Goal: Task Accomplishment & Management: Complete application form

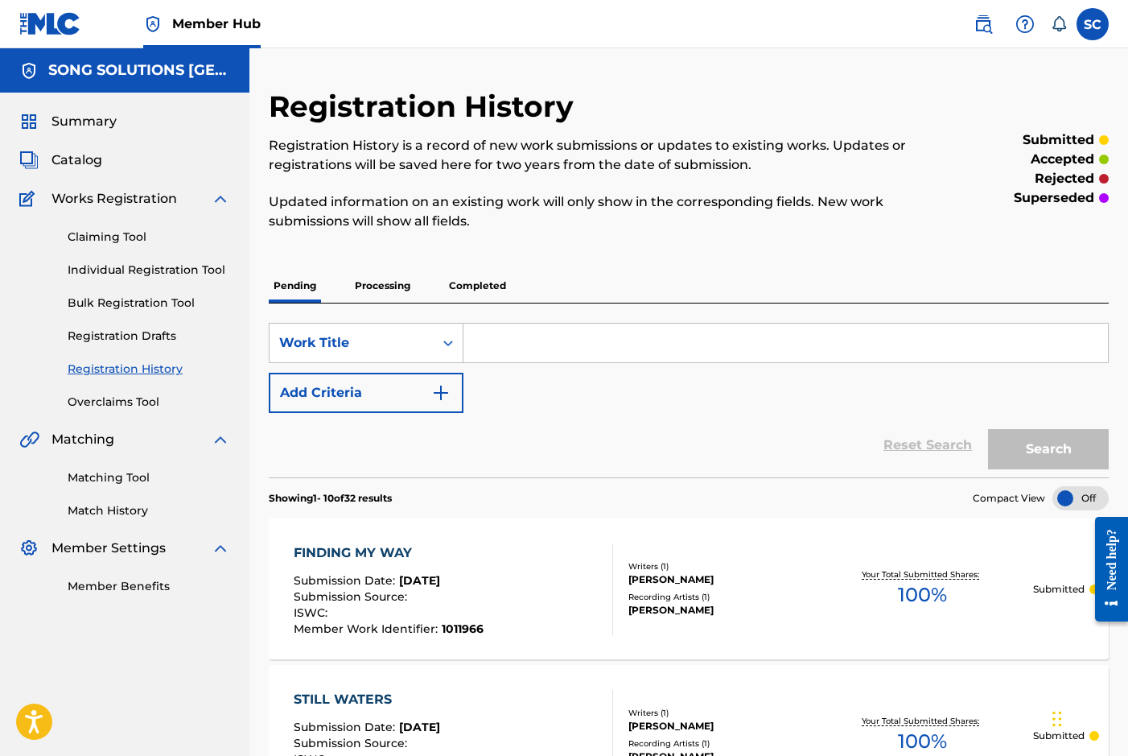
click at [116, 266] on link "Individual Registration Tool" at bounding box center [149, 270] width 163 height 17
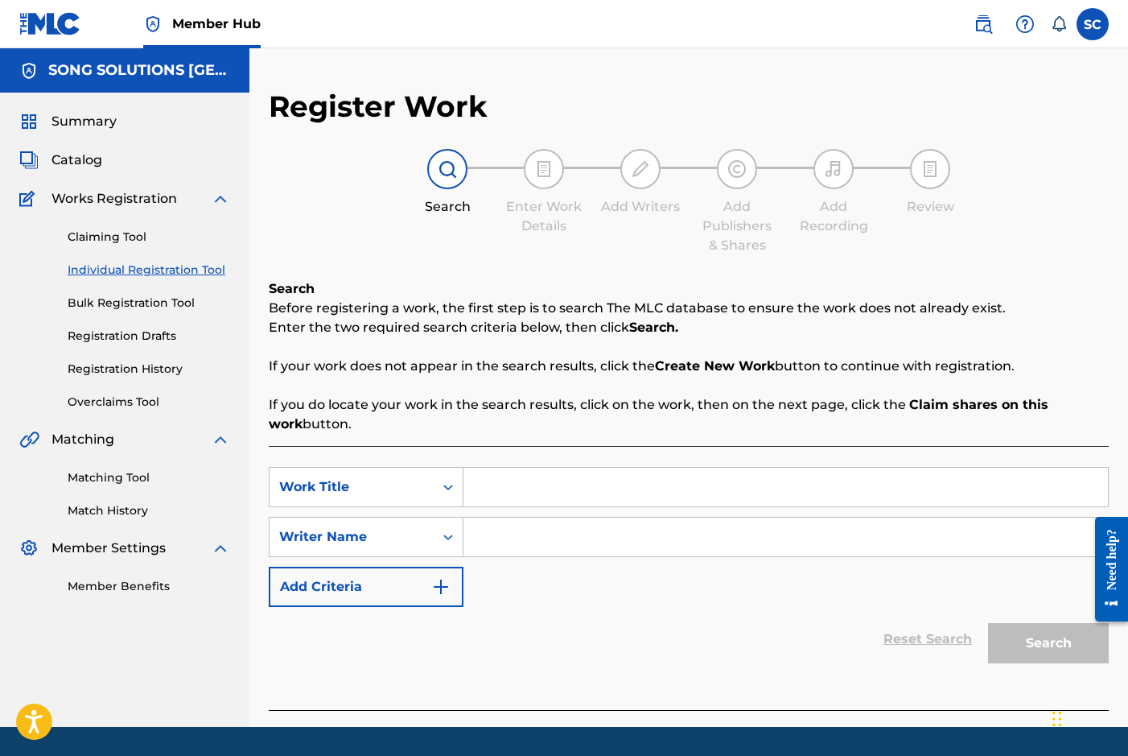
click at [550, 482] on input "Search Form" at bounding box center [785, 487] width 645 height 39
type input "joy in the house"
click at [562, 535] on input "Search Form" at bounding box center [785, 536] width 645 height 39
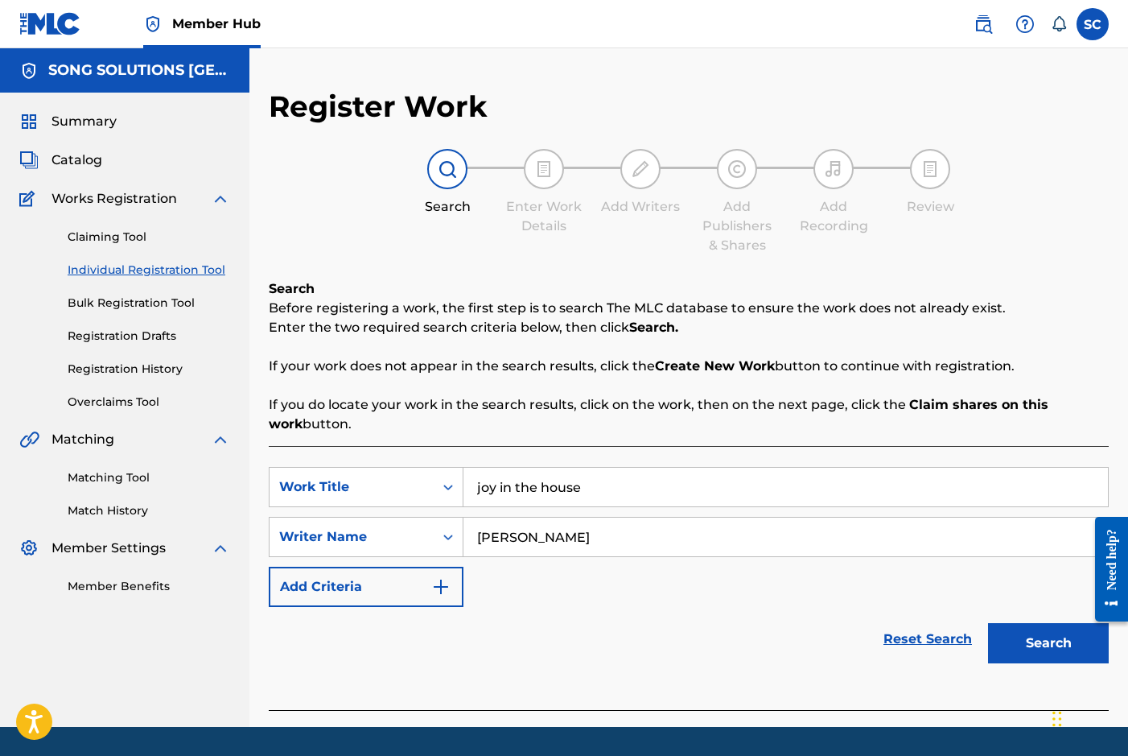
type input "[PERSON_NAME]"
click at [988, 623] on button "Search" at bounding box center [1048, 643] width 121 height 40
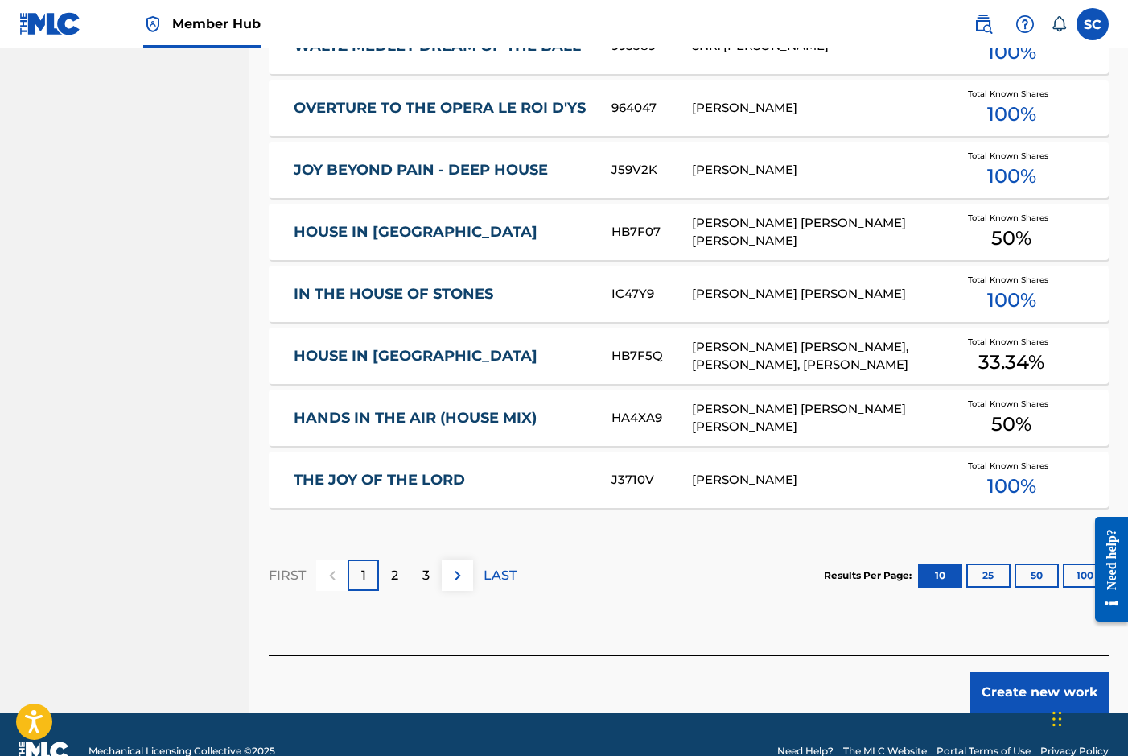
scroll to position [911, 0]
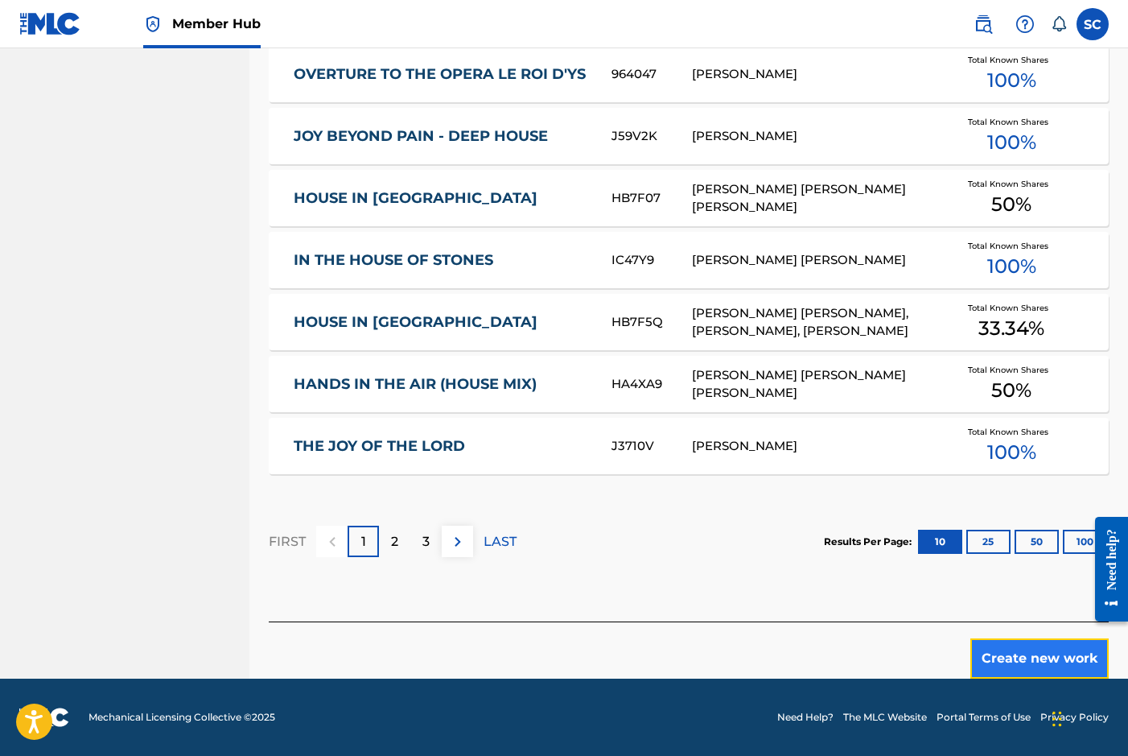
click at [1032, 660] on button "Create new work" at bounding box center [1039, 658] width 138 height 40
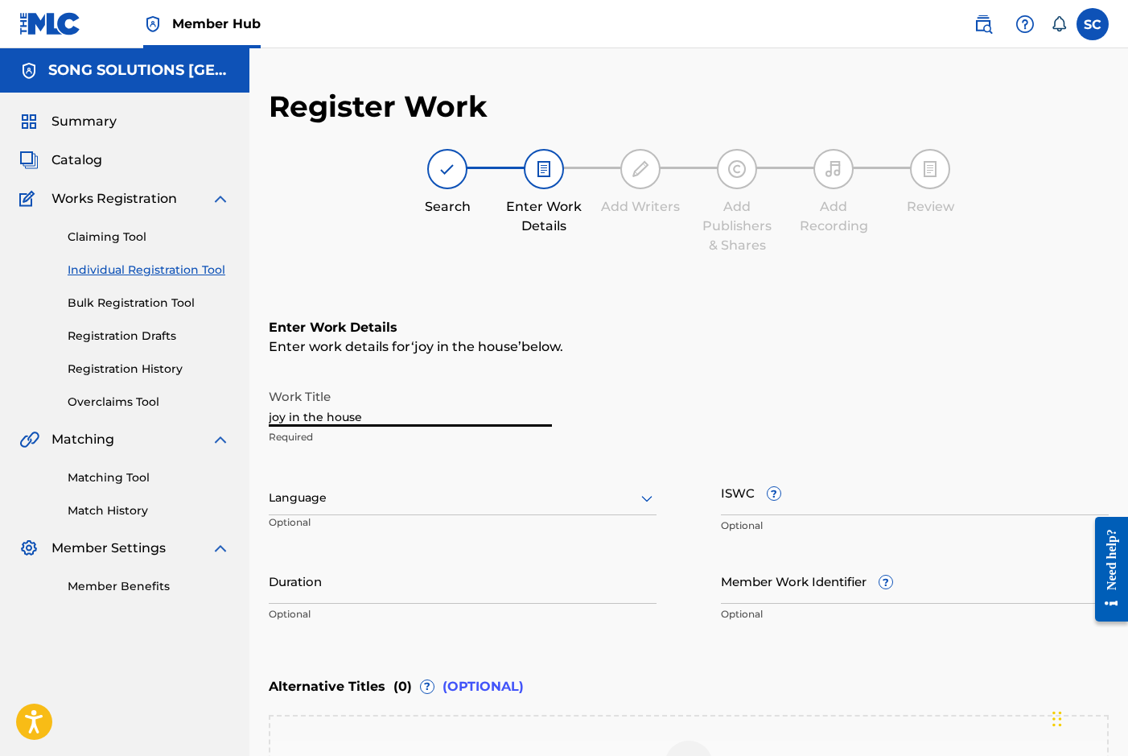
drag, startPoint x: 369, startPoint y: 418, endPoint x: 84, endPoint y: 389, distance: 286.3
click at [84, 389] on main "SONG SOLUTIONS USA Summary Catalog Works Registration Claiming Tool Individual …" at bounding box center [564, 489] width 1128 height 883
type input "JOY IN THE HOUSE"
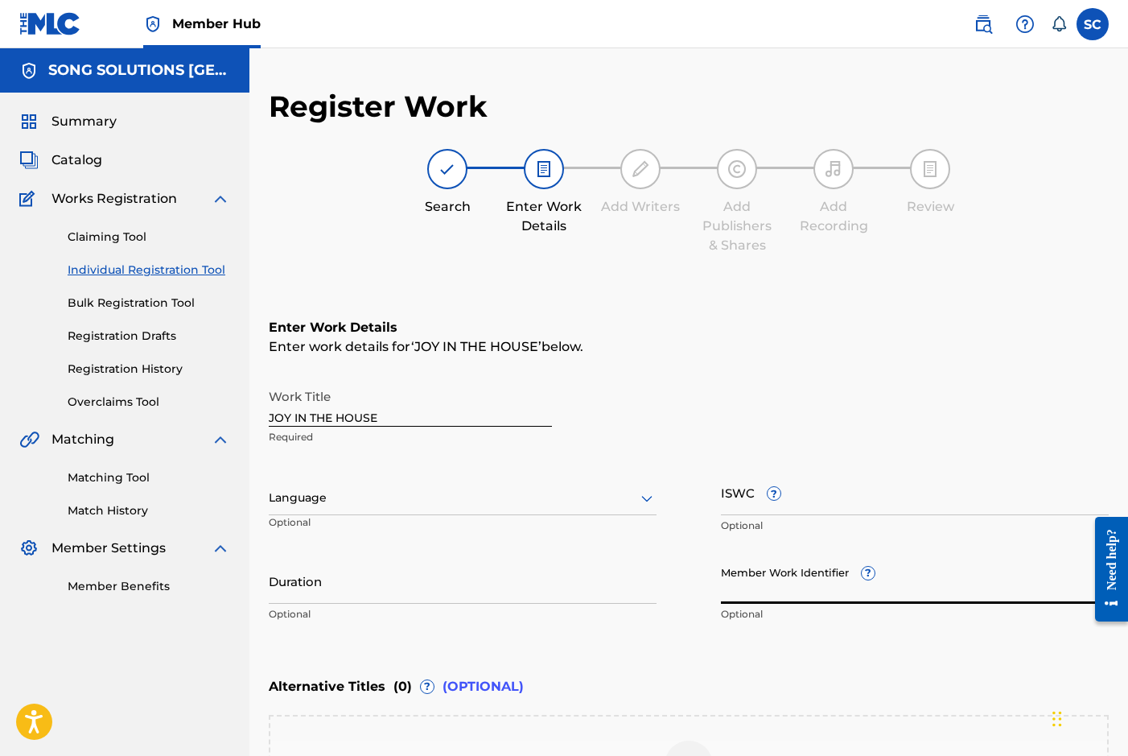
click at [748, 578] on input "Member Work Identifier ?" at bounding box center [915, 581] width 388 height 46
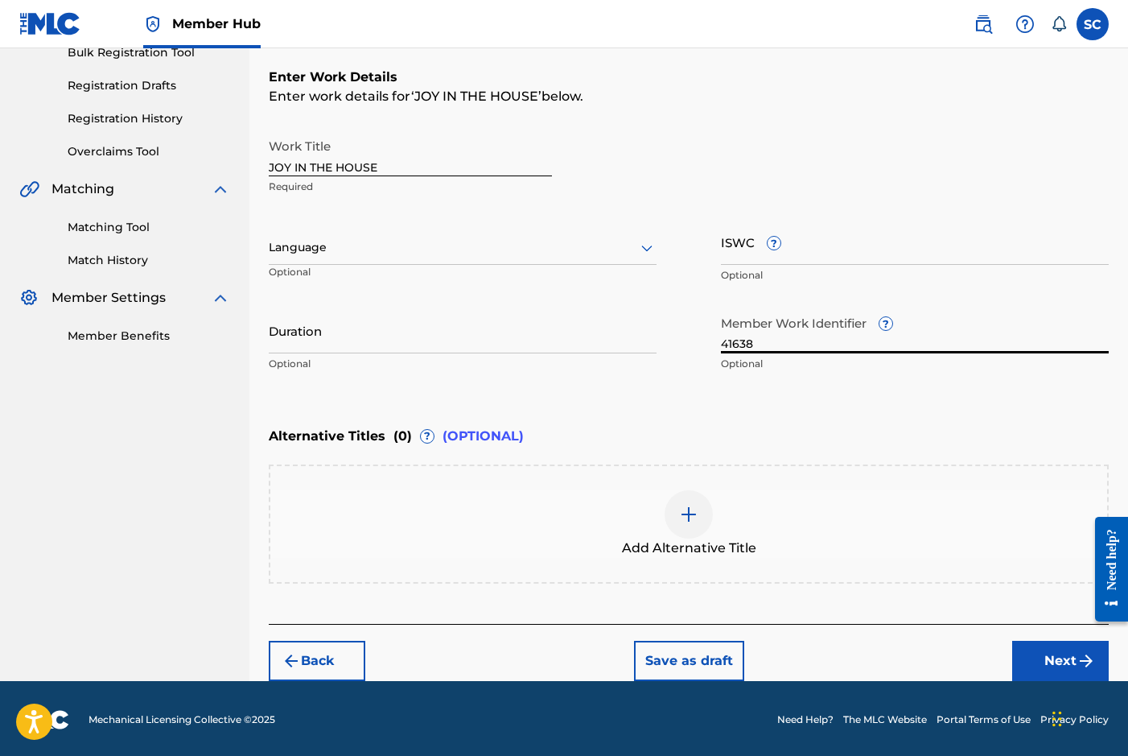
scroll to position [253, 0]
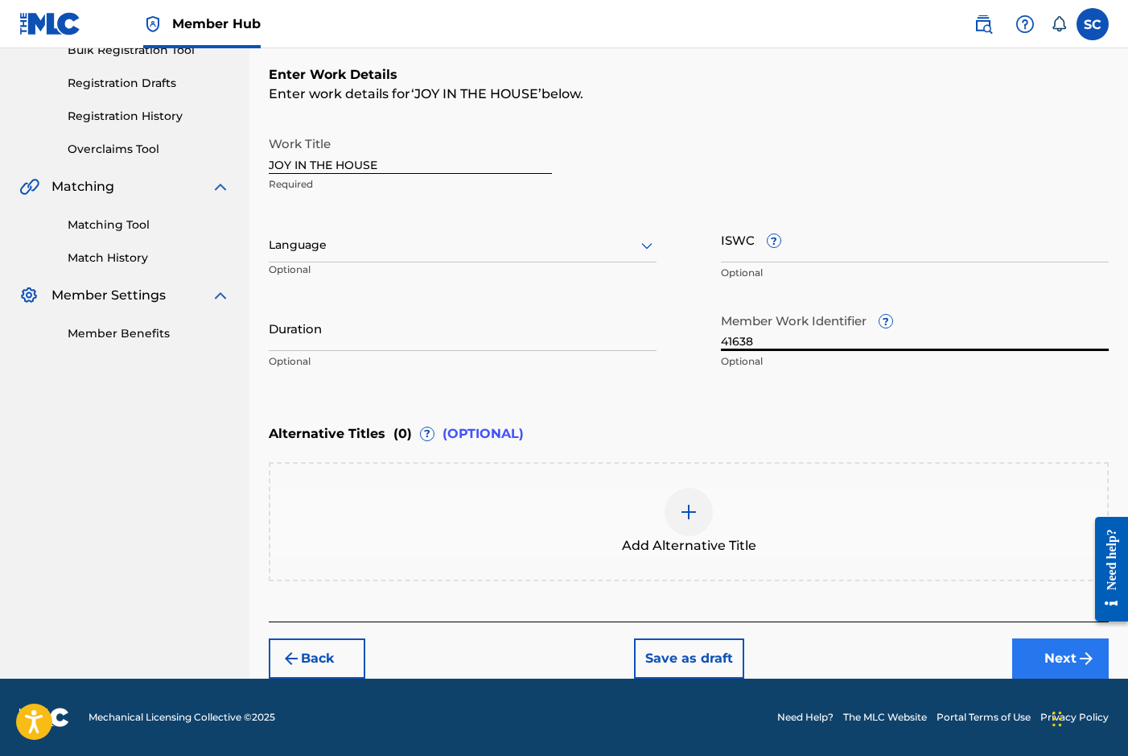
type input "41638"
click at [1066, 653] on button "Next" at bounding box center [1060, 658] width 97 height 40
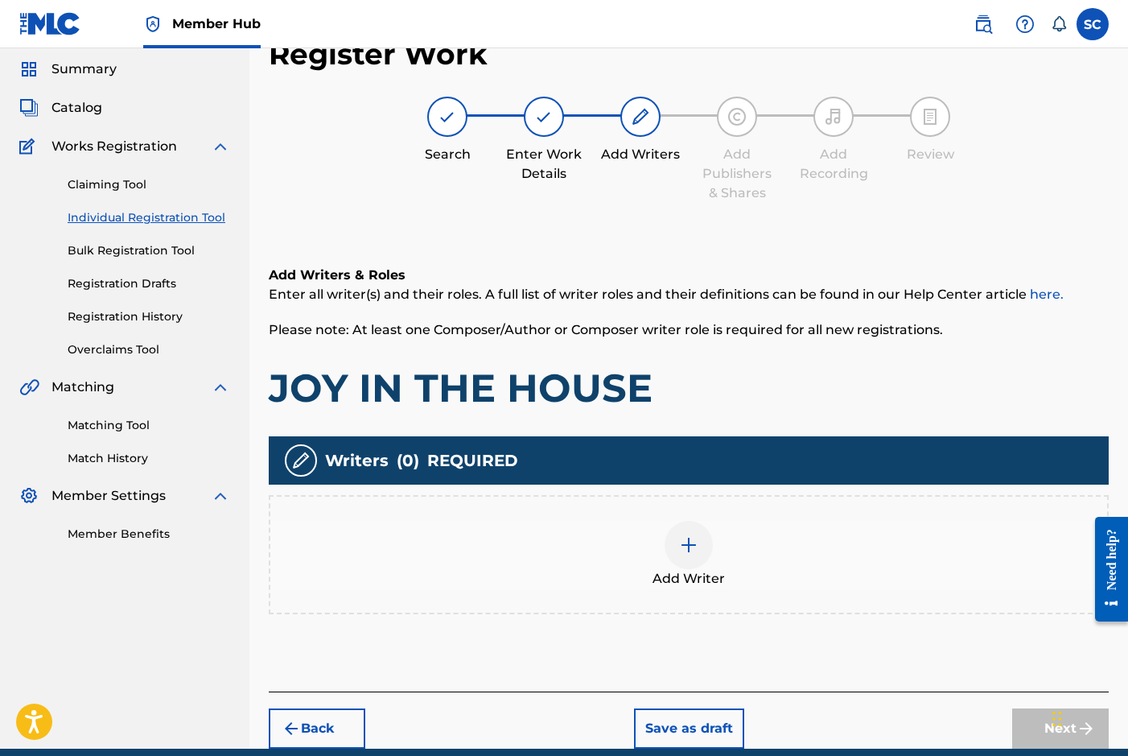
scroll to position [72, 0]
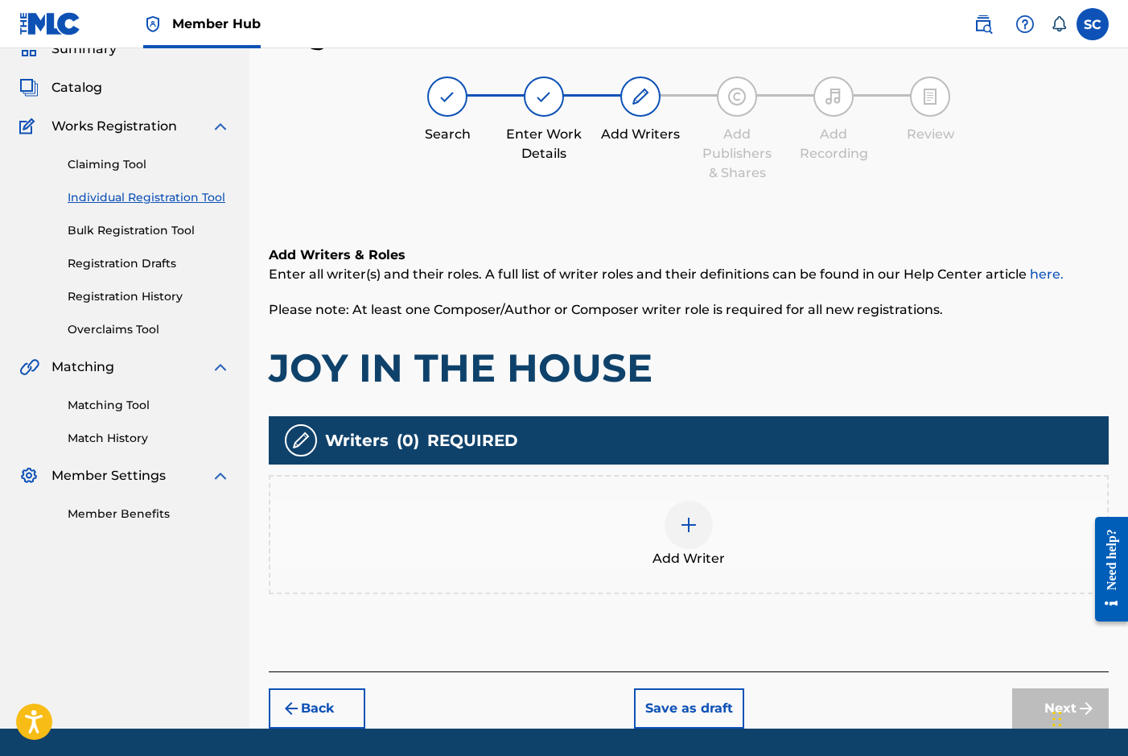
click at [686, 522] on img at bounding box center [688, 524] width 19 height 19
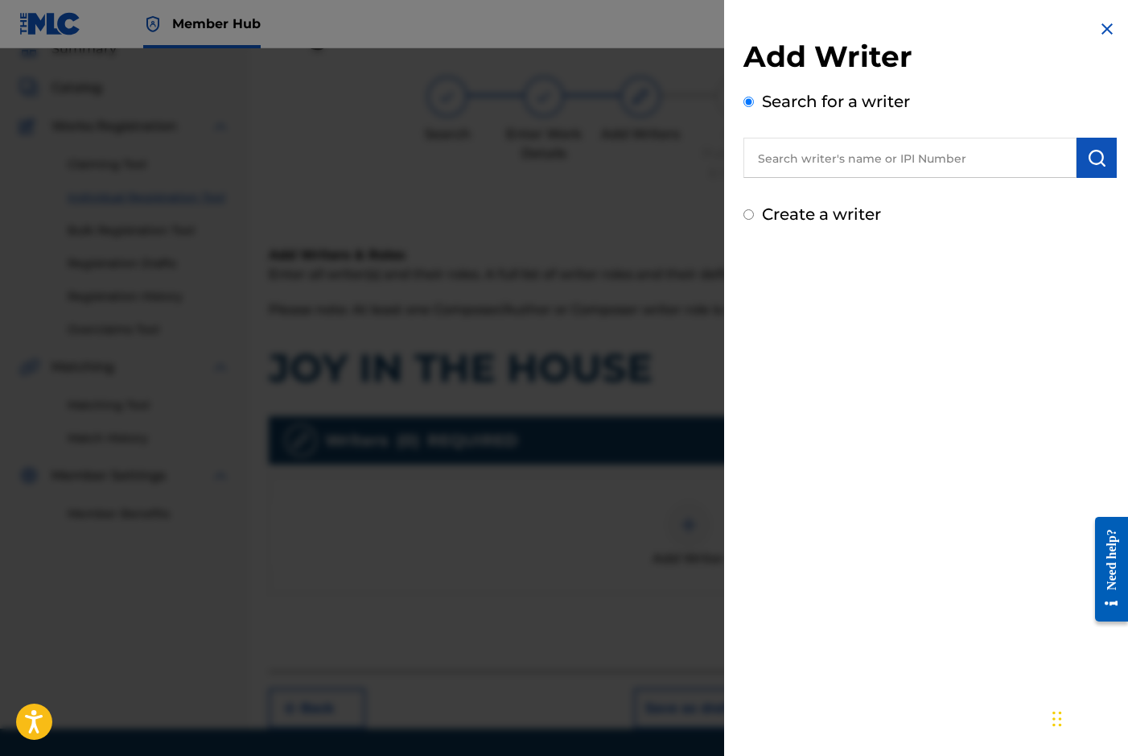
click at [854, 160] on input "text" at bounding box center [910, 158] width 333 height 40
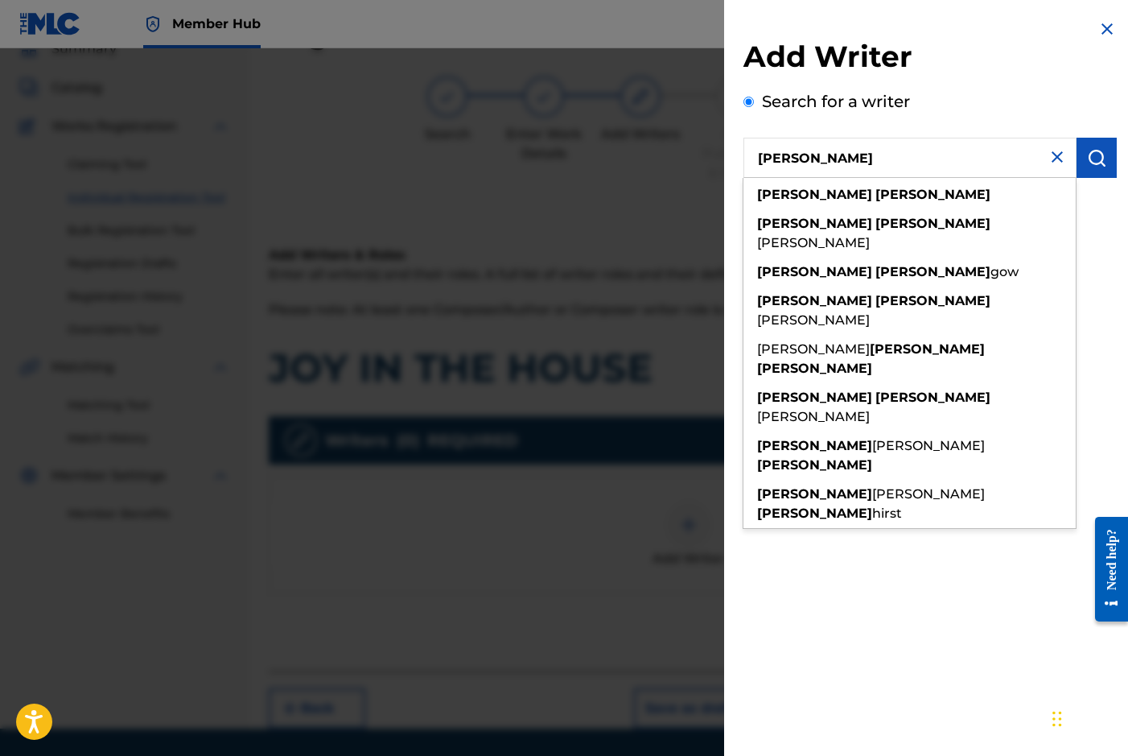
type input "[PERSON_NAME]"
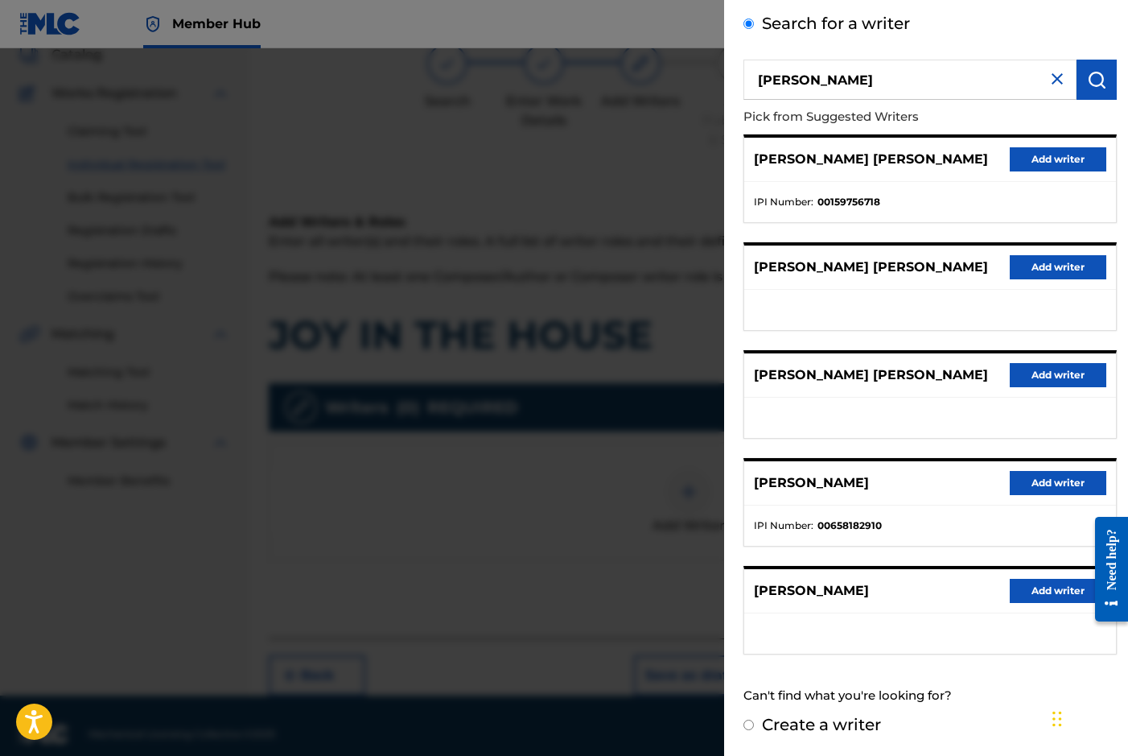
scroll to position [122, 0]
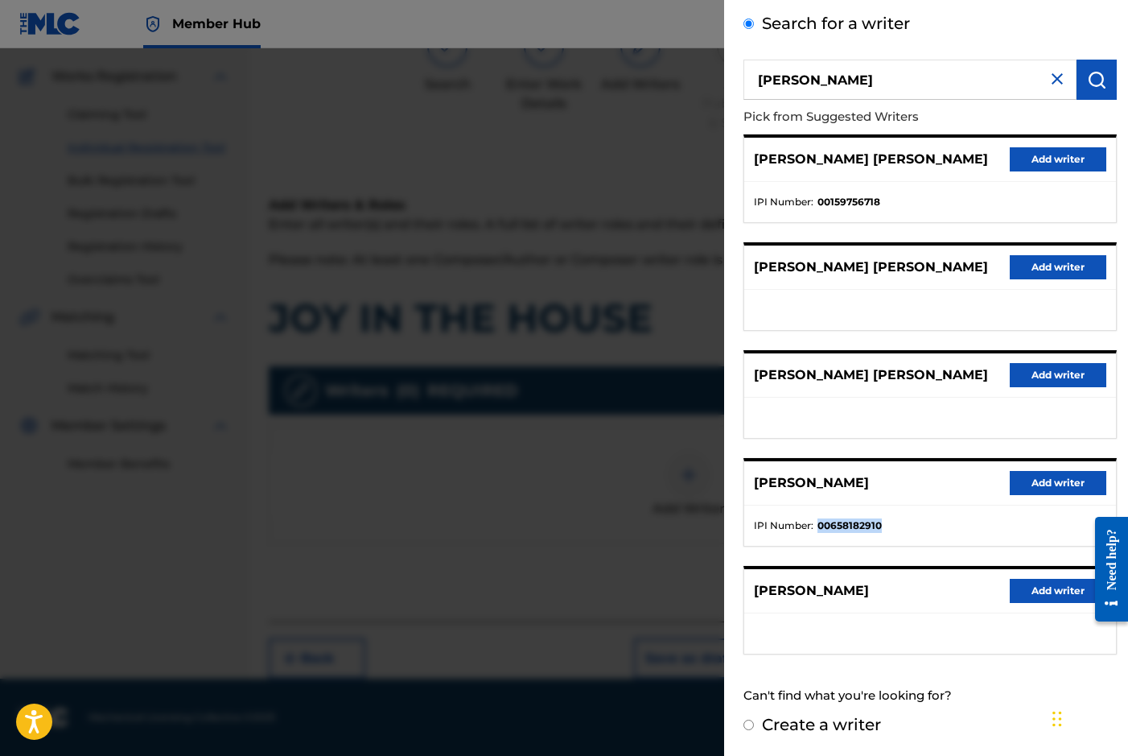
drag, startPoint x: 818, startPoint y: 526, endPoint x: 887, endPoint y: 522, distance: 68.5
click at [887, 522] on li "IPI Number : 00658182910" at bounding box center [930, 525] width 352 height 14
drag, startPoint x: 887, startPoint y: 522, endPoint x: 862, endPoint y: 525, distance: 25.2
copy strong "00658182910"
click at [845, 719] on label "Create a writer" at bounding box center [821, 724] width 119 height 19
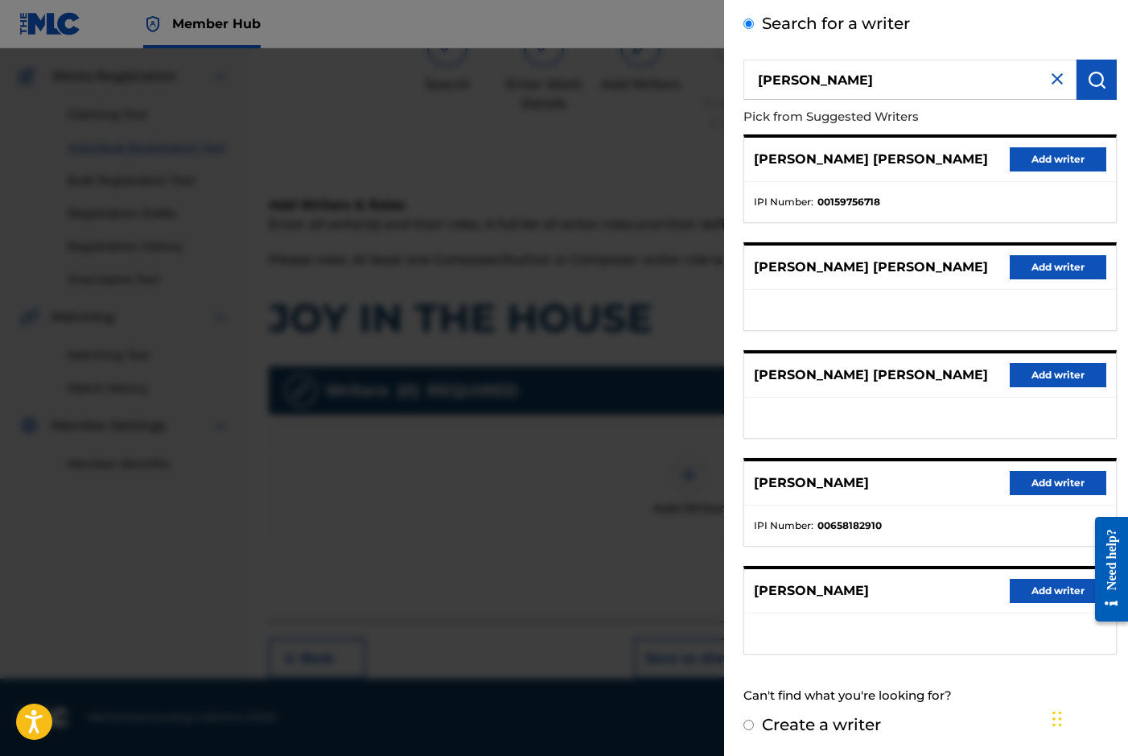
radio input "true"
click at [754, 719] on input "Create a writer" at bounding box center [749, 724] width 10 height 10
radio input "false"
radio input "true"
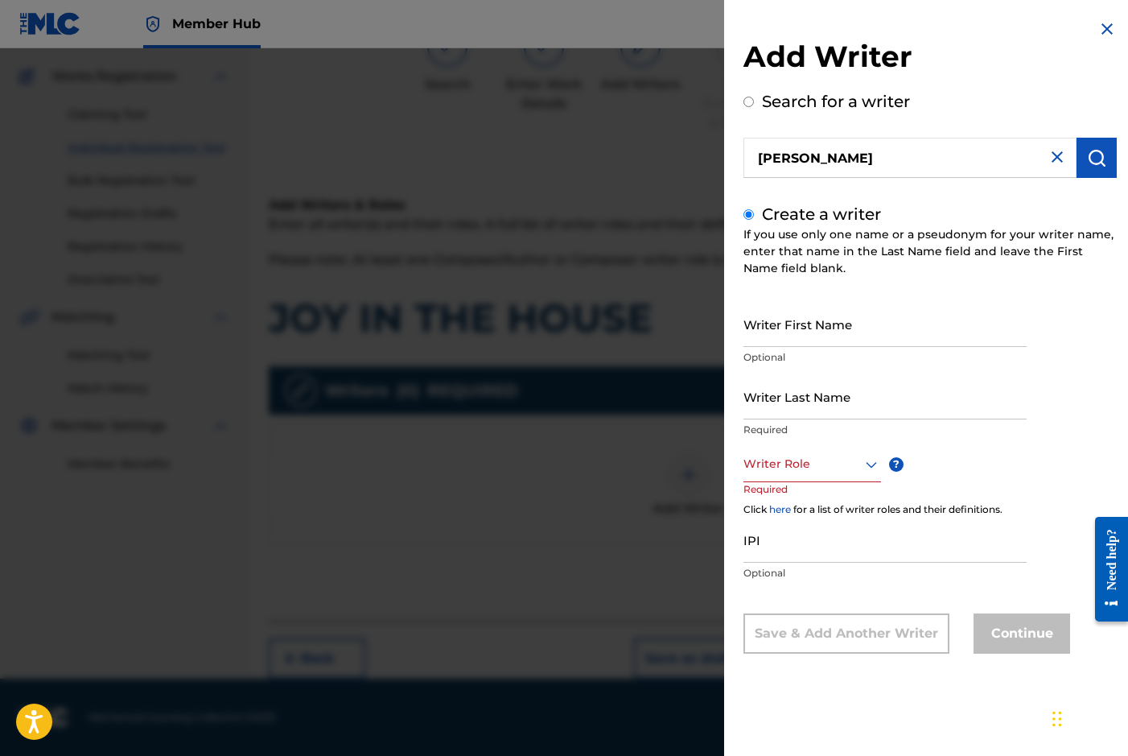
scroll to position [0, 0]
click at [783, 326] on input "Writer First Name" at bounding box center [885, 324] width 283 height 46
type input "[PERSON_NAME]"
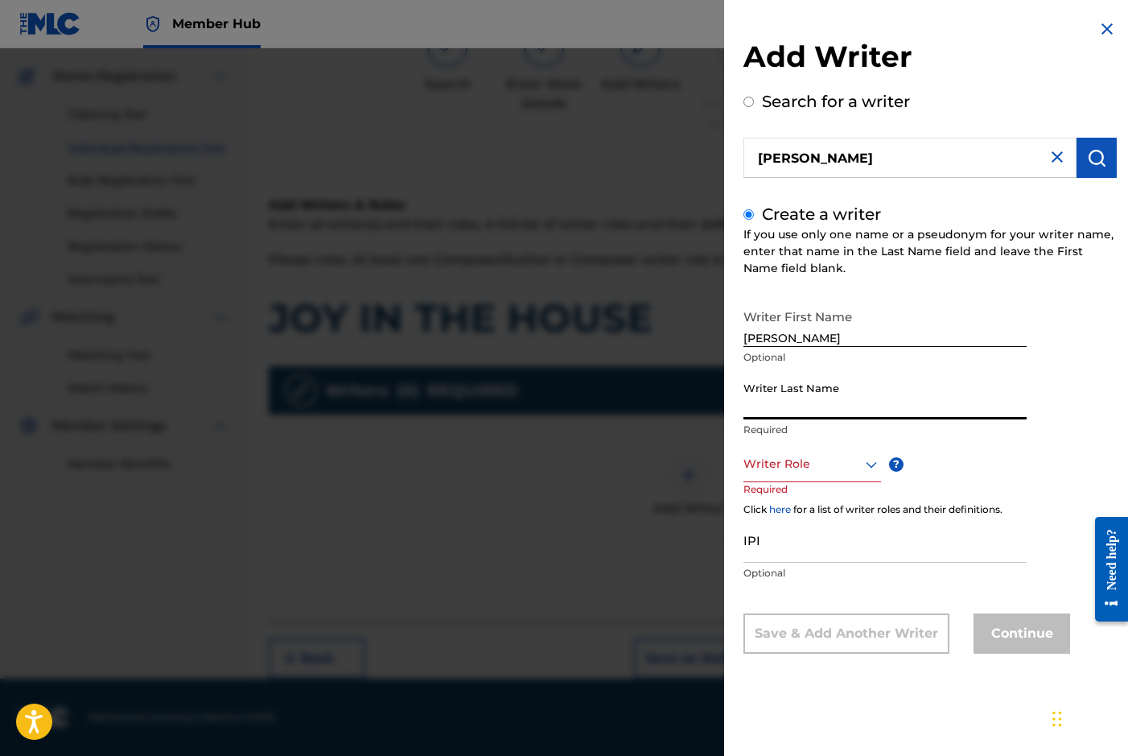
click at [792, 396] on input "Writer Last Name" at bounding box center [885, 396] width 283 height 46
type input "[PERSON_NAME]"
click at [794, 474] on div "Writer Role" at bounding box center [813, 464] width 138 height 36
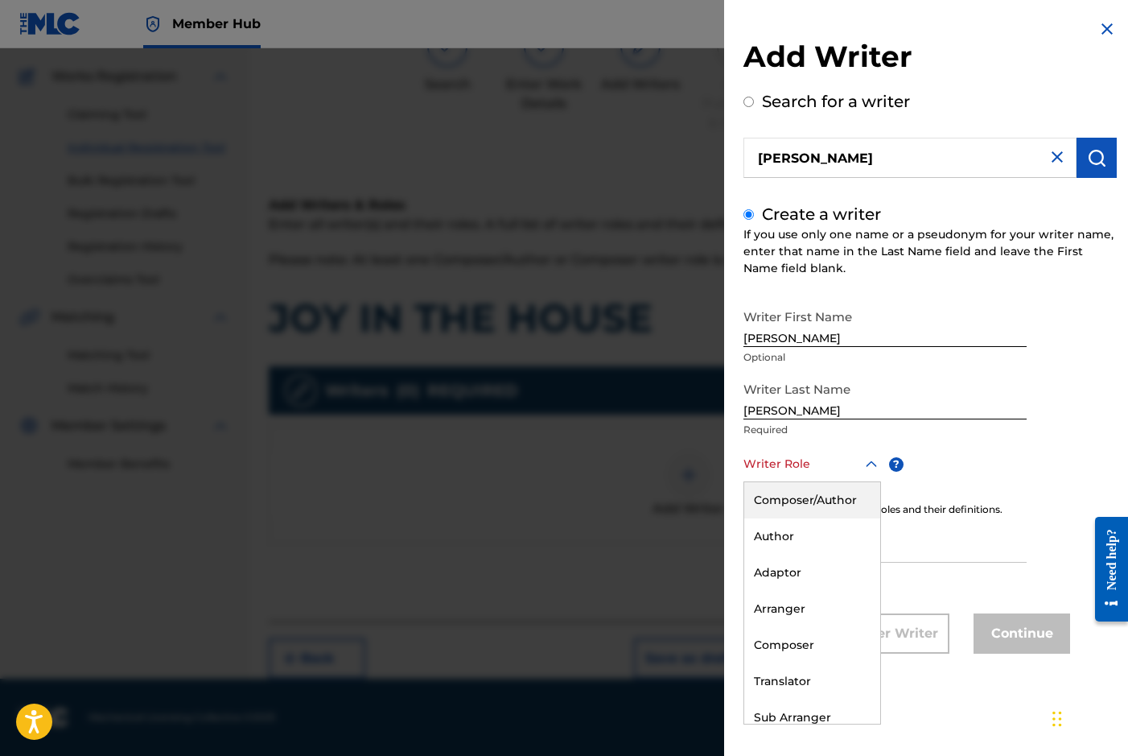
click at [796, 492] on div "Composer/Author" at bounding box center [812, 500] width 136 height 36
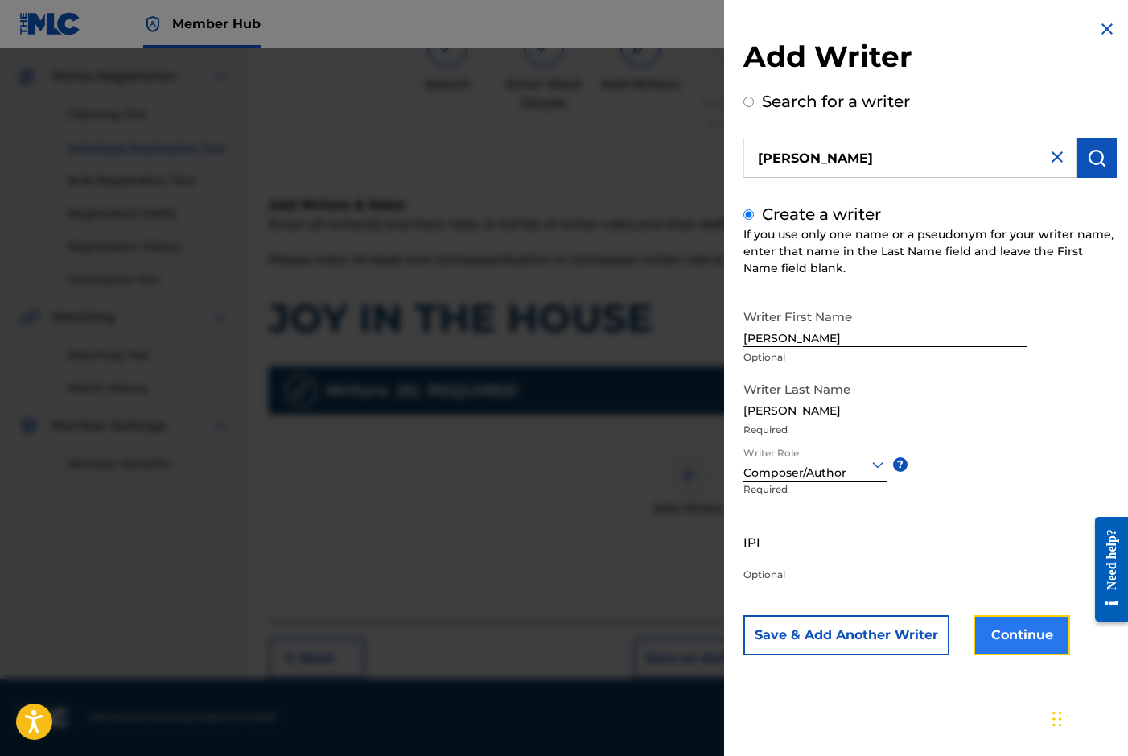
click at [1011, 639] on button "Continue" at bounding box center [1022, 635] width 97 height 40
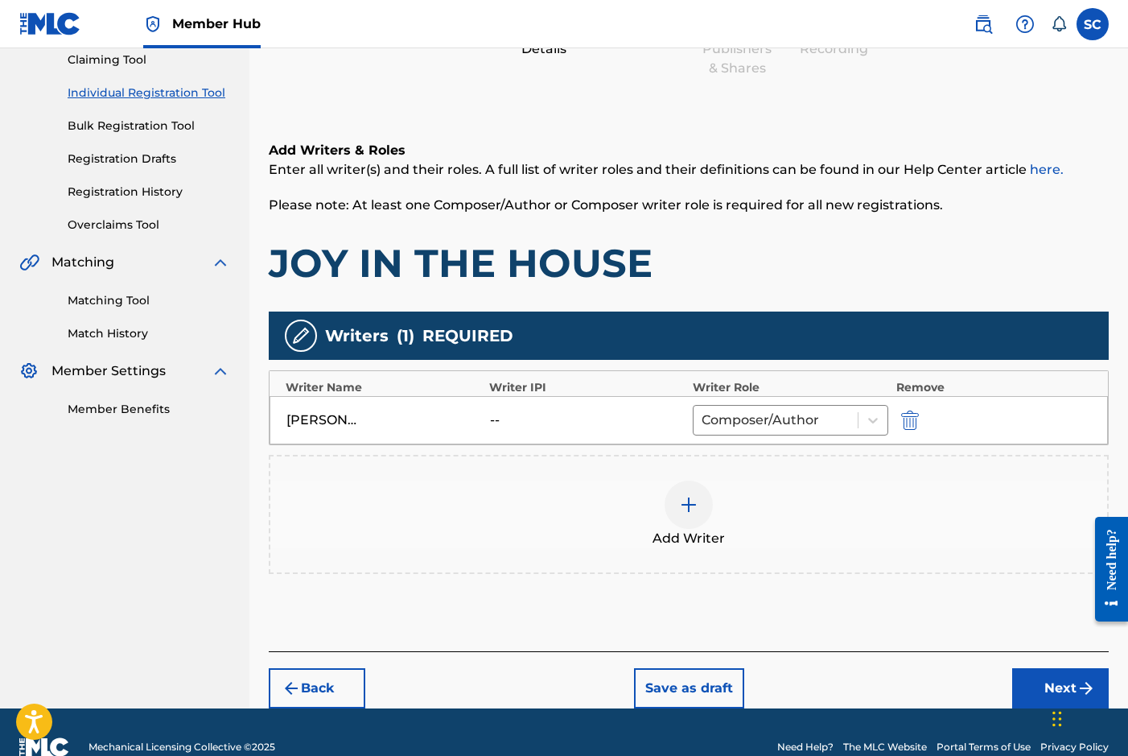
scroll to position [207, 0]
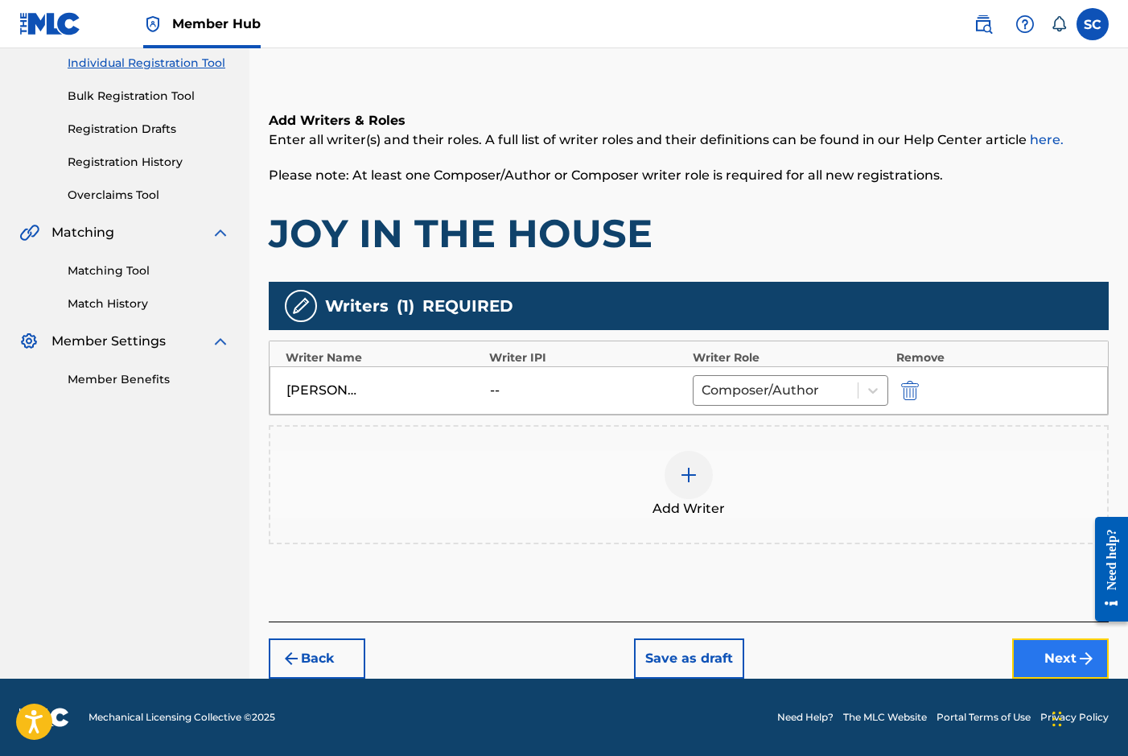
click at [1065, 657] on button "Next" at bounding box center [1060, 658] width 97 height 40
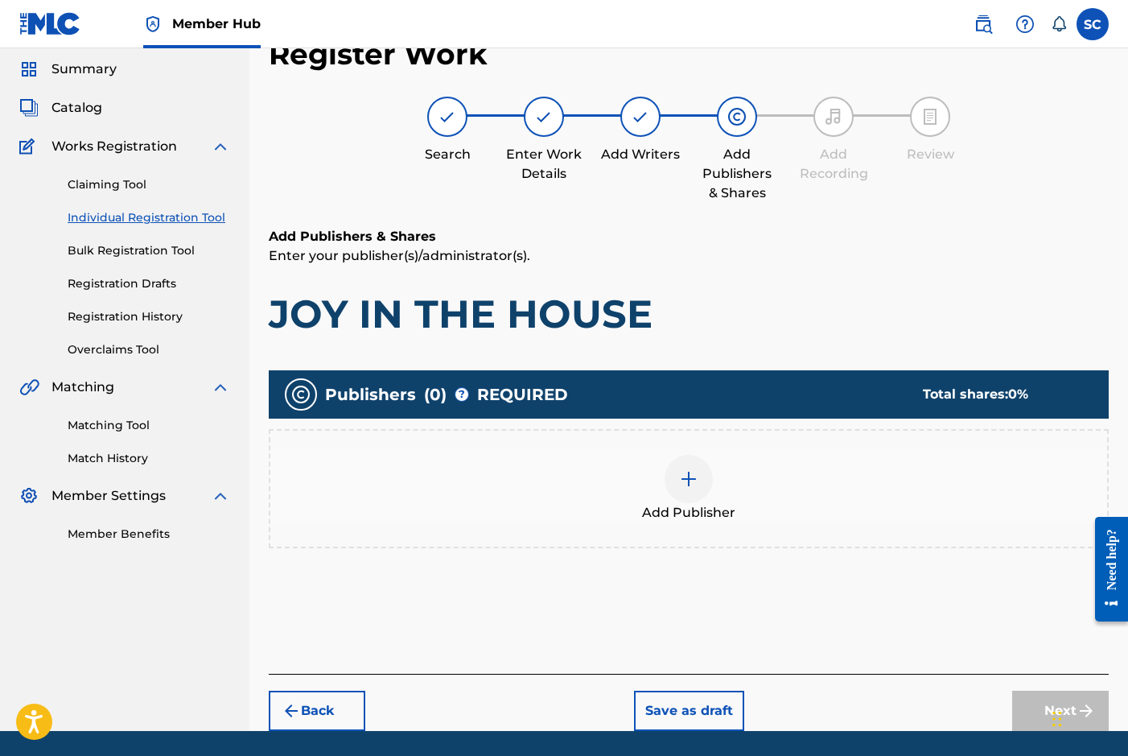
scroll to position [72, 0]
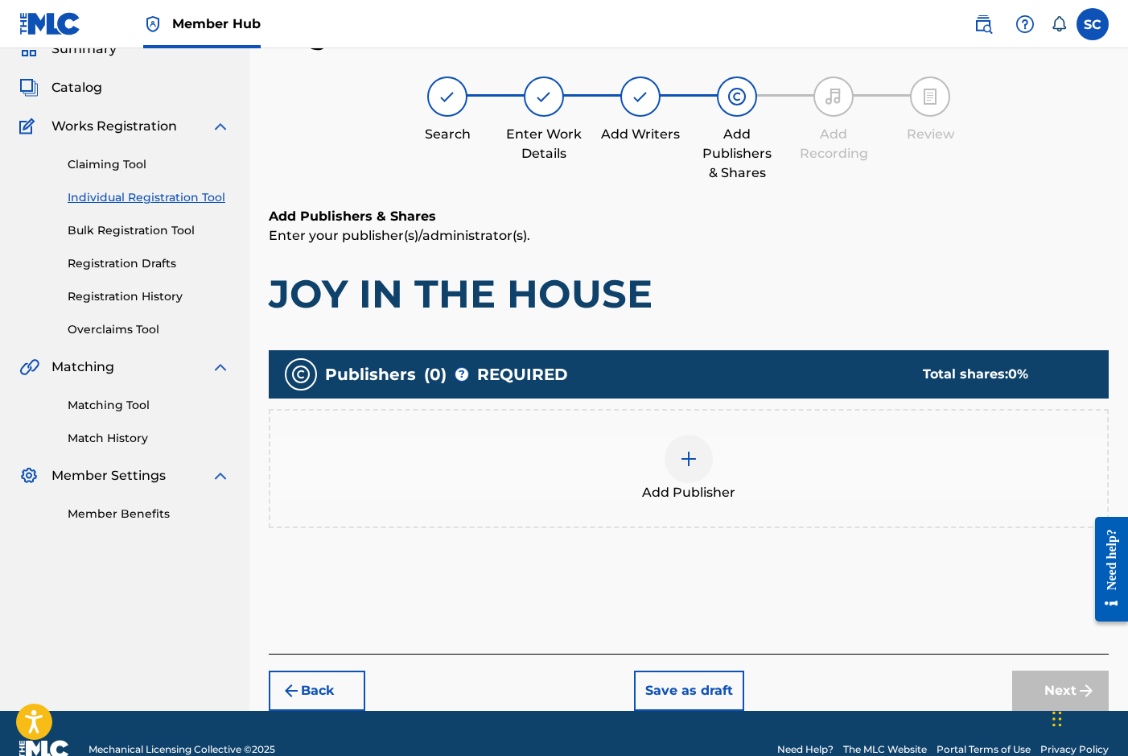
click at [690, 457] on img at bounding box center [688, 458] width 19 height 19
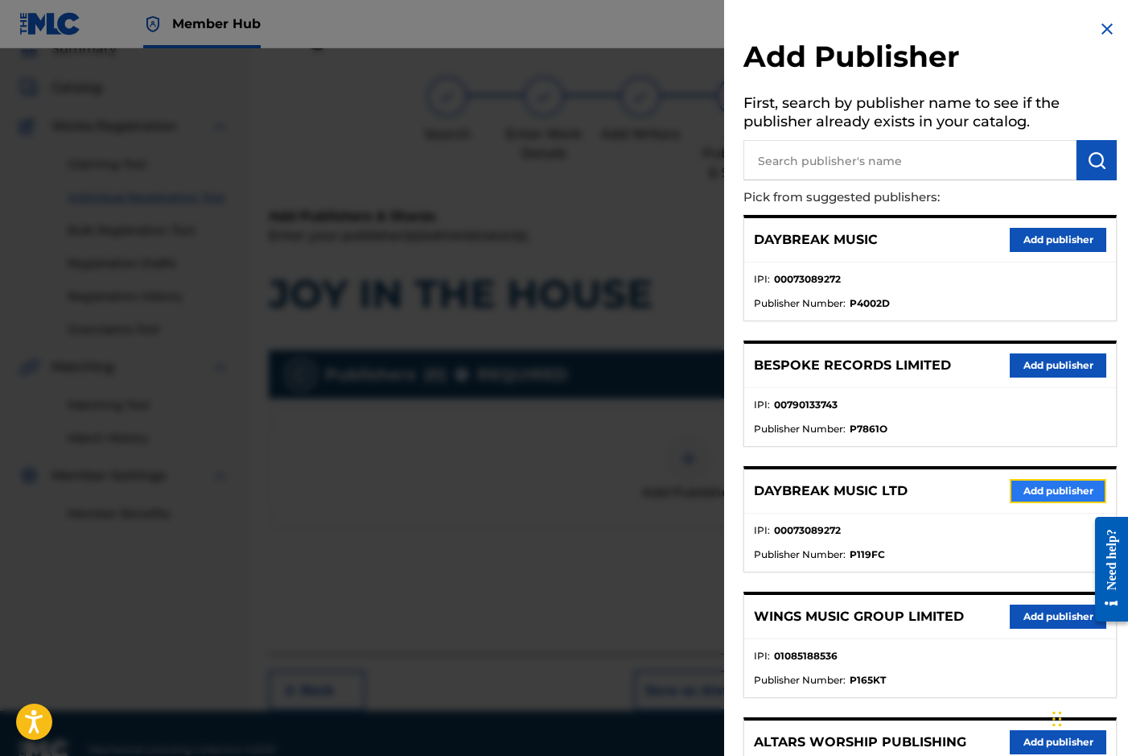
click at [1032, 492] on button "Add publisher" at bounding box center [1058, 491] width 97 height 24
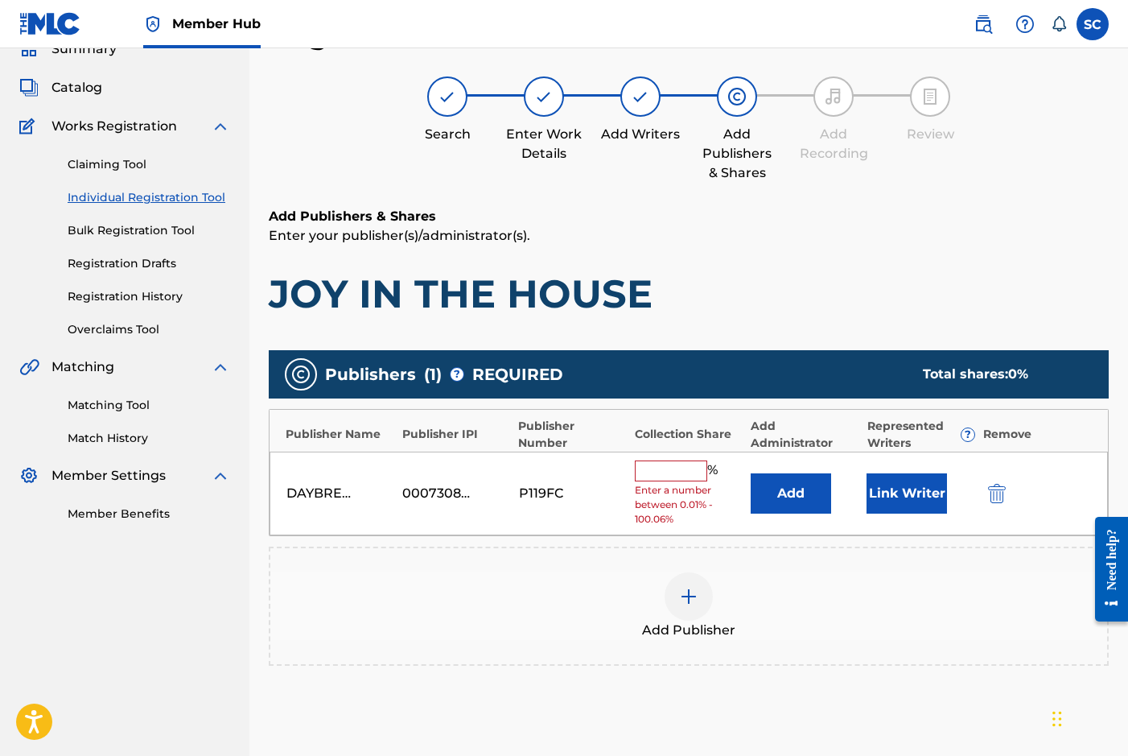
click at [669, 473] on input "text" at bounding box center [671, 470] width 72 height 21
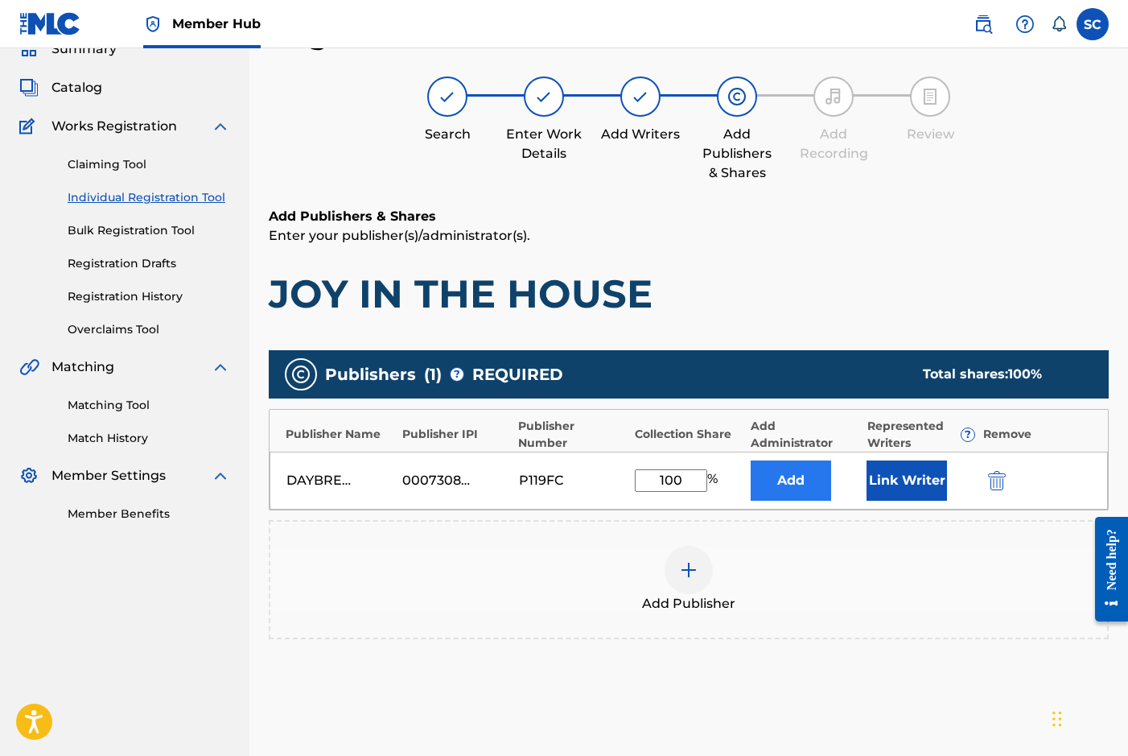
type input "100"
click at [808, 483] on button "Add" at bounding box center [791, 480] width 80 height 40
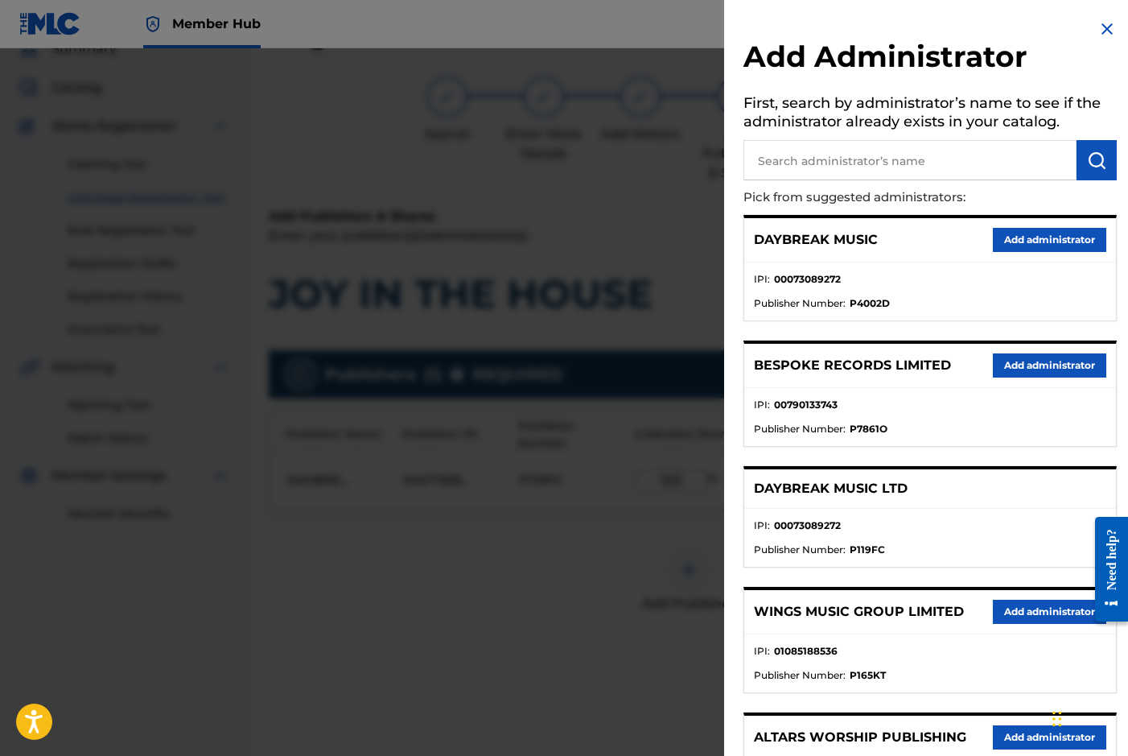
click at [797, 163] on input "text" at bounding box center [910, 160] width 333 height 40
type input "SONG SOLUTIONS"
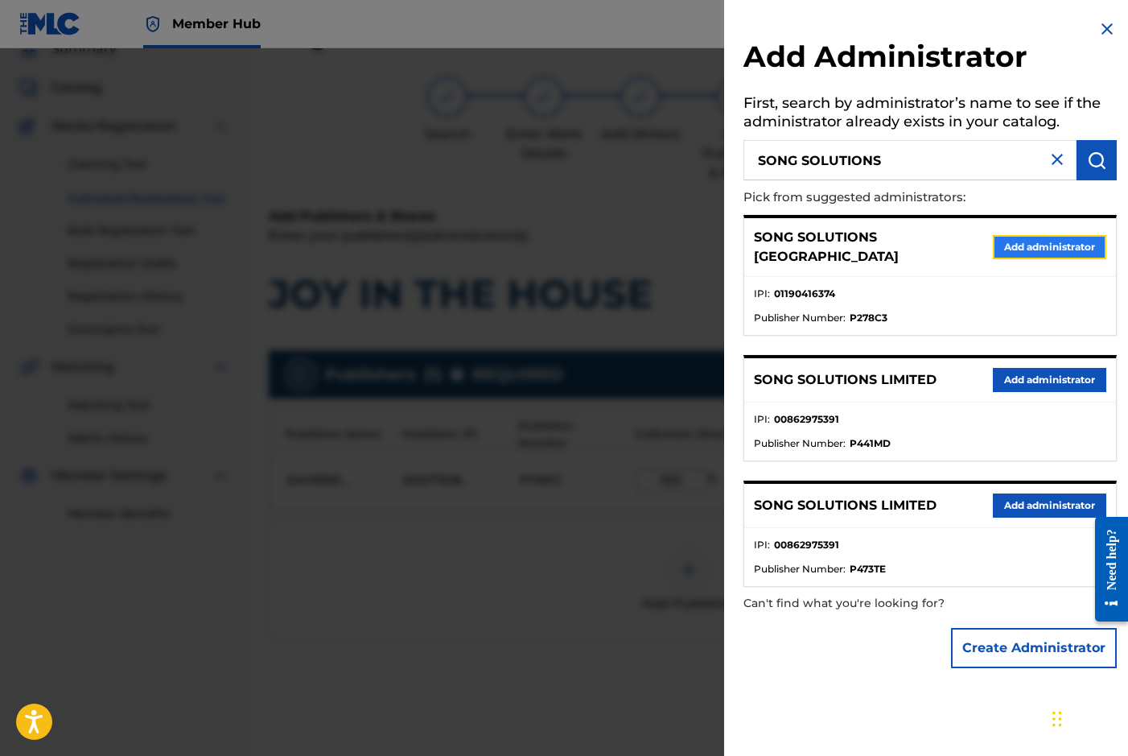
click at [1047, 239] on button "Add administrator" at bounding box center [1049, 247] width 113 height 24
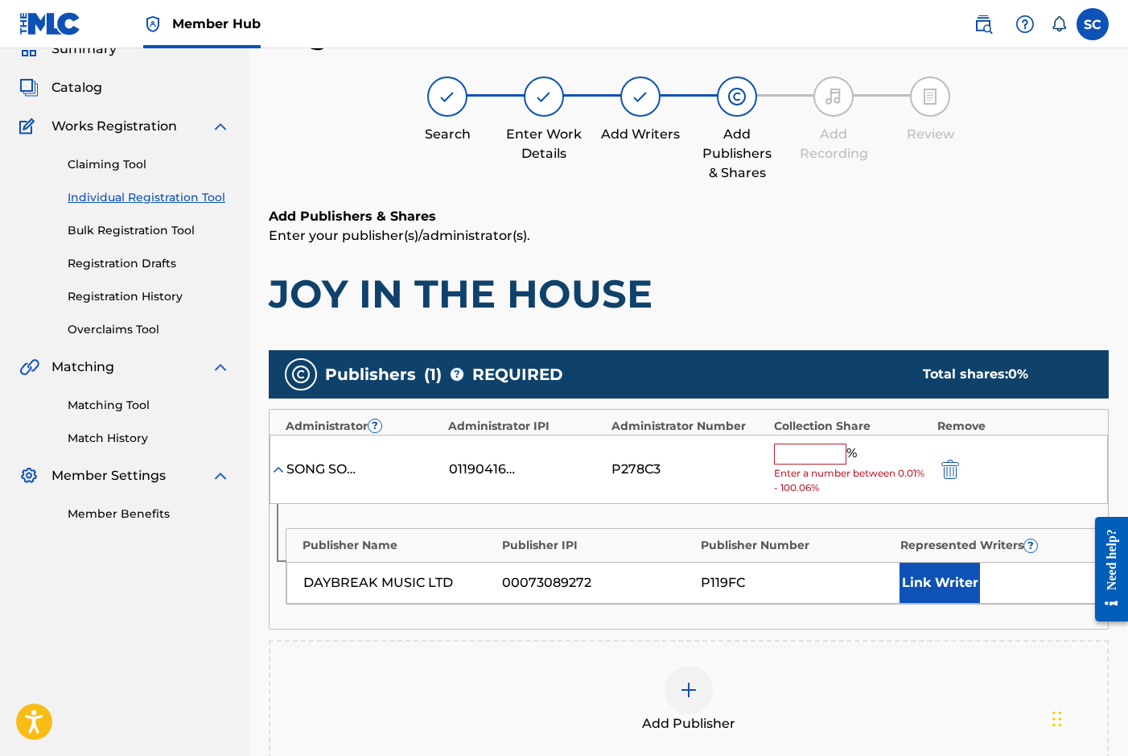
click at [793, 453] on input "text" at bounding box center [810, 453] width 72 height 21
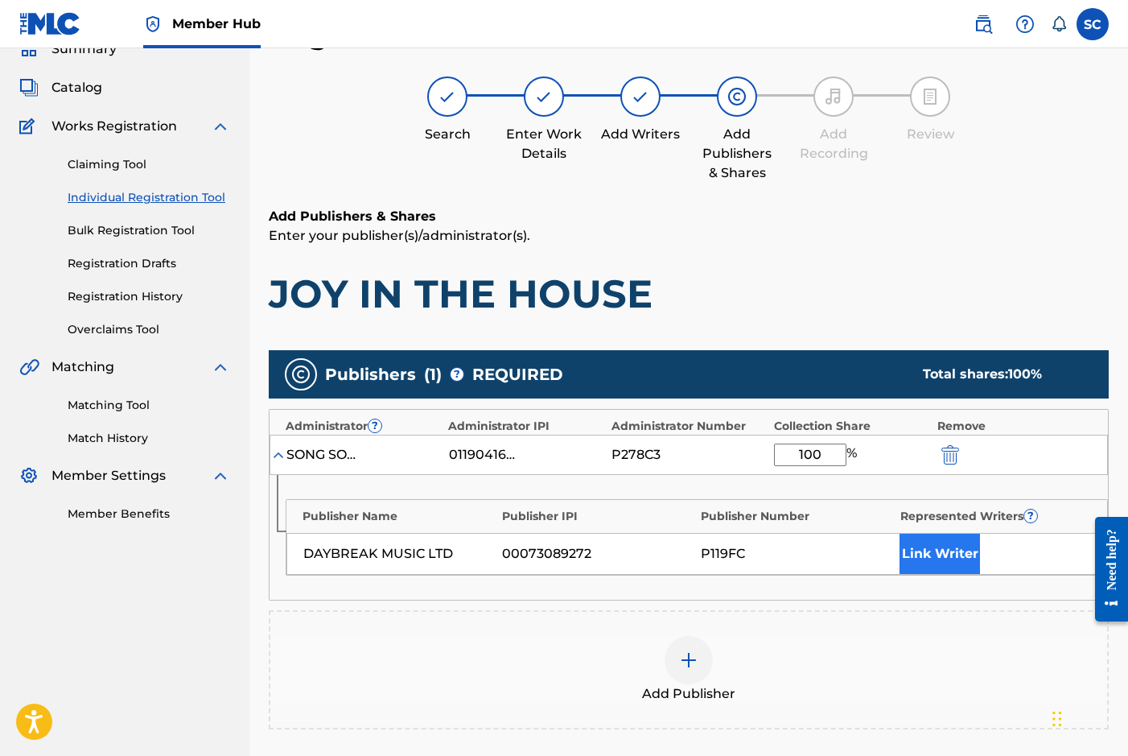
type input "100"
click at [931, 550] on button "Link Writer" at bounding box center [940, 553] width 80 height 40
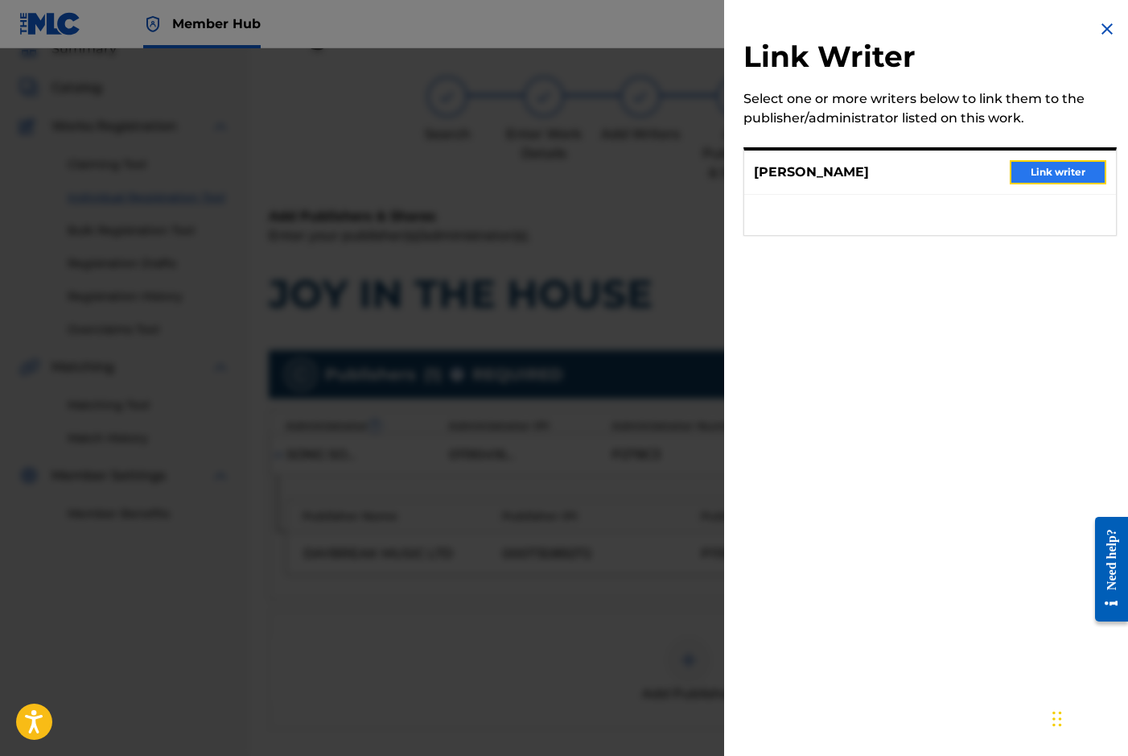
click at [1052, 174] on button "Link writer" at bounding box center [1058, 172] width 97 height 24
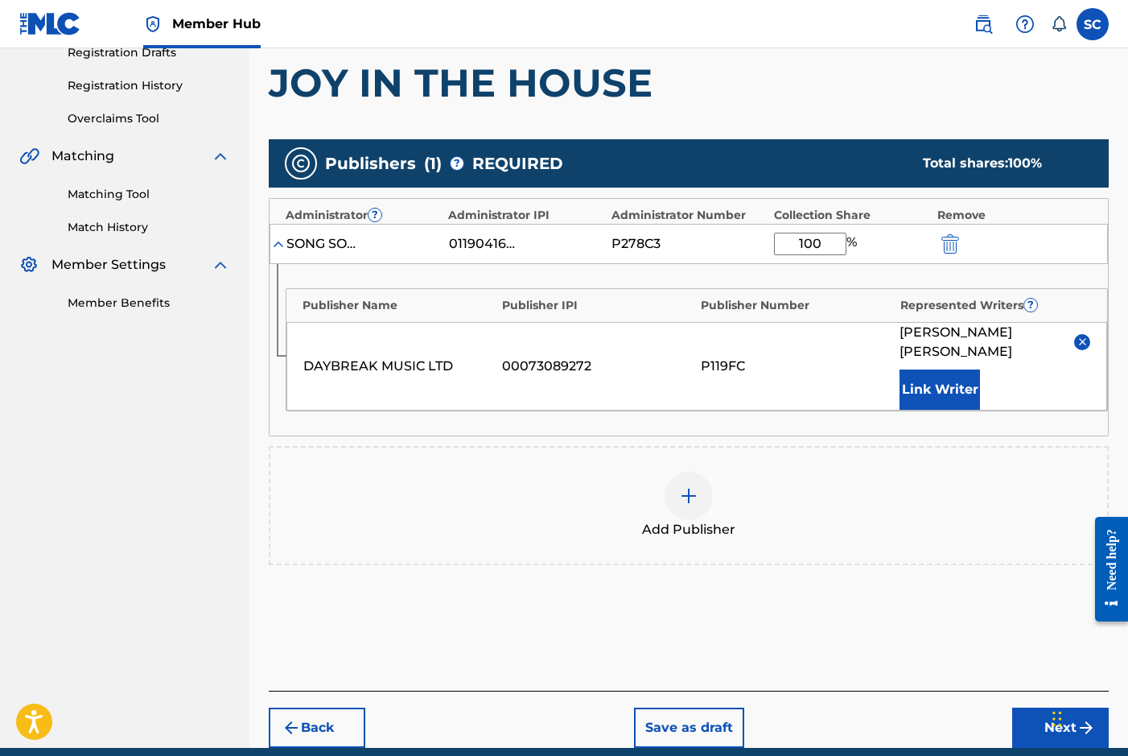
scroll to position [333, 0]
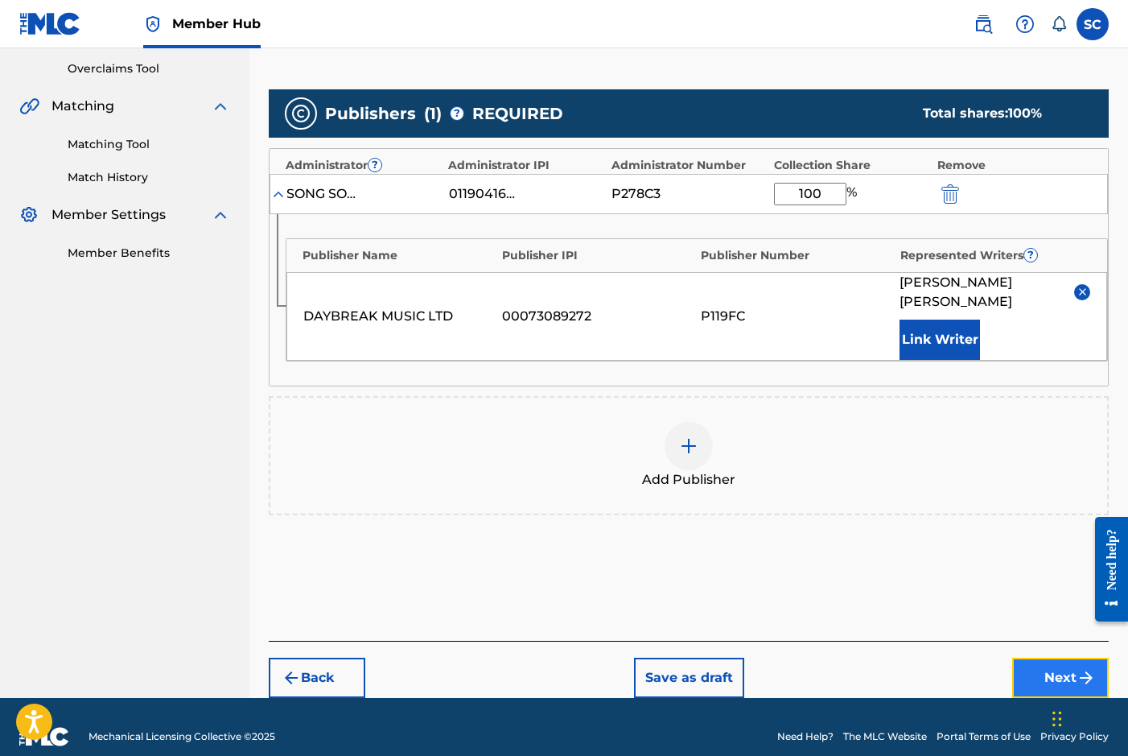
click at [1049, 657] on button "Next" at bounding box center [1060, 677] width 97 height 40
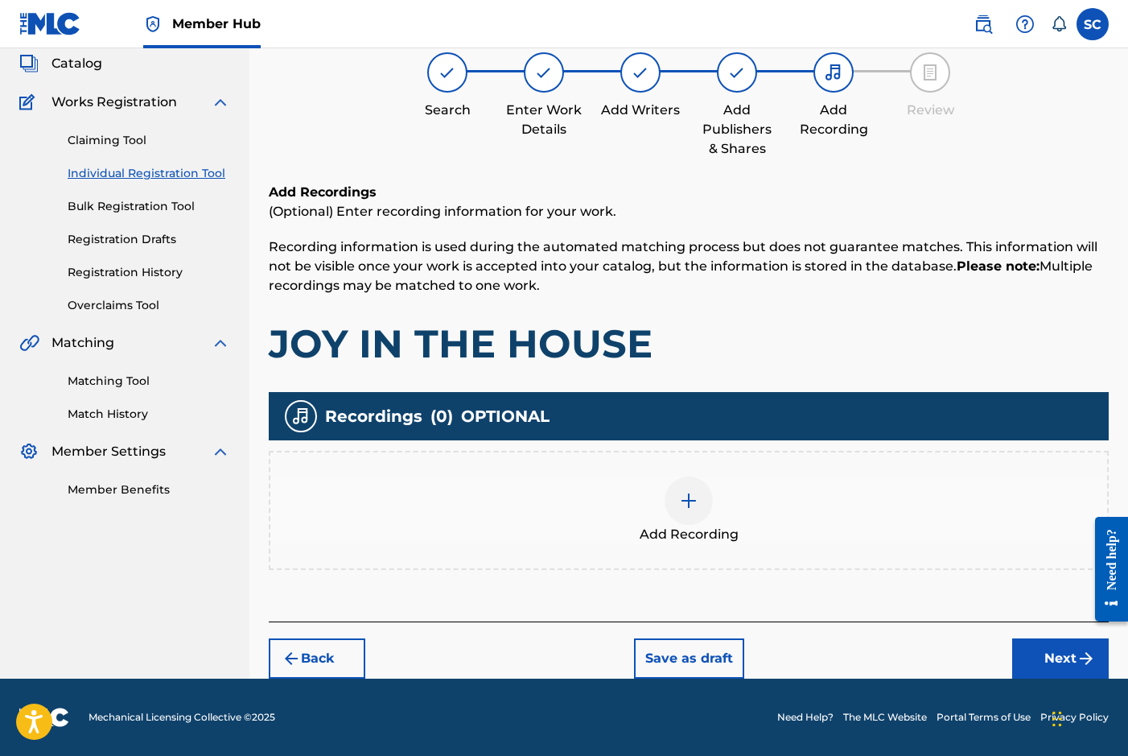
scroll to position [72, 0]
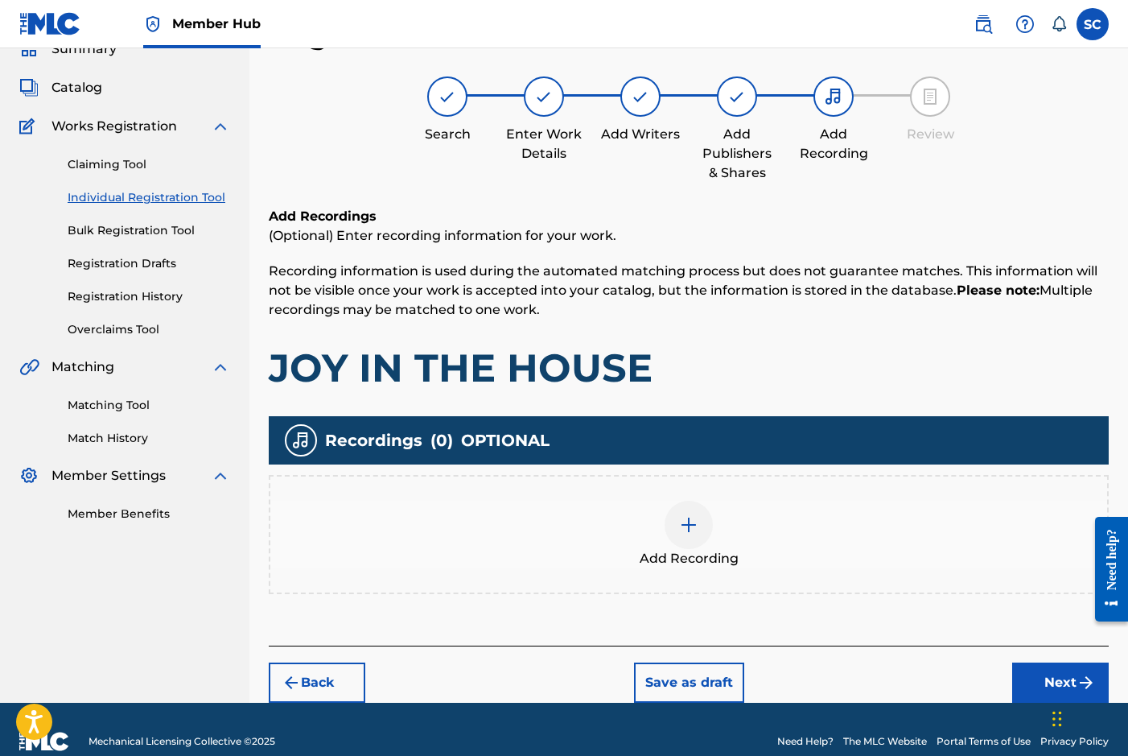
click at [686, 525] on img at bounding box center [688, 524] width 19 height 19
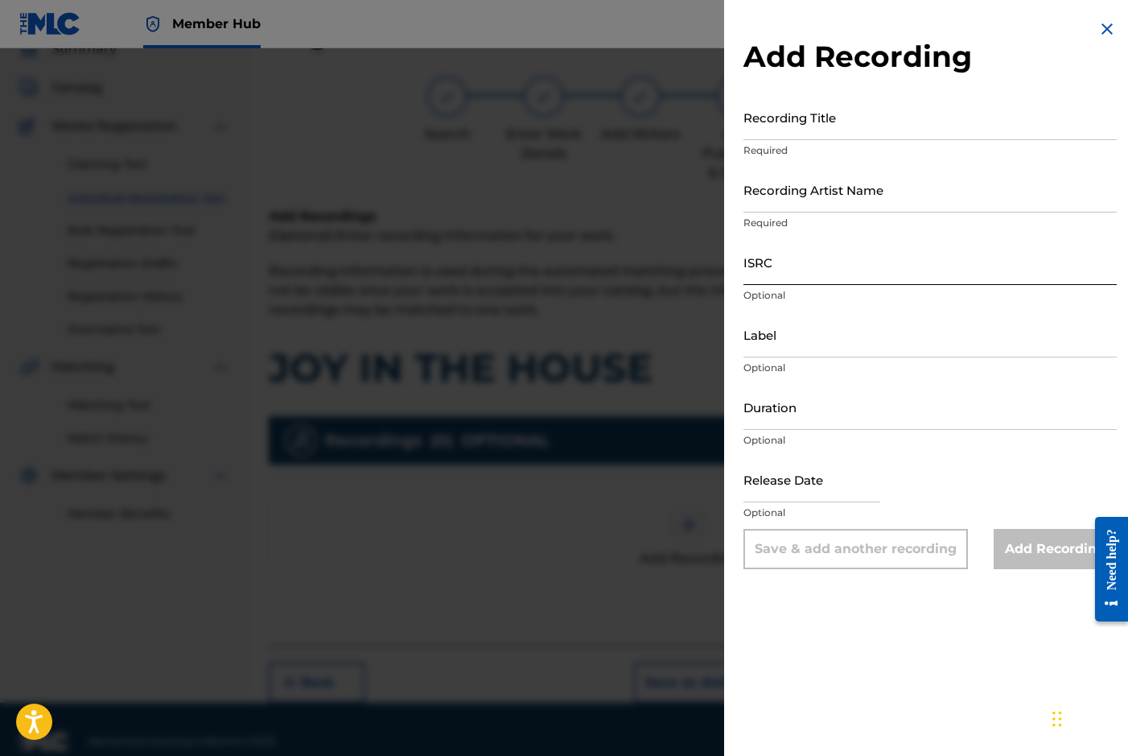
click at [787, 269] on input "ISRC" at bounding box center [930, 262] width 373 height 46
paste input "GBDPR0152401"
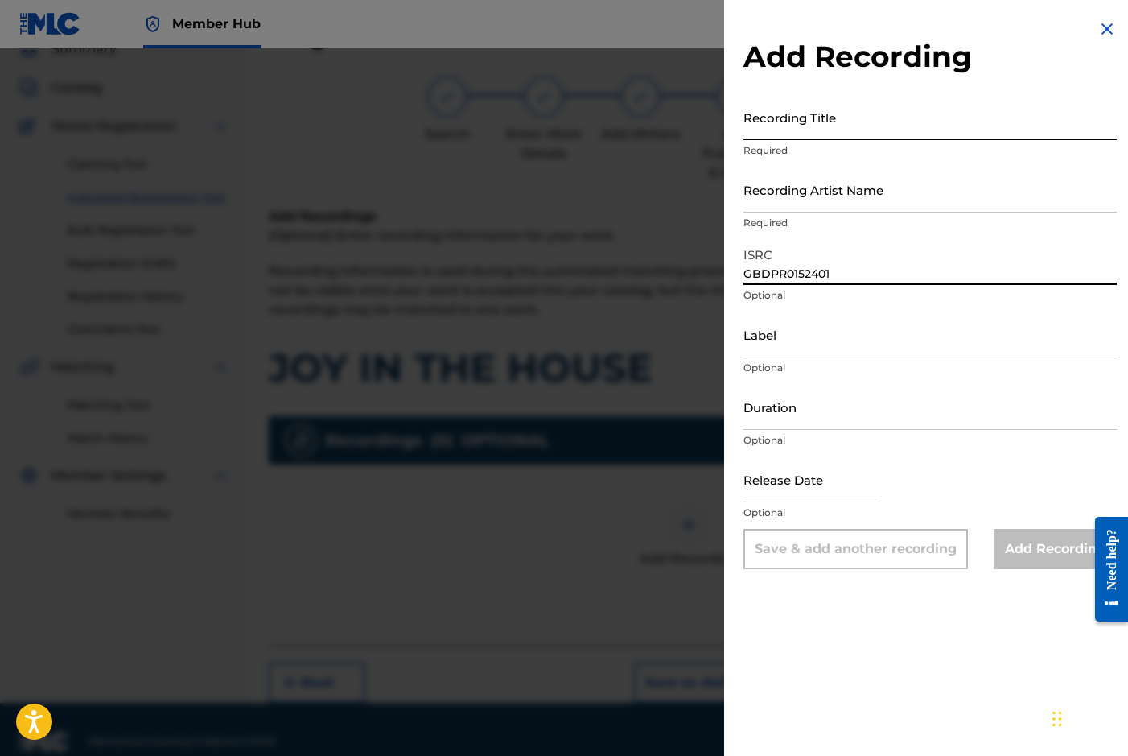
type input "GBDPR0152401"
click at [780, 122] on input "Recording Title" at bounding box center [930, 117] width 373 height 46
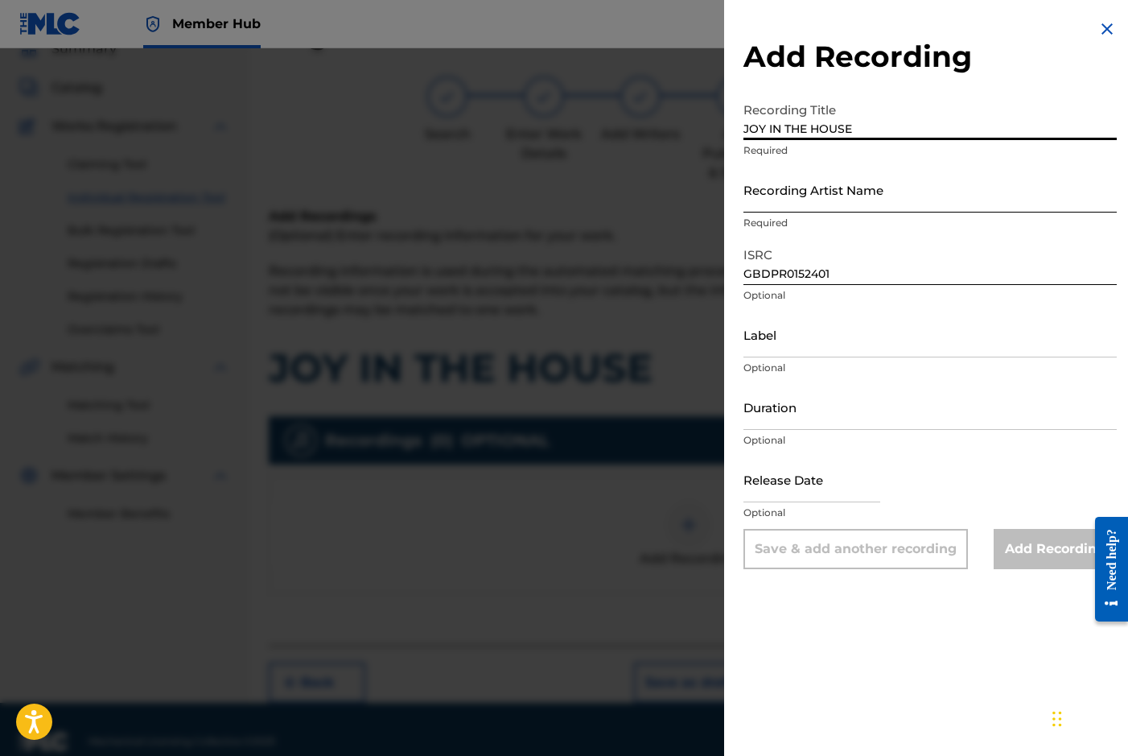
type input "JOY IN THE HOUSE"
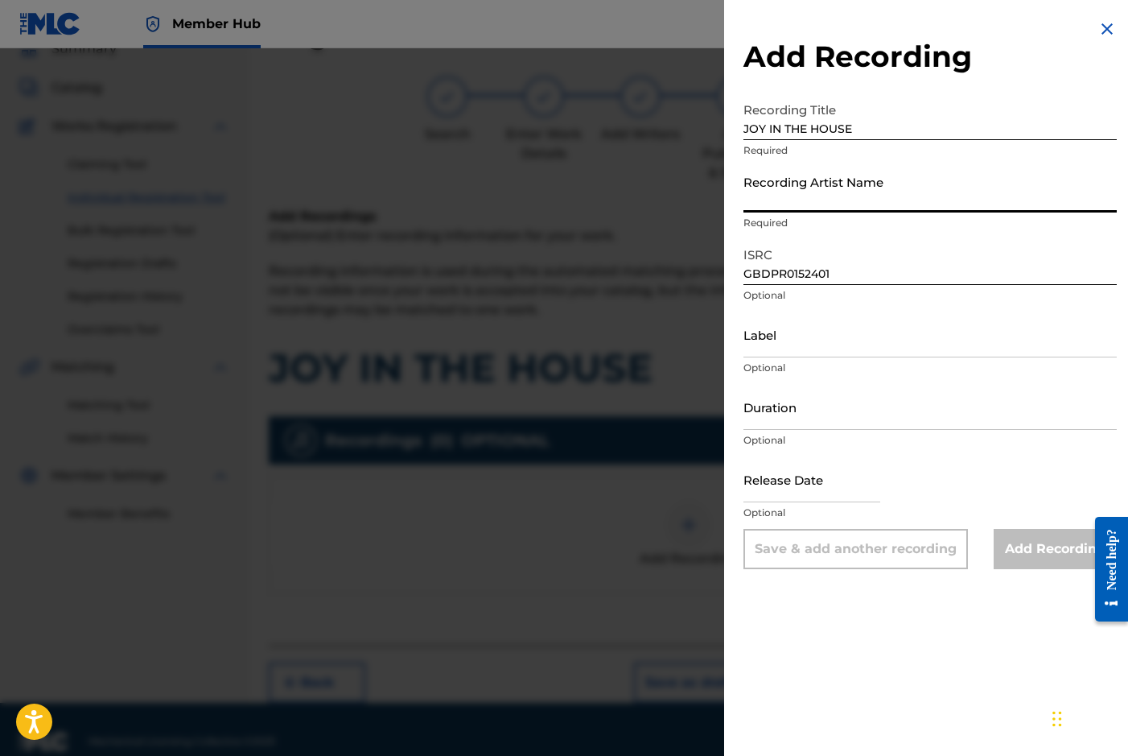
click at [810, 191] on input "Recording Artist Name" at bounding box center [930, 190] width 373 height 46
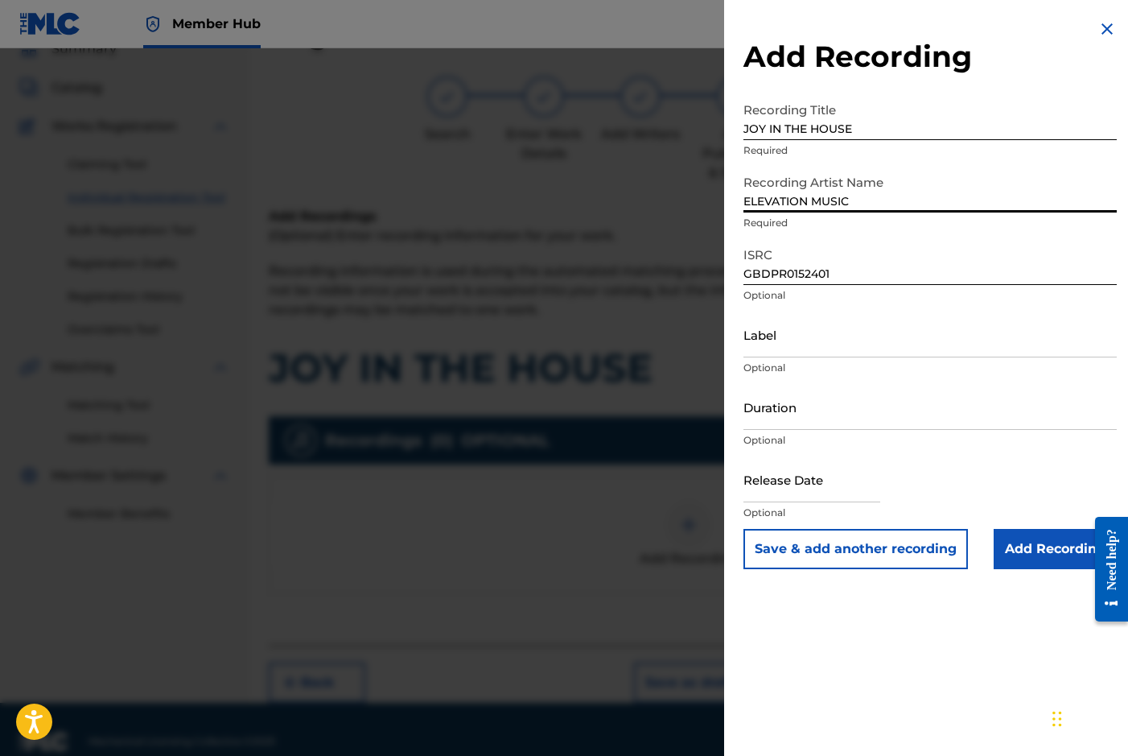
type input "ELEVATION MUSIC"
click at [724, 230] on div "Add Recording Recording Title JOY IN THE HOUSE Required Recording Artist Name E…" at bounding box center [930, 294] width 412 height 588
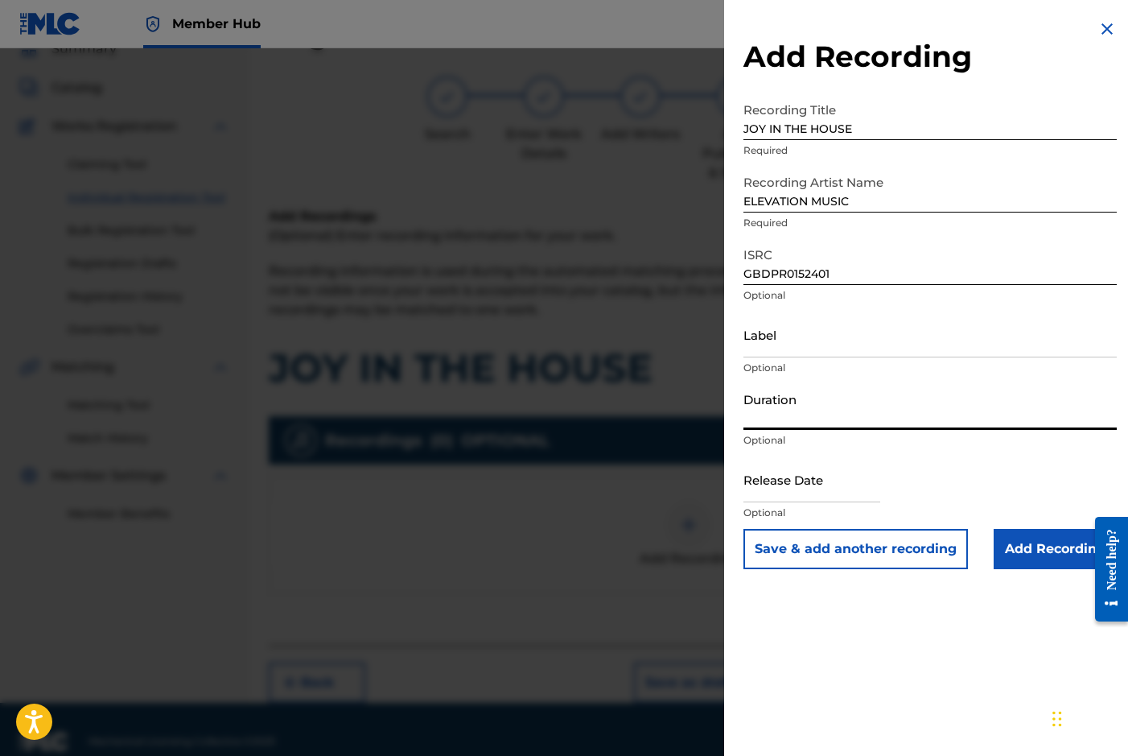
click at [818, 402] on input "Duration" at bounding box center [930, 407] width 373 height 46
type input "03:31"
click at [802, 481] on input "text" at bounding box center [812, 479] width 137 height 46
select select "8"
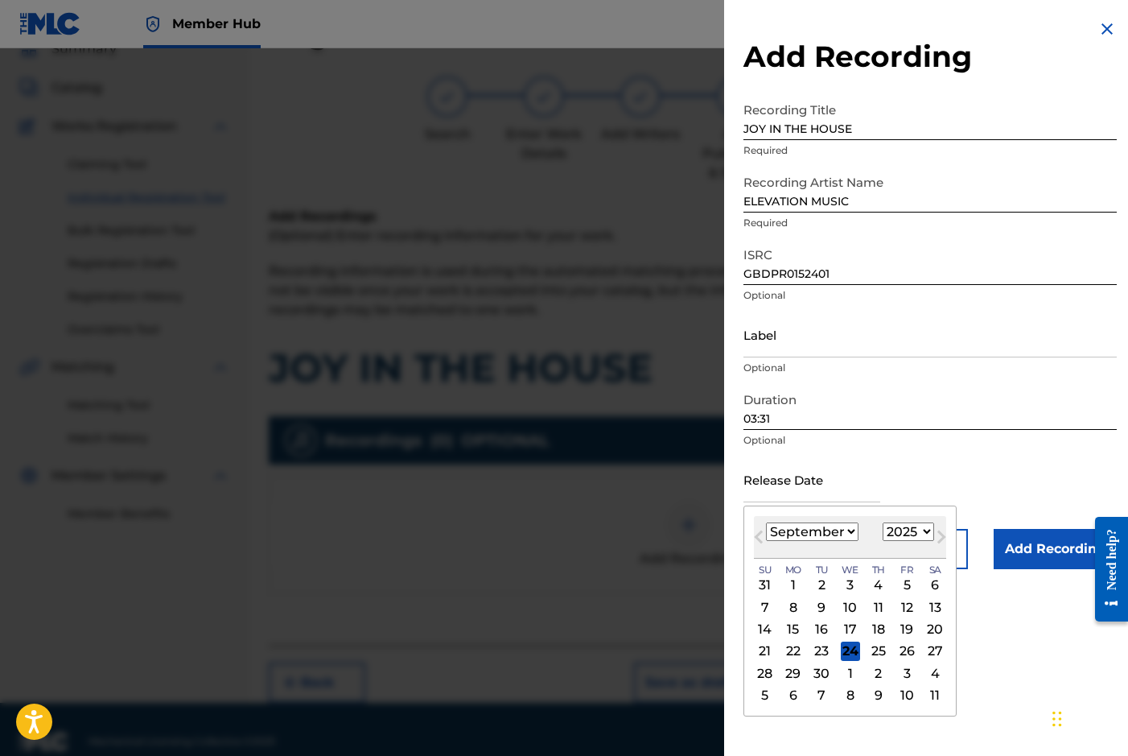
click at [749, 516] on div "Previous Month Next Month [DATE] January February March April May June July Aug…" at bounding box center [850, 610] width 213 height 211
click at [923, 525] on select "1900 1901 1902 1903 1904 1905 1906 1907 1908 1909 1910 1911 1912 1913 1914 1915…" at bounding box center [908, 531] width 51 height 19
select select "2001"
click at [883, 522] on select "1900 1901 1902 1903 1904 1905 1906 1907 1908 1909 1910 1911 1912 1913 1914 1915…" at bounding box center [908, 531] width 51 height 19
click at [851, 532] on select "January February March April May June July August September October November De…" at bounding box center [812, 531] width 93 height 19
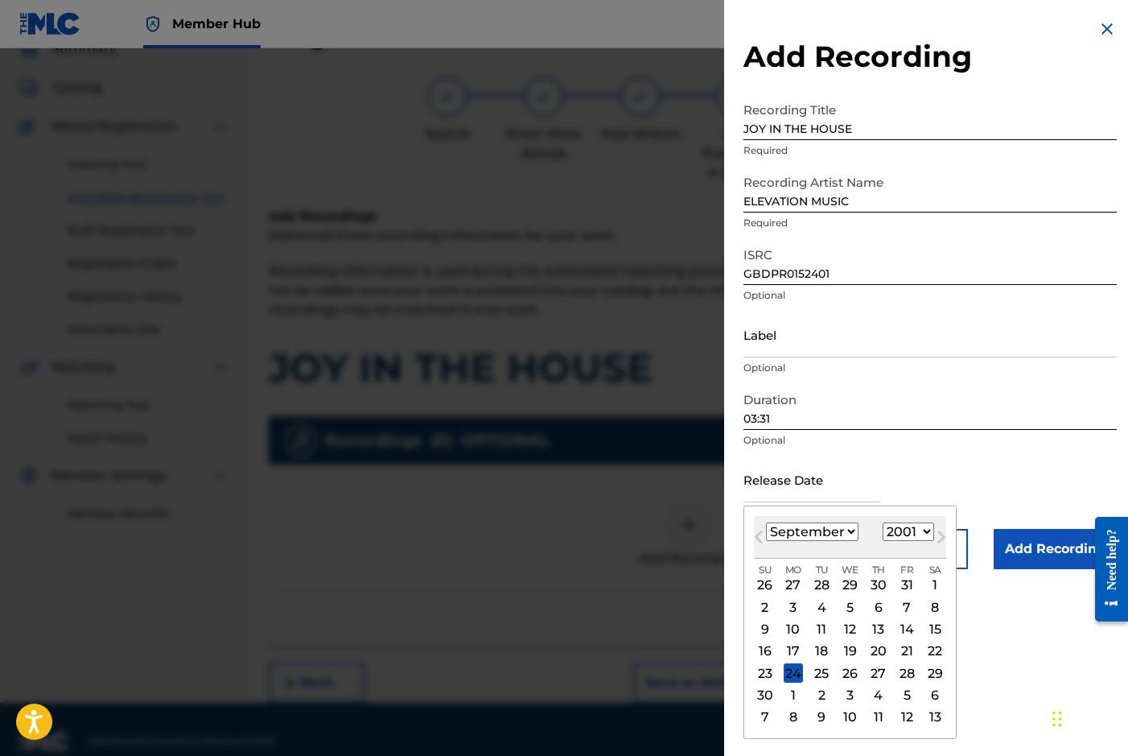
select select "10"
click at [766, 522] on select "January February March April May June July August September October November De…" at bounding box center [812, 531] width 93 height 19
click at [879, 583] on div "1" at bounding box center [878, 584] width 19 height 19
type input "[DATE]"
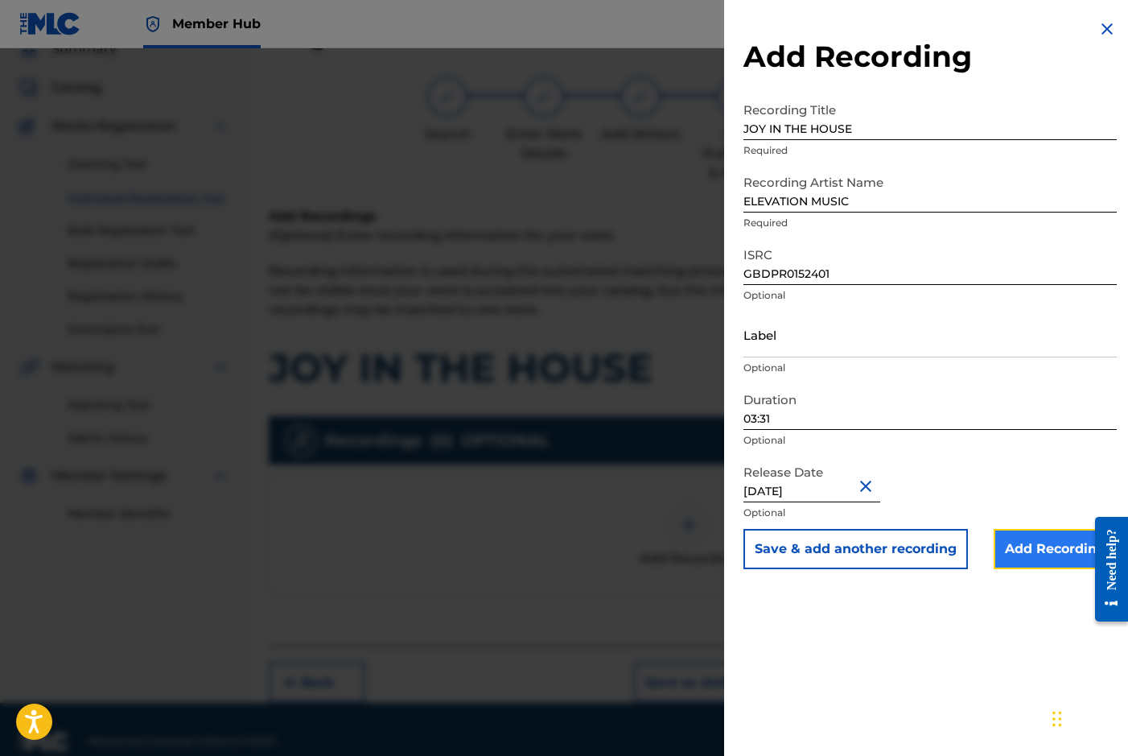
click at [1050, 550] on input "Add Recording" at bounding box center [1055, 549] width 123 height 40
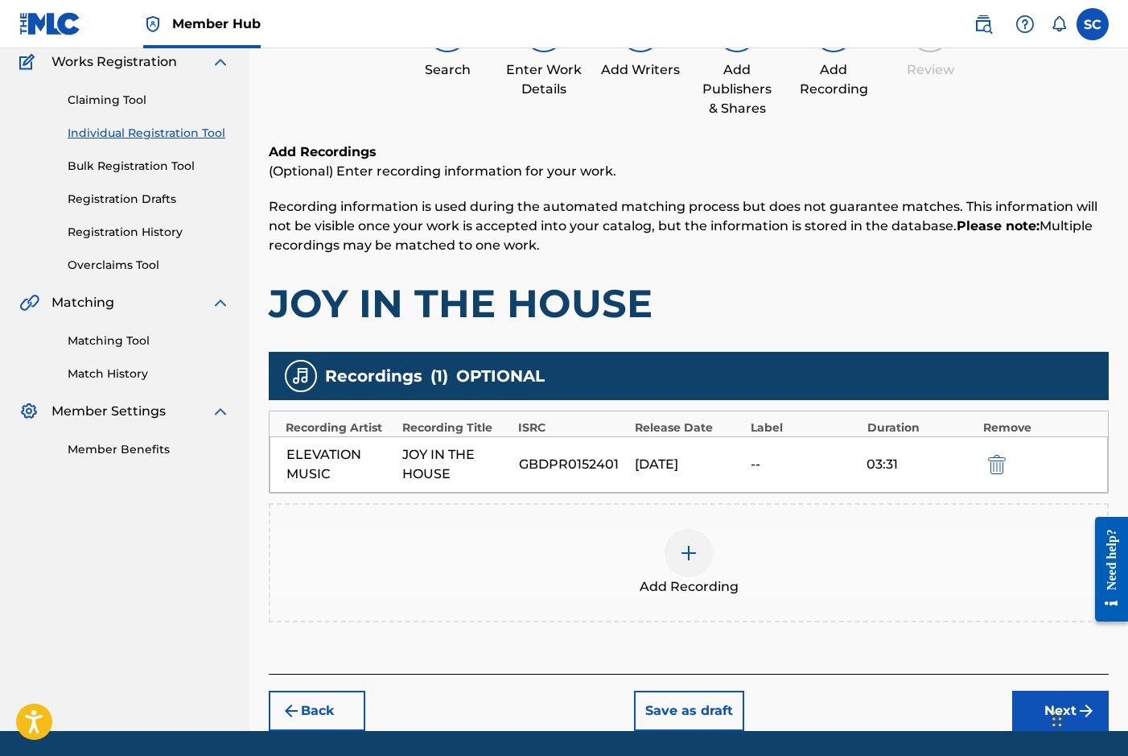
scroll to position [189, 0]
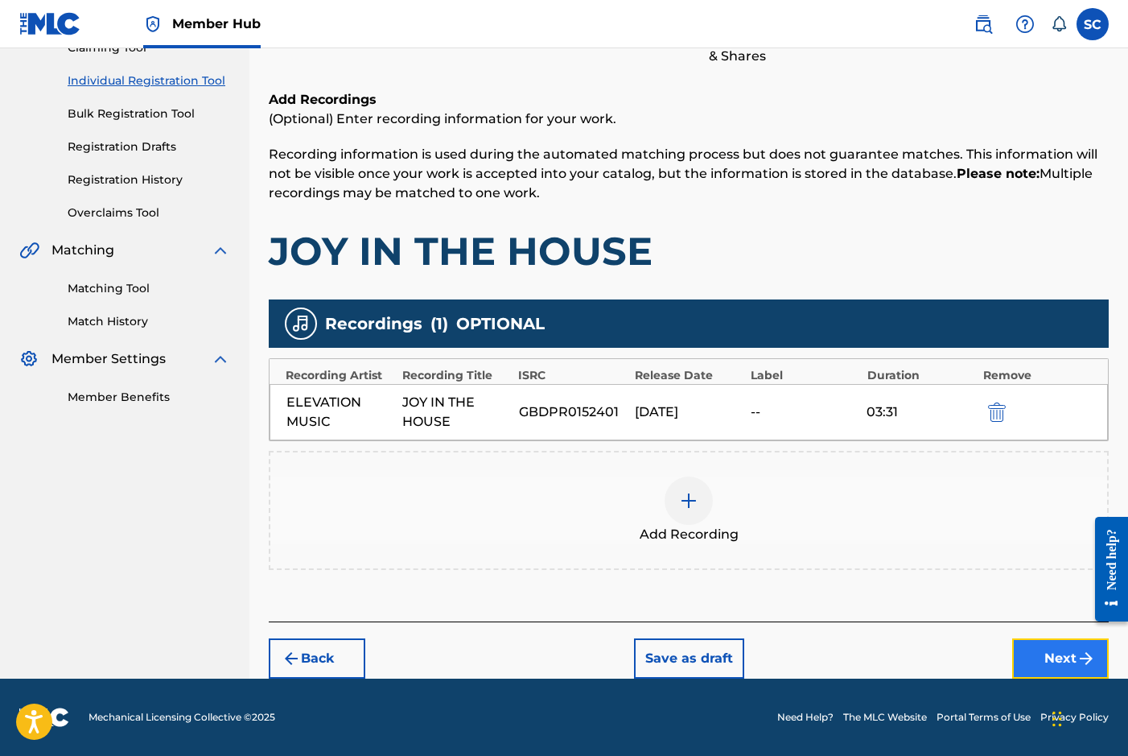
click at [1071, 657] on button "Next" at bounding box center [1060, 658] width 97 height 40
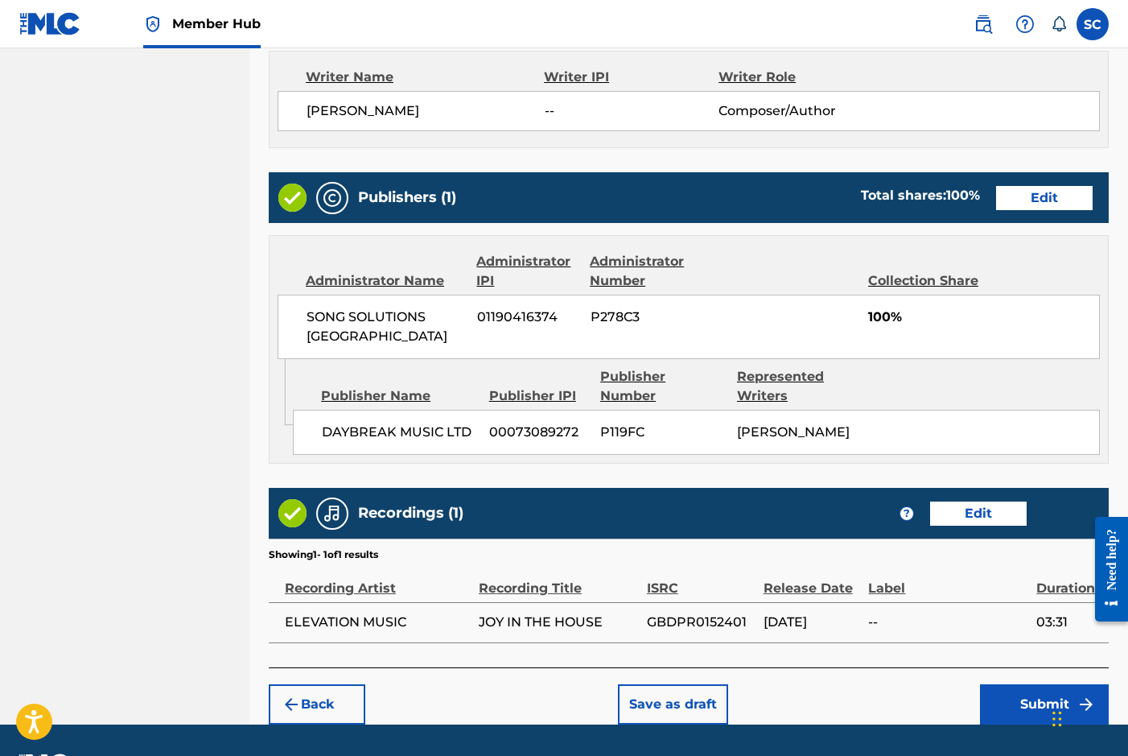
scroll to position [712, 0]
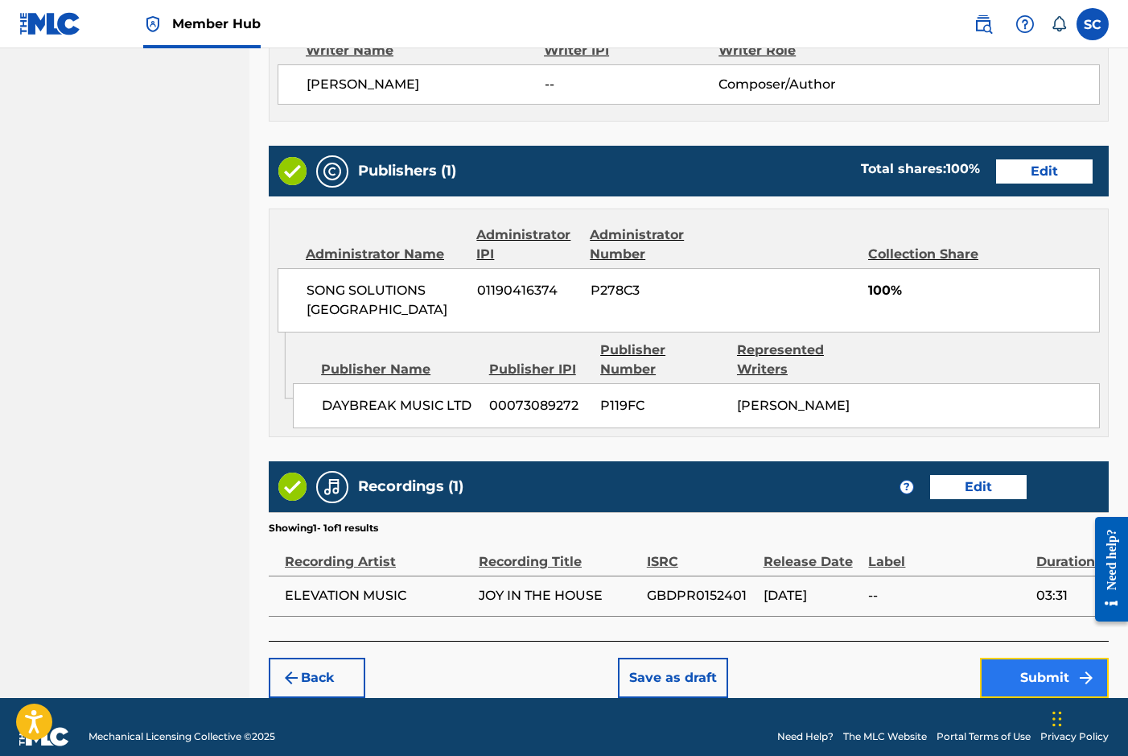
click at [1059, 657] on button "Submit" at bounding box center [1044, 677] width 129 height 40
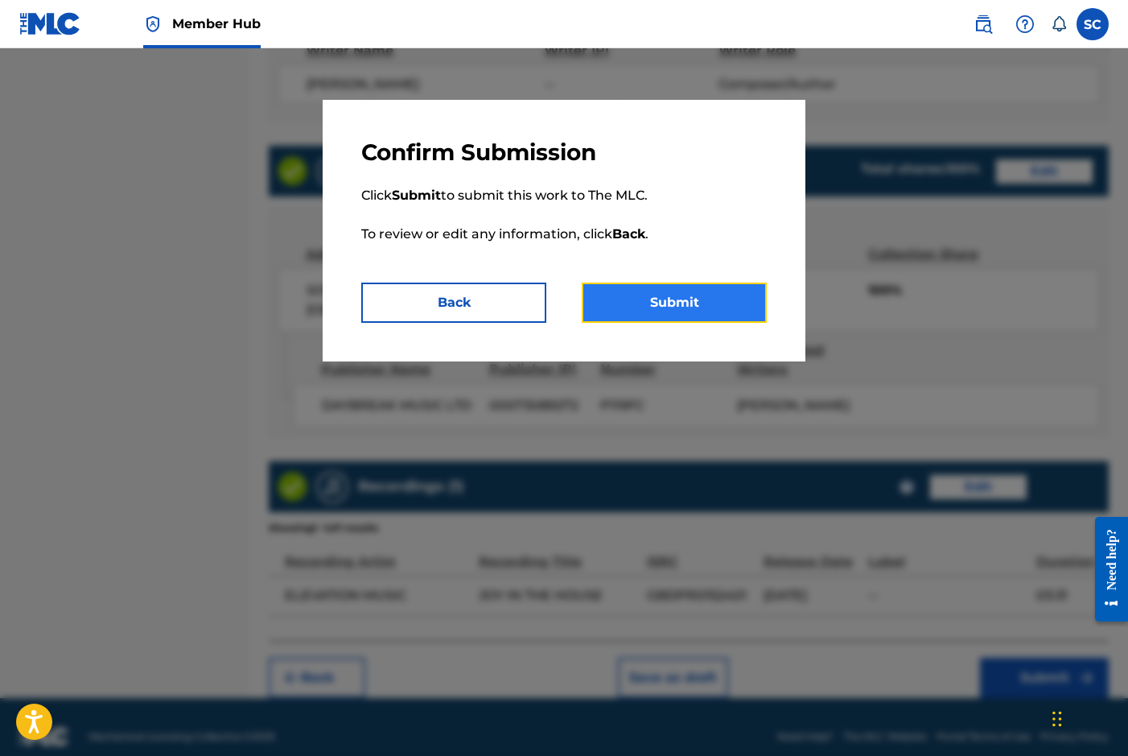
click at [662, 308] on button "Submit" at bounding box center [674, 302] width 185 height 40
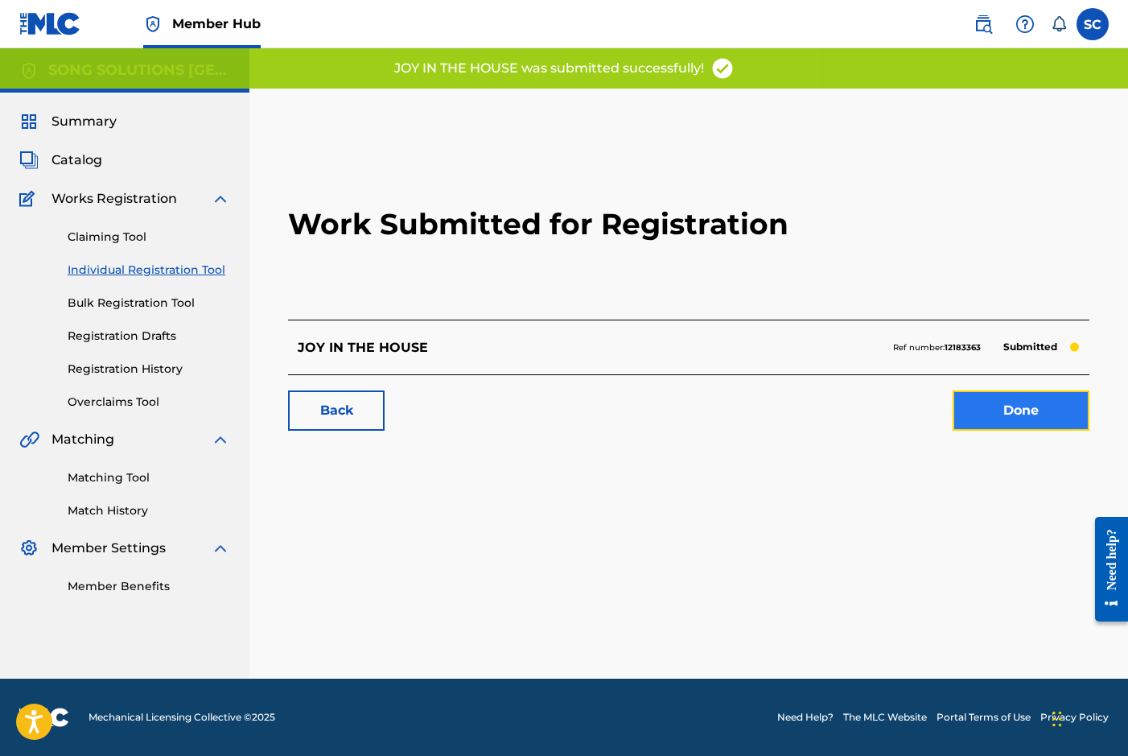
click at [1022, 408] on link "Done" at bounding box center [1021, 410] width 137 height 40
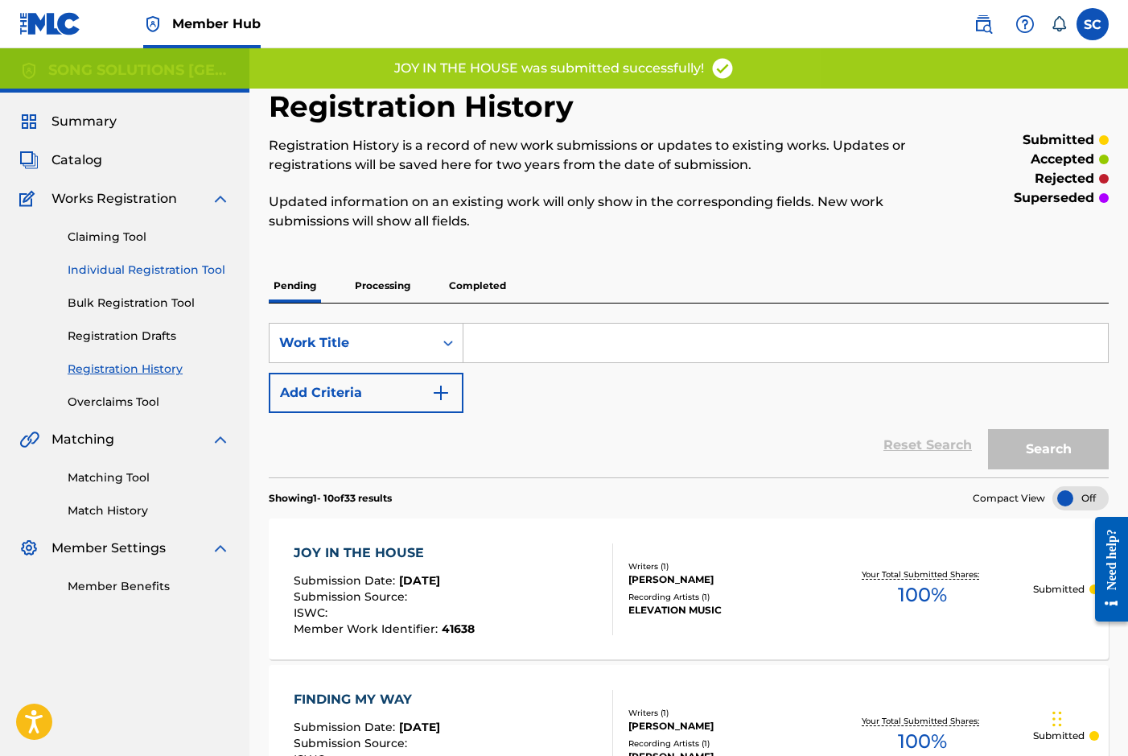
click at [107, 266] on link "Individual Registration Tool" at bounding box center [149, 270] width 163 height 17
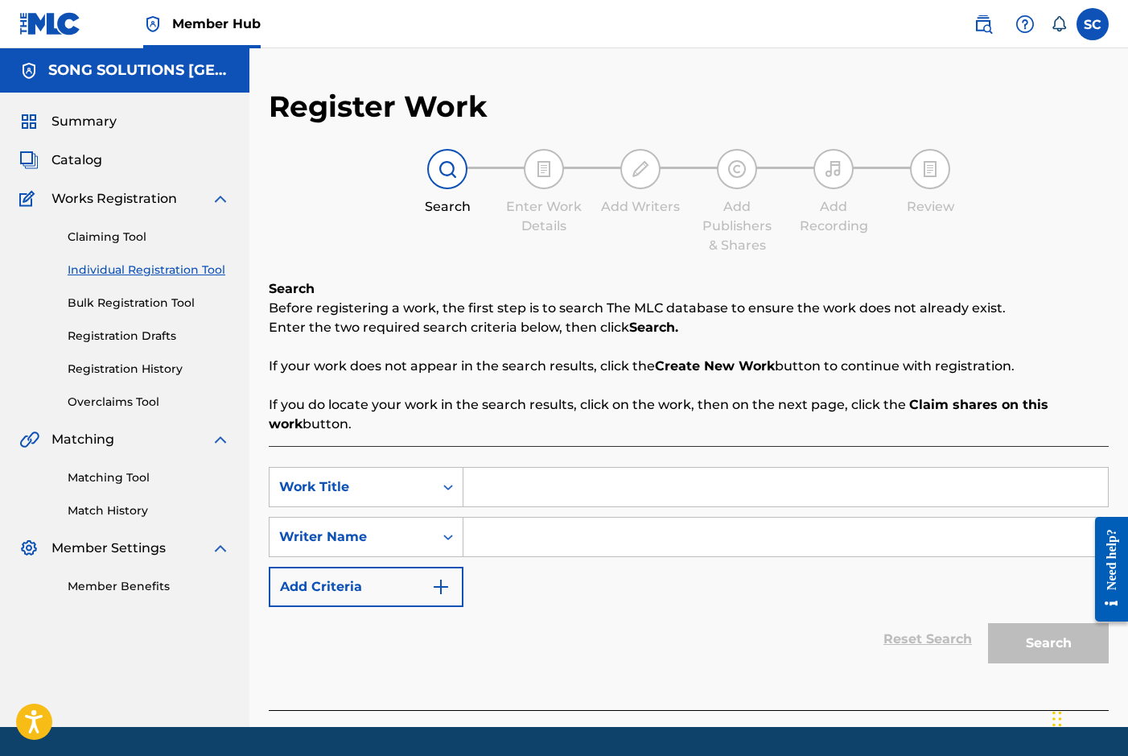
click at [541, 494] on input "Search Form" at bounding box center [785, 487] width 645 height 39
type input "g"
type input "GO"
click at [560, 538] on input "Search Form" at bounding box center [785, 536] width 645 height 39
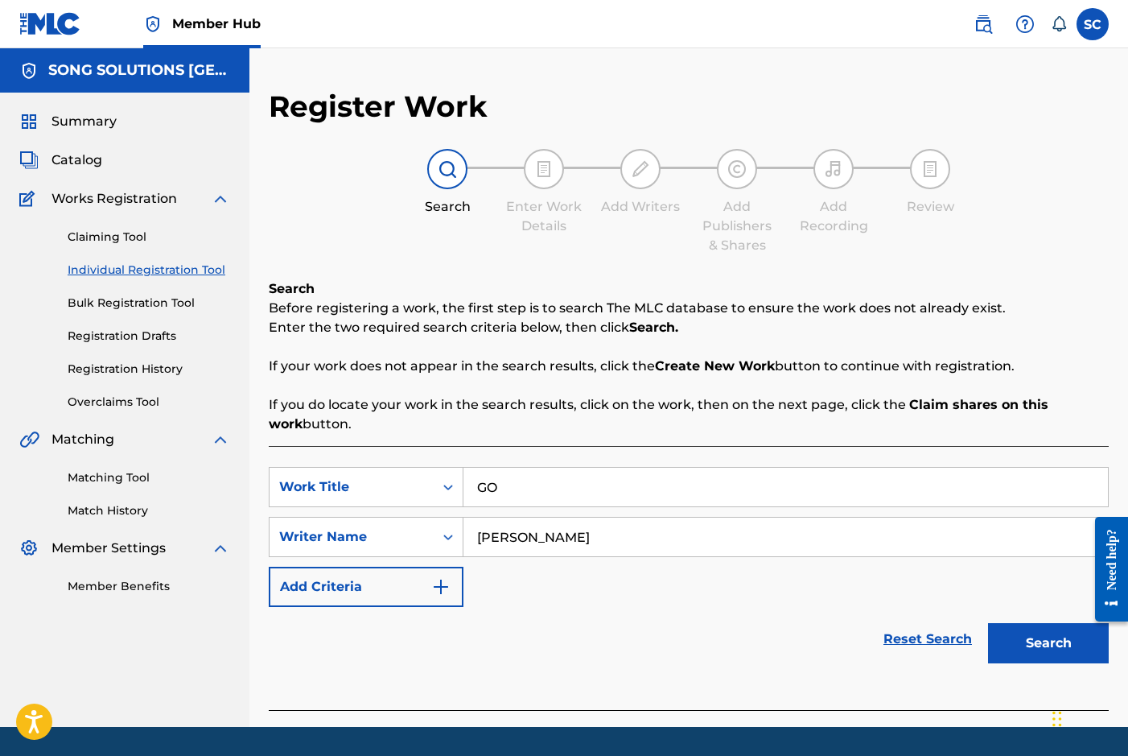
scroll to position [48, 0]
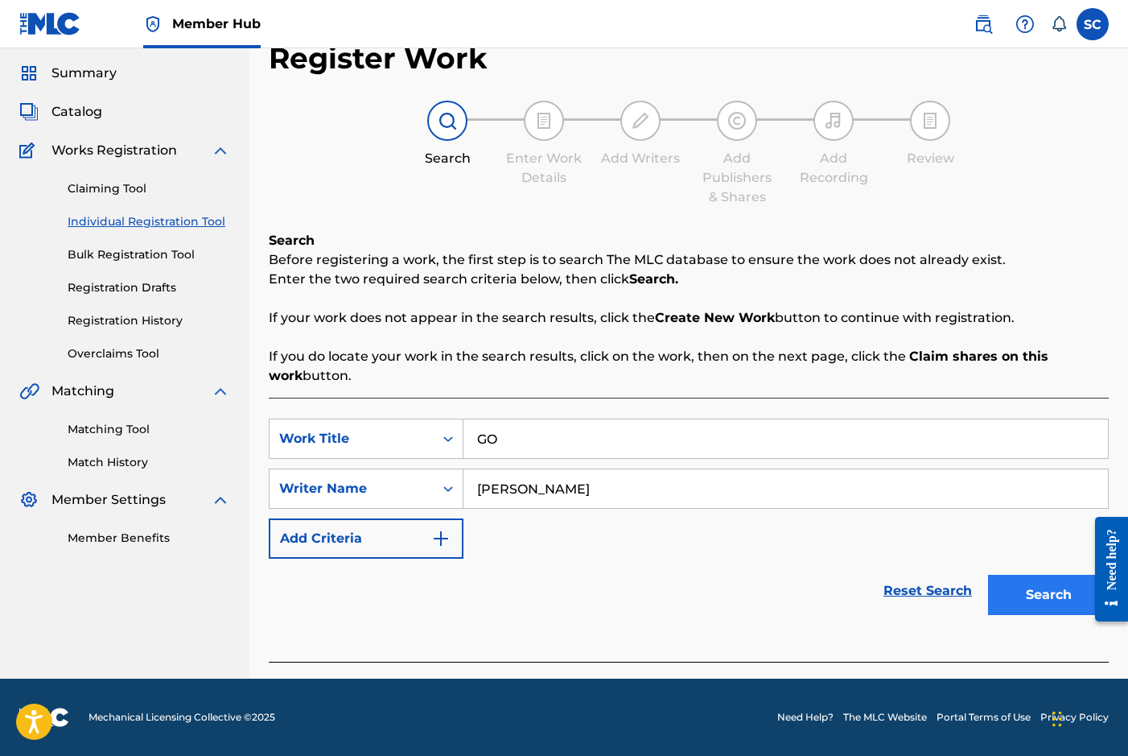
type input "[PERSON_NAME]"
click at [1024, 597] on button "Search" at bounding box center [1048, 595] width 121 height 40
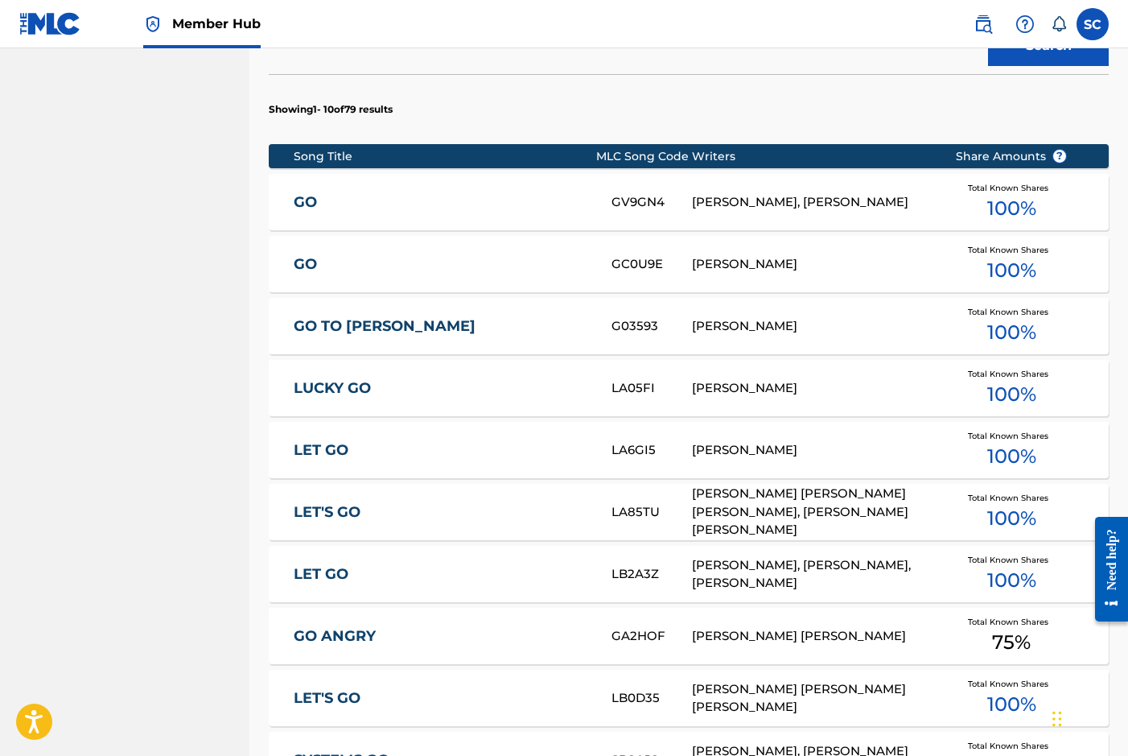
scroll to position [370, 0]
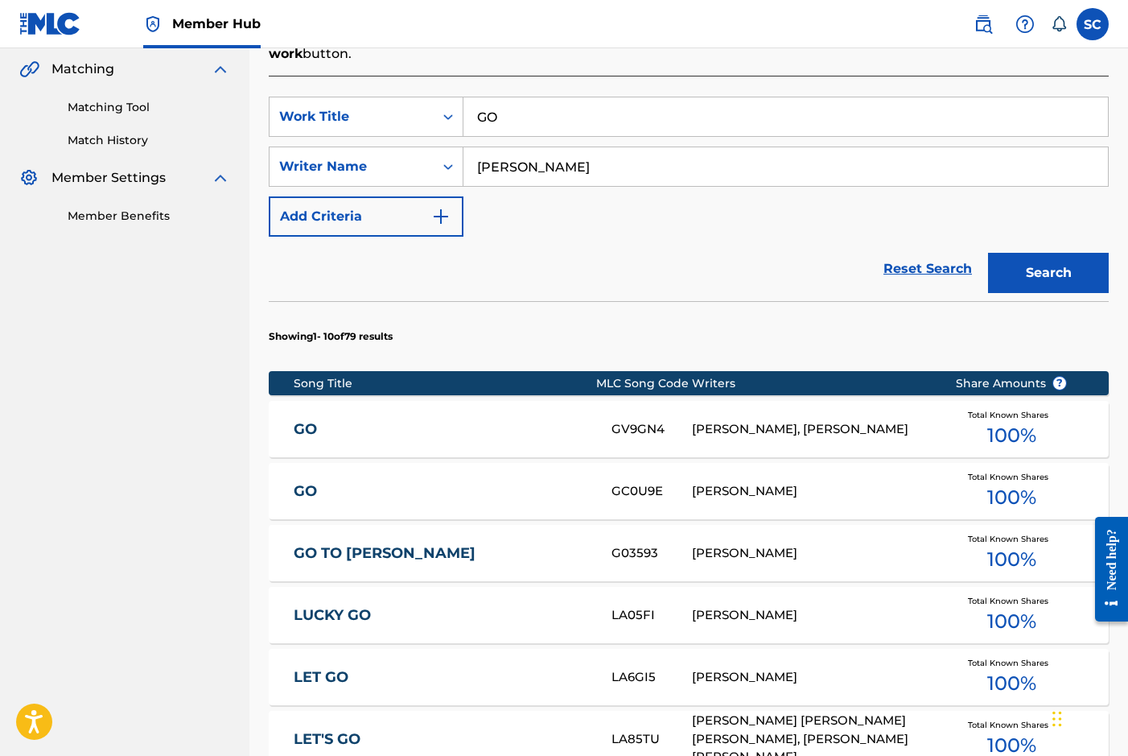
click at [321, 613] on link "LUCKY GO" at bounding box center [442, 615] width 296 height 19
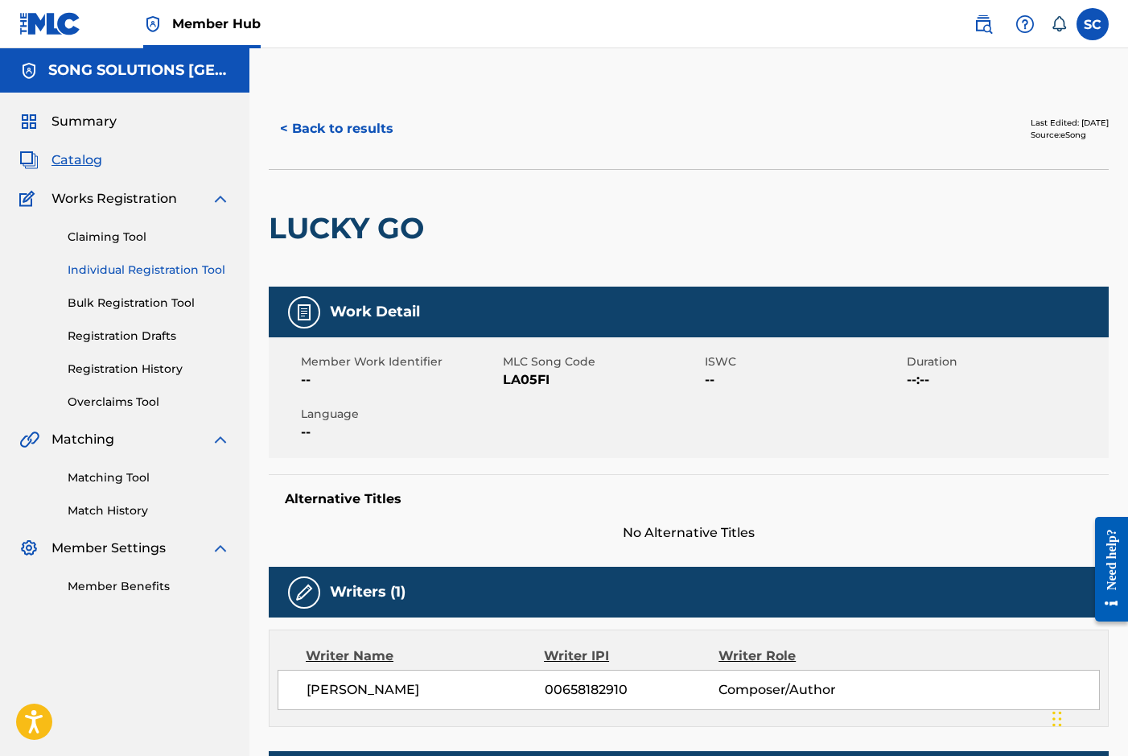
click at [122, 267] on link "Individual Registration Tool" at bounding box center [149, 270] width 163 height 17
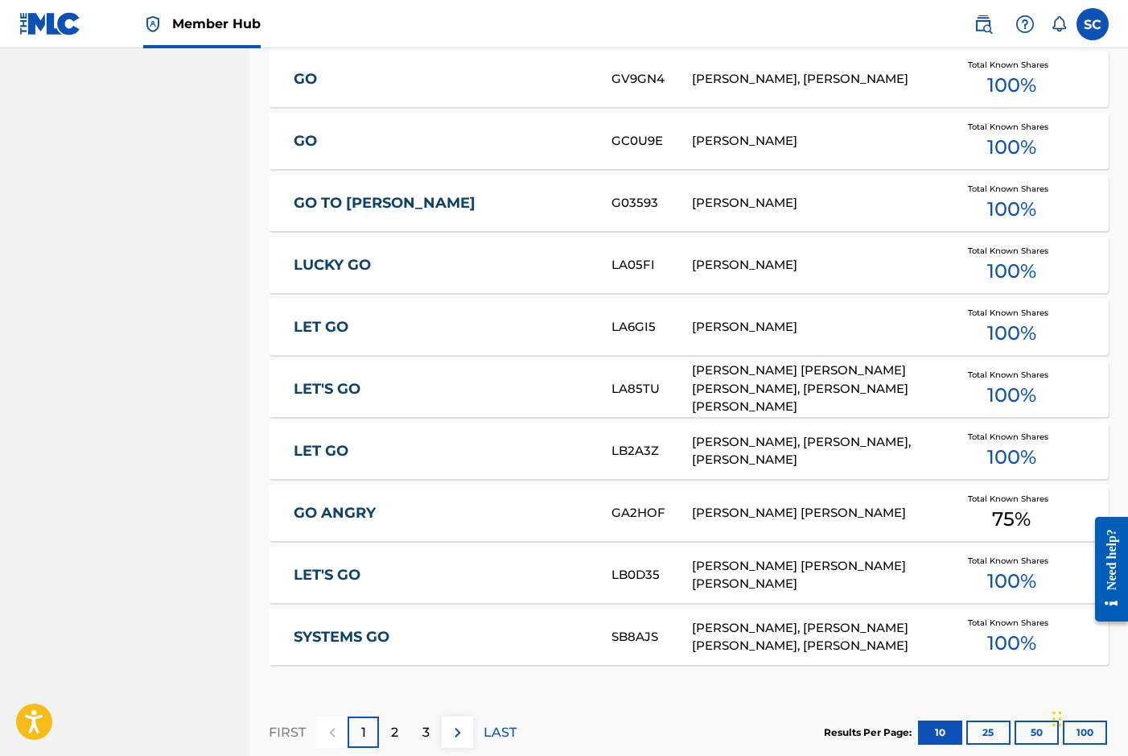
scroll to position [885, 0]
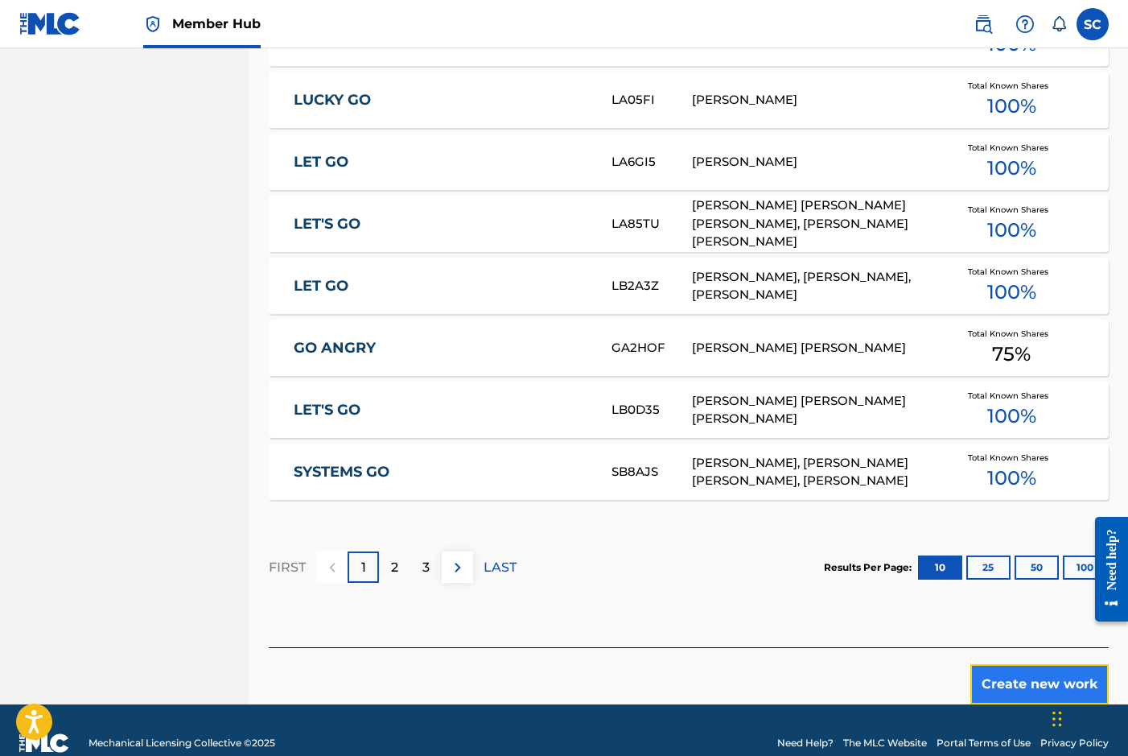
click at [1041, 682] on button "Create new work" at bounding box center [1039, 684] width 138 height 40
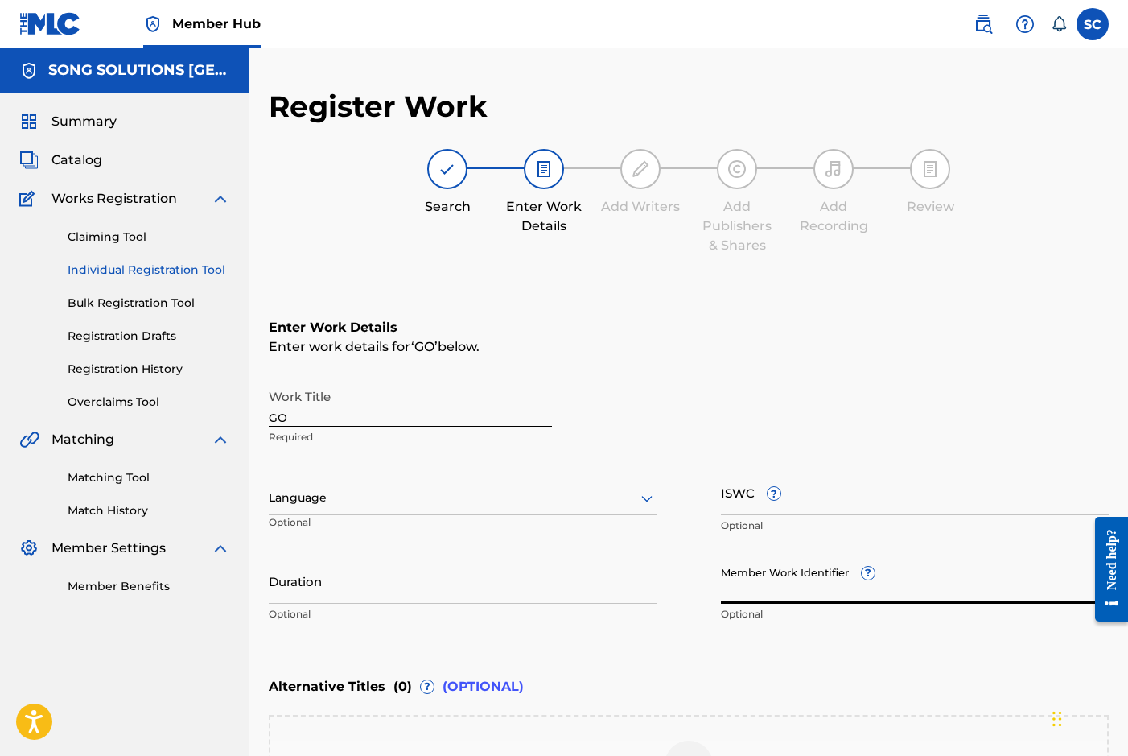
click at [748, 581] on input "Member Work Identifier ?" at bounding box center [915, 581] width 388 height 46
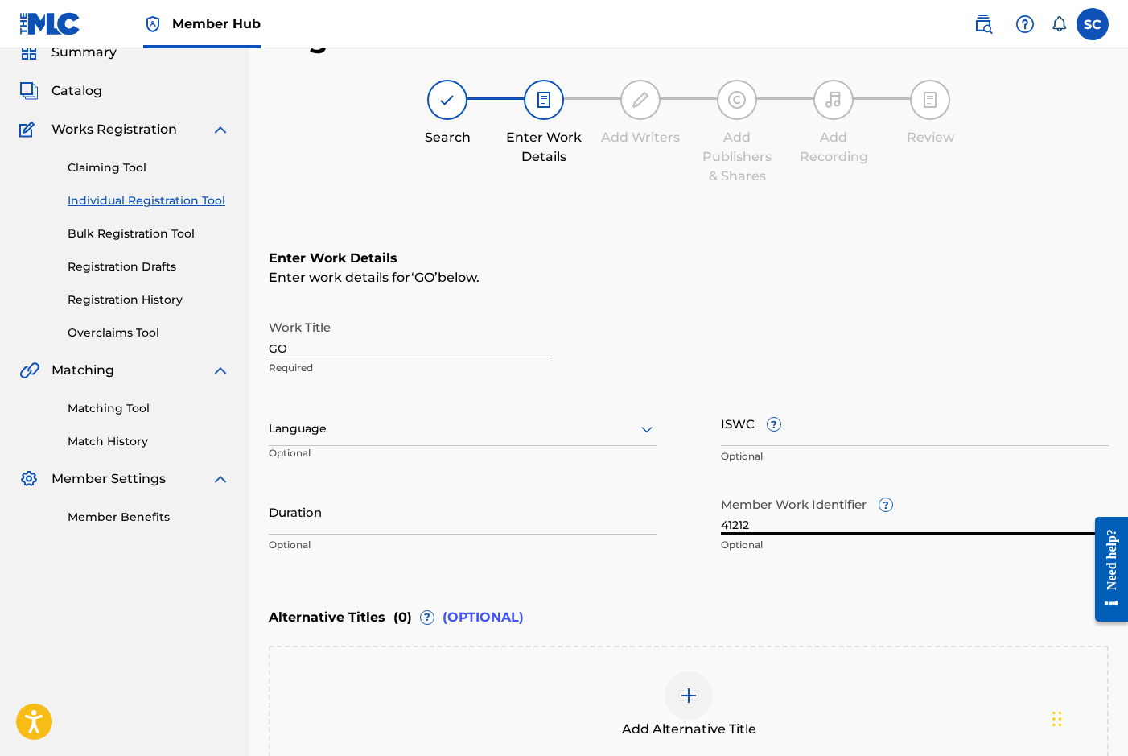
scroll to position [161, 0]
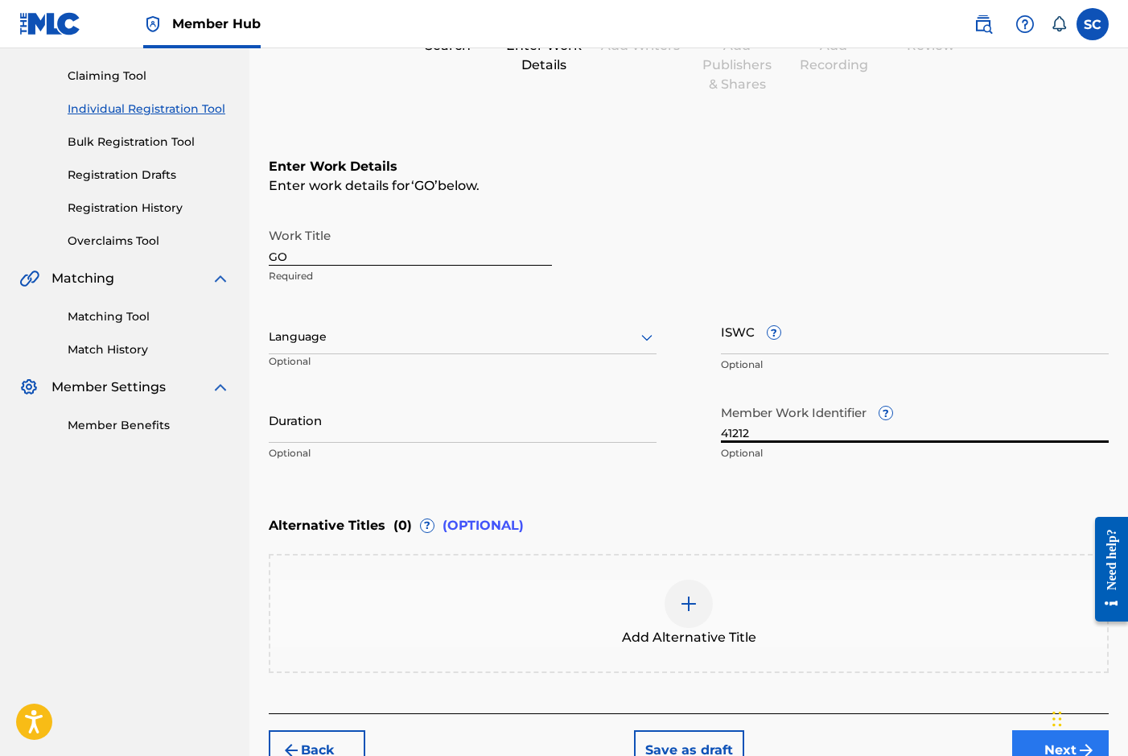
type input "41212"
click at [1032, 740] on button "Next" at bounding box center [1060, 750] width 97 height 40
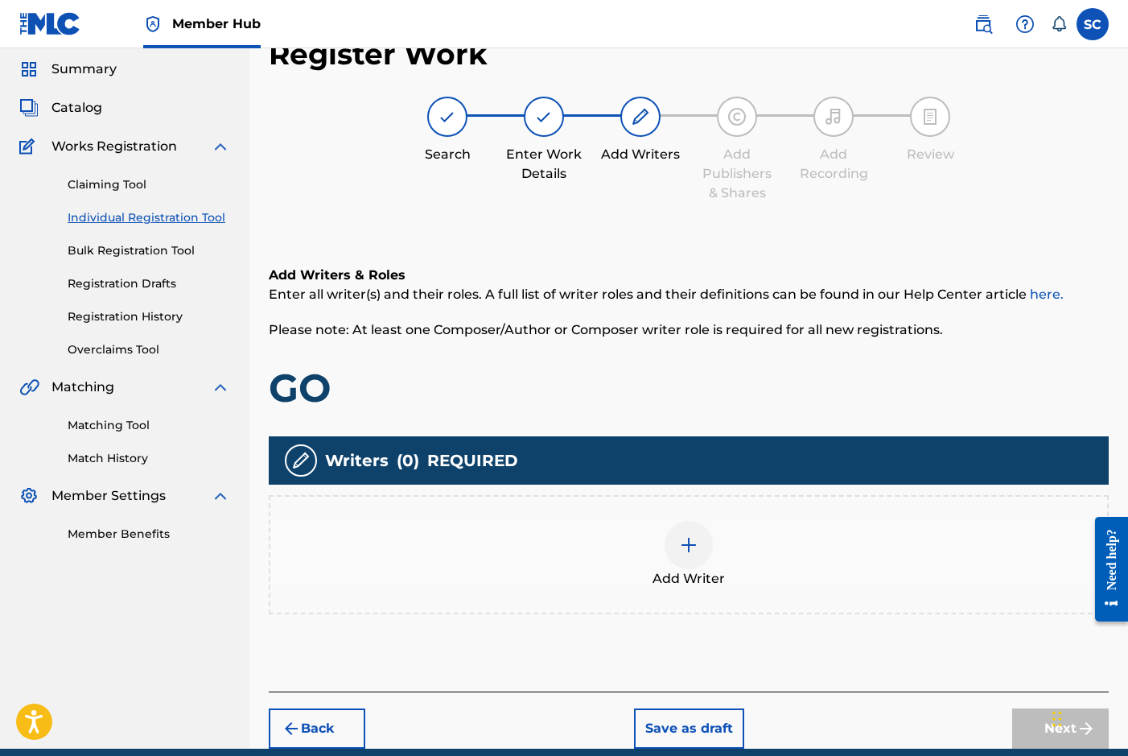
scroll to position [72, 0]
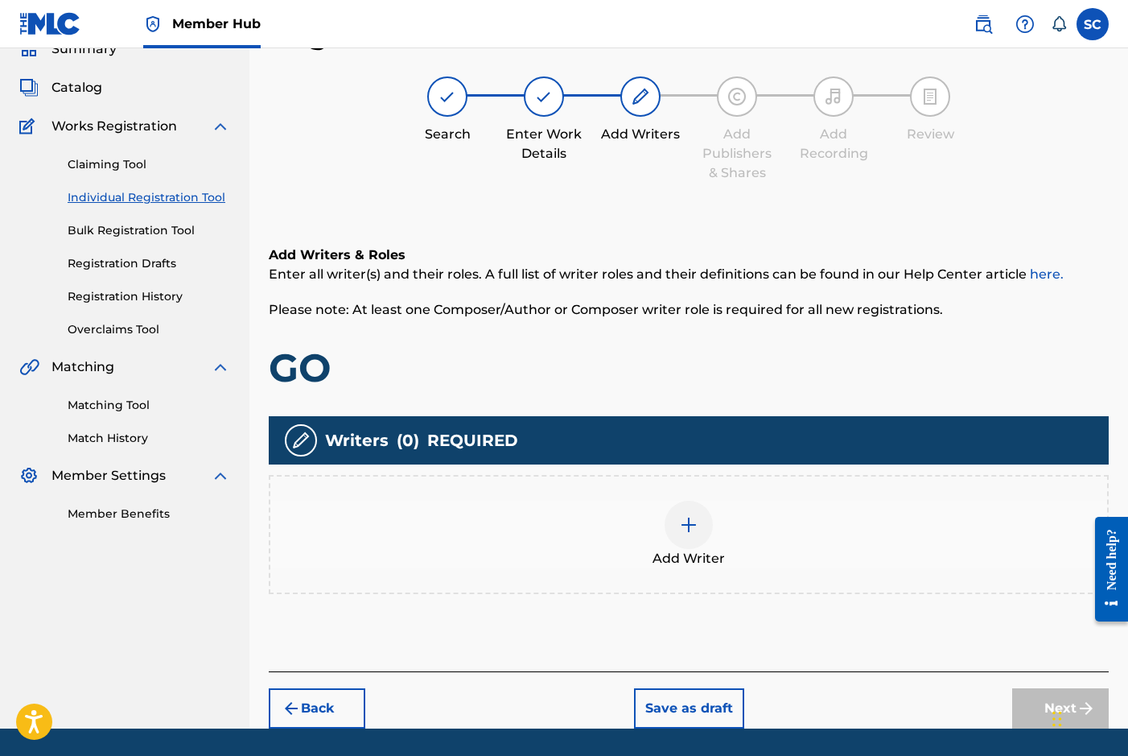
click at [688, 524] on img at bounding box center [688, 524] width 19 height 19
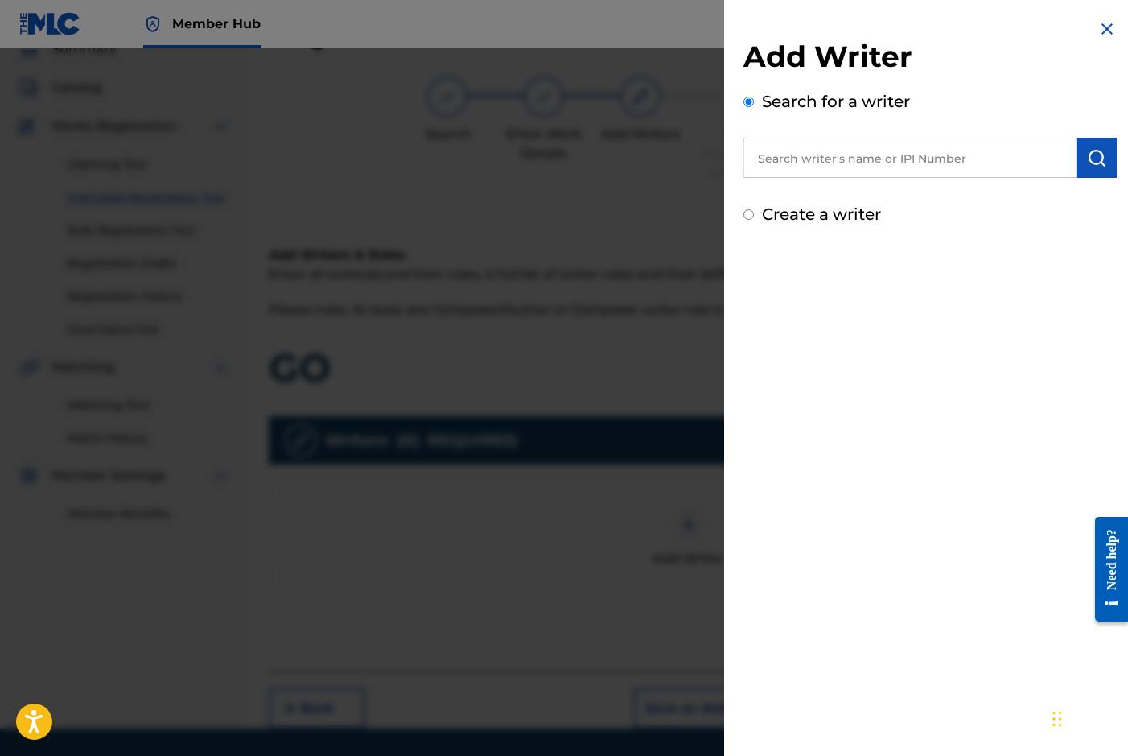
click at [818, 219] on label "Create a writer" at bounding box center [821, 213] width 119 height 19
radio input "true"
click at [754, 219] on input "Create a writer" at bounding box center [749, 214] width 10 height 10
radio input "false"
radio input "true"
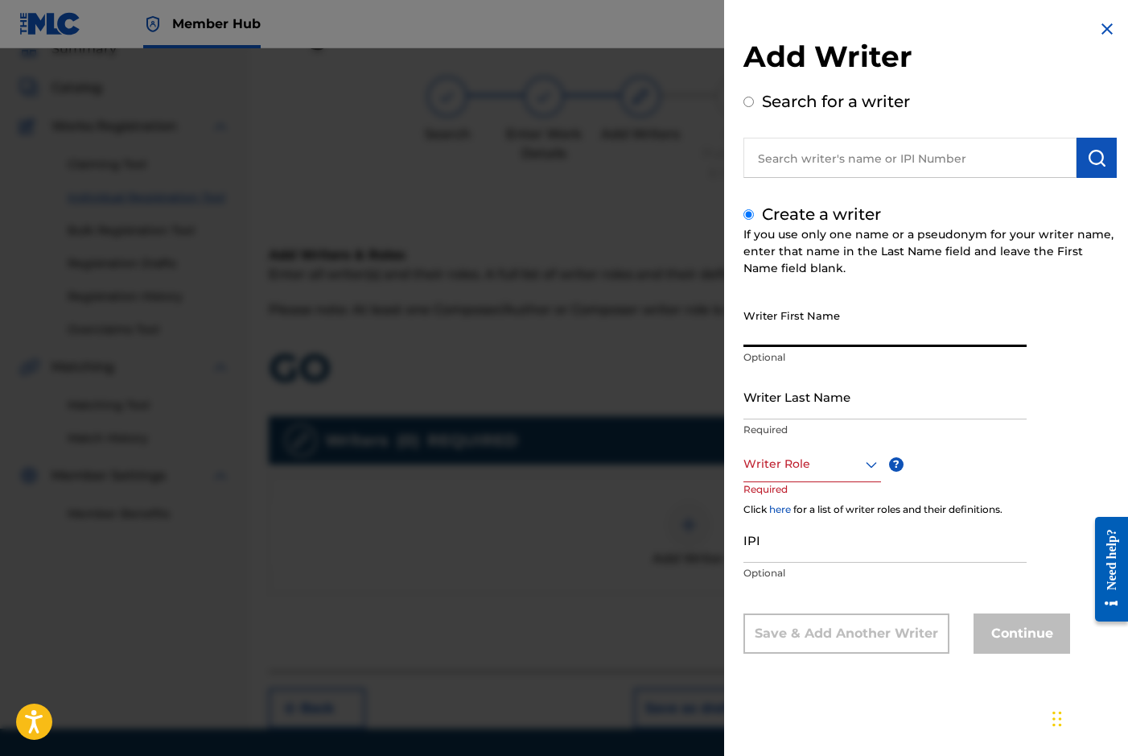
click at [776, 319] on input "Writer First Name" at bounding box center [885, 324] width 283 height 46
type input "[PERSON_NAME]"
click at [776, 402] on input "Writer Last Name" at bounding box center [885, 396] width 283 height 46
type input "[PERSON_NAME]"
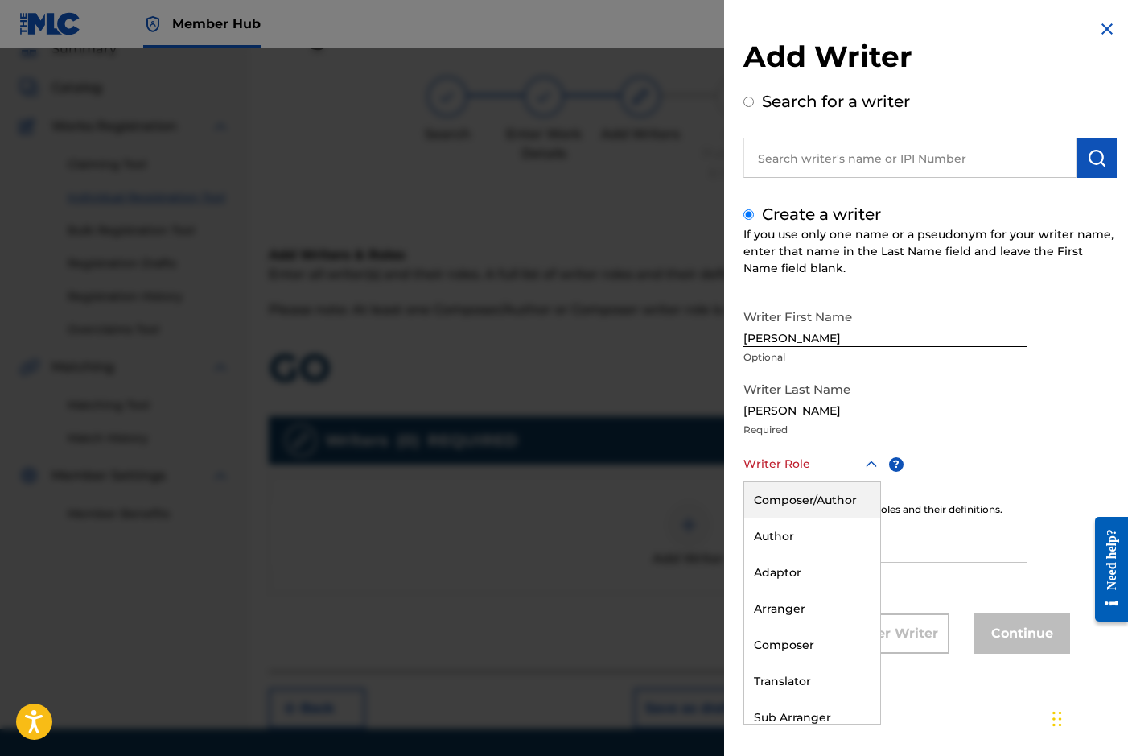
click at [799, 468] on div at bounding box center [813, 464] width 138 height 20
click at [801, 502] on div "Composer/Author" at bounding box center [812, 500] width 136 height 36
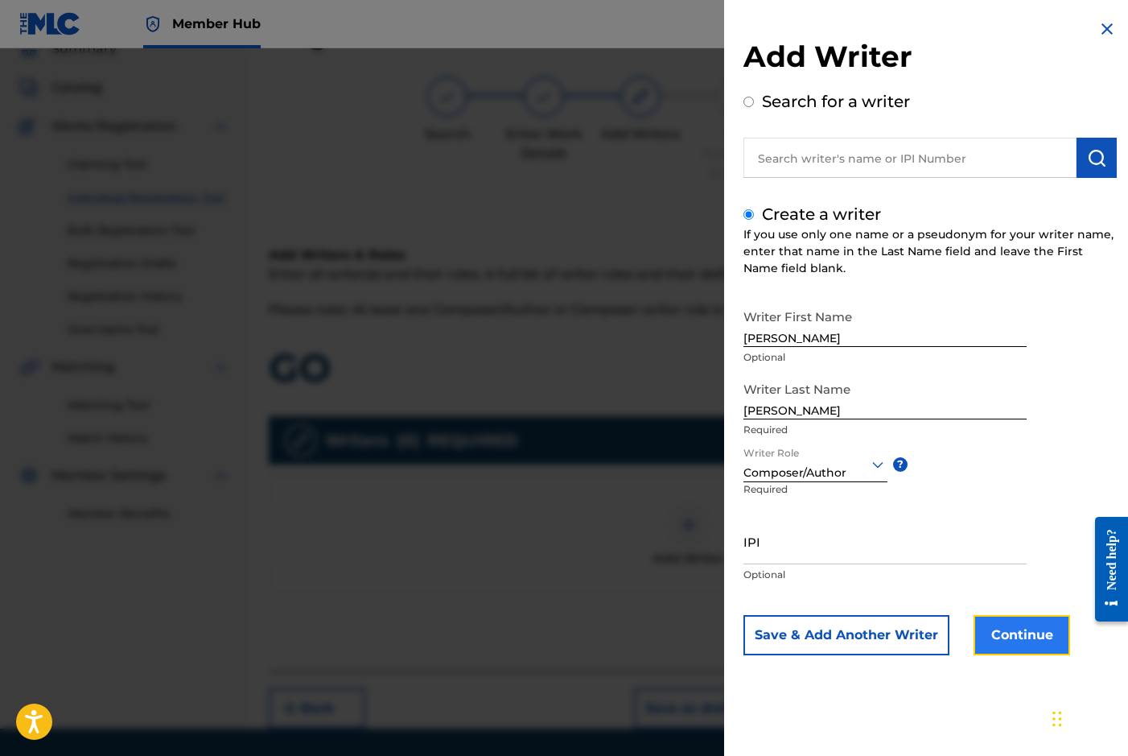
click at [999, 631] on button "Continue" at bounding box center [1022, 635] width 97 height 40
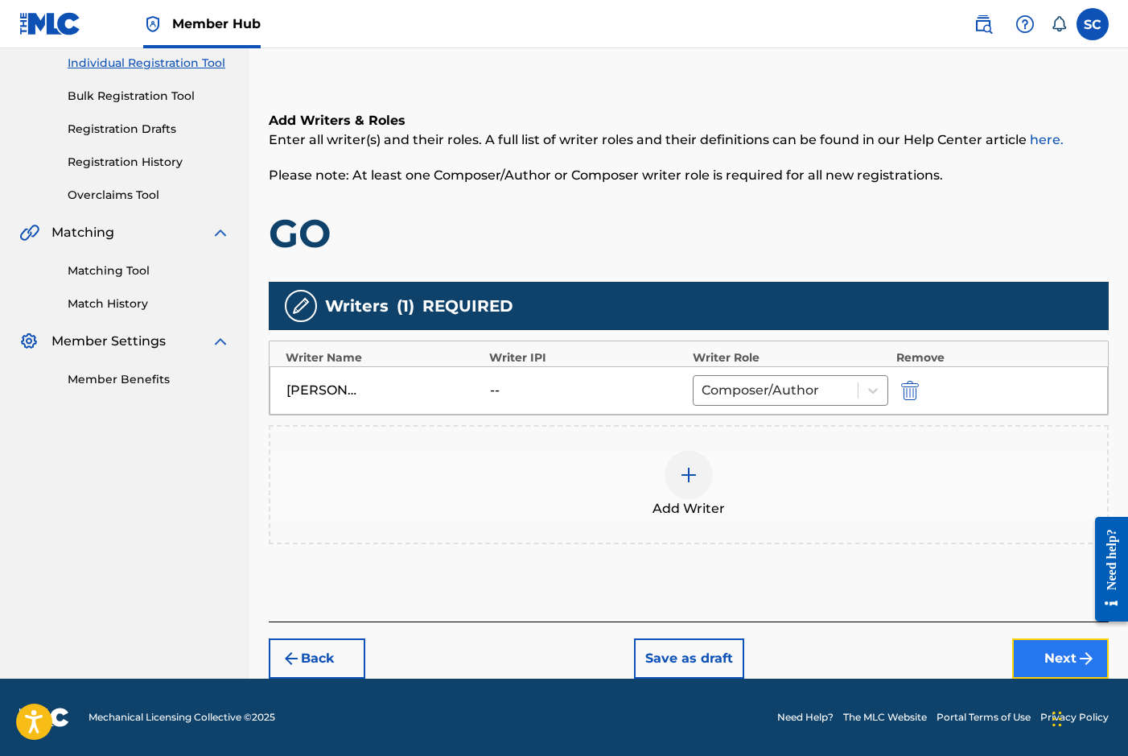
click at [1037, 658] on button "Next" at bounding box center [1060, 658] width 97 height 40
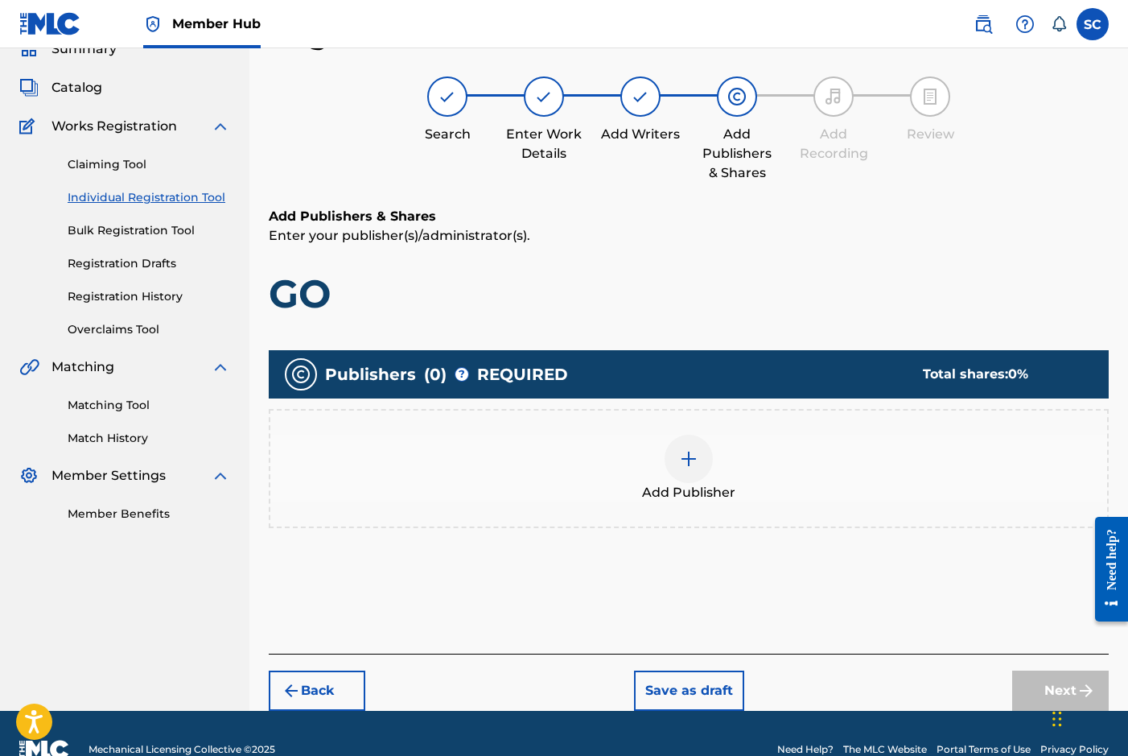
click at [682, 463] on img at bounding box center [688, 458] width 19 height 19
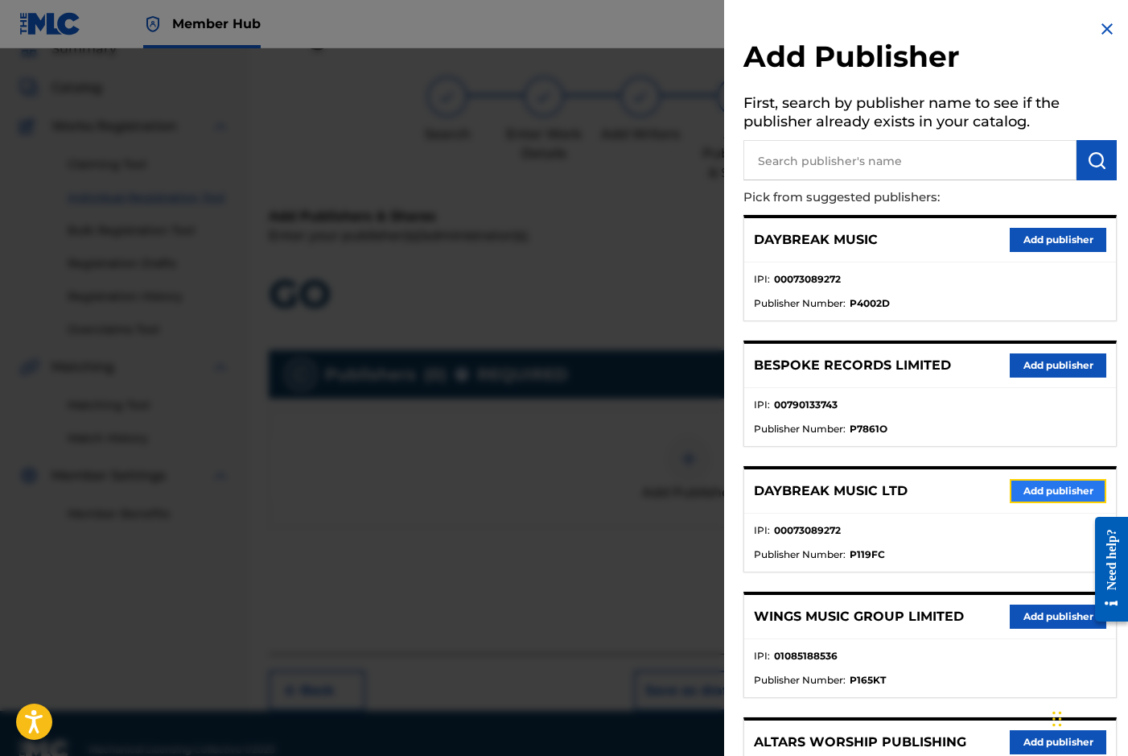
click at [1043, 496] on button "Add publisher" at bounding box center [1058, 491] width 97 height 24
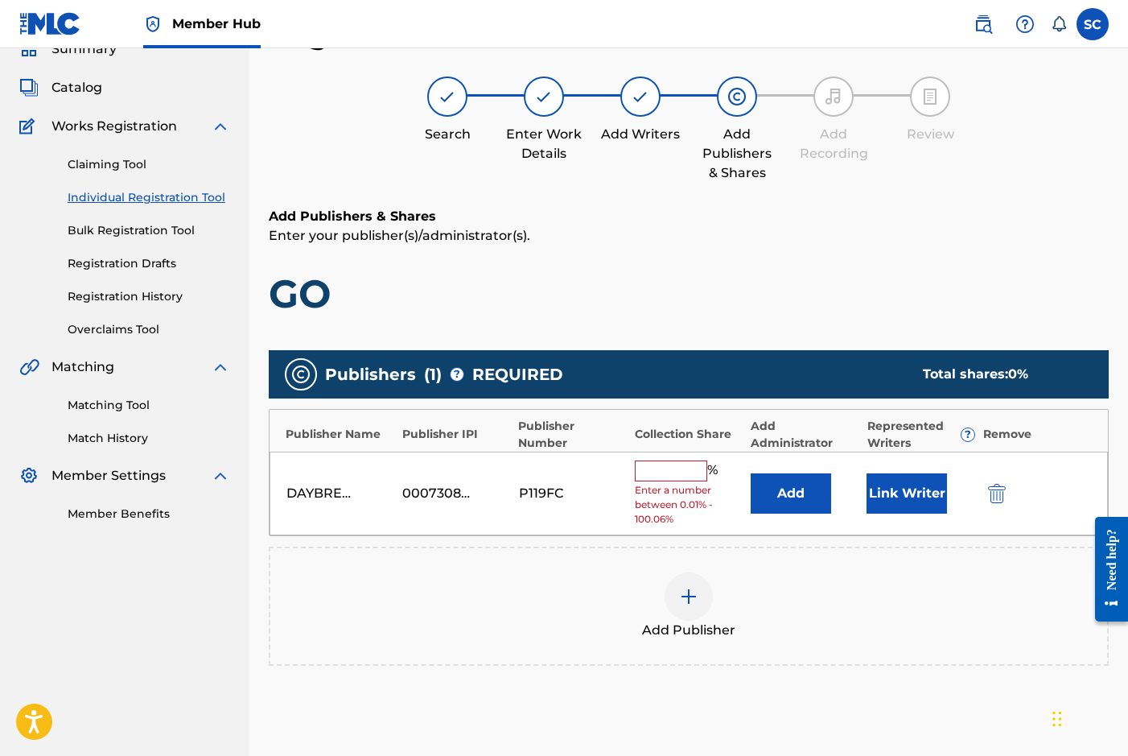
click at [653, 468] on input "text" at bounding box center [671, 470] width 72 height 21
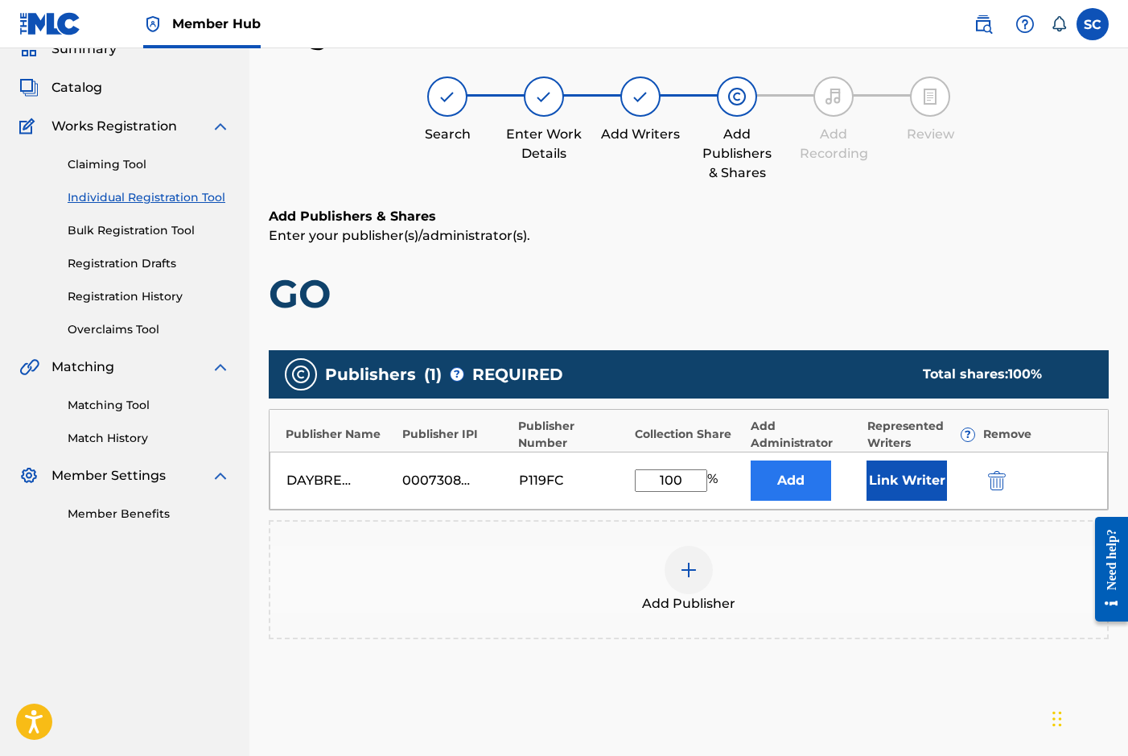
type input "100"
click at [809, 478] on button "Add" at bounding box center [791, 480] width 80 height 40
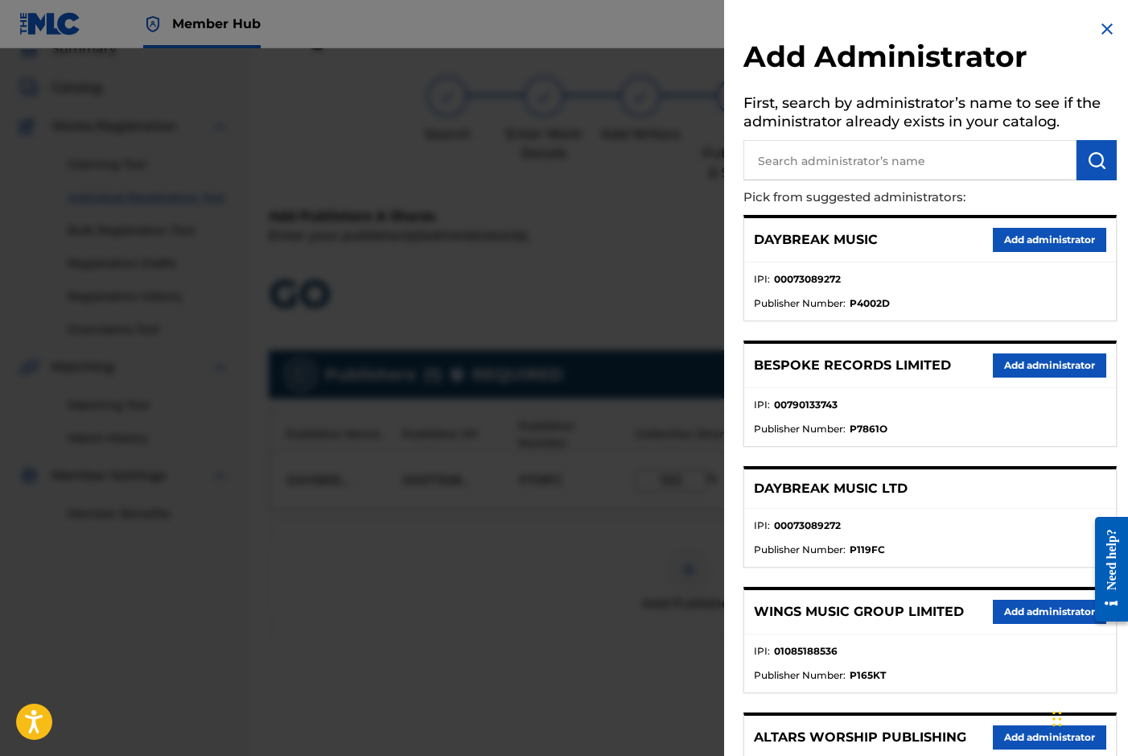
click at [801, 159] on input "text" at bounding box center [910, 160] width 333 height 40
type input "SONG SOLUTIONS"
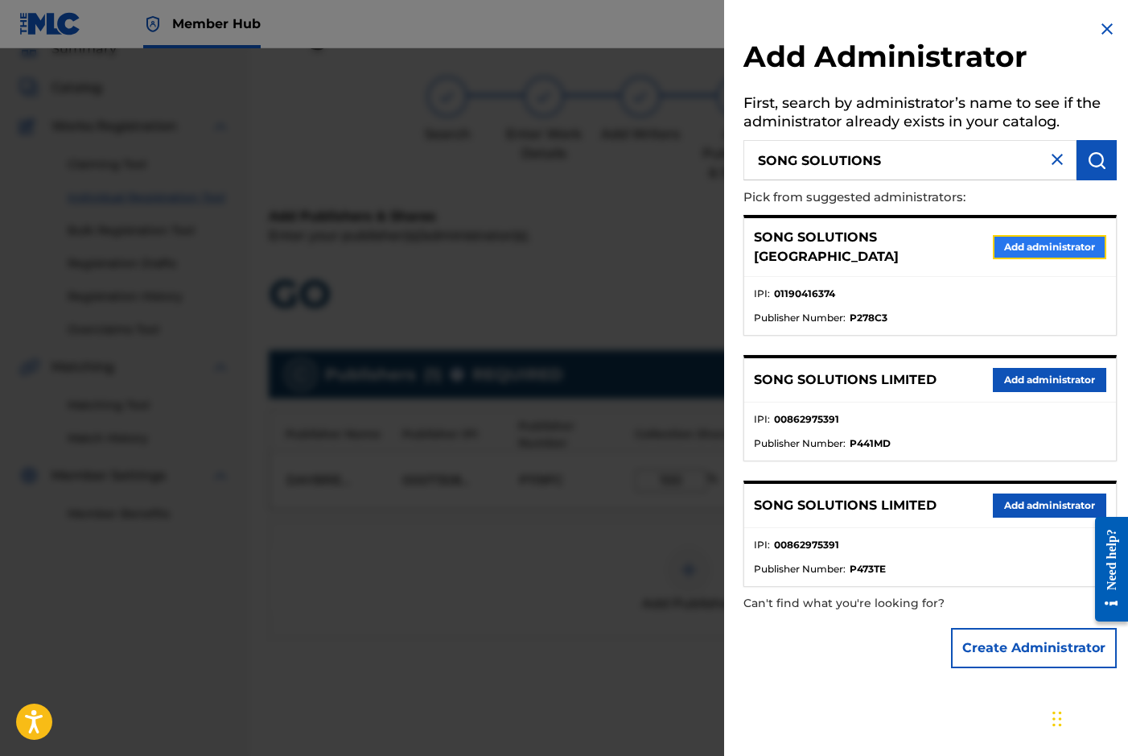
click at [1037, 238] on button "Add administrator" at bounding box center [1049, 247] width 113 height 24
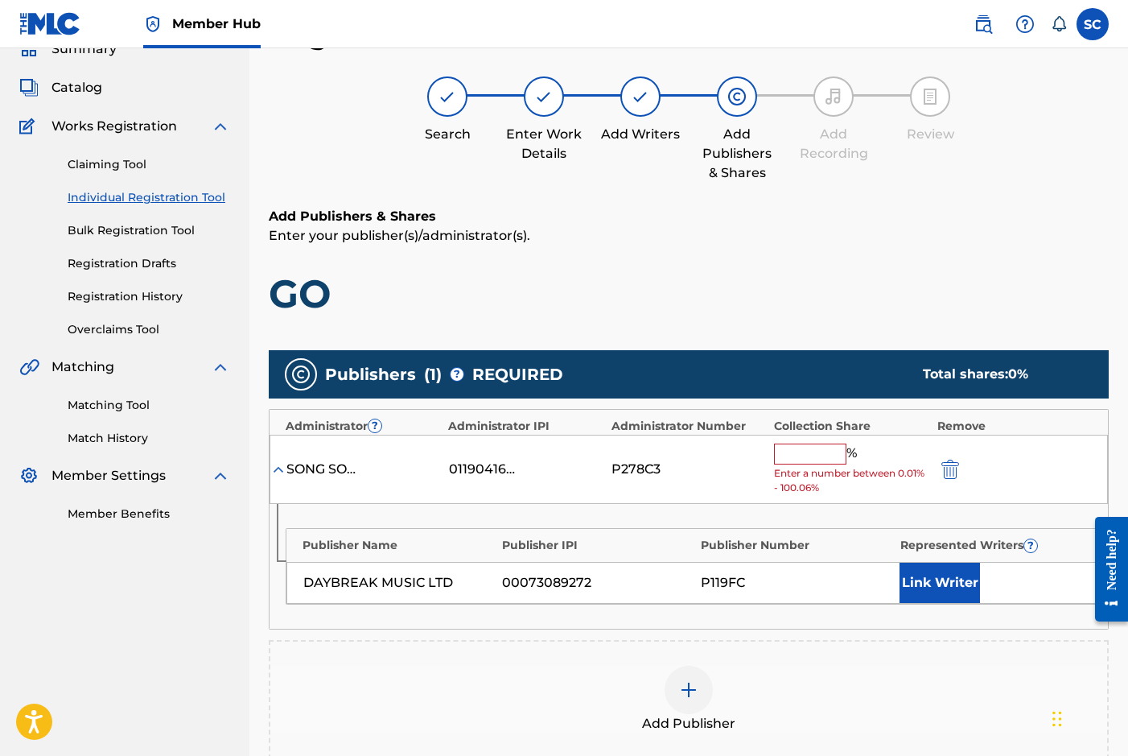
click at [816, 455] on input "text" at bounding box center [810, 453] width 72 height 21
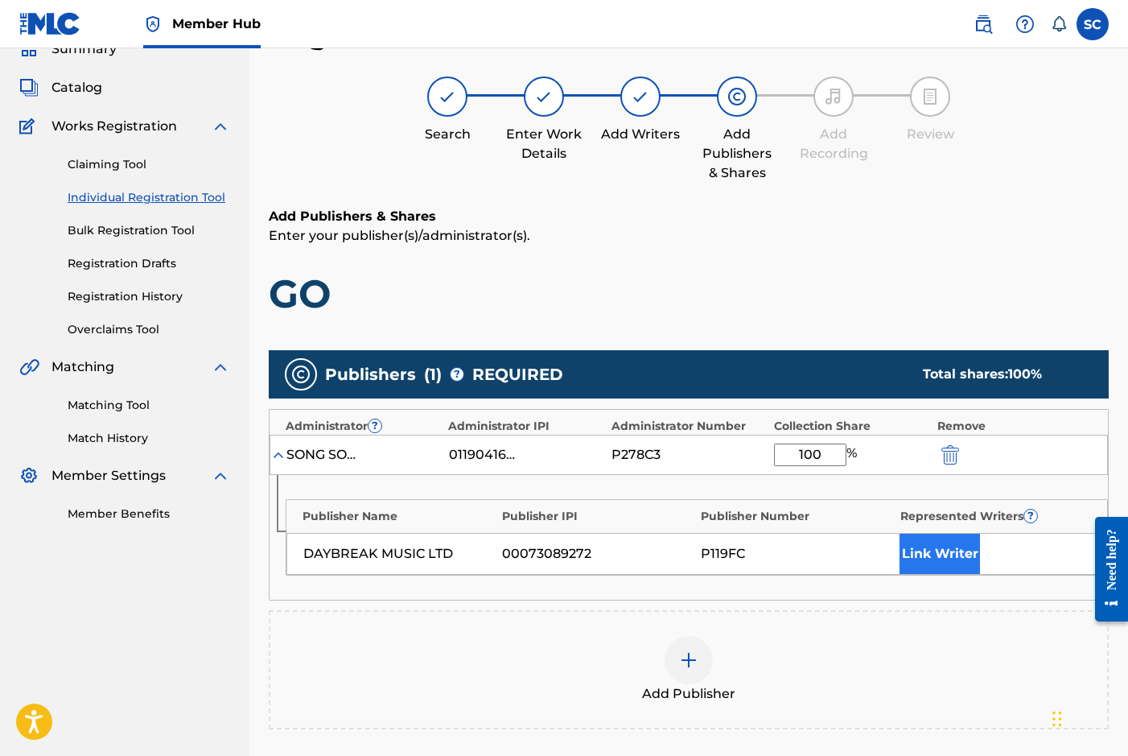
type input "100"
click at [944, 562] on button "Link Writer" at bounding box center [940, 553] width 80 height 40
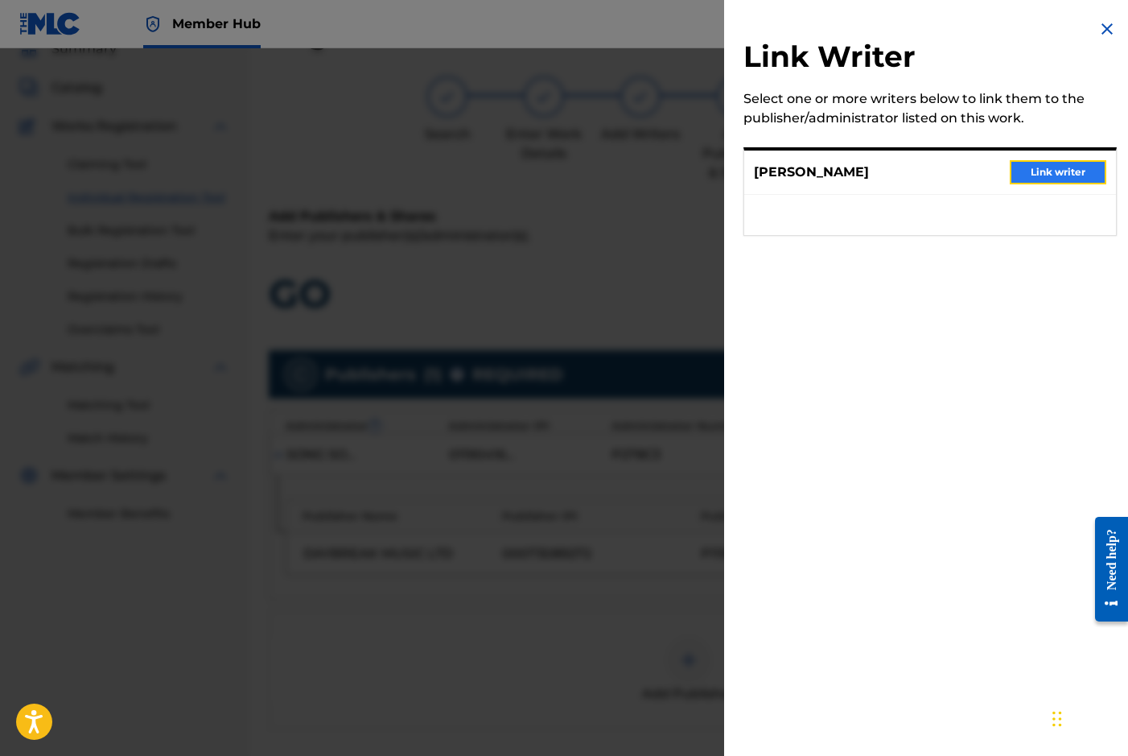
click at [1052, 171] on button "Link writer" at bounding box center [1058, 172] width 97 height 24
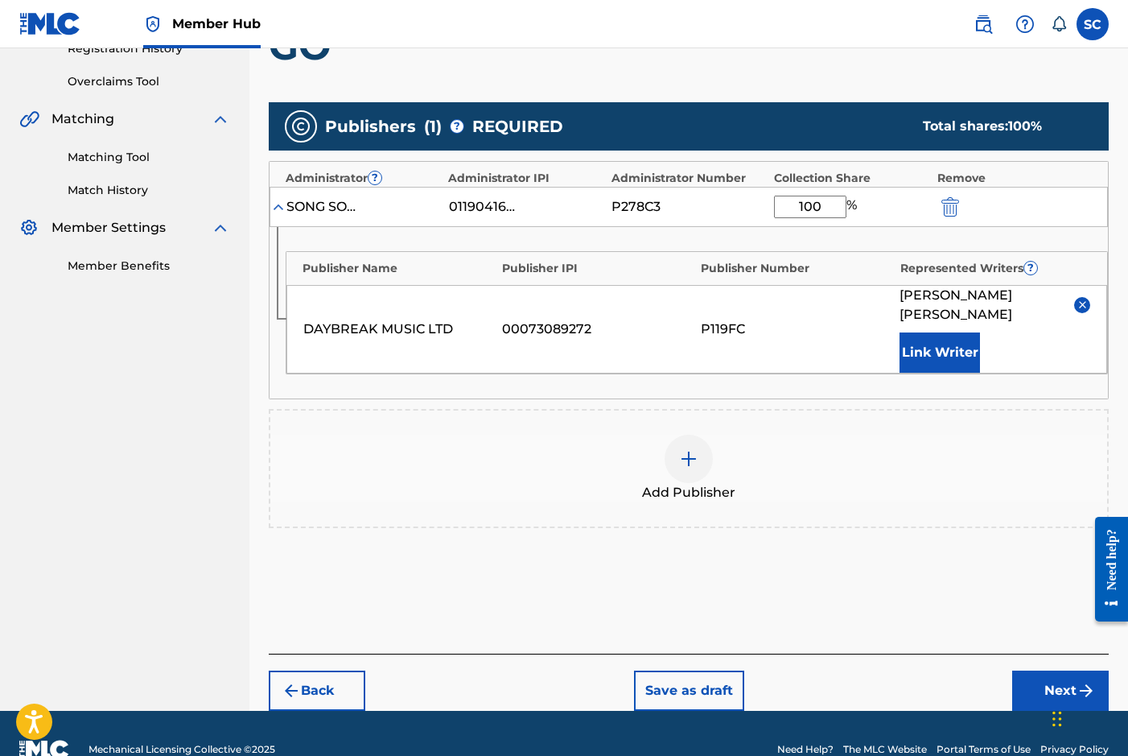
scroll to position [333, 0]
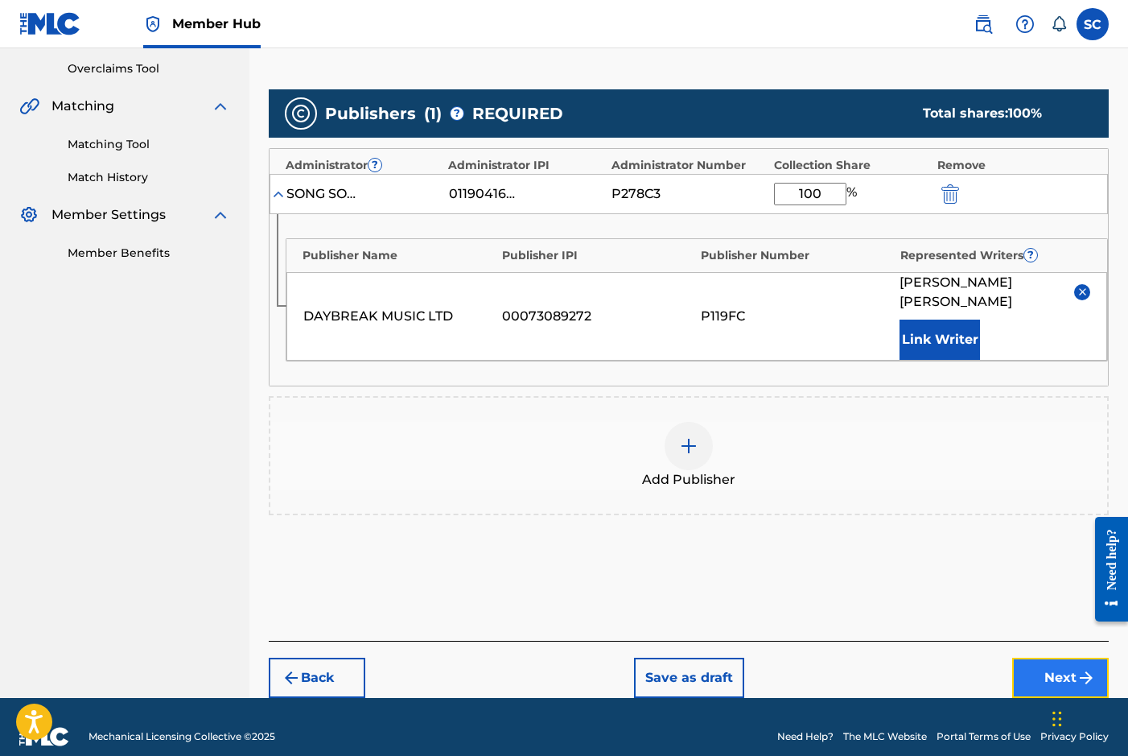
click at [1053, 657] on button "Next" at bounding box center [1060, 677] width 97 height 40
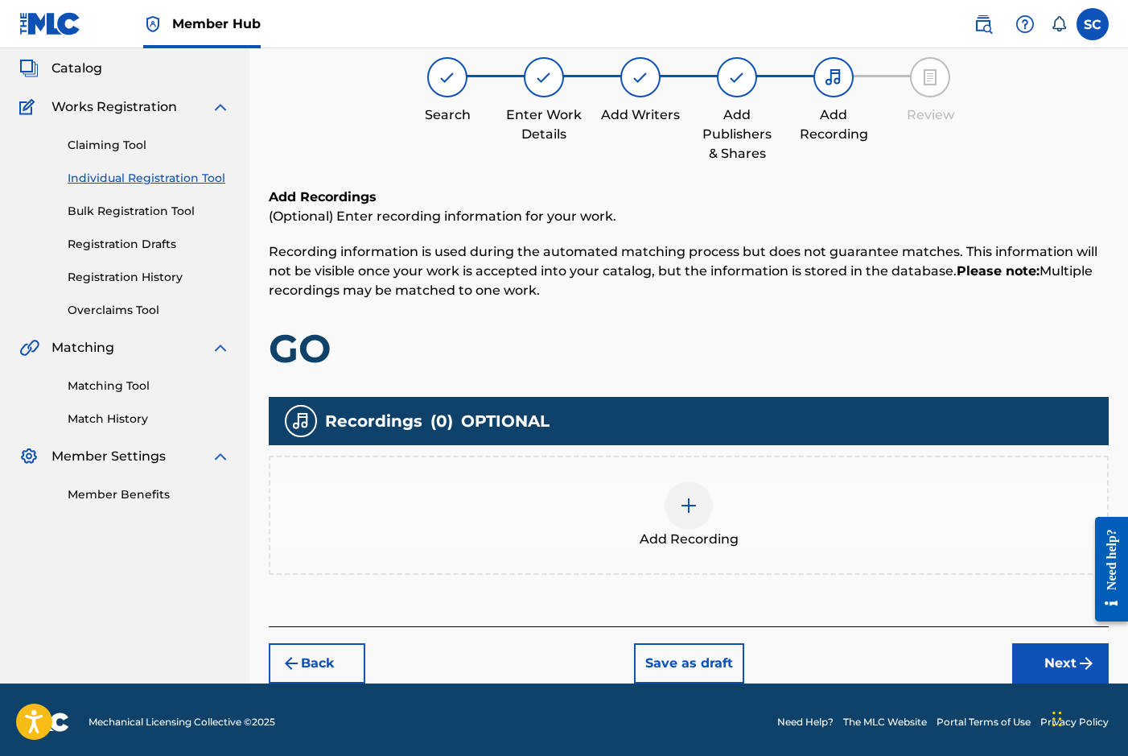
scroll to position [97, 0]
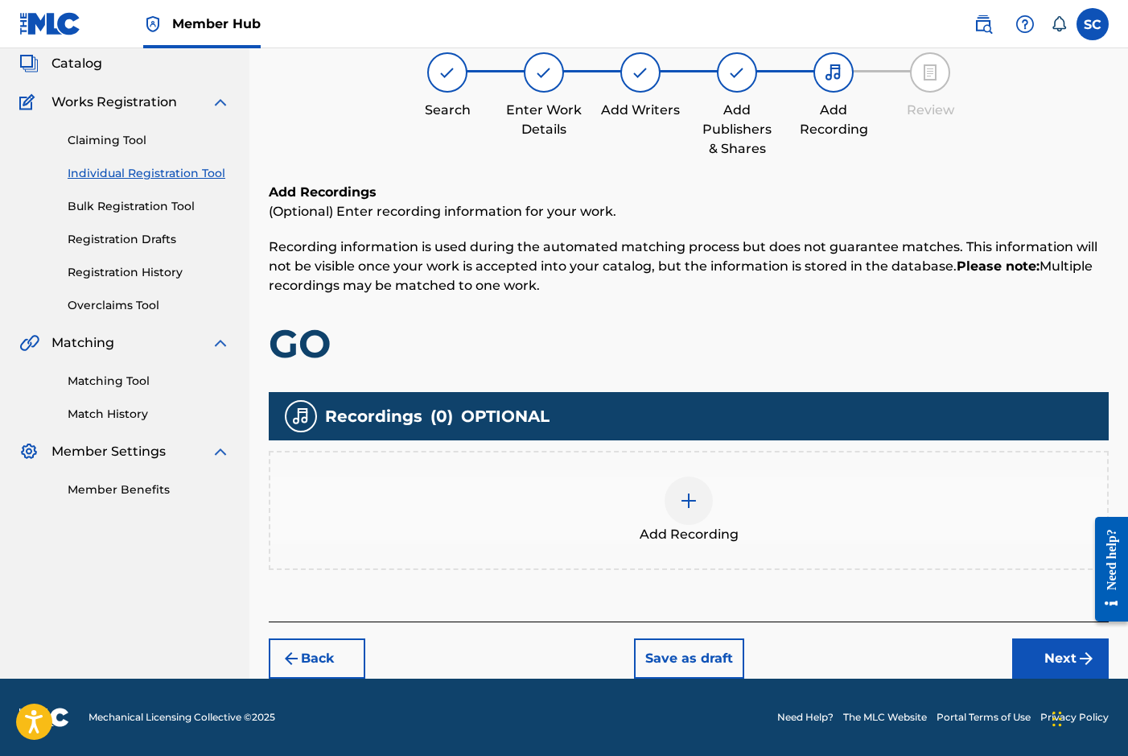
click at [682, 503] on img at bounding box center [688, 500] width 19 height 19
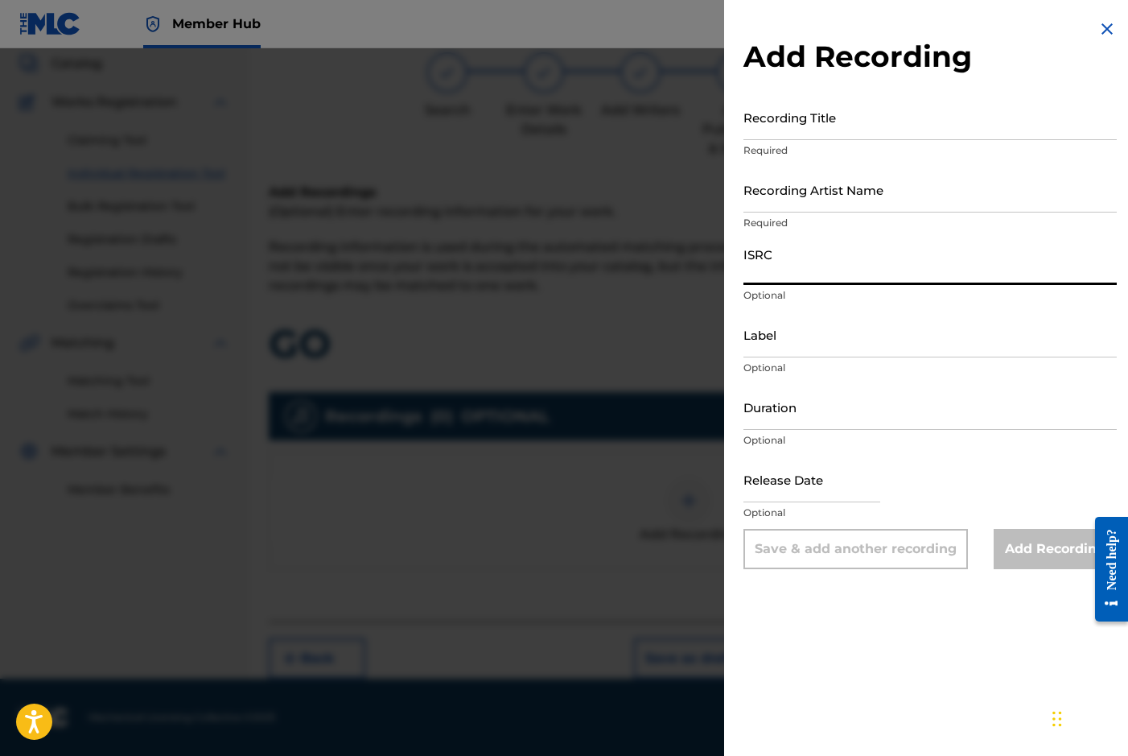
click at [797, 270] on input "ISRC" at bounding box center [930, 262] width 373 height 46
paste input "GBDPR0372003"
type input "GBDPR0372003"
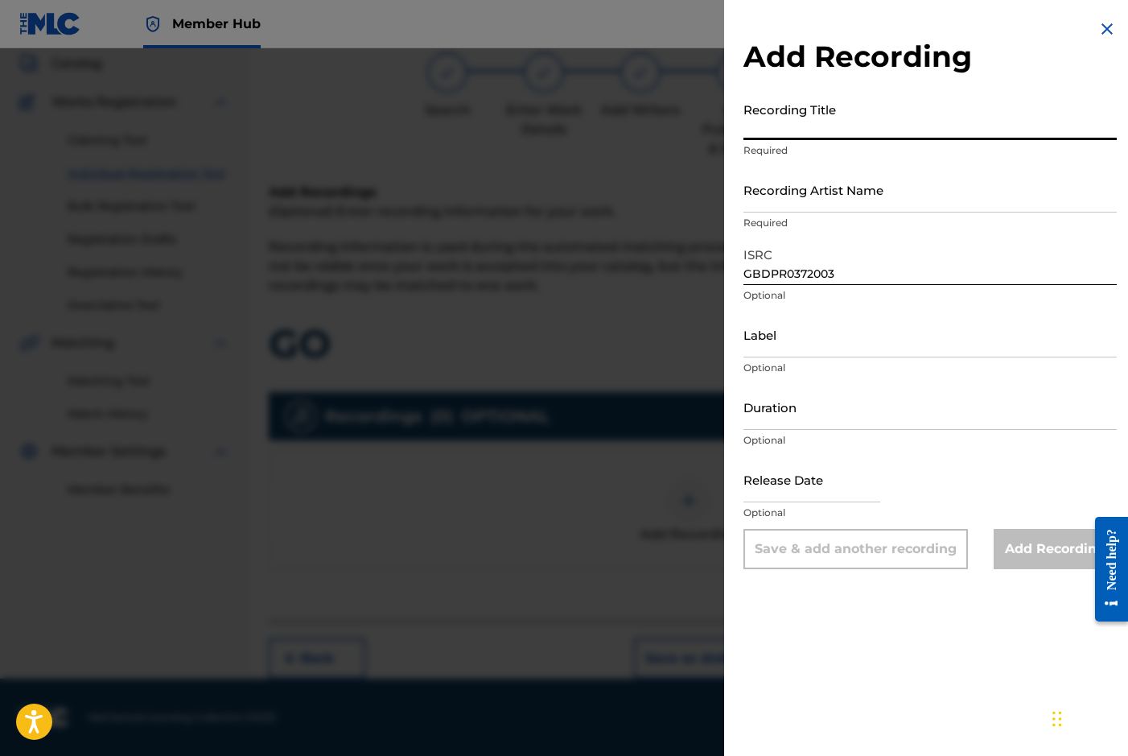
click at [785, 113] on input "Recording Title" at bounding box center [930, 117] width 373 height 46
type input "GO"
click at [790, 195] on input "Recording Artist Name" at bounding box center [930, 190] width 373 height 46
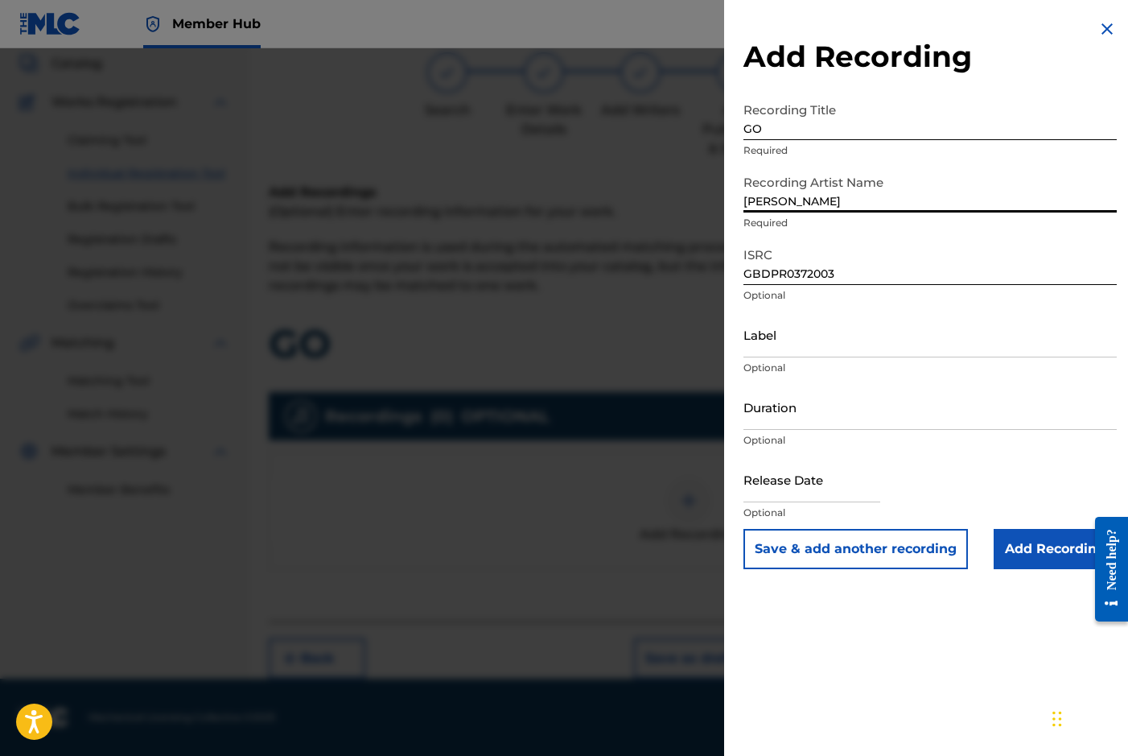
type input "[PERSON_NAME]"
click at [737, 319] on div "Add Recording Recording Title GO Required Recording Artist Name [PERSON_NAME] R…" at bounding box center [930, 294] width 412 height 588
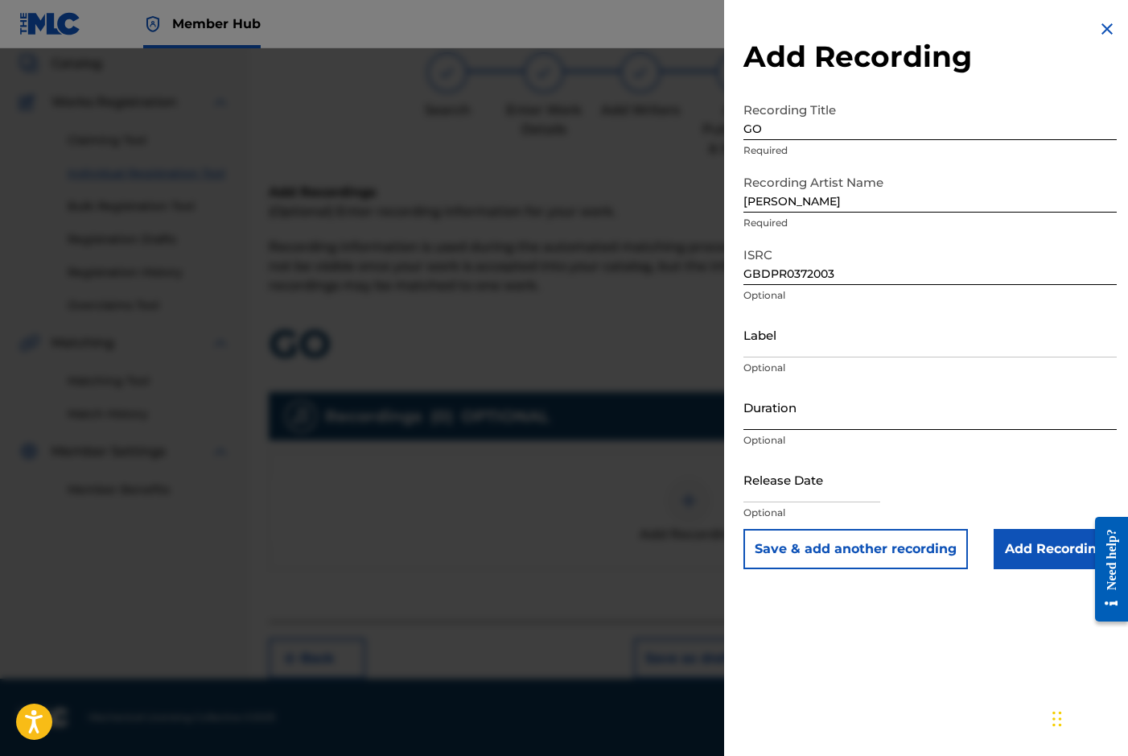
click at [809, 400] on input "Duration" at bounding box center [930, 407] width 373 height 46
type input "02:46"
click at [778, 477] on input "text" at bounding box center [812, 479] width 137 height 46
select select "8"
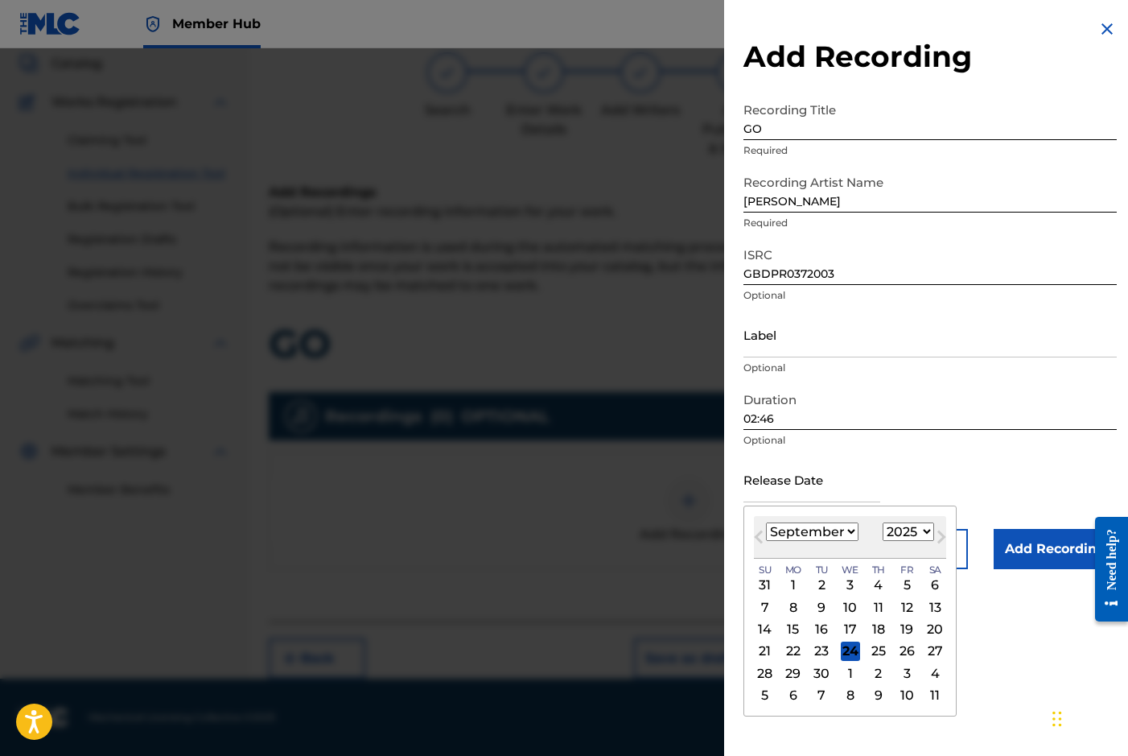
click at [748, 517] on div "Previous Month Next Month [DATE] January February March April May June July Aug…" at bounding box center [850, 610] width 213 height 211
click at [924, 529] on select "1900 1901 1902 1903 1904 1905 1906 1907 1908 1909 1910 1911 1912 1913 1914 1915…" at bounding box center [908, 531] width 51 height 19
select select "2003"
click at [883, 522] on select "1900 1901 1902 1903 1904 1905 1906 1907 1908 1909 1910 1911 1912 1913 1914 1915…" at bounding box center [908, 531] width 51 height 19
click at [848, 531] on select "January February March April May June July August September October November De…" at bounding box center [812, 531] width 93 height 19
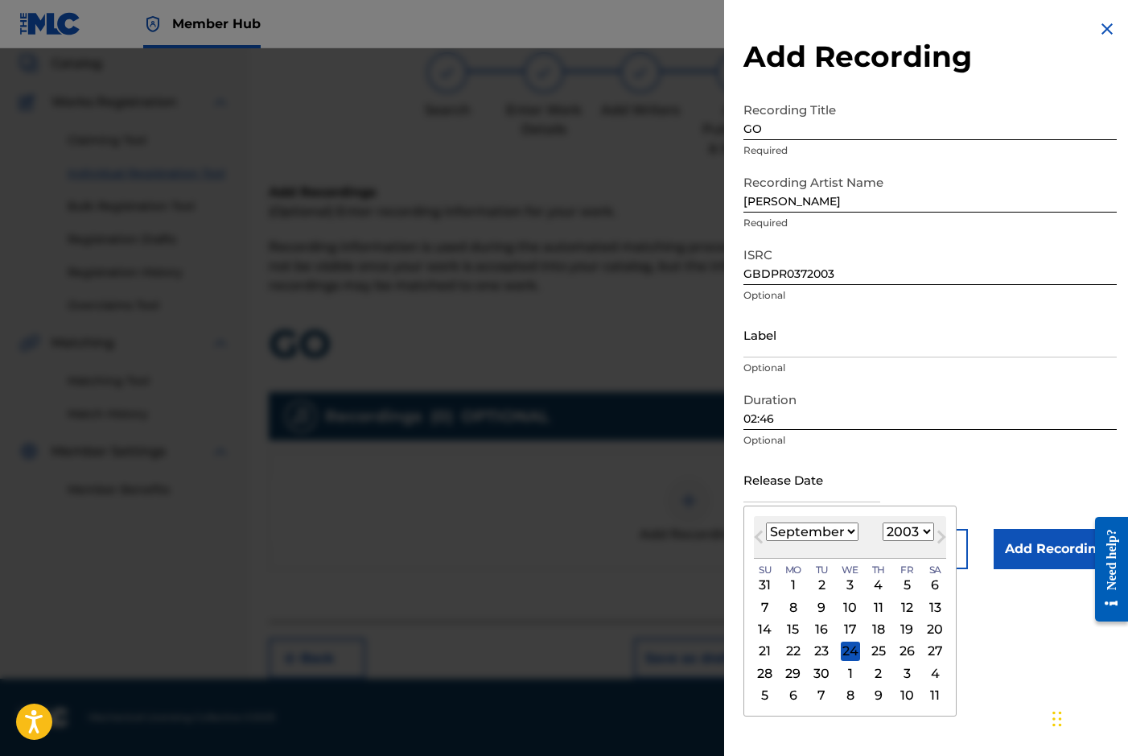
select select "2"
click at [766, 522] on select "January February March April May June July August September October November De…" at bounding box center [812, 531] width 93 height 19
click at [904, 601] on div "7" at bounding box center [906, 606] width 19 height 19
type input "[DATE]"
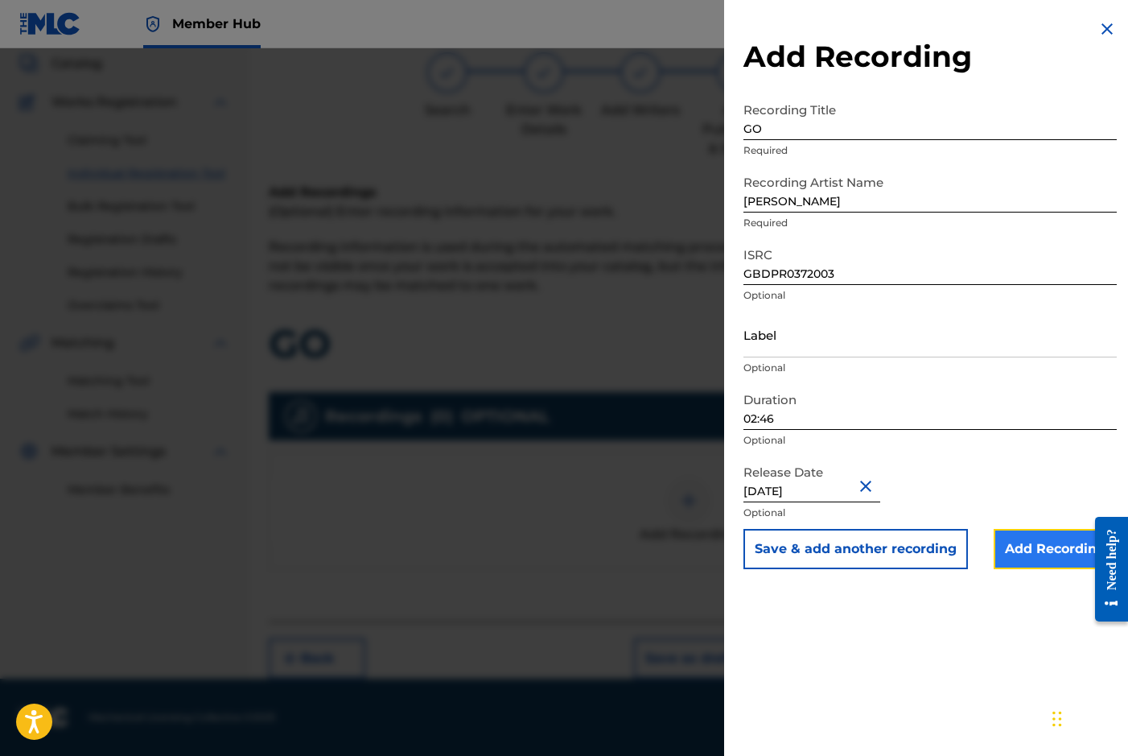
click at [1042, 552] on input "Add Recording" at bounding box center [1055, 549] width 123 height 40
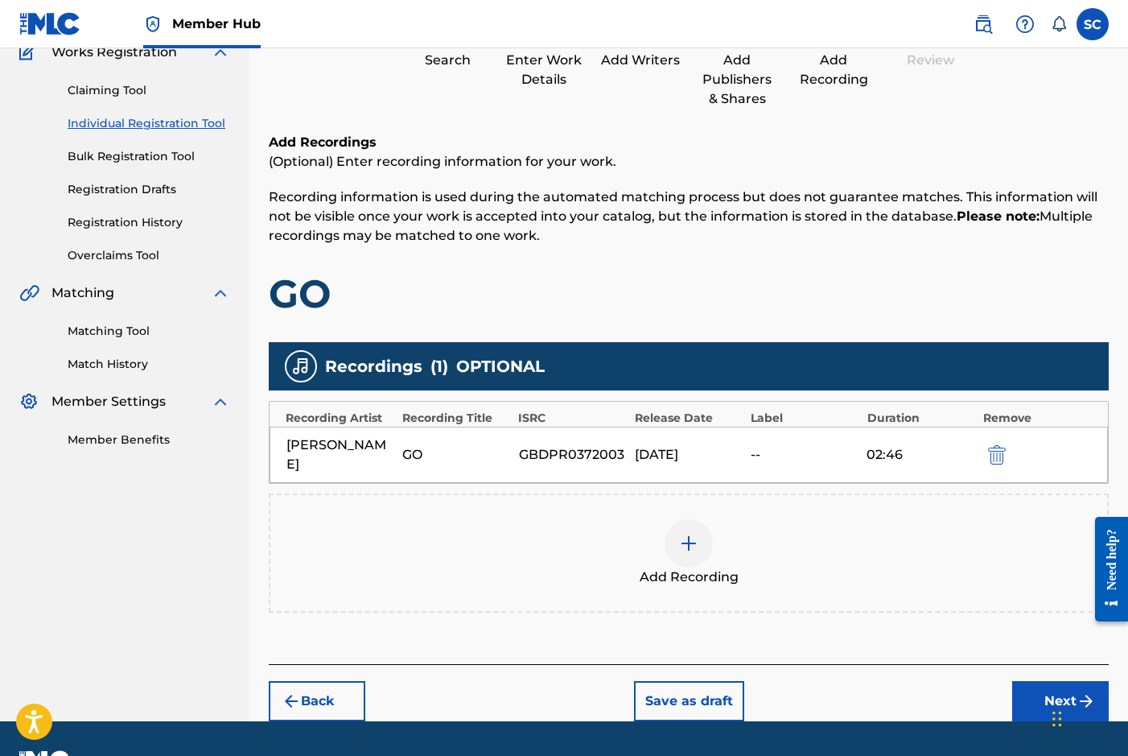
scroll to position [170, 0]
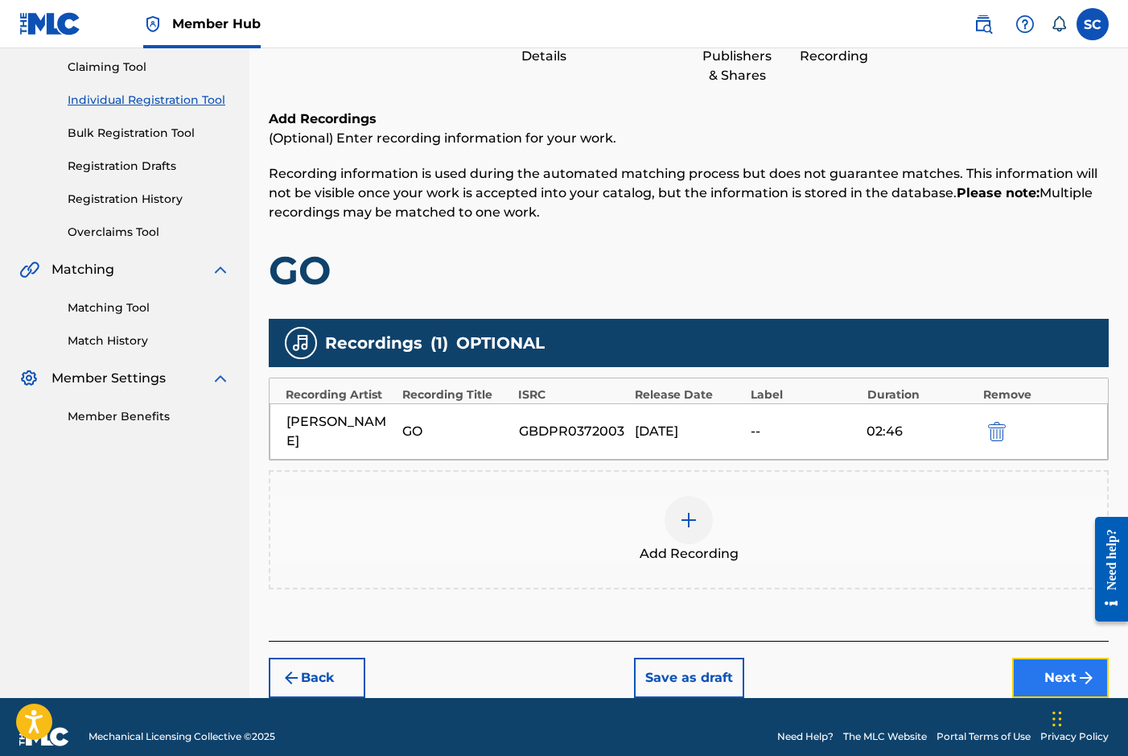
click at [1045, 657] on button "Next" at bounding box center [1060, 677] width 97 height 40
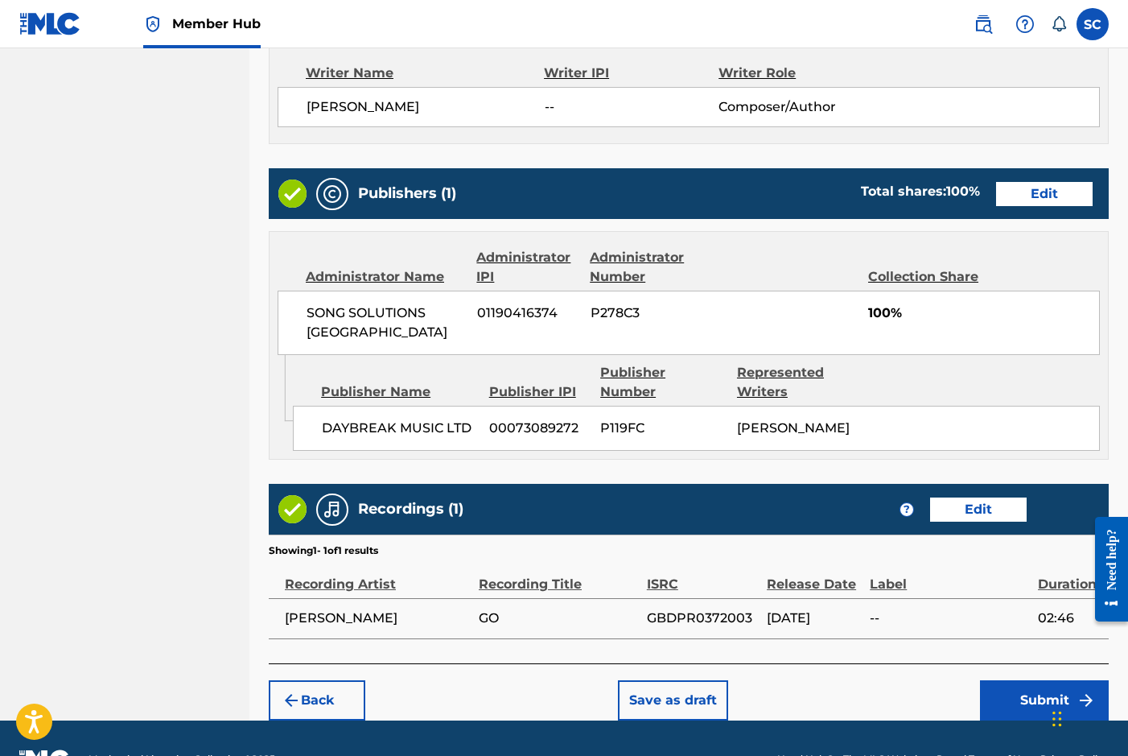
scroll to position [712, 0]
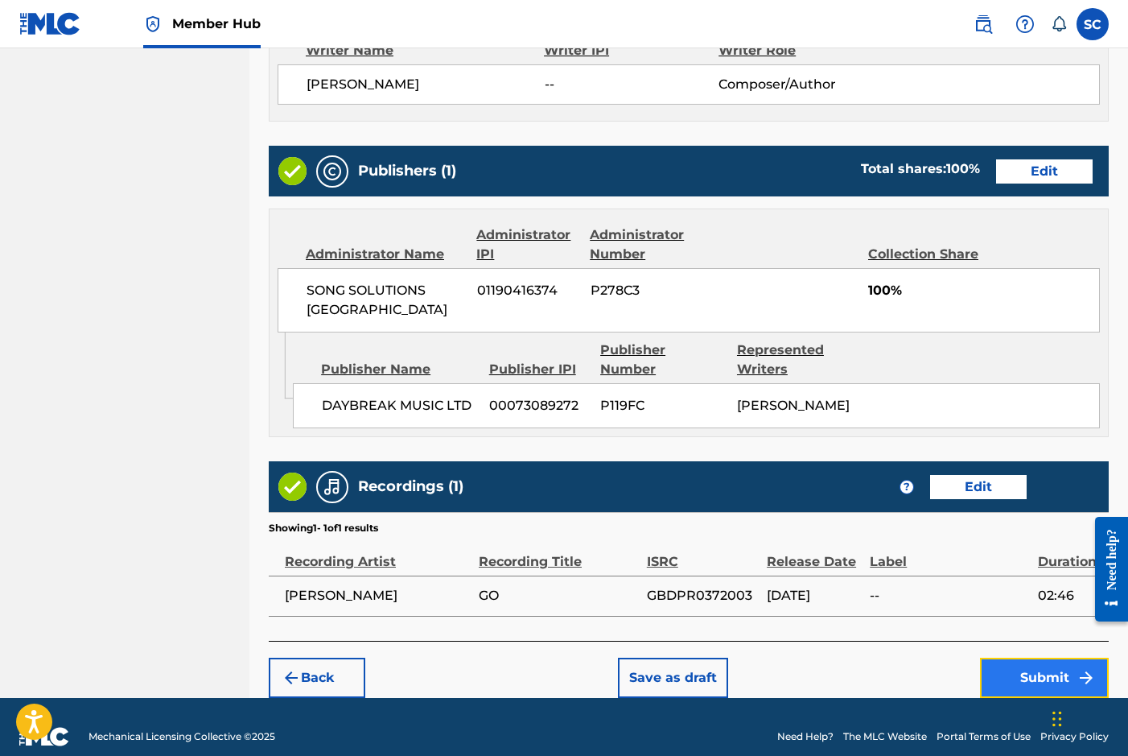
click at [1036, 657] on button "Submit" at bounding box center [1044, 677] width 129 height 40
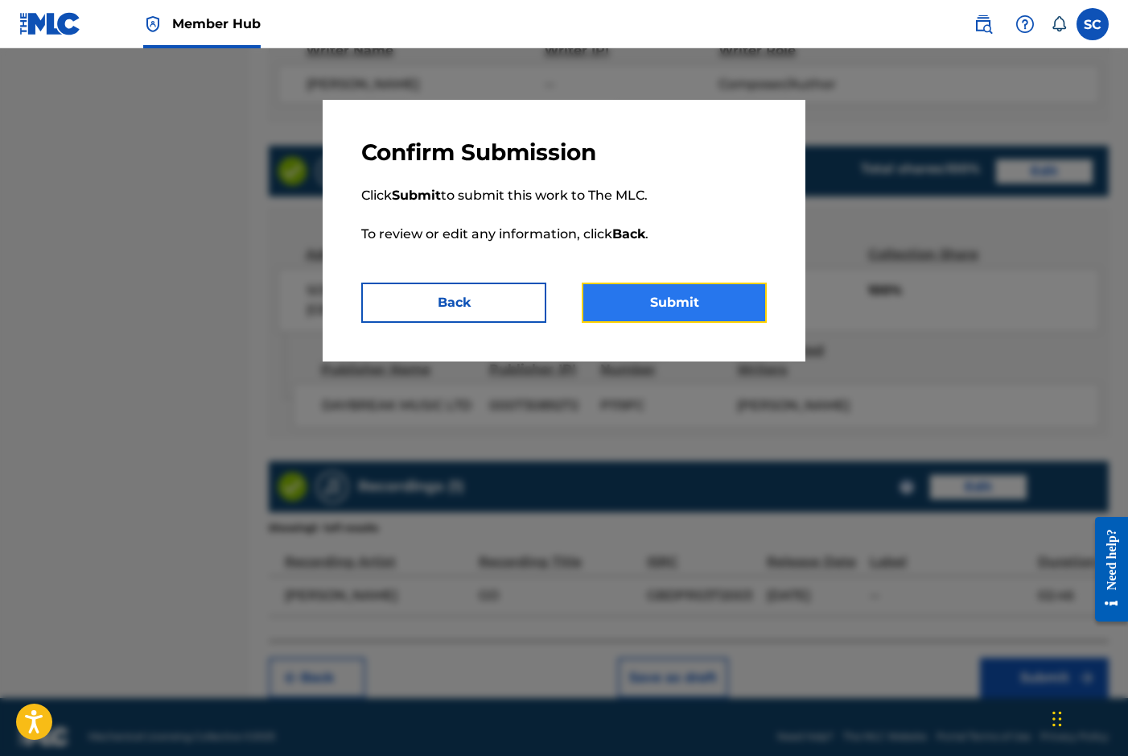
click at [688, 297] on button "Submit" at bounding box center [674, 302] width 185 height 40
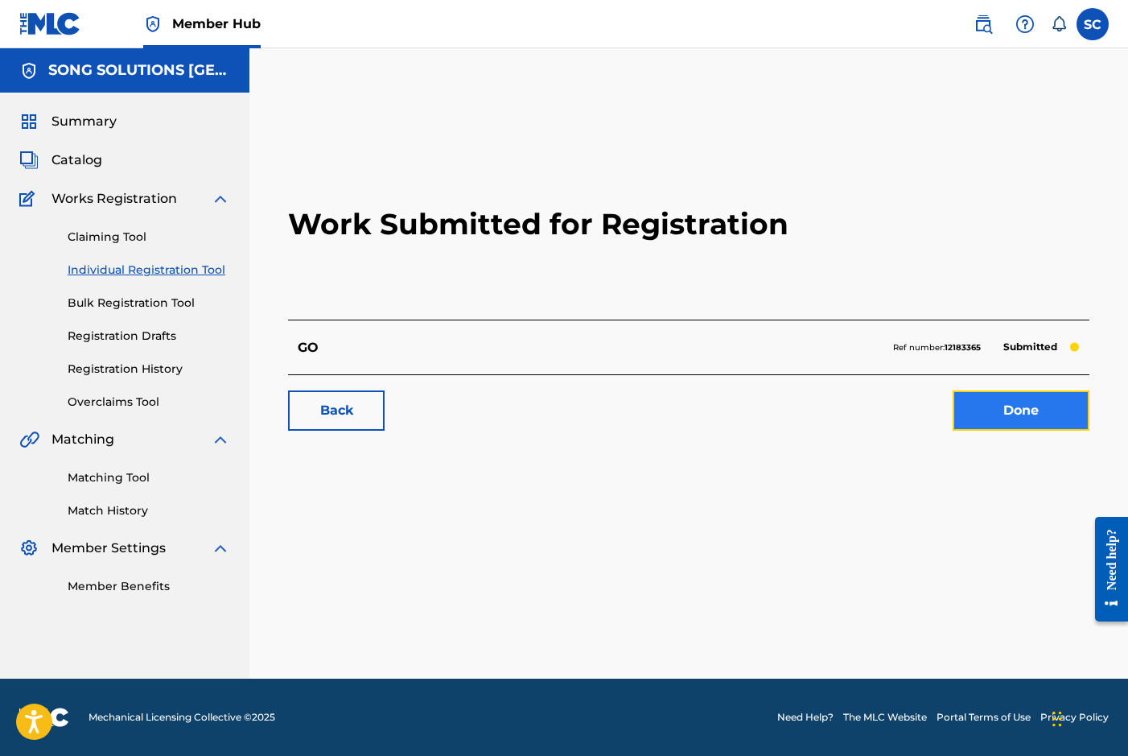
click at [1009, 408] on link "Done" at bounding box center [1021, 410] width 137 height 40
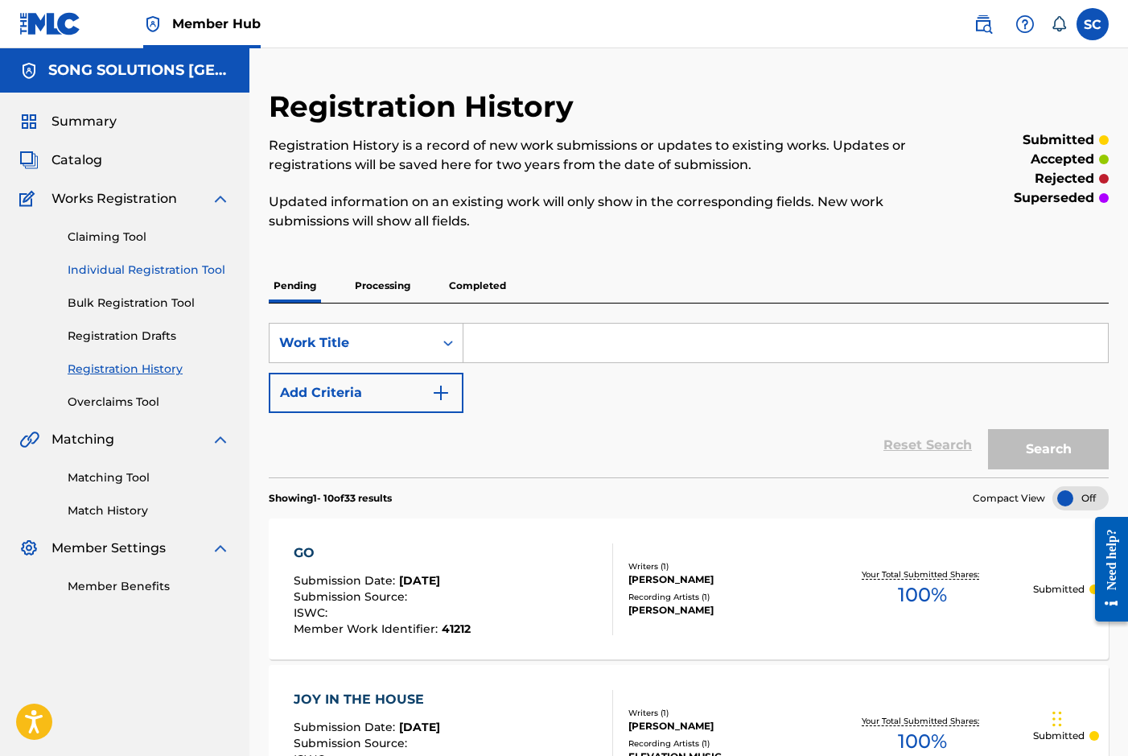
click at [125, 268] on link "Individual Registration Tool" at bounding box center [149, 270] width 163 height 17
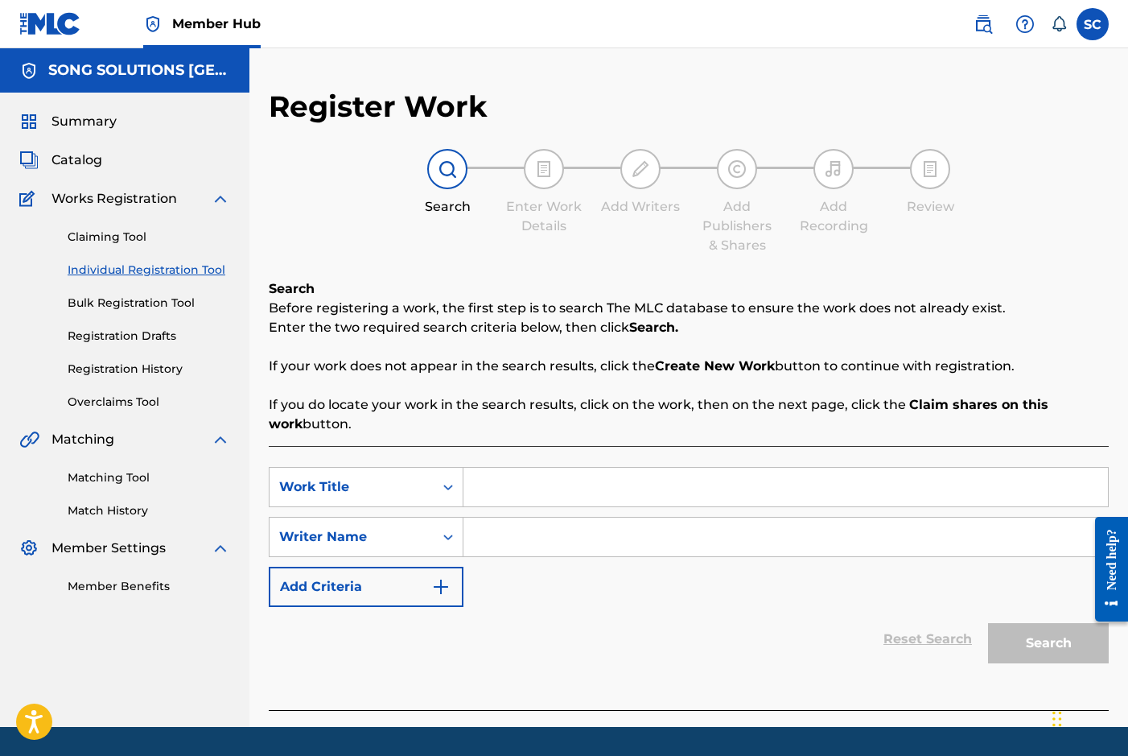
drag, startPoint x: 567, startPoint y: 492, endPoint x: 571, endPoint y: 483, distance: 10.5
click at [568, 492] on input "Search Form" at bounding box center [785, 487] width 645 height 39
type input "ONE WAY"
click at [570, 533] on input "Search Form" at bounding box center [785, 536] width 645 height 39
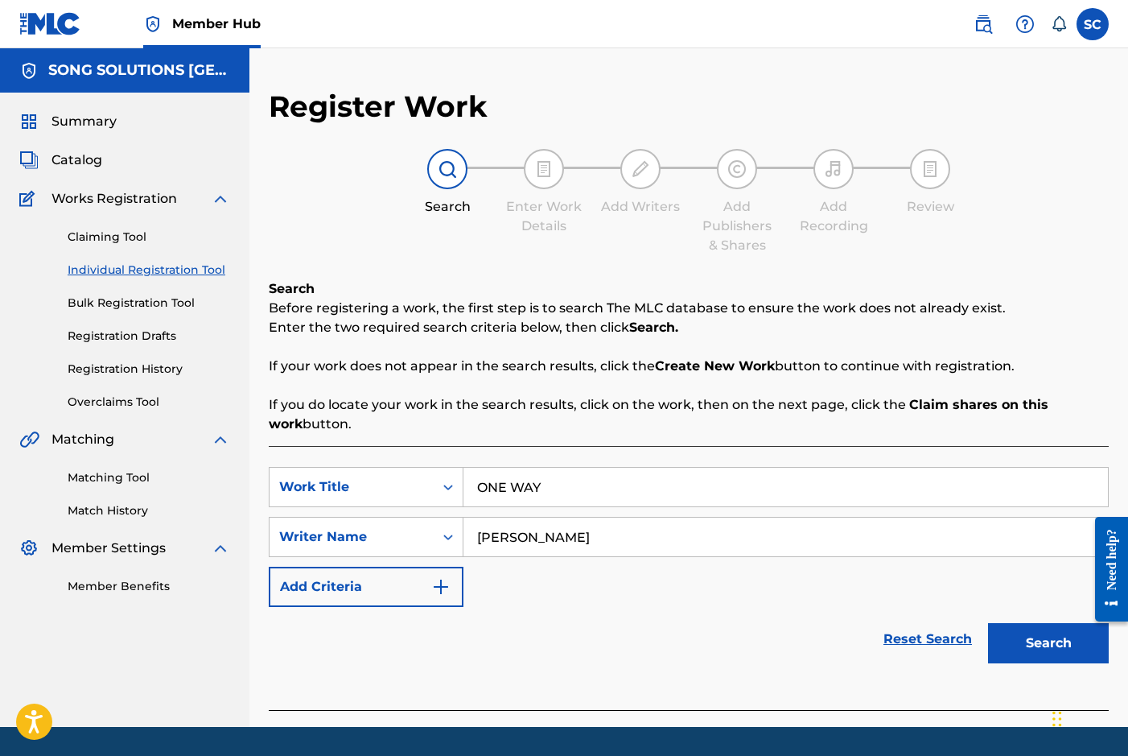
type input "[PERSON_NAME]"
click at [988, 623] on button "Search" at bounding box center [1048, 643] width 121 height 40
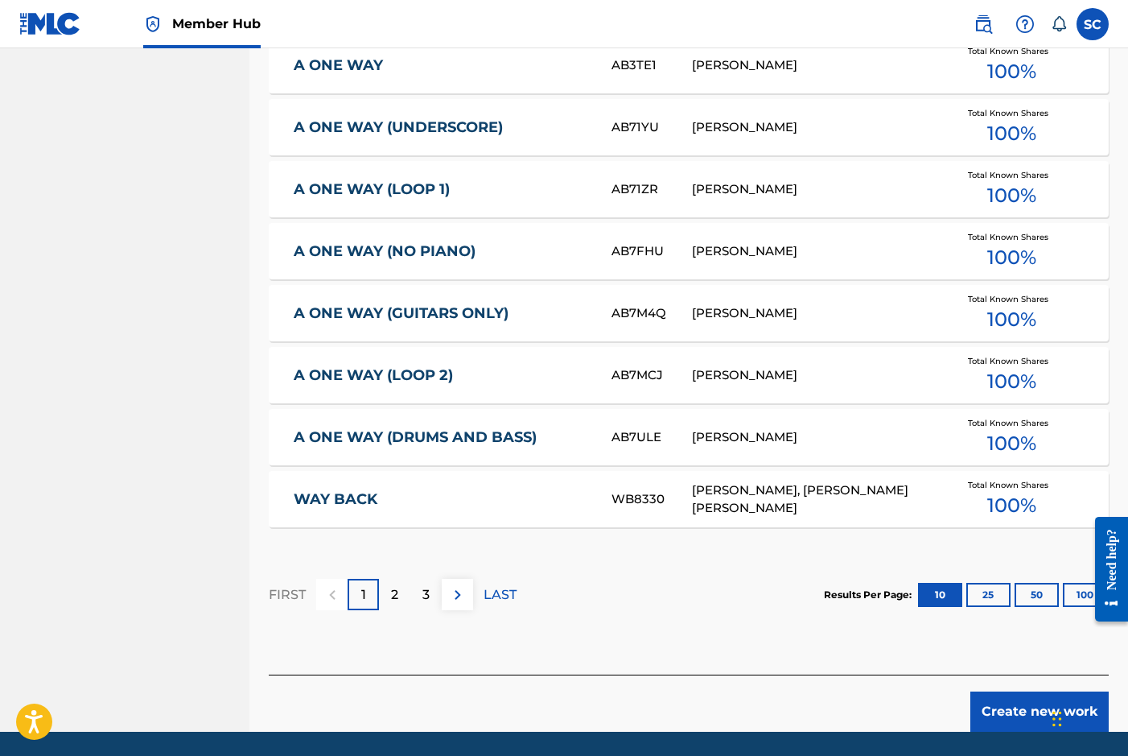
scroll to position [750, 0]
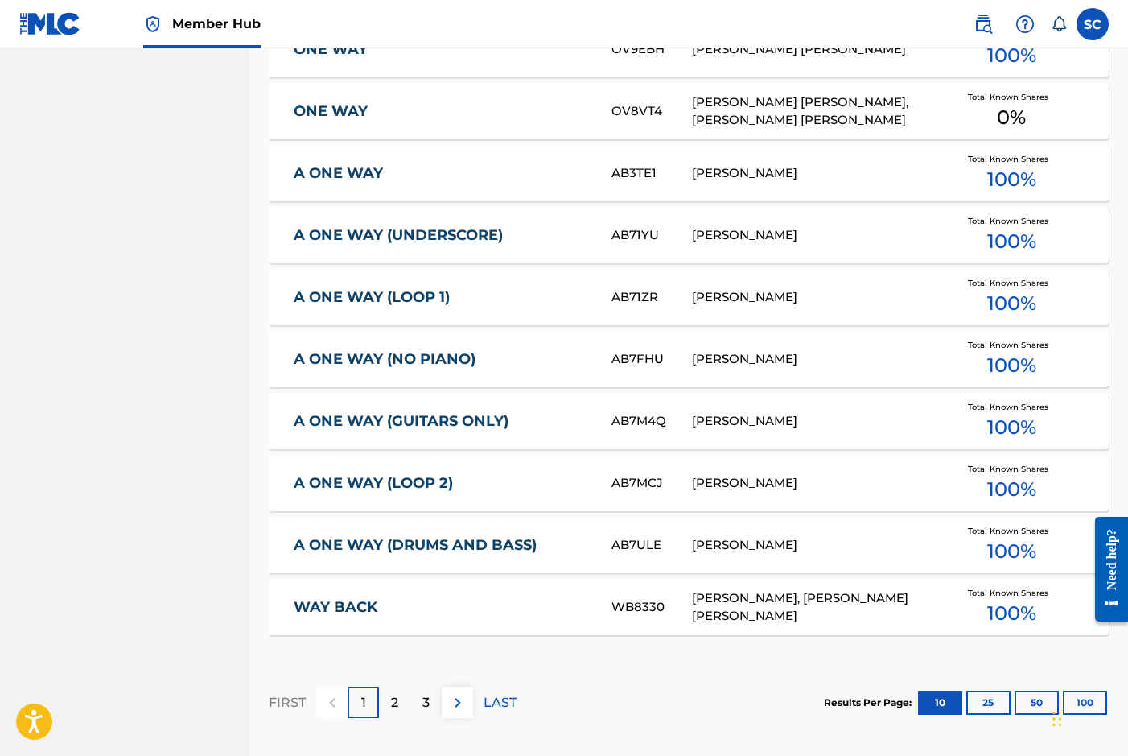
click at [348, 167] on link "A ONE WAY" at bounding box center [442, 173] width 296 height 19
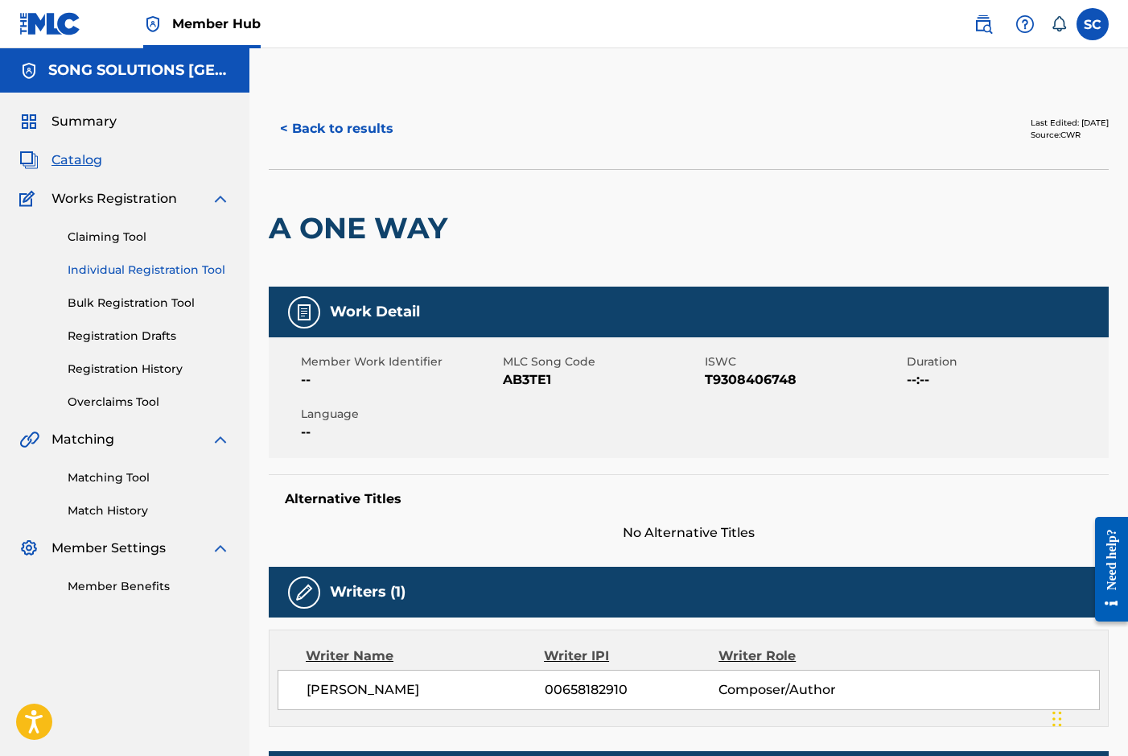
click at [140, 266] on link "Individual Registration Tool" at bounding box center [149, 270] width 163 height 17
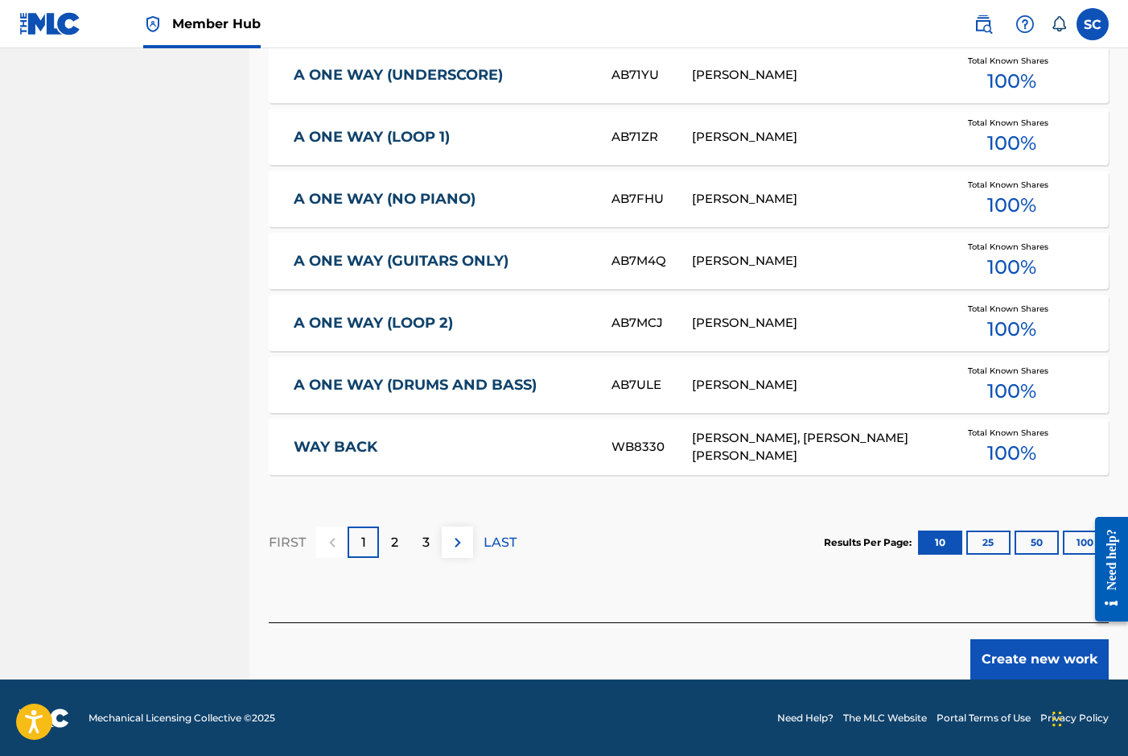
scroll to position [911, 0]
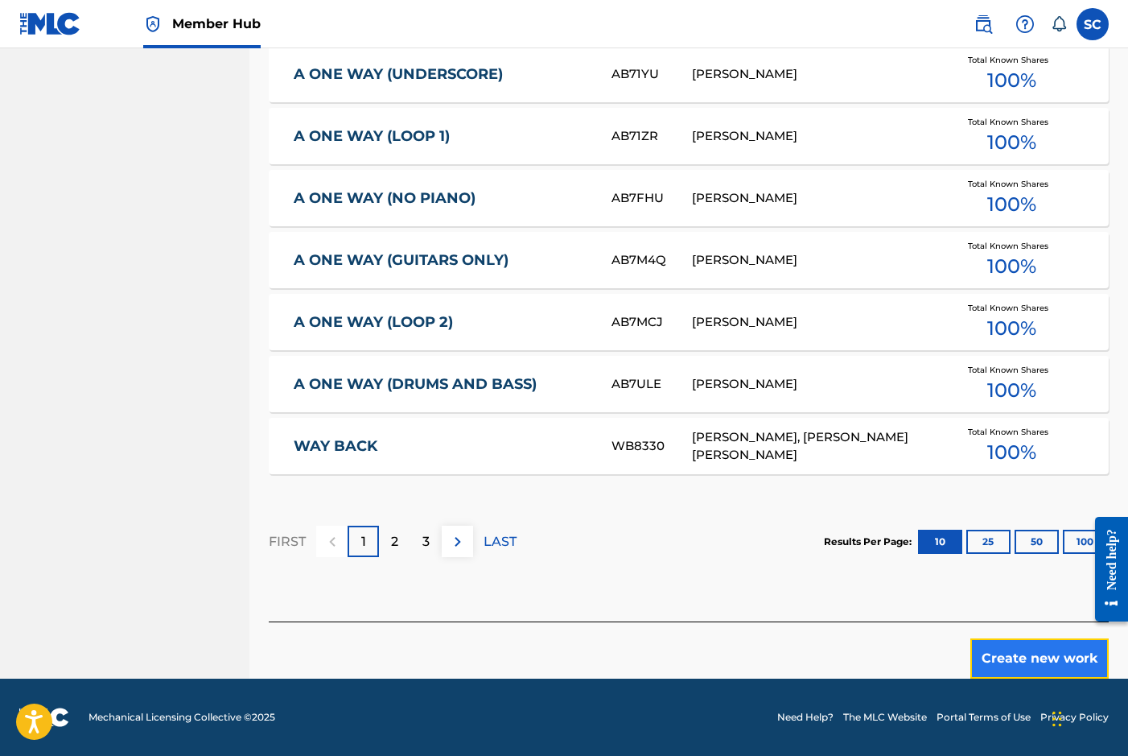
click at [1052, 660] on button "Create new work" at bounding box center [1039, 658] width 138 height 40
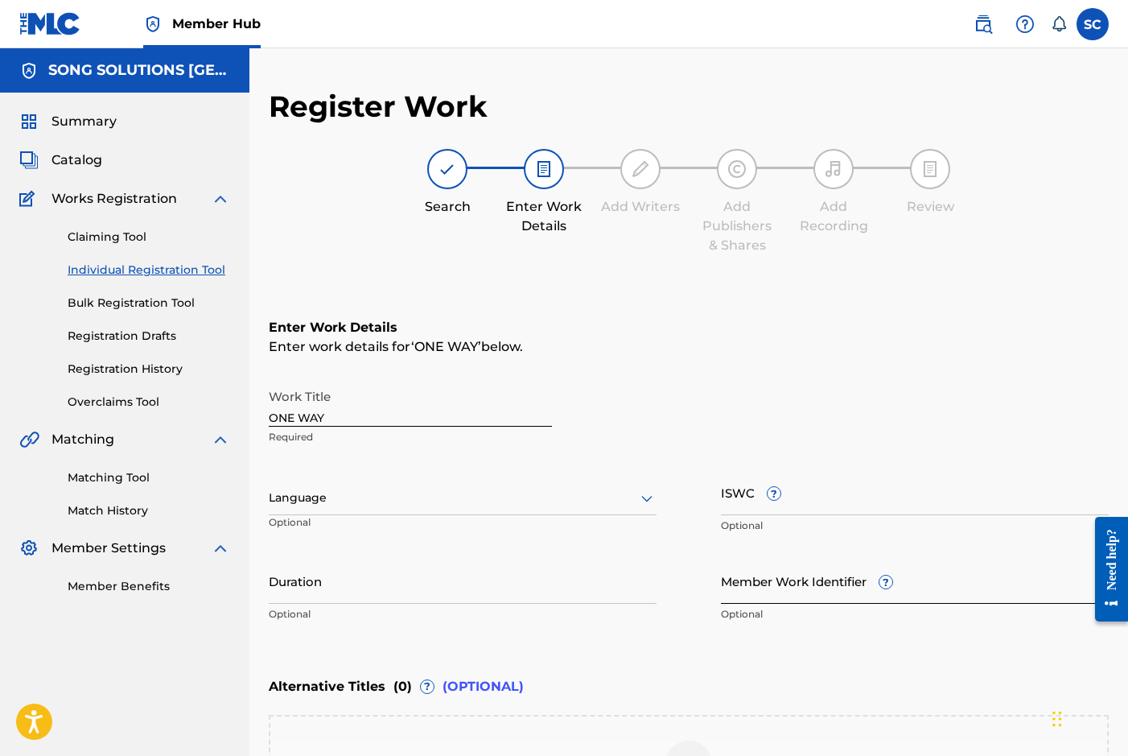
click at [756, 586] on input "Member Work Identifier ?" at bounding box center [915, 581] width 388 height 46
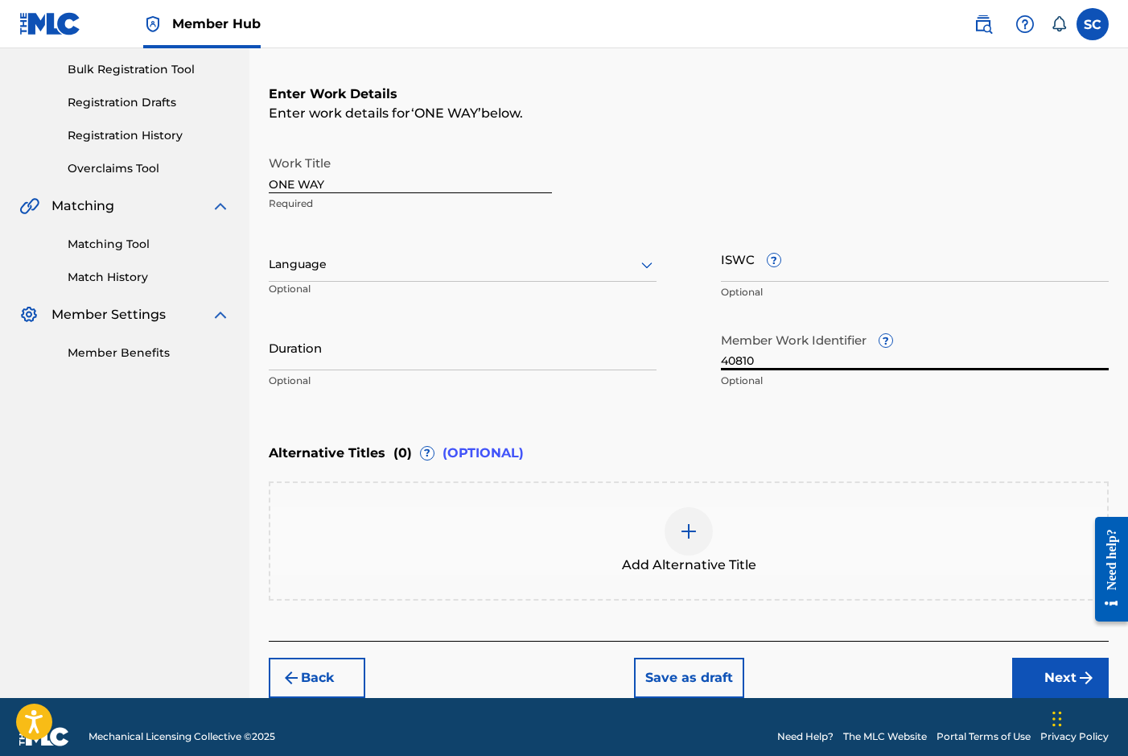
scroll to position [253, 0]
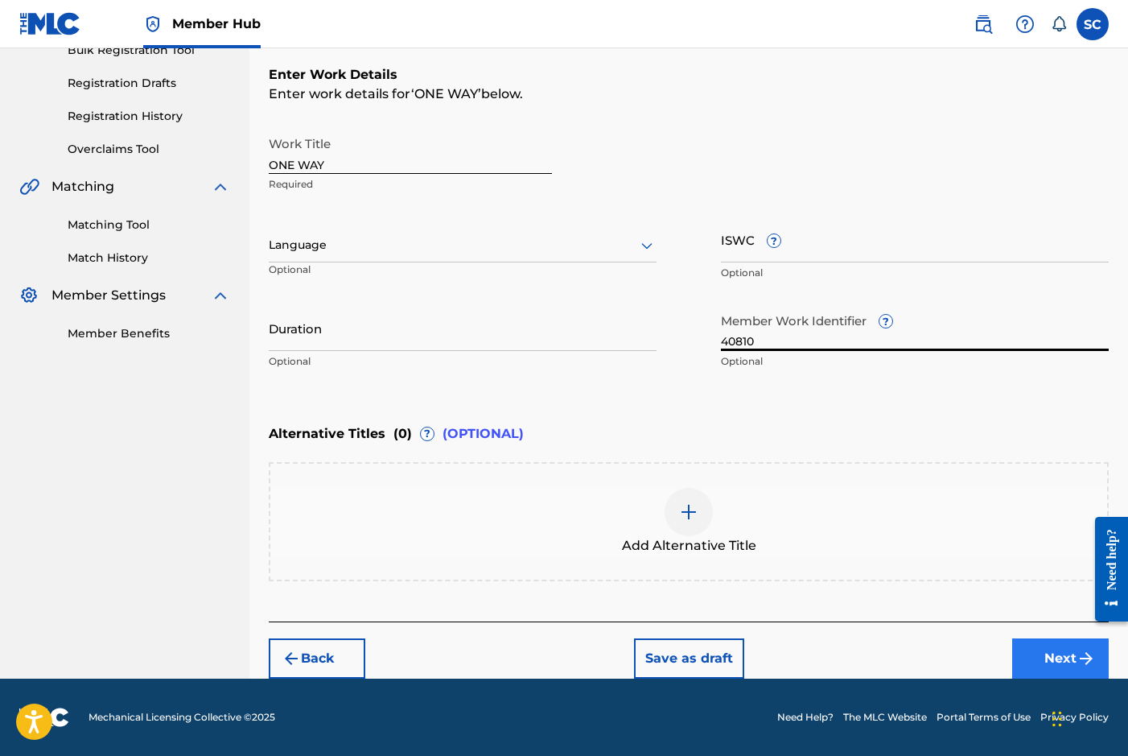
type input "40810"
click at [1039, 658] on button "Next" at bounding box center [1060, 658] width 97 height 40
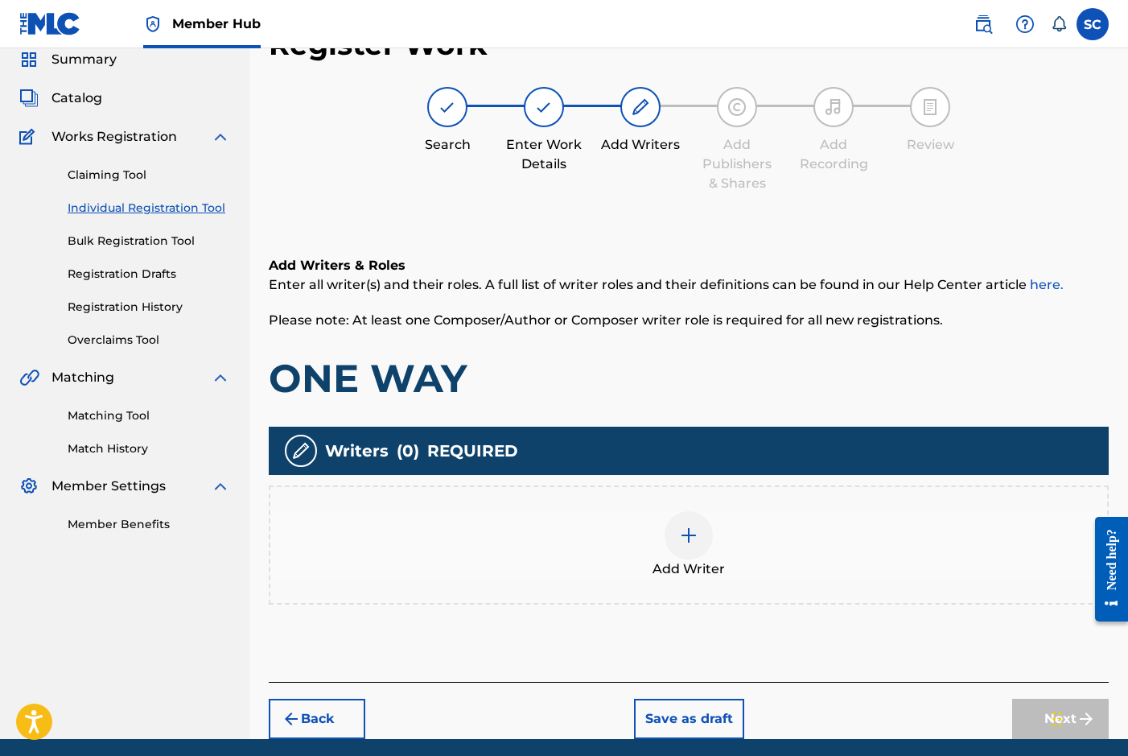
scroll to position [72, 0]
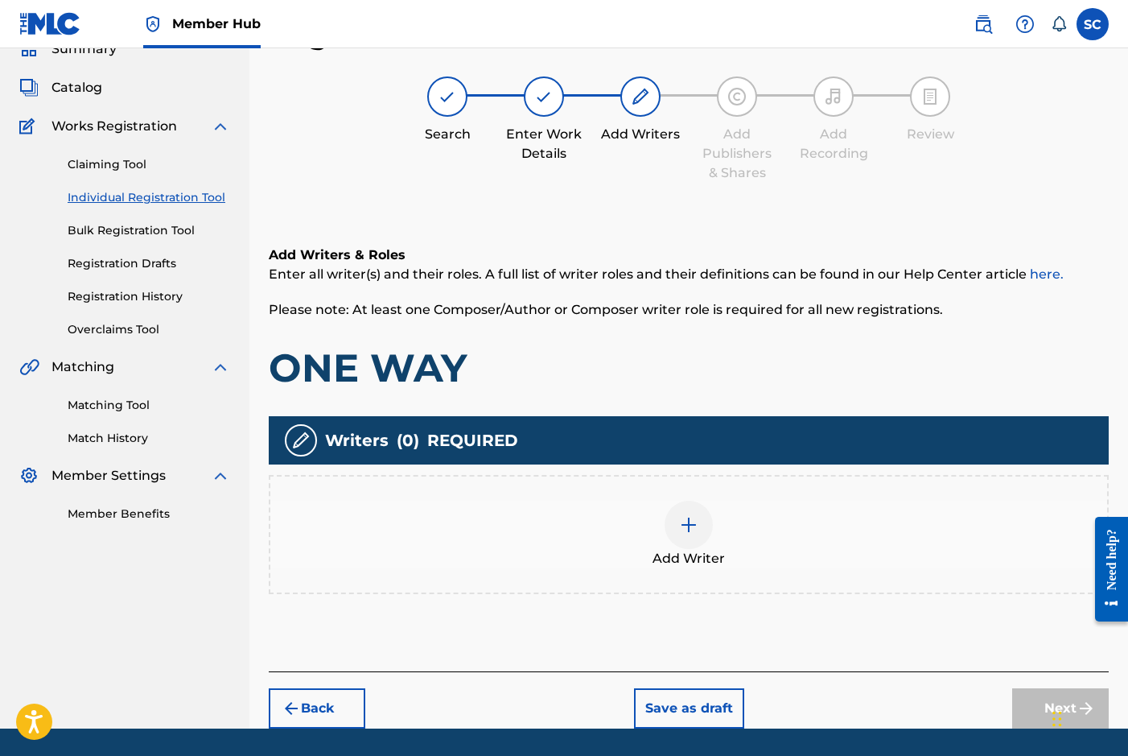
click at [694, 532] on img at bounding box center [688, 524] width 19 height 19
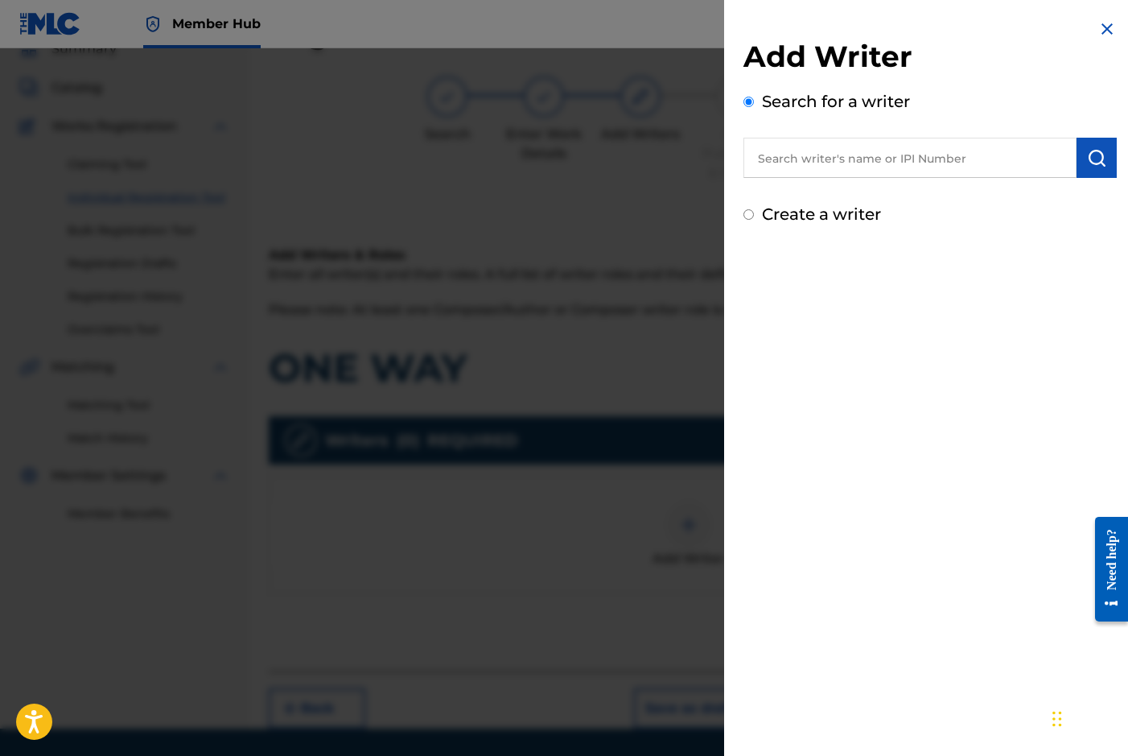
click at [819, 211] on label "Create a writer" at bounding box center [821, 213] width 119 height 19
radio input "true"
click at [754, 211] on input "Create a writer" at bounding box center [749, 214] width 10 height 10
radio input "false"
radio input "true"
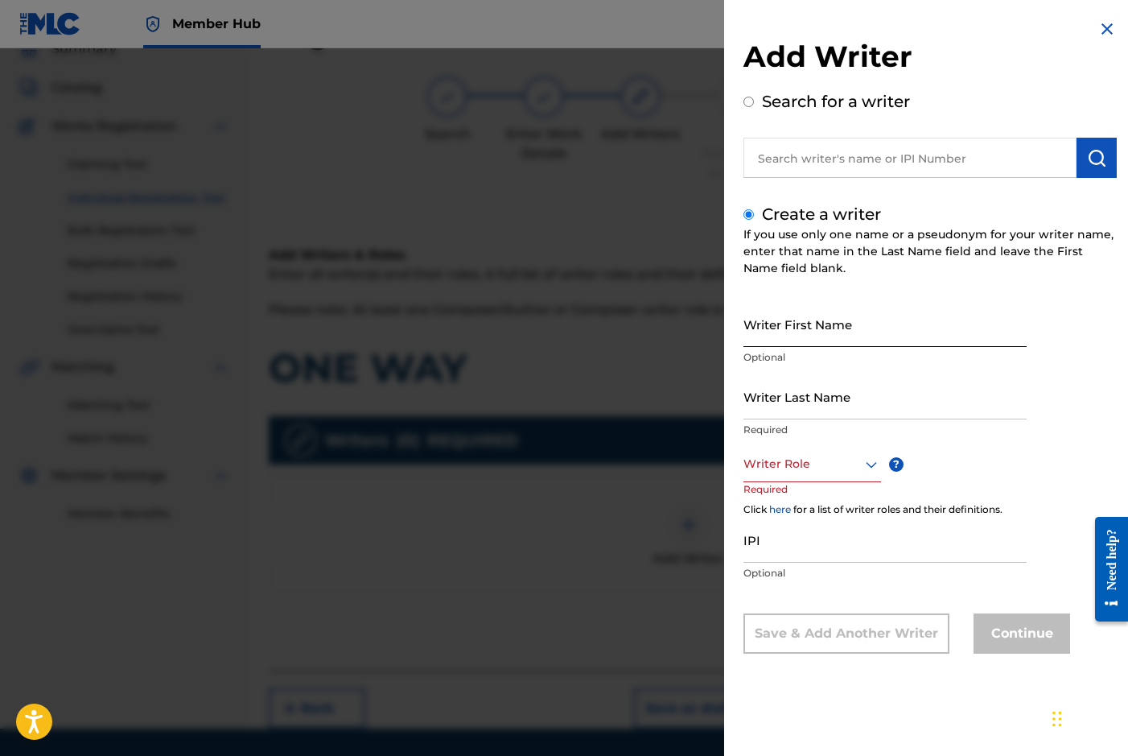
click at [813, 311] on input "Writer First Name" at bounding box center [885, 324] width 283 height 46
type input "[PERSON_NAME]"
click at [799, 396] on input "Writer Last Name" at bounding box center [885, 396] width 283 height 46
type input "[PERSON_NAME]"
click at [801, 461] on div at bounding box center [813, 464] width 138 height 20
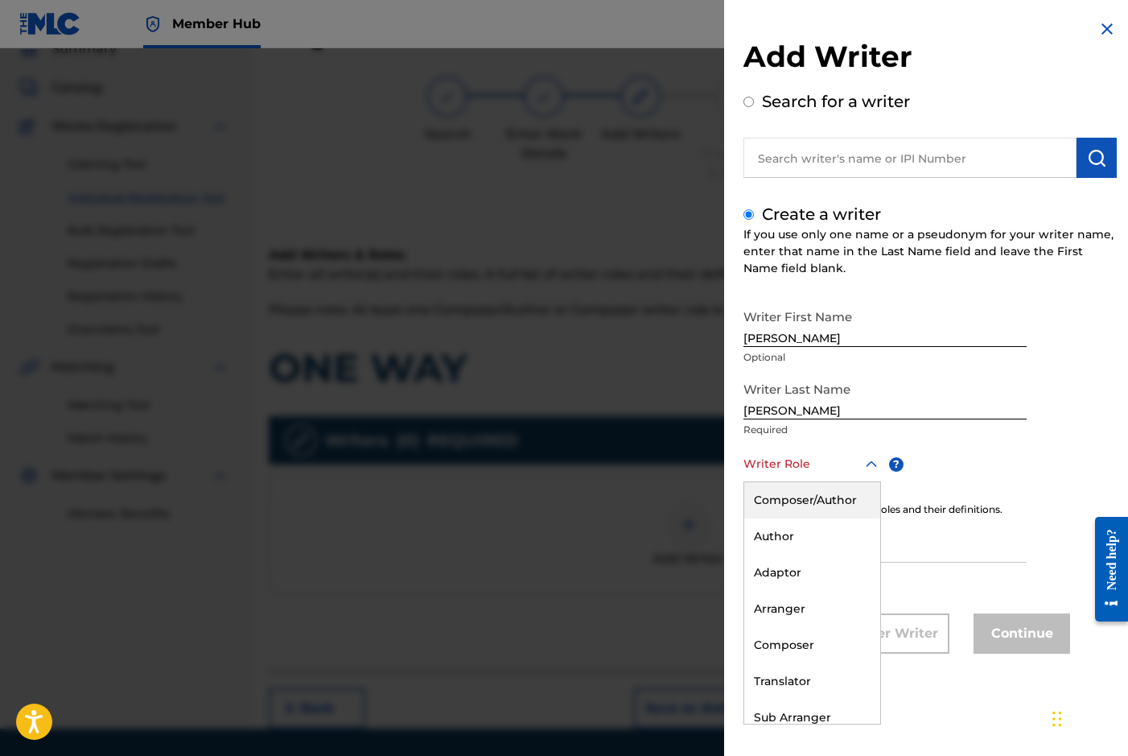
click at [805, 498] on div "Composer/Author" at bounding box center [812, 500] width 136 height 36
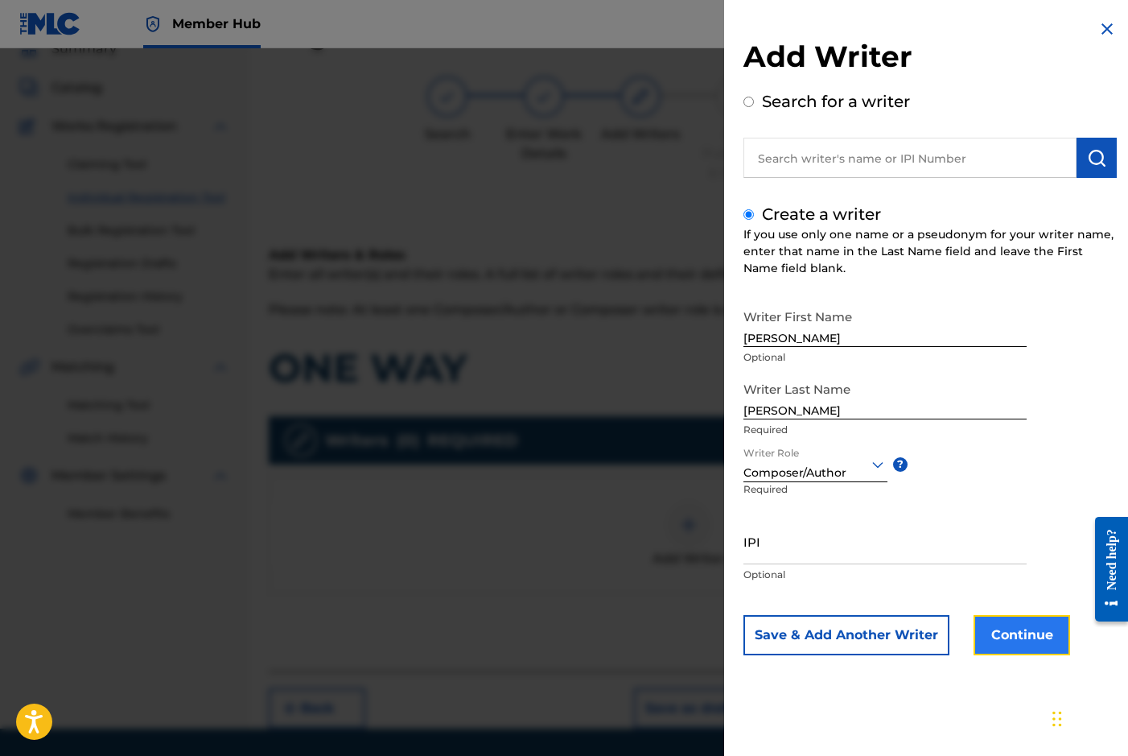
click at [1024, 635] on button "Continue" at bounding box center [1022, 635] width 97 height 40
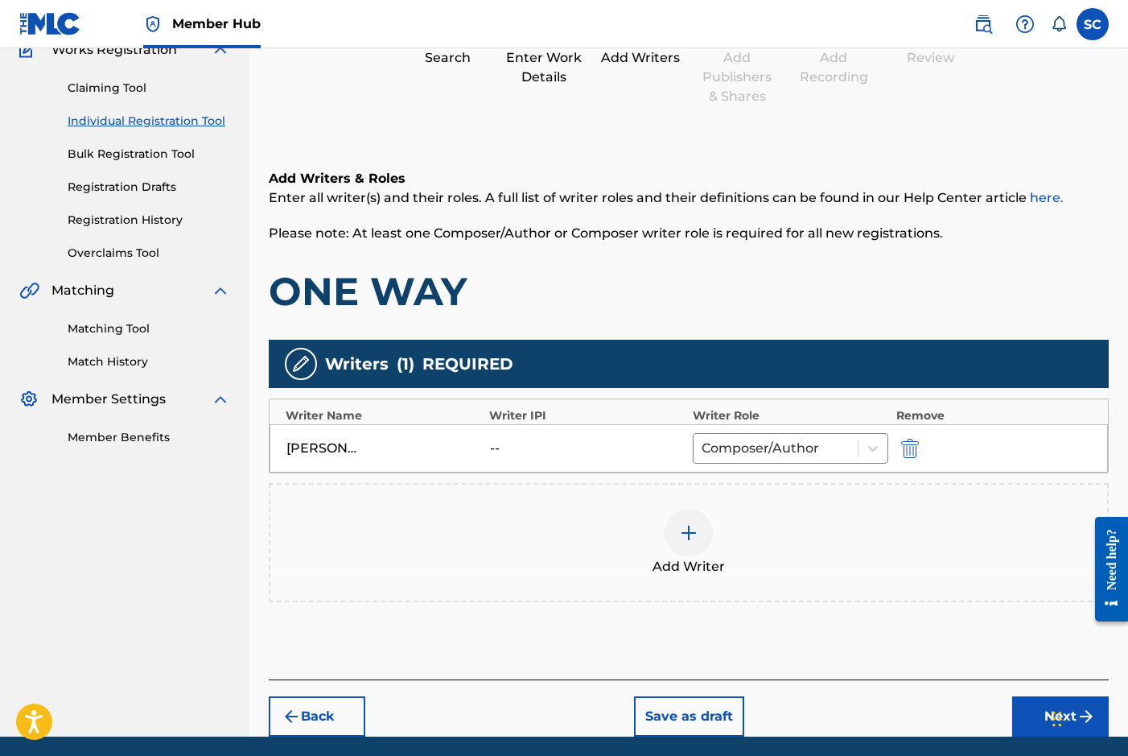
scroll to position [207, 0]
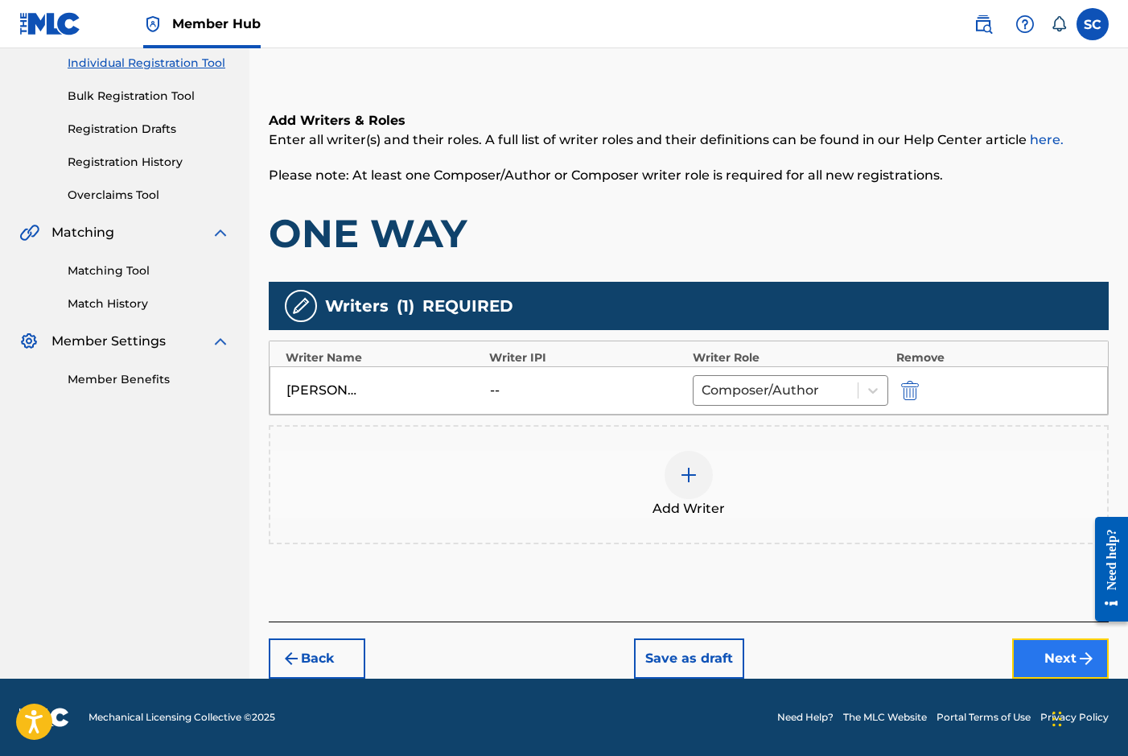
click at [1066, 657] on button "Next" at bounding box center [1060, 658] width 97 height 40
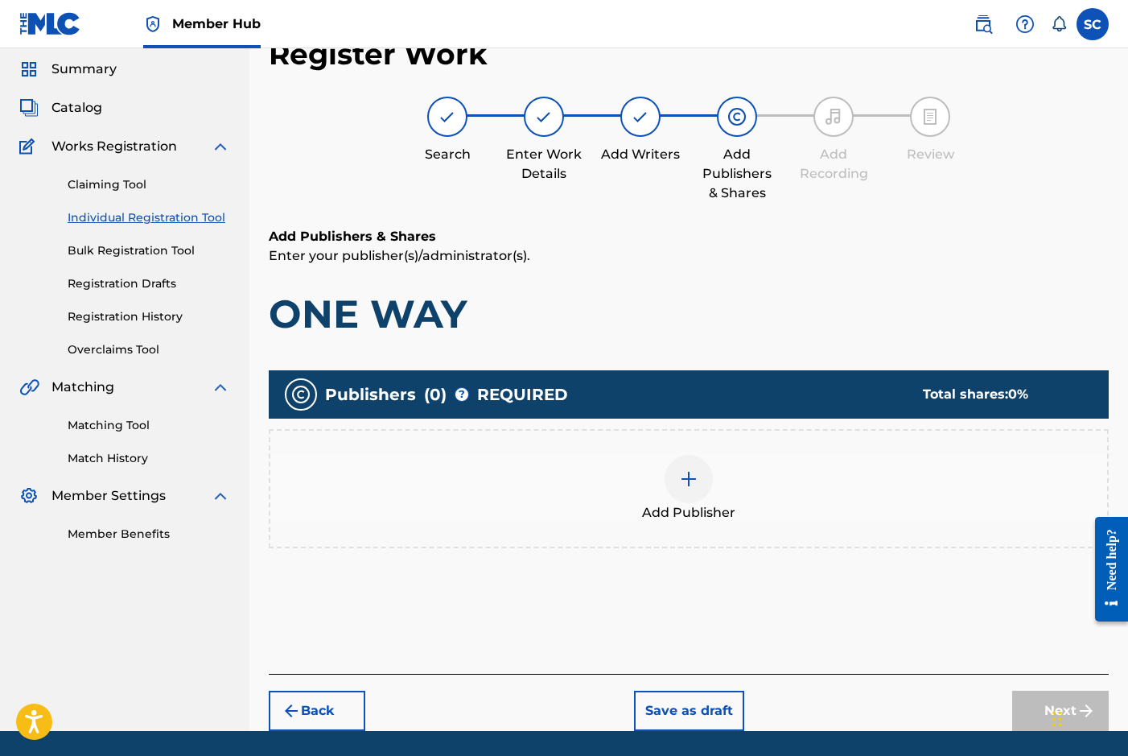
scroll to position [72, 0]
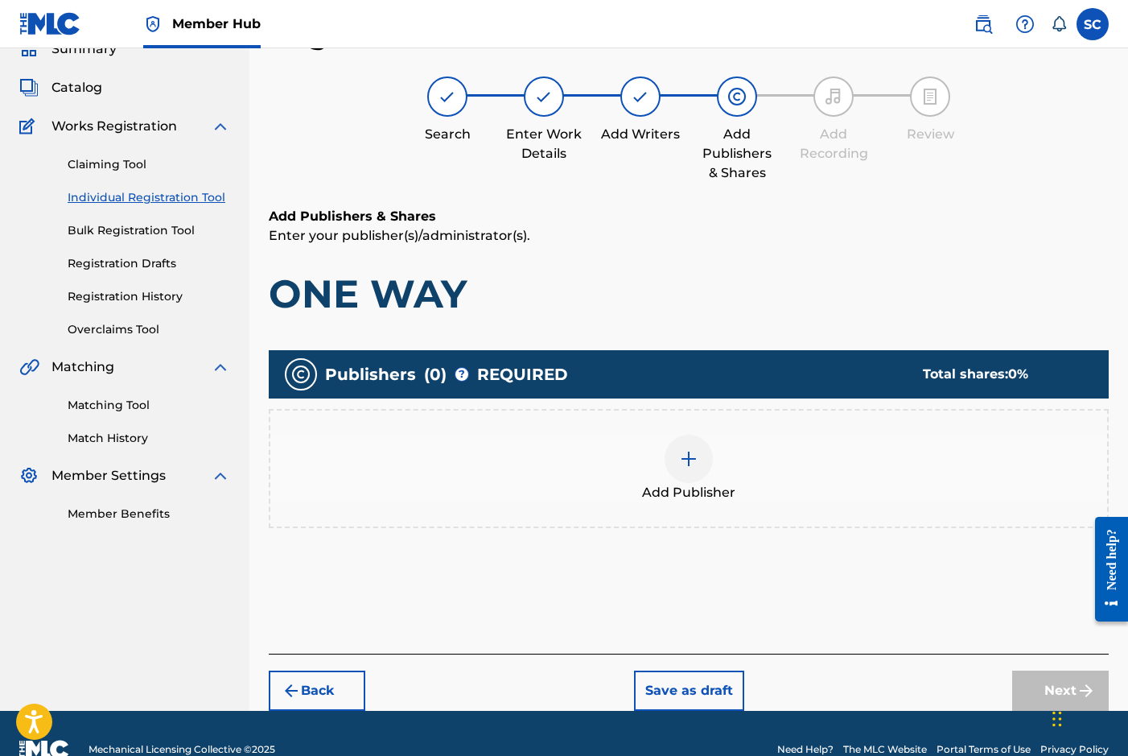
click at [690, 459] on img at bounding box center [688, 458] width 19 height 19
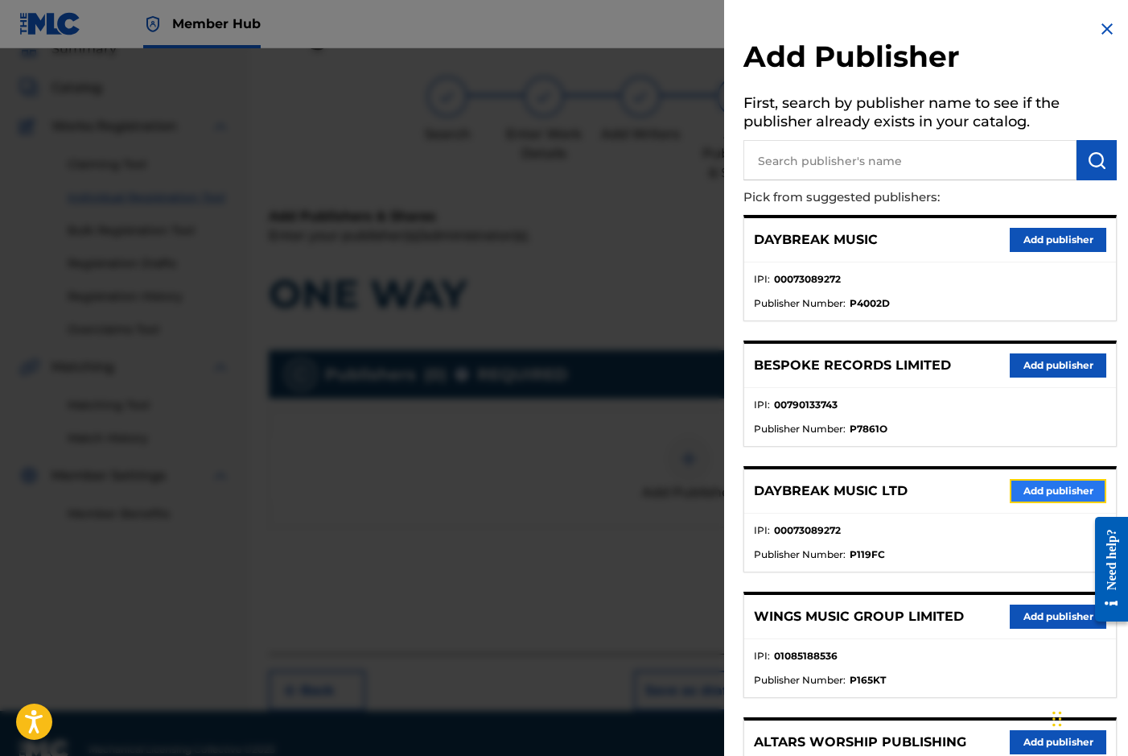
click at [1033, 488] on button "Add publisher" at bounding box center [1058, 491] width 97 height 24
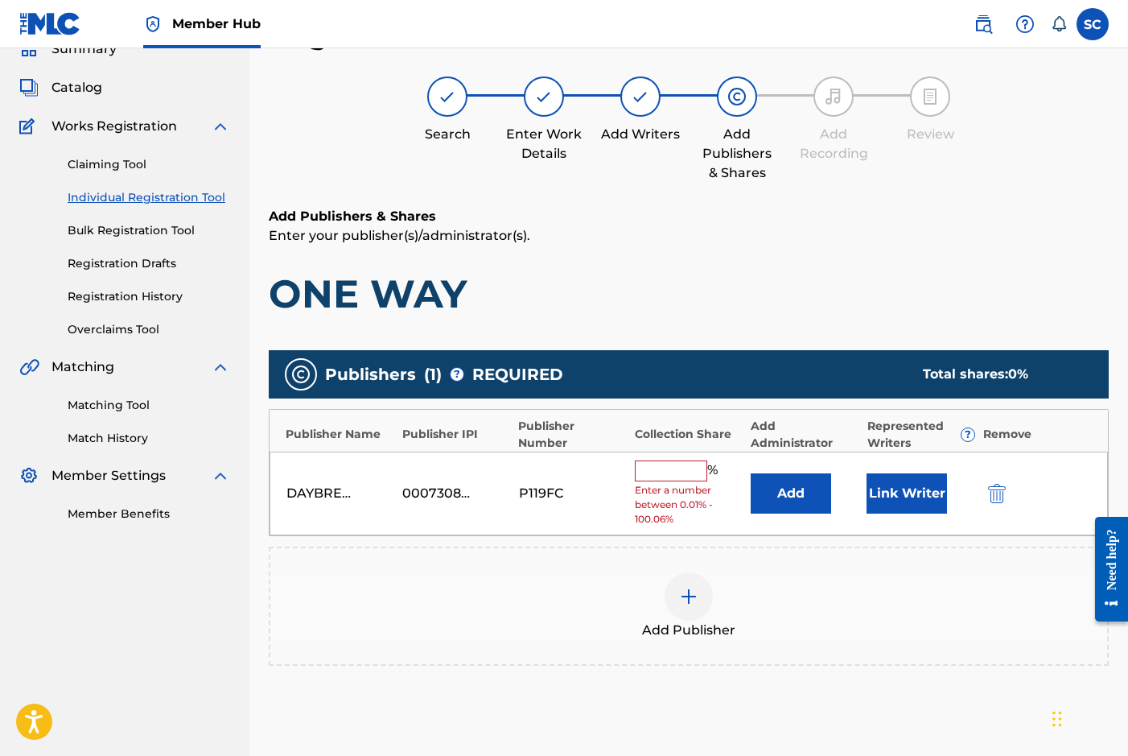
click at [664, 469] on input "text" at bounding box center [671, 470] width 72 height 21
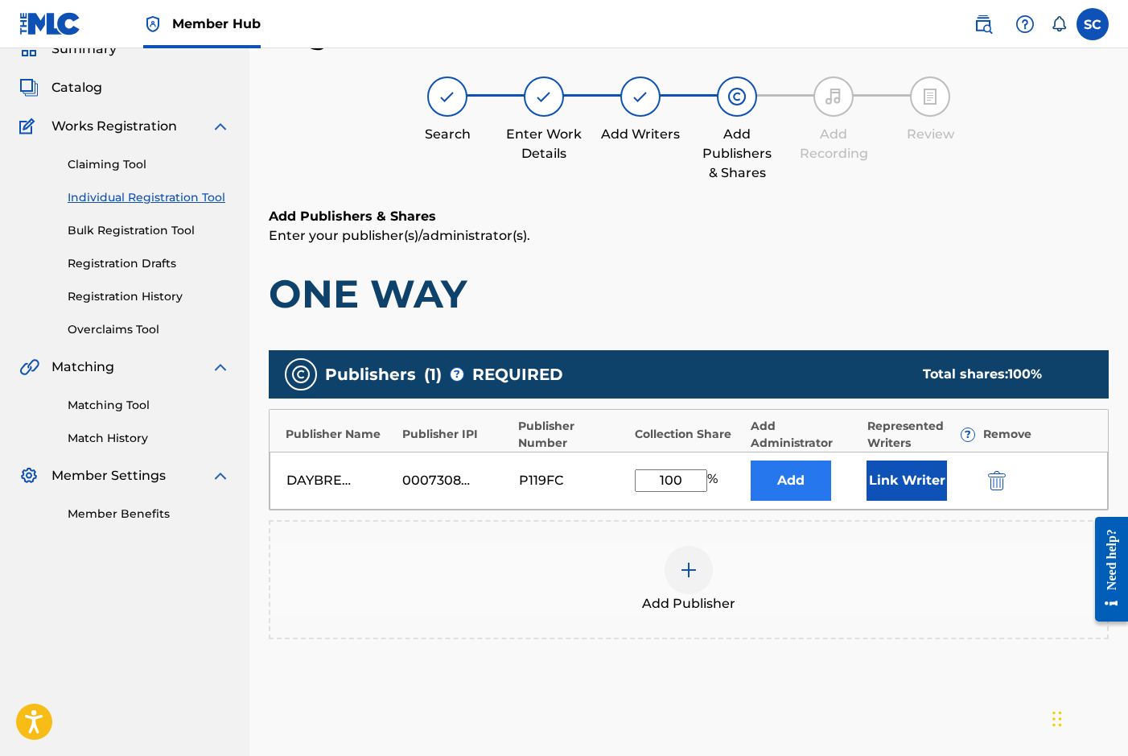
type input "100"
click at [788, 484] on button "Add" at bounding box center [791, 480] width 80 height 40
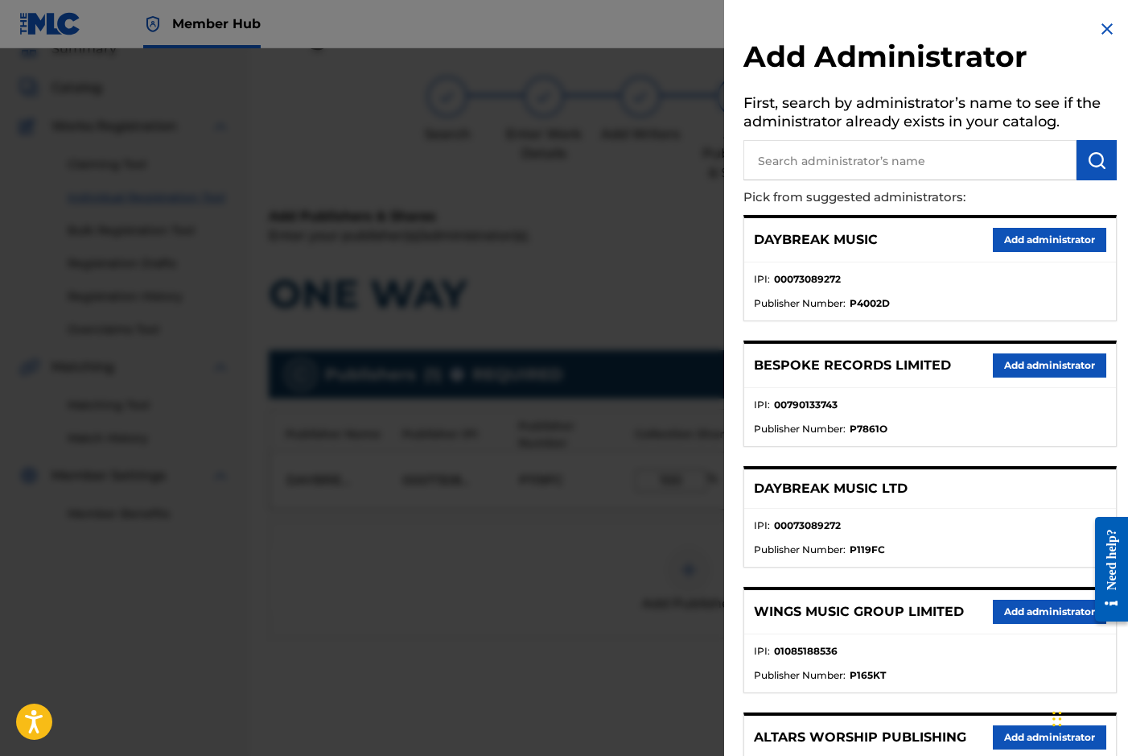
click at [806, 150] on input "text" at bounding box center [910, 160] width 333 height 40
type input "SONG SOLUTIONS"
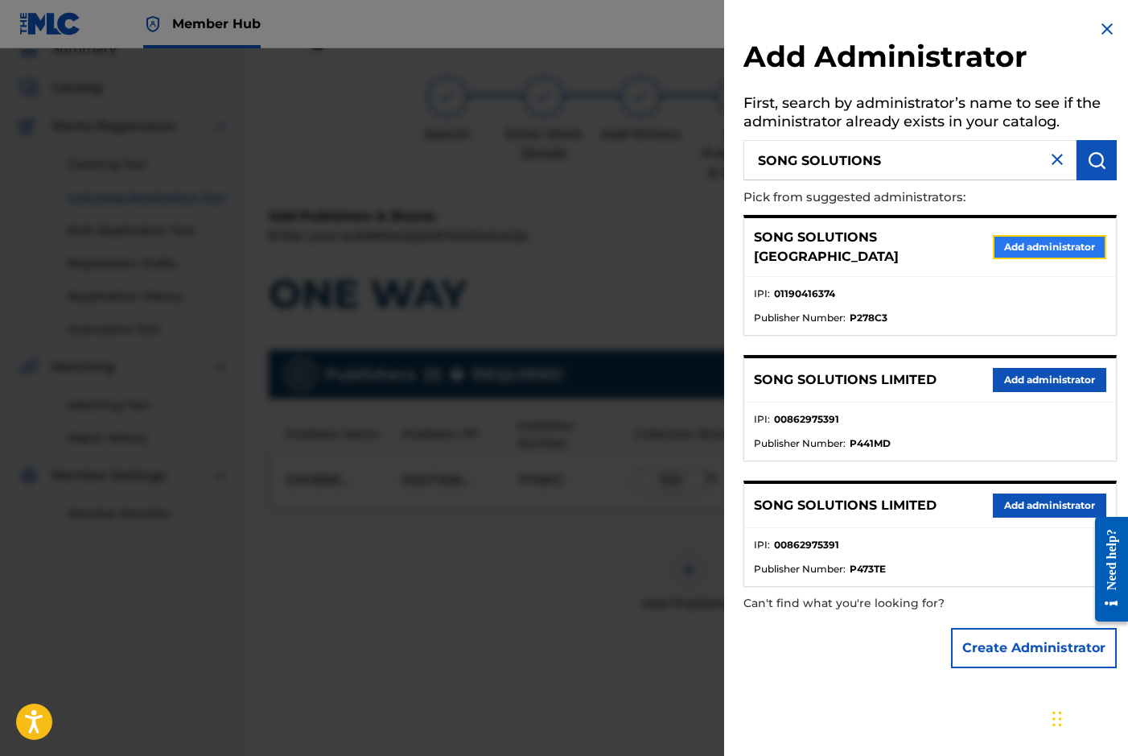
click at [1048, 237] on button "Add administrator" at bounding box center [1049, 247] width 113 height 24
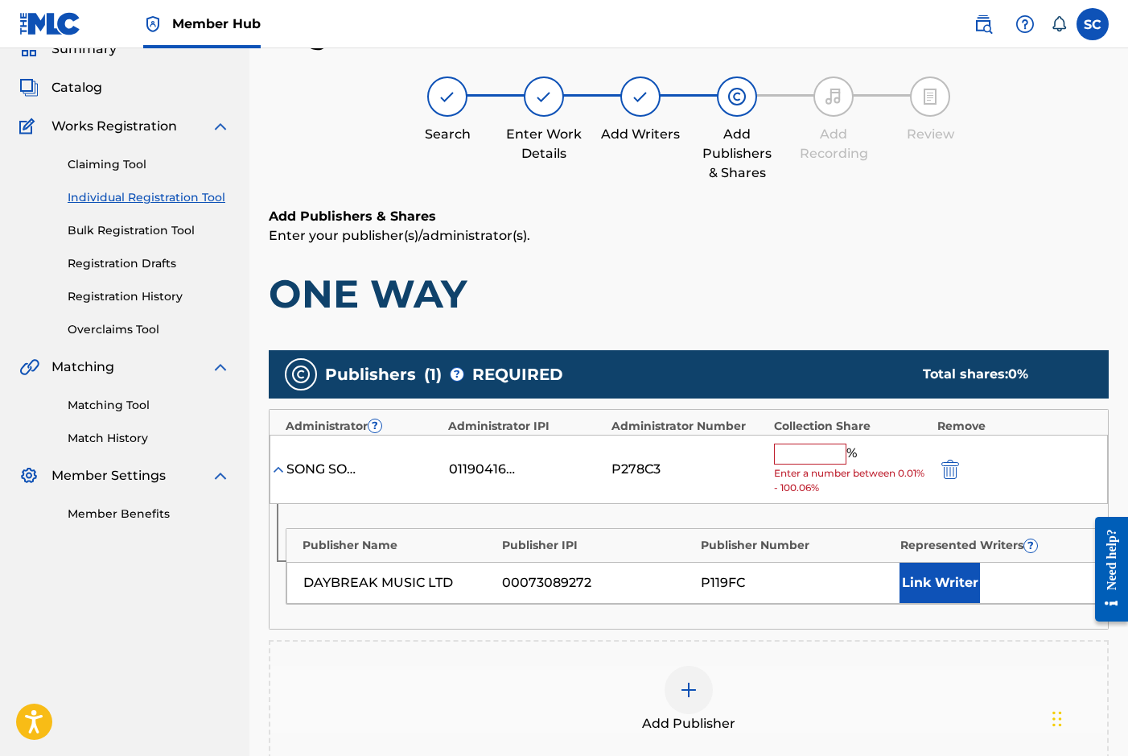
click at [804, 455] on input "text" at bounding box center [810, 453] width 72 height 21
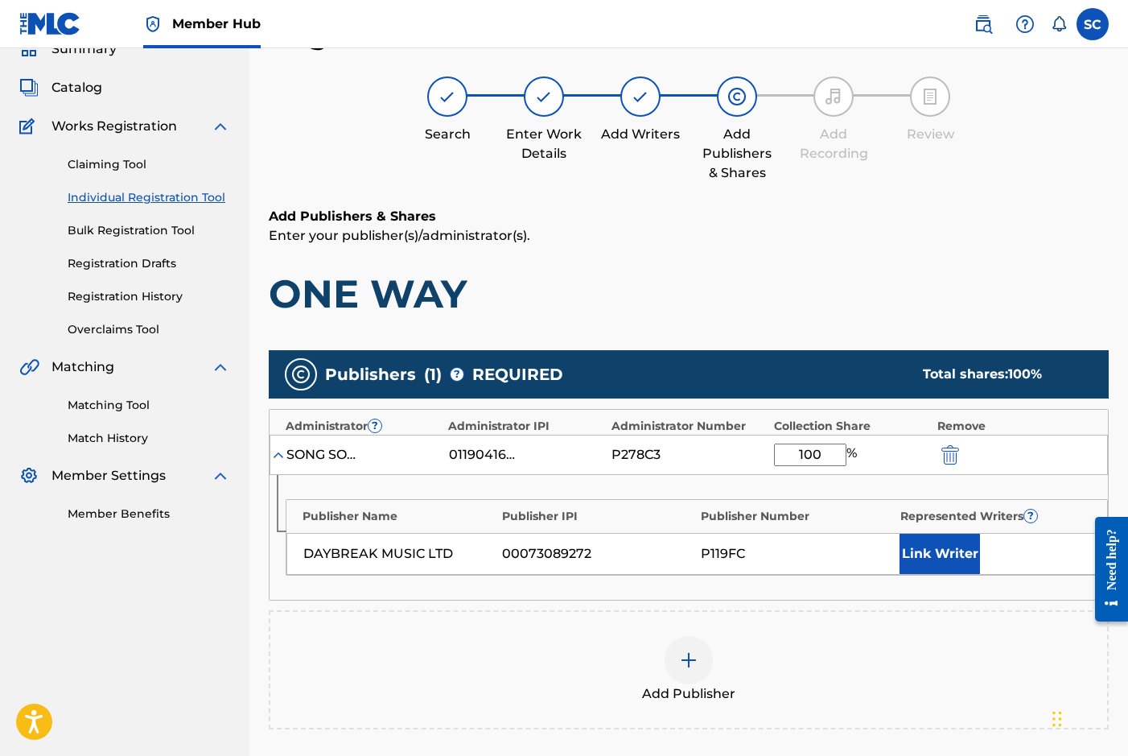
type input "100"
click at [775, 486] on div "Publisher Name Publisher IPI Publisher Number Represented Writers ? DAYBREAK MU…" at bounding box center [689, 537] width 838 height 125
click at [917, 552] on button "Link Writer" at bounding box center [940, 553] width 80 height 40
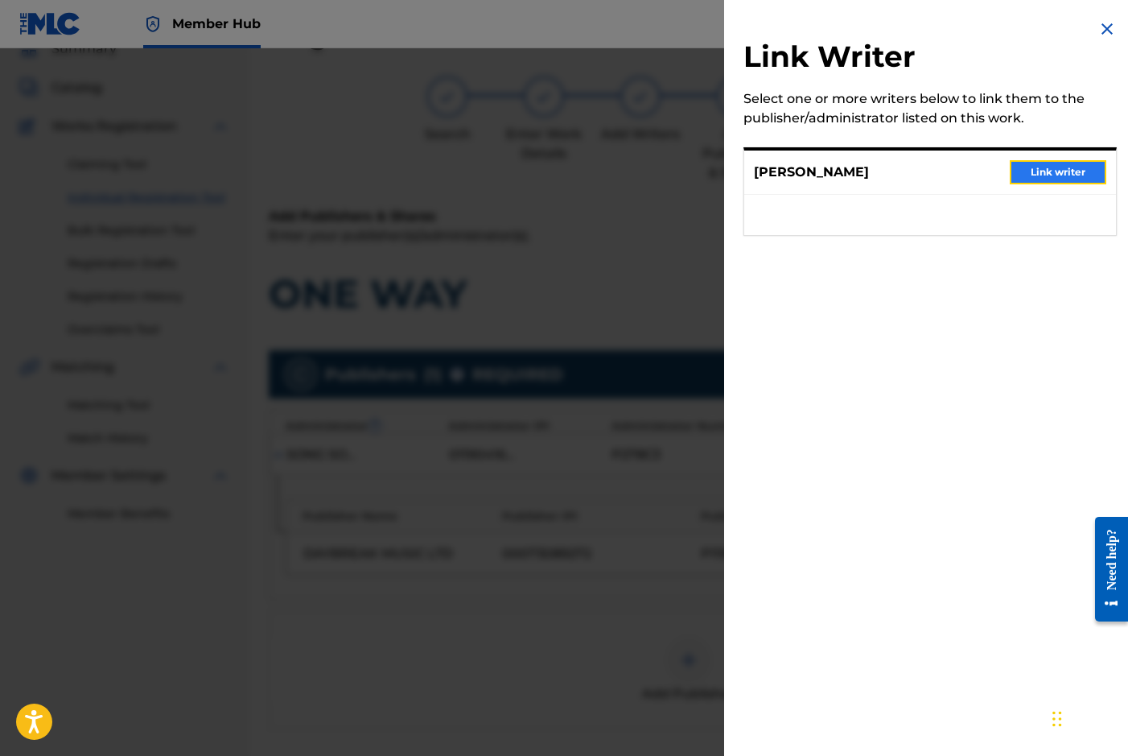
click at [1074, 171] on button "Link writer" at bounding box center [1058, 172] width 97 height 24
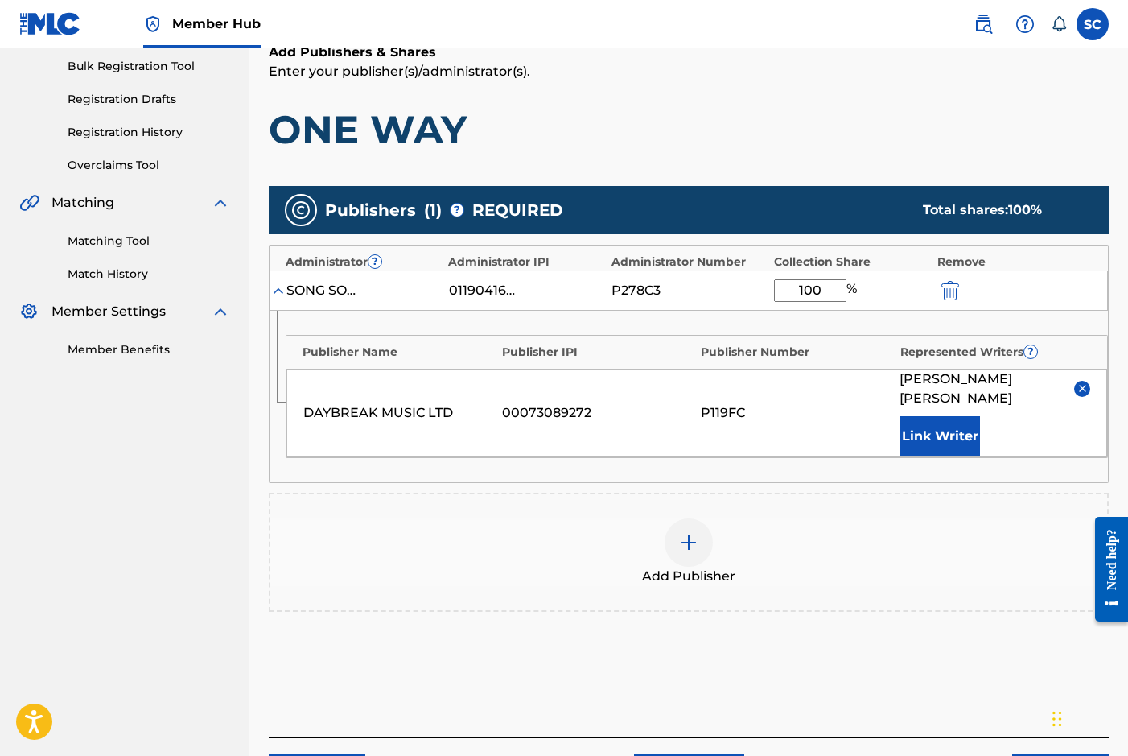
scroll to position [333, 0]
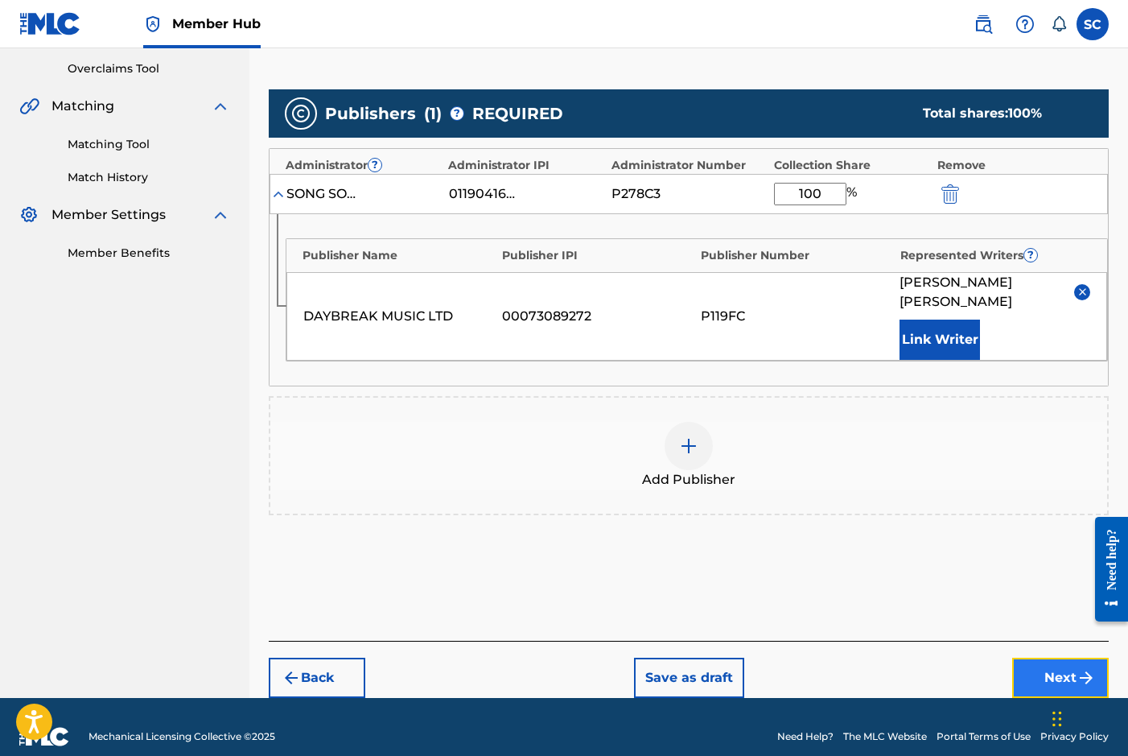
click at [1059, 657] on button "Next" at bounding box center [1060, 677] width 97 height 40
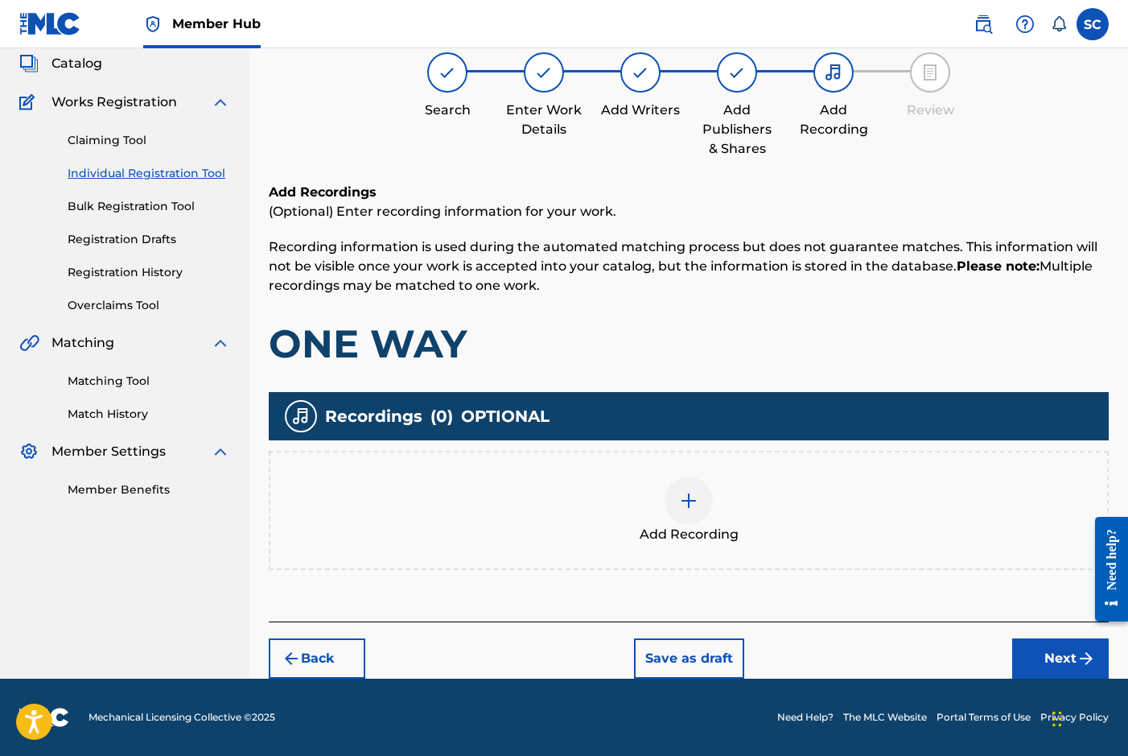
scroll to position [72, 0]
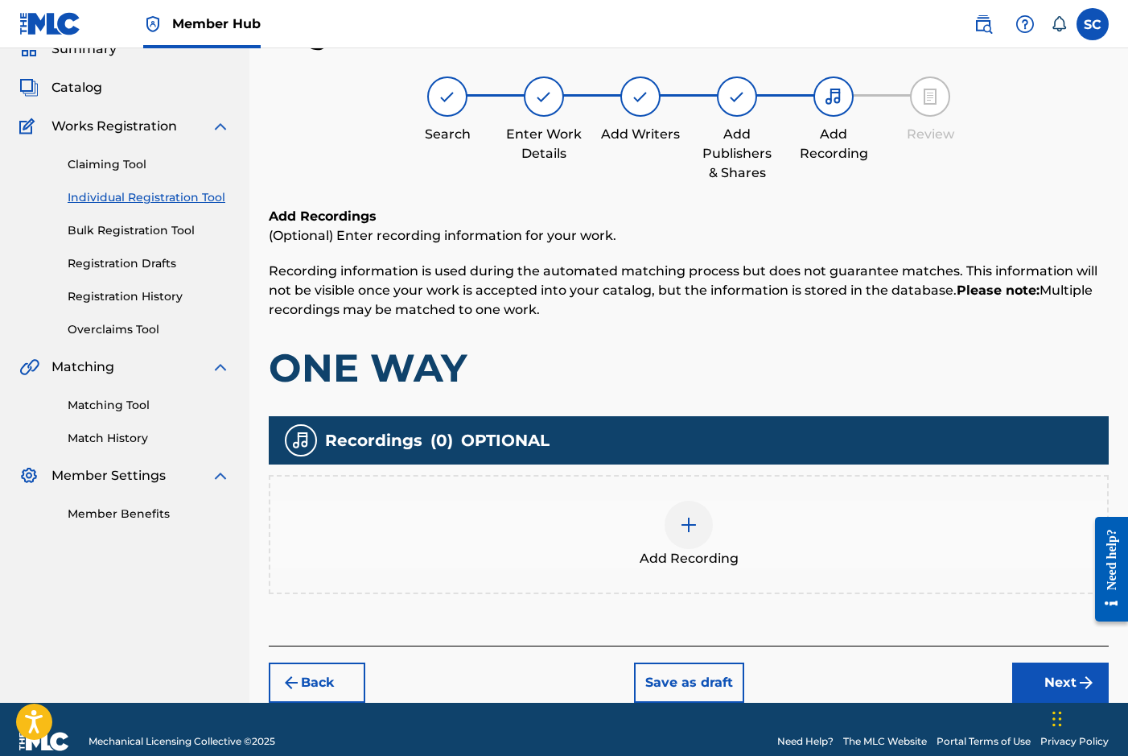
click at [691, 529] on img at bounding box center [688, 524] width 19 height 19
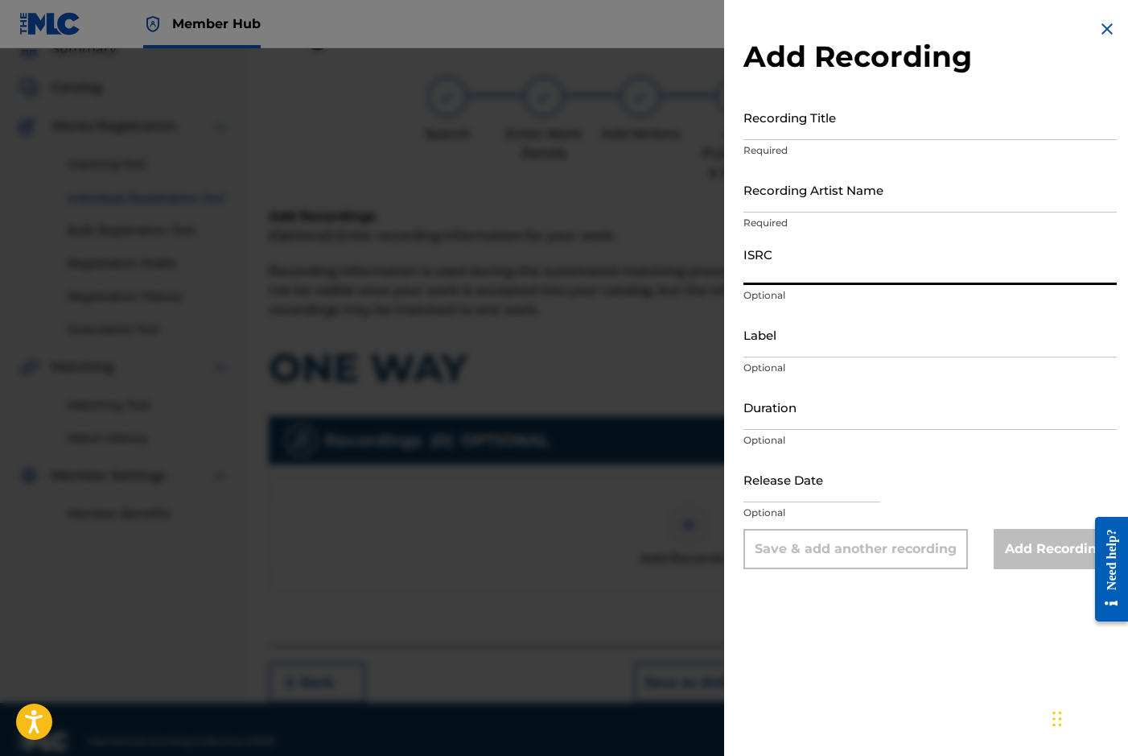
click at [768, 269] on input "ISRC" at bounding box center [930, 262] width 373 height 46
paste input "GBDPR0372005"
type input "GBDPR0372005"
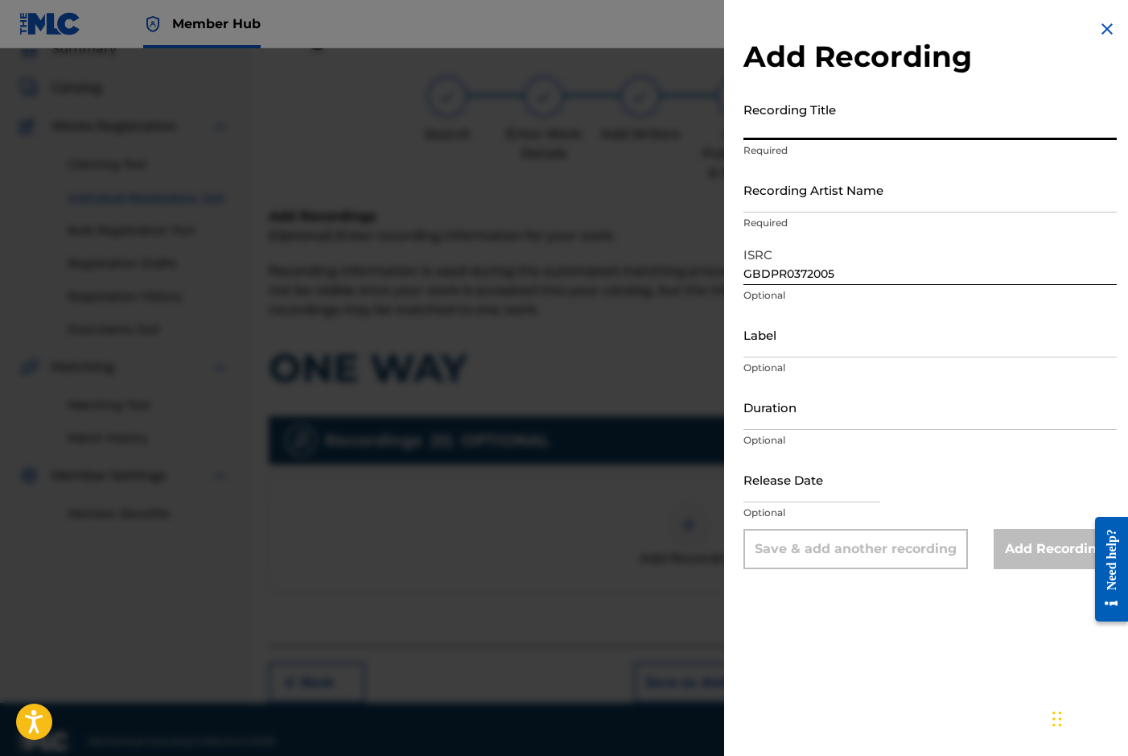
click at [788, 116] on input "Recording Title" at bounding box center [930, 117] width 373 height 46
type input "ONE WAY"
click at [765, 198] on input "Recording Artist Name" at bounding box center [930, 190] width 373 height 46
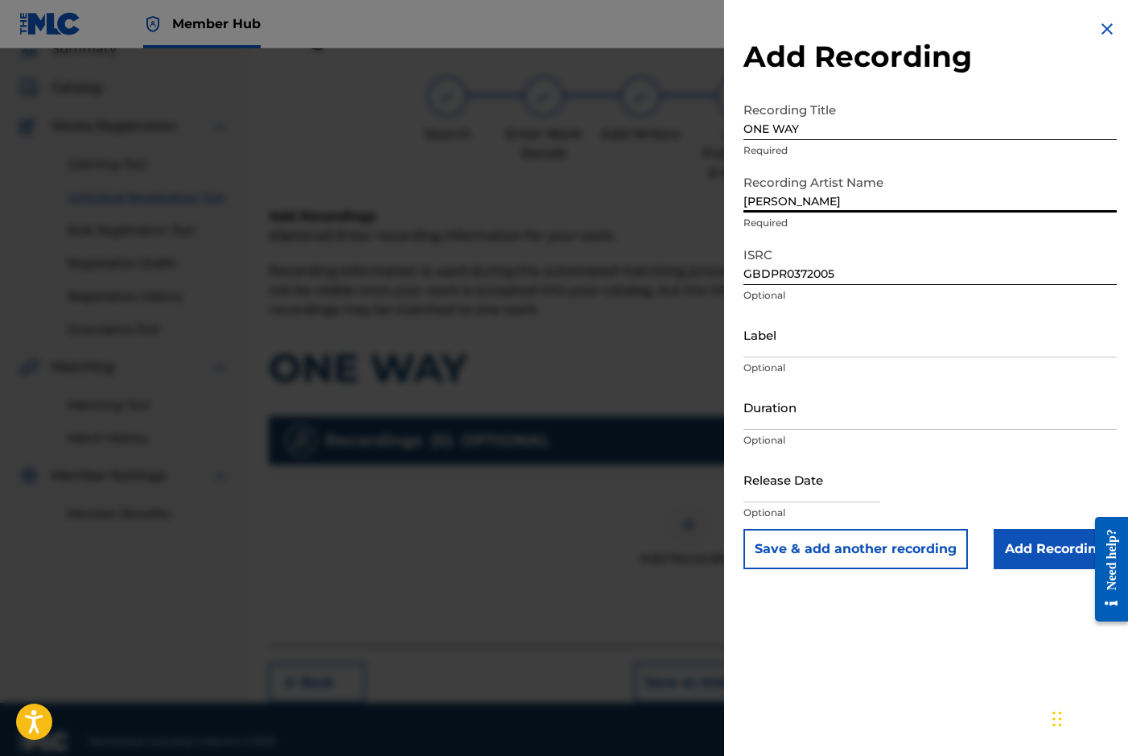
type input "[PERSON_NAME]"
type input "[DATE]"
type input "[PERSON_NAME]"
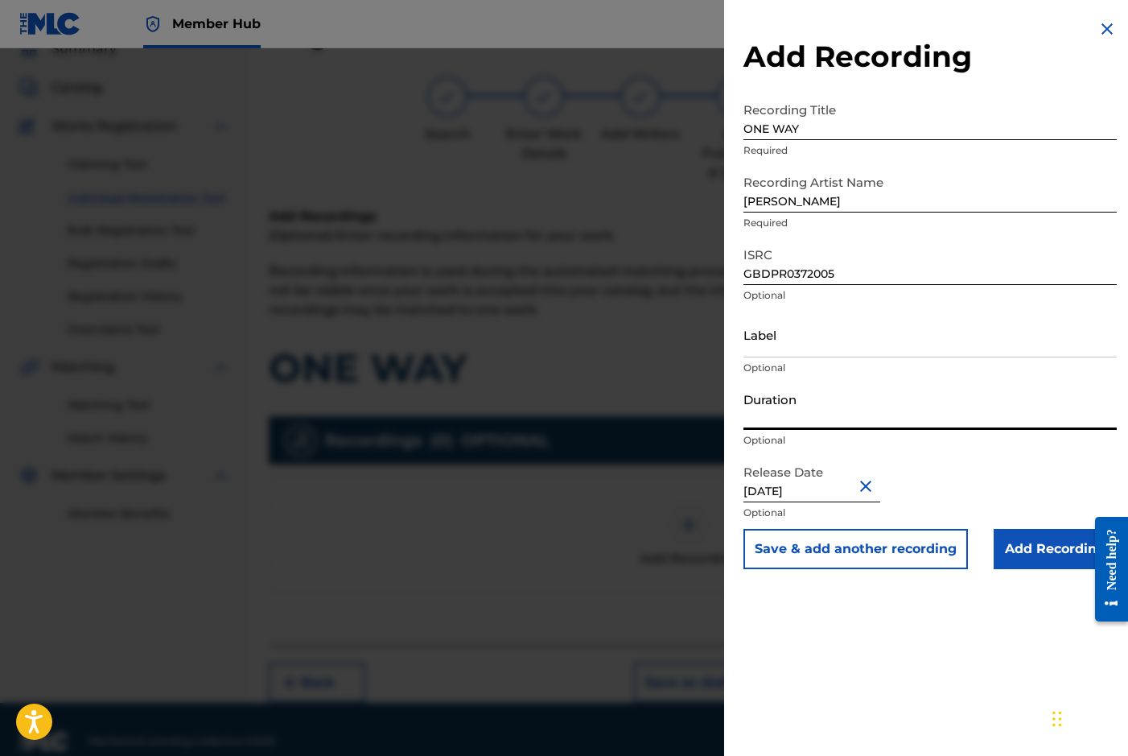
click at [785, 404] on input "Duration" at bounding box center [930, 407] width 373 height 46
type input "03:50"
click at [735, 470] on div "Add Recording Recording Title ONE WAY Required Recording Artist Name [PERSON_NA…" at bounding box center [930, 294] width 412 height 588
click at [1051, 555] on input "Add Recording" at bounding box center [1055, 549] width 123 height 40
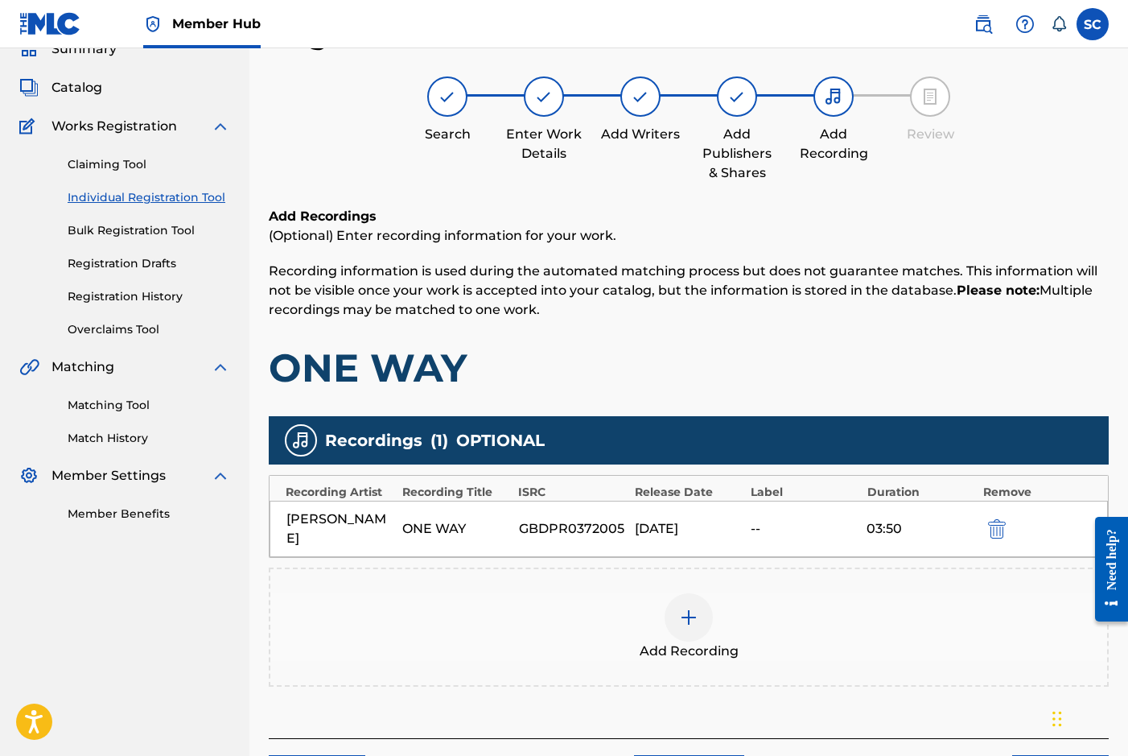
scroll to position [170, 0]
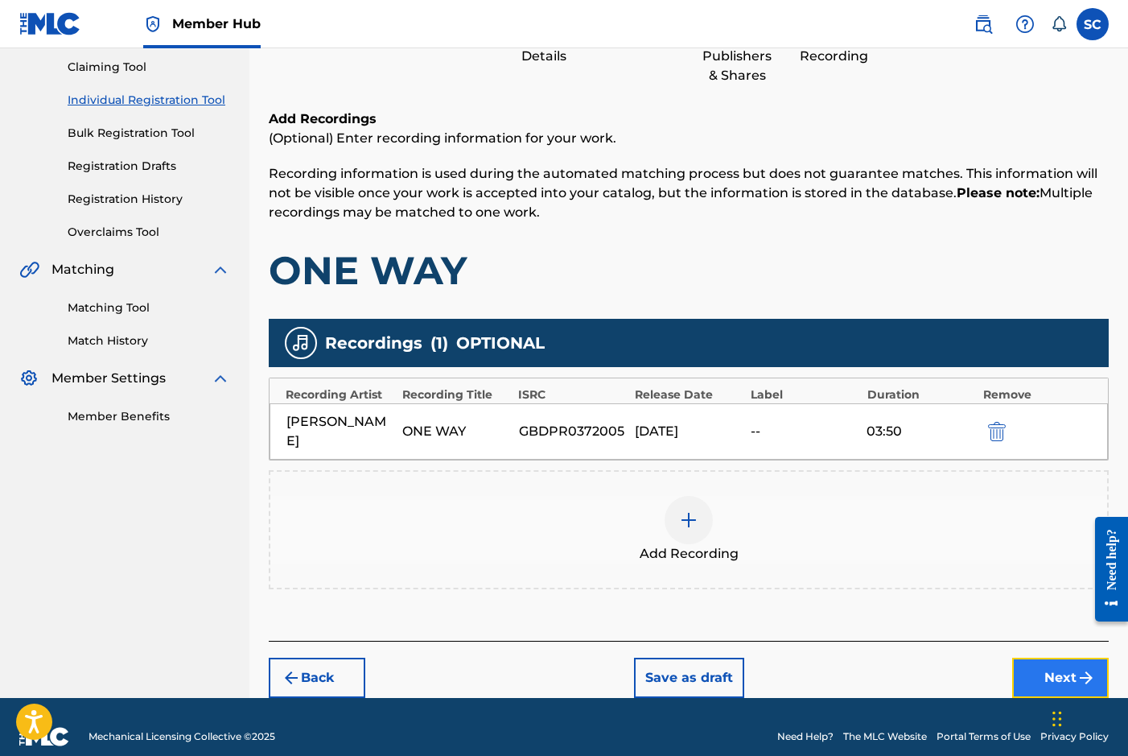
click at [1042, 659] on button "Next" at bounding box center [1060, 677] width 97 height 40
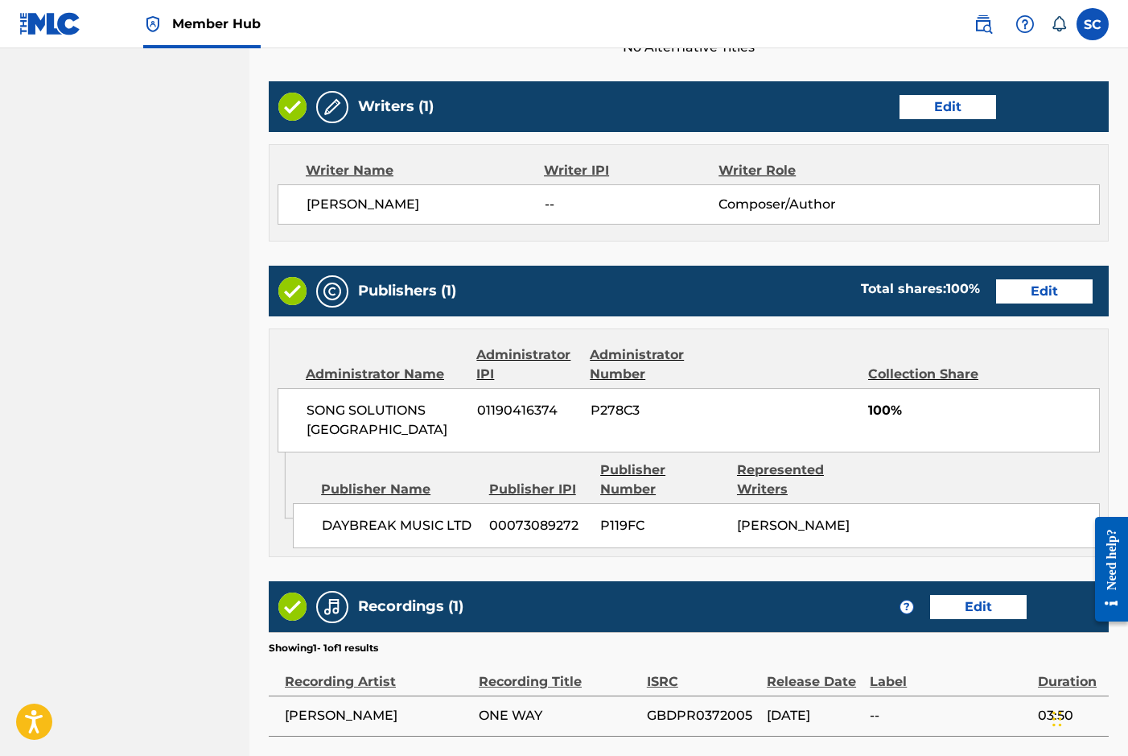
scroll to position [712, 0]
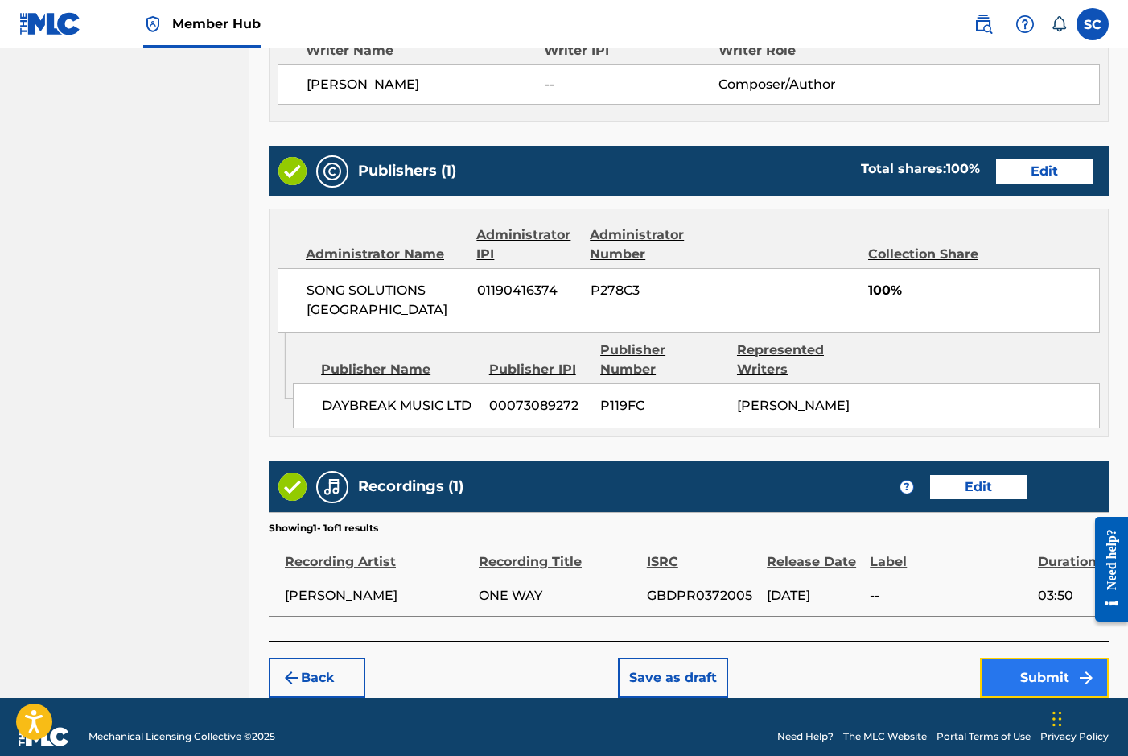
click at [1028, 657] on button "Submit" at bounding box center [1044, 677] width 129 height 40
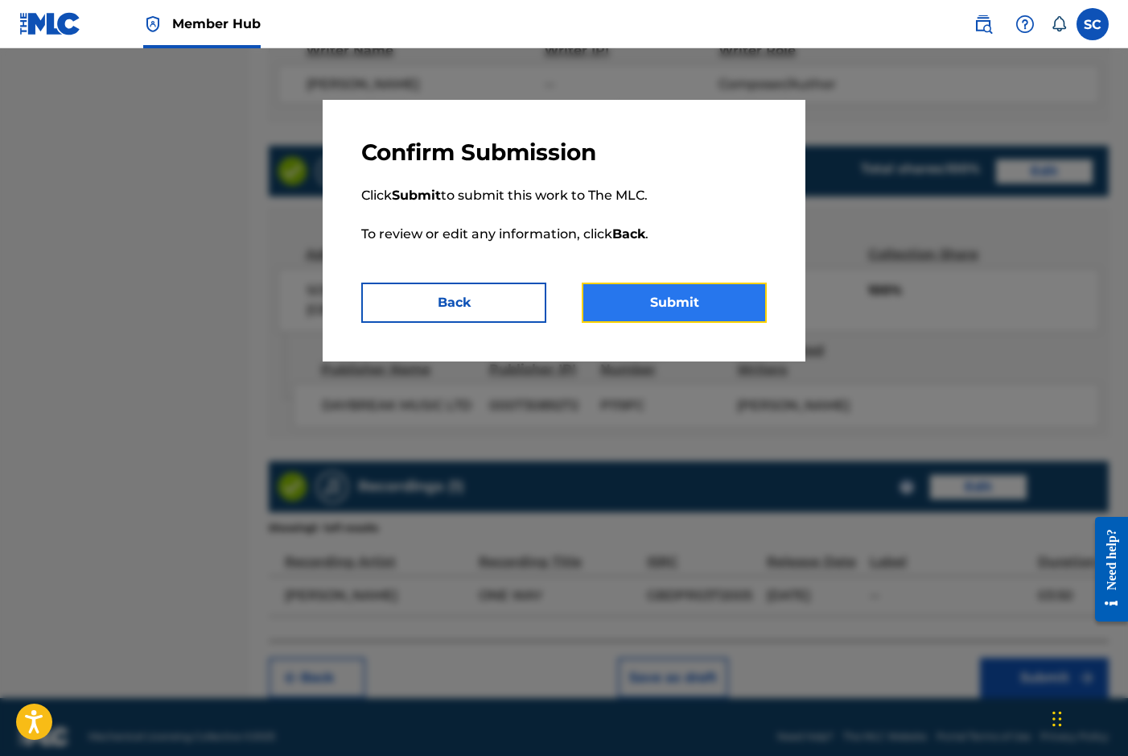
click at [665, 303] on button "Submit" at bounding box center [674, 302] width 185 height 40
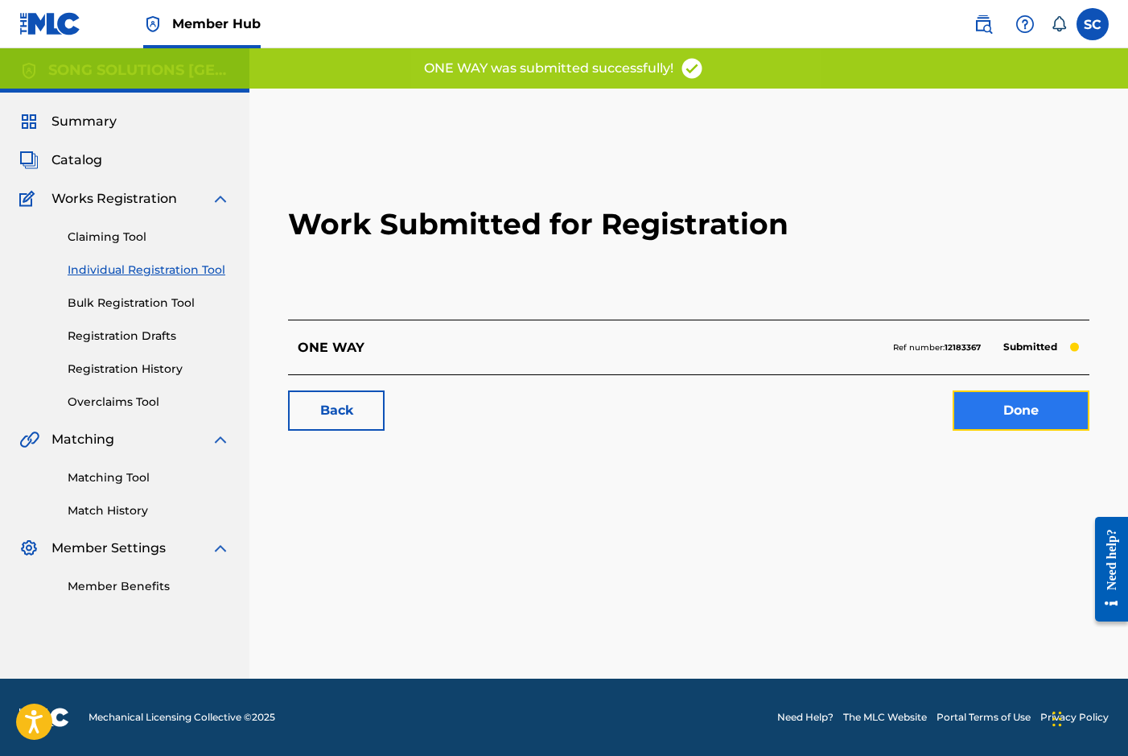
click at [989, 411] on link "Done" at bounding box center [1021, 410] width 137 height 40
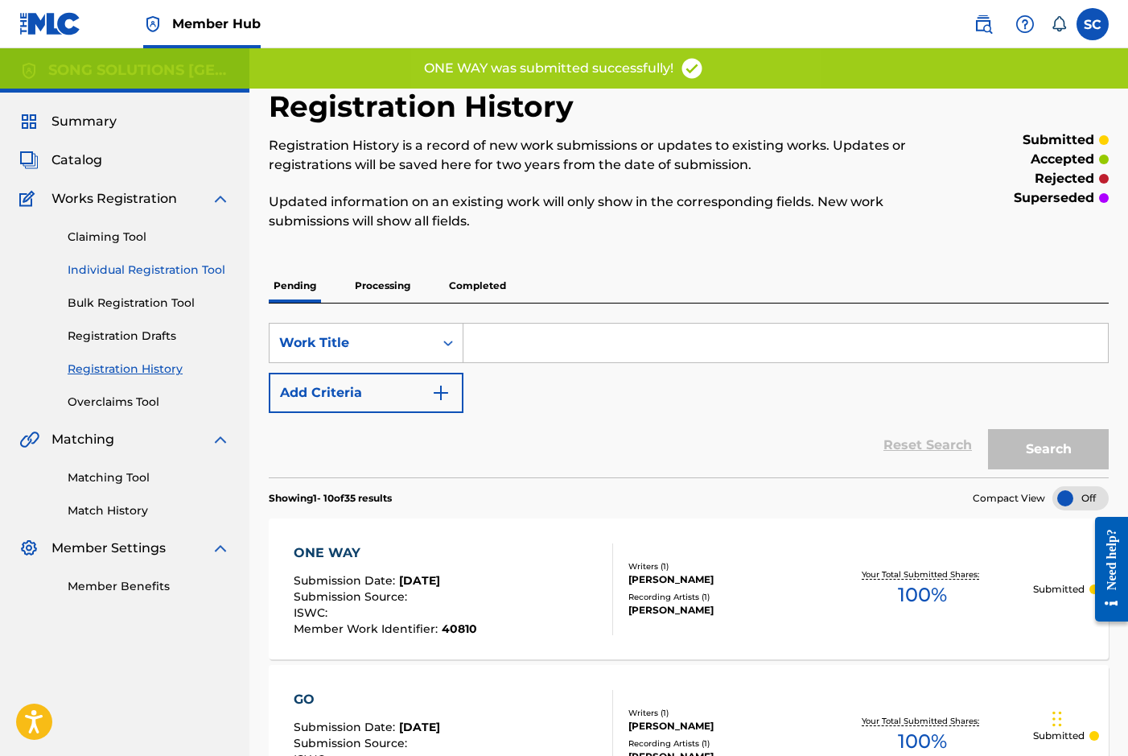
click at [131, 272] on link "Individual Registration Tool" at bounding box center [149, 270] width 163 height 17
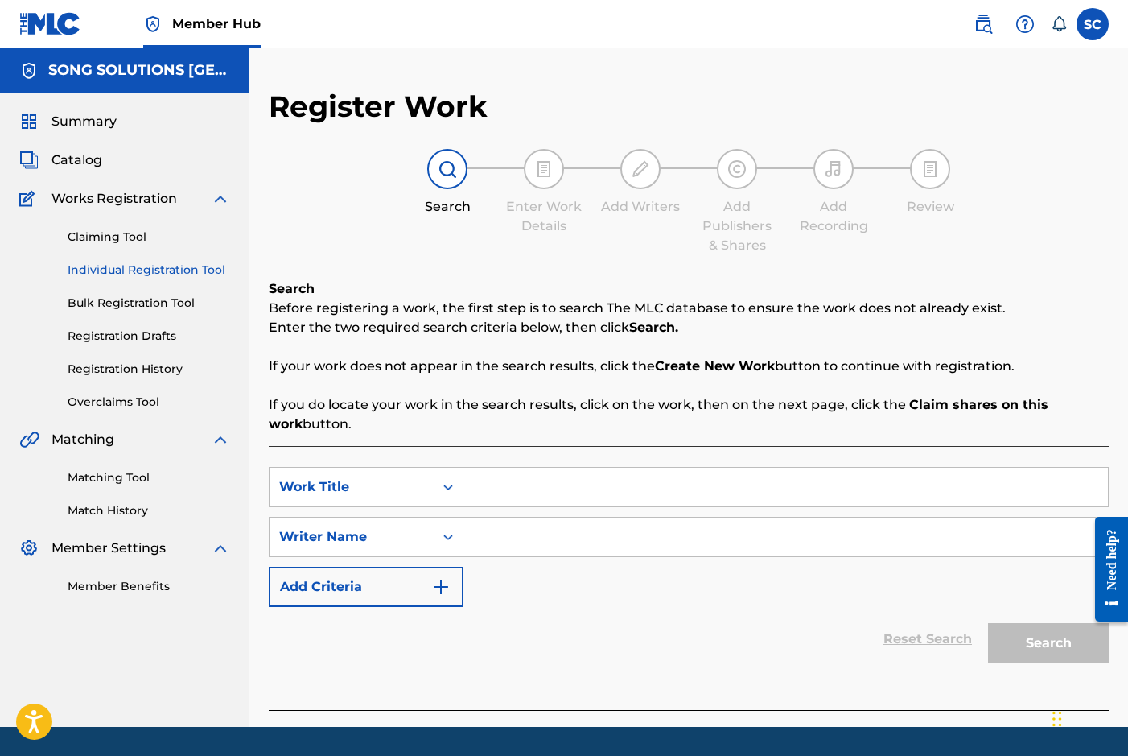
click at [604, 488] on input "Search Form" at bounding box center [785, 487] width 645 height 39
type input "KNOCK"
click at [583, 533] on input "Search Form" at bounding box center [785, 536] width 645 height 39
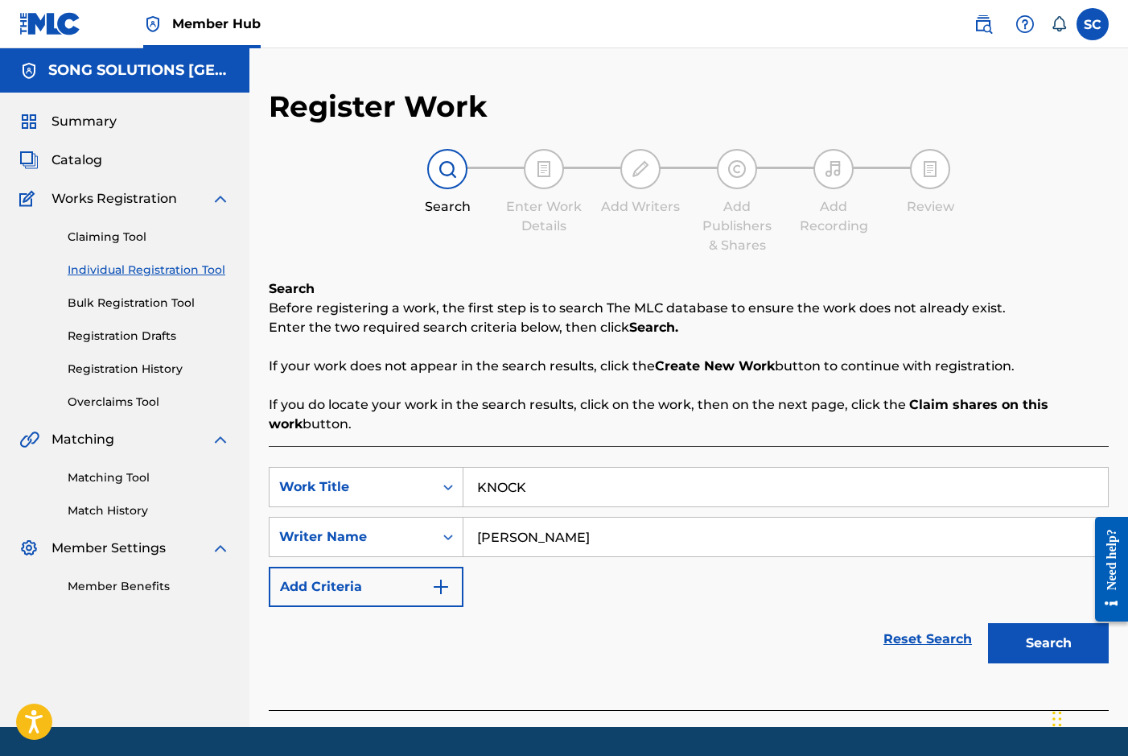
type input "[PERSON_NAME]"
click at [988, 623] on button "Search" at bounding box center [1048, 643] width 121 height 40
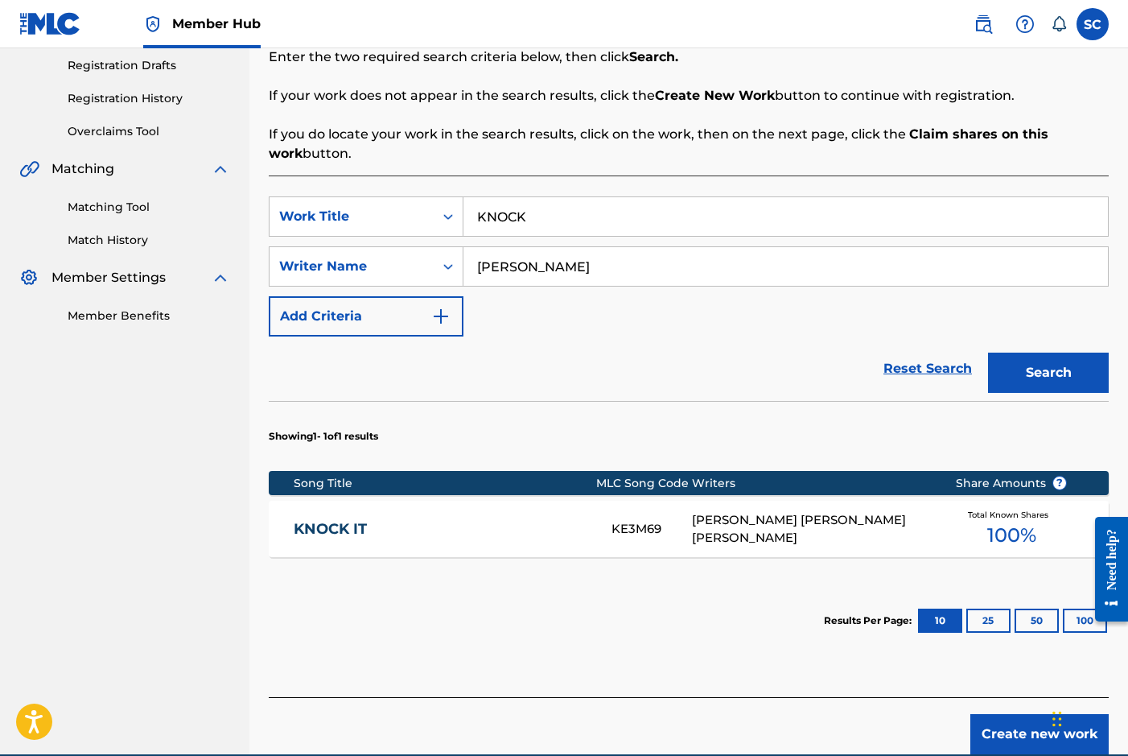
scroll to position [346, 0]
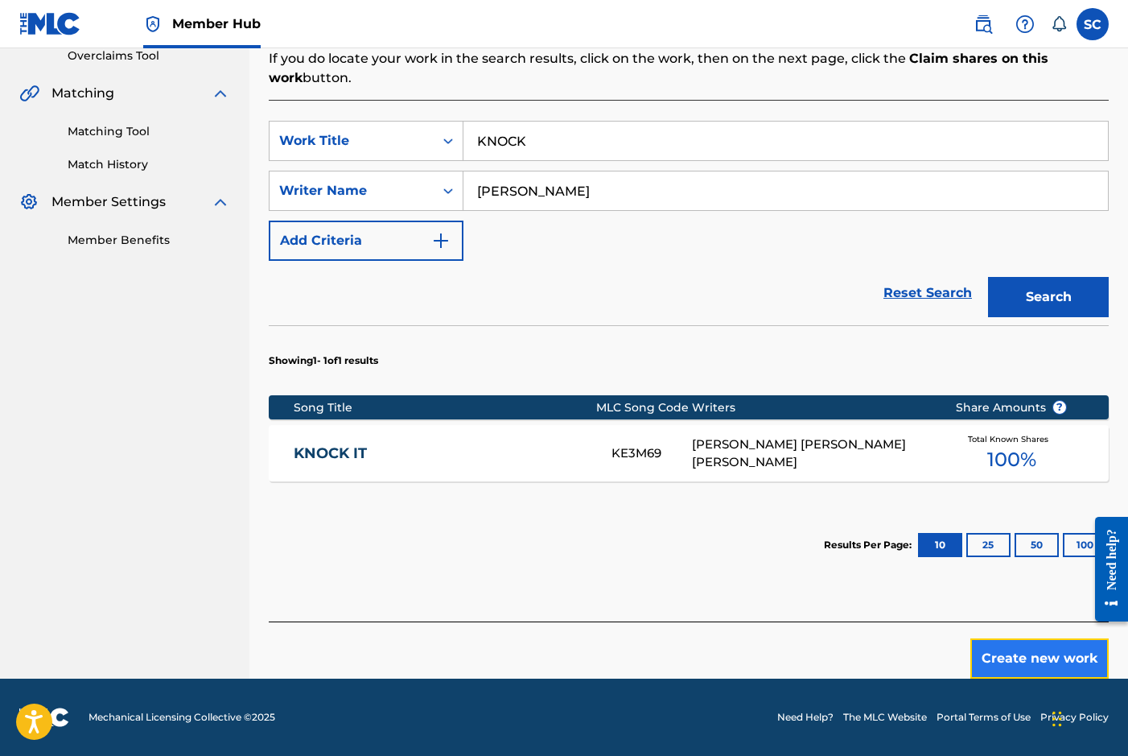
click at [1027, 656] on button "Create new work" at bounding box center [1039, 658] width 138 height 40
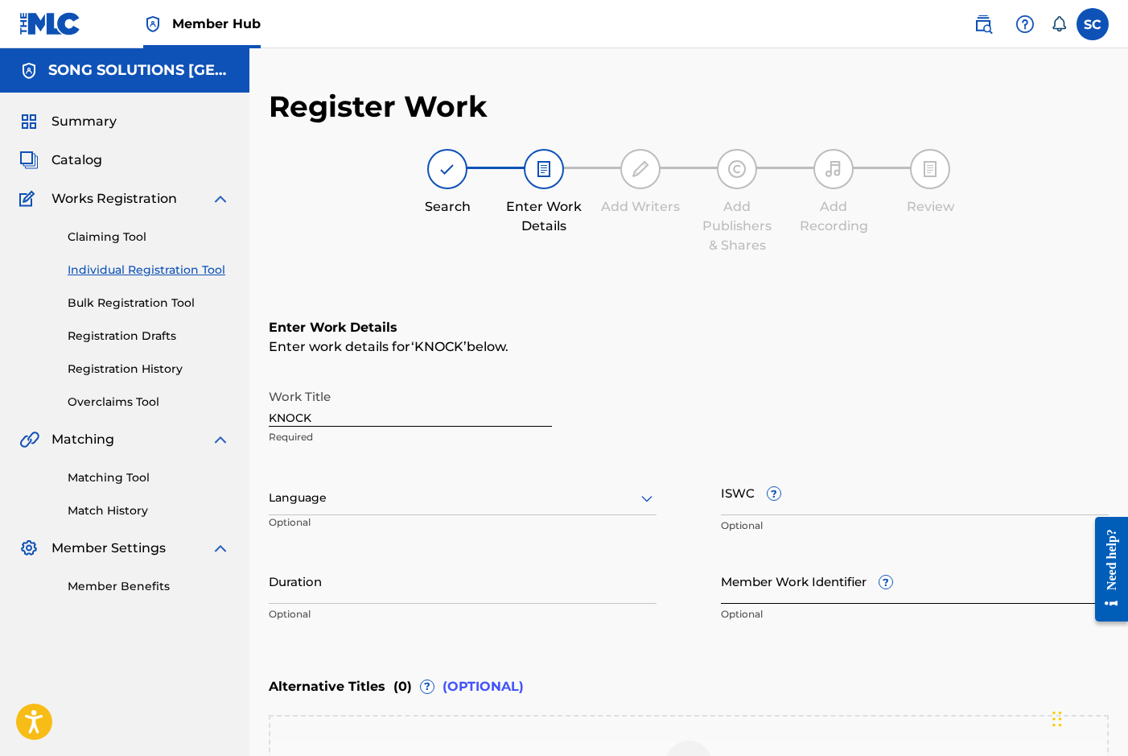
click at [739, 579] on input "Member Work Identifier ?" at bounding box center [915, 581] width 388 height 46
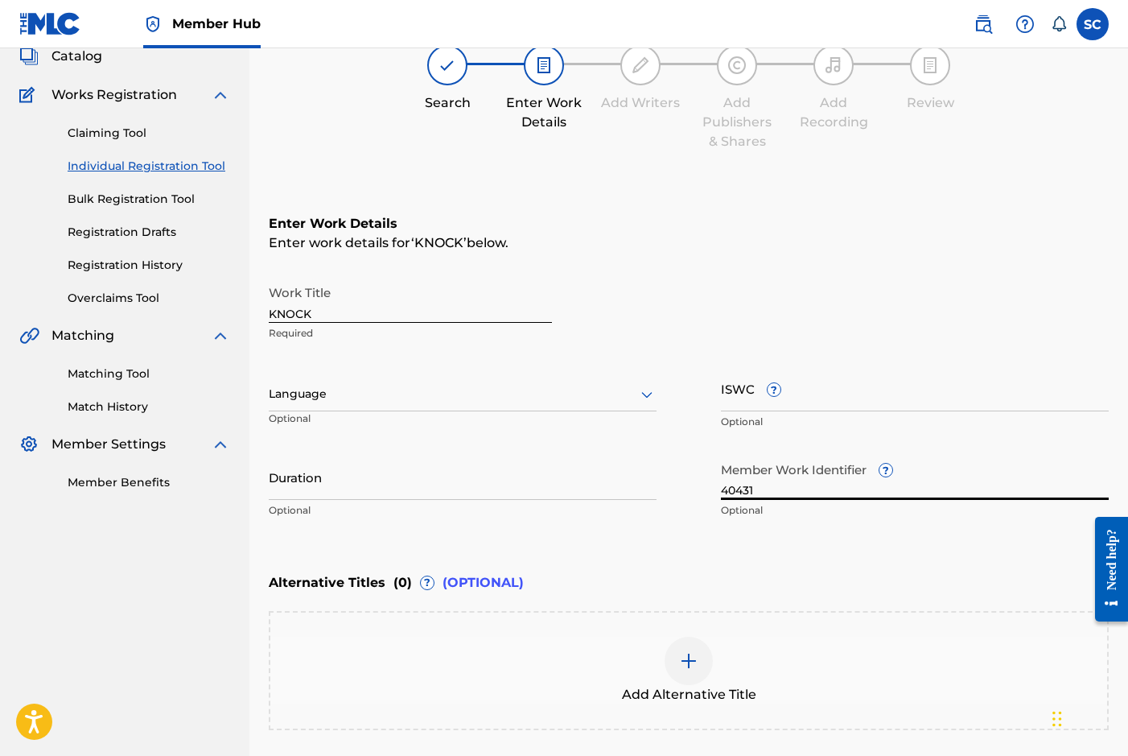
scroll to position [253, 0]
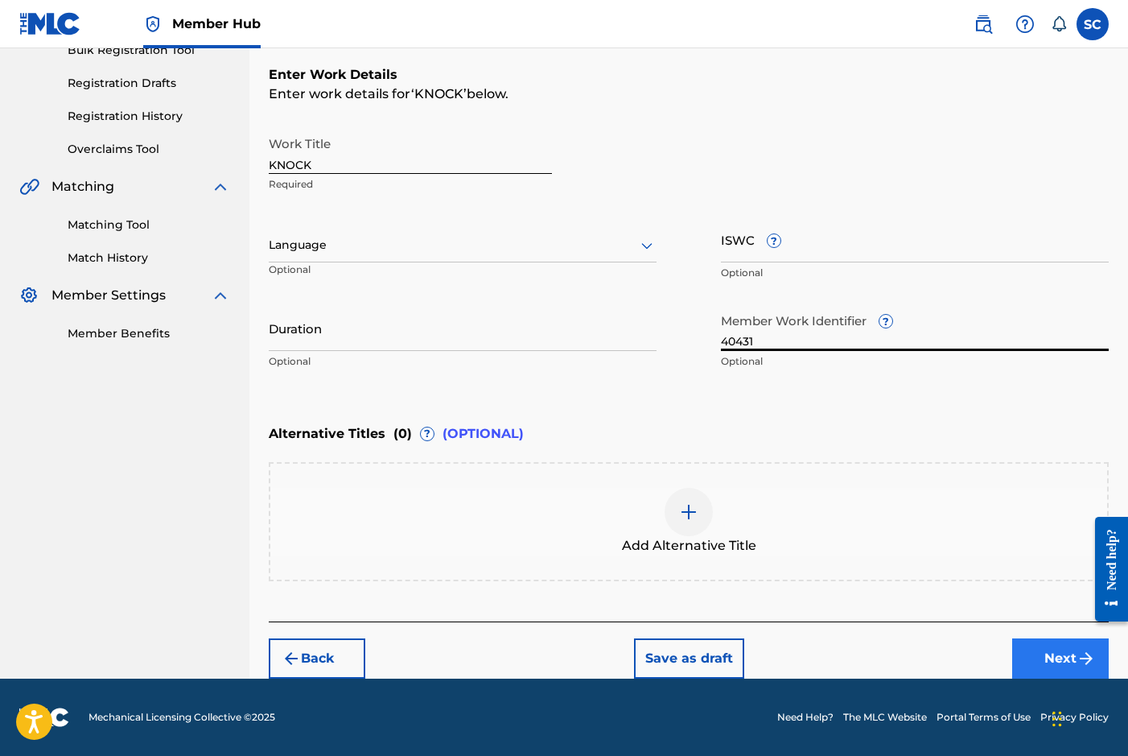
type input "40431"
click at [1071, 656] on button "Next" at bounding box center [1060, 658] width 97 height 40
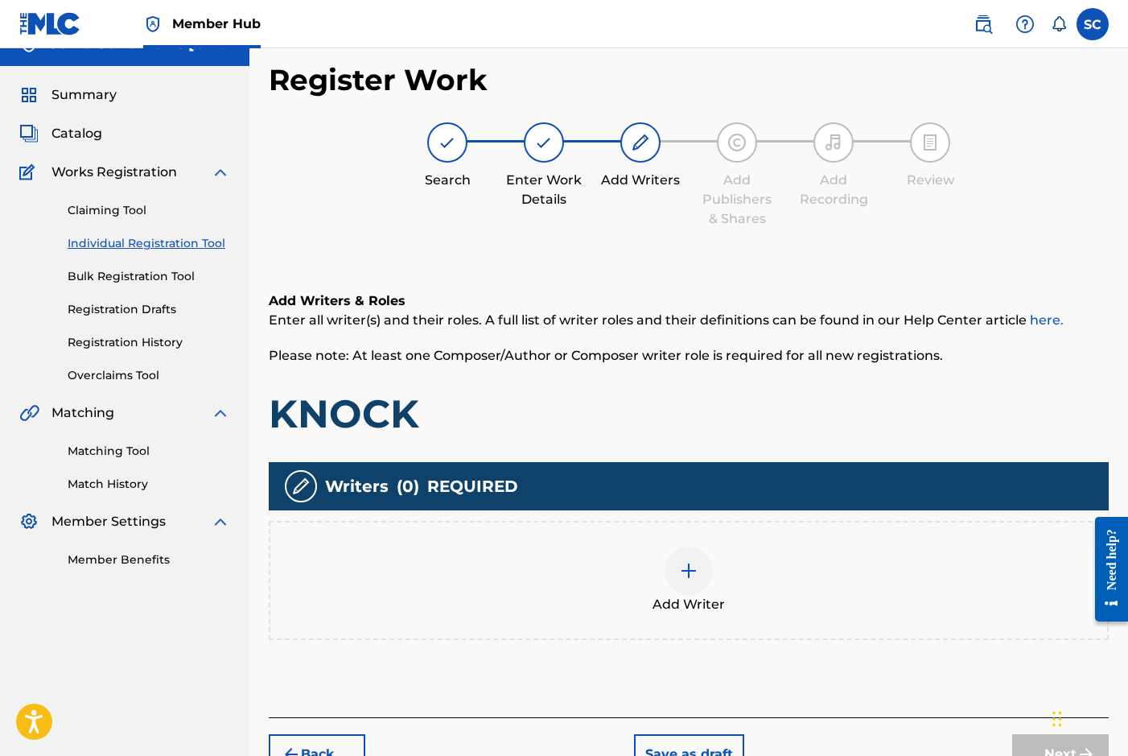
scroll to position [72, 0]
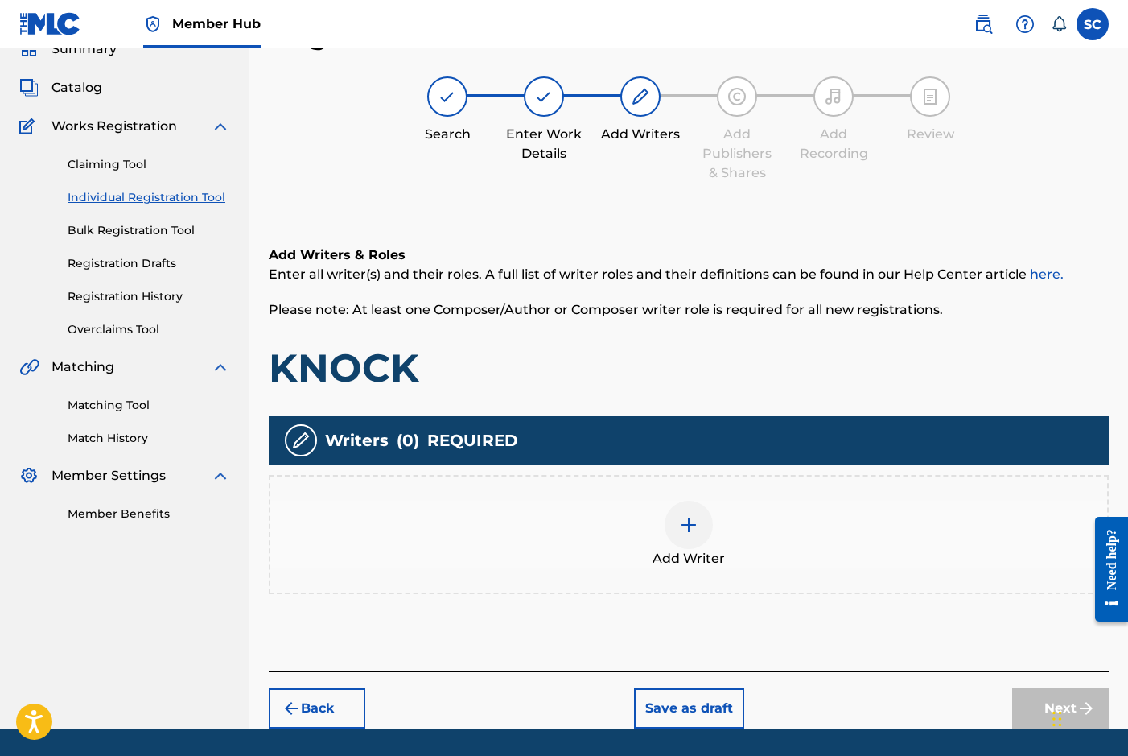
click at [685, 524] on img at bounding box center [688, 524] width 19 height 19
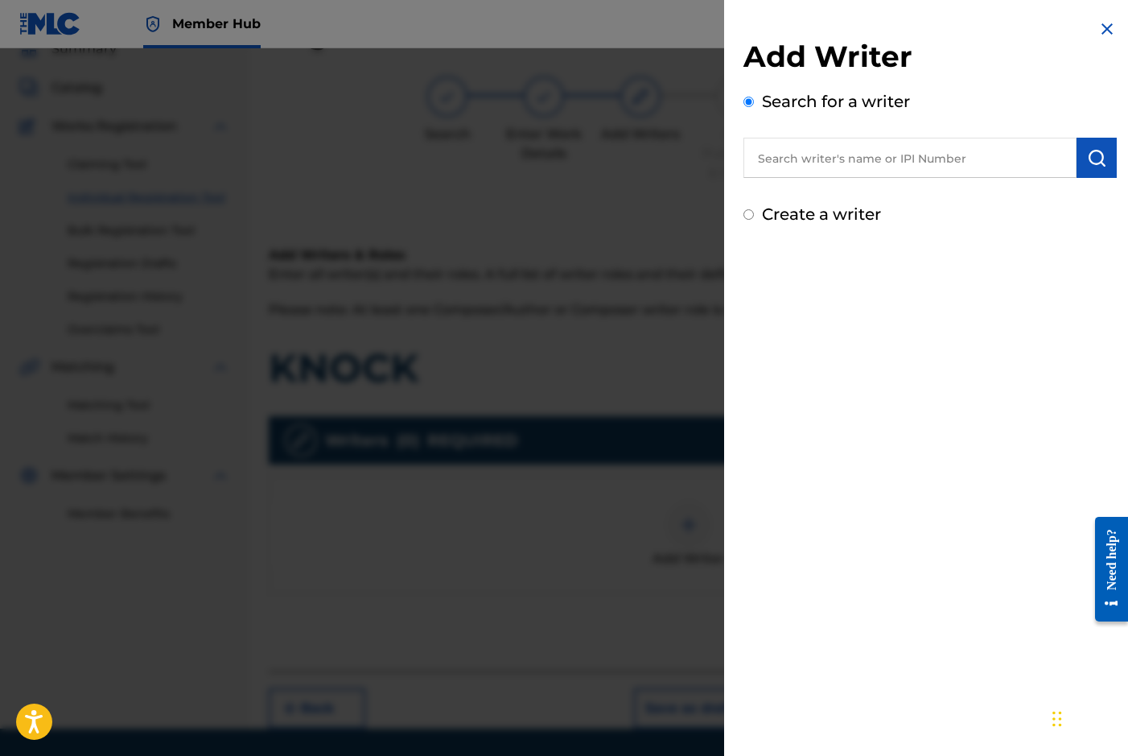
click at [781, 214] on label "Create a writer" at bounding box center [821, 213] width 119 height 19
radio input "true"
click at [754, 214] on input "Create a writer" at bounding box center [749, 214] width 10 height 10
radio input "false"
radio input "true"
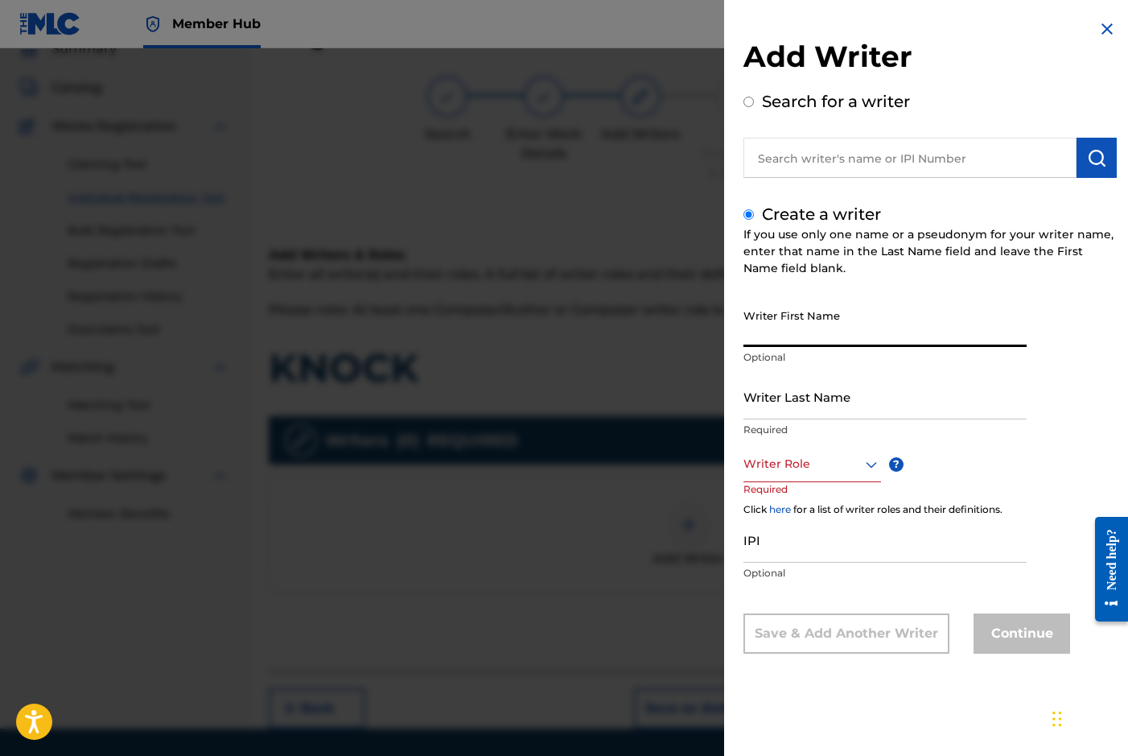
drag, startPoint x: 799, startPoint y: 326, endPoint x: 810, endPoint y: 309, distance: 20.3
click at [800, 326] on input "Writer First Name" at bounding box center [885, 324] width 283 height 46
type input "[PERSON_NAME]"
click at [787, 412] on input "Writer Last Name" at bounding box center [885, 396] width 283 height 46
type input "[PERSON_NAME]"
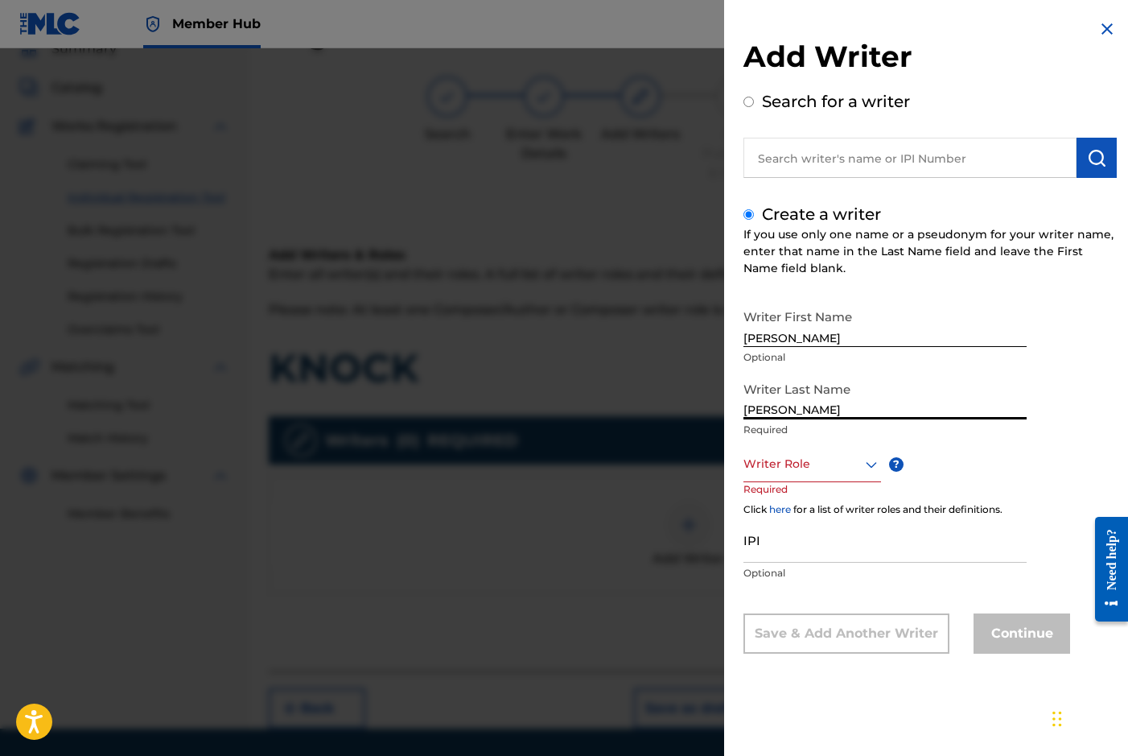
click at [785, 455] on div at bounding box center [813, 464] width 138 height 20
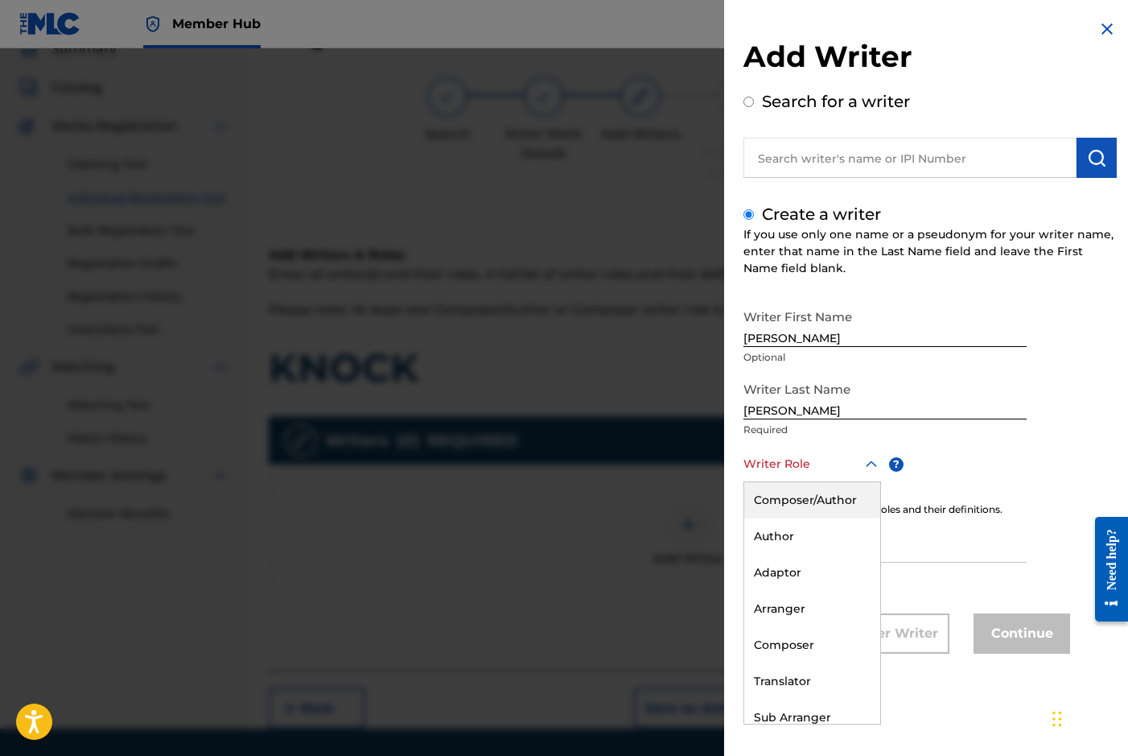
click at [791, 500] on div "Composer/Author" at bounding box center [812, 500] width 136 height 36
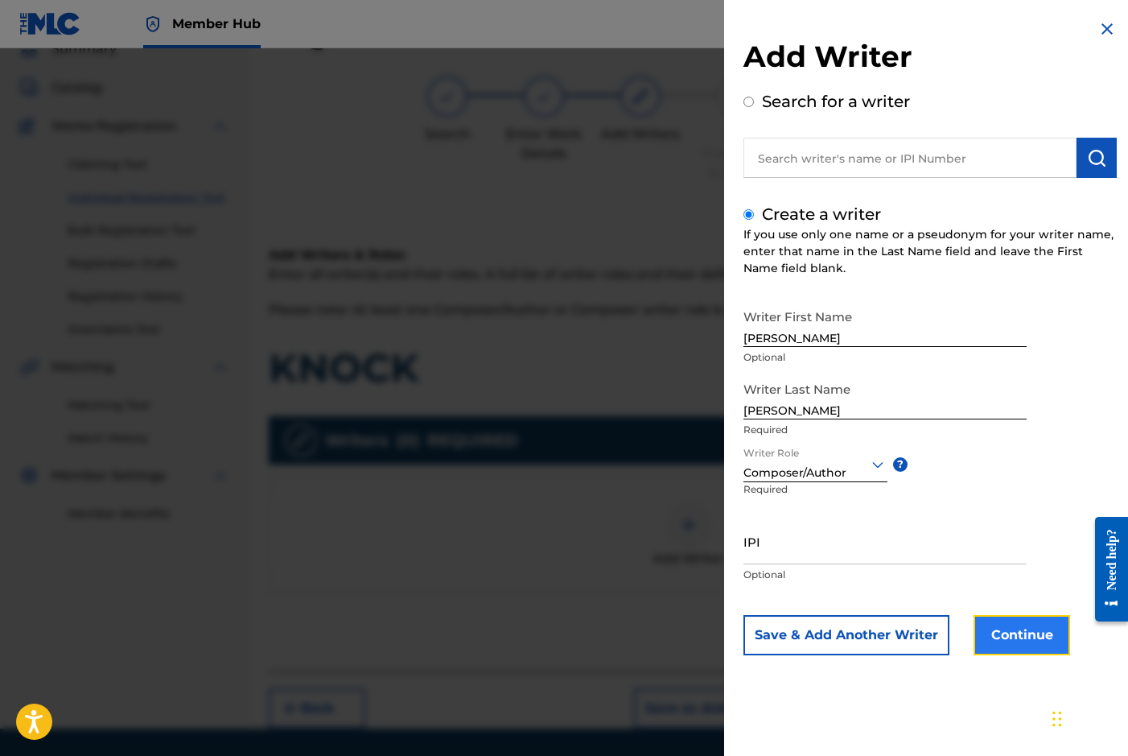
click at [1028, 631] on button "Continue" at bounding box center [1022, 635] width 97 height 40
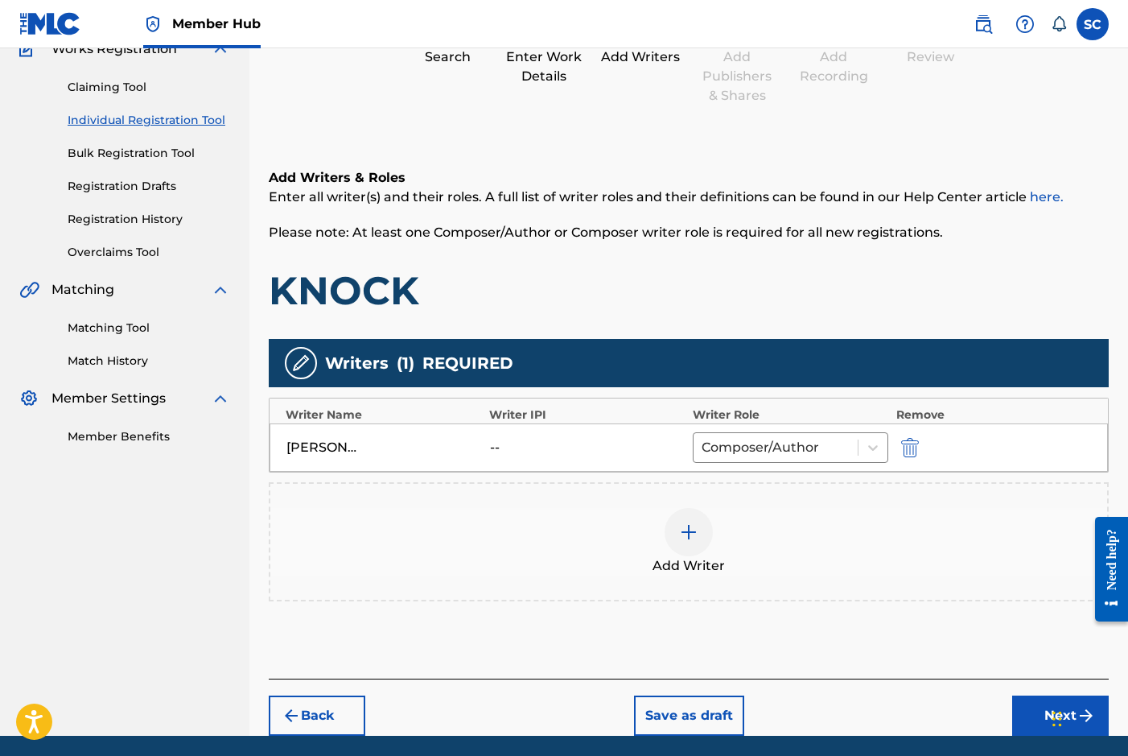
scroll to position [207, 0]
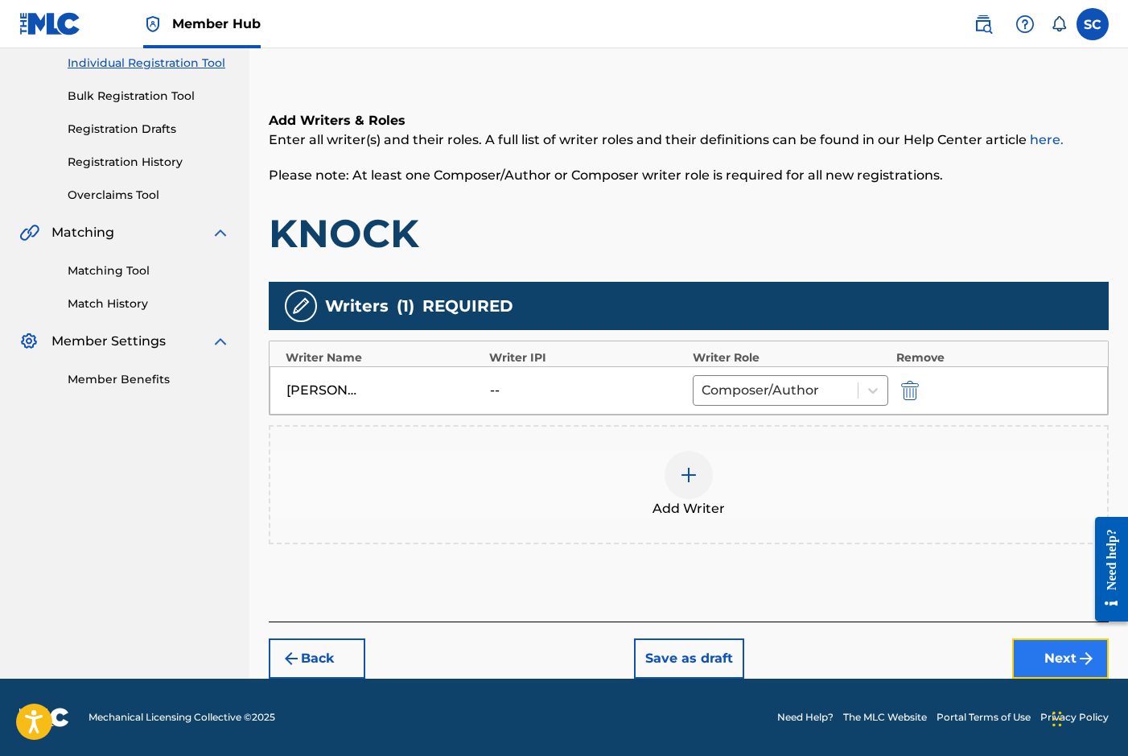
click at [1045, 657] on button "Next" at bounding box center [1060, 658] width 97 height 40
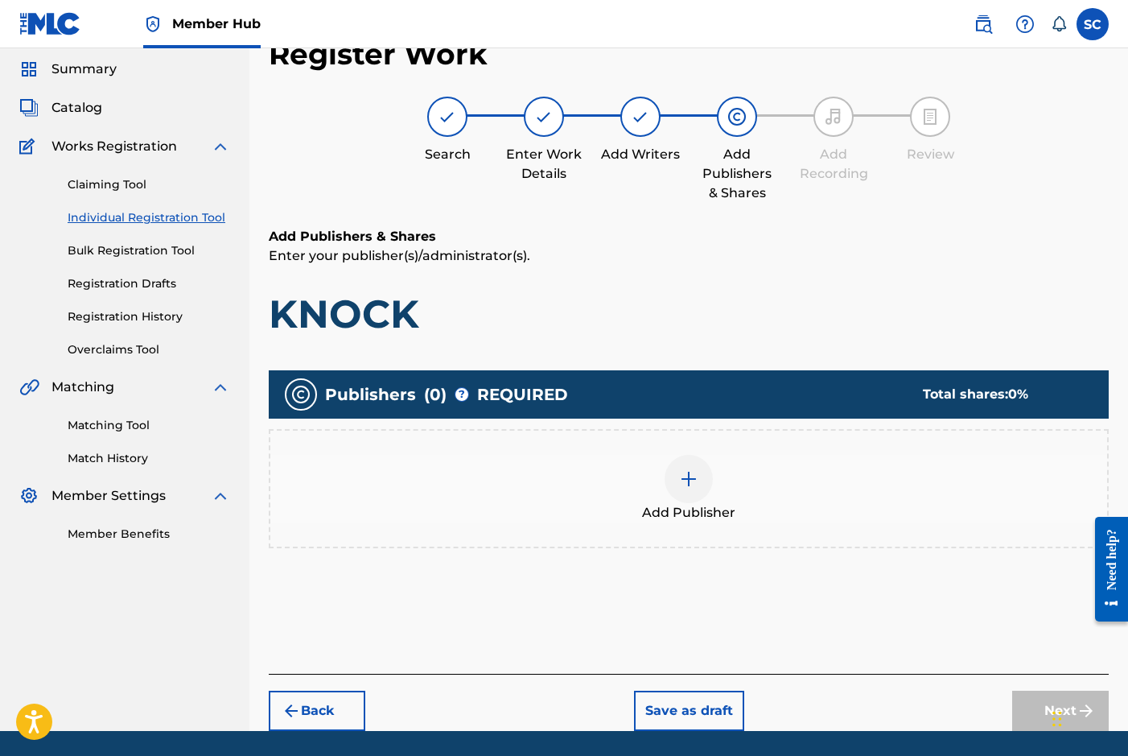
scroll to position [72, 0]
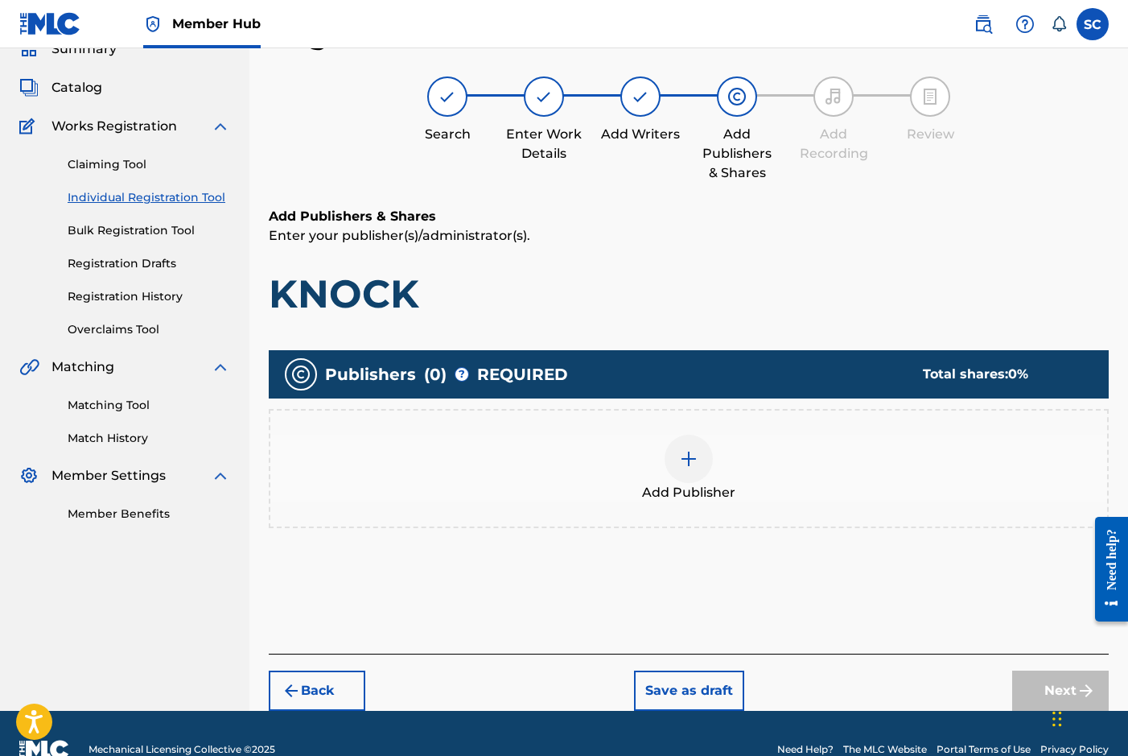
click at [703, 472] on div at bounding box center [689, 459] width 48 height 48
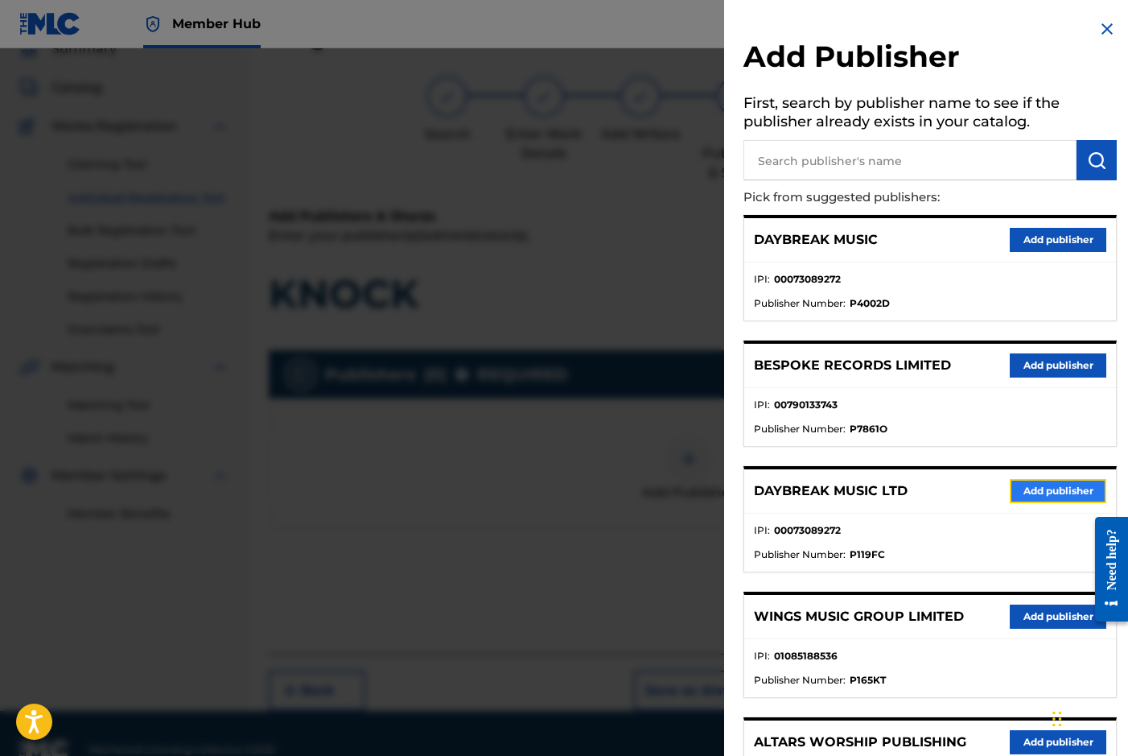
click at [1067, 488] on button "Add publisher" at bounding box center [1058, 491] width 97 height 24
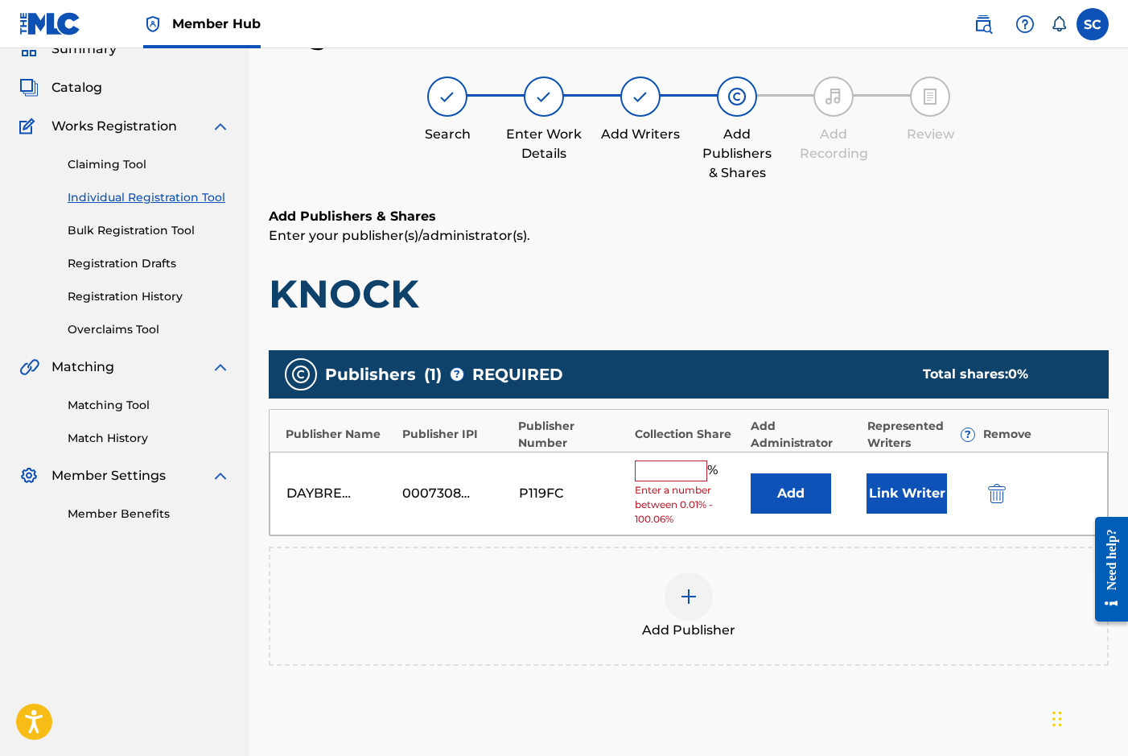
click at [651, 467] on input "text" at bounding box center [671, 470] width 72 height 21
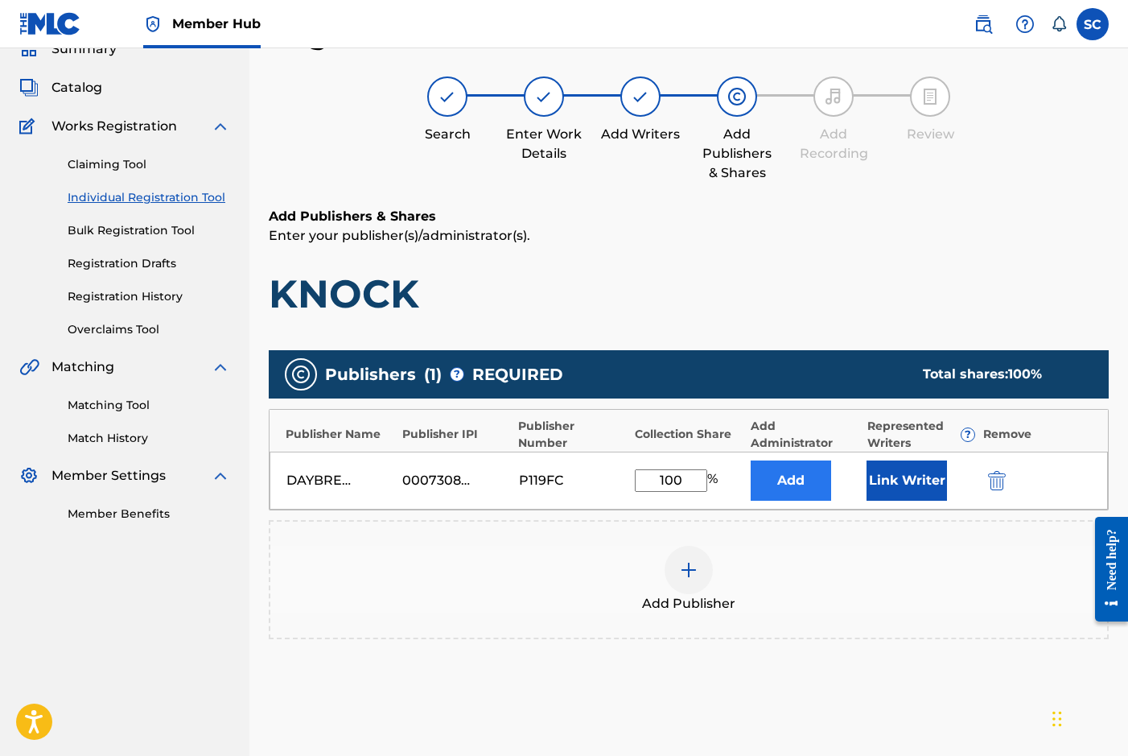
type input "100"
click at [784, 472] on button "Add" at bounding box center [791, 480] width 80 height 40
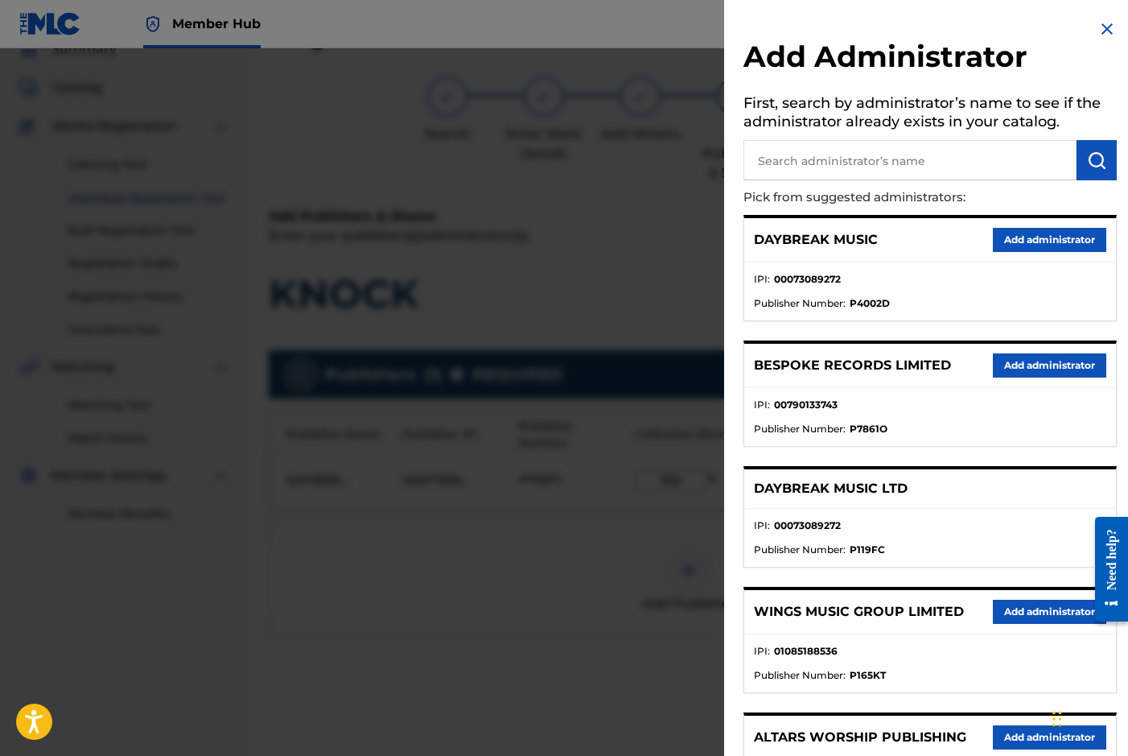
click at [821, 163] on input "text" at bounding box center [910, 160] width 333 height 40
type input "SONG SOLUTIONS"
click at [893, 168] on input "SONG SOLUTIONS" at bounding box center [910, 160] width 333 height 40
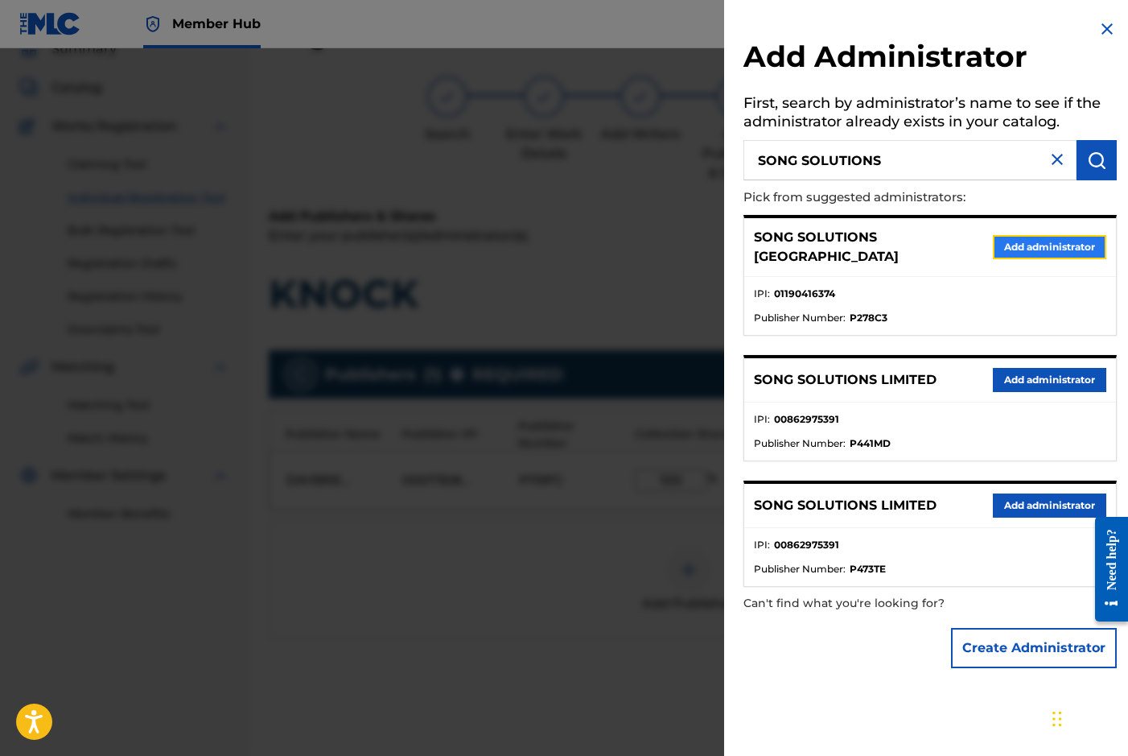
click at [1043, 240] on button "Add administrator" at bounding box center [1049, 247] width 113 height 24
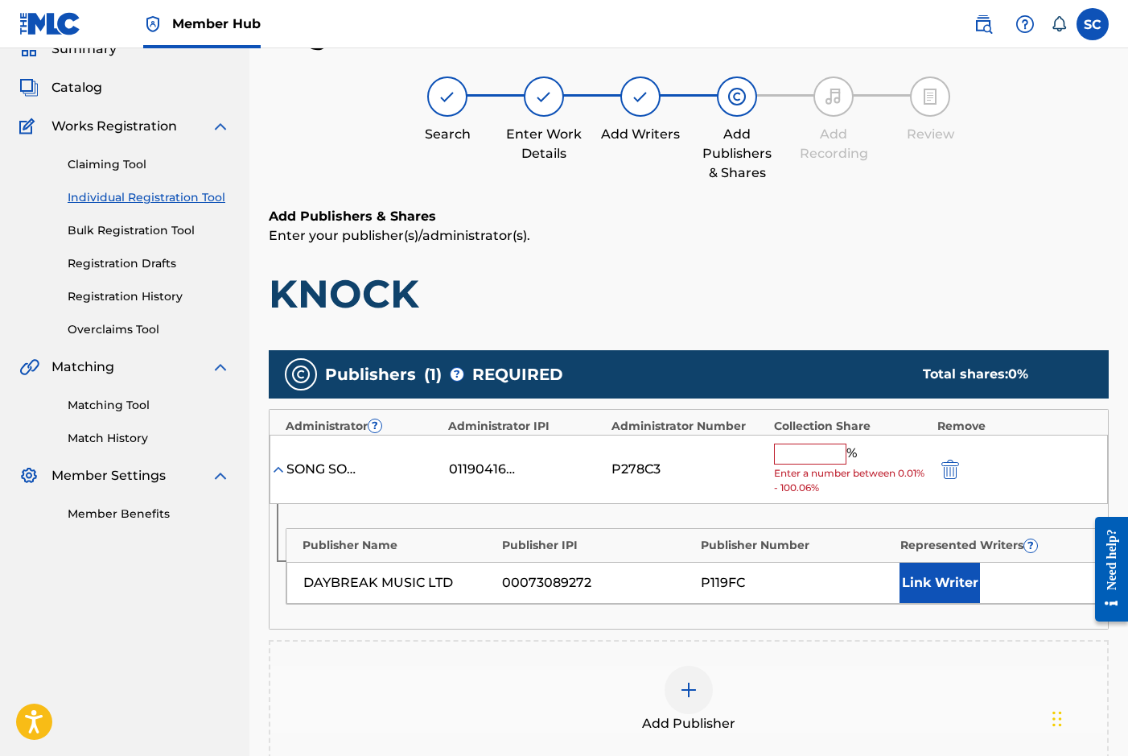
click at [797, 451] on input "text" at bounding box center [810, 453] width 72 height 21
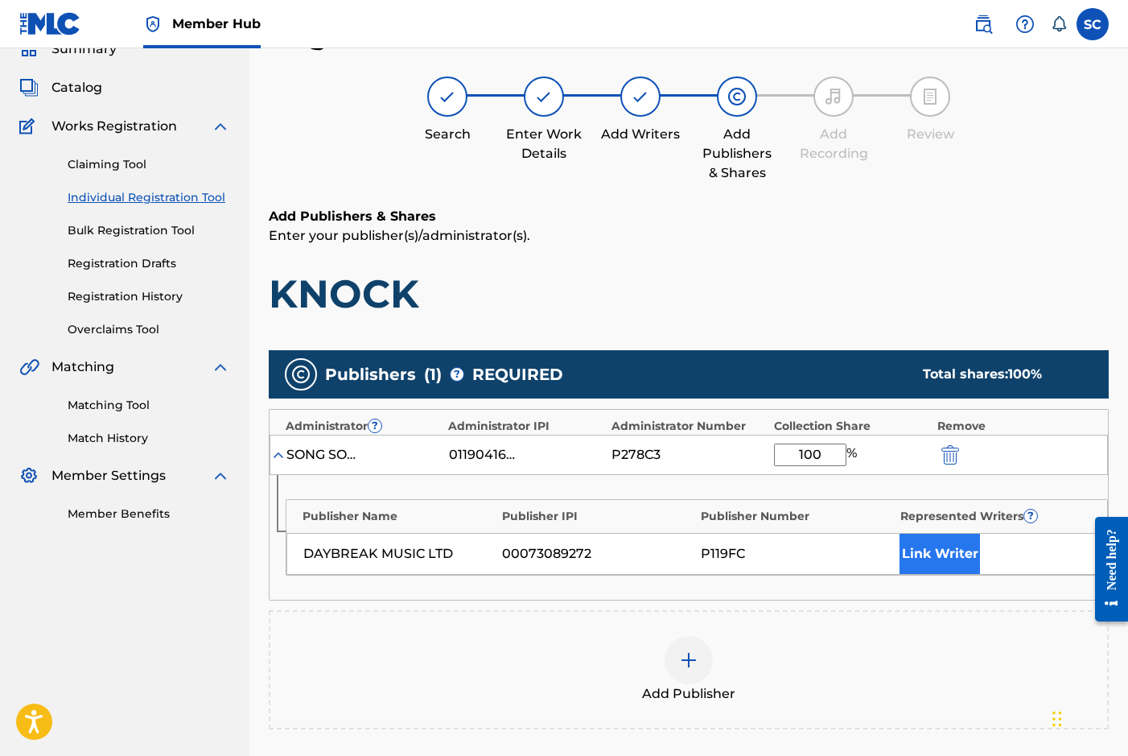
type input "100"
click at [917, 558] on button "Link Writer" at bounding box center [940, 553] width 80 height 40
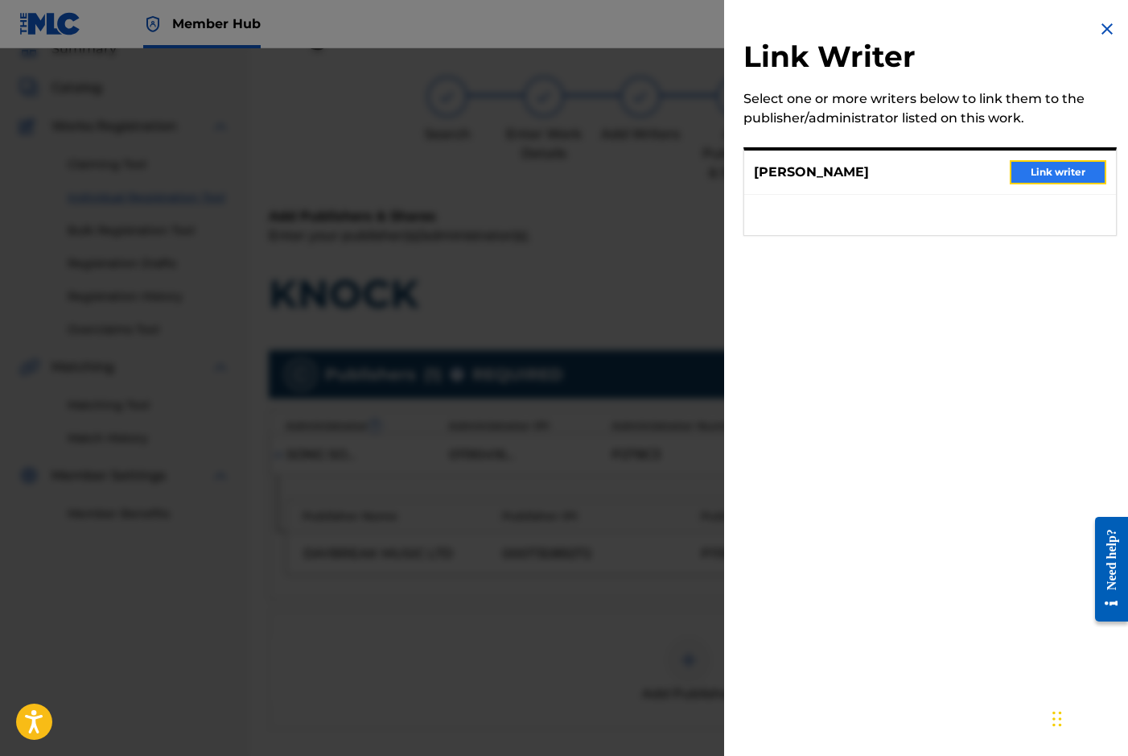
click at [1058, 171] on button "Link writer" at bounding box center [1058, 172] width 97 height 24
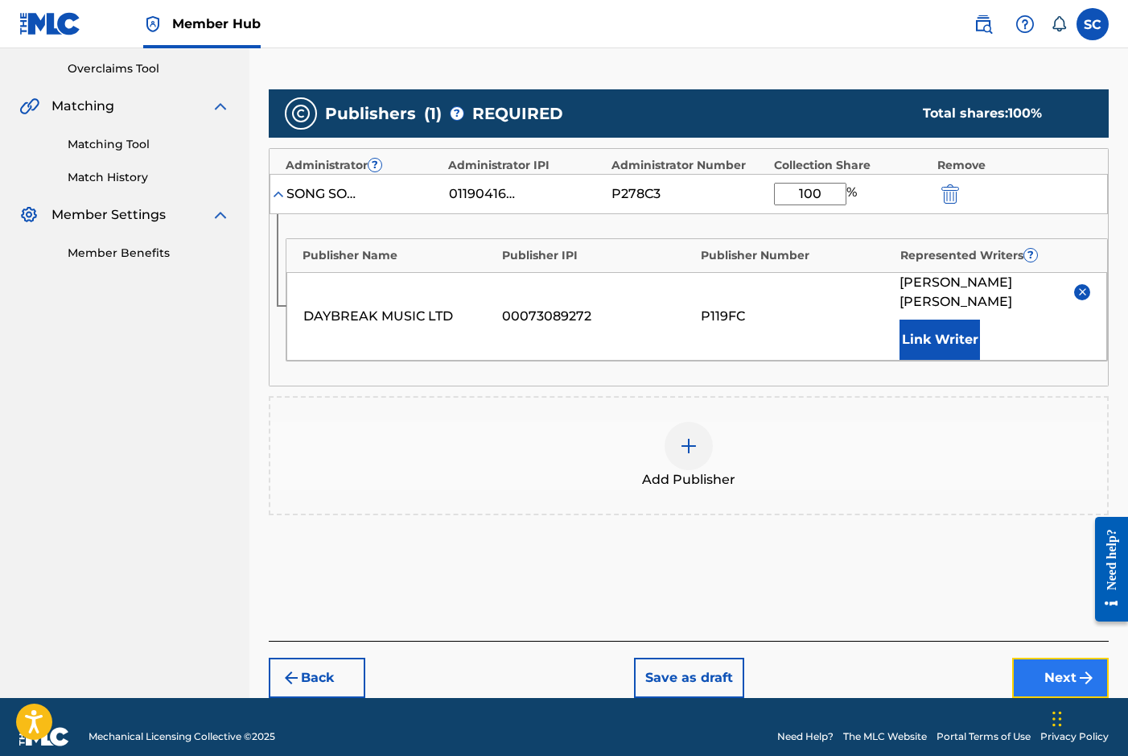
click at [1051, 659] on button "Next" at bounding box center [1060, 677] width 97 height 40
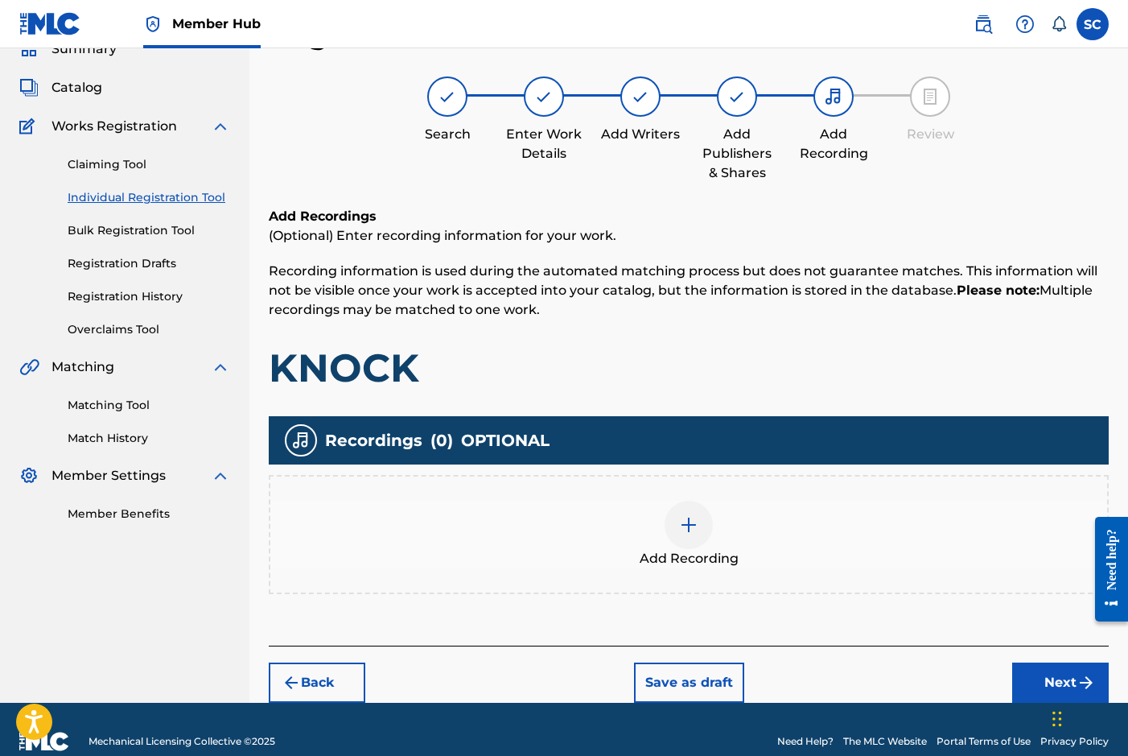
click at [694, 525] on img at bounding box center [688, 524] width 19 height 19
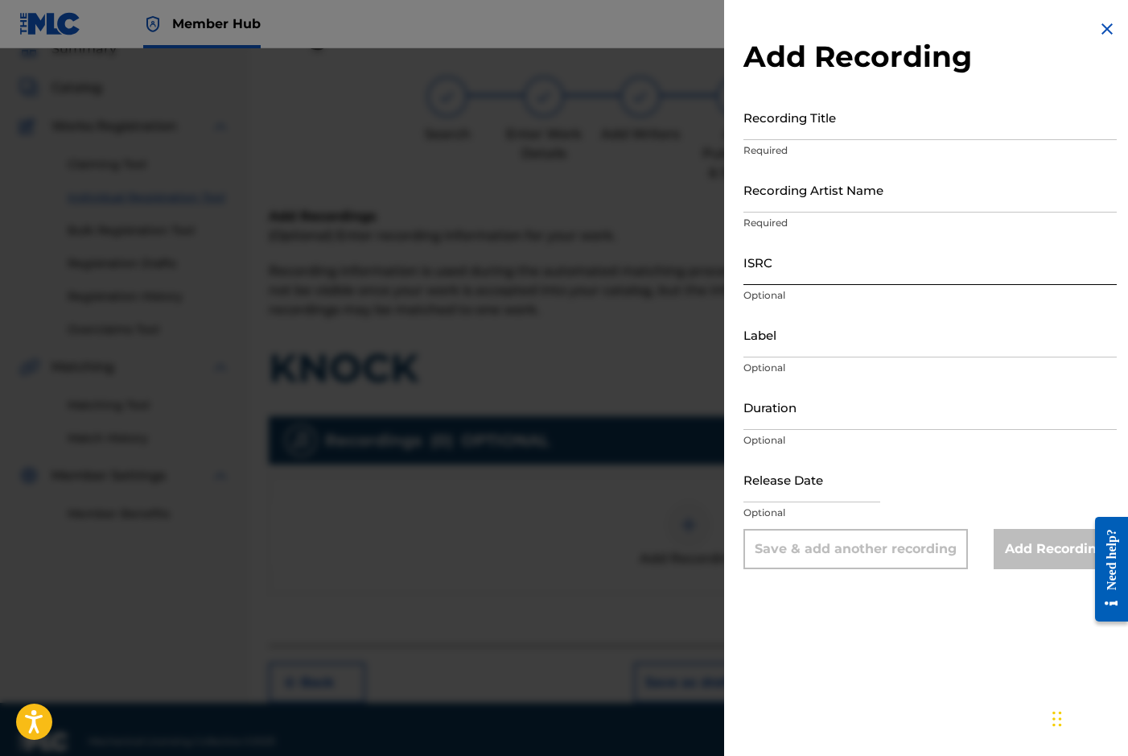
click at [787, 260] on input "ISRC" at bounding box center [930, 262] width 373 height 46
paste input "GBDPR0372007"
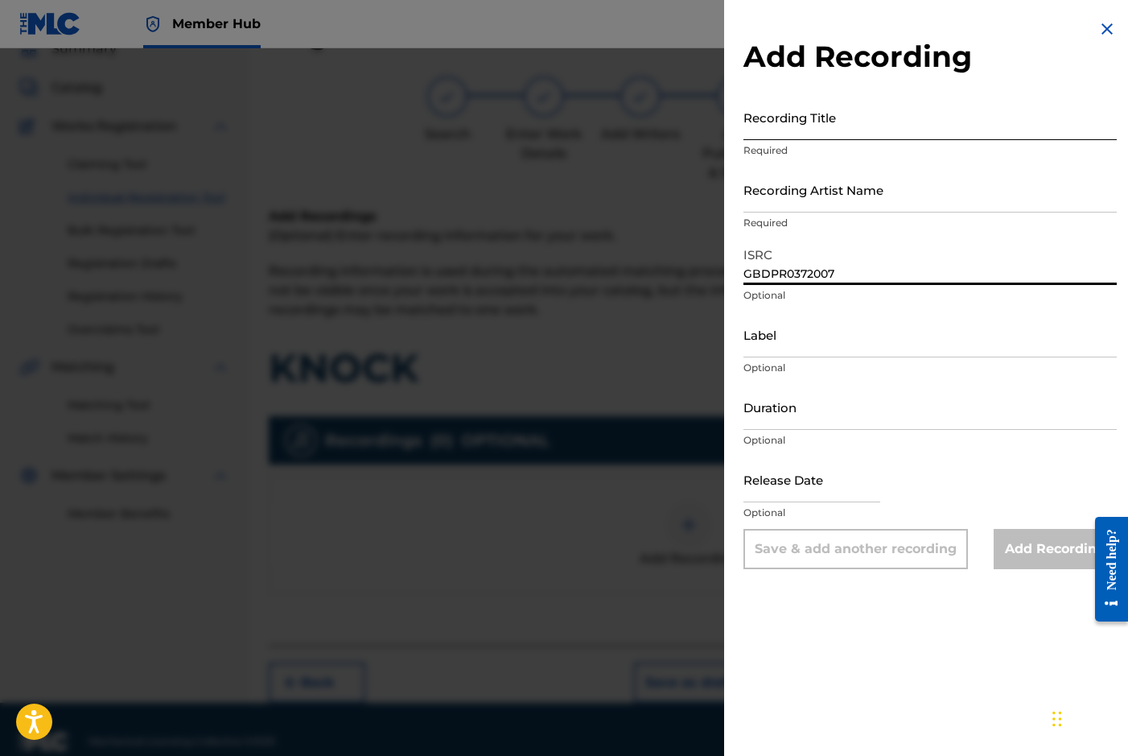
type input "GBDPR0372007"
click at [803, 126] on input "Recording Title" at bounding box center [930, 117] width 373 height 46
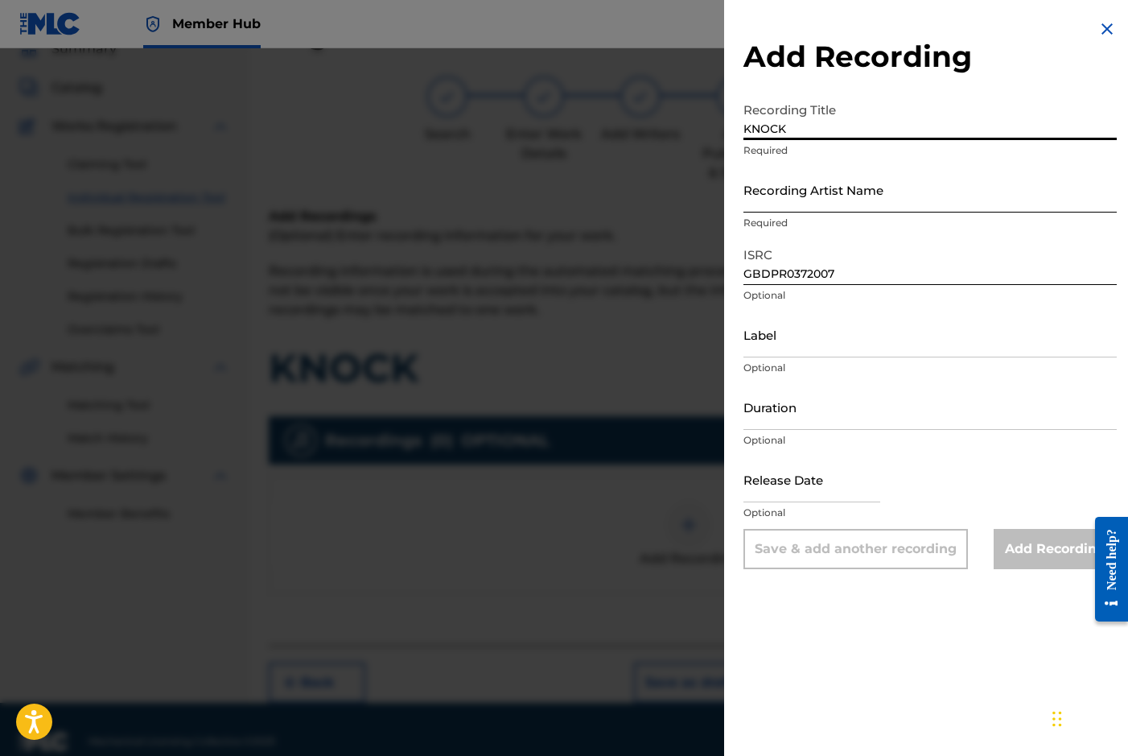
type input "KNOCK"
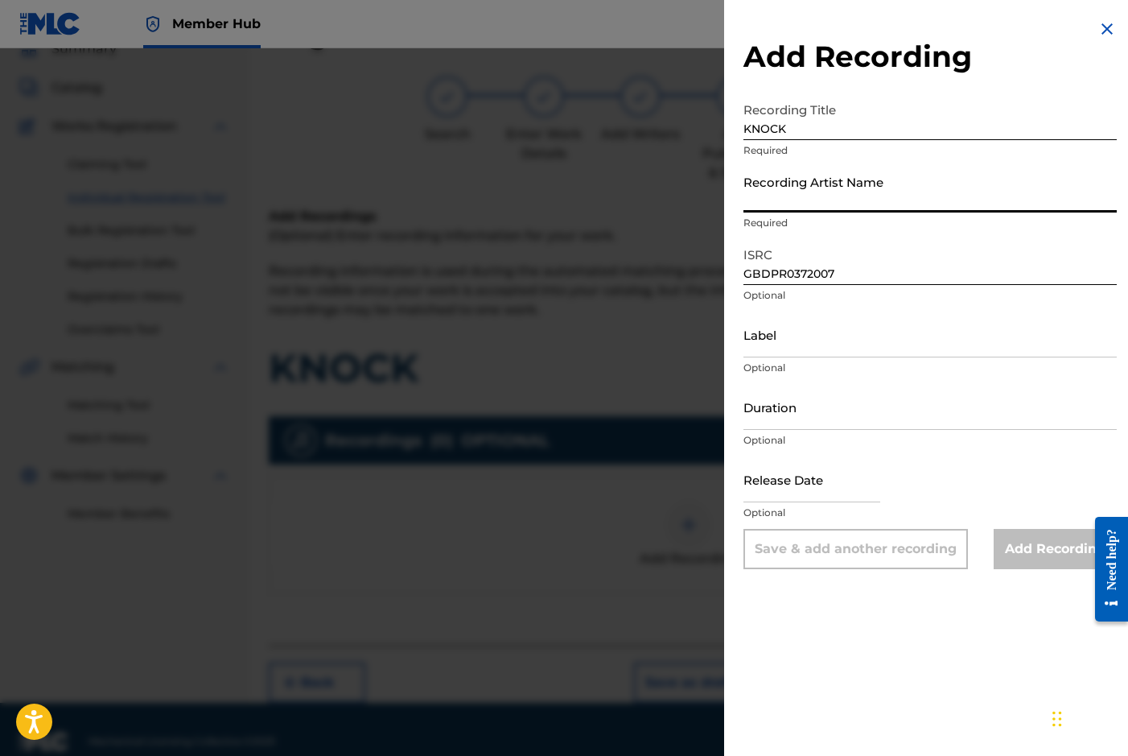
click at [814, 192] on input "Recording Artist Name" at bounding box center [930, 190] width 373 height 46
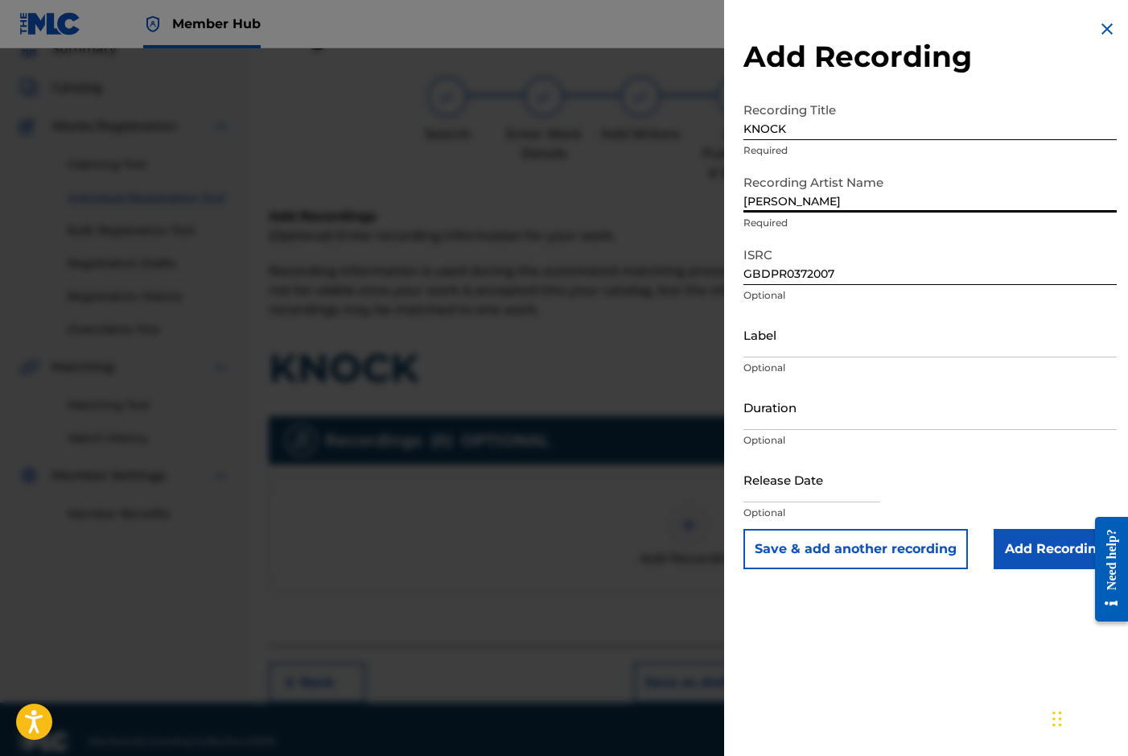
type input "[PERSON_NAME]"
type input "[DATE]"
type input "[PERSON_NAME]"
click at [799, 415] on input "Duration" at bounding box center [930, 407] width 373 height 46
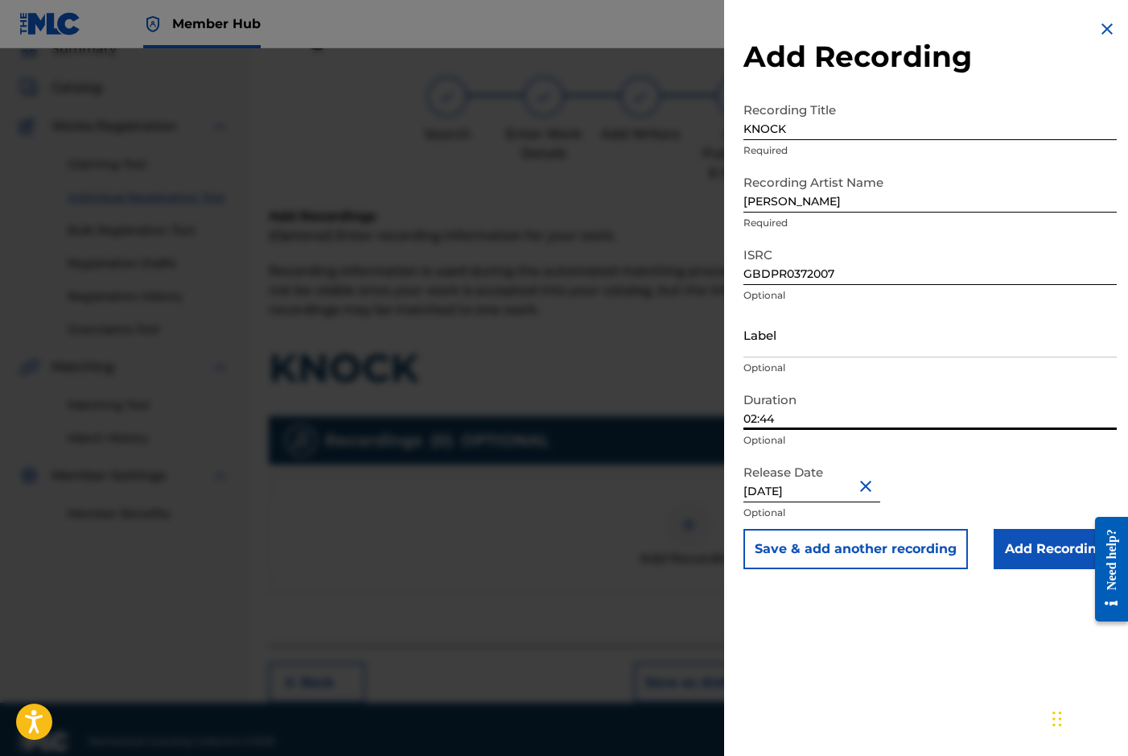
type input "02:44"
click at [790, 638] on div "Add Recording Recording Title KNOCK Required Recording Artist Name [PERSON_NAME…" at bounding box center [930, 378] width 412 height 756
click at [1024, 549] on input "Add Recording" at bounding box center [1055, 549] width 123 height 40
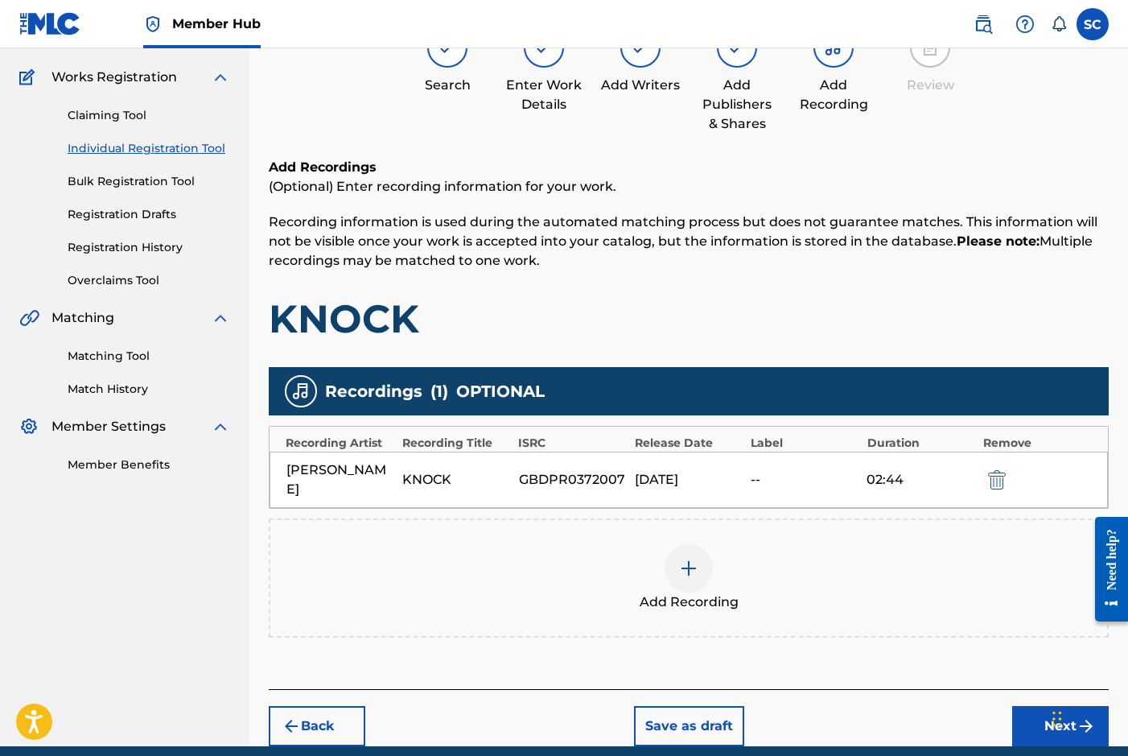
scroll to position [170, 0]
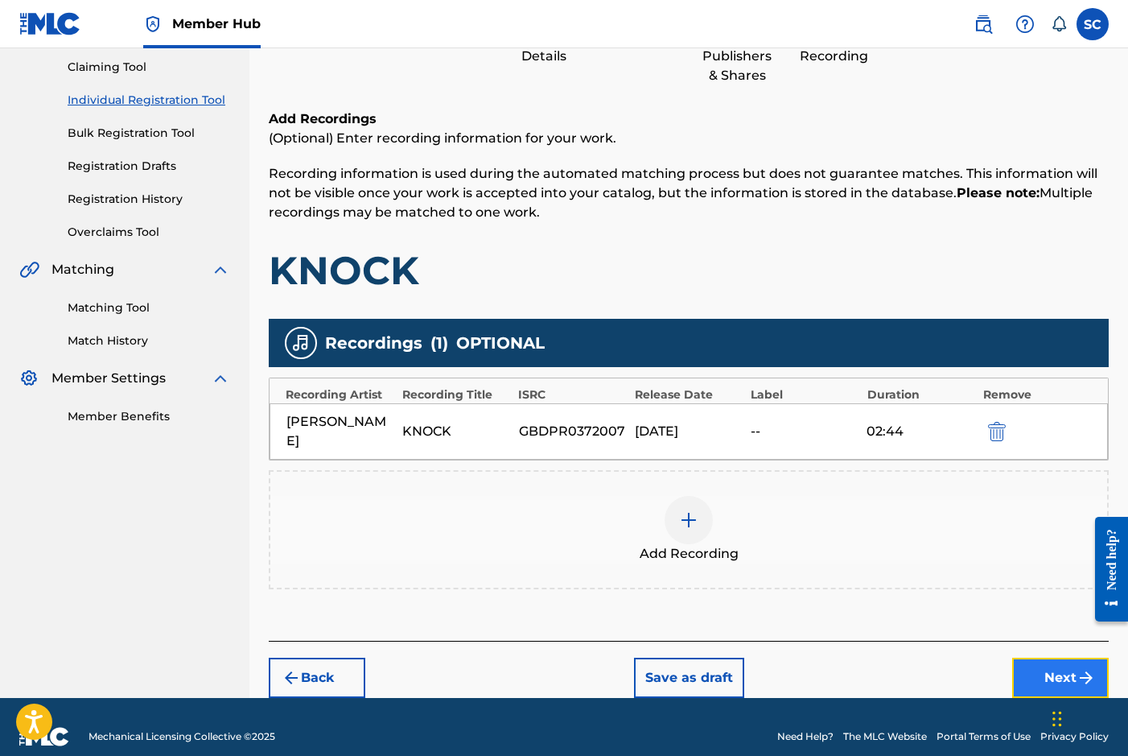
click at [1067, 657] on button "Next" at bounding box center [1060, 677] width 97 height 40
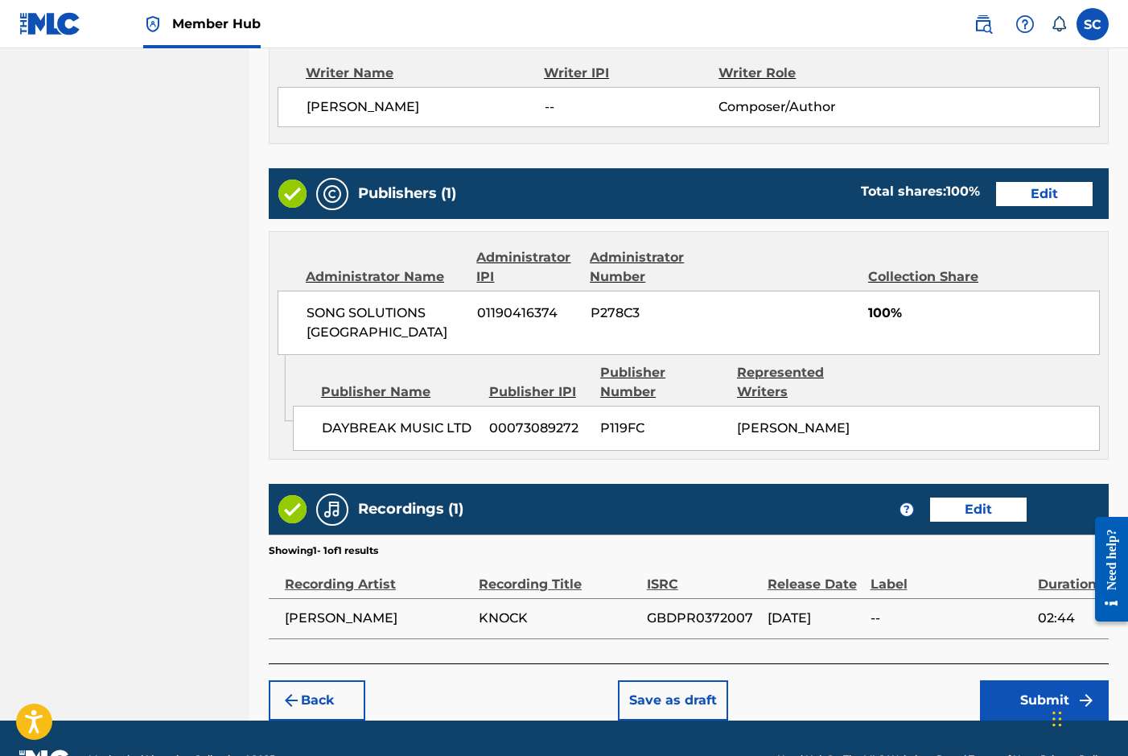
scroll to position [712, 0]
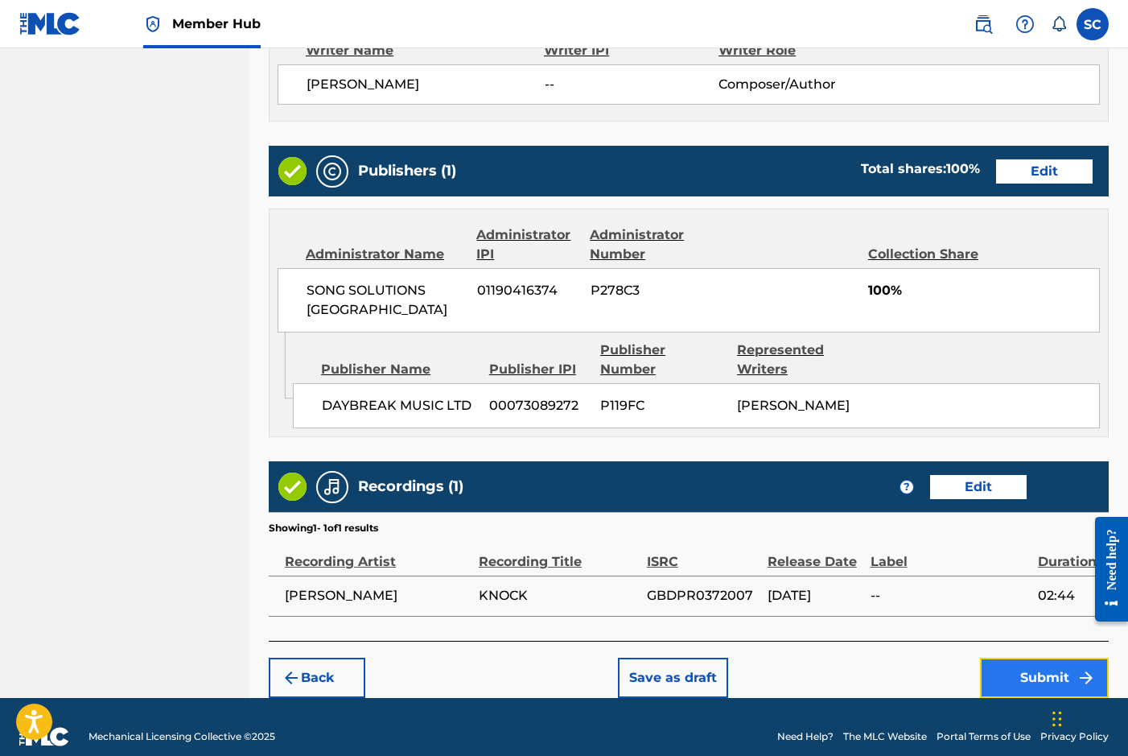
click at [1054, 657] on button "Submit" at bounding box center [1044, 677] width 129 height 40
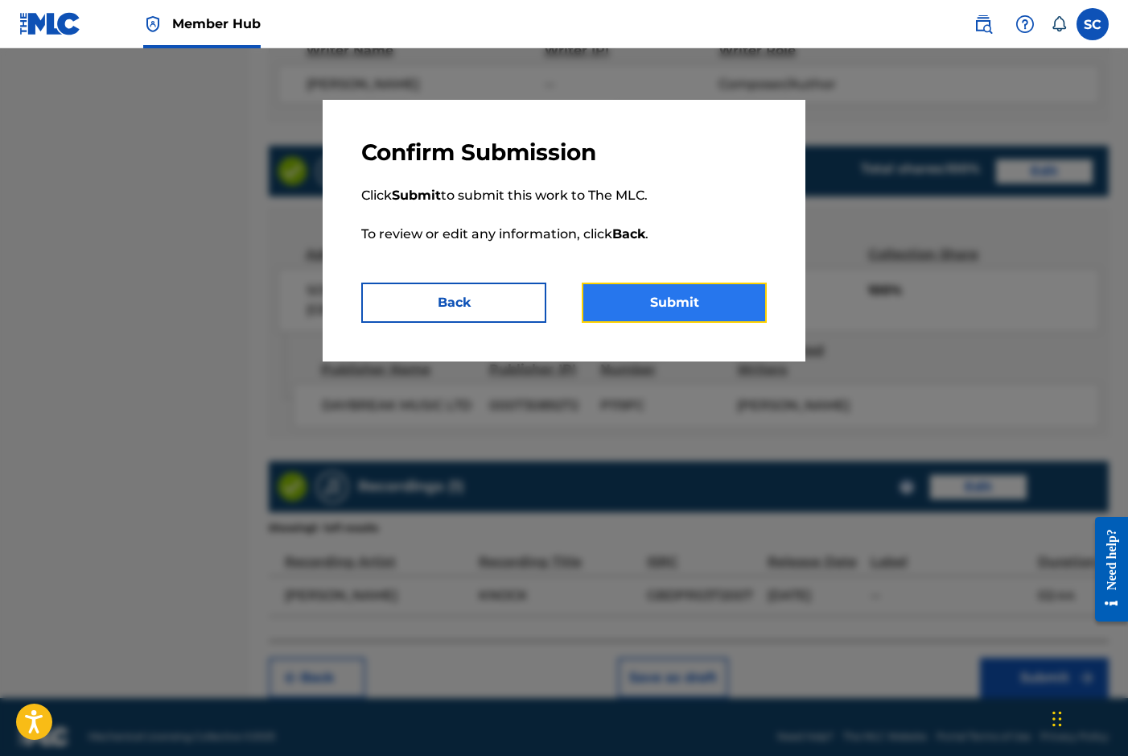
click at [674, 299] on button "Submit" at bounding box center [674, 302] width 185 height 40
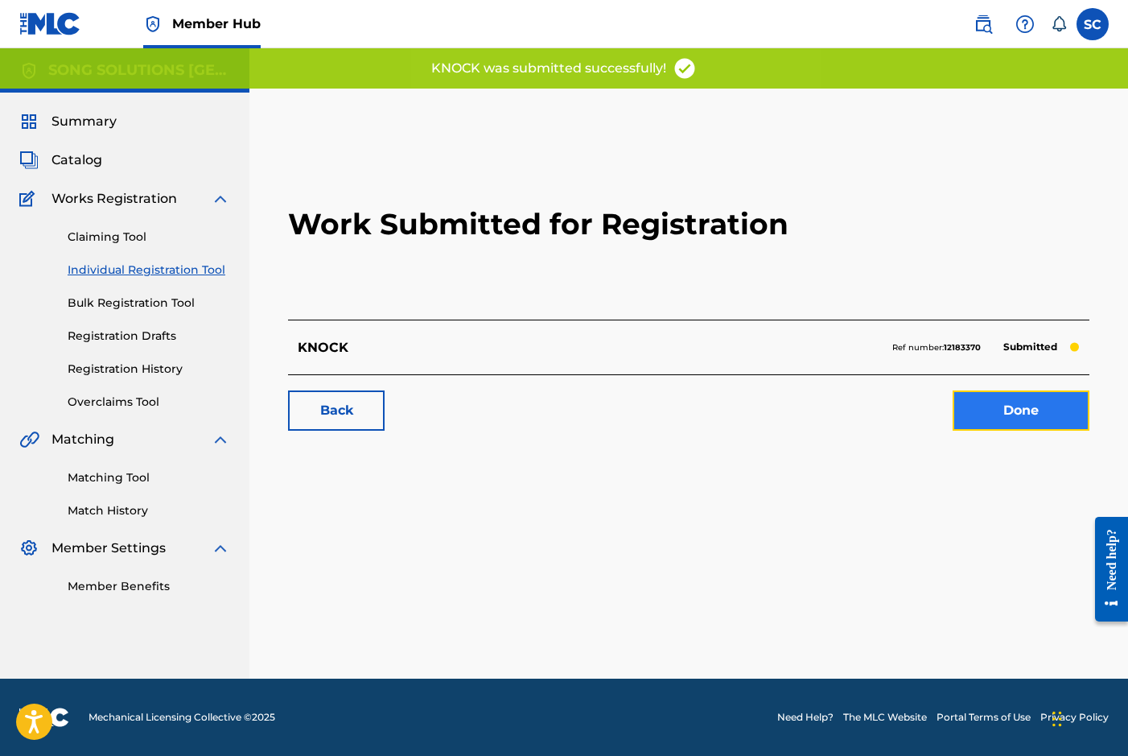
click at [1044, 406] on link "Done" at bounding box center [1021, 410] width 137 height 40
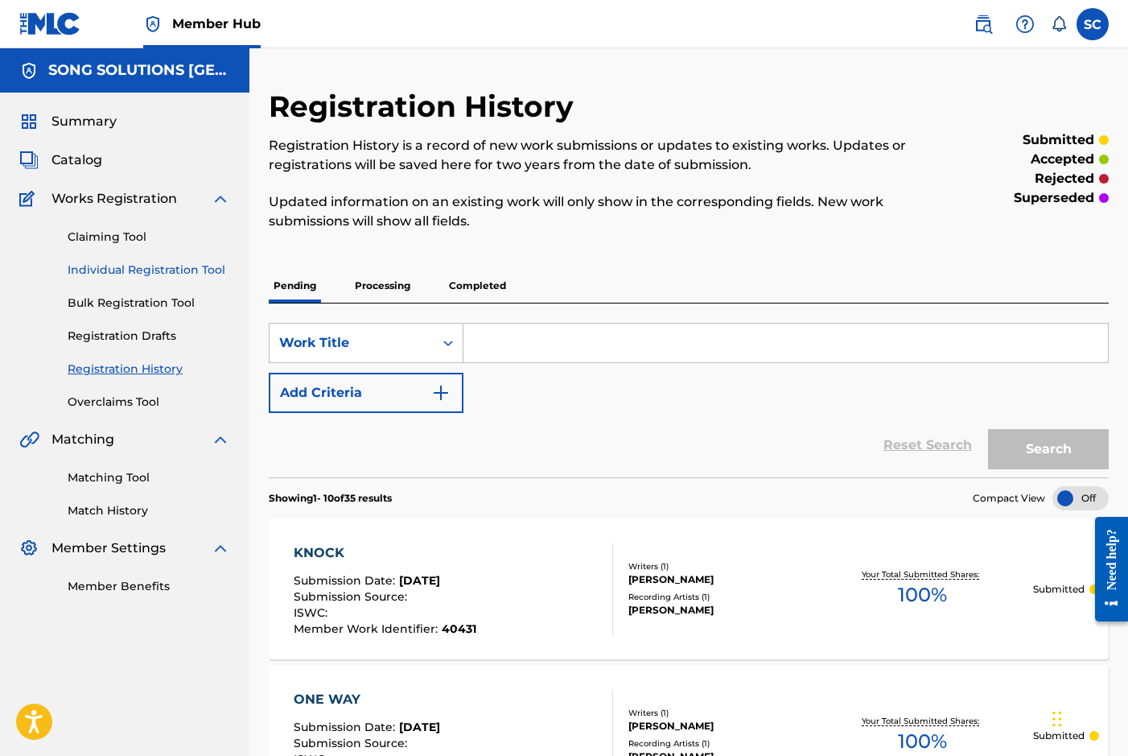
click at [147, 264] on link "Individual Registration Tool" at bounding box center [149, 270] width 163 height 17
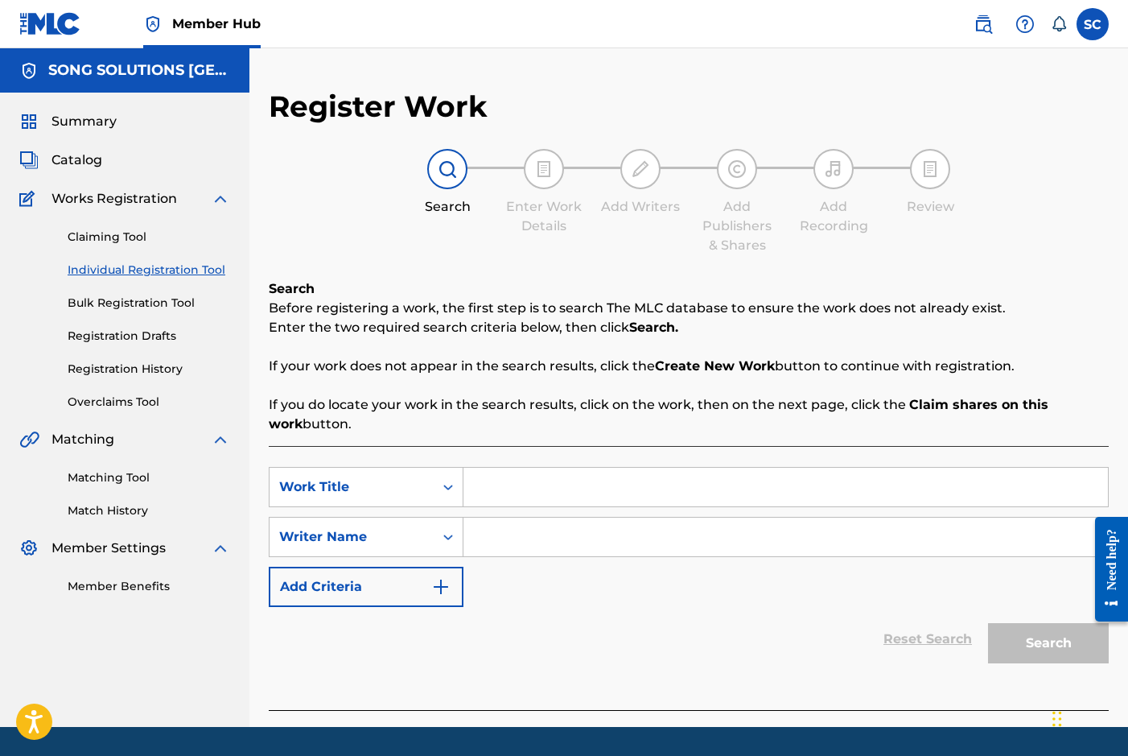
click at [515, 488] on input "Search Form" at bounding box center [785, 487] width 645 height 39
type input "BE SAVED"
click at [546, 539] on input "Search Form" at bounding box center [785, 536] width 645 height 39
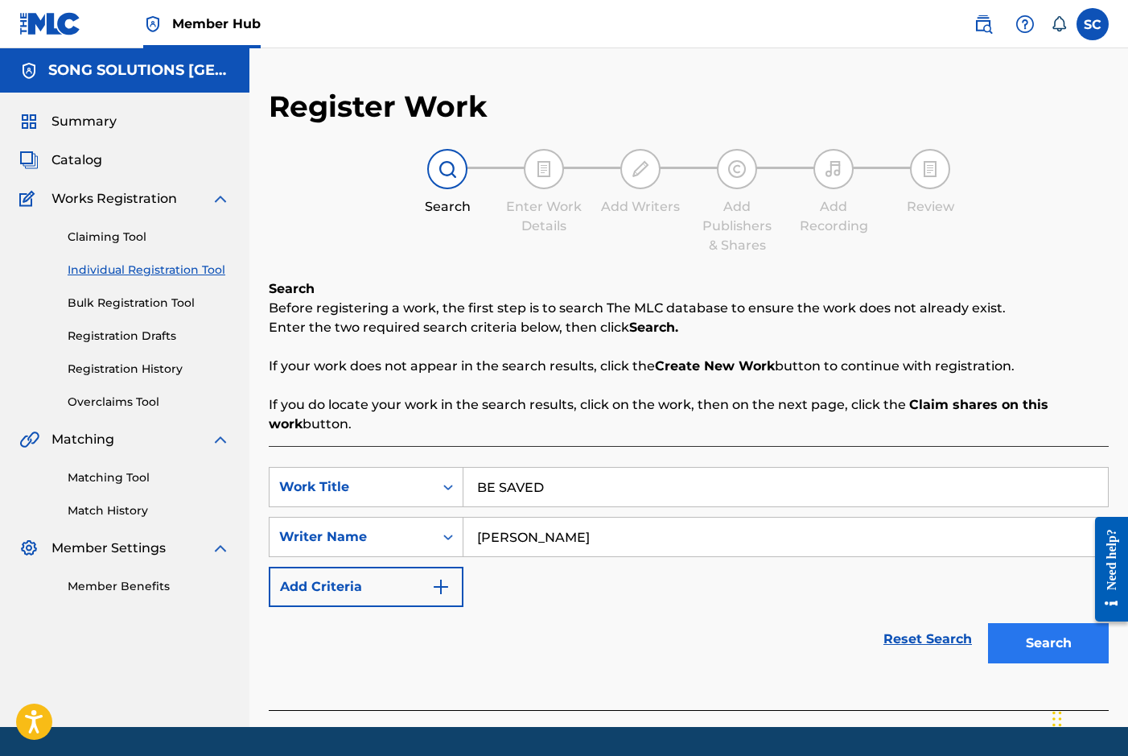
type input "[PERSON_NAME]"
click at [1041, 641] on button "Search" at bounding box center [1048, 643] width 121 height 40
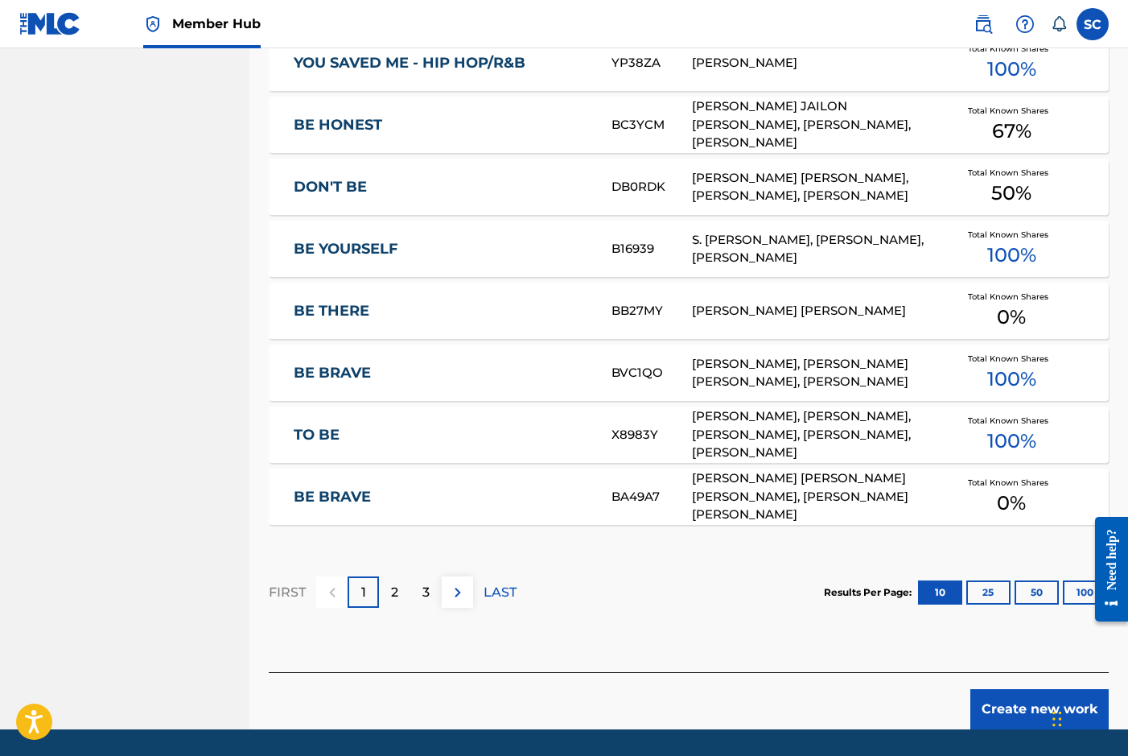
scroll to position [885, 0]
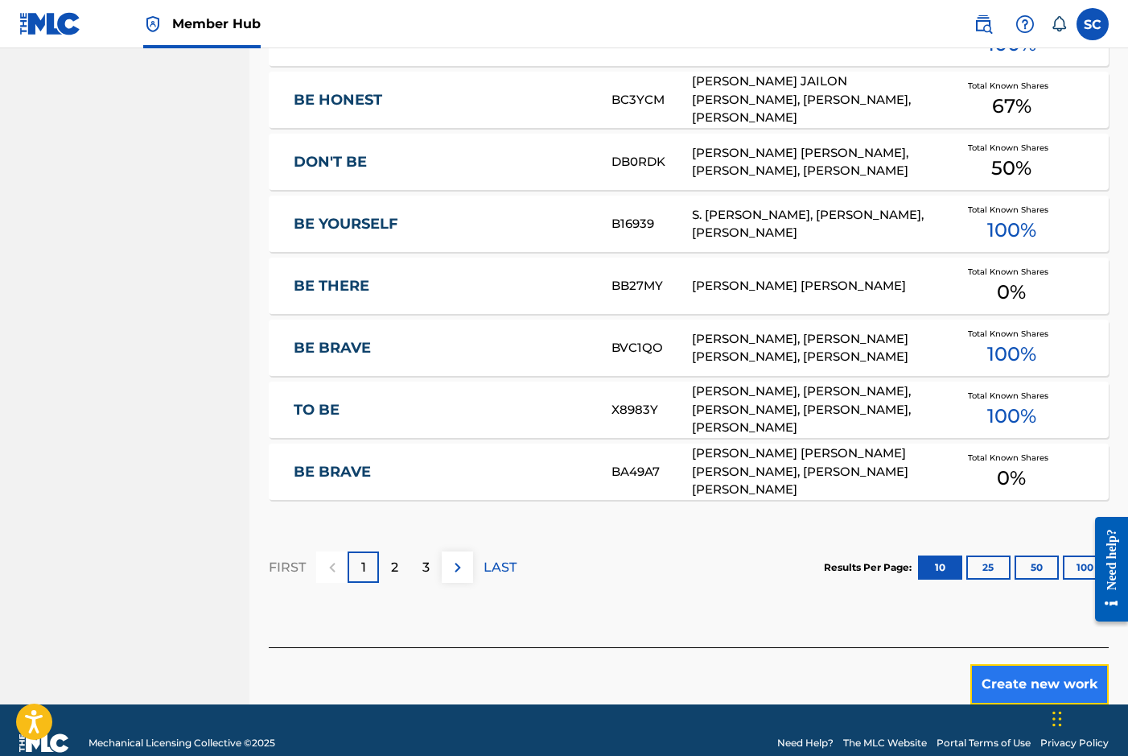
click at [1019, 674] on button "Create new work" at bounding box center [1039, 684] width 138 height 40
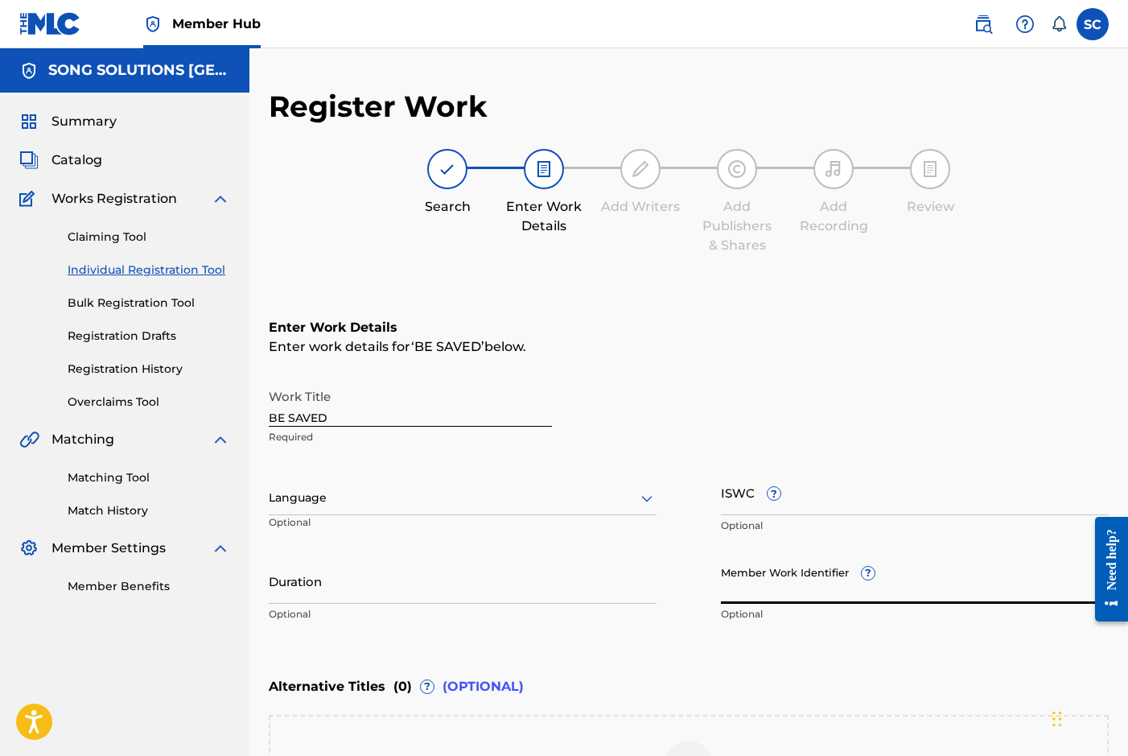
click at [735, 581] on input "Member Work Identifier ?" at bounding box center [915, 581] width 388 height 46
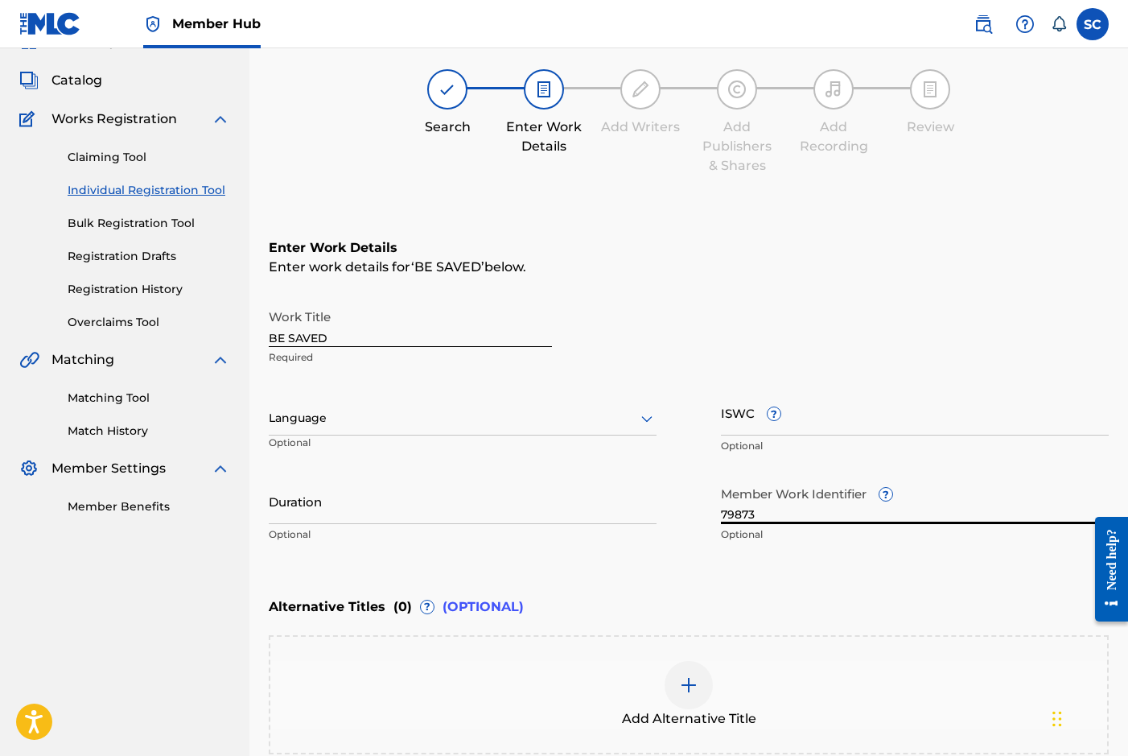
scroll to position [253, 0]
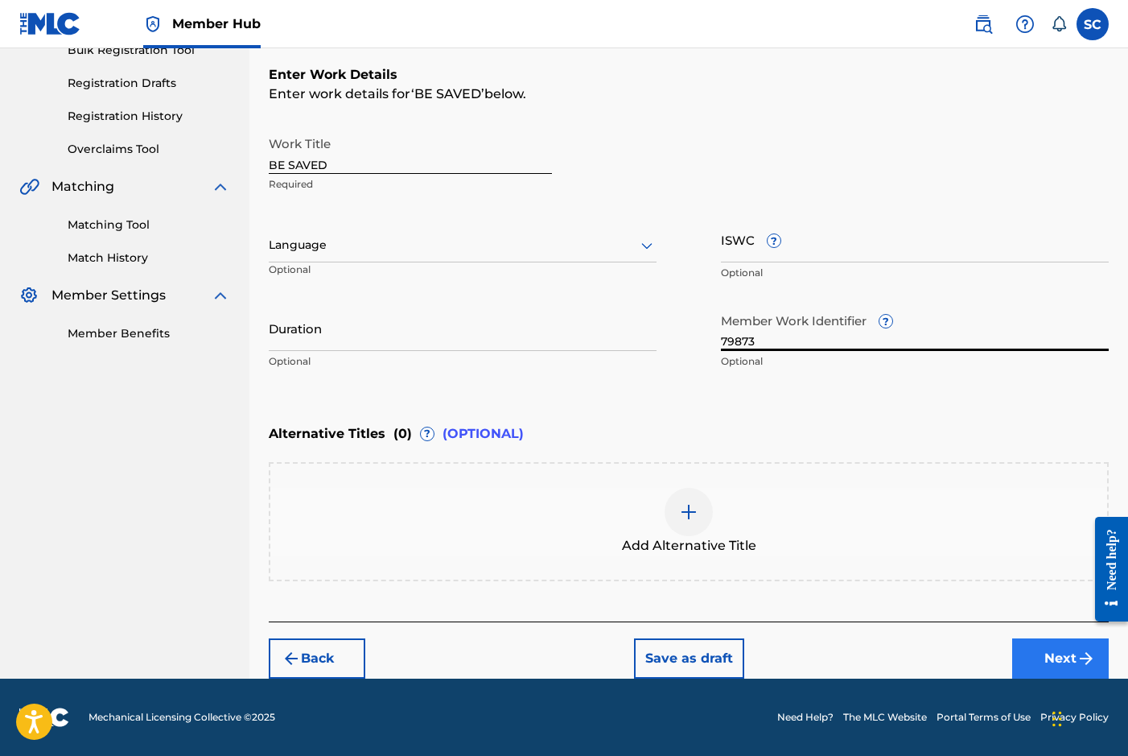
type input "79873"
click at [1056, 655] on button "Next" at bounding box center [1060, 658] width 97 height 40
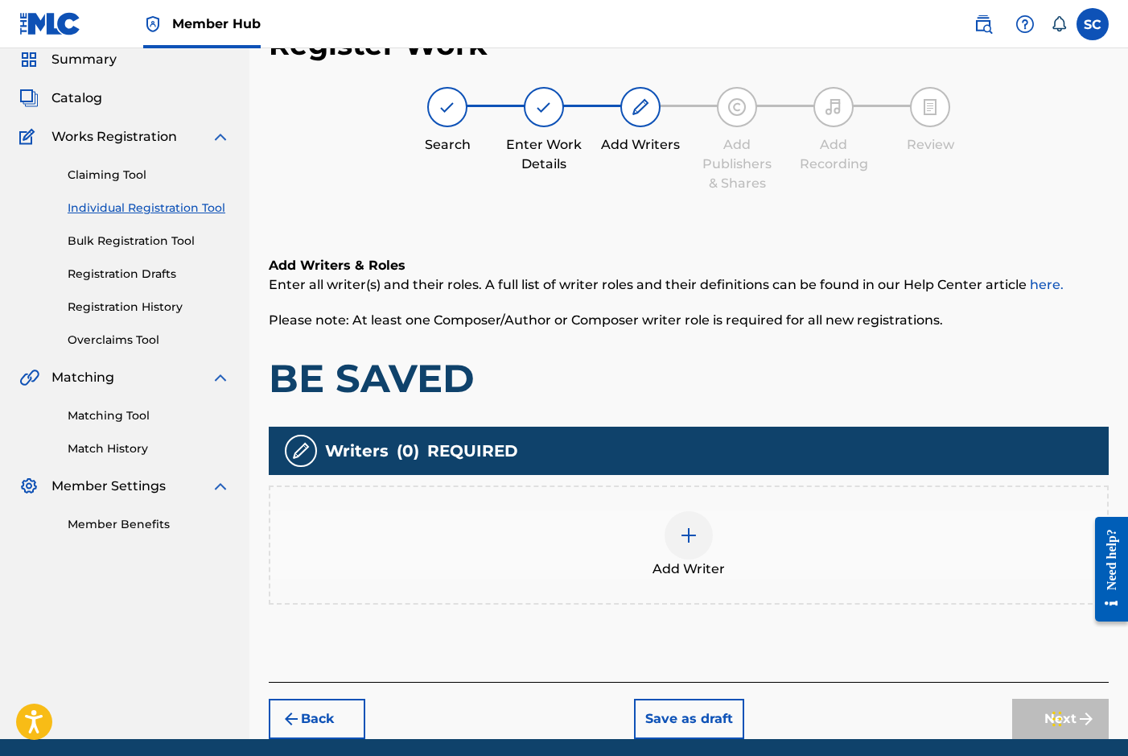
scroll to position [72, 0]
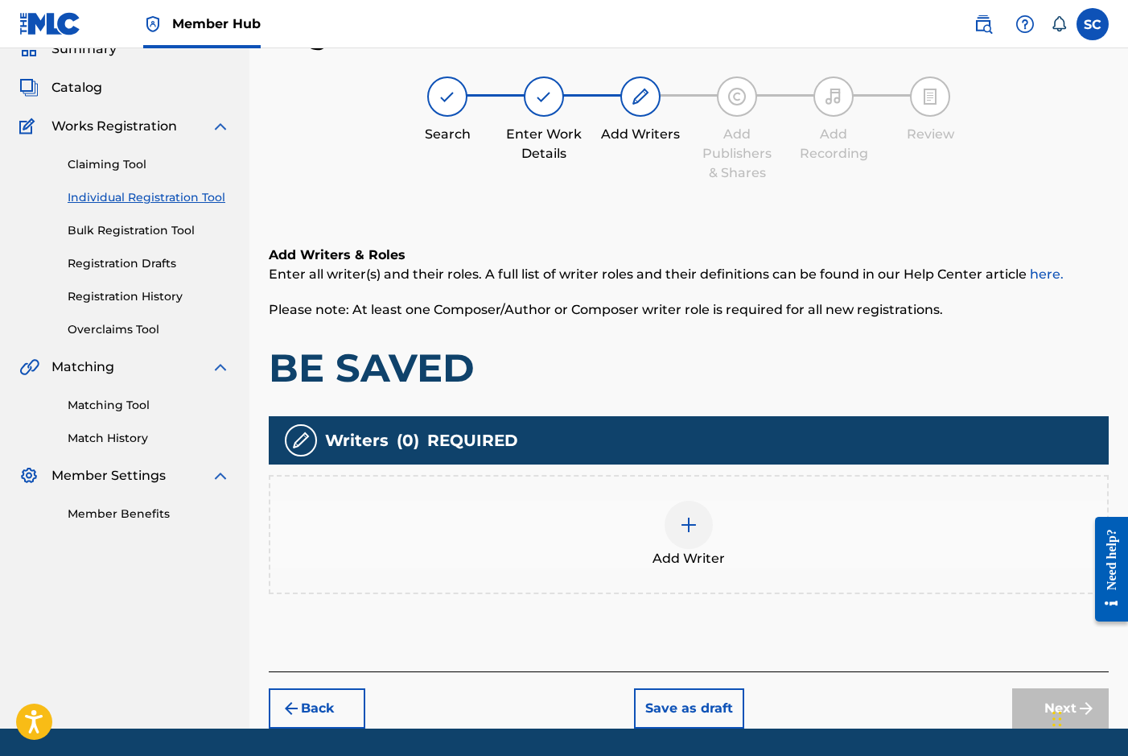
click at [695, 533] on img at bounding box center [688, 524] width 19 height 19
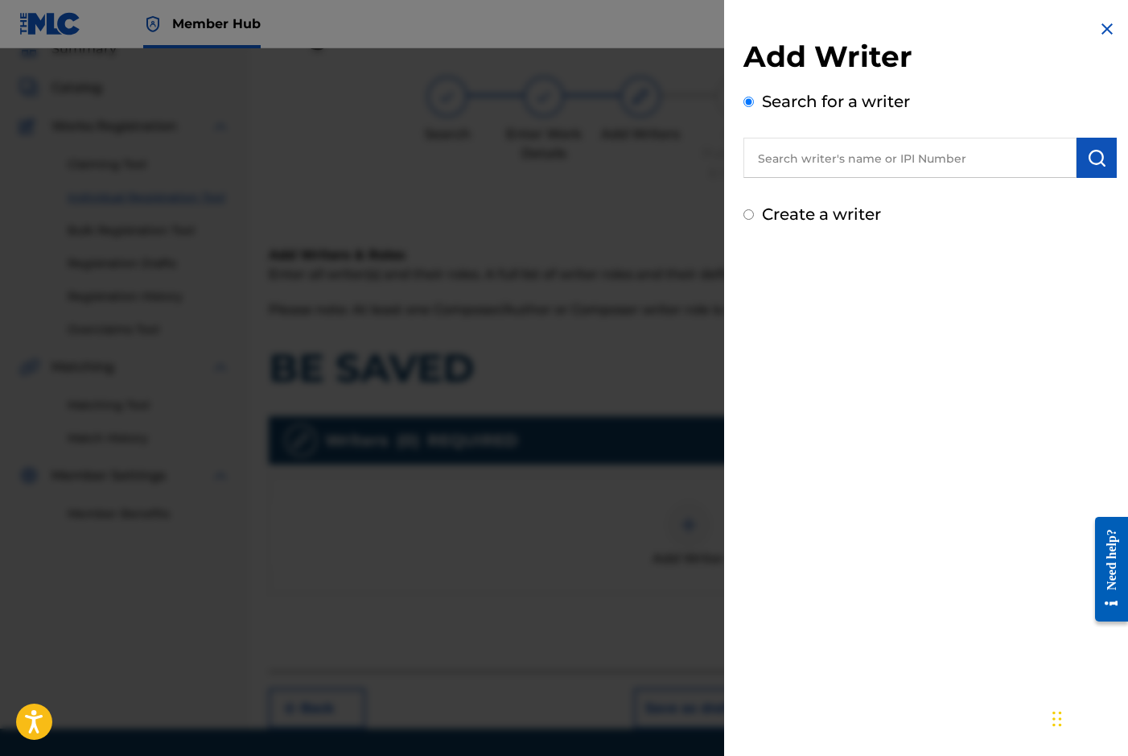
click at [838, 211] on label "Create a writer" at bounding box center [821, 213] width 119 height 19
radio input "true"
click at [754, 211] on input "Create a writer" at bounding box center [749, 214] width 10 height 10
radio input "false"
radio input "true"
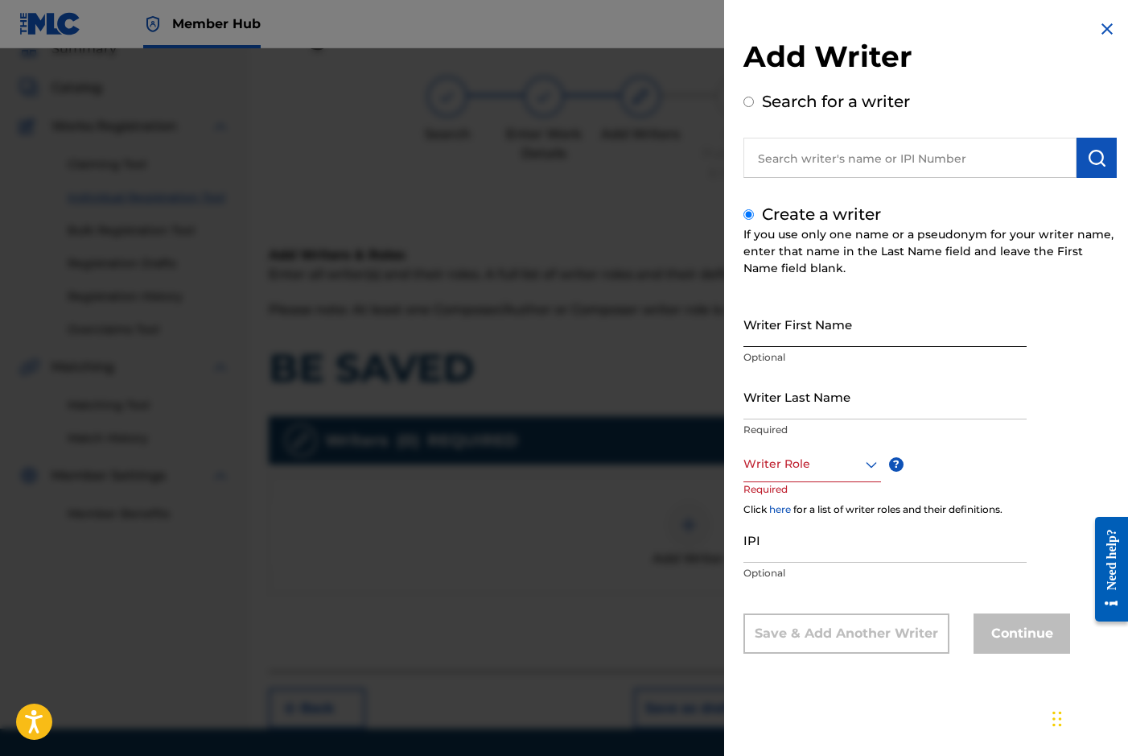
click at [807, 322] on input "Writer First Name" at bounding box center [885, 324] width 283 height 46
type input "[PERSON_NAME]"
click at [756, 398] on input "Writer Last Name" at bounding box center [885, 396] width 283 height 46
type input "GODDFREY"
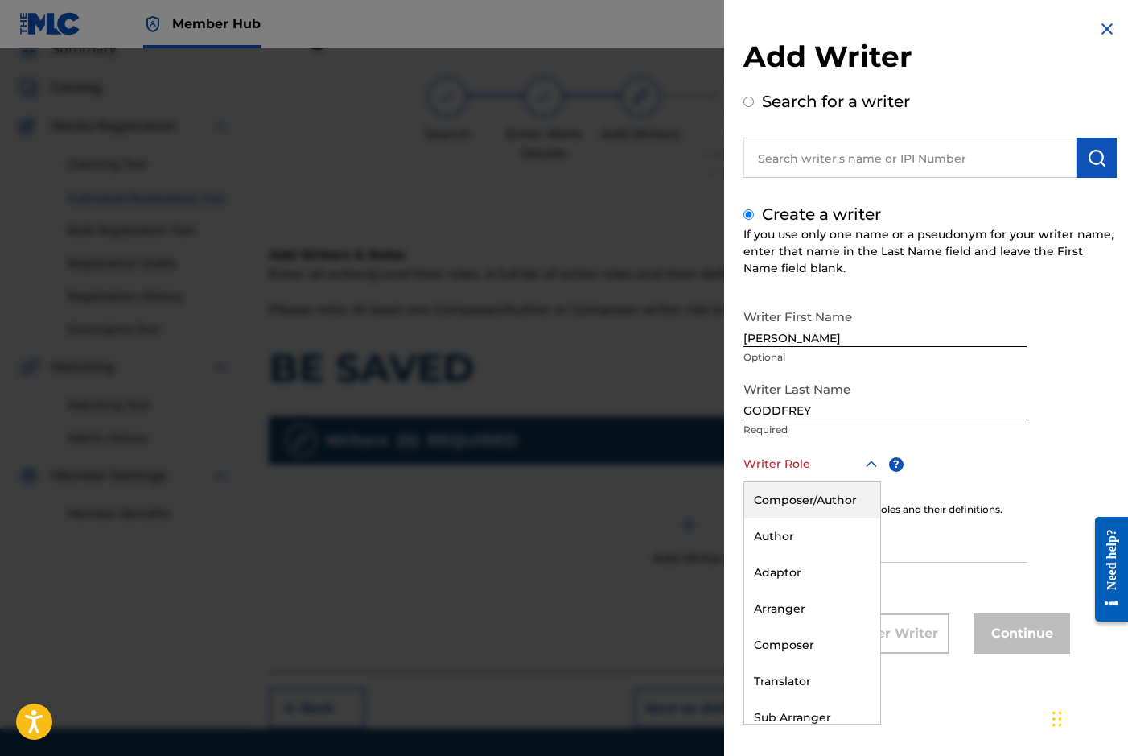
click at [781, 468] on div at bounding box center [813, 464] width 138 height 20
click at [783, 496] on div "Composer/Author" at bounding box center [812, 500] width 136 height 36
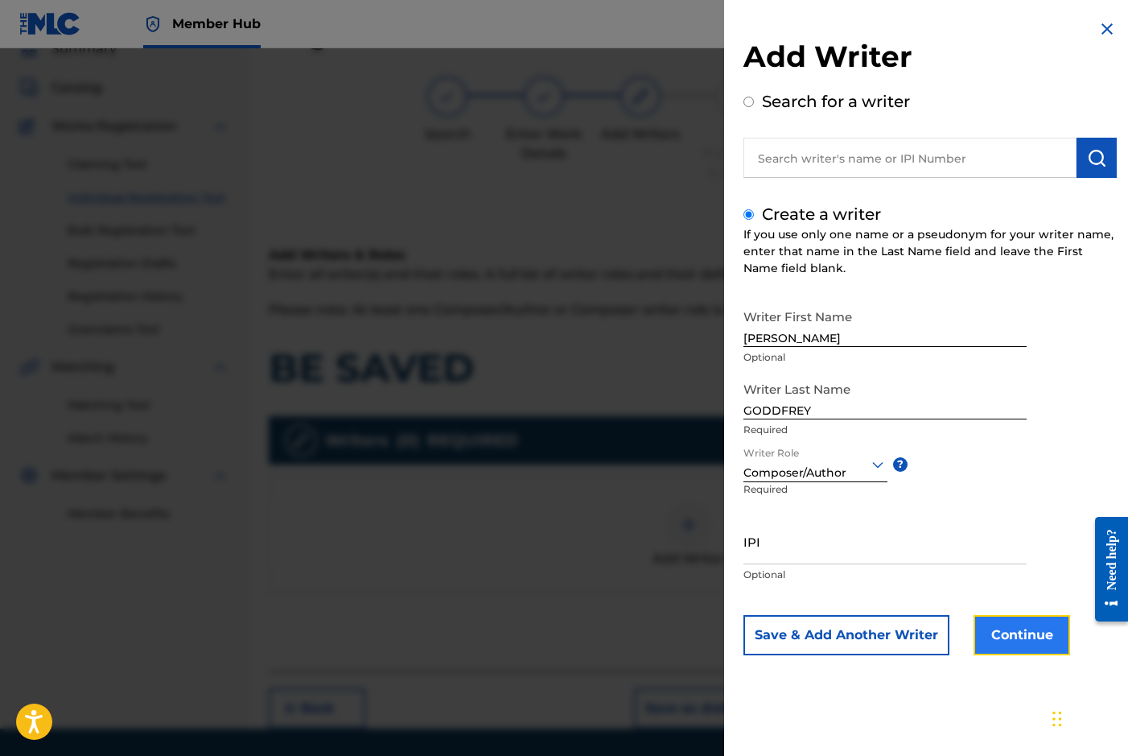
click at [1026, 641] on button "Continue" at bounding box center [1022, 635] width 97 height 40
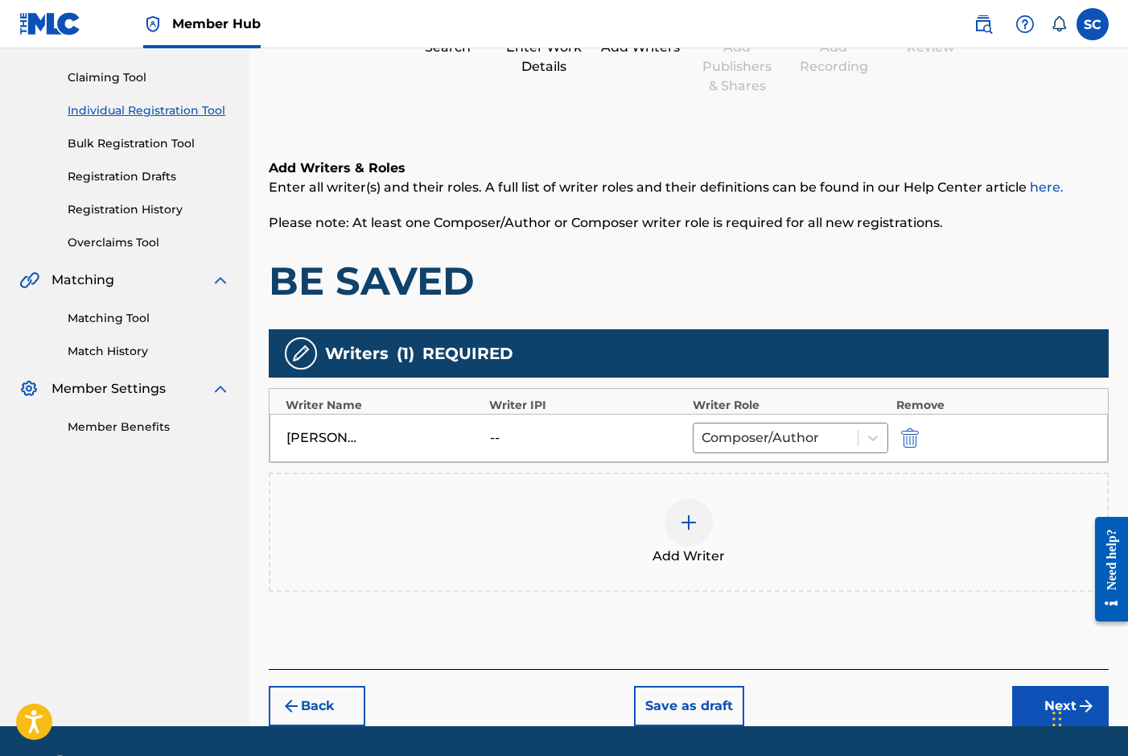
scroll to position [207, 0]
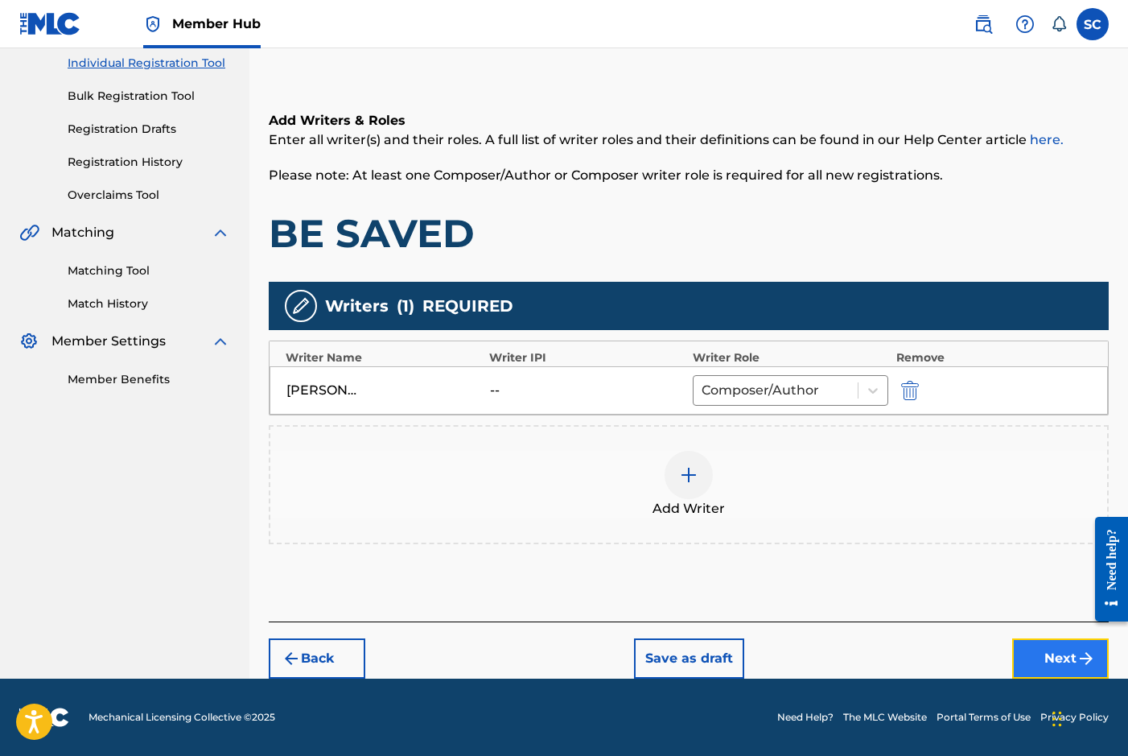
click at [1065, 659] on button "Next" at bounding box center [1060, 658] width 97 height 40
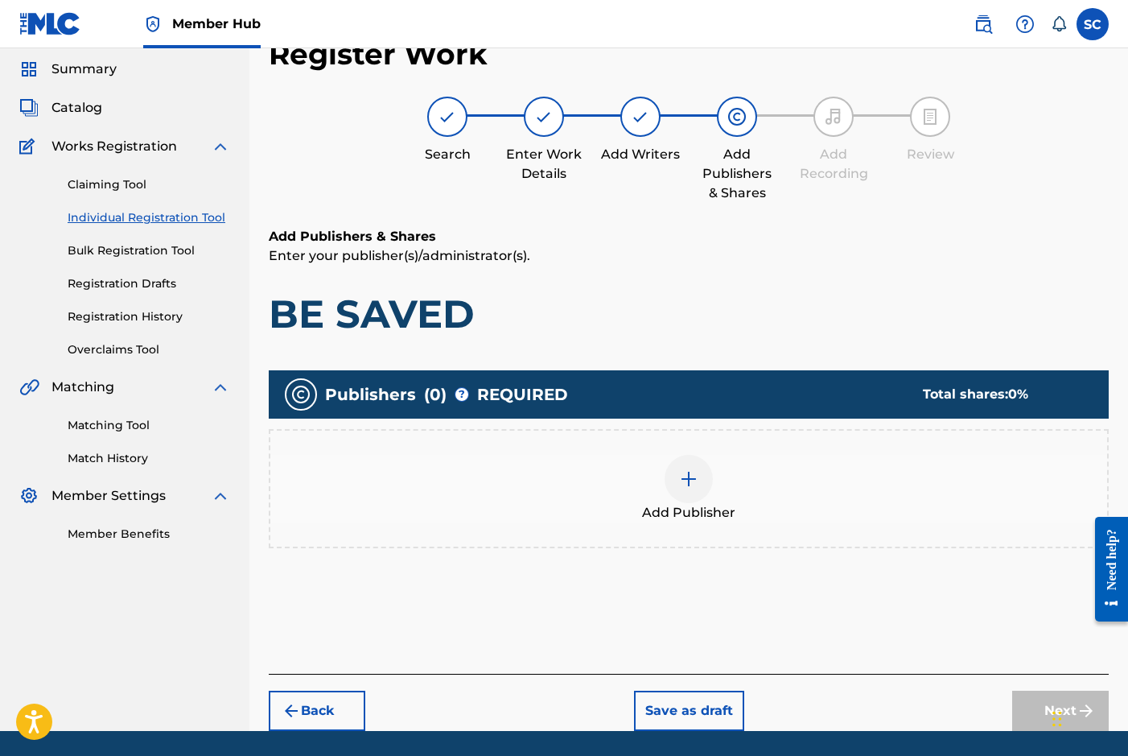
scroll to position [72, 0]
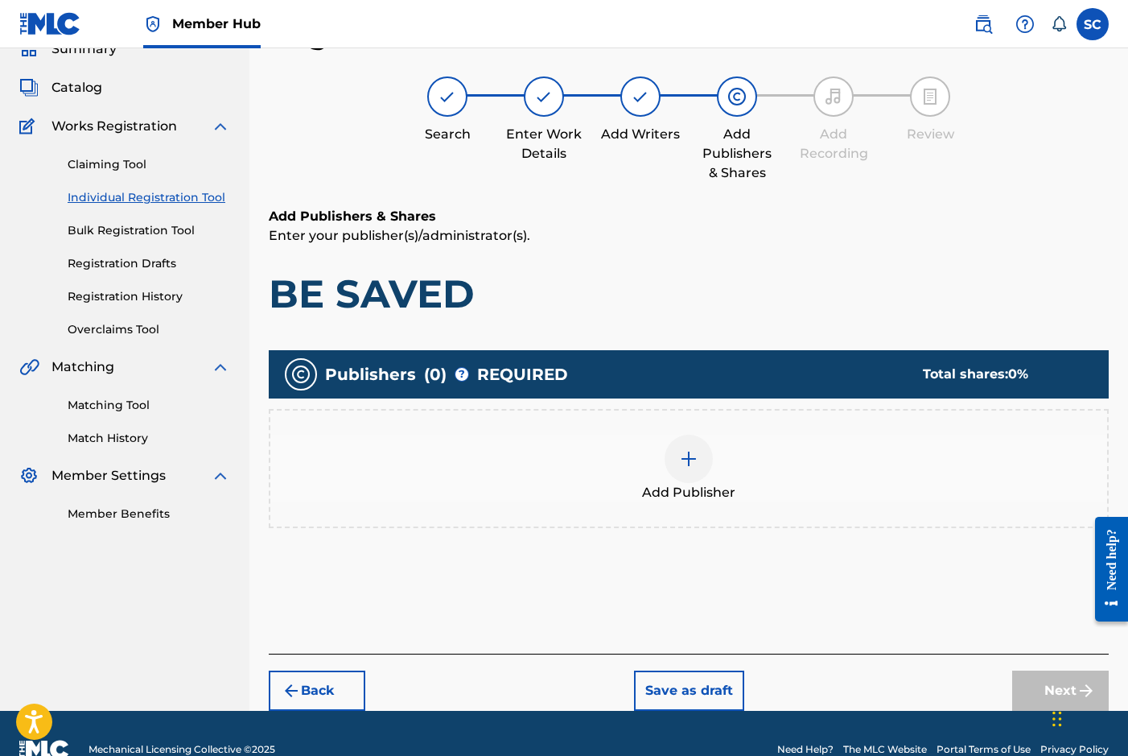
click at [689, 466] on img at bounding box center [688, 458] width 19 height 19
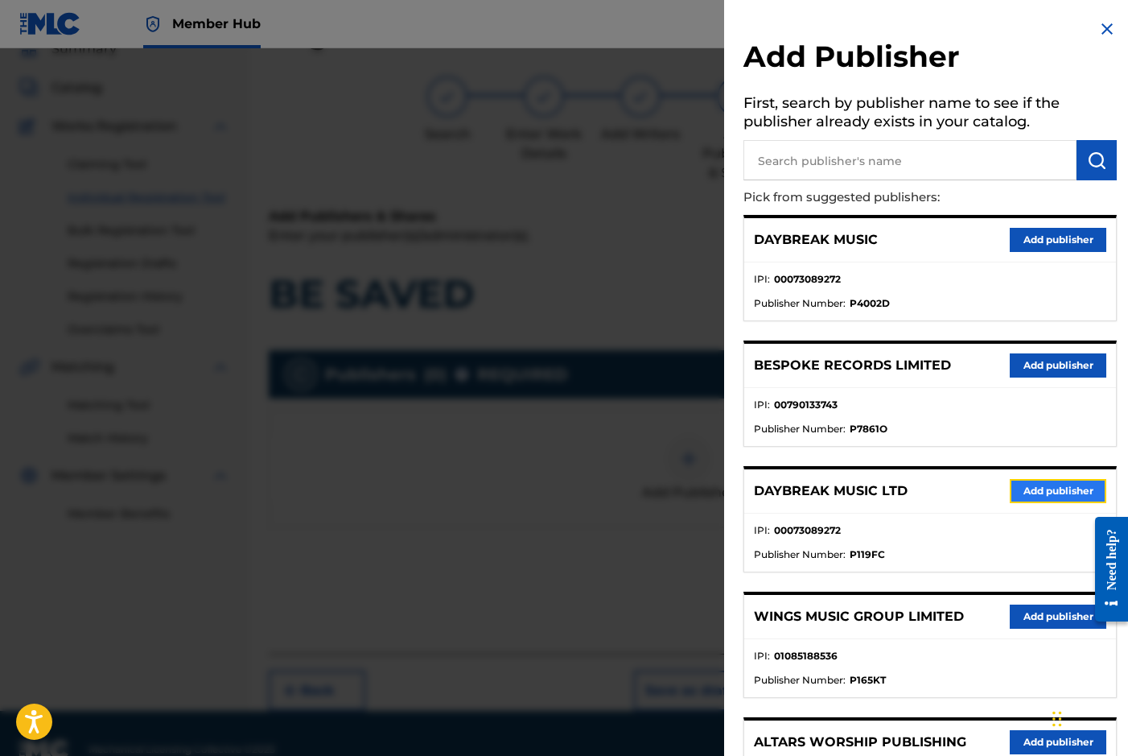
click at [1029, 496] on button "Add publisher" at bounding box center [1058, 491] width 97 height 24
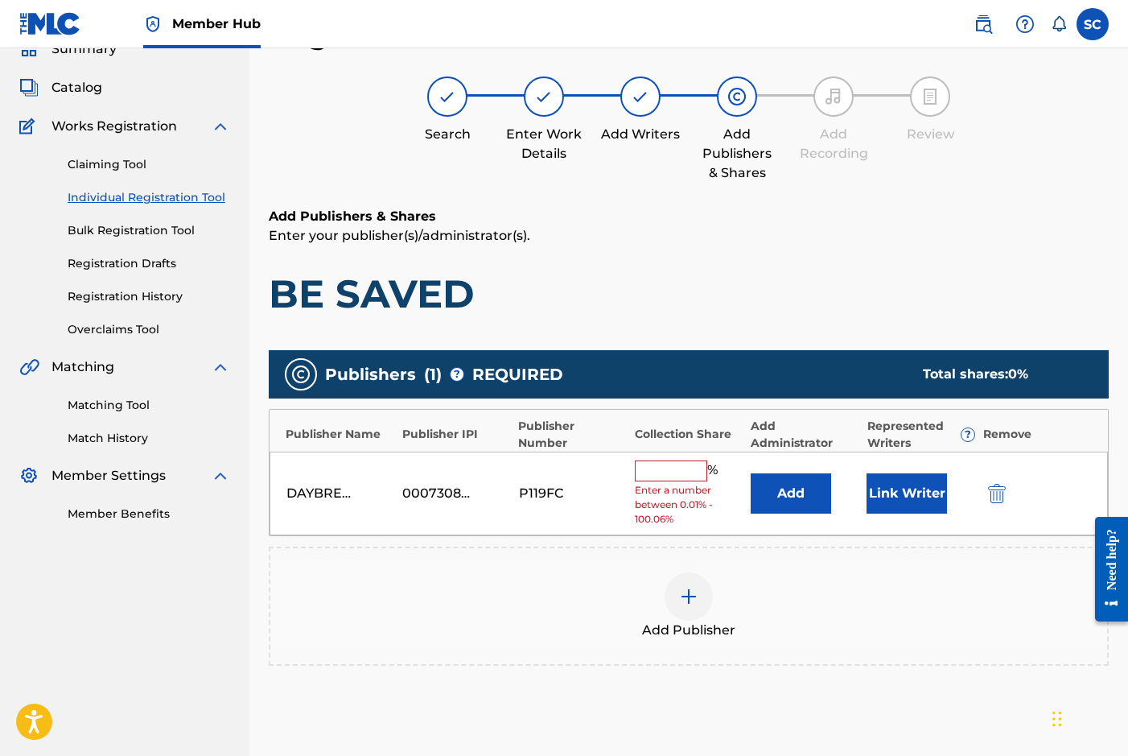
click at [681, 473] on input "text" at bounding box center [671, 470] width 72 height 21
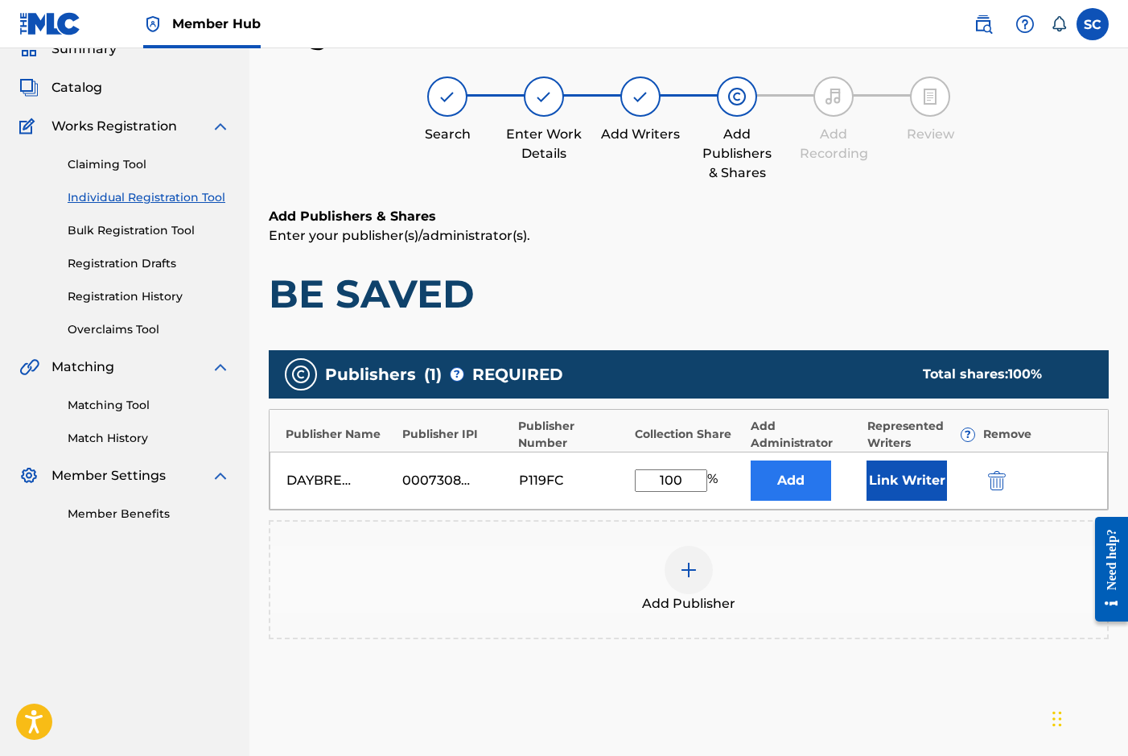
type input "100"
click at [785, 483] on button "Add" at bounding box center [791, 480] width 80 height 40
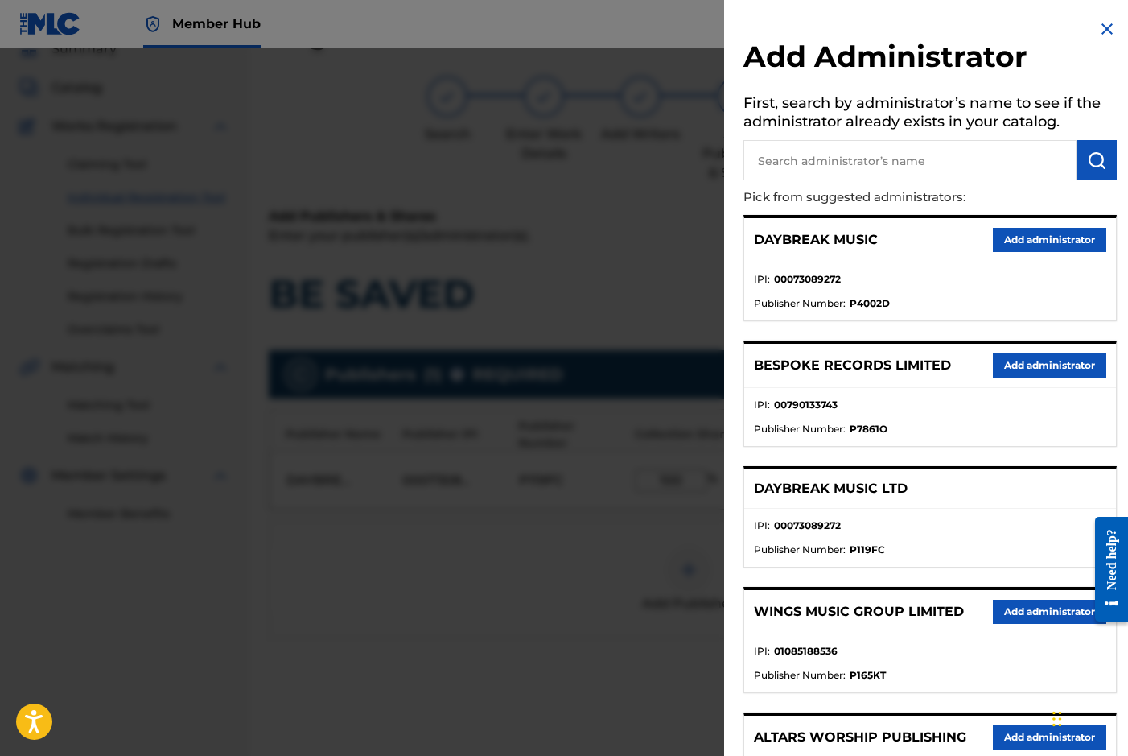
click at [786, 165] on input "text" at bounding box center [910, 160] width 333 height 40
type input "SONG SOLUTIONS"
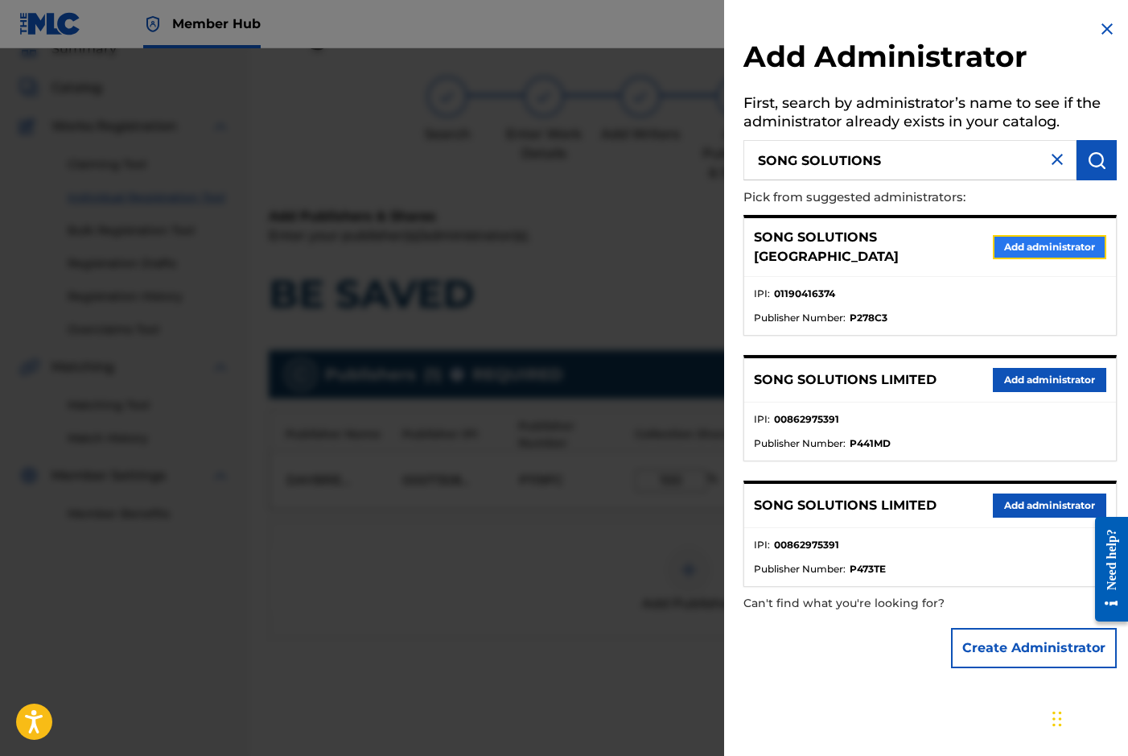
click at [1048, 241] on button "Add administrator" at bounding box center [1049, 247] width 113 height 24
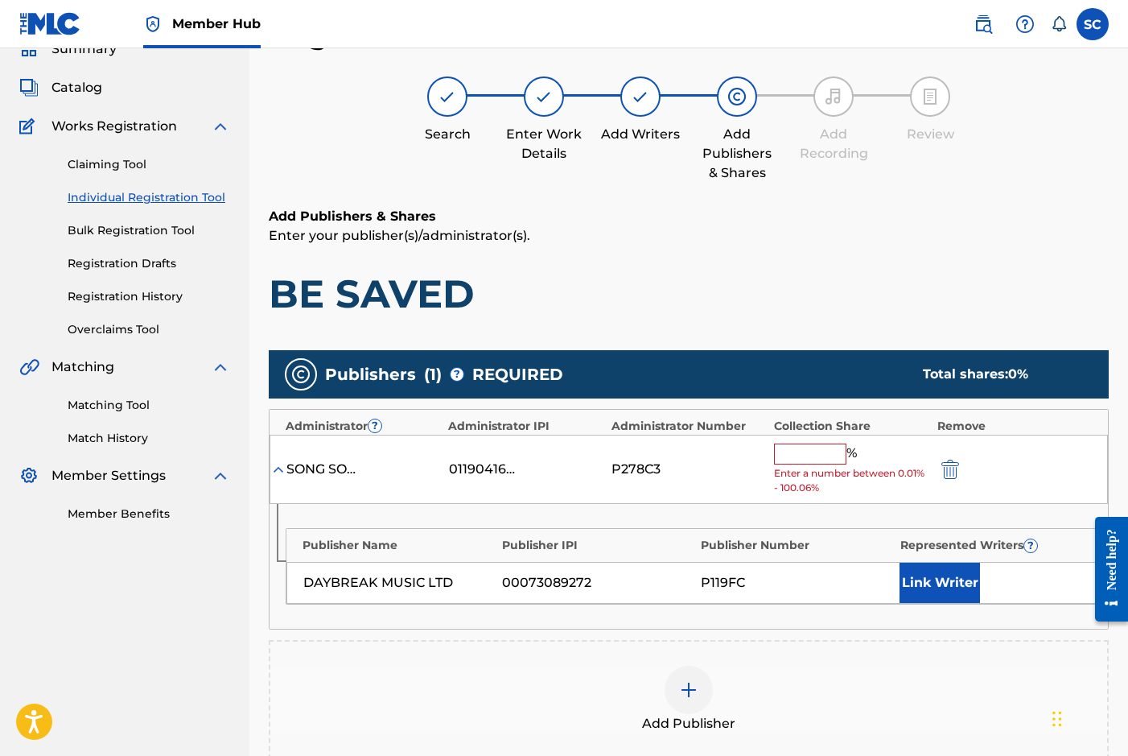
click at [789, 452] on input "text" at bounding box center [810, 453] width 72 height 21
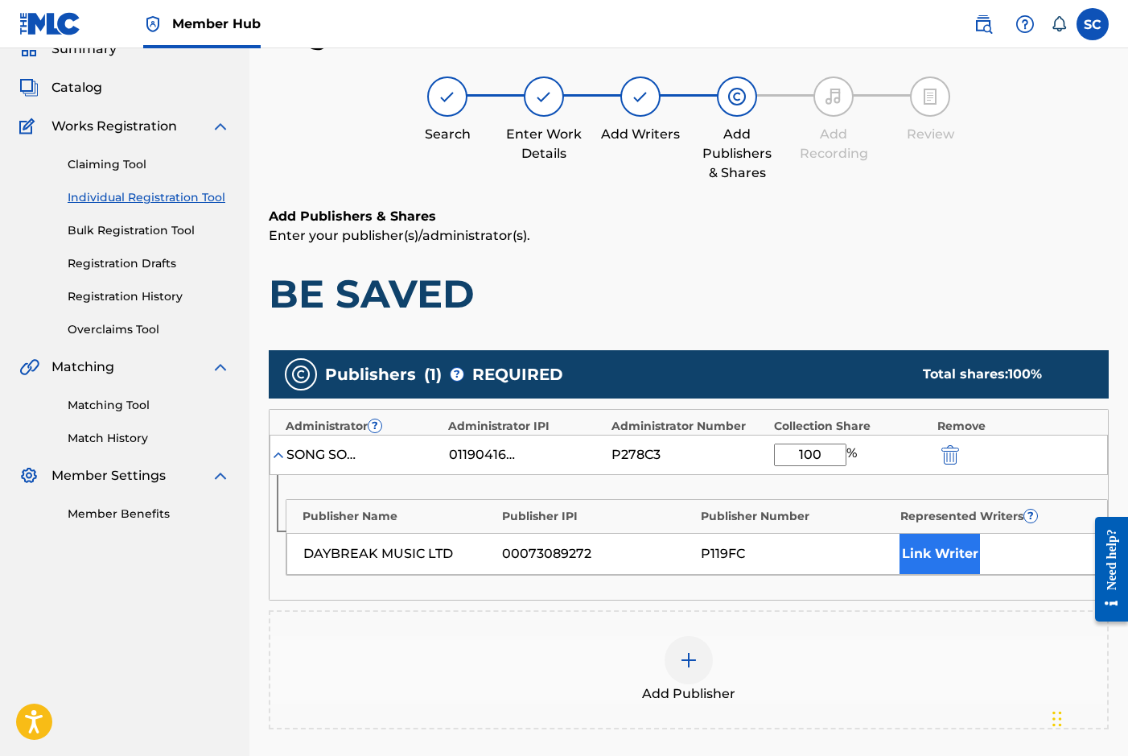
type input "100"
click at [926, 554] on button "Link Writer" at bounding box center [940, 553] width 80 height 40
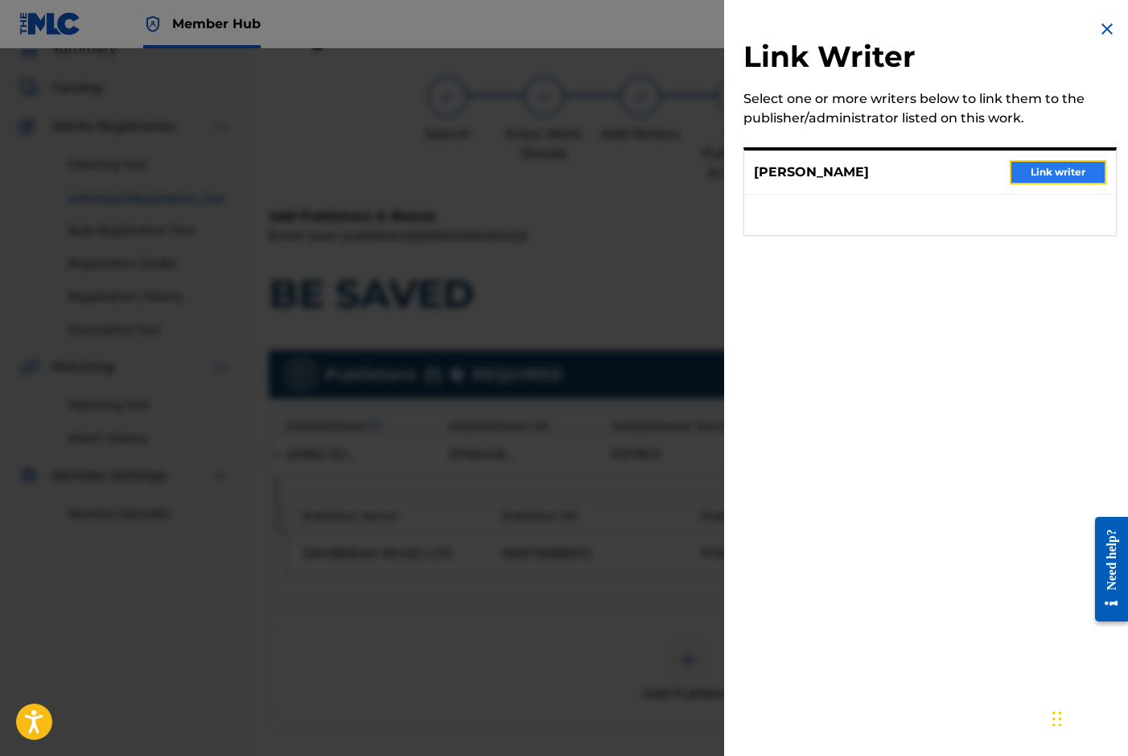
click at [1048, 169] on button "Link writer" at bounding box center [1058, 172] width 97 height 24
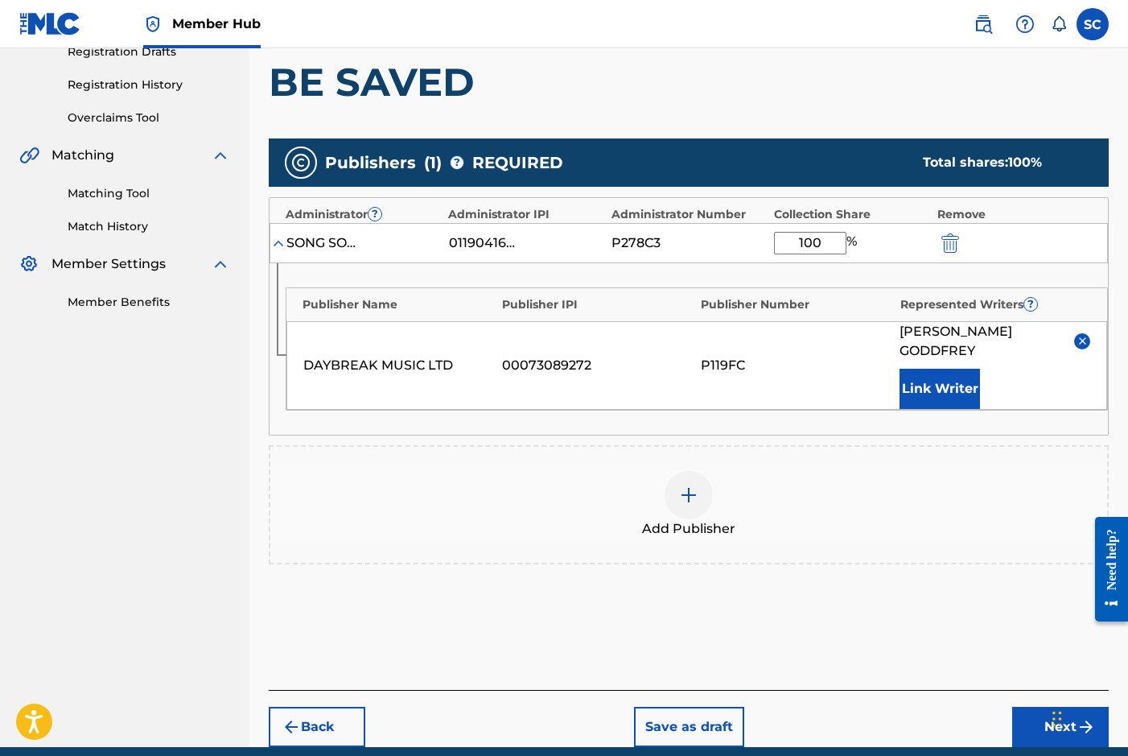
scroll to position [333, 0]
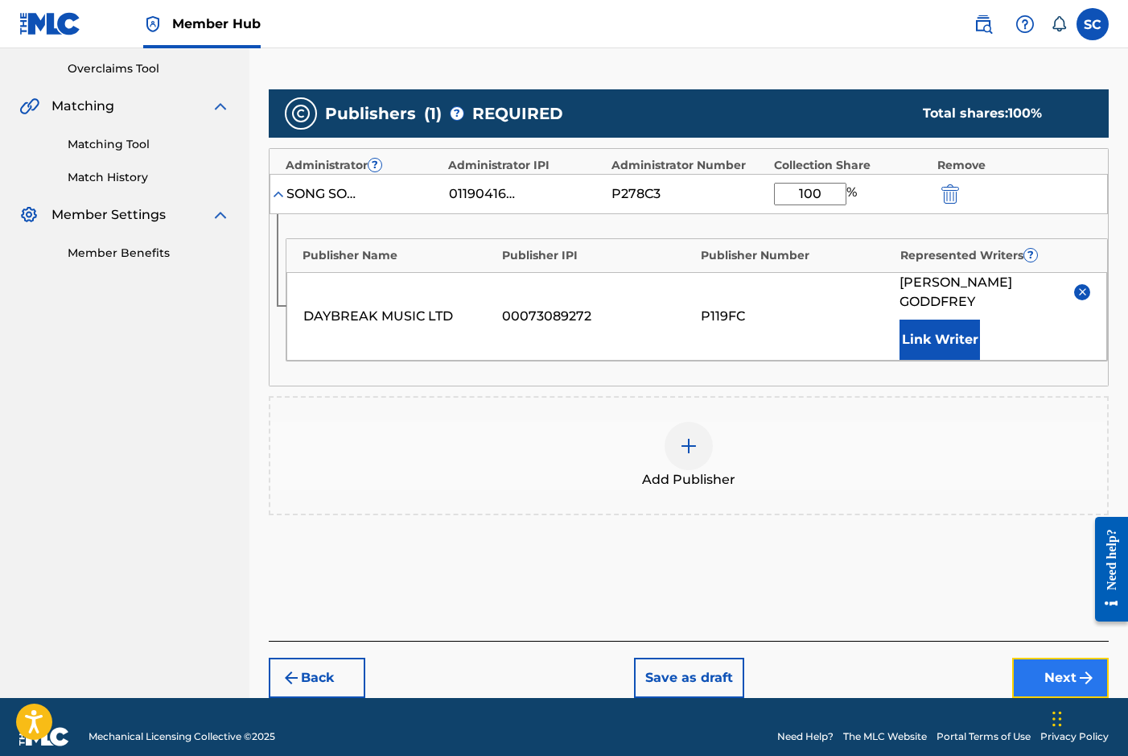
click at [1047, 661] on button "Next" at bounding box center [1060, 677] width 97 height 40
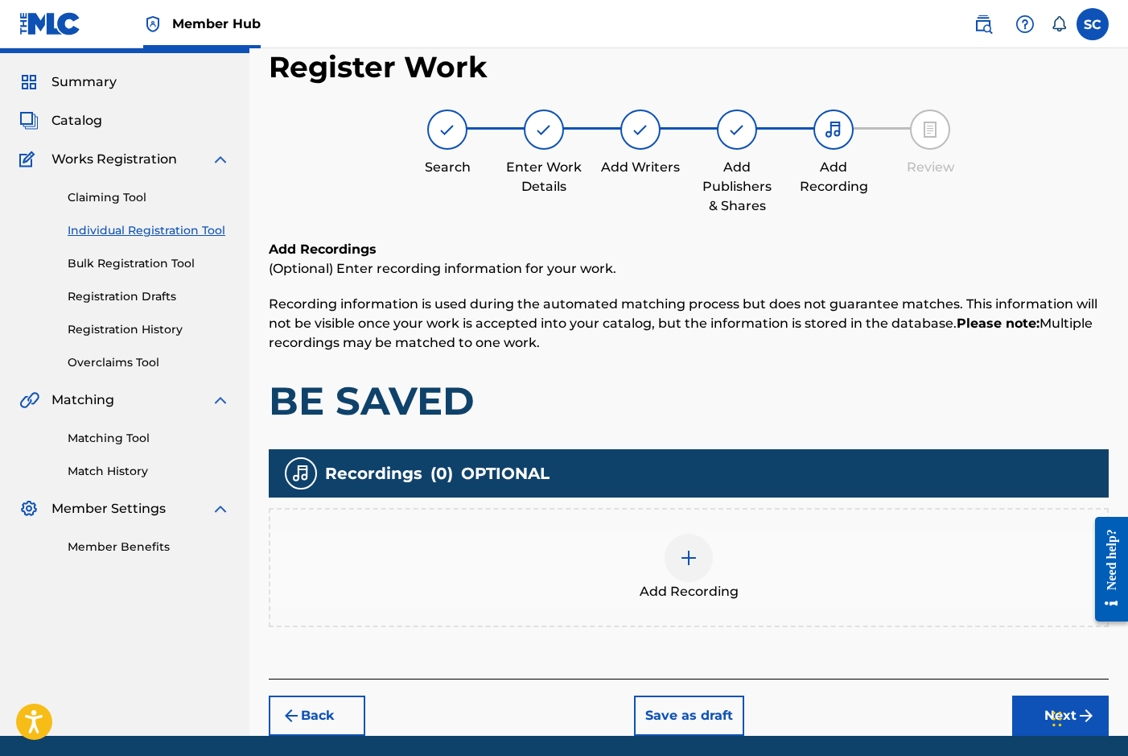
scroll to position [72, 0]
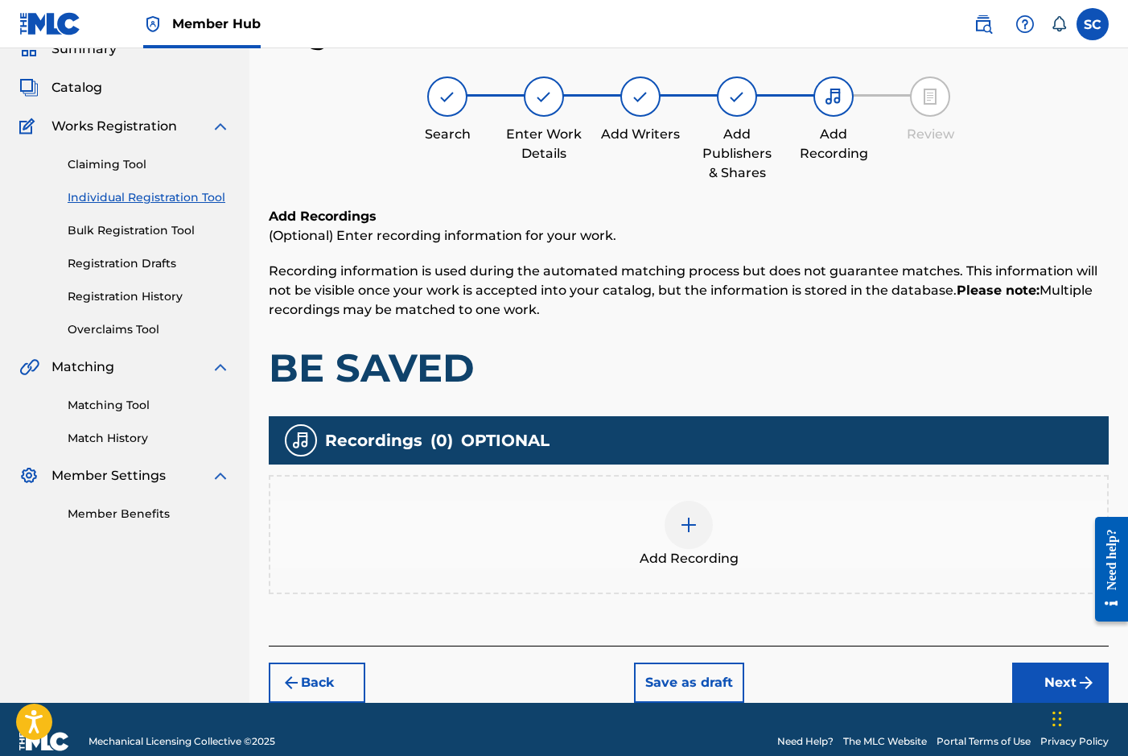
click at [684, 529] on img at bounding box center [688, 524] width 19 height 19
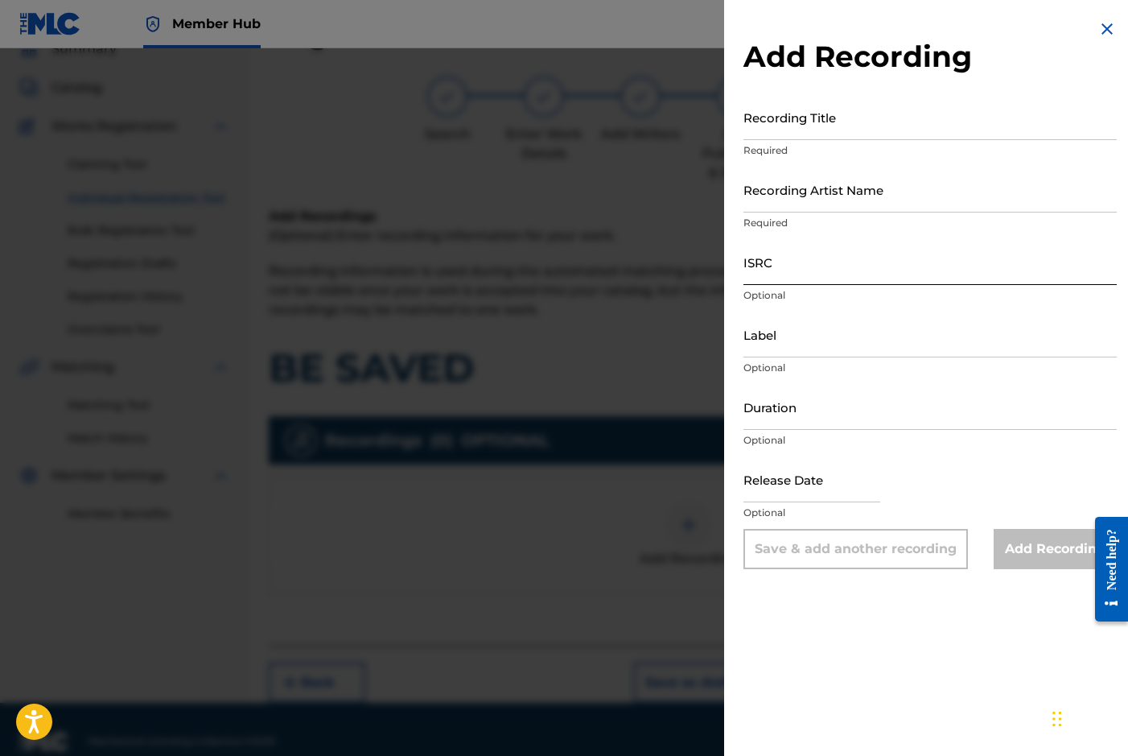
click at [805, 269] on input "ISRC" at bounding box center [930, 262] width 373 height 46
paste input "GBDPR0372008"
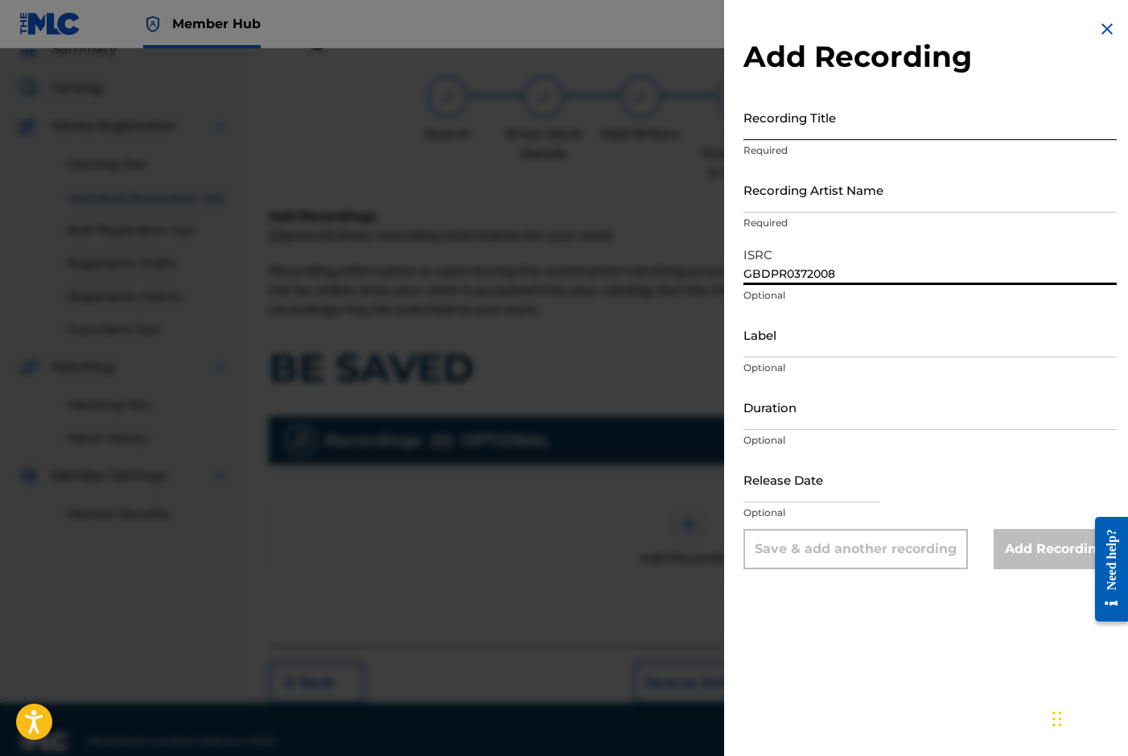
type input "GBDPR0372008"
click at [774, 121] on input "Recording Title" at bounding box center [930, 117] width 373 height 46
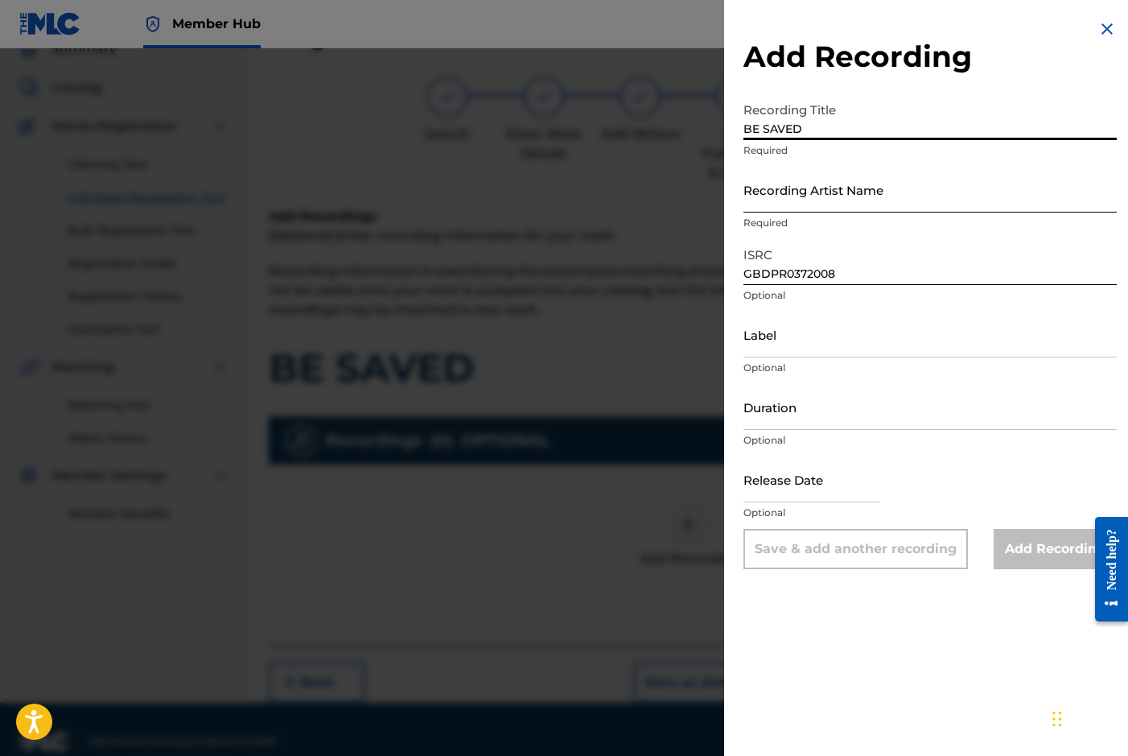
type input "BE SAVED"
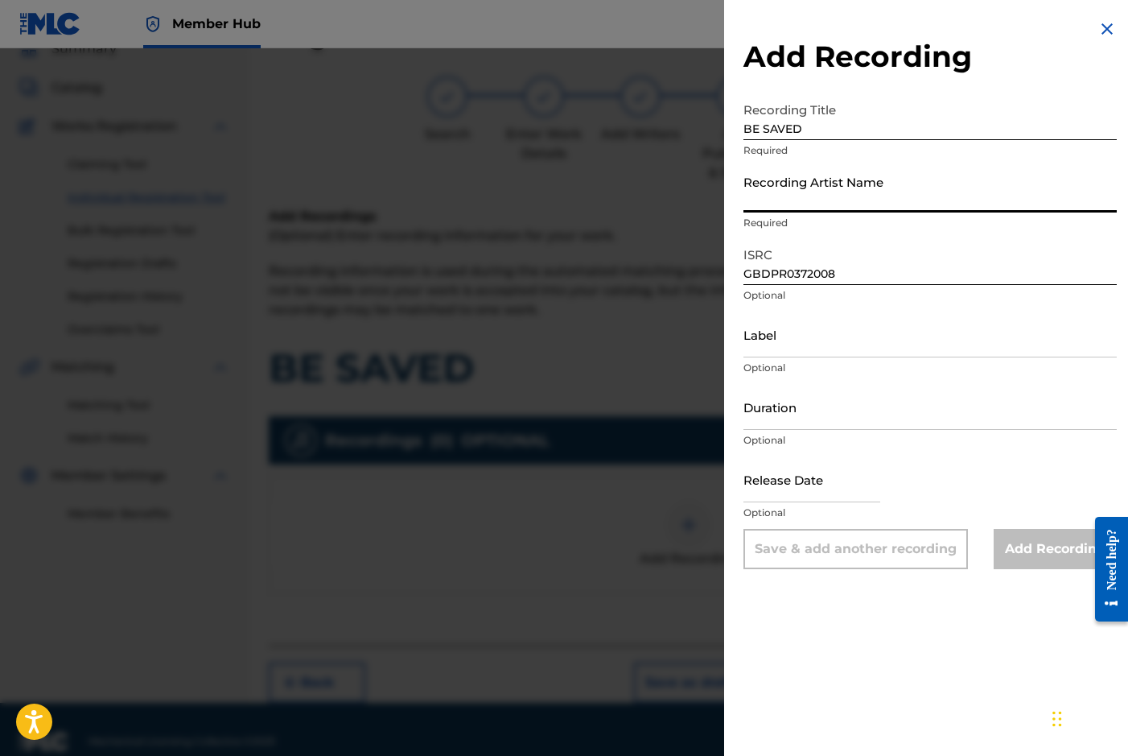
click at [778, 201] on input "Recording Artist Name" at bounding box center [930, 190] width 373 height 46
type input "[PERSON_NAME]"
type input "[DATE]"
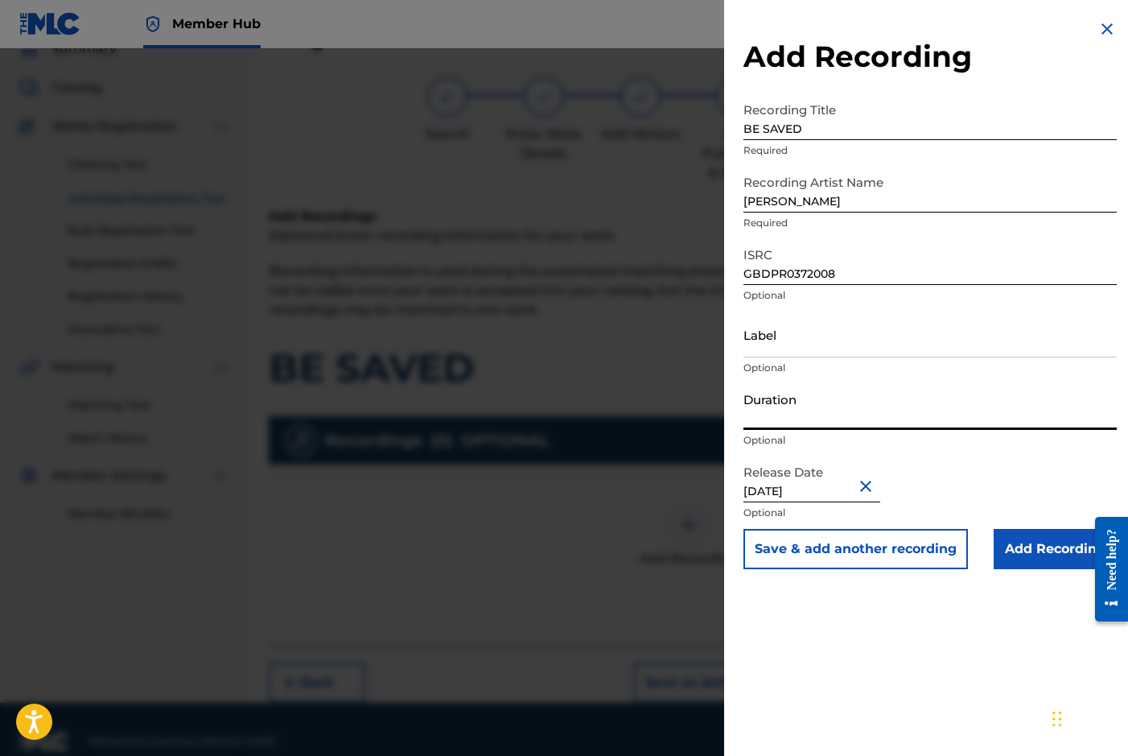
click at [791, 414] on input "Duration" at bounding box center [930, 407] width 373 height 46
type input "02:34"
click at [1024, 548] on input "Add Recording" at bounding box center [1055, 549] width 123 height 40
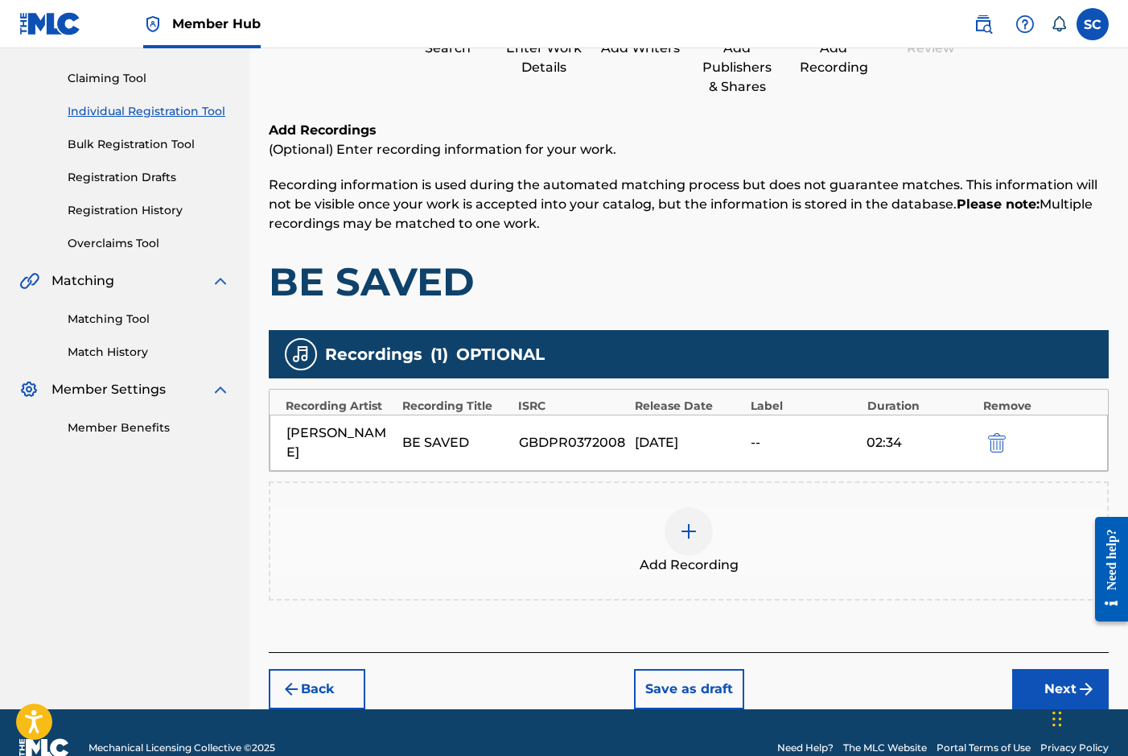
scroll to position [170, 0]
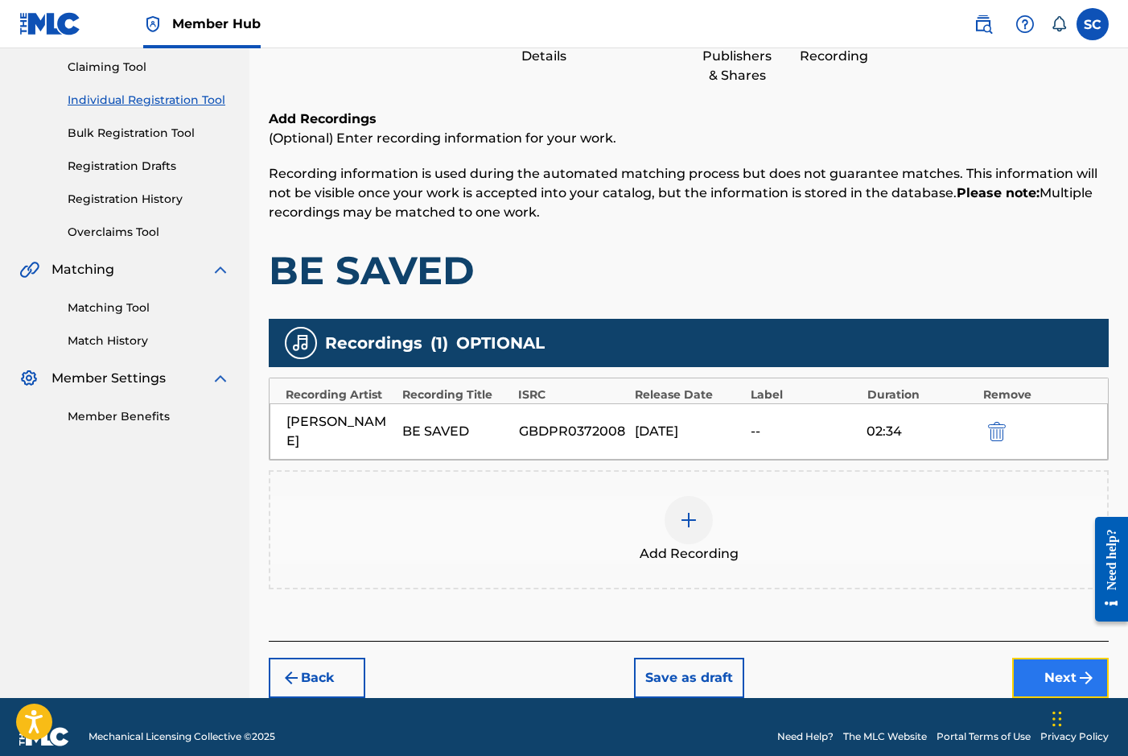
click at [1044, 657] on button "Next" at bounding box center [1060, 677] width 97 height 40
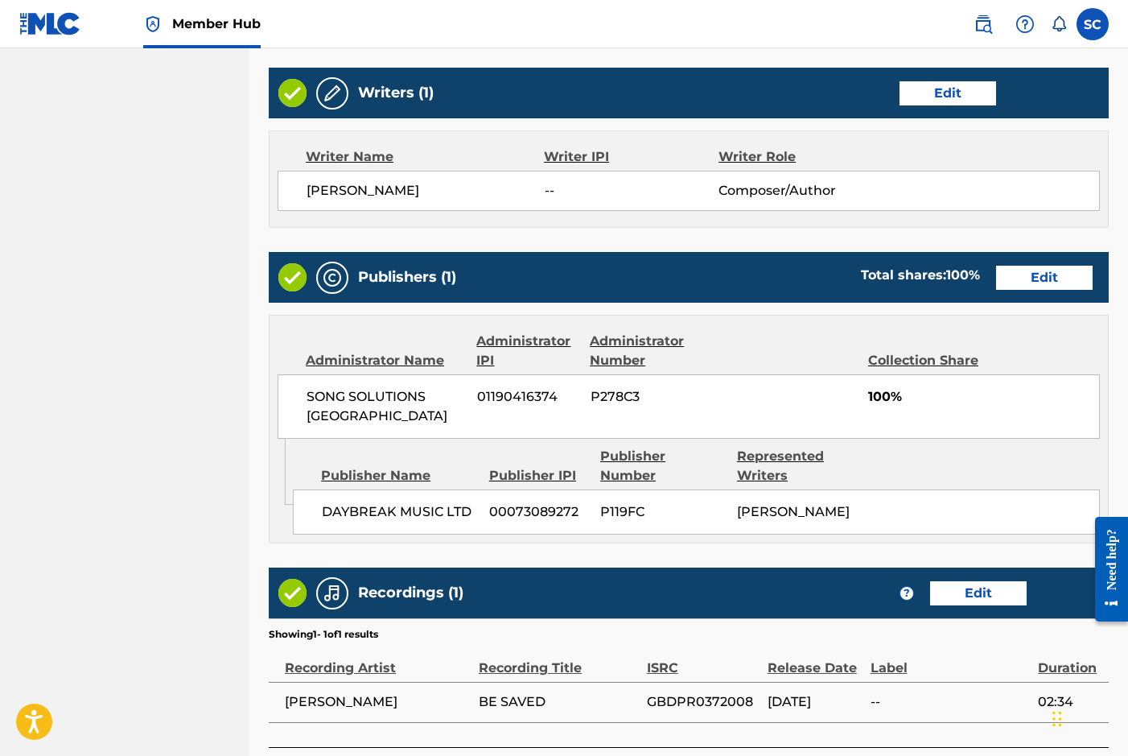
scroll to position [712, 0]
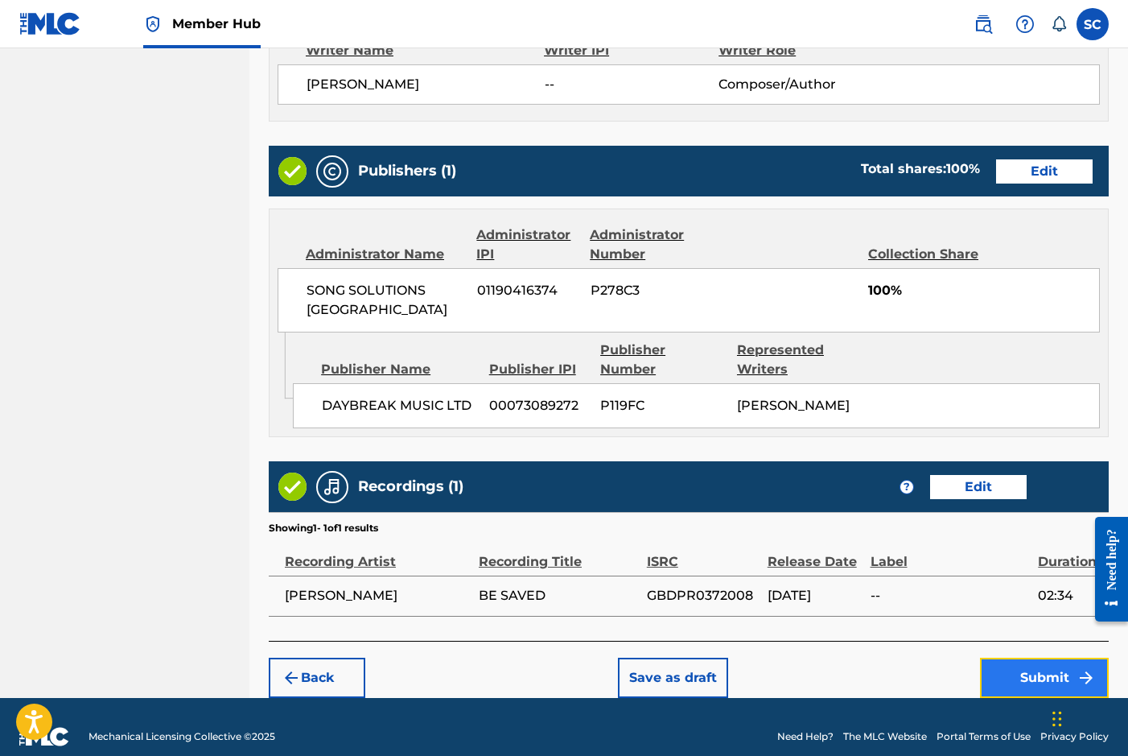
click at [1035, 657] on button "Submit" at bounding box center [1044, 677] width 129 height 40
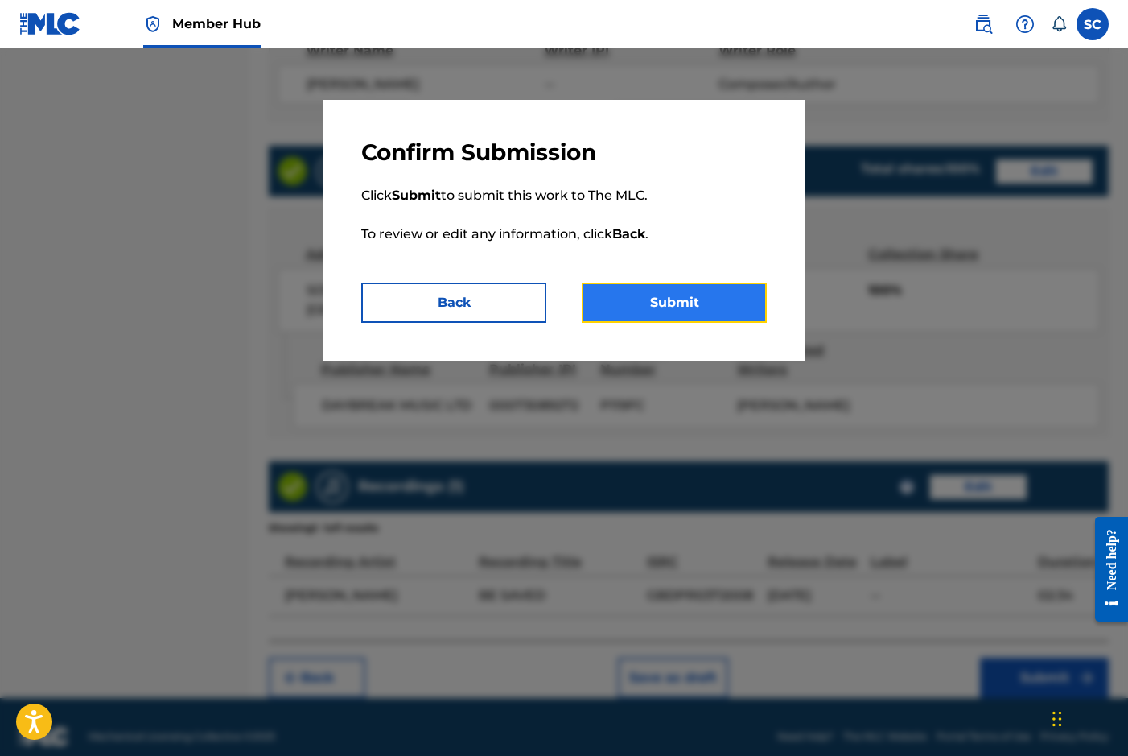
click at [710, 294] on button "Submit" at bounding box center [674, 302] width 185 height 40
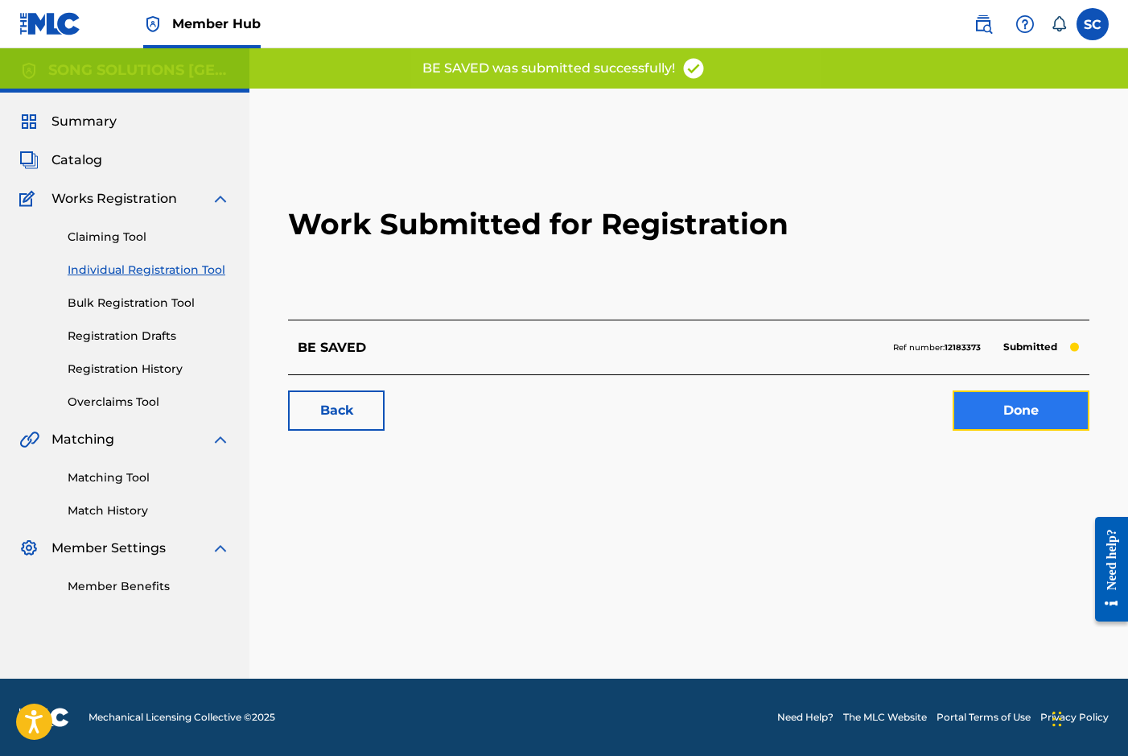
click at [1028, 407] on link "Done" at bounding box center [1021, 410] width 137 height 40
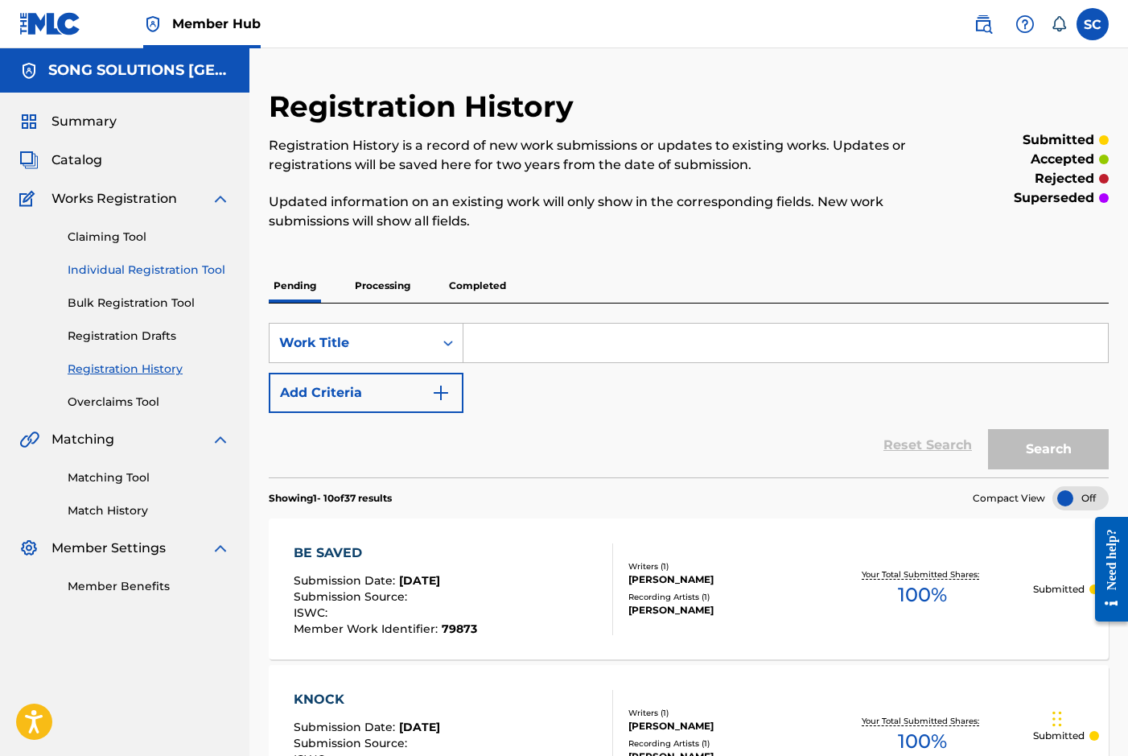
click at [150, 269] on link "Individual Registration Tool" at bounding box center [149, 270] width 163 height 17
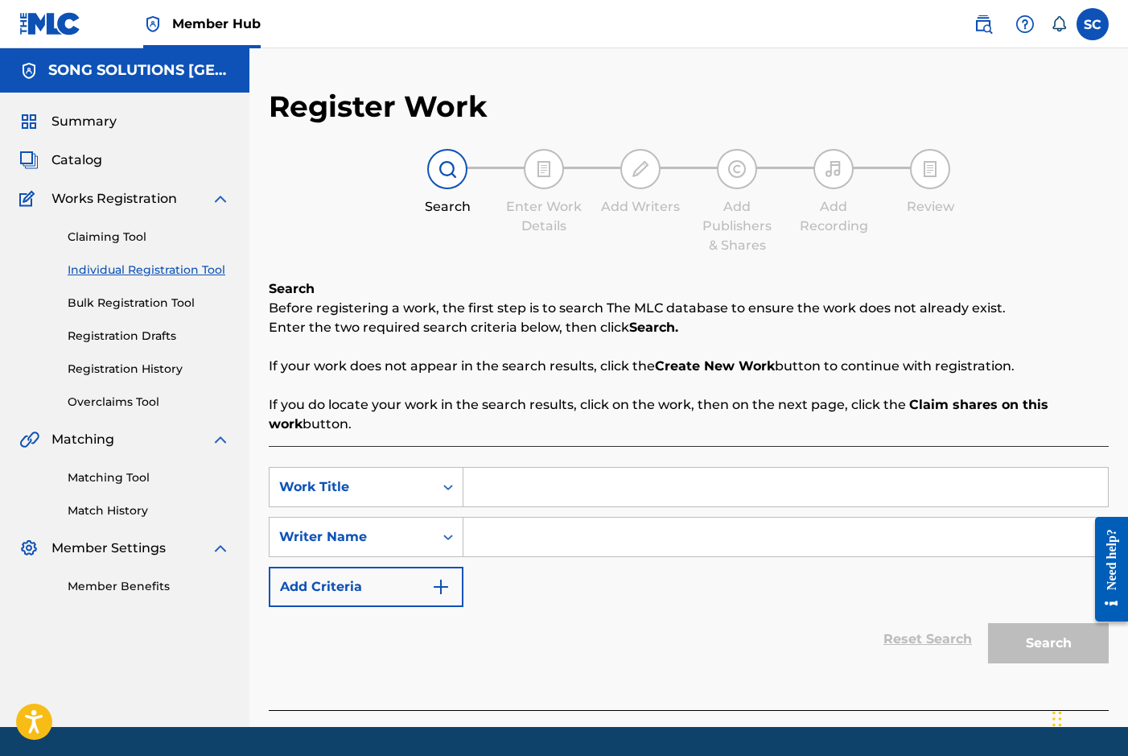
click at [562, 494] on input "Search Form" at bounding box center [785, 487] width 645 height 39
type input "DEPENDENCE DAY"
click at [575, 521] on input "Search Form" at bounding box center [785, 536] width 645 height 39
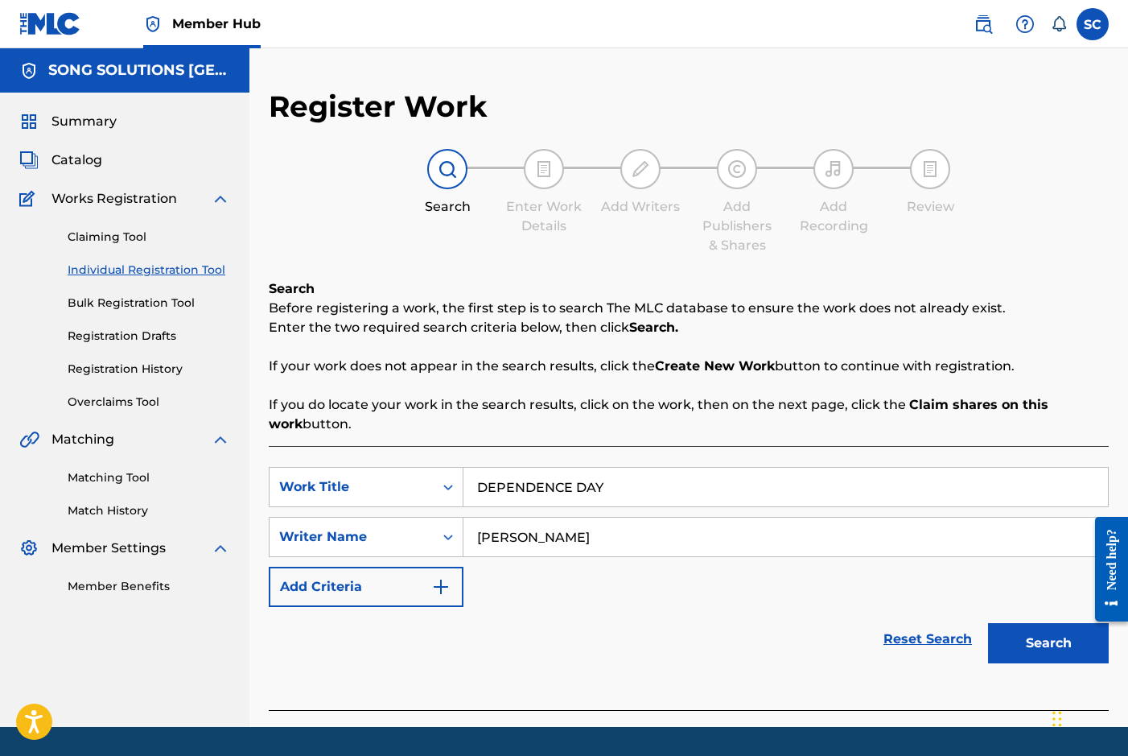
type input "[PERSON_NAME]"
click at [988, 623] on button "Search" at bounding box center [1048, 643] width 121 height 40
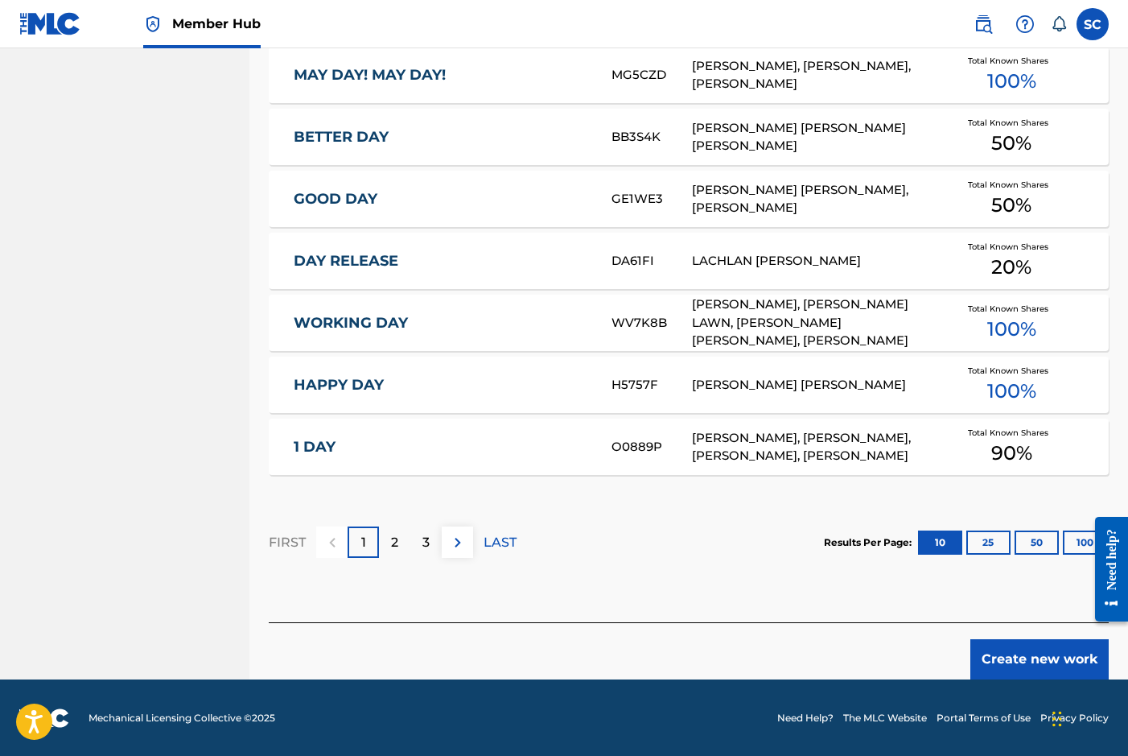
scroll to position [911, 0]
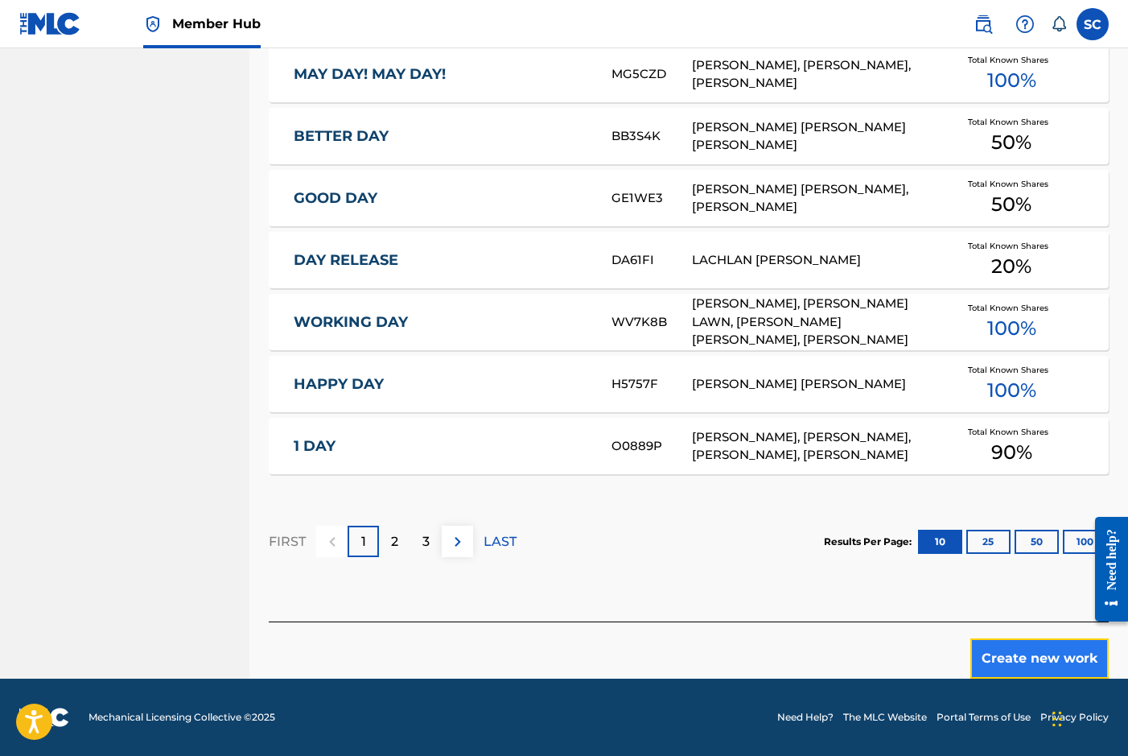
click at [1038, 658] on button "Create new work" at bounding box center [1039, 658] width 138 height 40
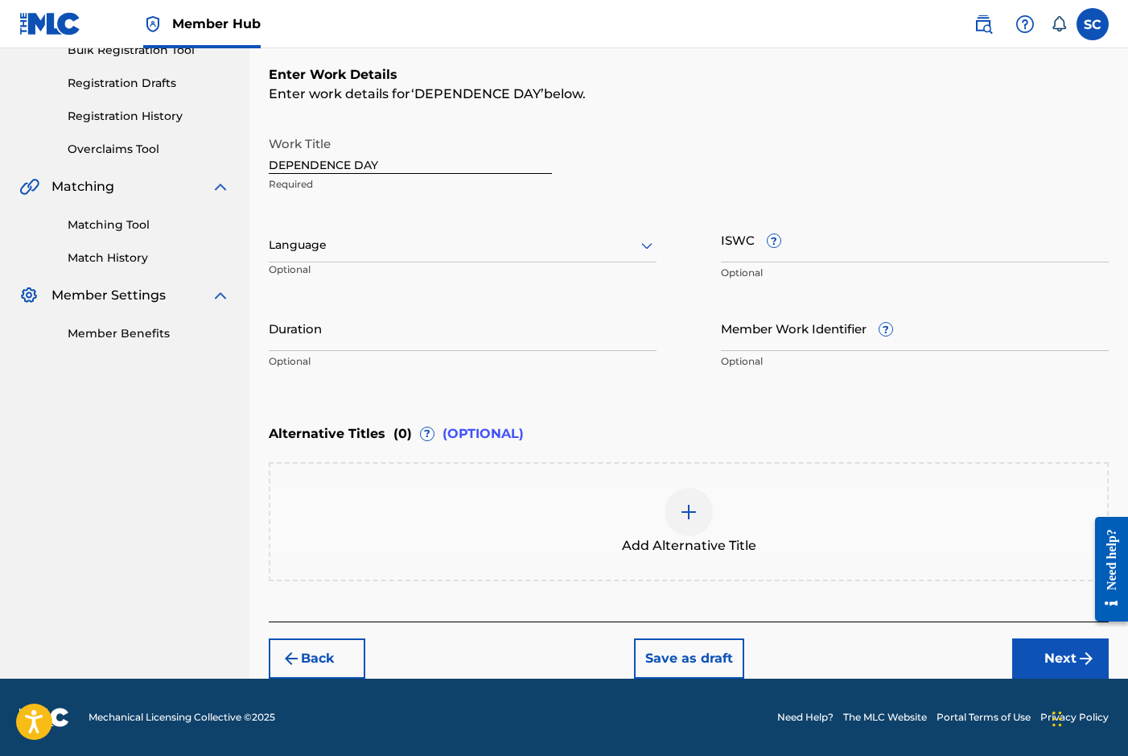
scroll to position [0, 0]
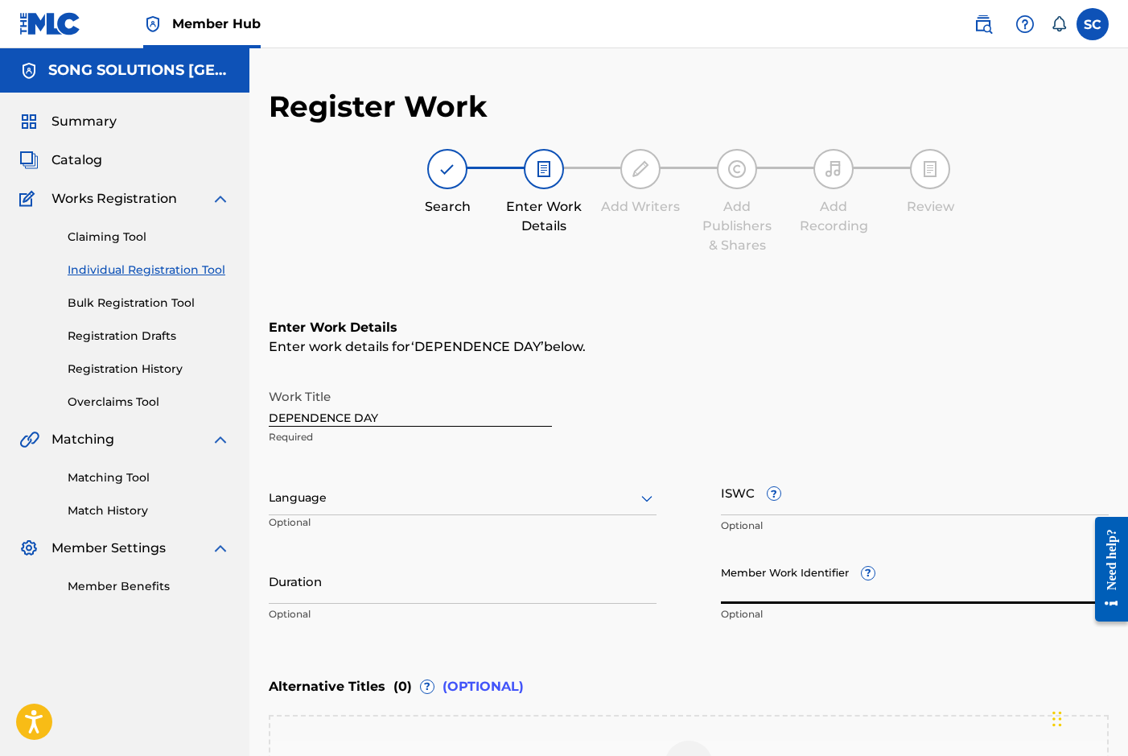
click at [742, 584] on input "Member Work Identifier ?" at bounding box center [915, 581] width 388 height 46
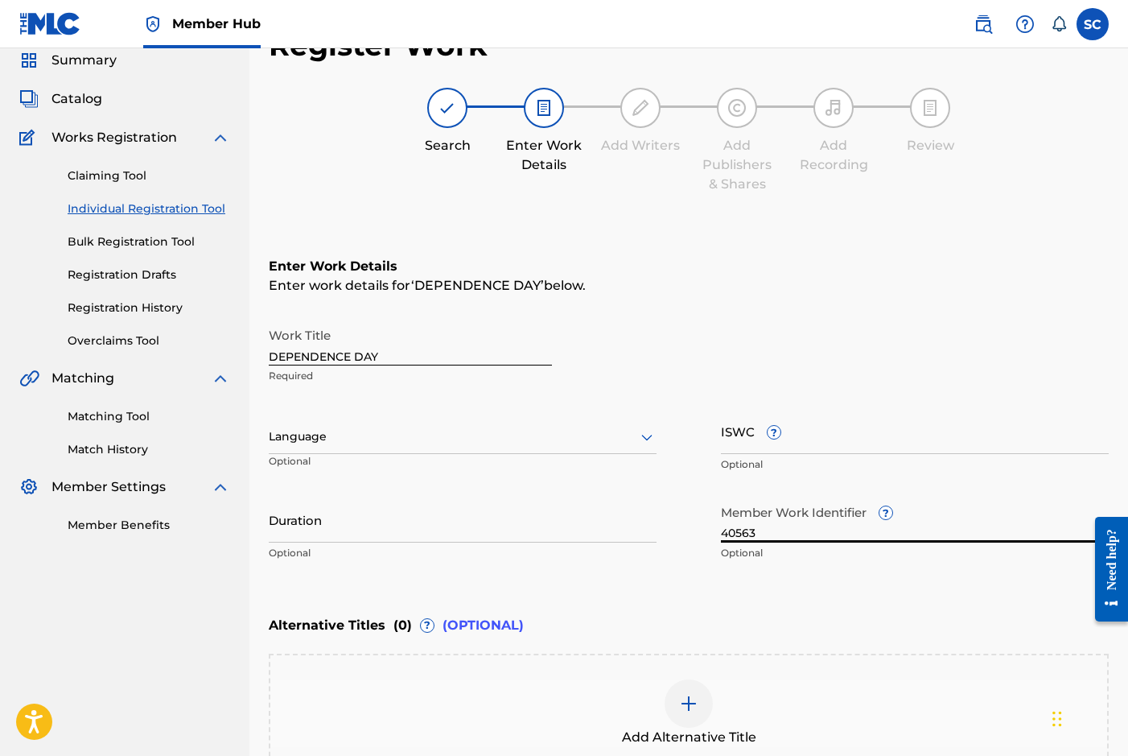
scroll to position [253, 0]
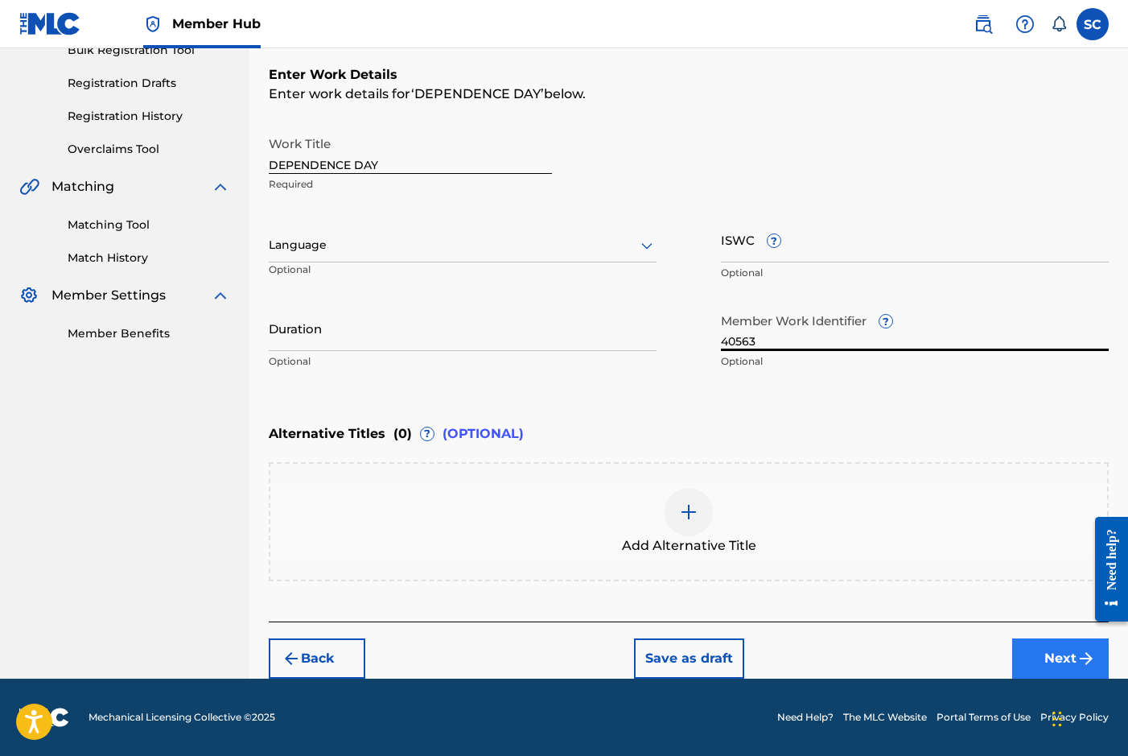
type input "40563"
click at [1065, 658] on button "Next" at bounding box center [1060, 658] width 97 height 40
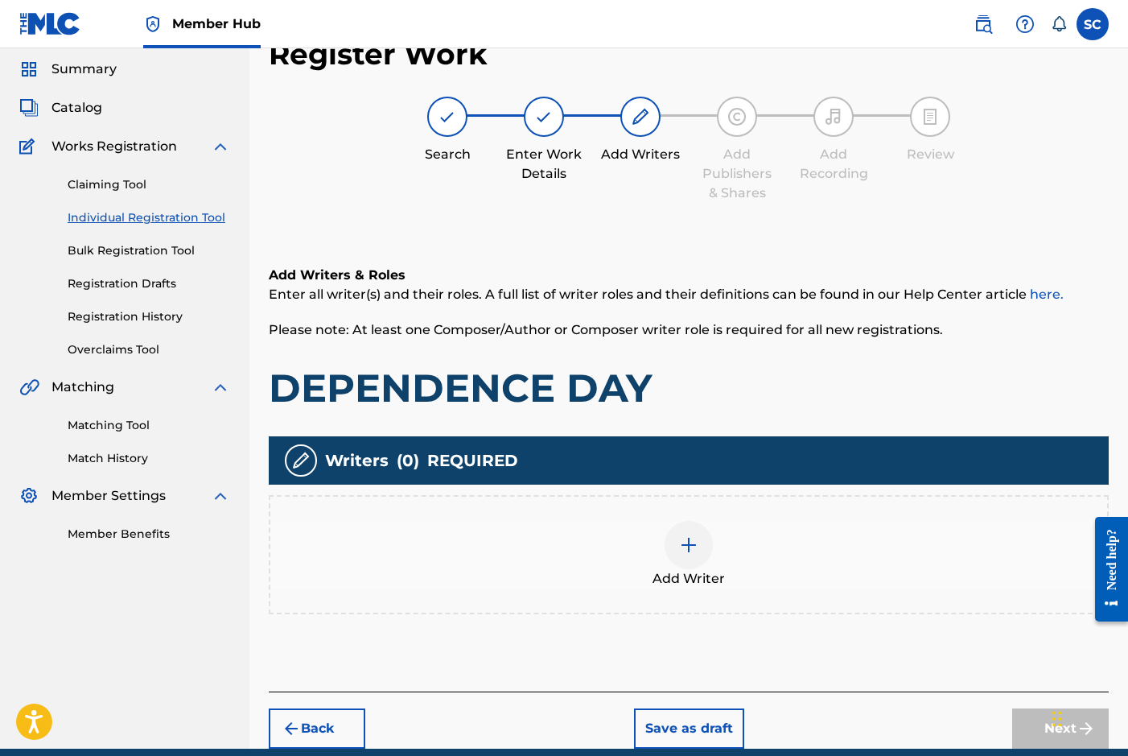
scroll to position [72, 0]
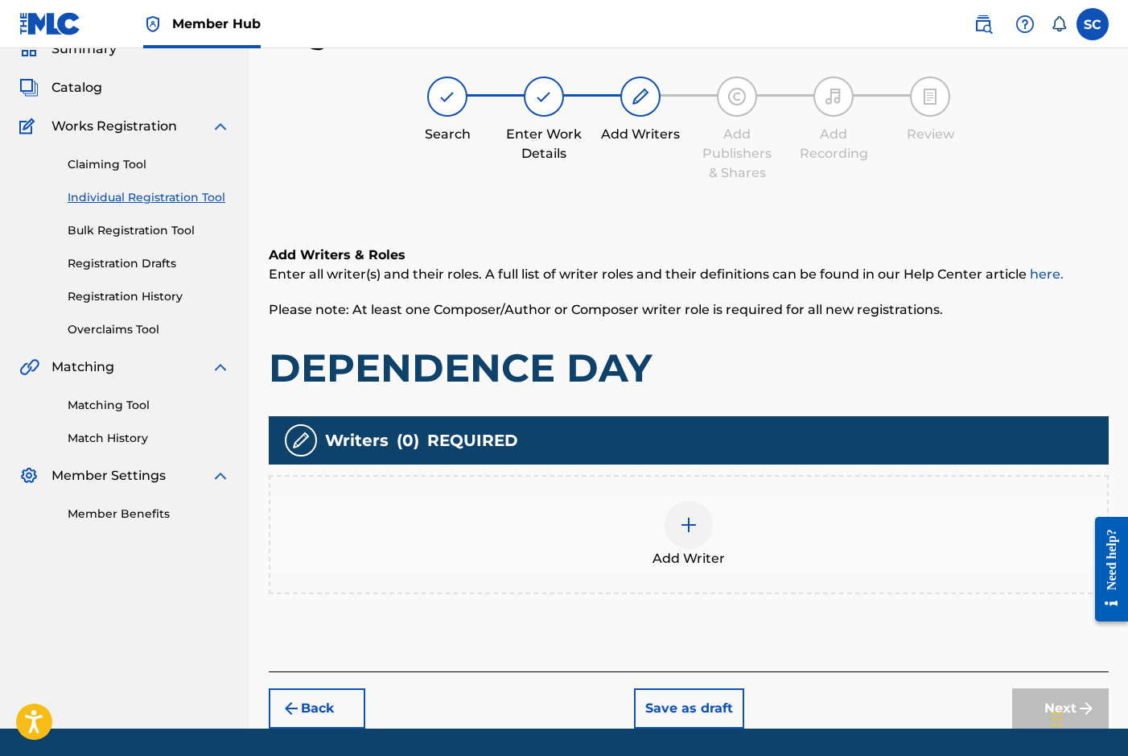
click at [699, 533] on div at bounding box center [689, 524] width 48 height 48
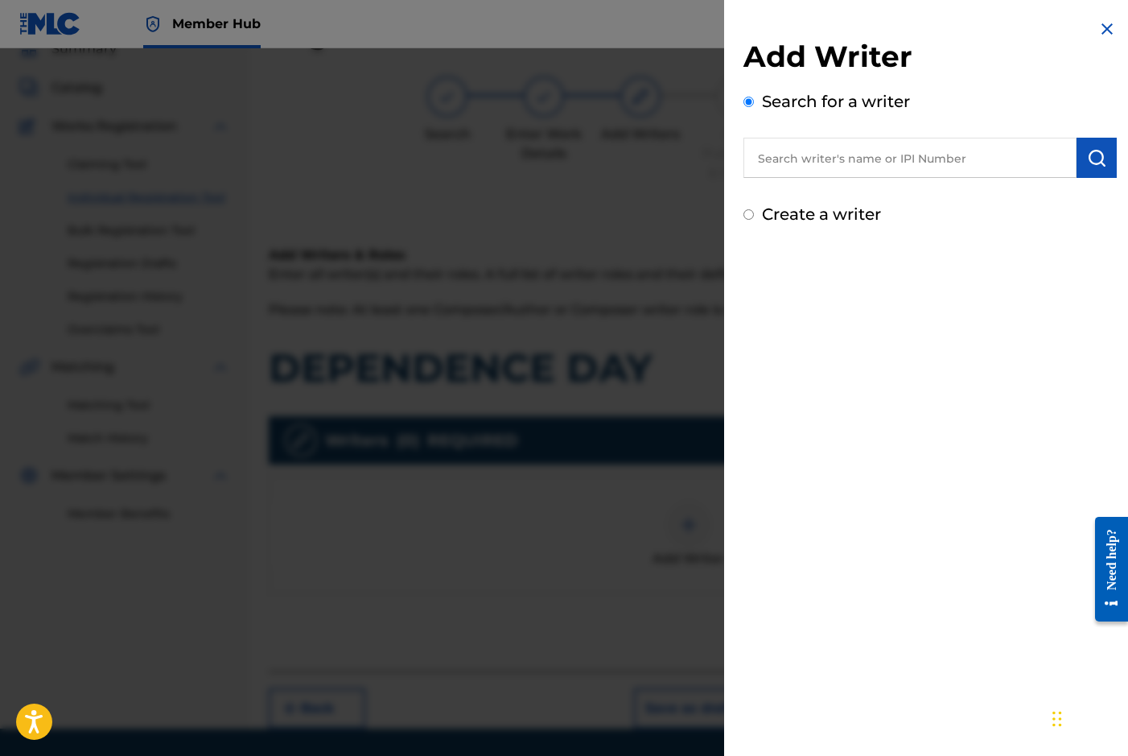
click at [825, 220] on label "Create a writer" at bounding box center [821, 213] width 119 height 19
radio input "true"
click at [754, 220] on input "Create a writer" at bounding box center [749, 214] width 10 height 10
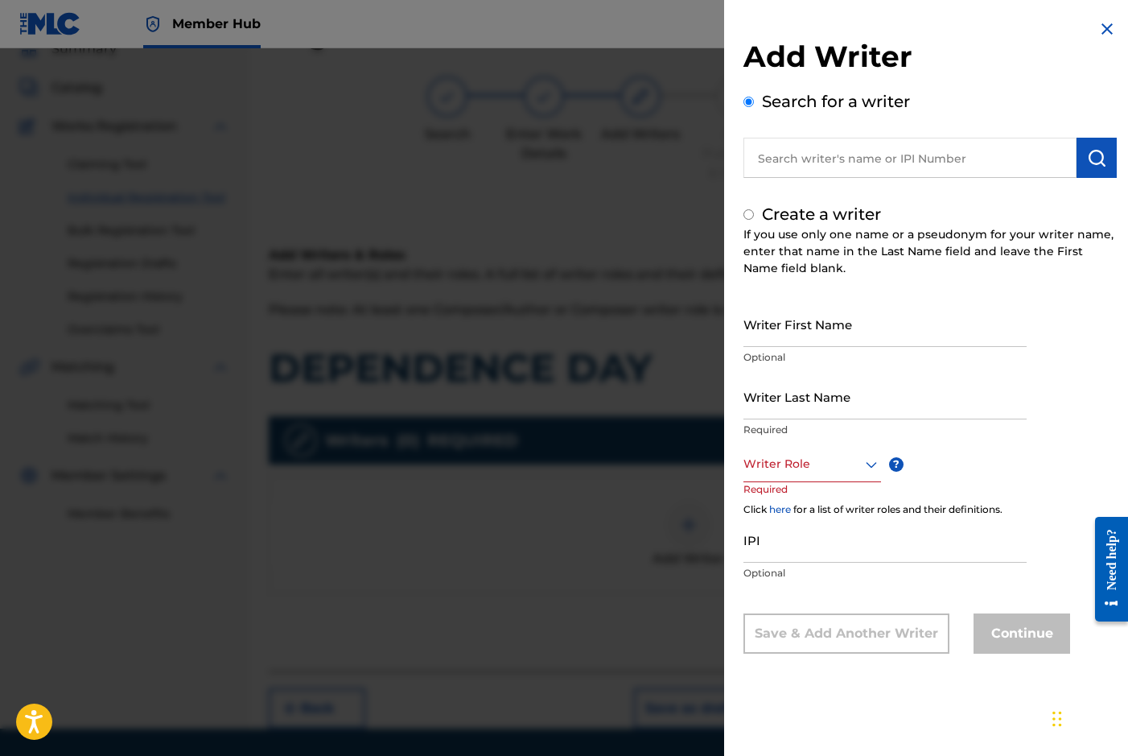
radio input "false"
radio input "true"
click at [796, 315] on input "Writer First Name" at bounding box center [885, 324] width 283 height 46
type input "[PERSON_NAME]"
click at [787, 392] on input "Writer Last Name" at bounding box center [885, 396] width 283 height 46
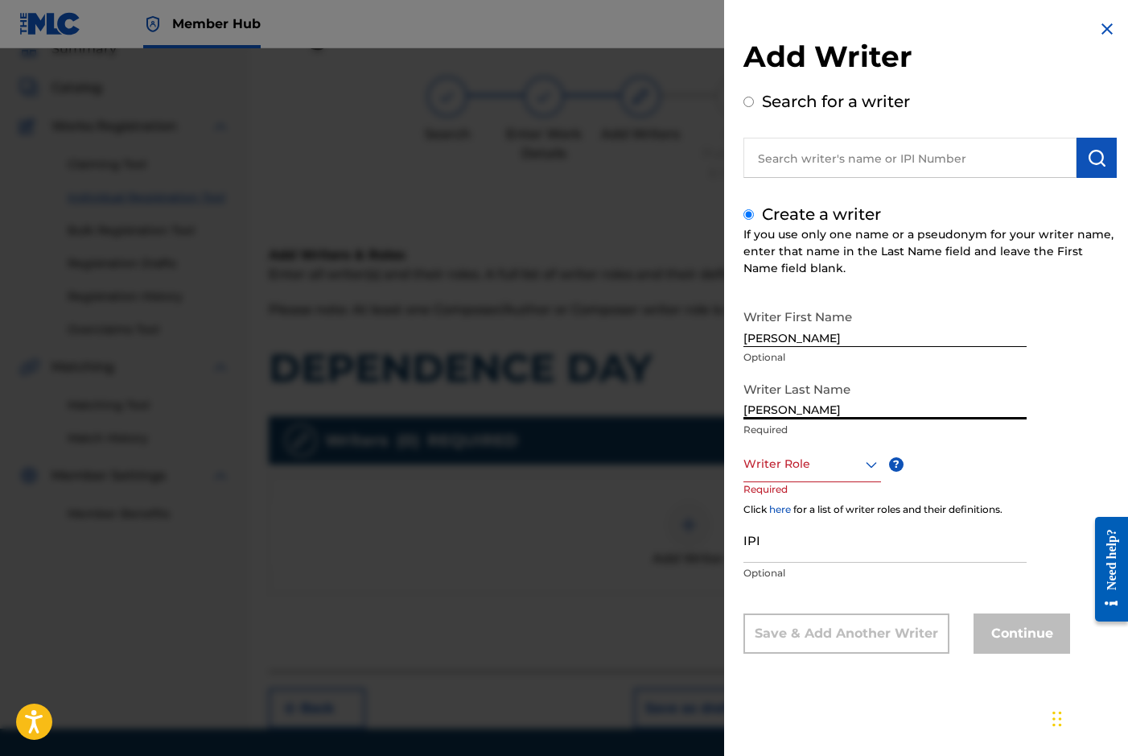
type input "[PERSON_NAME]"
click at [789, 464] on div at bounding box center [813, 464] width 138 height 20
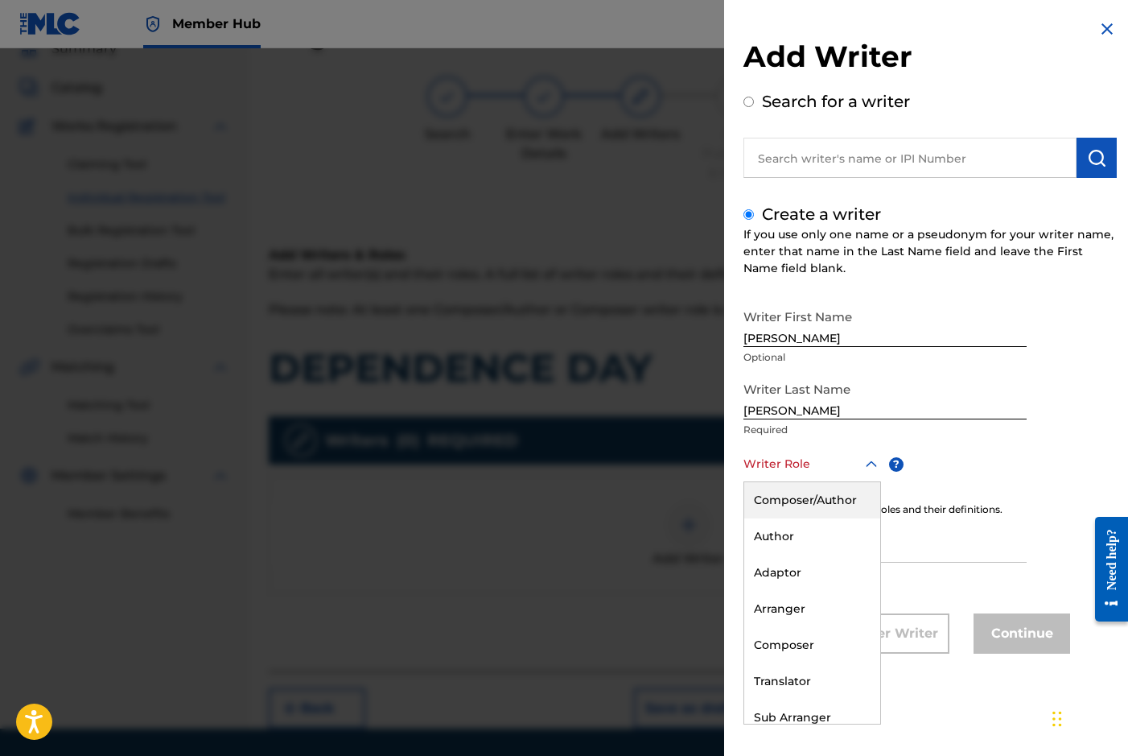
click at [794, 500] on div "Composer/Author" at bounding box center [812, 500] width 136 height 36
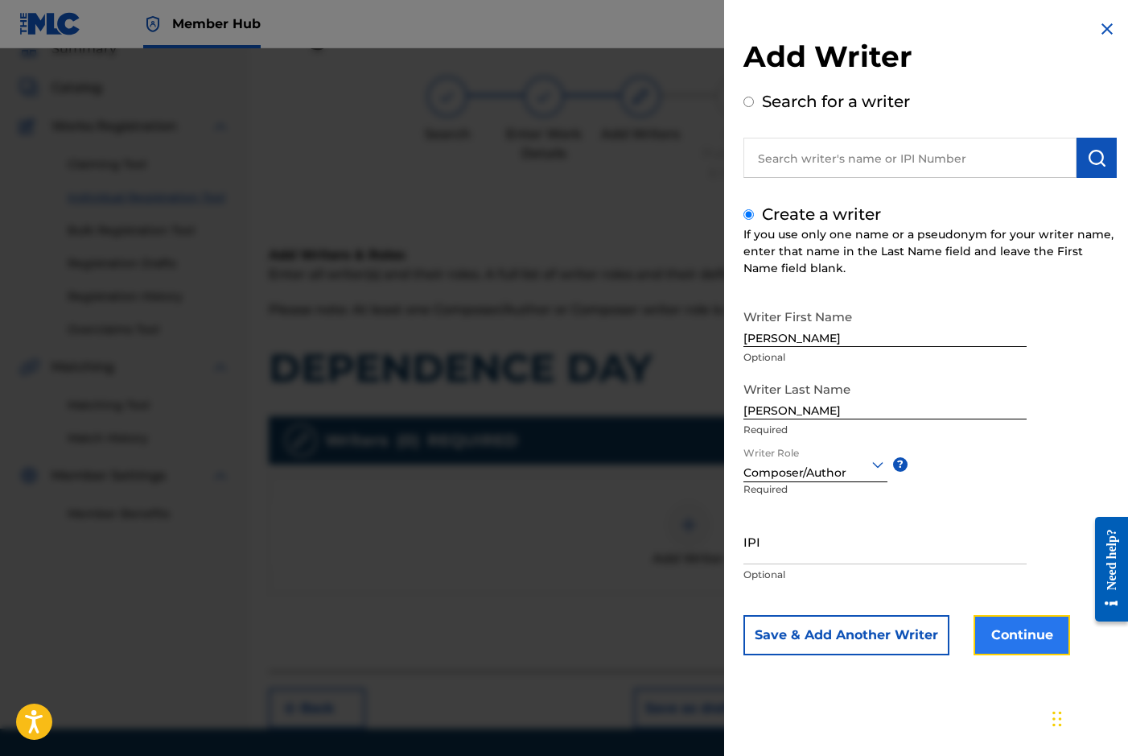
click at [1015, 630] on button "Continue" at bounding box center [1022, 635] width 97 height 40
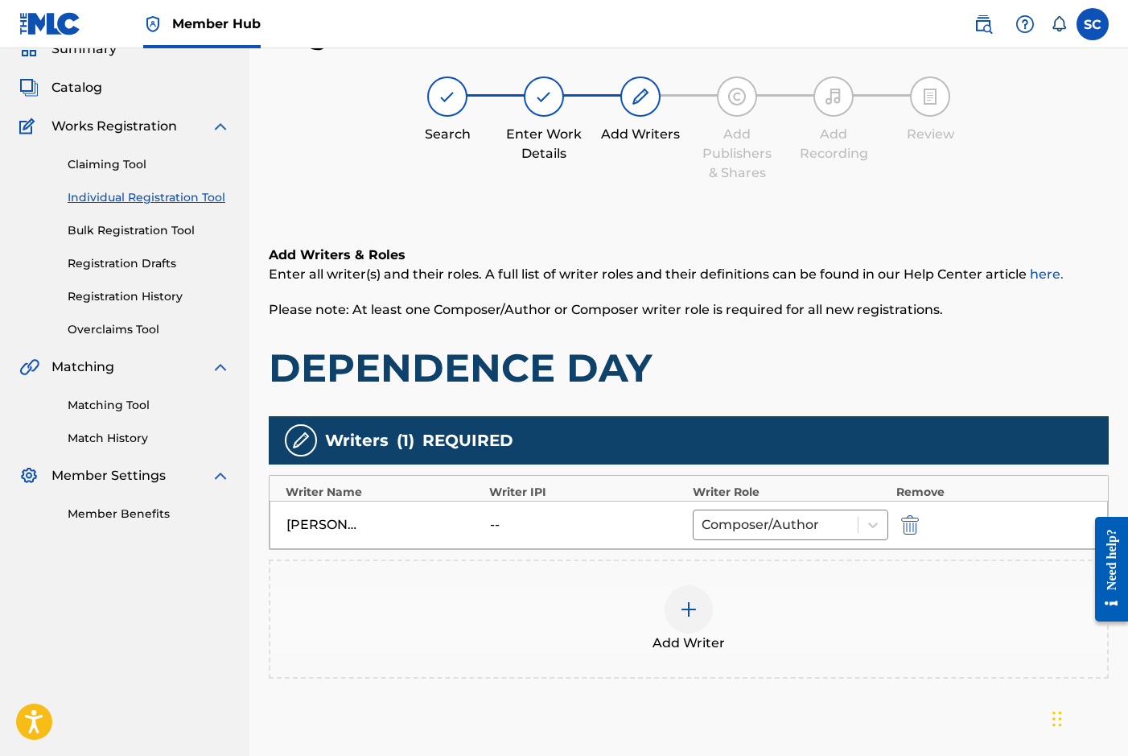
scroll to position [207, 0]
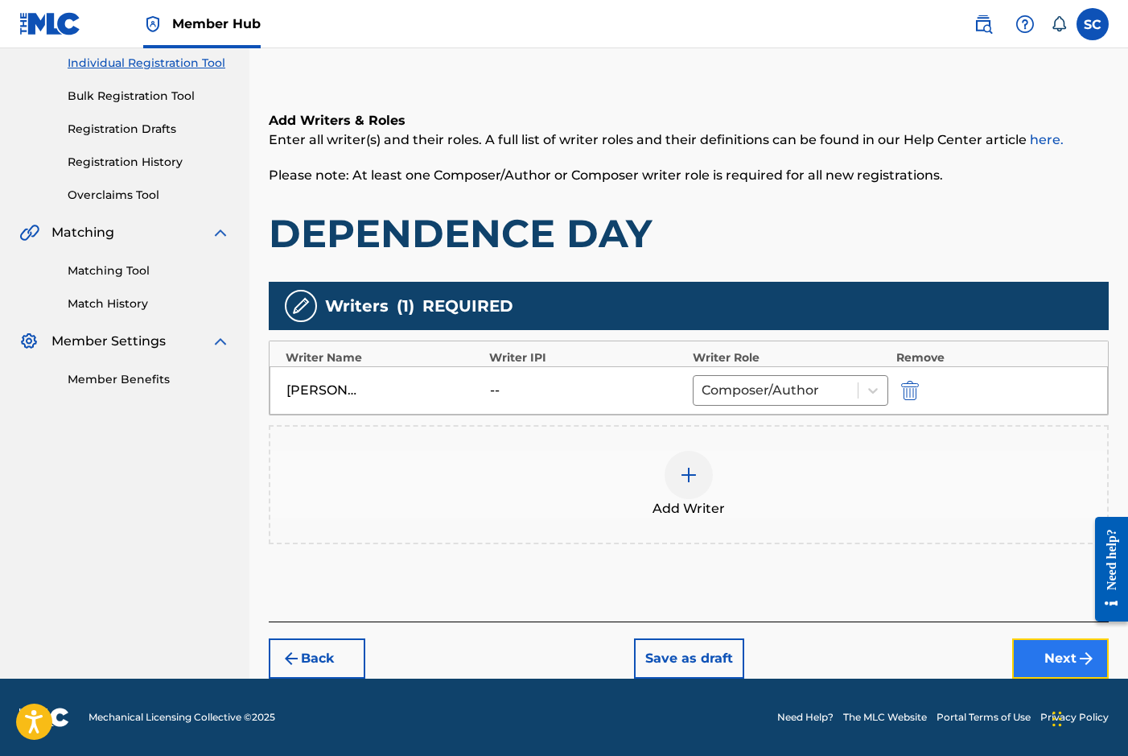
click at [1046, 661] on button "Next" at bounding box center [1060, 658] width 97 height 40
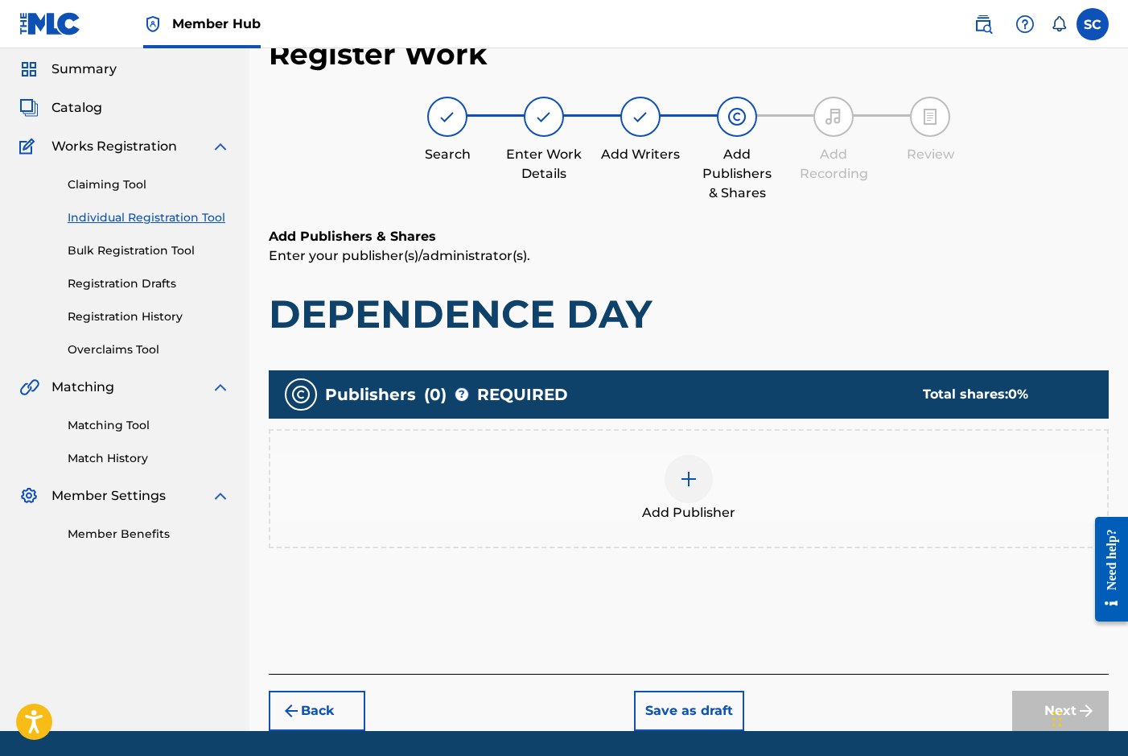
scroll to position [72, 0]
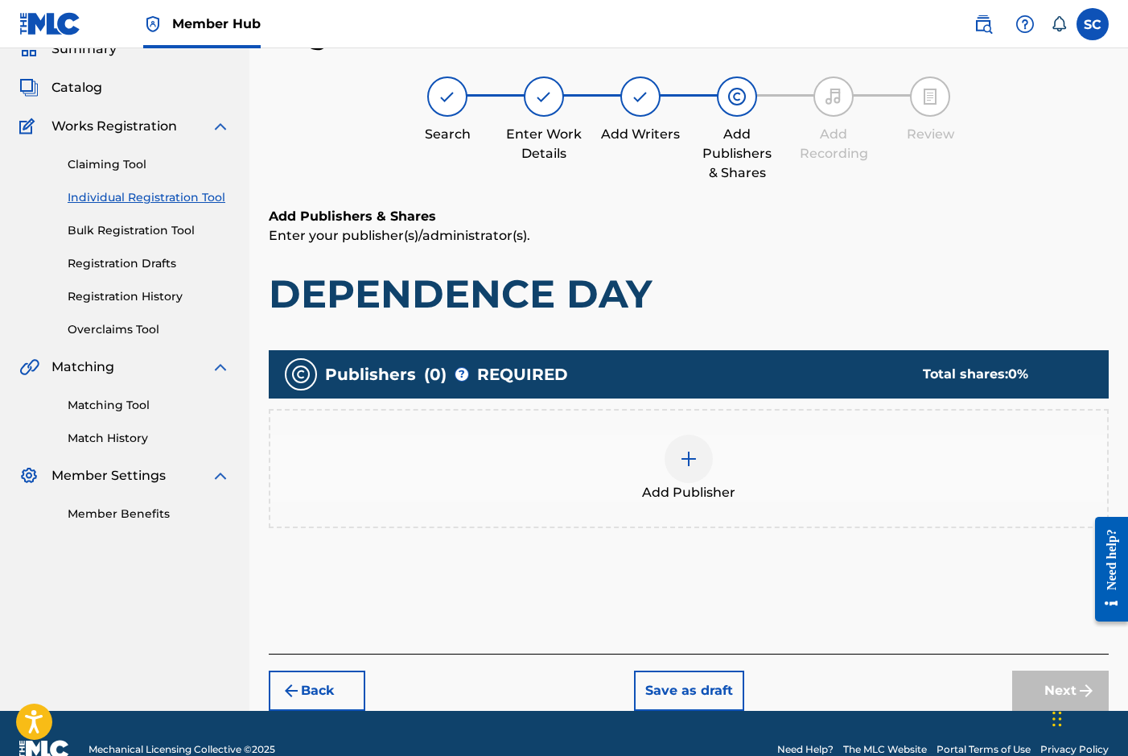
click at [673, 453] on div at bounding box center [689, 459] width 48 height 48
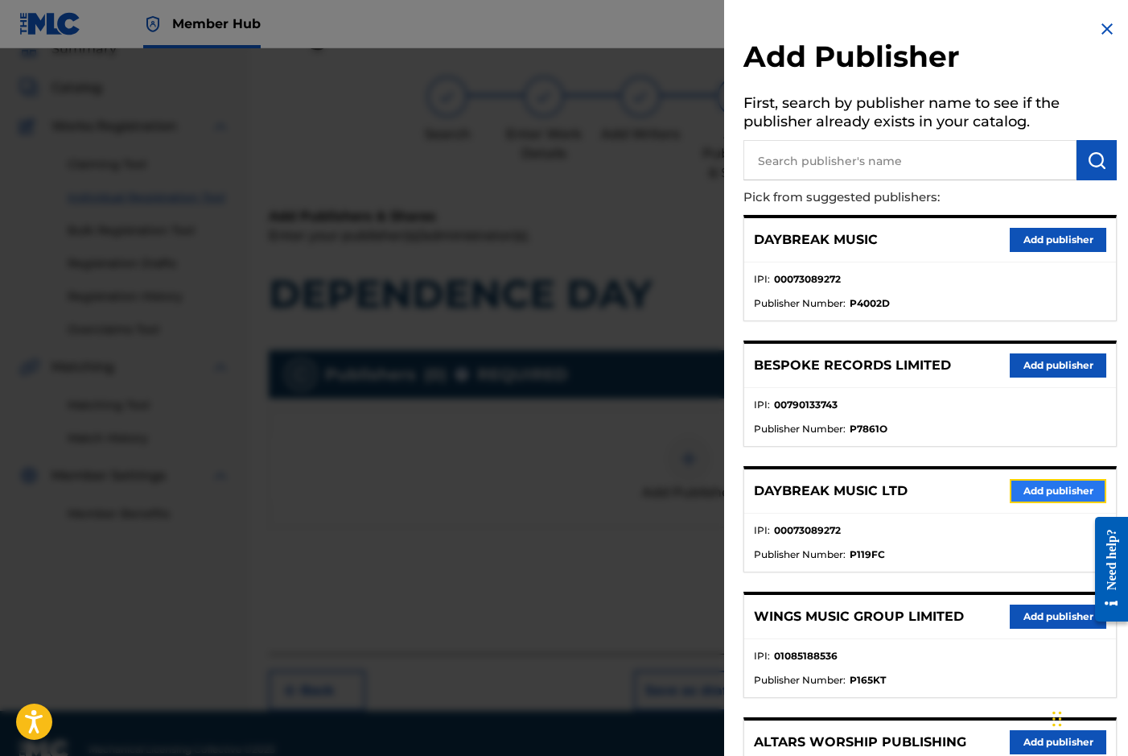
click at [1044, 487] on button "Add publisher" at bounding box center [1058, 491] width 97 height 24
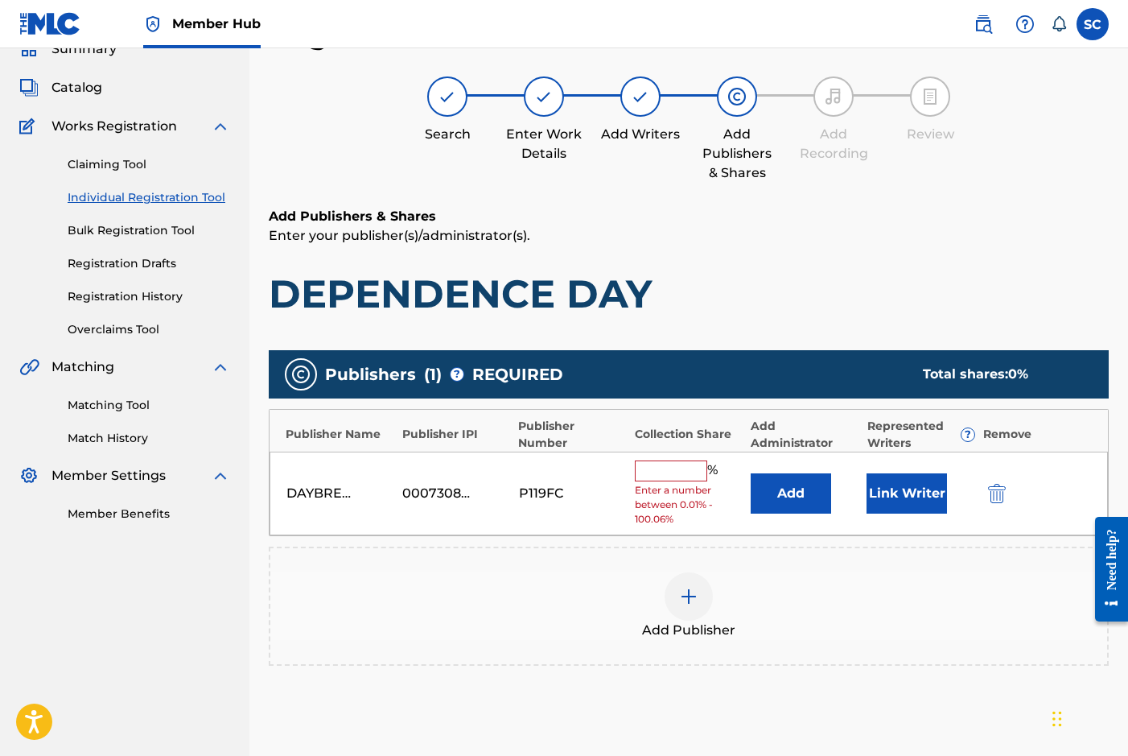
click at [674, 473] on input "text" at bounding box center [671, 470] width 72 height 21
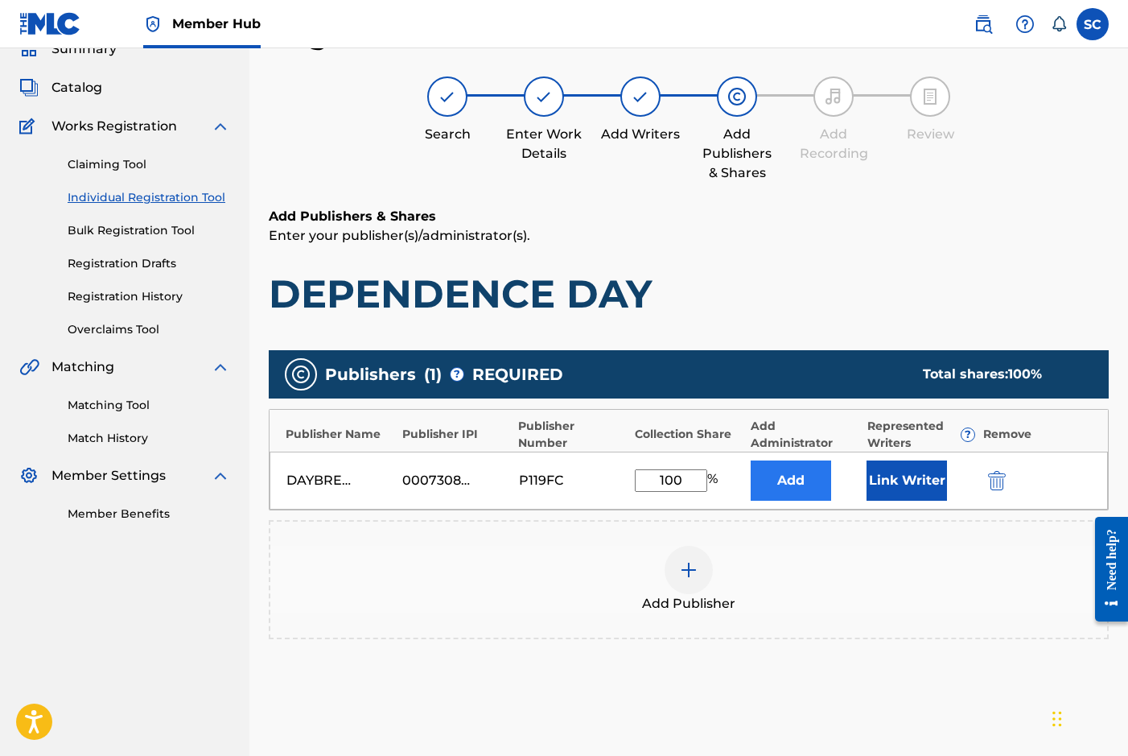
type input "100"
click at [785, 481] on button "Add" at bounding box center [791, 480] width 80 height 40
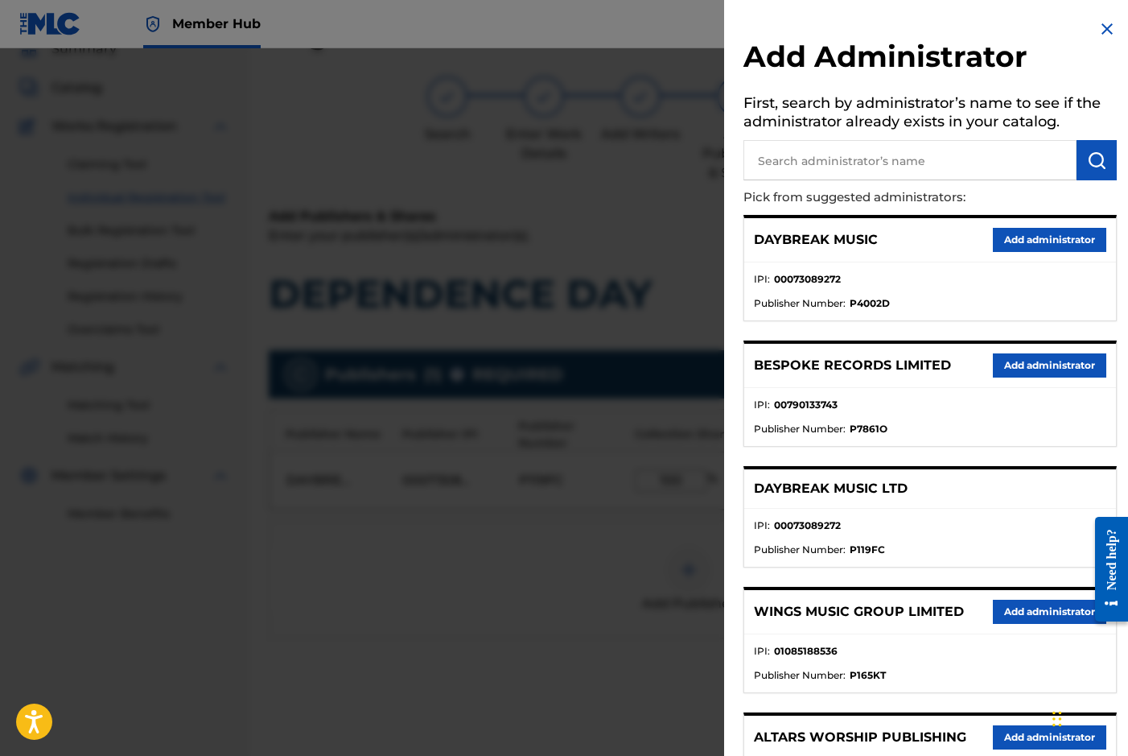
click at [847, 159] on input "text" at bounding box center [910, 160] width 333 height 40
type input "SONG SOLUTIONS"
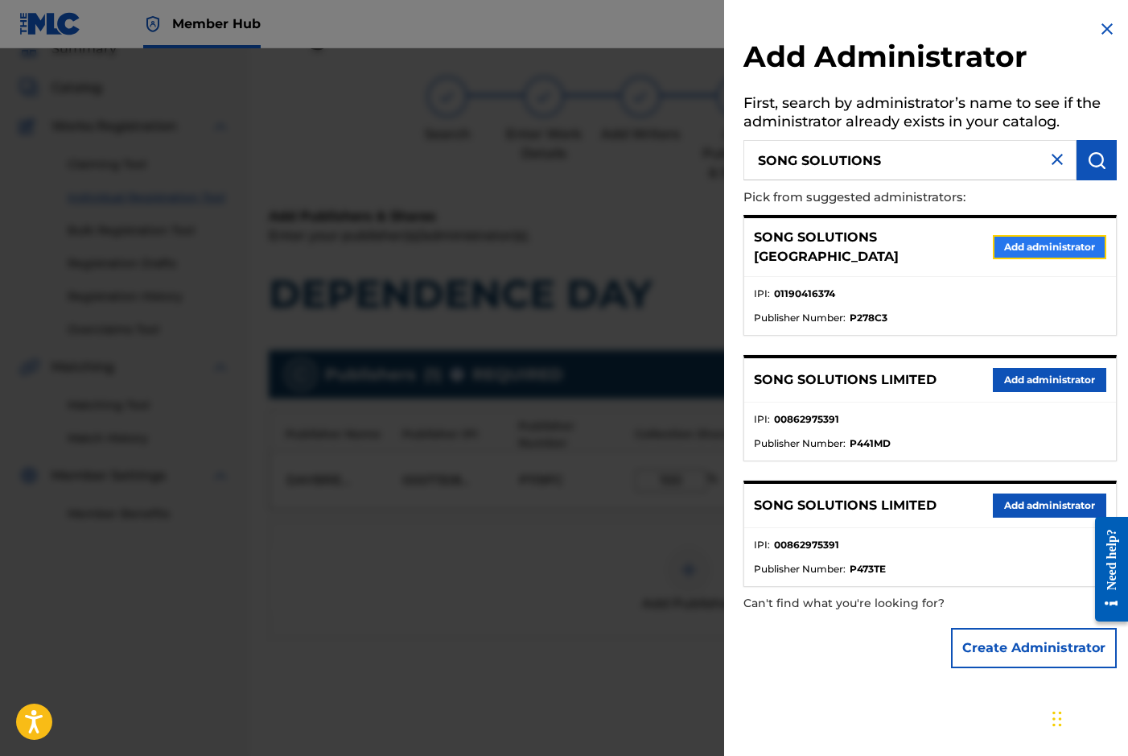
click at [1022, 244] on button "Add administrator" at bounding box center [1049, 247] width 113 height 24
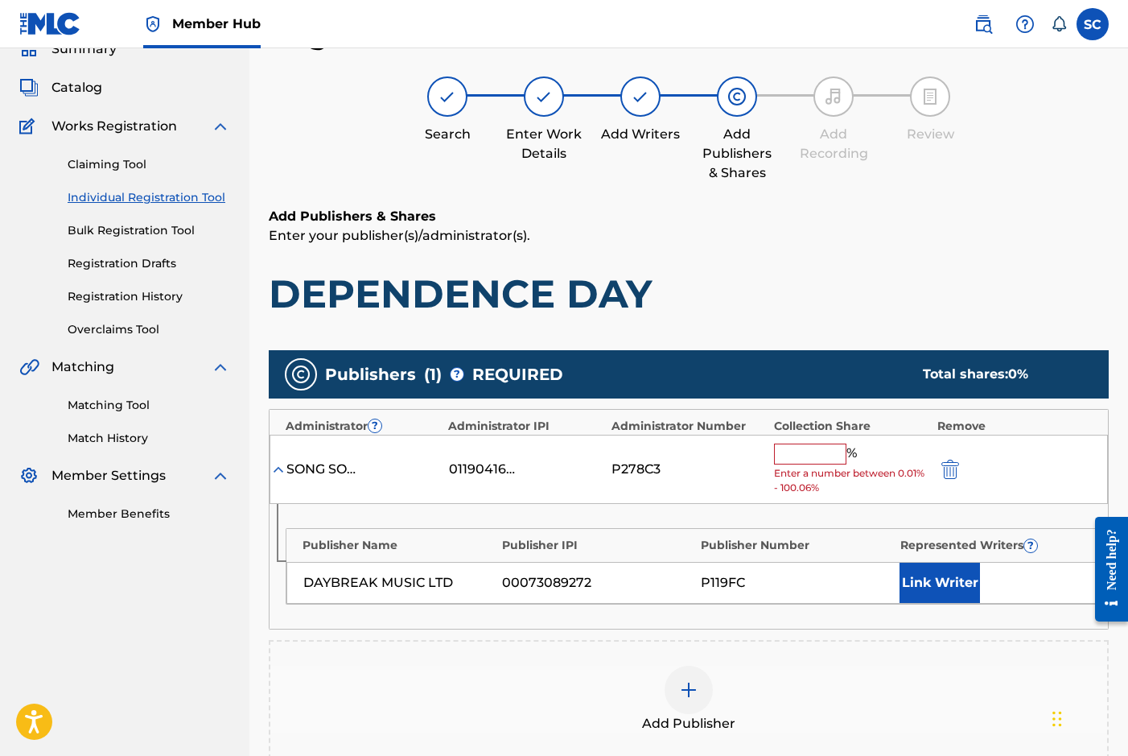
click at [814, 452] on input "text" at bounding box center [810, 453] width 72 height 21
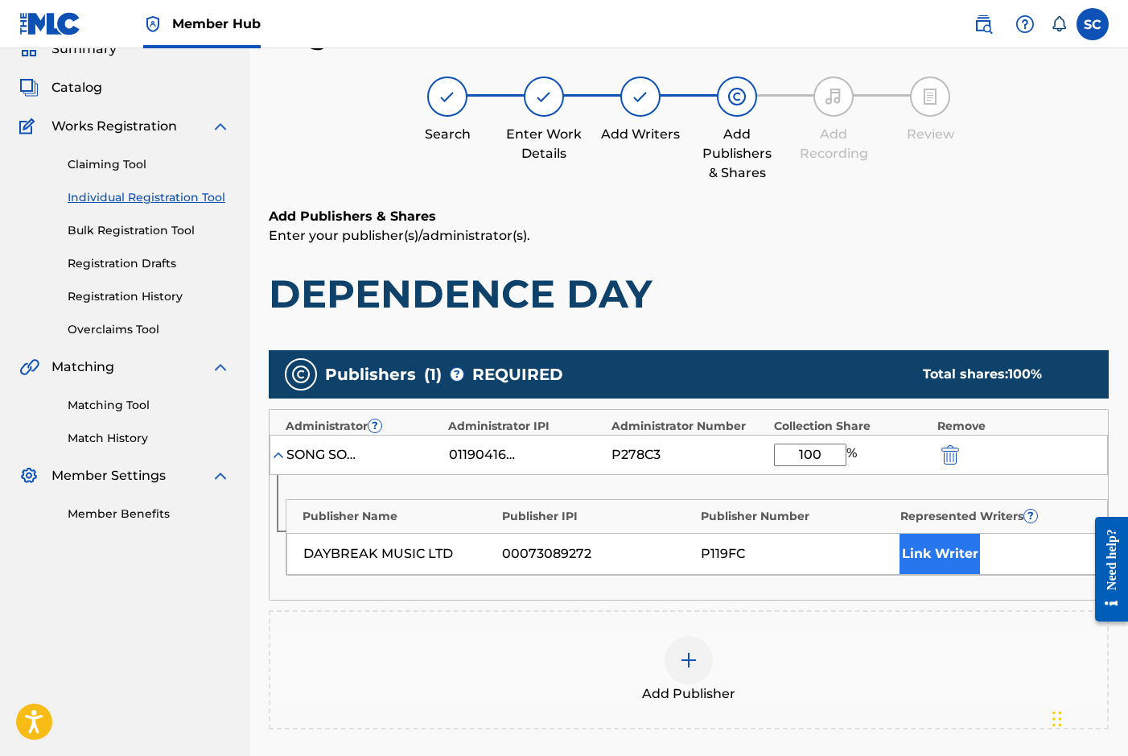
type input "100"
click at [921, 556] on button "Link Writer" at bounding box center [940, 553] width 80 height 40
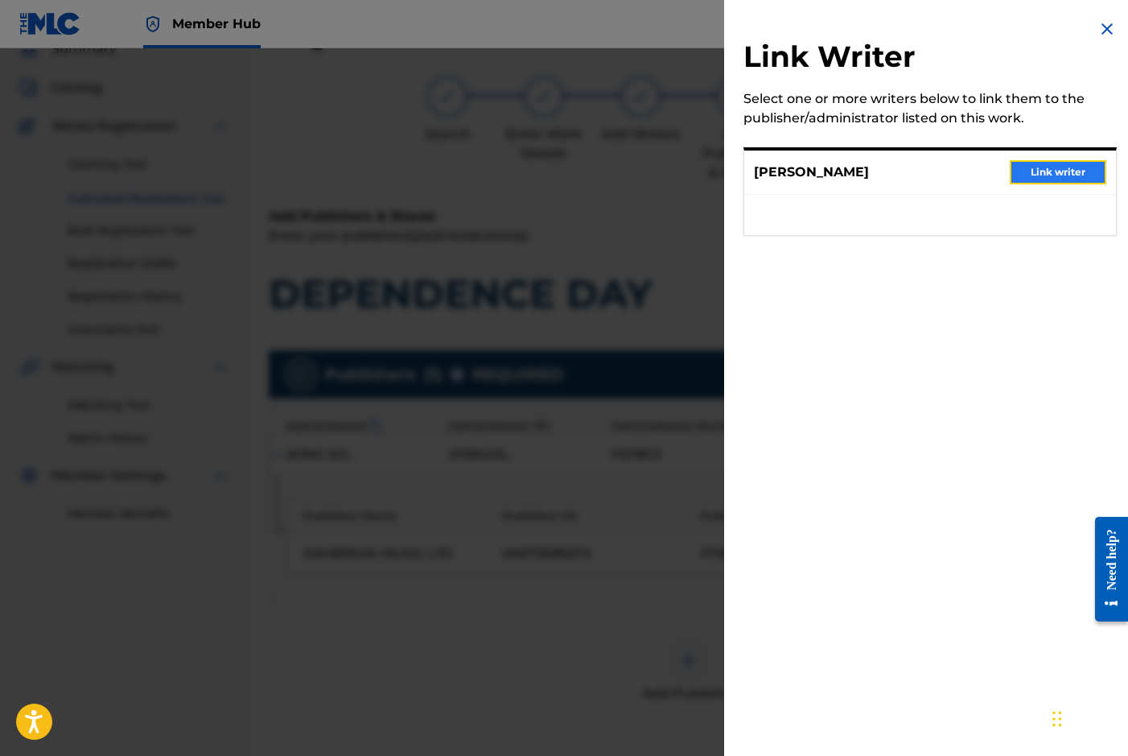
click at [1069, 170] on button "Link writer" at bounding box center [1058, 172] width 97 height 24
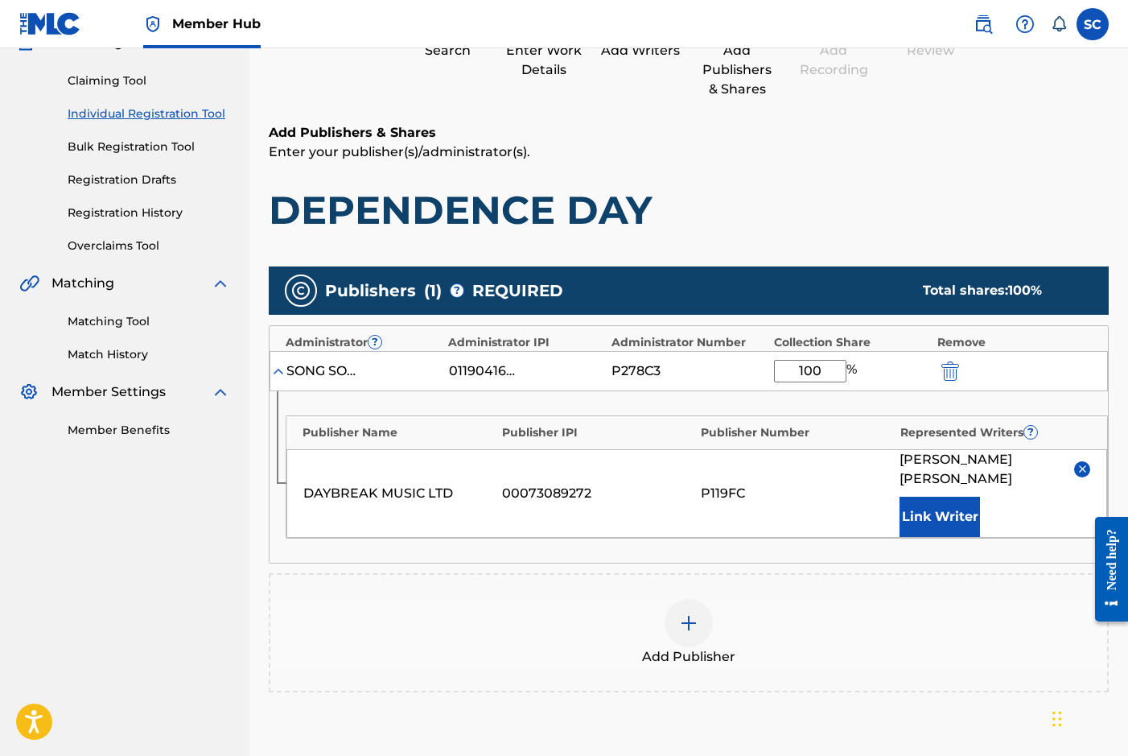
scroll to position [333, 0]
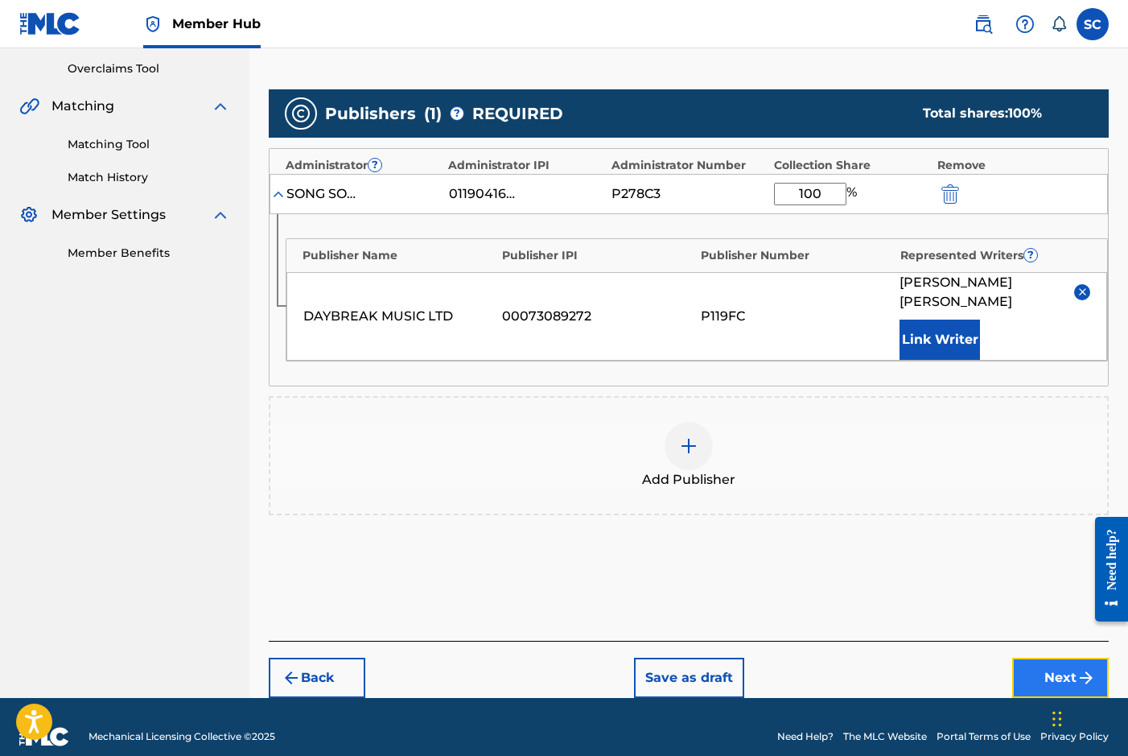
click at [1052, 657] on button "Next" at bounding box center [1060, 677] width 97 height 40
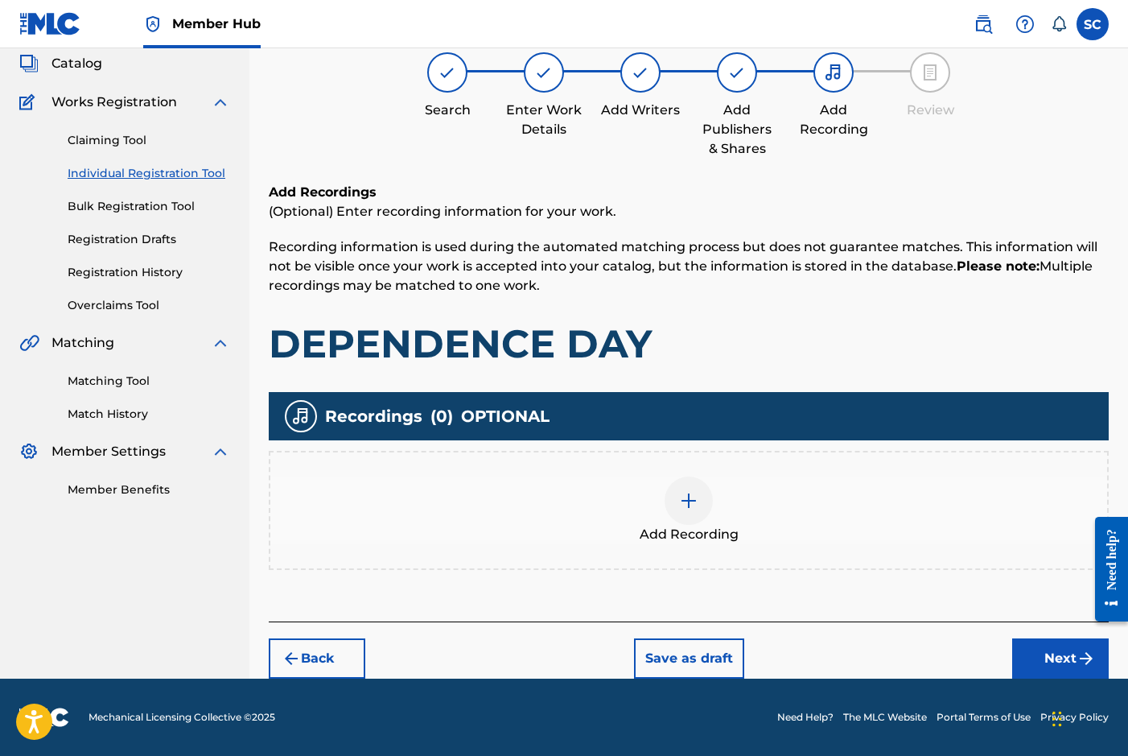
scroll to position [72, 0]
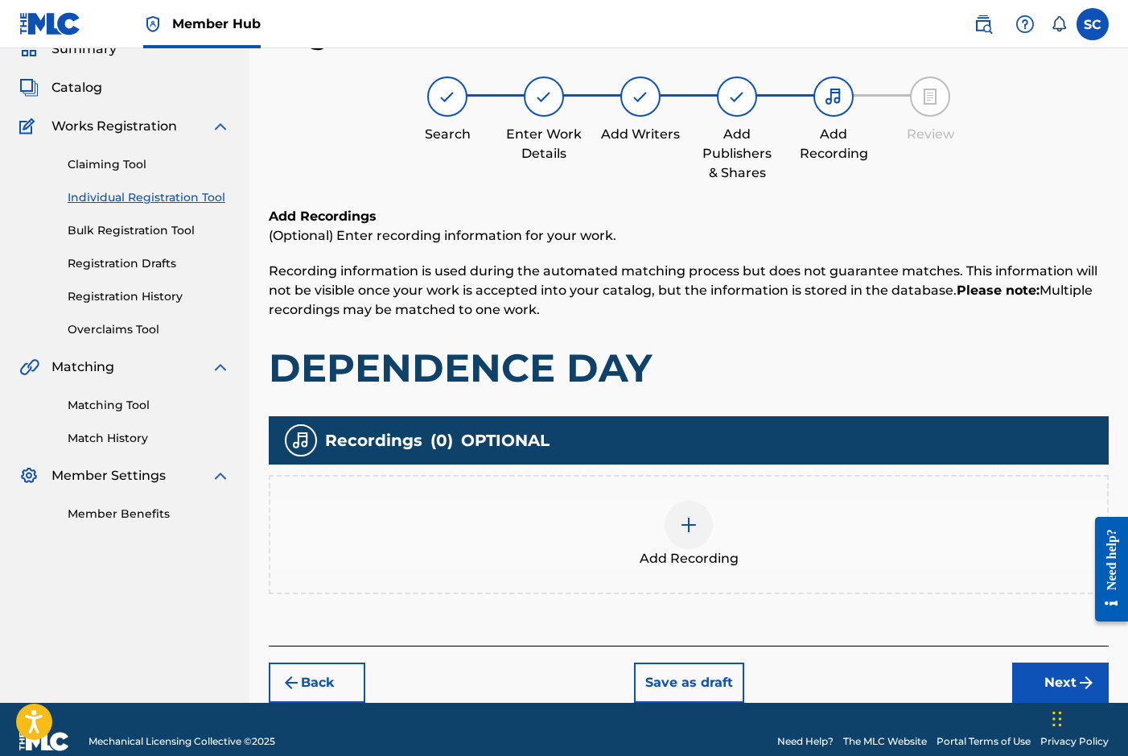
click at [690, 526] on img at bounding box center [688, 524] width 19 height 19
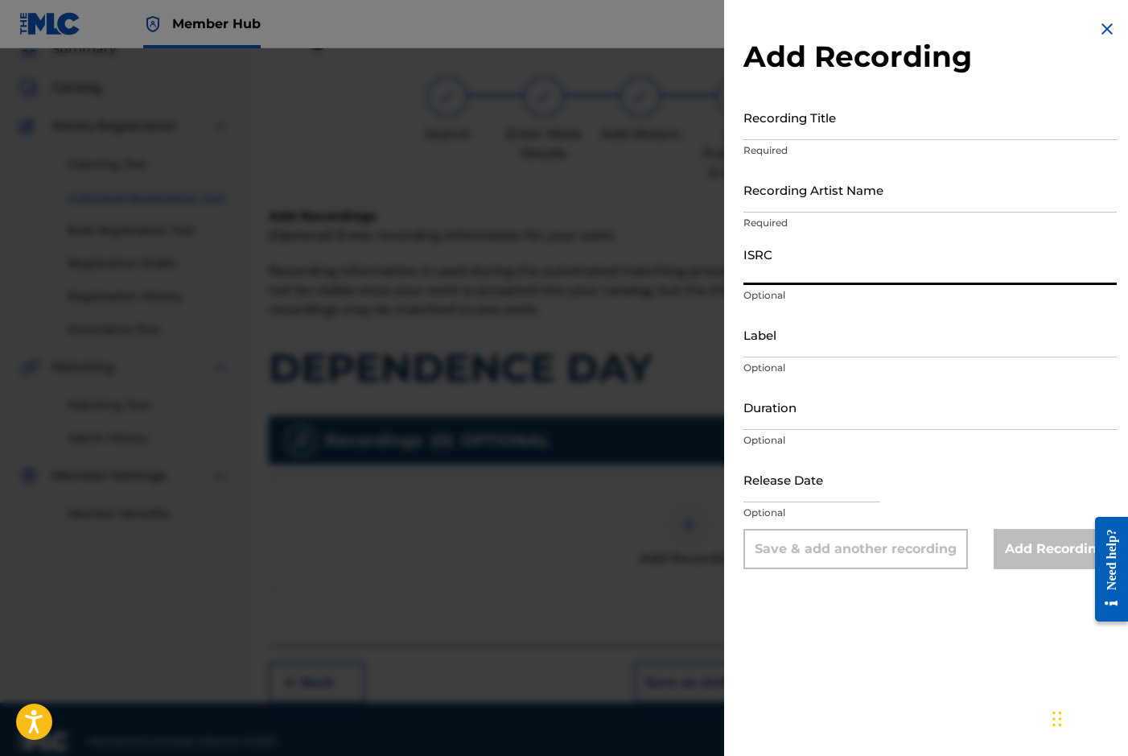
click at [808, 263] on input "ISRC" at bounding box center [930, 262] width 373 height 46
paste input "GBDPR0372010"
type input "GBDPR0372010"
click at [780, 117] on input "Recording Title" at bounding box center [930, 117] width 373 height 46
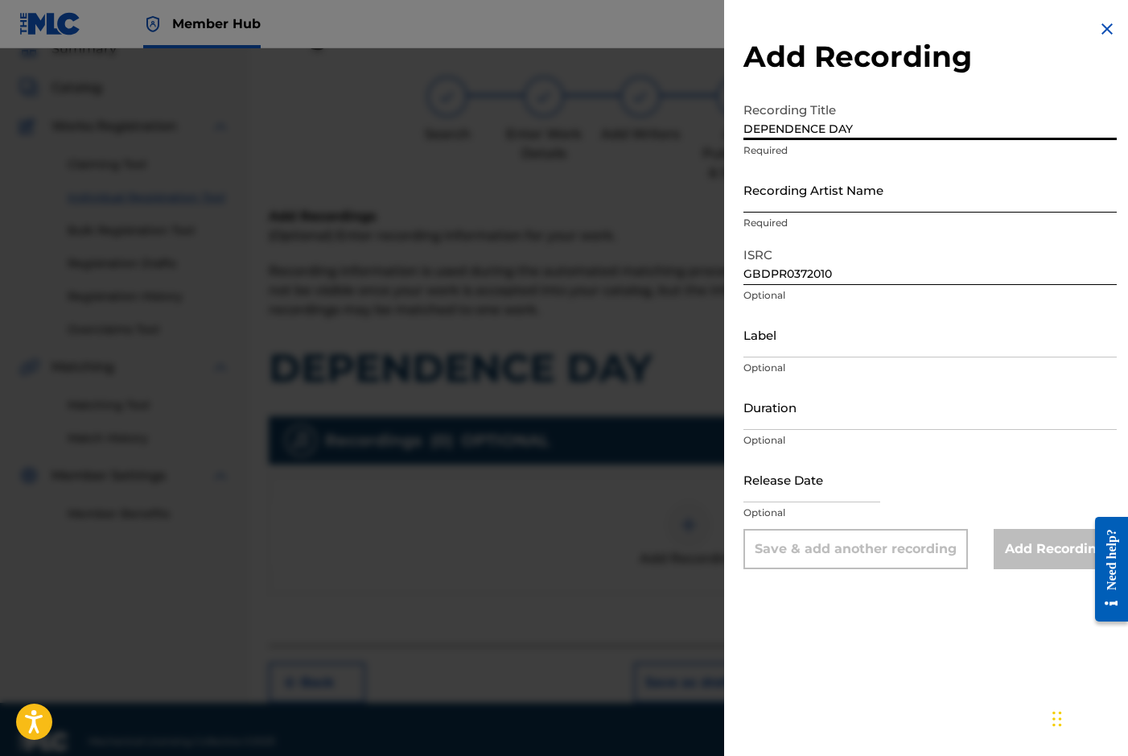
type input "DEPENDENCE DAY"
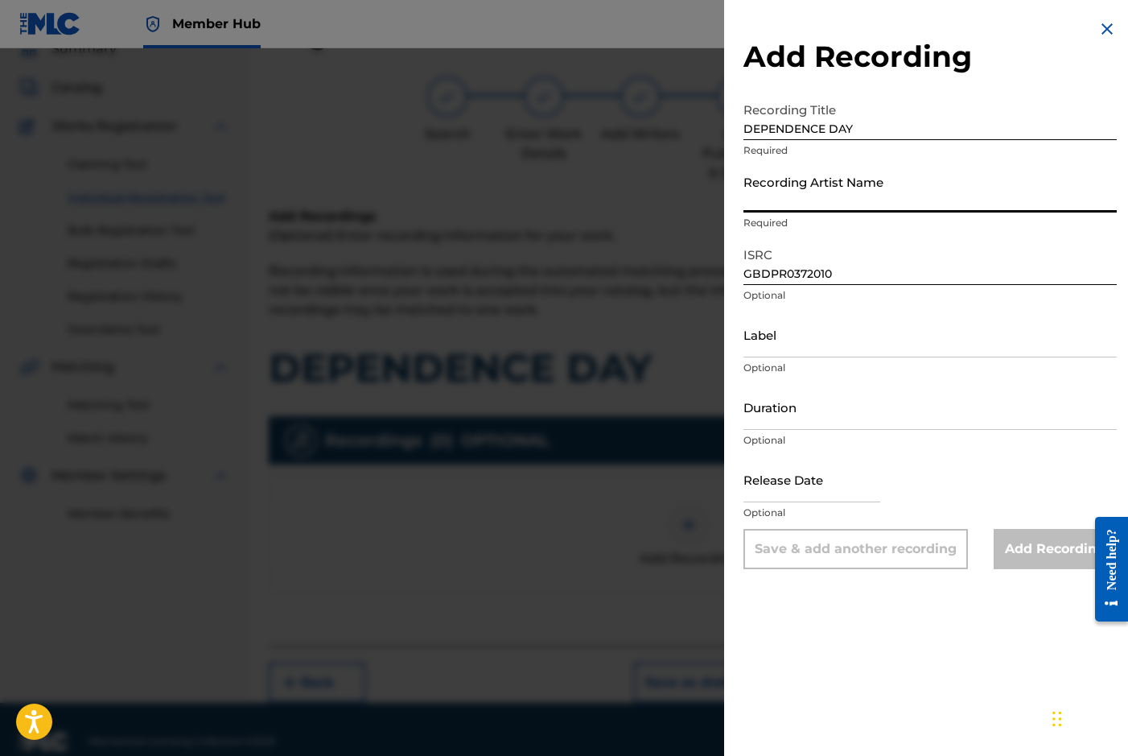
click at [770, 196] on input "Recording Artist Name" at bounding box center [930, 190] width 373 height 46
type input "[PERSON_NAME]"
type input "[DATE]"
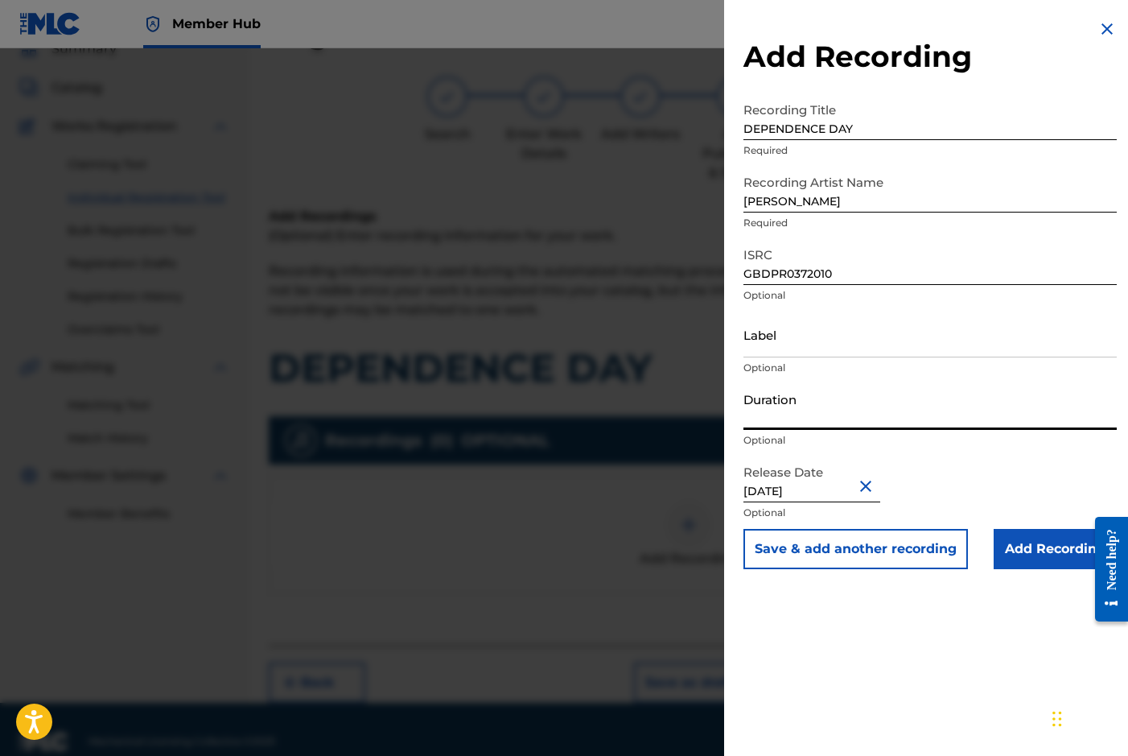
click at [787, 398] on input "Duration" at bounding box center [930, 407] width 373 height 46
type input "03:34"
click at [1024, 554] on input "Add Recording" at bounding box center [1055, 549] width 123 height 40
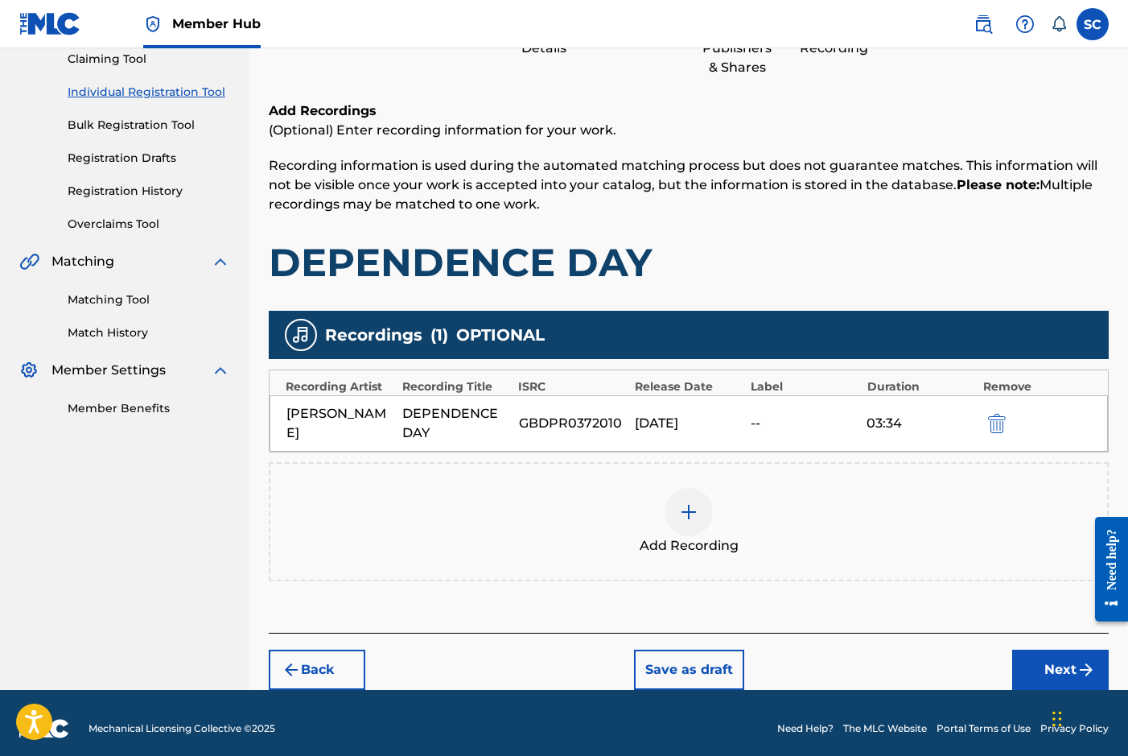
scroll to position [189, 0]
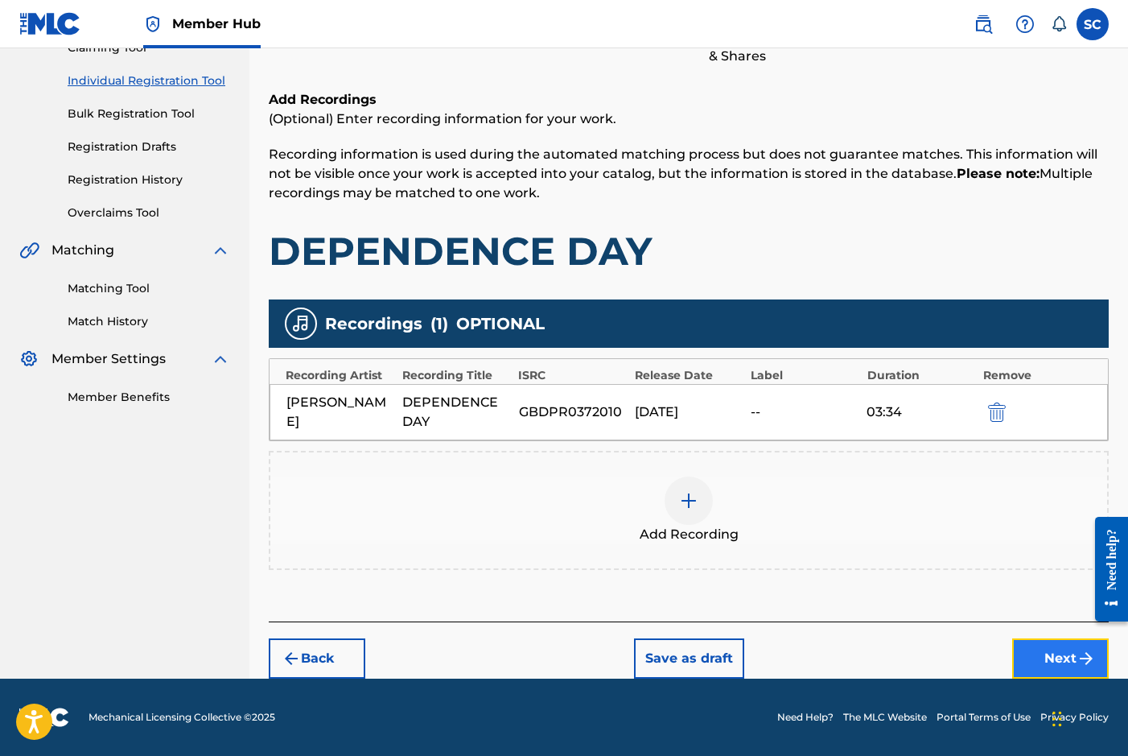
click at [1032, 660] on button "Next" at bounding box center [1060, 658] width 97 height 40
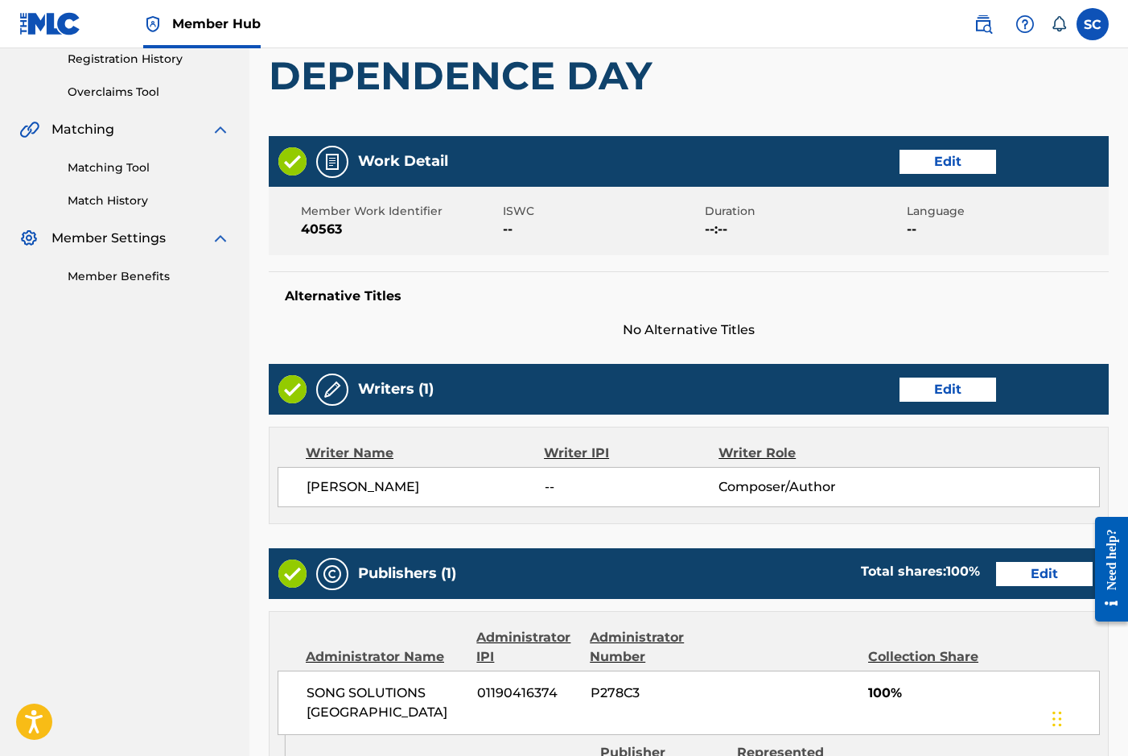
scroll to position [712, 0]
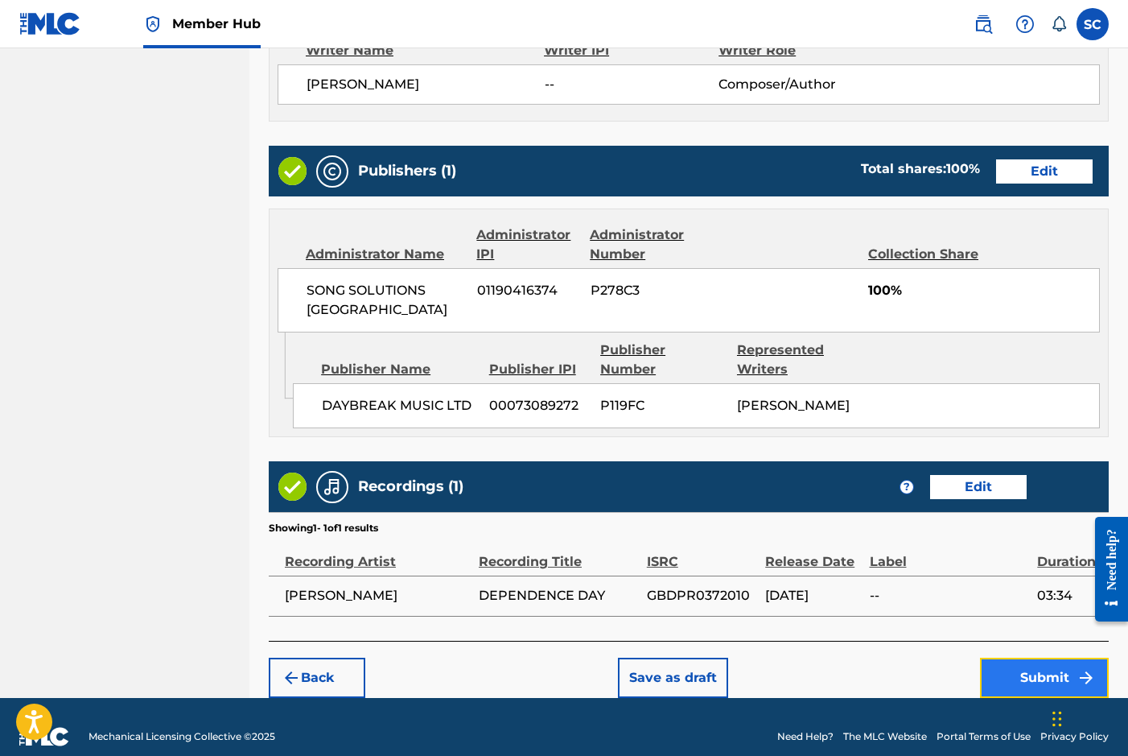
click at [1040, 657] on button "Submit" at bounding box center [1044, 677] width 129 height 40
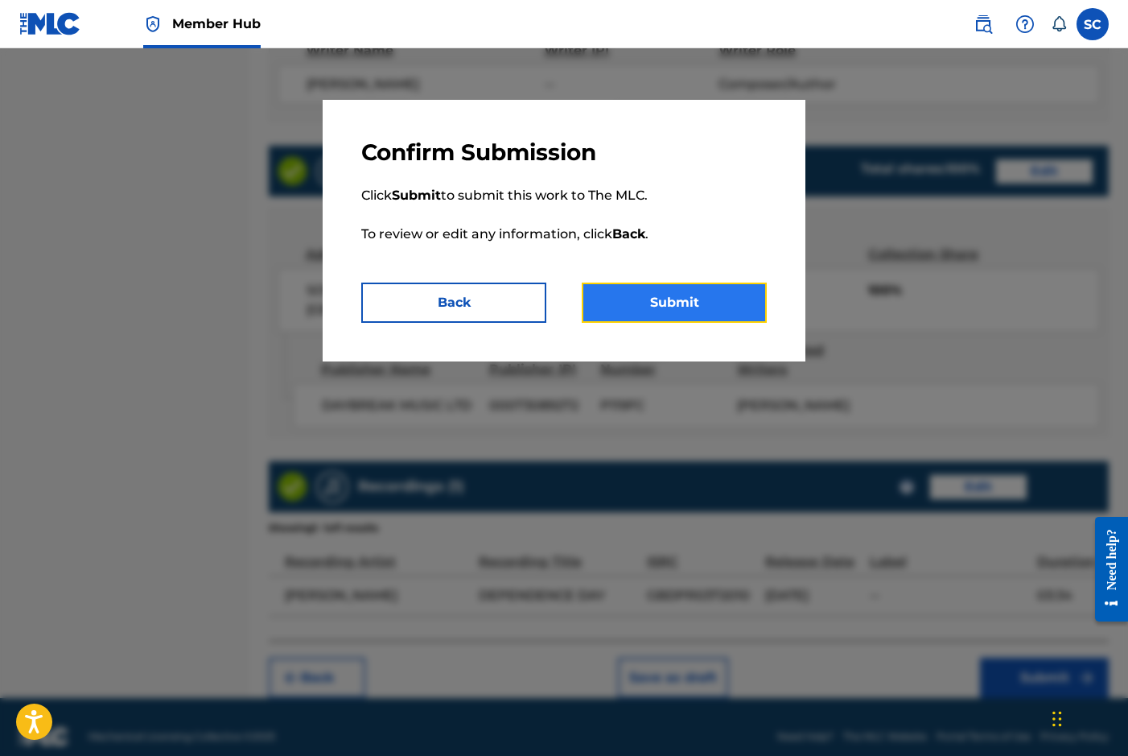
click at [698, 297] on button "Submit" at bounding box center [674, 302] width 185 height 40
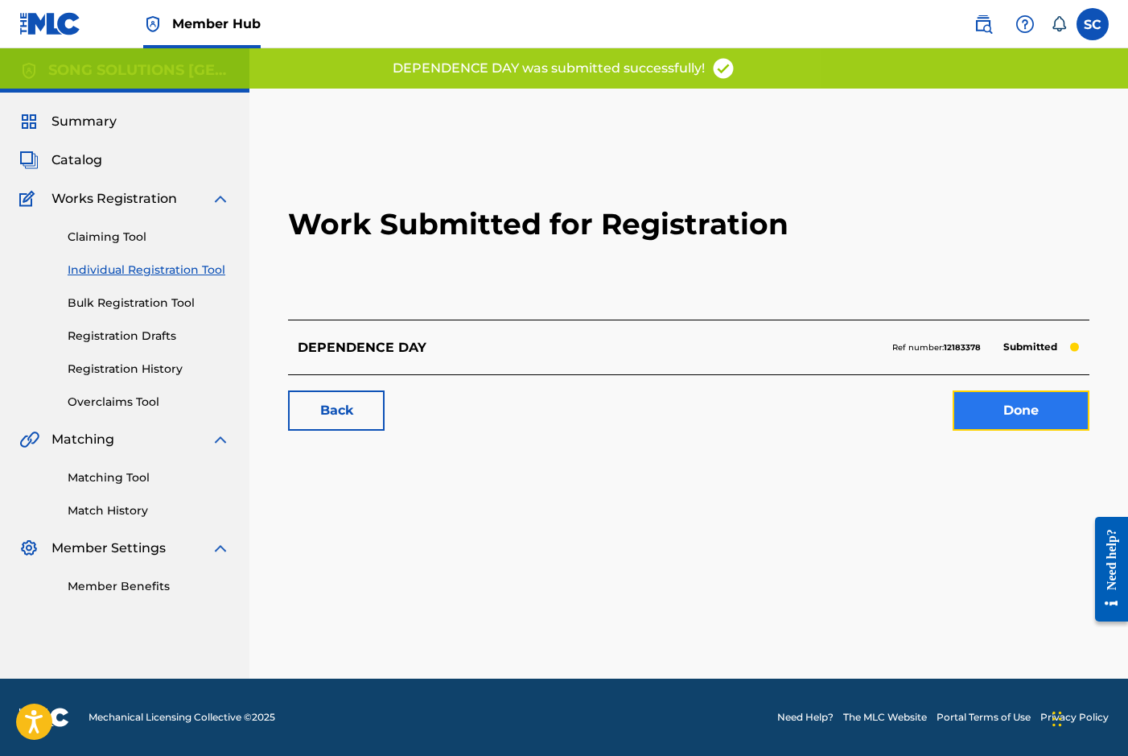
click at [1016, 408] on link "Done" at bounding box center [1021, 410] width 137 height 40
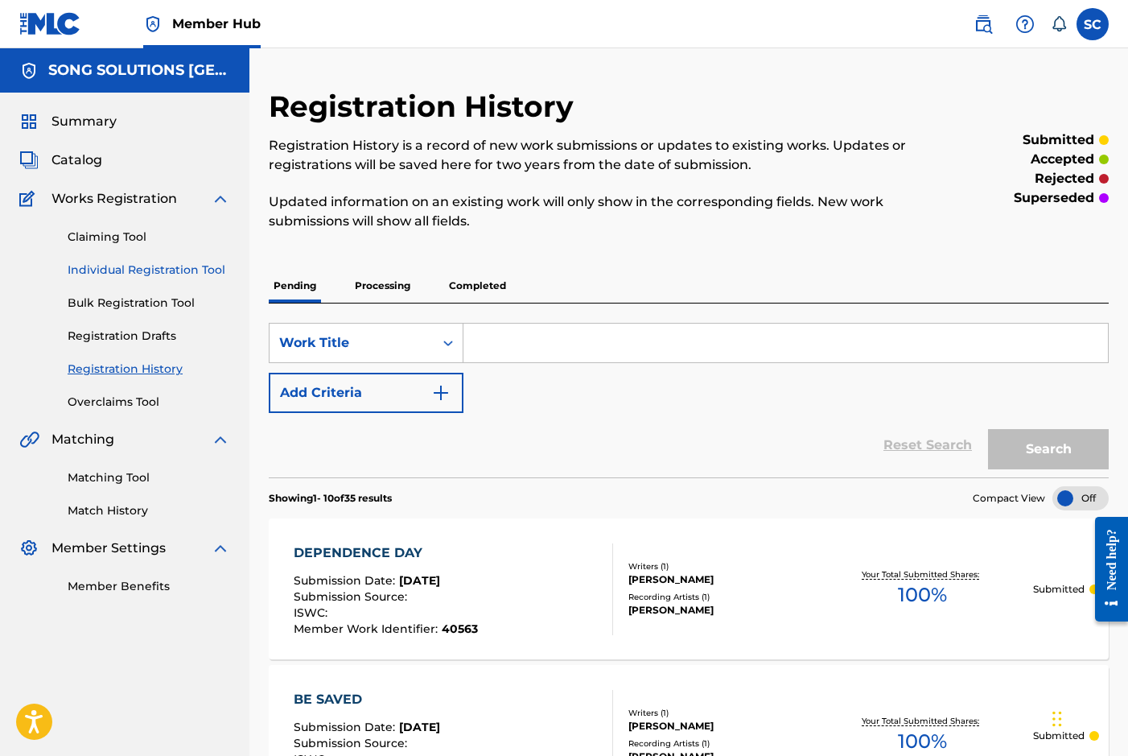
click at [79, 271] on link "Individual Registration Tool" at bounding box center [149, 270] width 163 height 17
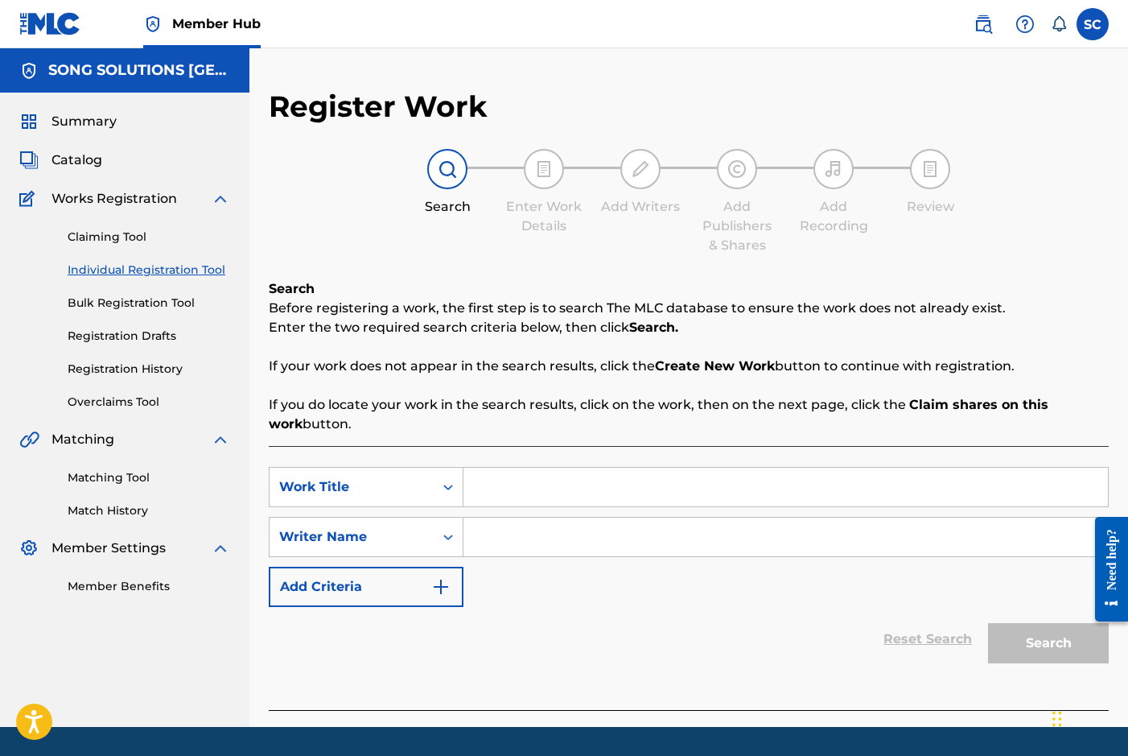
click at [721, 486] on input "Search Form" at bounding box center [785, 487] width 645 height 39
type input "I LOVE YA"
click at [662, 525] on input "Search Form" at bounding box center [785, 536] width 645 height 39
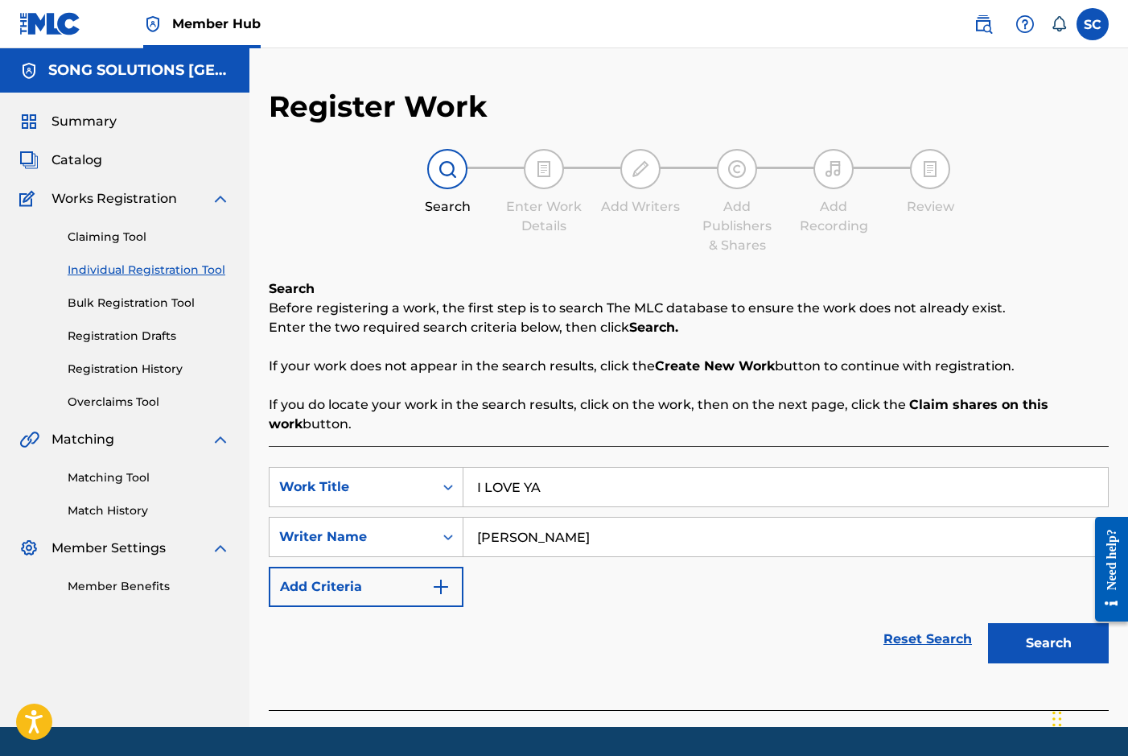
type input "[PERSON_NAME]"
click at [988, 623] on button "Search" at bounding box center [1048, 643] width 121 height 40
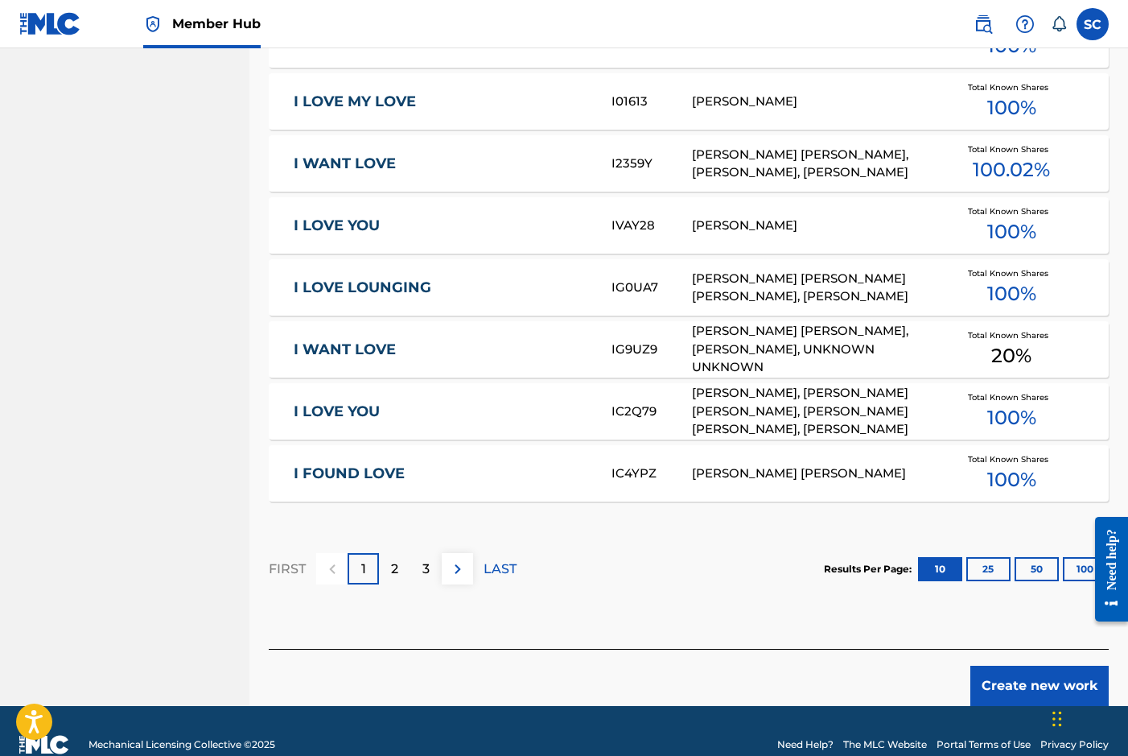
scroll to position [885, 0]
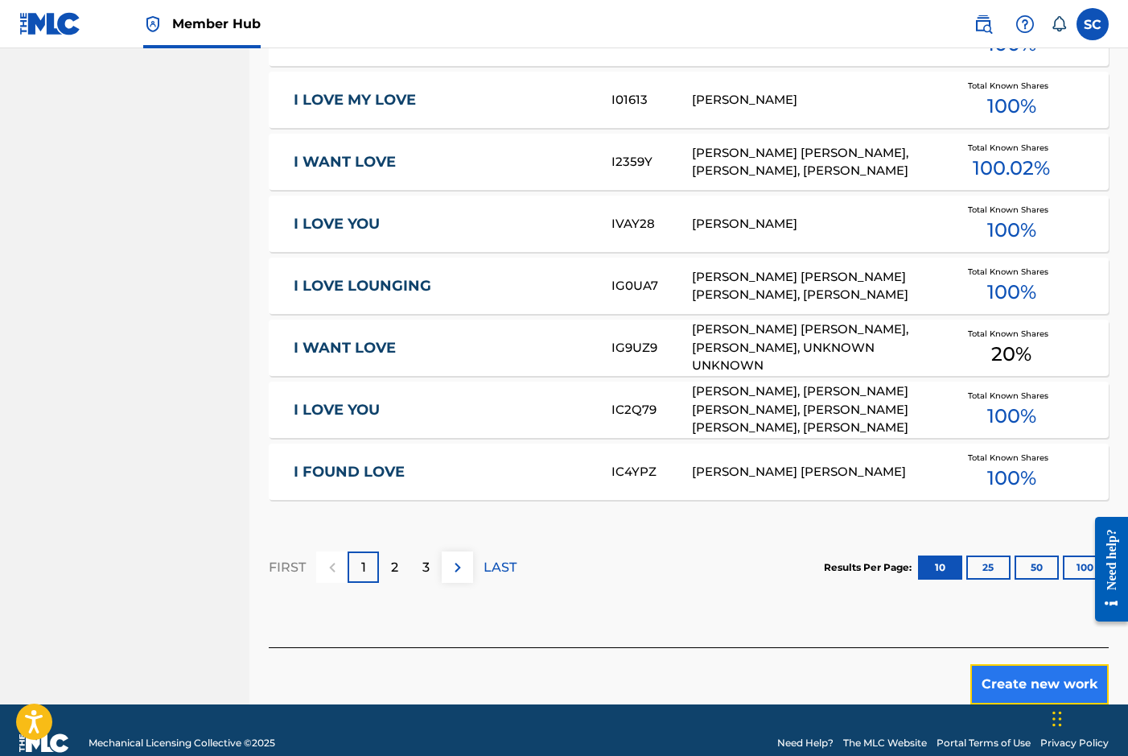
click at [1022, 679] on button "Create new work" at bounding box center [1039, 684] width 138 height 40
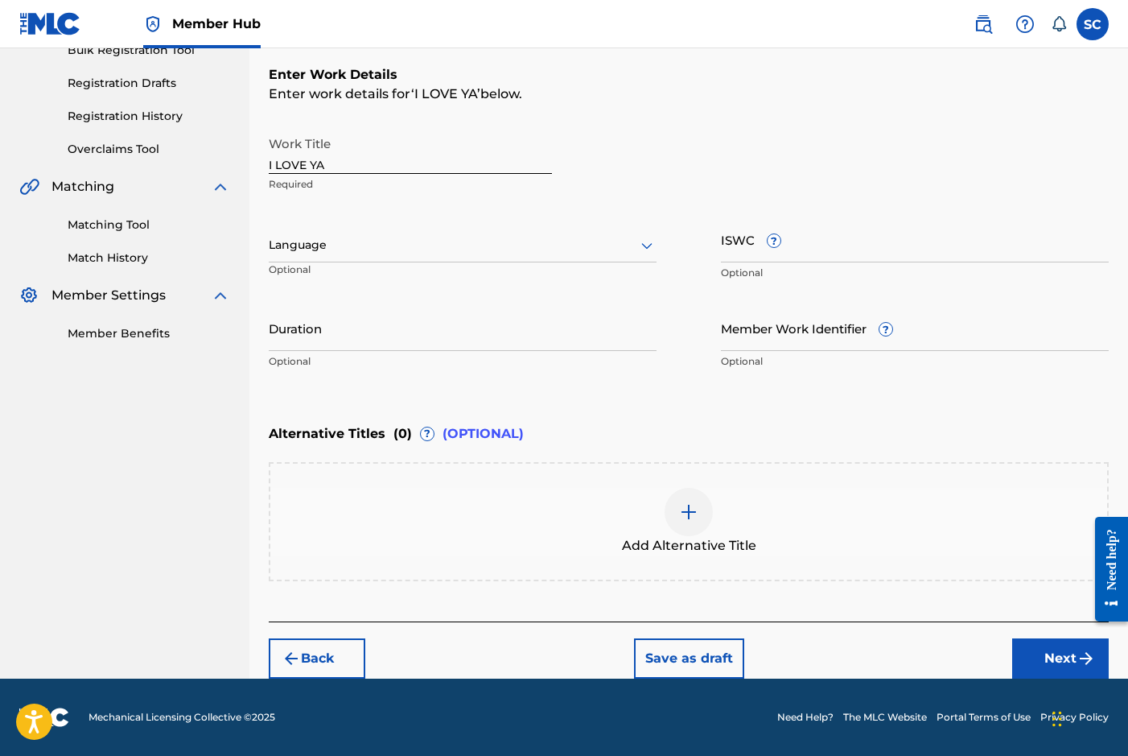
scroll to position [0, 0]
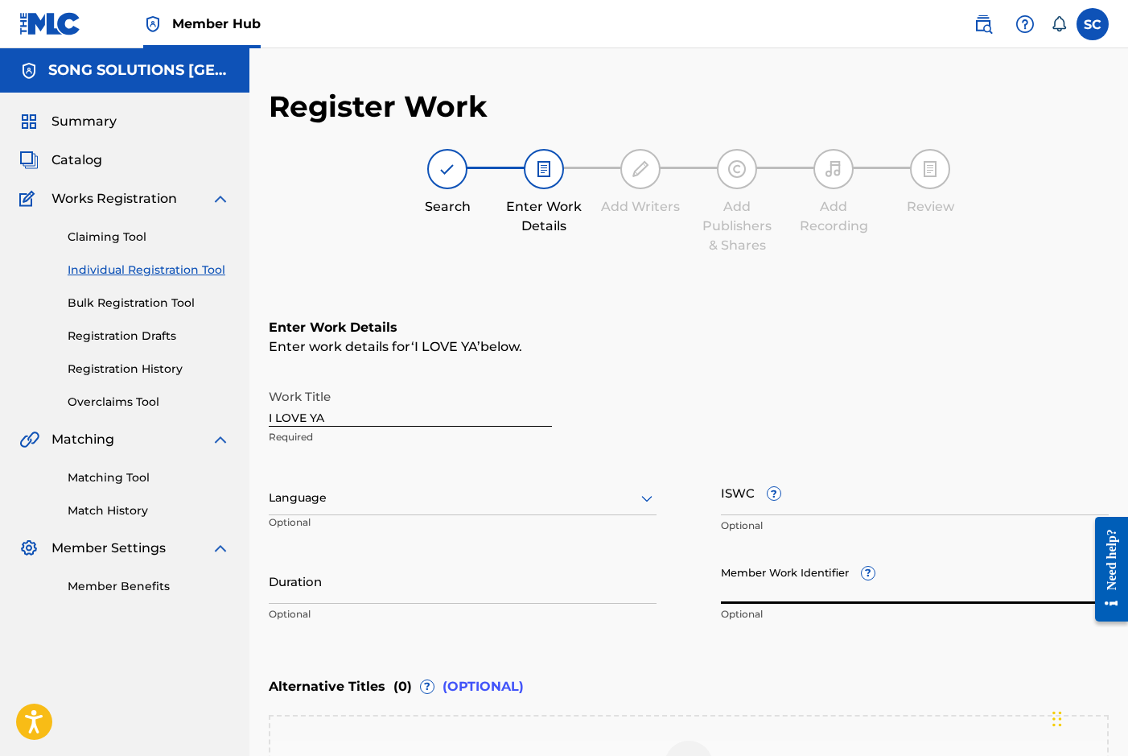
click at [813, 596] on input "Member Work Identifier ?" at bounding box center [915, 581] width 388 height 46
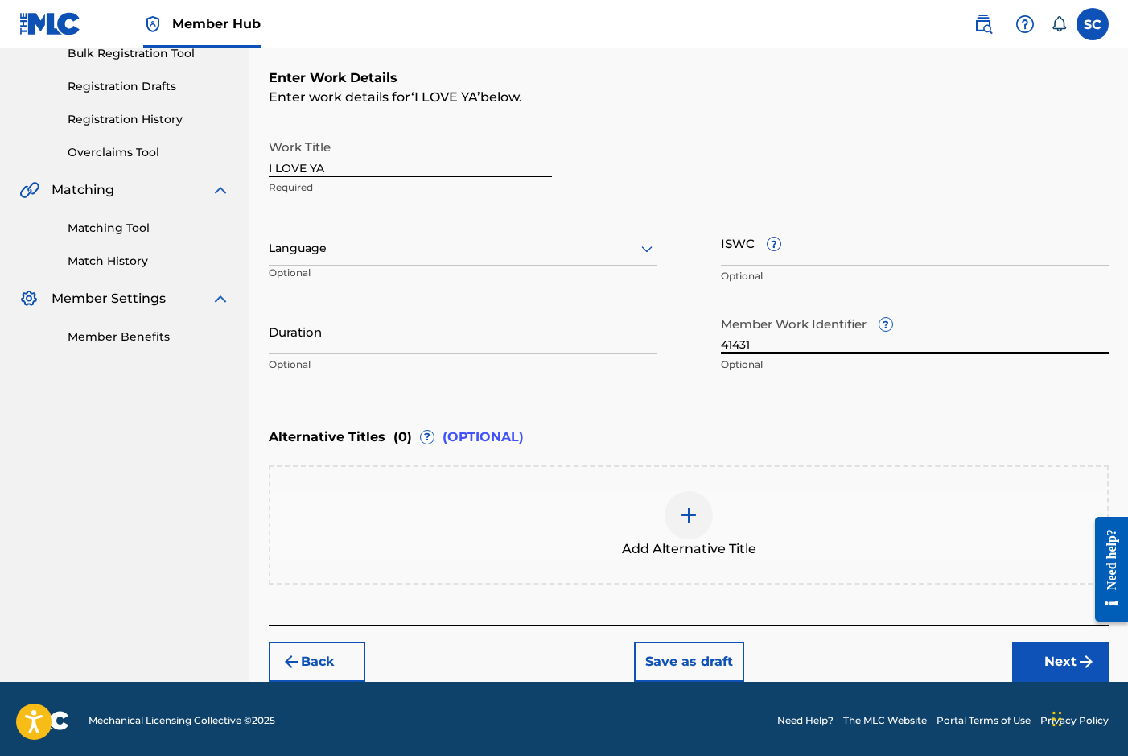
scroll to position [253, 0]
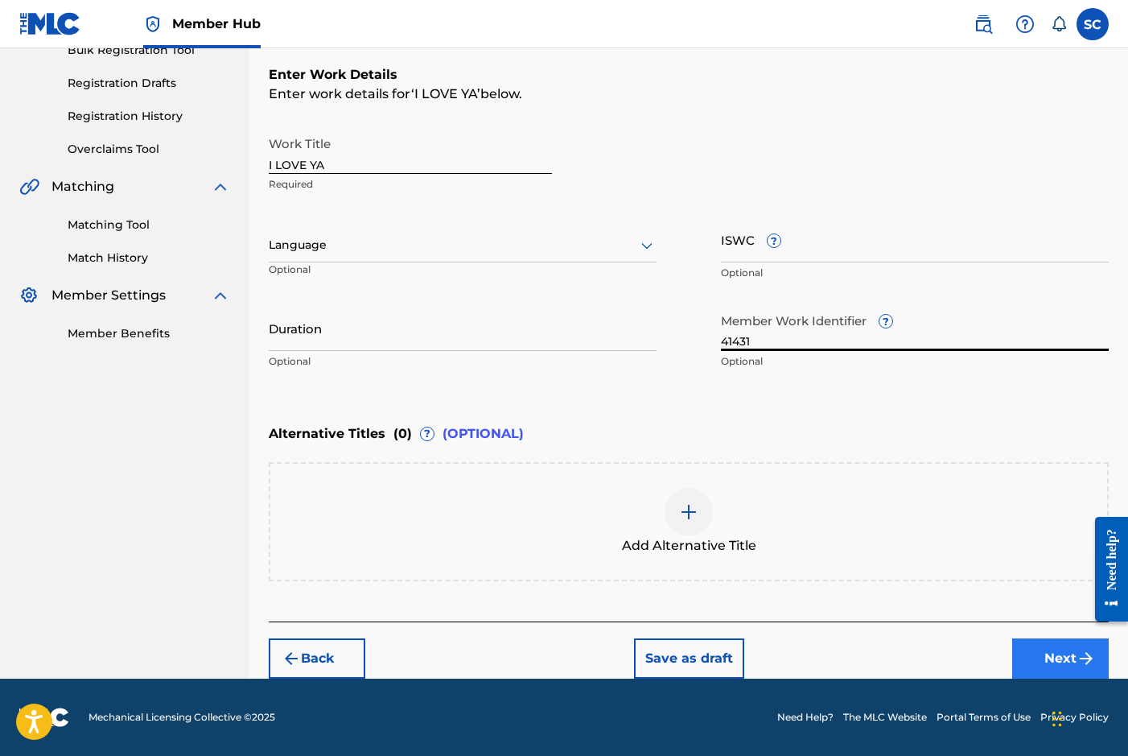
type input "41431"
click at [1050, 660] on button "Next" at bounding box center [1060, 658] width 97 height 40
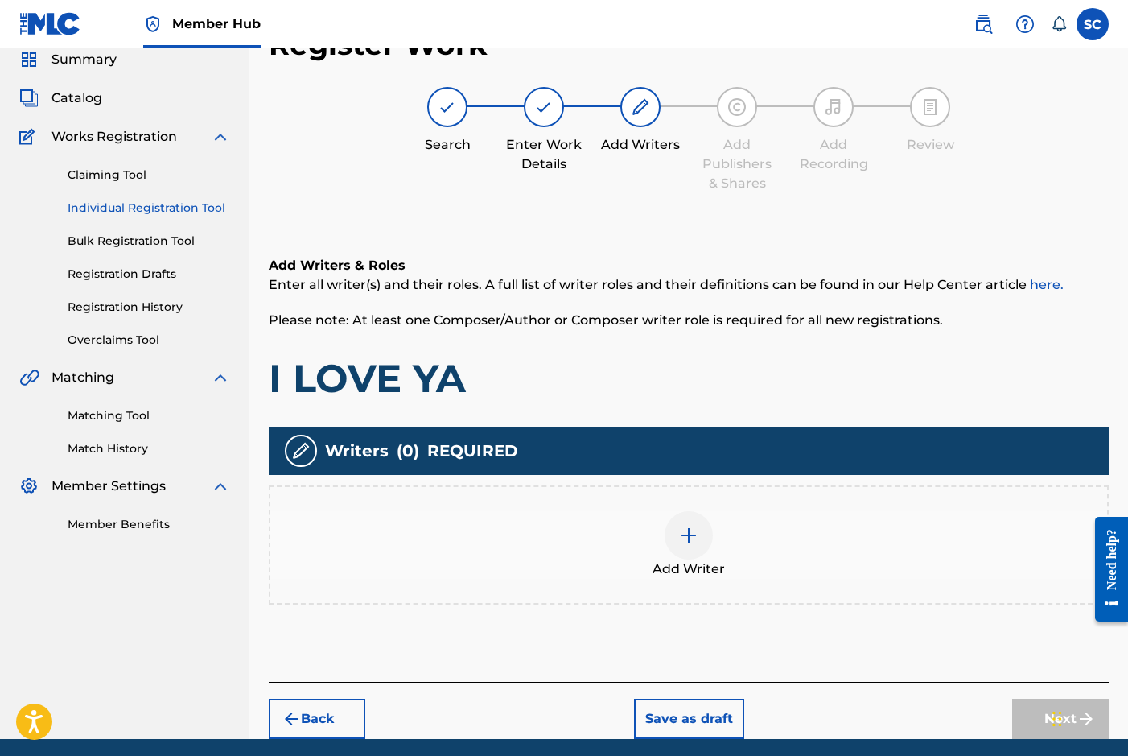
scroll to position [72, 0]
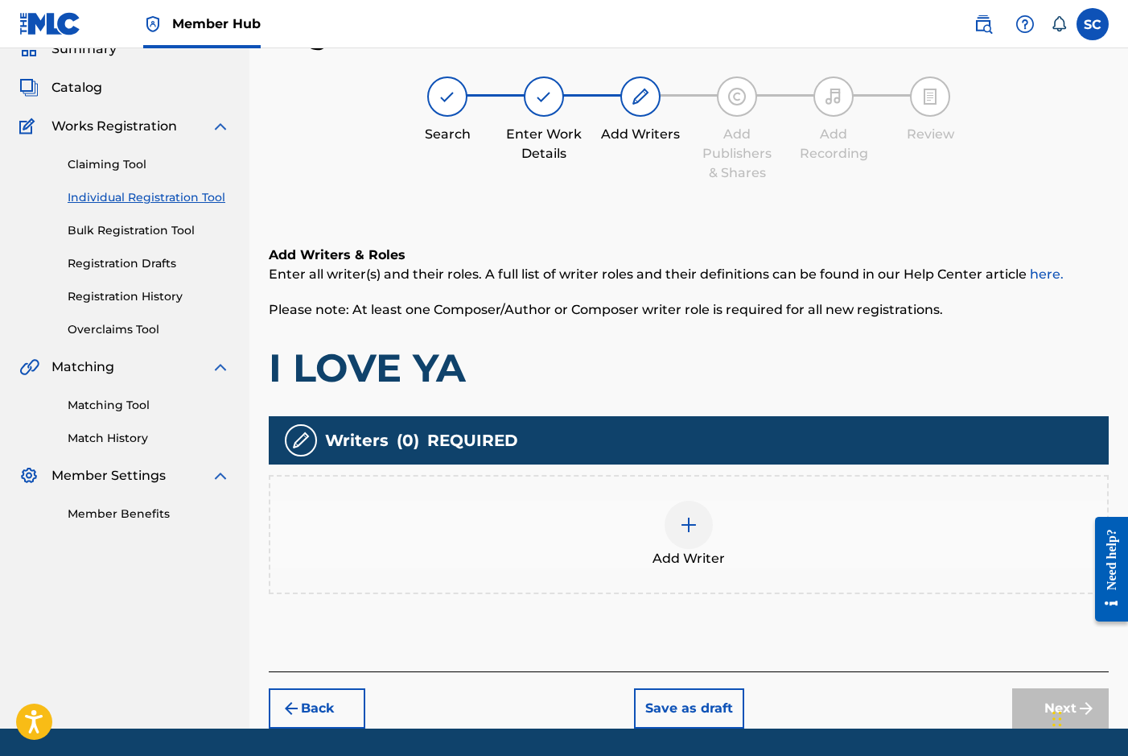
click at [691, 525] on img at bounding box center [688, 524] width 19 height 19
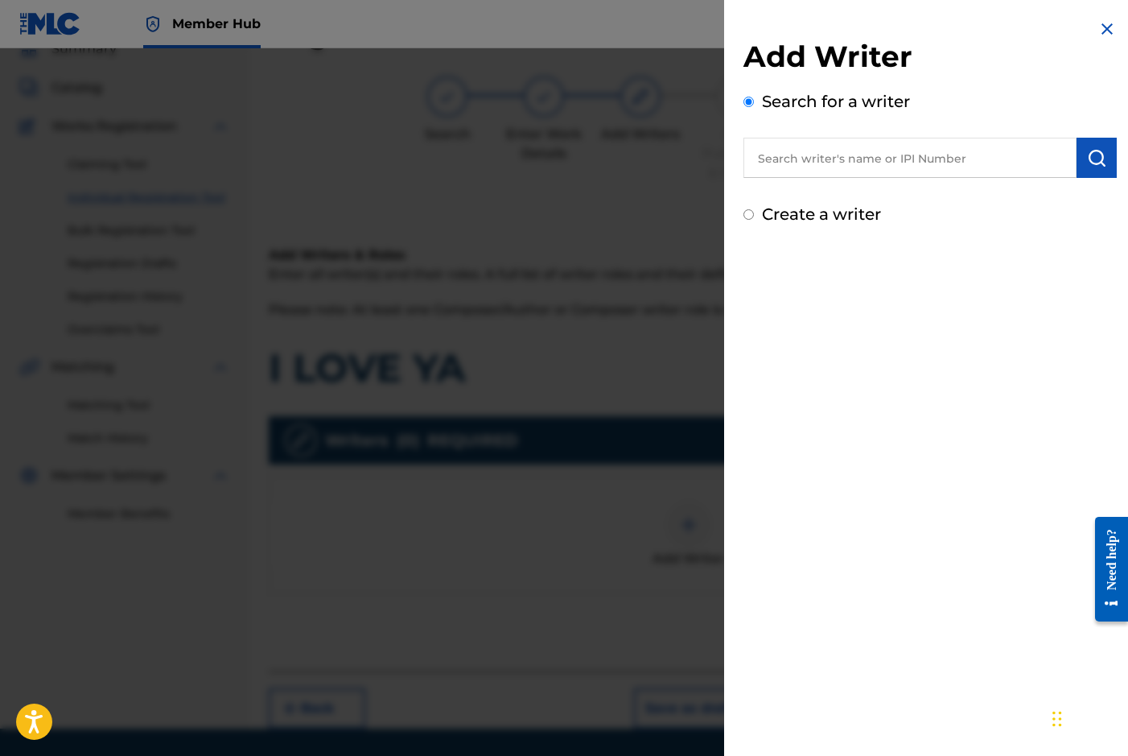
click at [807, 223] on div "Create a writer" at bounding box center [930, 214] width 373 height 24
click at [808, 219] on label "Create a writer" at bounding box center [821, 213] width 119 height 19
radio input "true"
click at [754, 219] on input "Create a writer" at bounding box center [749, 214] width 10 height 10
radio input "false"
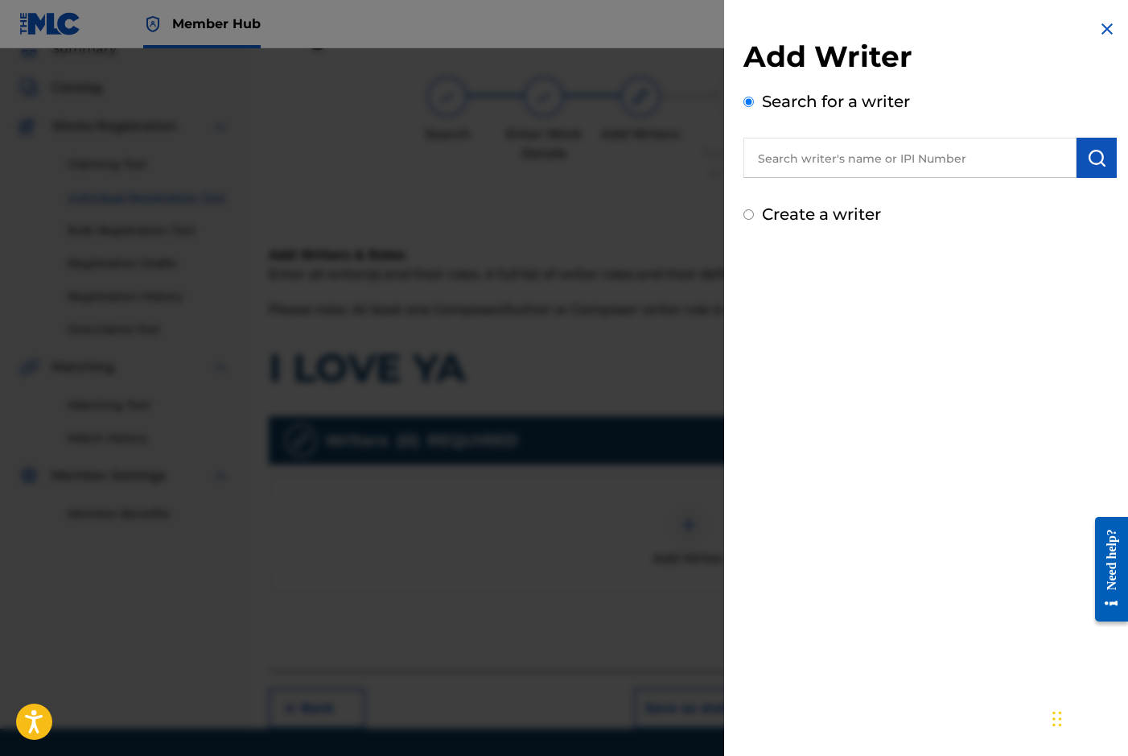
radio input "true"
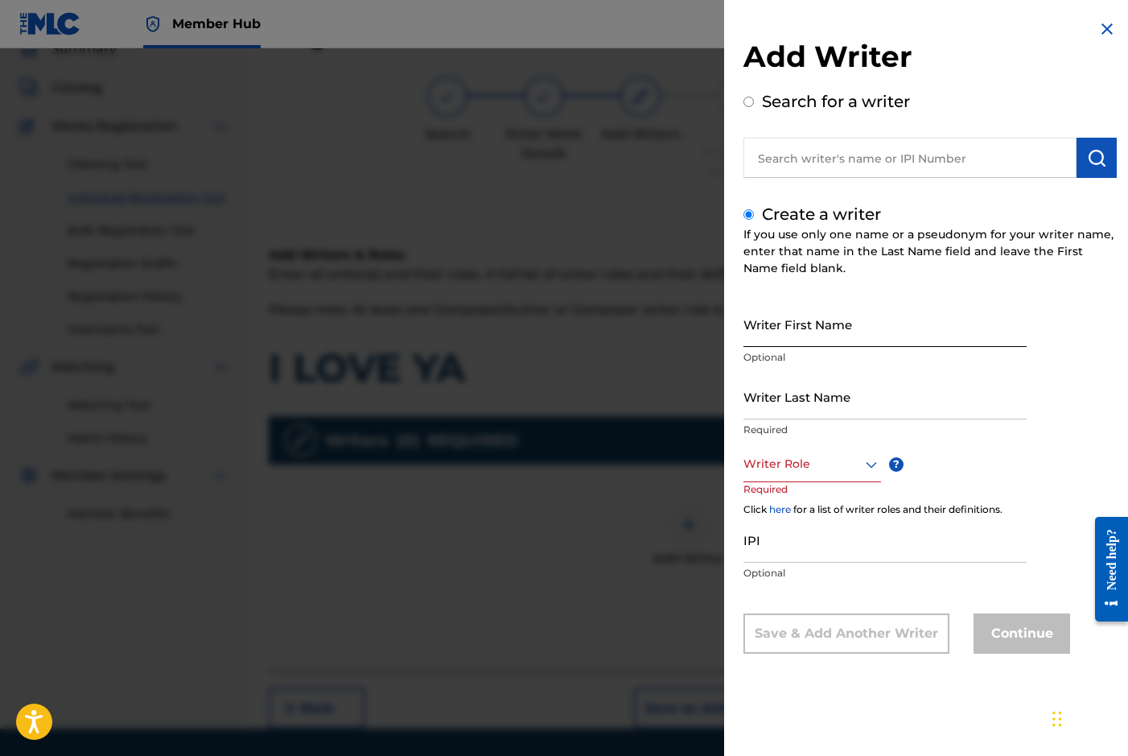
click at [822, 334] on input "Writer First Name" at bounding box center [885, 324] width 283 height 46
type input "[PERSON_NAME]"
click at [821, 379] on input "Writer Last Name" at bounding box center [885, 396] width 283 height 46
type input "[PERSON_NAME]"
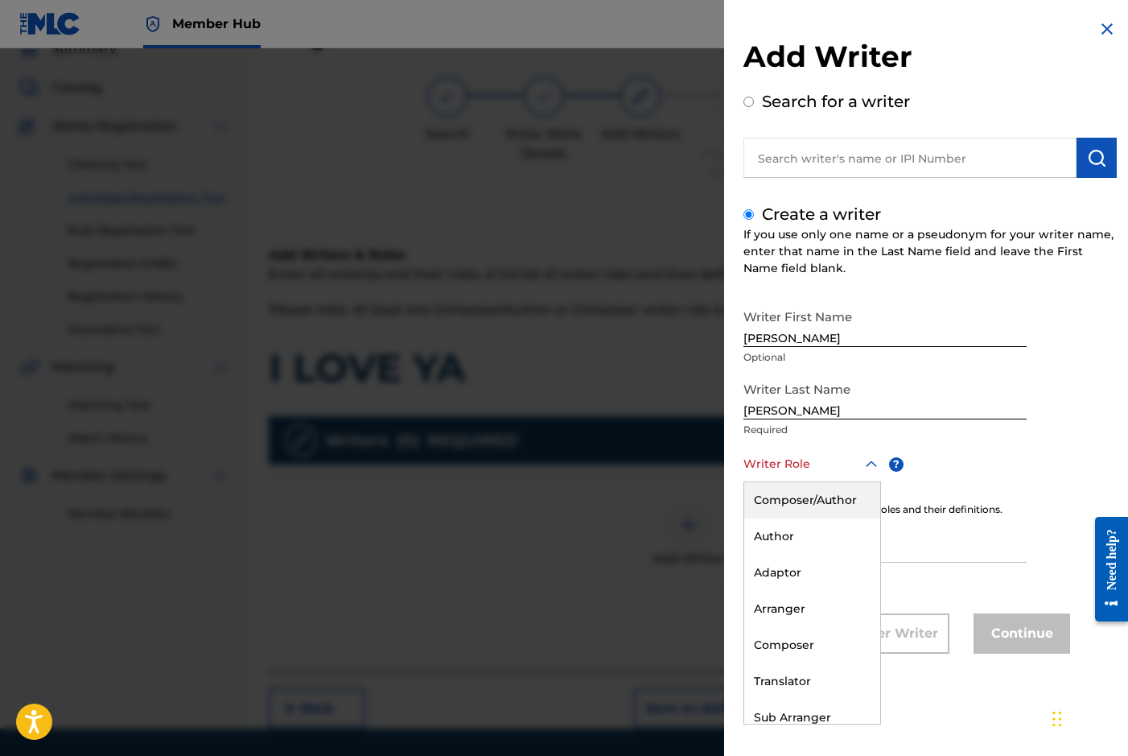
click at [767, 463] on div at bounding box center [813, 464] width 138 height 20
click at [793, 502] on div "Composer/Author" at bounding box center [812, 500] width 136 height 36
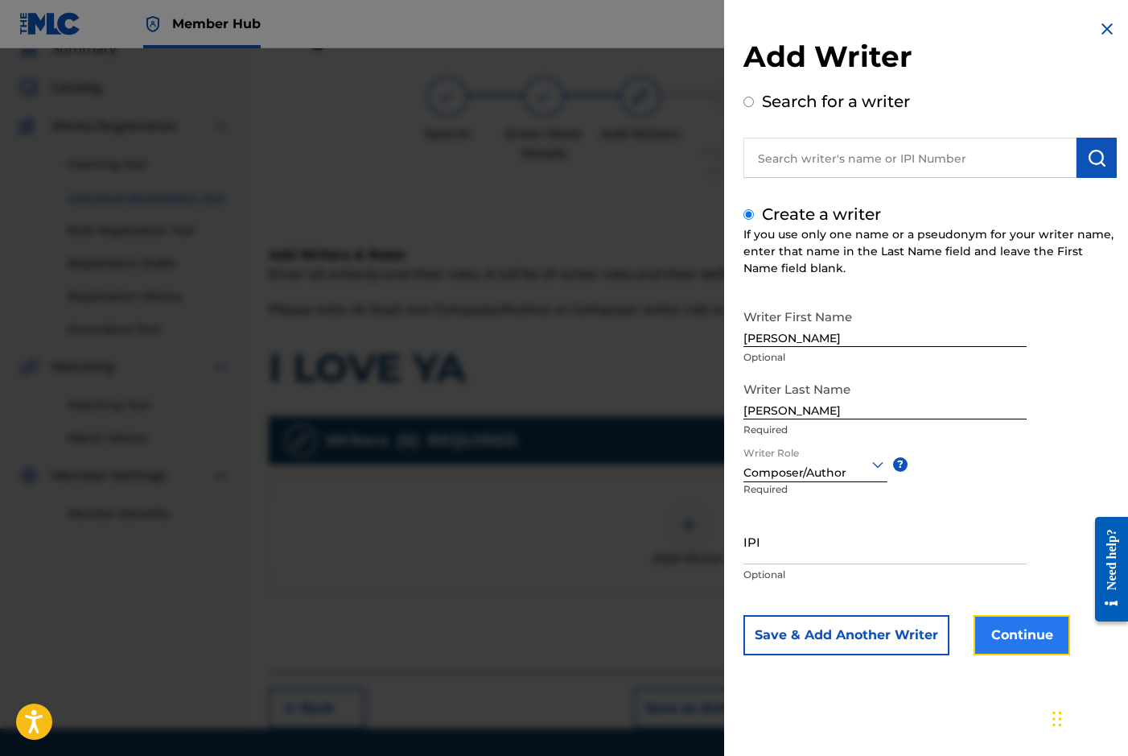
click at [1005, 637] on button "Continue" at bounding box center [1022, 635] width 97 height 40
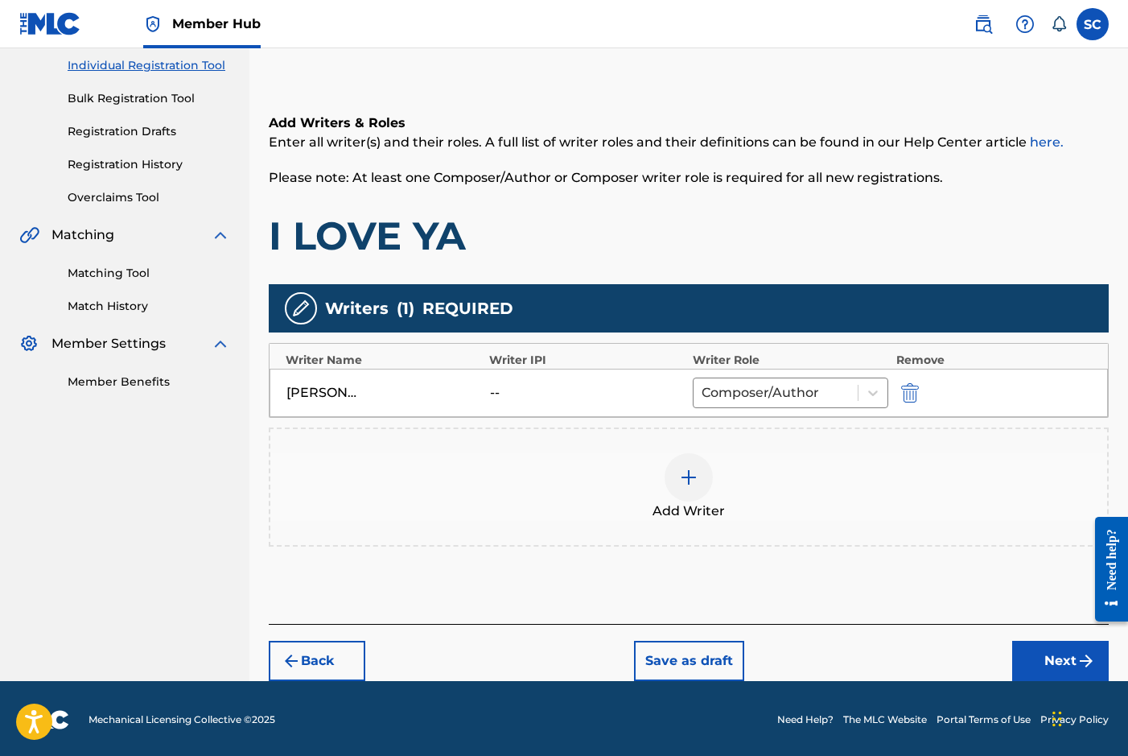
scroll to position [207, 0]
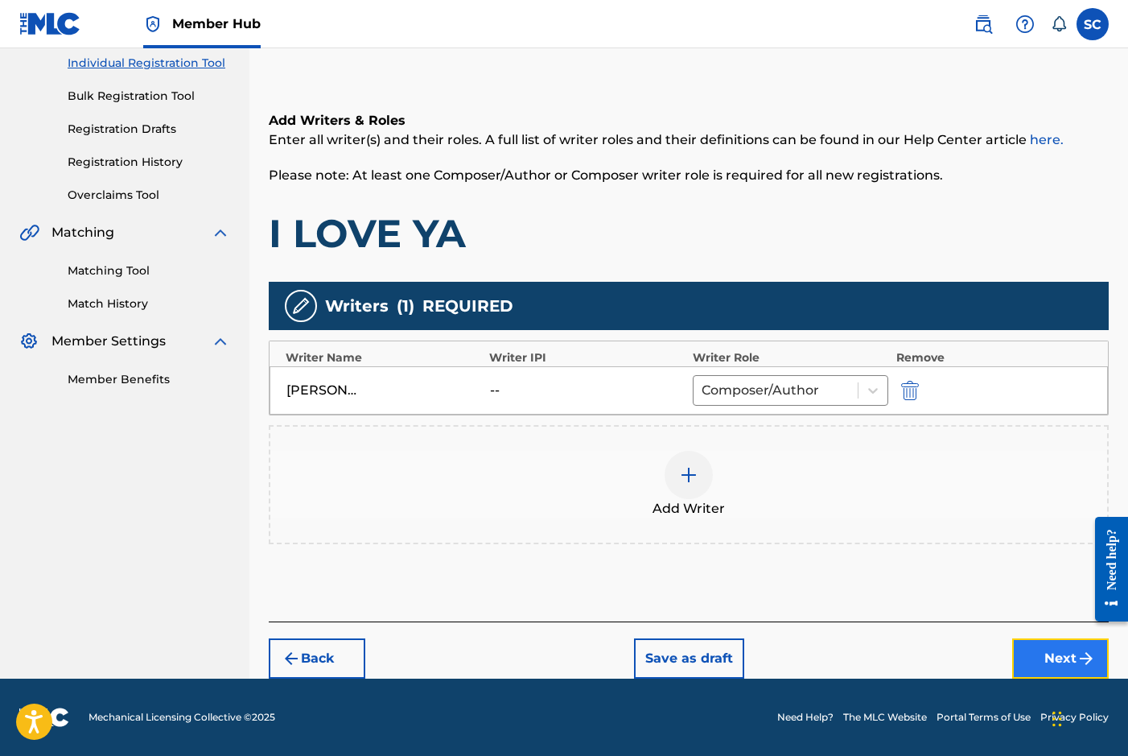
click at [1062, 654] on button "Next" at bounding box center [1060, 658] width 97 height 40
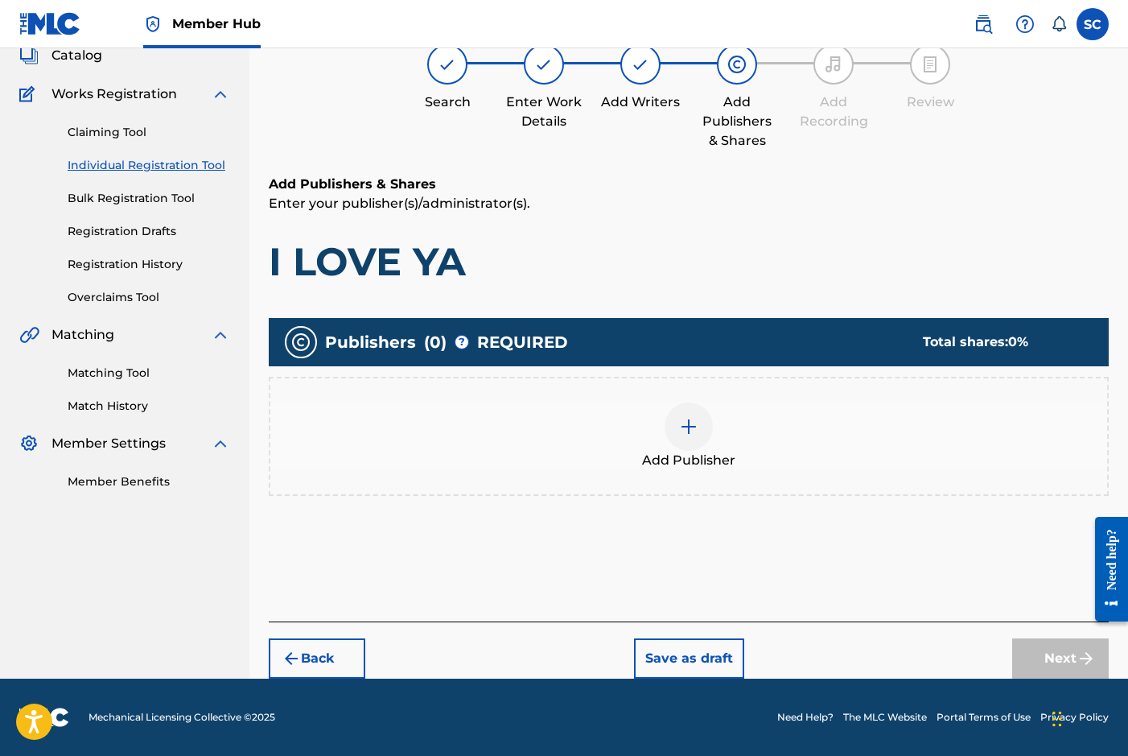
scroll to position [72, 0]
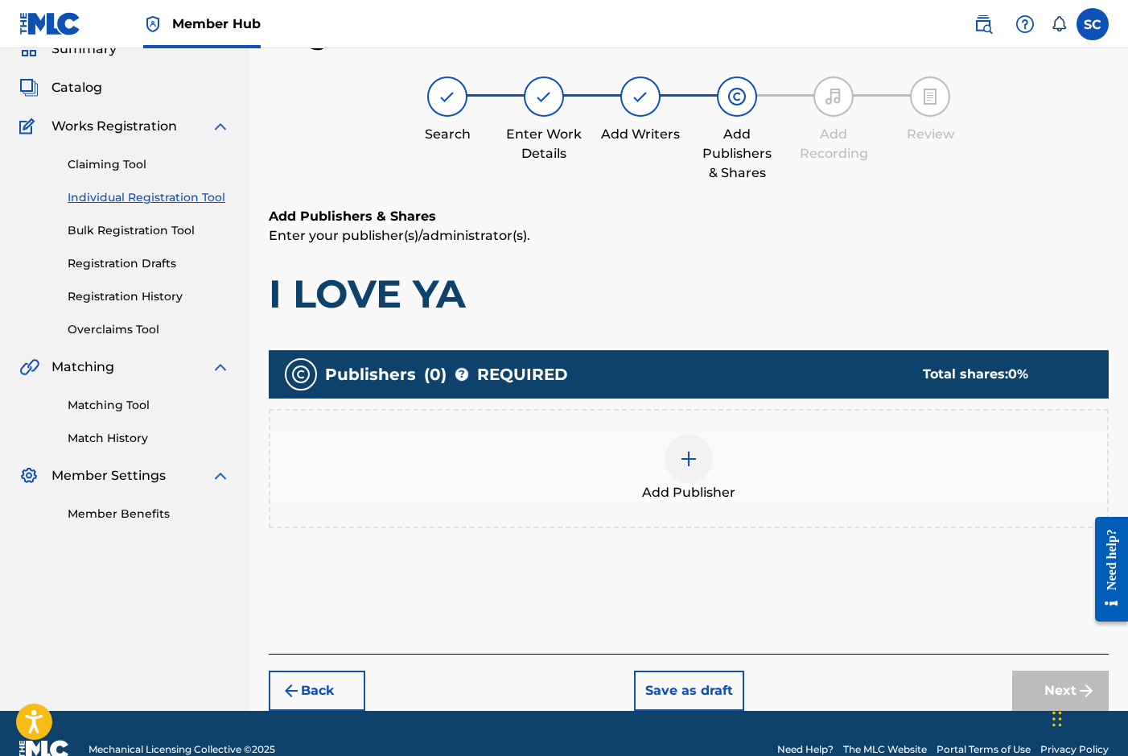
click at [684, 457] on img at bounding box center [688, 458] width 19 height 19
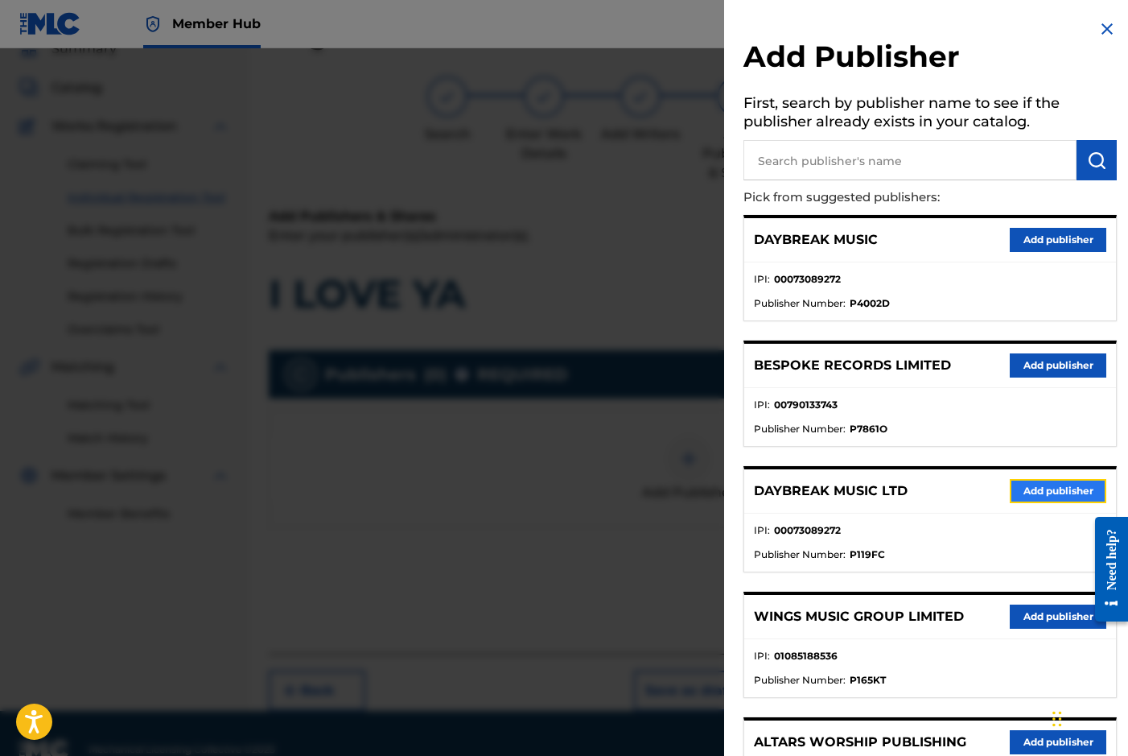
click at [1052, 495] on button "Add publisher" at bounding box center [1058, 491] width 97 height 24
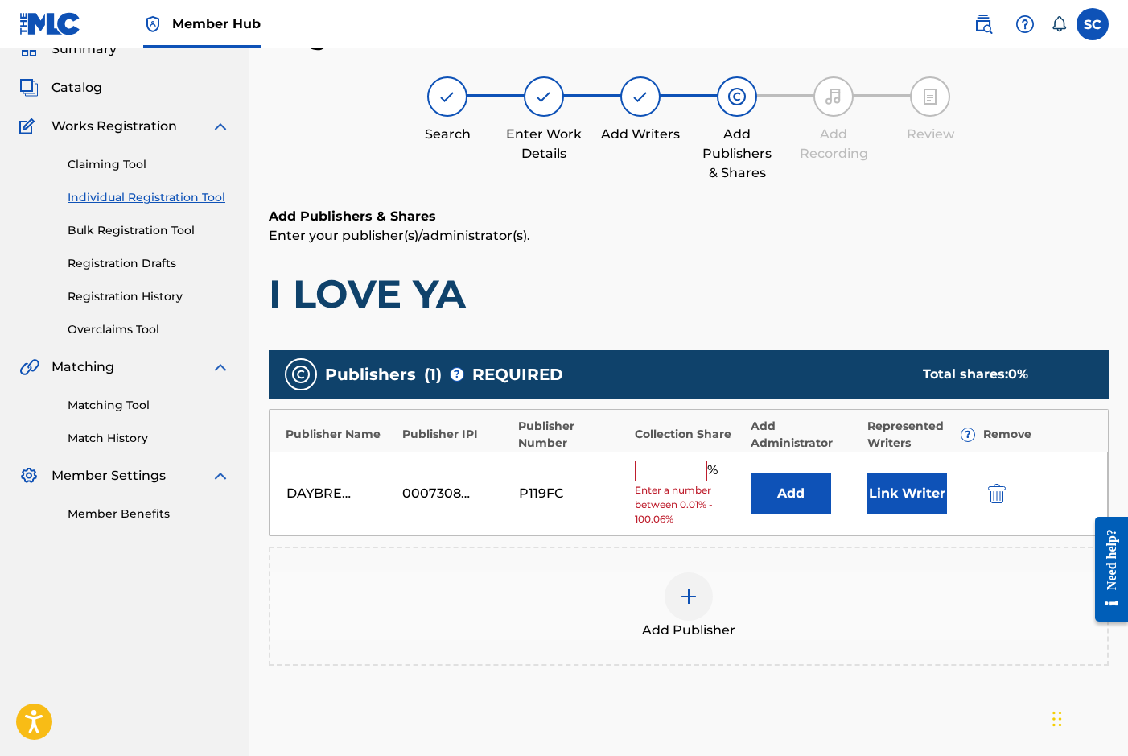
click at [683, 474] on input "text" at bounding box center [671, 470] width 72 height 21
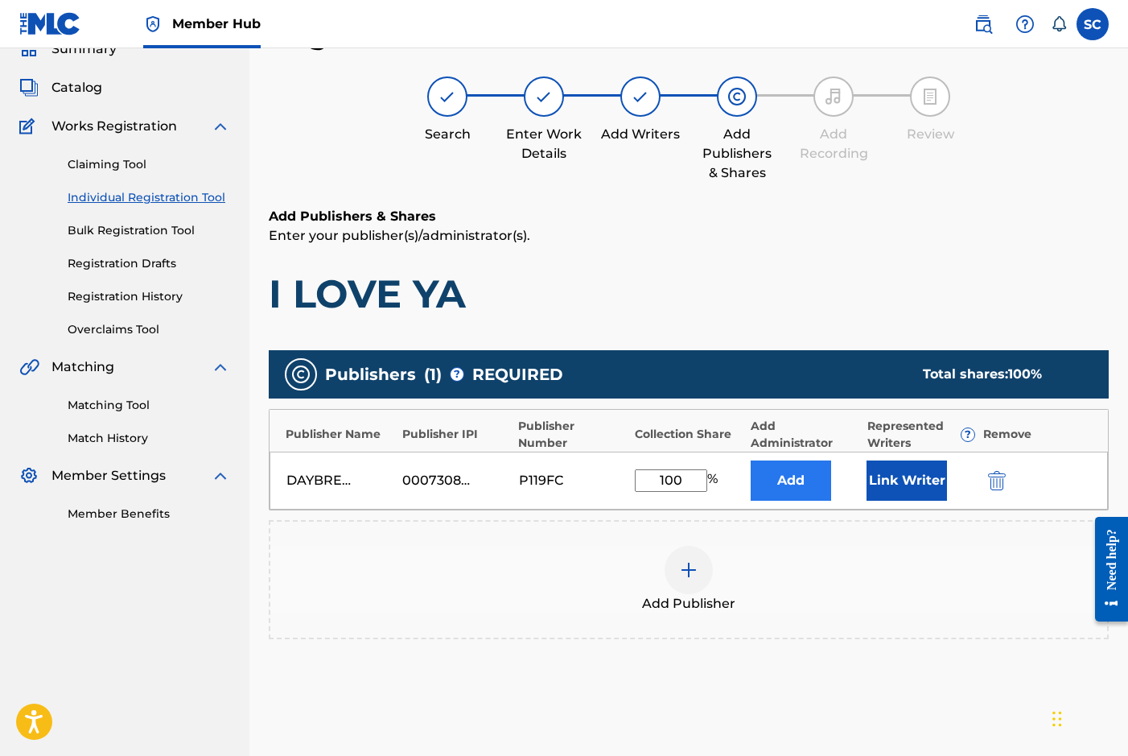
type input "100"
click at [790, 478] on button "Add" at bounding box center [791, 480] width 80 height 40
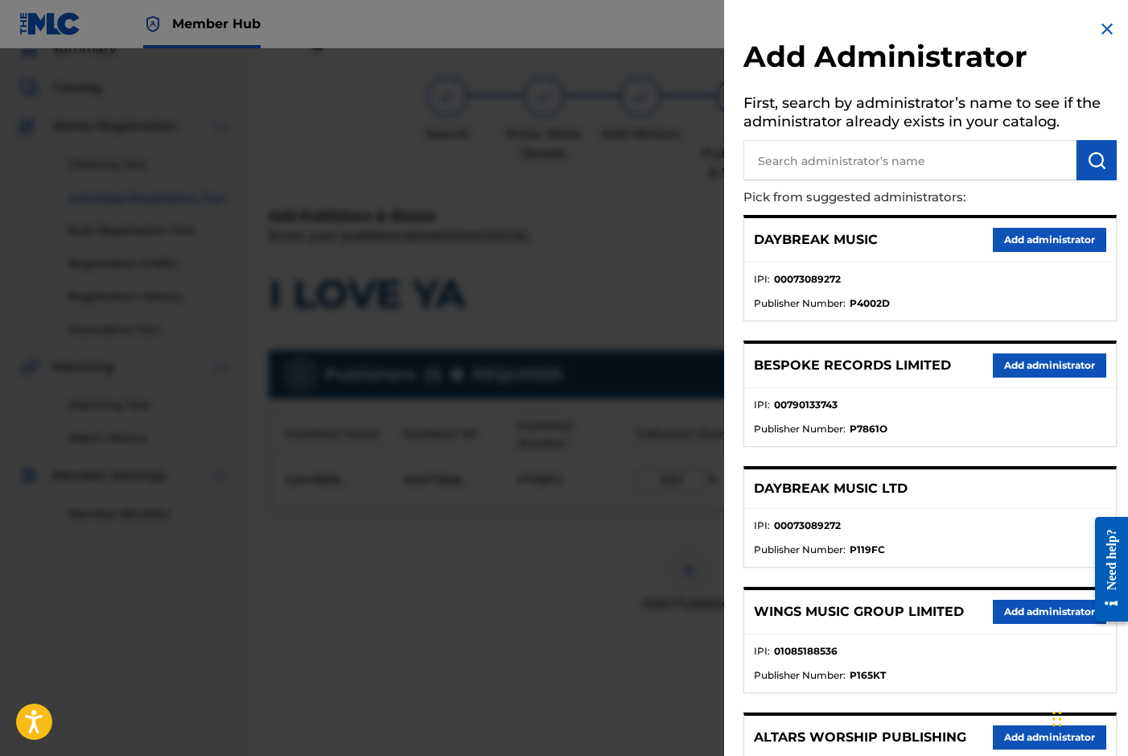
click at [803, 153] on input "text" at bounding box center [910, 160] width 333 height 40
type input "SONG SOLUTIONS"
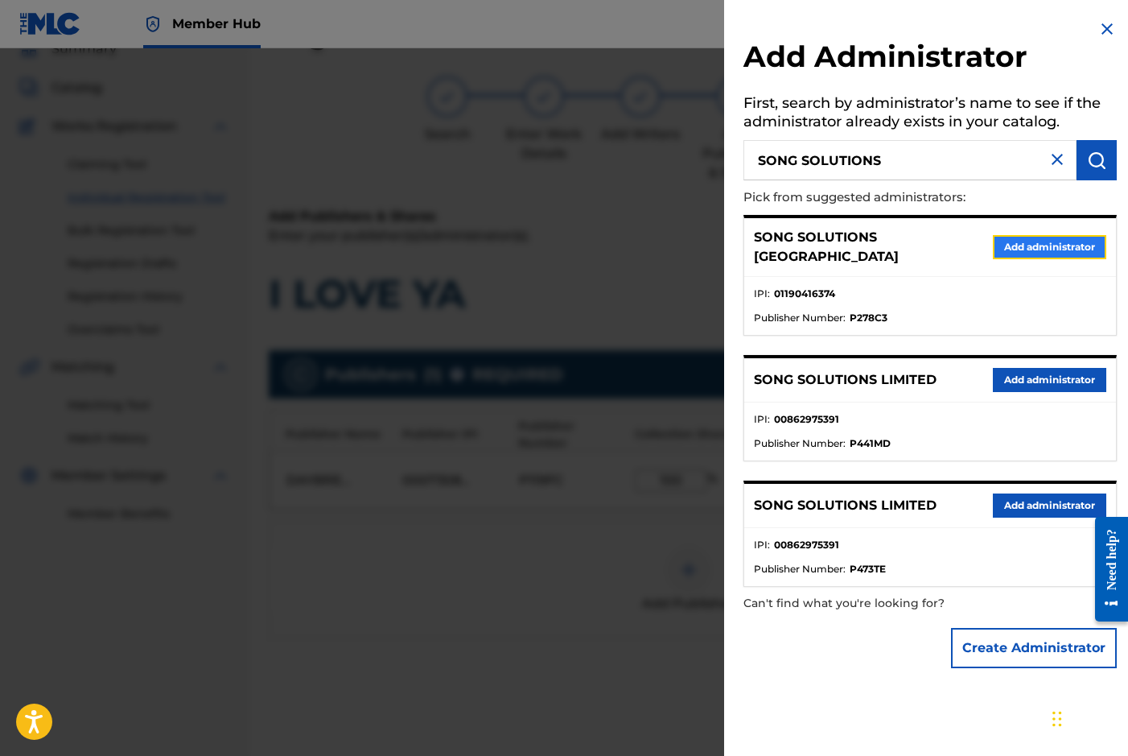
click at [1015, 245] on button "Add administrator" at bounding box center [1049, 247] width 113 height 24
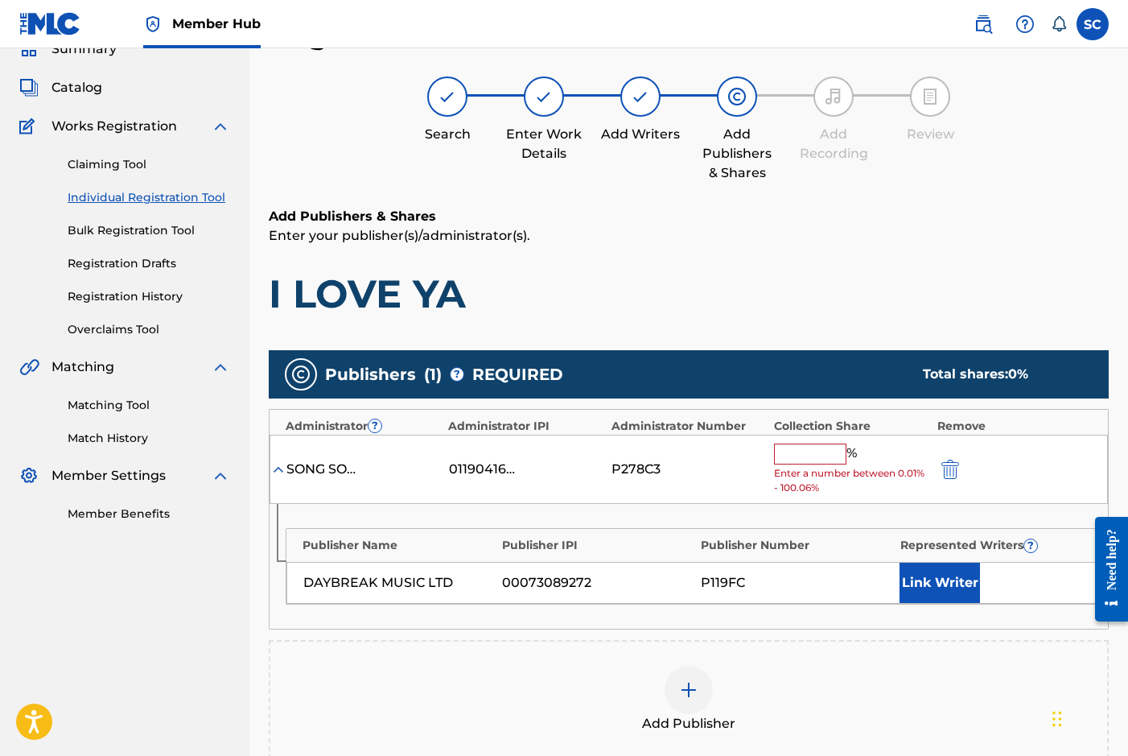
click at [791, 451] on input "text" at bounding box center [810, 453] width 72 height 21
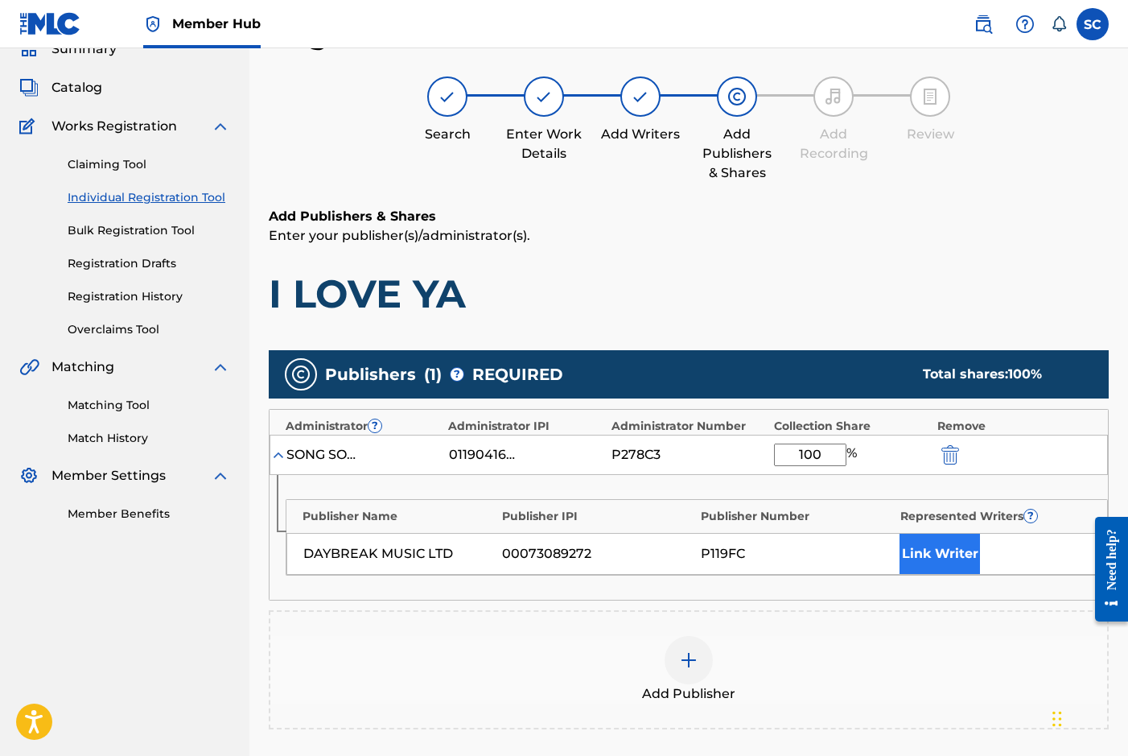
type input "100"
click at [933, 555] on button "Link Writer" at bounding box center [940, 553] width 80 height 40
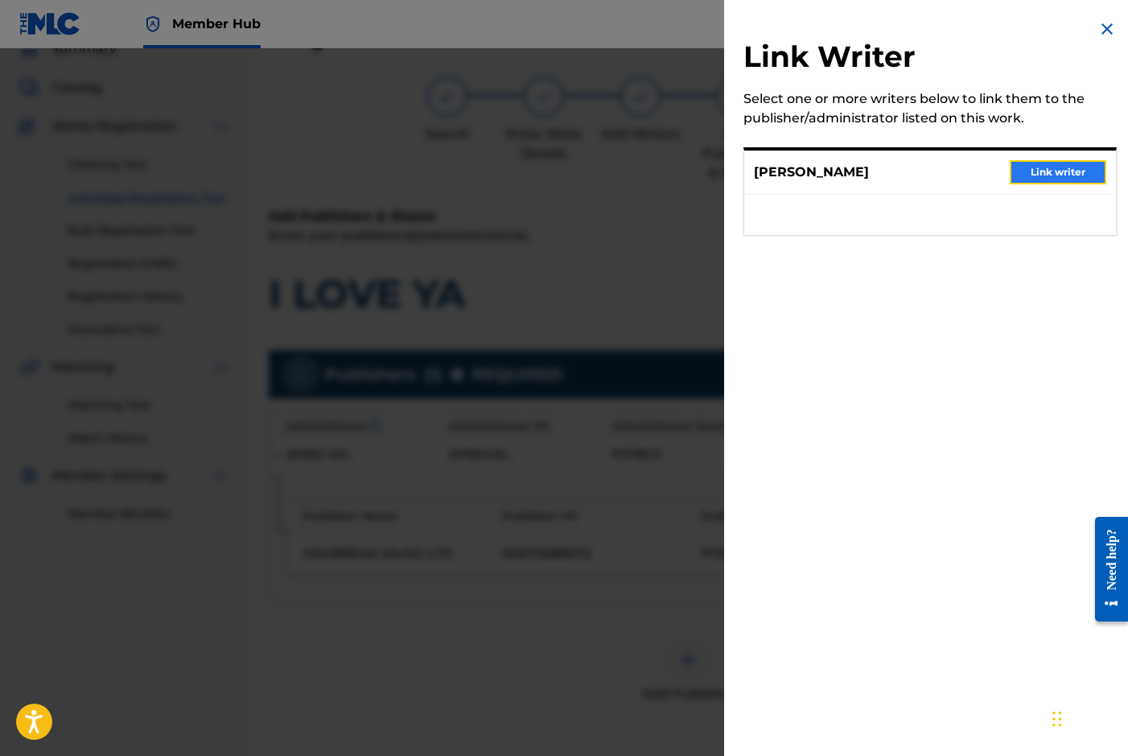
click at [1063, 171] on button "Link writer" at bounding box center [1058, 172] width 97 height 24
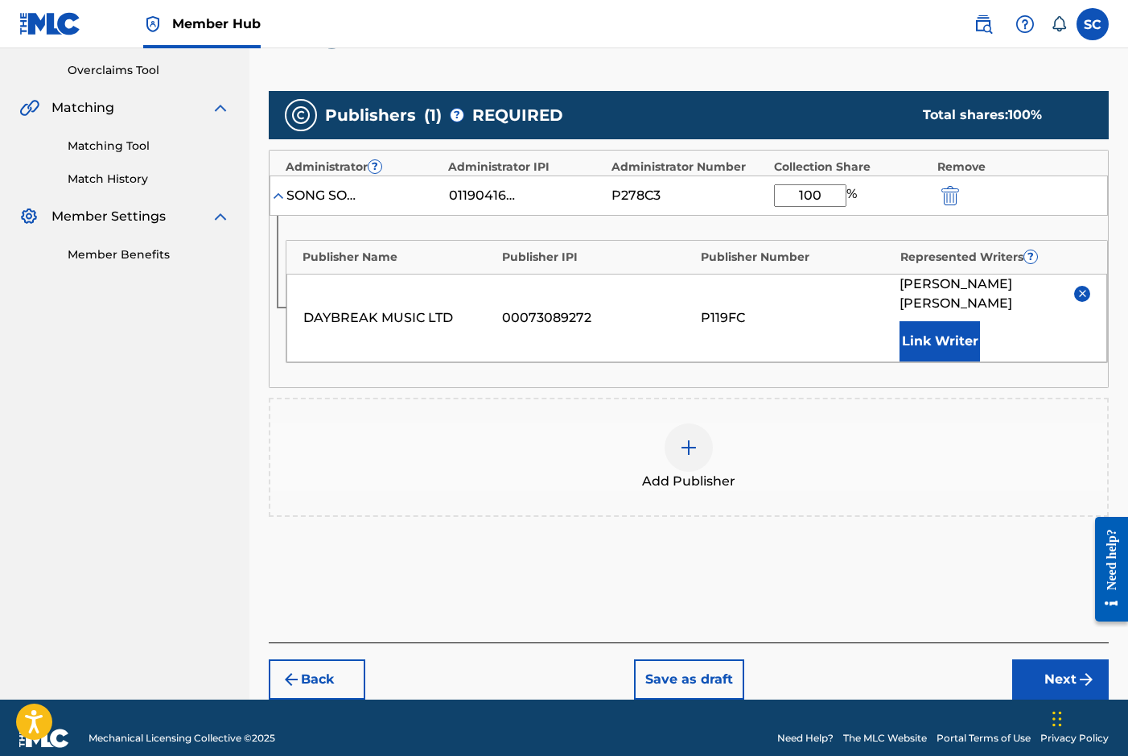
scroll to position [333, 0]
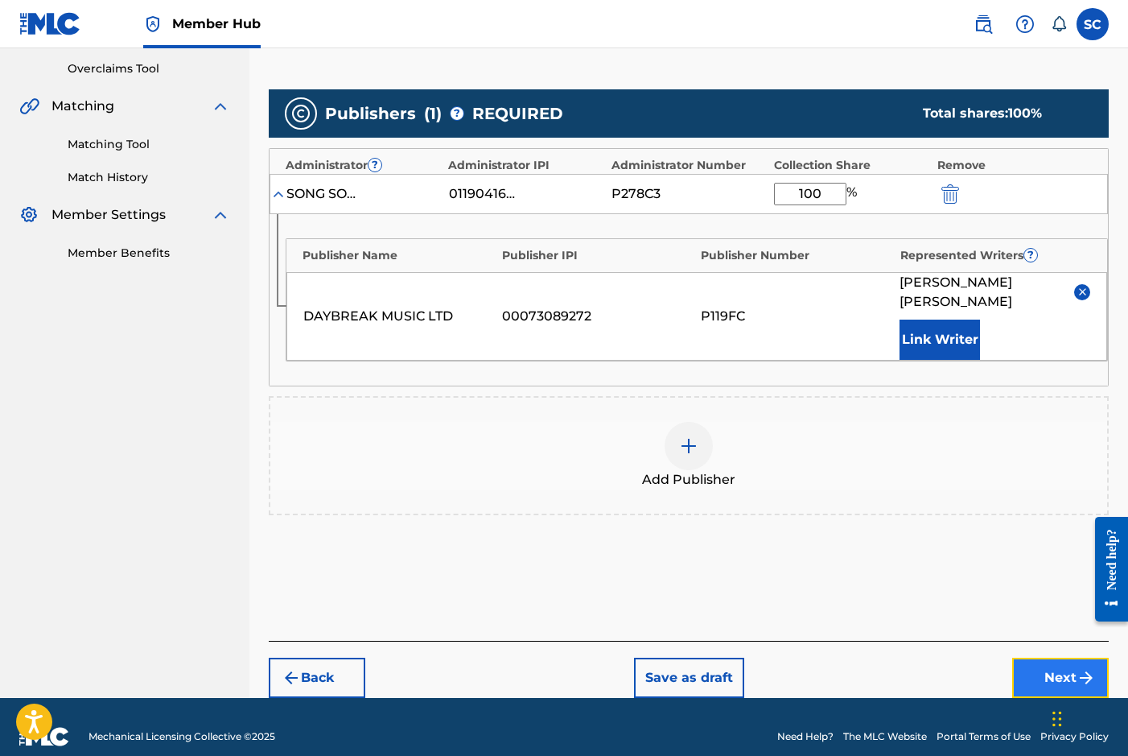
click at [1073, 659] on button "Next" at bounding box center [1060, 677] width 97 height 40
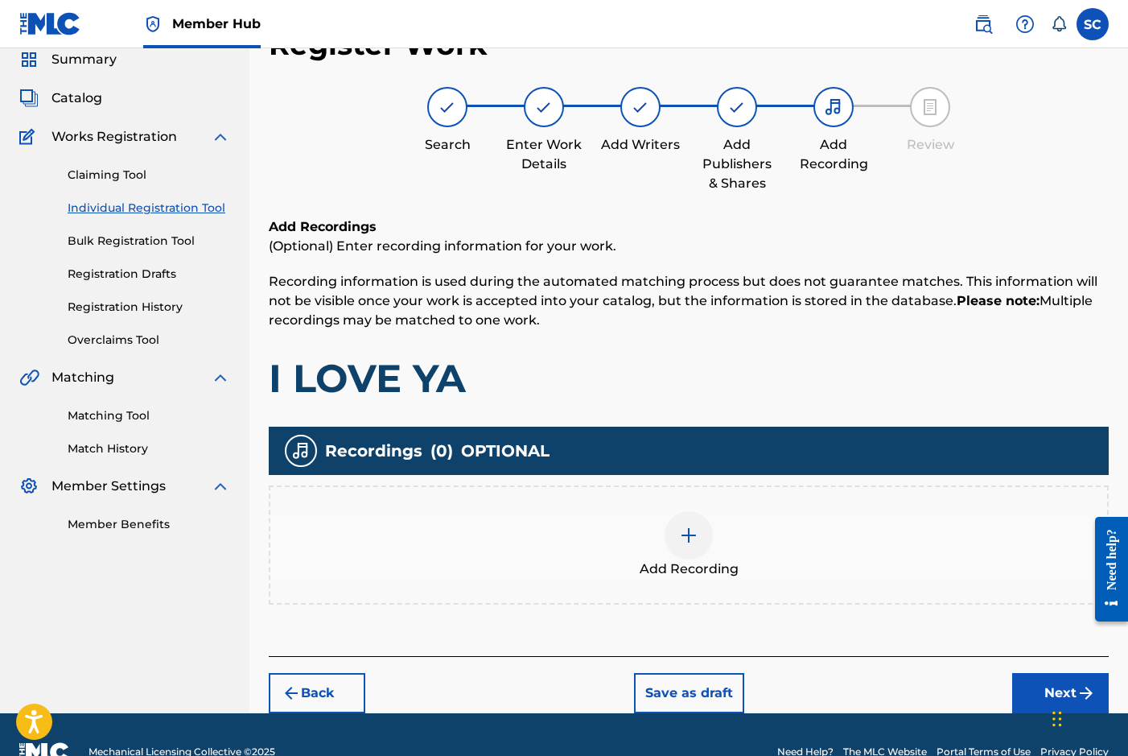
scroll to position [72, 0]
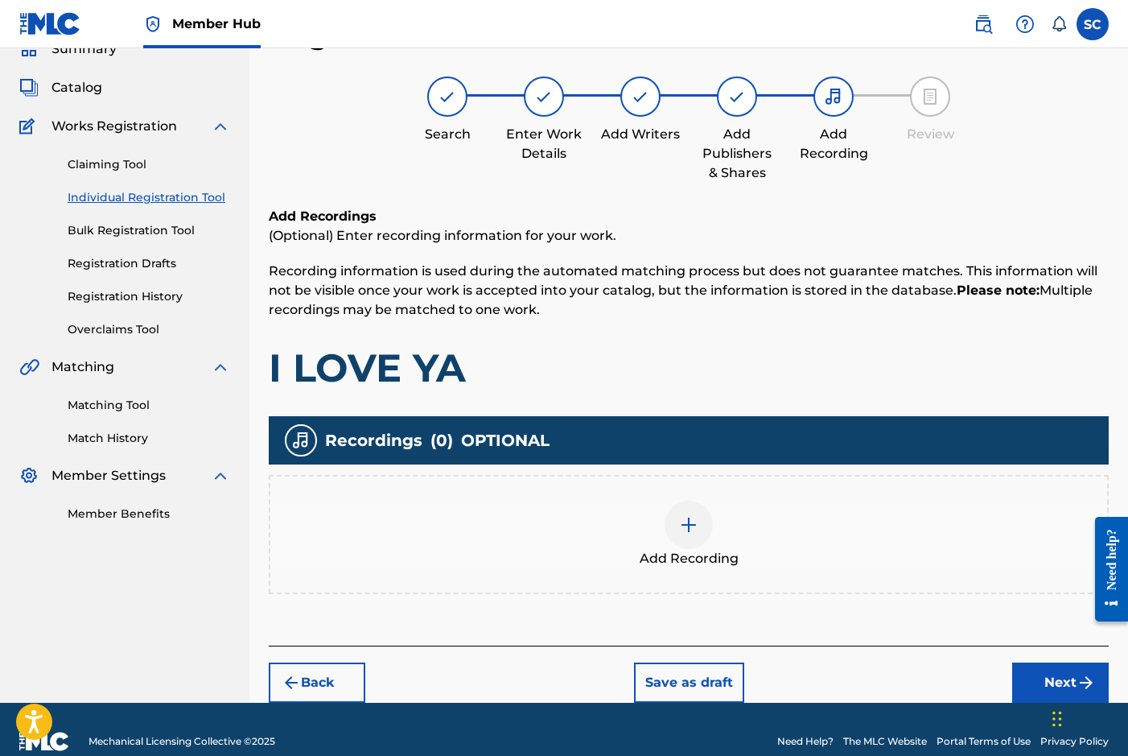
click at [691, 529] on img at bounding box center [688, 524] width 19 height 19
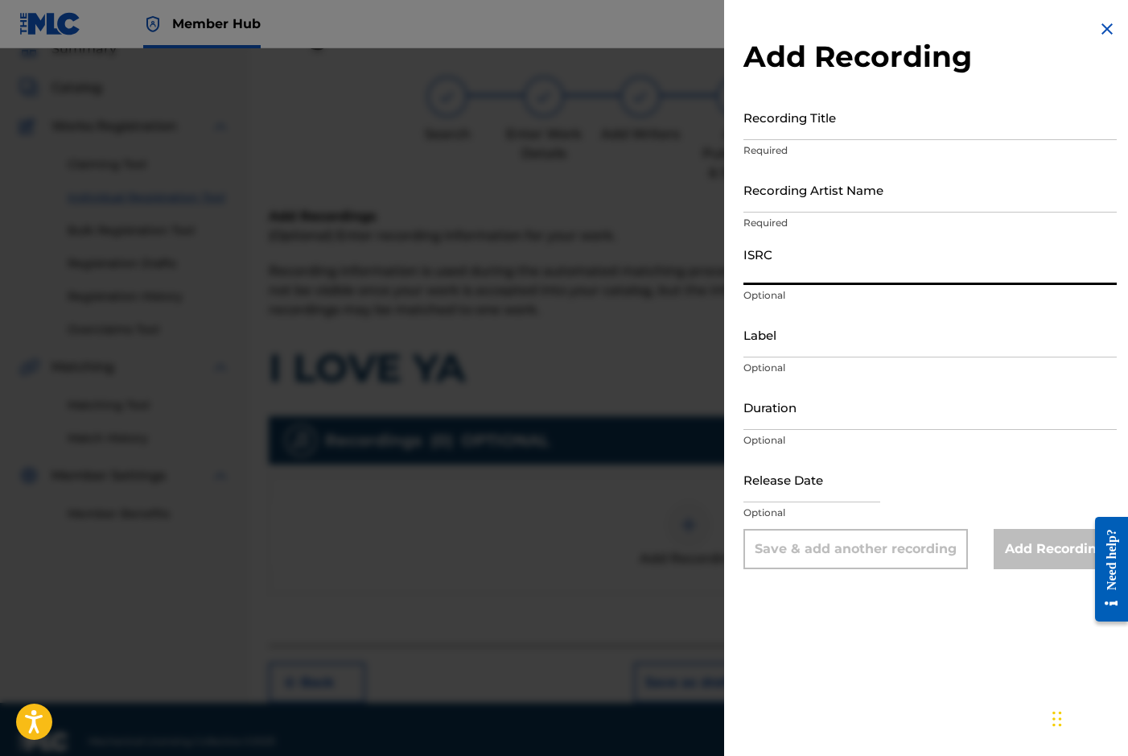
click at [791, 258] on input "ISRC" at bounding box center [930, 262] width 373 height 46
paste input "GBDPR0372011"
type input "GBDPR0372011"
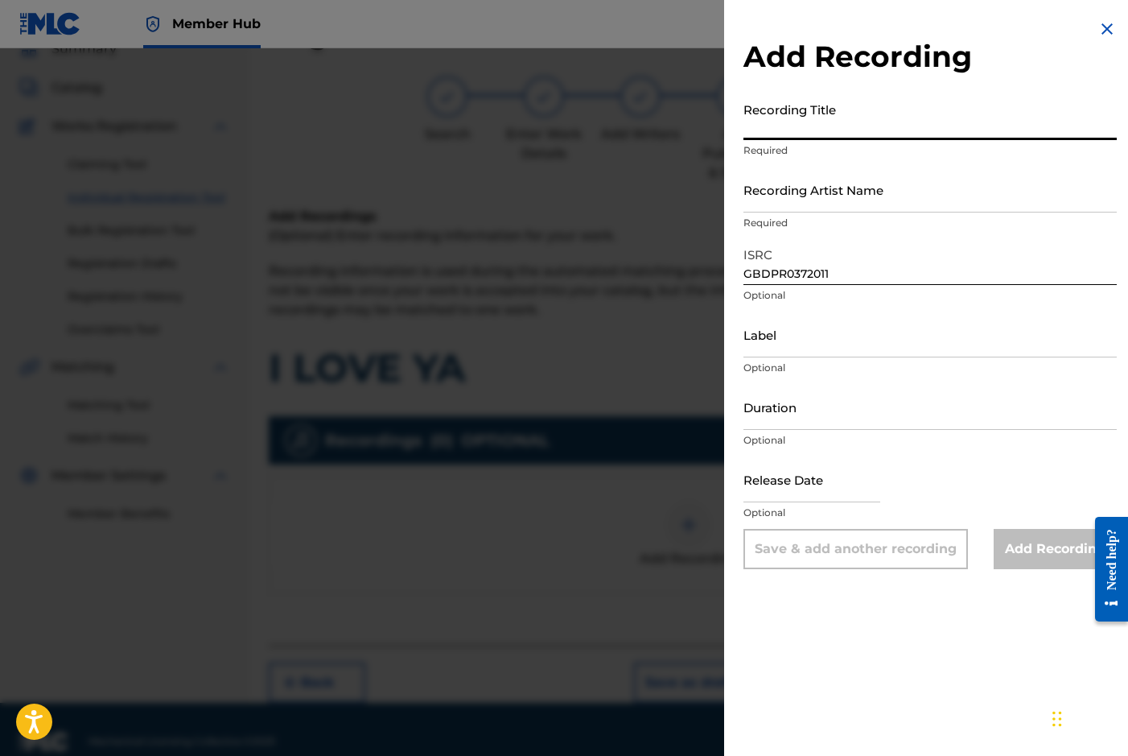
click at [780, 117] on input "Recording Title" at bounding box center [930, 117] width 373 height 46
type input "I LOVE YA"
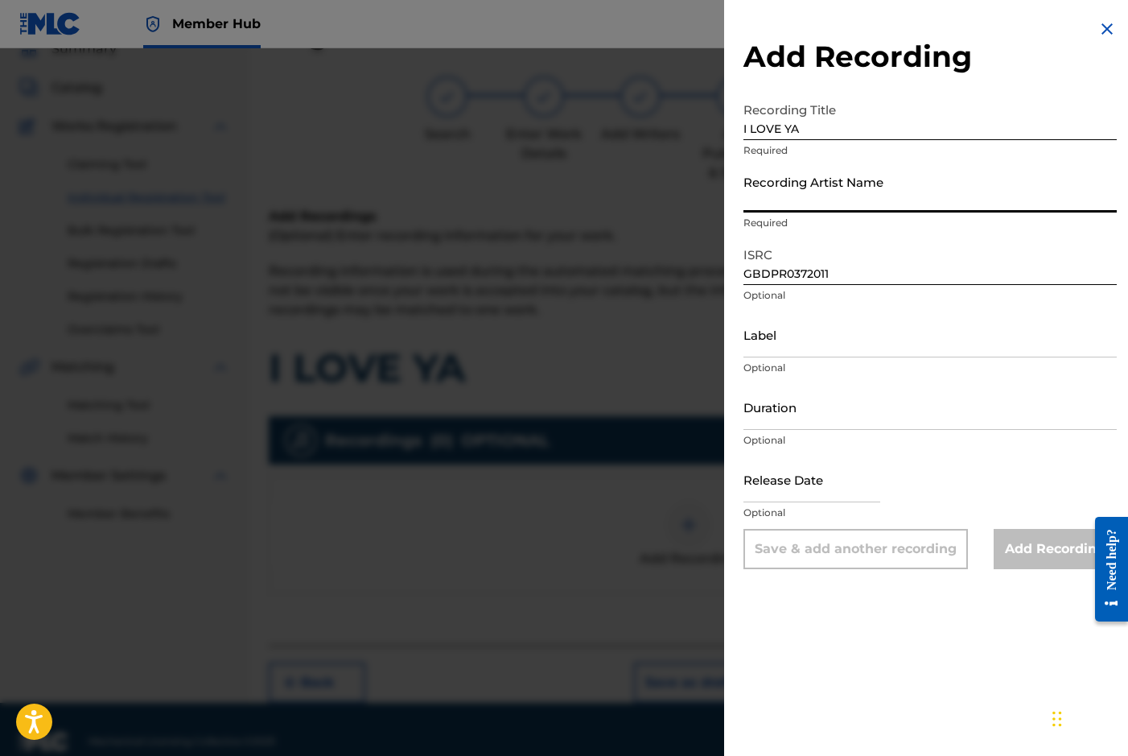
click at [770, 184] on input "Recording Artist Name" at bounding box center [930, 190] width 373 height 46
type input "[PERSON_NAME]"
type input "[DATE]"
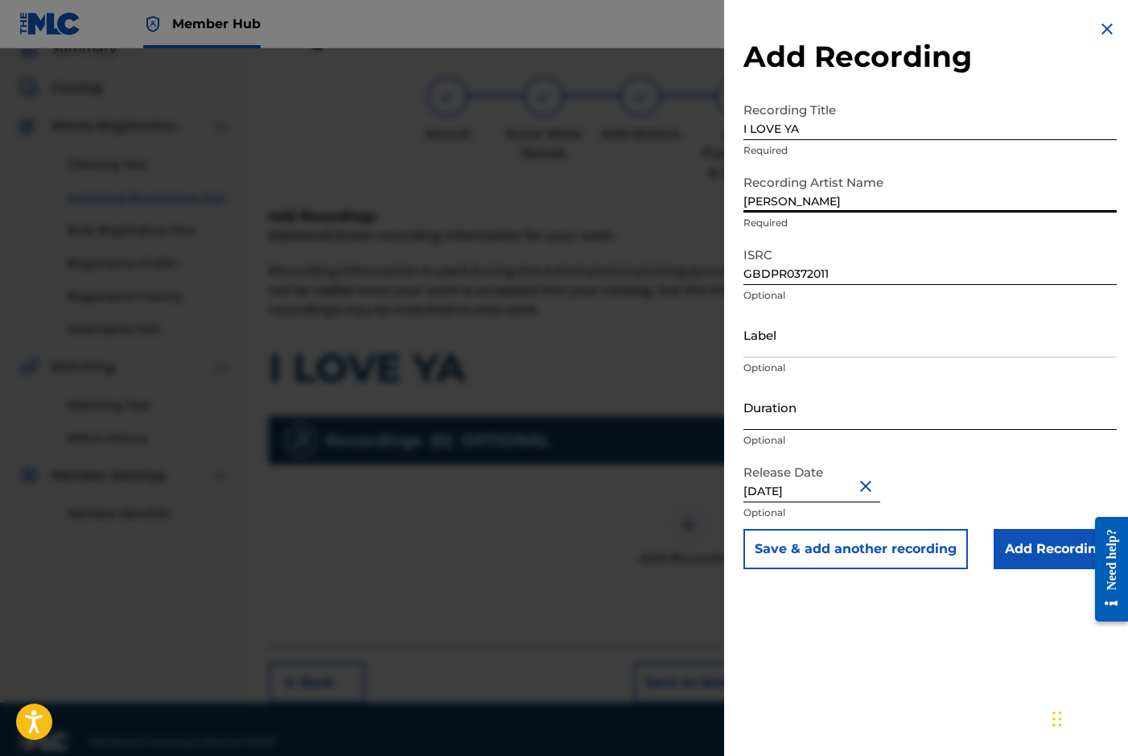
click at [809, 405] on input "Duration" at bounding box center [930, 407] width 373 height 46
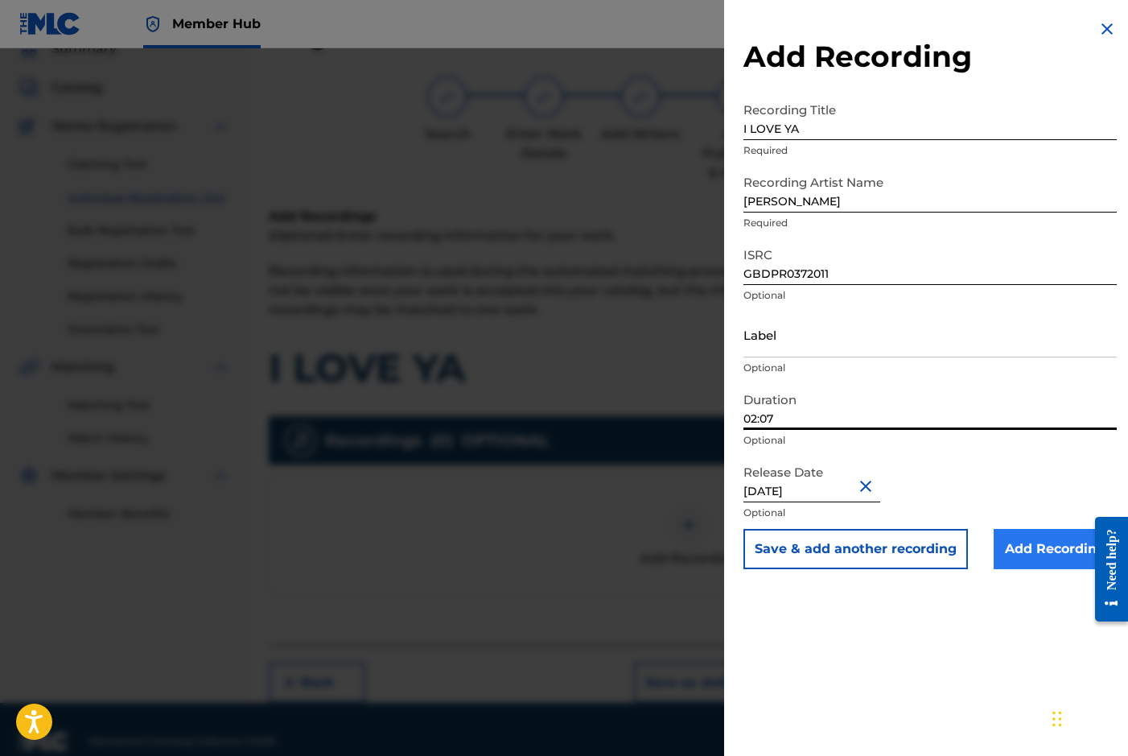
type input "02:07"
click at [1020, 548] on input "Add Recording" at bounding box center [1055, 549] width 123 height 40
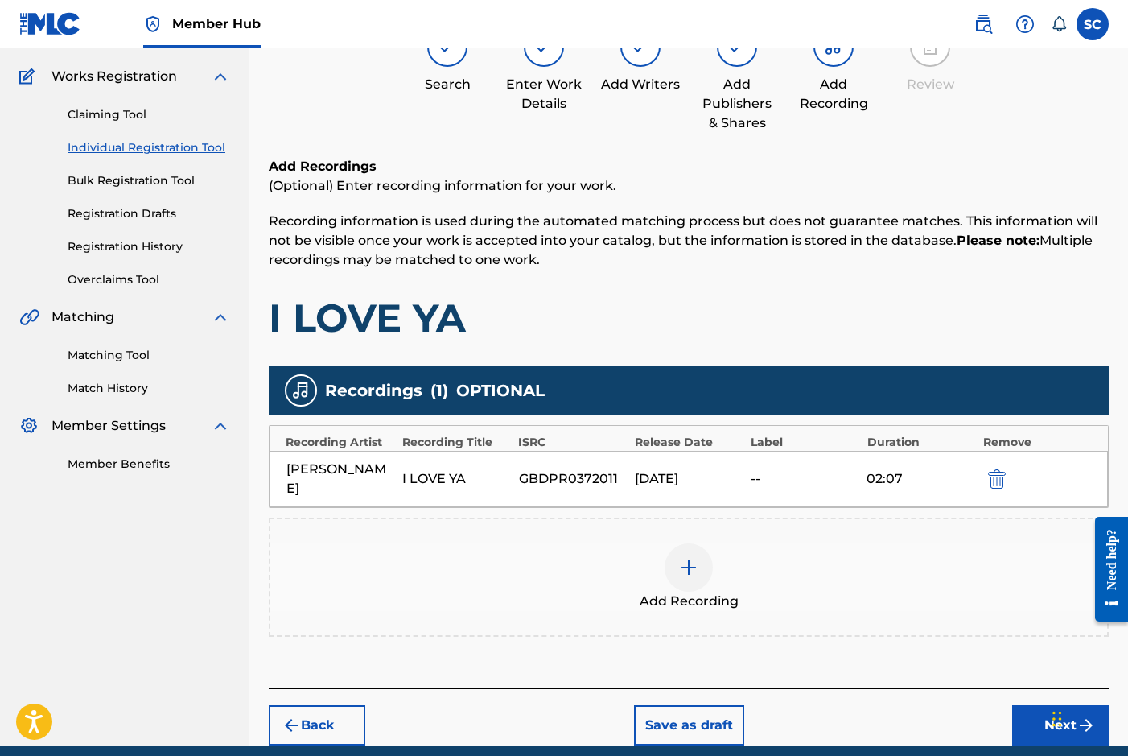
scroll to position [170, 0]
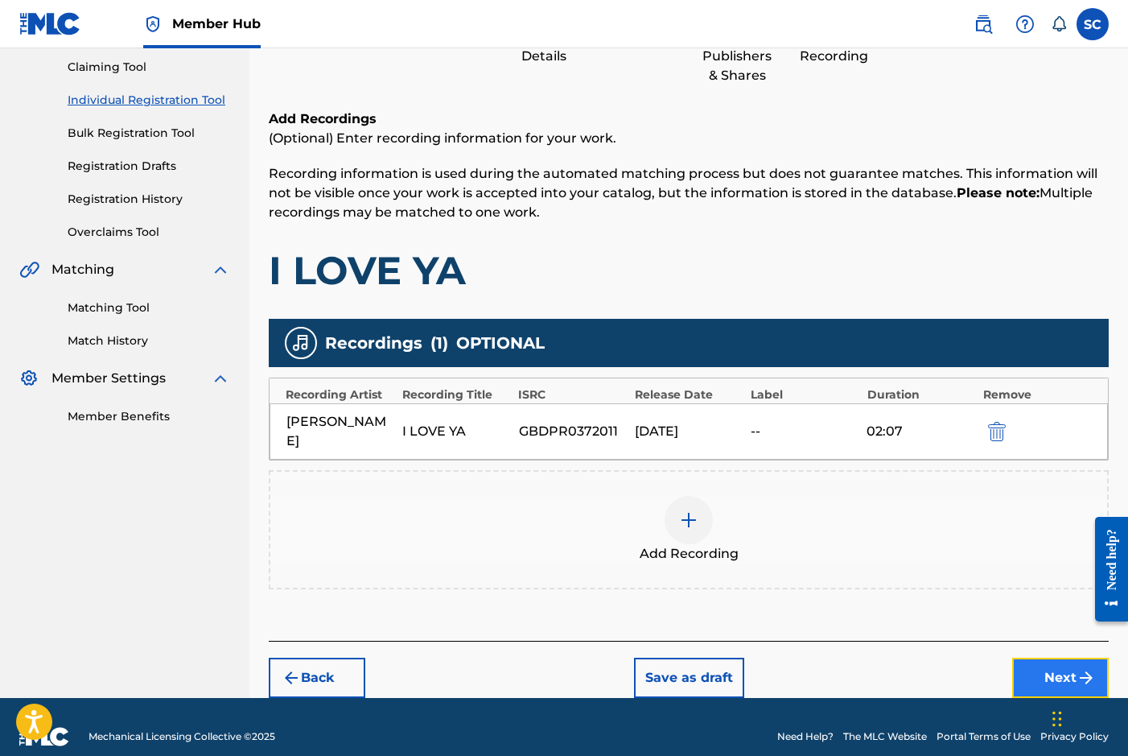
click at [1053, 657] on button "Next" at bounding box center [1060, 677] width 97 height 40
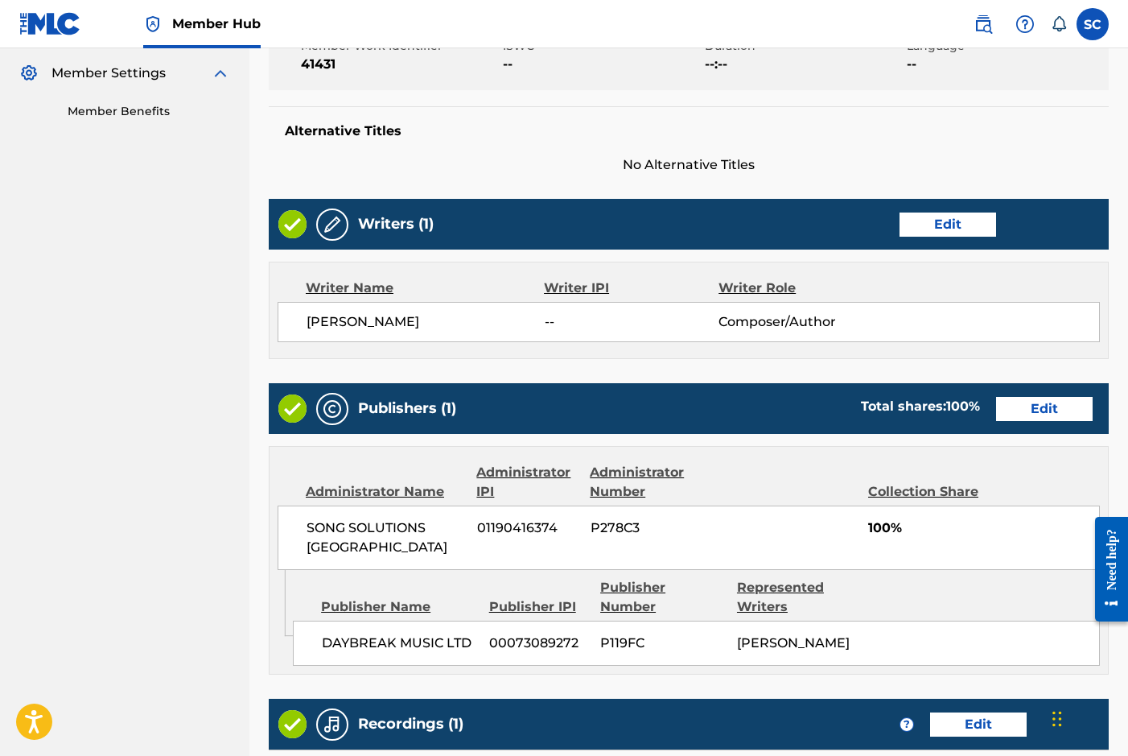
scroll to position [712, 0]
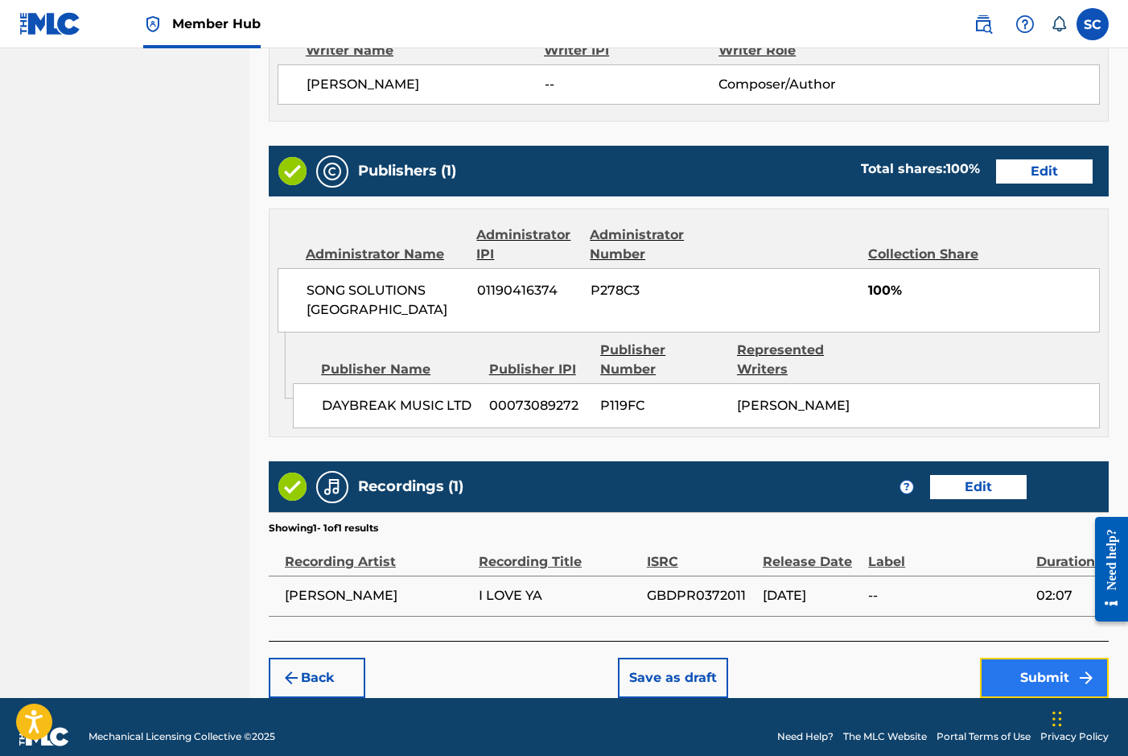
click at [1032, 657] on button "Submit" at bounding box center [1044, 677] width 129 height 40
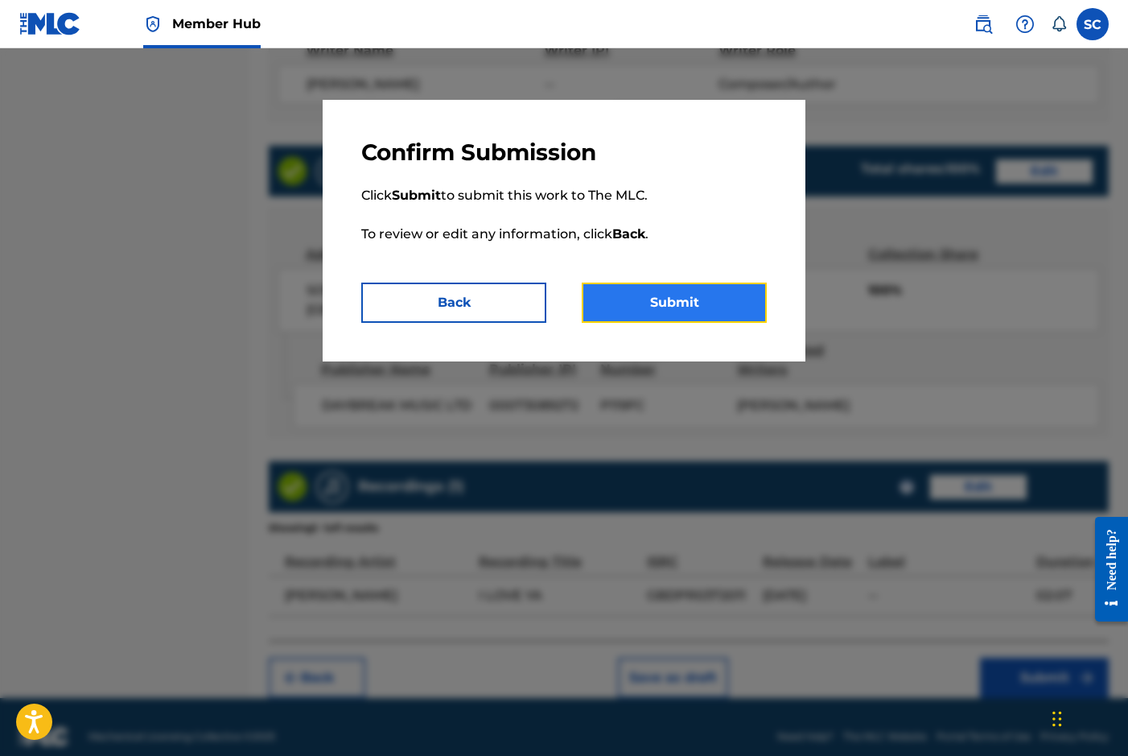
click at [675, 303] on button "Submit" at bounding box center [674, 302] width 185 height 40
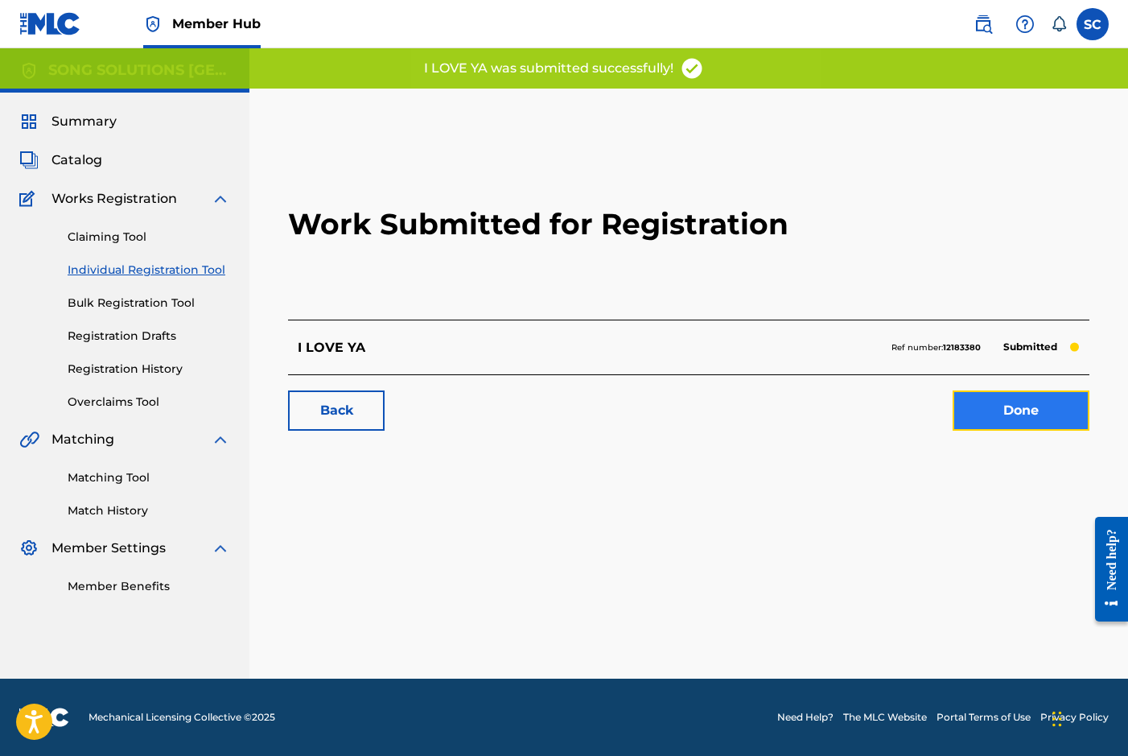
click at [1040, 410] on link "Done" at bounding box center [1021, 410] width 137 height 40
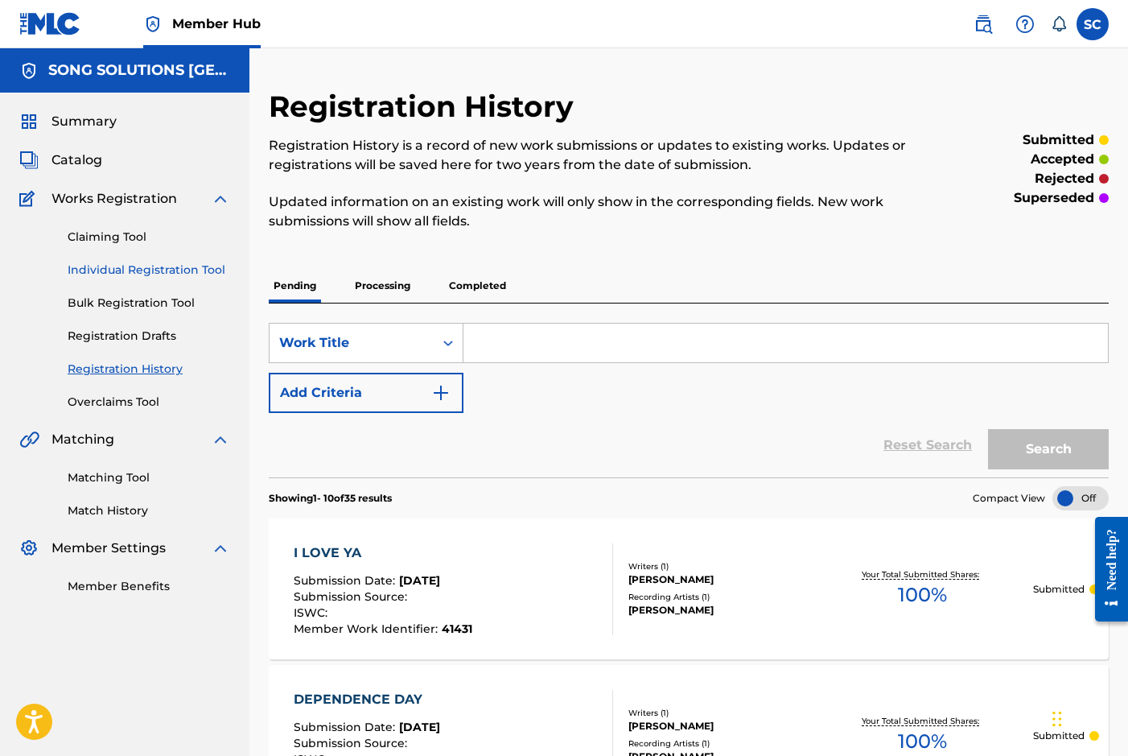
click at [153, 274] on link "Individual Registration Tool" at bounding box center [149, 270] width 163 height 17
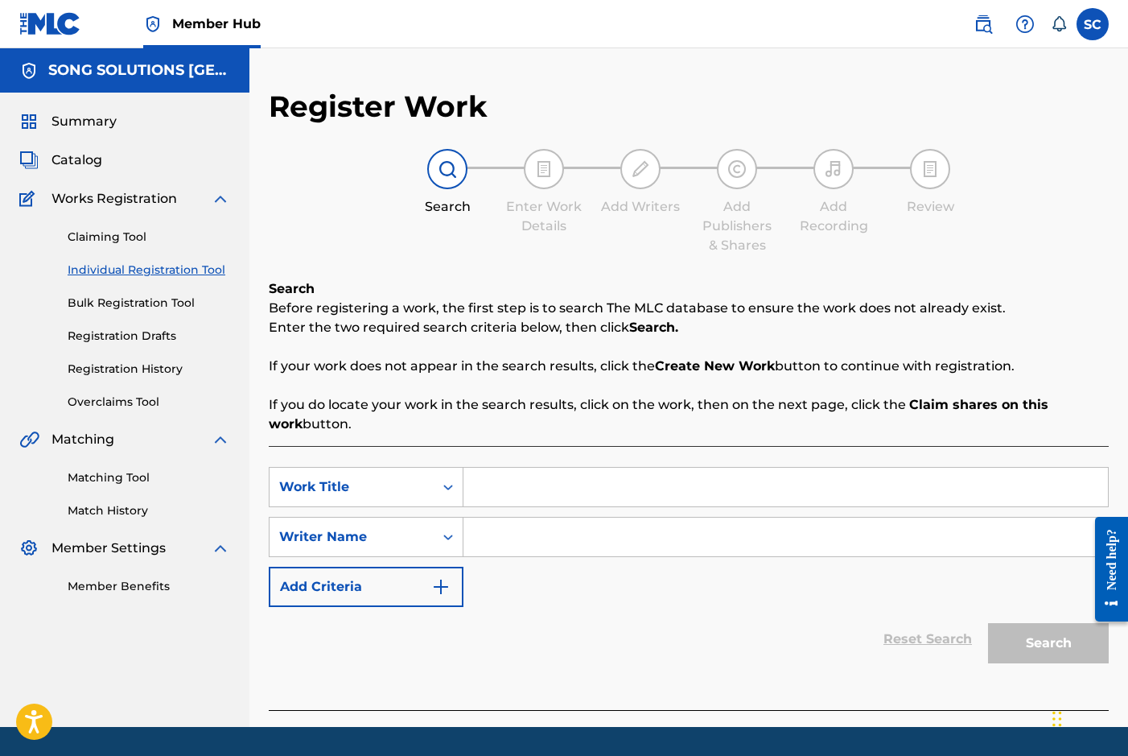
click at [538, 479] on input "Search Form" at bounding box center [785, 487] width 645 height 39
type input "2 [PERSON_NAME]"
click at [533, 536] on input "Search Form" at bounding box center [785, 536] width 645 height 39
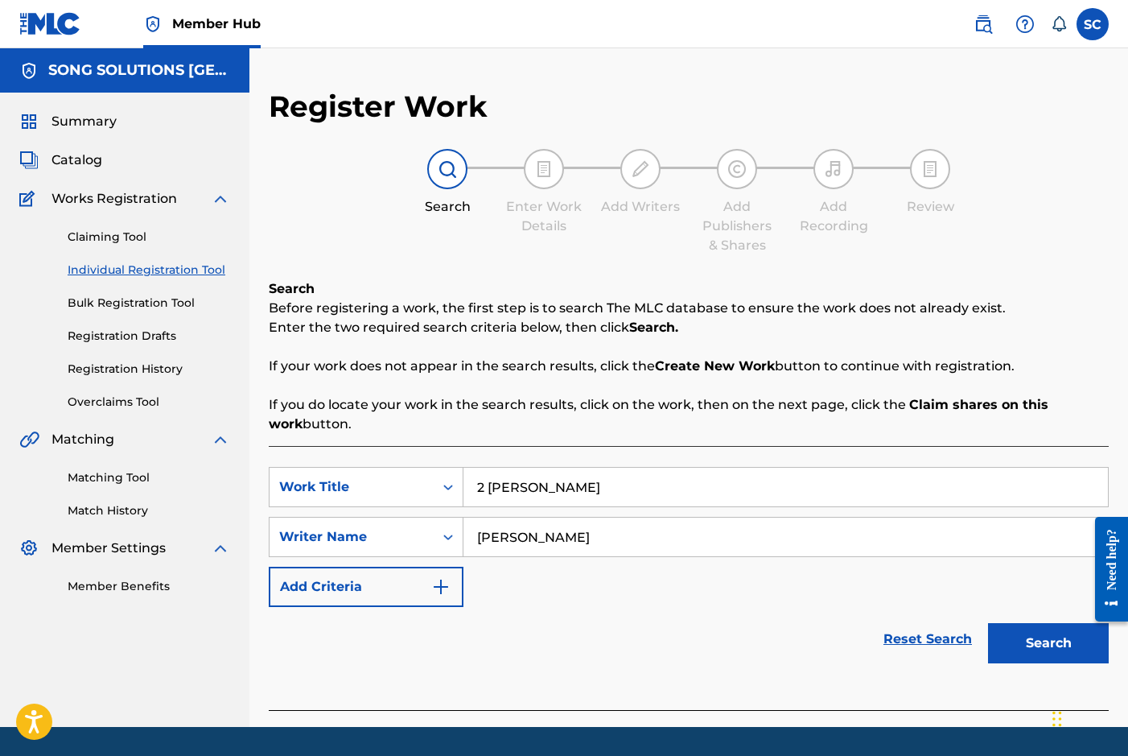
type input "[PERSON_NAME]"
click at [988, 623] on button "Search" at bounding box center [1048, 643] width 121 height 40
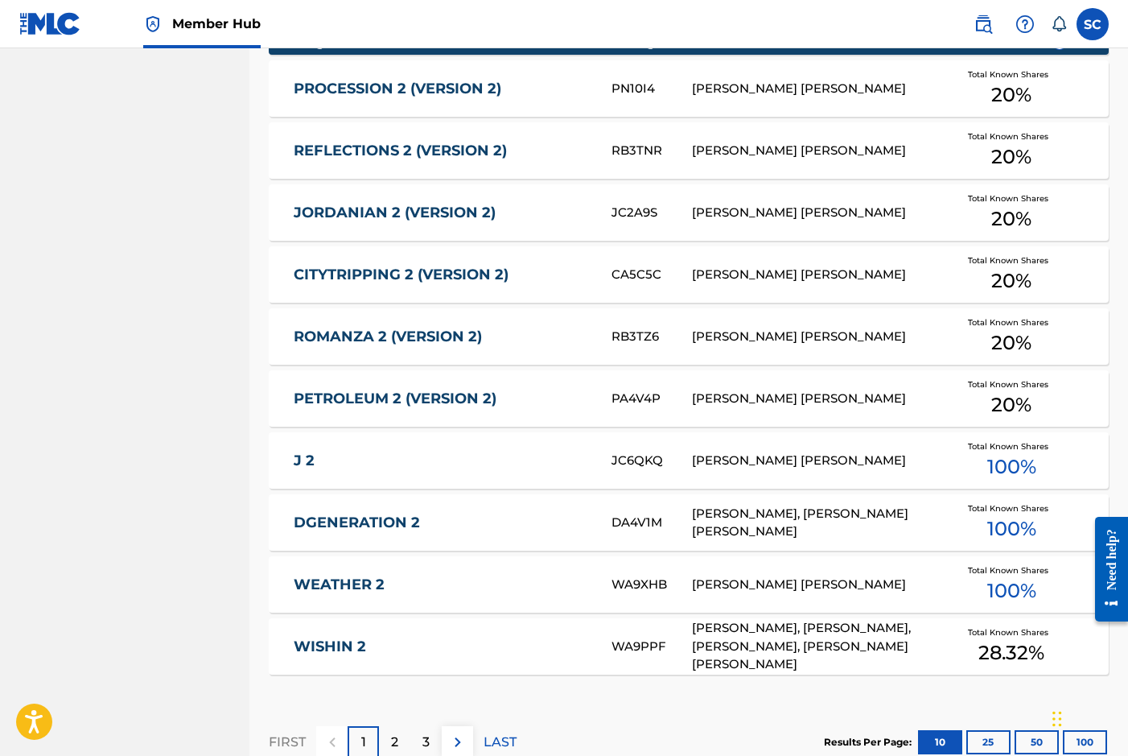
scroll to position [885, 0]
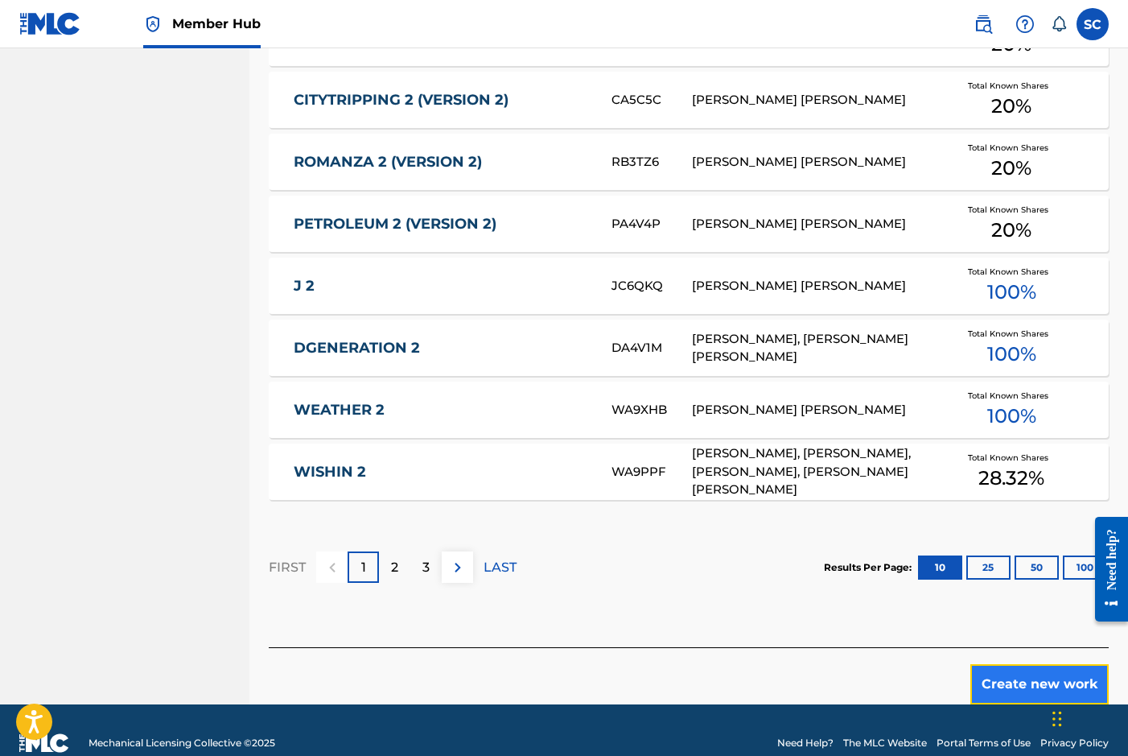
click at [1032, 677] on button "Create new work" at bounding box center [1039, 684] width 138 height 40
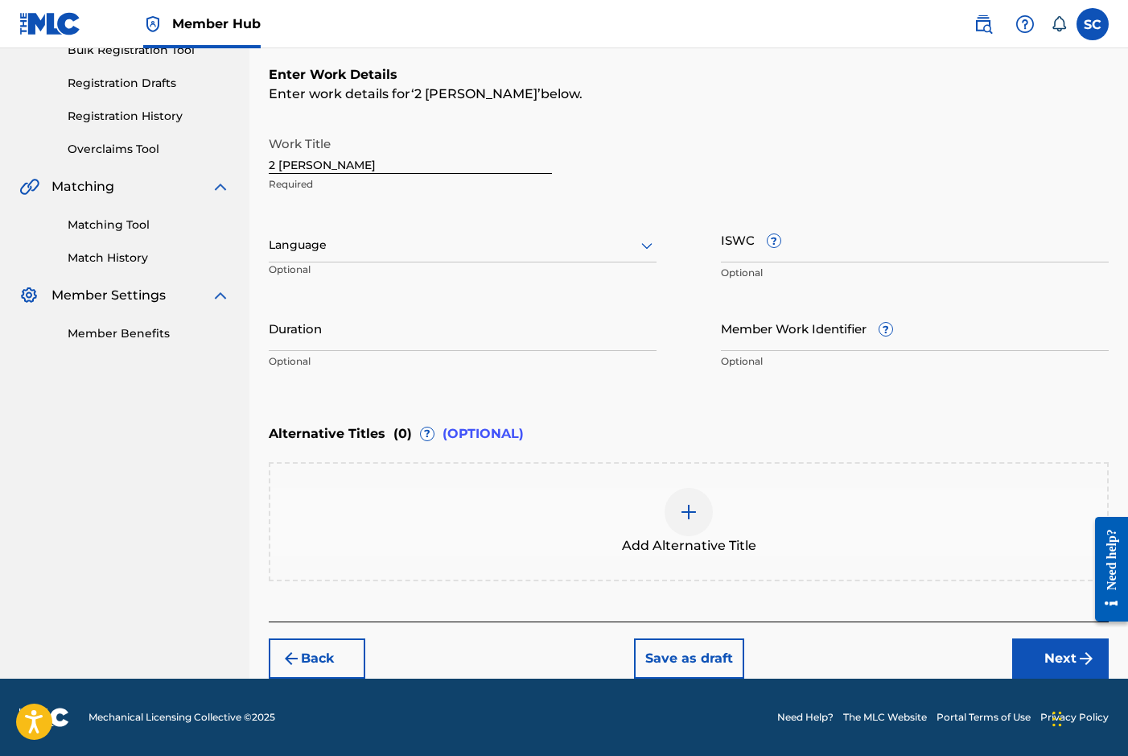
scroll to position [0, 0]
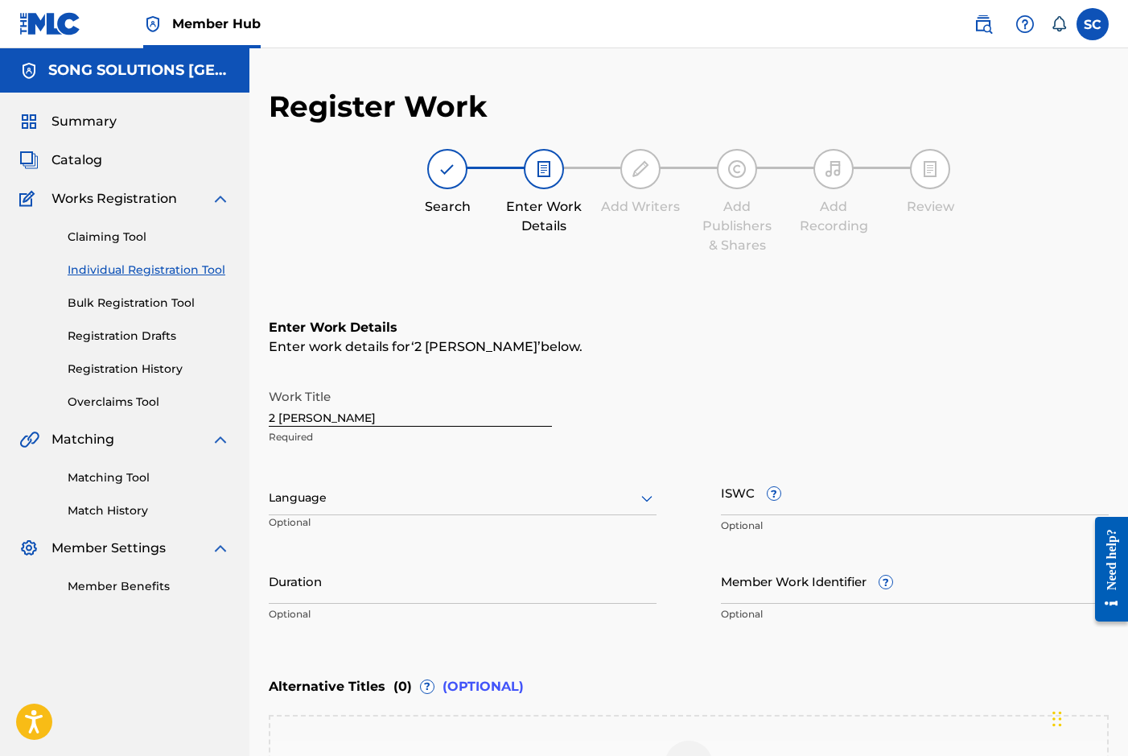
click at [305, 419] on input "2 [PERSON_NAME]" at bounding box center [410, 404] width 283 height 46
click at [299, 419] on input "2 [PERSON_NAME]" at bounding box center [410, 404] width 283 height 46
click at [296, 413] on input "2 TIM1V7" at bounding box center [410, 404] width 283 height 46
type input "2 [PERSON_NAME] 1V7"
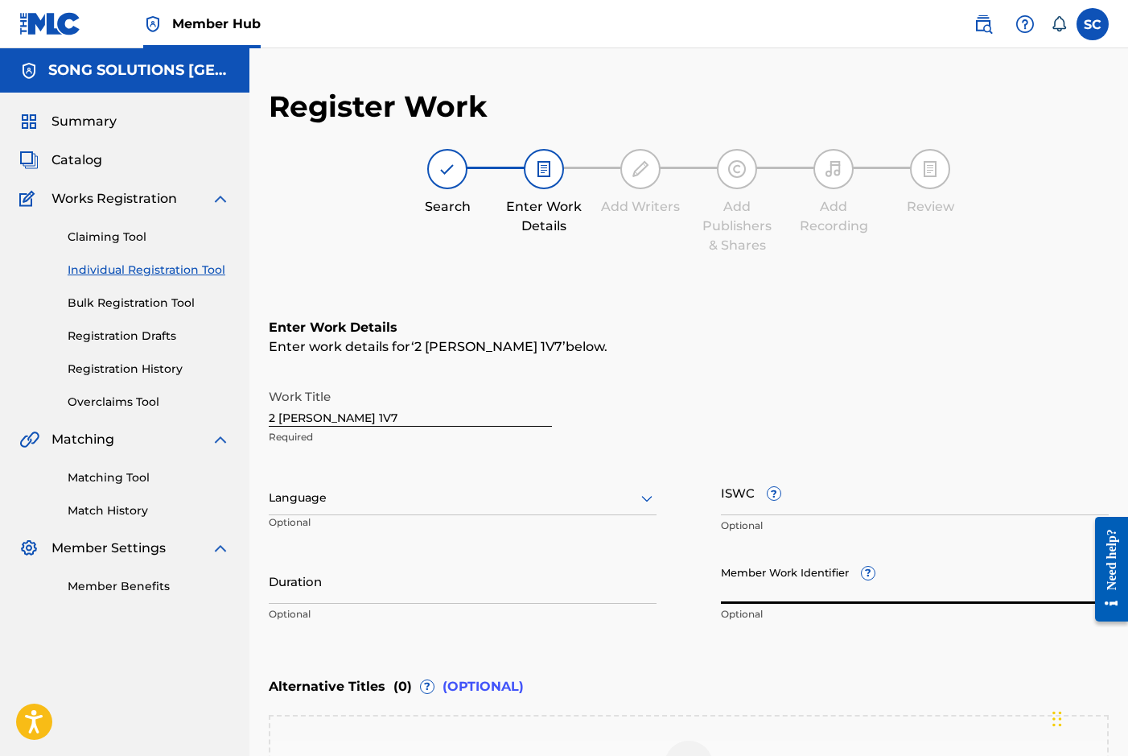
click at [742, 587] on input "Member Work Identifier ?" at bounding box center [915, 581] width 388 height 46
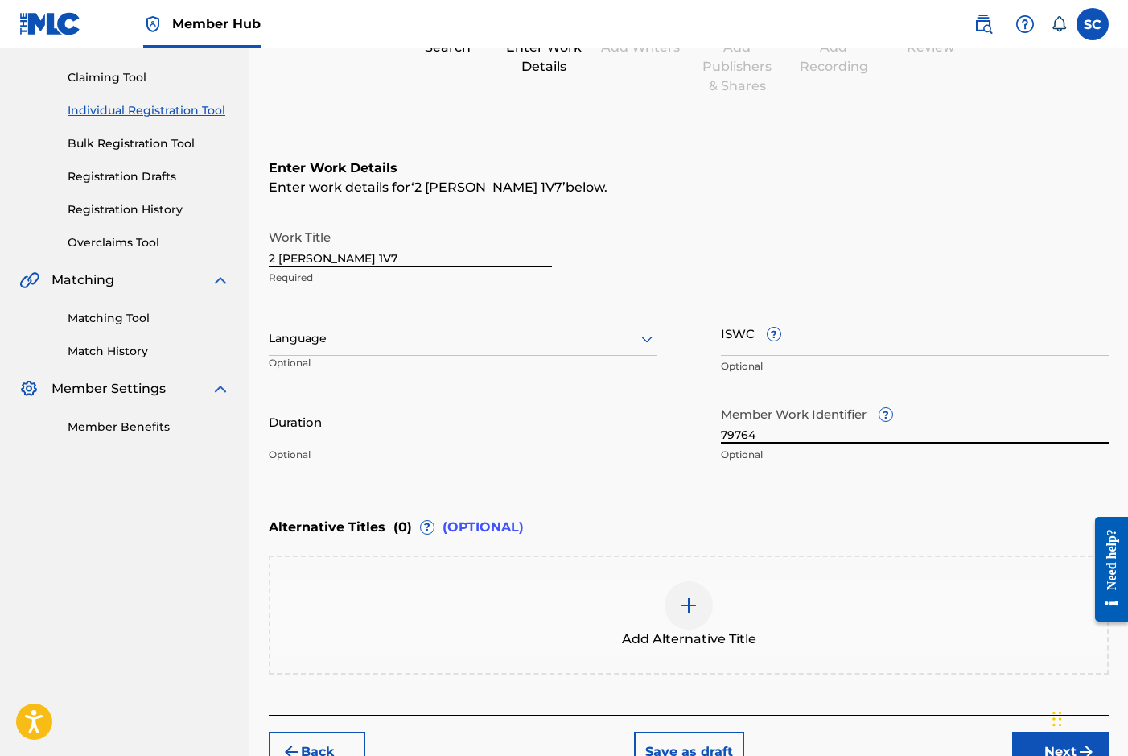
scroll to position [161, 0]
type input "79764"
click at [1036, 741] on button "Next" at bounding box center [1060, 750] width 97 height 40
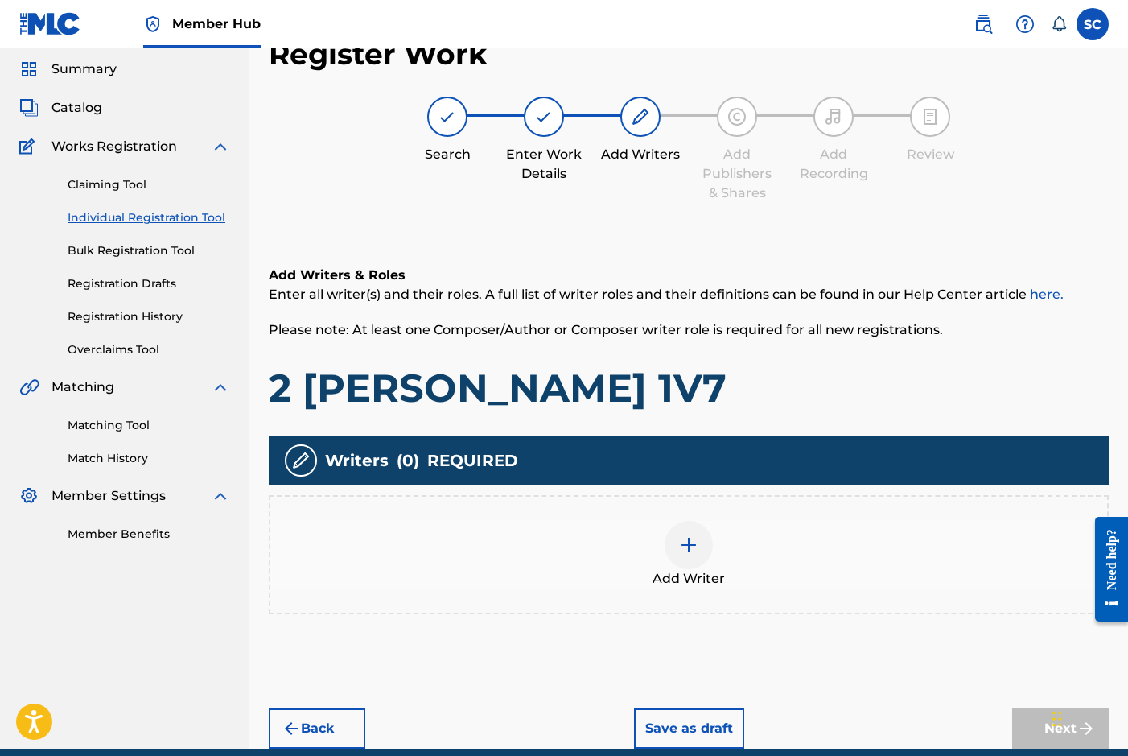
scroll to position [72, 0]
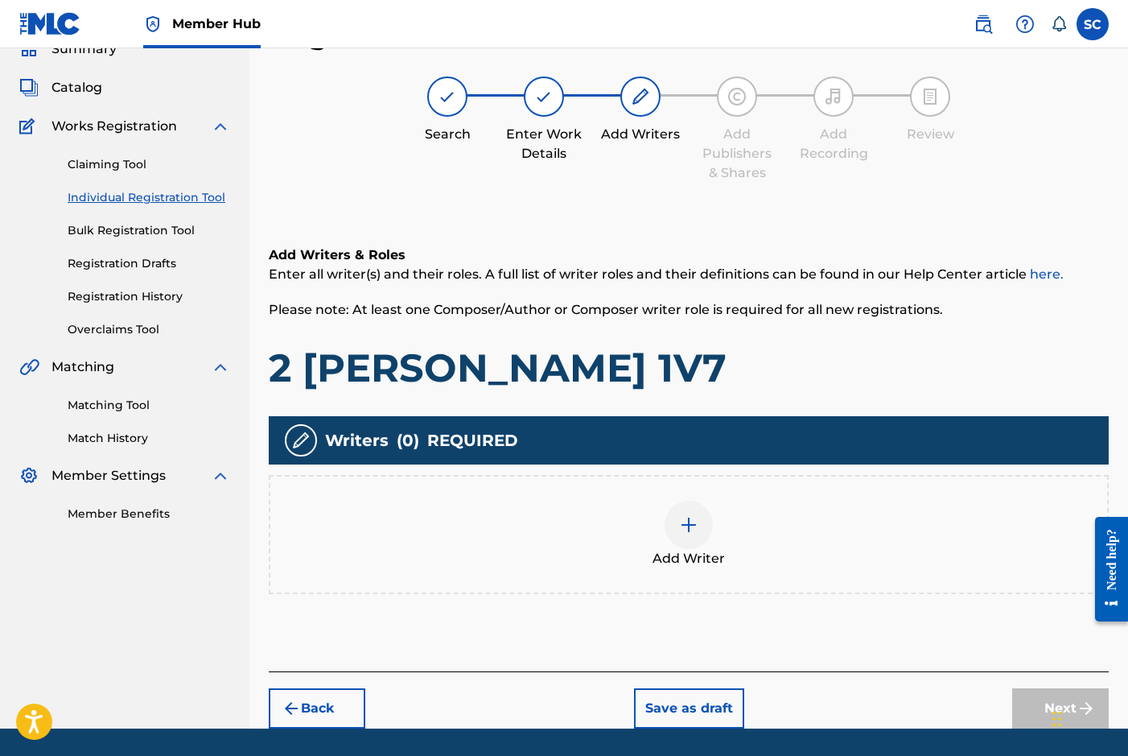
click at [682, 527] on img at bounding box center [688, 524] width 19 height 19
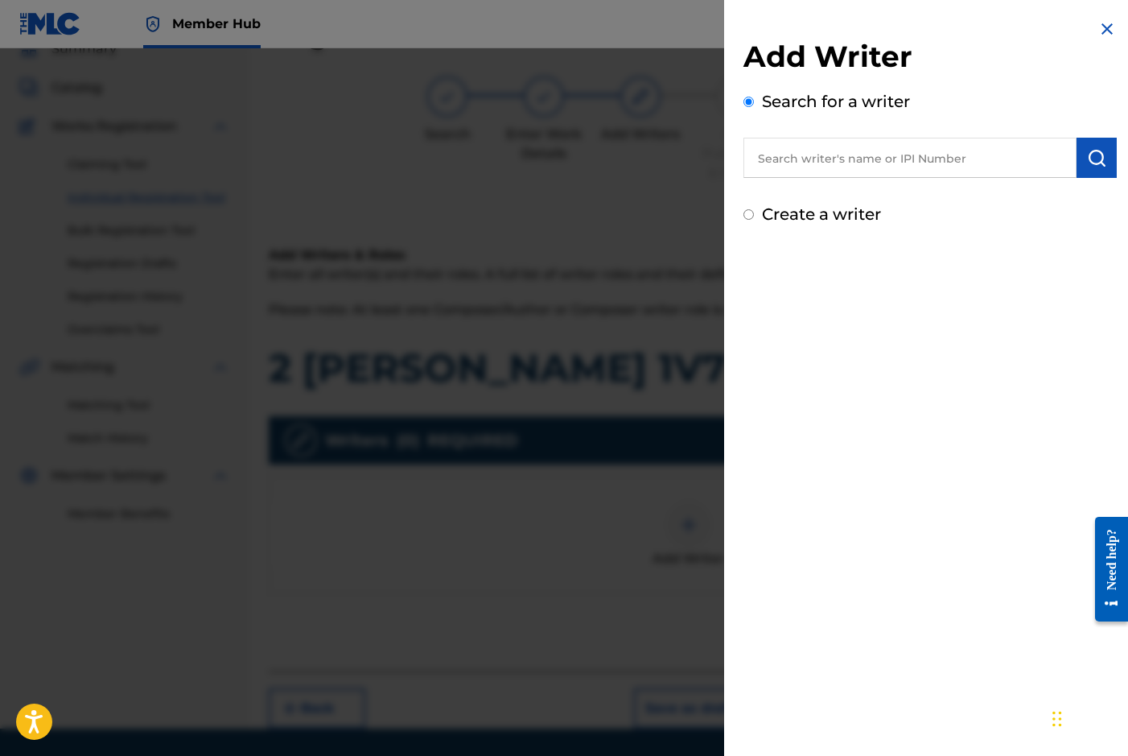
click at [811, 209] on label "Create a writer" at bounding box center [821, 213] width 119 height 19
radio input "true"
click at [754, 209] on input "Create a writer" at bounding box center [749, 214] width 10 height 10
radio input "false"
radio input "true"
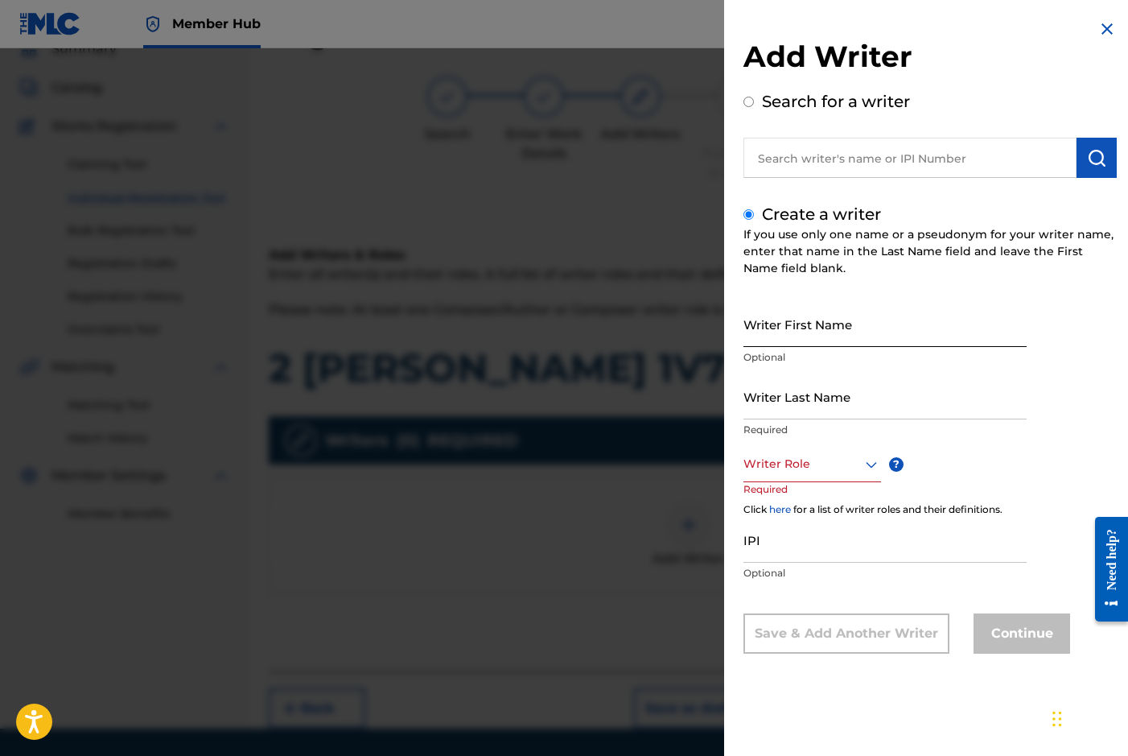
click at [814, 323] on input "Writer First Name" at bounding box center [885, 324] width 283 height 46
type input "[PERSON_NAME]"
click at [810, 398] on input "Writer Last Name" at bounding box center [885, 396] width 283 height 46
type input "[PERSON_NAME]"
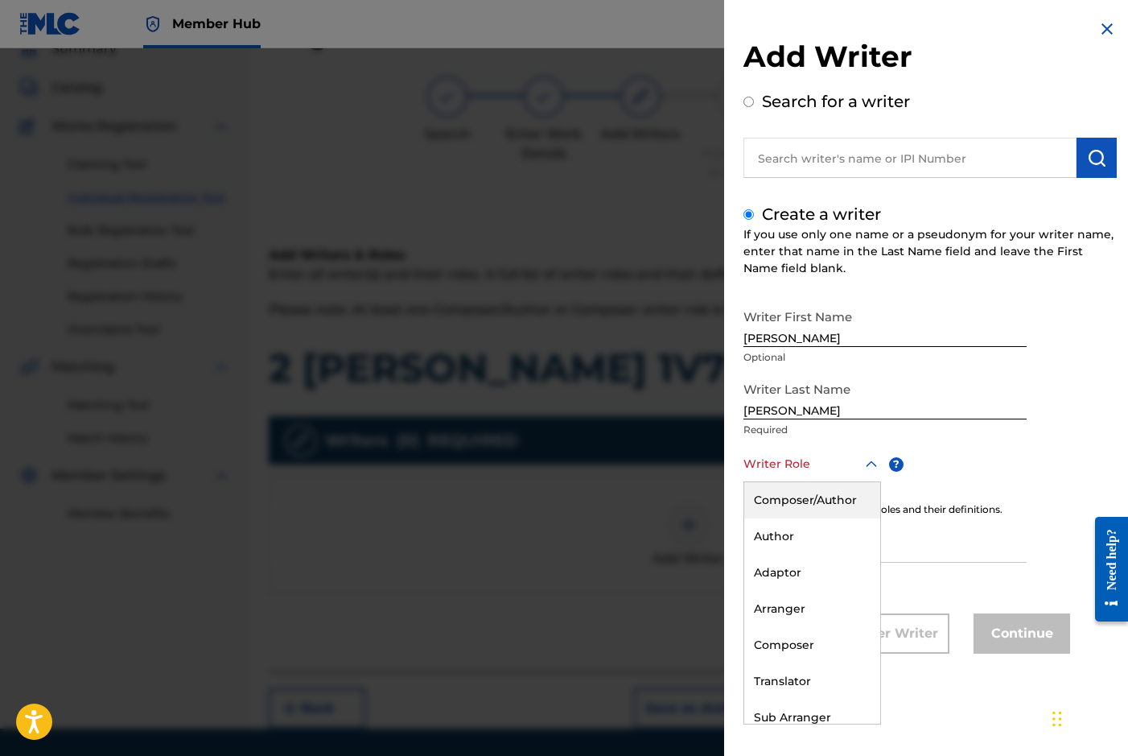
click at [785, 468] on div at bounding box center [813, 464] width 138 height 20
click at [795, 502] on div "Composer/Author" at bounding box center [812, 500] width 136 height 36
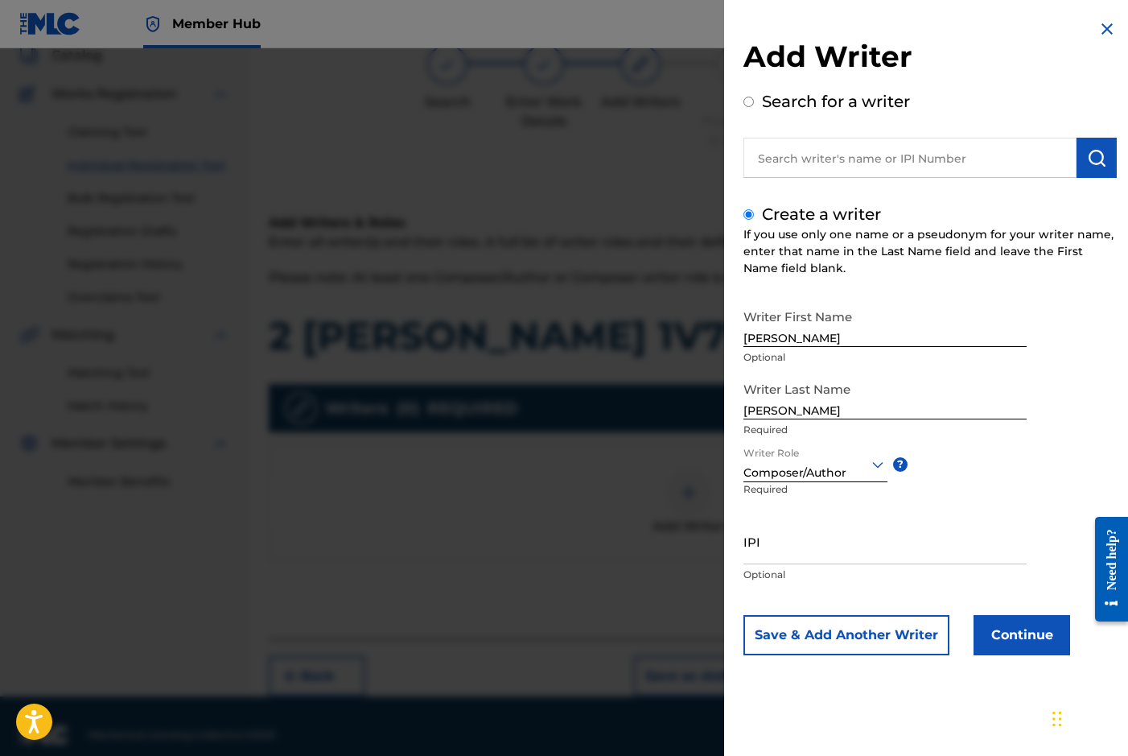
scroll to position [122, 0]
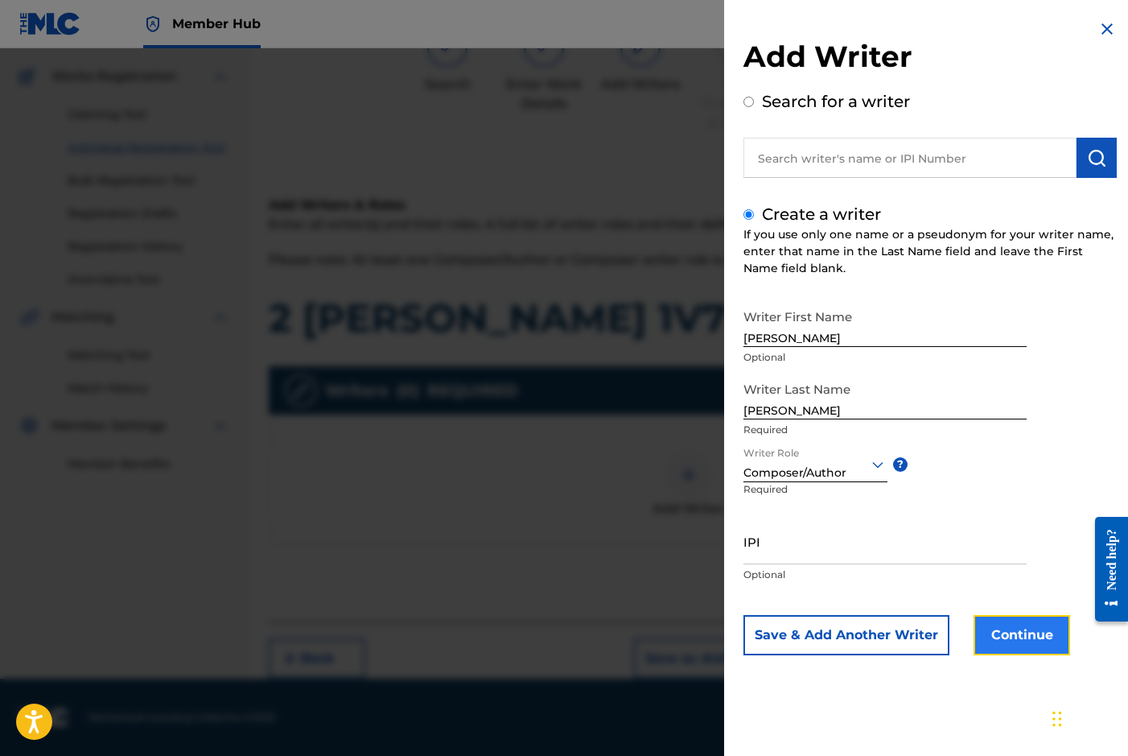
click at [1023, 636] on button "Continue" at bounding box center [1022, 635] width 97 height 40
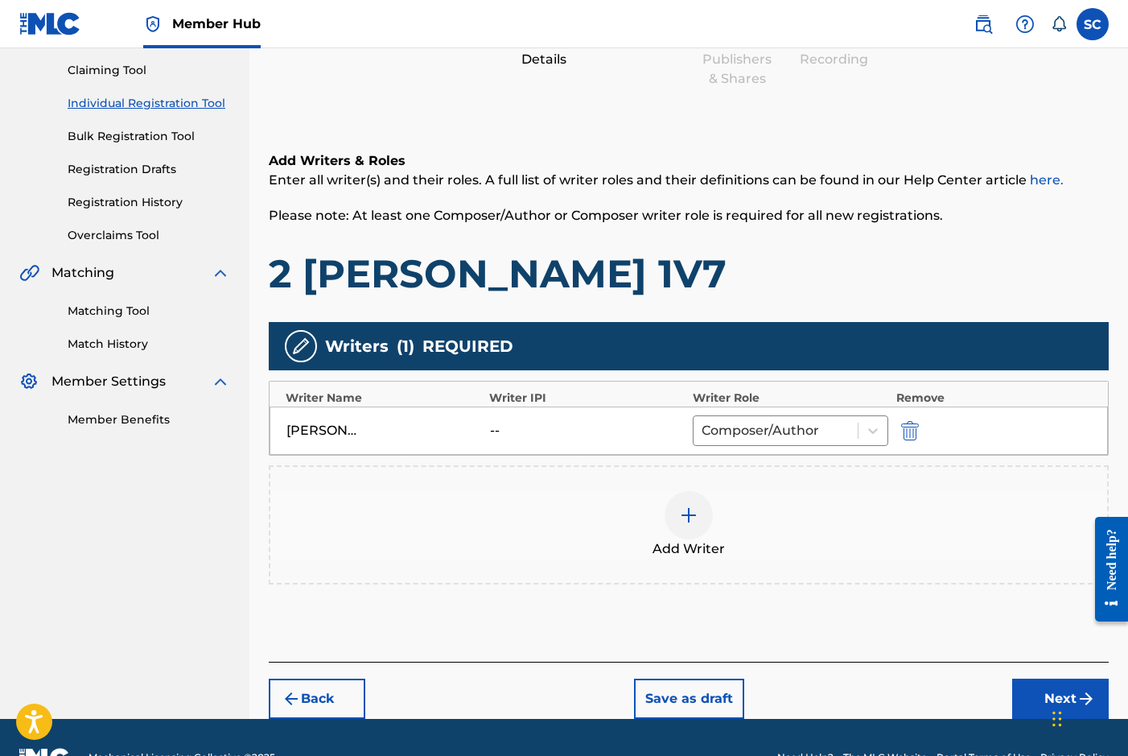
scroll to position [207, 0]
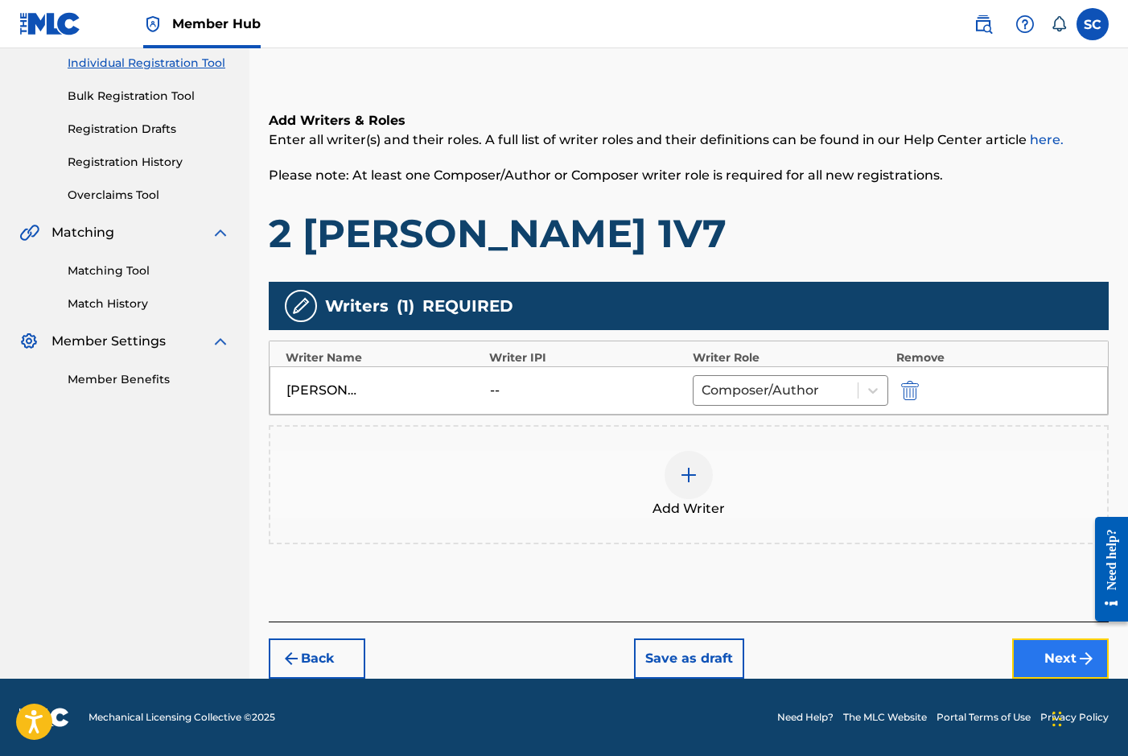
click at [1048, 661] on button "Next" at bounding box center [1060, 658] width 97 height 40
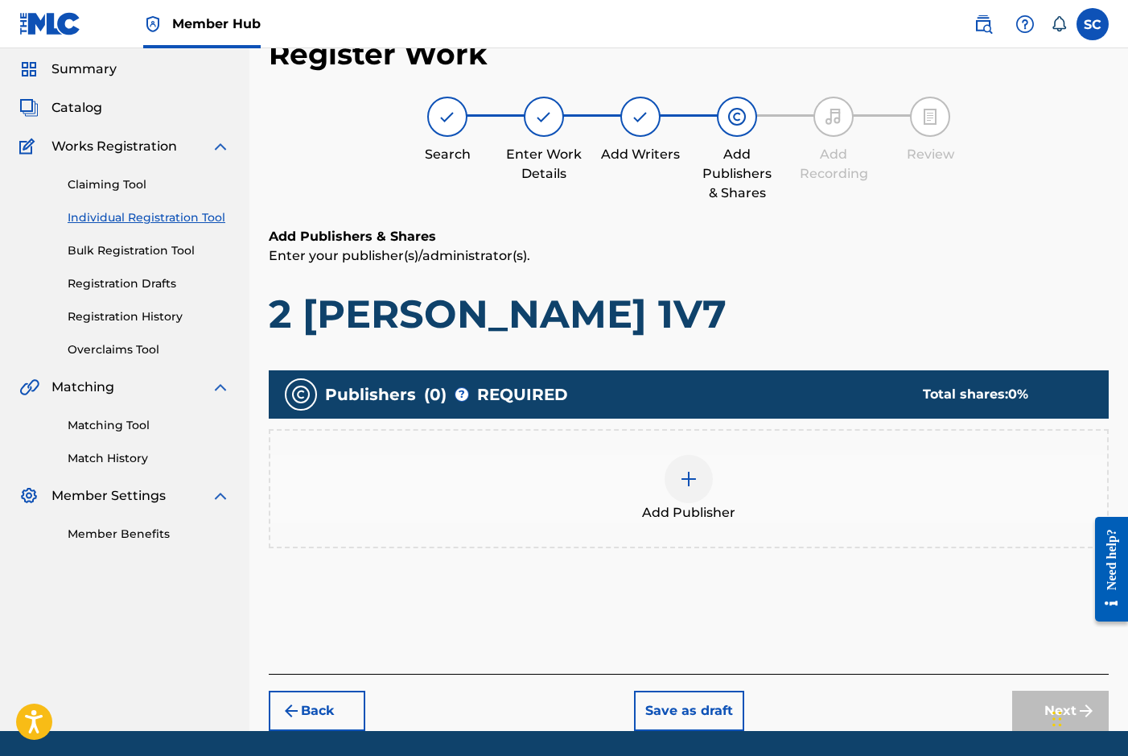
scroll to position [72, 0]
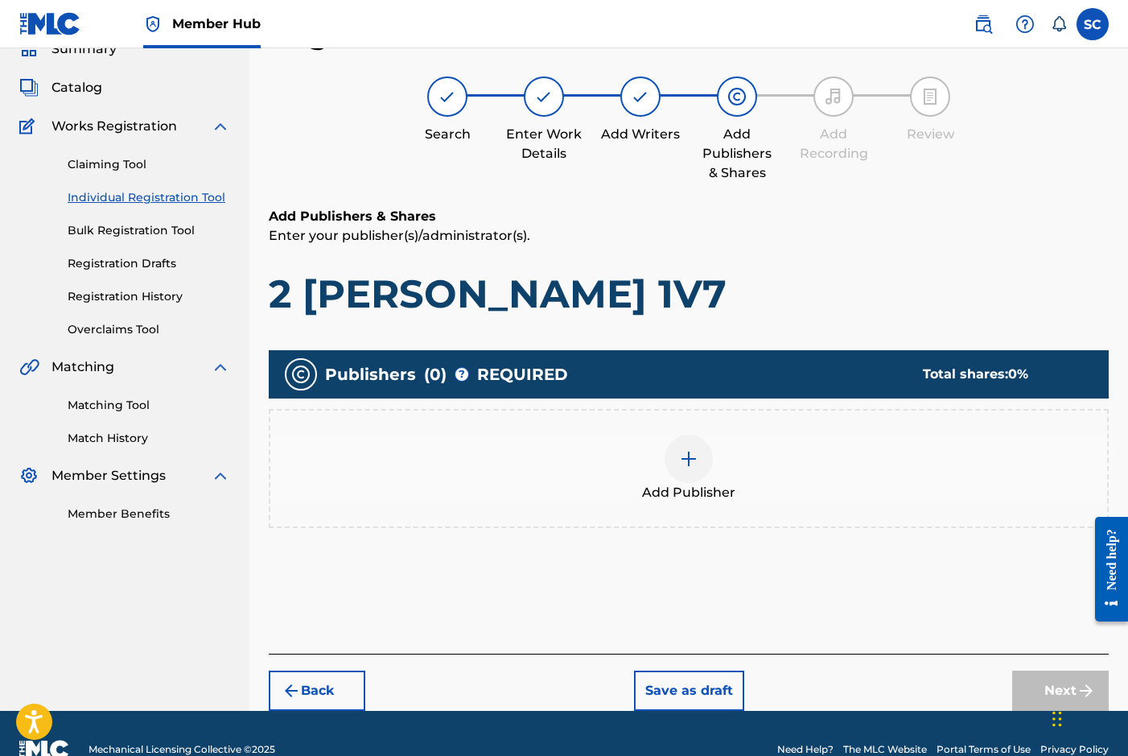
click at [689, 458] on img at bounding box center [688, 458] width 19 height 19
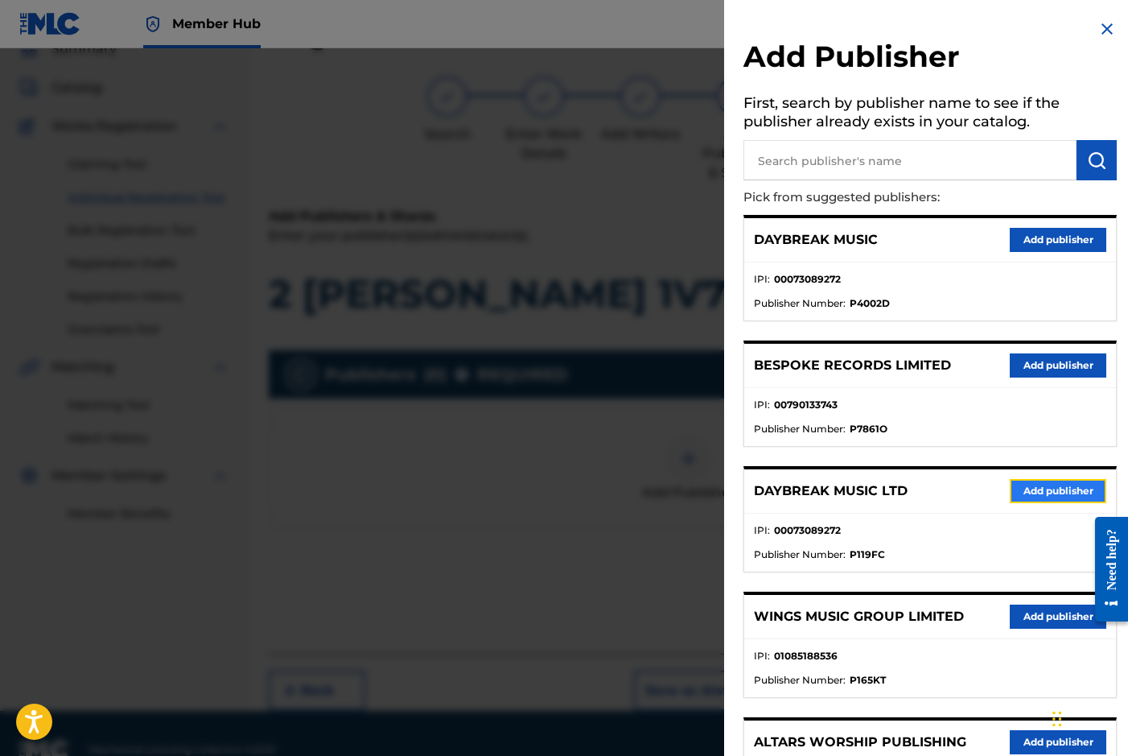
click at [1069, 484] on button "Add publisher" at bounding box center [1058, 491] width 97 height 24
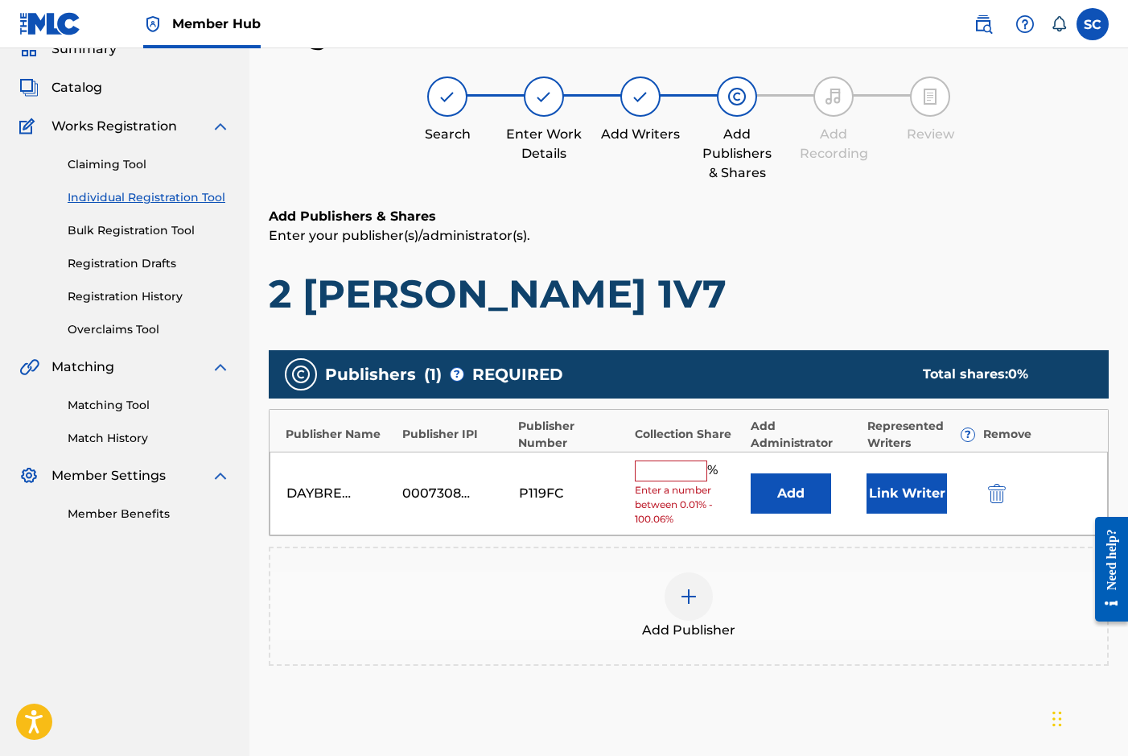
click at [680, 468] on input "text" at bounding box center [671, 470] width 72 height 21
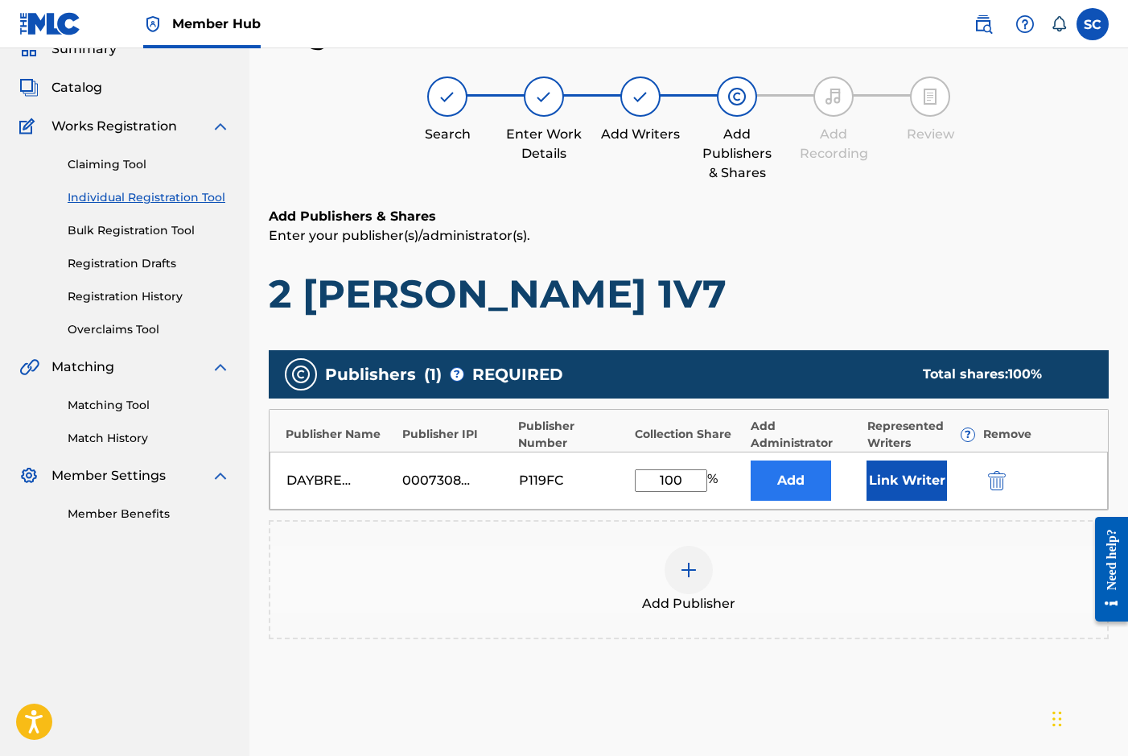
type input "100"
click at [813, 478] on button "Add" at bounding box center [791, 480] width 80 height 40
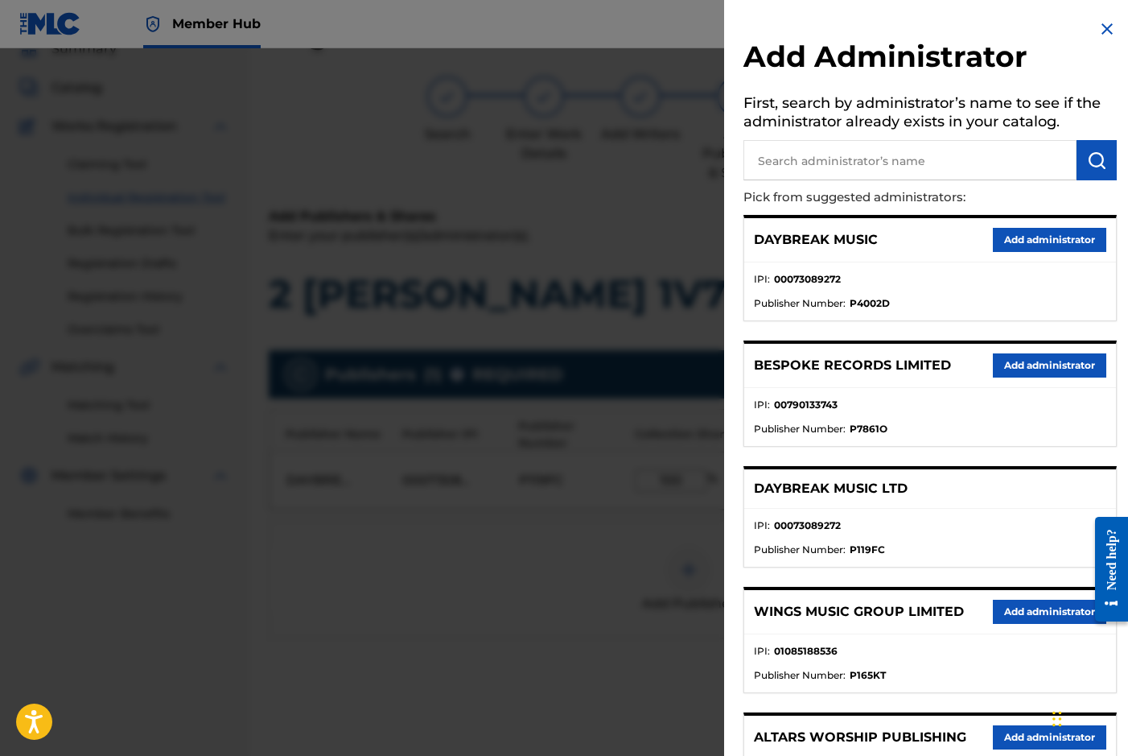
click at [797, 157] on input "text" at bounding box center [910, 160] width 333 height 40
type input "SONG SOLUTIONS"
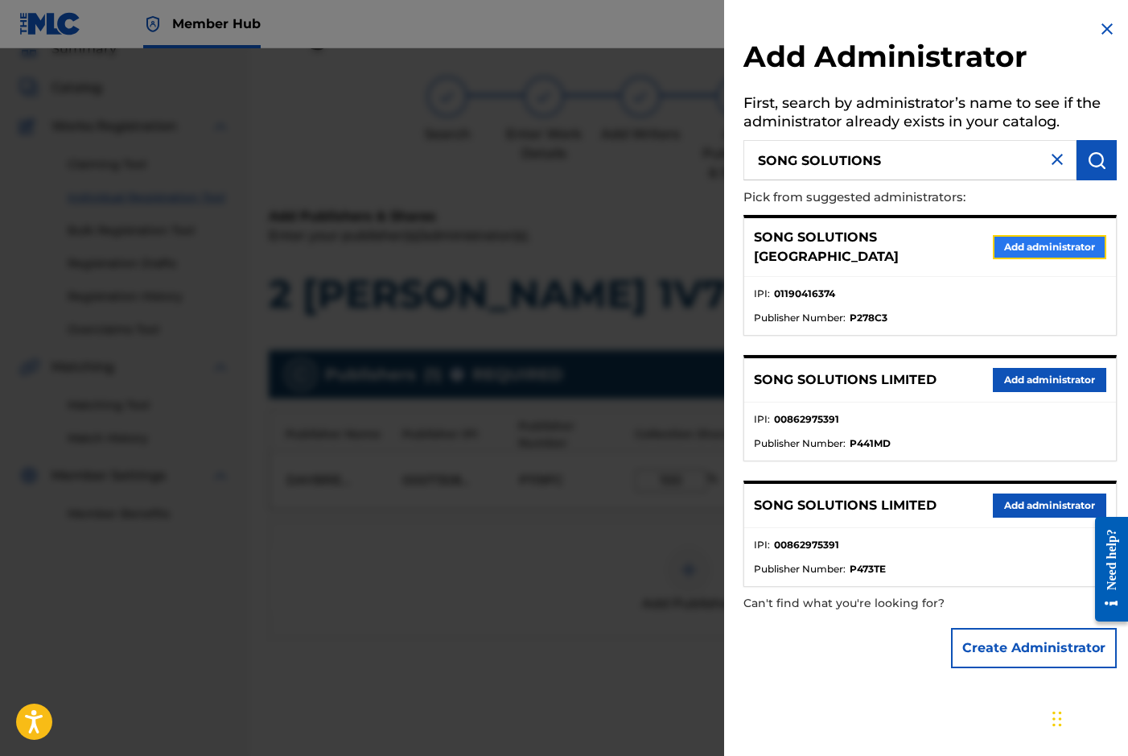
click at [1030, 241] on button "Add administrator" at bounding box center [1049, 247] width 113 height 24
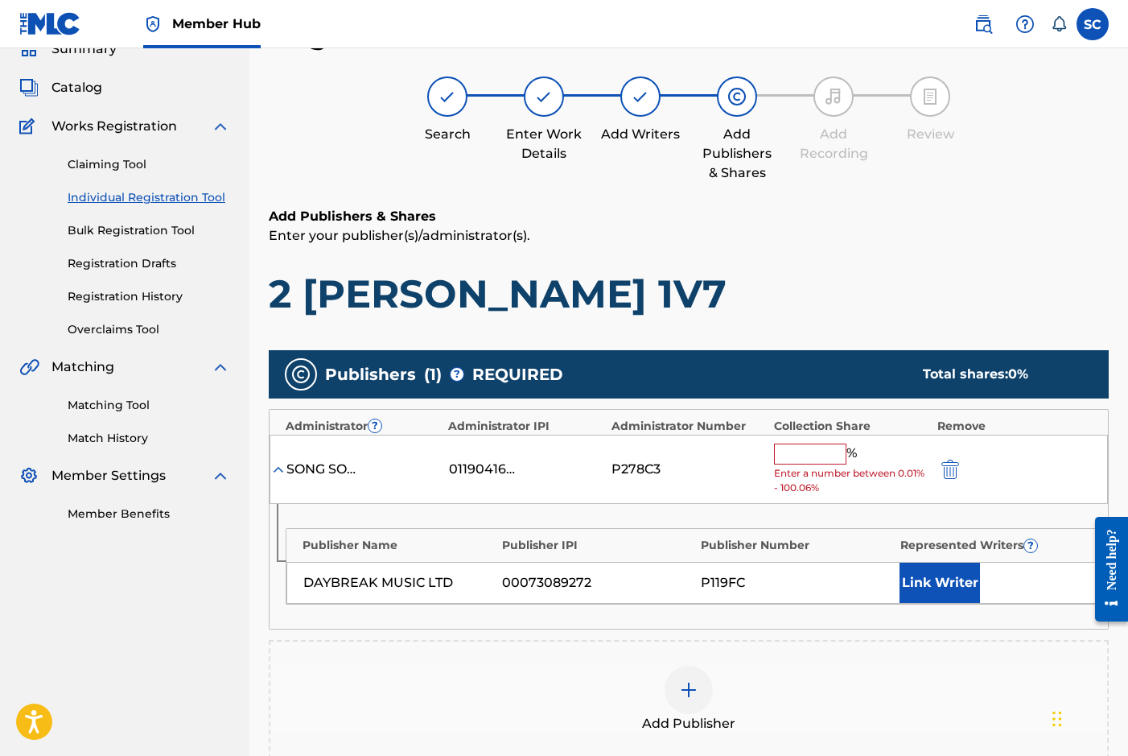
click at [786, 449] on input "text" at bounding box center [810, 453] width 72 height 21
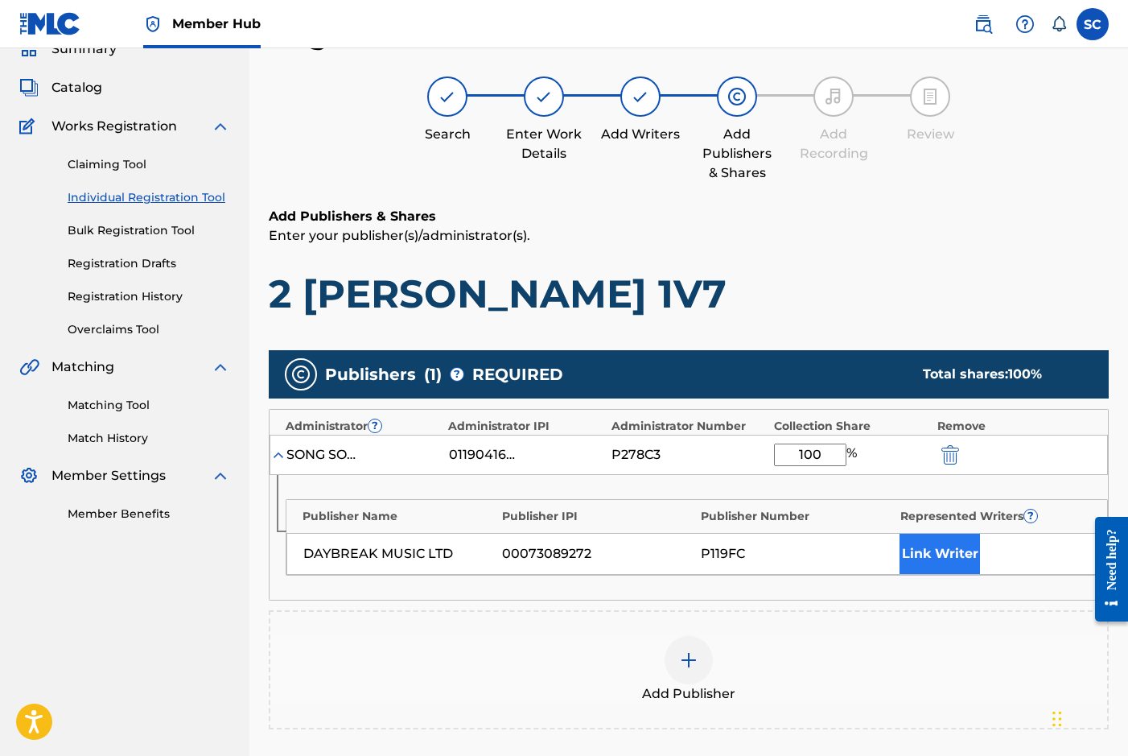
type input "100"
click at [915, 552] on button "Link Writer" at bounding box center [940, 553] width 80 height 40
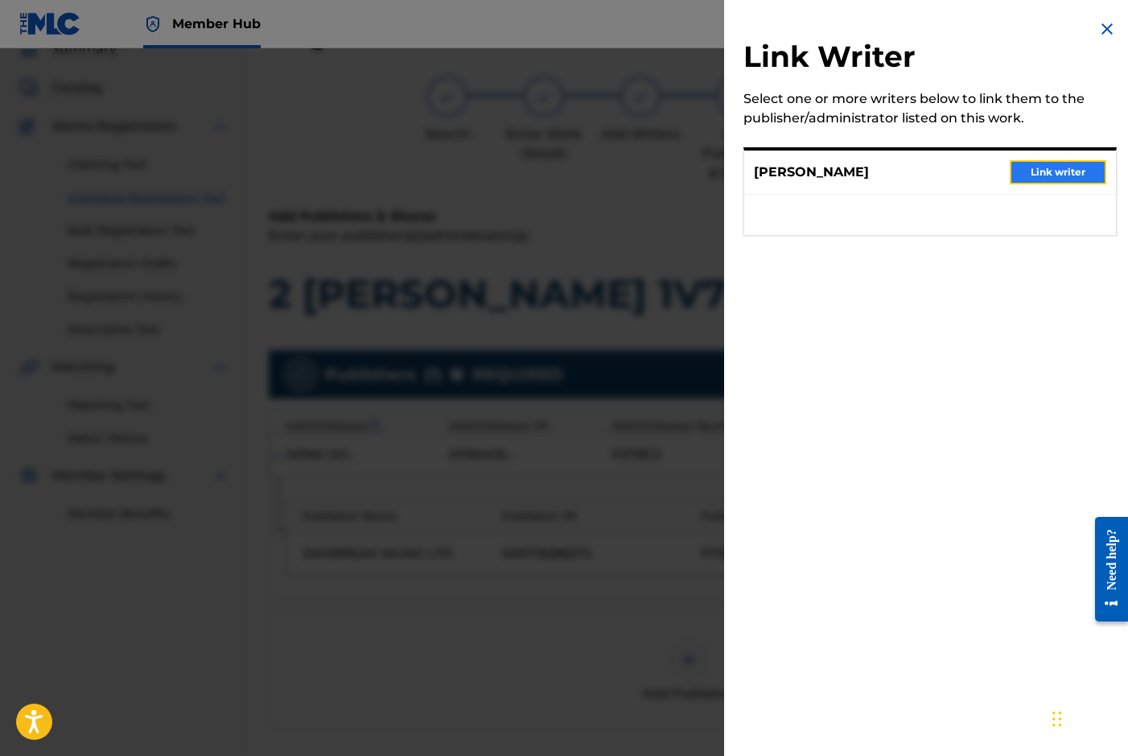
click at [1069, 173] on button "Link writer" at bounding box center [1058, 172] width 97 height 24
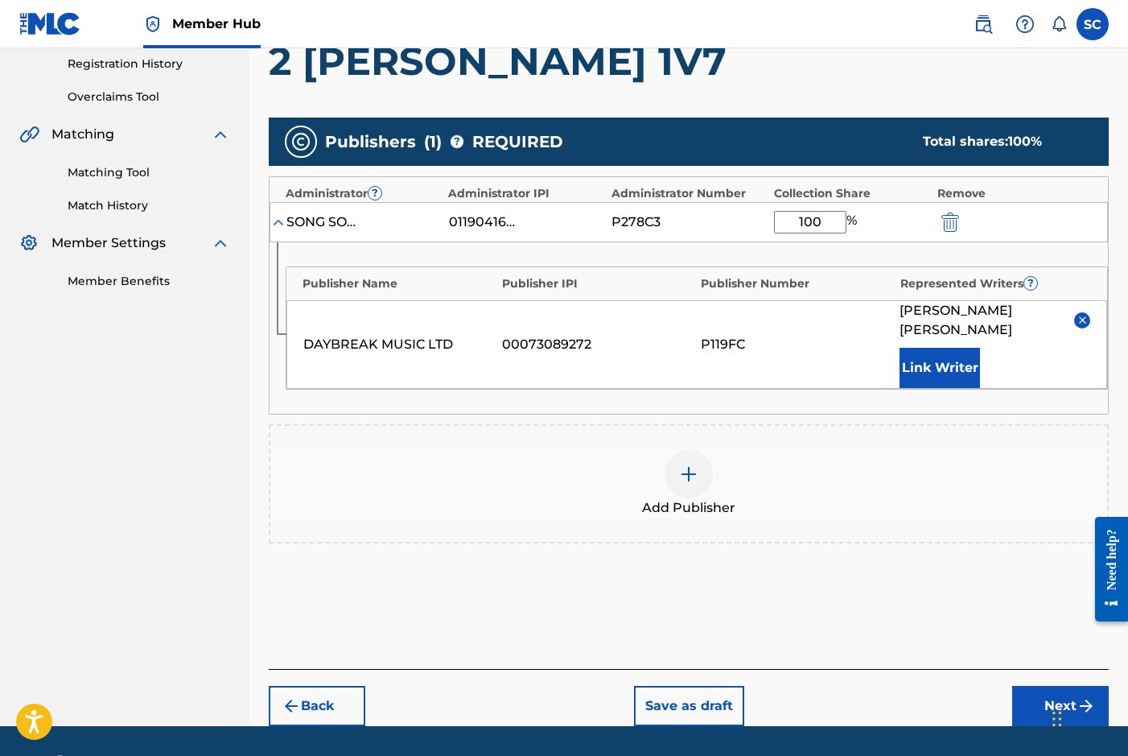
scroll to position [333, 0]
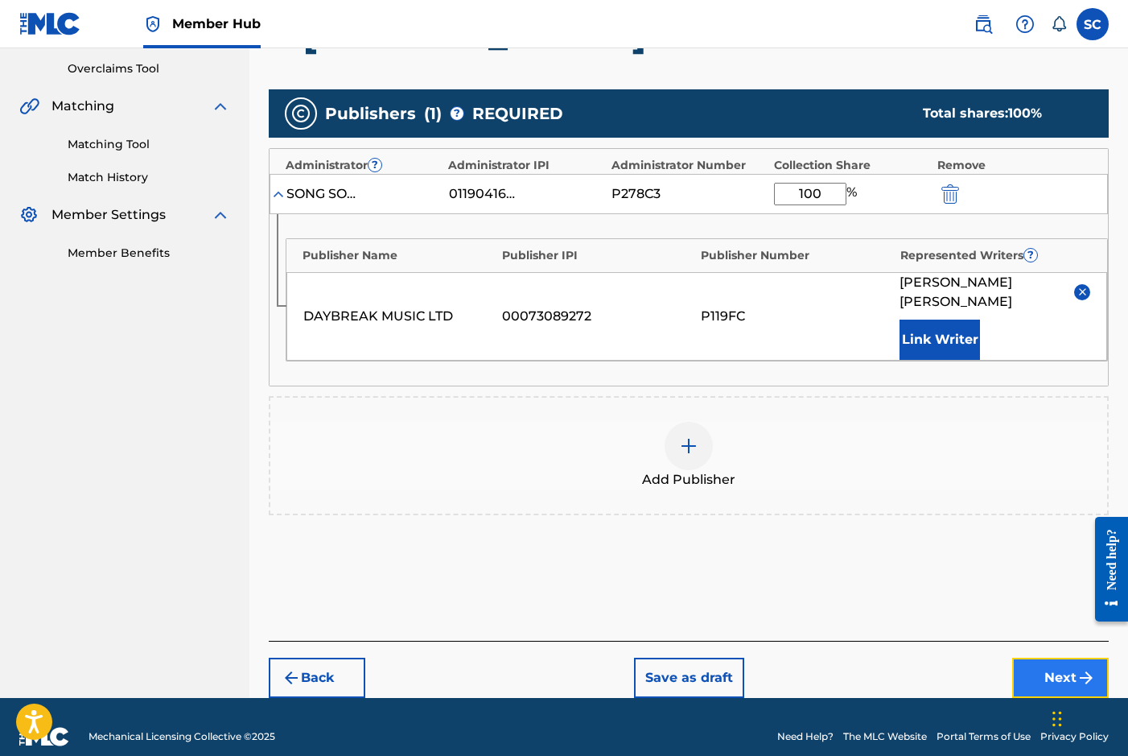
click at [1036, 657] on button "Next" at bounding box center [1060, 677] width 97 height 40
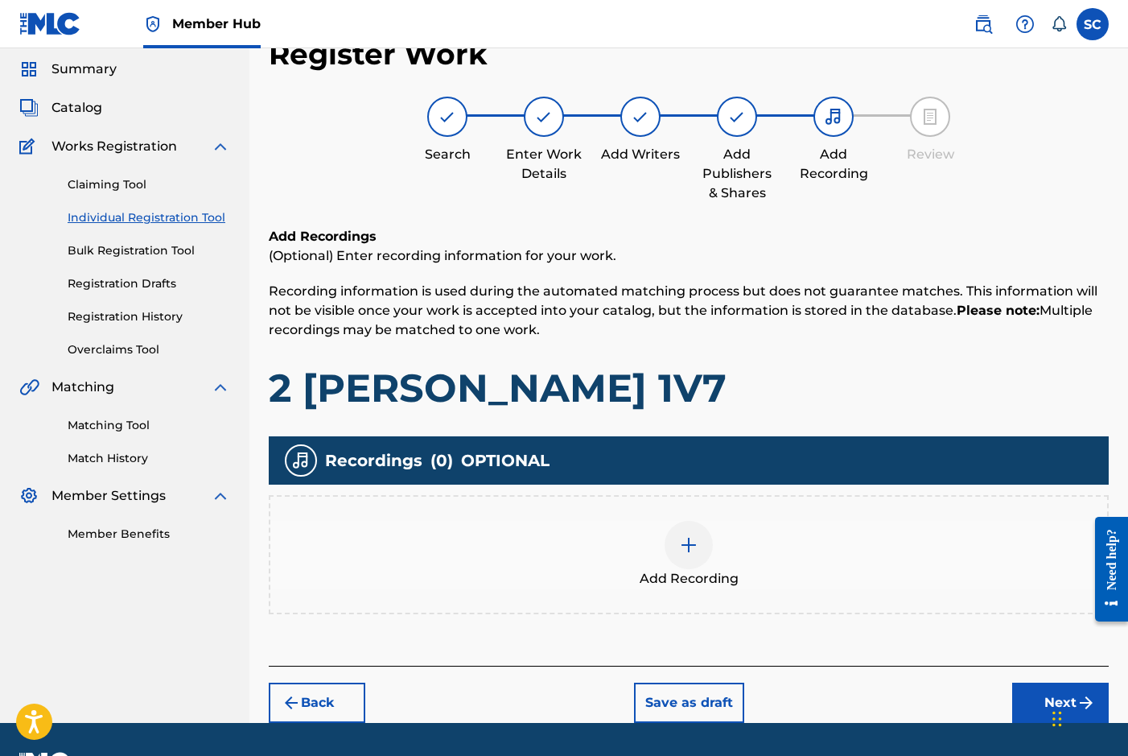
scroll to position [72, 0]
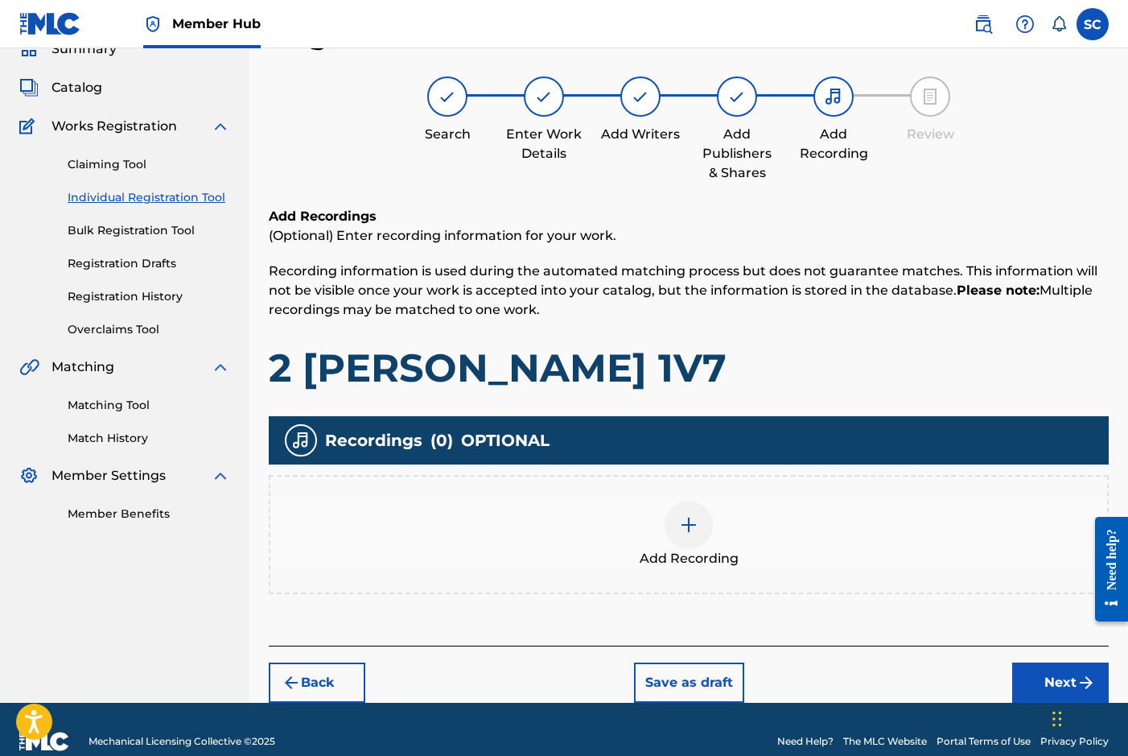
click at [692, 521] on img at bounding box center [688, 524] width 19 height 19
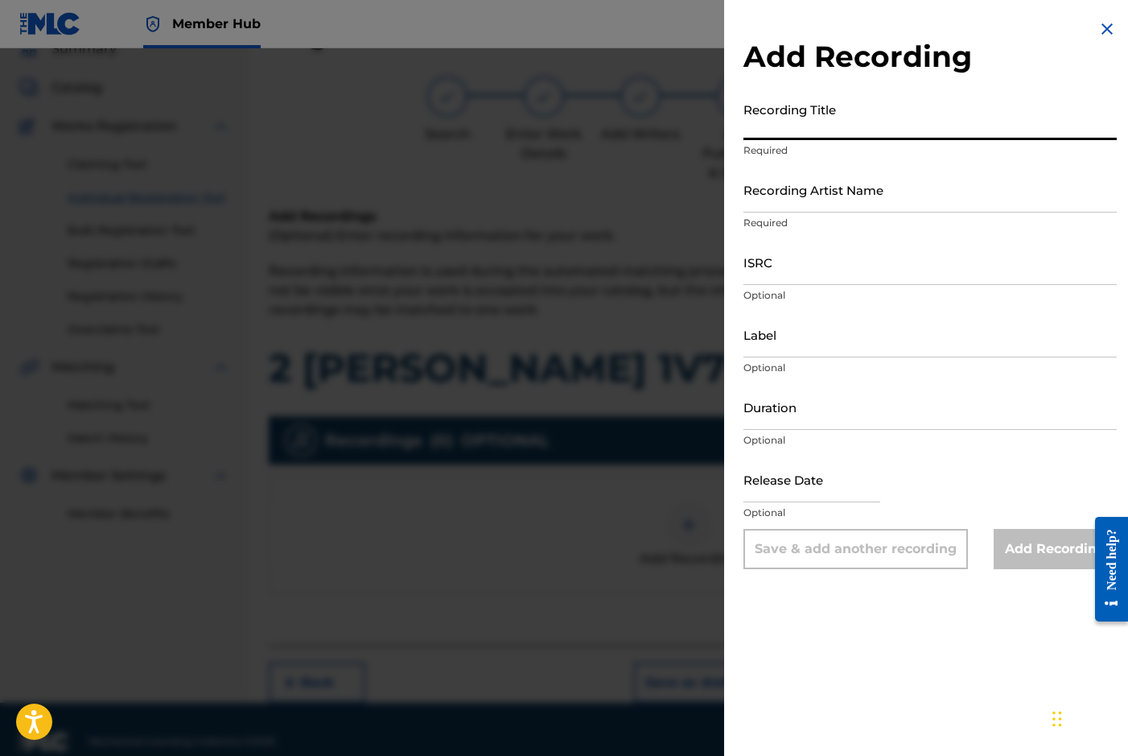
click at [768, 126] on input "Recording Title" at bounding box center [930, 117] width 373 height 46
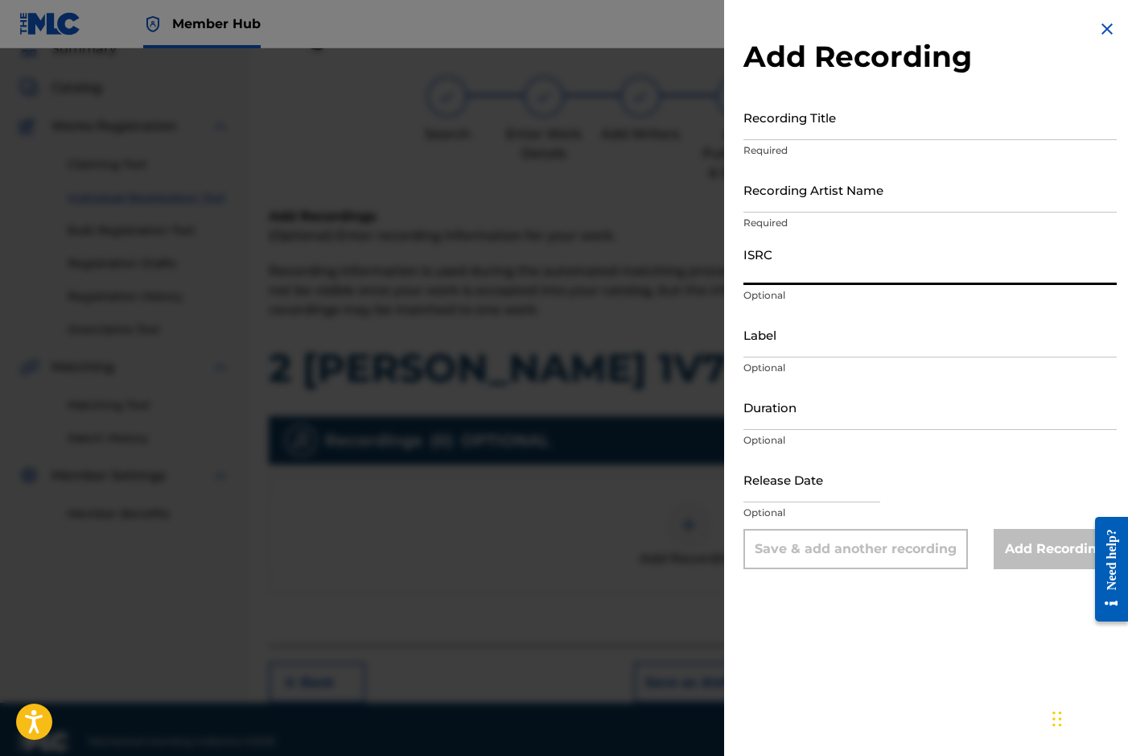
click at [779, 258] on input "ISRC" at bounding box center [930, 262] width 373 height 46
paste input "GBDPR0372012"
type input "GBDPR0372012"
click at [764, 122] on input "Recording Title" at bounding box center [930, 117] width 373 height 46
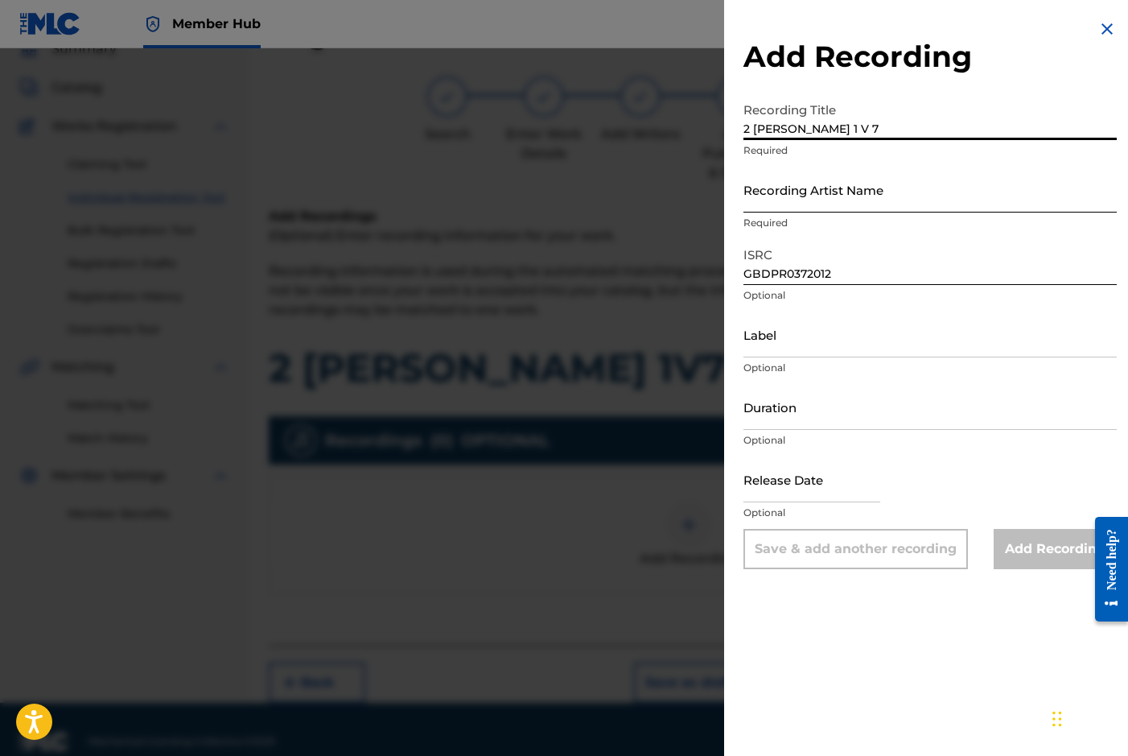
type input "2 [PERSON_NAME] 1 V 7"
click at [777, 194] on input "Recording Artist Name" at bounding box center [930, 190] width 373 height 46
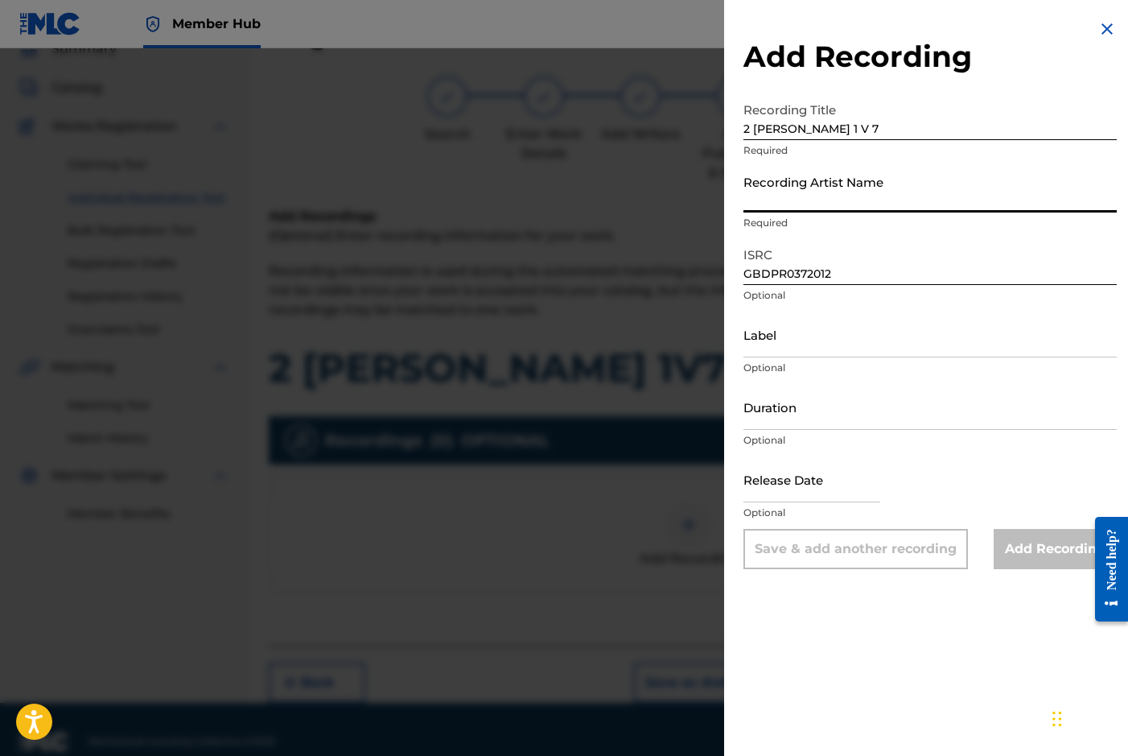
type input "[PERSON_NAME]"
type input "[DATE]"
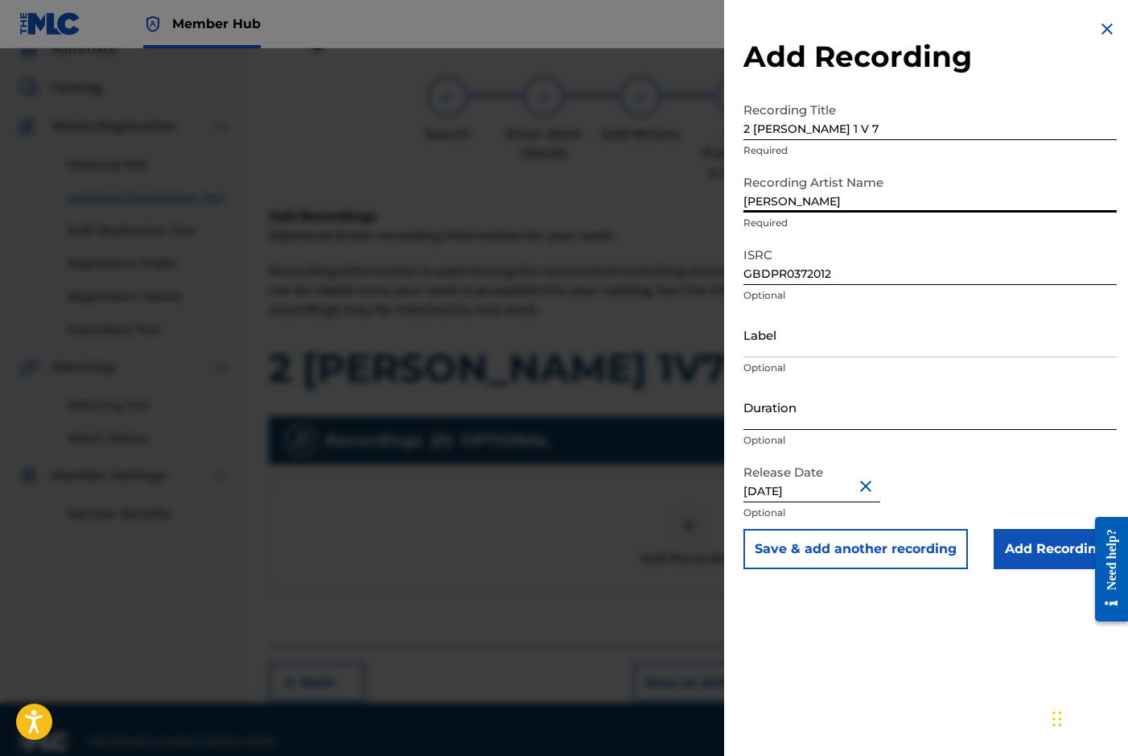
click at [811, 398] on input "Duration" at bounding box center [930, 407] width 373 height 46
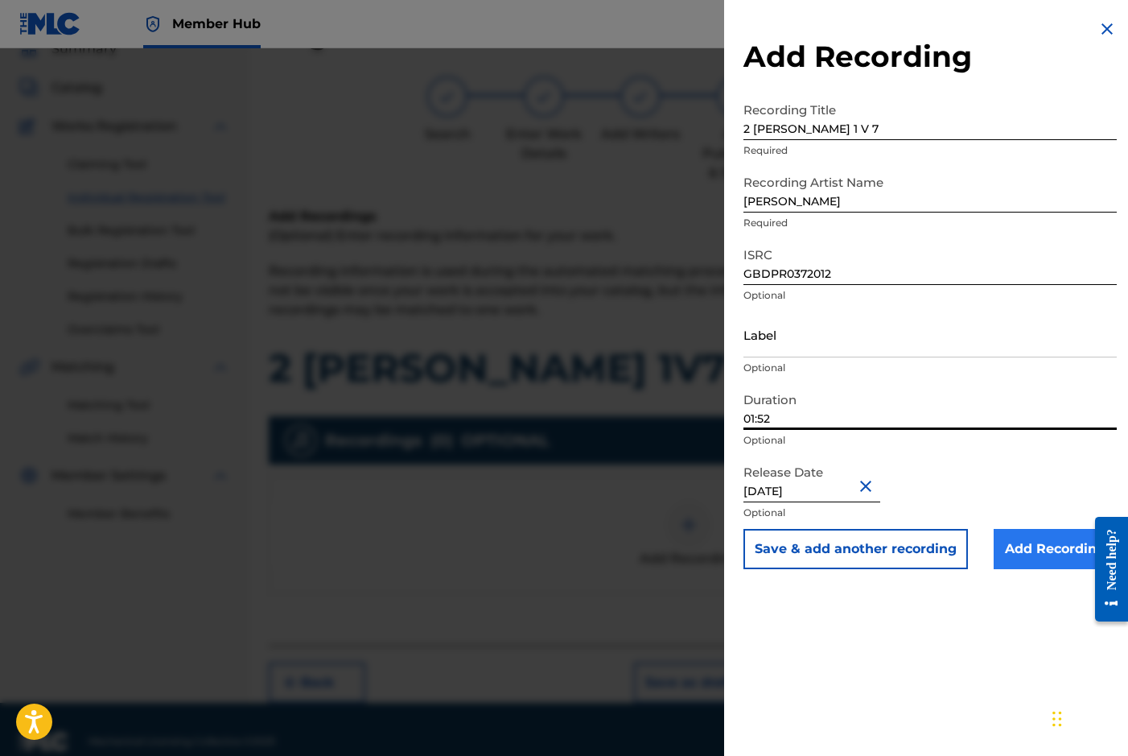
type input "01:52"
click at [1027, 548] on input "Add Recording" at bounding box center [1055, 549] width 123 height 40
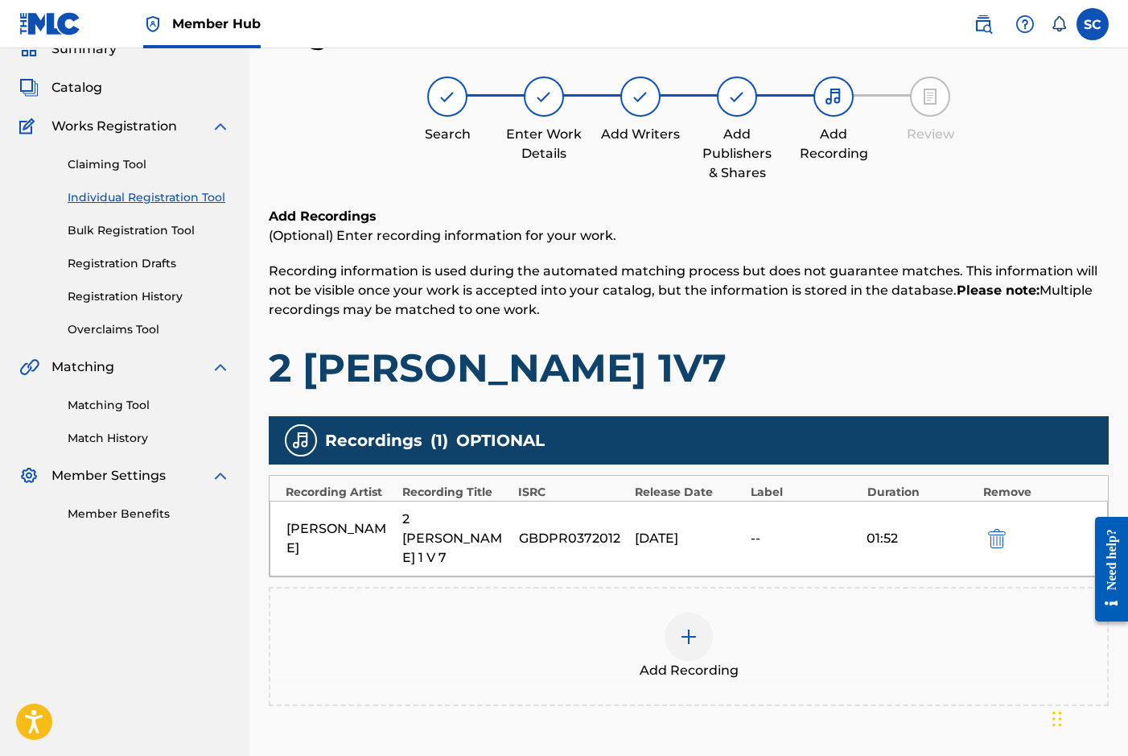
scroll to position [170, 0]
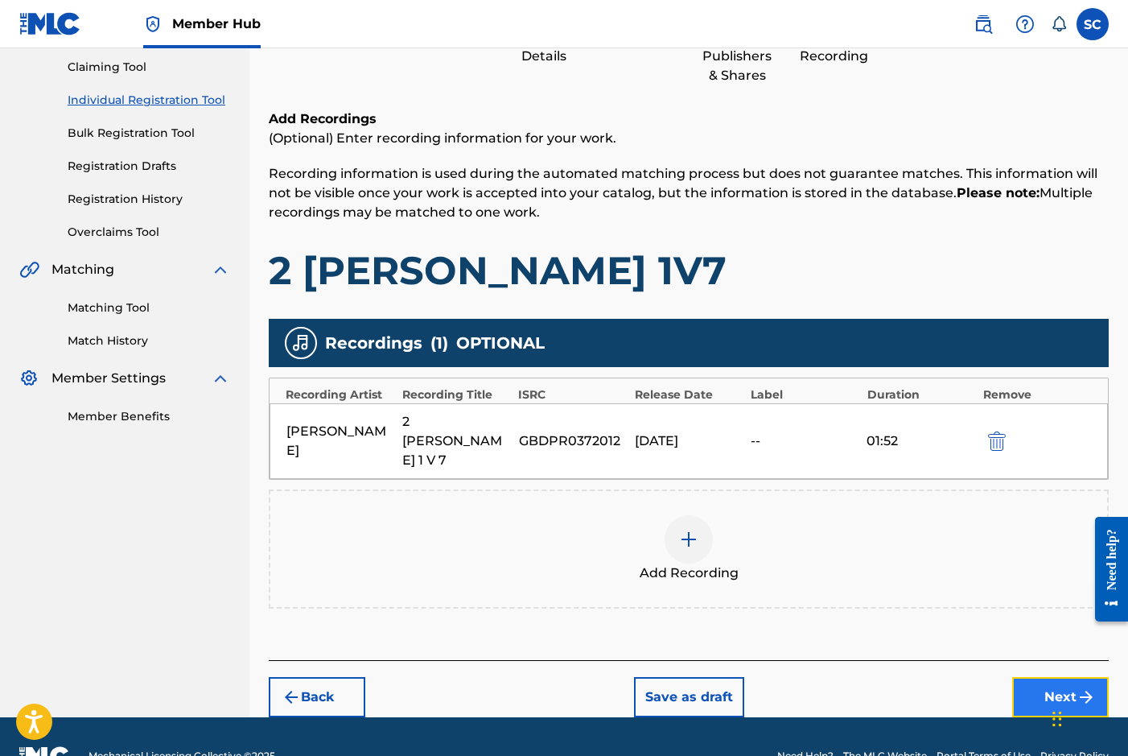
click at [1049, 677] on button "Next" at bounding box center [1060, 697] width 97 height 40
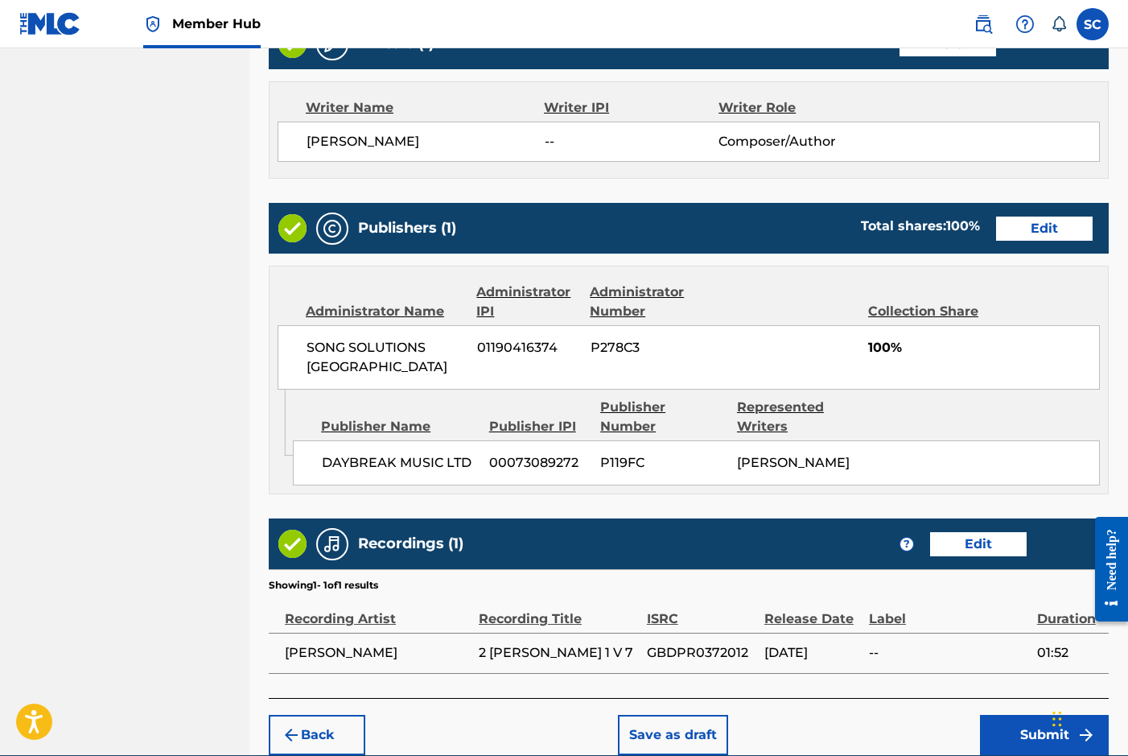
scroll to position [712, 0]
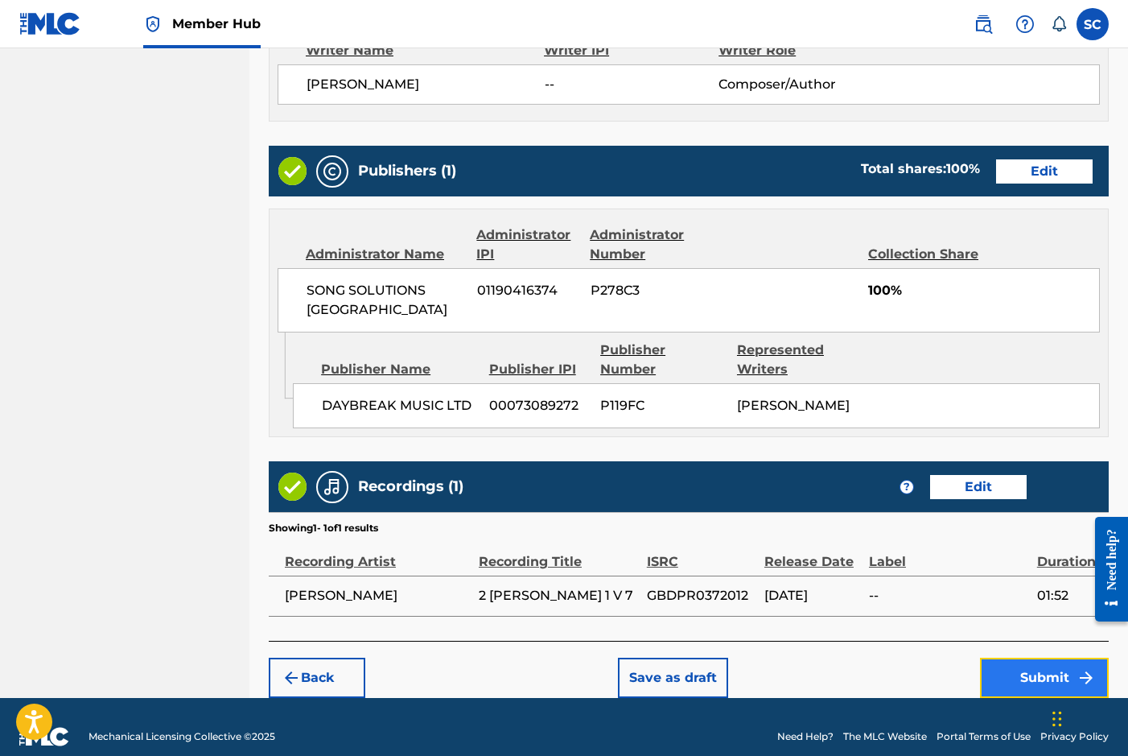
click at [1021, 657] on button "Submit" at bounding box center [1044, 677] width 129 height 40
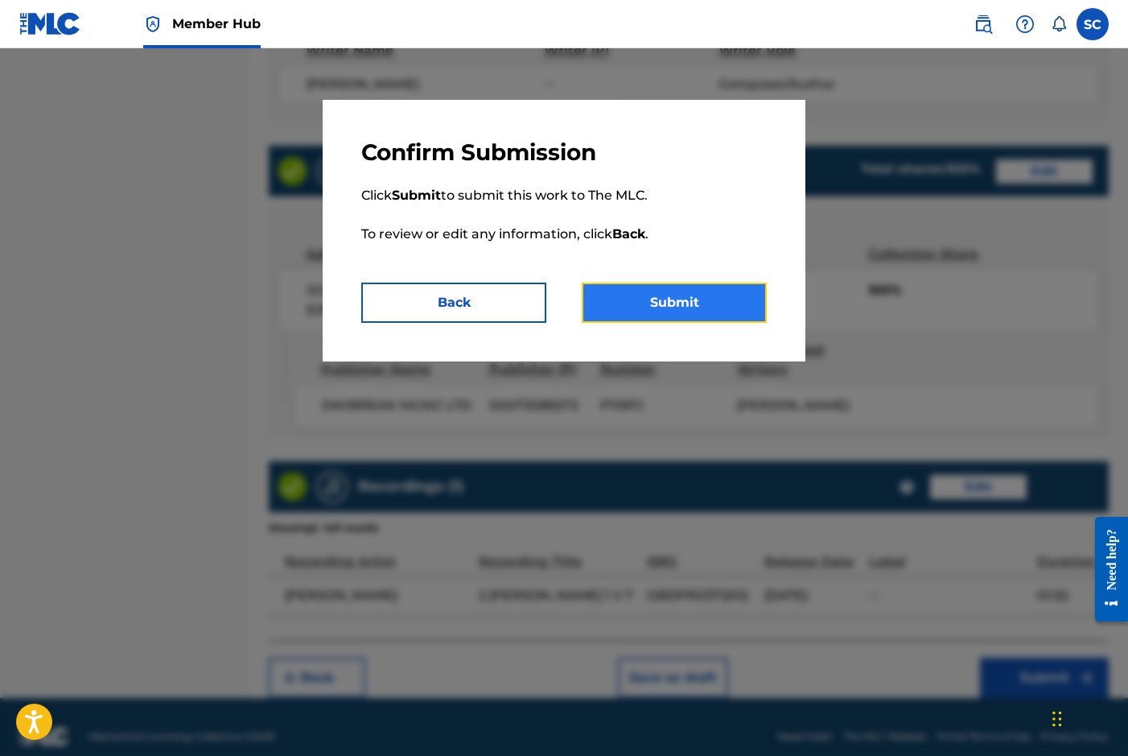
click at [676, 306] on button "Submit" at bounding box center [674, 302] width 185 height 40
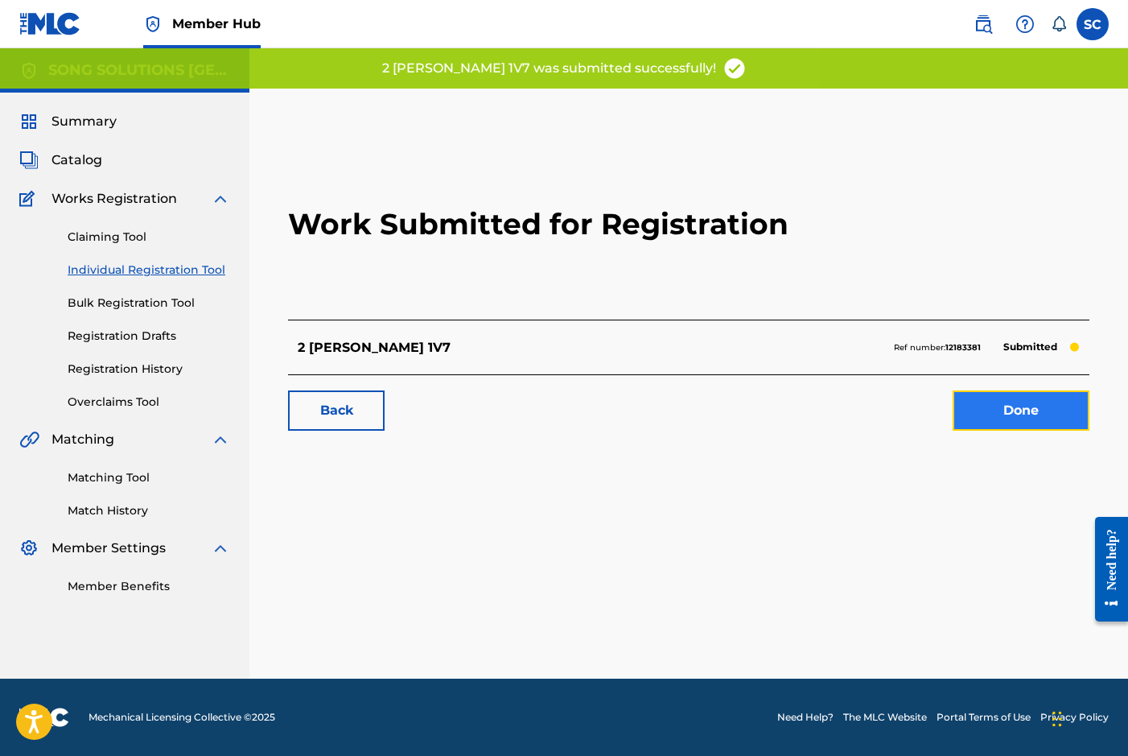
click at [1018, 412] on link "Done" at bounding box center [1021, 410] width 137 height 40
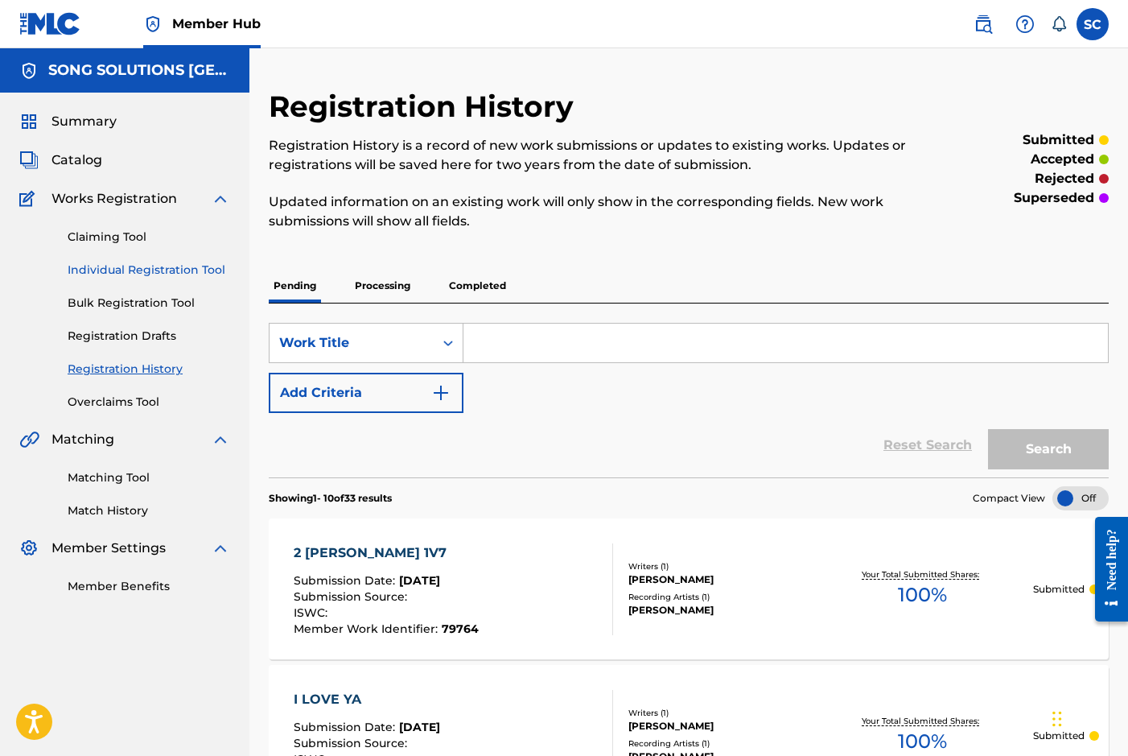
click at [128, 271] on link "Individual Registration Tool" at bounding box center [149, 270] width 163 height 17
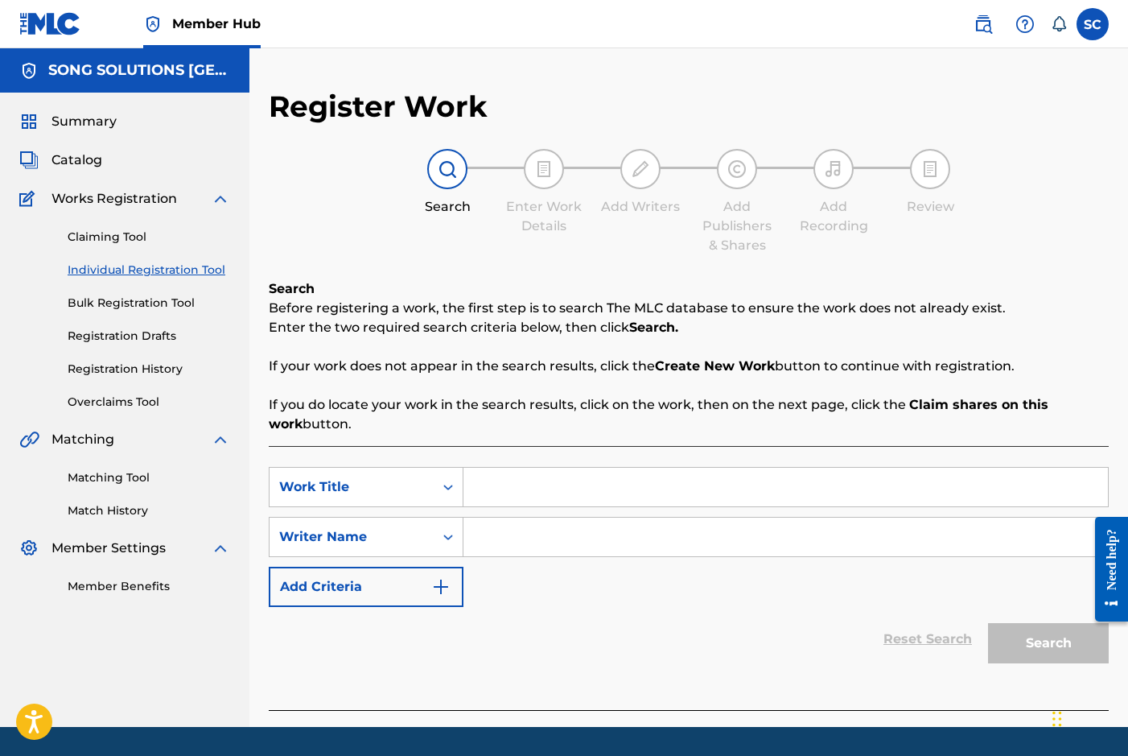
click at [508, 496] on input "Search Form" at bounding box center [785, 487] width 645 height 39
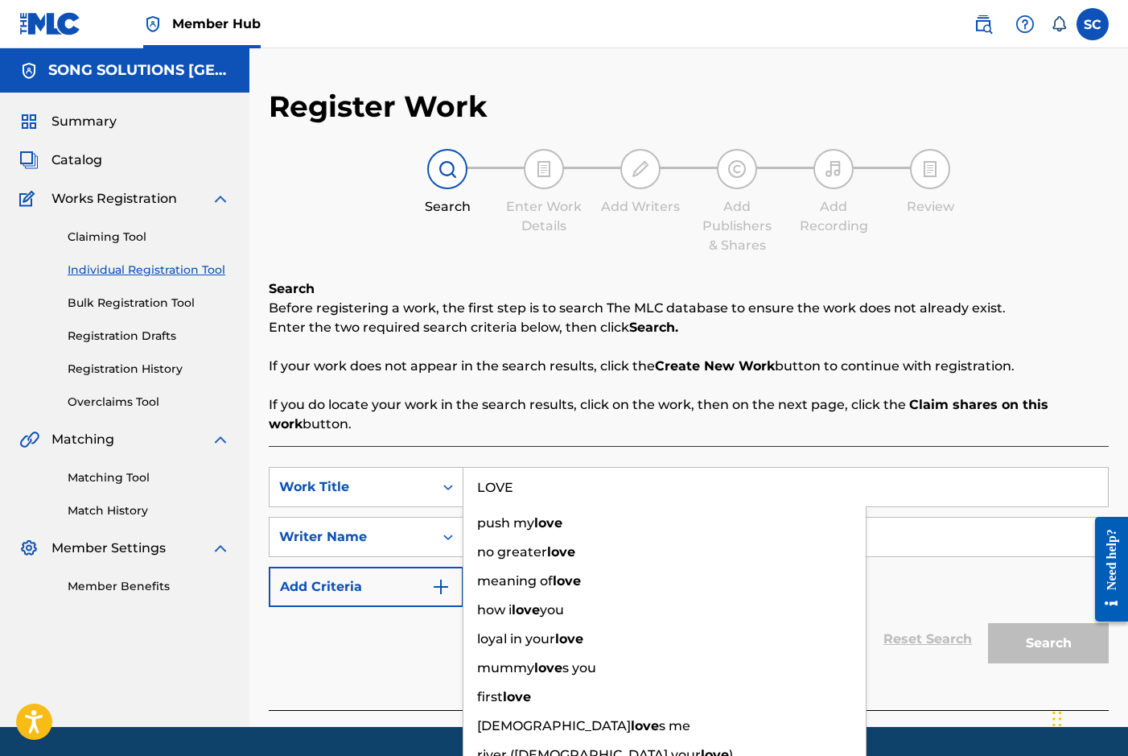
type input "LOVE"
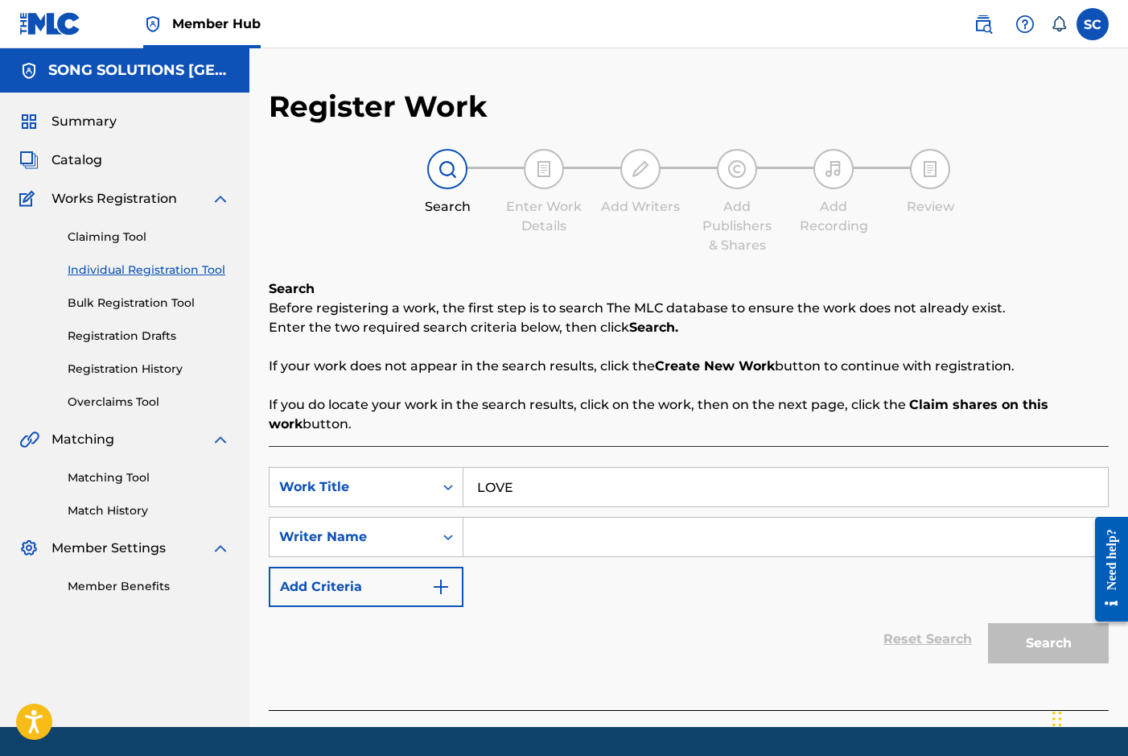
click at [434, 633] on div "Reset Search Search" at bounding box center [689, 639] width 840 height 64
click at [533, 529] on input "Search Form" at bounding box center [785, 536] width 645 height 39
type input "[PERSON_NAME]"
click at [988, 623] on button "Search" at bounding box center [1048, 643] width 121 height 40
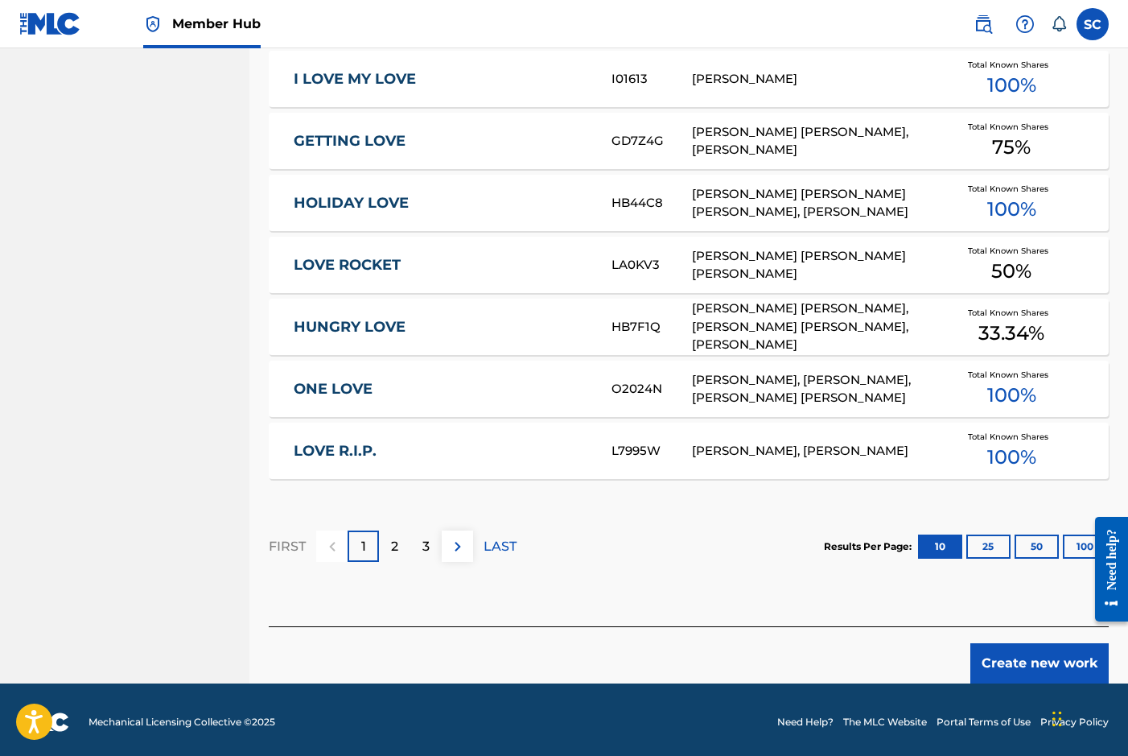
scroll to position [911, 0]
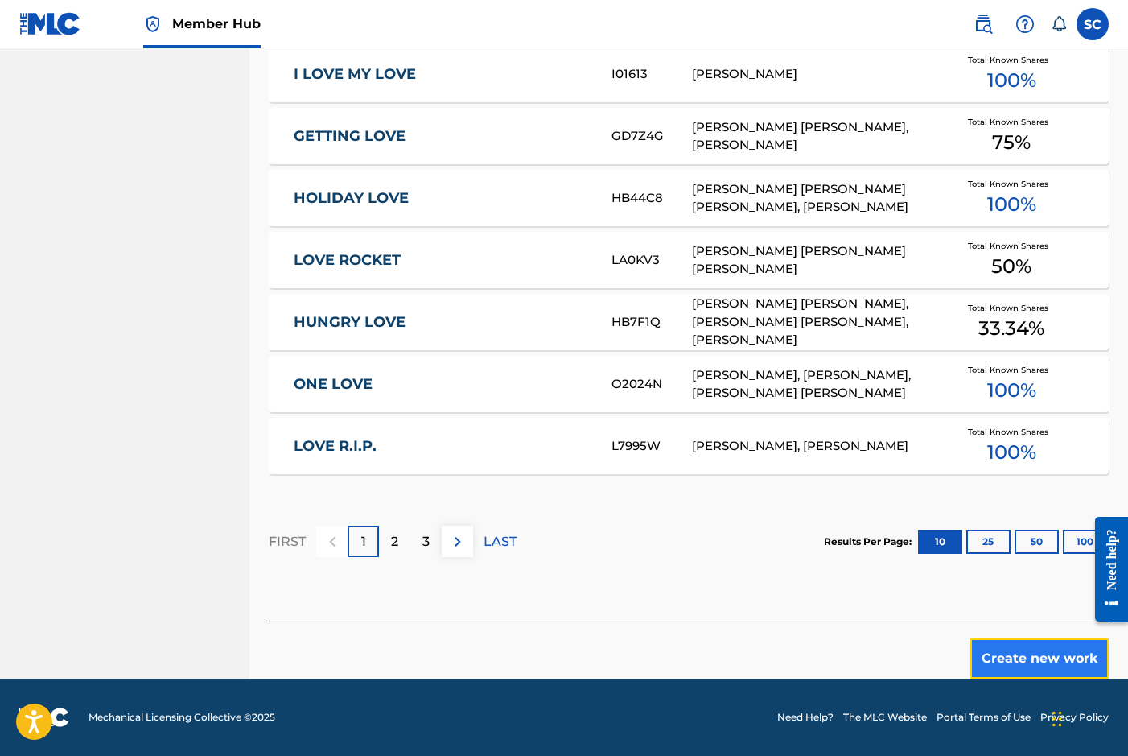
click at [1013, 660] on button "Create new work" at bounding box center [1039, 658] width 138 height 40
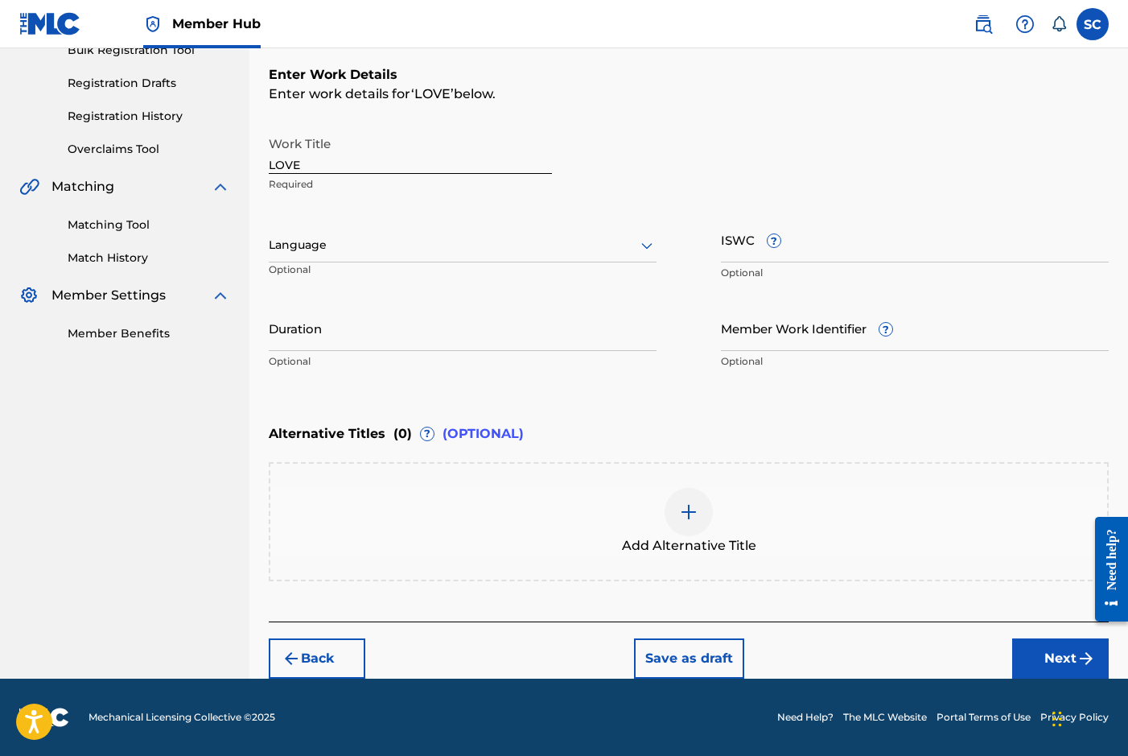
scroll to position [0, 0]
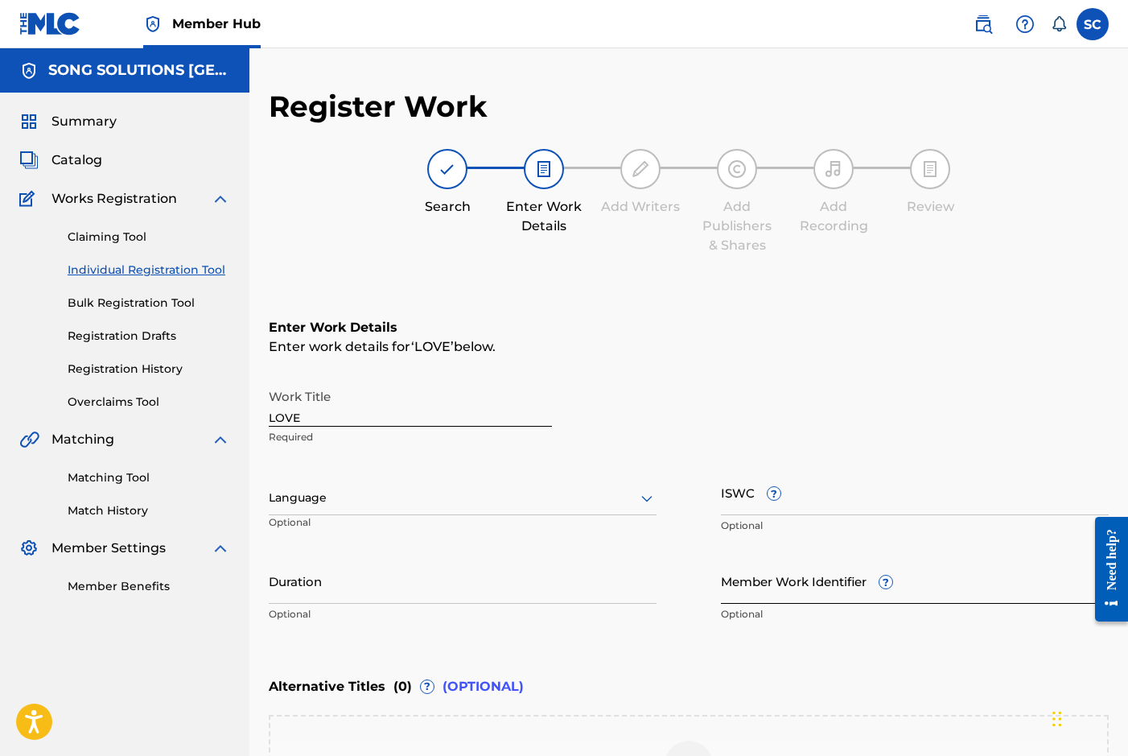
click at [724, 575] on input "Member Work Identifier ?" at bounding box center [915, 581] width 388 height 46
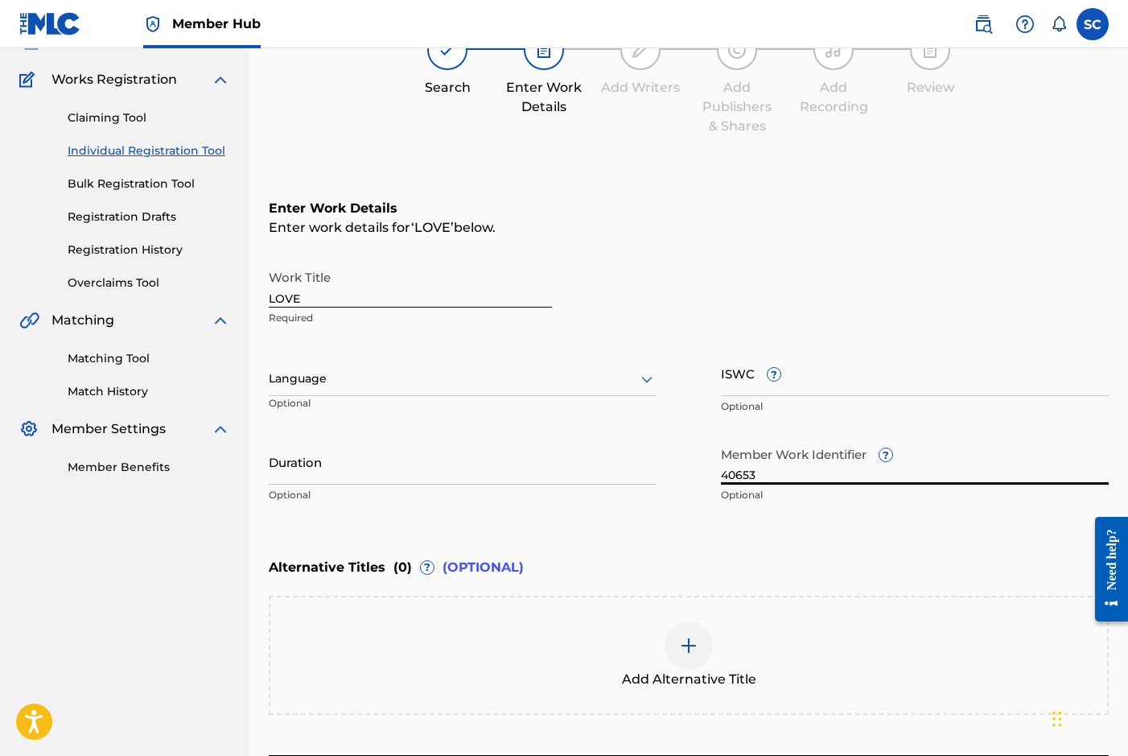
scroll to position [253, 0]
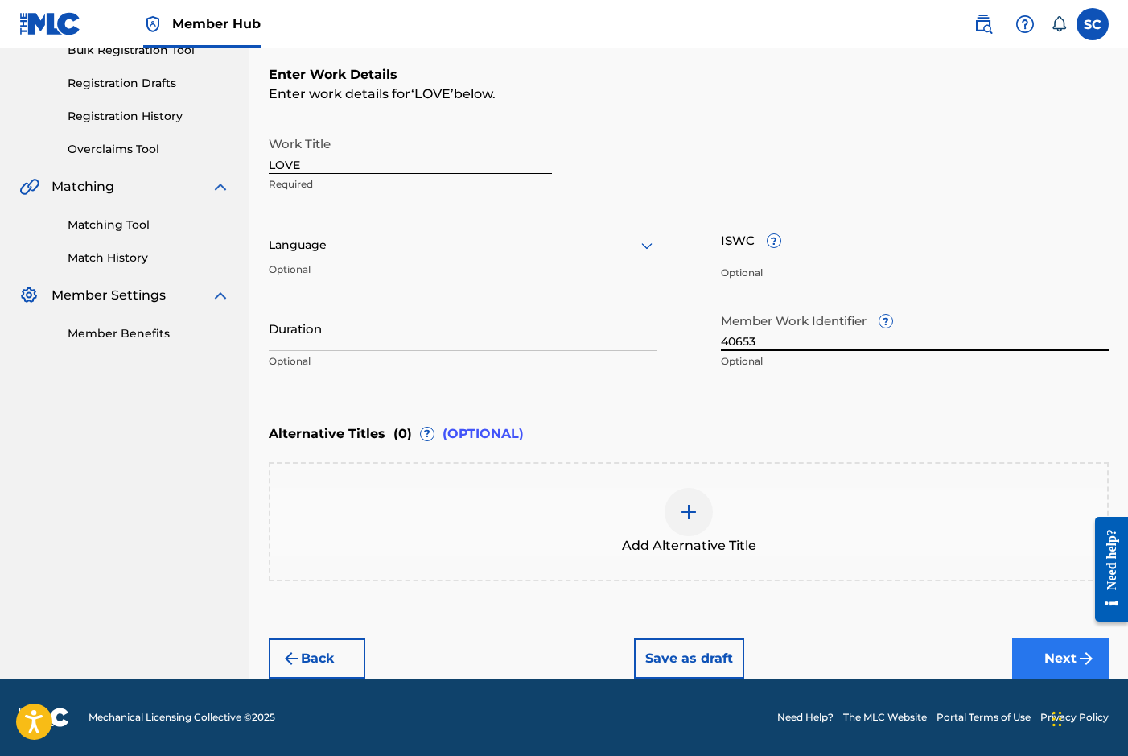
type input "40653"
click at [1064, 657] on button "Next" at bounding box center [1060, 658] width 97 height 40
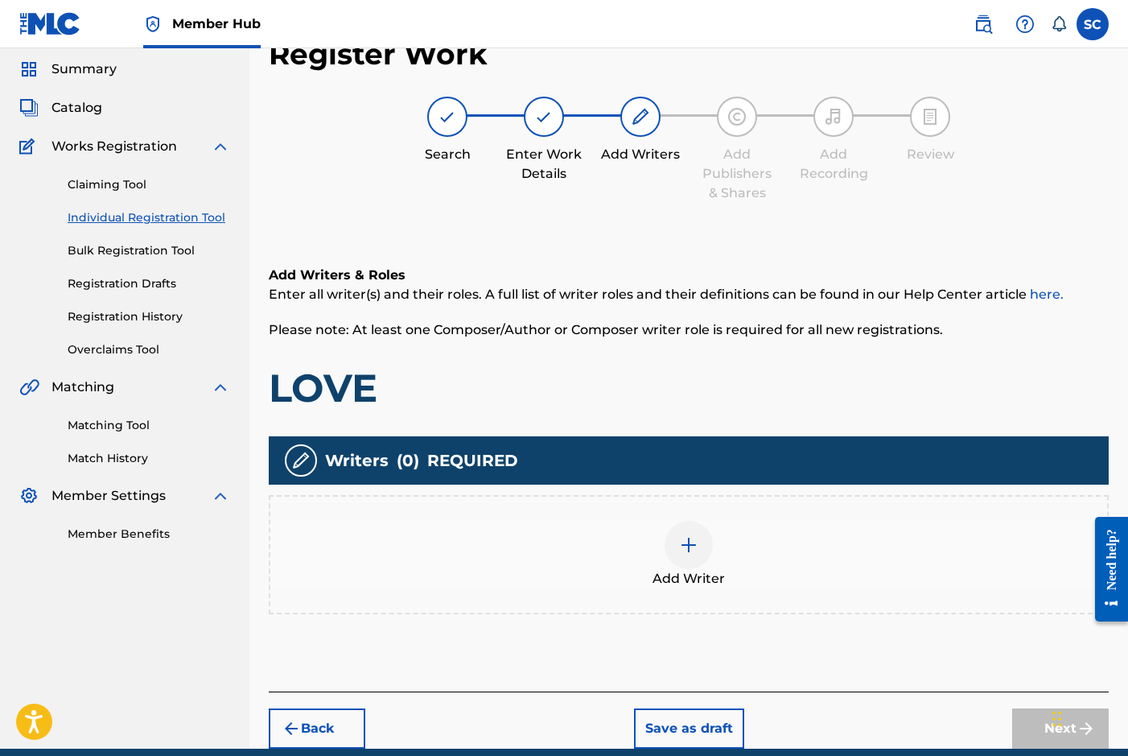
scroll to position [72, 0]
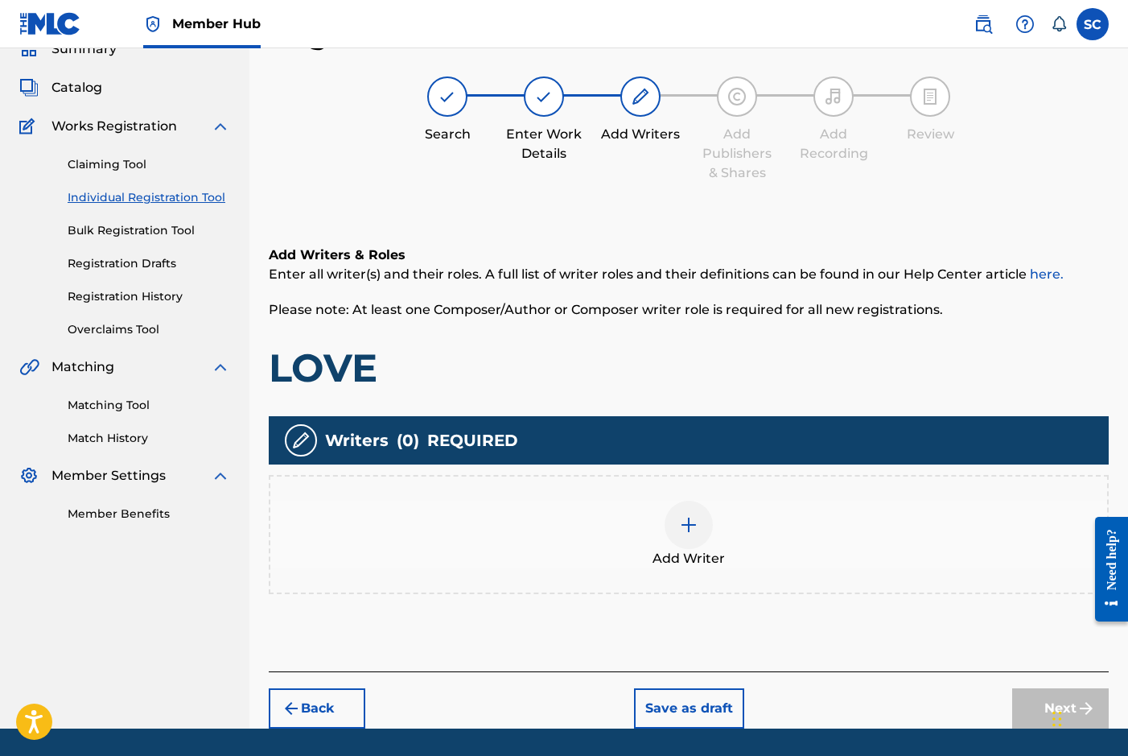
click at [691, 520] on img at bounding box center [688, 524] width 19 height 19
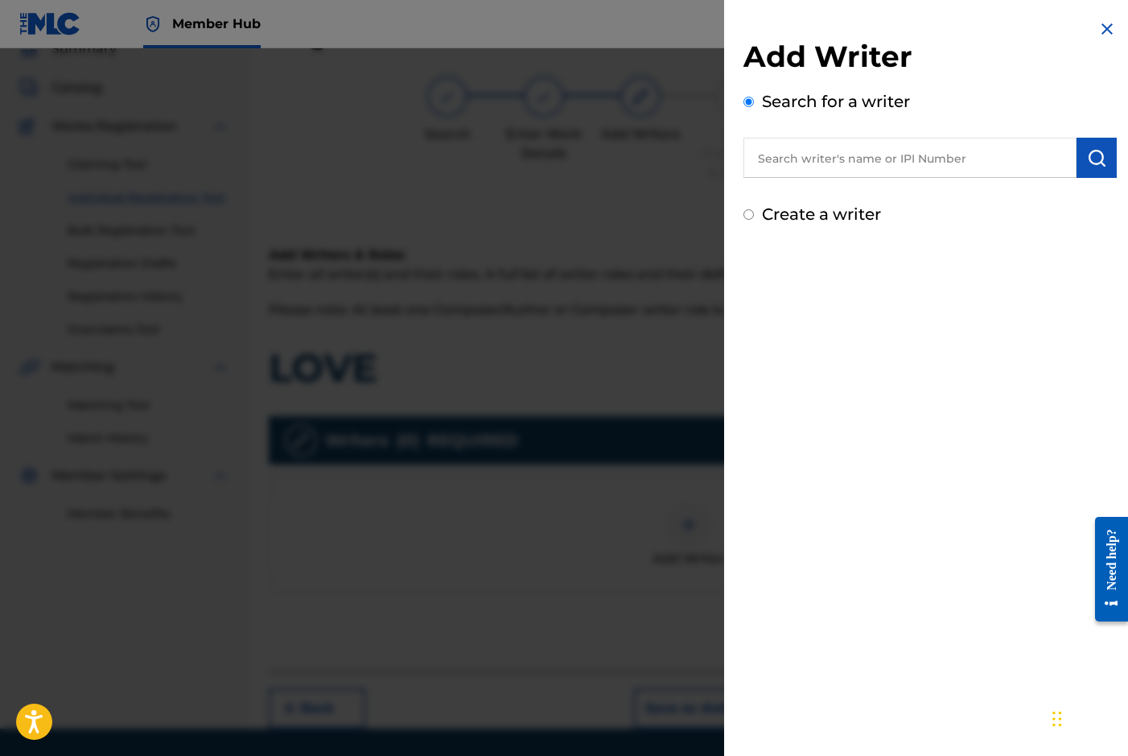
click at [806, 217] on label "Create a writer" at bounding box center [821, 213] width 119 height 19
radio input "true"
click at [754, 217] on input "Create a writer" at bounding box center [749, 214] width 10 height 10
radio input "false"
radio input "true"
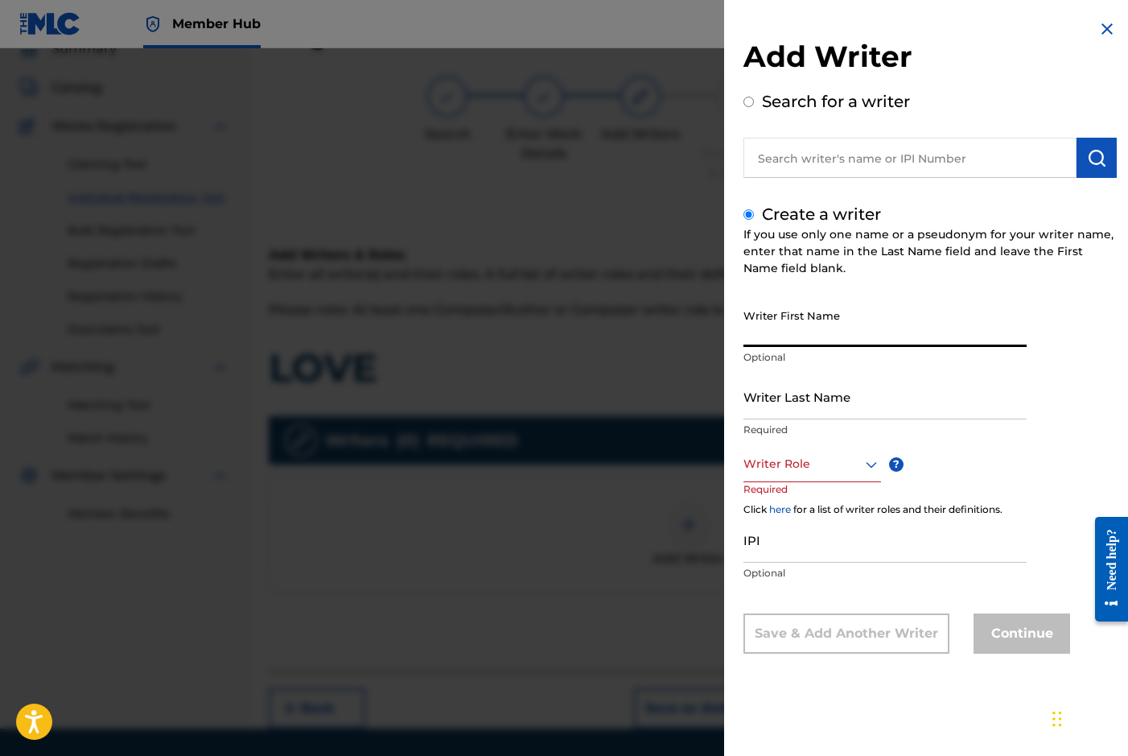
click at [779, 311] on input "Writer First Name" at bounding box center [885, 324] width 283 height 46
type input "[PERSON_NAME]"
click at [770, 408] on input "Writer Last Name" at bounding box center [885, 396] width 283 height 46
type input "[PERSON_NAME]"
click at [793, 467] on div at bounding box center [813, 464] width 138 height 20
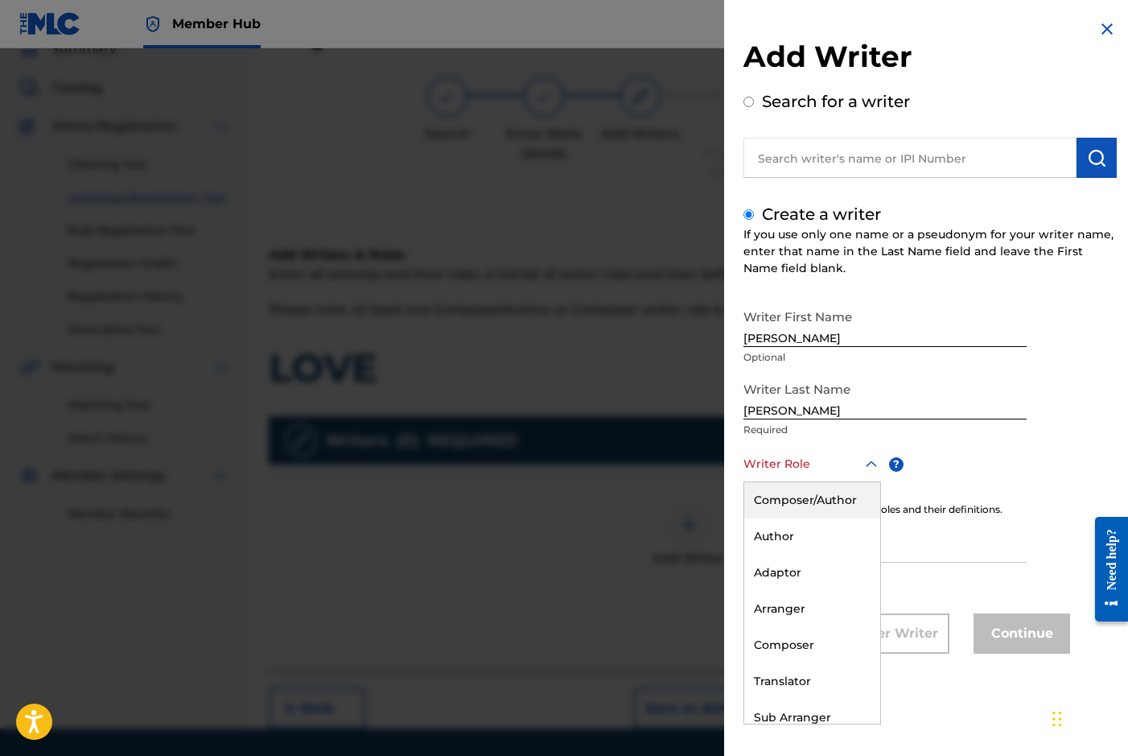
click at [794, 494] on div "Composer/Author" at bounding box center [812, 500] width 136 height 36
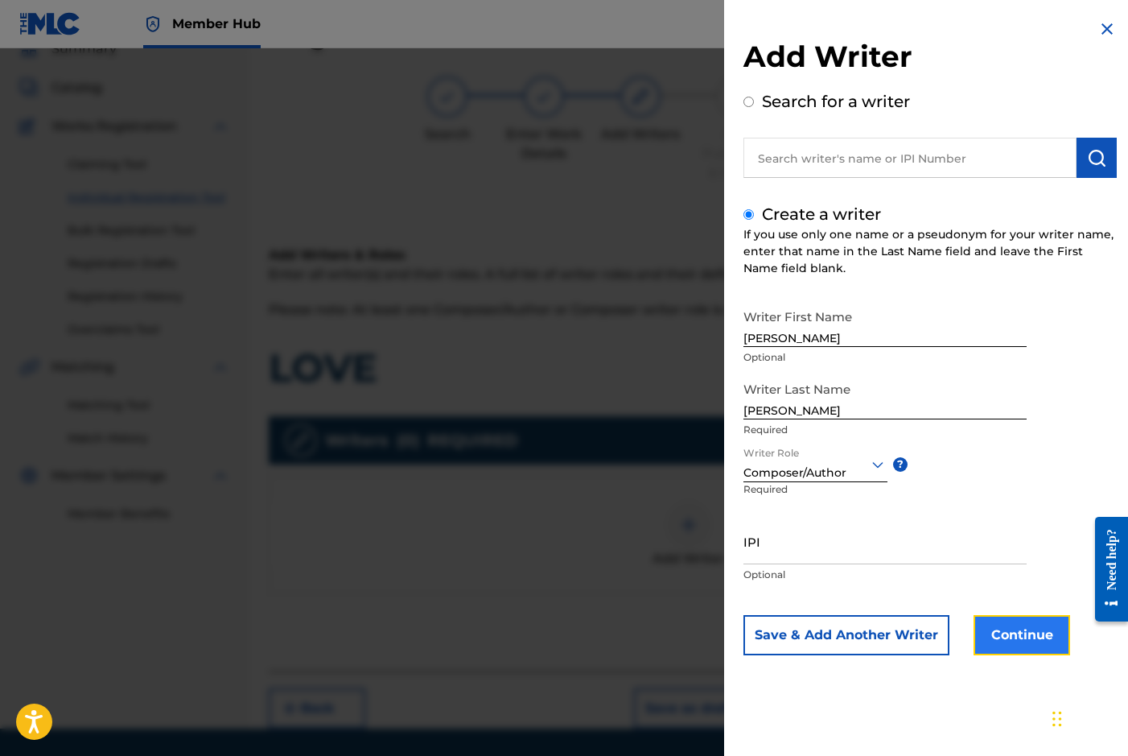
click at [999, 634] on button "Continue" at bounding box center [1022, 635] width 97 height 40
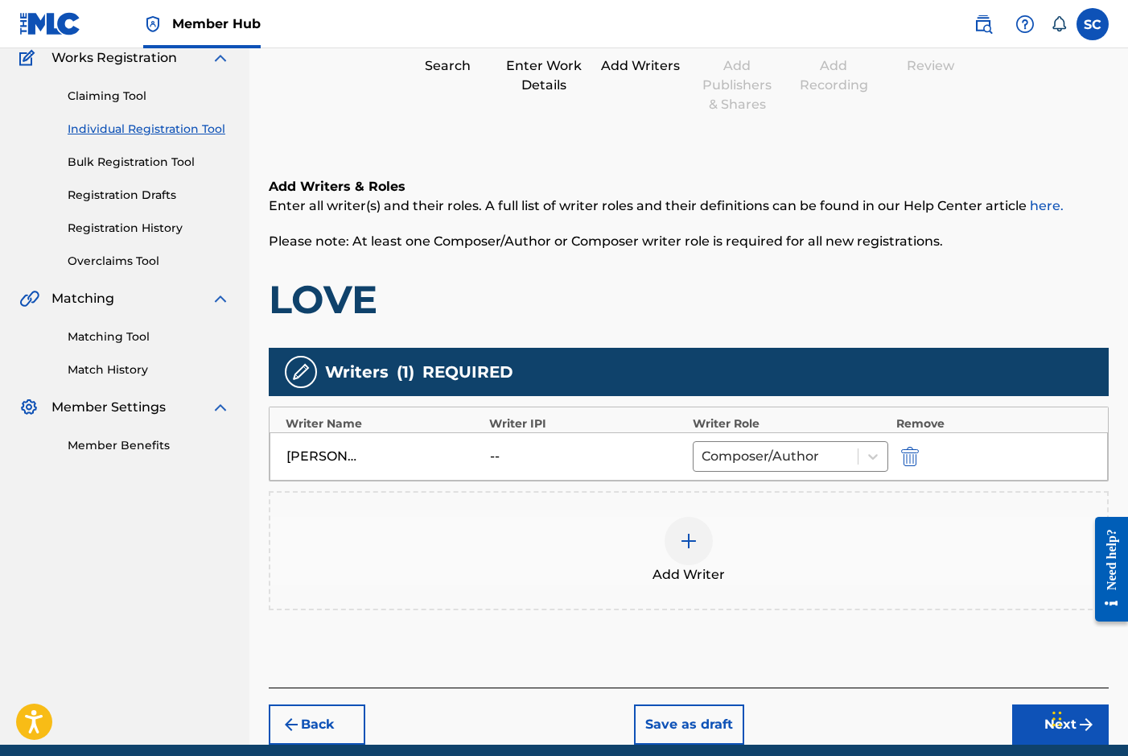
scroll to position [207, 0]
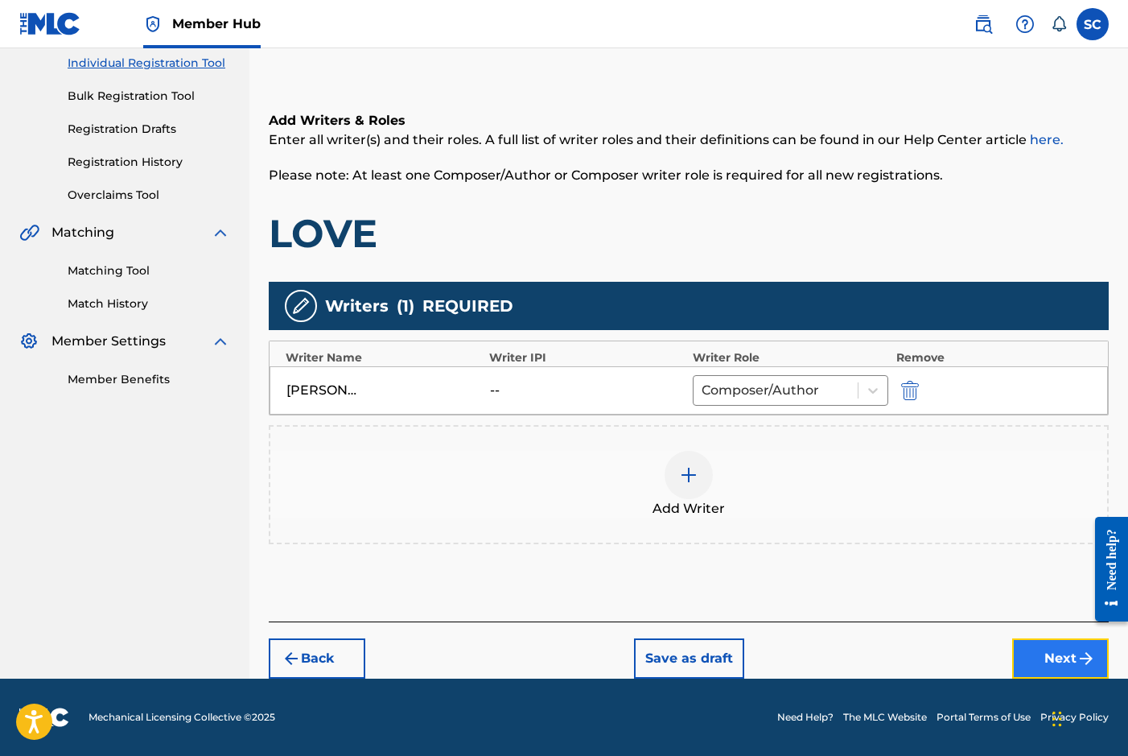
click at [1061, 653] on button "Next" at bounding box center [1060, 658] width 97 height 40
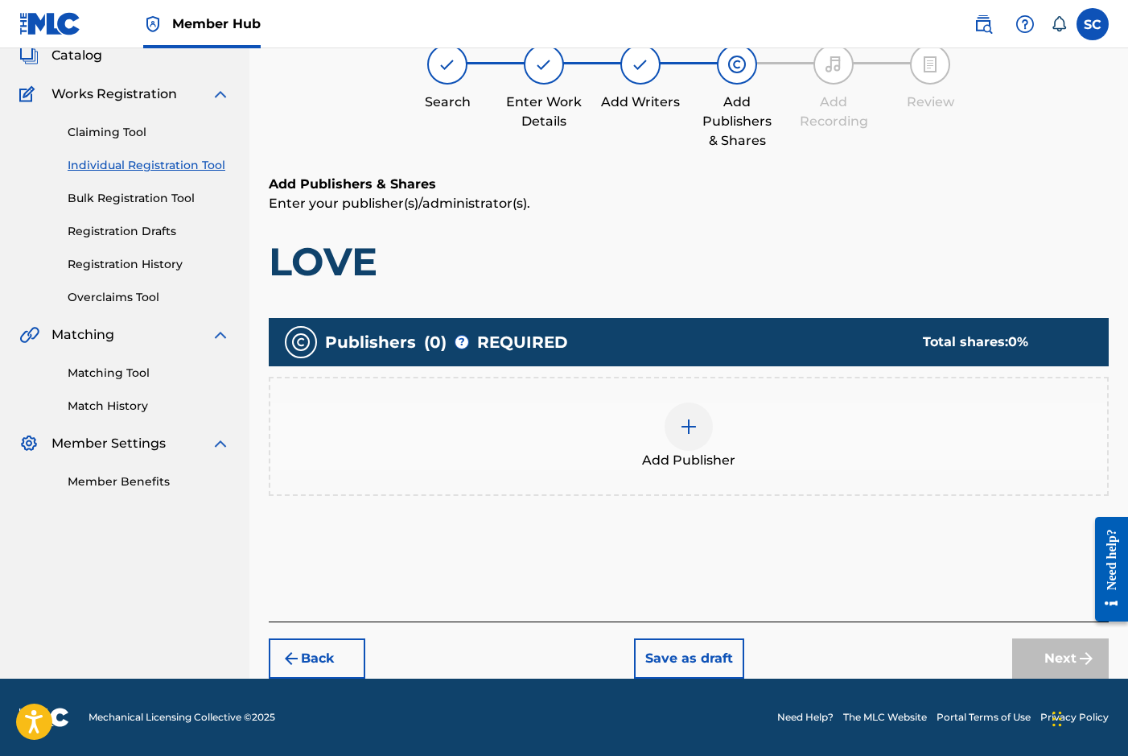
scroll to position [72, 0]
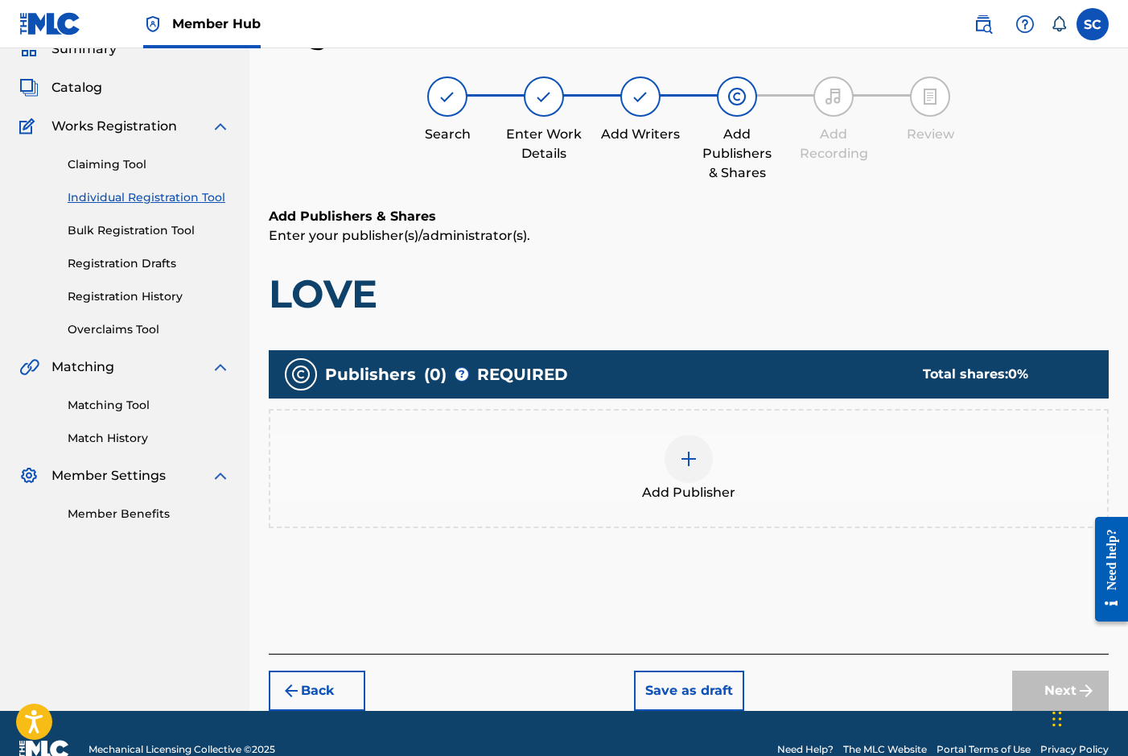
click at [683, 459] on img at bounding box center [688, 458] width 19 height 19
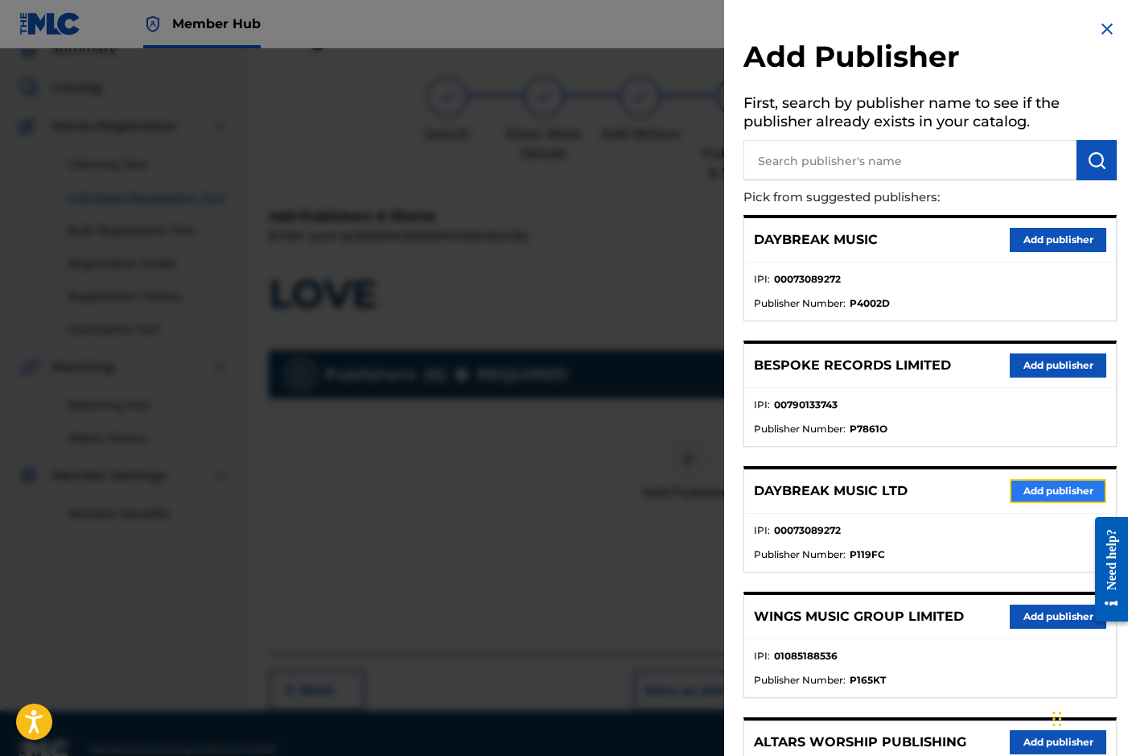
click at [1029, 496] on button "Add publisher" at bounding box center [1058, 491] width 97 height 24
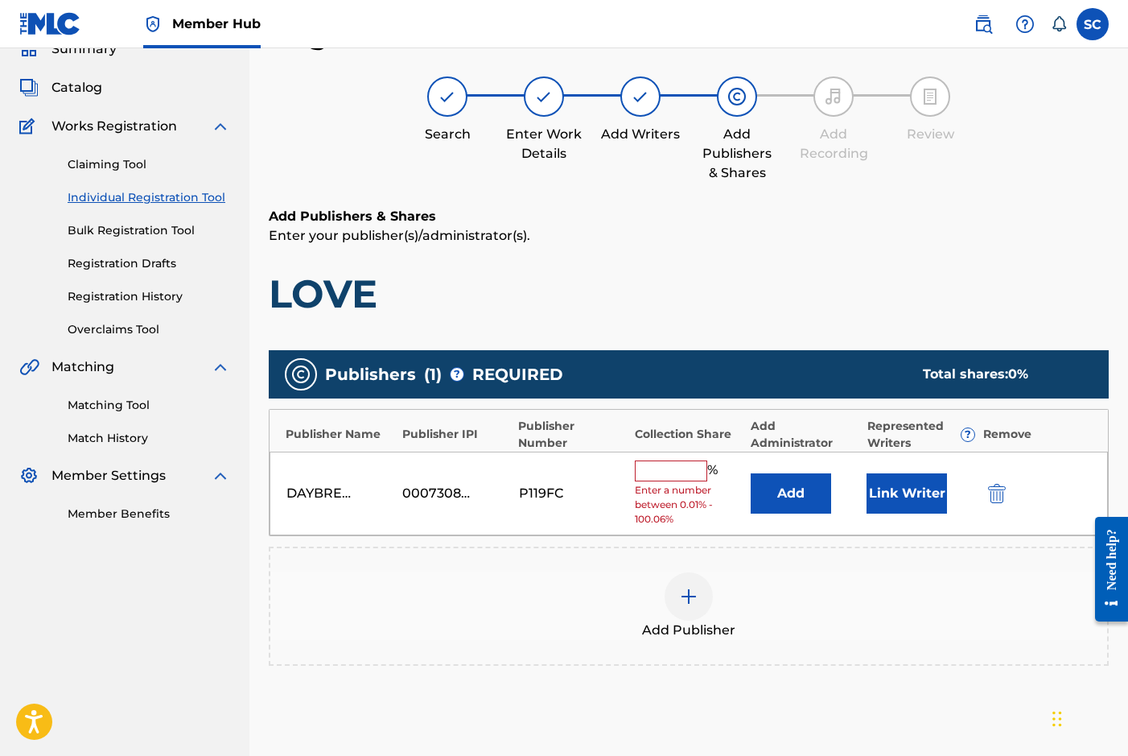
click at [665, 466] on input "text" at bounding box center [671, 470] width 72 height 21
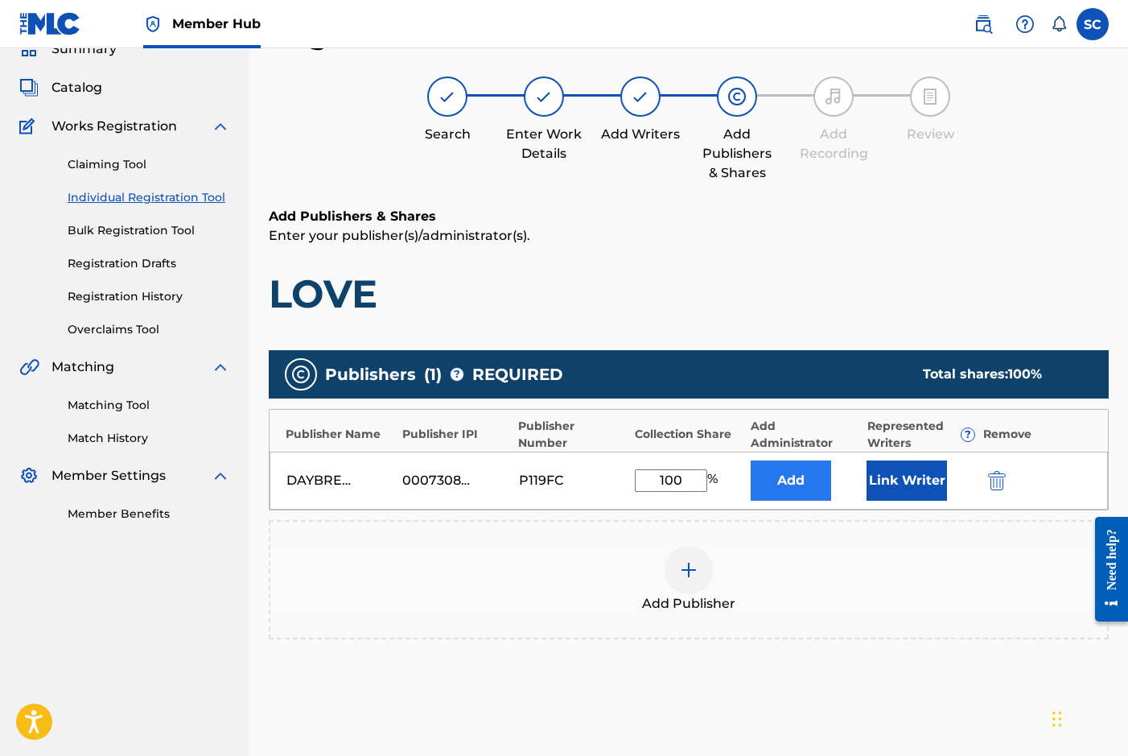
type input "100"
click at [791, 480] on button "Add" at bounding box center [791, 480] width 80 height 40
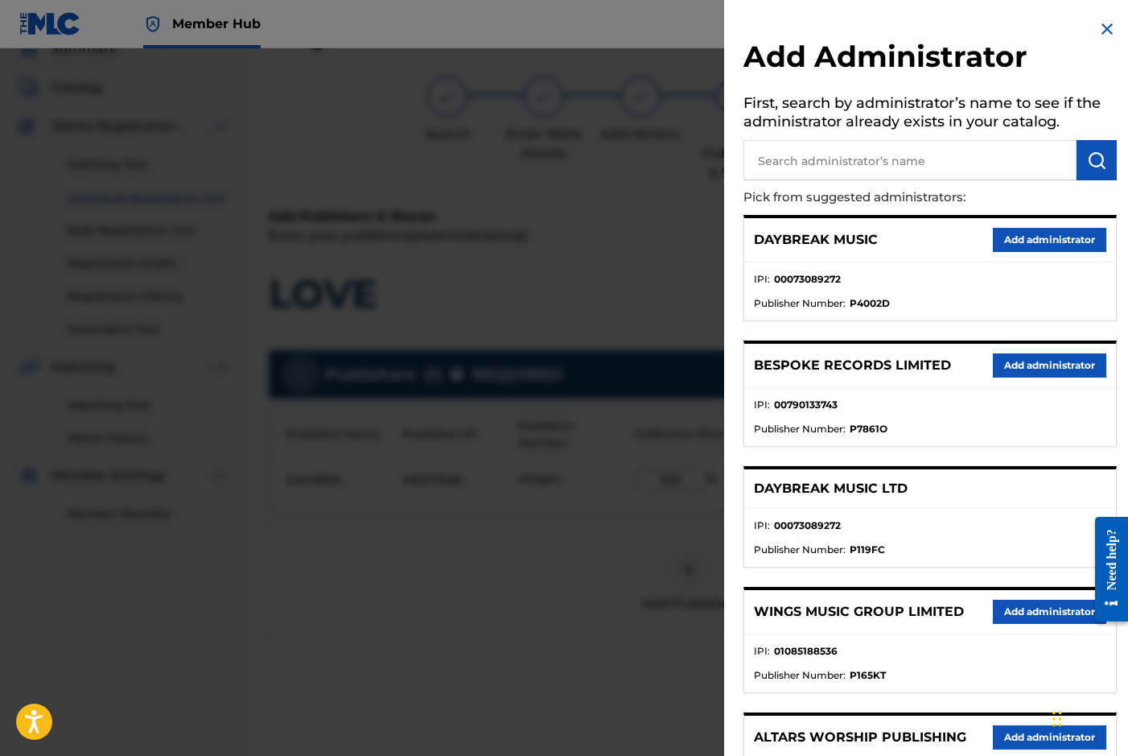
click at [801, 166] on input "text" at bounding box center [910, 160] width 333 height 40
type input "SONG SOLUTIONS"
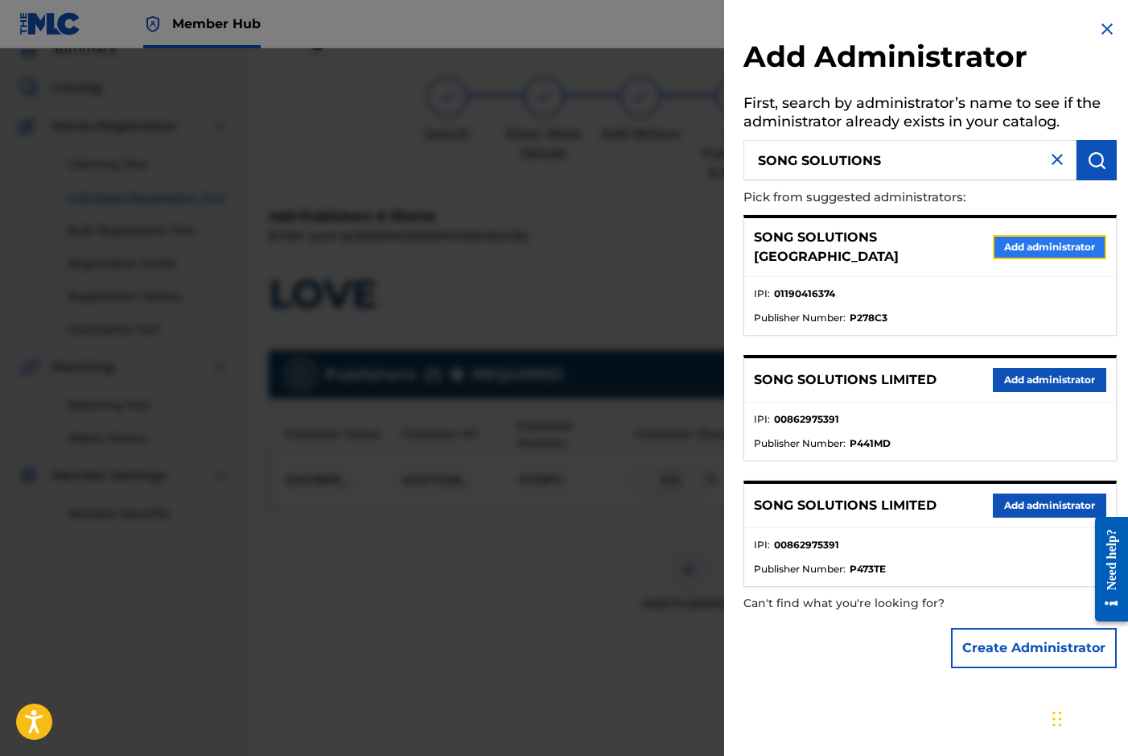
click at [1039, 235] on button "Add administrator" at bounding box center [1049, 247] width 113 height 24
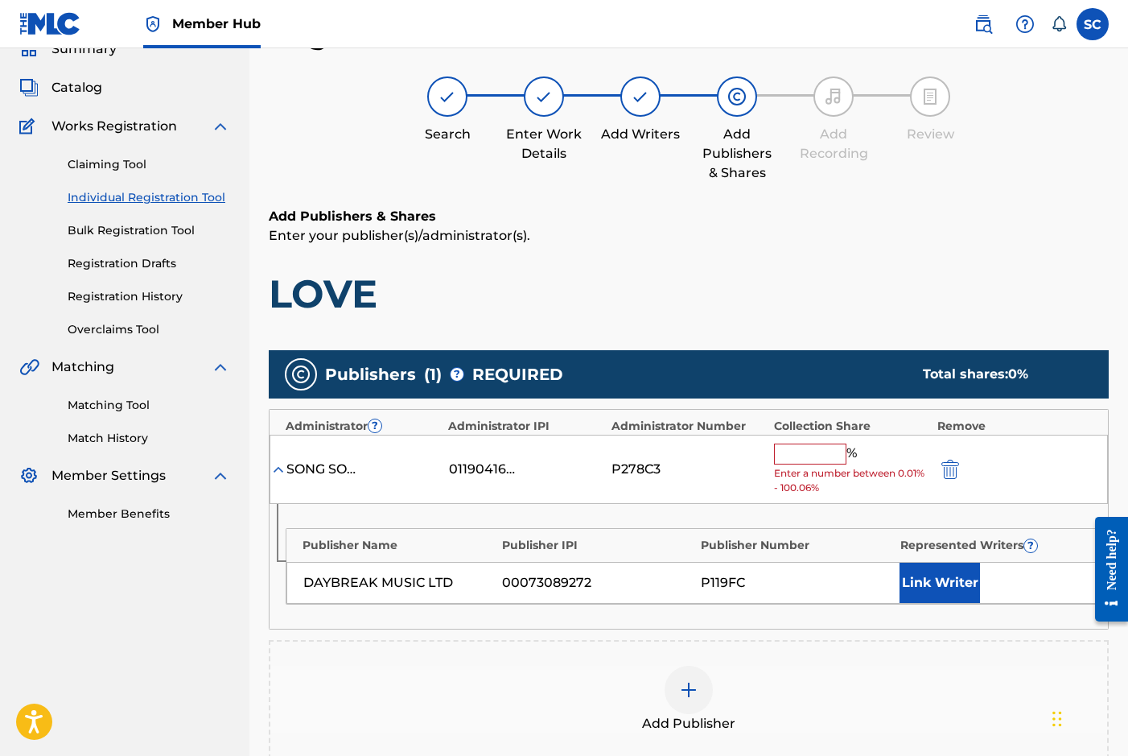
click at [797, 453] on input "text" at bounding box center [810, 453] width 72 height 21
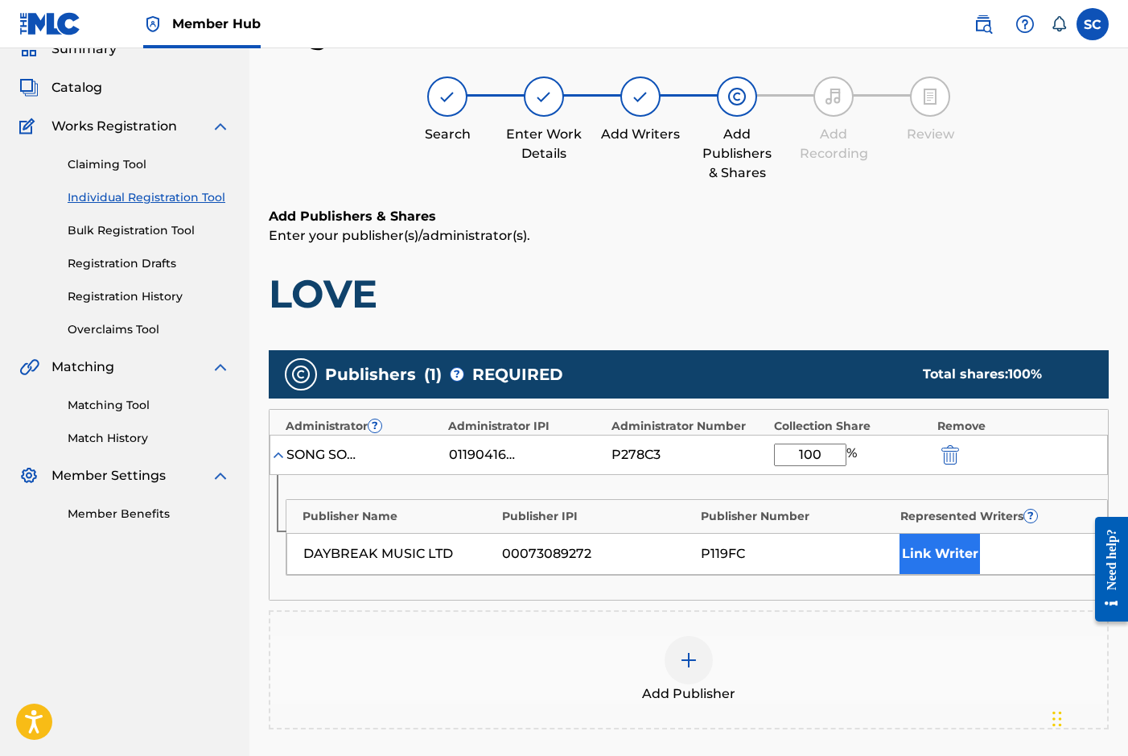
type input "100"
click at [936, 559] on button "Link Writer" at bounding box center [940, 553] width 80 height 40
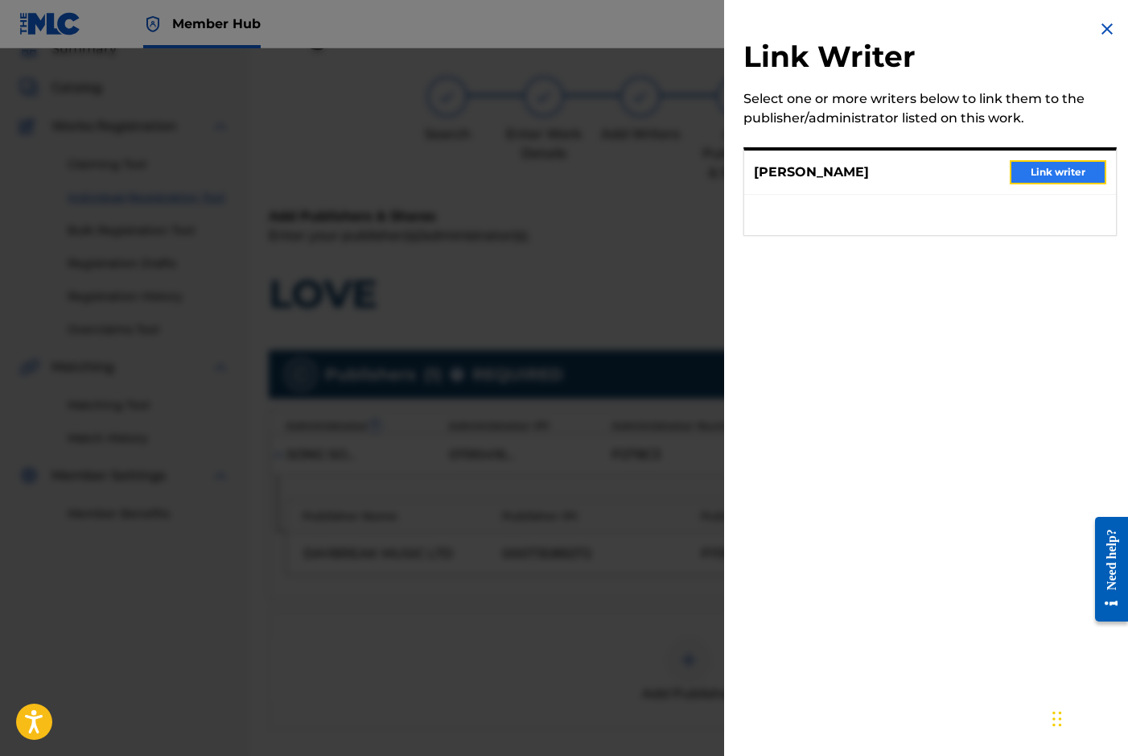
click at [1038, 168] on button "Link writer" at bounding box center [1058, 172] width 97 height 24
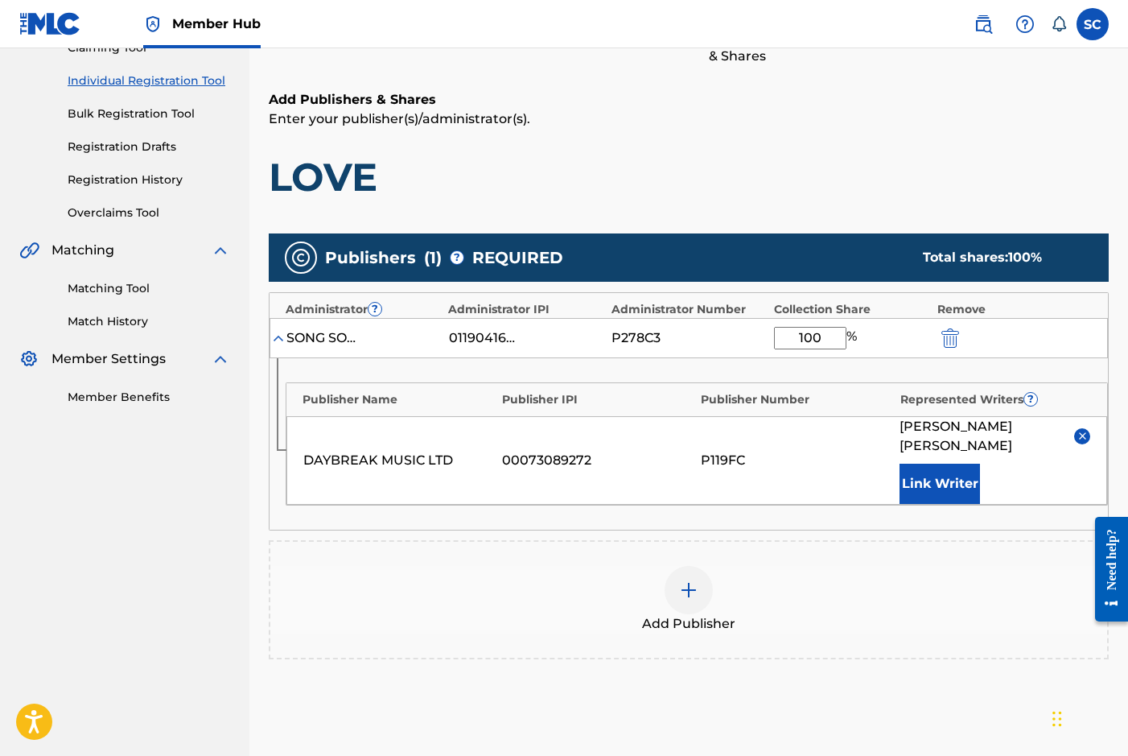
scroll to position [333, 0]
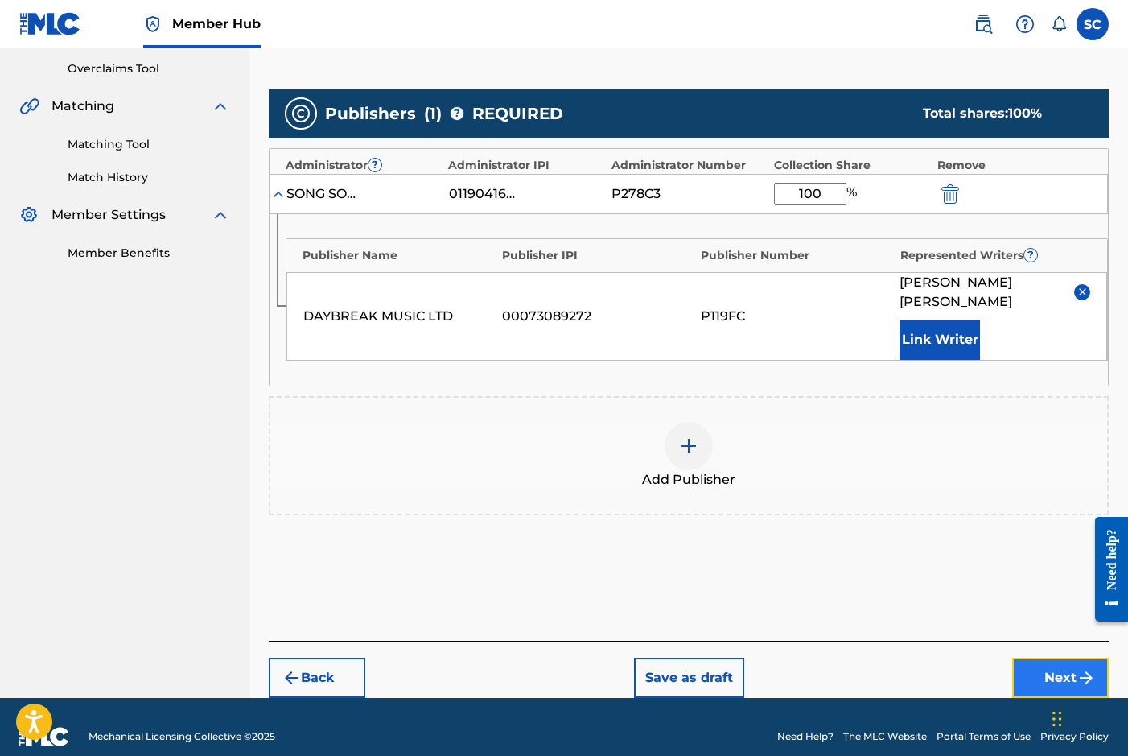
click at [1061, 657] on button "Next" at bounding box center [1060, 677] width 97 height 40
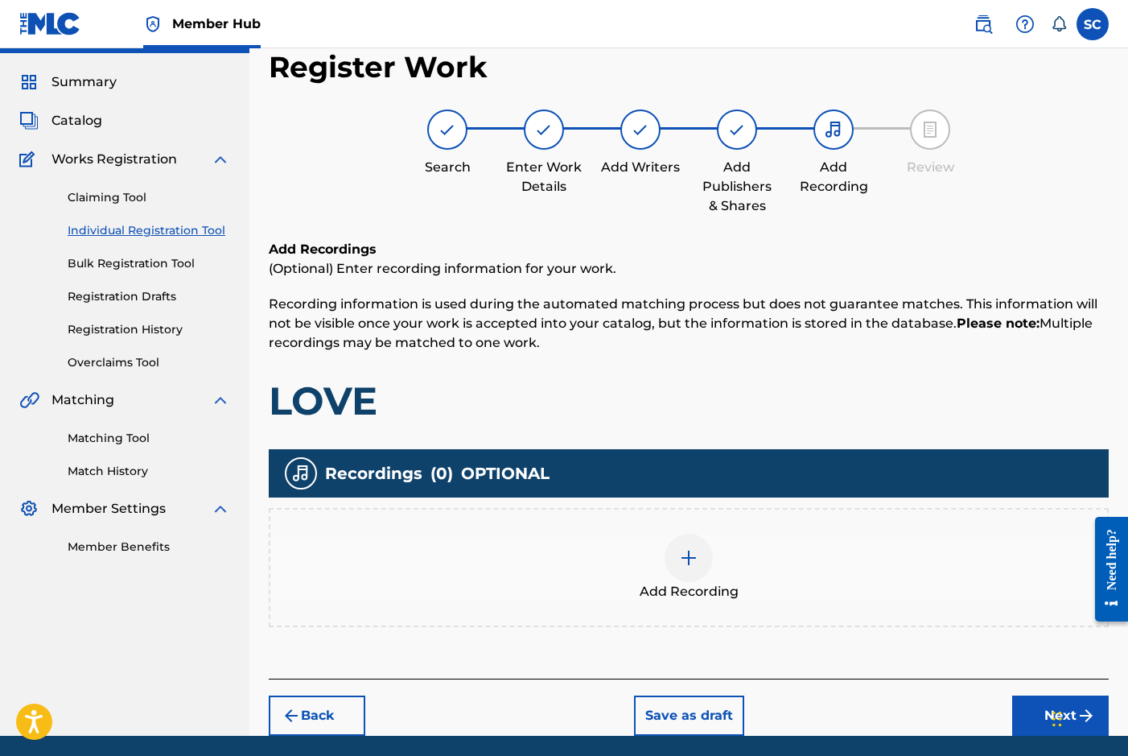
scroll to position [72, 0]
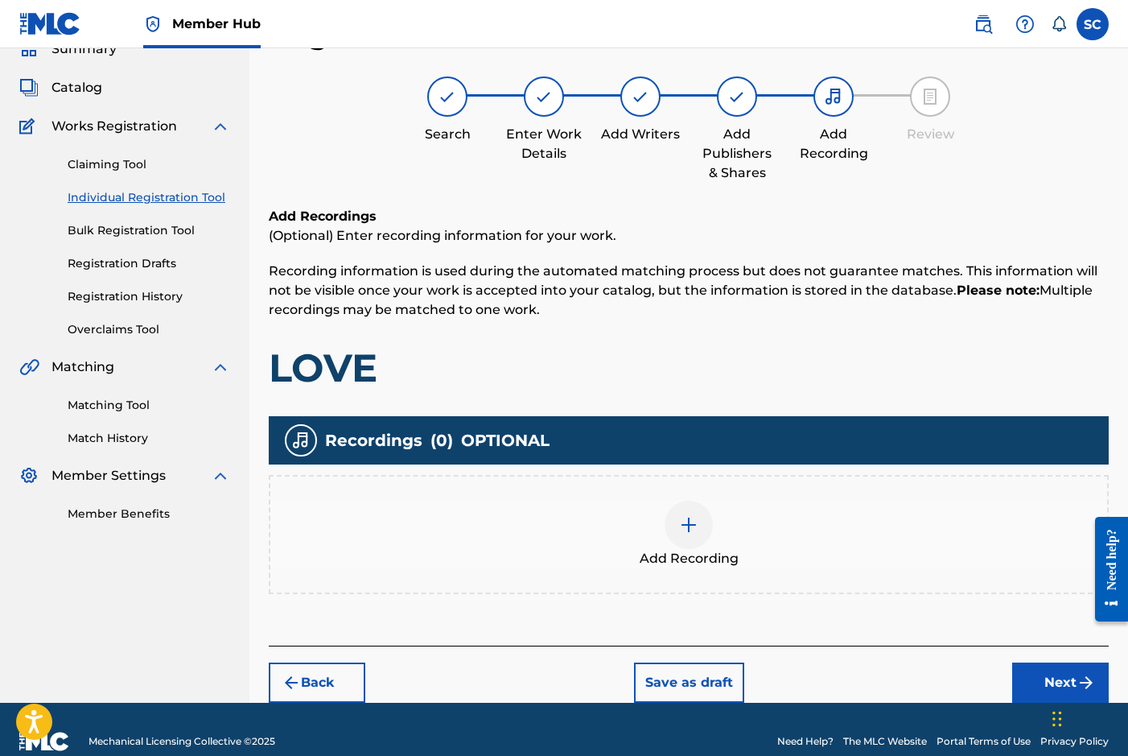
click at [690, 525] on img at bounding box center [688, 524] width 19 height 19
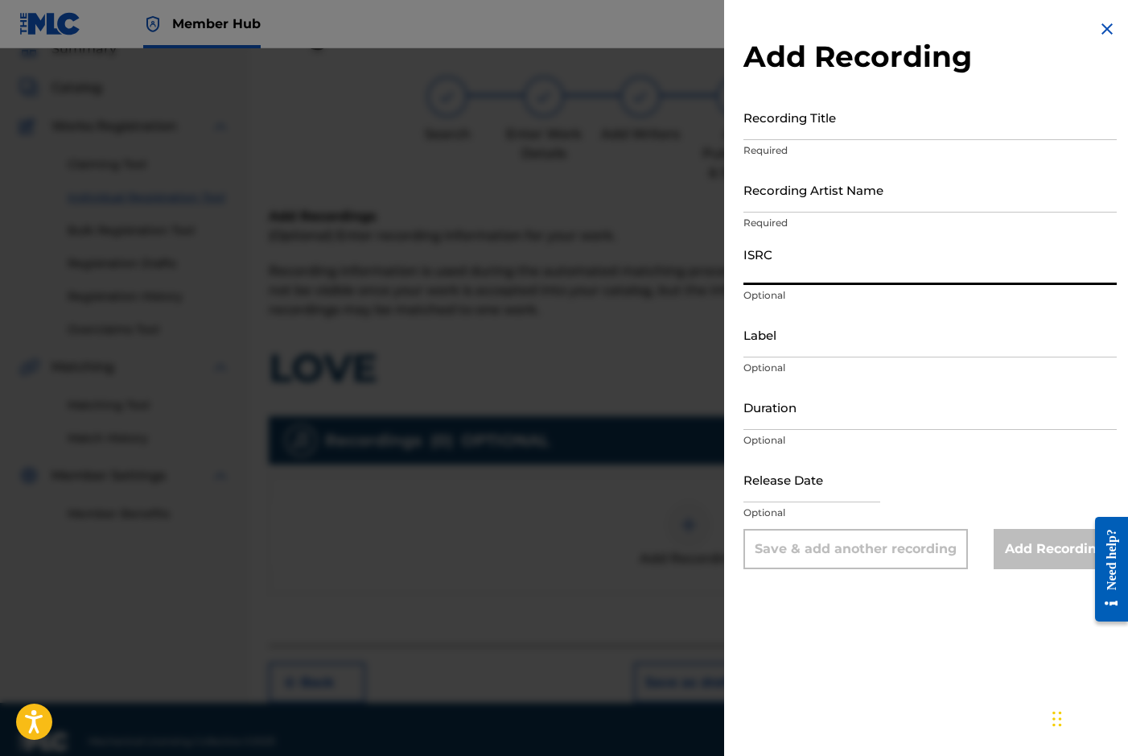
click at [814, 262] on input "ISRC" at bounding box center [930, 262] width 373 height 46
paste input "GBDPR0372013"
type input "GBDPR0372013"
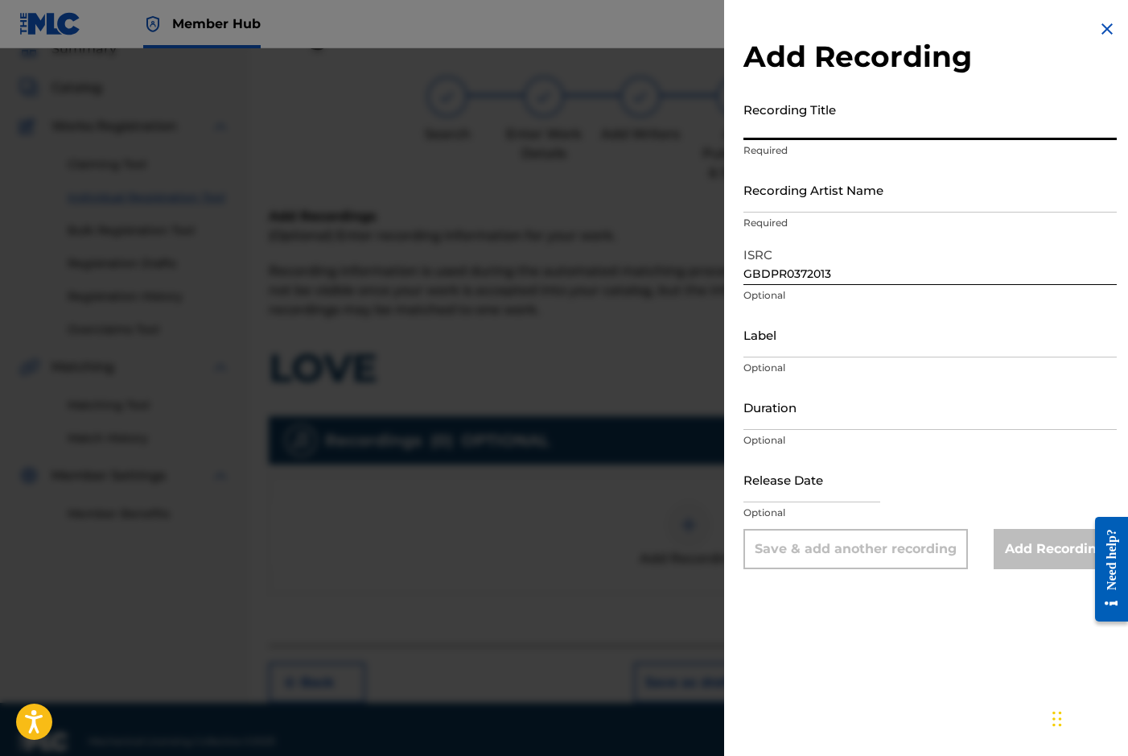
click at [773, 110] on input "Recording Title" at bounding box center [930, 117] width 373 height 46
type input "LOVE"
click at [776, 189] on input "Recording Artist Name" at bounding box center [930, 190] width 373 height 46
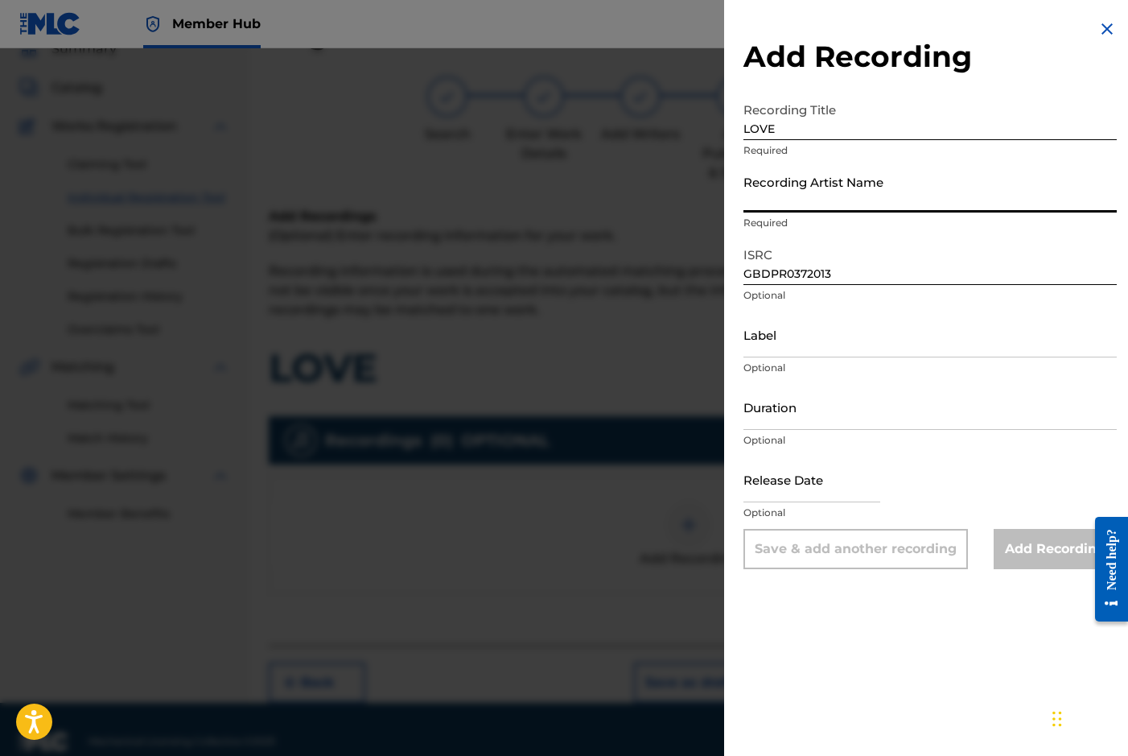
type input "[PERSON_NAME]"
type input "[DATE]"
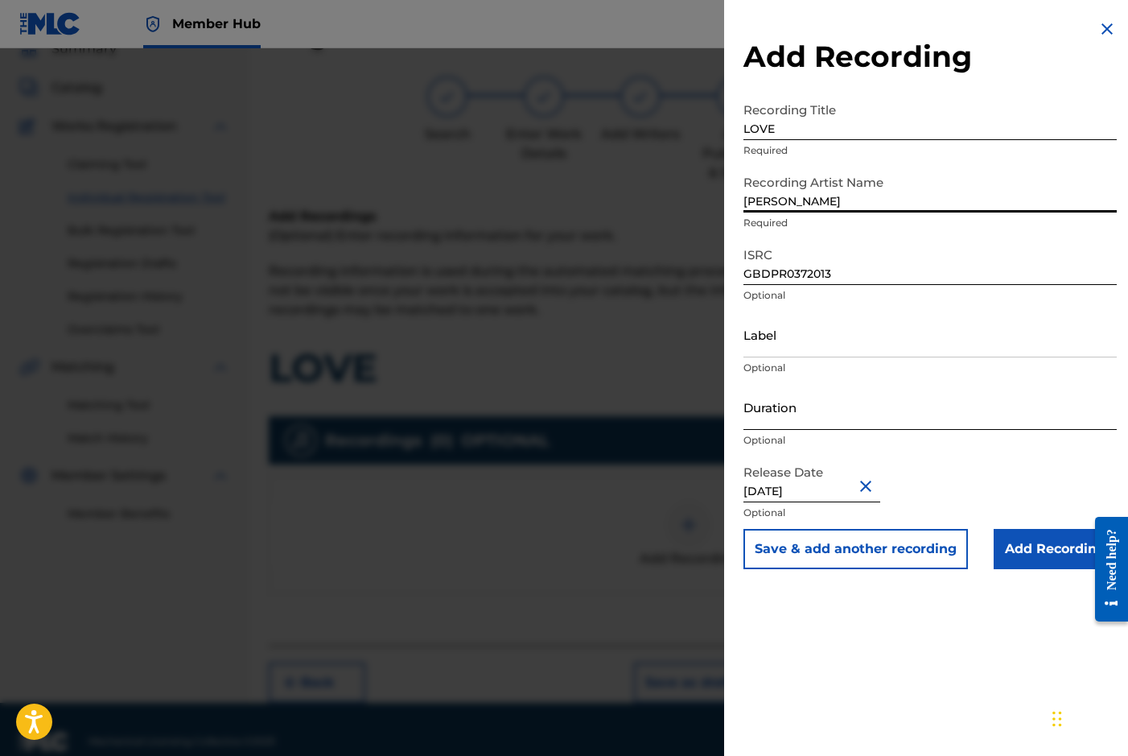
click at [803, 413] on input "Duration" at bounding box center [930, 407] width 373 height 46
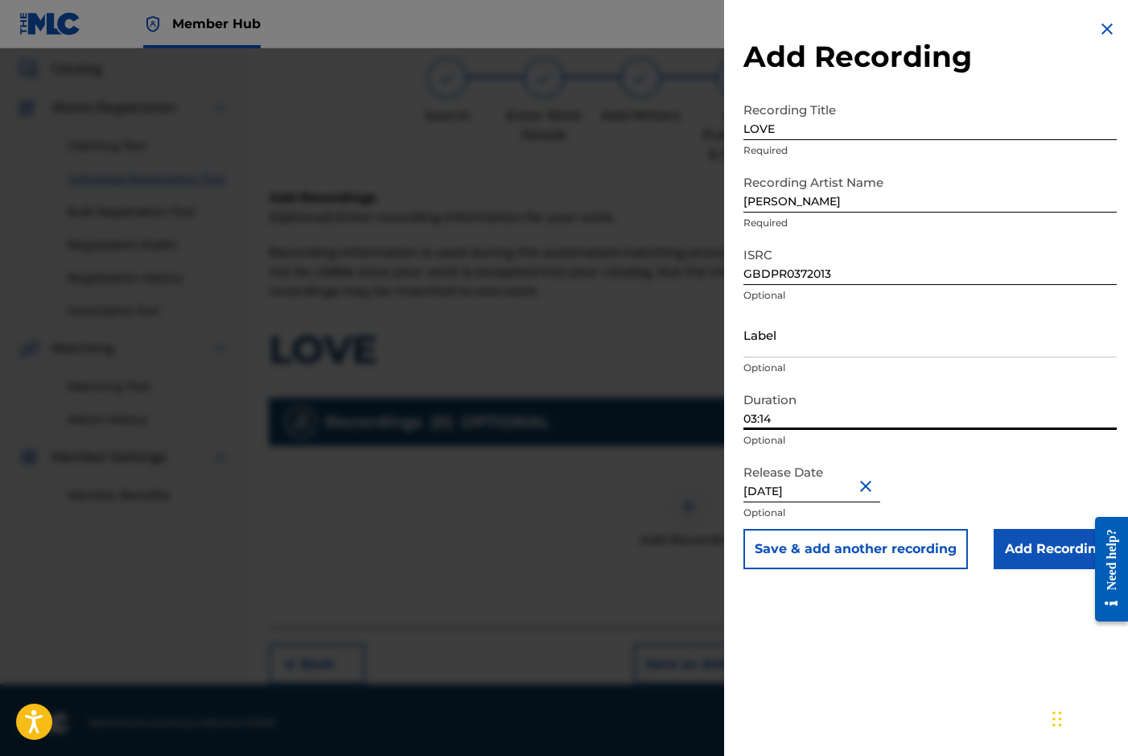
scroll to position [97, 0]
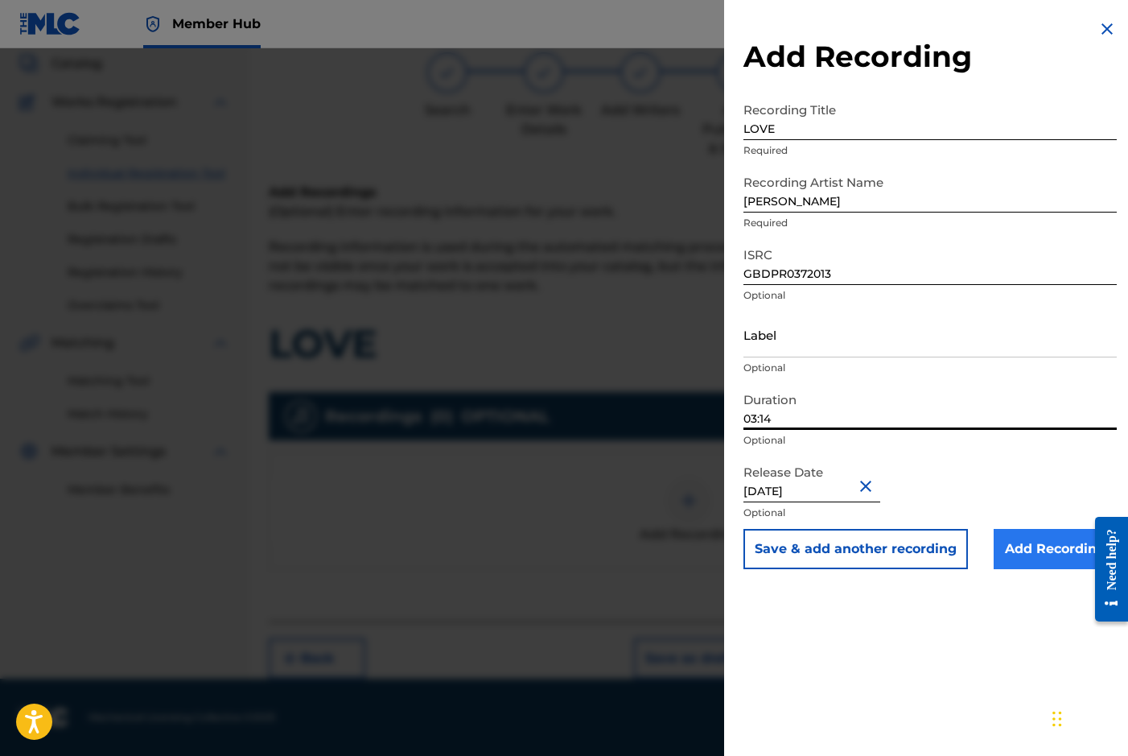
type input "03:14"
click at [1024, 557] on input "Add Recording" at bounding box center [1055, 549] width 123 height 40
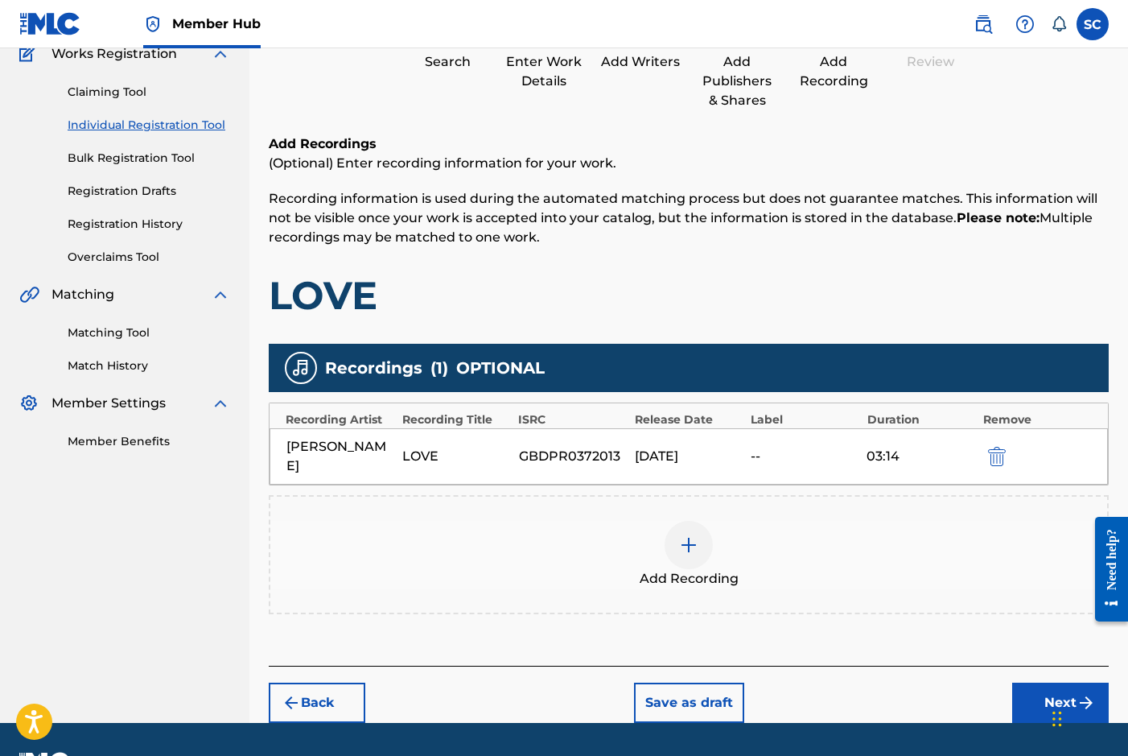
scroll to position [170, 0]
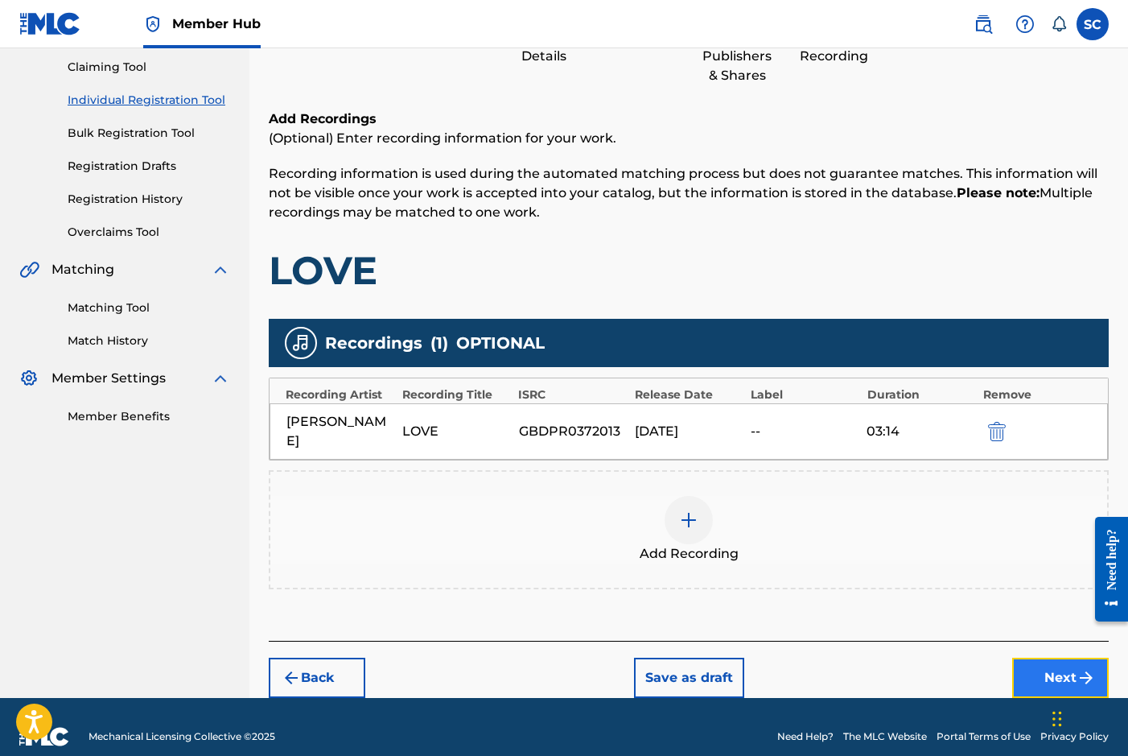
click at [1058, 657] on button "Next" at bounding box center [1060, 677] width 97 height 40
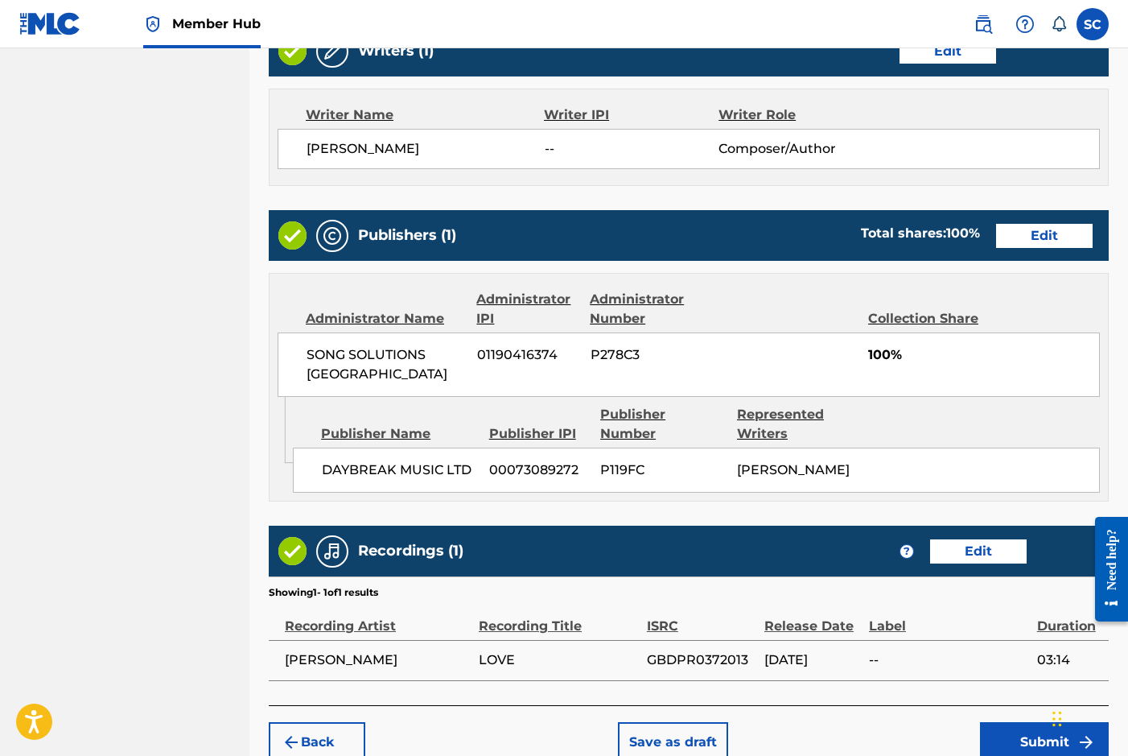
scroll to position [712, 0]
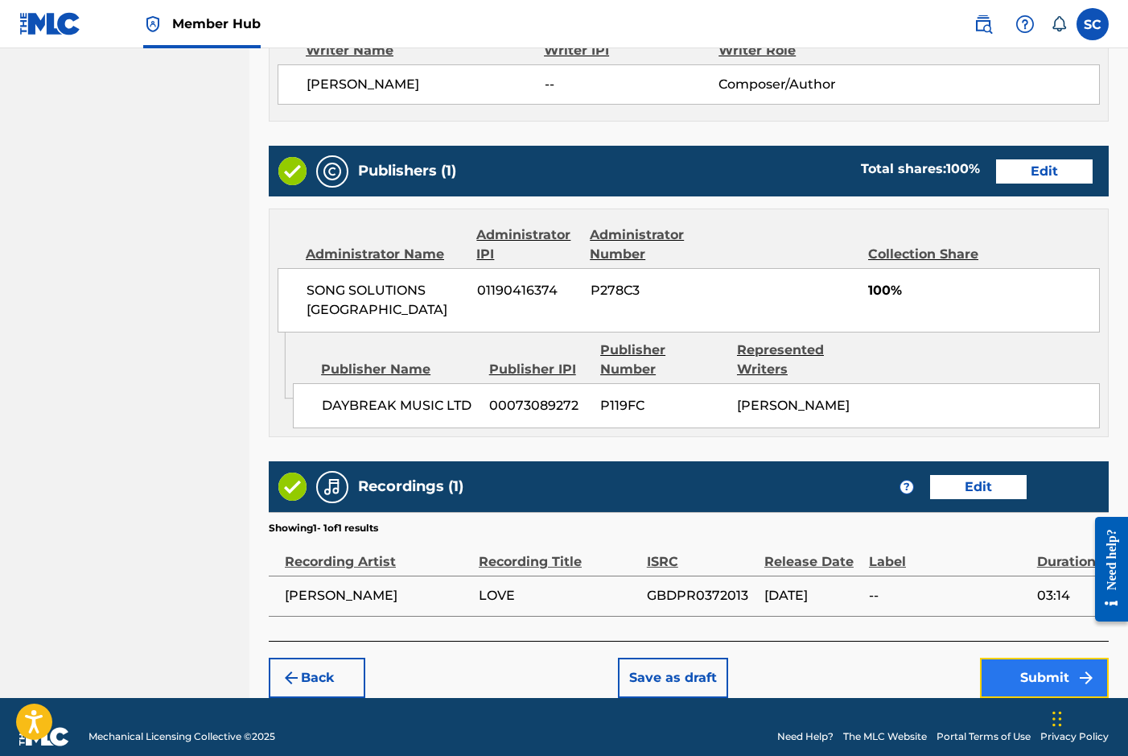
click at [1033, 657] on button "Submit" at bounding box center [1044, 677] width 129 height 40
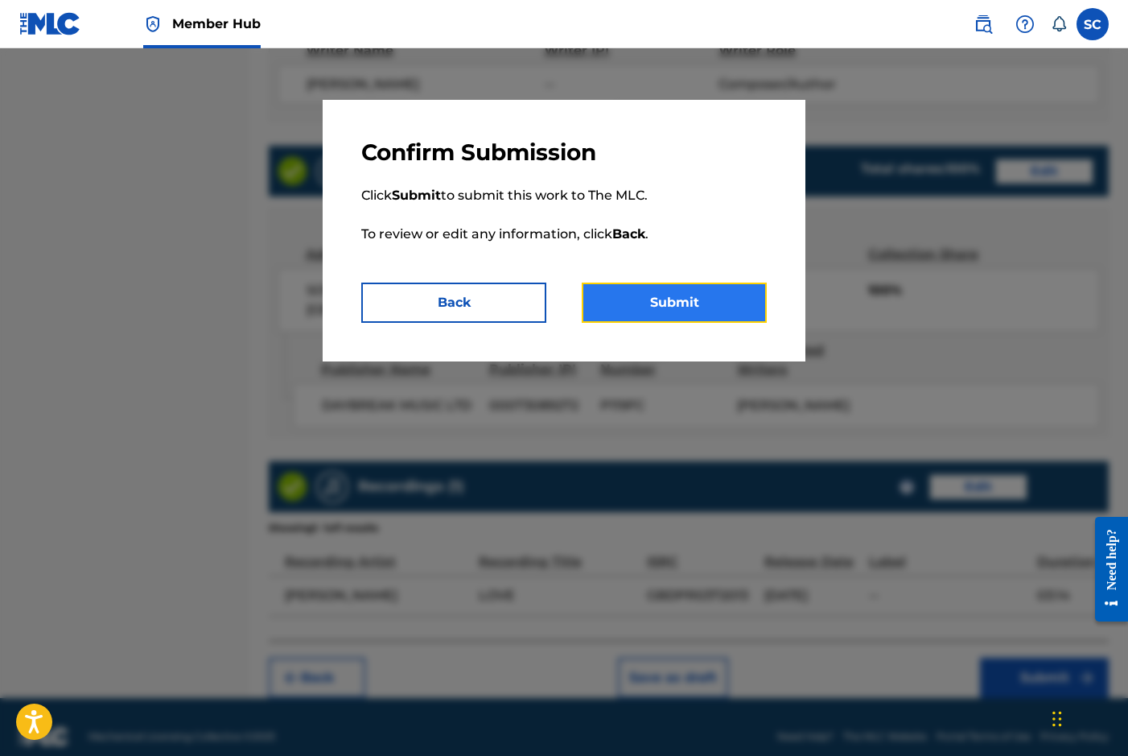
click at [667, 299] on button "Submit" at bounding box center [674, 302] width 185 height 40
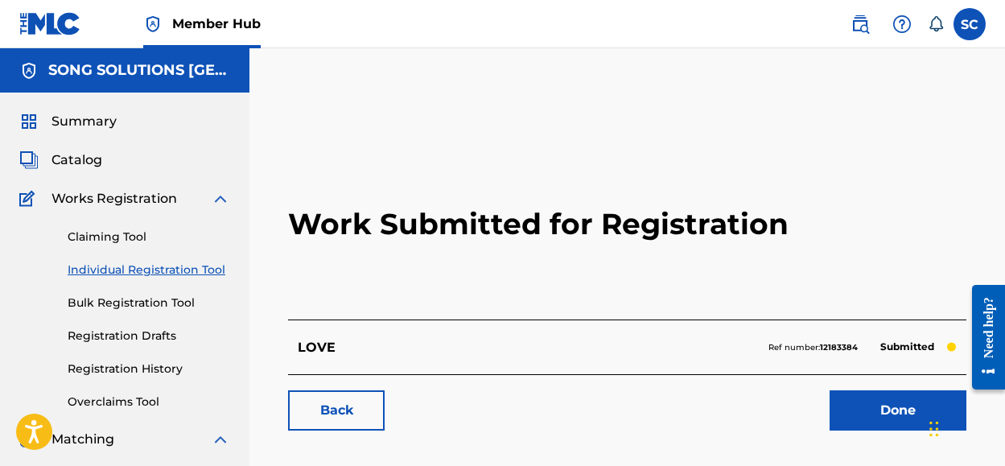
click at [715, 373] on div "LOVE Ref number: 12183384 Submitted" at bounding box center [627, 346] width 678 height 55
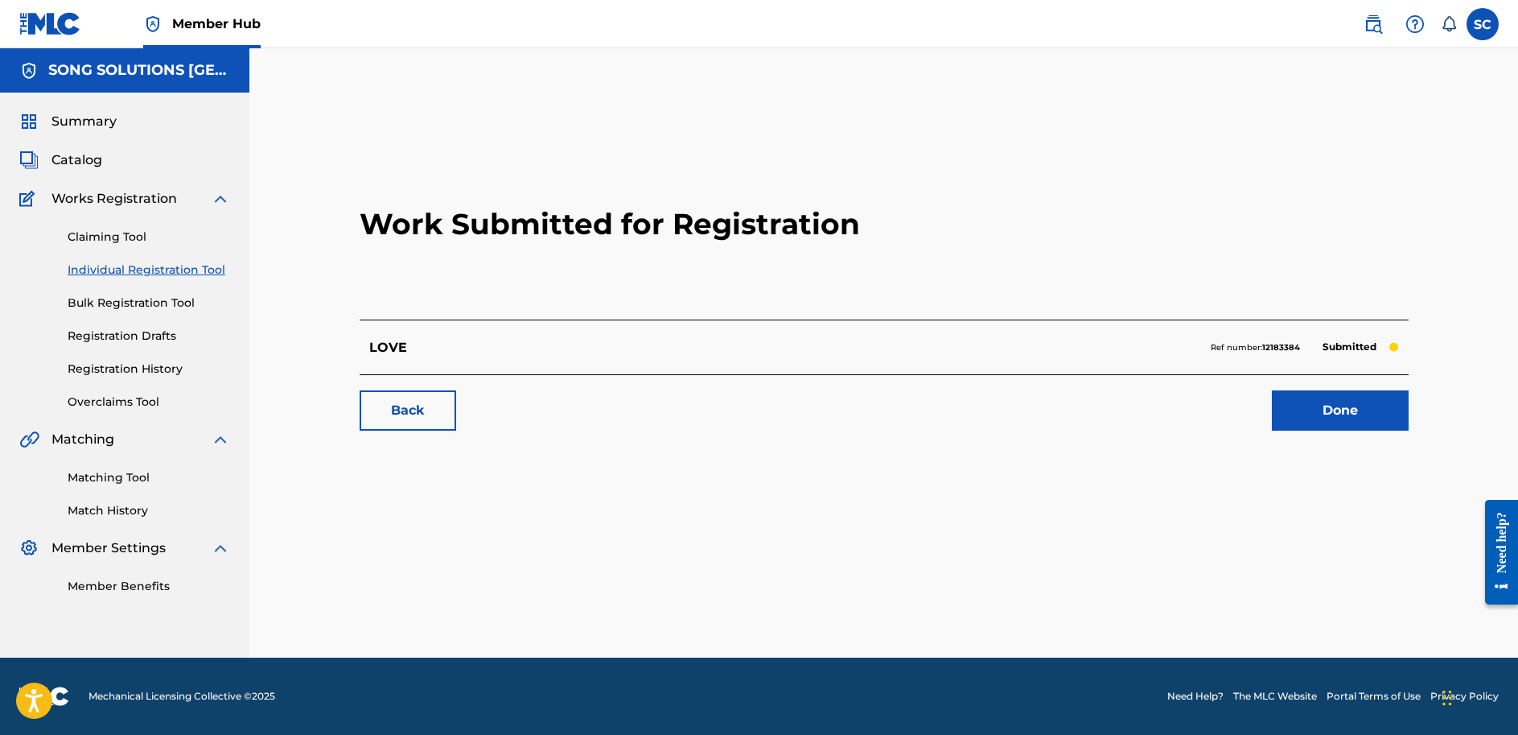
click at [724, 391] on div "Back Done" at bounding box center [884, 402] width 1049 height 56
click at [950, 393] on div "Back Done" at bounding box center [884, 402] width 1049 height 56
click at [711, 469] on div "Work Submitted for Registration LOVE Ref number: 12183384 Submitted Back Done" at bounding box center [884, 373] width 1127 height 569
click at [730, 494] on div "Work Submitted for Registration LOVE Ref number: 12183384 Submitted Back Done" at bounding box center [884, 373] width 1127 height 569
click at [641, 396] on div "Back Done" at bounding box center [884, 402] width 1049 height 56
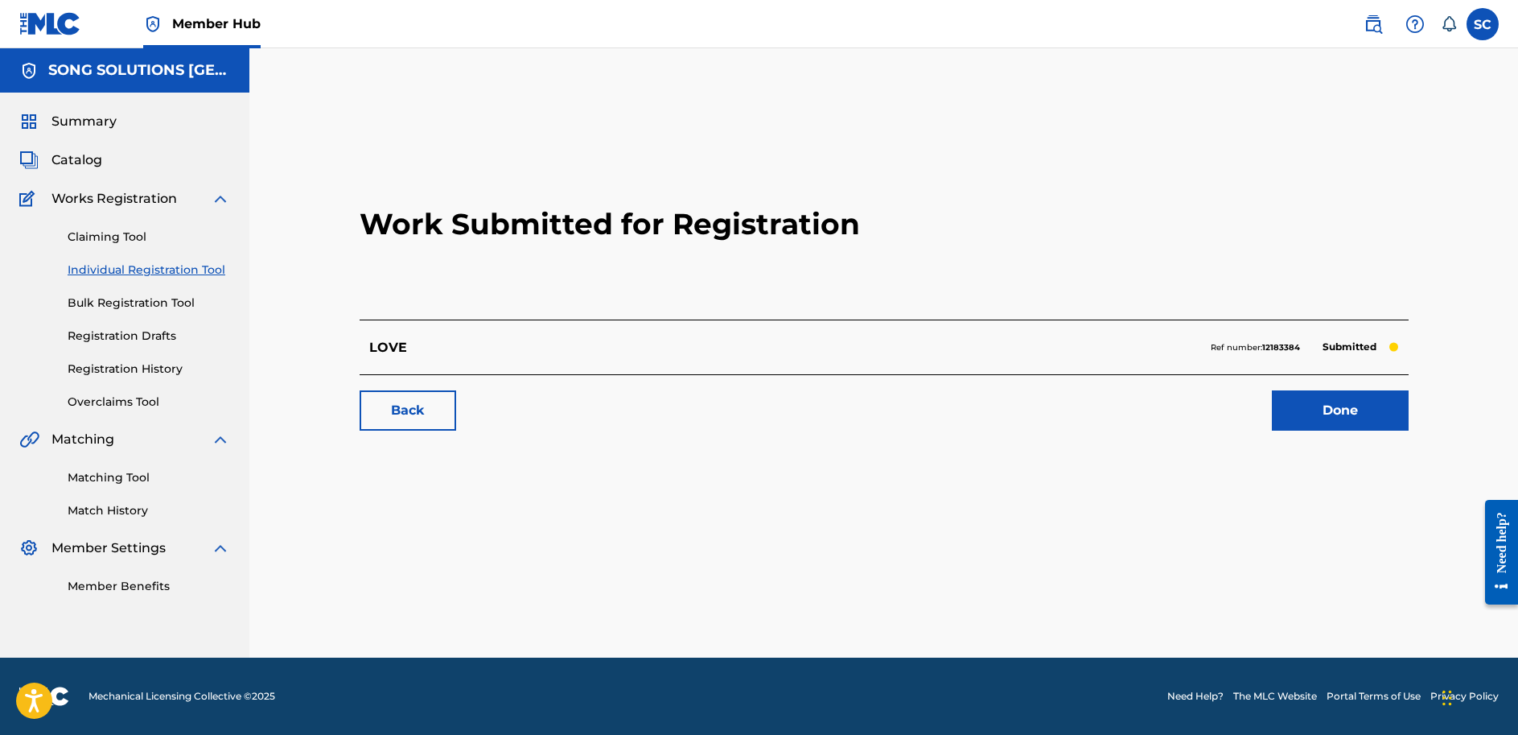
click at [647, 387] on div "Back Done" at bounding box center [884, 402] width 1049 height 56
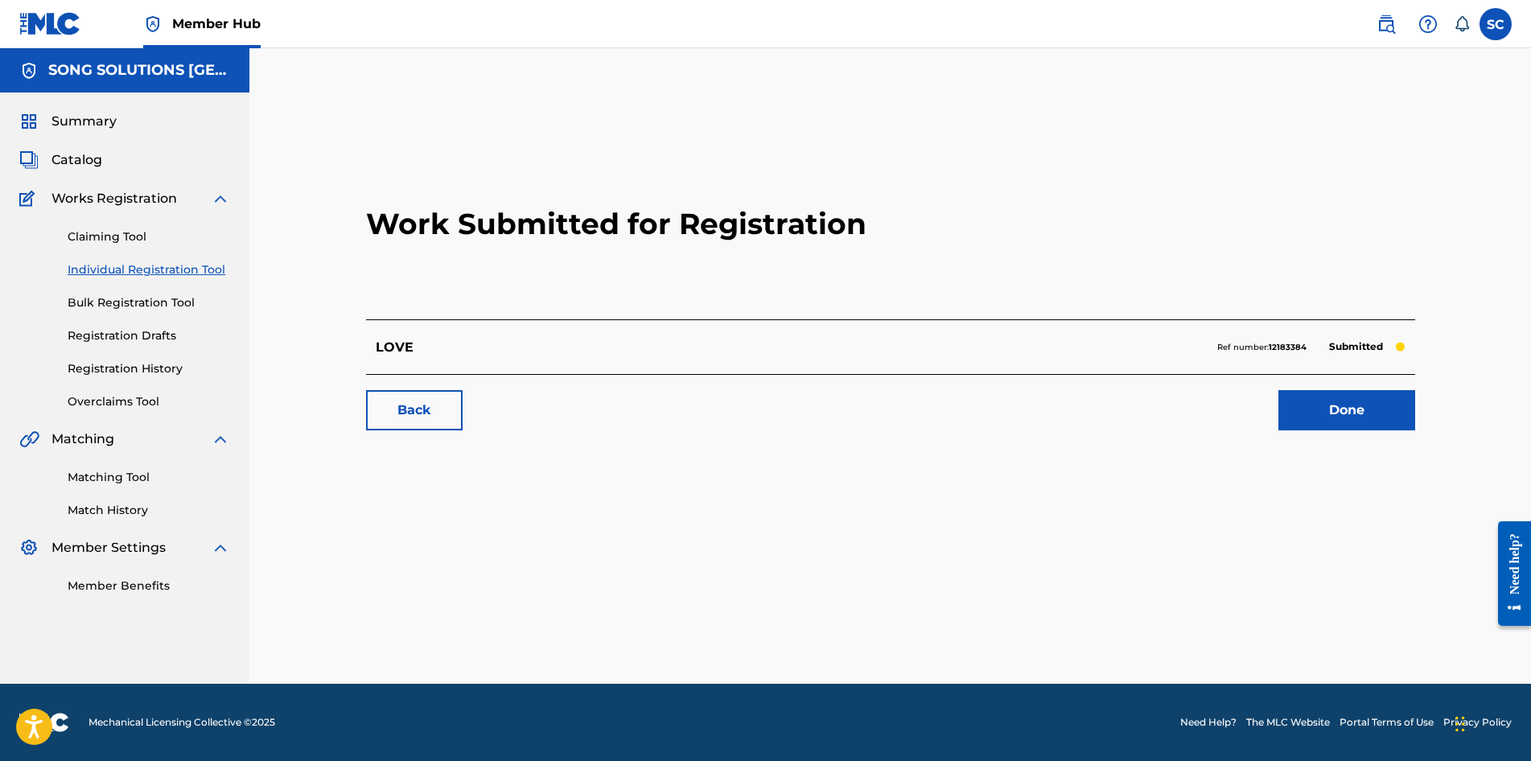
drag, startPoint x: 379, startPoint y: 546, endPoint x: 278, endPoint y: 548, distance: 100.6
click at [379, 546] on div "Work Submitted for Registration LOVE Ref number: 12183384 Submitted Back Done" at bounding box center [890, 386] width 1127 height 595
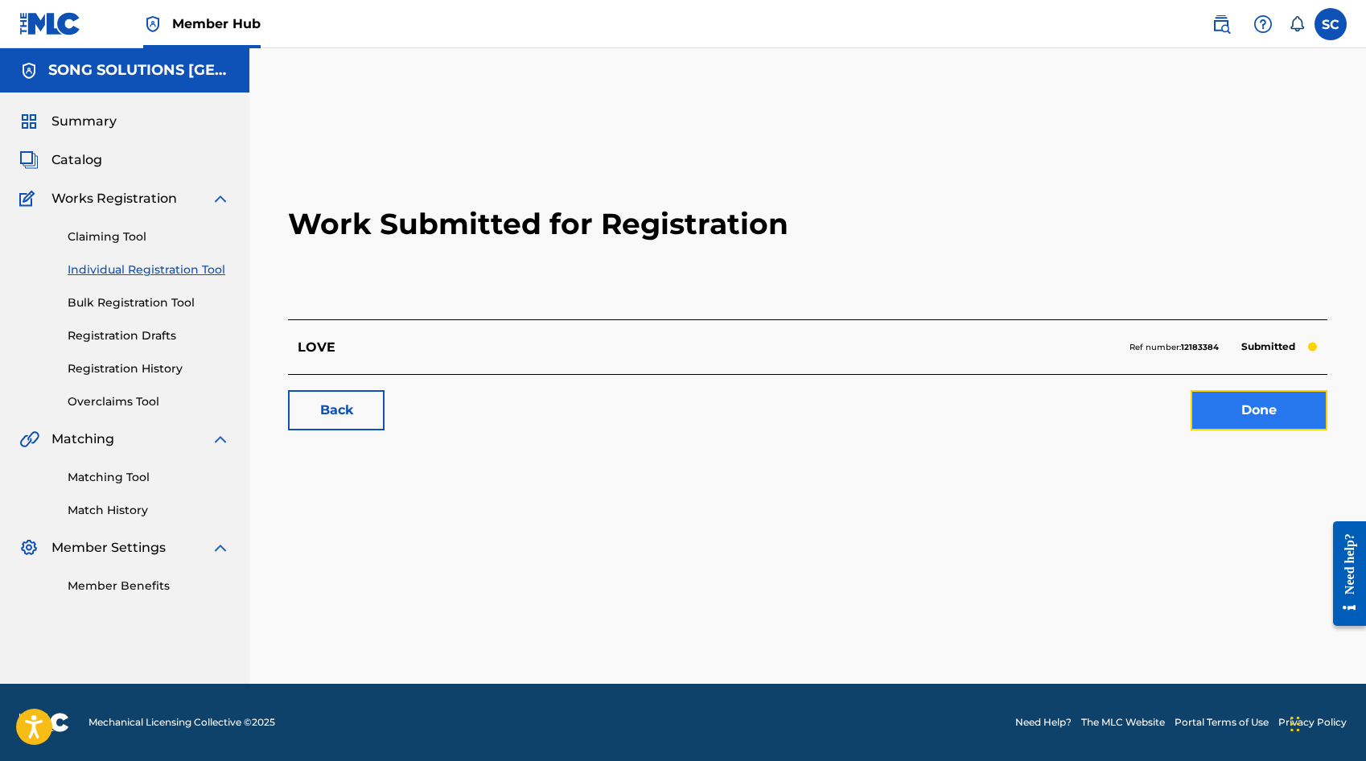
click at [1127, 416] on link "Done" at bounding box center [1259, 410] width 137 height 40
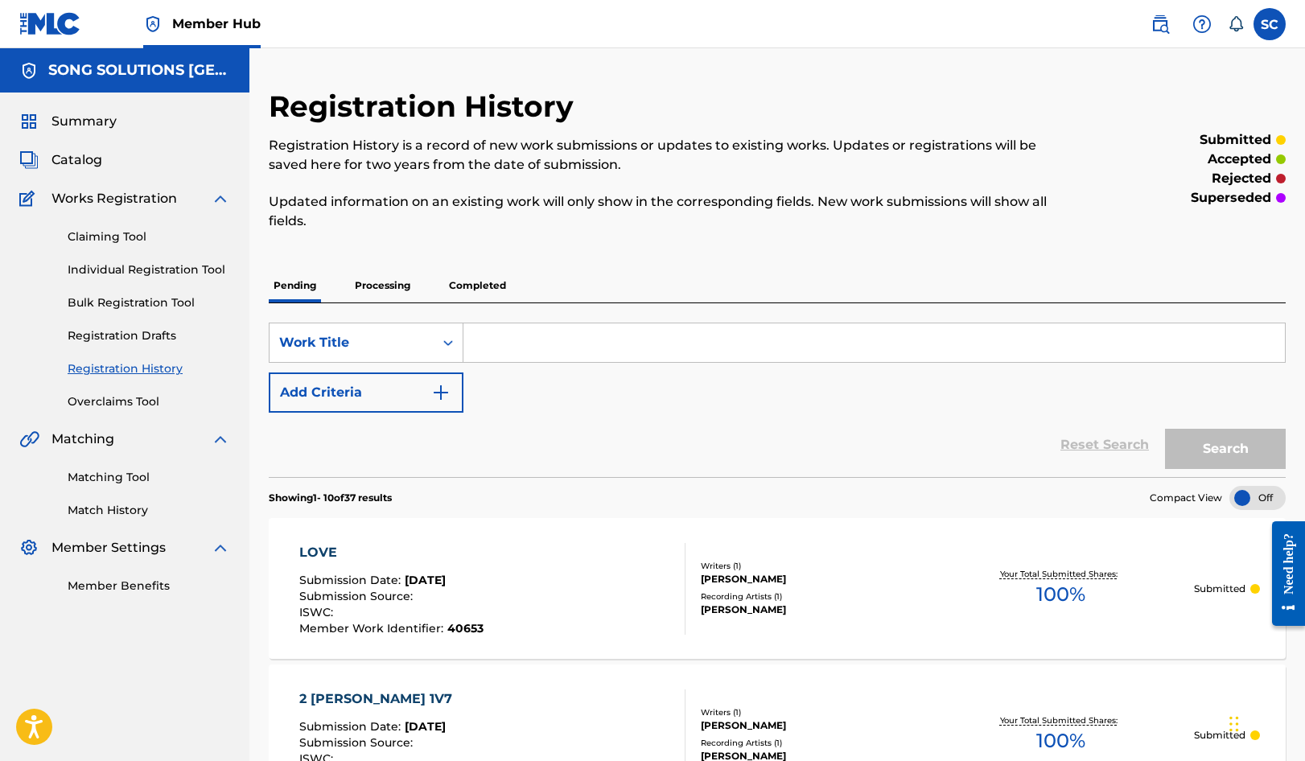
click at [10, 269] on div "Summary Catalog Works Registration Claiming Tool Individual Registration Tool B…" at bounding box center [124, 353] width 249 height 521
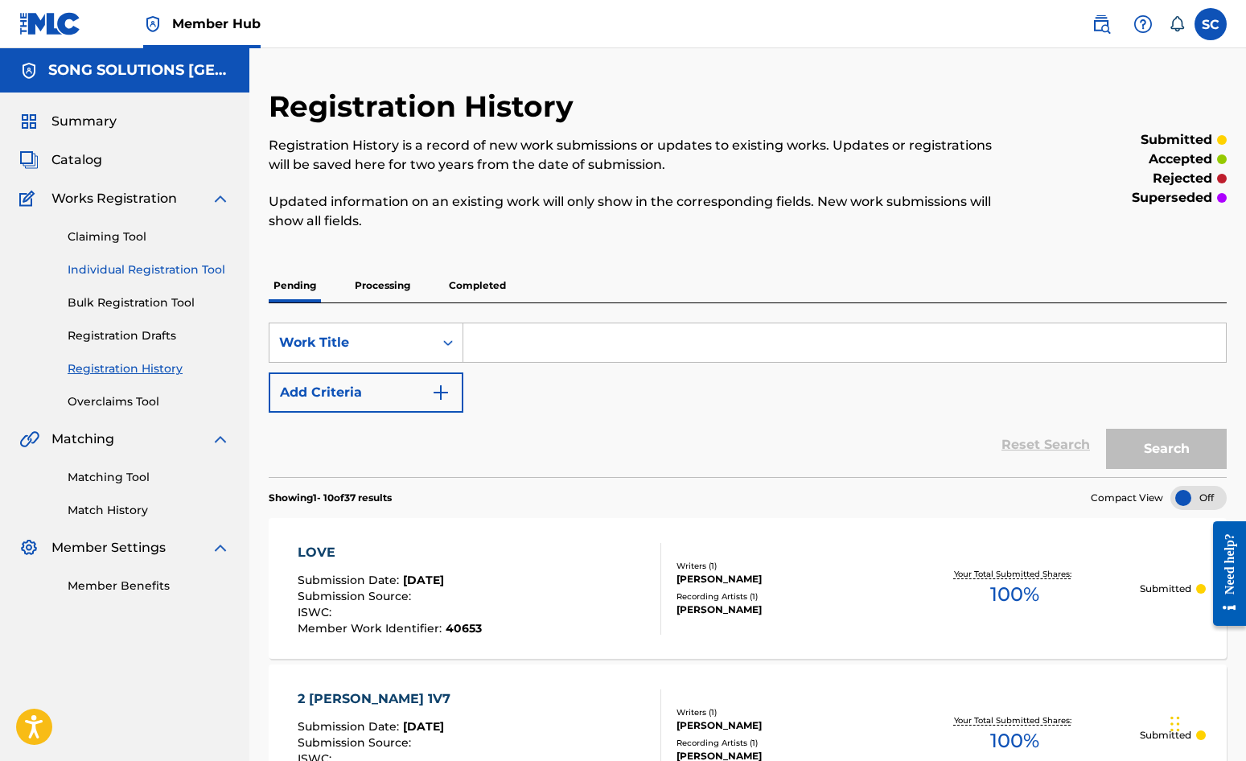
click at [146, 264] on link "Individual Registration Tool" at bounding box center [149, 270] width 163 height 17
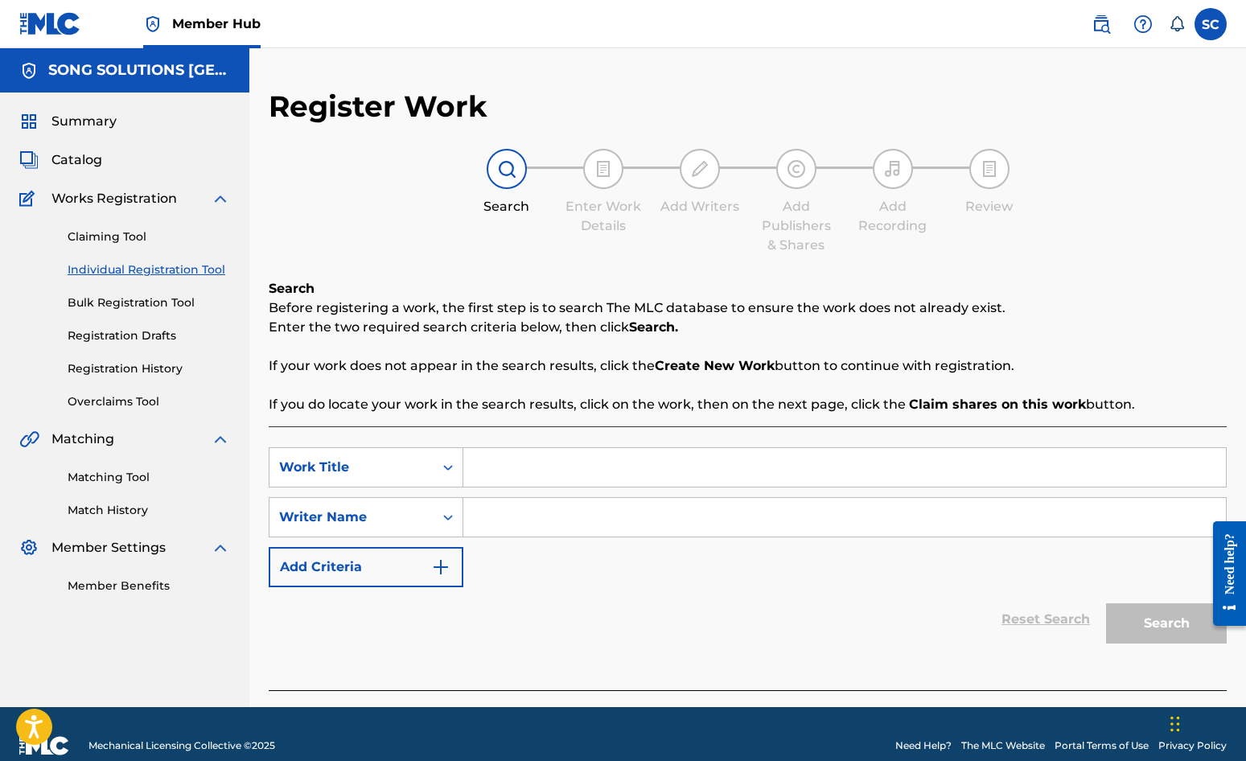
click at [529, 470] on input "Search Form" at bounding box center [844, 467] width 763 height 39
type input "WORSHIP SONG"
click at [566, 507] on input "Search Form" at bounding box center [844, 517] width 763 height 39
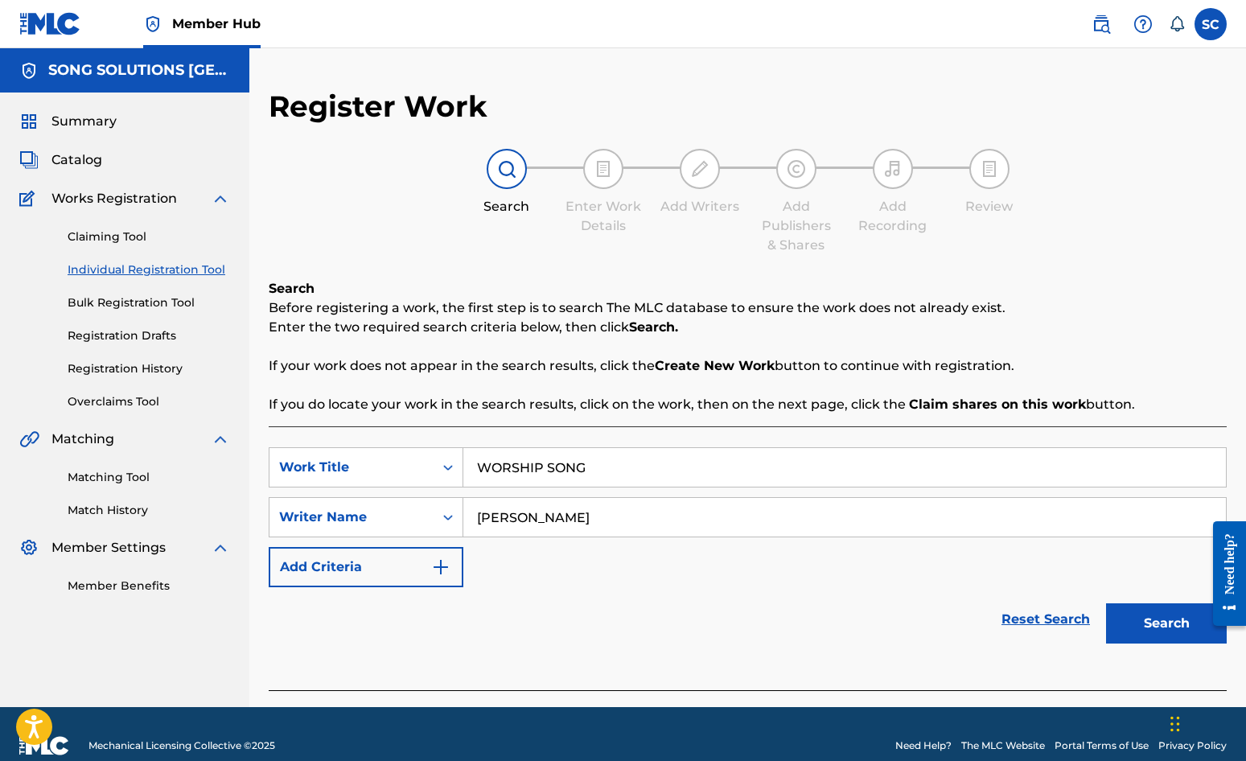
type input "[PERSON_NAME]"
click at [1106, 603] on button "Search" at bounding box center [1166, 623] width 121 height 40
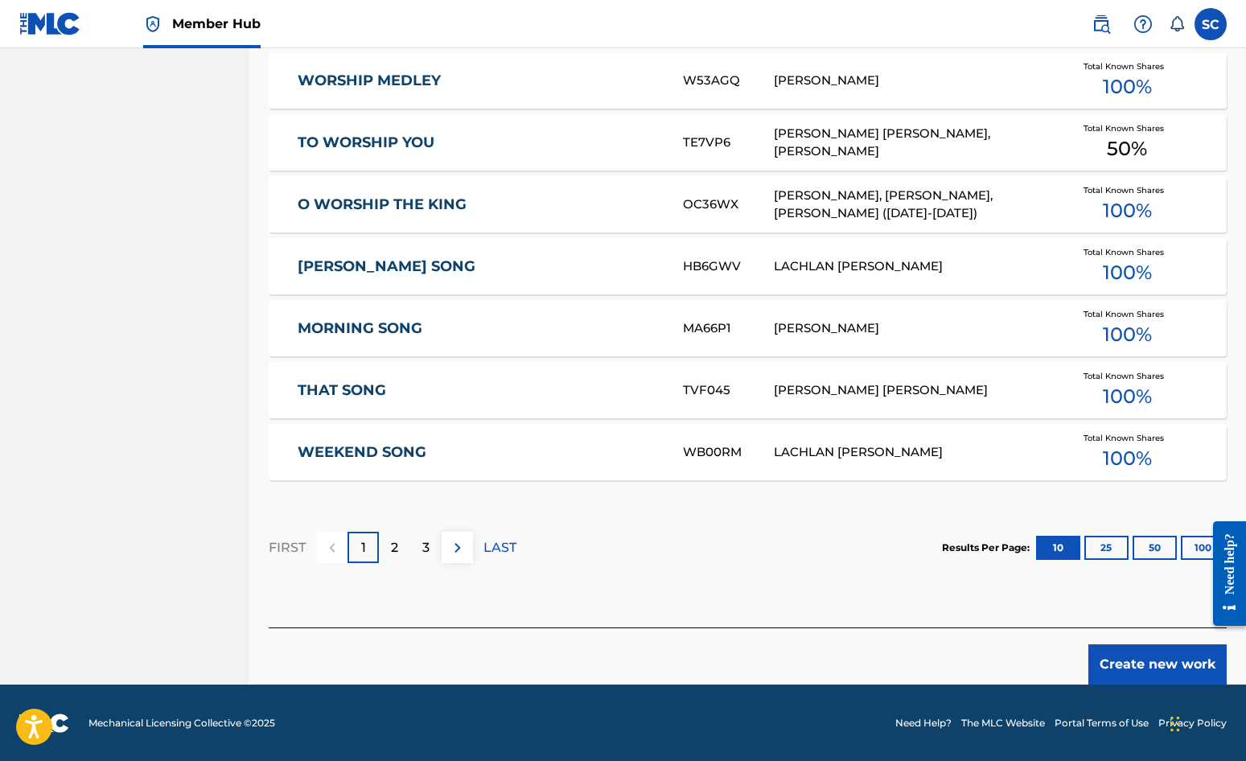
scroll to position [886, 0]
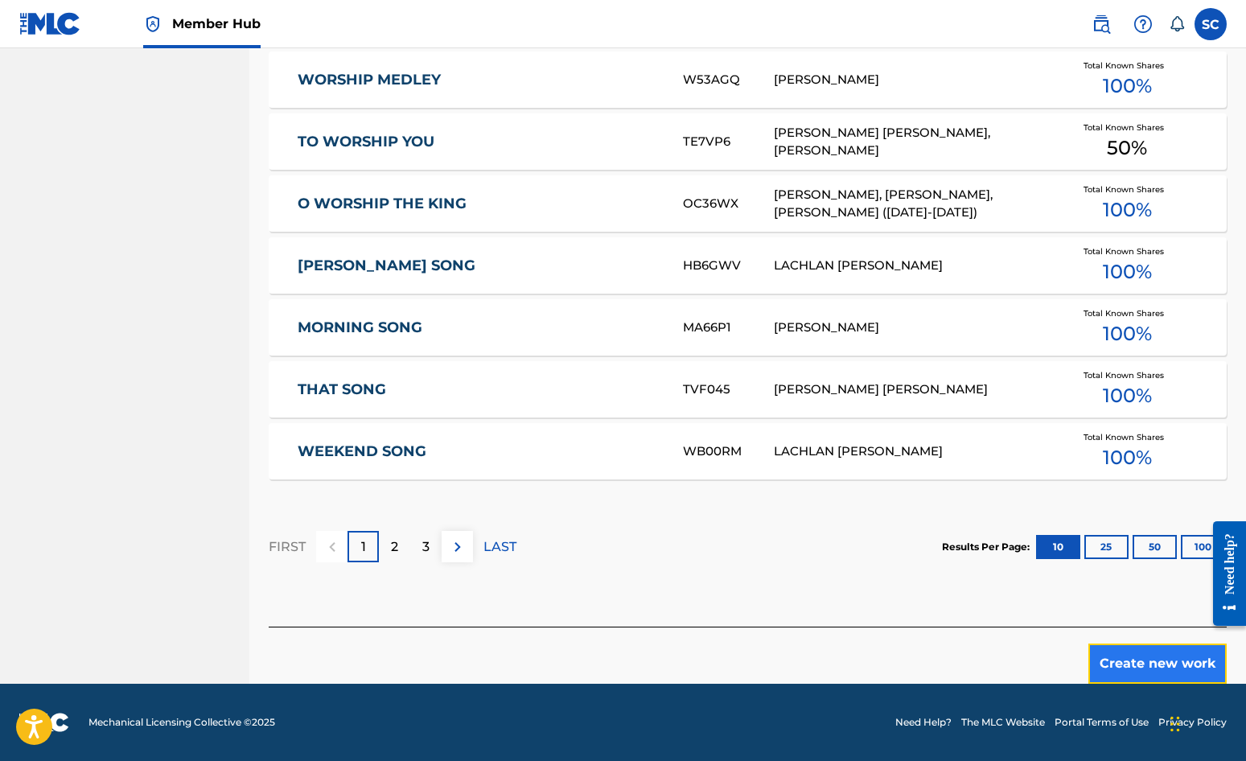
click at [1127, 660] on button "Create new work" at bounding box center [1158, 664] width 138 height 40
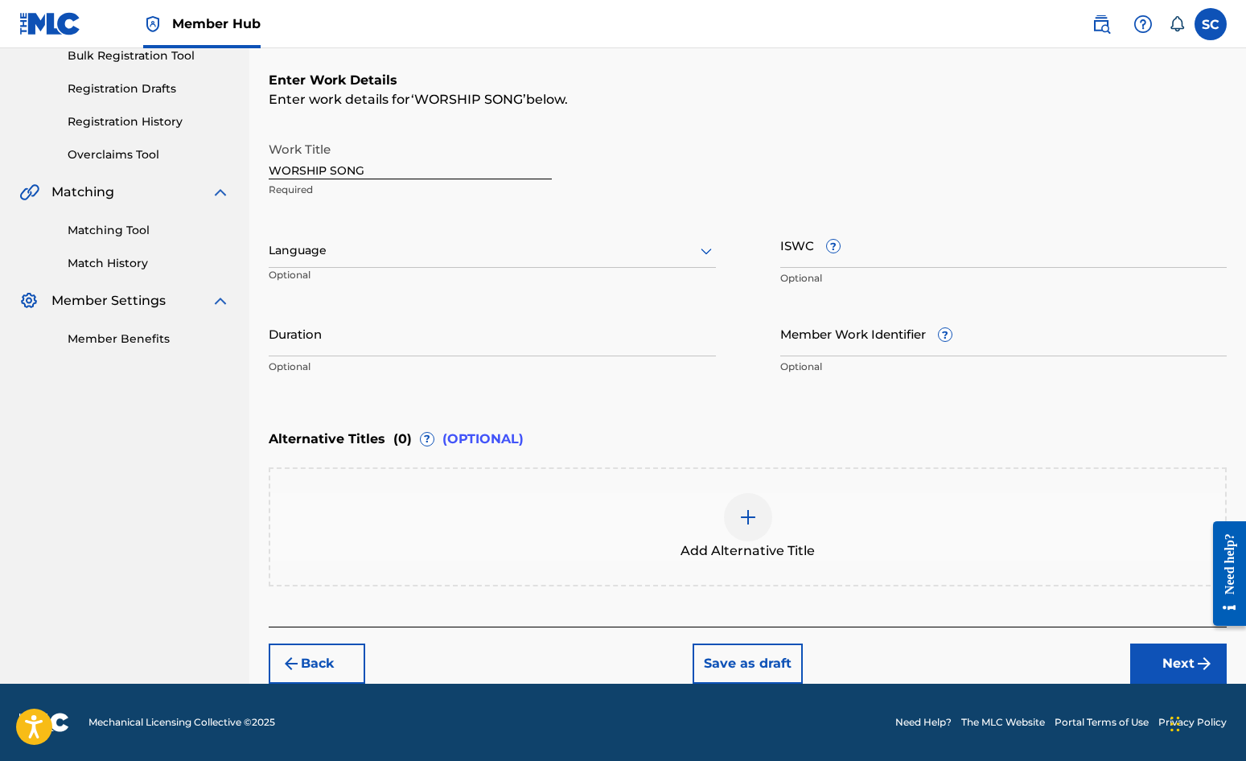
scroll to position [0, 0]
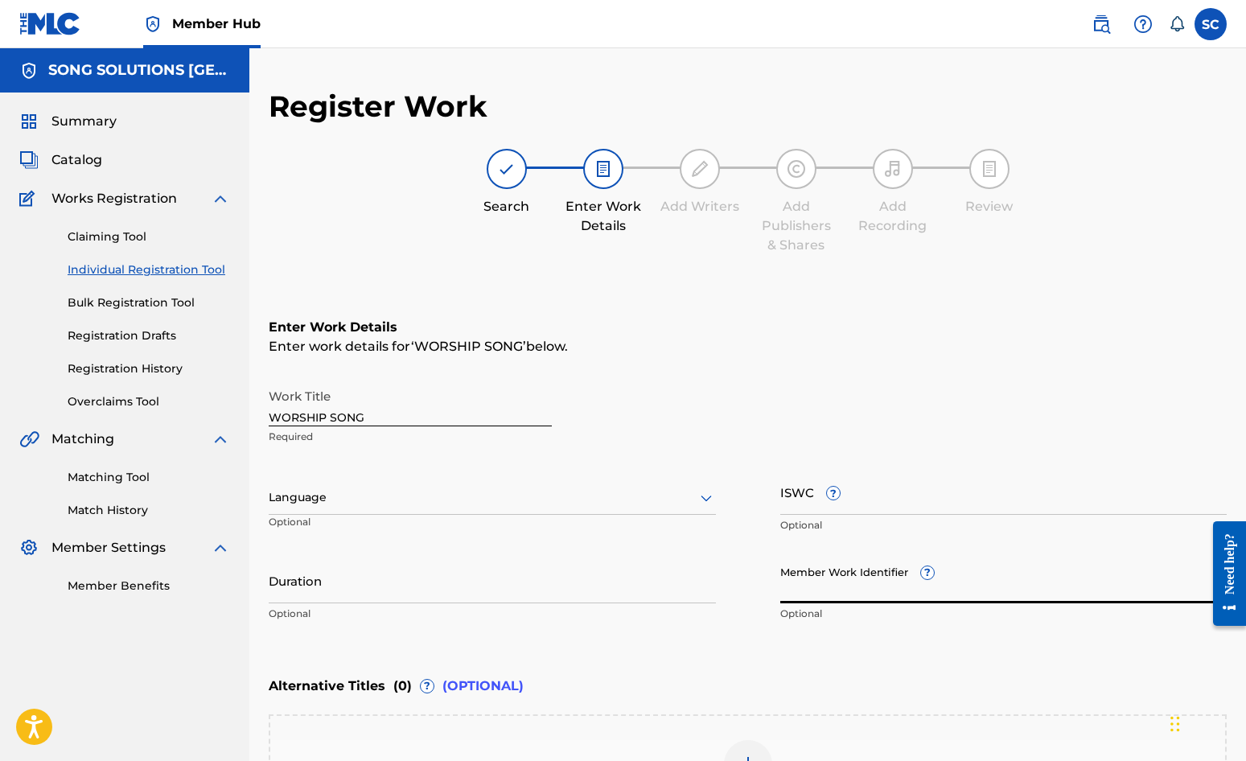
click at [814, 588] on input "Member Work Identifier ?" at bounding box center [1004, 581] width 447 height 46
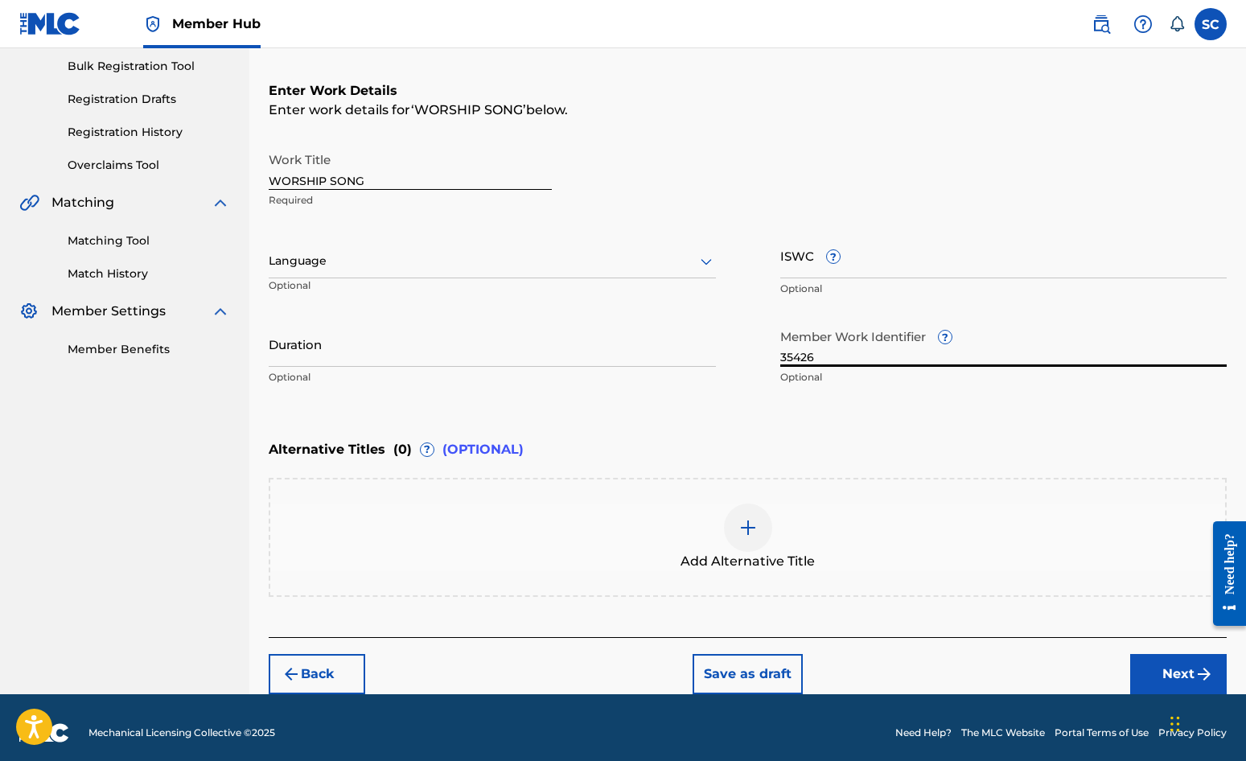
scroll to position [247, 0]
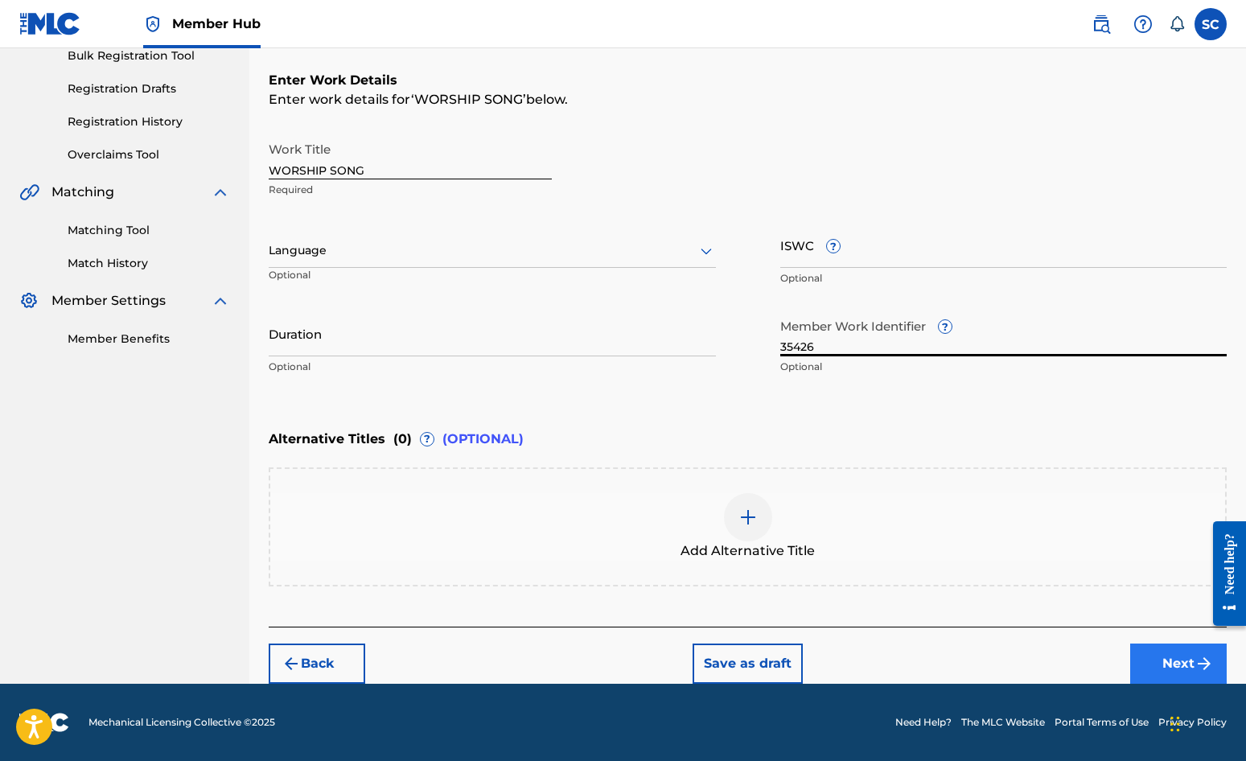
type input "35426"
click at [1127, 663] on button "Next" at bounding box center [1179, 664] width 97 height 40
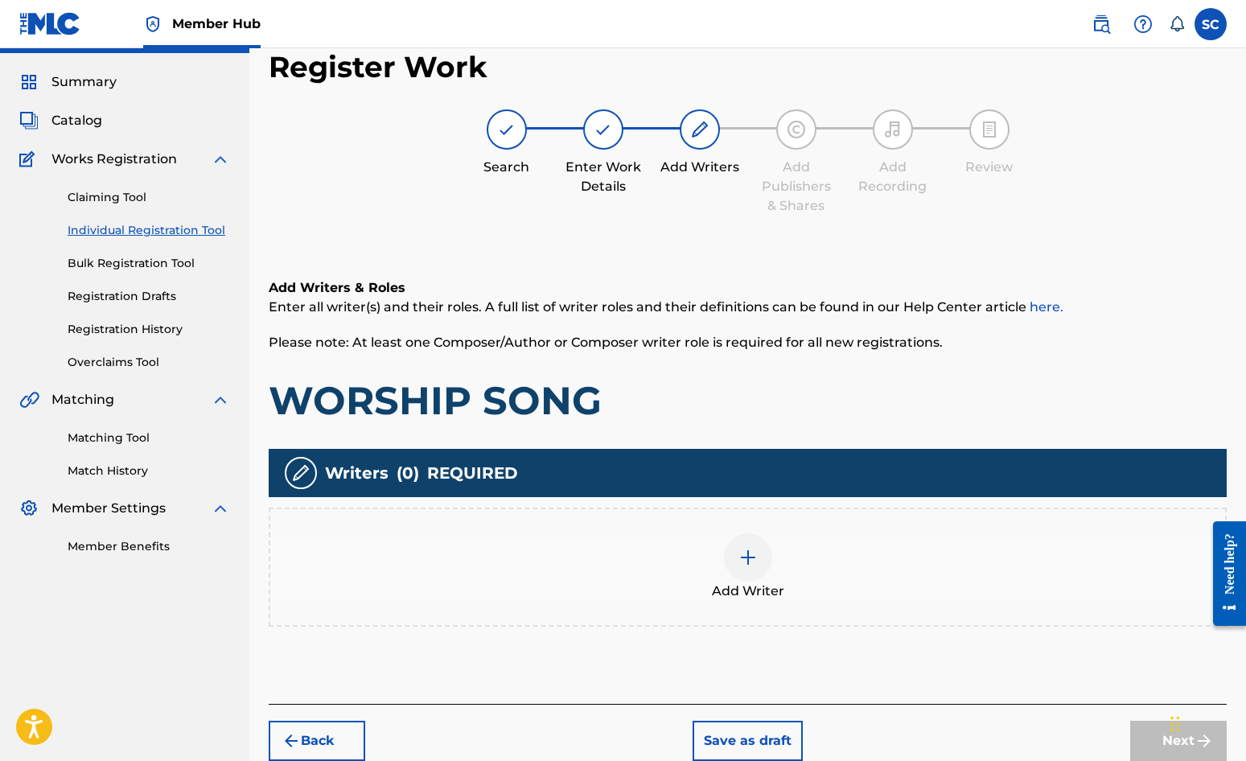
scroll to position [72, 0]
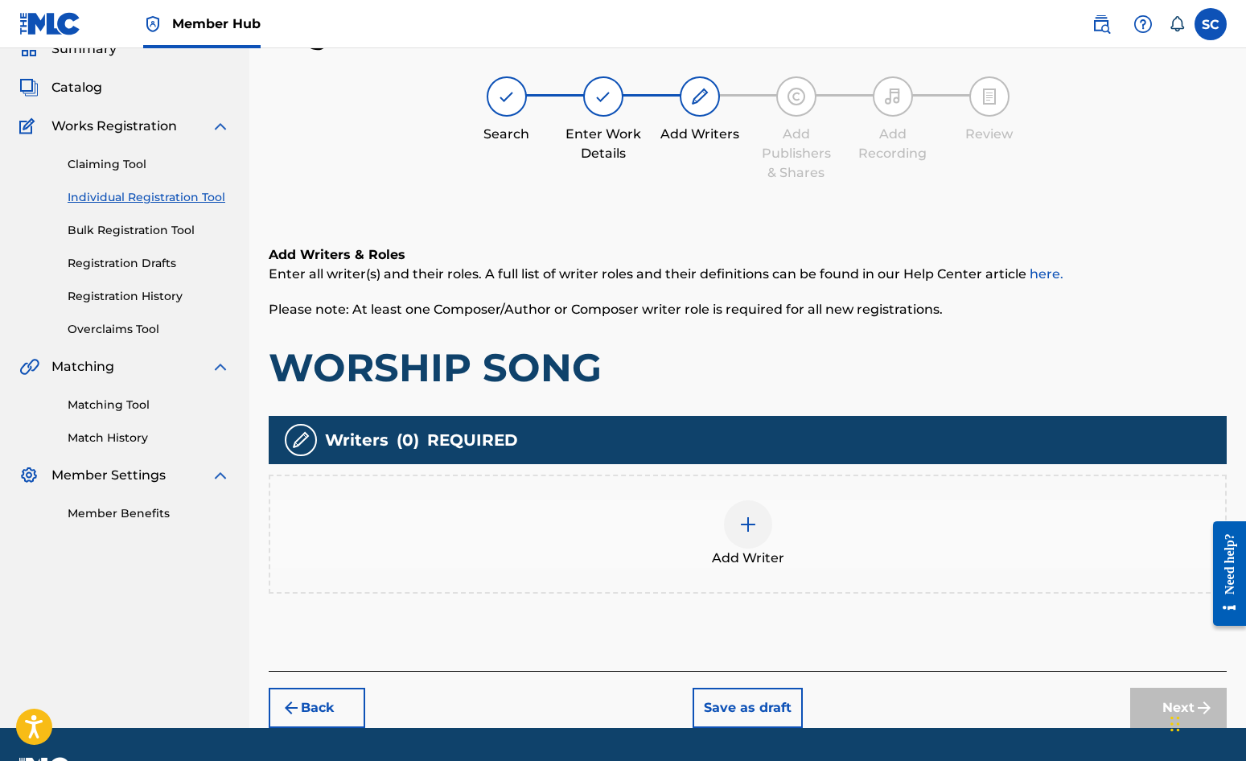
click at [748, 525] on img at bounding box center [748, 524] width 19 height 19
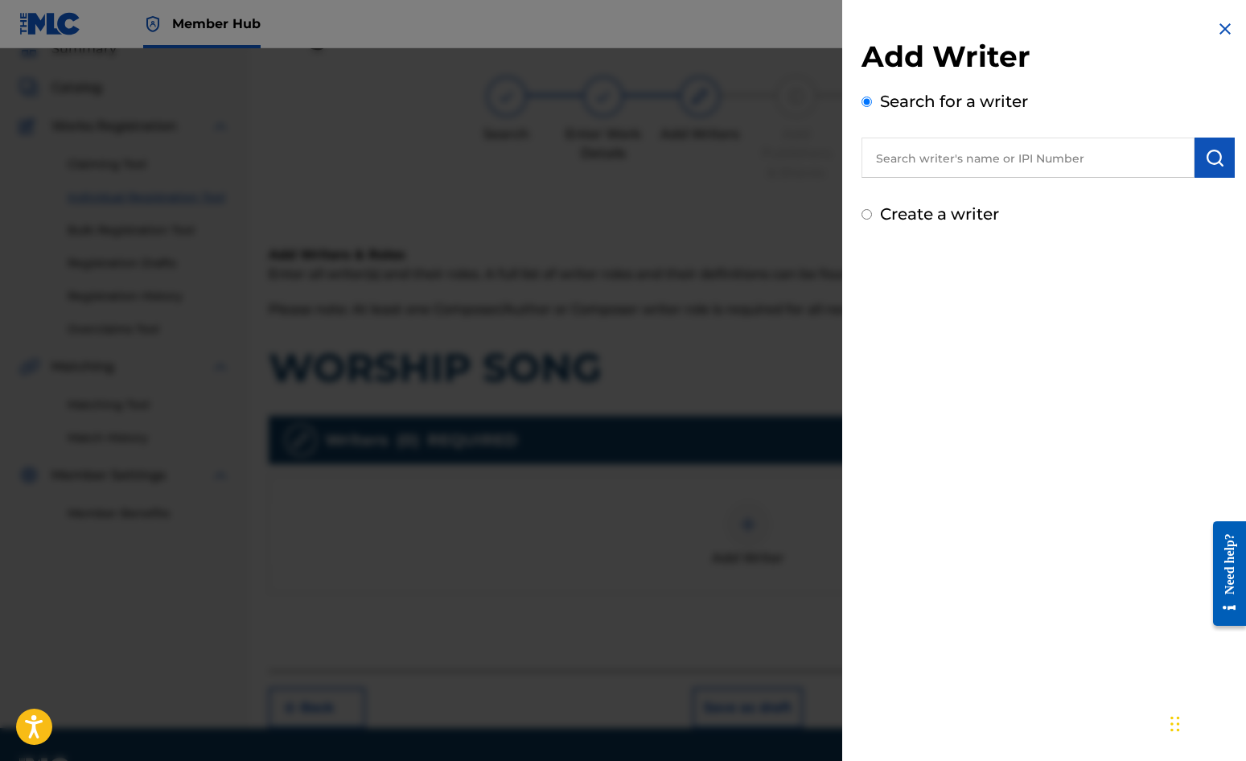
click at [939, 217] on label "Create a writer" at bounding box center [939, 213] width 119 height 19
radio input "true"
click at [872, 217] on input "Create a writer" at bounding box center [867, 214] width 10 height 10
radio input "false"
radio input "true"
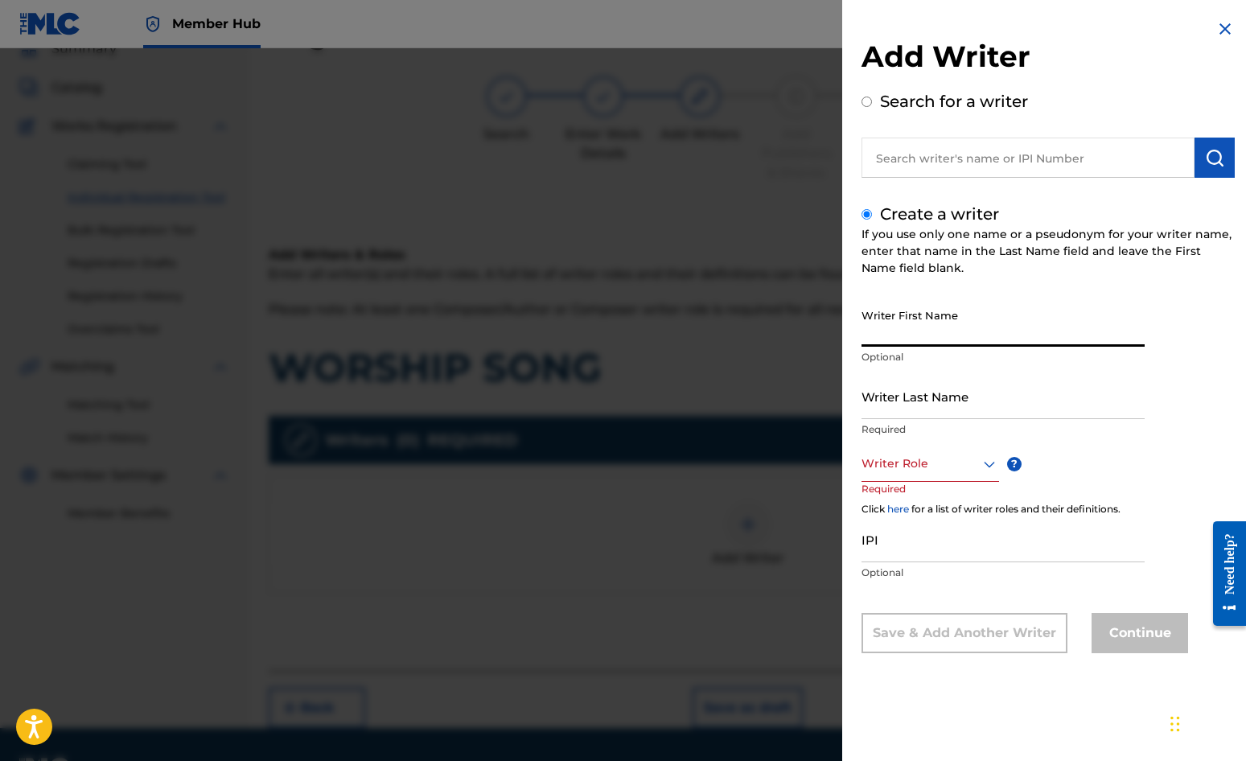
click at [903, 311] on input "Writer First Name" at bounding box center [1003, 324] width 283 height 46
type input "[PERSON_NAME]"
click at [925, 394] on input "Writer Last Name" at bounding box center [1003, 396] width 283 height 46
type input "[PERSON_NAME]"
click at [912, 460] on div at bounding box center [931, 464] width 138 height 20
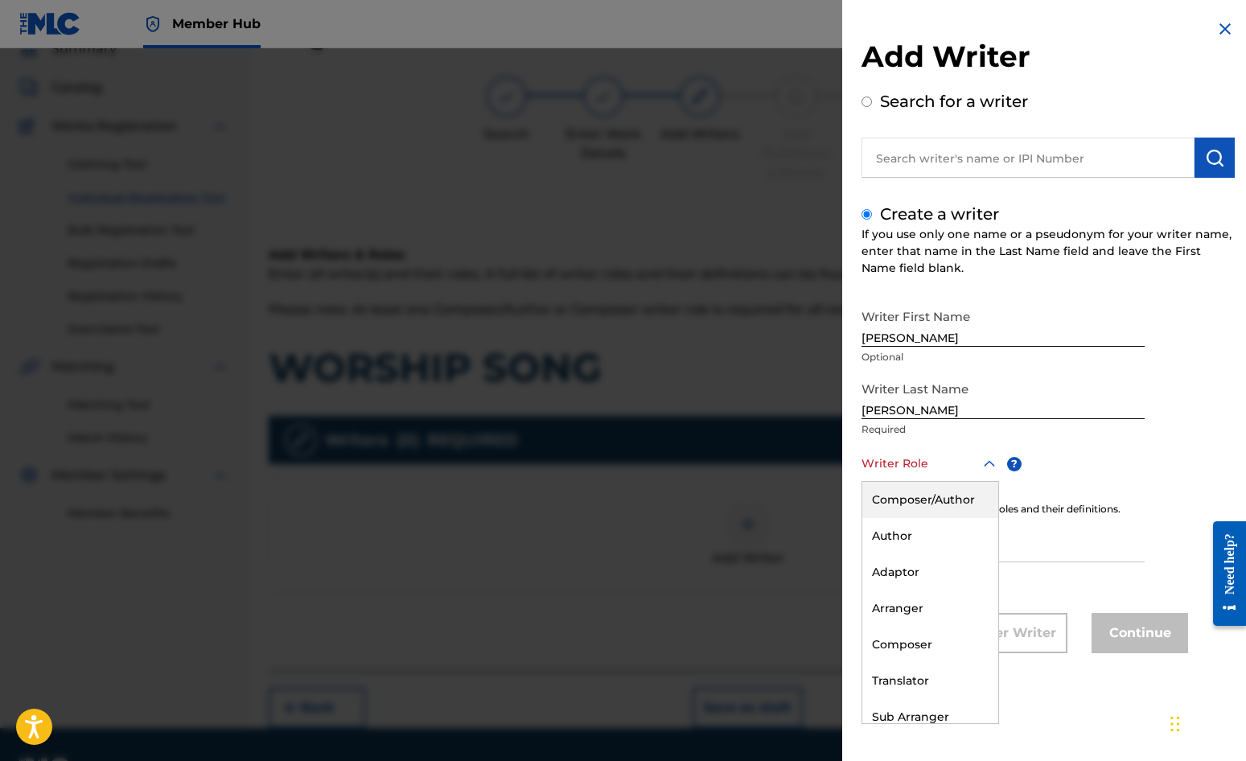
click at [916, 497] on div "Composer/Author" at bounding box center [931, 500] width 136 height 36
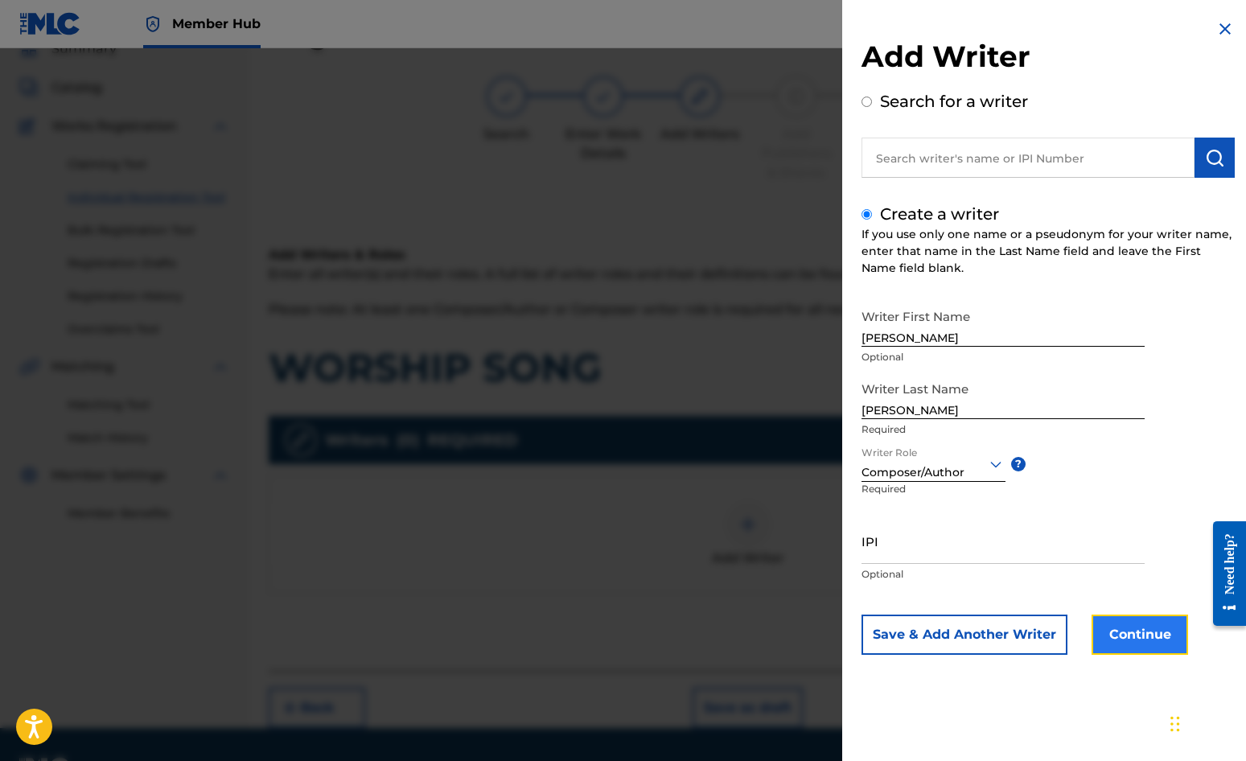
click at [1127, 641] on button "Continue" at bounding box center [1140, 635] width 97 height 40
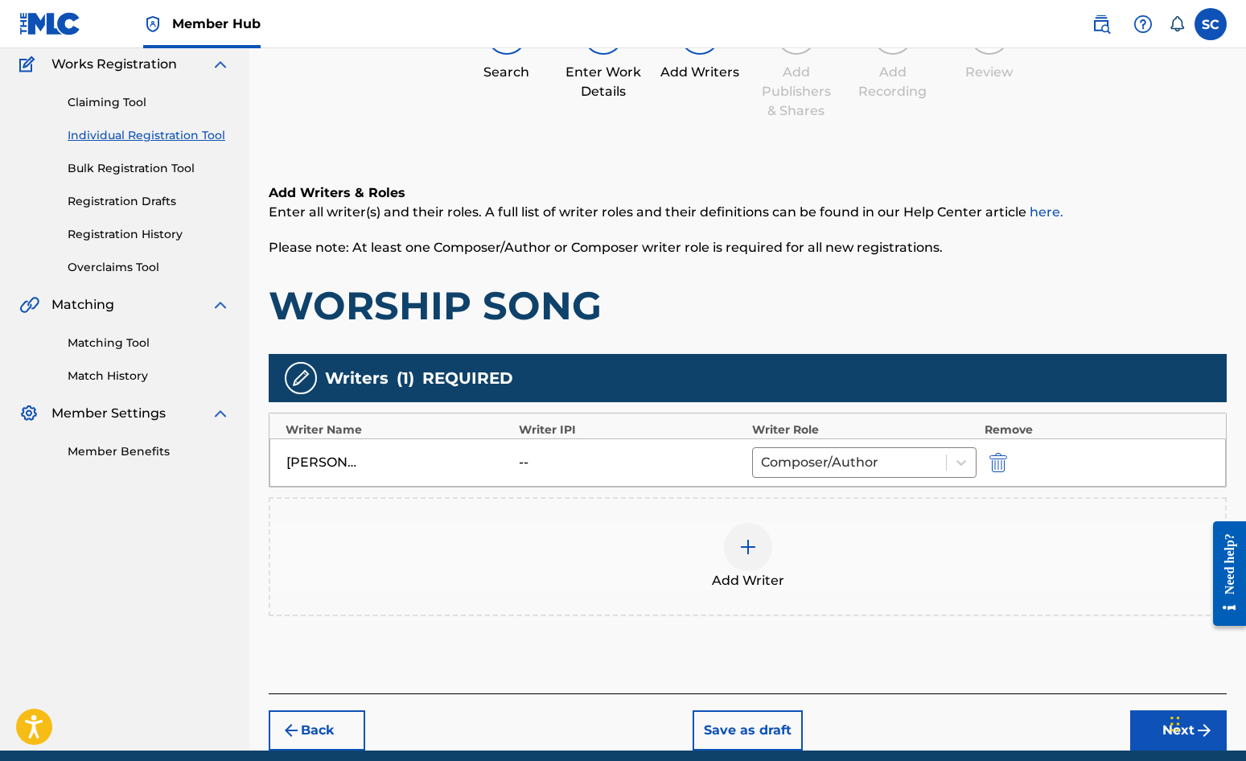
scroll to position [201, 0]
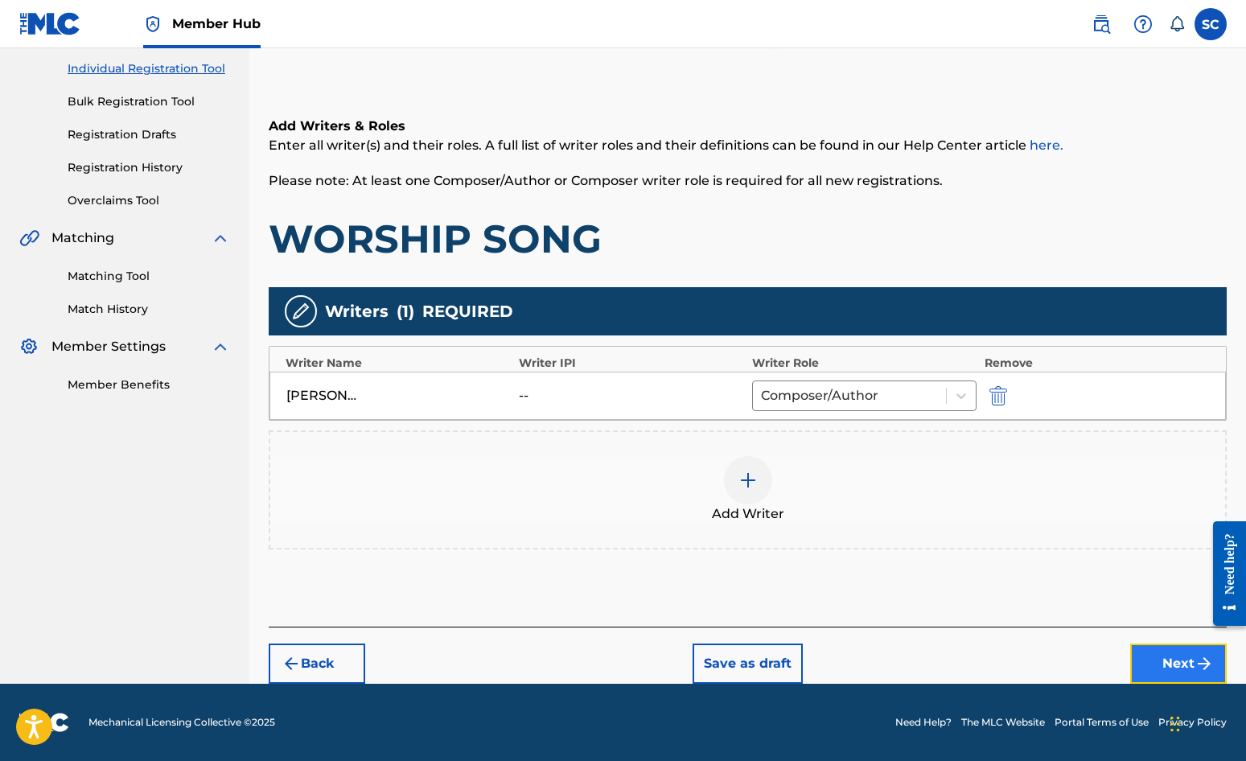
click at [1127, 661] on button "Next" at bounding box center [1179, 664] width 97 height 40
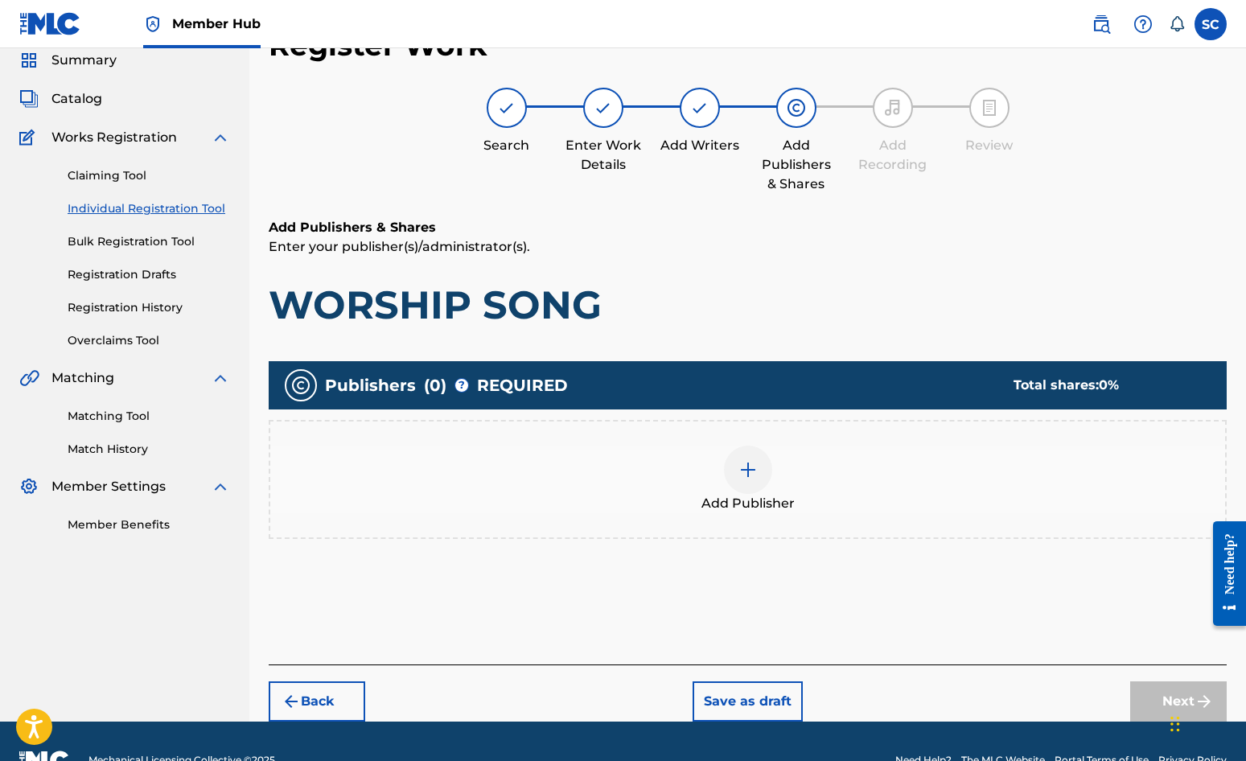
scroll to position [72, 0]
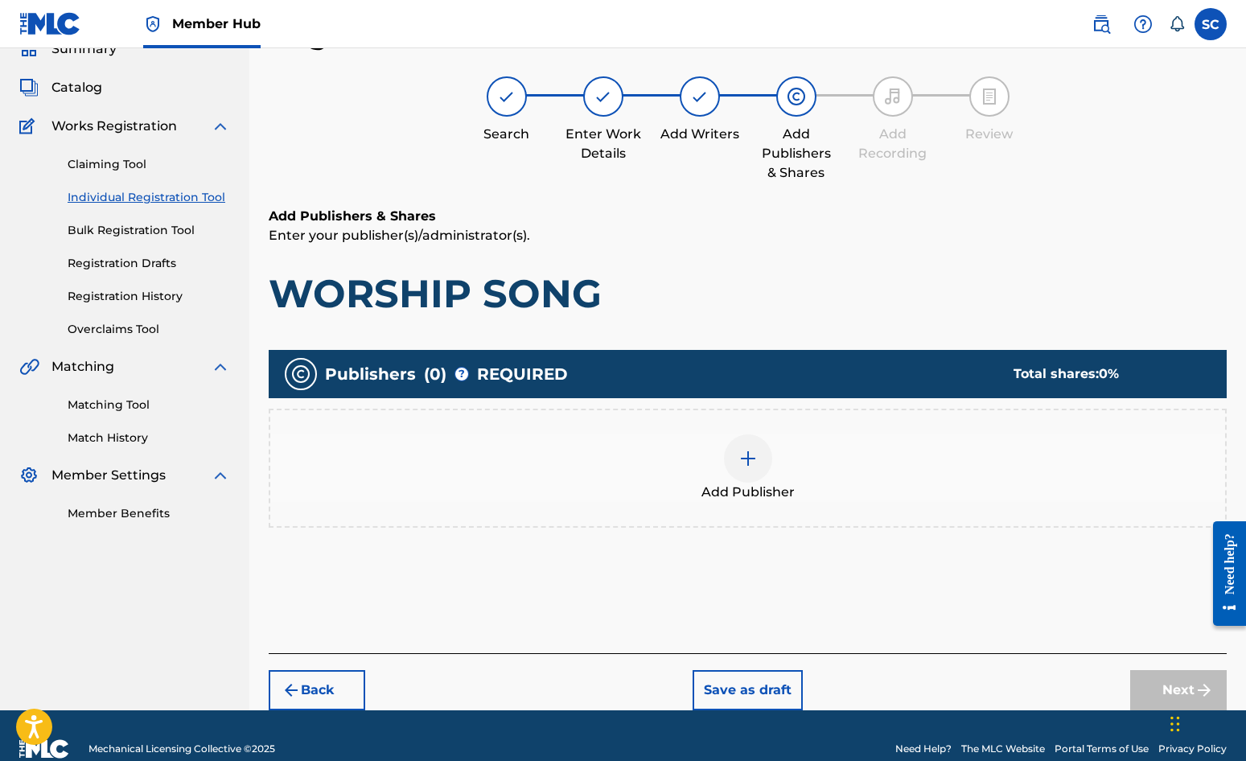
click at [744, 460] on img at bounding box center [748, 458] width 19 height 19
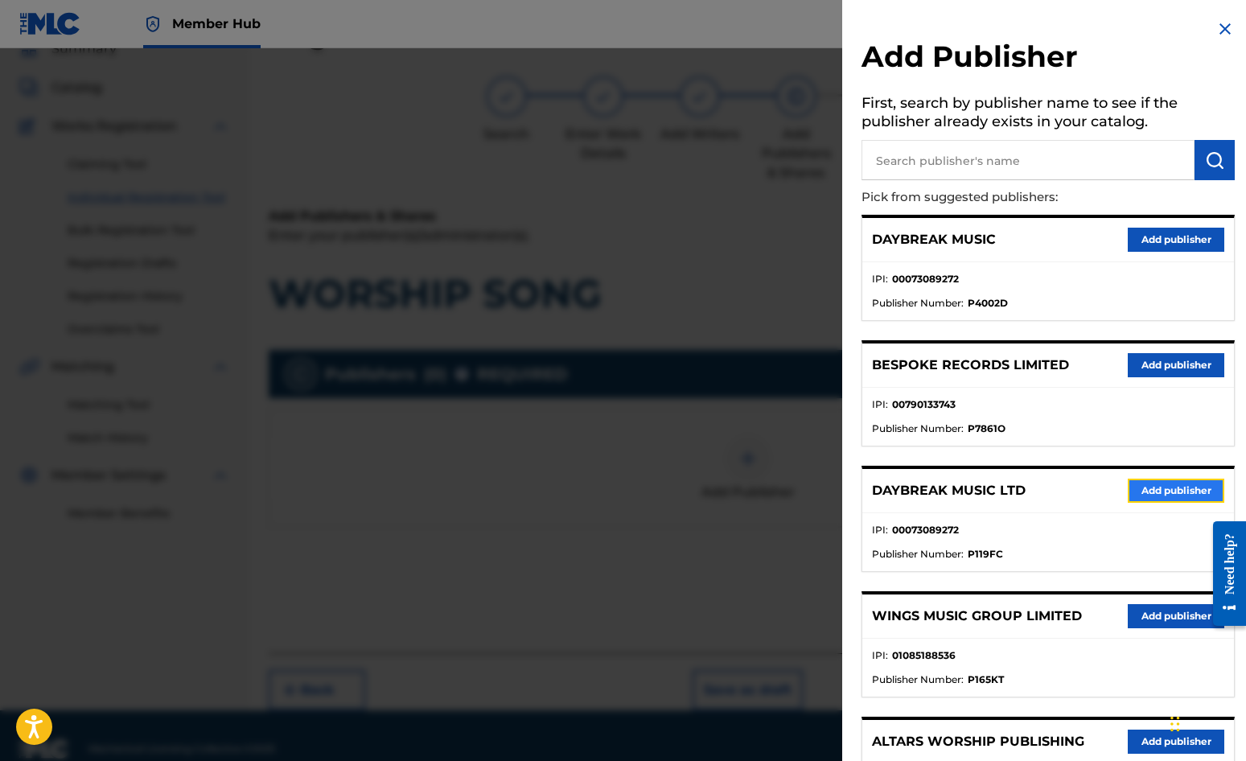
click at [1127, 488] on button "Add publisher" at bounding box center [1176, 491] width 97 height 24
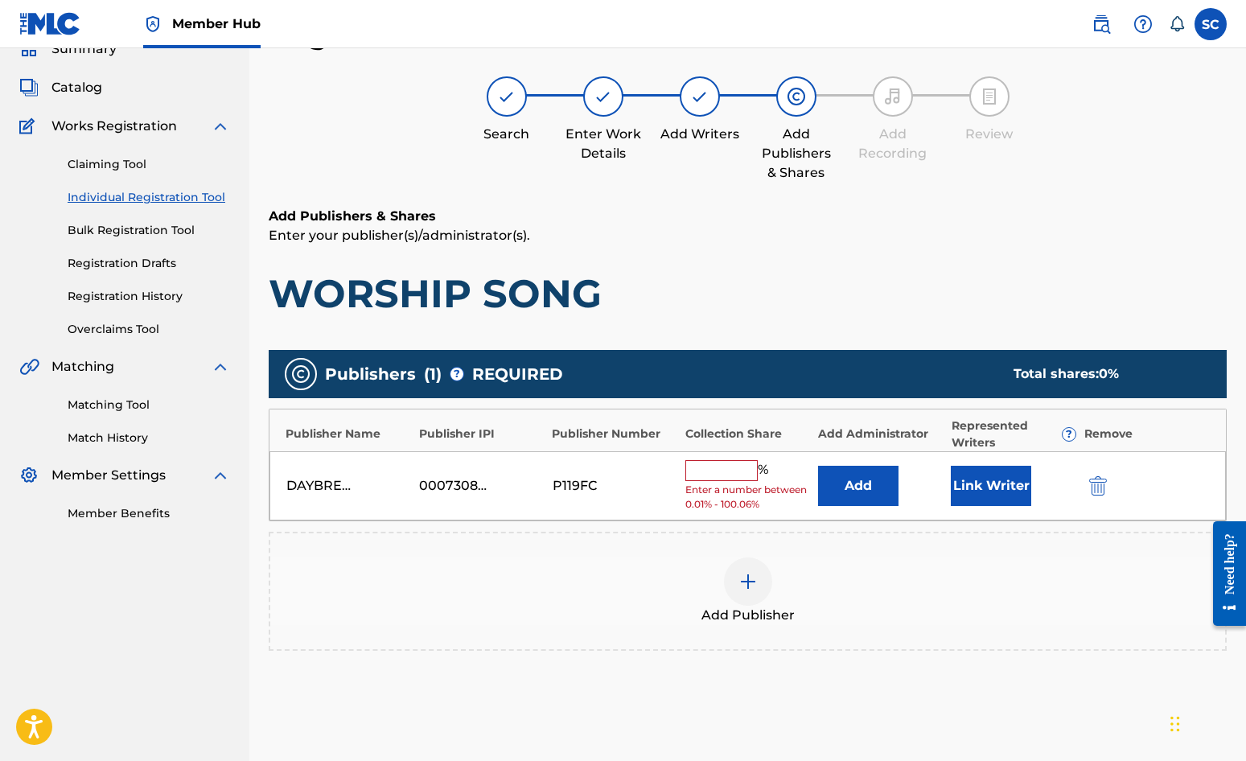
click at [725, 461] on input "text" at bounding box center [722, 470] width 72 height 21
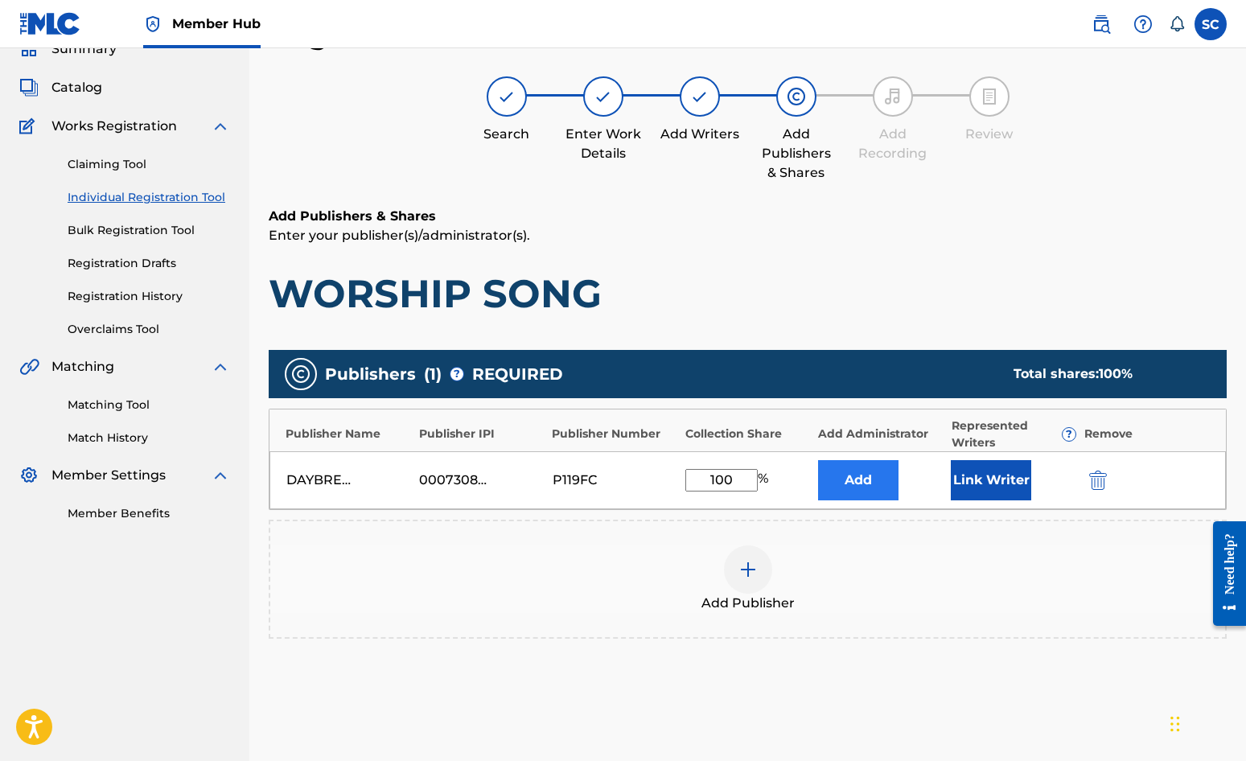
type input "100"
click at [851, 473] on button "Add" at bounding box center [858, 480] width 80 height 40
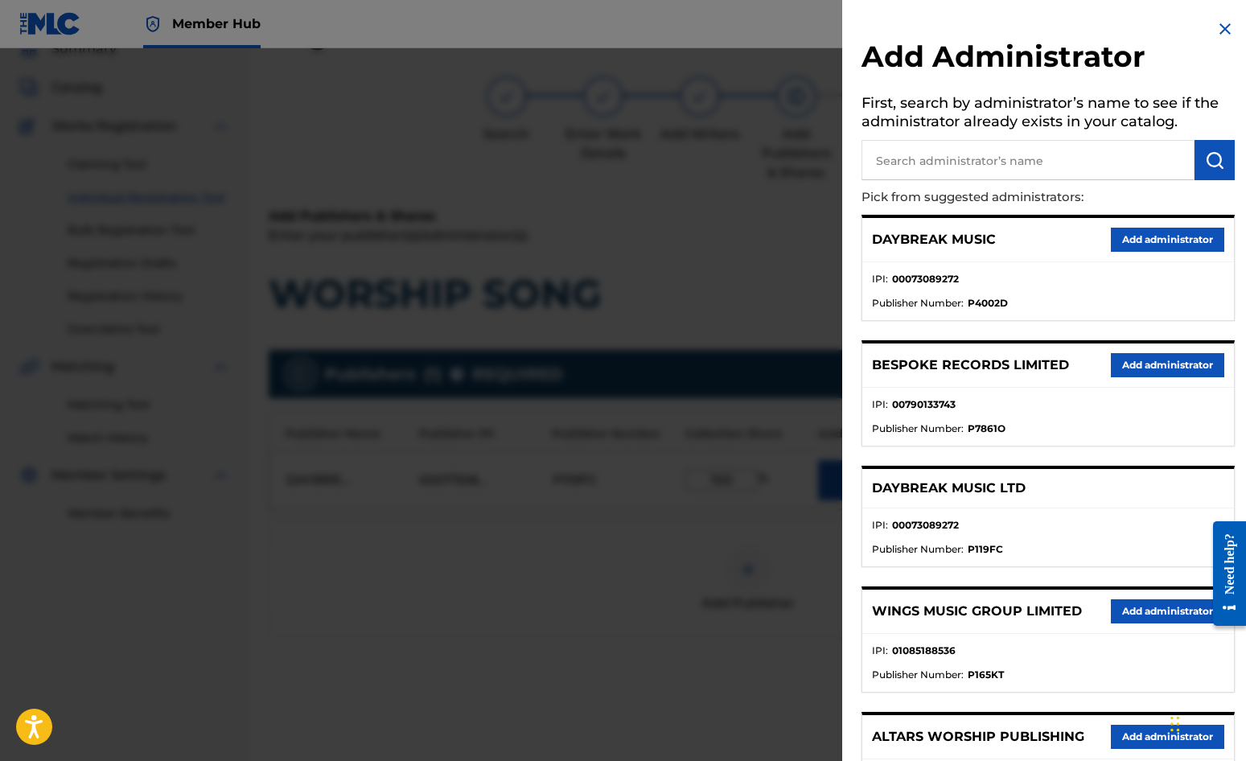
click at [927, 159] on input "text" at bounding box center [1028, 160] width 333 height 40
type input "SONG SOLUTIONS"
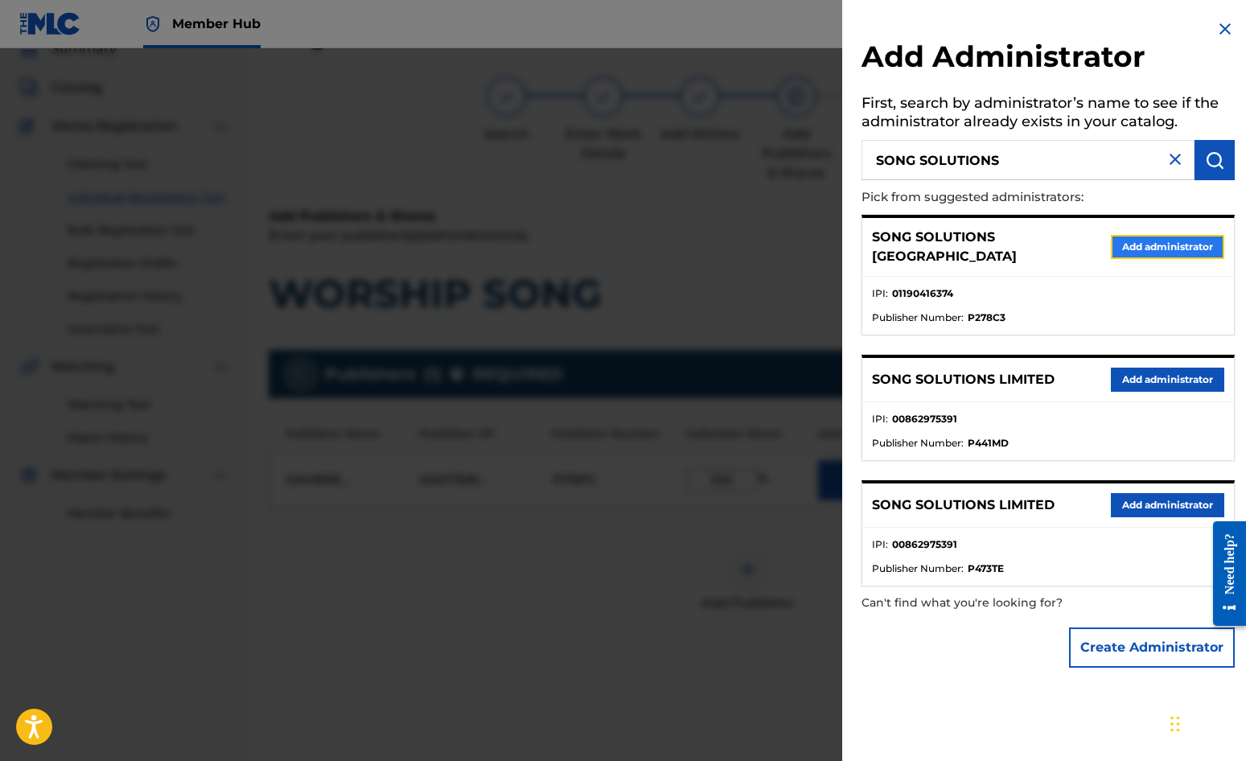
click at [1127, 243] on button "Add administrator" at bounding box center [1167, 247] width 113 height 24
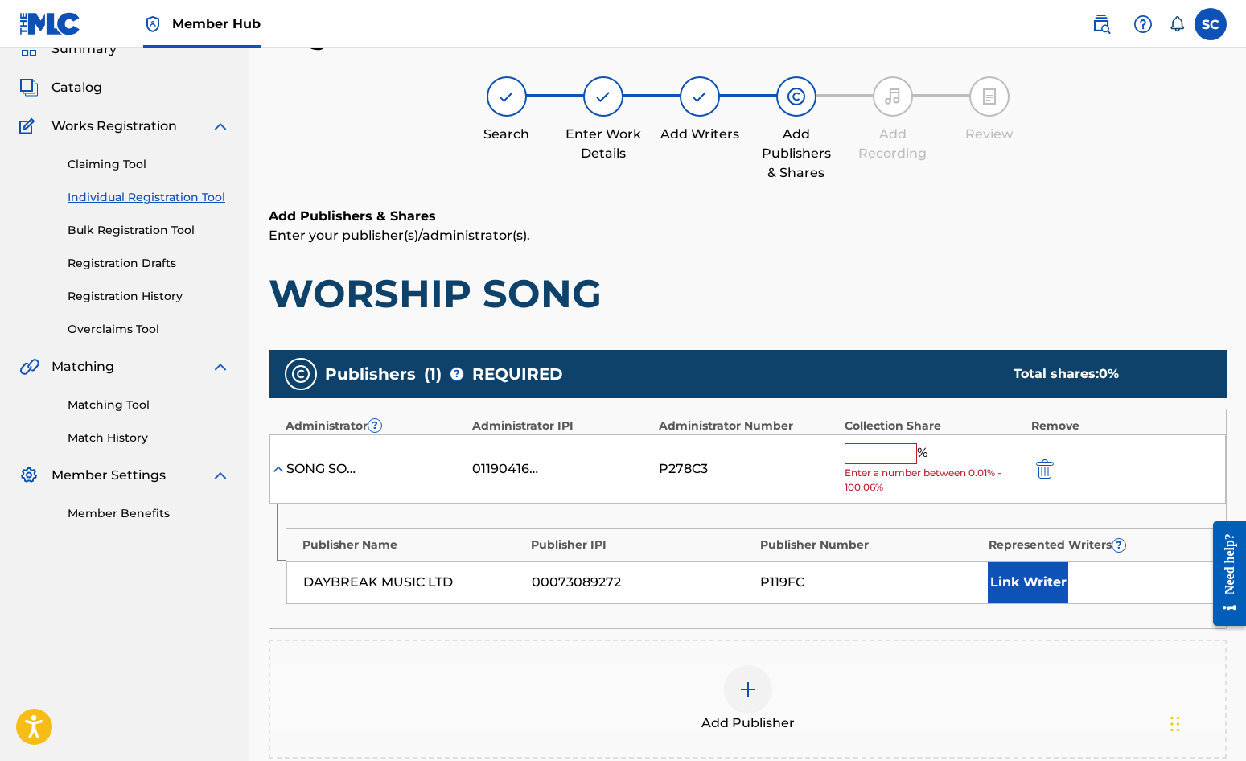
click at [875, 451] on input "text" at bounding box center [881, 453] width 72 height 21
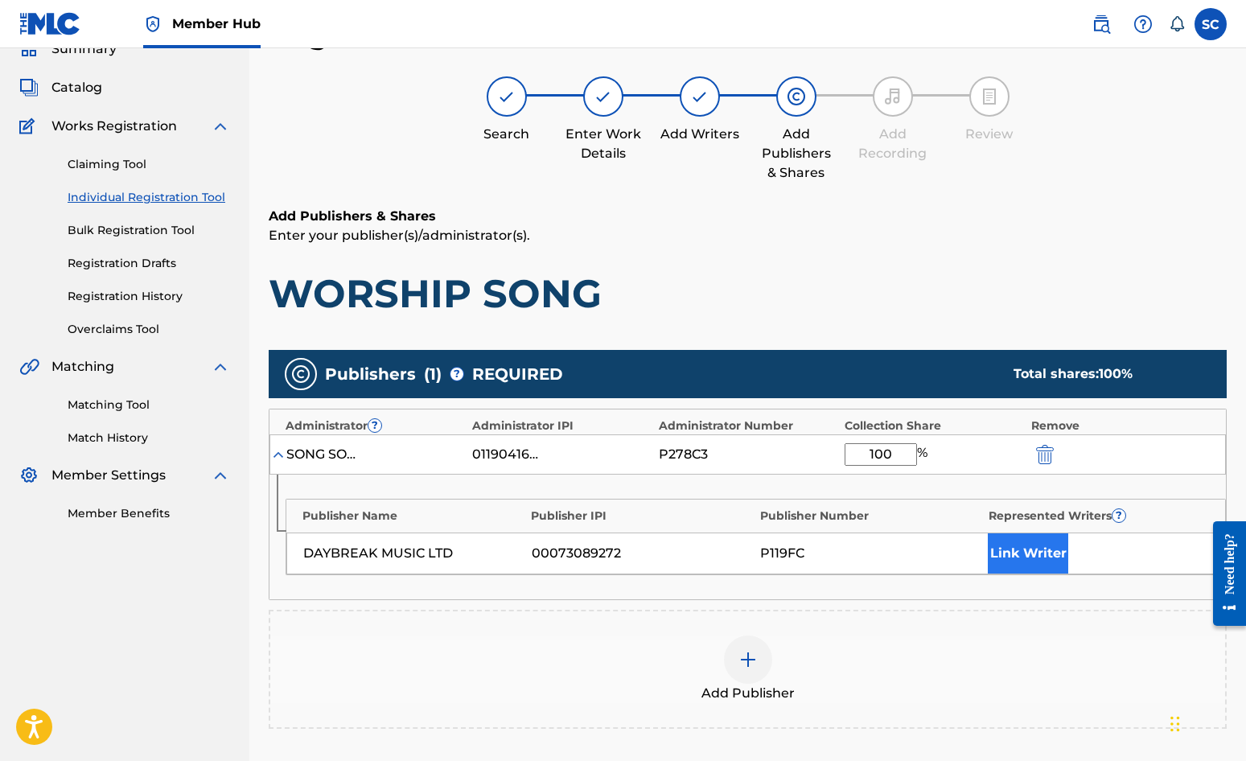
type input "100"
click at [1018, 547] on button "Link Writer" at bounding box center [1028, 553] width 80 height 40
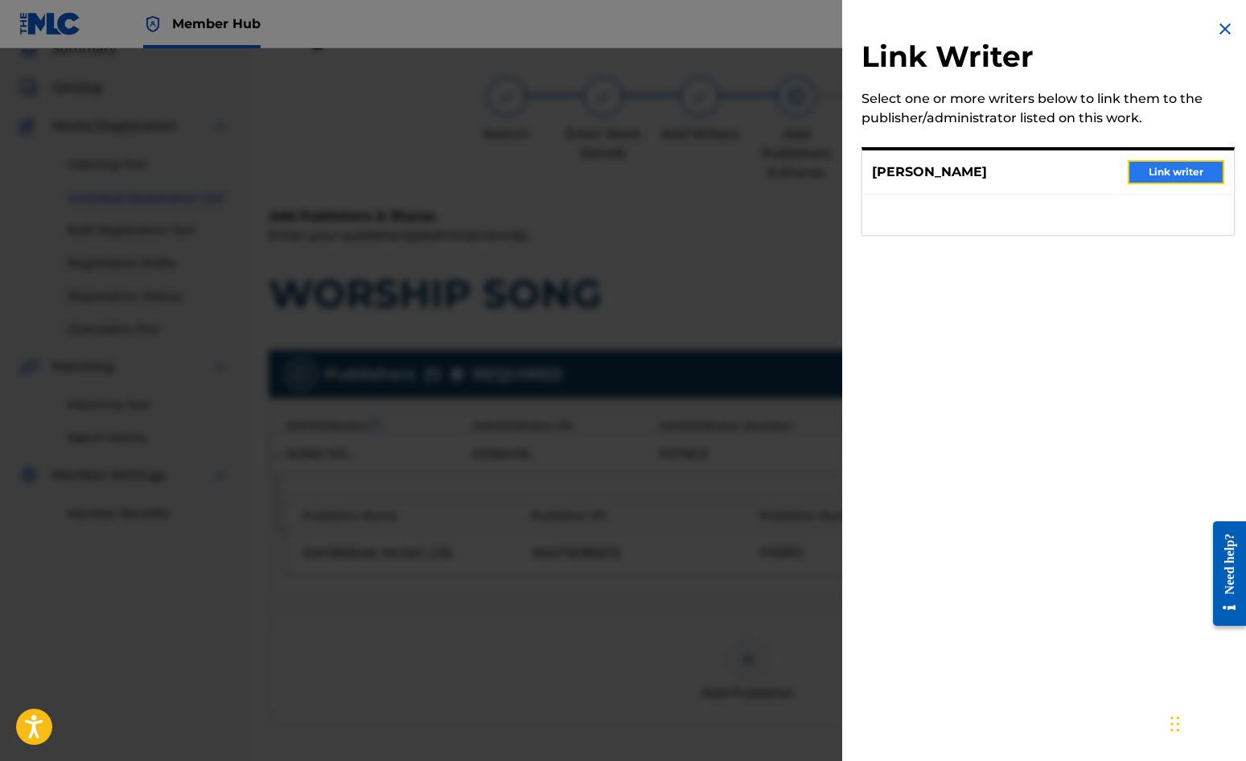
click at [1127, 171] on button "Link writer" at bounding box center [1176, 172] width 97 height 24
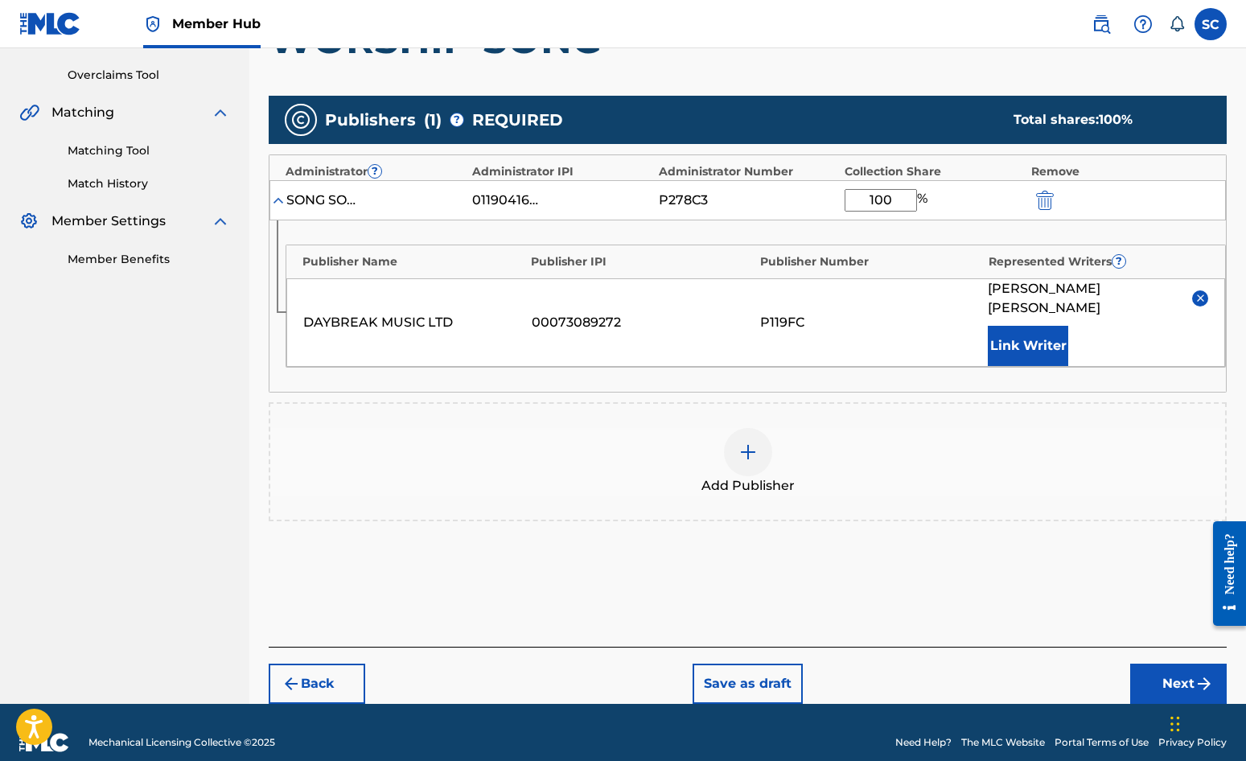
scroll to position [327, 0]
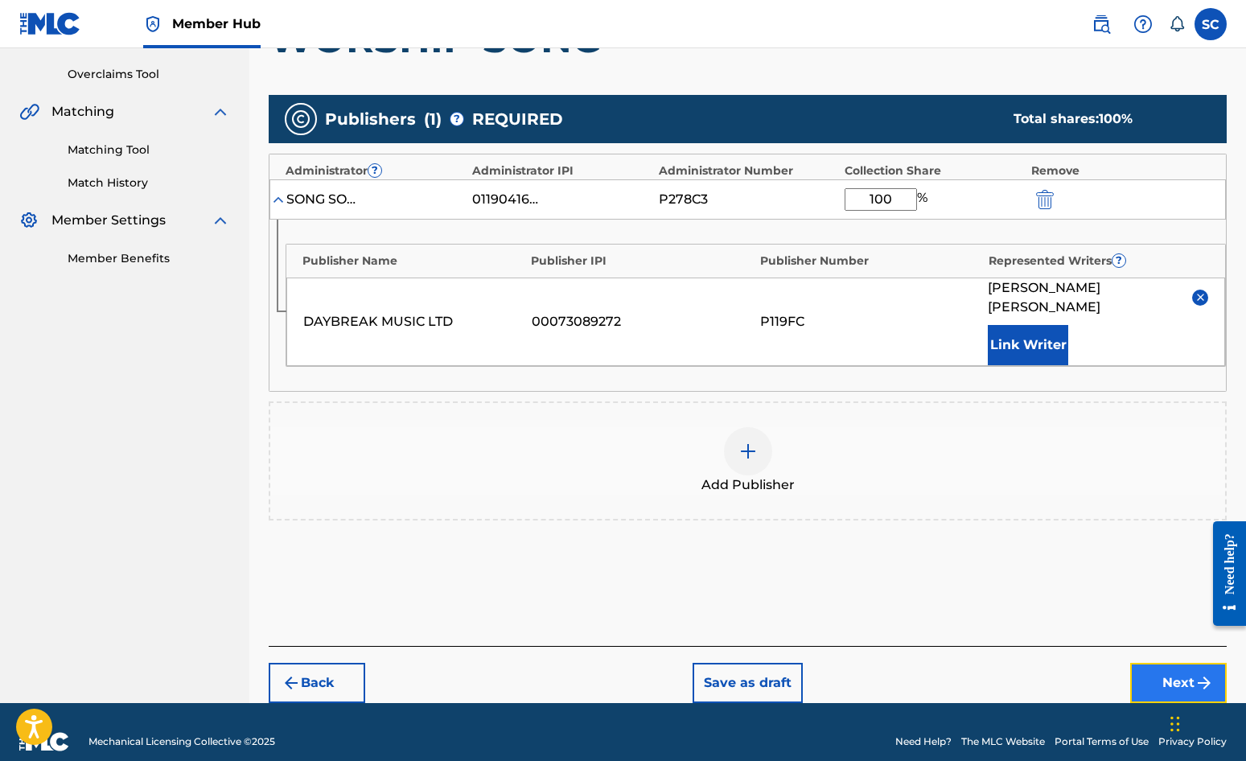
click at [1127, 663] on button "Next" at bounding box center [1179, 683] width 97 height 40
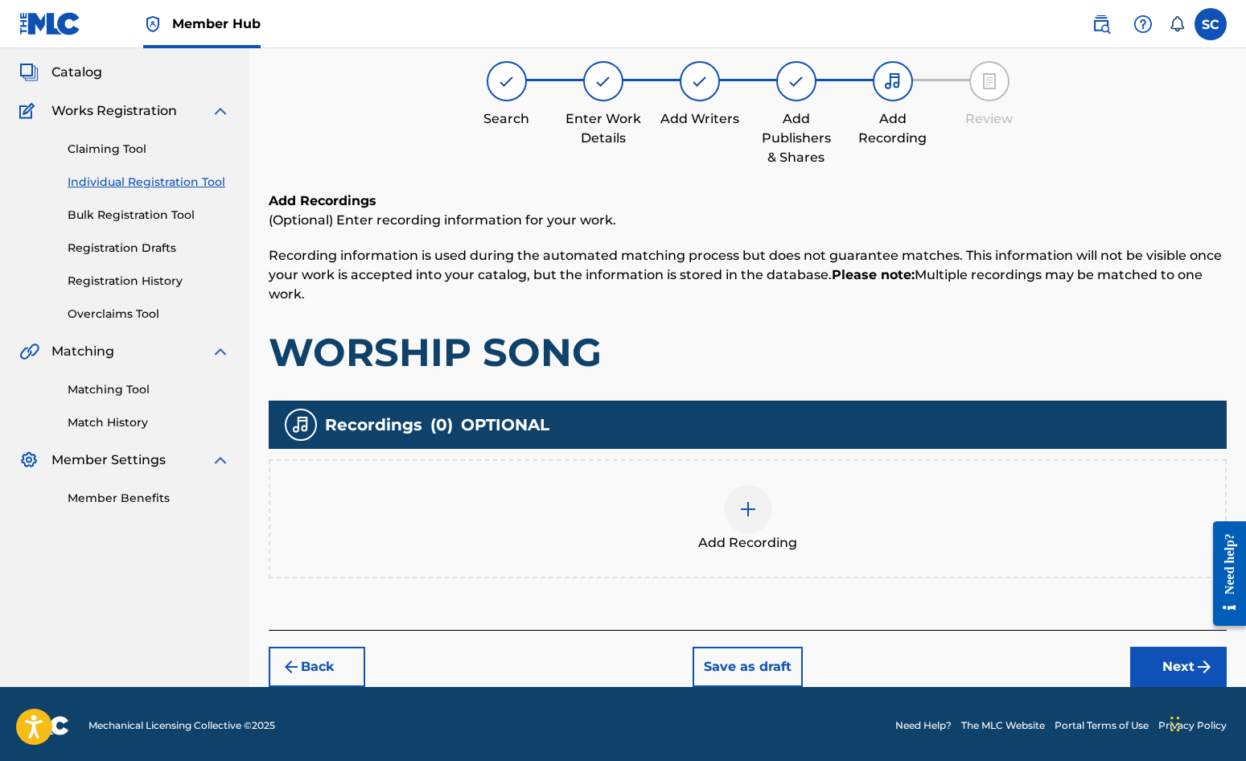
scroll to position [91, 0]
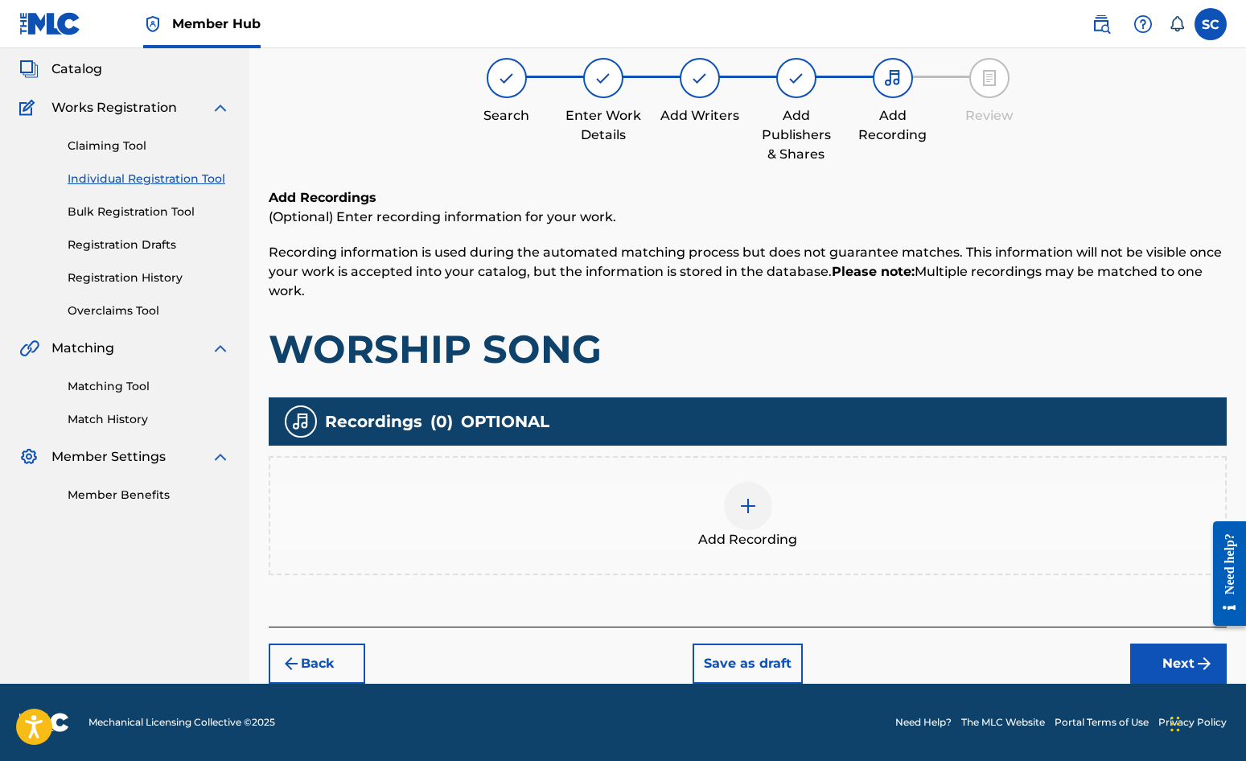
click at [749, 507] on img at bounding box center [748, 505] width 19 height 19
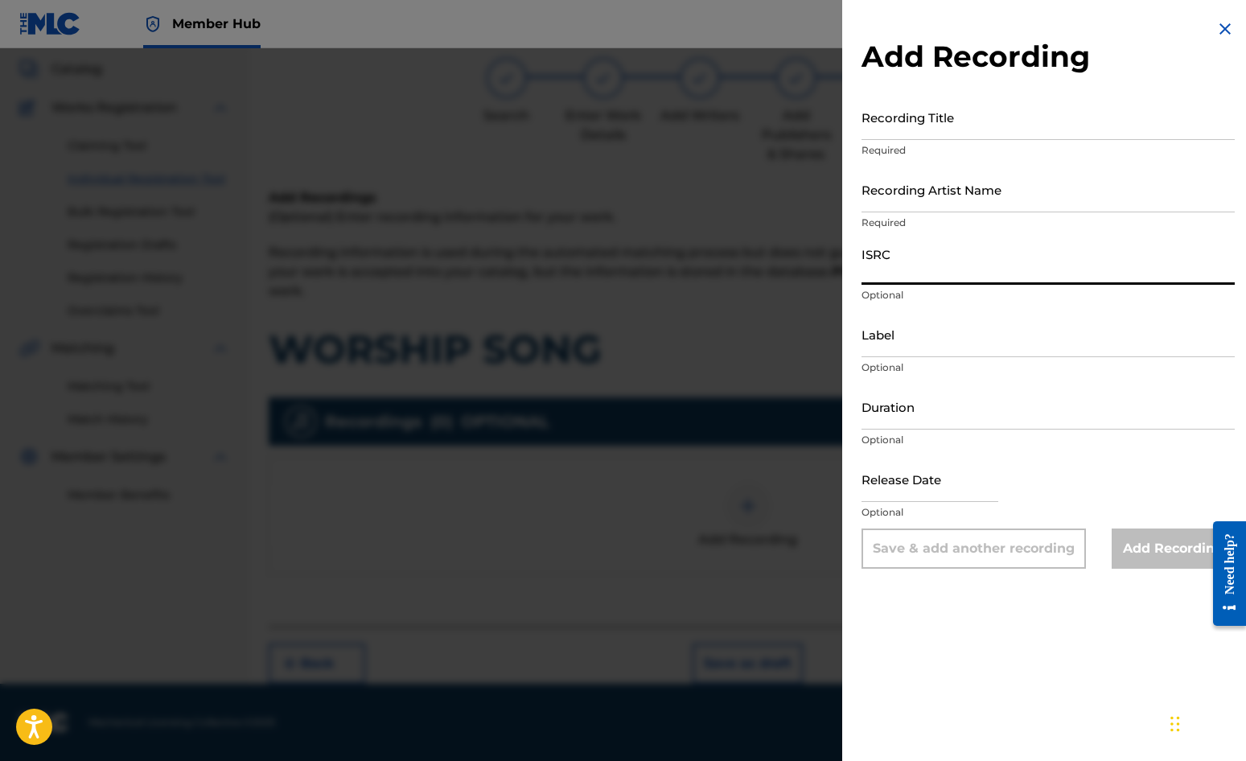
click at [904, 269] on input "ISRC" at bounding box center [1048, 262] width 373 height 46
paste input "GBDPR0372014"
type input "GBDPR0372014"
click at [901, 117] on input "Recording Title" at bounding box center [1048, 117] width 373 height 46
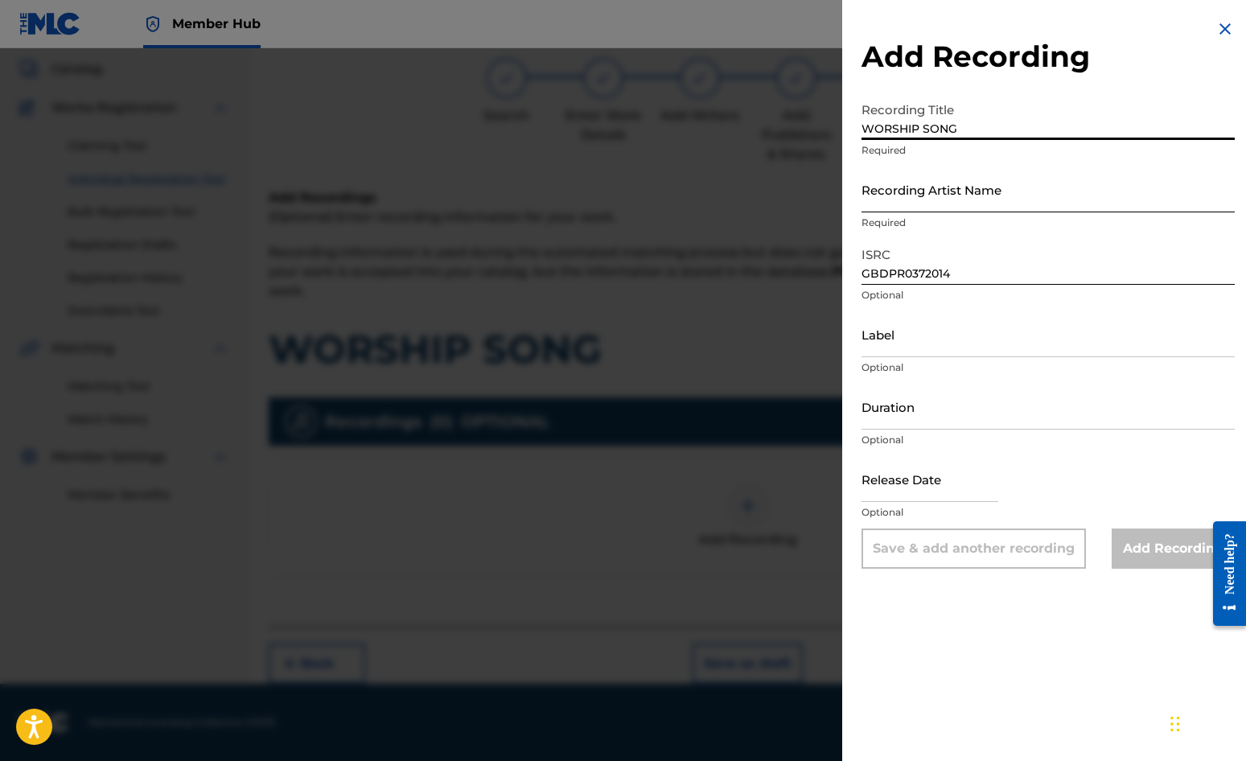
type input "WORSHIP SONG"
click at [941, 196] on input "Recording Artist Name" at bounding box center [1048, 190] width 373 height 46
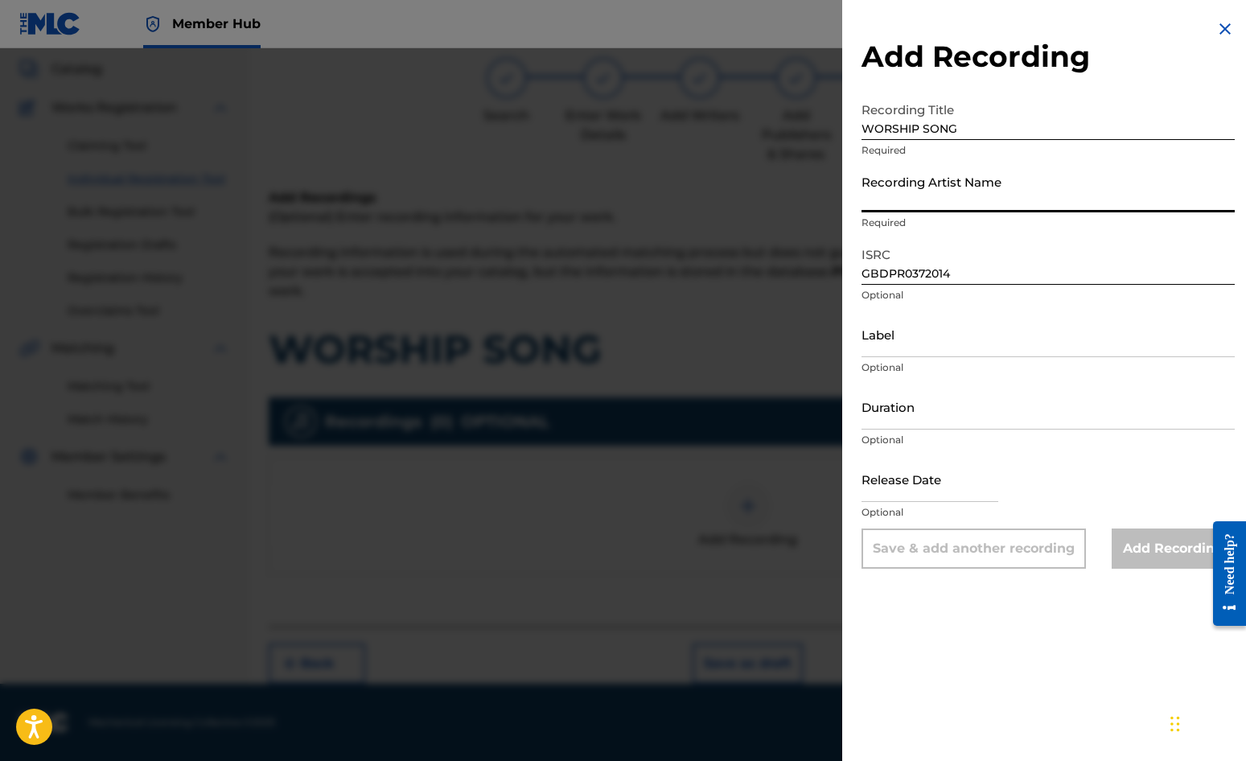
type input "[PERSON_NAME]"
type input "[DATE]"
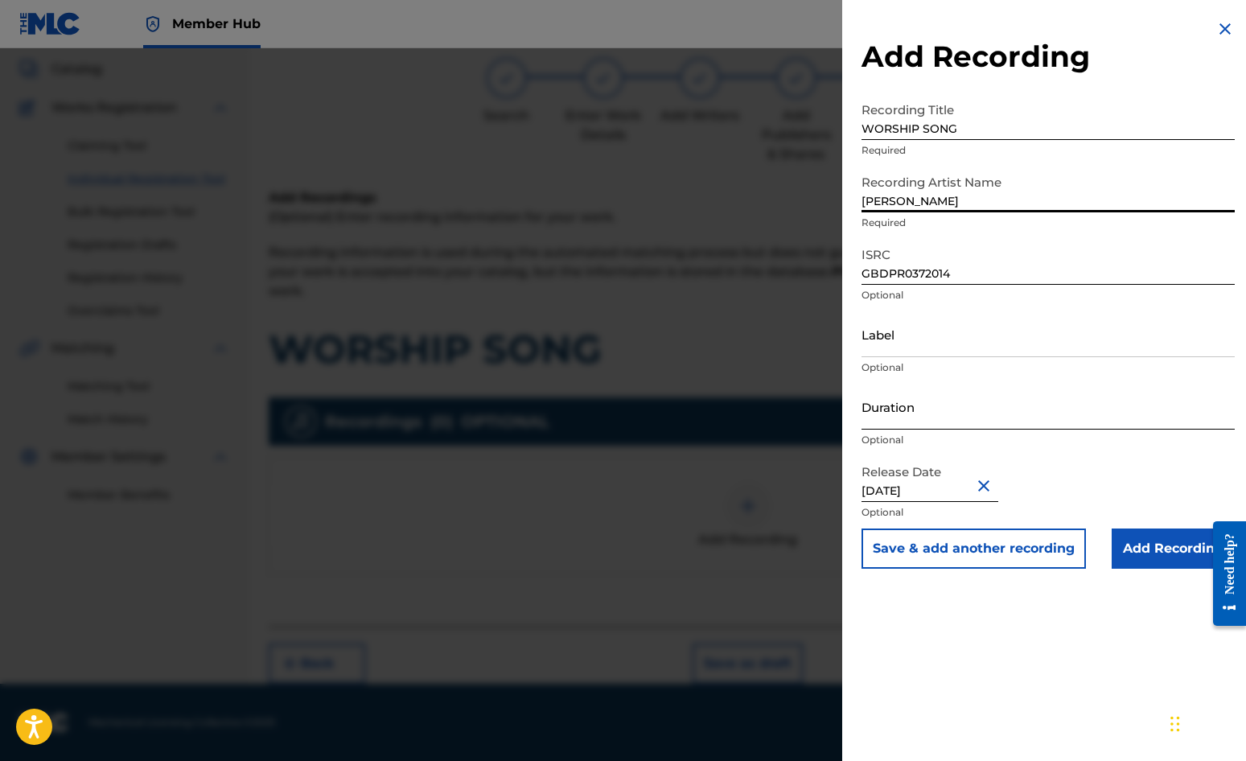
click at [927, 412] on input "Duration" at bounding box center [1048, 407] width 373 height 46
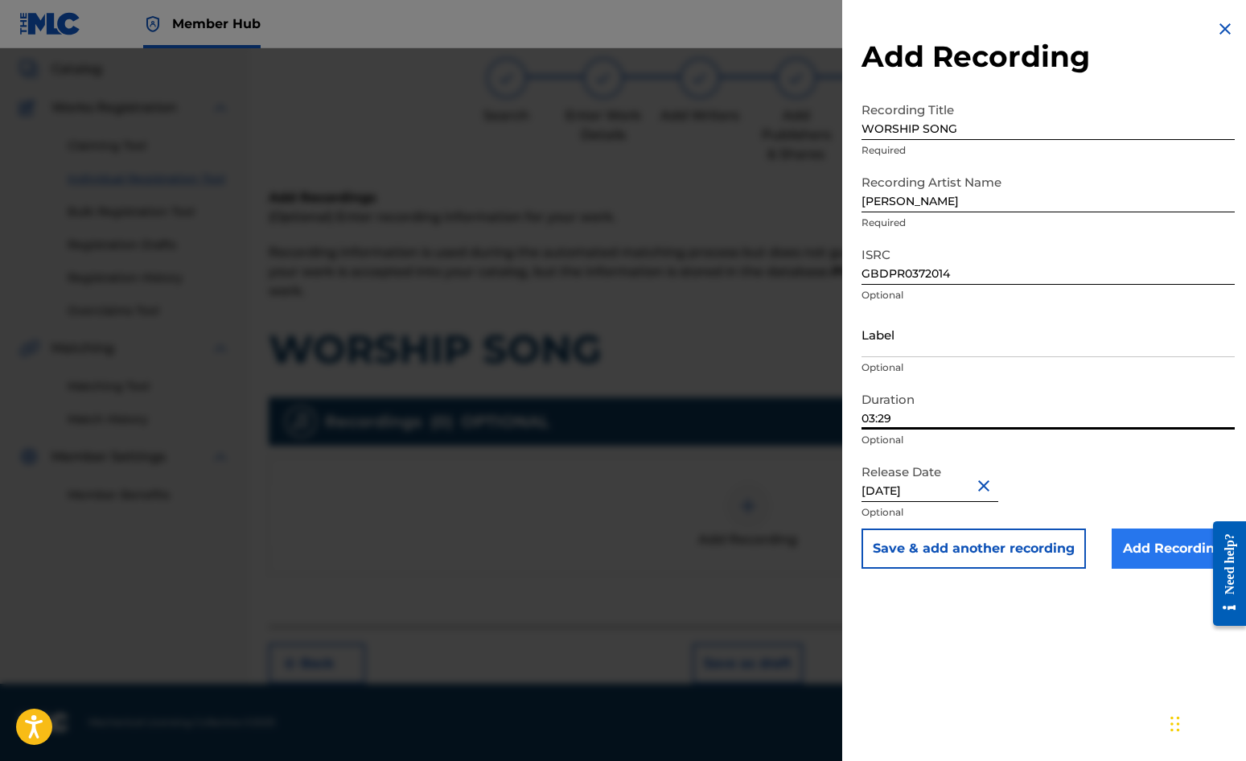
type input "03:29"
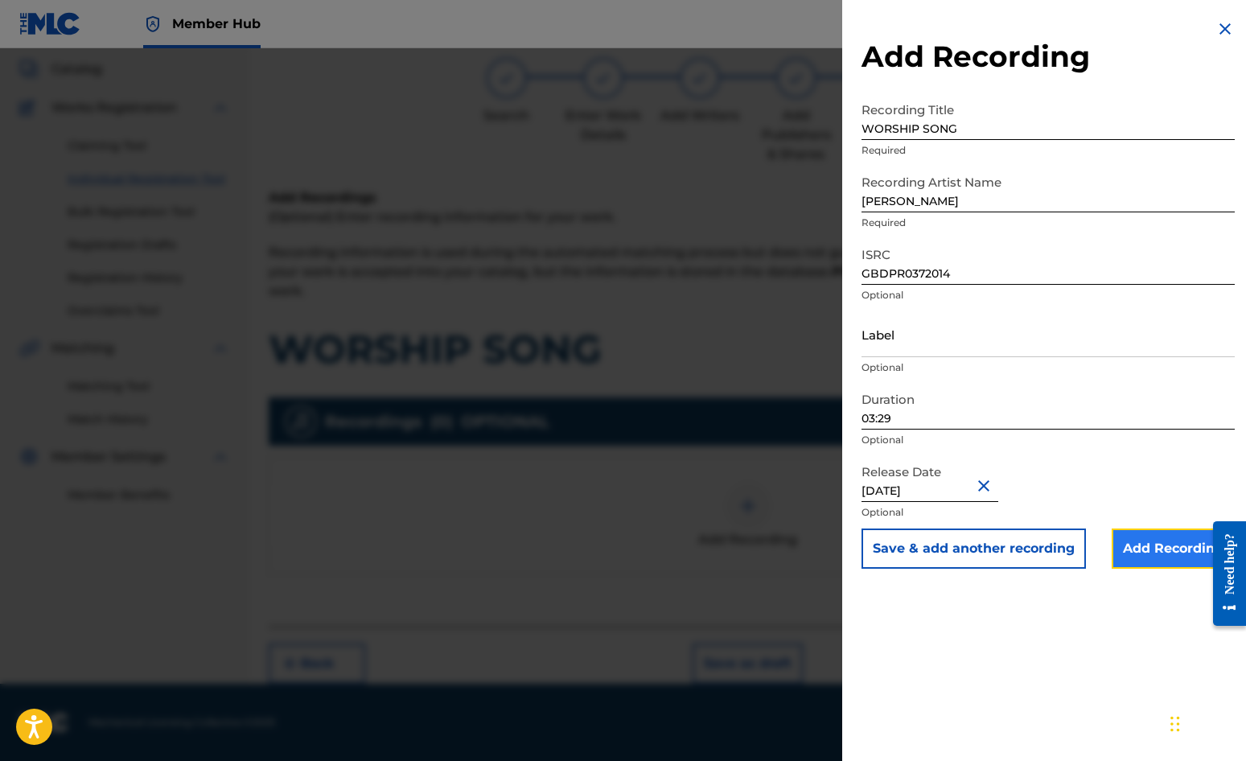
click at [1127, 552] on input "Add Recording" at bounding box center [1173, 549] width 123 height 40
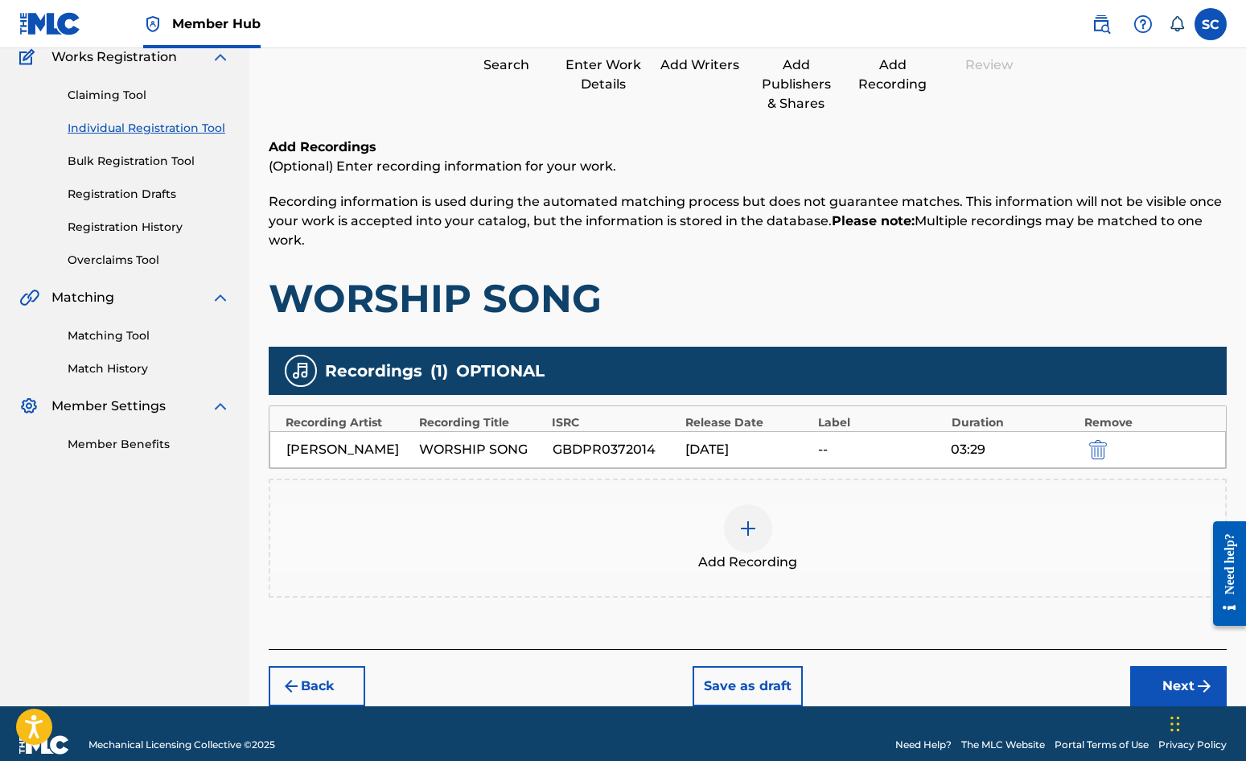
scroll to position [164, 0]
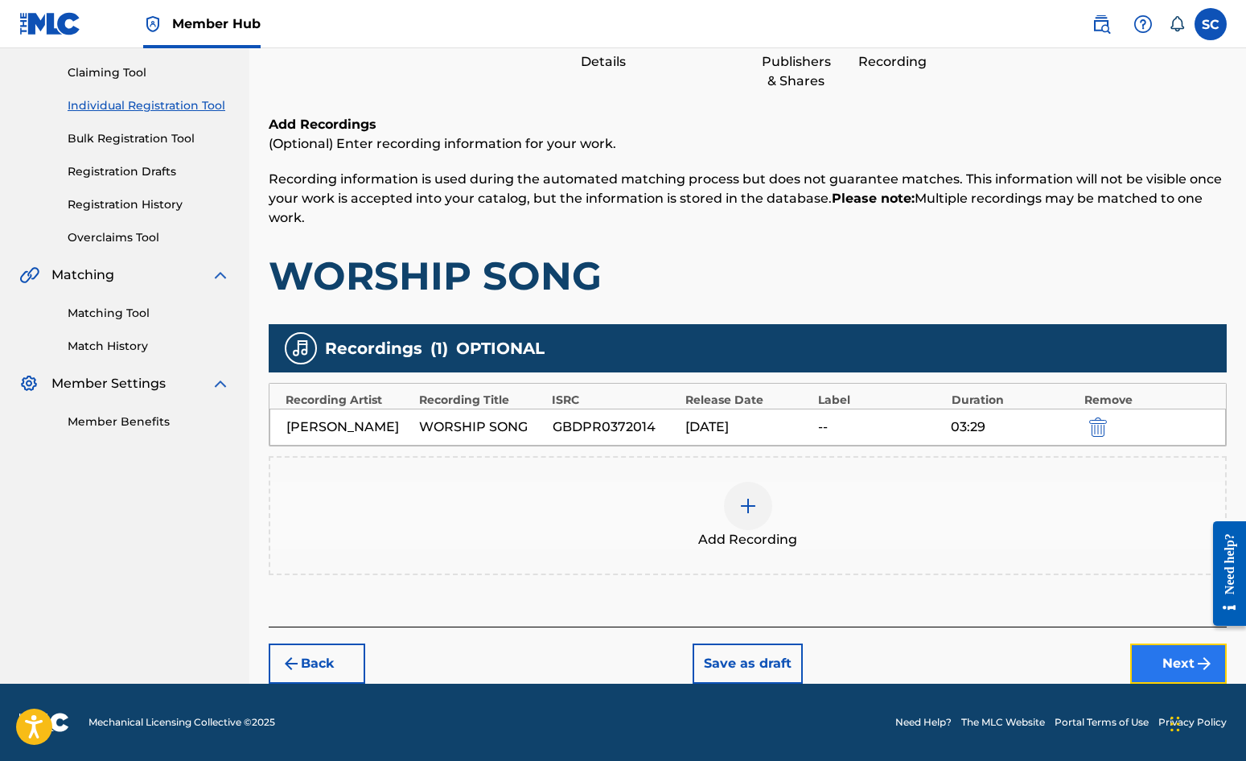
click at [1127, 660] on button "Next" at bounding box center [1179, 664] width 97 height 40
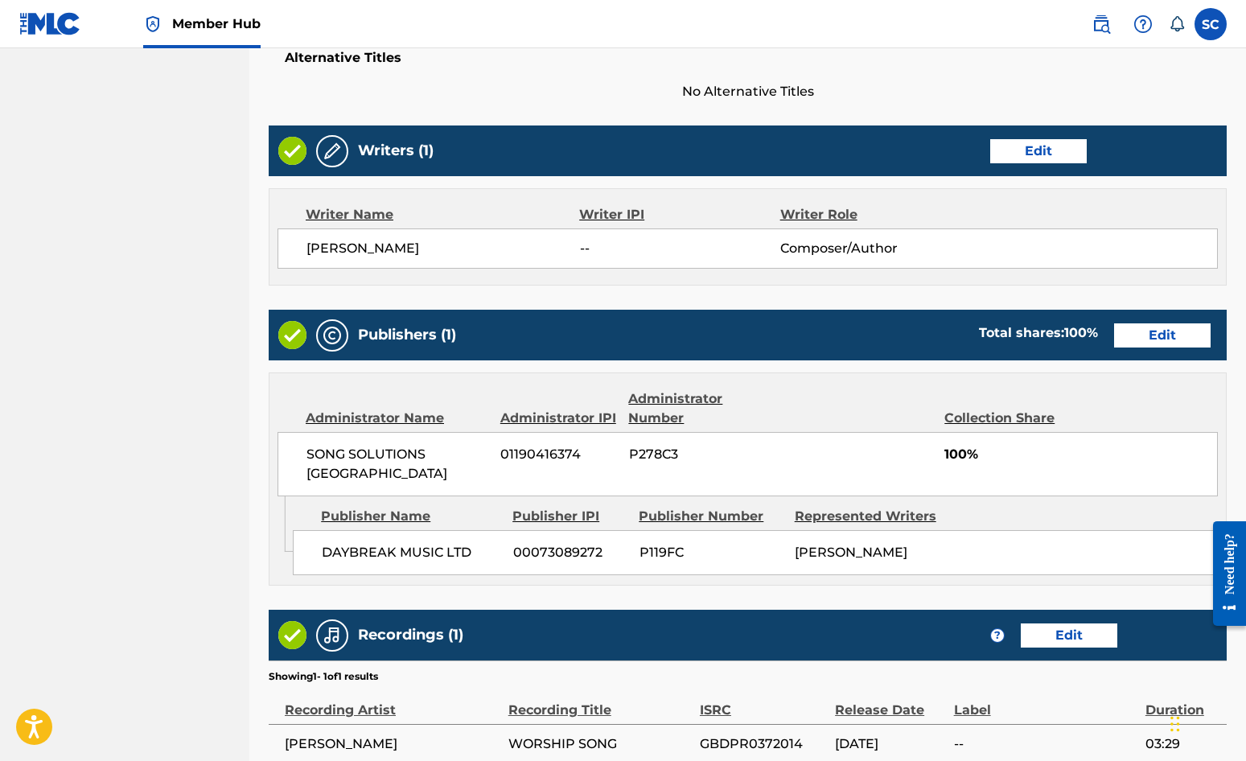
scroll to position [691, 0]
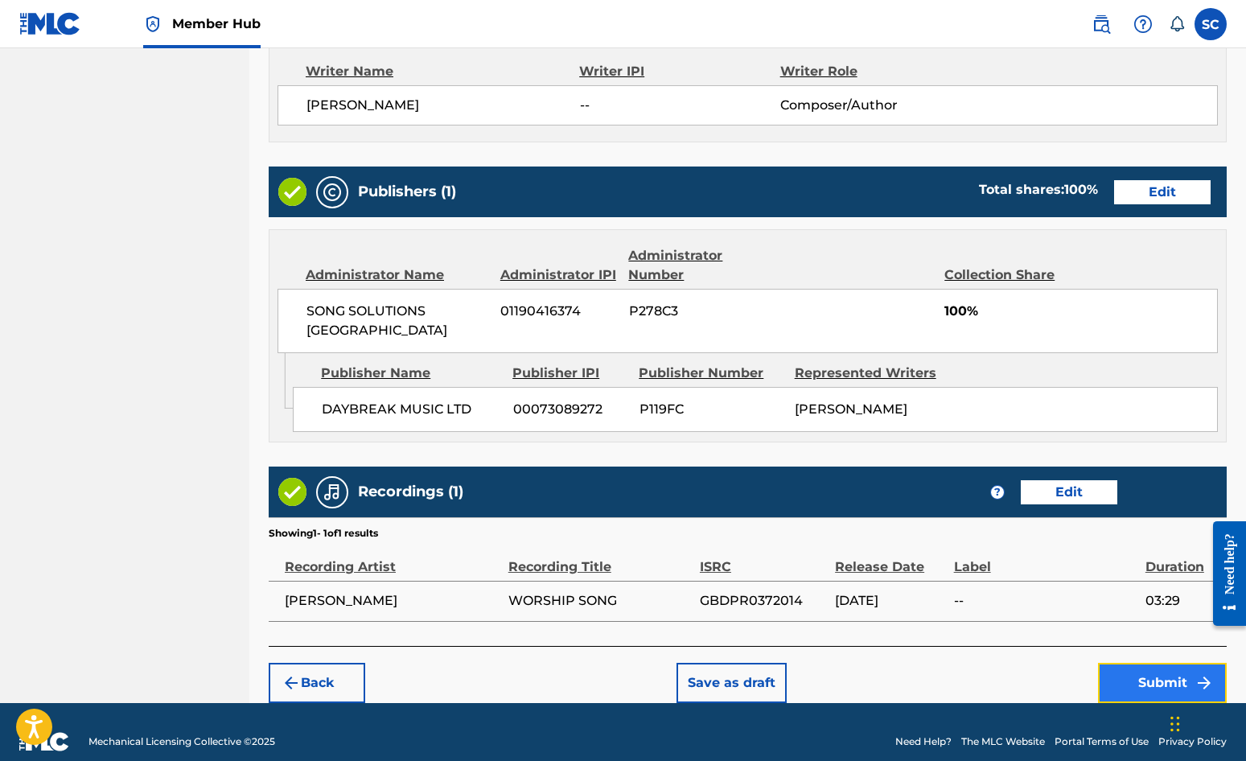
click at [1127, 664] on button "Submit" at bounding box center [1162, 683] width 129 height 40
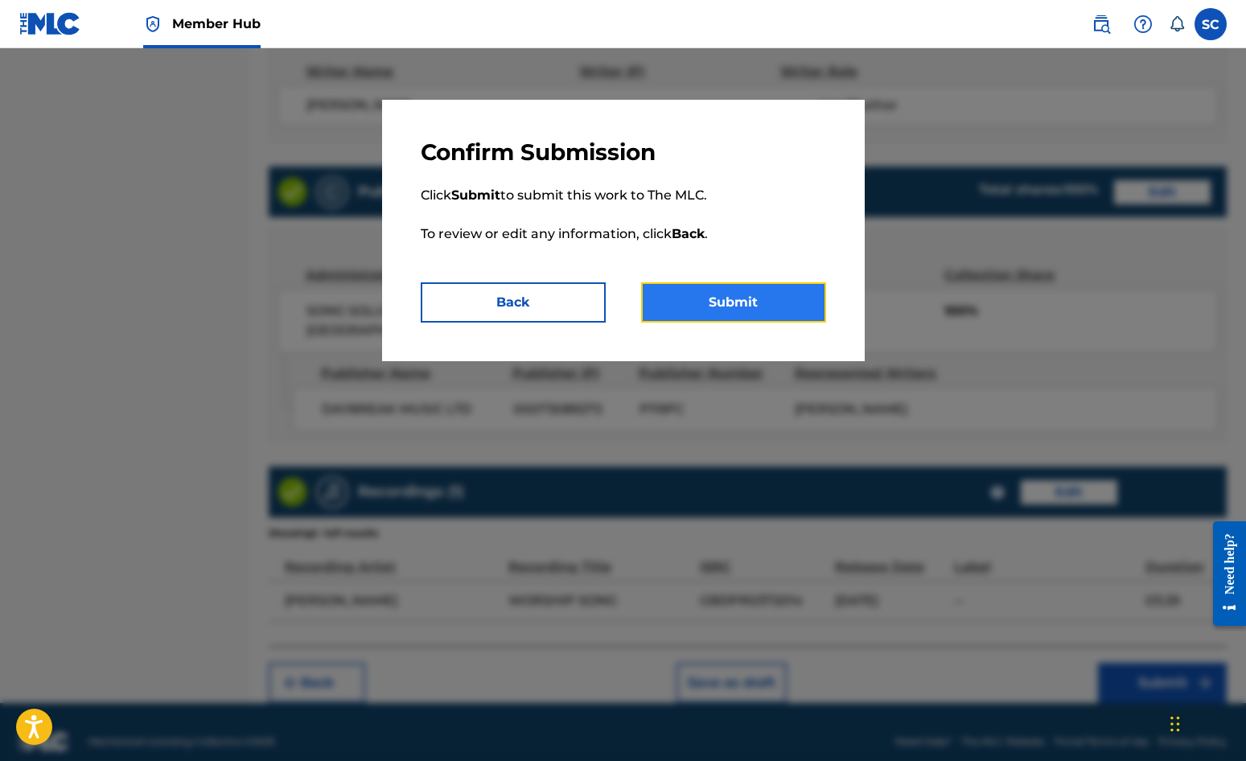
click at [748, 306] on button "Submit" at bounding box center [733, 302] width 185 height 40
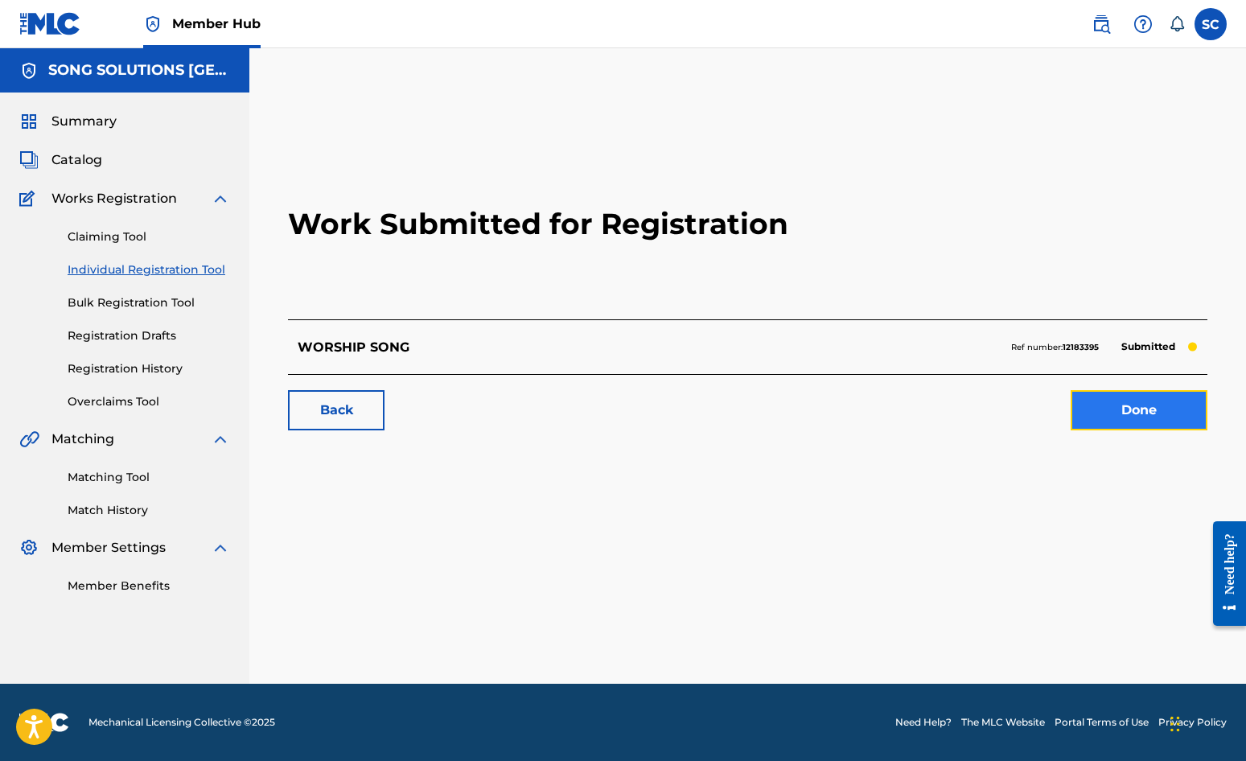
click at [1127, 414] on link "Done" at bounding box center [1139, 410] width 137 height 40
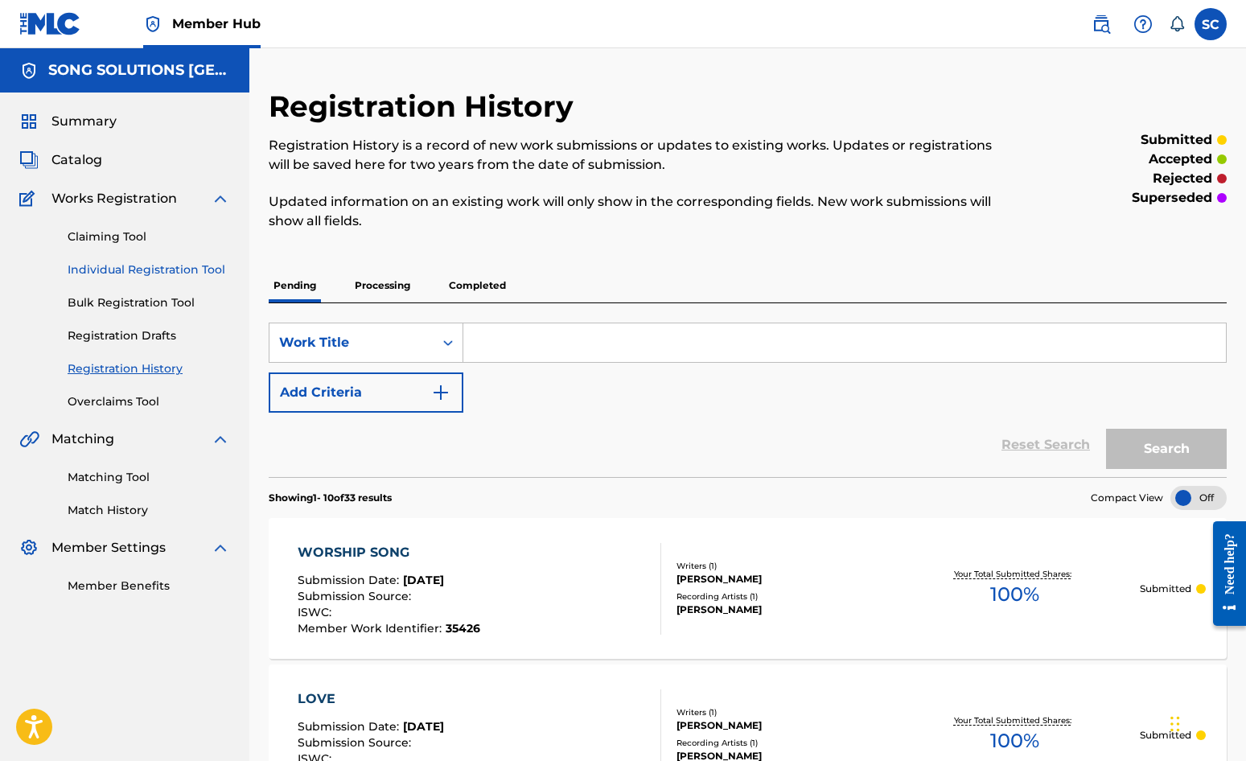
click at [153, 269] on link "Individual Registration Tool" at bounding box center [149, 270] width 163 height 17
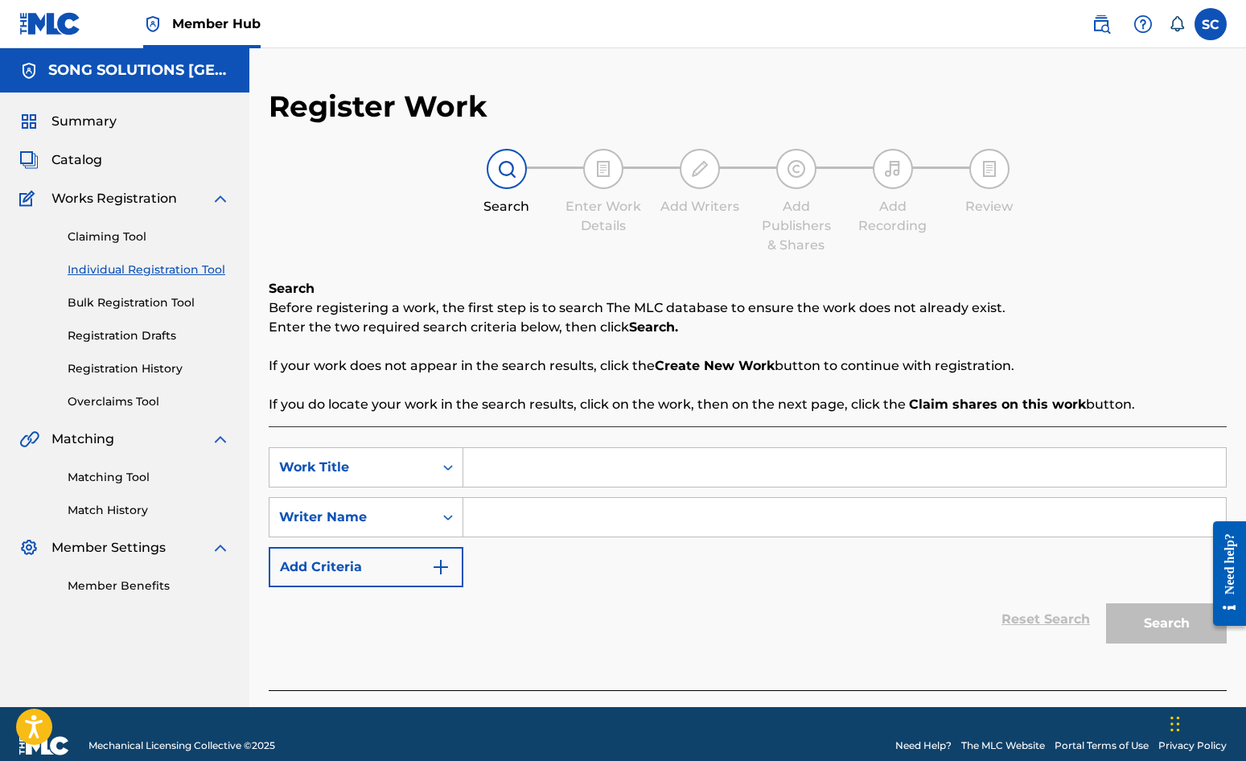
click at [542, 459] on input "Search Form" at bounding box center [844, 467] width 763 height 39
type input "[DATE]"
click at [557, 500] on input "Search Form" at bounding box center [844, 517] width 763 height 39
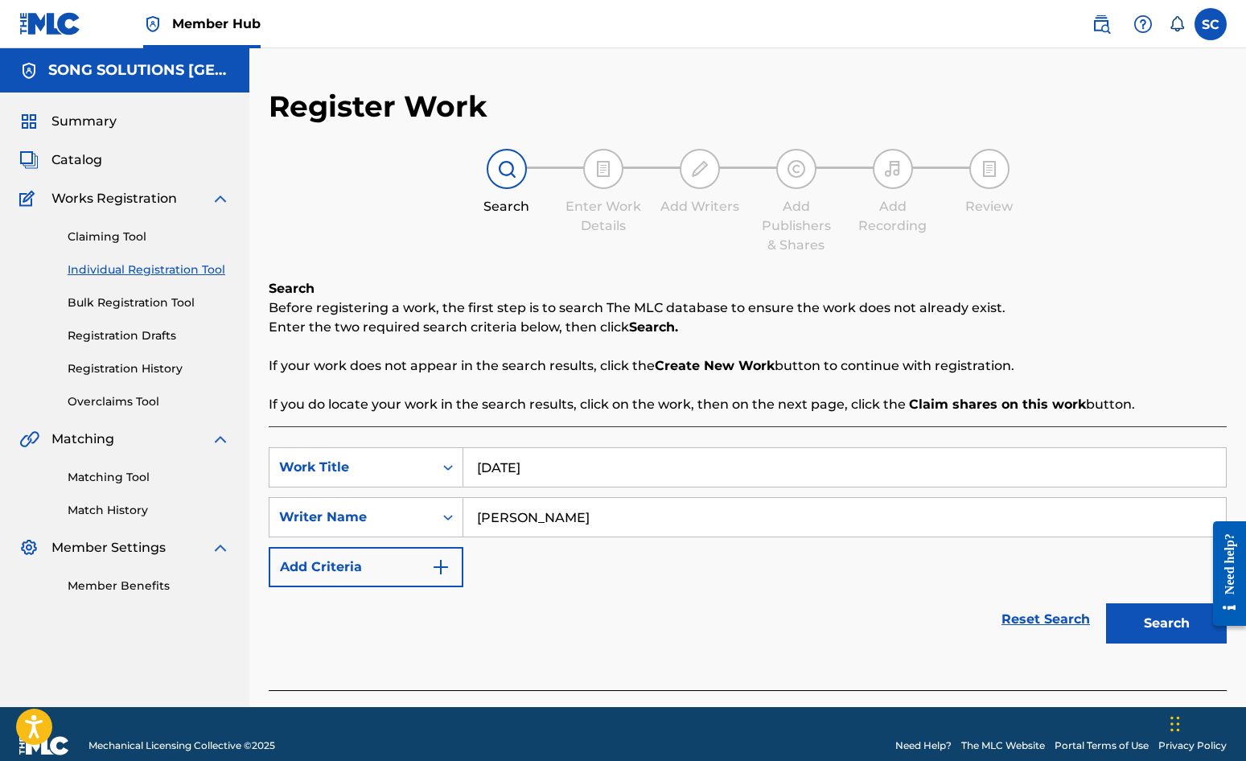
type input "[PERSON_NAME]"
click at [1106, 603] on button "Search" at bounding box center [1166, 623] width 121 height 40
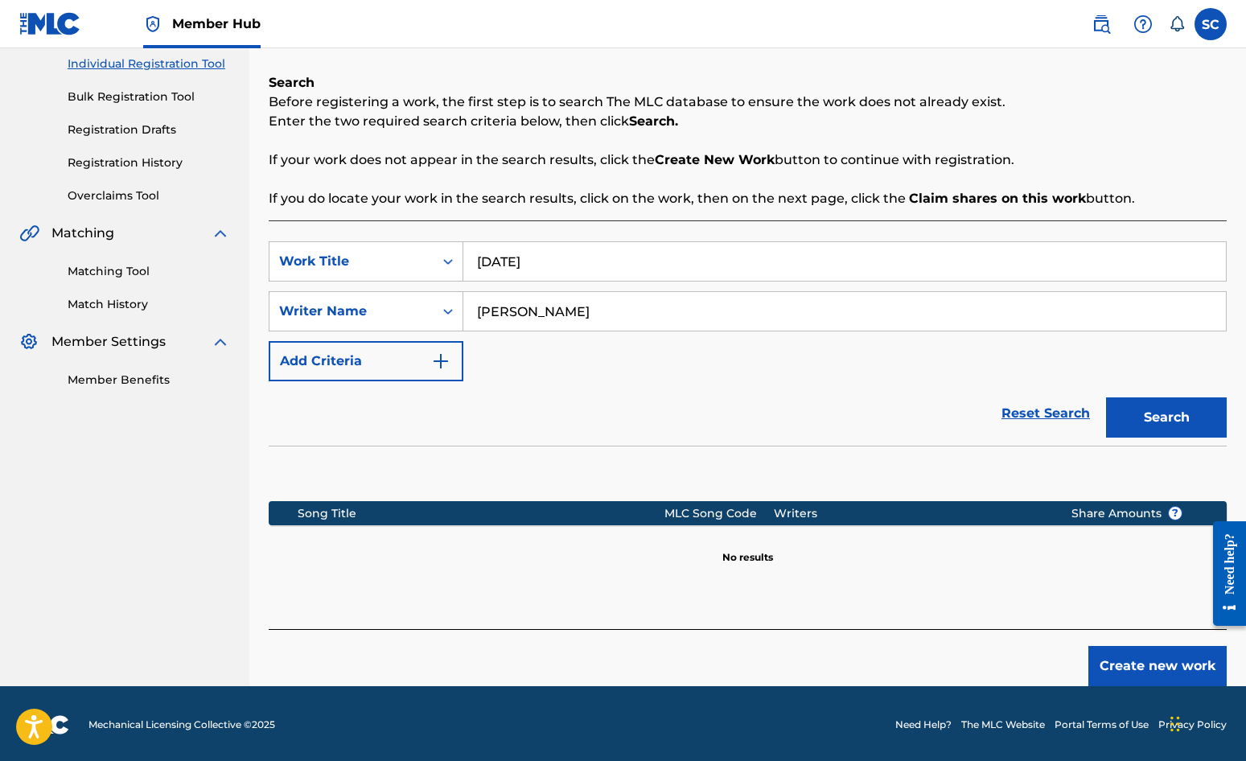
scroll to position [208, 0]
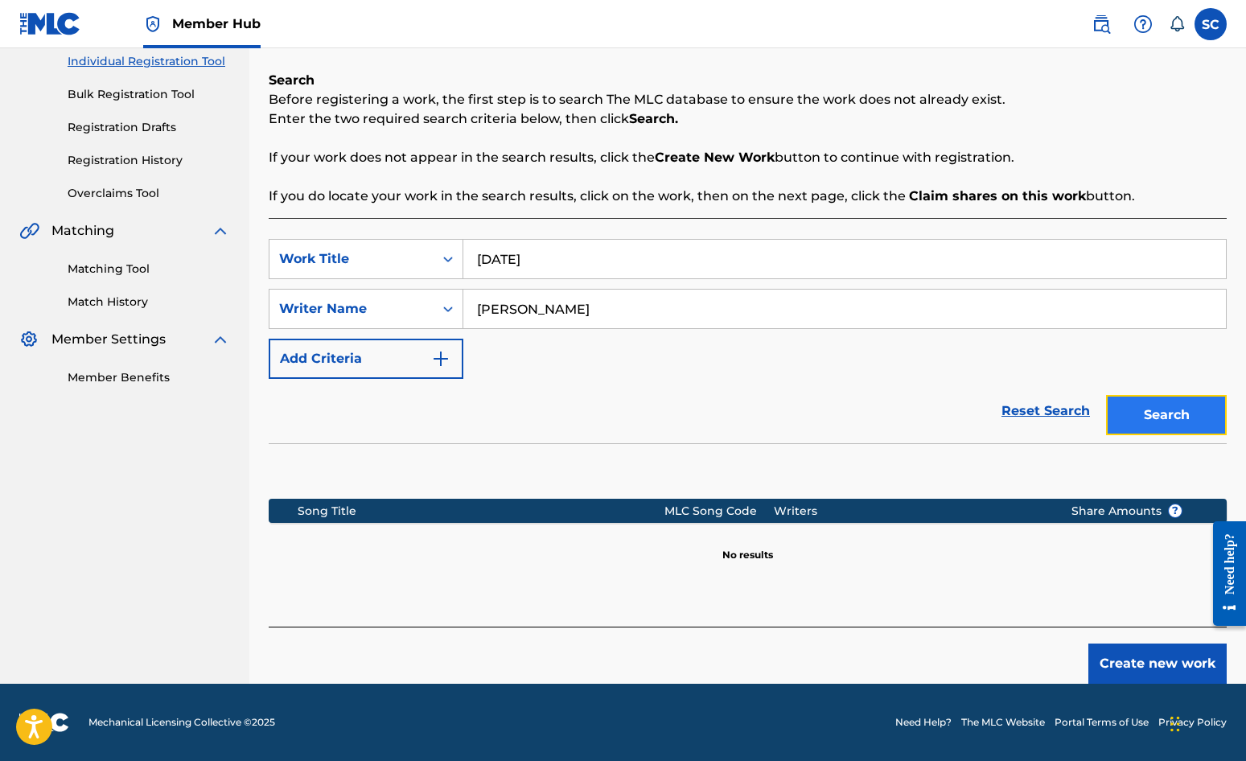
click at [1127, 414] on button "Search" at bounding box center [1166, 415] width 121 height 40
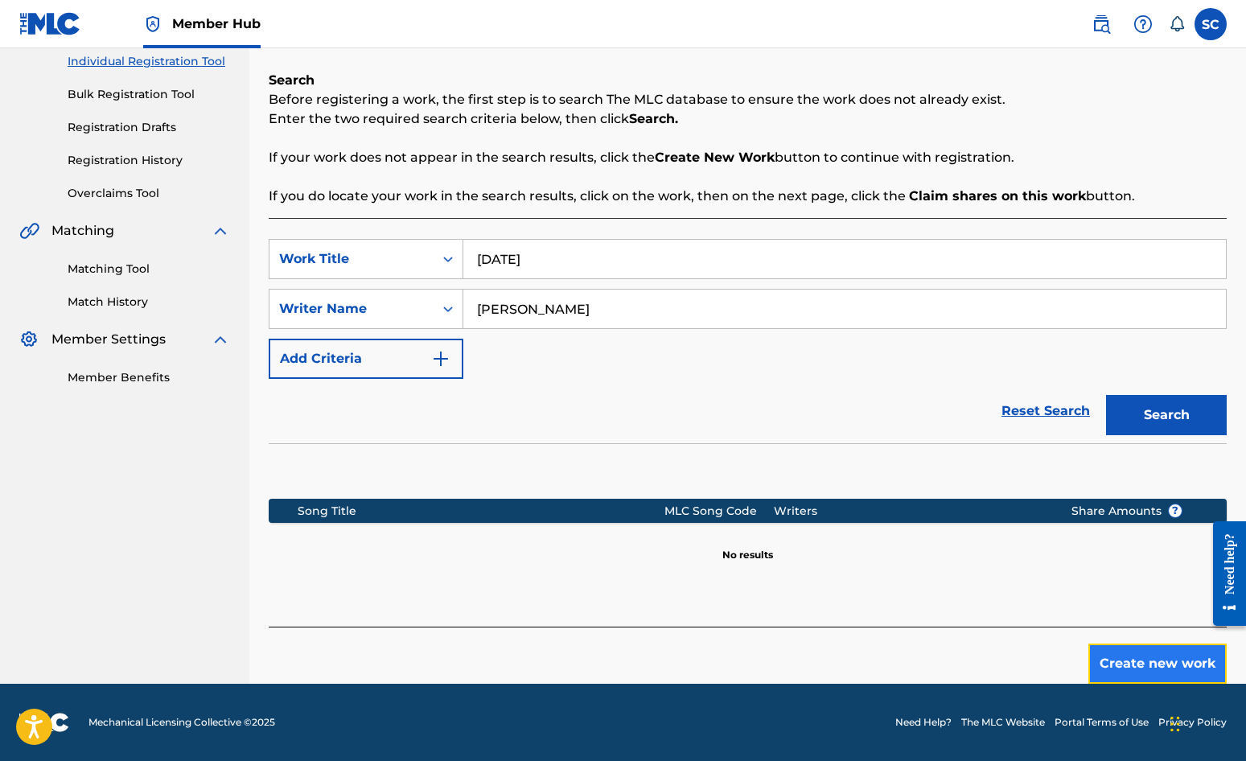
click at [1127, 663] on button "Create new work" at bounding box center [1158, 664] width 138 height 40
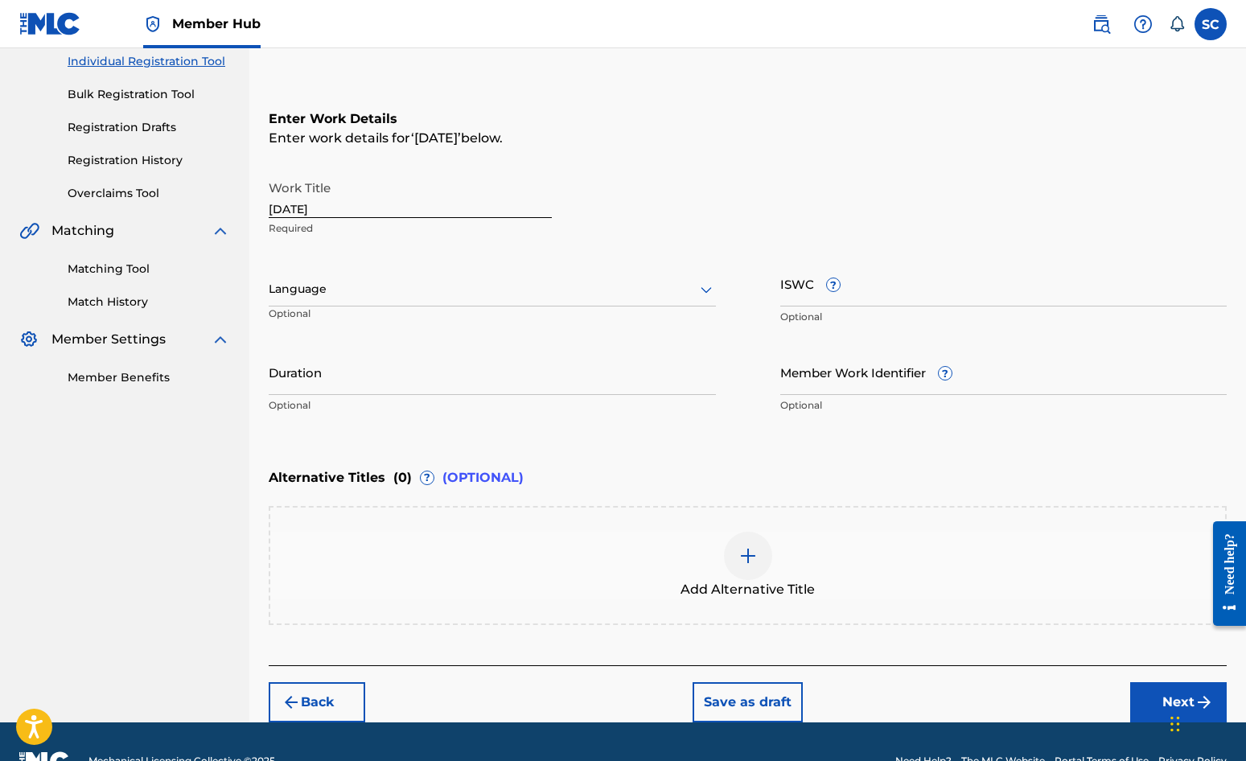
scroll to position [0, 0]
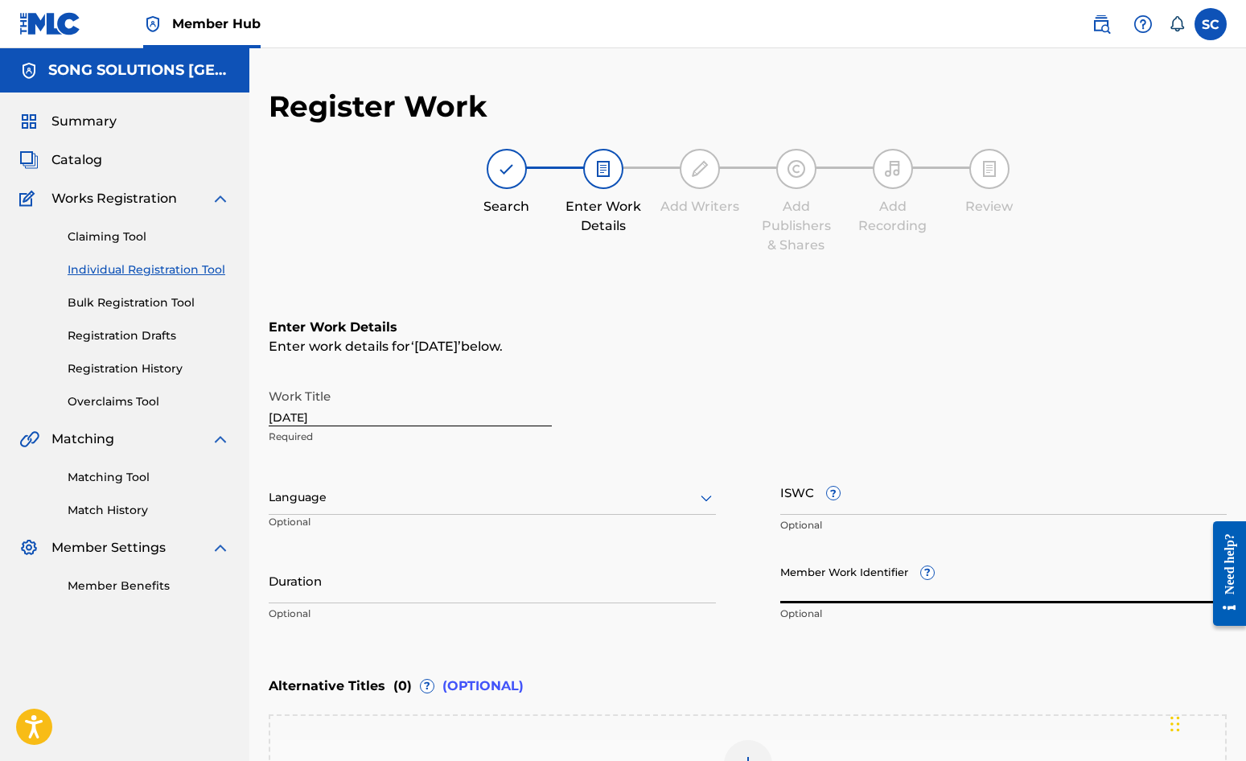
click at [826, 581] on input "Member Work Identifier ?" at bounding box center [1004, 581] width 447 height 46
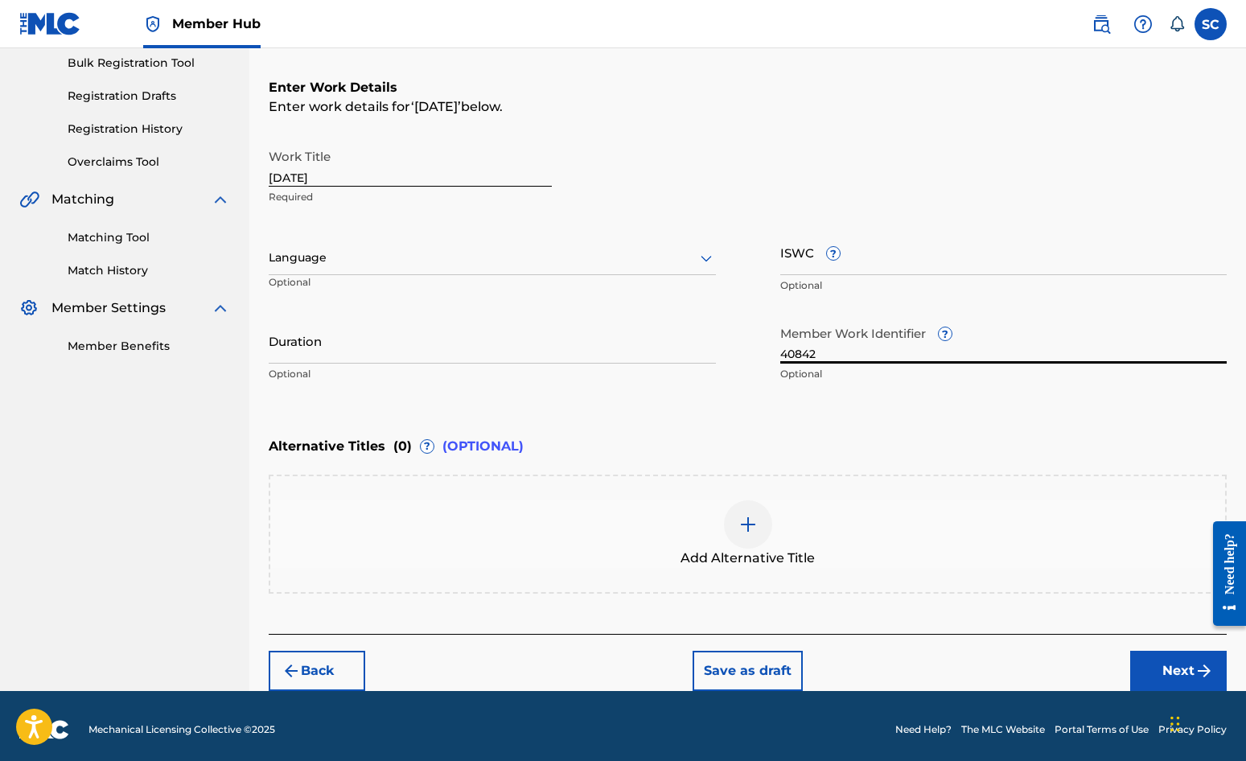
scroll to position [247, 0]
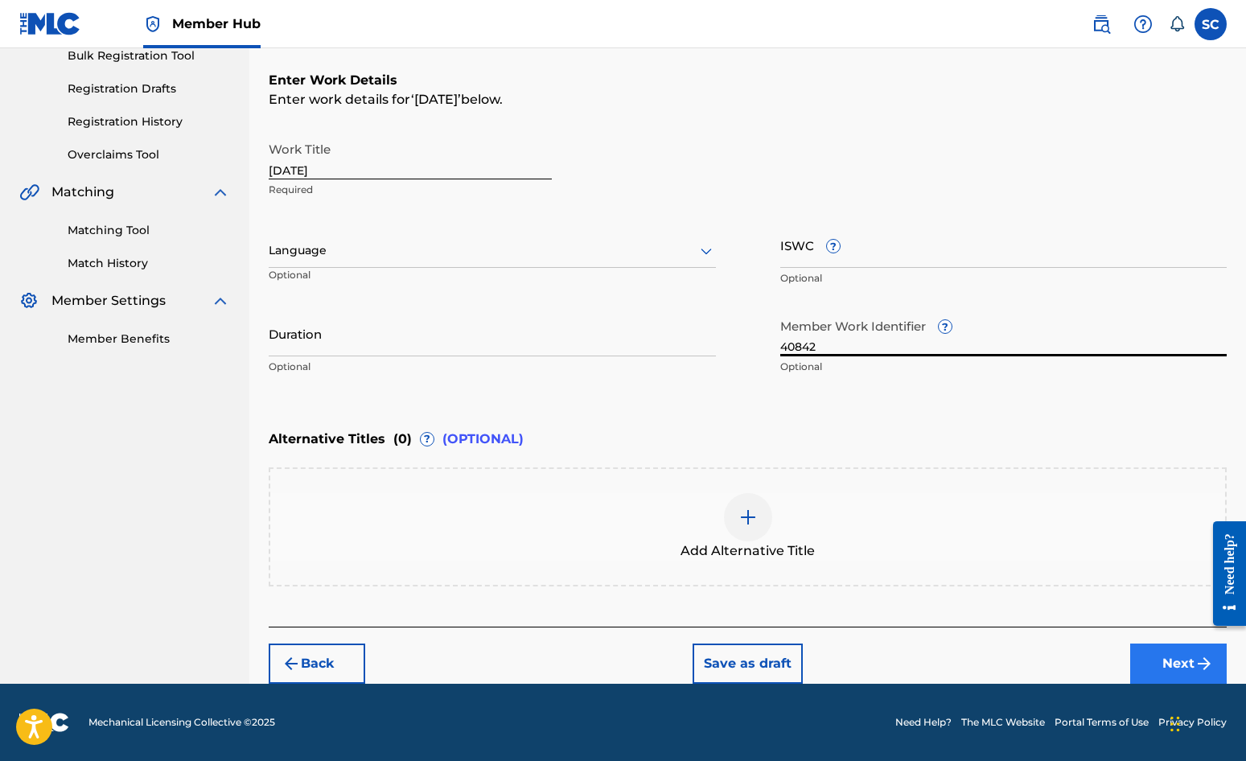
type input "40842"
click at [1127, 665] on button "Next" at bounding box center [1179, 664] width 97 height 40
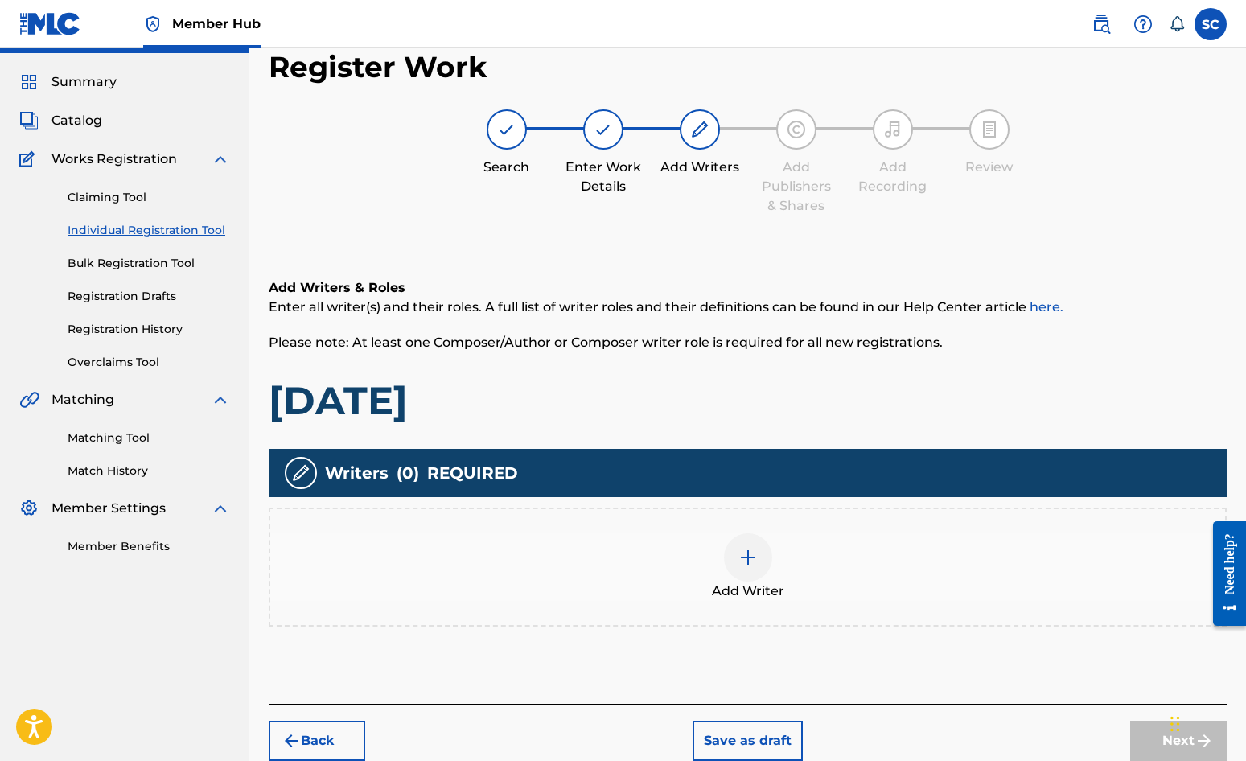
scroll to position [72, 0]
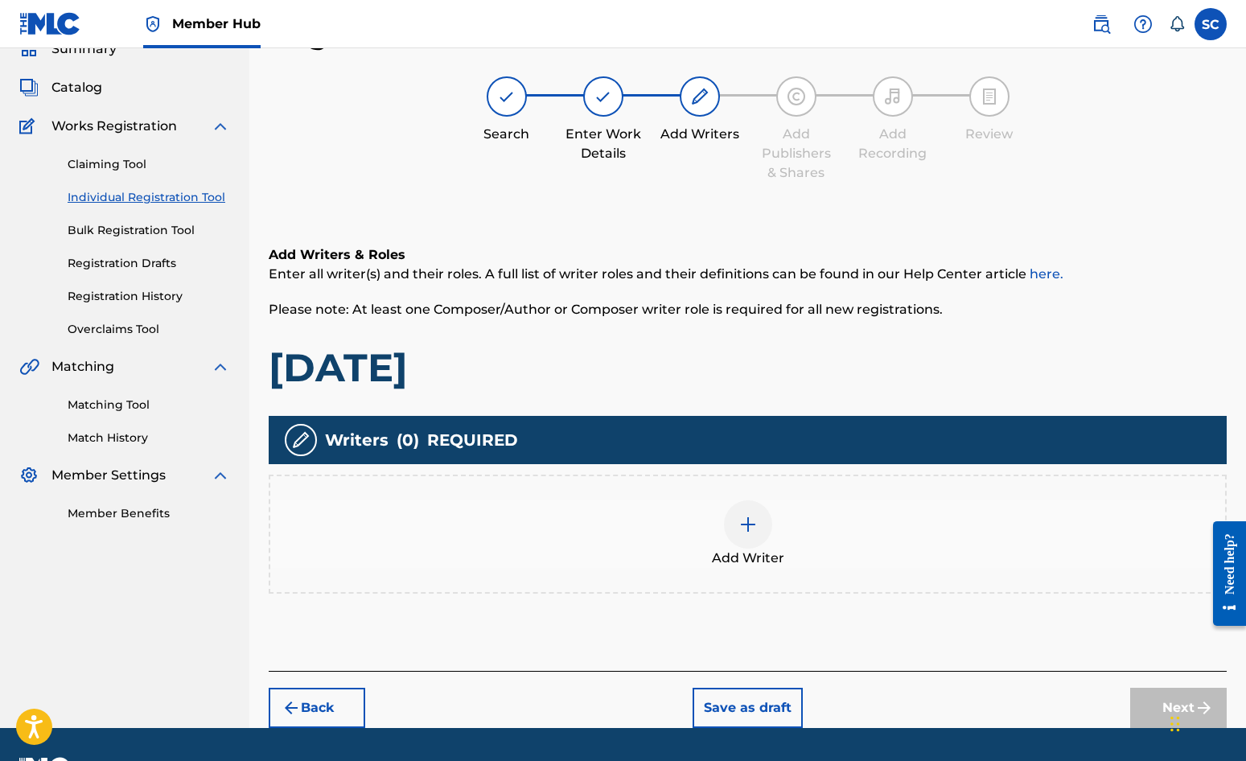
click at [745, 521] on img at bounding box center [748, 524] width 19 height 19
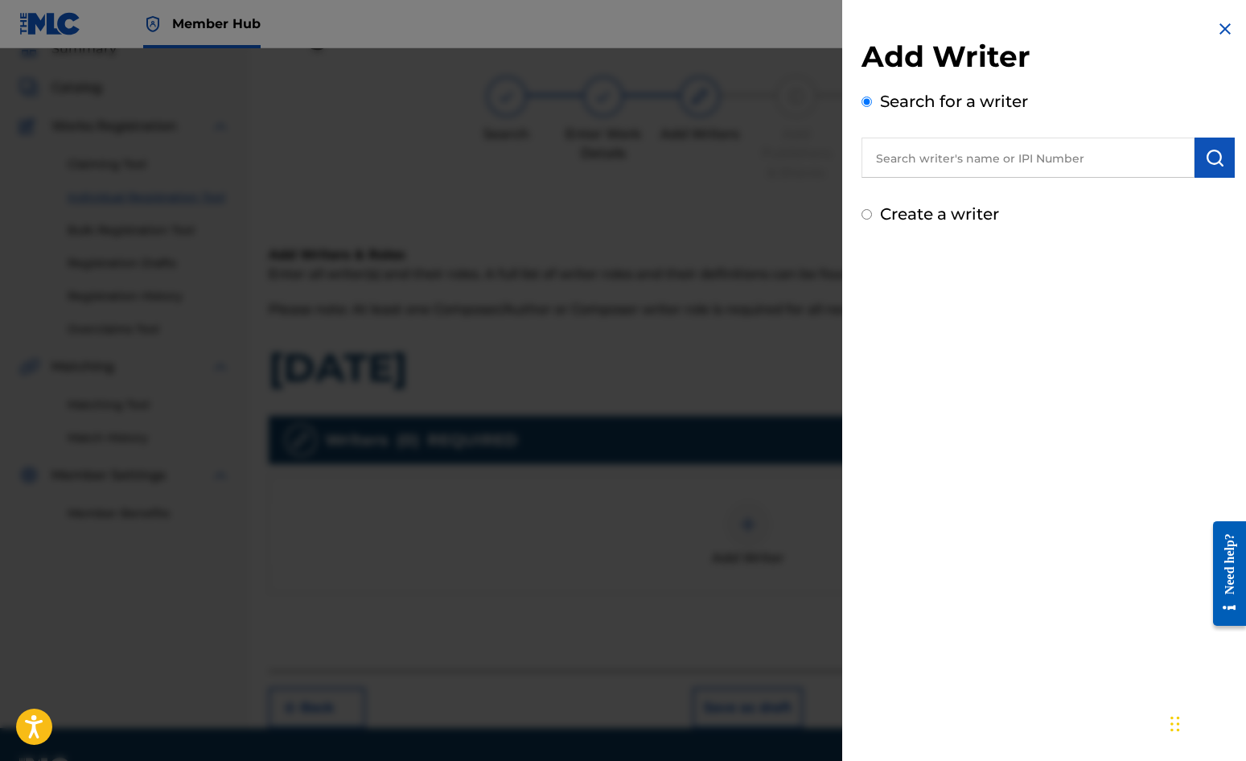
click at [932, 207] on label "Create a writer" at bounding box center [939, 213] width 119 height 19
radio input "true"
click at [872, 209] on input "Create a writer" at bounding box center [867, 214] width 10 height 10
radio input "false"
radio input "true"
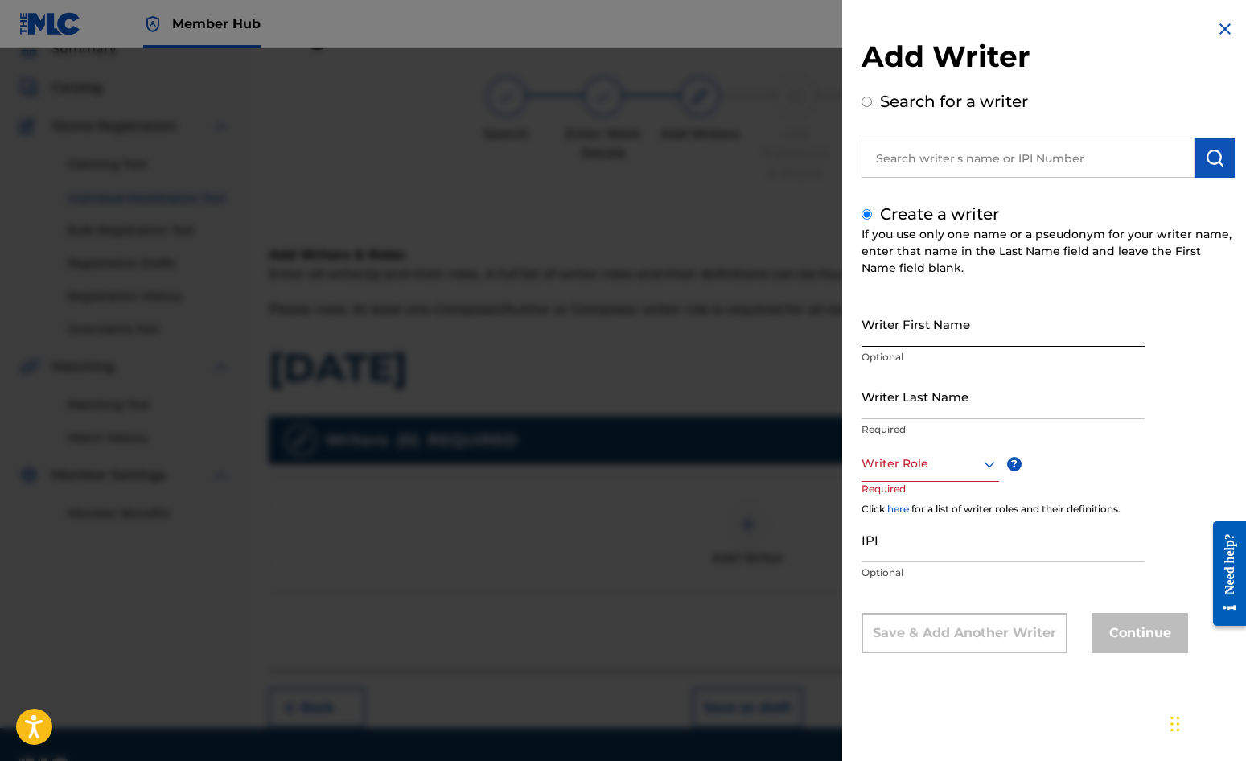
click at [902, 335] on input "Writer First Name" at bounding box center [1003, 324] width 283 height 46
type input "[PERSON_NAME]"
click at [902, 398] on input "Writer Last Name" at bounding box center [1003, 396] width 283 height 46
type input "[PERSON_NAME]"
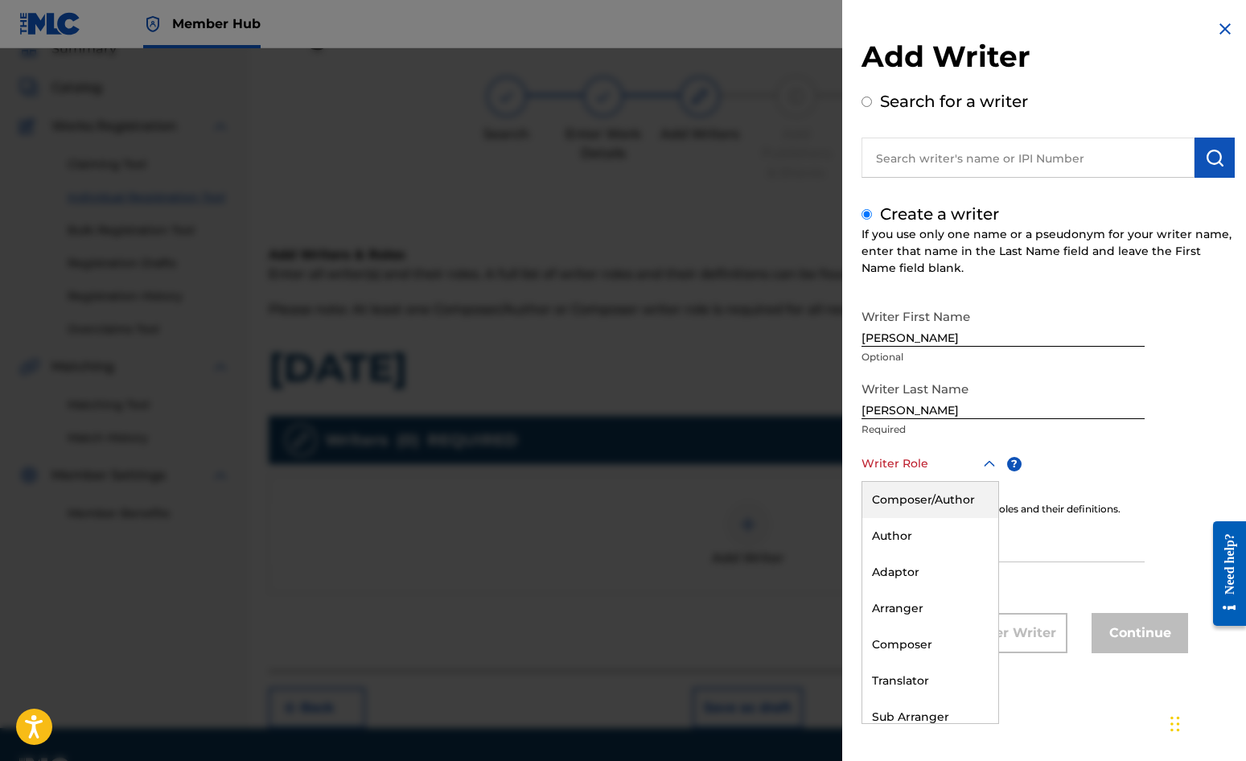
click at [911, 472] on div at bounding box center [931, 464] width 138 height 20
click at [917, 500] on div "Composer/Author" at bounding box center [931, 500] width 136 height 36
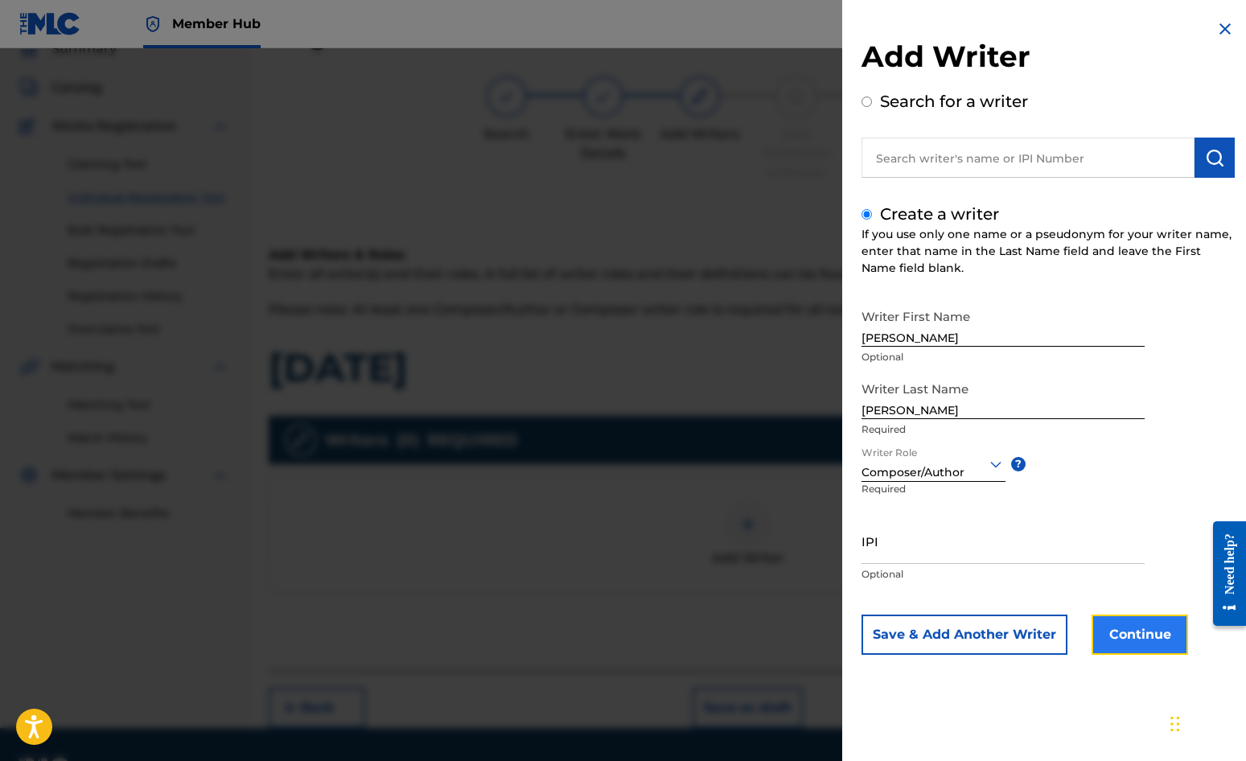
click at [1127, 636] on button "Continue" at bounding box center [1140, 635] width 97 height 40
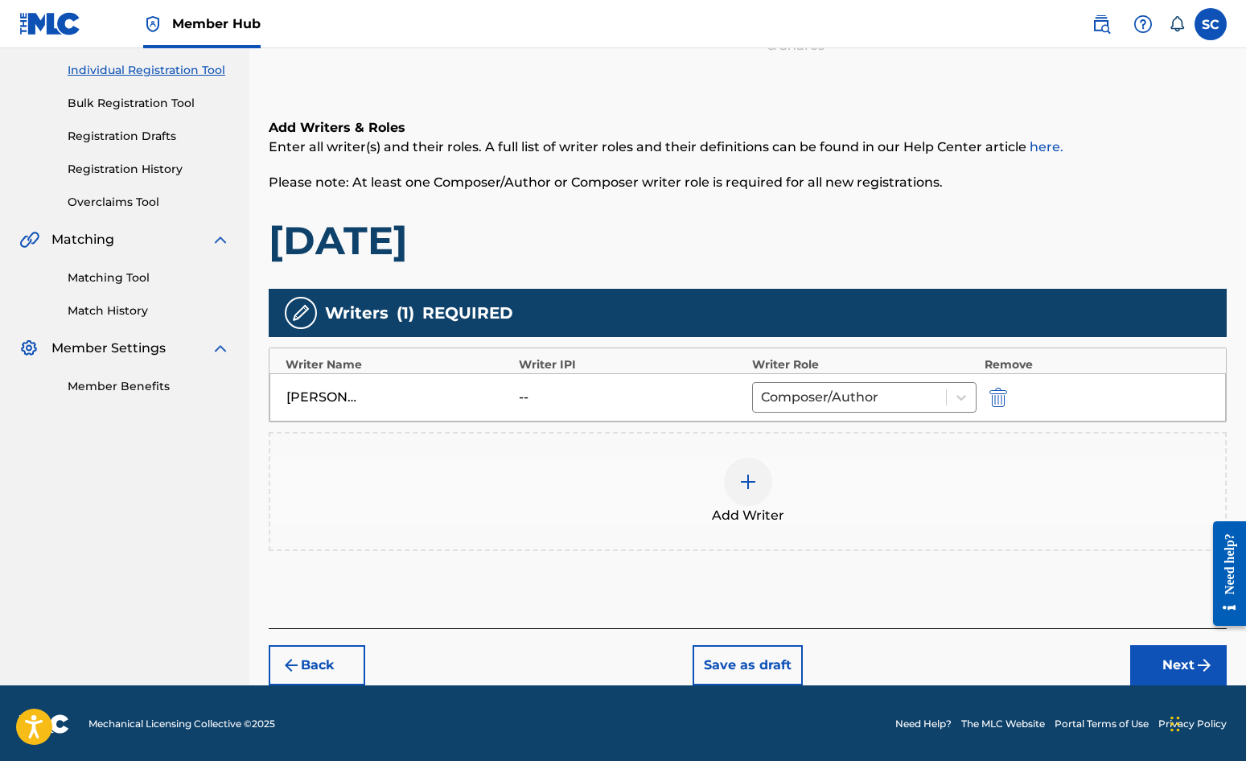
scroll to position [201, 0]
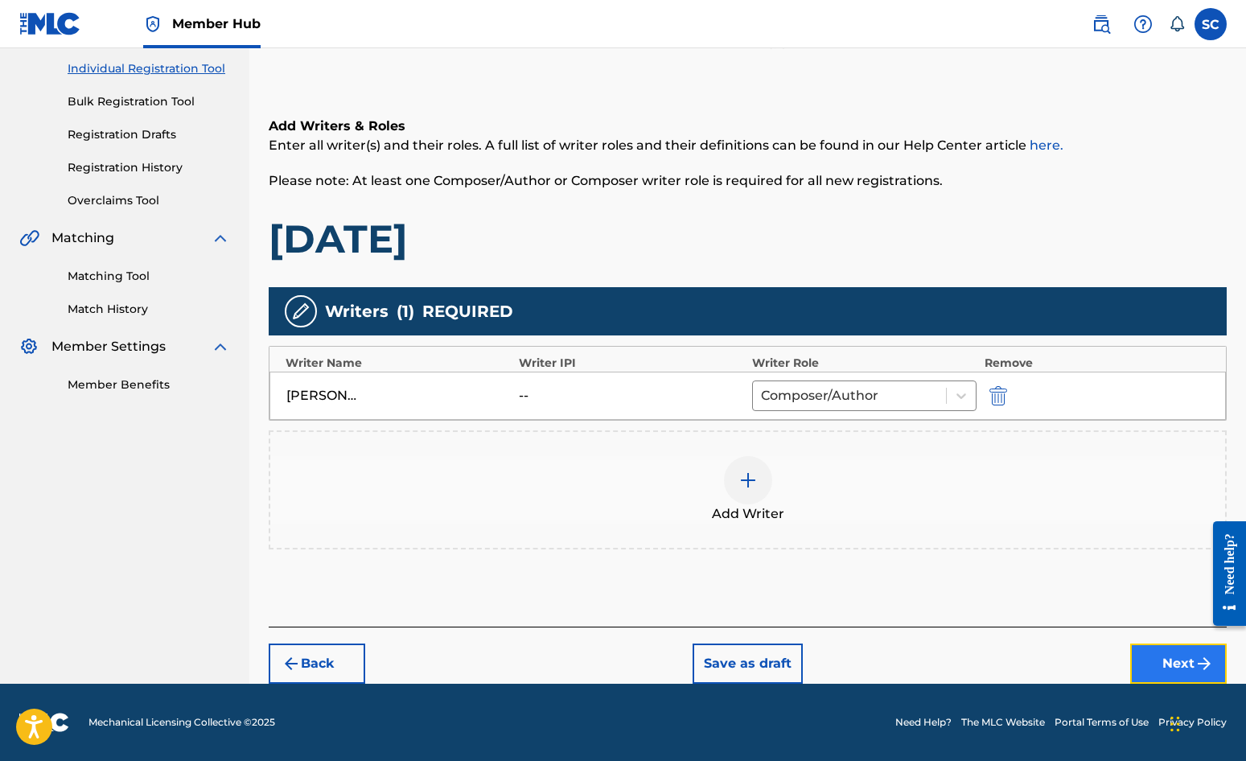
click at [1127, 663] on button "Next" at bounding box center [1179, 664] width 97 height 40
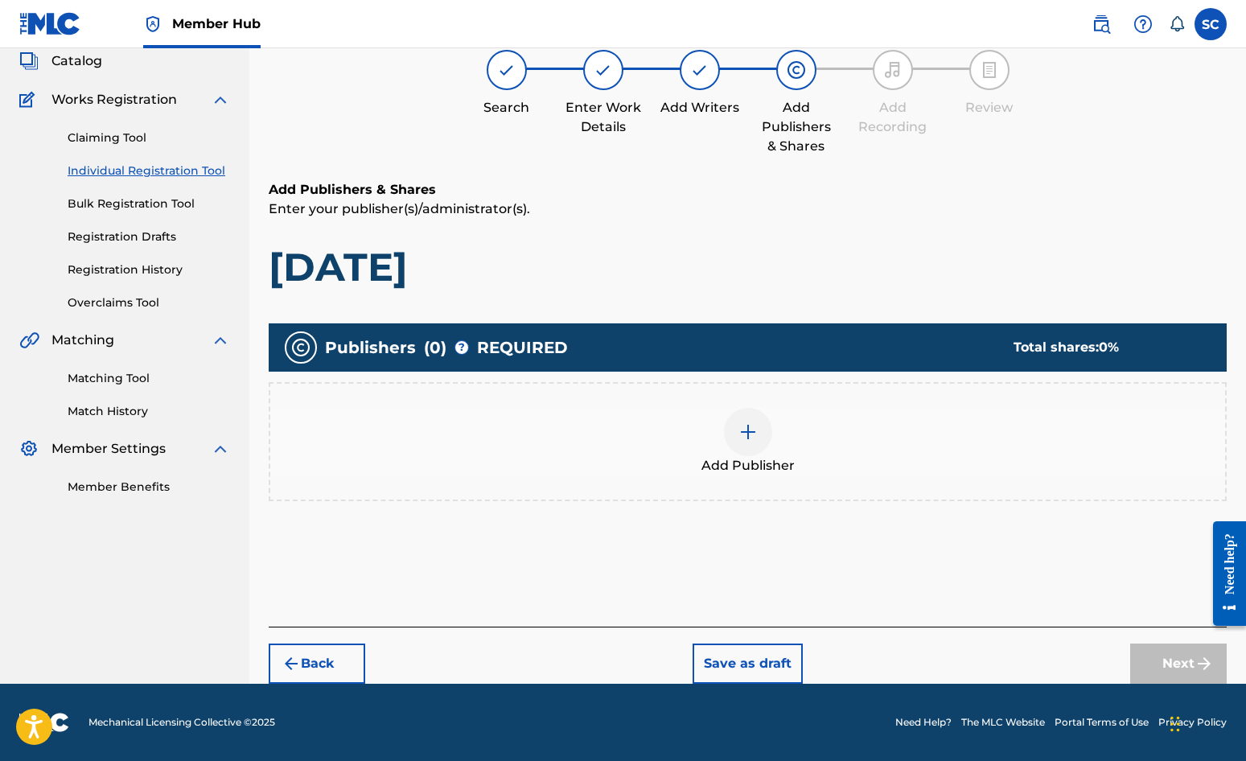
scroll to position [72, 0]
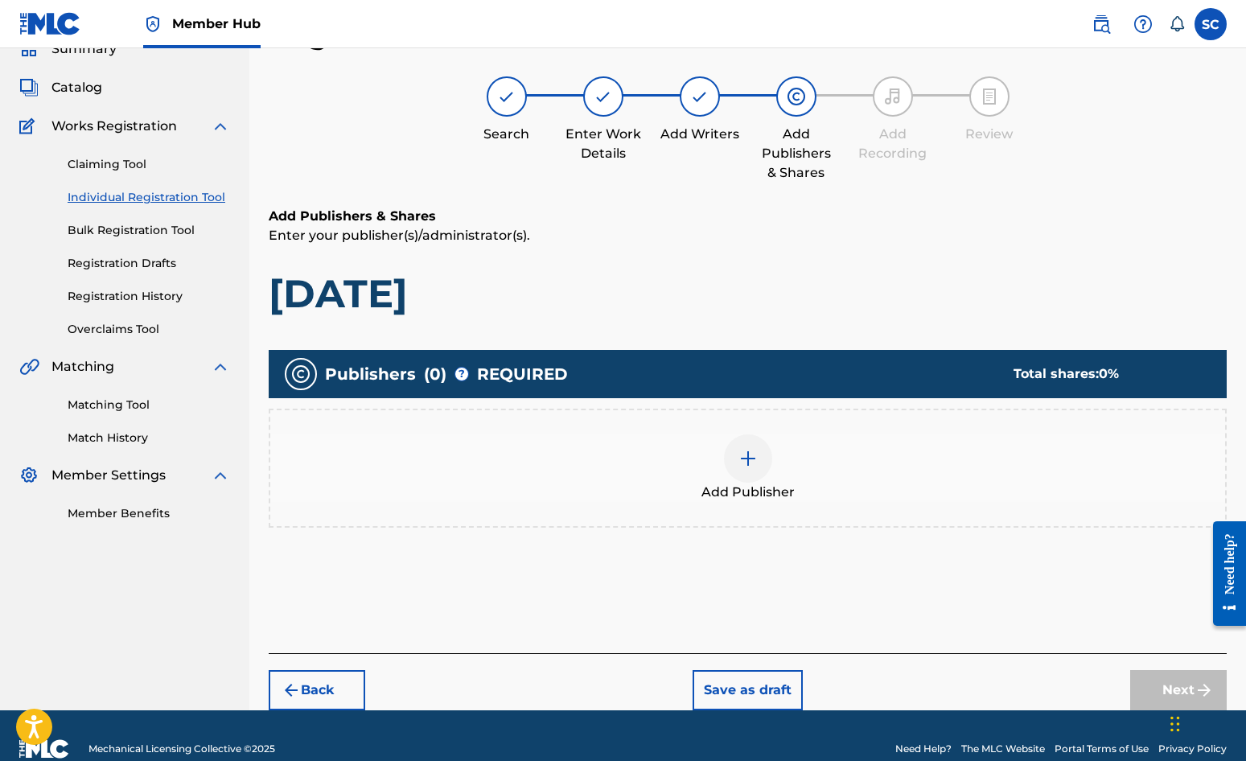
click at [743, 455] on img at bounding box center [748, 458] width 19 height 19
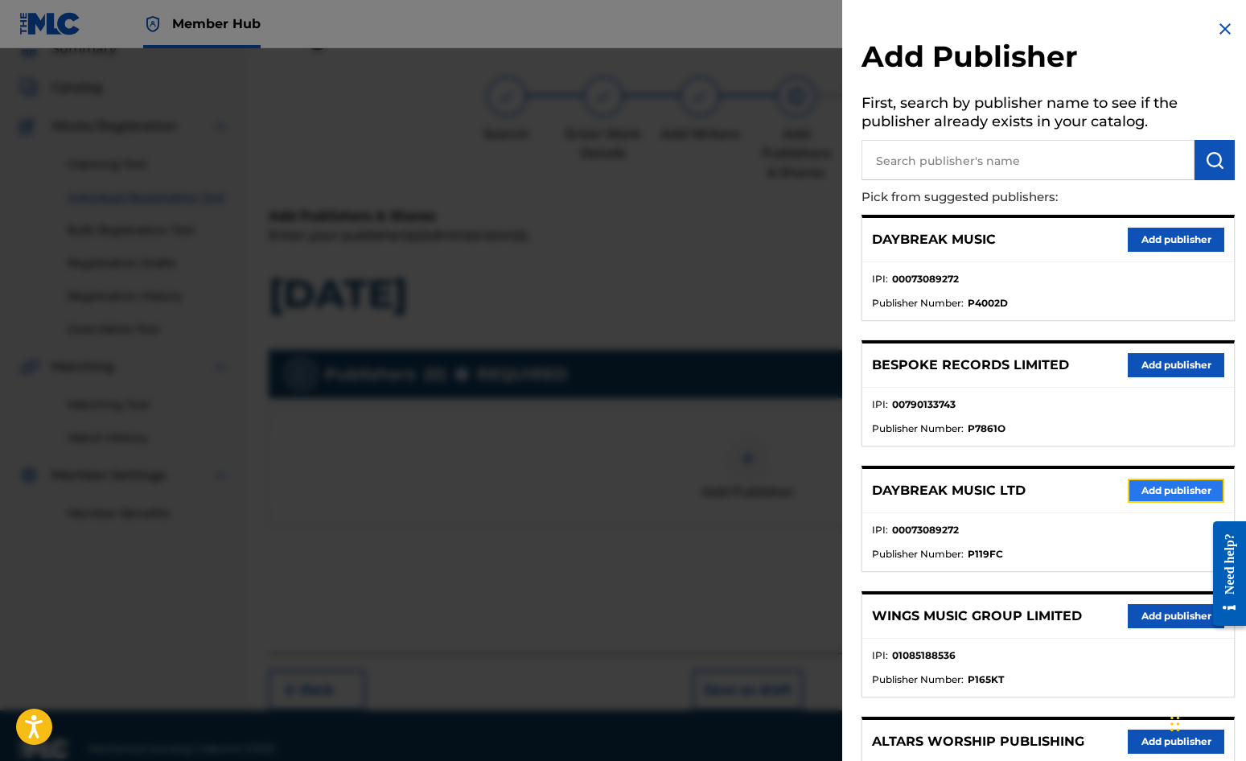
click at [1127, 489] on button "Add publisher" at bounding box center [1176, 491] width 97 height 24
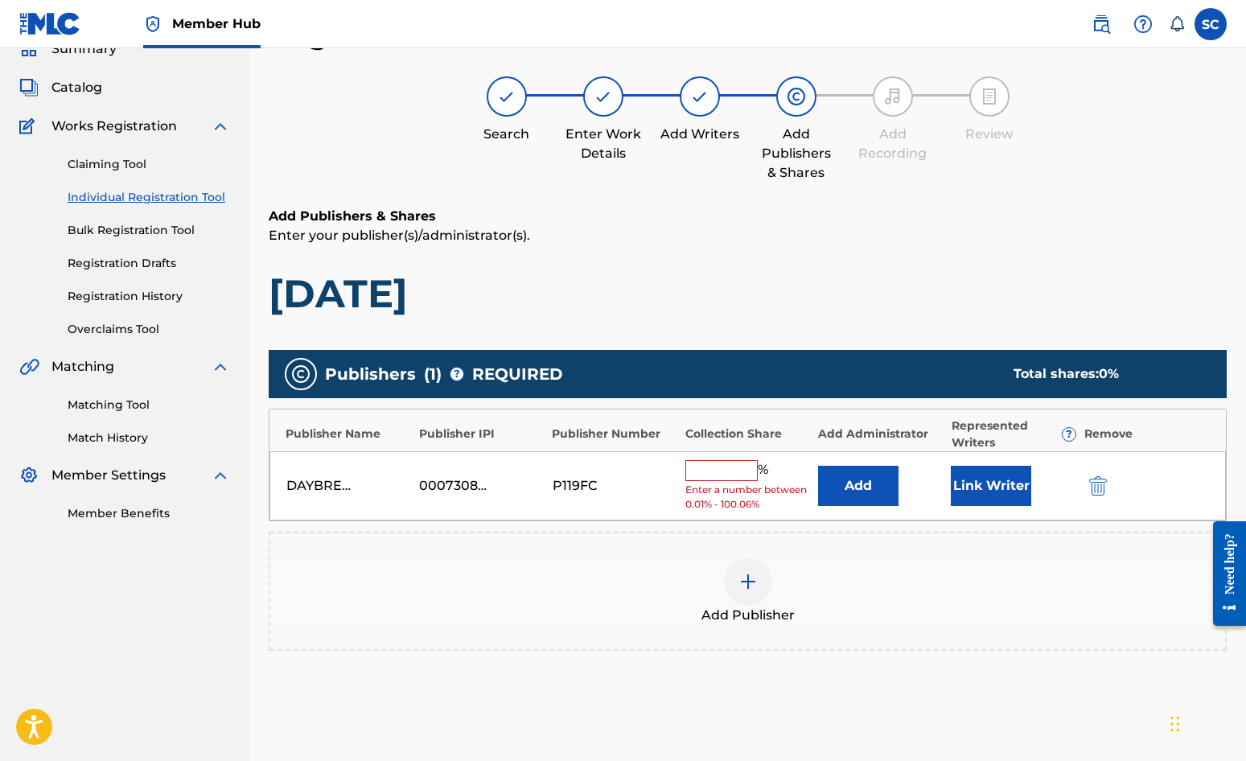
click at [726, 465] on input "text" at bounding box center [722, 470] width 72 height 21
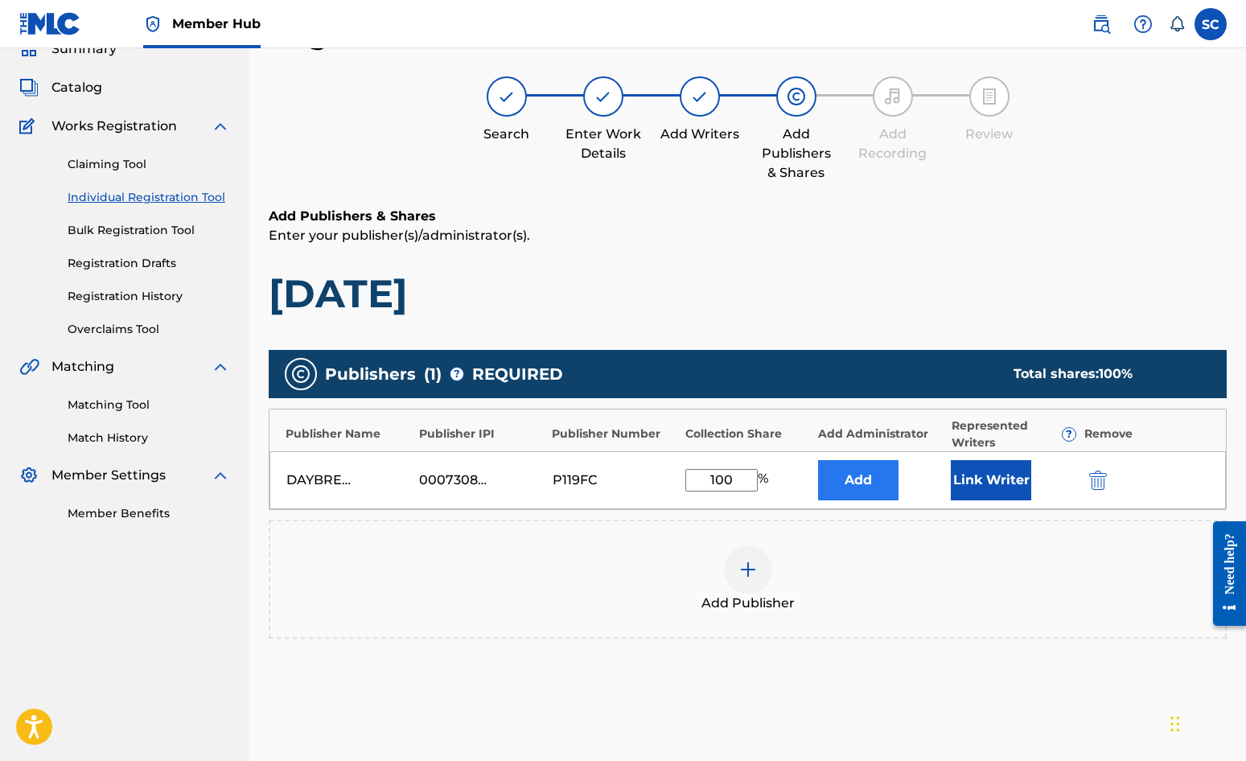
type input "100"
click at [843, 472] on button "Add" at bounding box center [858, 480] width 80 height 40
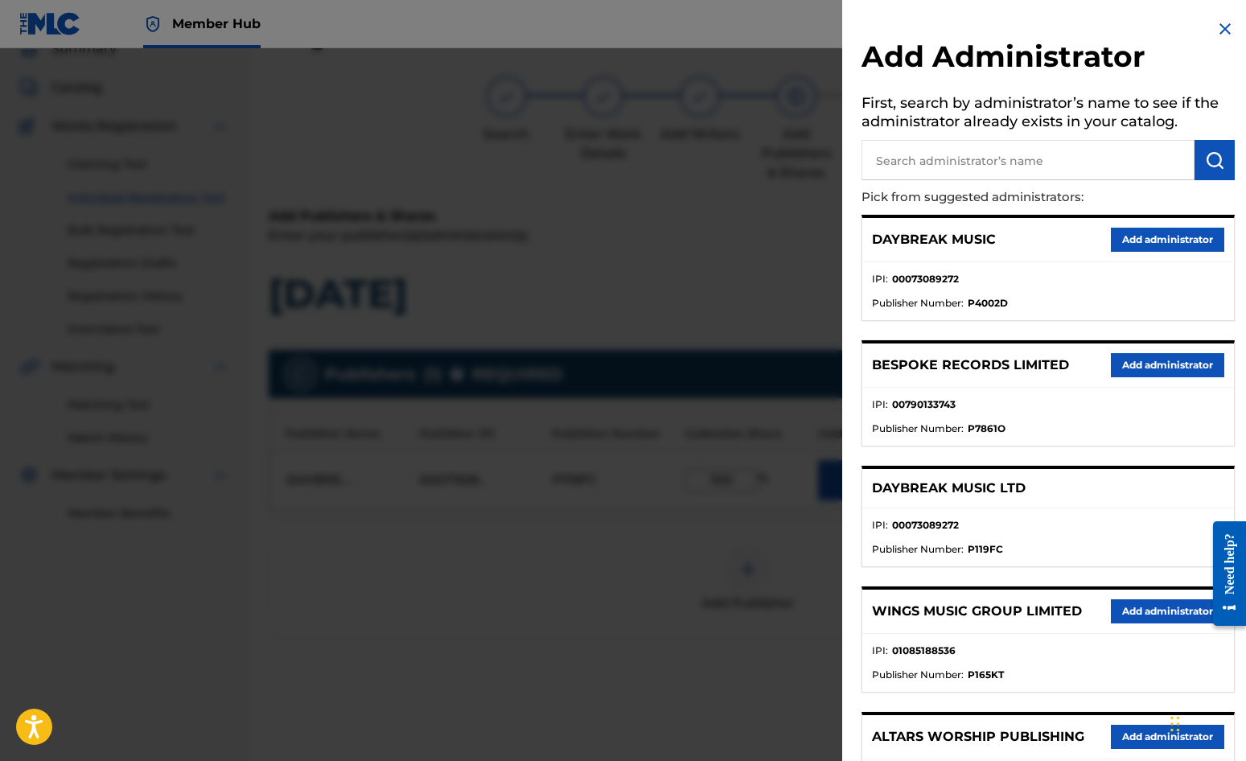
click at [914, 159] on input "text" at bounding box center [1028, 160] width 333 height 40
type input "SONG SOLUTIONS"
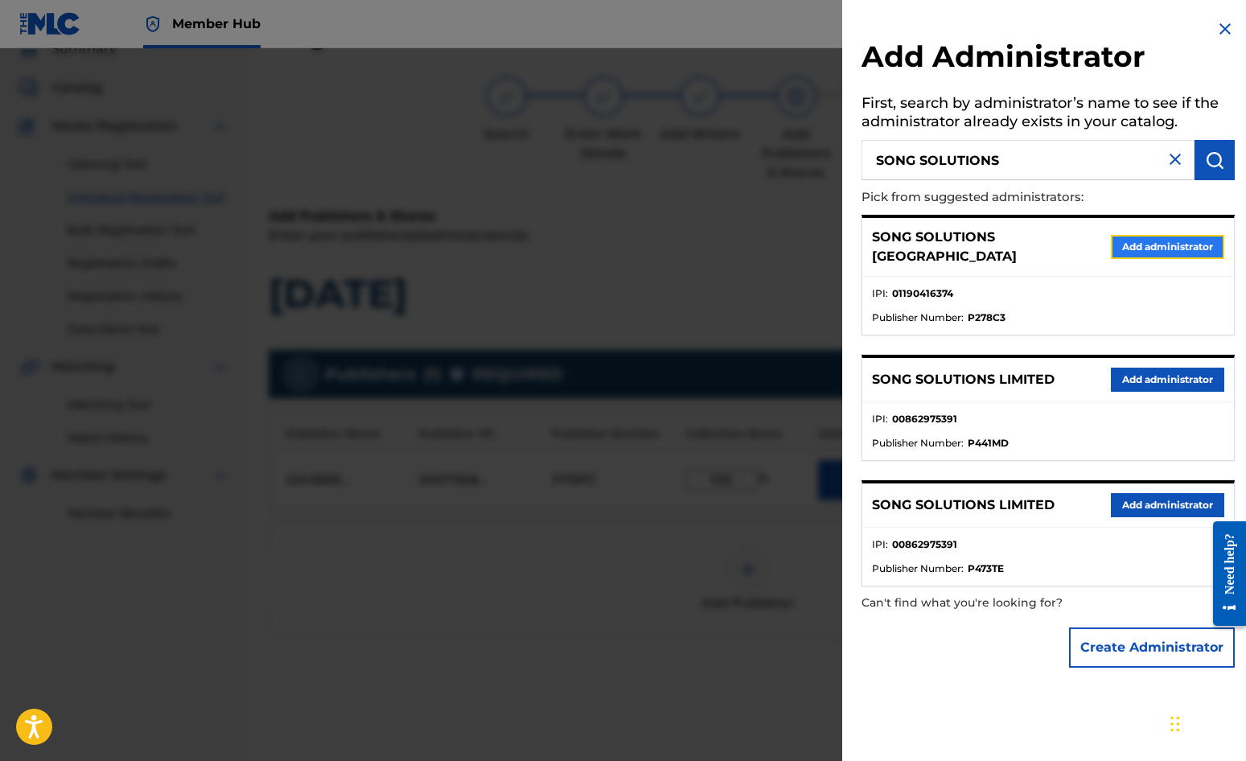
click at [1127, 241] on button "Add administrator" at bounding box center [1167, 247] width 113 height 24
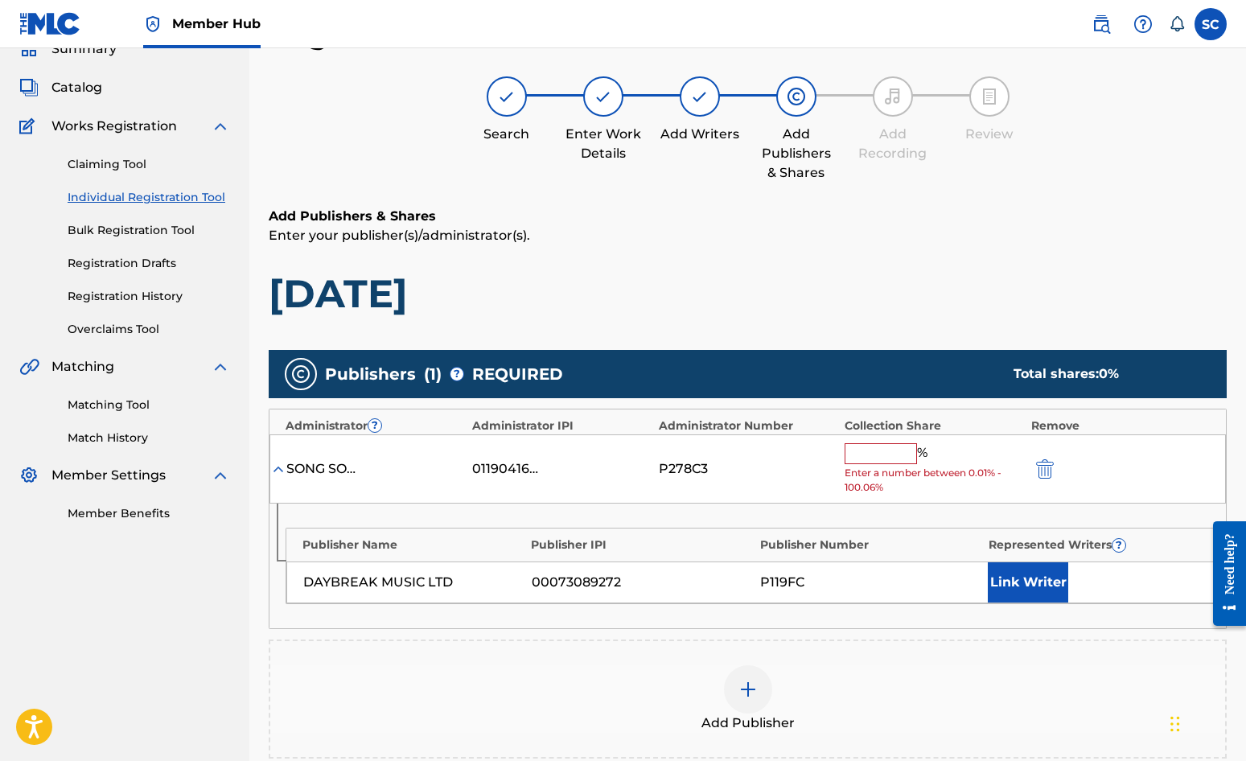
click at [879, 454] on input "text" at bounding box center [881, 453] width 72 height 21
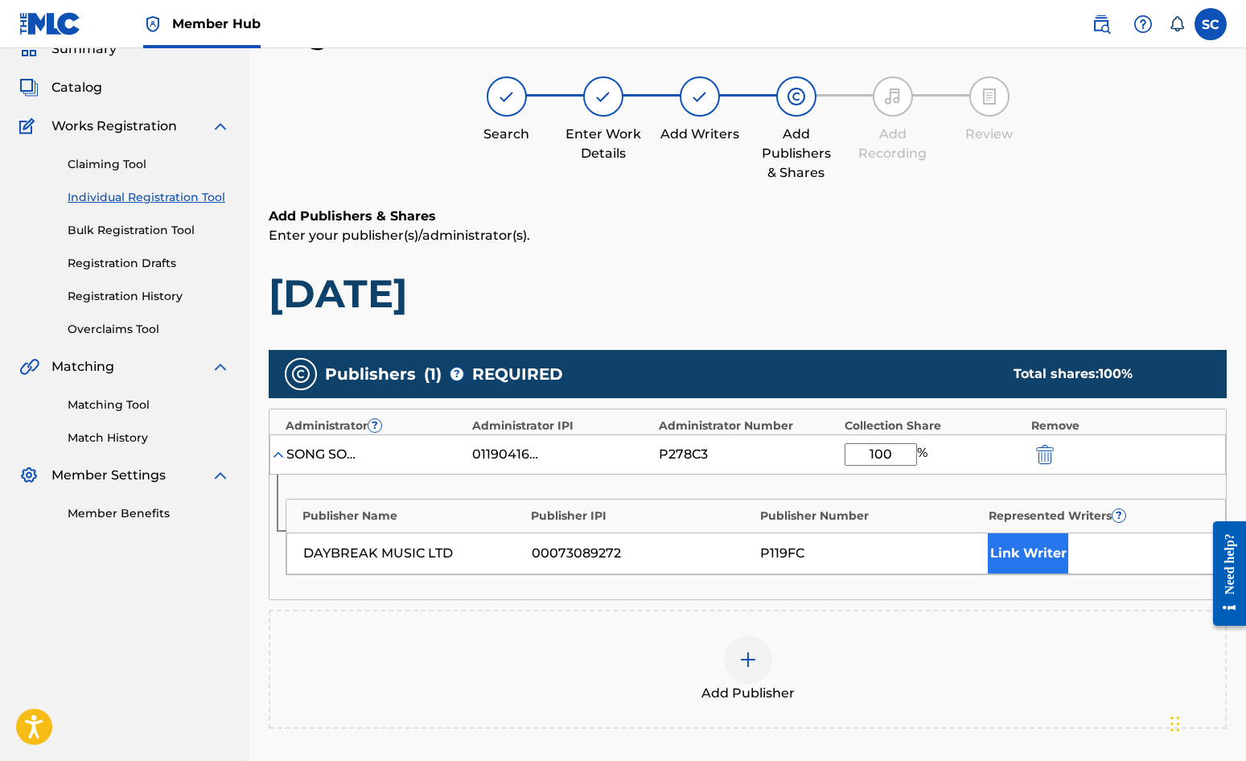
type input "100"
click at [1003, 550] on button "Link Writer" at bounding box center [1028, 553] width 80 height 40
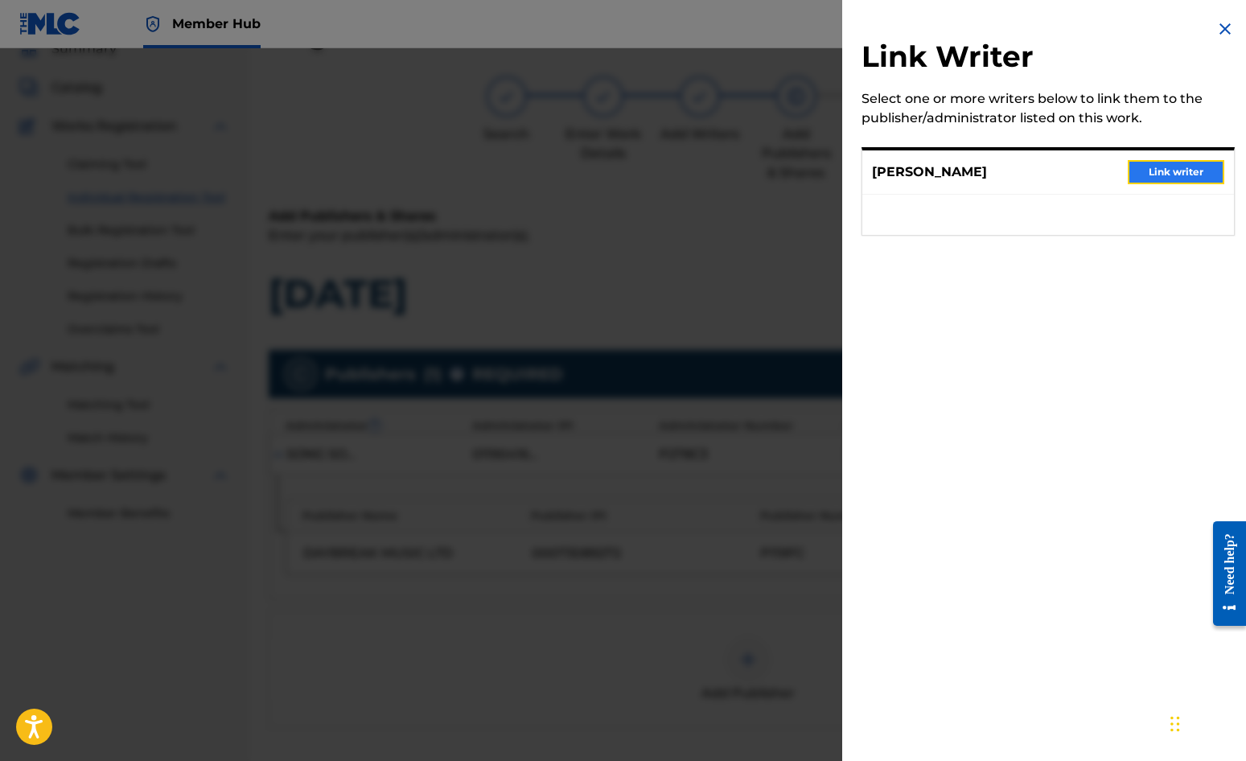
click at [1127, 174] on button "Link writer" at bounding box center [1176, 172] width 97 height 24
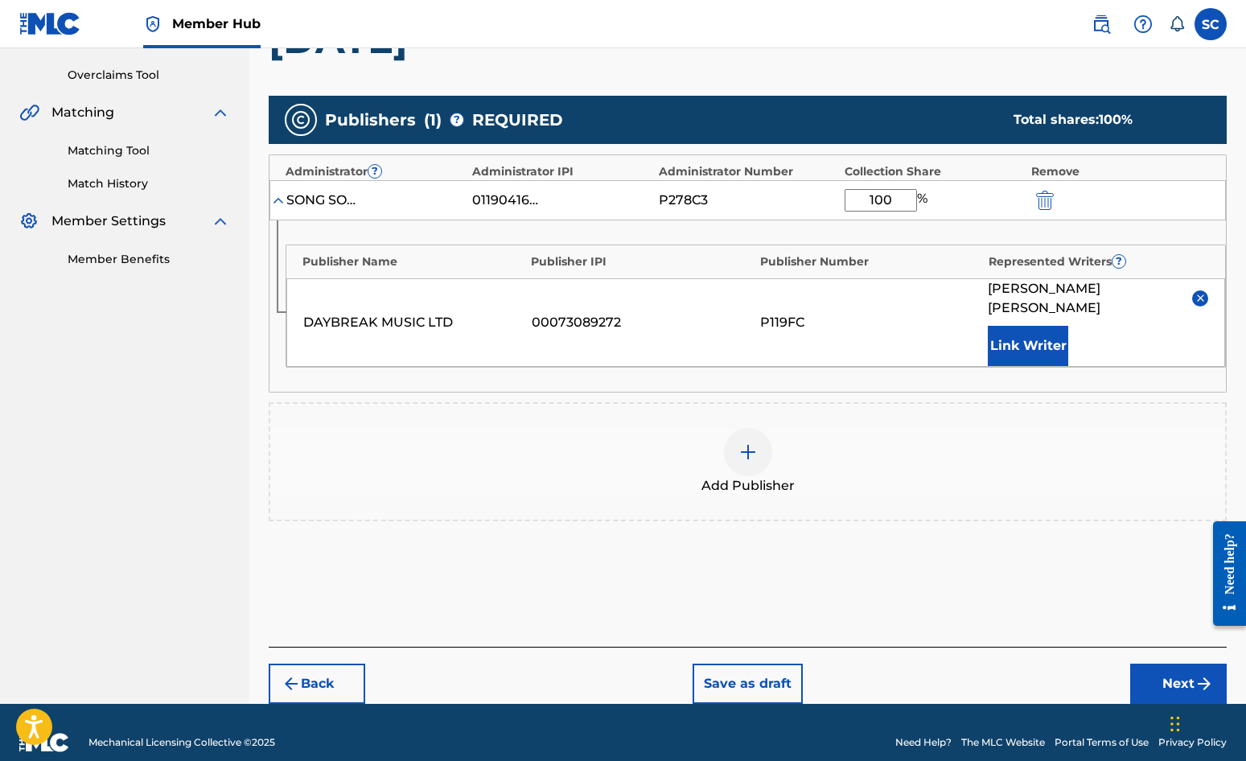
scroll to position [327, 0]
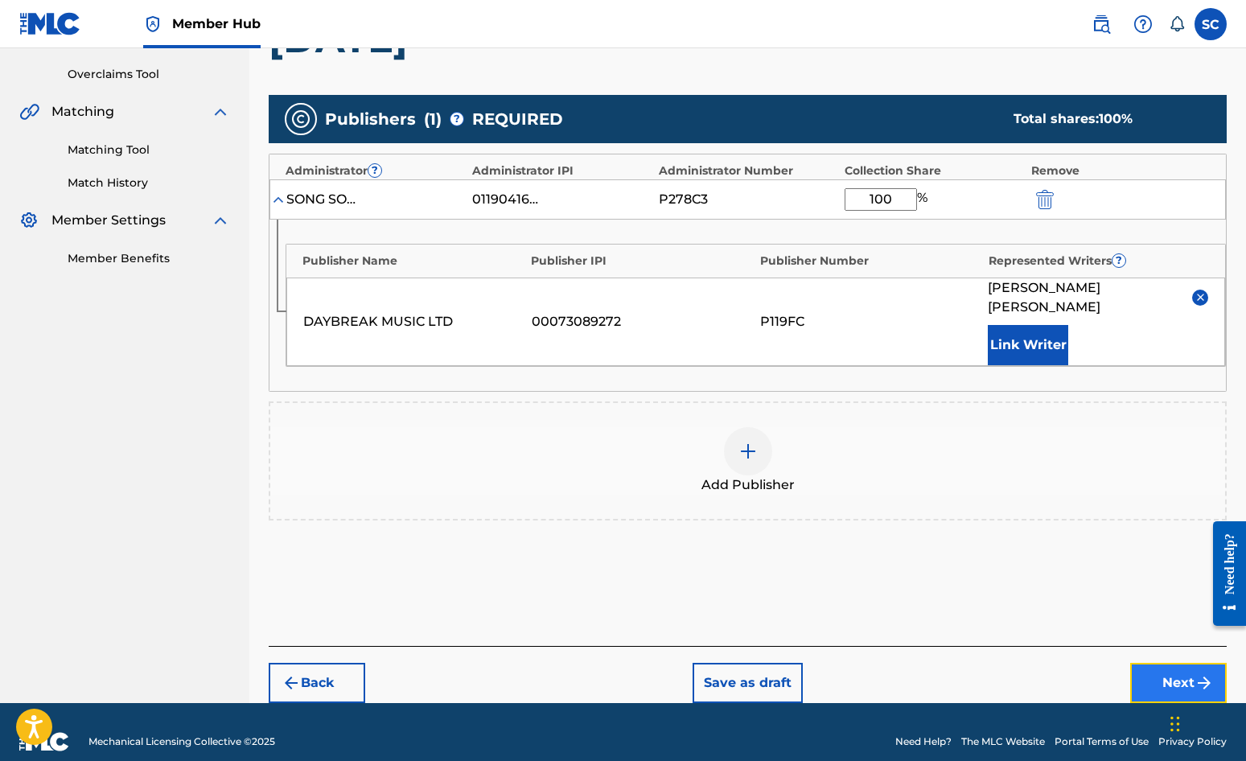
click at [1127, 663] on button "Next" at bounding box center [1179, 683] width 97 height 40
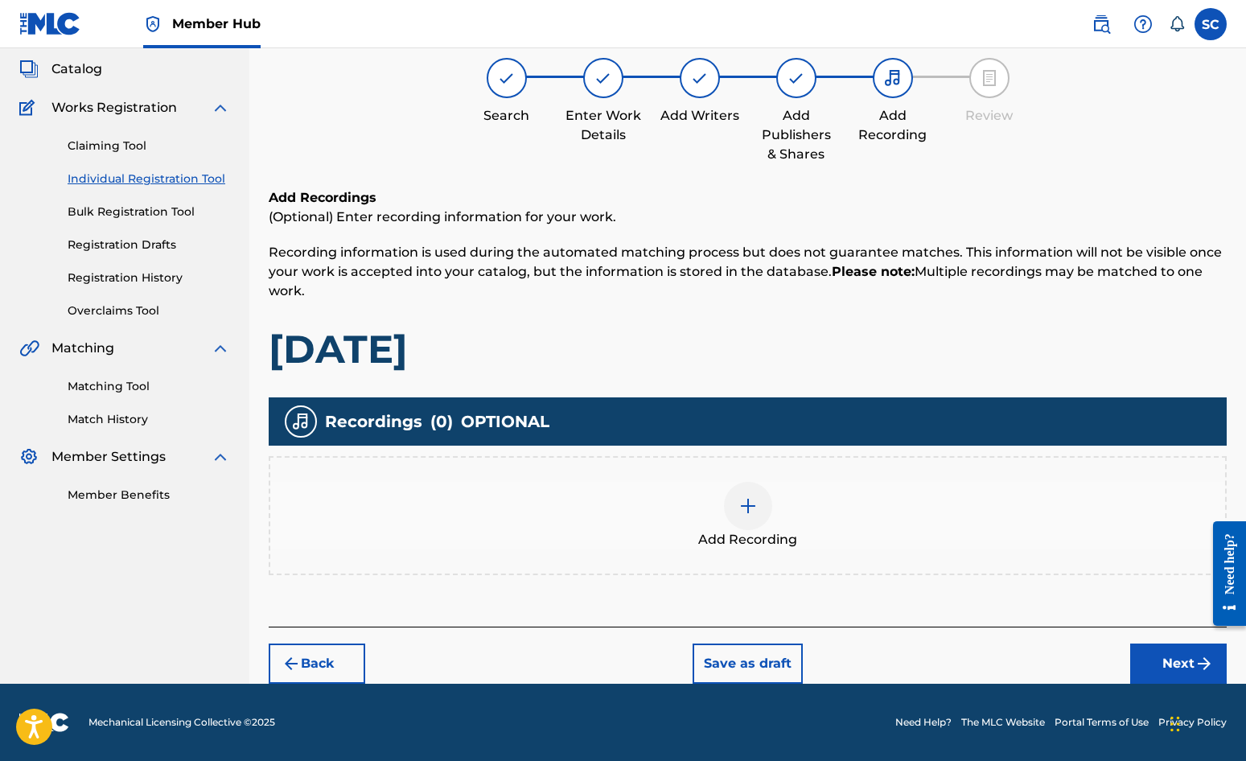
scroll to position [72, 0]
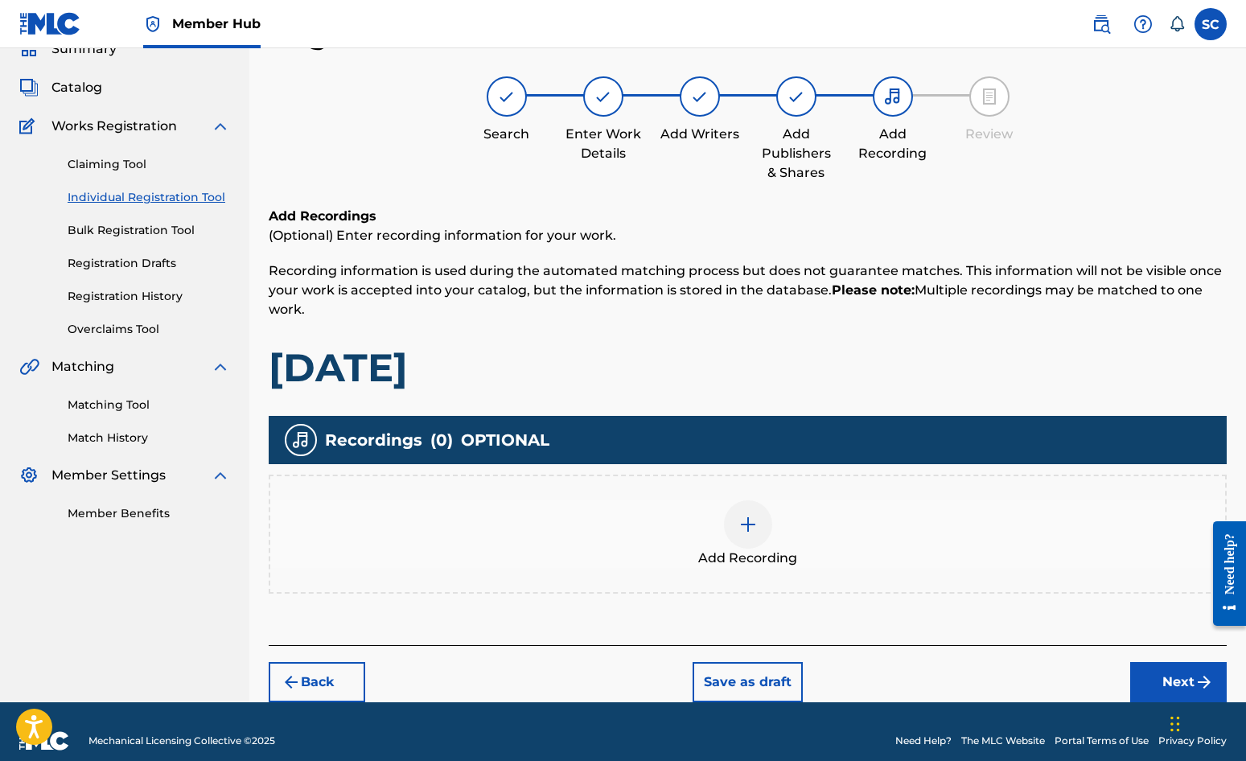
click at [752, 525] on img at bounding box center [748, 524] width 19 height 19
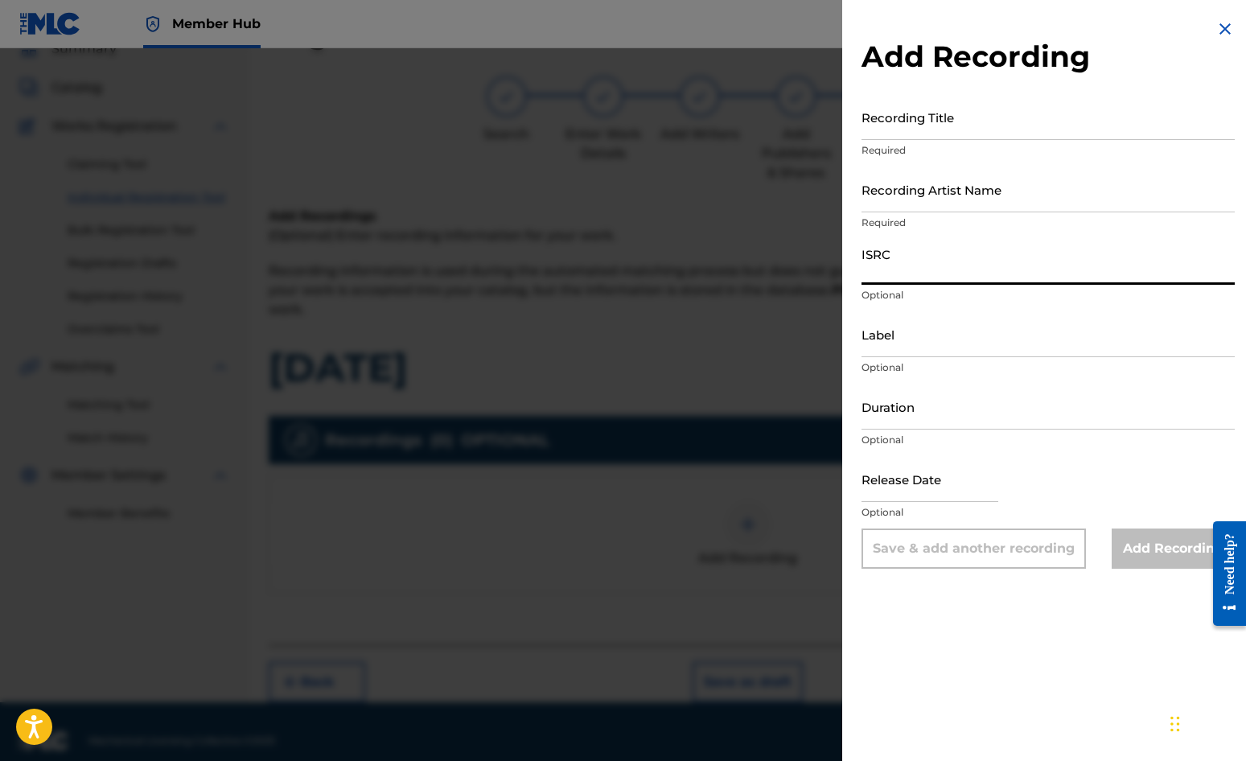
click at [897, 264] on input "ISRC" at bounding box center [1048, 262] width 373 height 46
paste input "GBDPR0372015"
type input "GBDPR0372015"
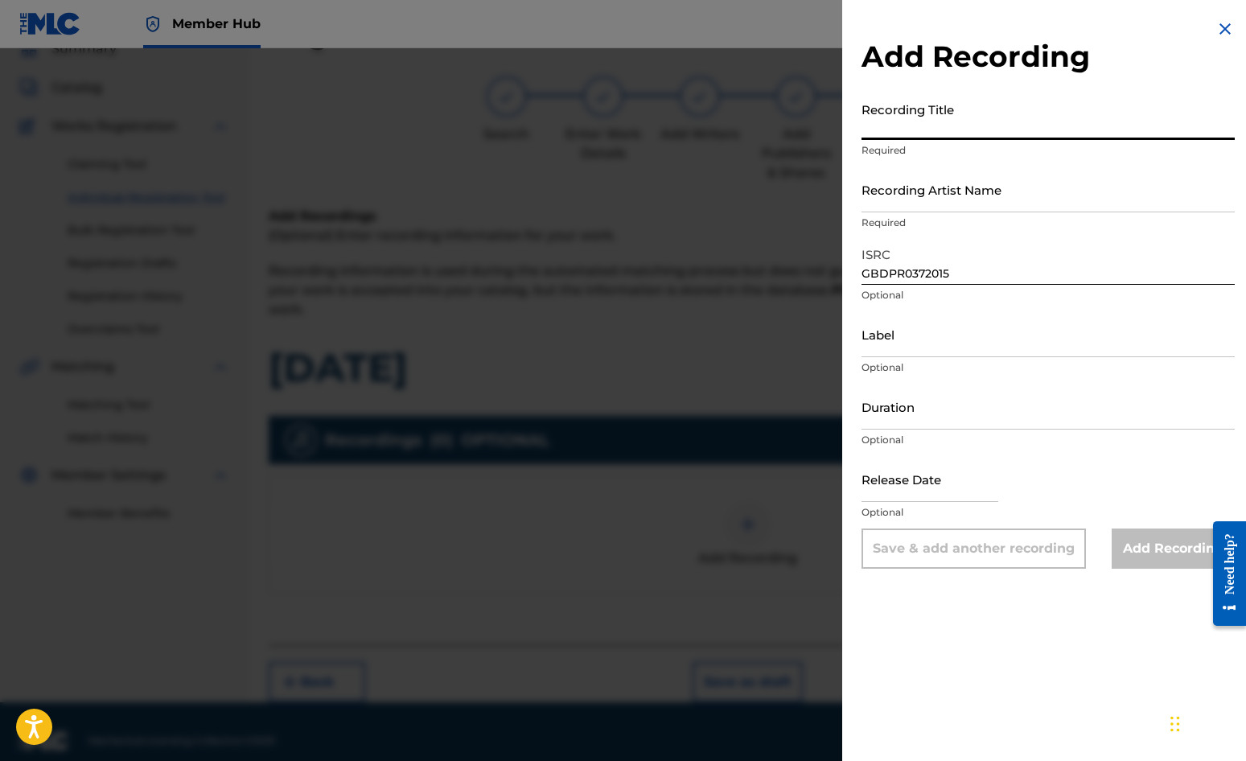
click at [898, 118] on input "Recording Title" at bounding box center [1048, 117] width 373 height 46
type input "ON THE DAY OF [DATE]"
click at [920, 197] on input "Recording Artist Name" at bounding box center [1048, 190] width 373 height 46
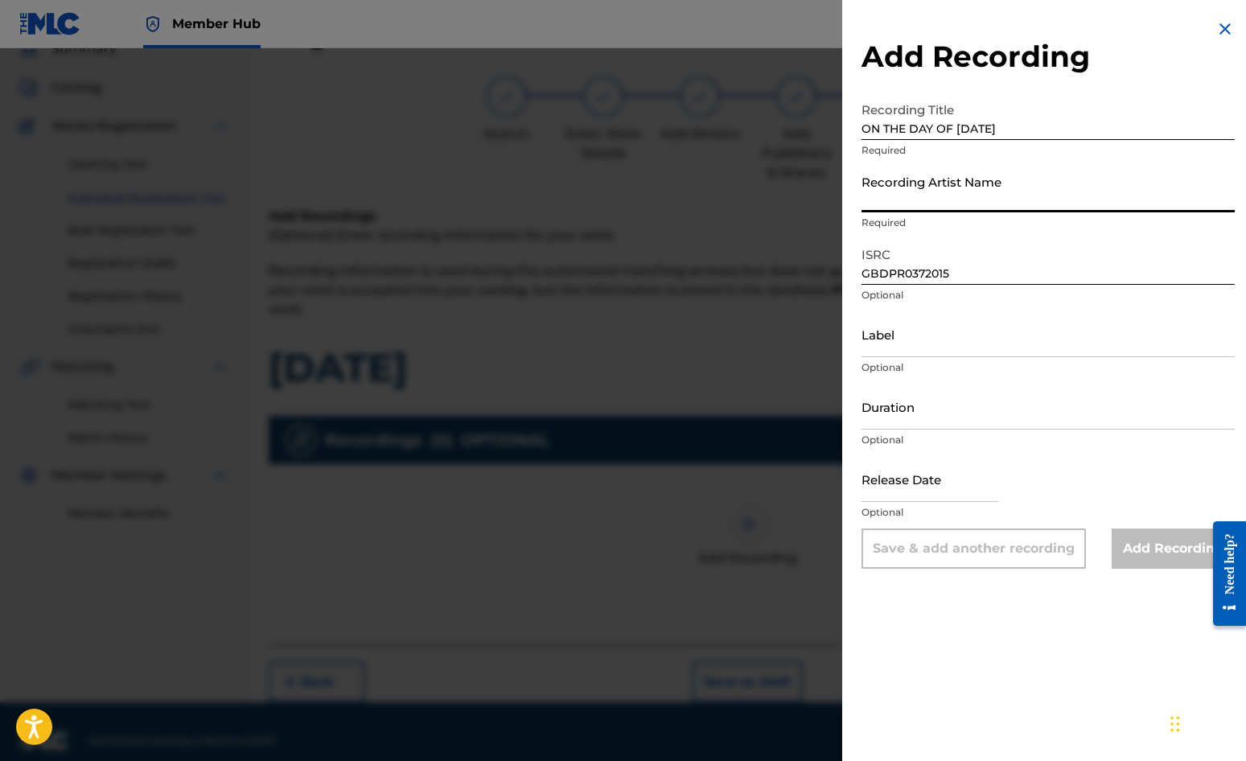
type input "[PERSON_NAME]"
type input "[DATE]"
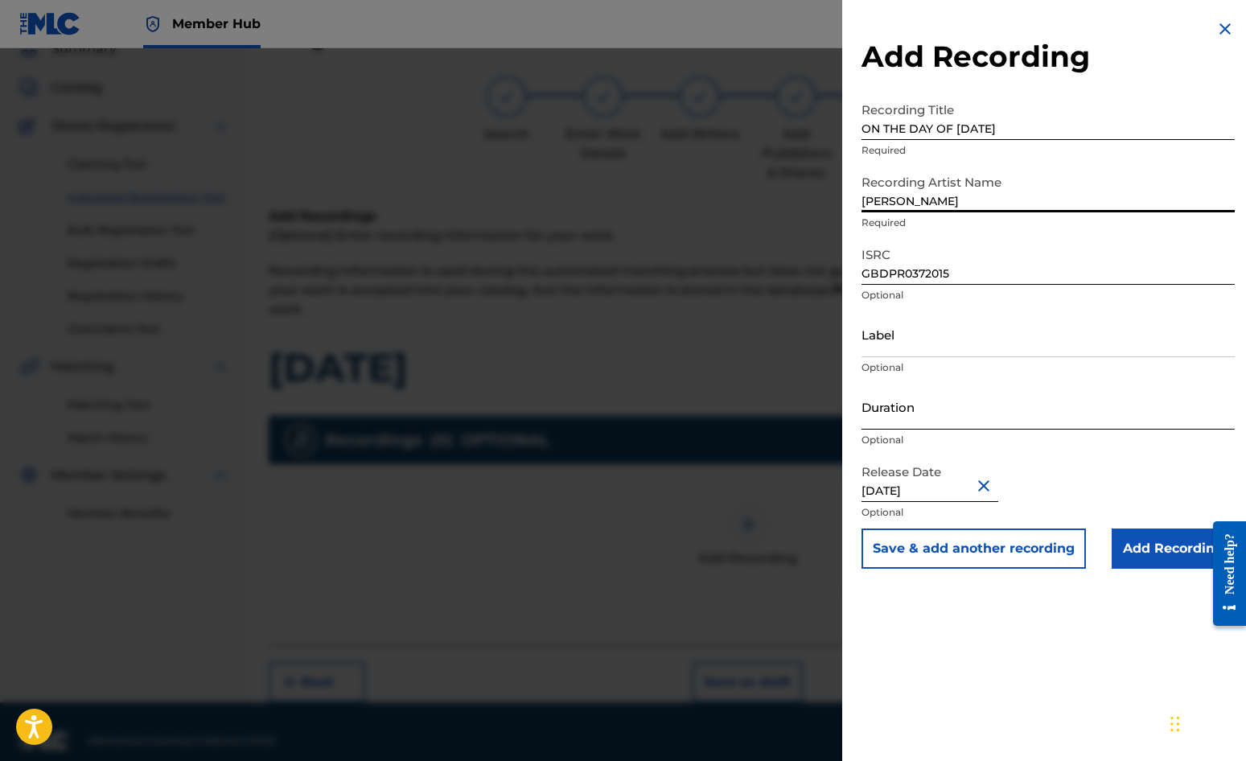
click at [917, 414] on input "Duration" at bounding box center [1048, 407] width 373 height 46
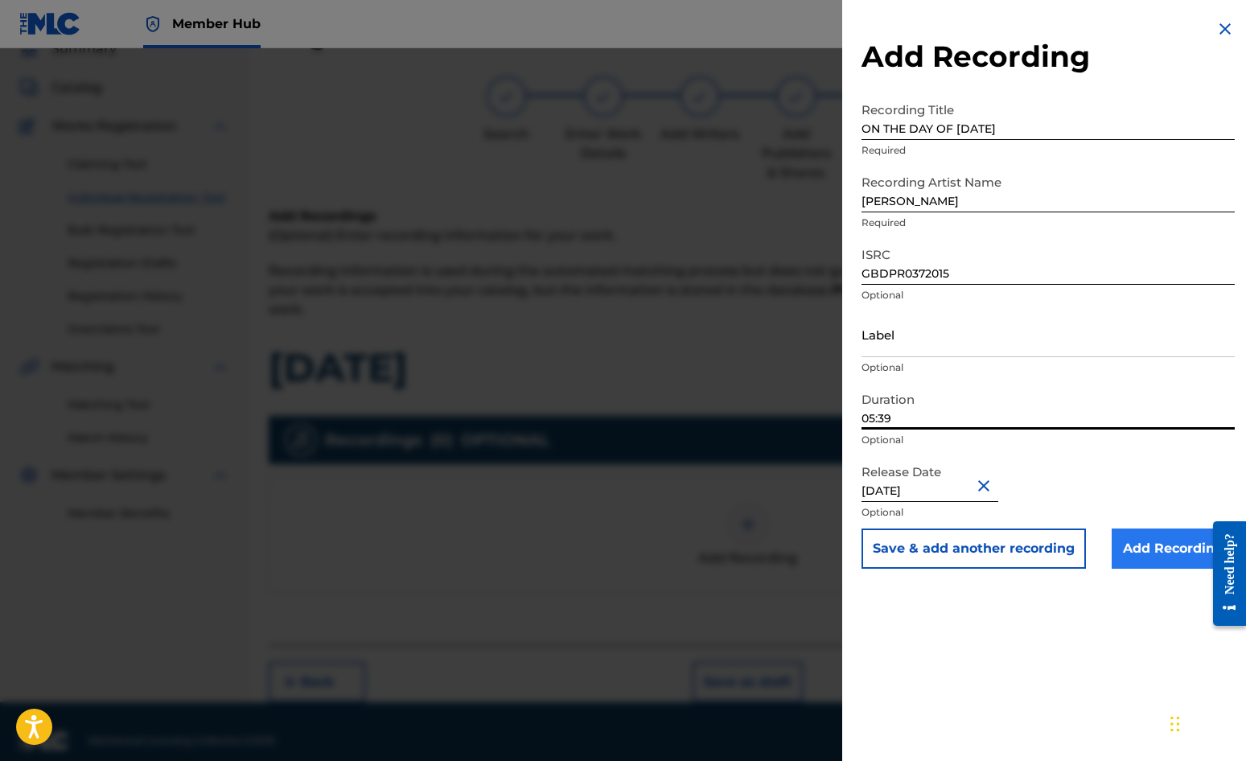
type input "05:39"
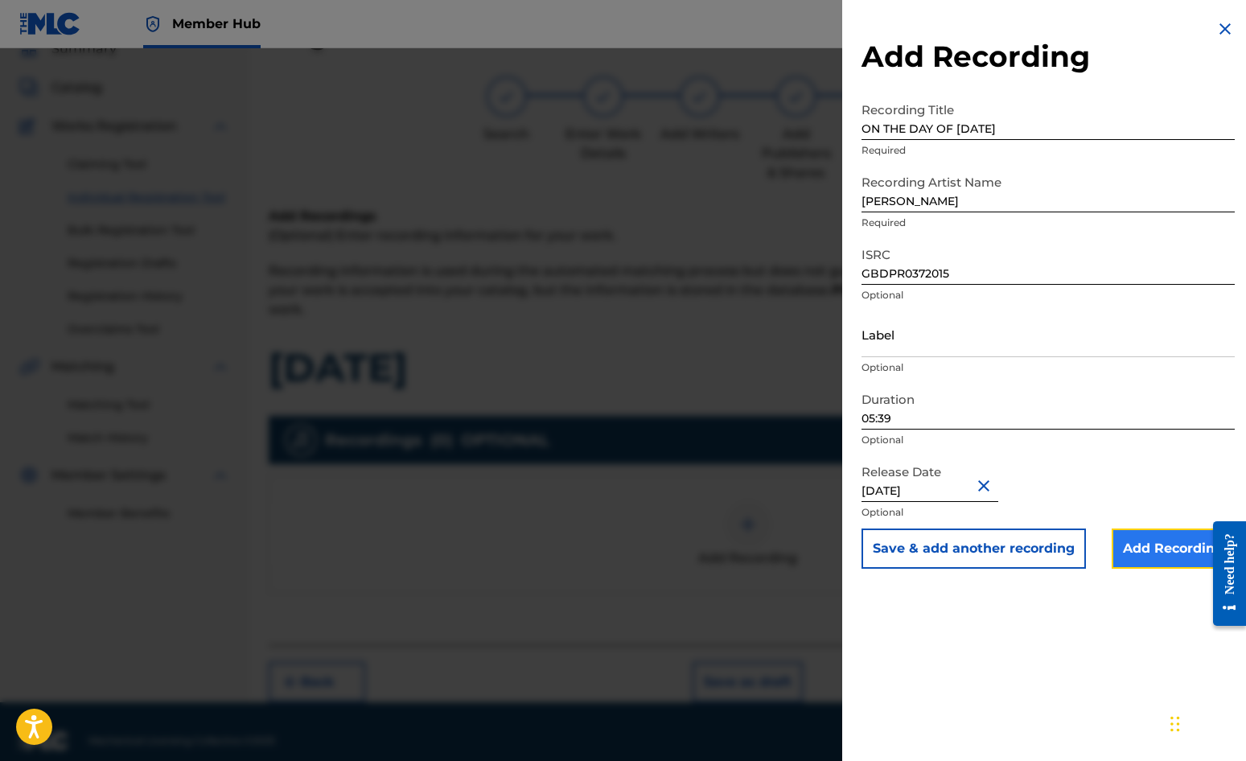
click at [1127, 550] on input "Add Recording" at bounding box center [1173, 549] width 123 height 40
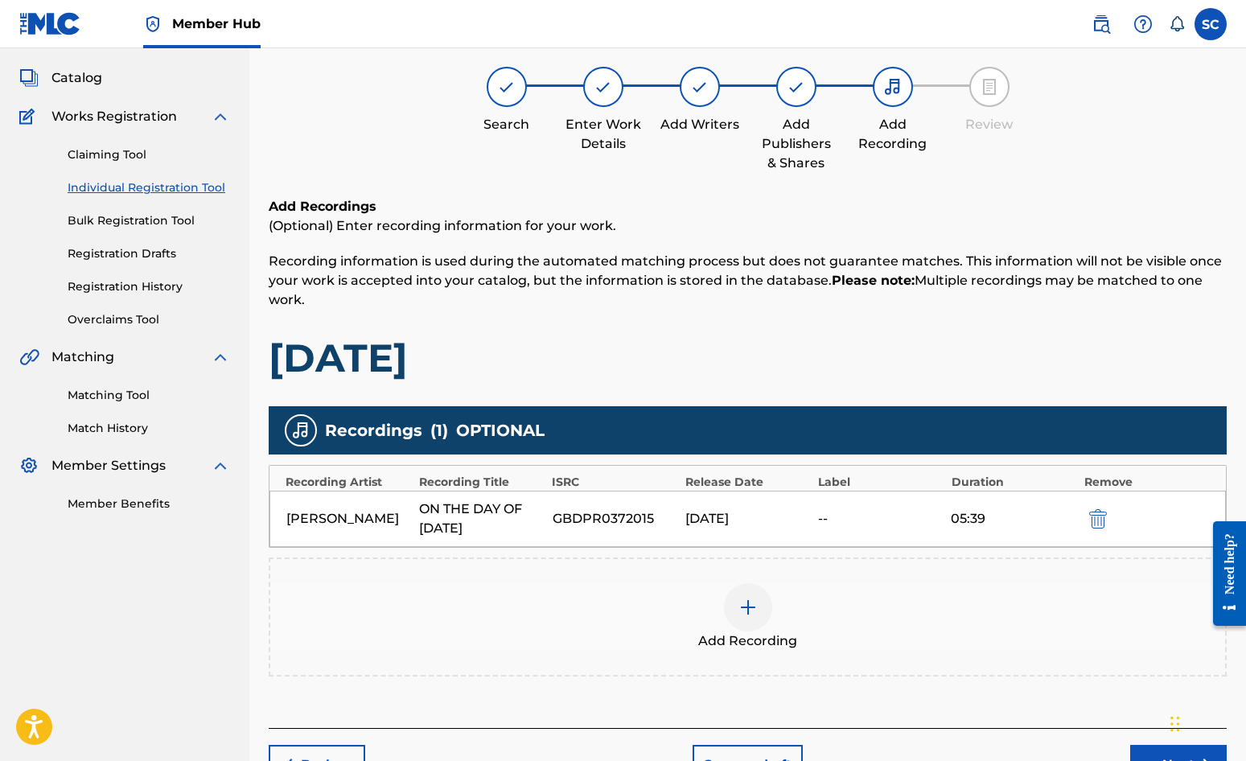
scroll to position [183, 0]
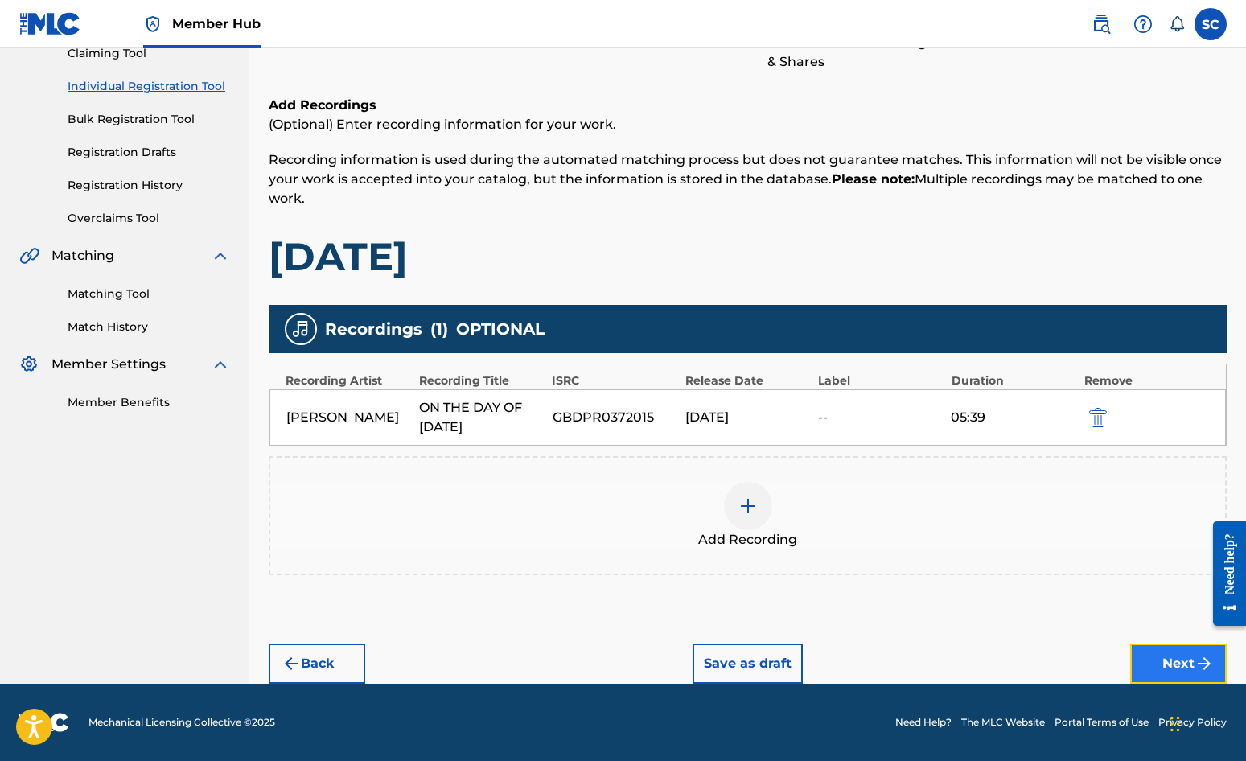
click at [1127, 661] on button "Next" at bounding box center [1179, 664] width 97 height 40
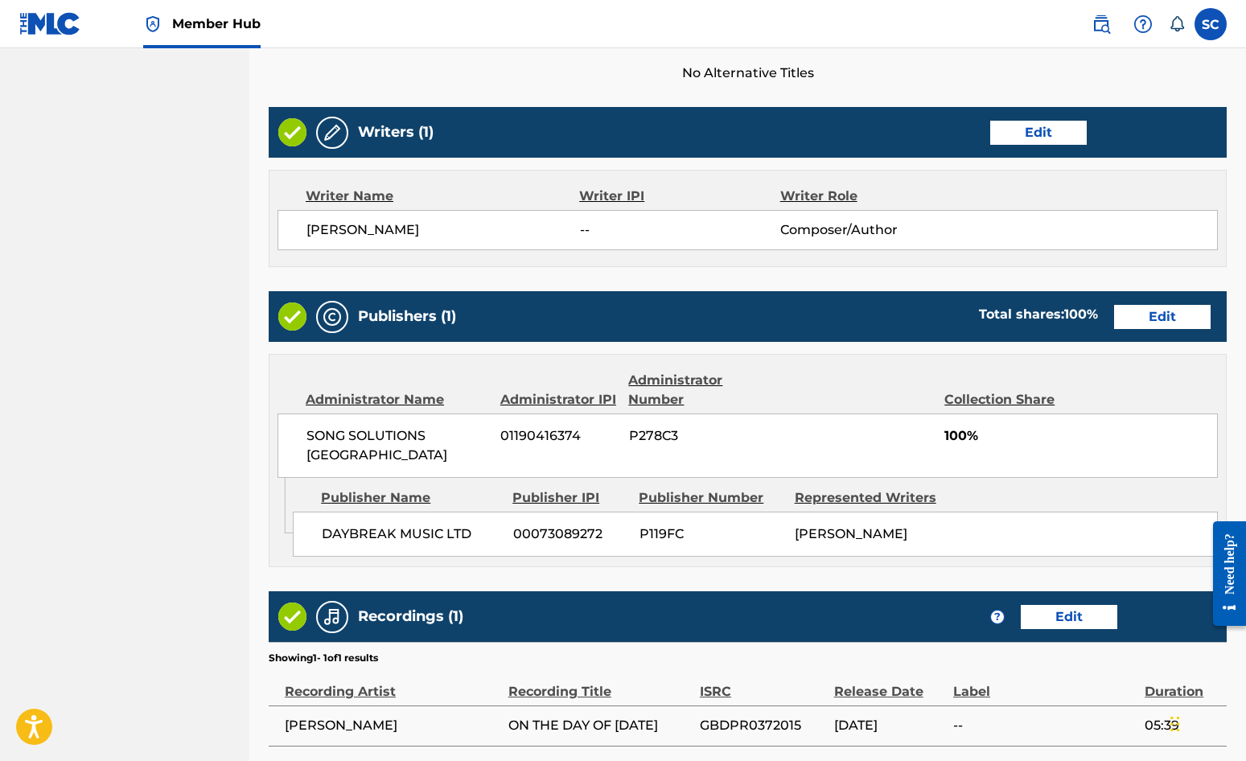
scroll to position [691, 0]
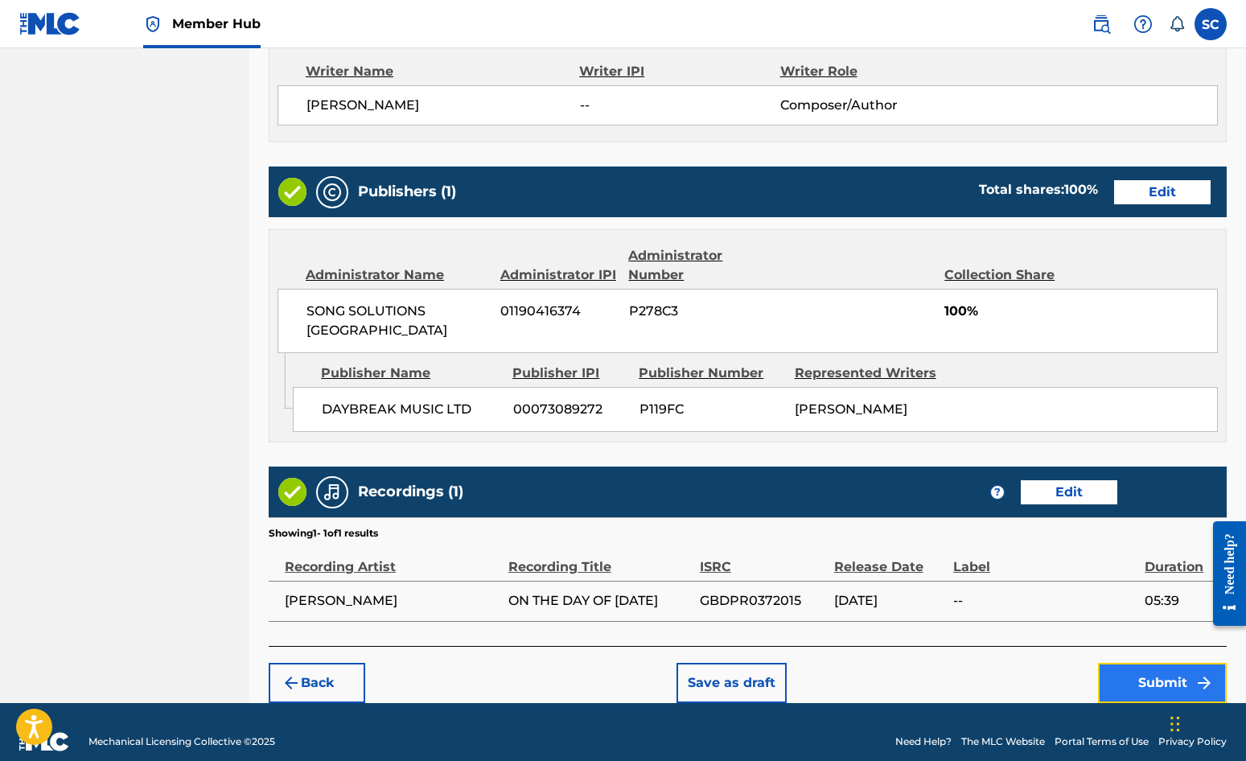
click at [1127, 663] on button "Submit" at bounding box center [1162, 683] width 129 height 40
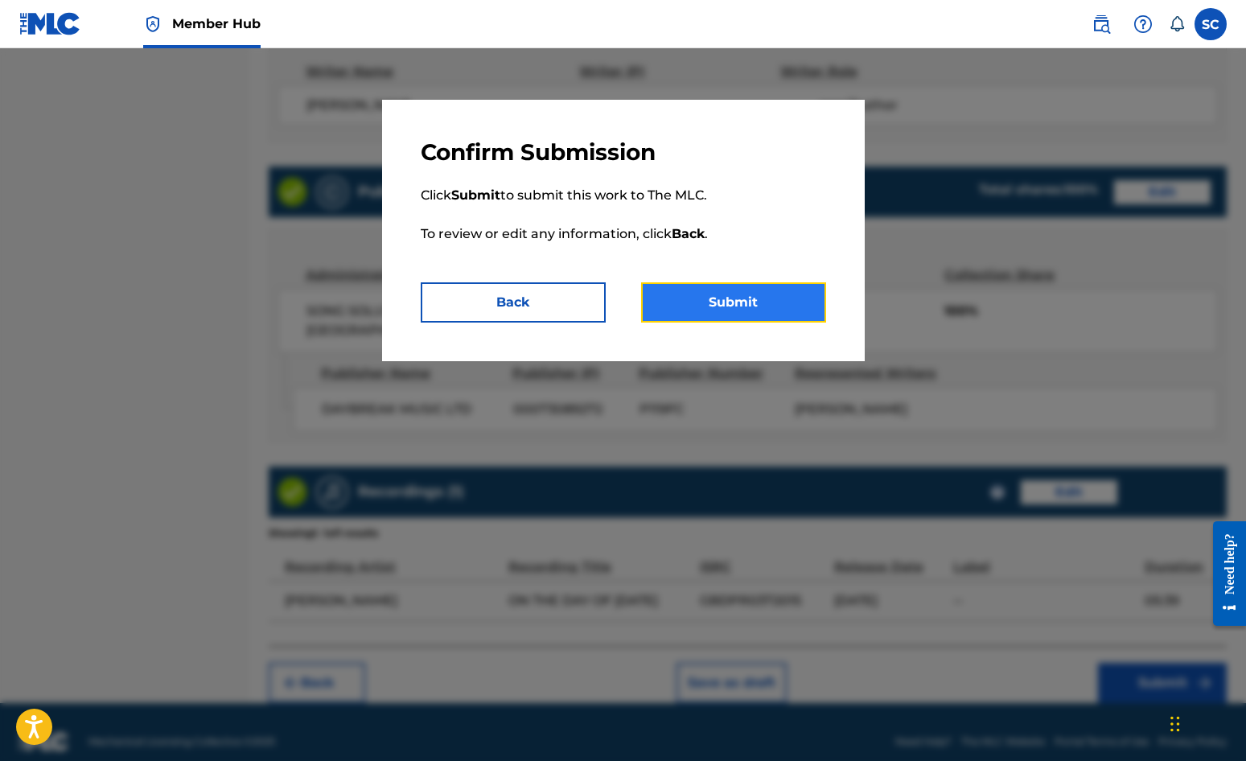
click at [748, 300] on button "Submit" at bounding box center [733, 302] width 185 height 40
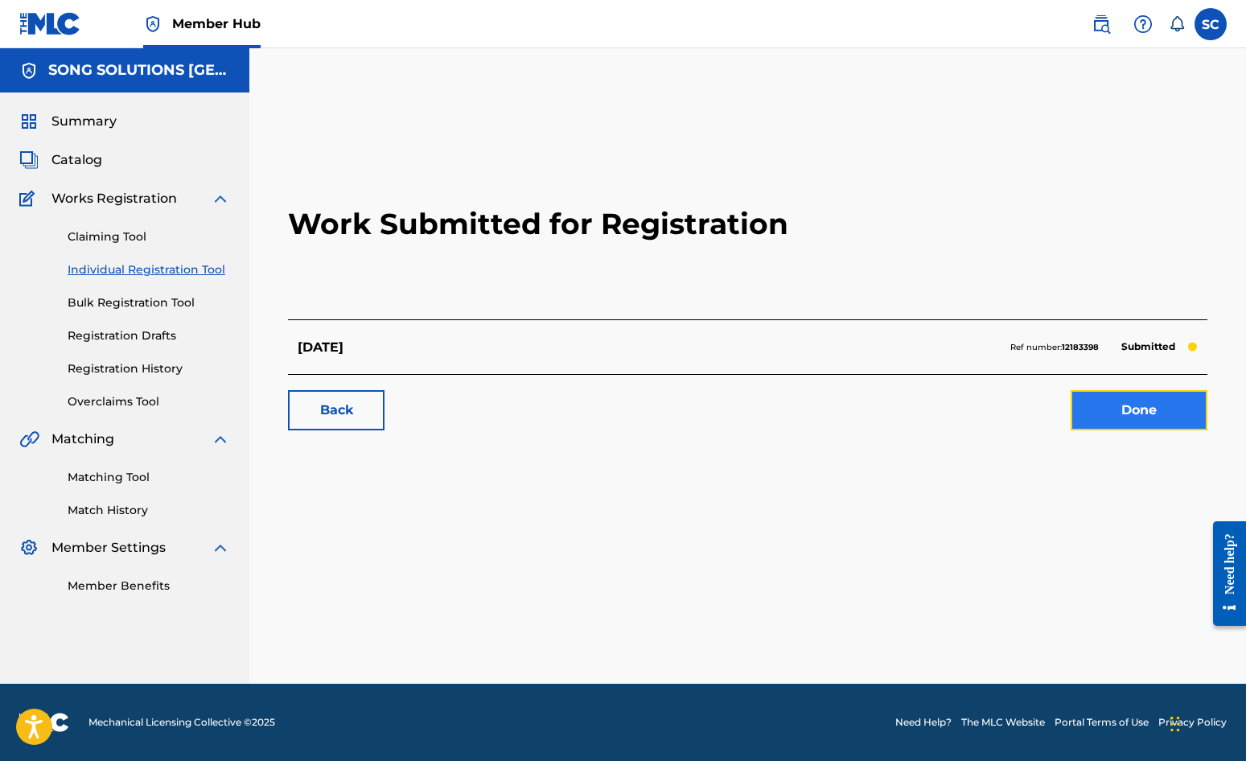
click at [1123, 408] on link "Done" at bounding box center [1139, 410] width 137 height 40
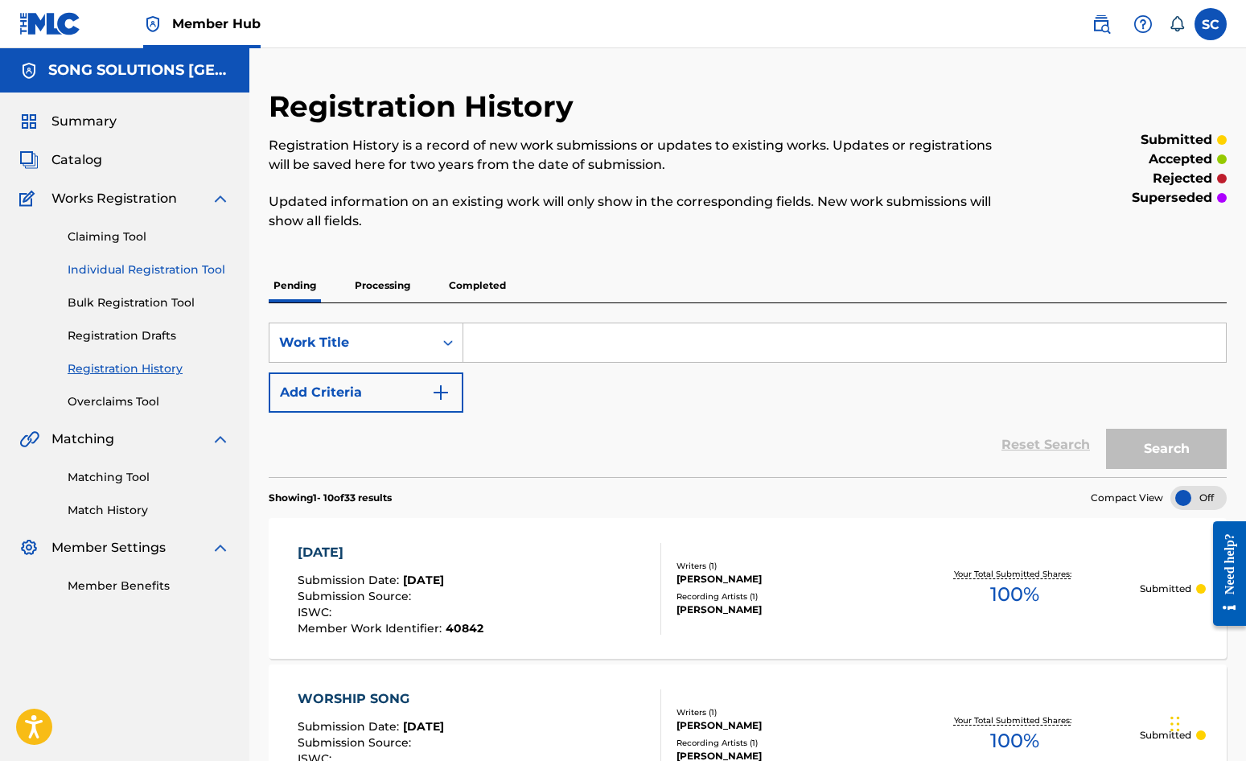
click at [99, 270] on link "Individual Registration Tool" at bounding box center [149, 270] width 163 height 17
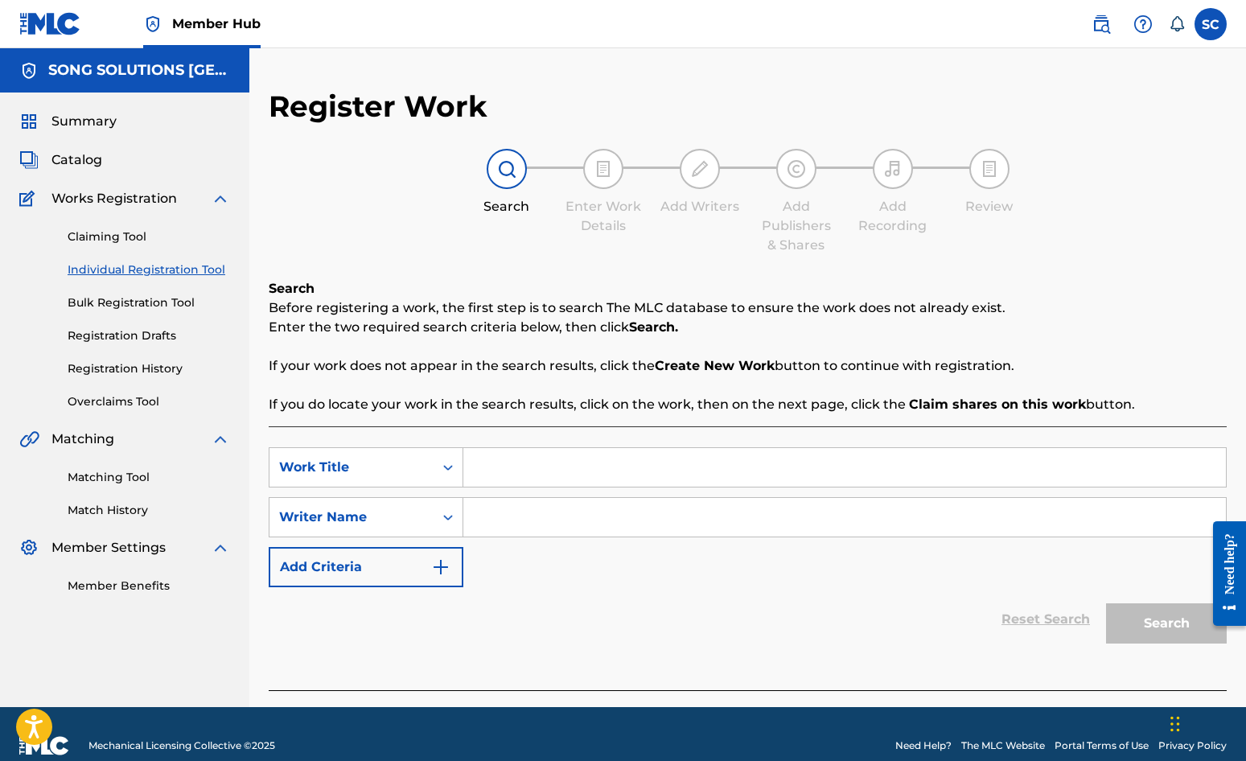
click at [544, 474] on input "Search Form" at bounding box center [844, 467] width 763 height 39
type input "YOU'RE WONDERFUL"
click at [547, 518] on input "Search Form" at bounding box center [844, 517] width 763 height 39
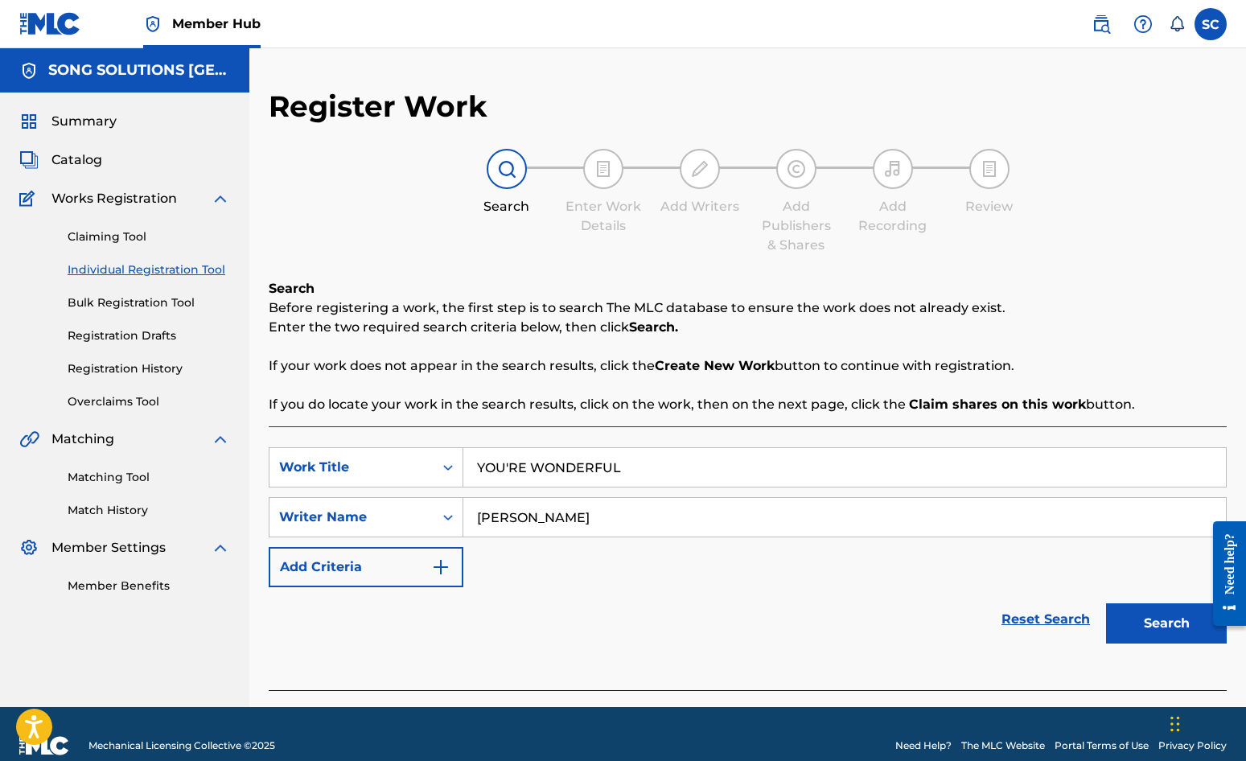
type input "[PERSON_NAME]"
click at [1106, 603] on button "Search" at bounding box center [1166, 623] width 121 height 40
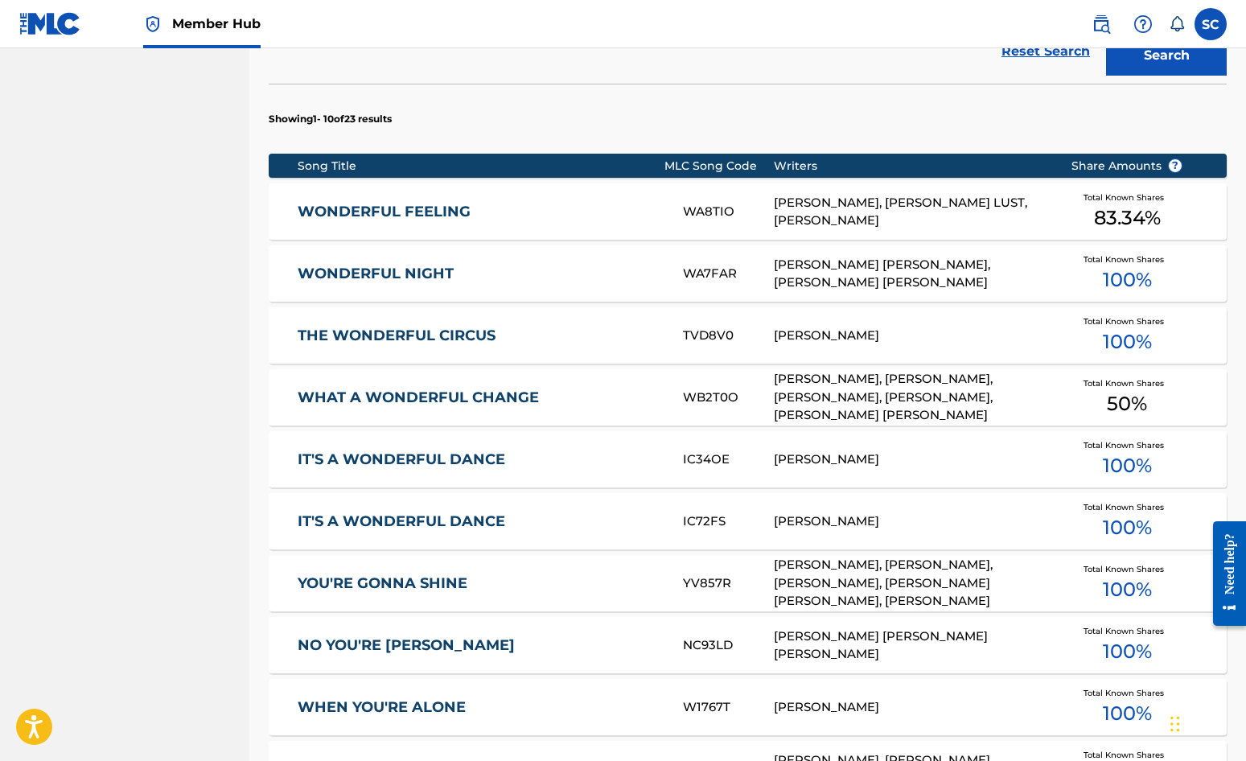
scroll to position [886, 0]
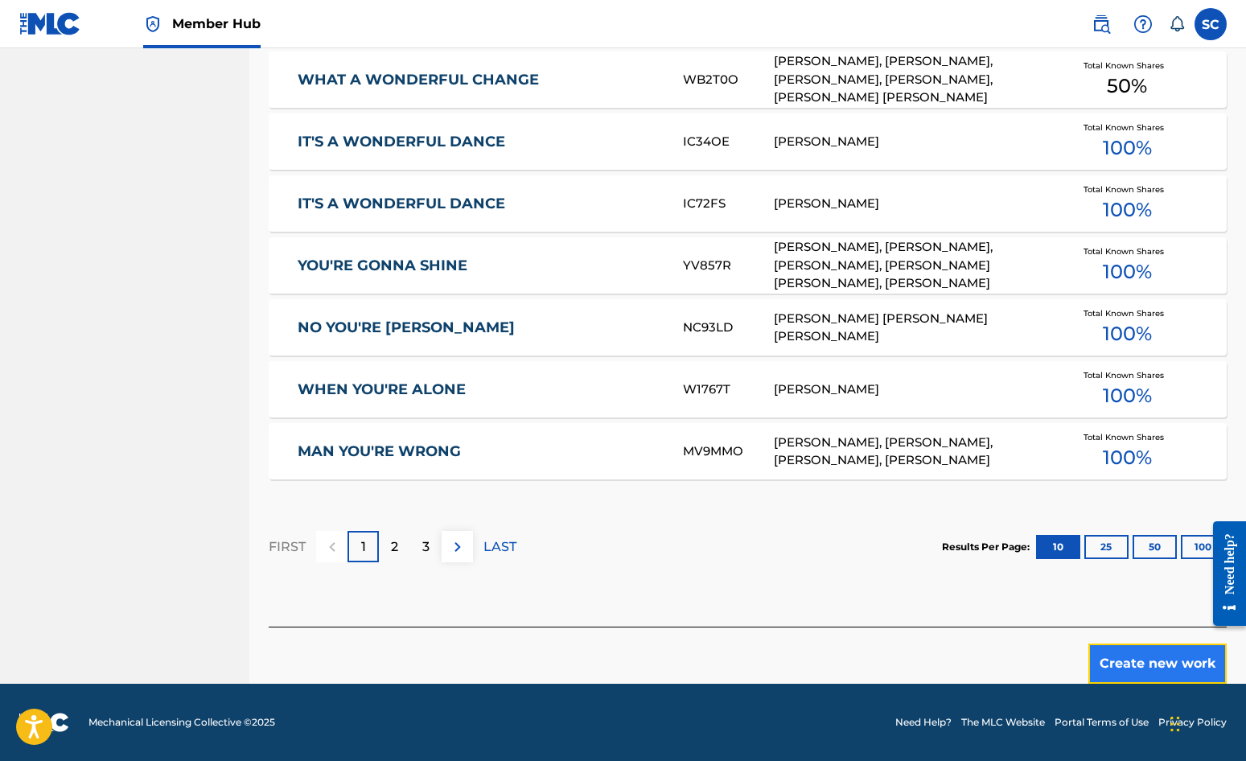
click at [1127, 667] on button "Create new work" at bounding box center [1158, 664] width 138 height 40
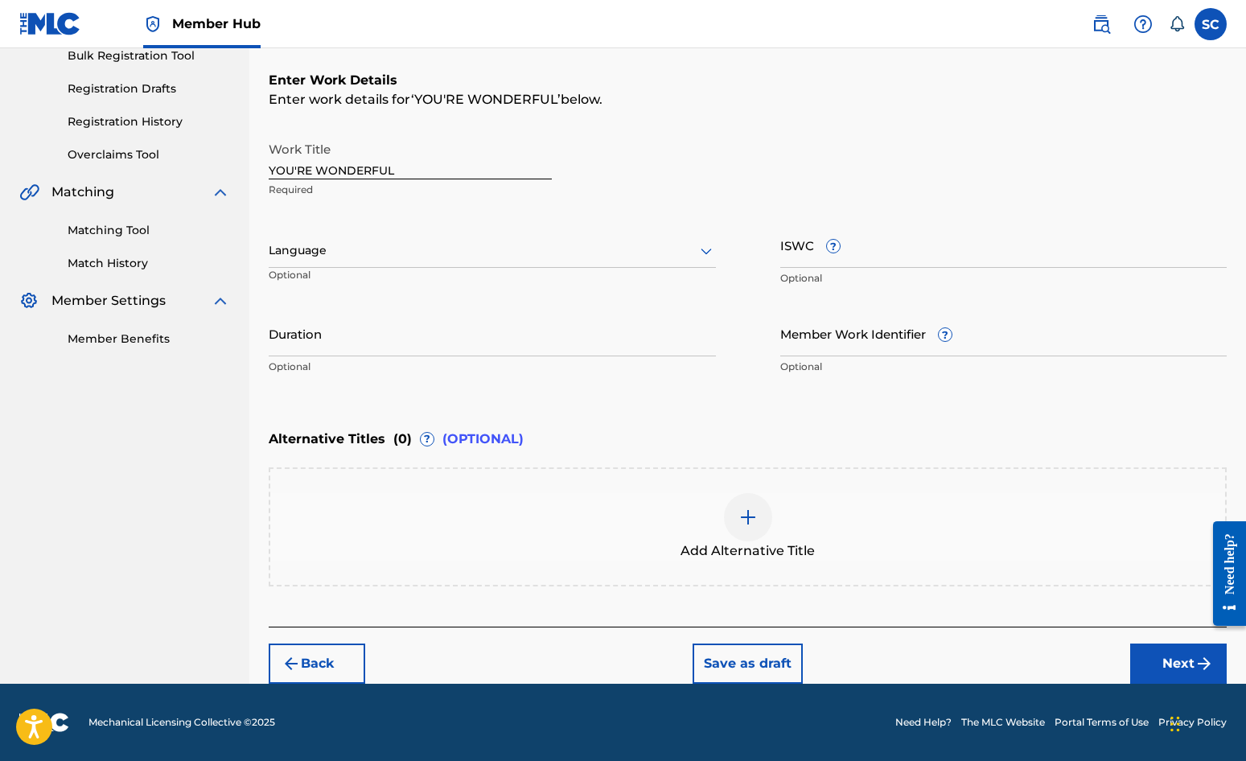
scroll to position [0, 0]
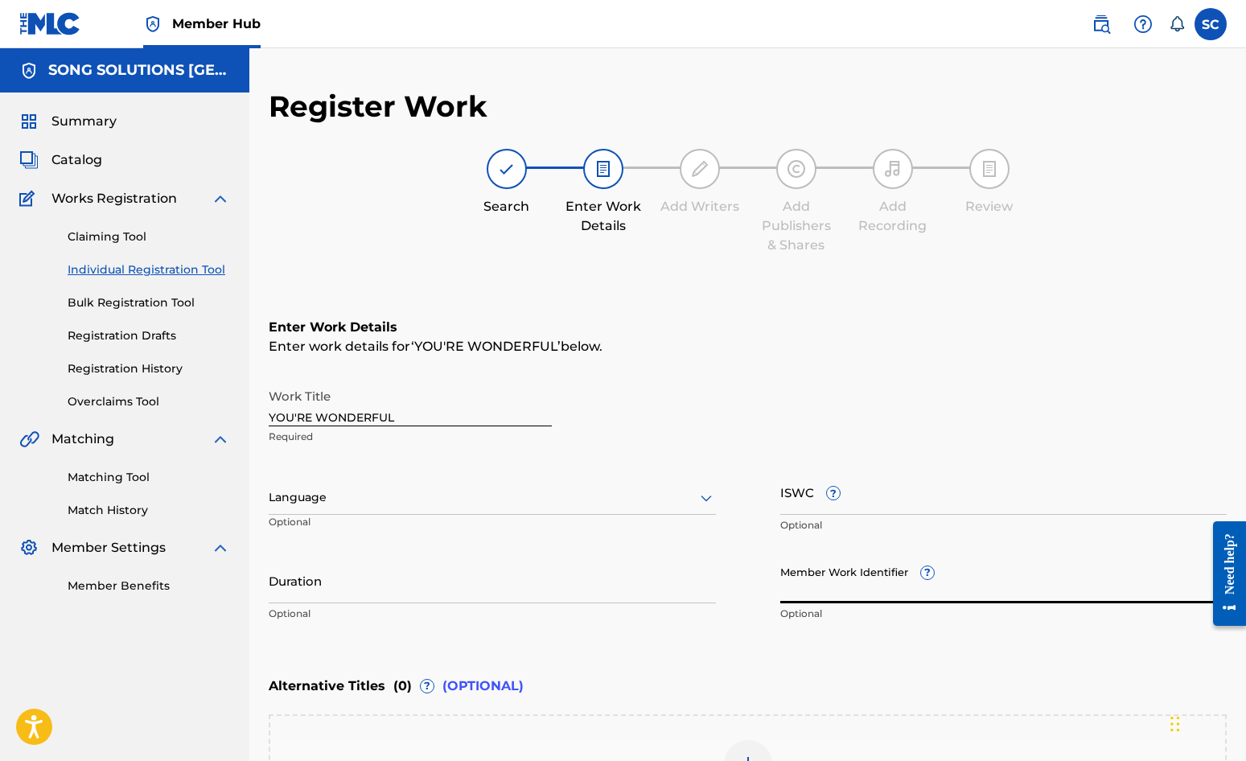
click at [810, 591] on input "Member Work Identifier ?" at bounding box center [1004, 581] width 447 height 46
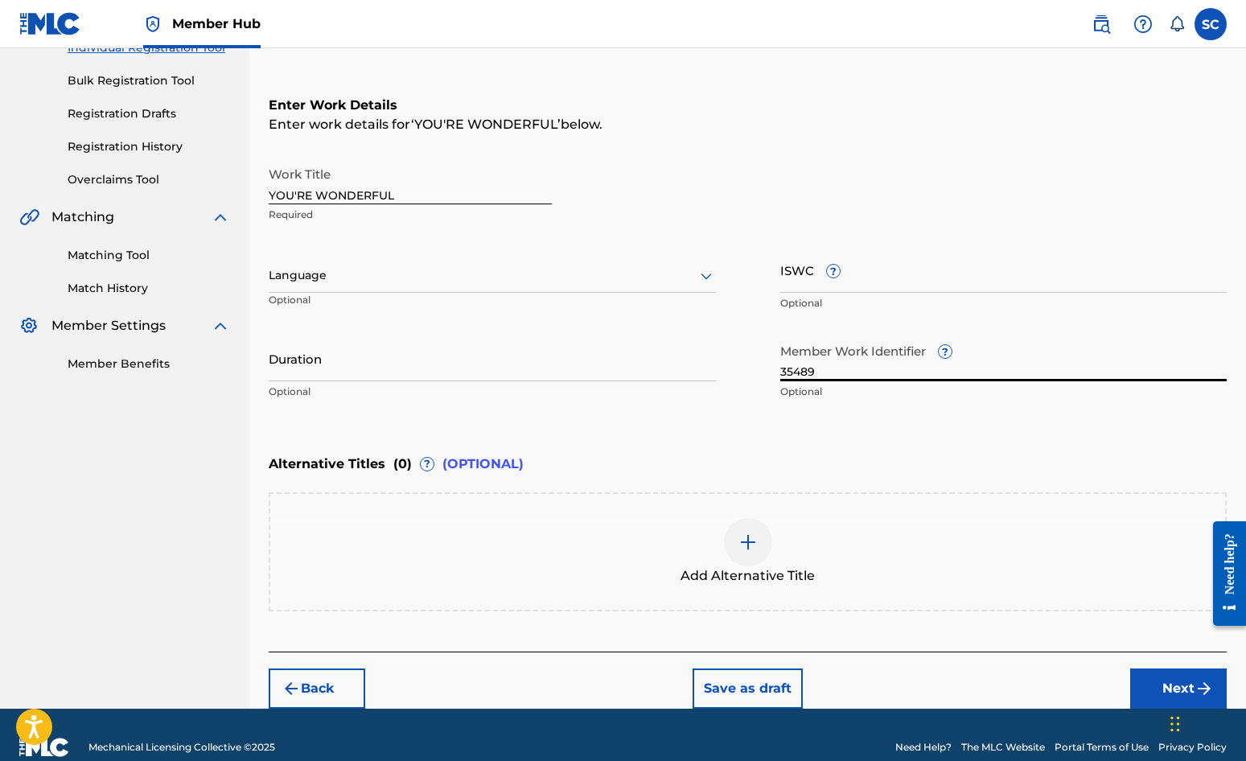
scroll to position [247, 0]
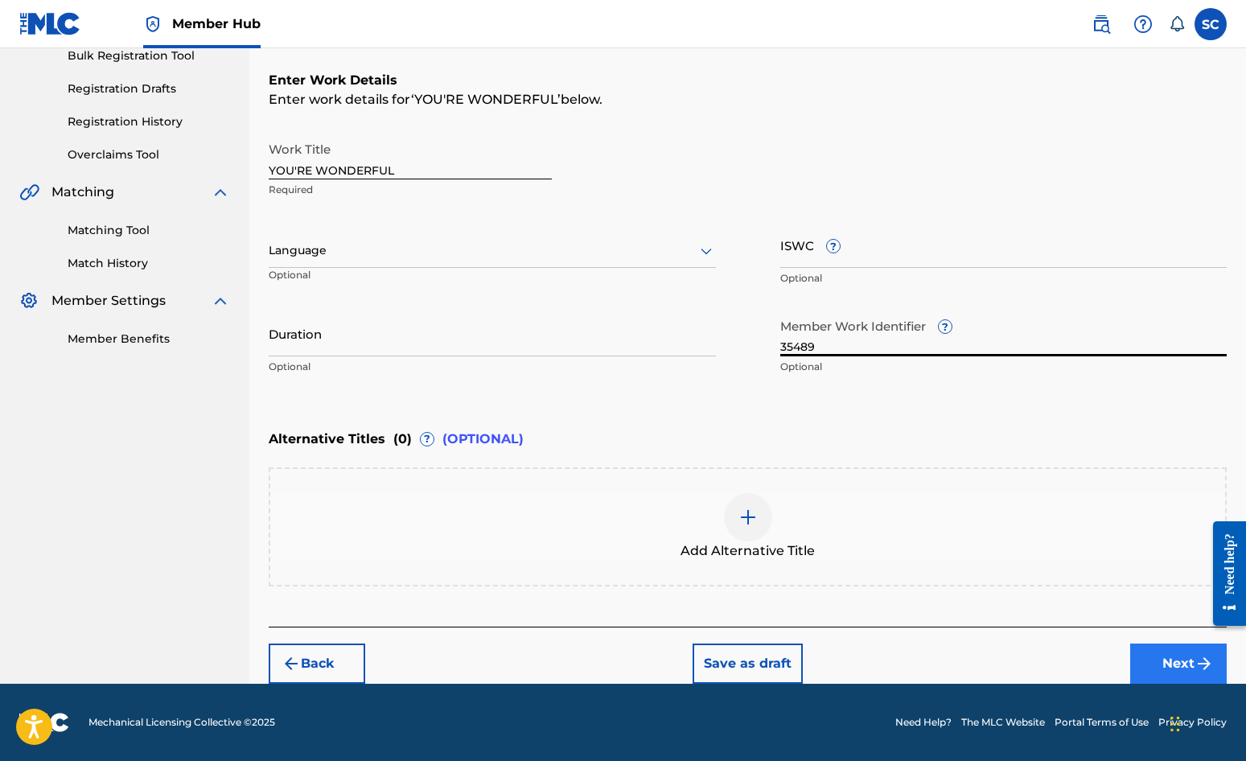
type input "35489"
click at [1127, 664] on button "Next" at bounding box center [1179, 664] width 97 height 40
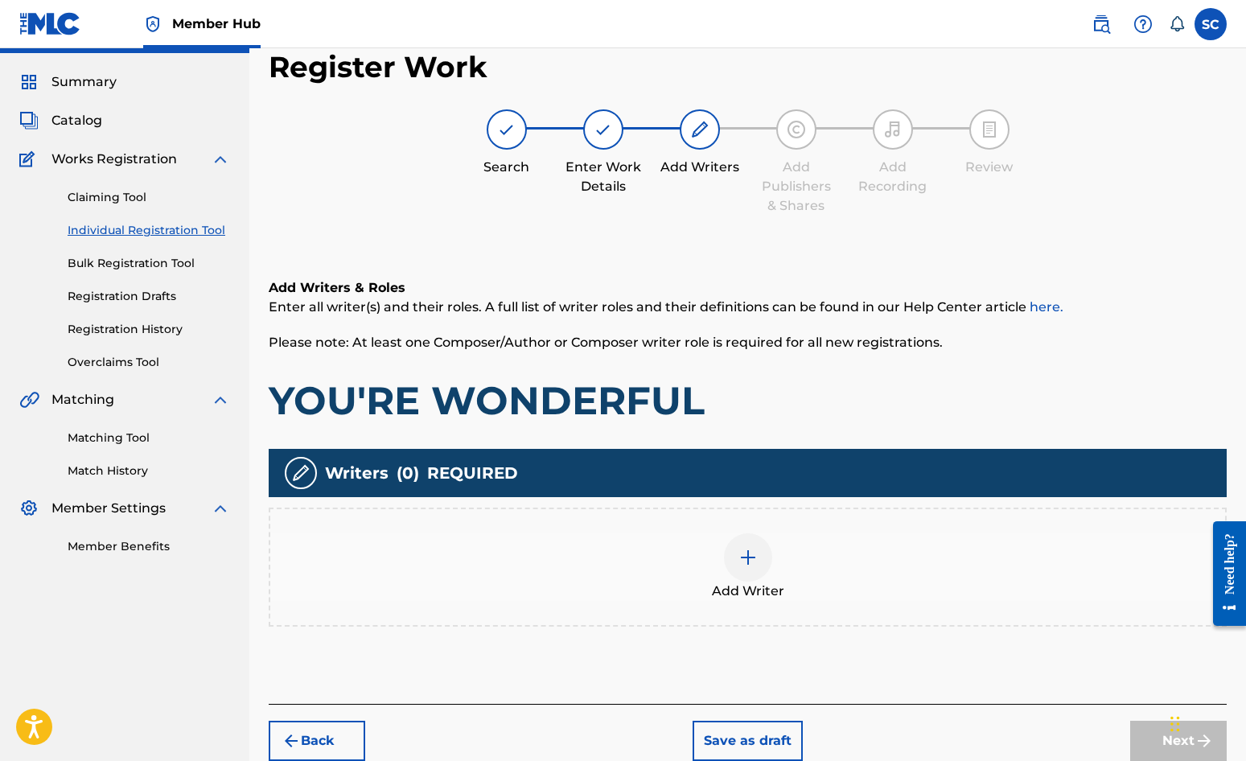
scroll to position [72, 0]
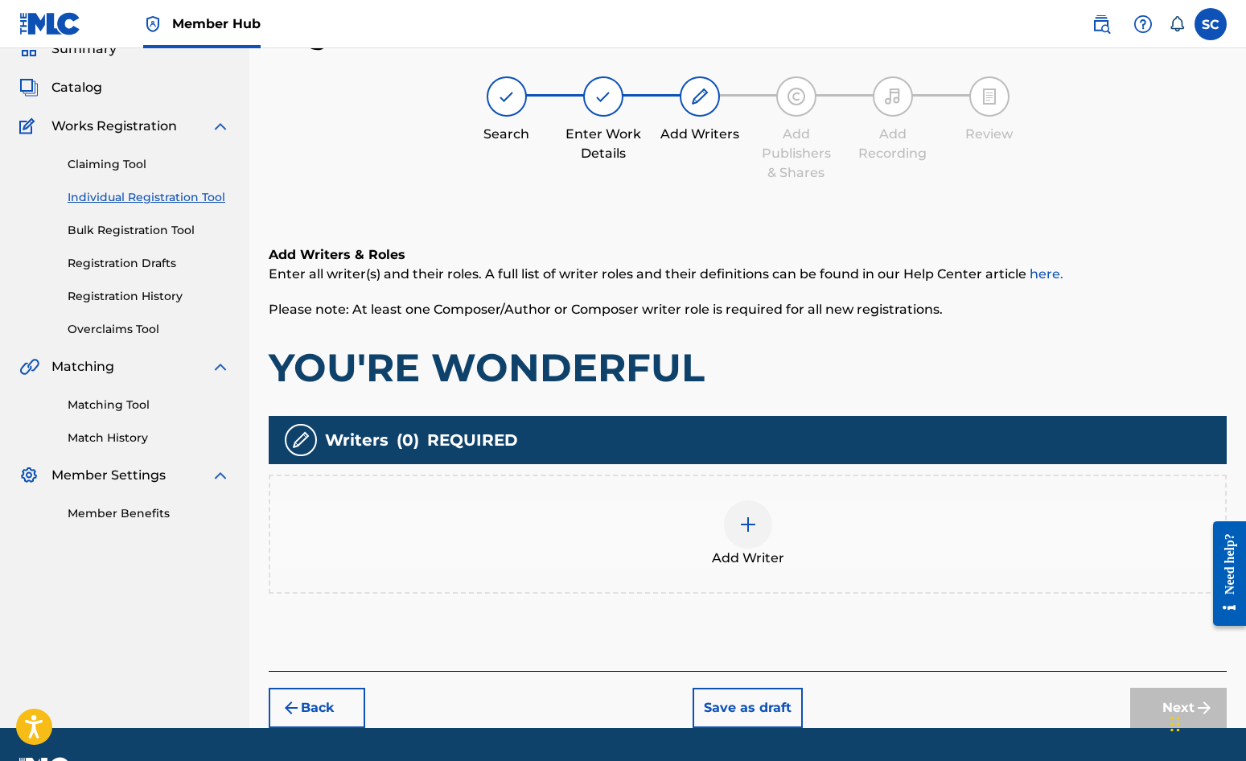
click at [745, 527] on img at bounding box center [748, 524] width 19 height 19
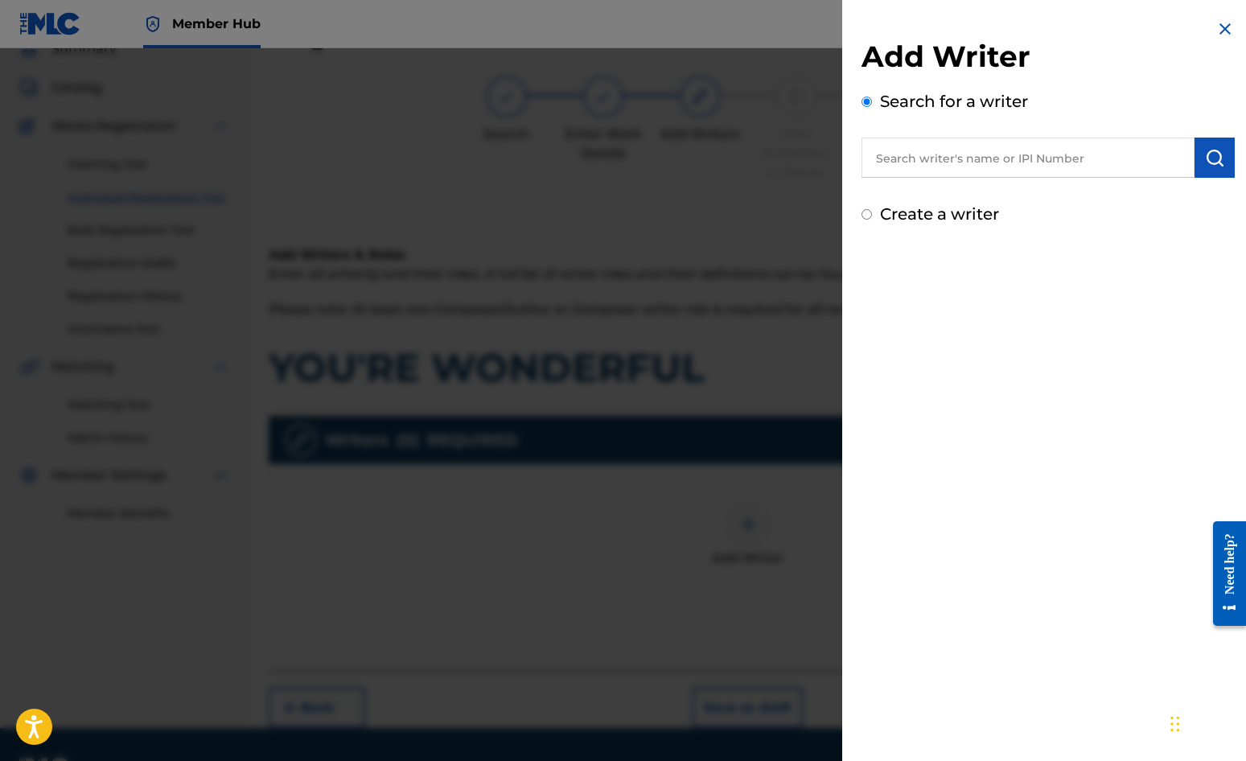
click at [932, 216] on label "Create a writer" at bounding box center [939, 213] width 119 height 19
radio input "true"
click at [872, 216] on input "Create a writer" at bounding box center [867, 214] width 10 height 10
radio input "false"
radio input "true"
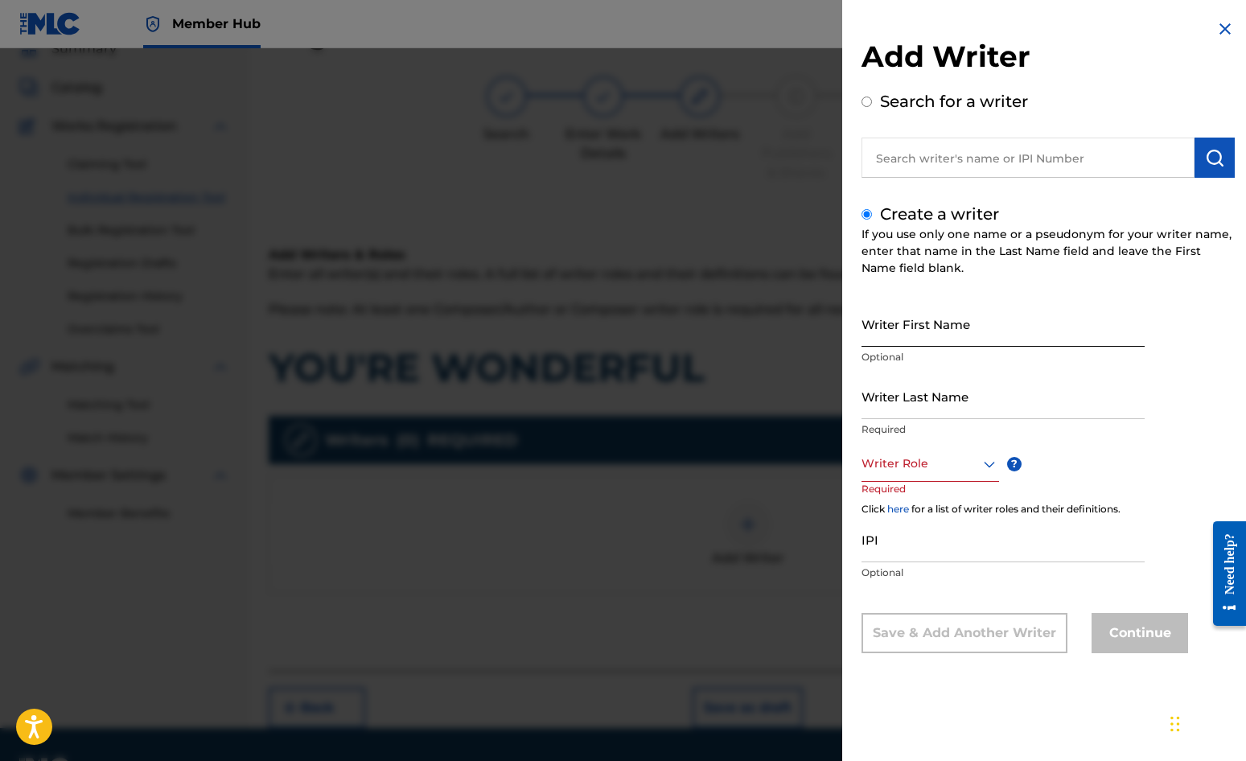
click at [933, 319] on input "Writer First Name" at bounding box center [1003, 324] width 283 height 46
type input "[PERSON_NAME]"
click at [916, 388] on input "Writer Last Name" at bounding box center [1003, 396] width 283 height 46
type input "[PERSON_NAME]"
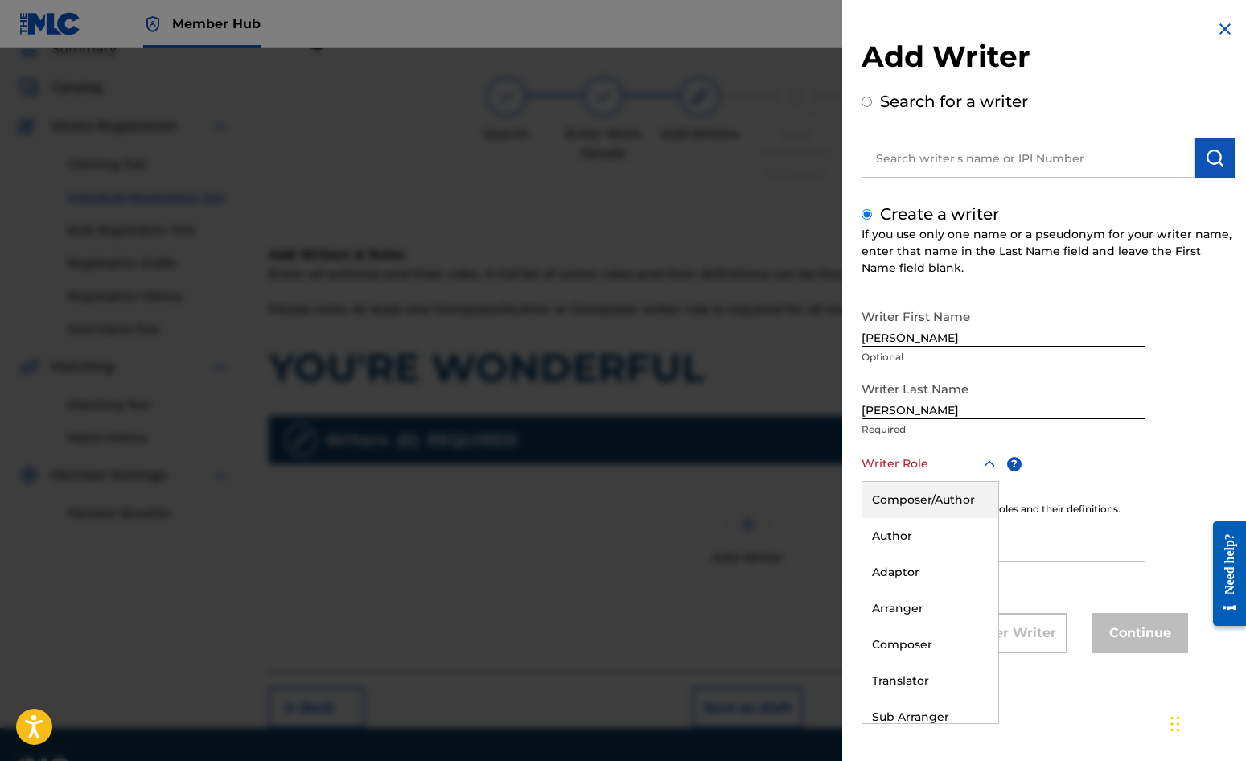
click at [926, 450] on div "Writer Role" at bounding box center [931, 464] width 138 height 36
click at [920, 493] on div "Composer/Author" at bounding box center [931, 500] width 136 height 36
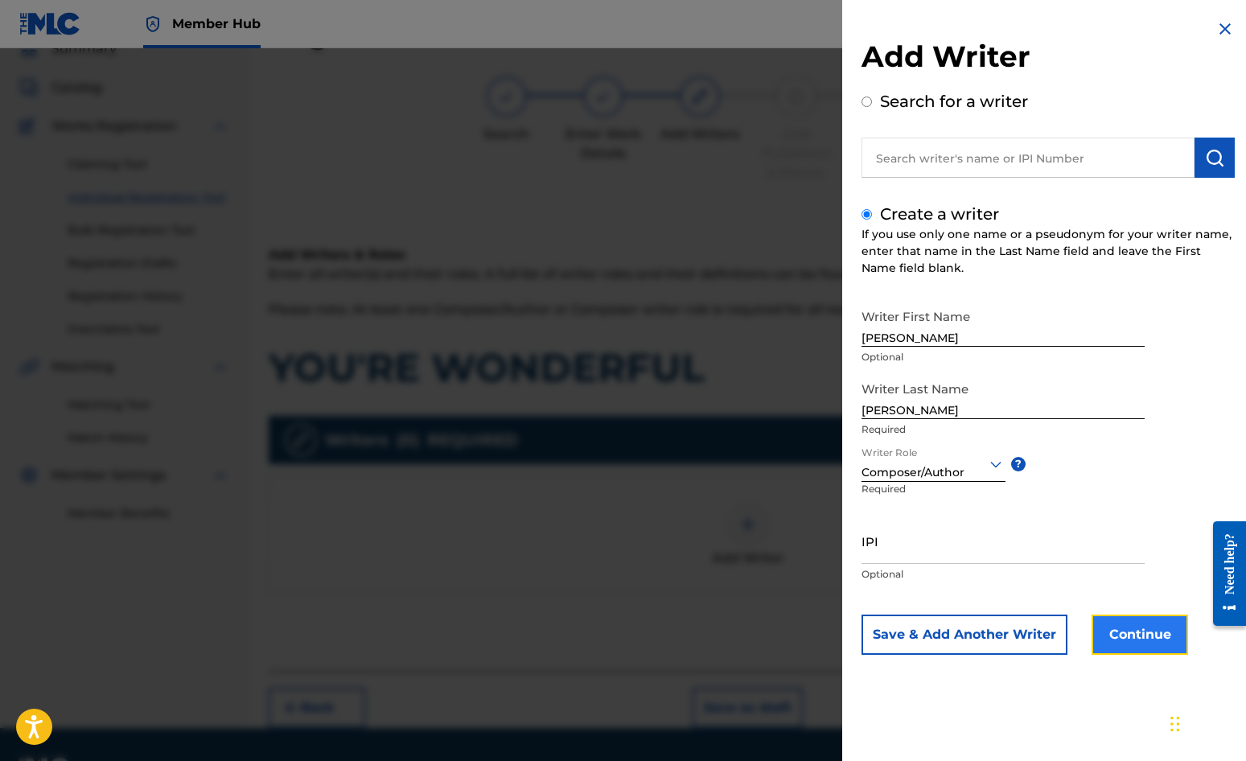
click at [1125, 636] on button "Continue" at bounding box center [1140, 635] width 97 height 40
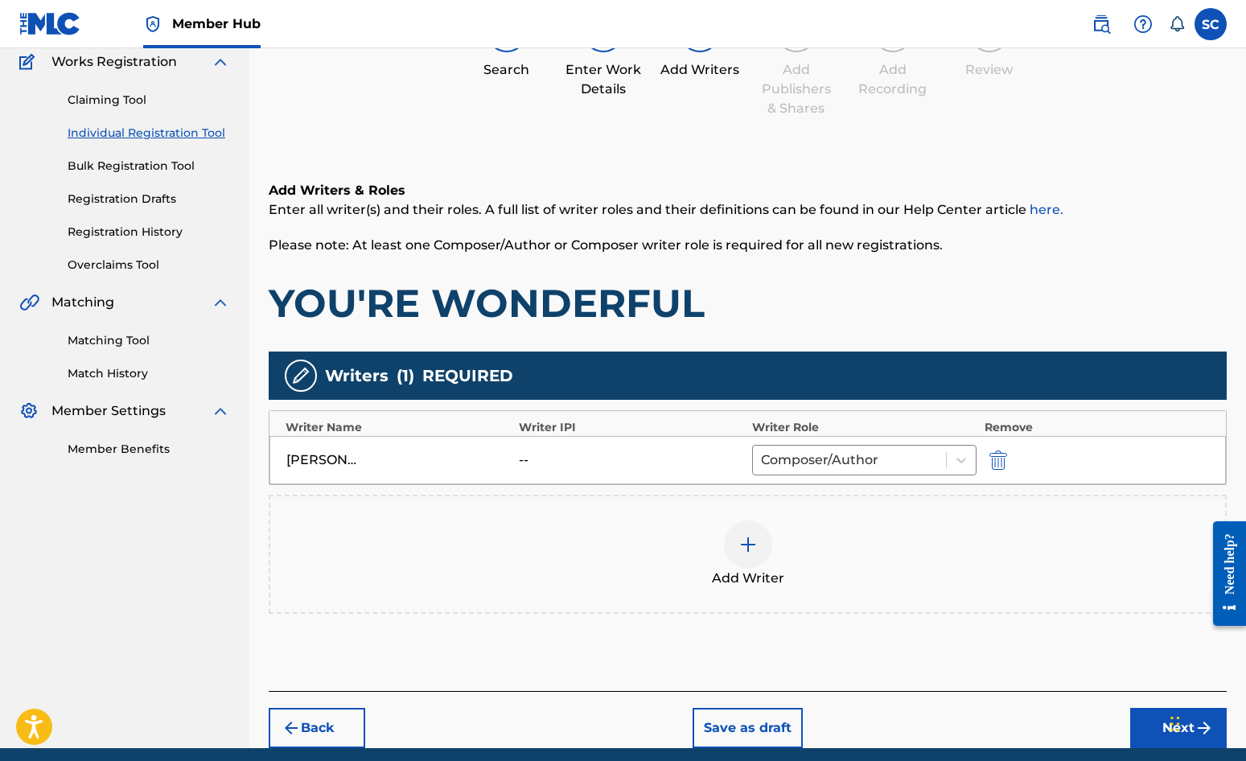
scroll to position [201, 0]
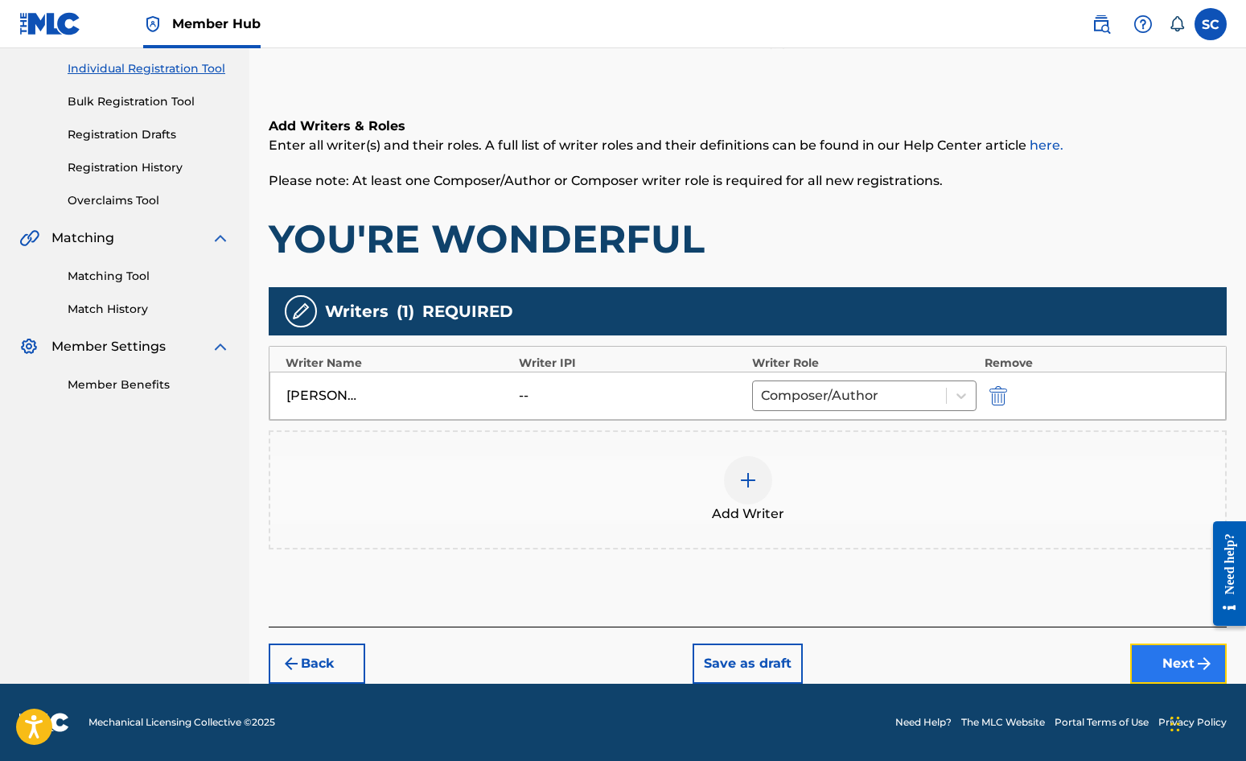
click at [1127, 664] on button "Next" at bounding box center [1179, 664] width 97 height 40
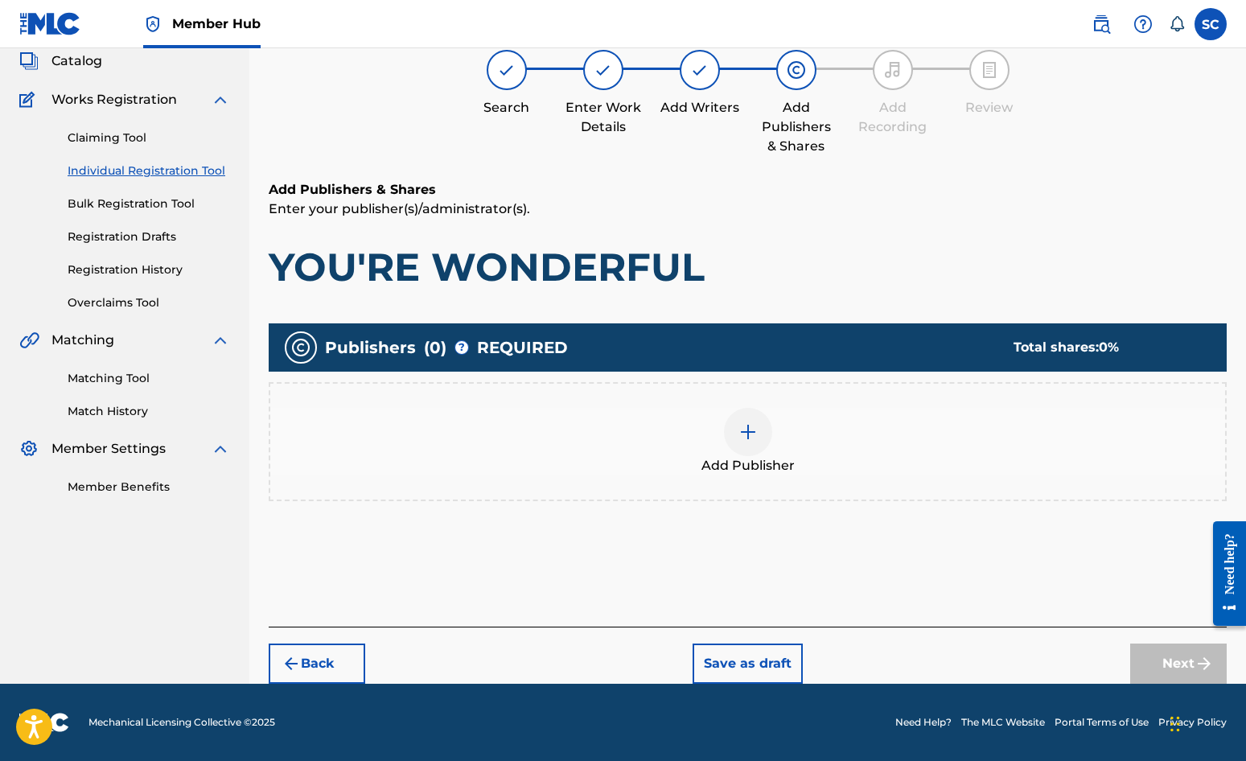
scroll to position [72, 0]
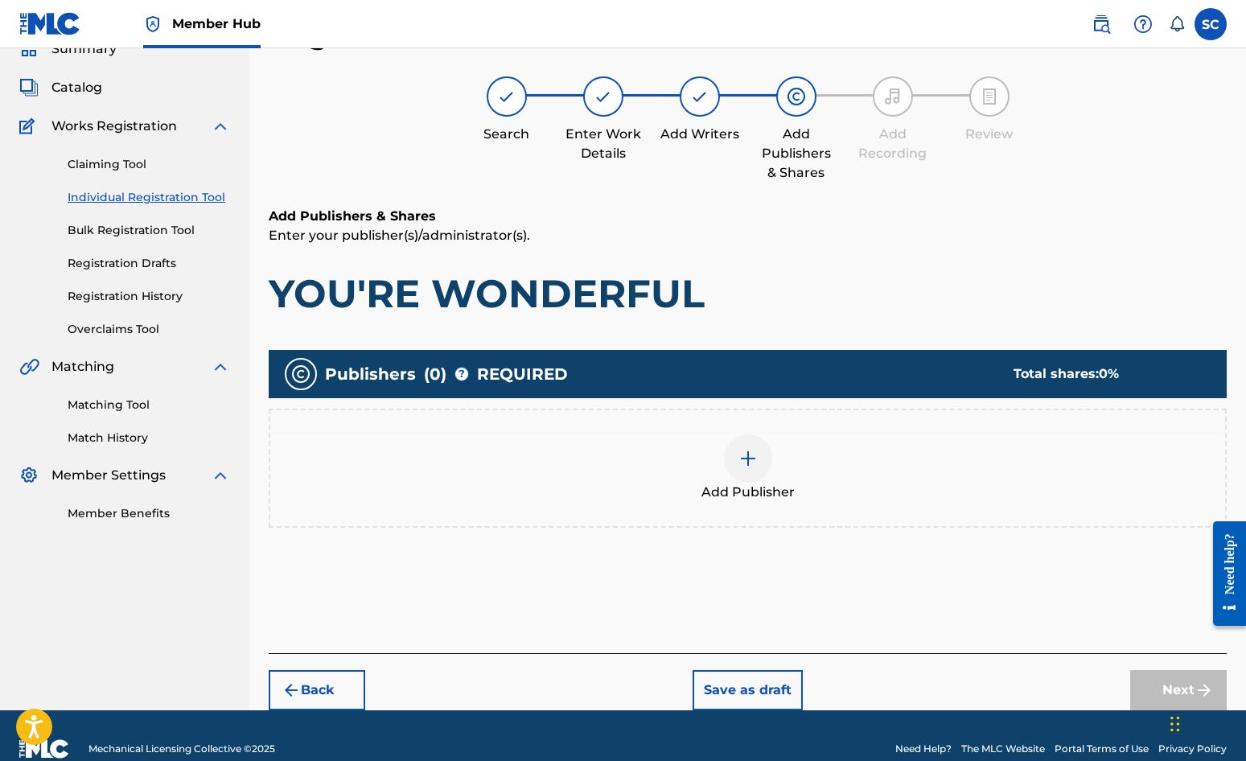
click at [753, 459] on img at bounding box center [748, 458] width 19 height 19
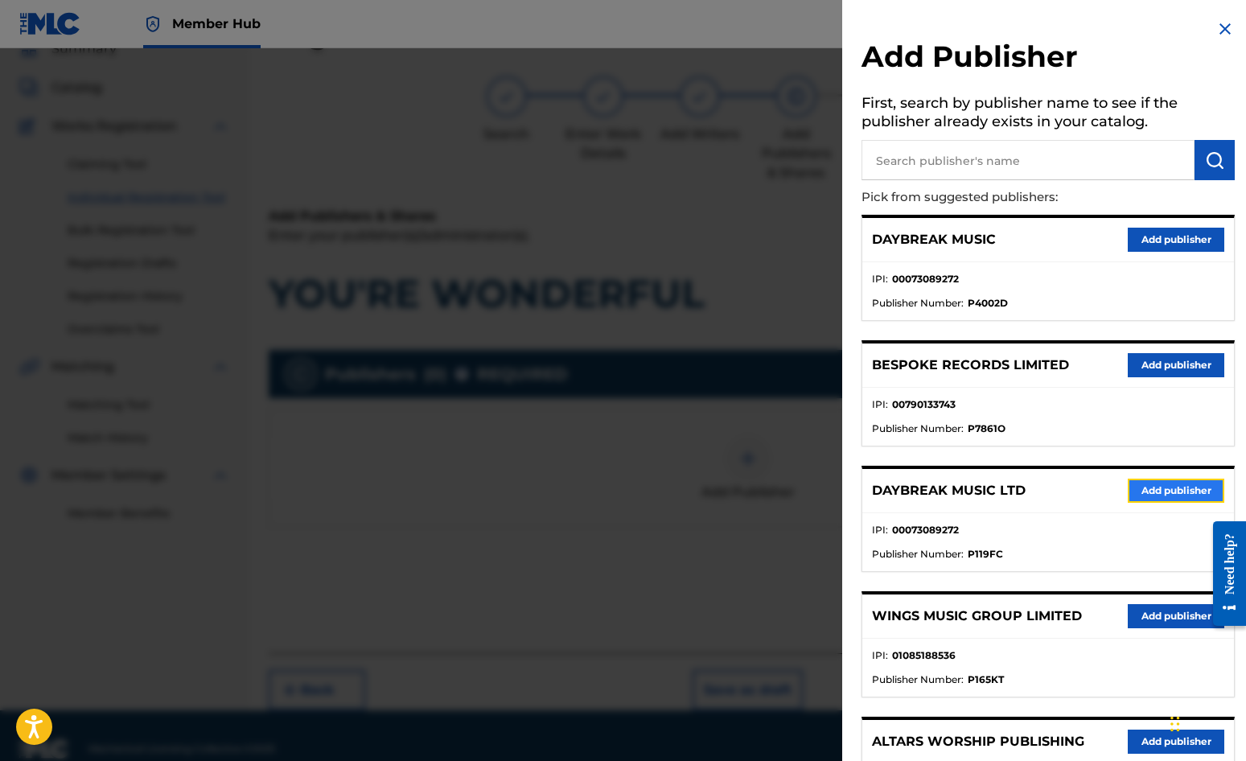
click at [1127, 488] on button "Add publisher" at bounding box center [1176, 491] width 97 height 24
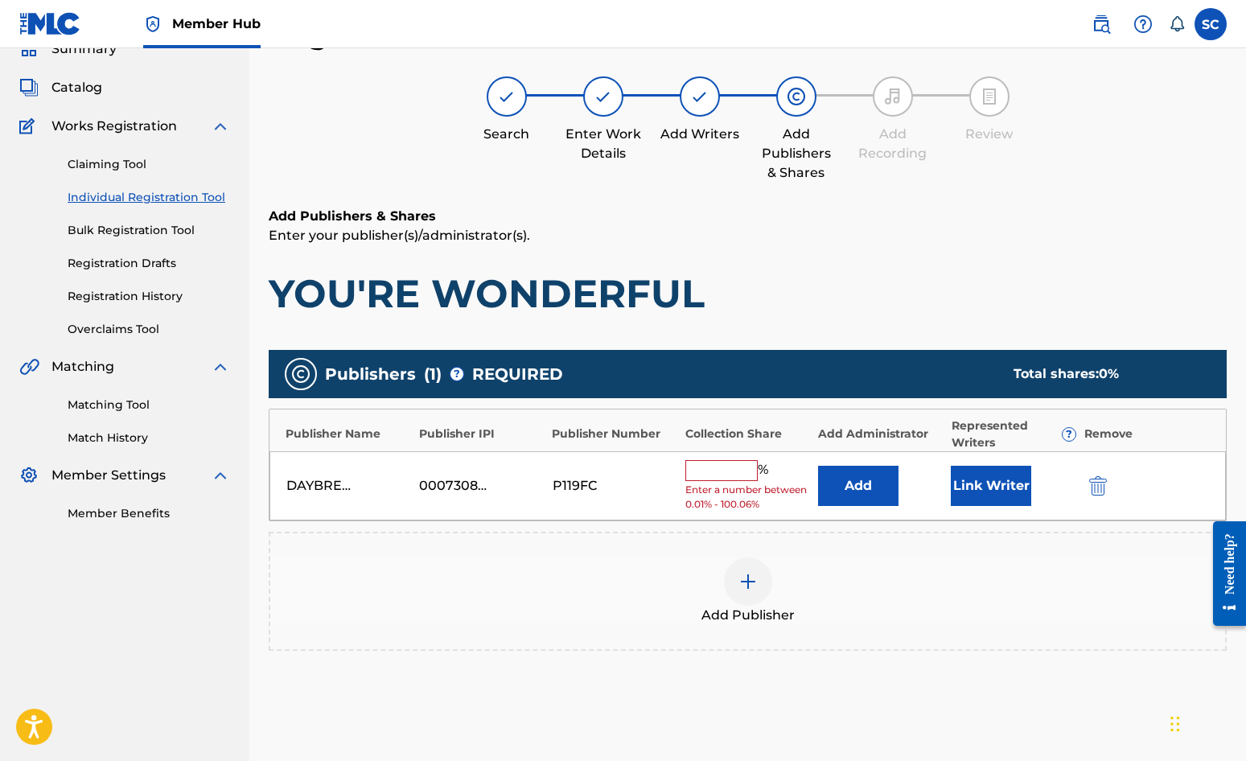
click at [729, 472] on input "text" at bounding box center [722, 470] width 72 height 21
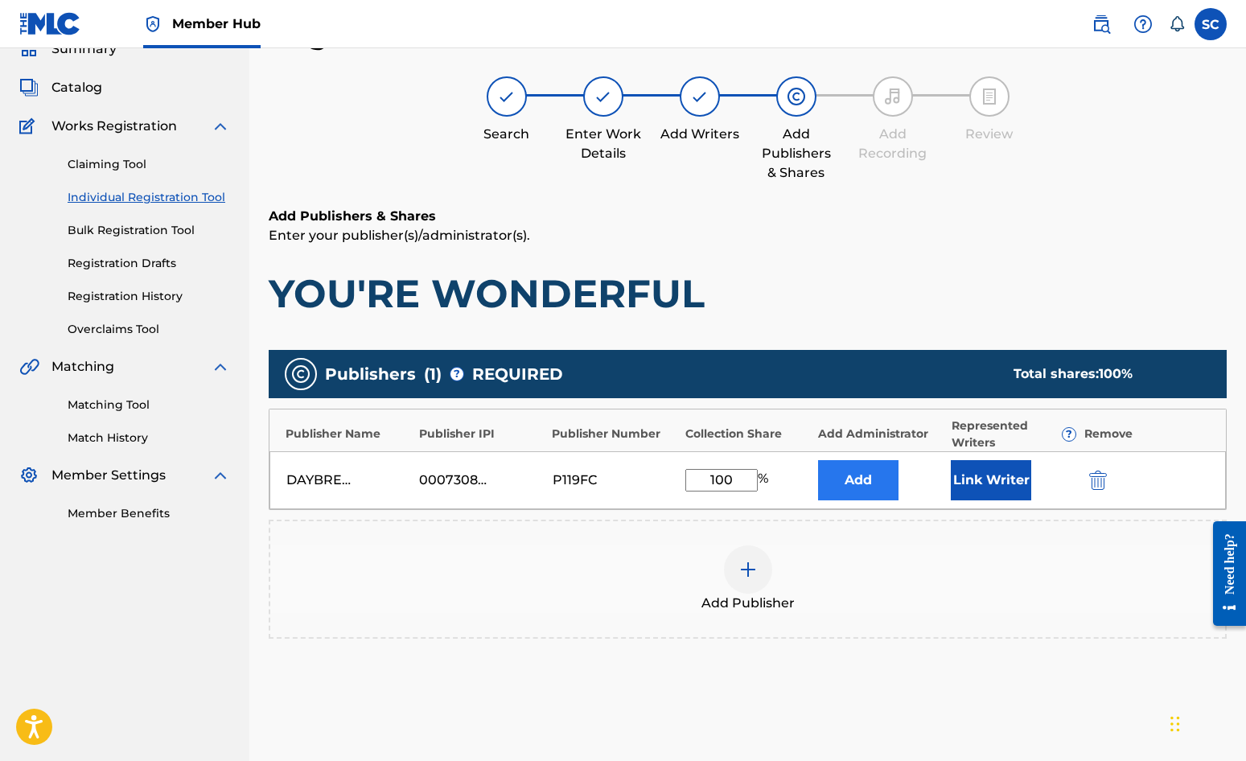
type input "100"
click at [870, 483] on button "Add" at bounding box center [858, 480] width 80 height 40
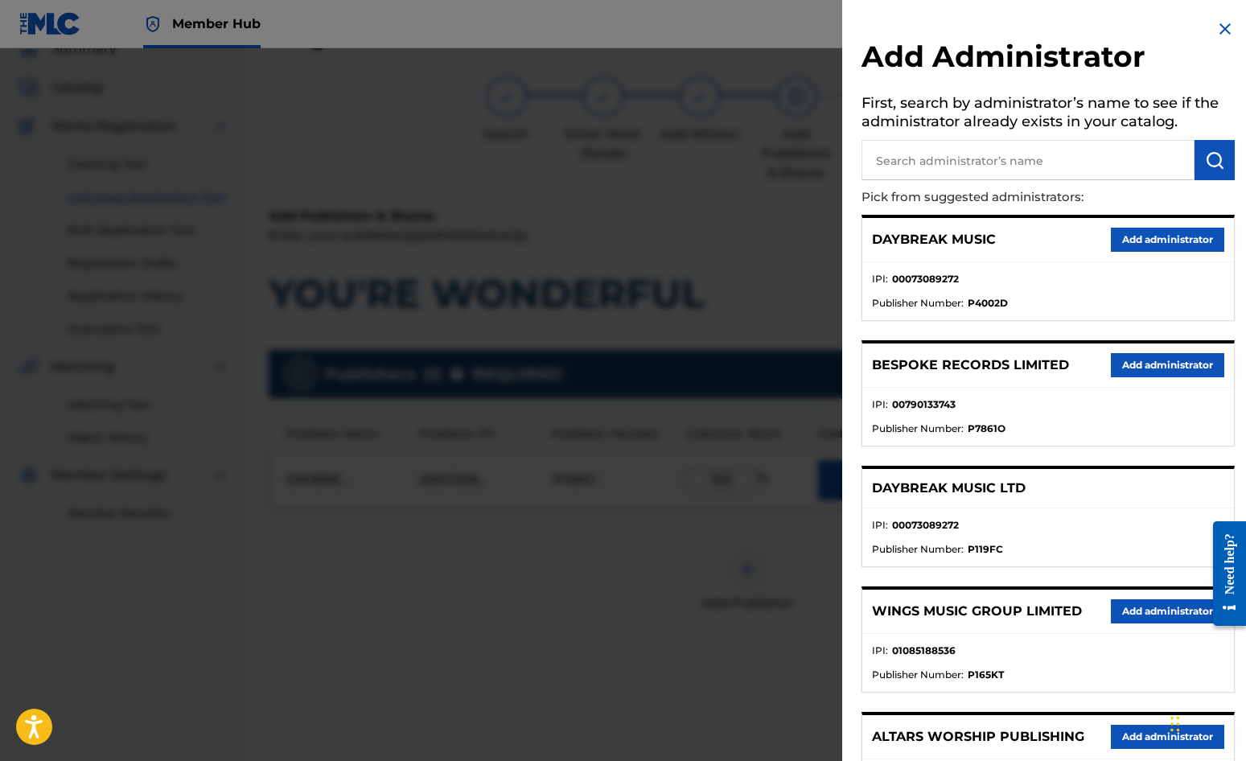
click at [915, 155] on input "text" at bounding box center [1028, 160] width 333 height 40
type input "SONG SOLUTIONS"
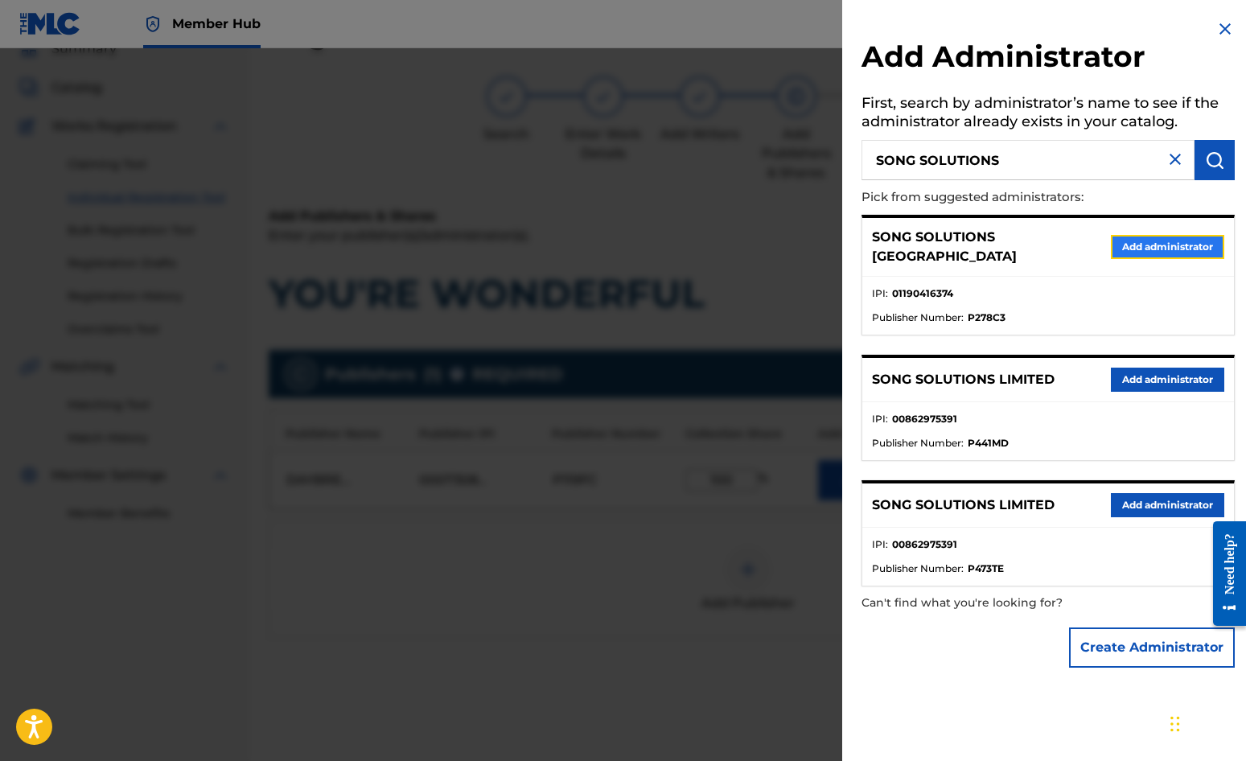
click at [1127, 243] on button "Add administrator" at bounding box center [1167, 247] width 113 height 24
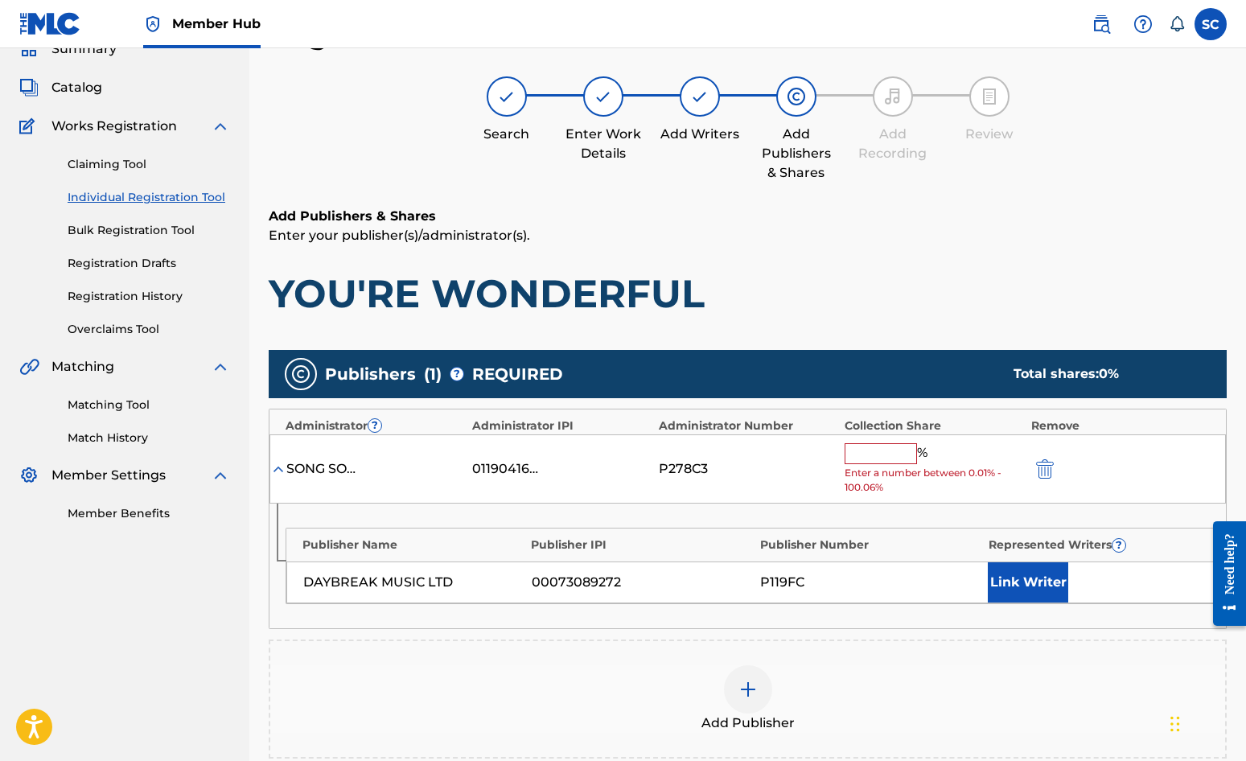
click at [859, 451] on input "text" at bounding box center [881, 453] width 72 height 21
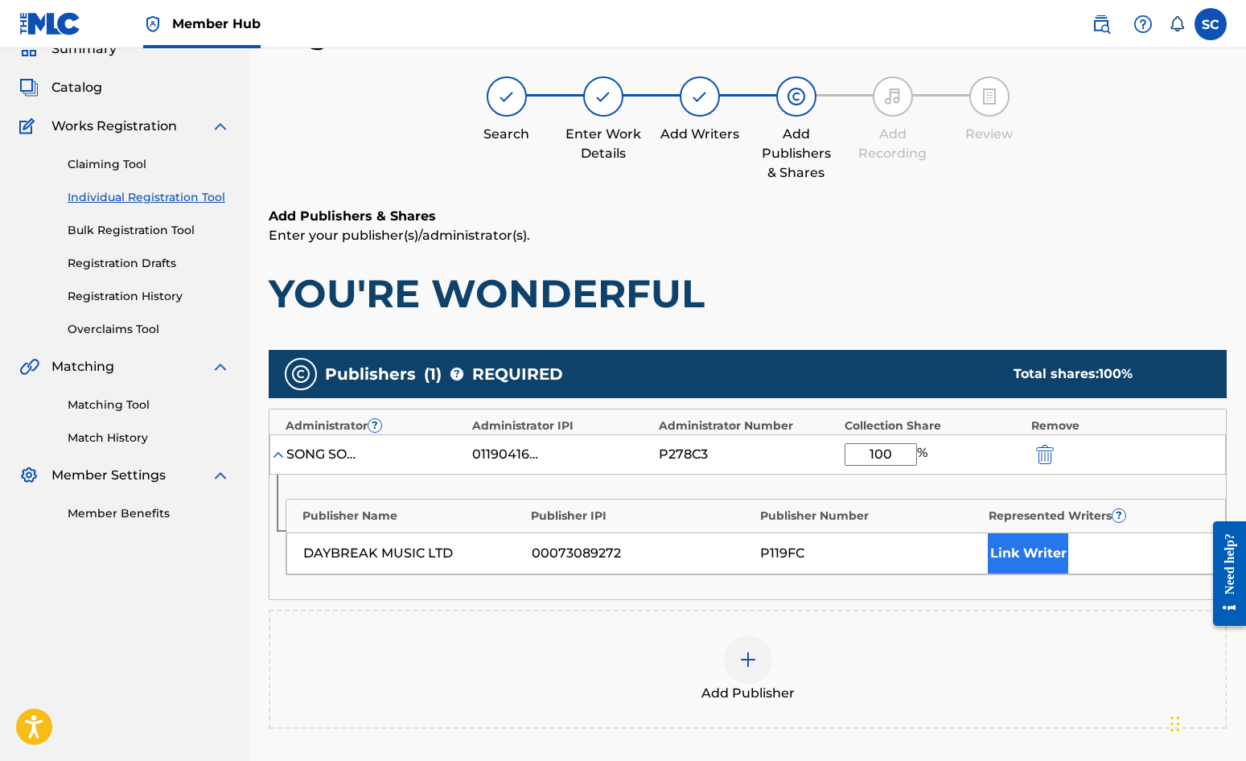
type input "100"
click at [1026, 558] on button "Link Writer" at bounding box center [1028, 553] width 80 height 40
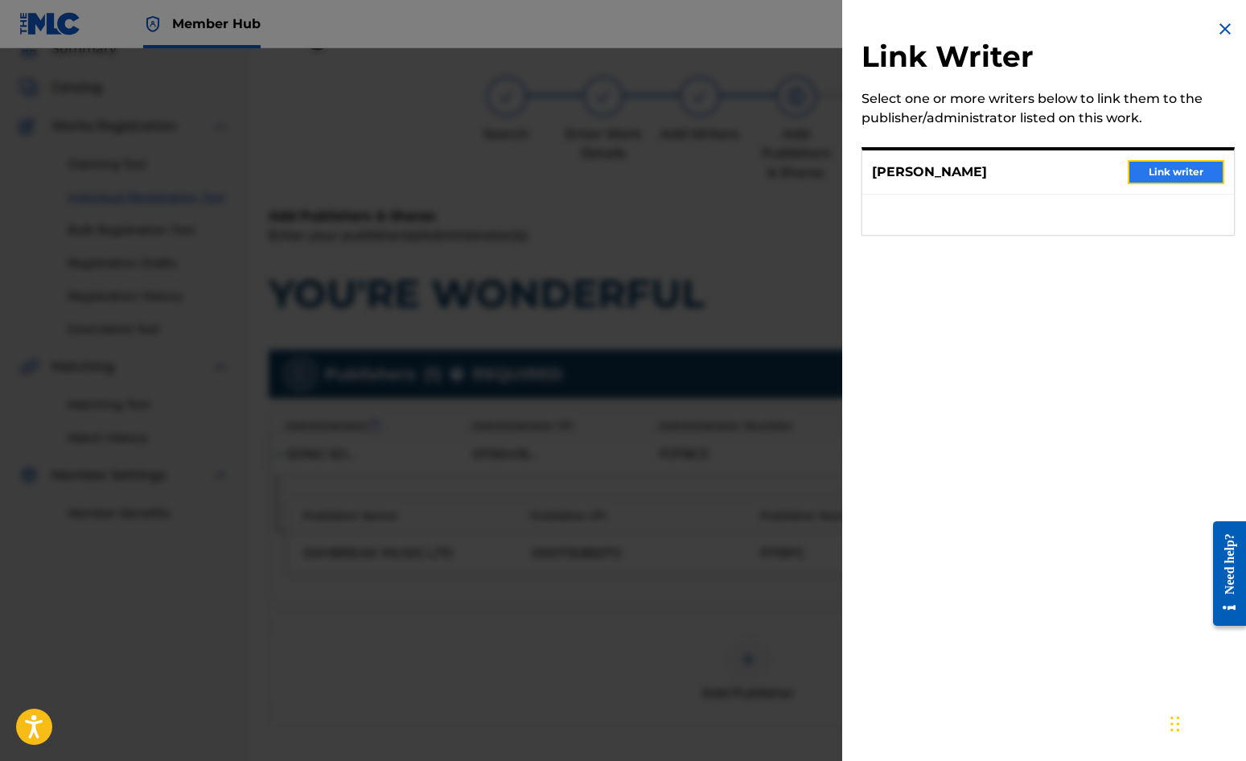
click at [1127, 162] on button "Link writer" at bounding box center [1176, 172] width 97 height 24
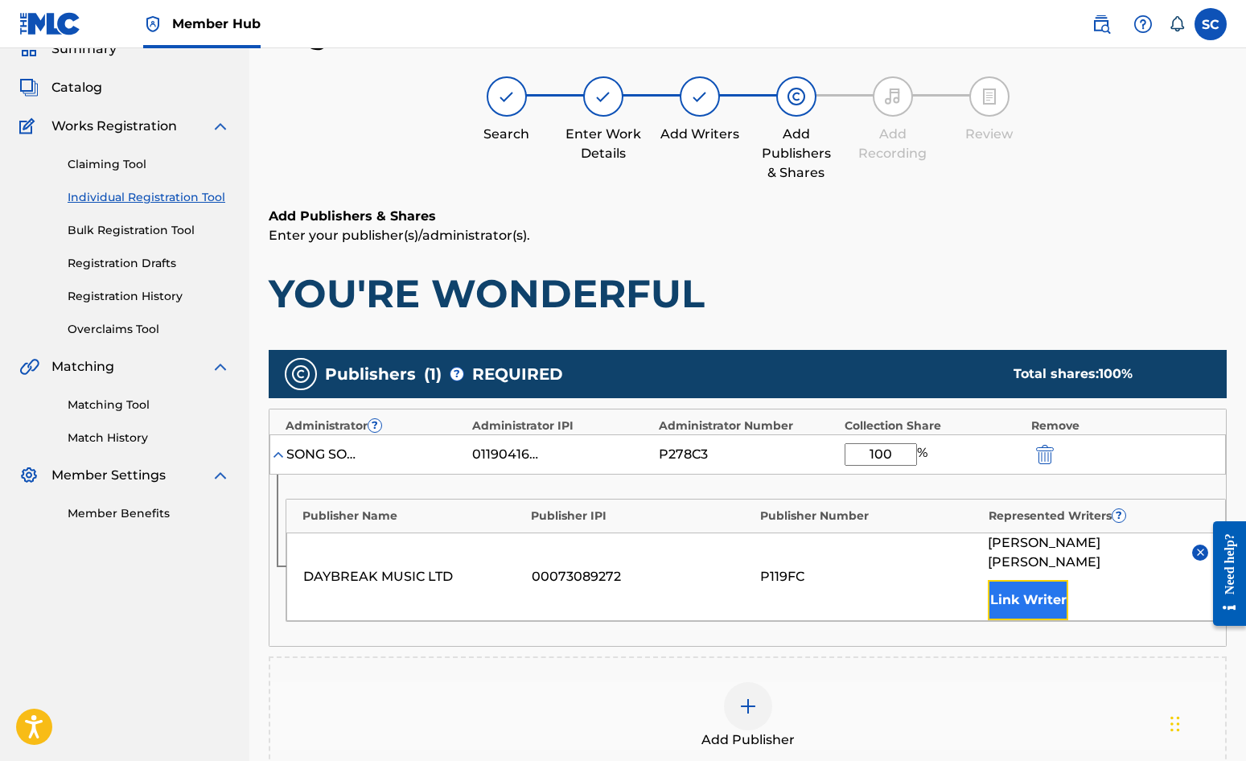
click at [1028, 584] on button "Link Writer" at bounding box center [1028, 600] width 80 height 40
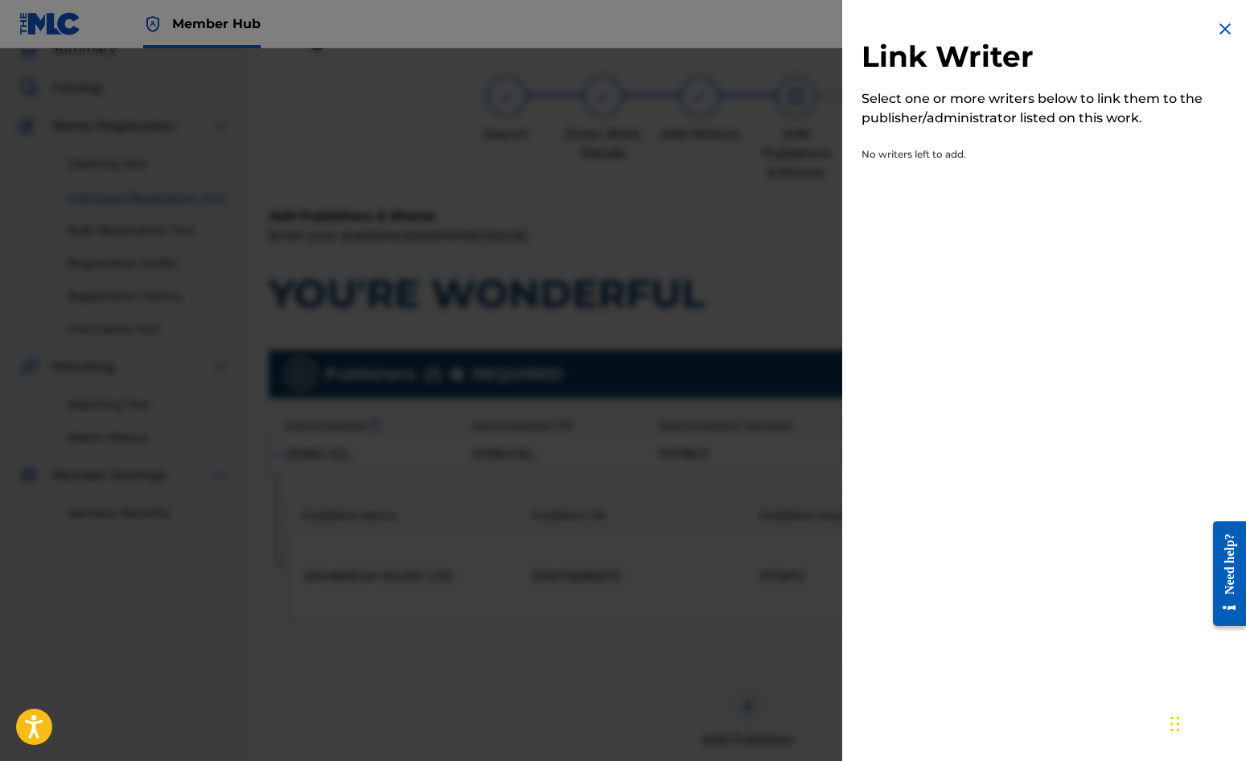
click at [1127, 27] on img at bounding box center [1225, 28] width 19 height 19
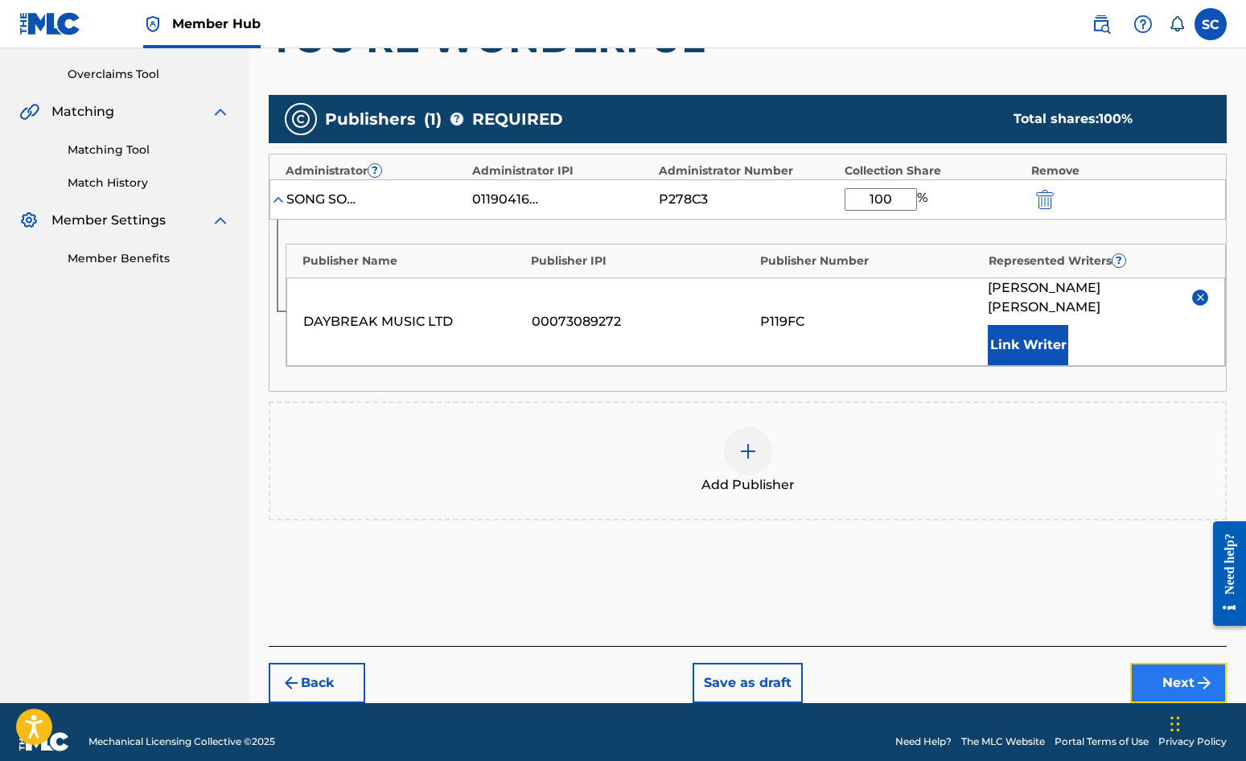
click at [1127, 663] on button "Next" at bounding box center [1179, 683] width 97 height 40
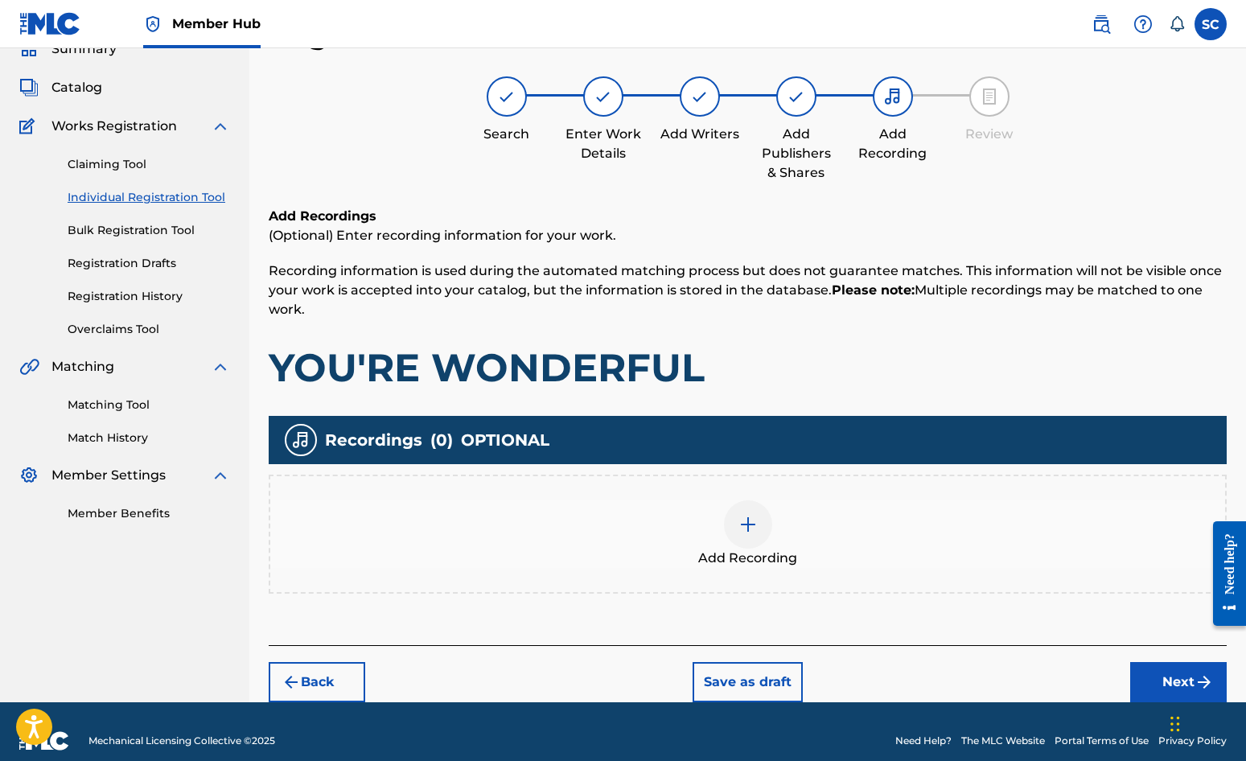
click at [748, 522] on img at bounding box center [748, 524] width 19 height 19
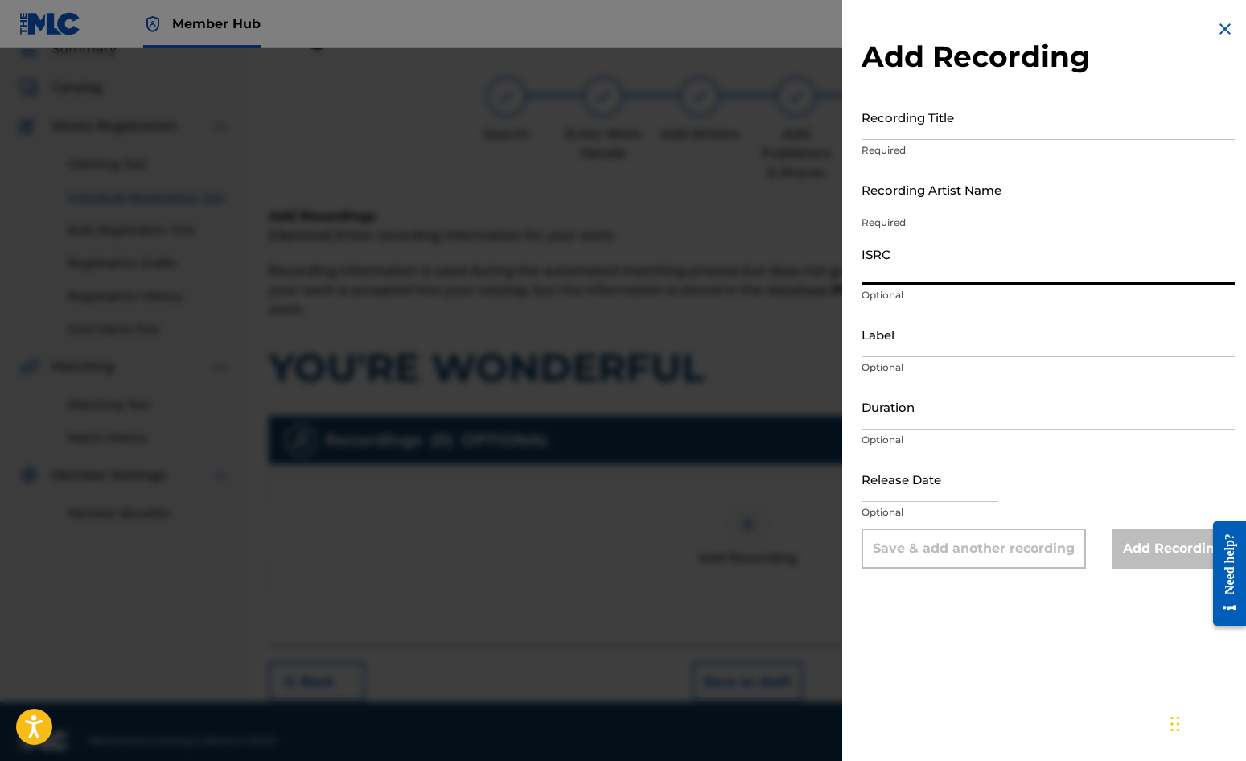
click at [887, 257] on input "ISRC" at bounding box center [1048, 262] width 373 height 46
paste input "GBDPR0372016"
type input "GBDPR0372016"
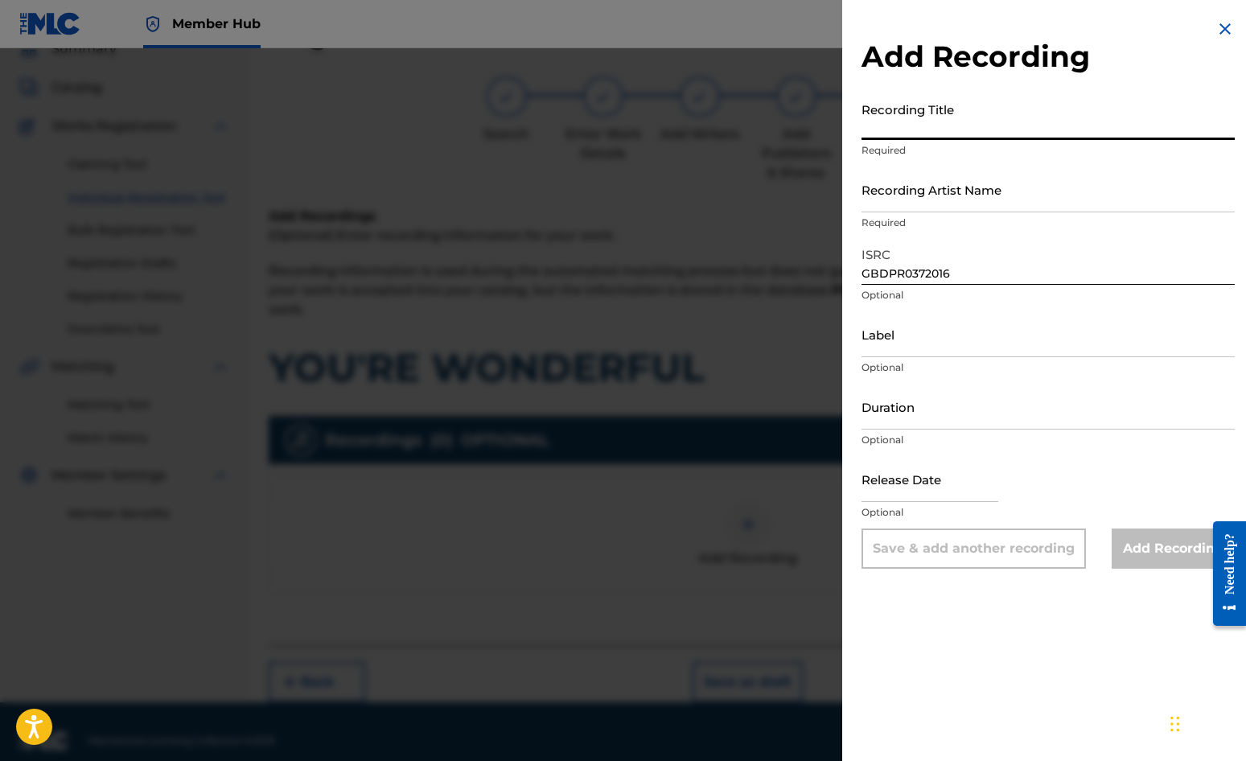
click at [916, 117] on input "Recording Title" at bounding box center [1048, 117] width 373 height 46
click at [921, 182] on input "Recording Artist Name" at bounding box center [1048, 190] width 373 height 46
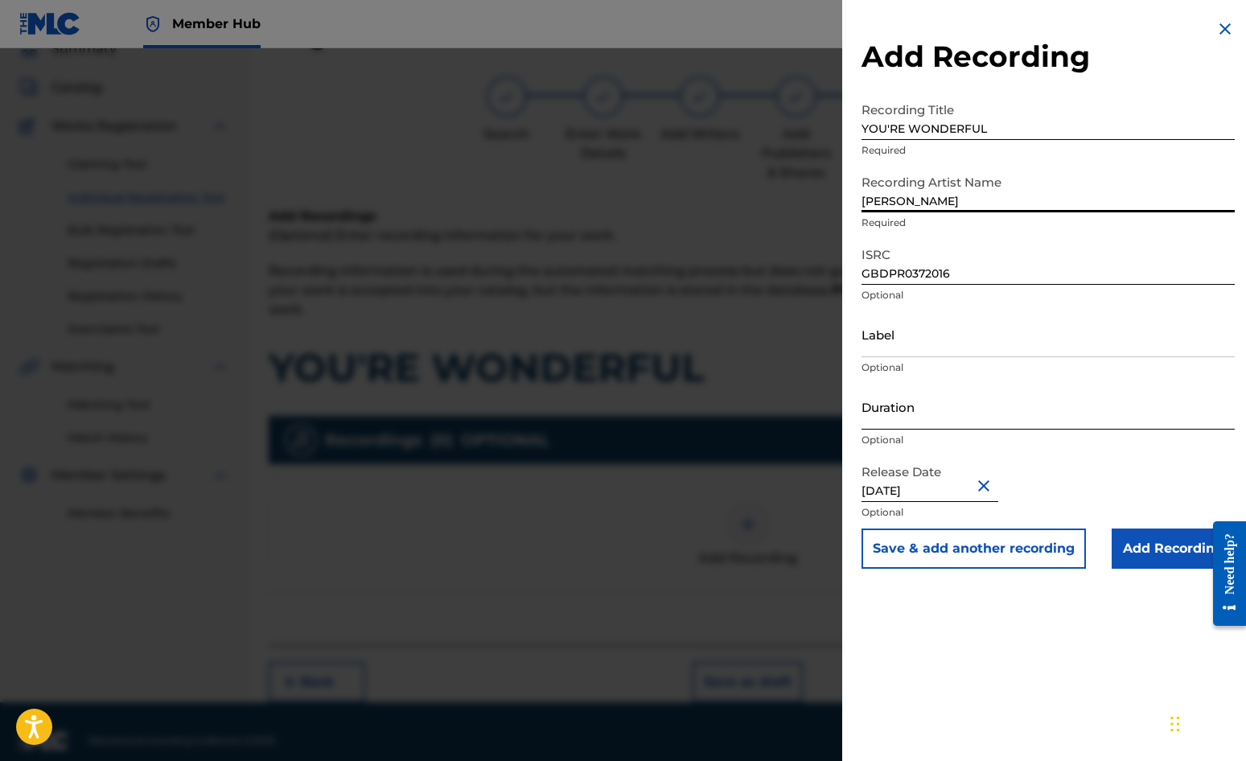
click at [917, 410] on input "Duration" at bounding box center [1048, 407] width 373 height 46
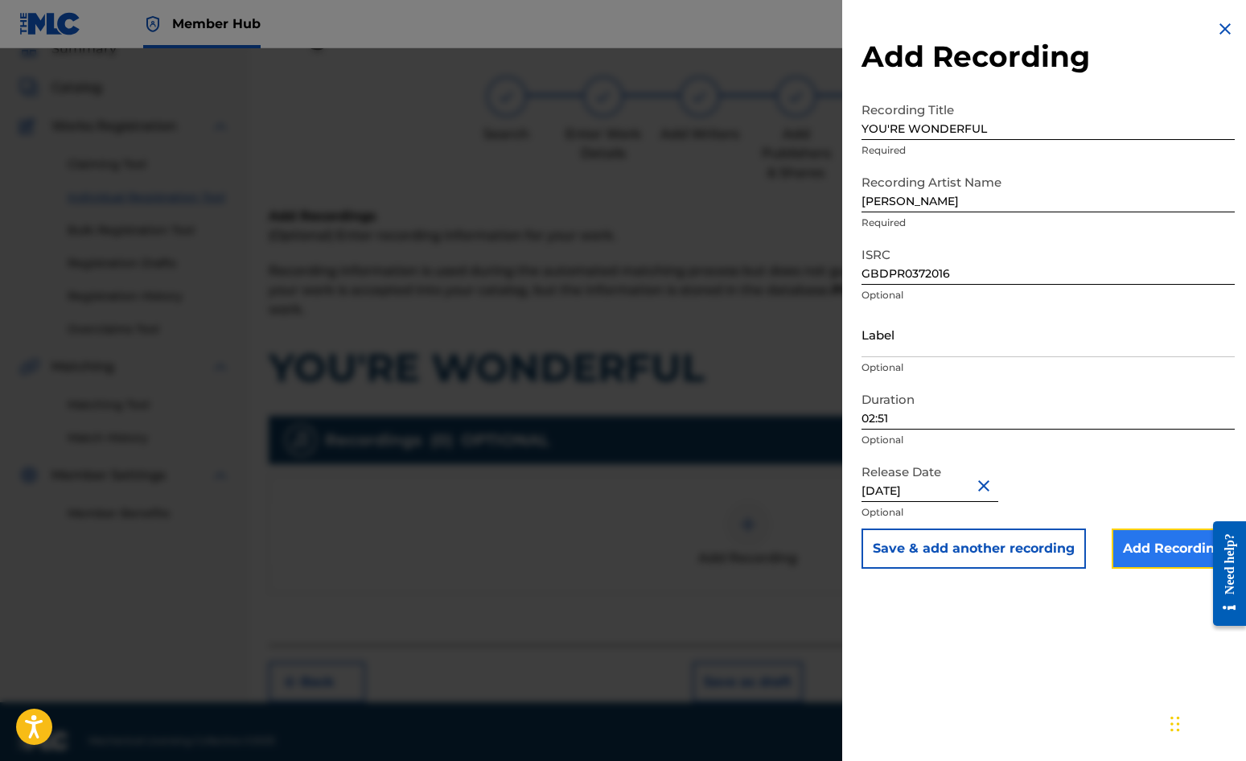
click at [1127, 546] on input "Add Recording" at bounding box center [1173, 549] width 123 height 40
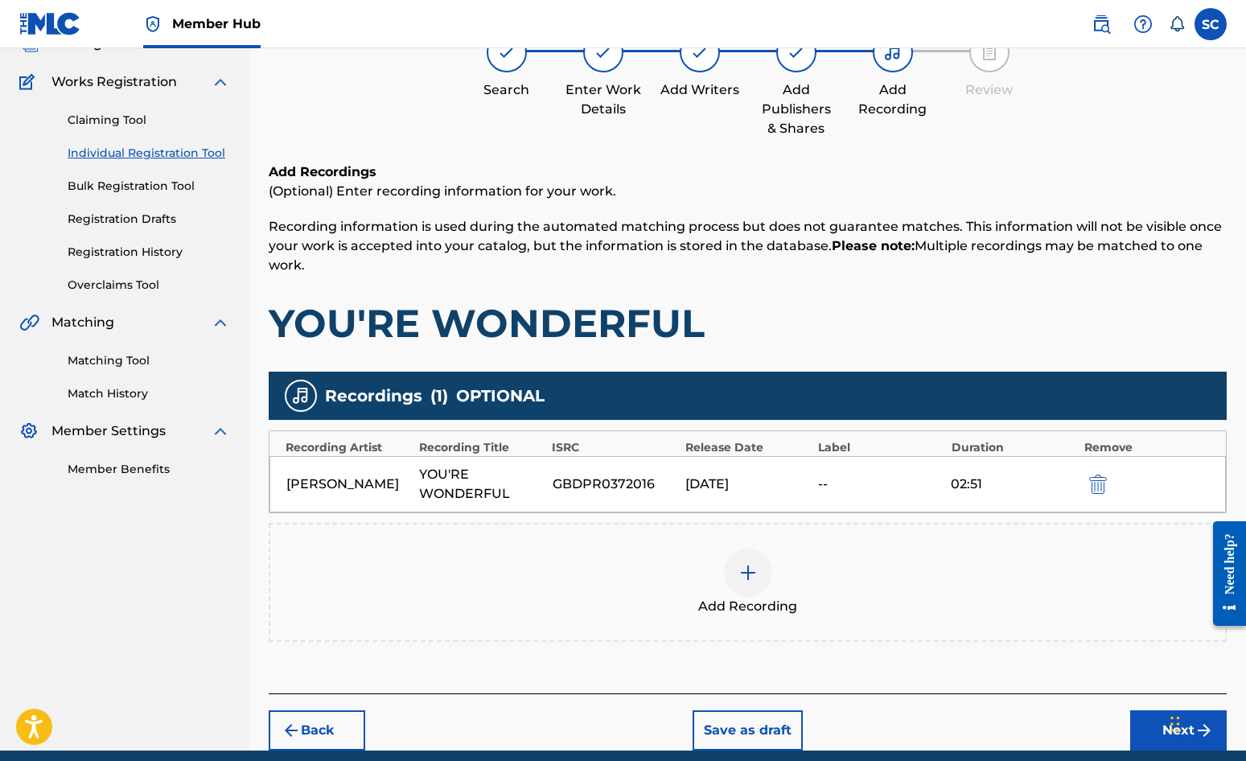
scroll to position [103, 0]
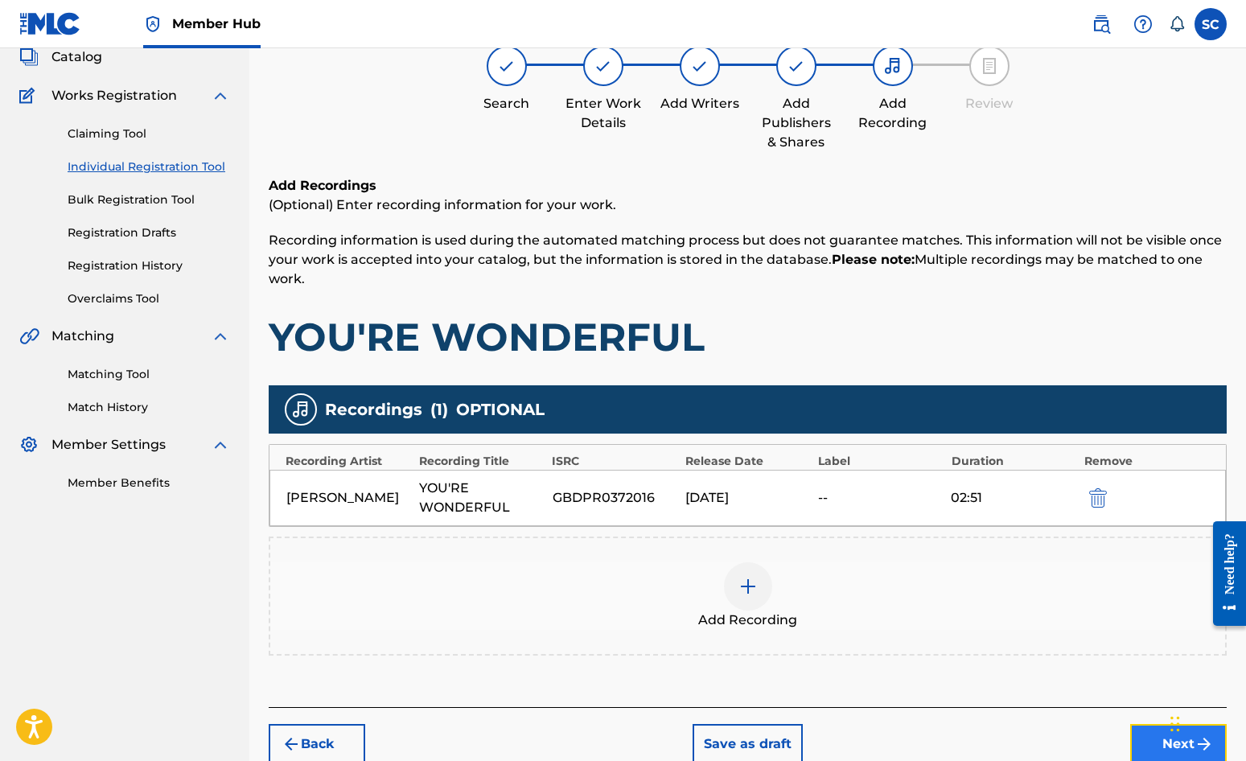
click at [1127, 740] on button "Next" at bounding box center [1179, 744] width 97 height 40
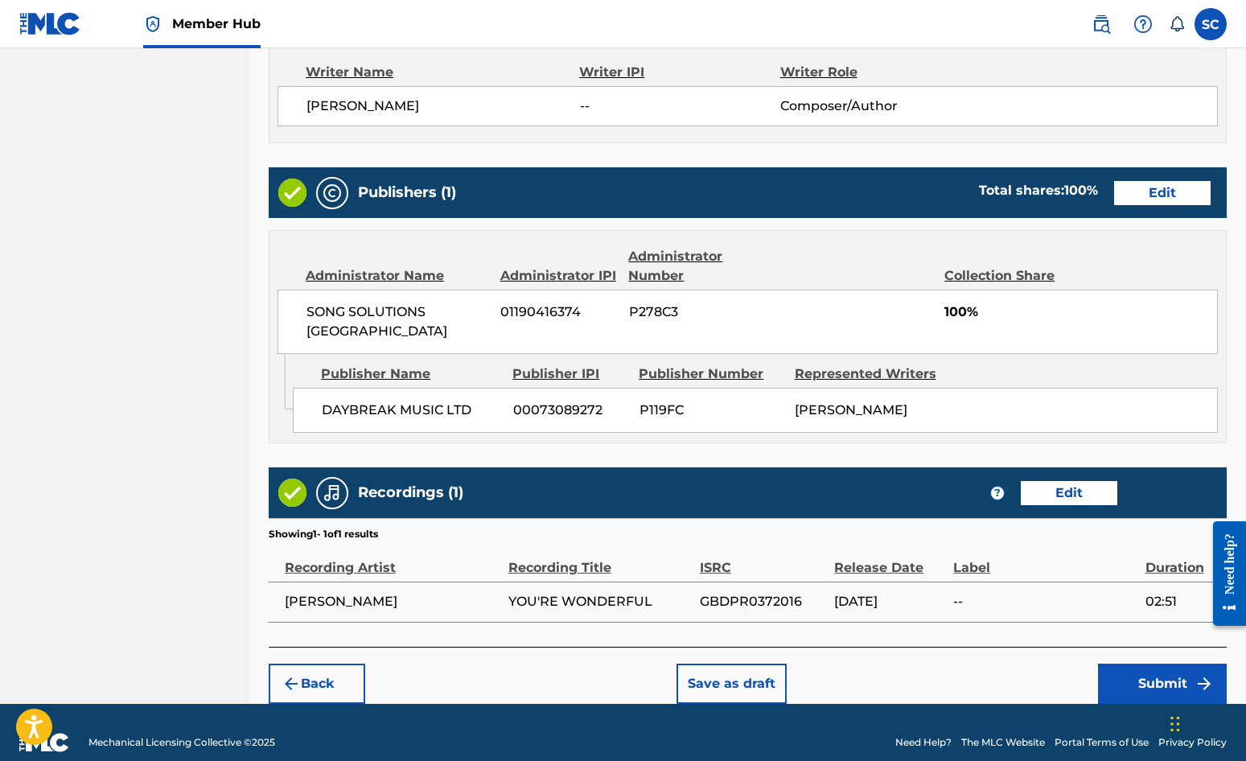
scroll to position [691, 0]
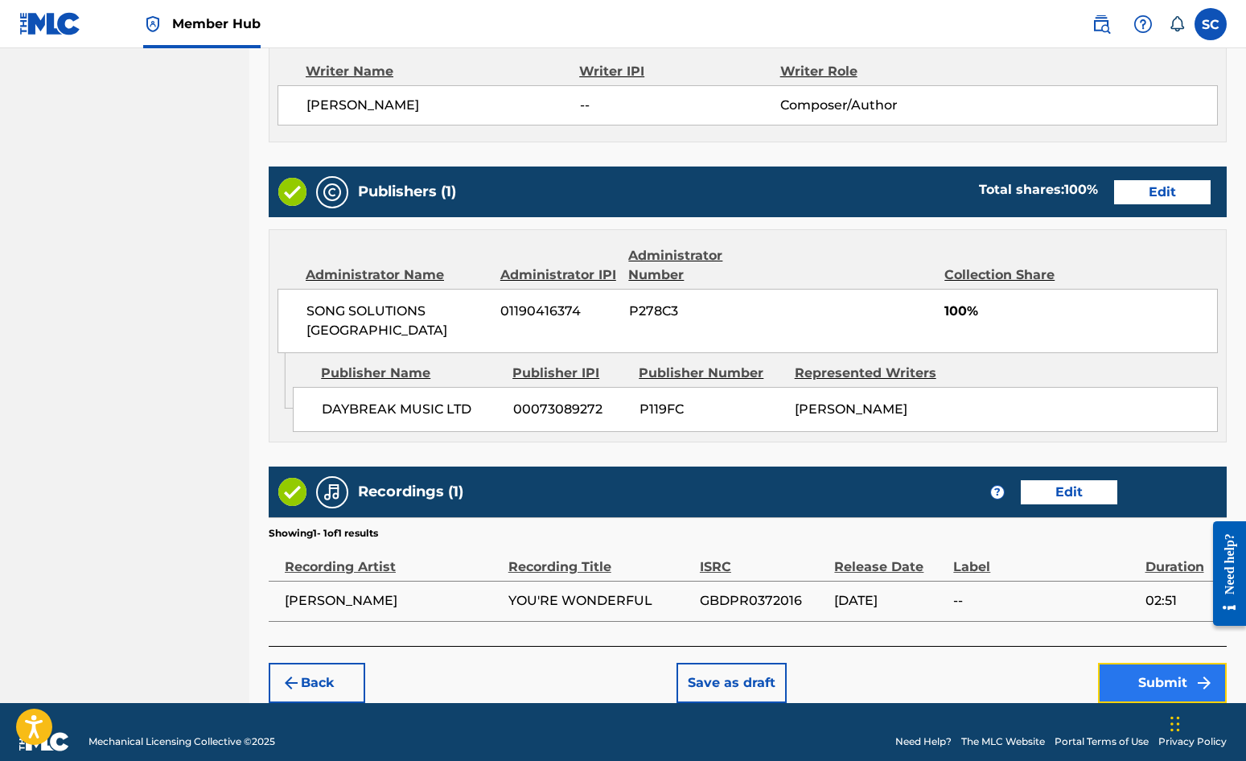
click at [1127, 664] on button "Submit" at bounding box center [1162, 683] width 129 height 40
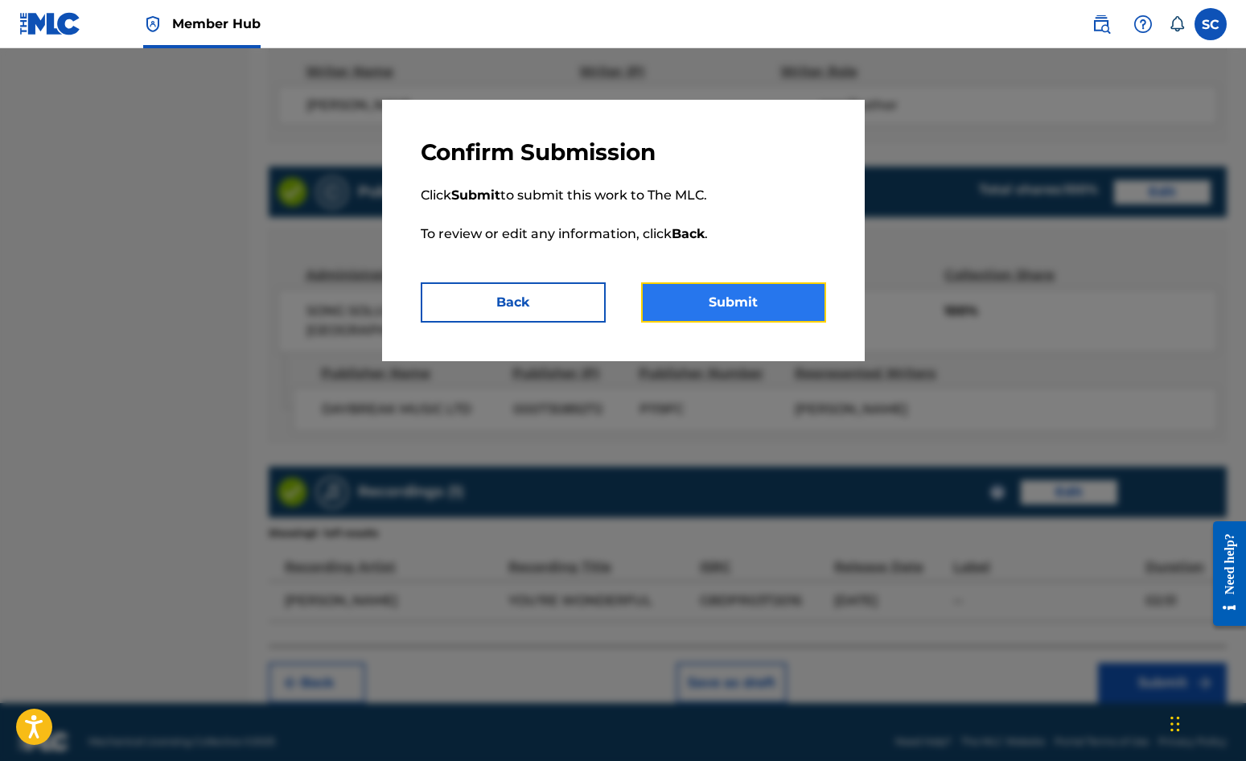
click at [702, 299] on button "Submit" at bounding box center [733, 302] width 185 height 40
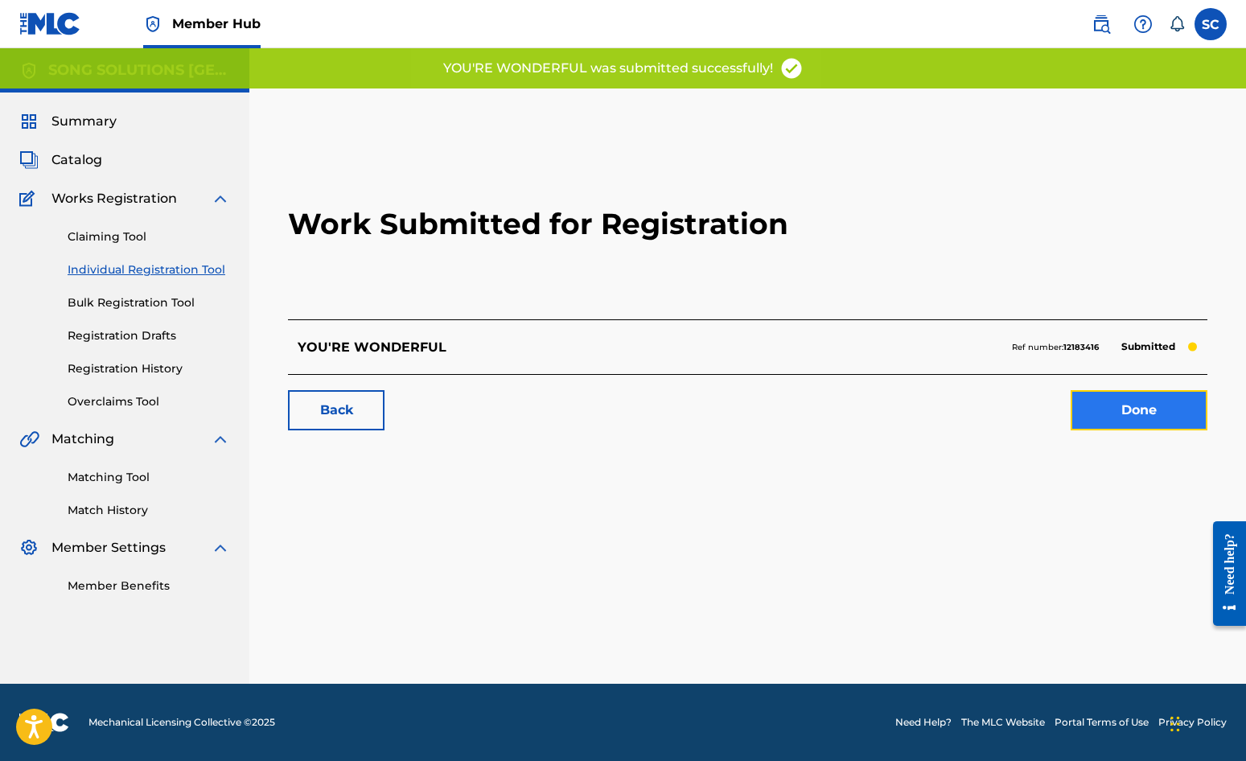
click at [1125, 410] on link "Done" at bounding box center [1139, 410] width 137 height 40
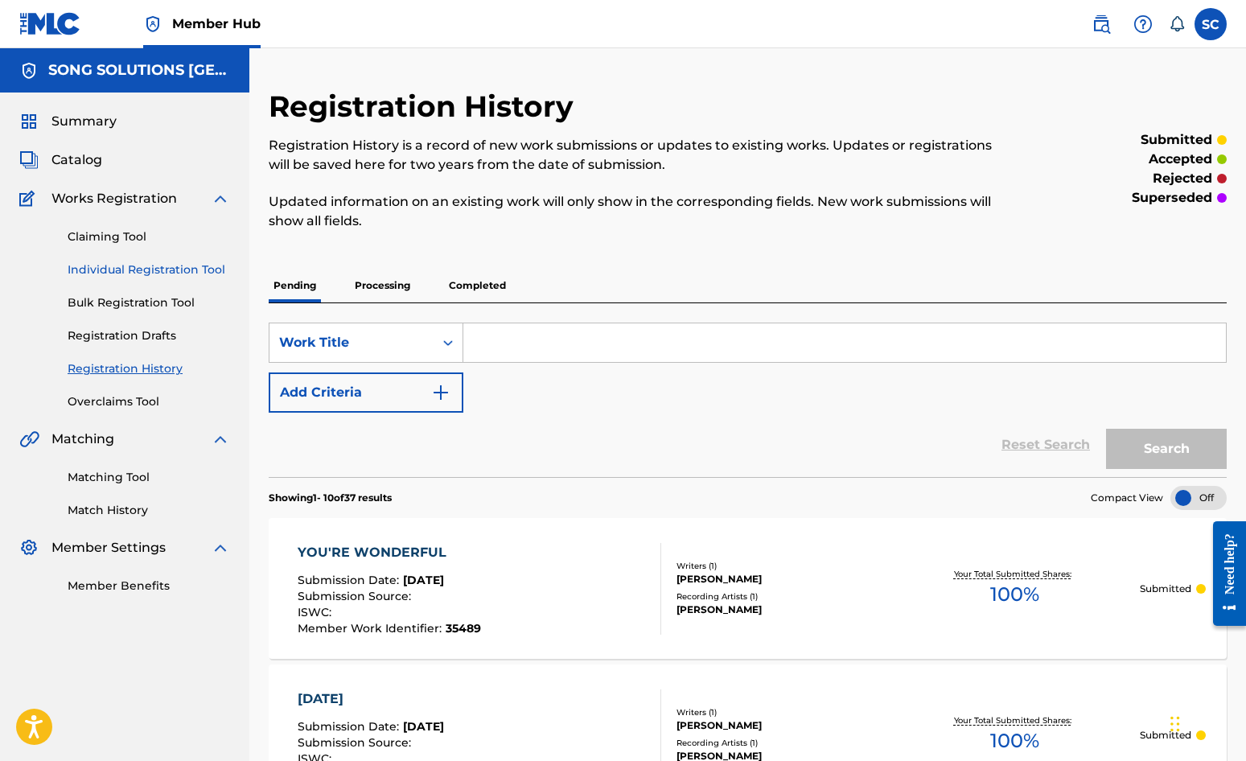
click at [111, 267] on link "Individual Registration Tool" at bounding box center [149, 270] width 163 height 17
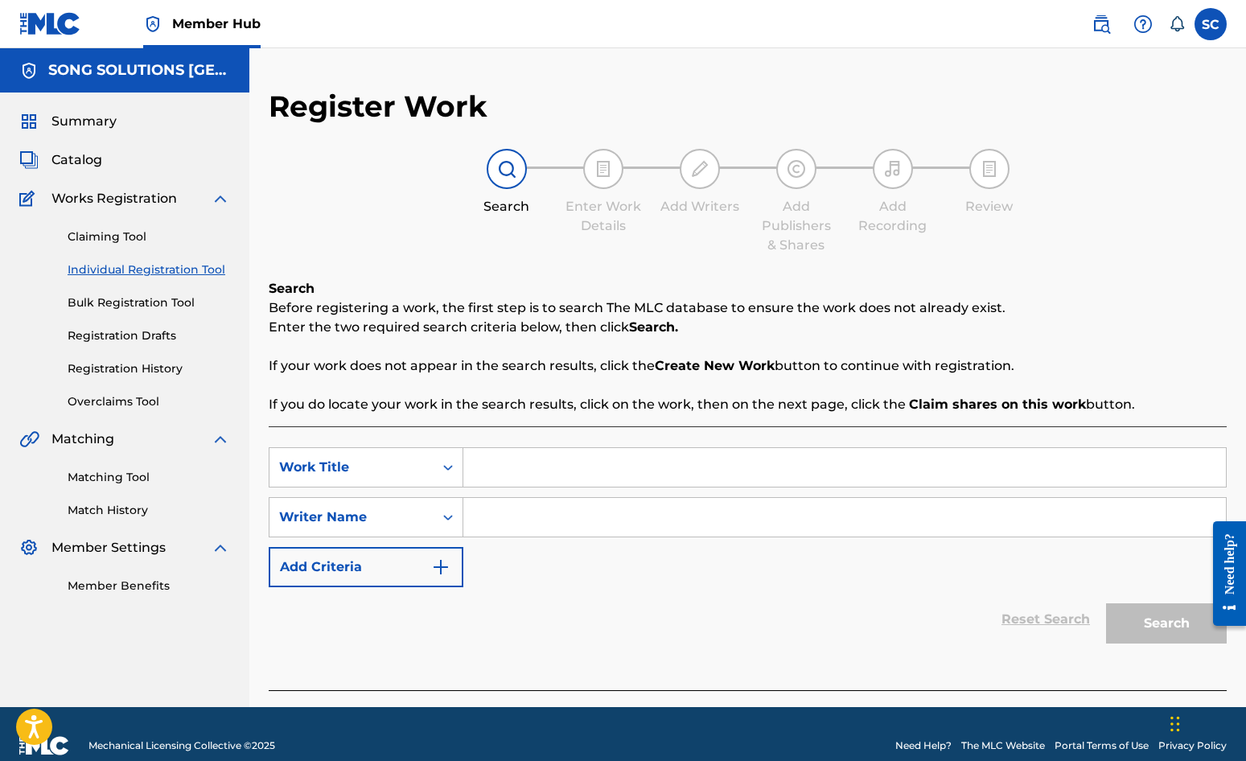
click at [522, 466] on input "Search Form" at bounding box center [844, 467] width 763 height 39
click at [526, 513] on input "Search Form" at bounding box center [844, 517] width 763 height 39
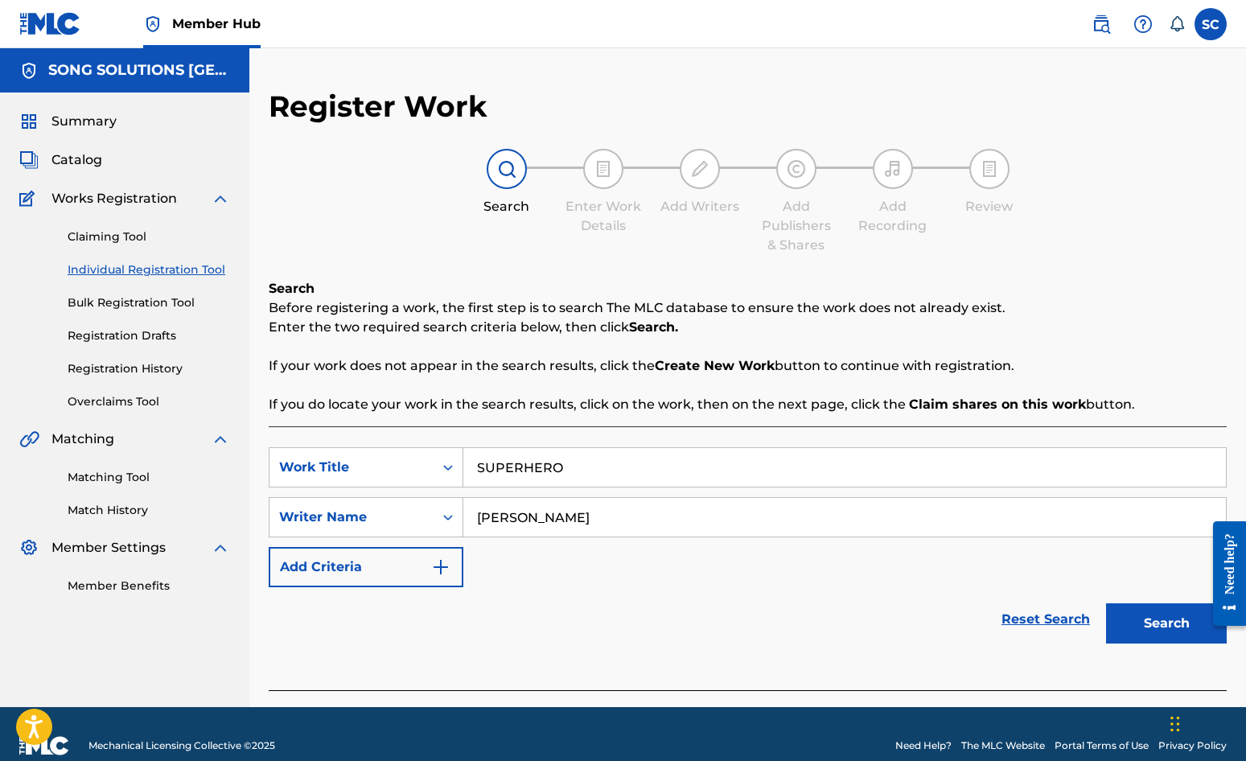
click at [1106, 603] on button "Search" at bounding box center [1166, 623] width 121 height 40
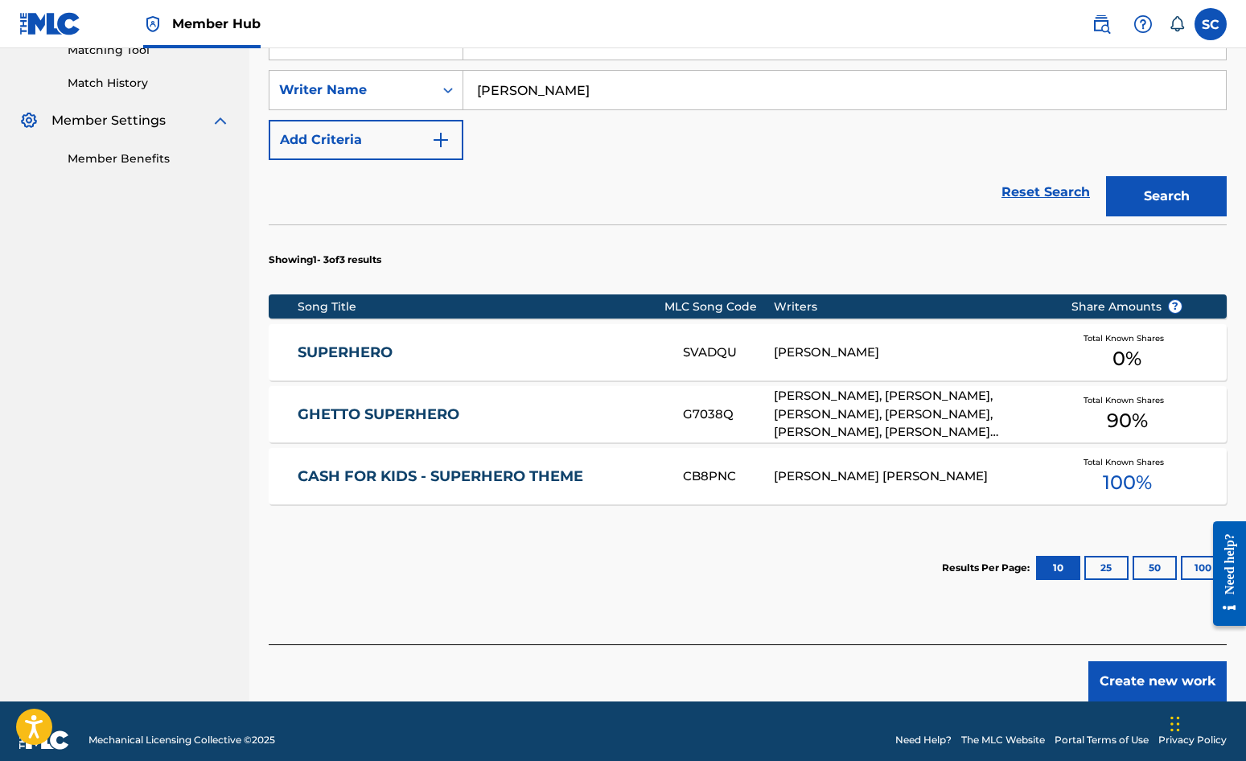
scroll to position [445, 0]
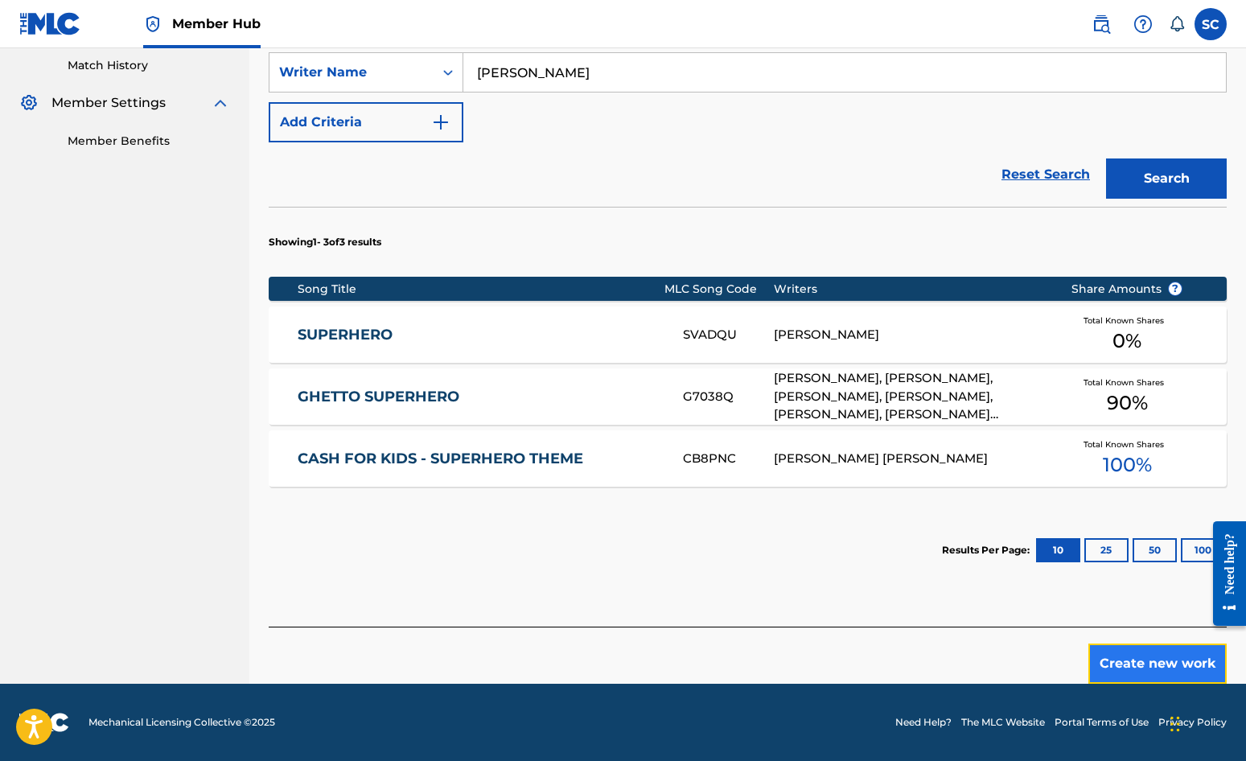
click at [1118, 662] on button "Create new work" at bounding box center [1158, 664] width 138 height 40
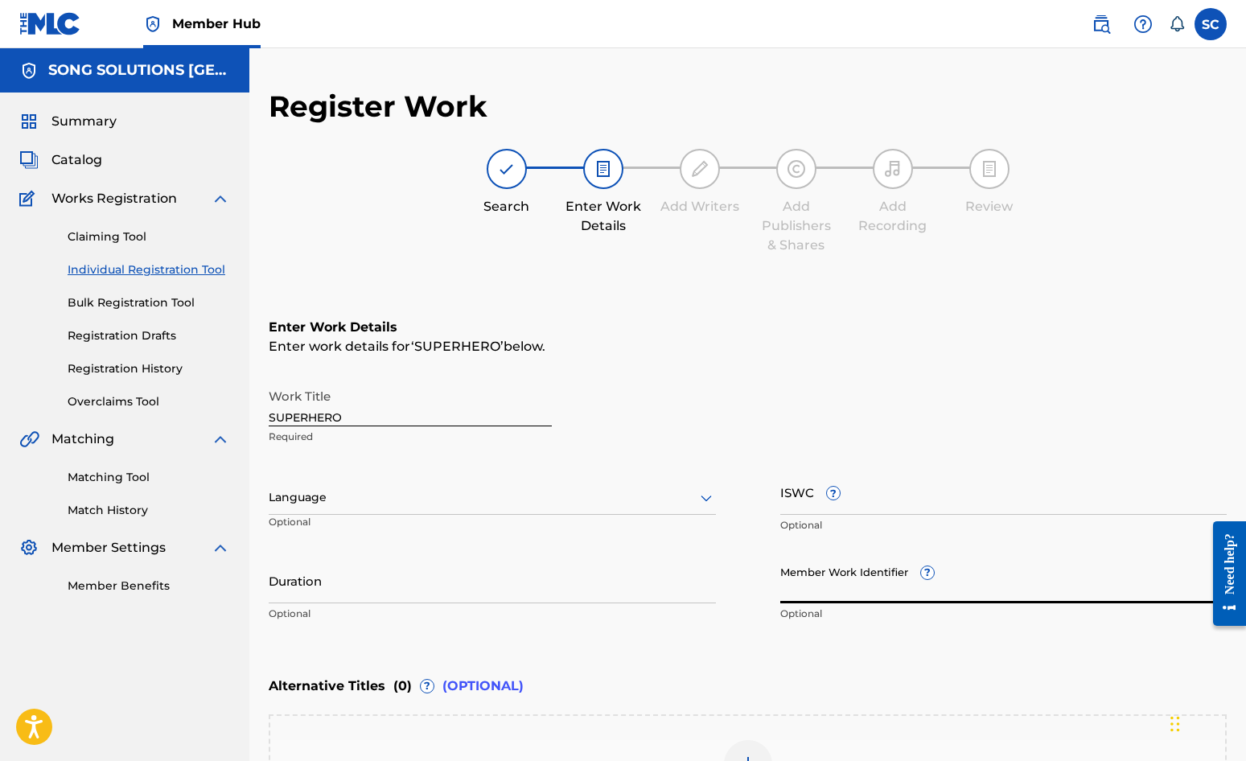
click at [809, 571] on input "Member Work Identifier ?" at bounding box center [1004, 581] width 447 height 46
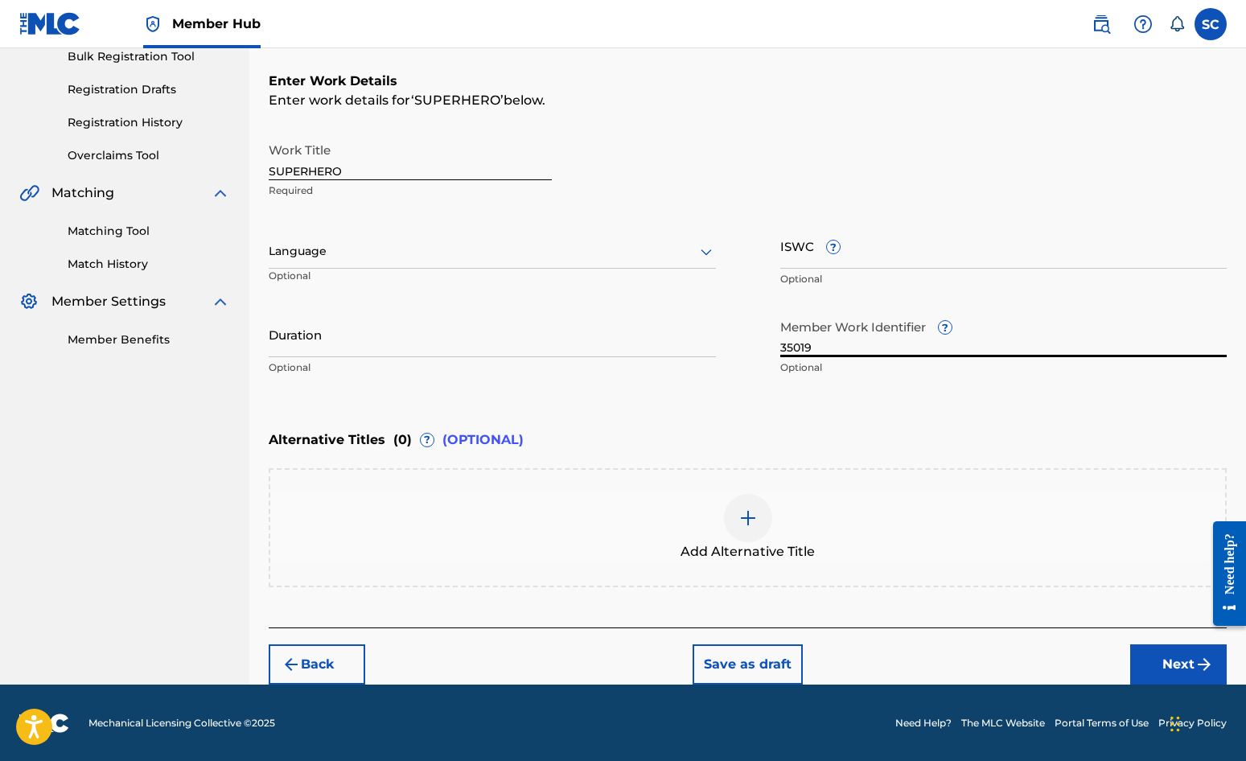
scroll to position [247, 0]
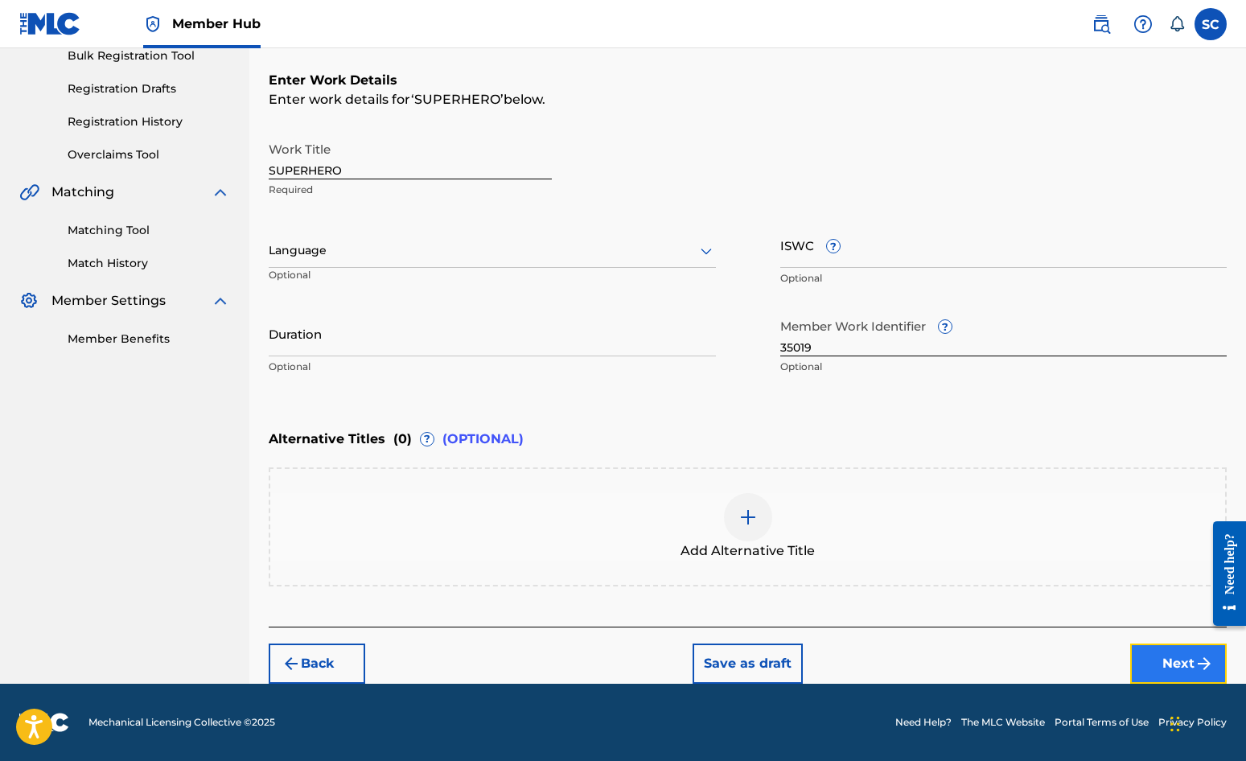
click at [1127, 664] on button "Next" at bounding box center [1179, 664] width 97 height 40
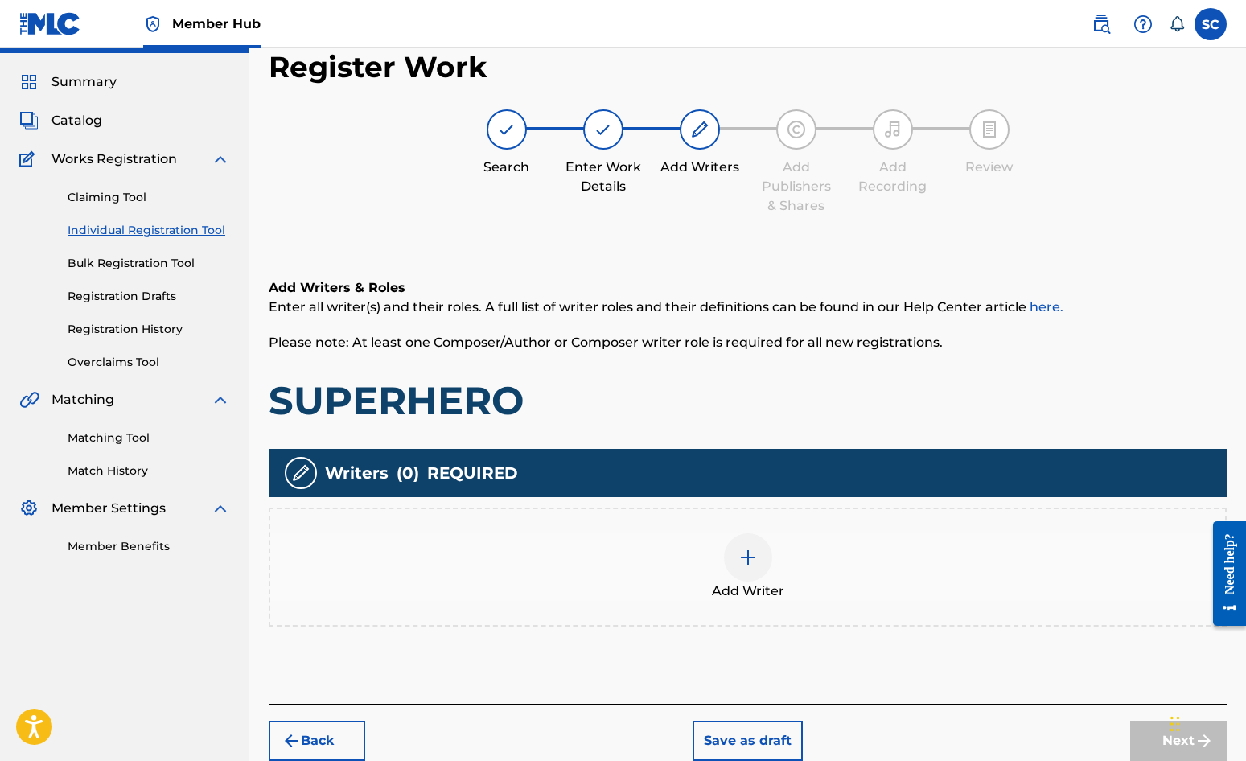
scroll to position [72, 0]
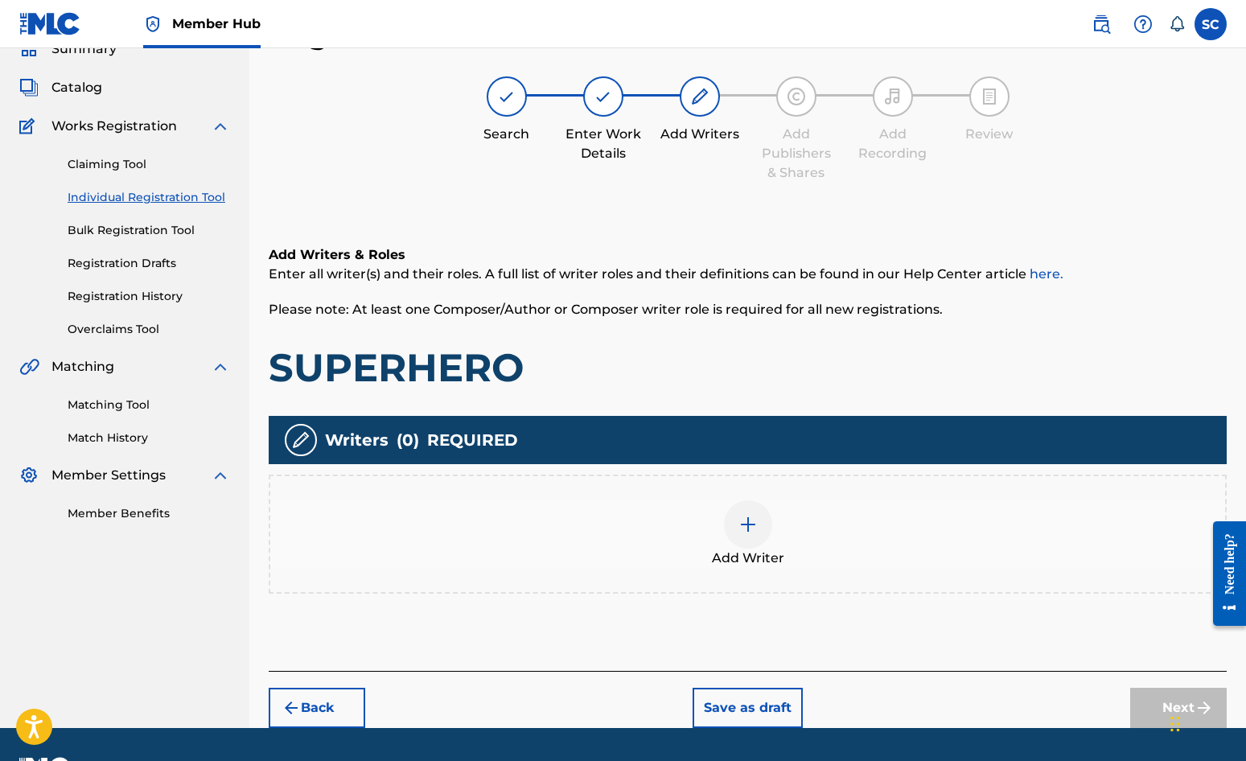
click at [743, 523] on img at bounding box center [748, 524] width 19 height 19
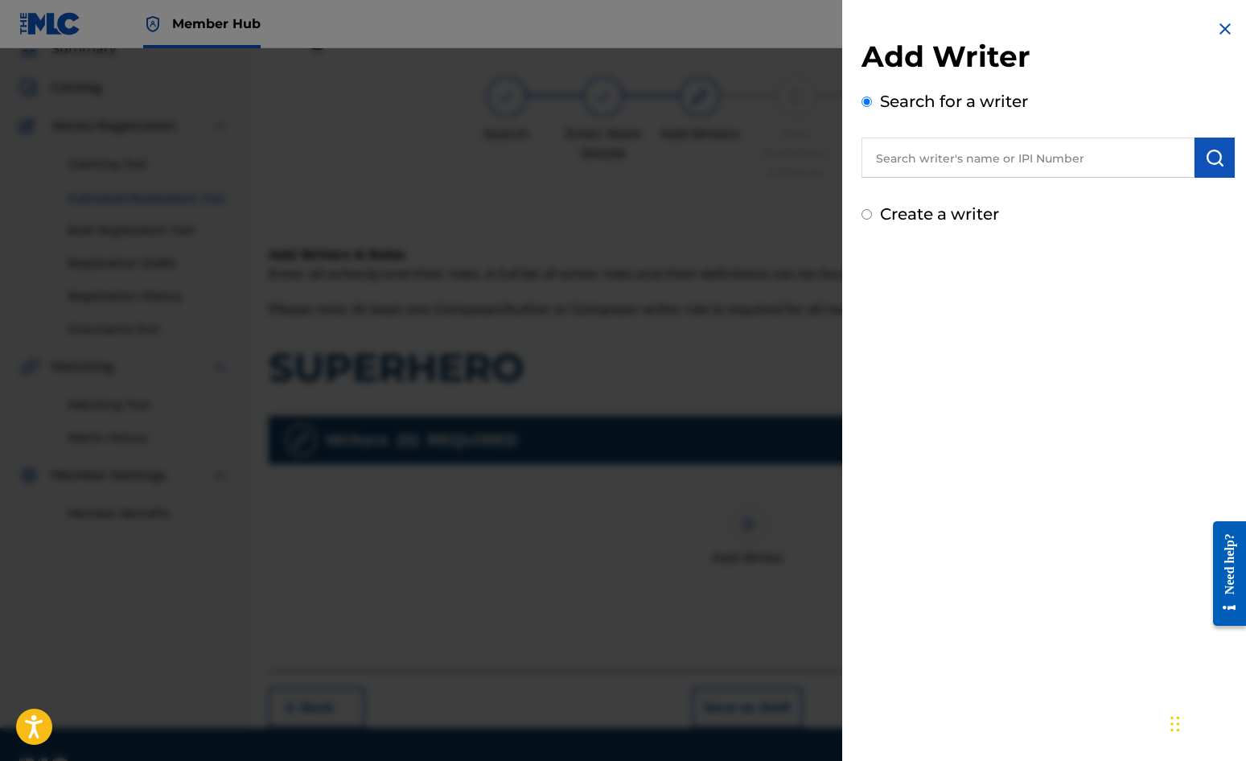
click at [942, 214] on label "Create a writer" at bounding box center [939, 213] width 119 height 19
click at [872, 214] on input "Create a writer" at bounding box center [867, 214] width 10 height 10
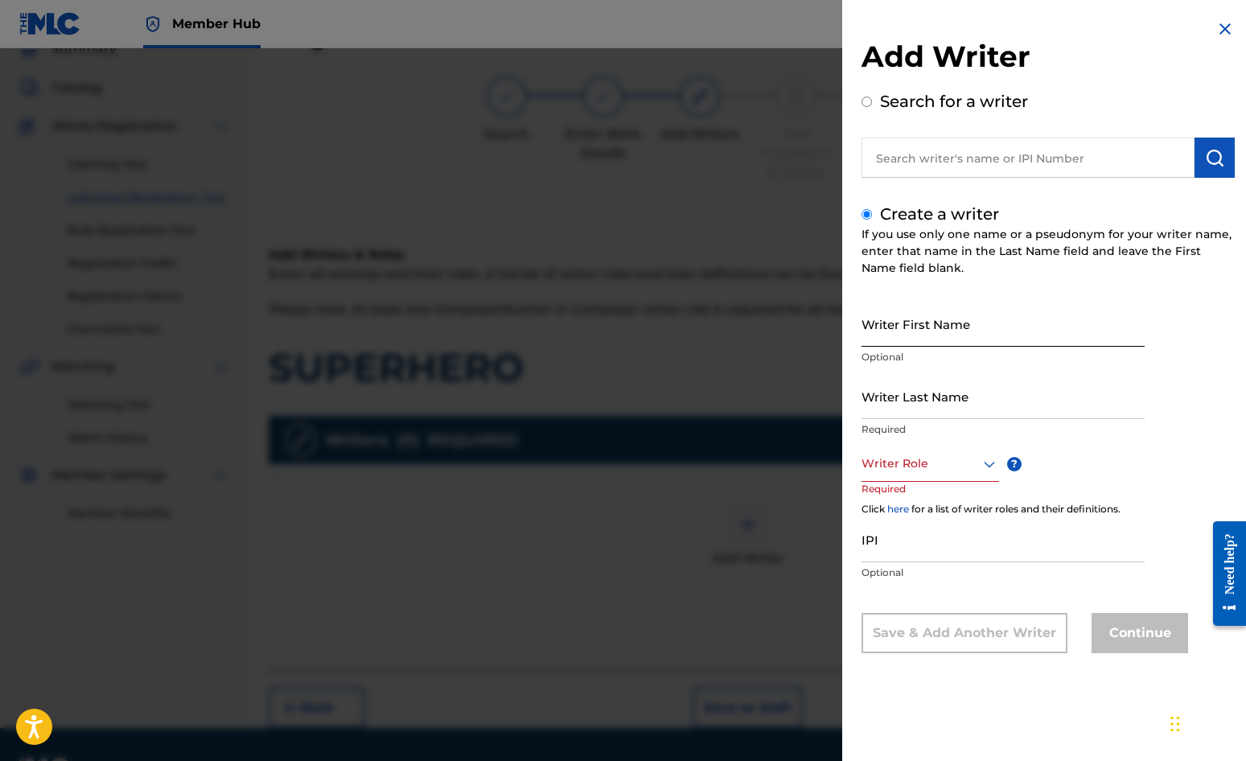
click at [933, 320] on input "Writer First Name" at bounding box center [1003, 324] width 283 height 46
click at [929, 390] on input "Writer Last Name" at bounding box center [1003, 396] width 283 height 46
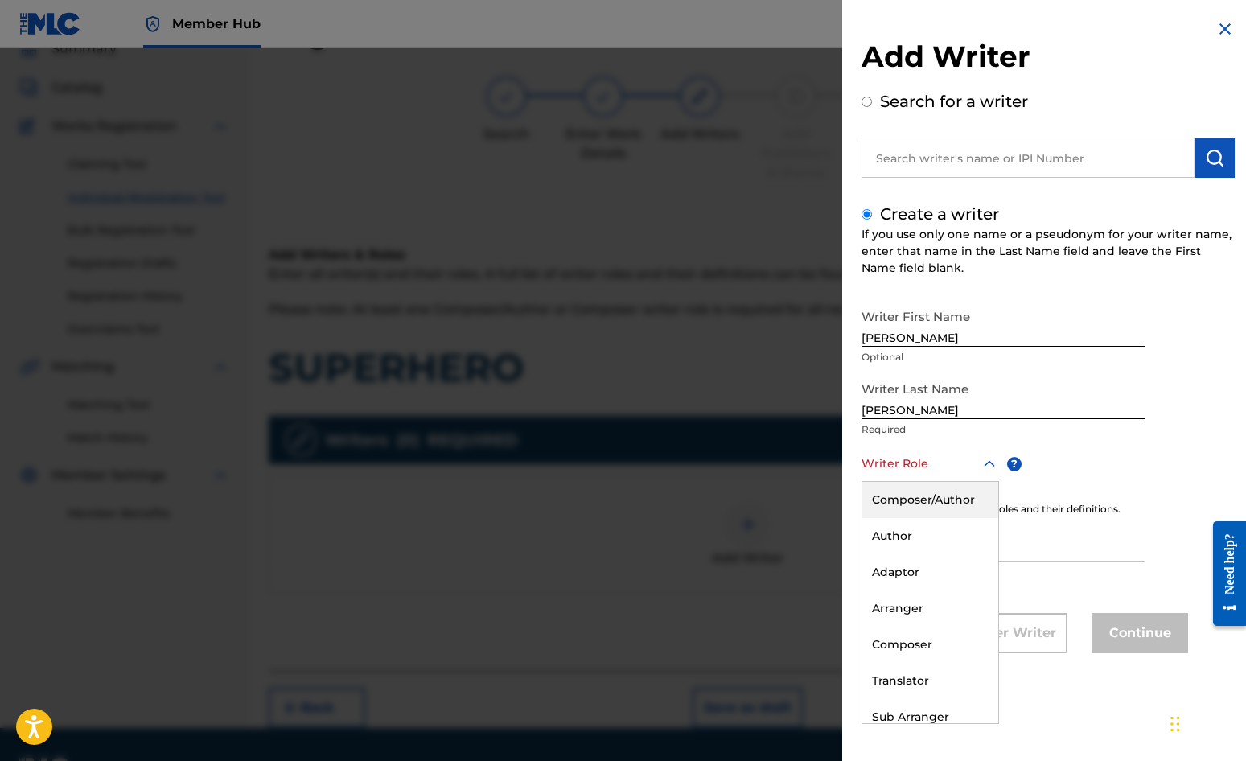
click at [921, 466] on div at bounding box center [931, 464] width 138 height 20
click at [915, 495] on div "Composer/Author" at bounding box center [931, 500] width 136 height 36
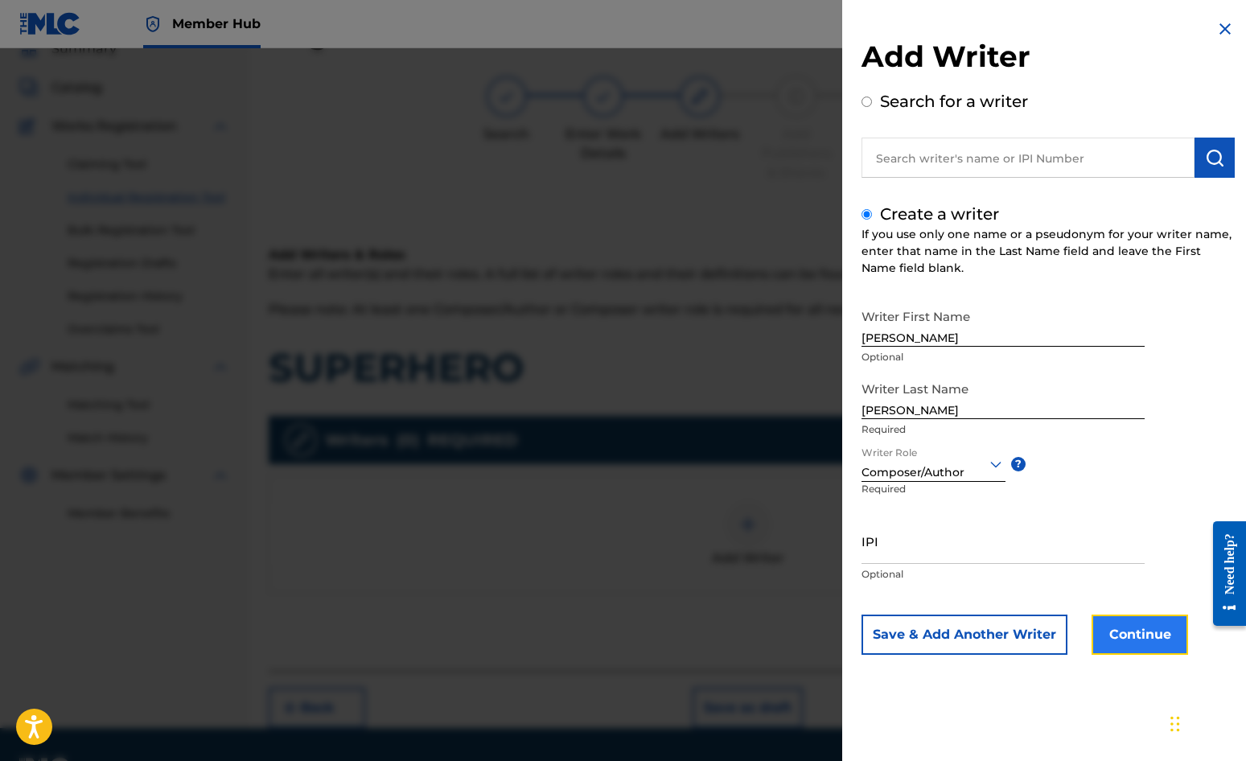
click at [1127, 637] on button "Continue" at bounding box center [1140, 635] width 97 height 40
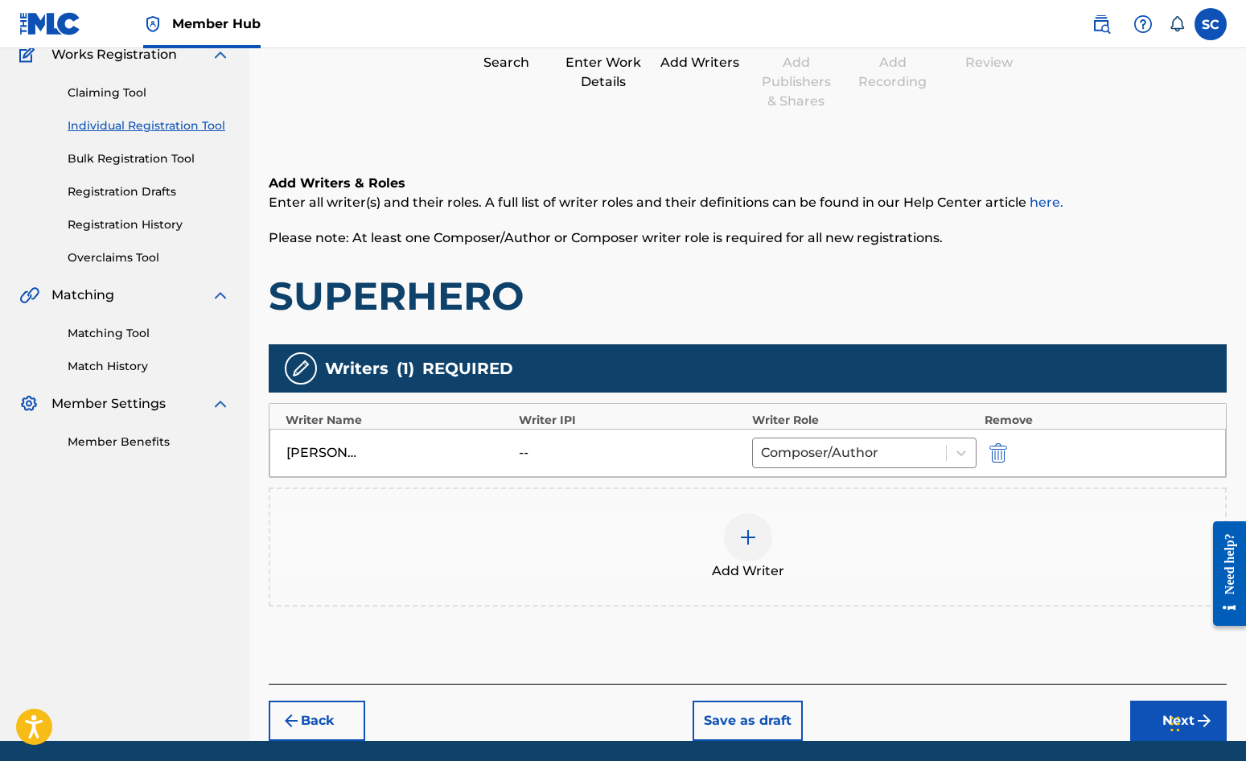
scroll to position [201, 0]
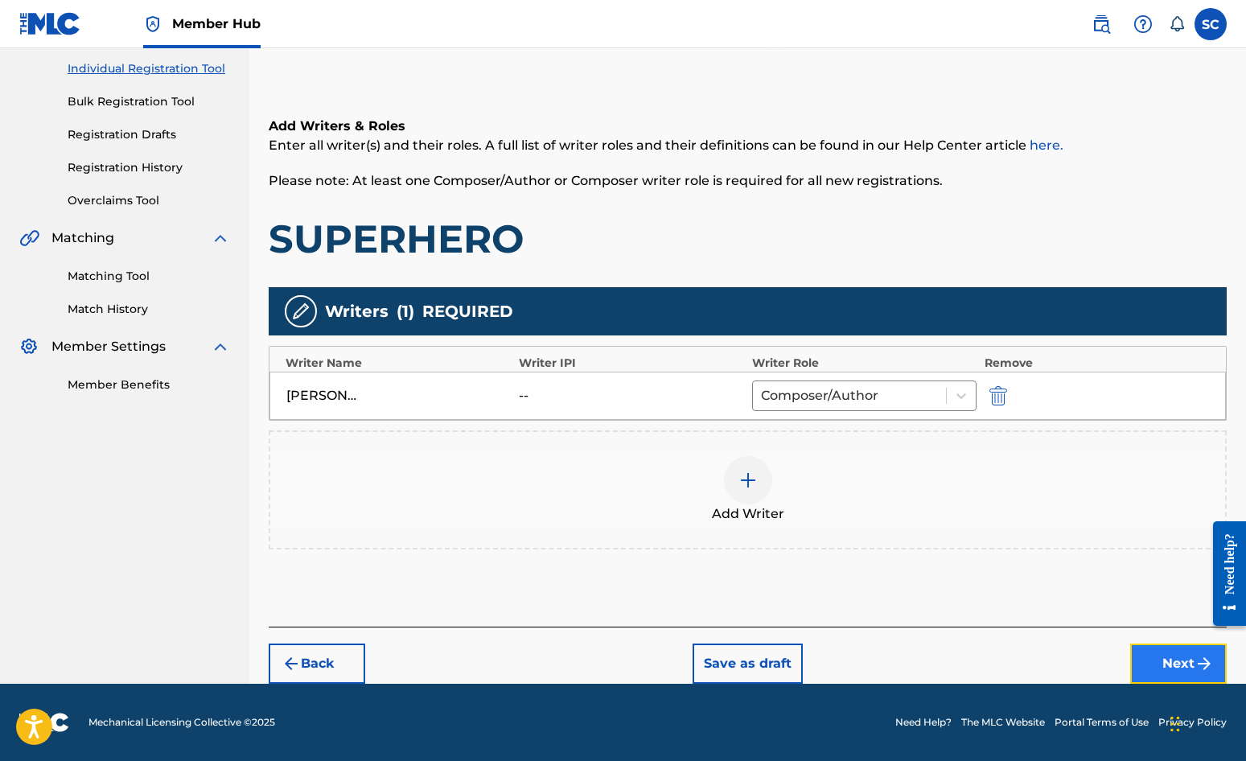
click at [1127, 661] on button "Next" at bounding box center [1179, 664] width 97 height 40
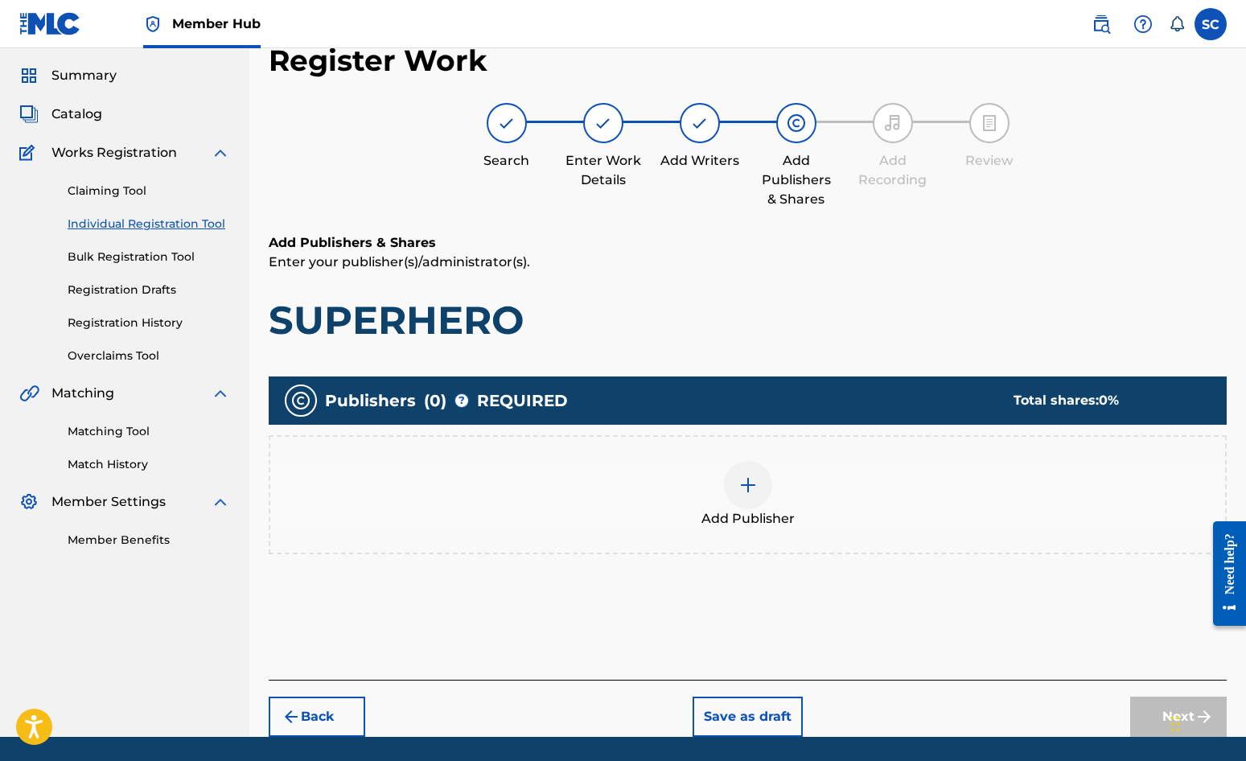
scroll to position [72, 0]
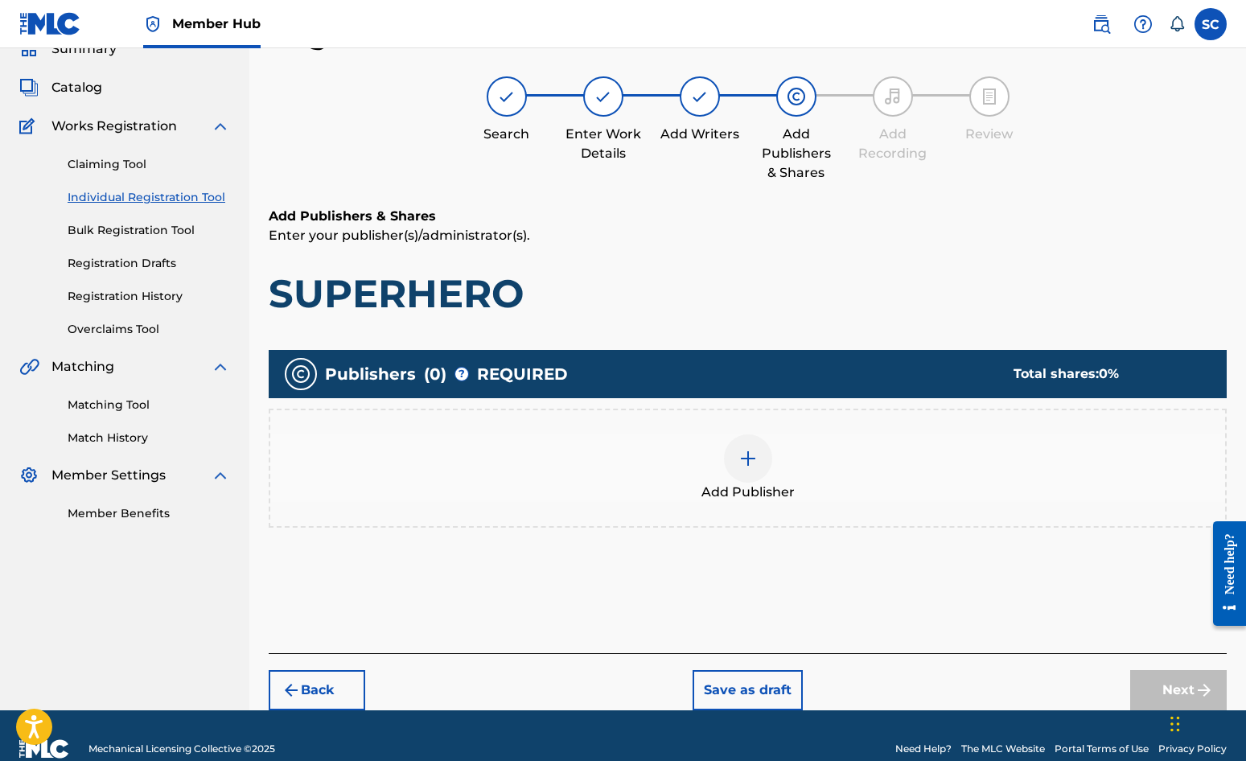
click at [752, 463] on img at bounding box center [748, 458] width 19 height 19
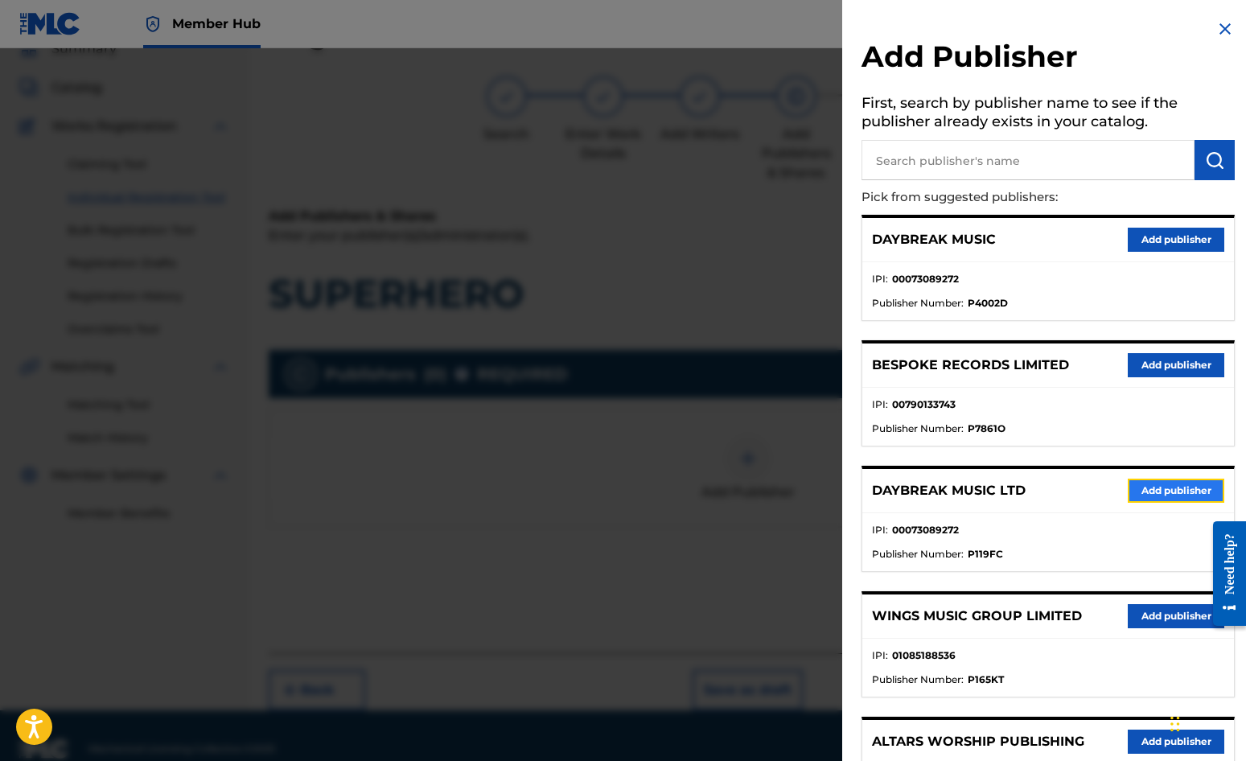
click at [1127, 489] on button "Add publisher" at bounding box center [1176, 491] width 97 height 24
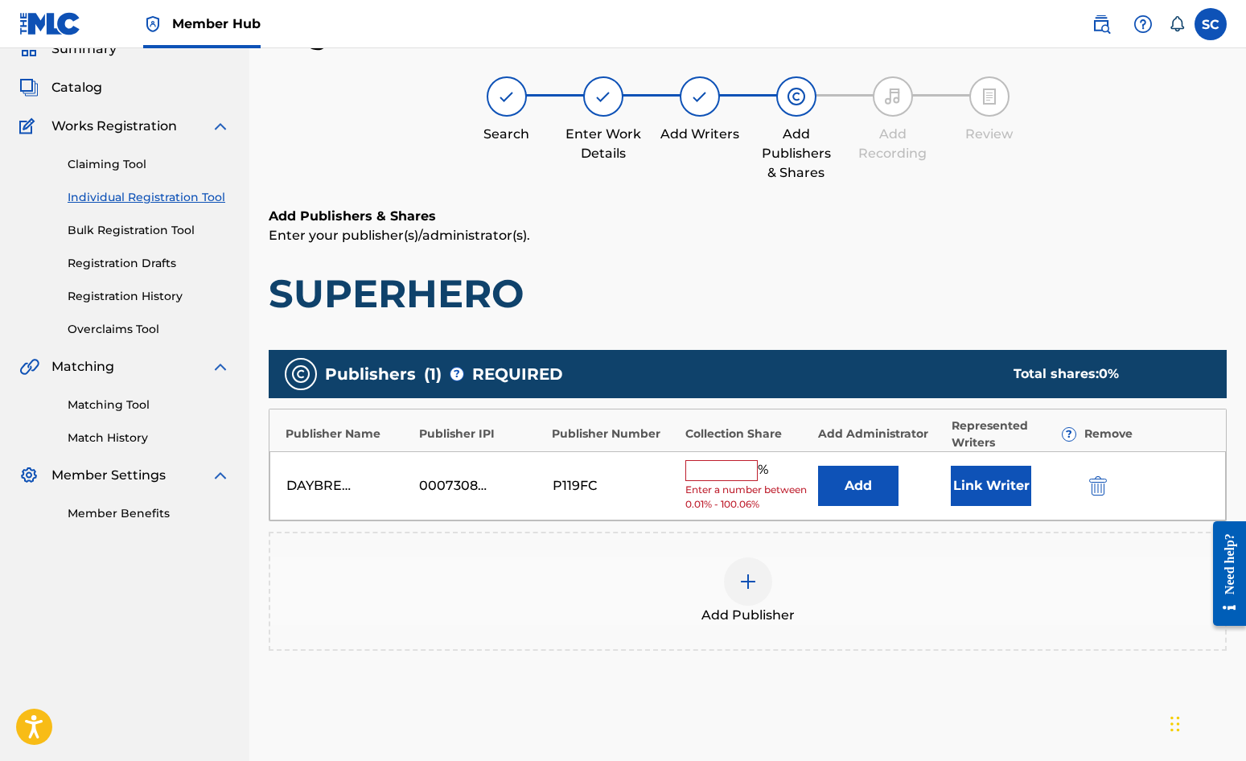
click at [709, 462] on input "text" at bounding box center [722, 470] width 72 height 21
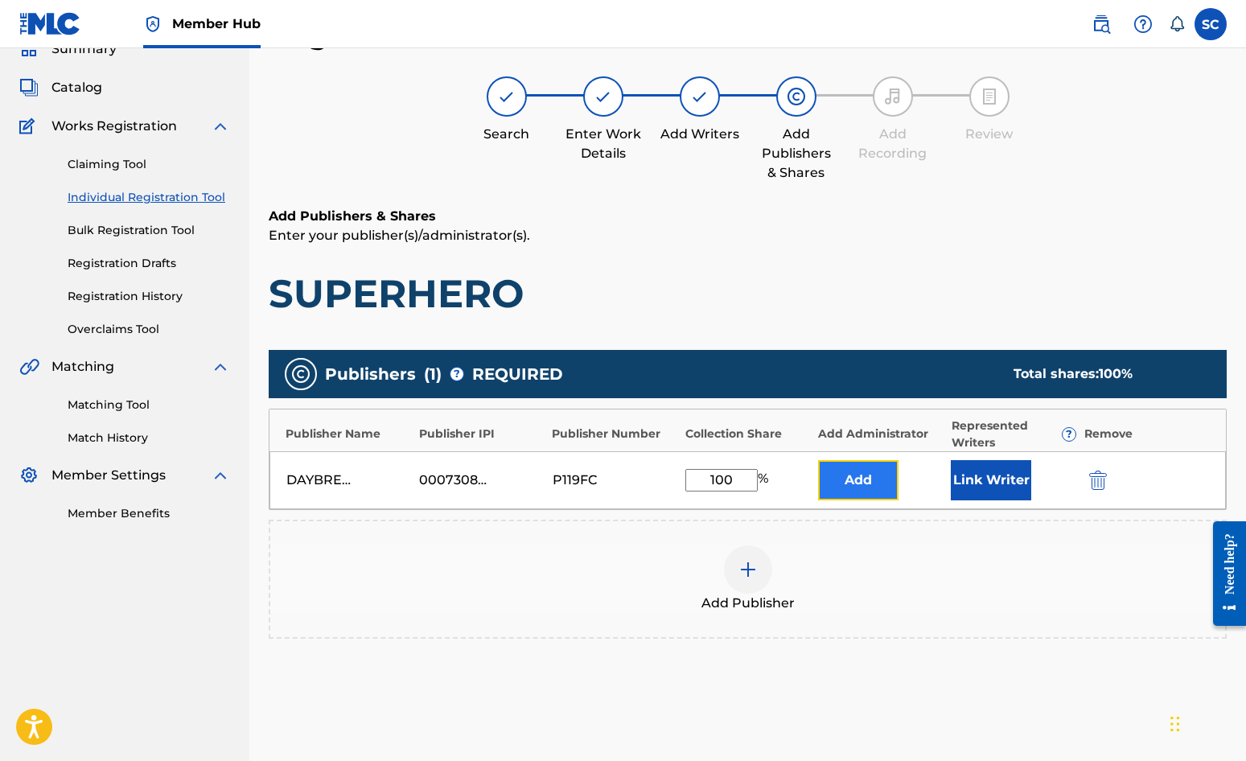
click at [865, 479] on button "Add" at bounding box center [858, 480] width 80 height 40
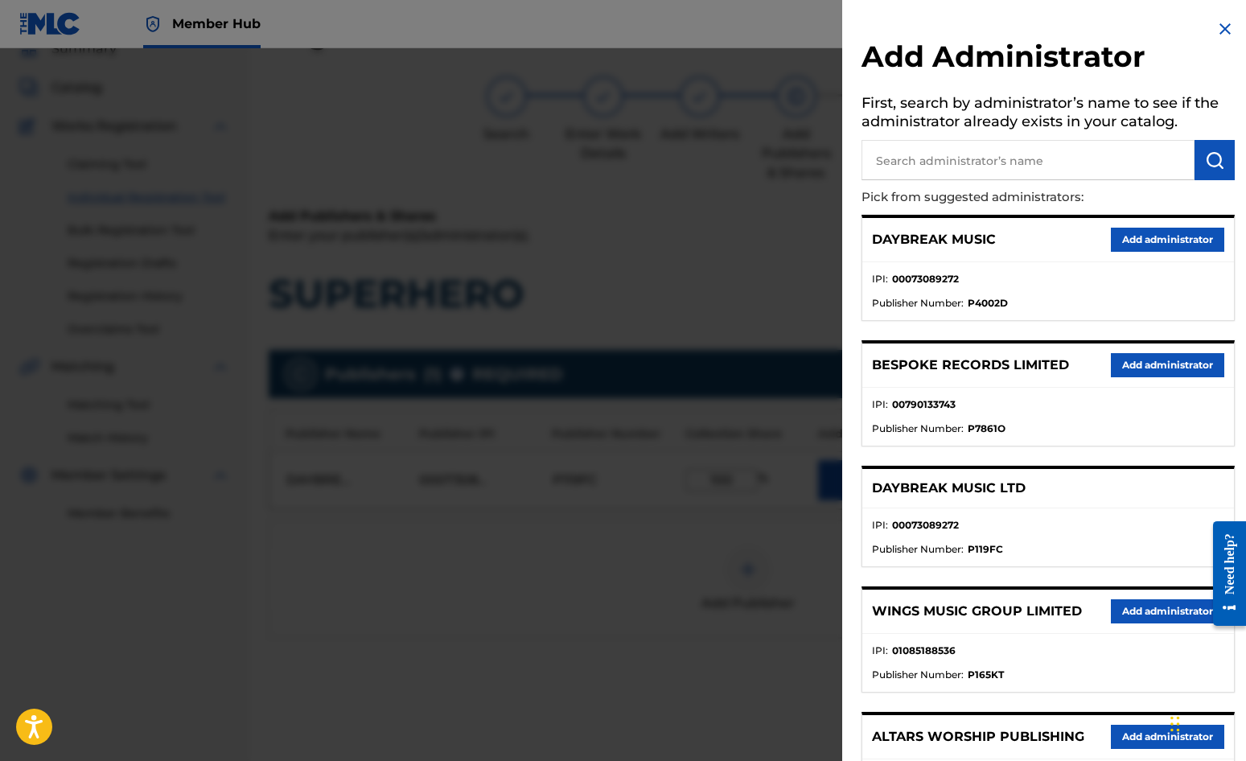
click at [966, 162] on input "text" at bounding box center [1028, 160] width 333 height 40
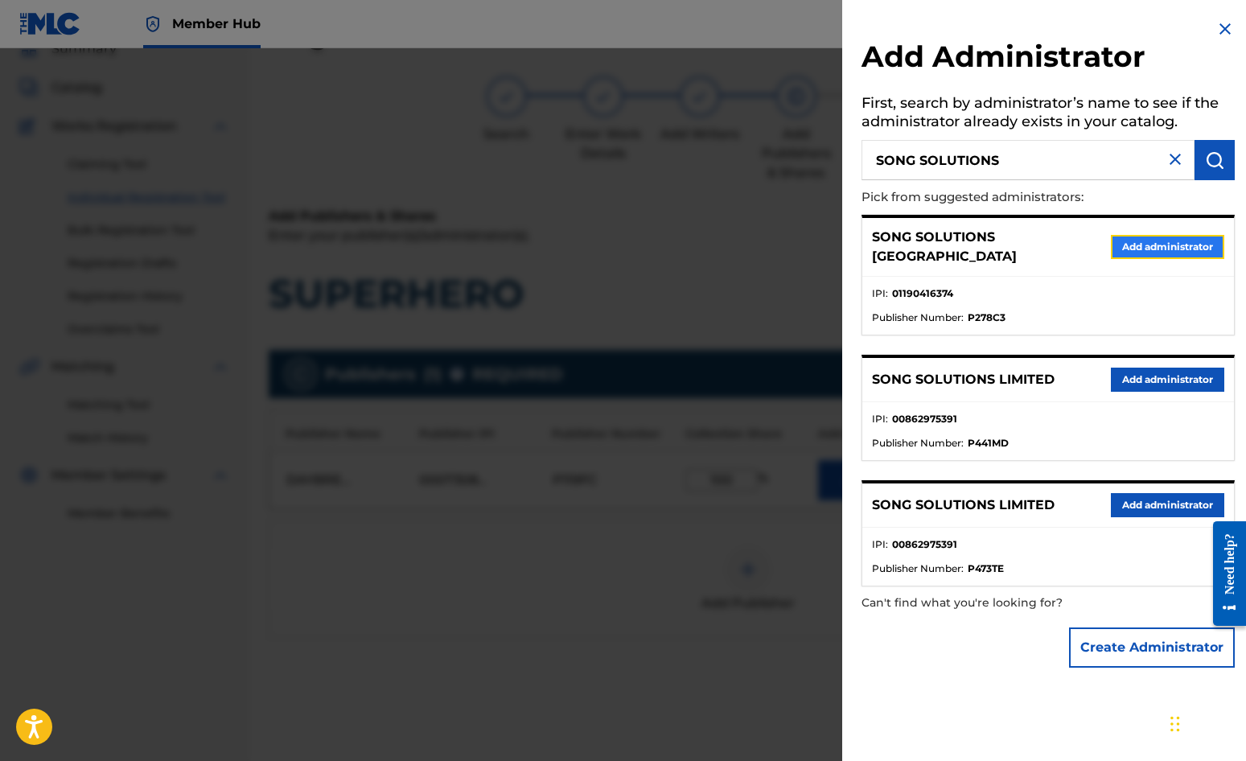
click at [1127, 238] on button "Add administrator" at bounding box center [1167, 247] width 113 height 24
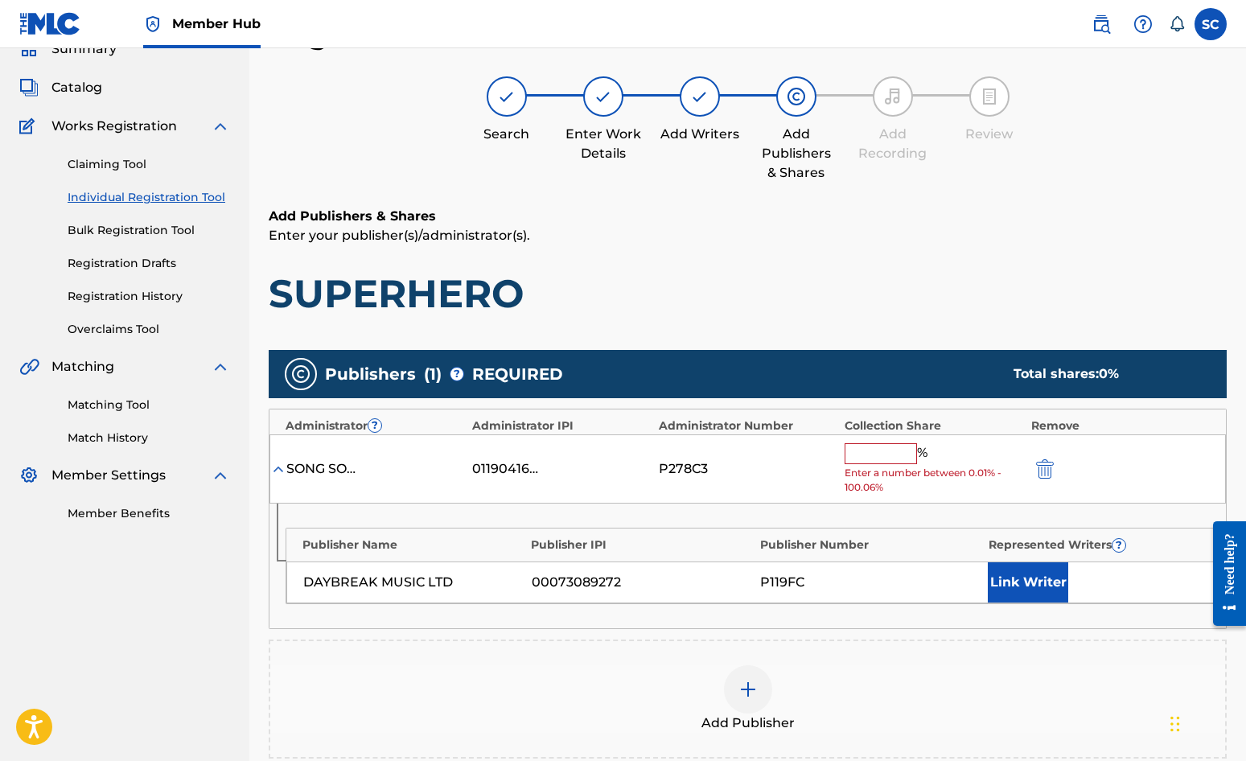
click at [866, 455] on input "text" at bounding box center [881, 453] width 72 height 21
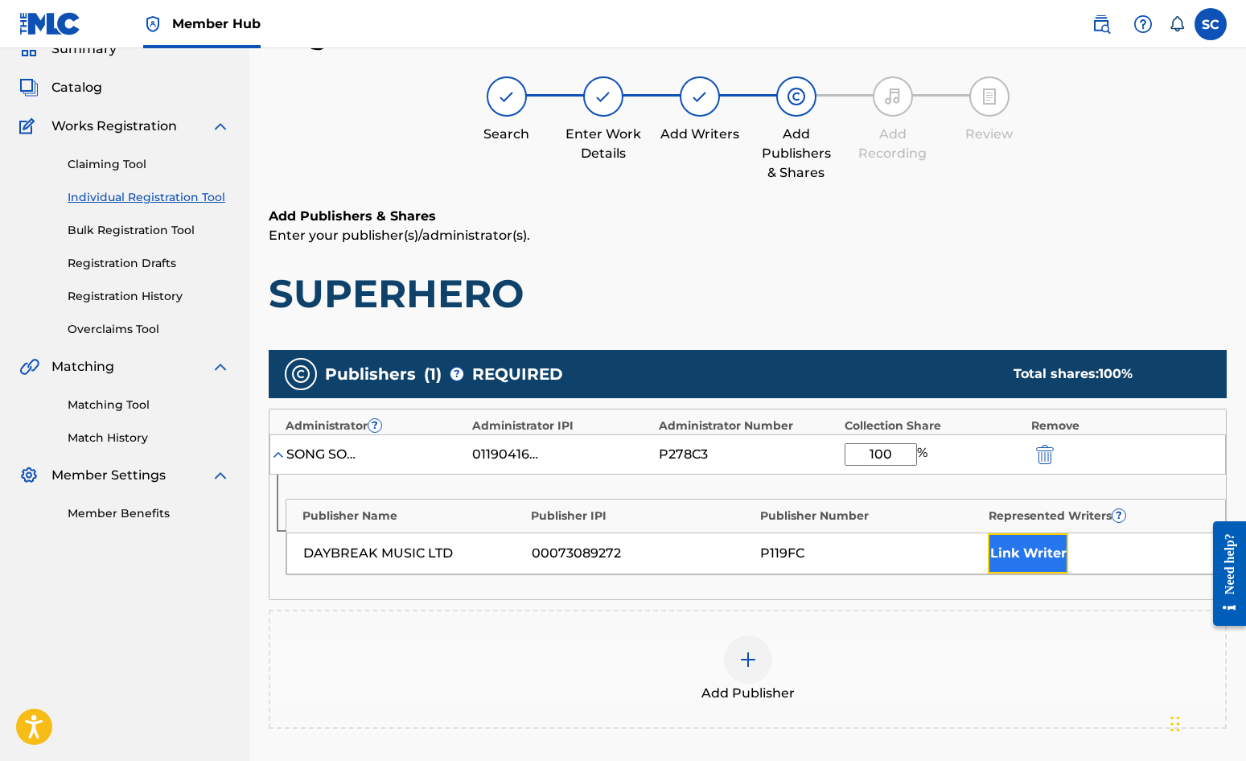
click at [1032, 543] on button "Link Writer" at bounding box center [1028, 553] width 80 height 40
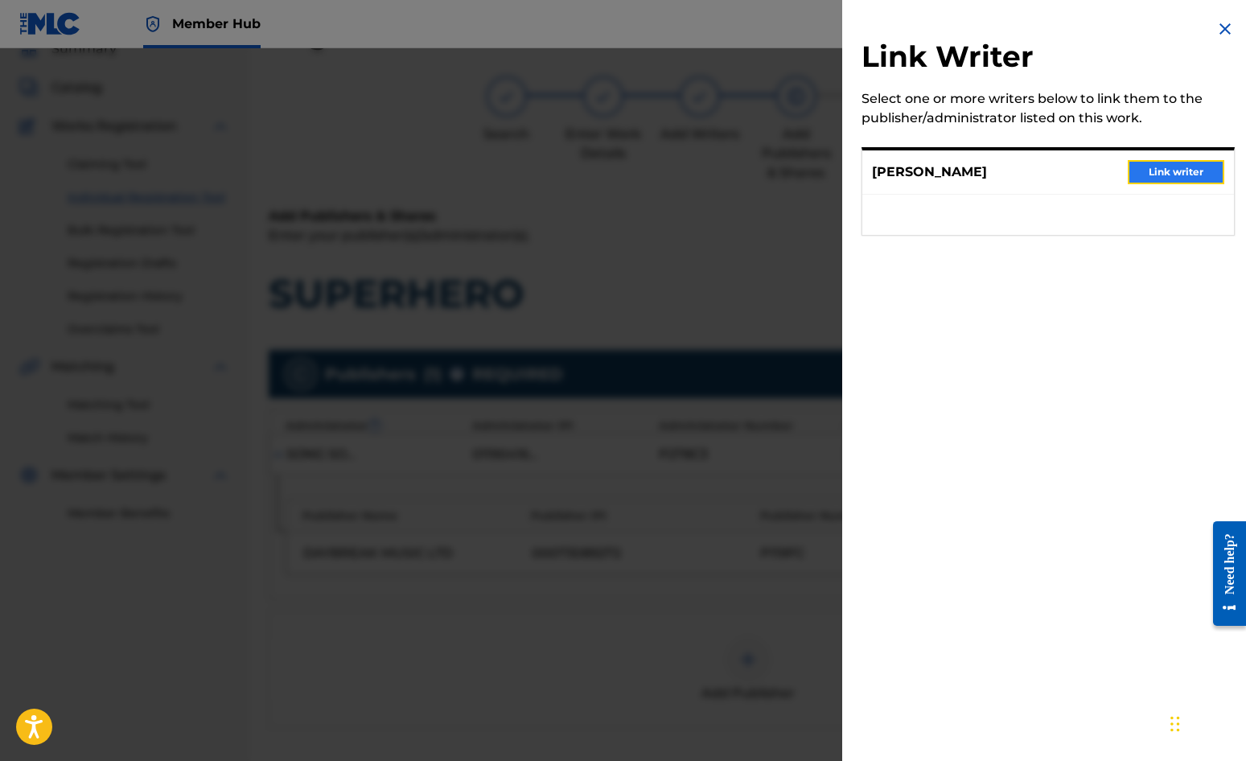
click at [1127, 168] on button "Link writer" at bounding box center [1176, 172] width 97 height 24
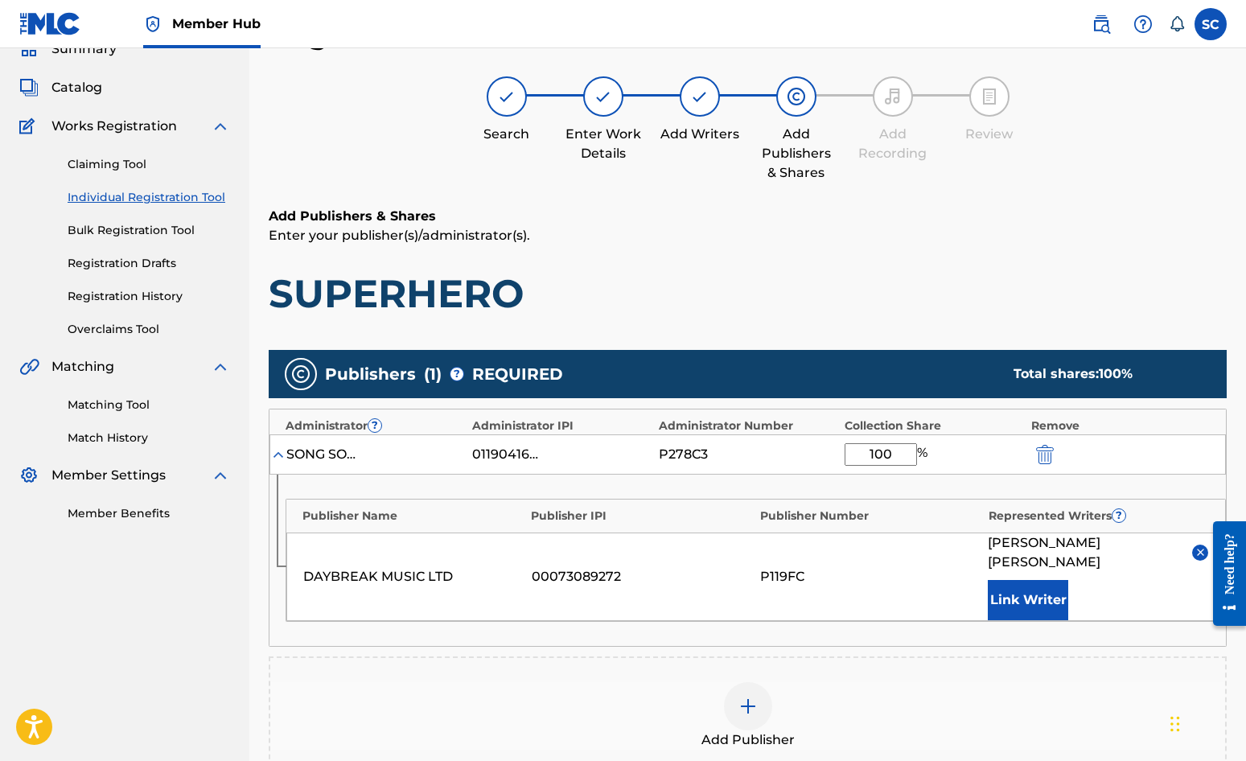
scroll to position [327, 0]
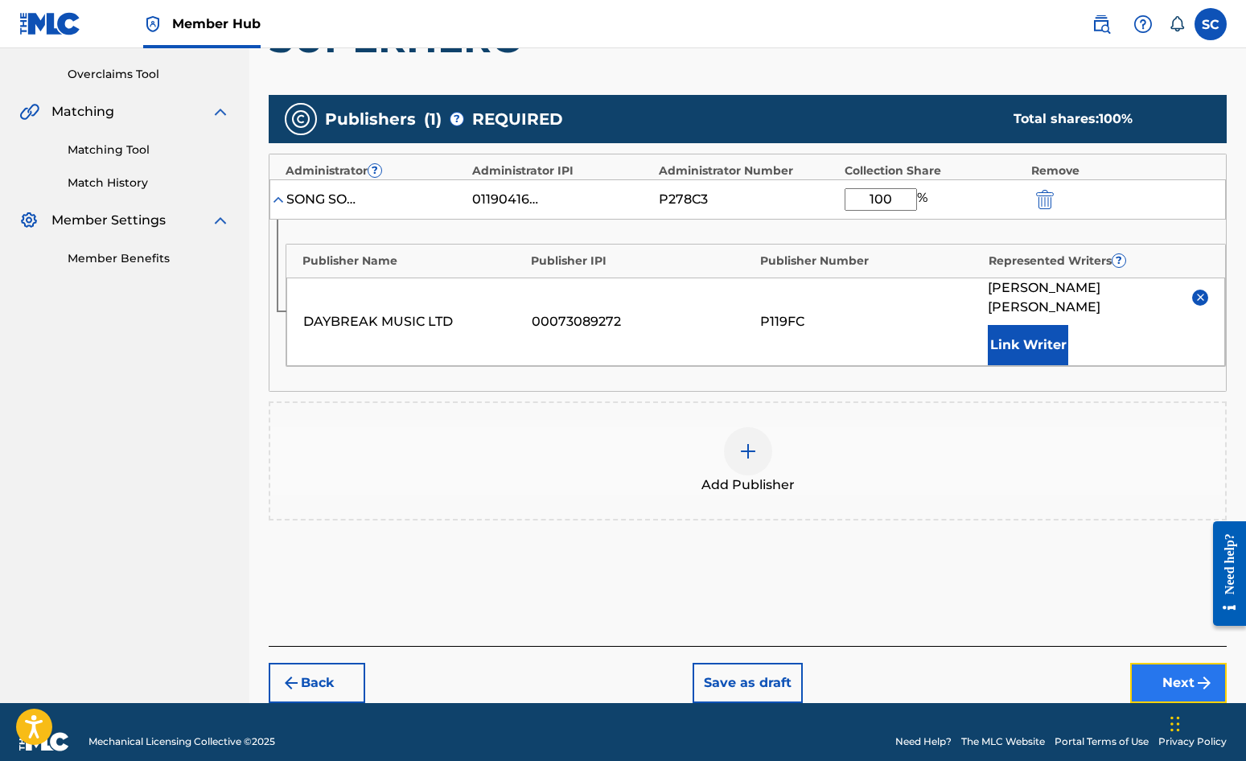
click at [1127, 663] on button "Next" at bounding box center [1179, 683] width 97 height 40
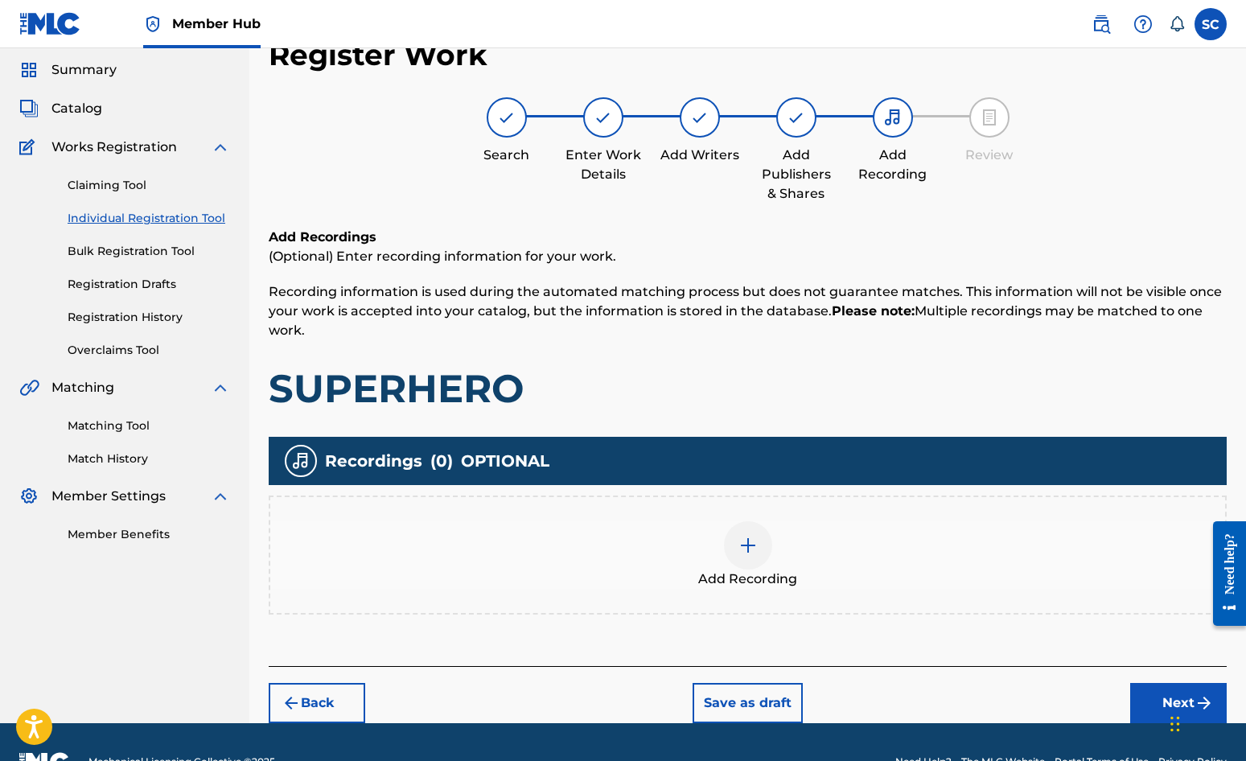
scroll to position [72, 0]
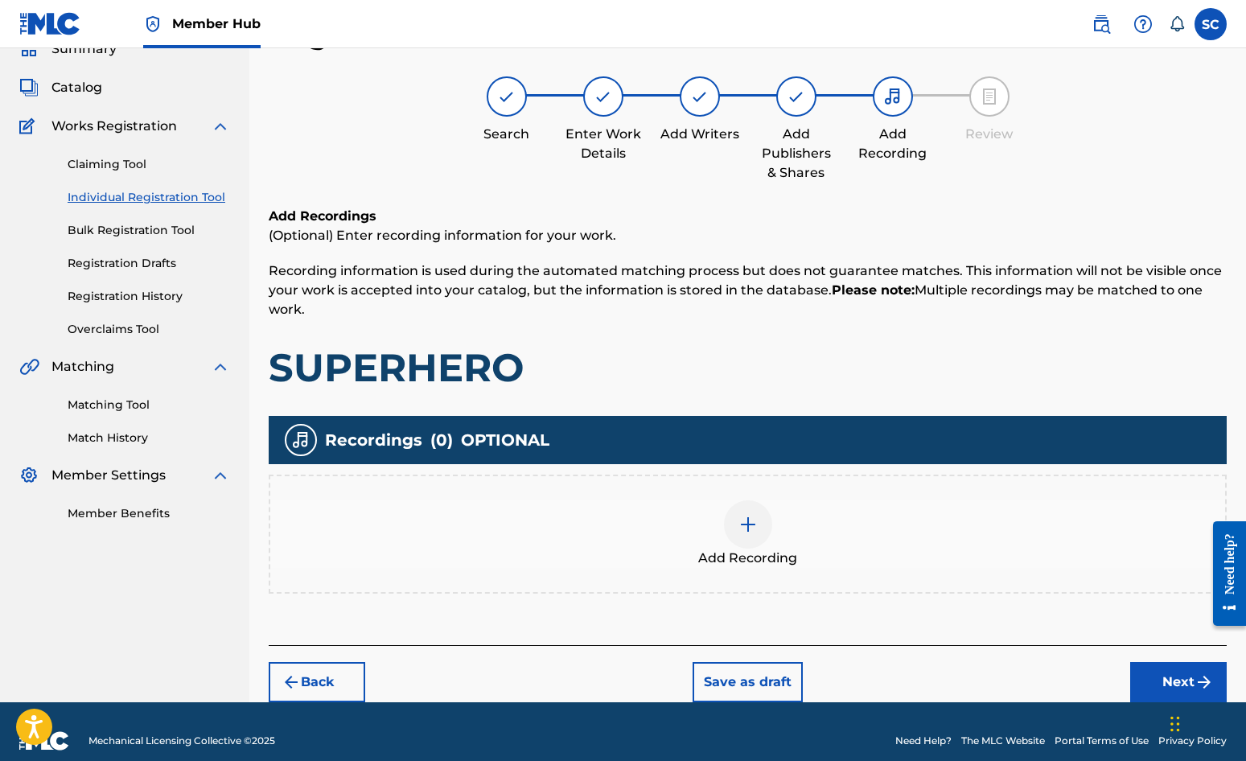
click at [752, 529] on img at bounding box center [748, 524] width 19 height 19
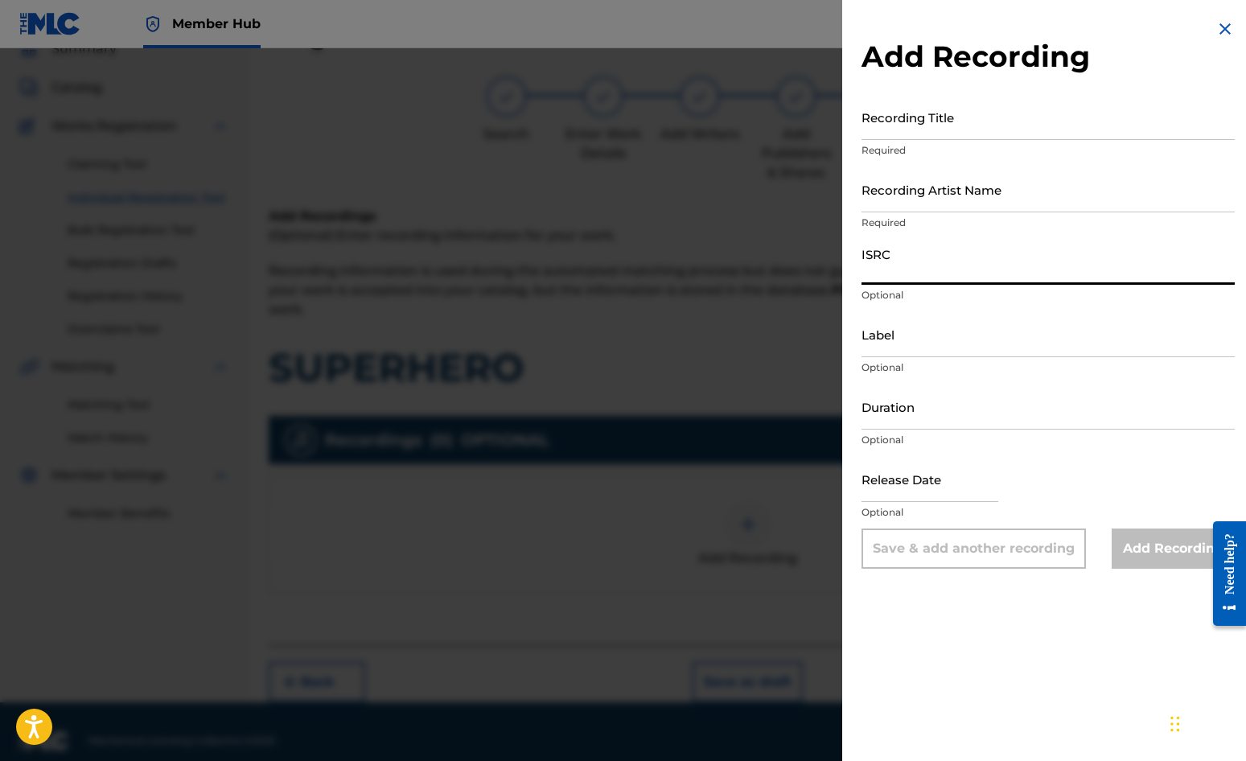
click at [900, 265] on input "ISRC" at bounding box center [1048, 262] width 373 height 46
paste input "GBDPR0372017"
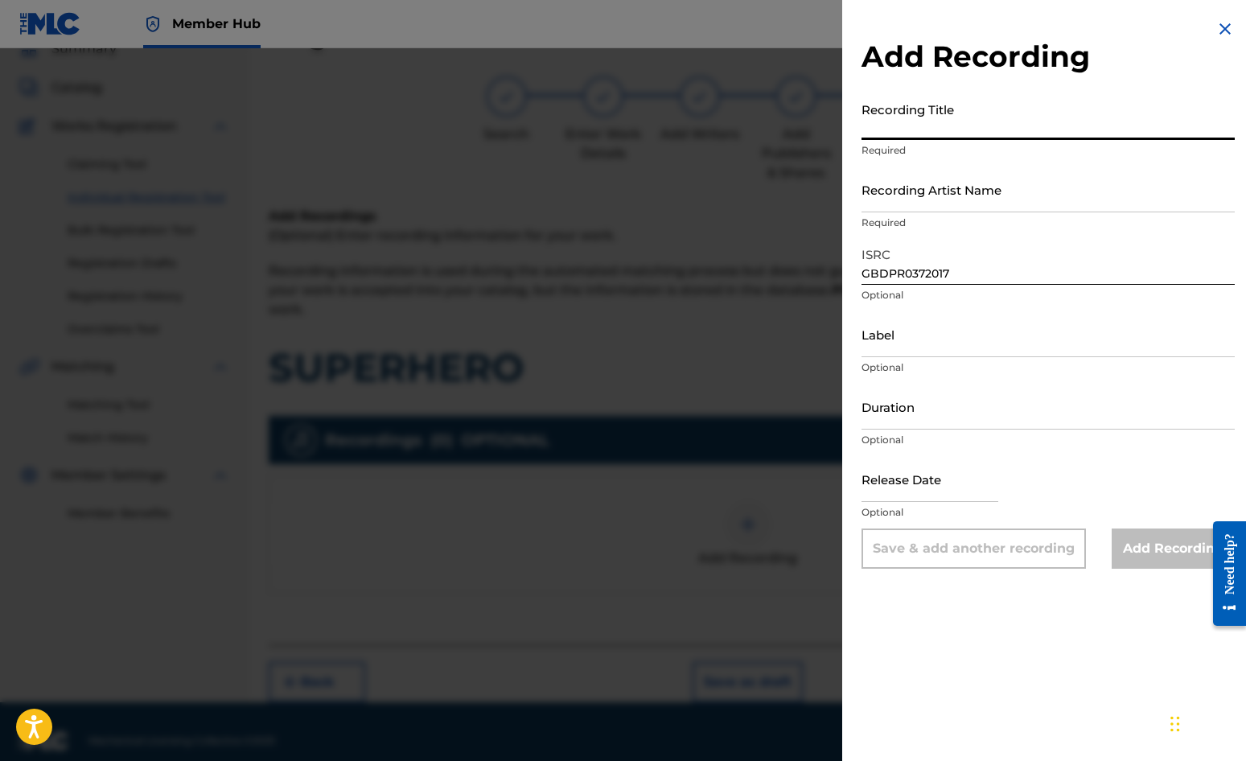
click at [896, 116] on input "Recording Title" at bounding box center [1048, 117] width 373 height 46
click at [905, 192] on input "Recording Artist Name" at bounding box center [1048, 190] width 373 height 46
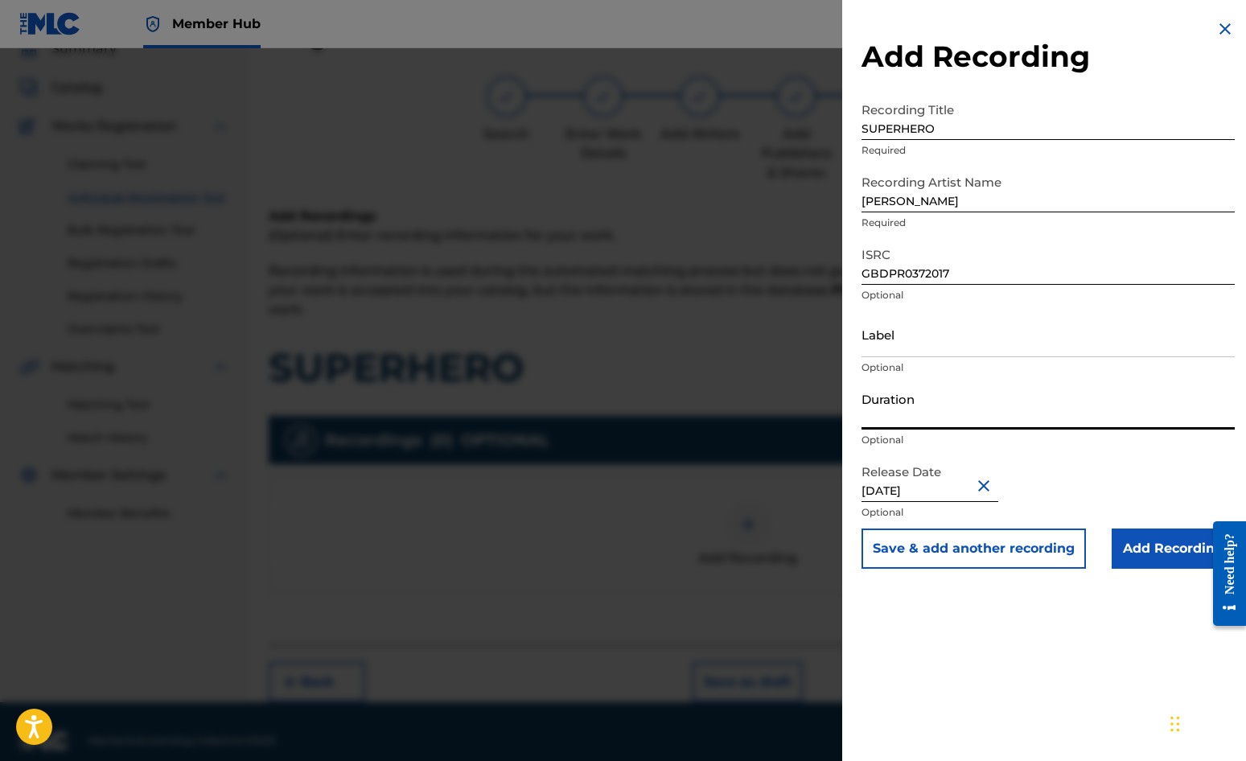
click at [916, 413] on input "Duration" at bounding box center [1048, 407] width 373 height 46
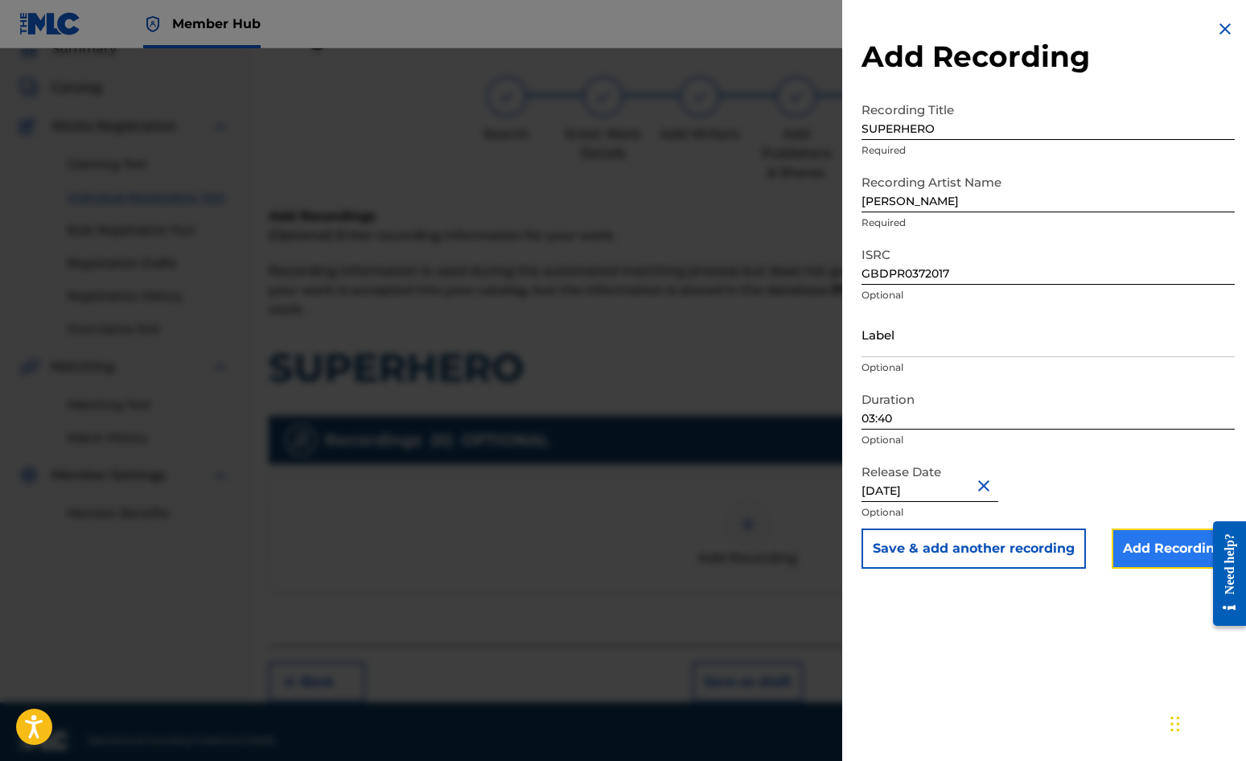
click at [1127, 545] on input "Add Recording" at bounding box center [1173, 549] width 123 height 40
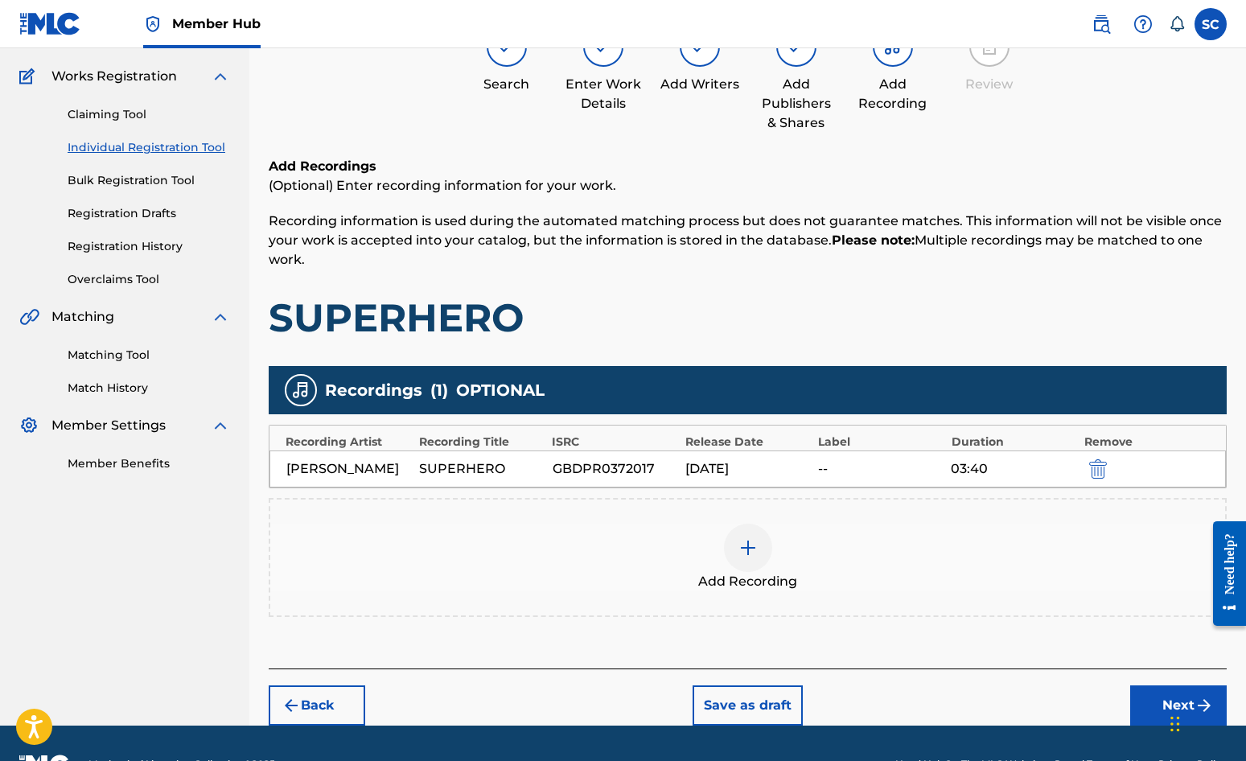
scroll to position [164, 0]
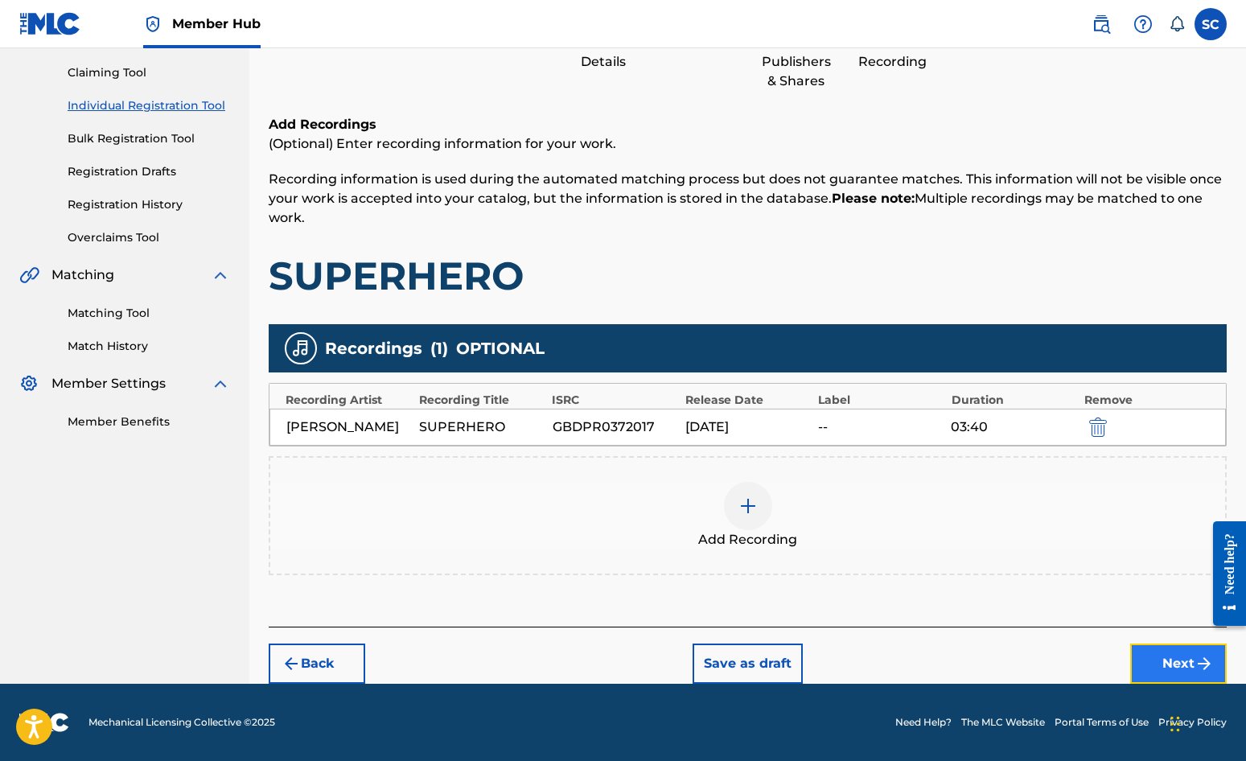
click at [1127, 660] on button "Next" at bounding box center [1179, 664] width 97 height 40
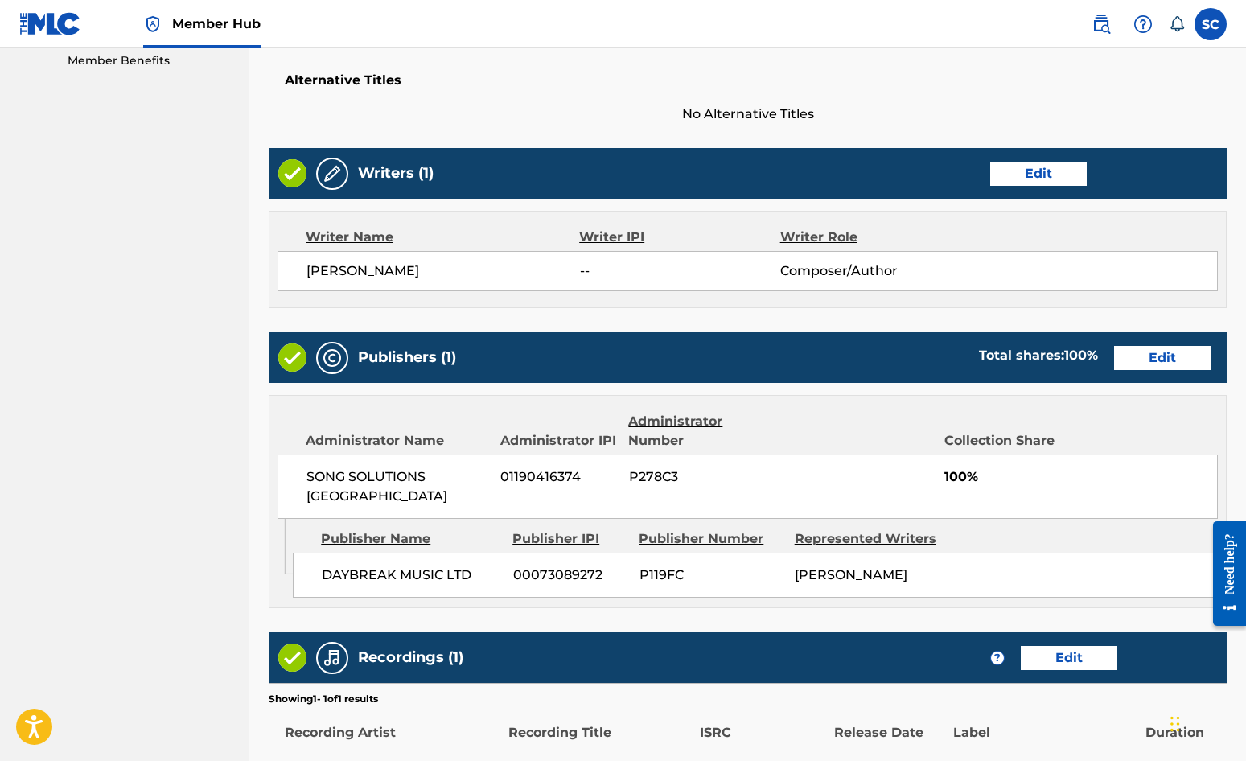
scroll to position [691, 0]
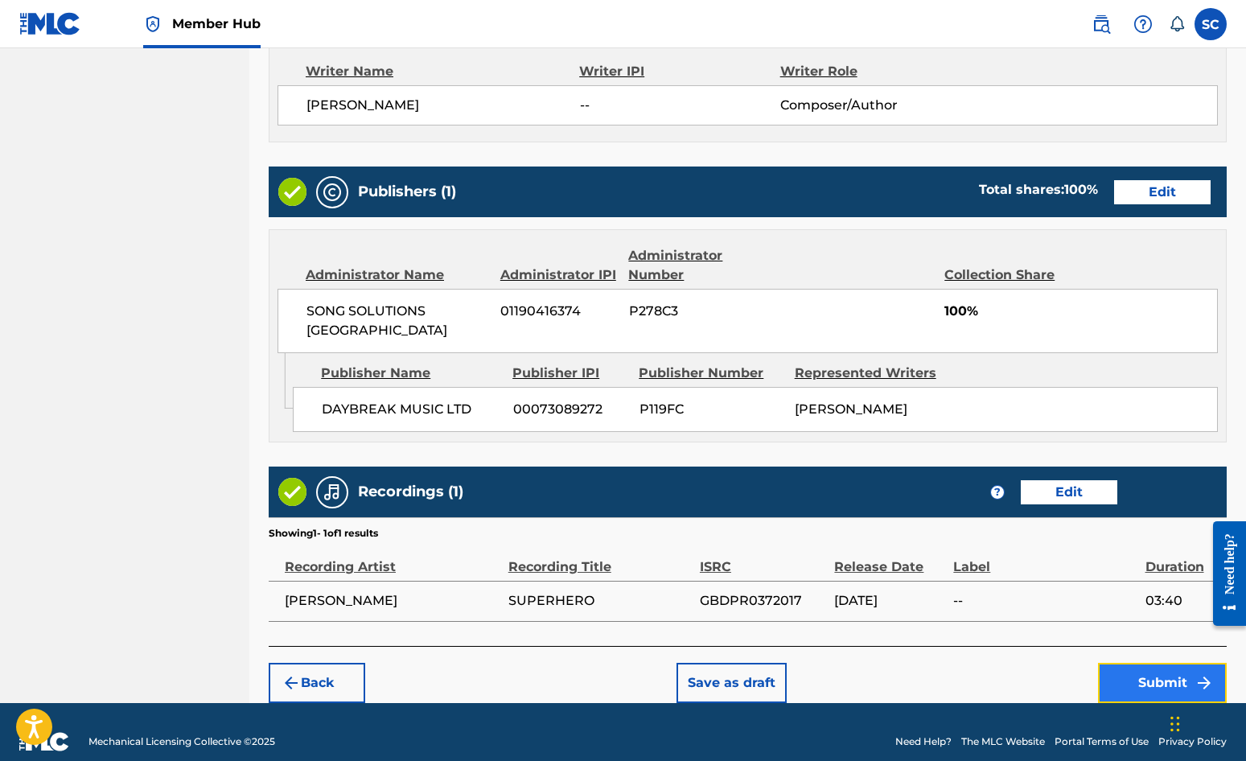
click at [1127, 663] on button "Submit" at bounding box center [1162, 683] width 129 height 40
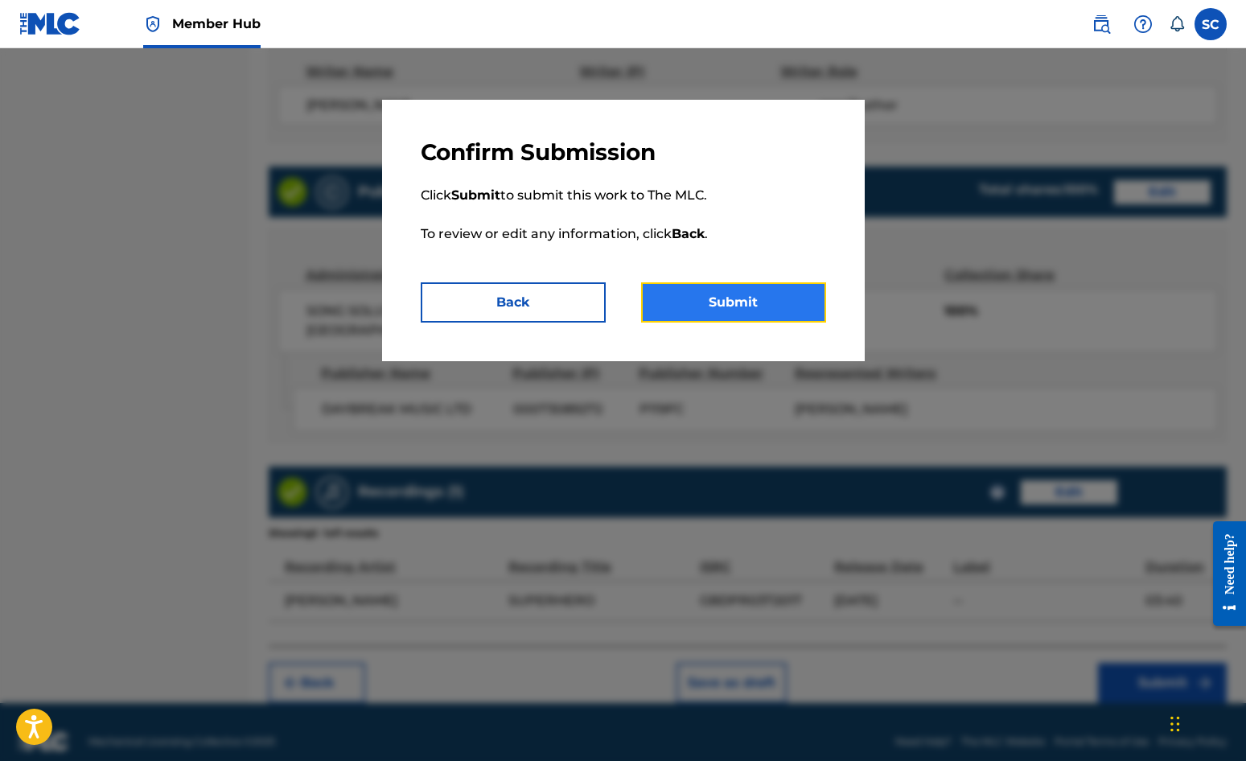
drag, startPoint x: 748, startPoint y: 303, endPoint x: 707, endPoint y: 309, distance: 40.6
click at [746, 303] on button "Submit" at bounding box center [733, 302] width 185 height 40
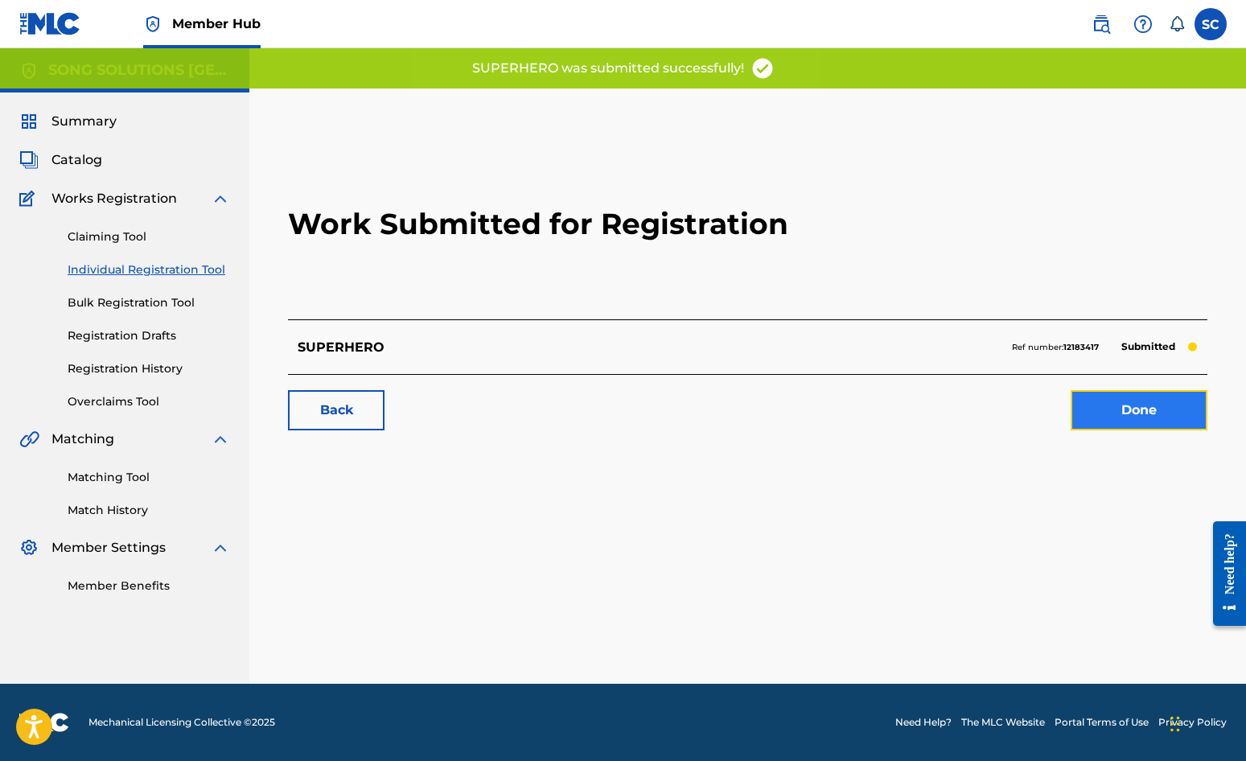
click at [1127, 402] on link "Done" at bounding box center [1139, 410] width 137 height 40
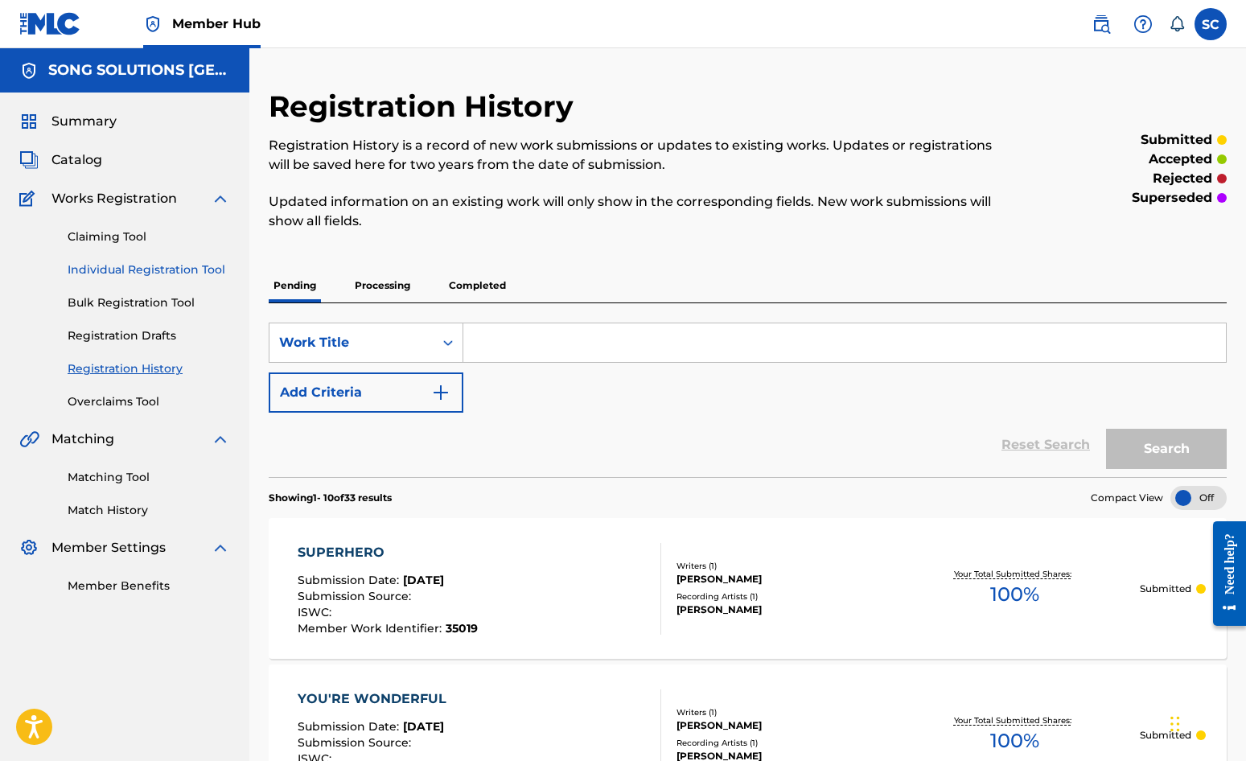
click at [123, 270] on link "Individual Registration Tool" at bounding box center [149, 270] width 163 height 17
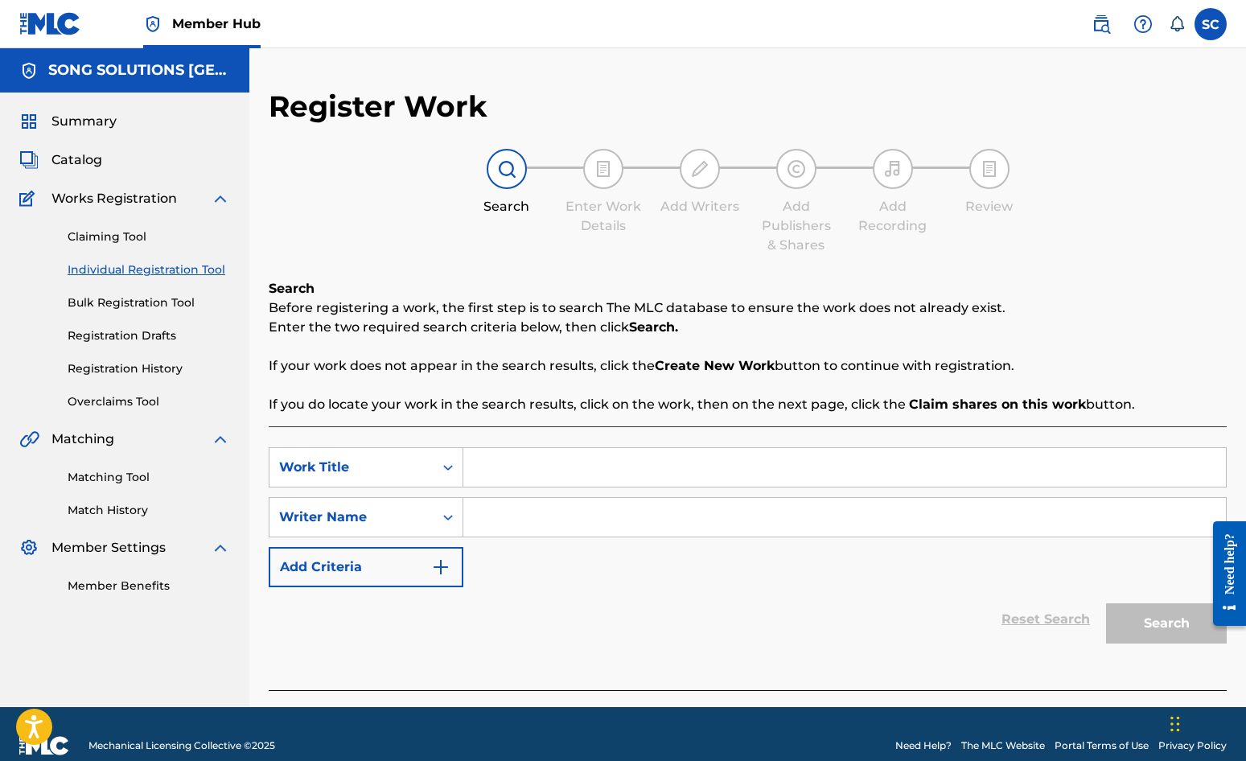
click at [556, 467] on input "Search Form" at bounding box center [844, 467] width 763 height 39
click at [546, 515] on input "Search Form" at bounding box center [844, 517] width 763 height 39
click at [665, 525] on input "Search Form" at bounding box center [844, 517] width 763 height 39
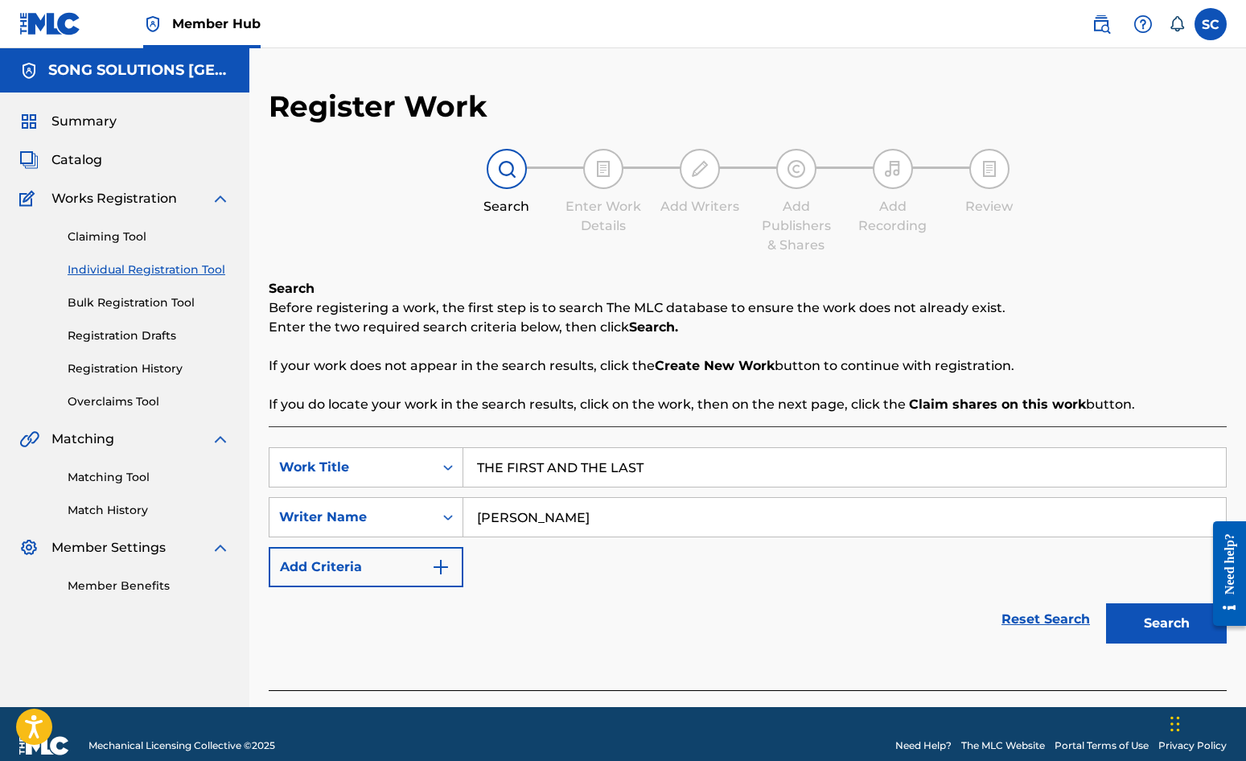
click at [1106, 603] on button "Search" at bounding box center [1166, 623] width 121 height 40
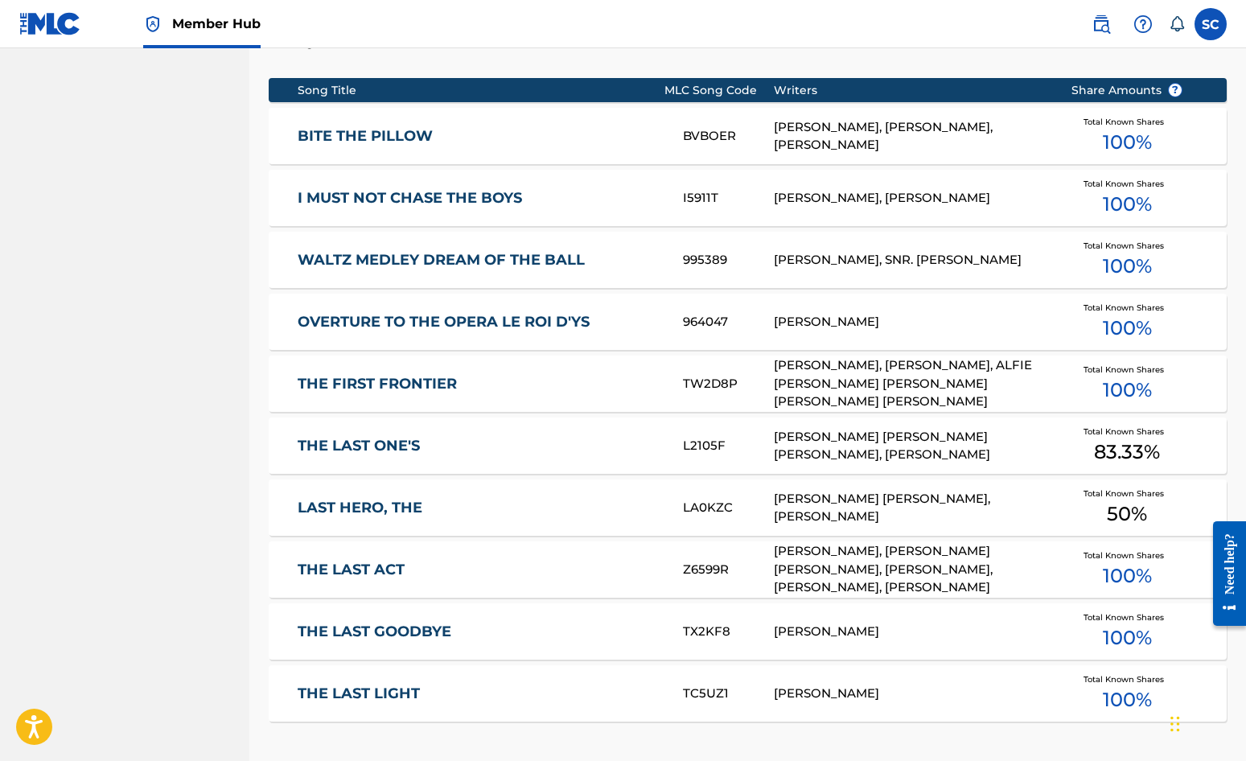
scroll to position [886, 0]
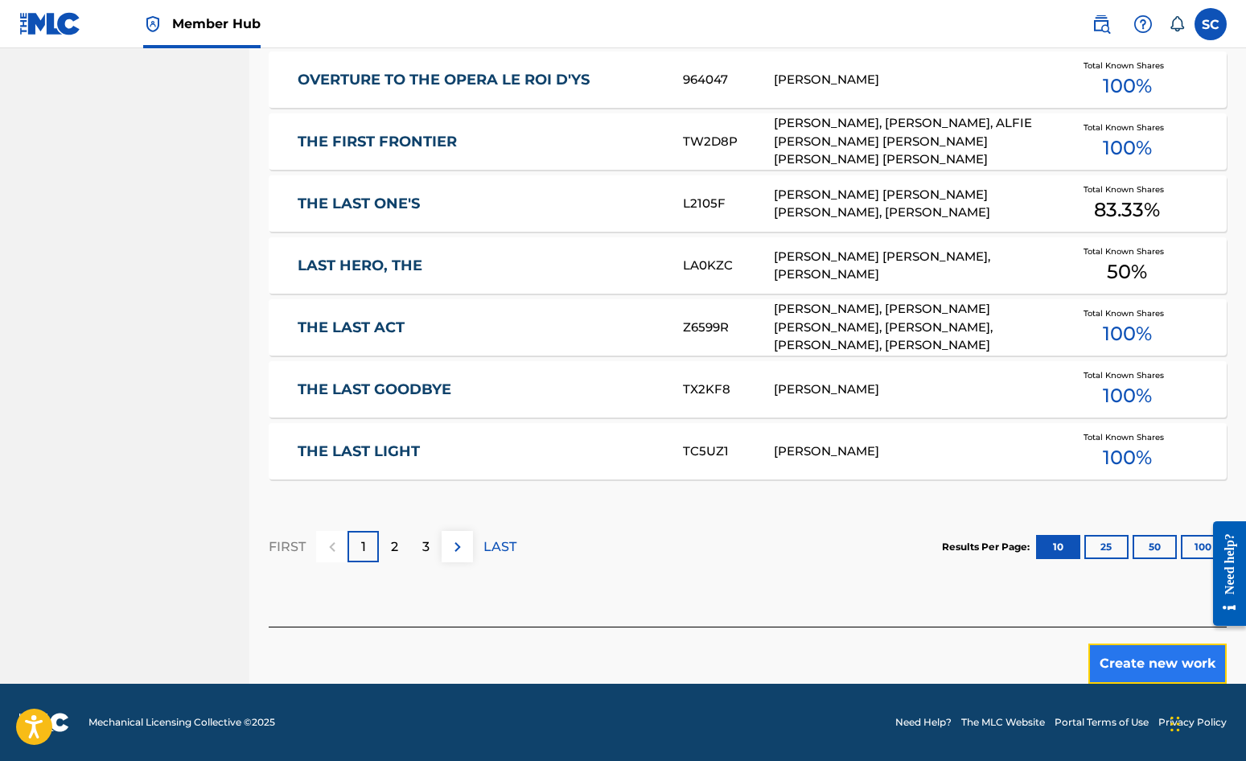
click at [1127, 668] on button "Create new work" at bounding box center [1158, 664] width 138 height 40
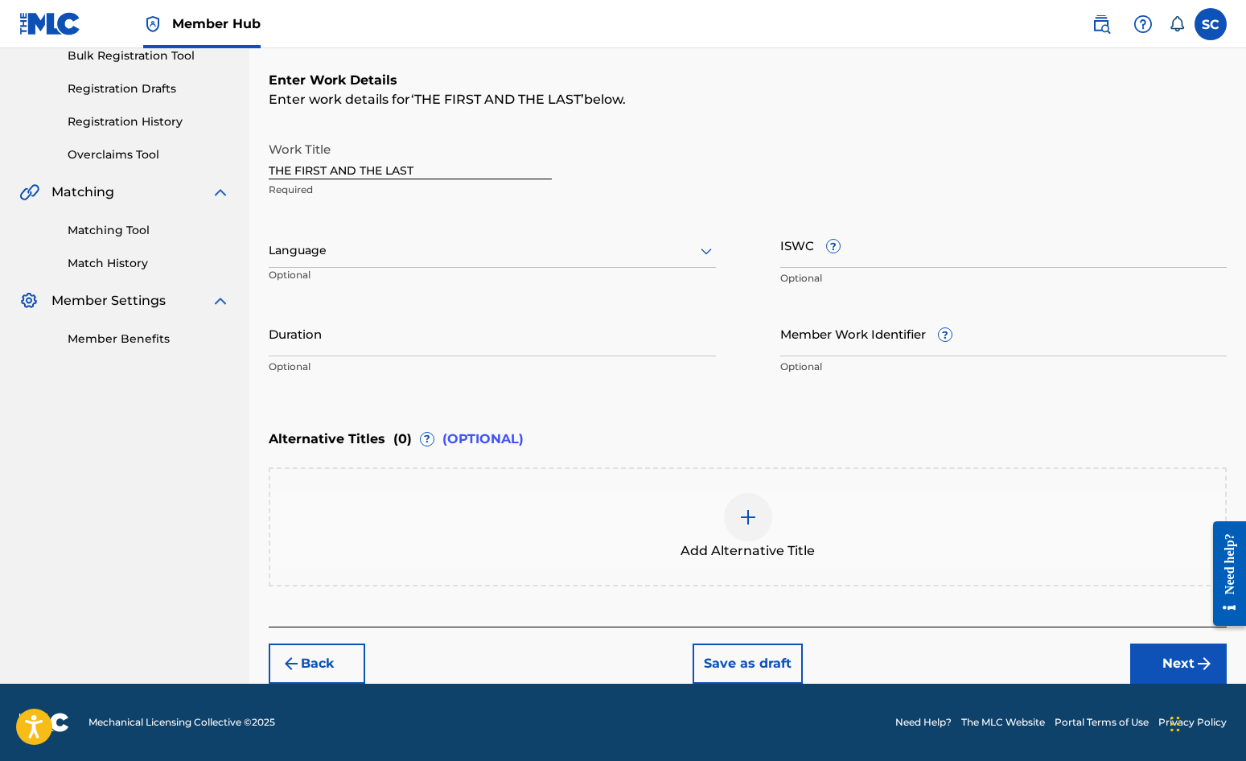
scroll to position [0, 0]
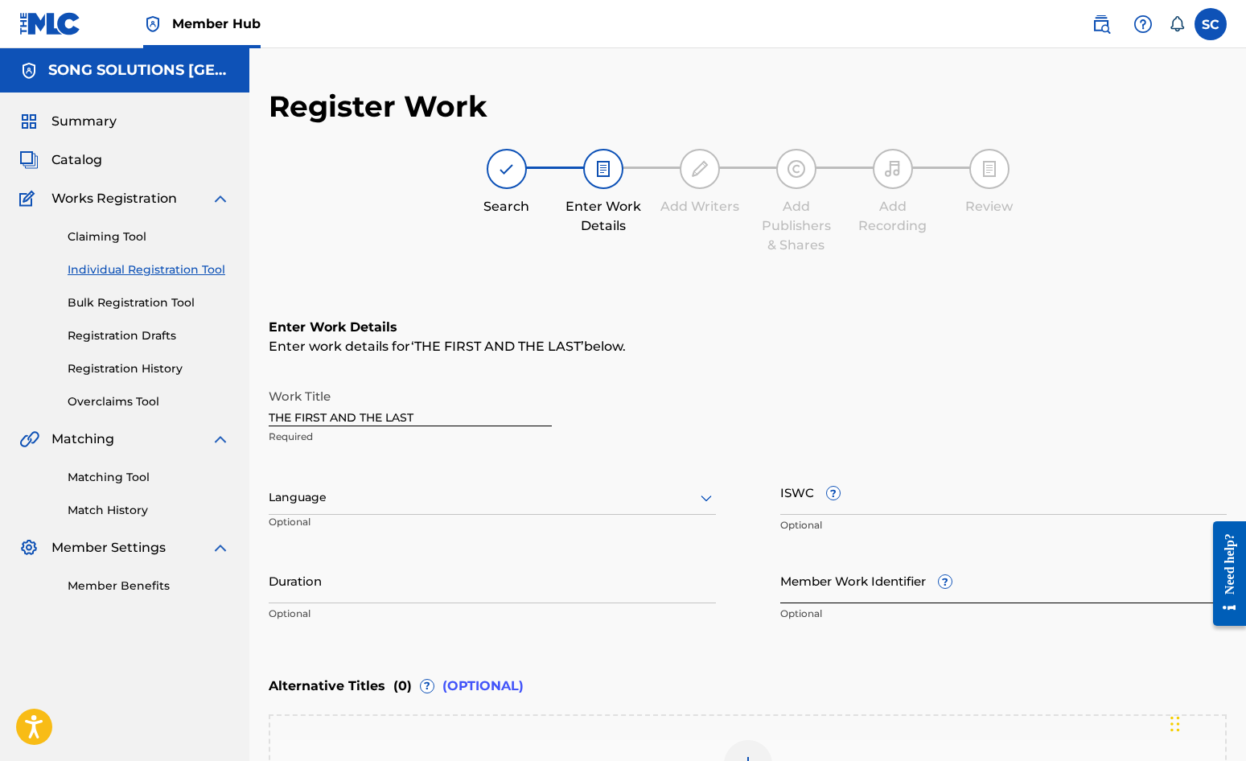
click at [808, 591] on input "Member Work Identifier ?" at bounding box center [1004, 581] width 447 height 46
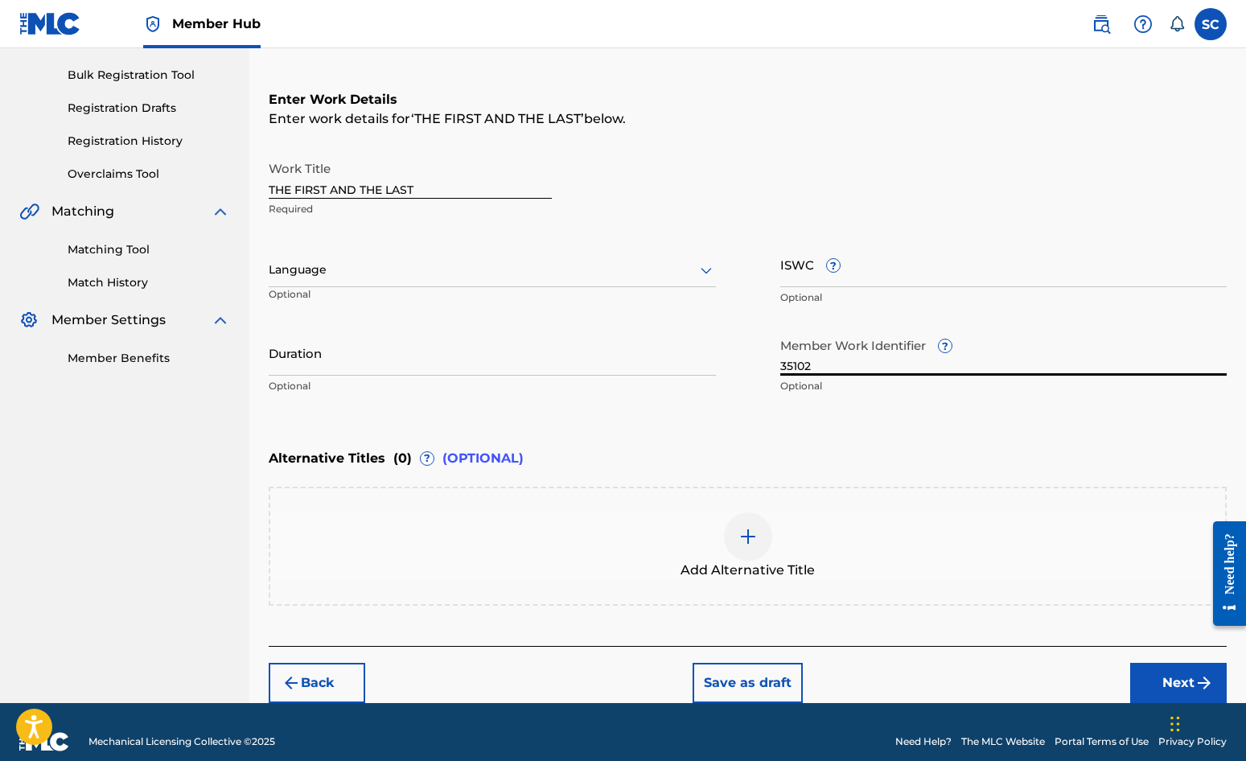
scroll to position [247, 0]
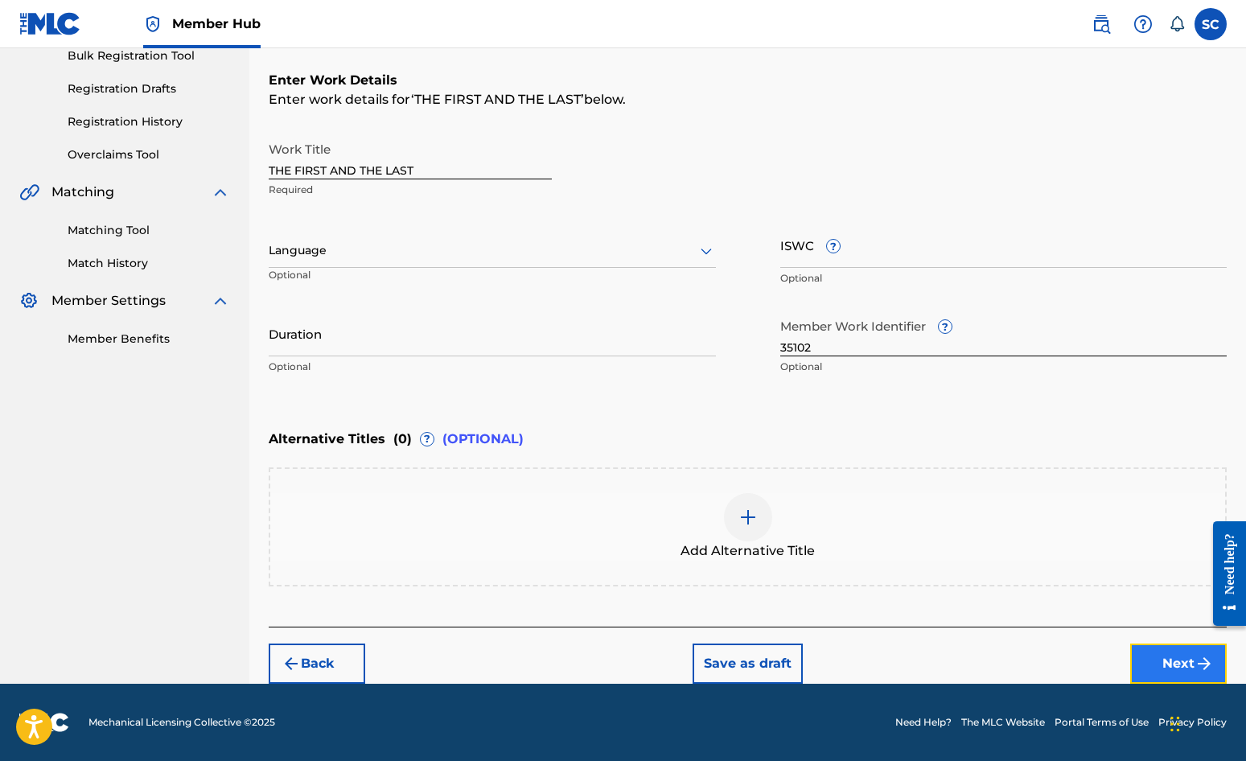
click at [1127, 658] on button "Next" at bounding box center [1179, 664] width 97 height 40
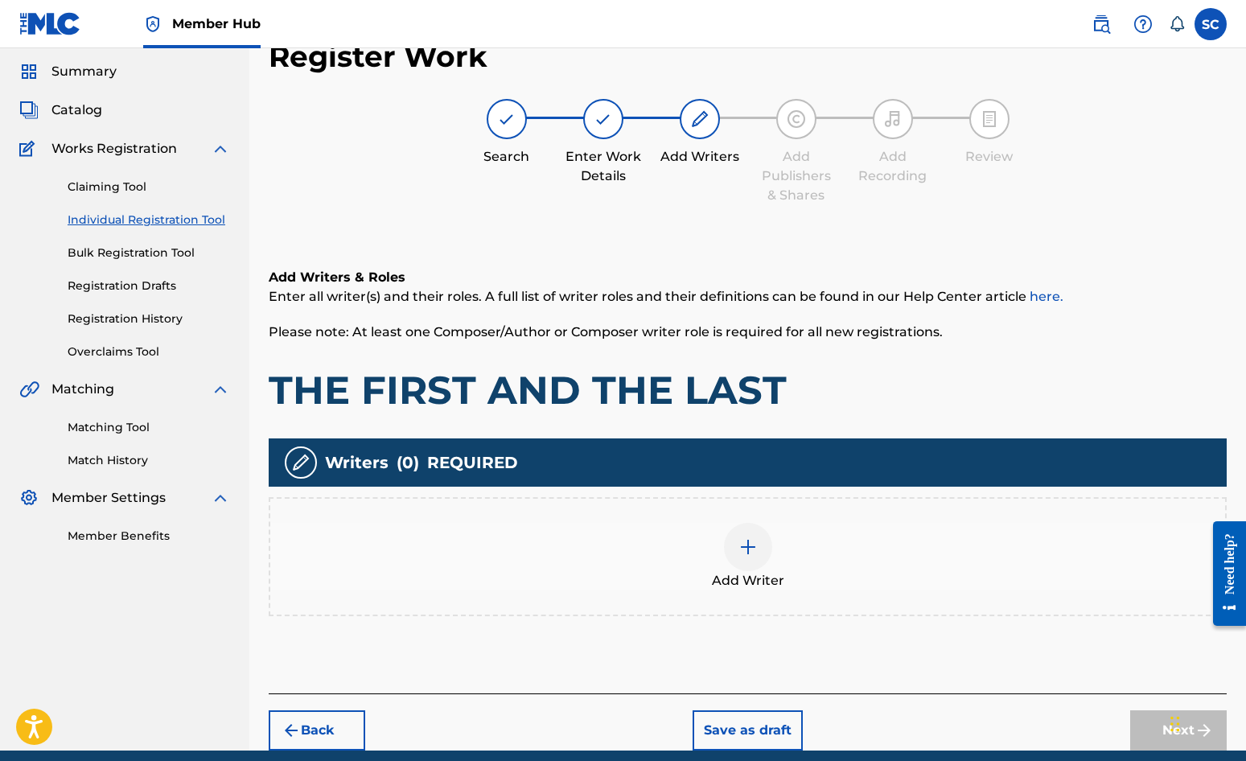
scroll to position [72, 0]
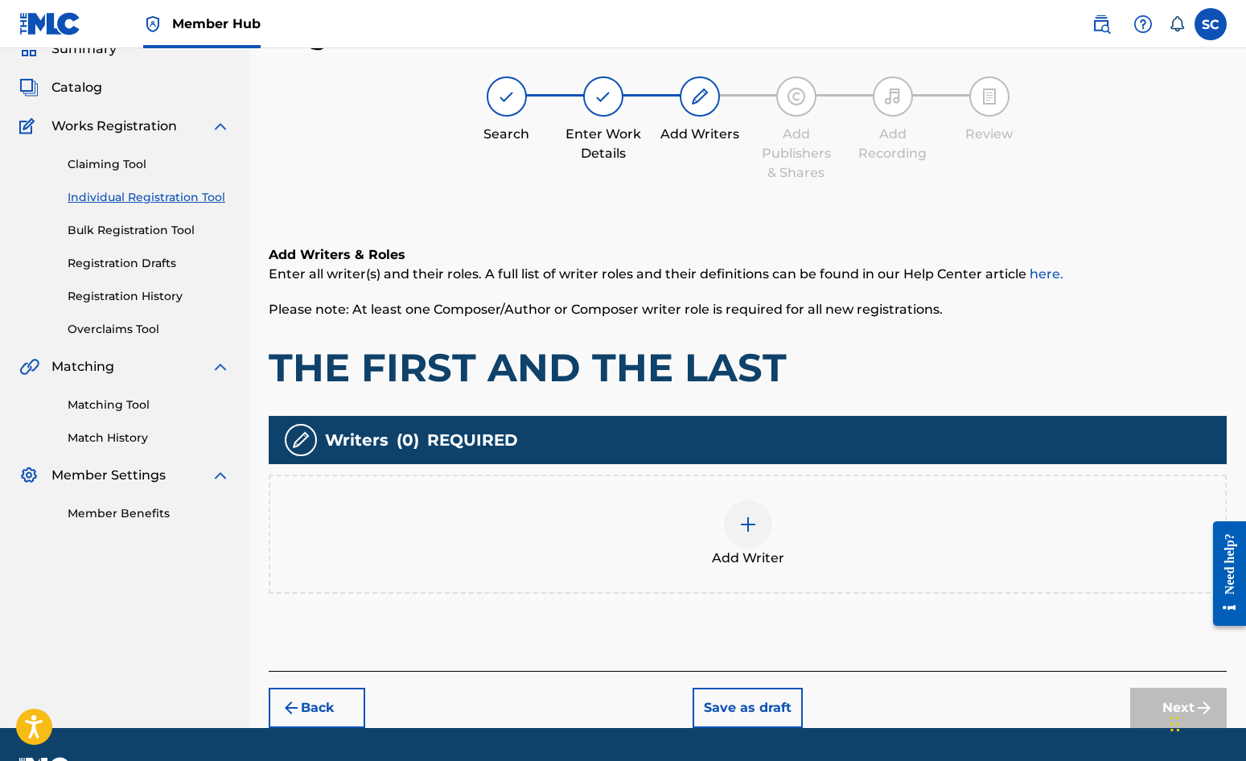
click at [752, 525] on img at bounding box center [748, 524] width 19 height 19
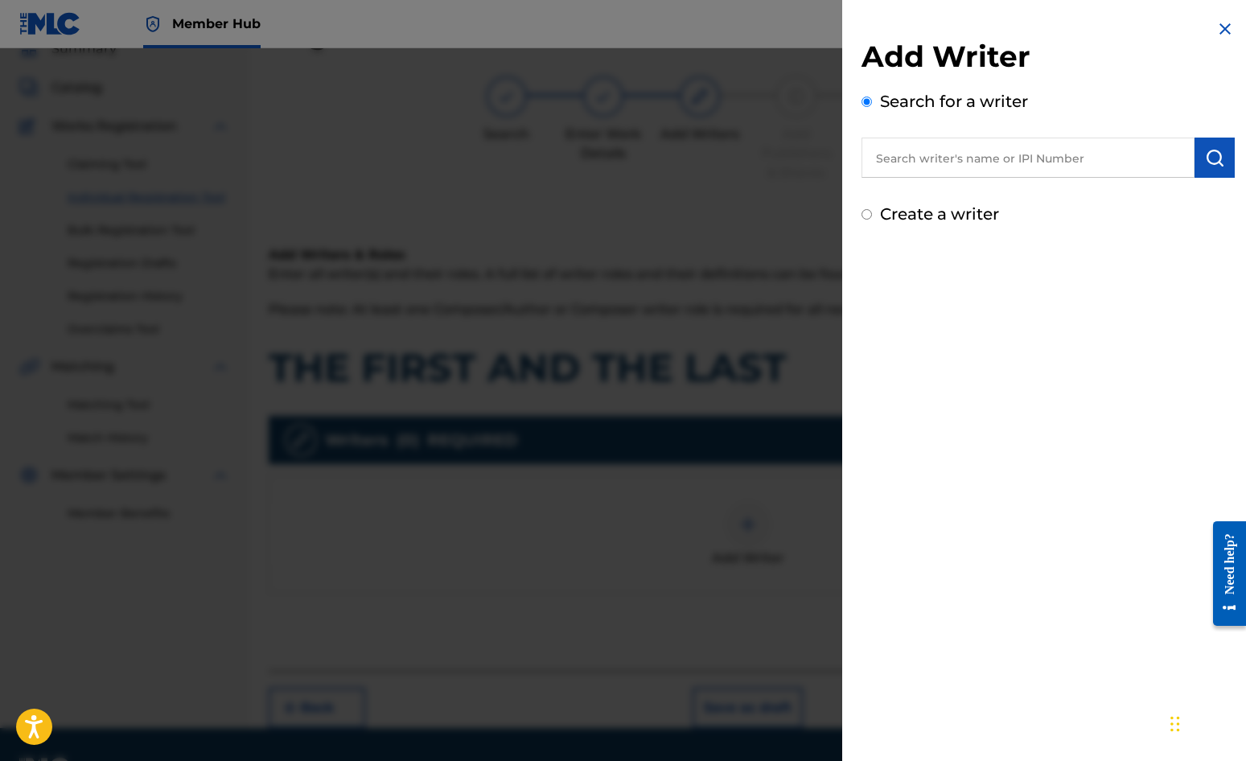
click at [926, 212] on label "Create a writer" at bounding box center [939, 213] width 119 height 19
click at [872, 212] on input "Create a writer" at bounding box center [867, 214] width 10 height 10
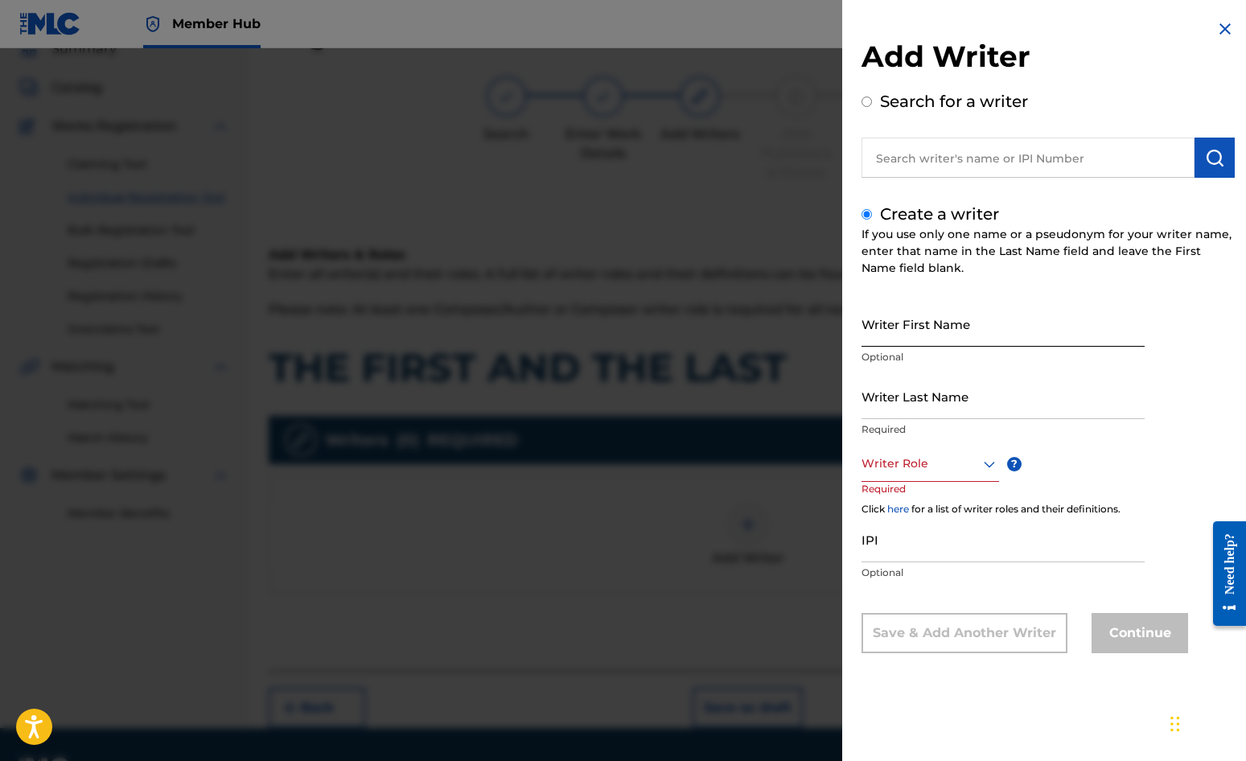
click at [904, 330] on input "Writer First Name" at bounding box center [1003, 324] width 283 height 46
drag, startPoint x: 926, startPoint y: 340, endPoint x: 673, endPoint y: 325, distance: 253.9
click at [674, 326] on div "Add Writer Search for a writer Create a writer If you use only one name or a ps…" at bounding box center [623, 404] width 1246 height 713
click at [879, 390] on input "Writer Last Name" at bounding box center [1003, 396] width 283 height 46
click at [904, 470] on div at bounding box center [931, 464] width 138 height 20
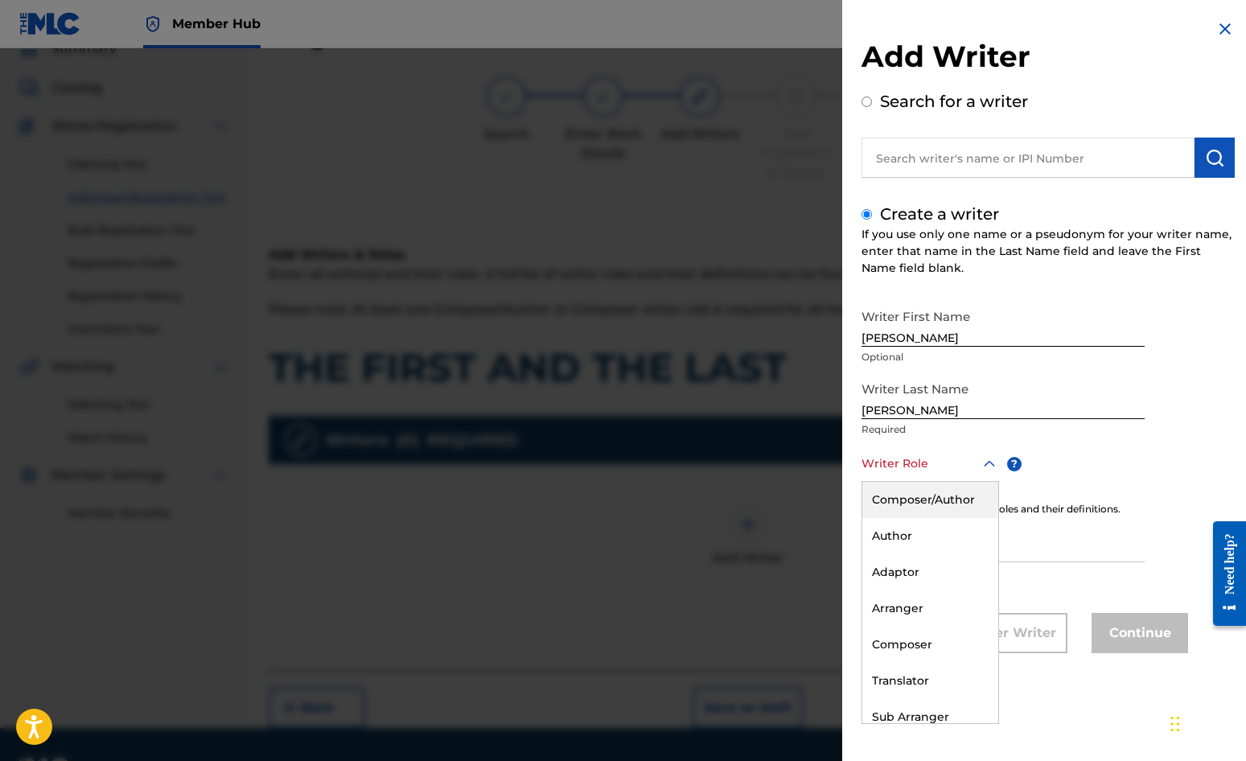
click at [908, 500] on div "Composer/Author" at bounding box center [931, 500] width 136 height 36
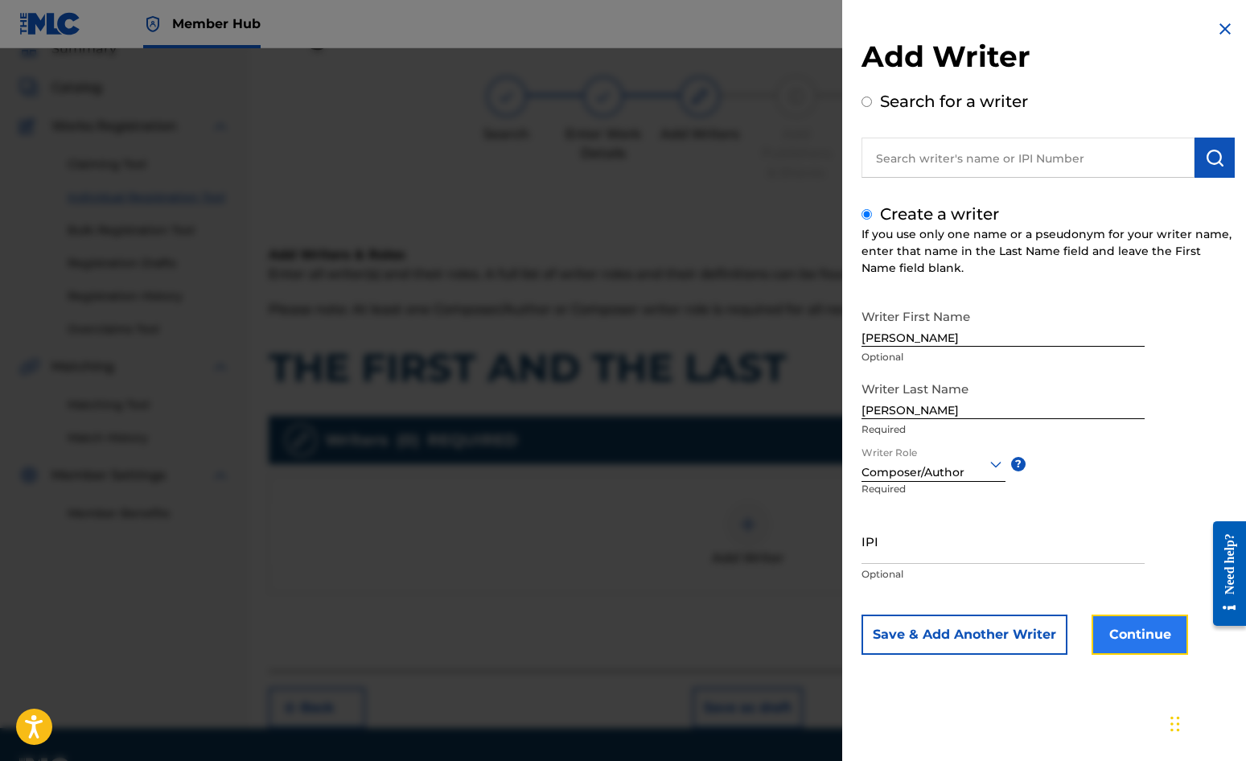
click at [1127, 634] on button "Continue" at bounding box center [1140, 635] width 97 height 40
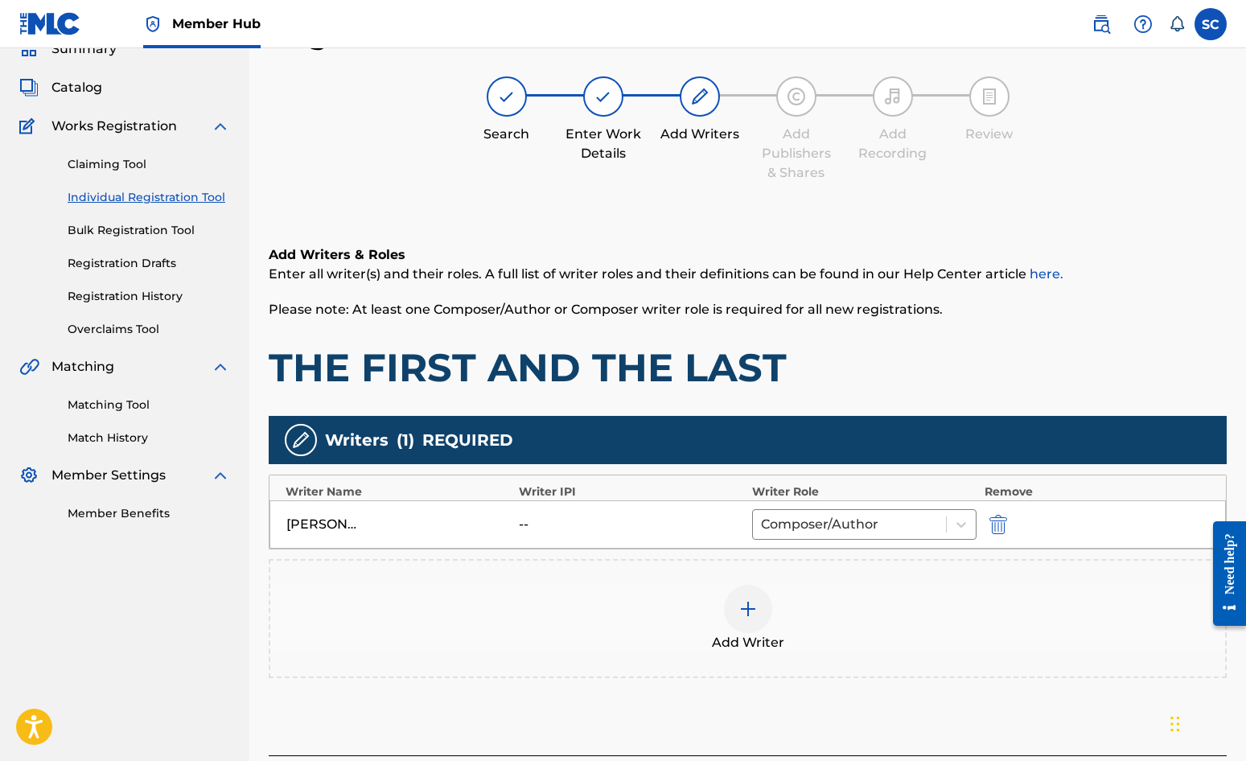
scroll to position [201, 0]
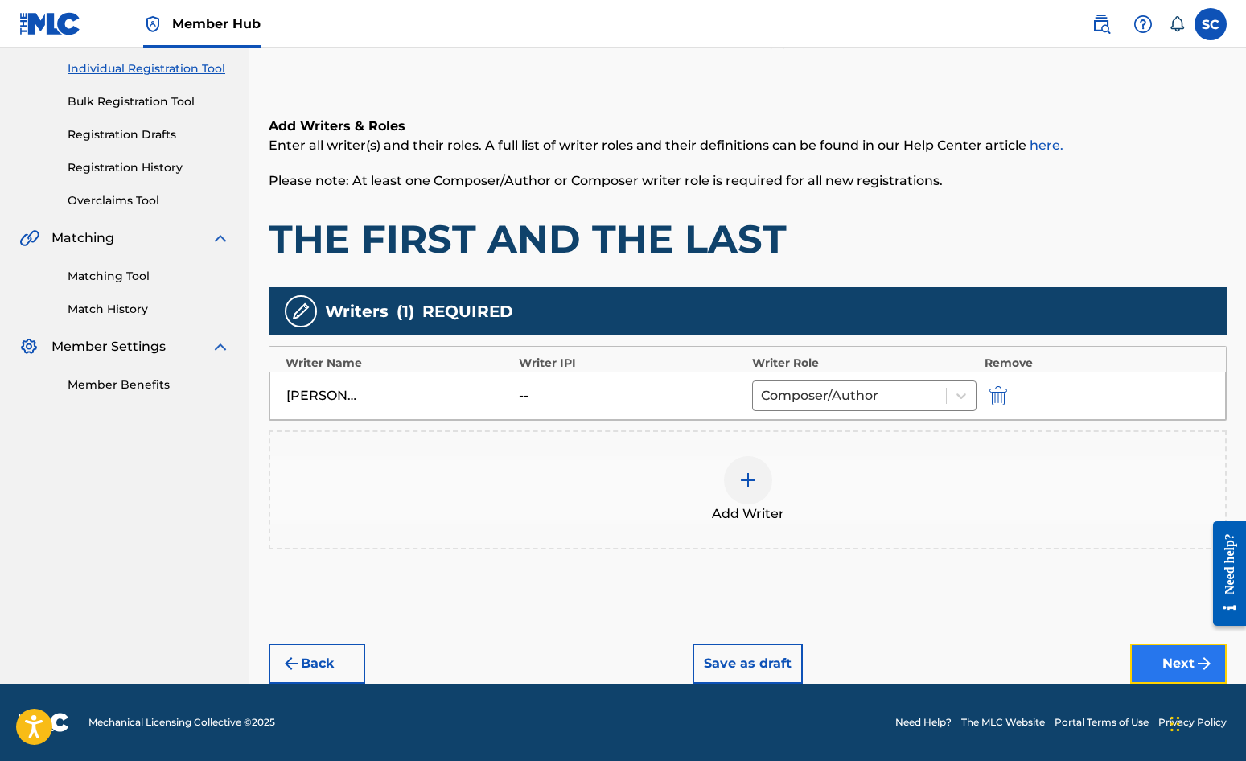
click at [1127, 659] on button "Next" at bounding box center [1179, 664] width 97 height 40
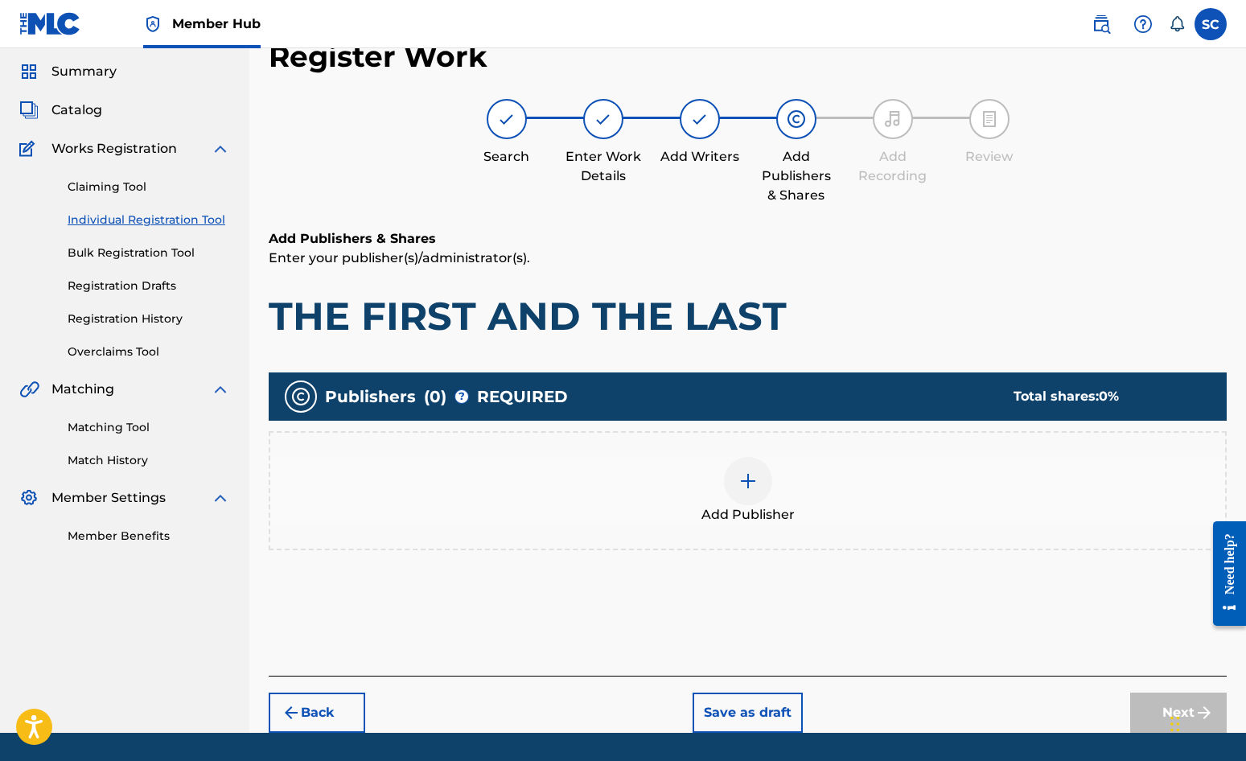
scroll to position [72, 0]
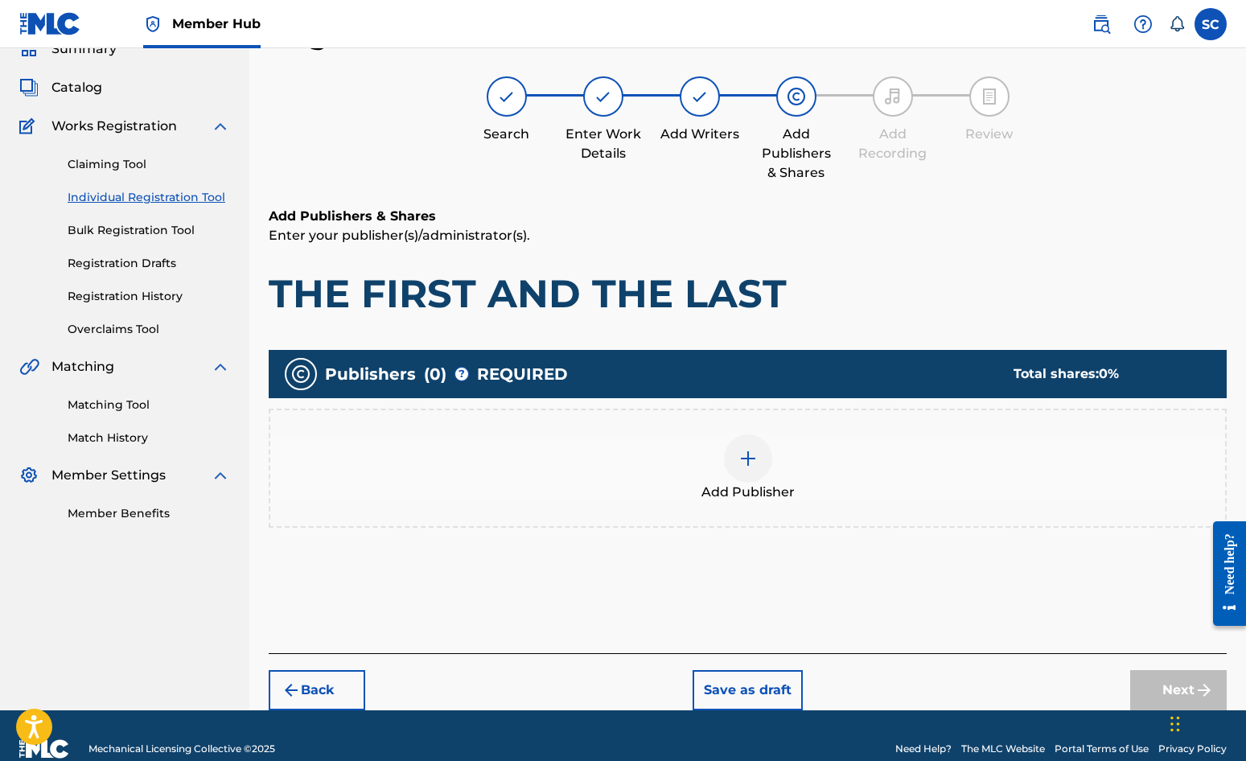
click at [753, 465] on img at bounding box center [748, 458] width 19 height 19
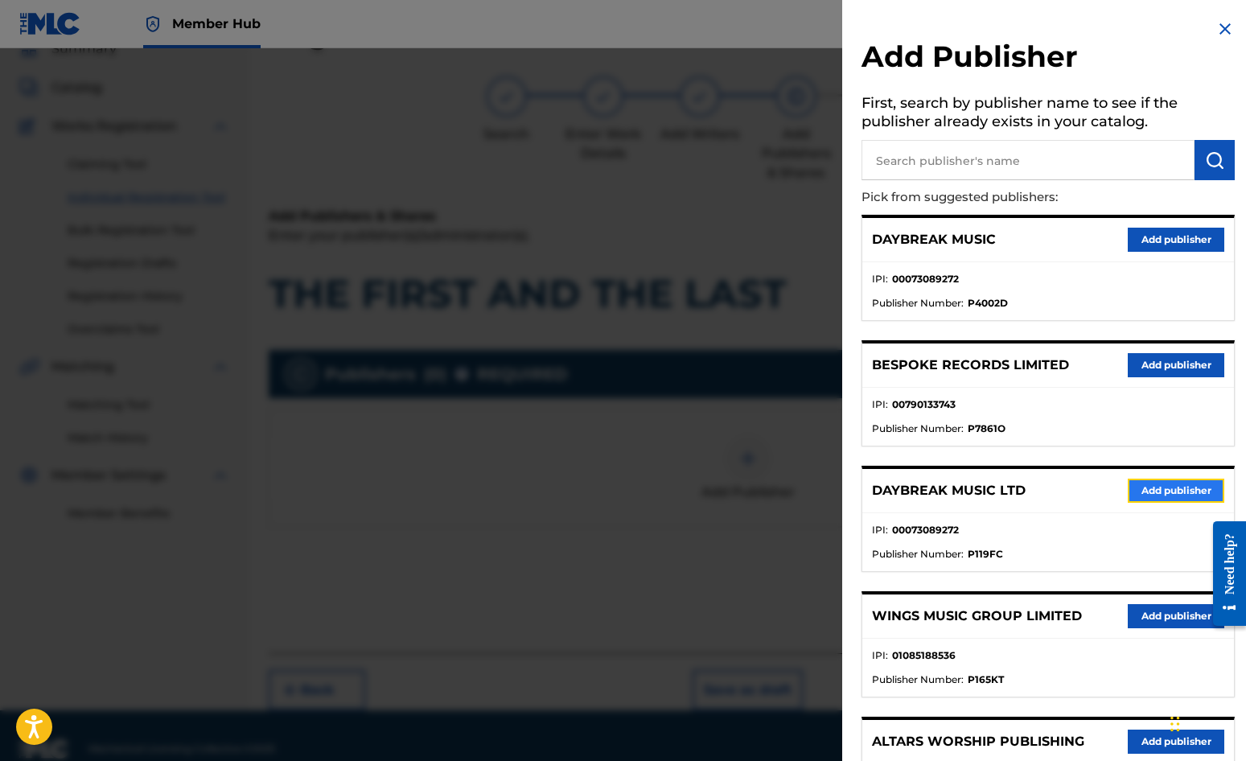
click at [1127, 493] on button "Add publisher" at bounding box center [1176, 491] width 97 height 24
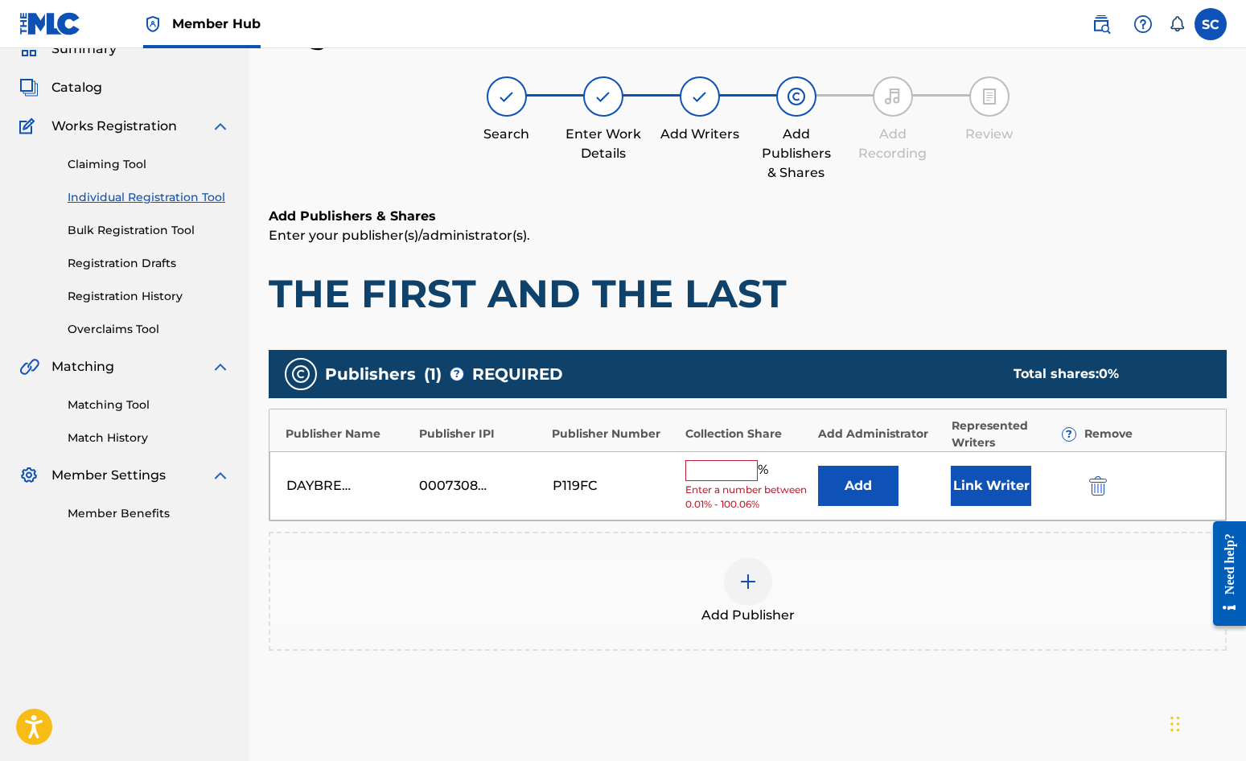
click at [707, 472] on input "text" at bounding box center [722, 470] width 72 height 21
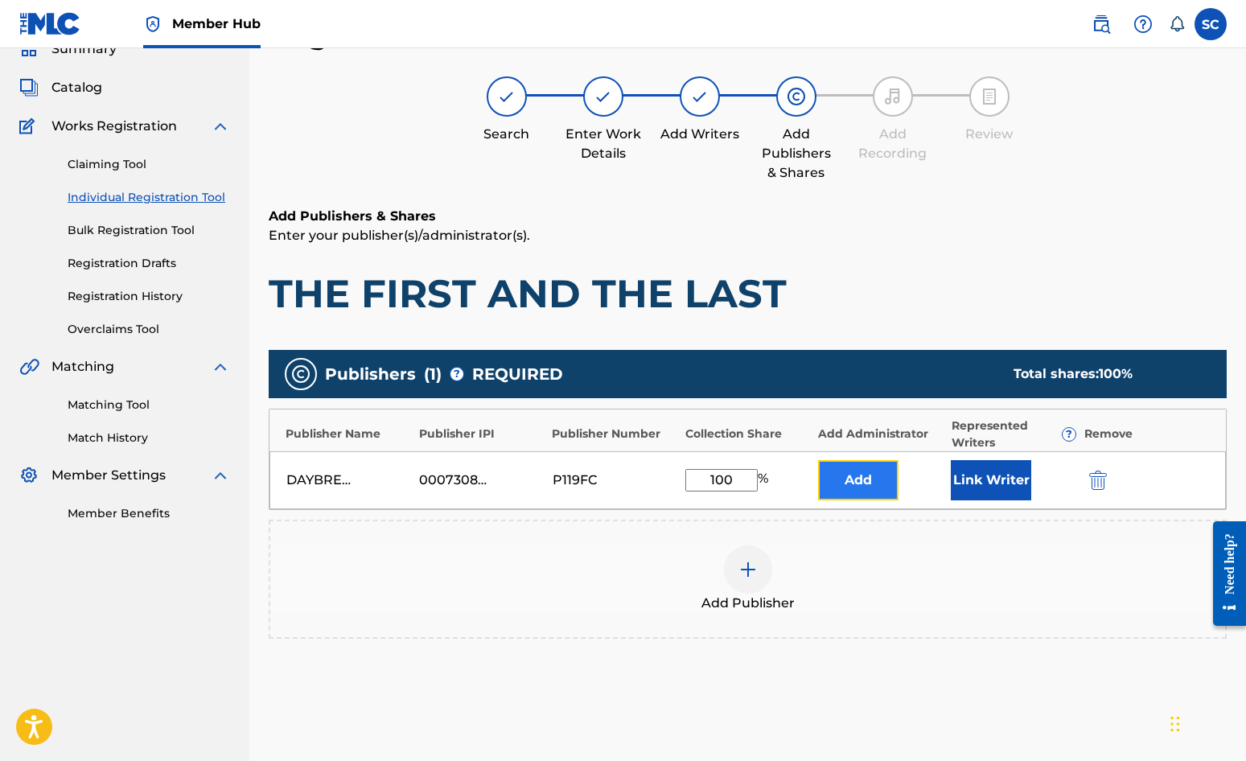
click at [877, 471] on button "Add" at bounding box center [858, 480] width 80 height 40
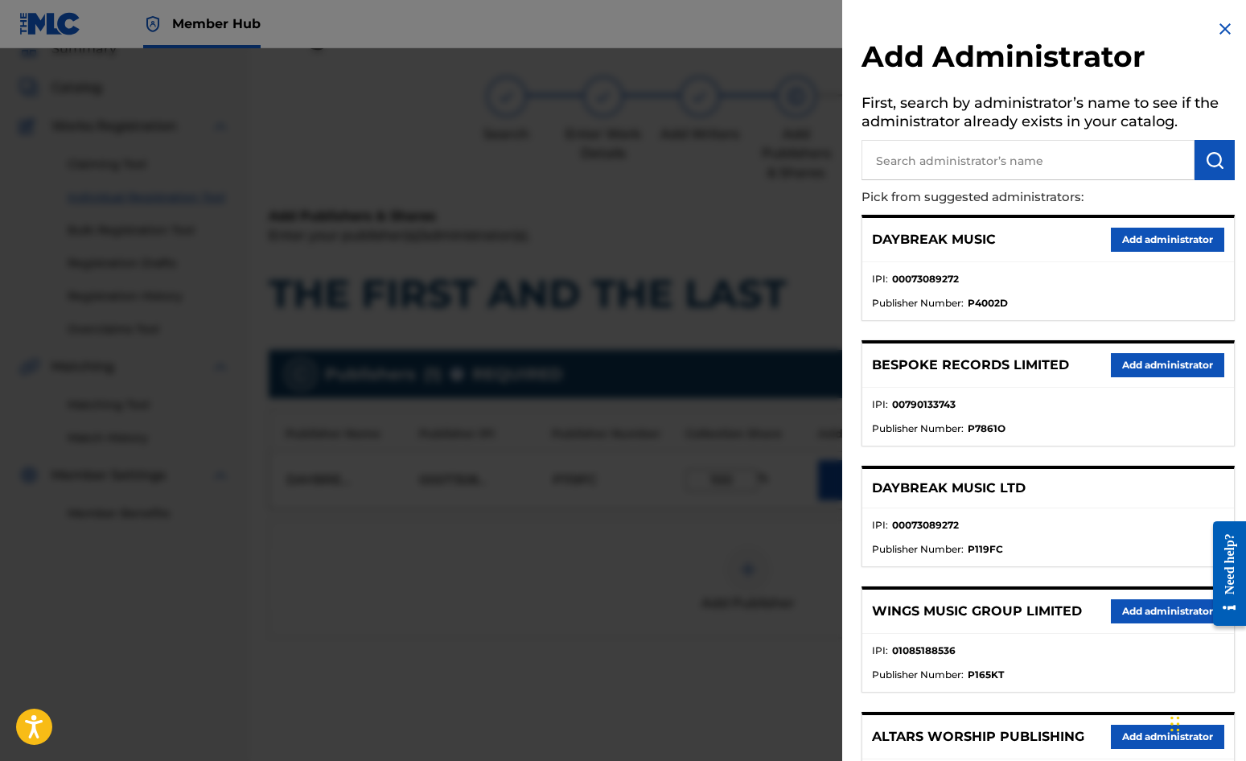
drag, startPoint x: 938, startPoint y: 167, endPoint x: 945, endPoint y: 156, distance: 12.3
click at [938, 166] on input "text" at bounding box center [1028, 160] width 333 height 40
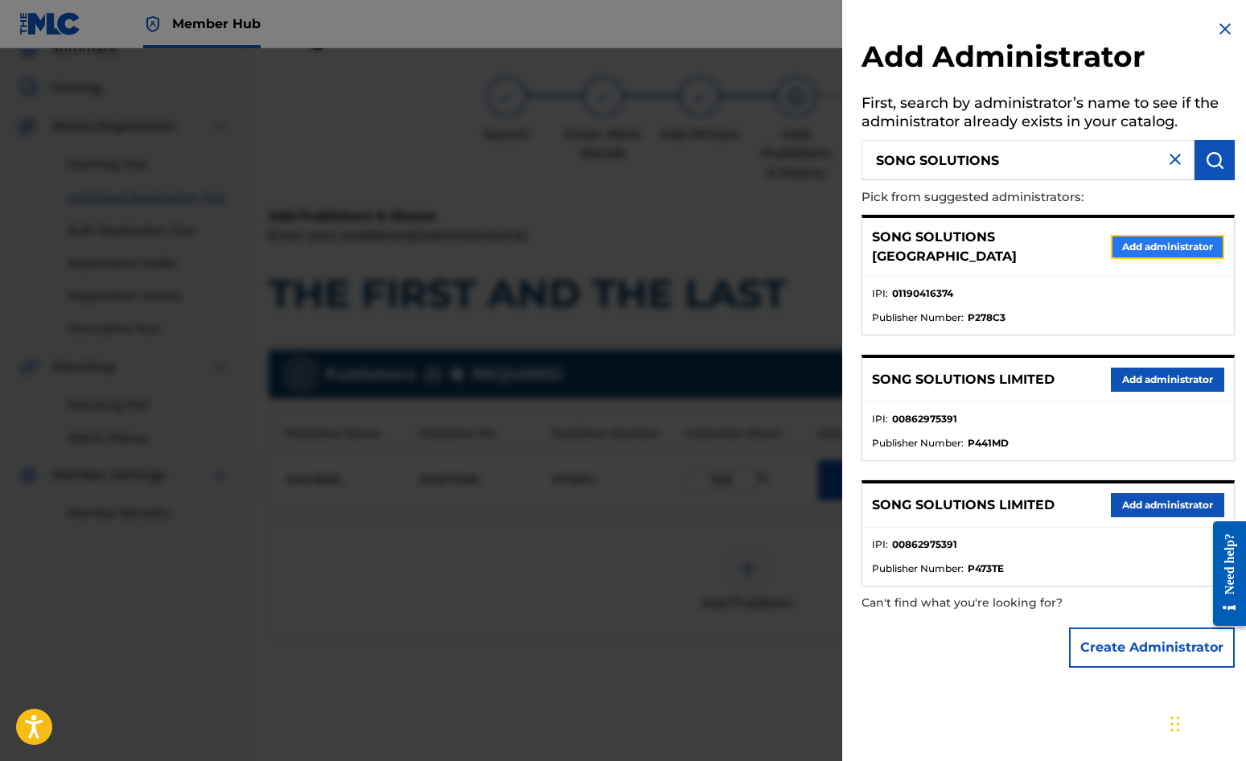
click at [1127, 241] on button "Add administrator" at bounding box center [1167, 247] width 113 height 24
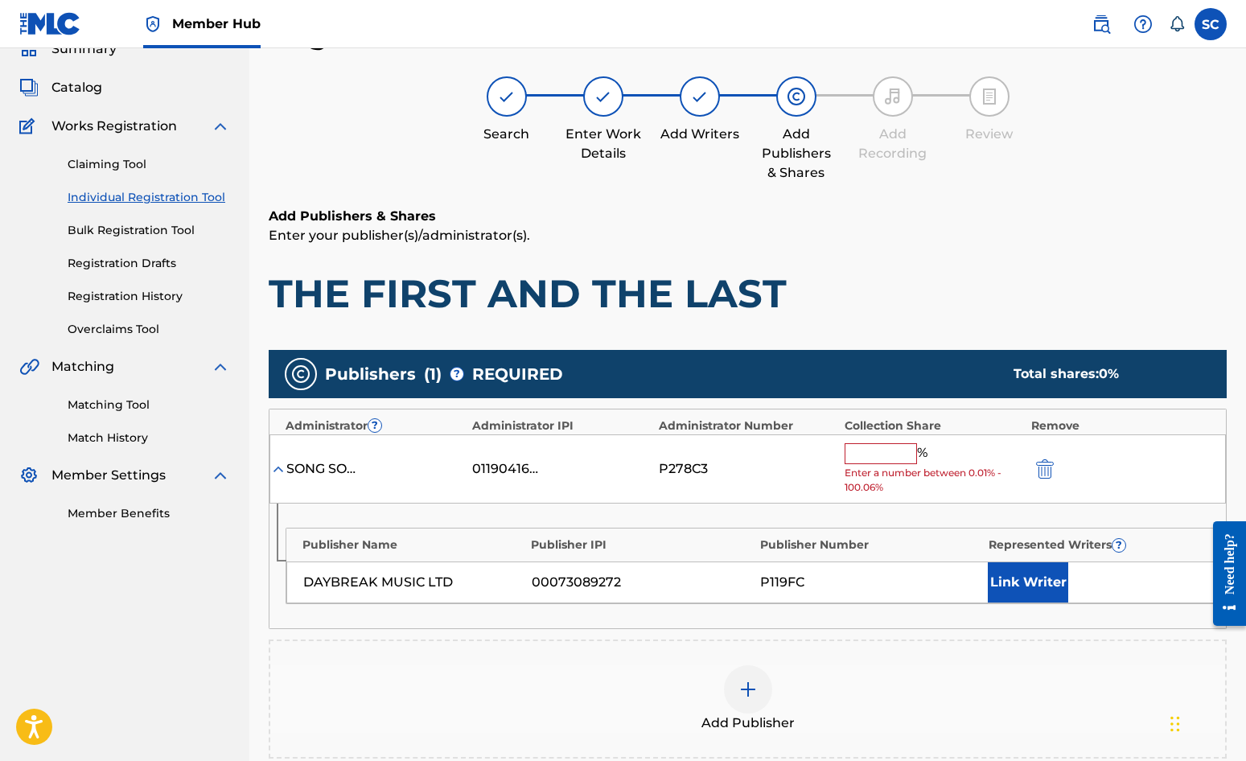
click at [859, 447] on input "text" at bounding box center [881, 453] width 72 height 21
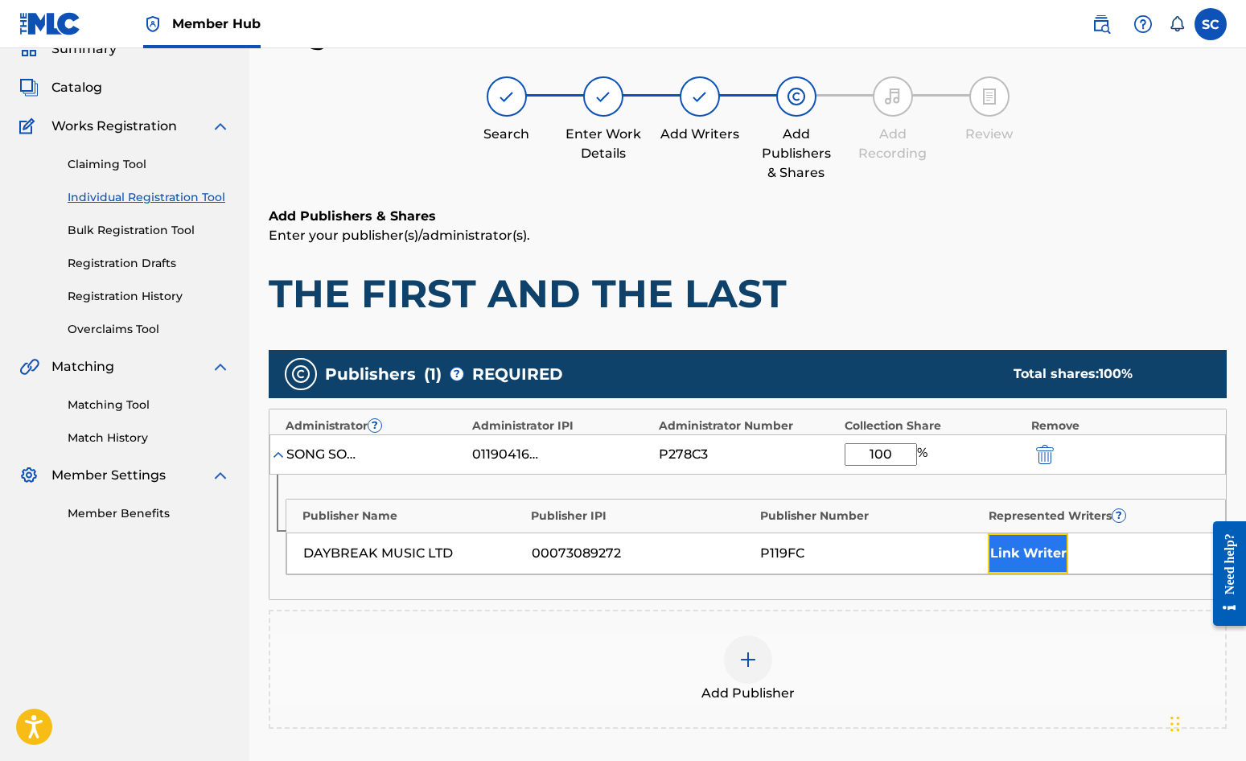
click at [1028, 558] on button "Link Writer" at bounding box center [1028, 553] width 80 height 40
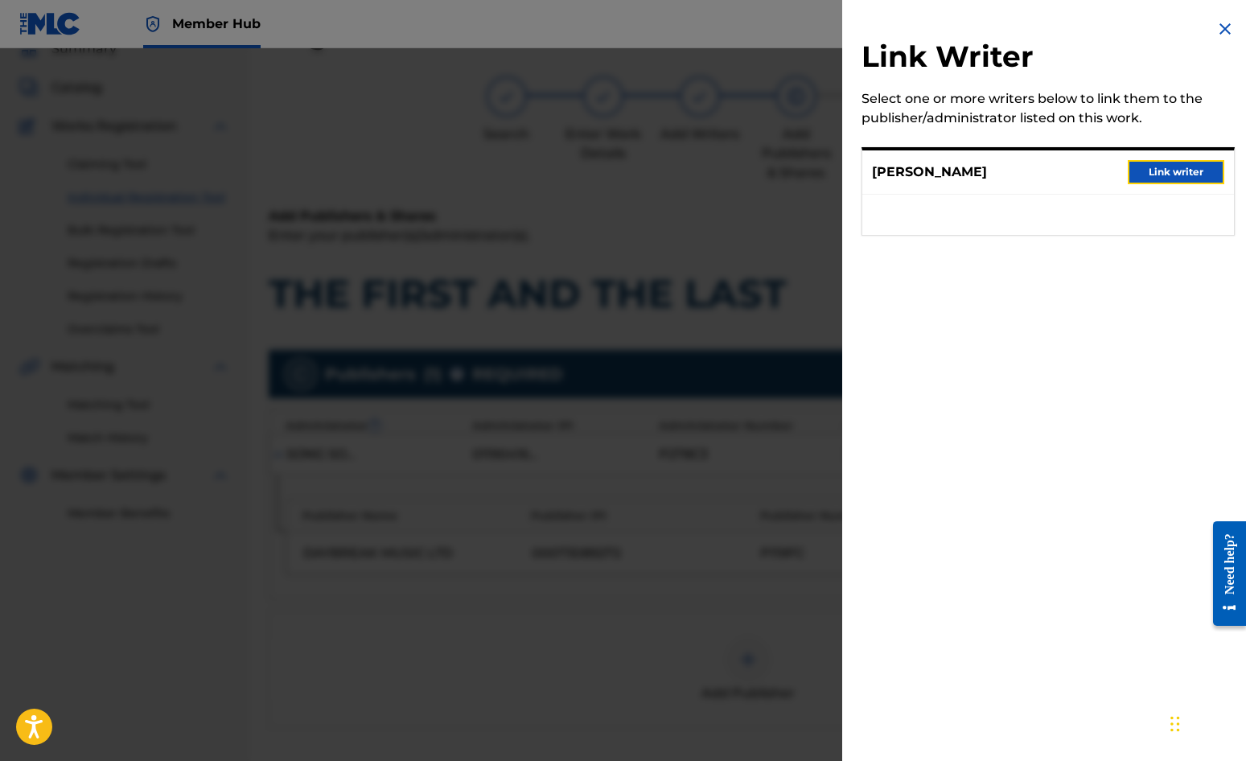
drag, startPoint x: 1144, startPoint y: 174, endPoint x: 1137, endPoint y: 191, distance: 18.4
click at [1127, 174] on button "Link writer" at bounding box center [1176, 172] width 97 height 24
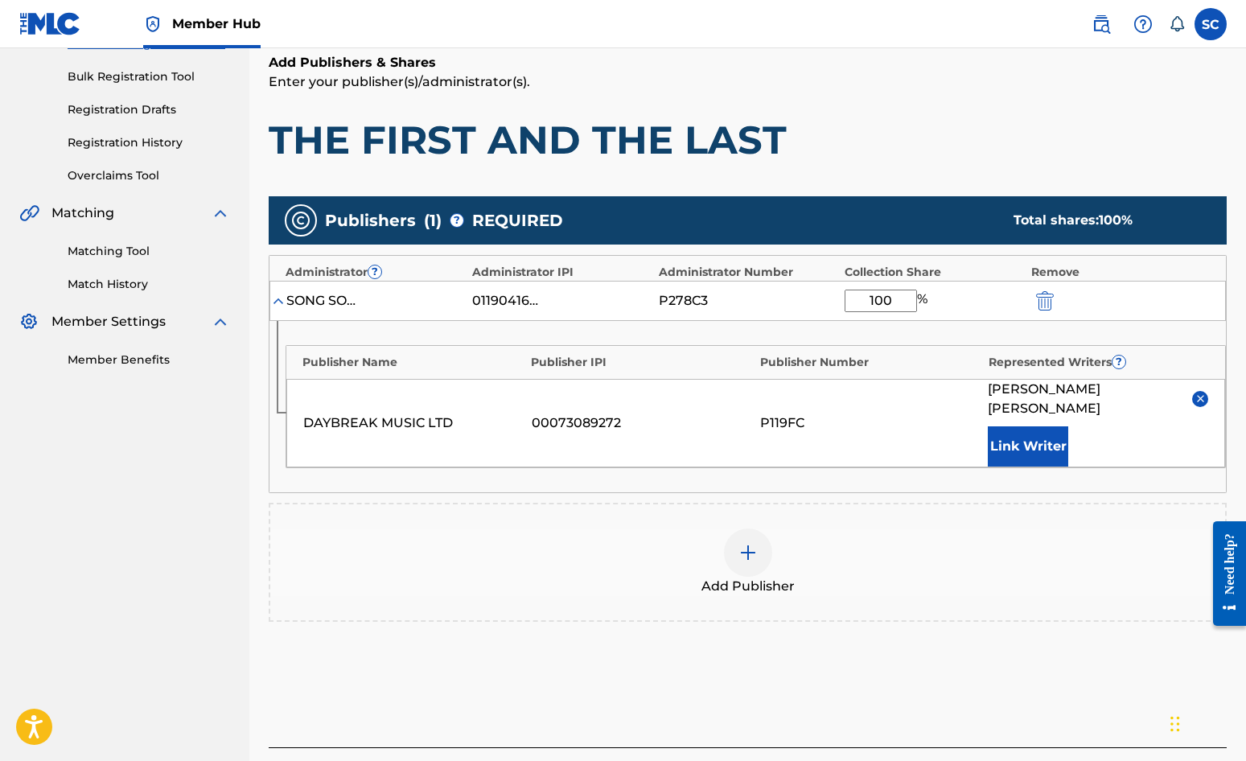
scroll to position [327, 0]
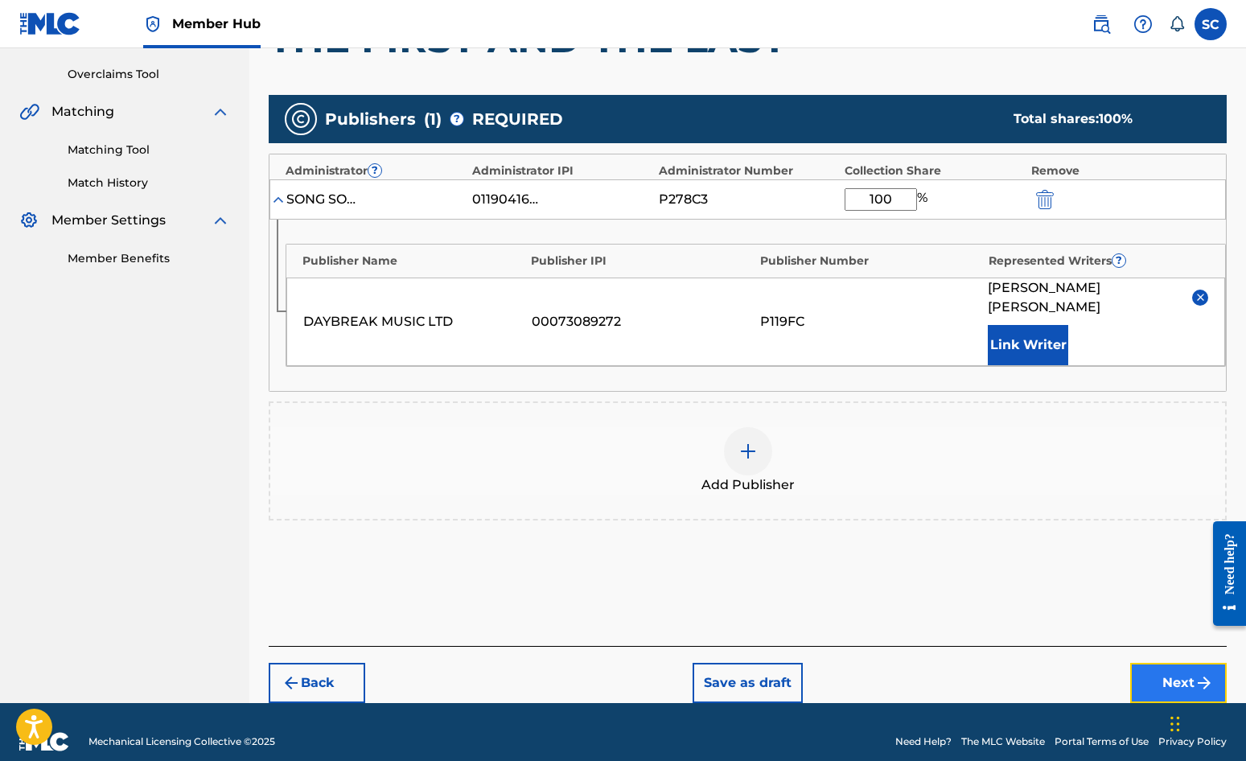
click at [1127, 663] on button "Next" at bounding box center [1179, 683] width 97 height 40
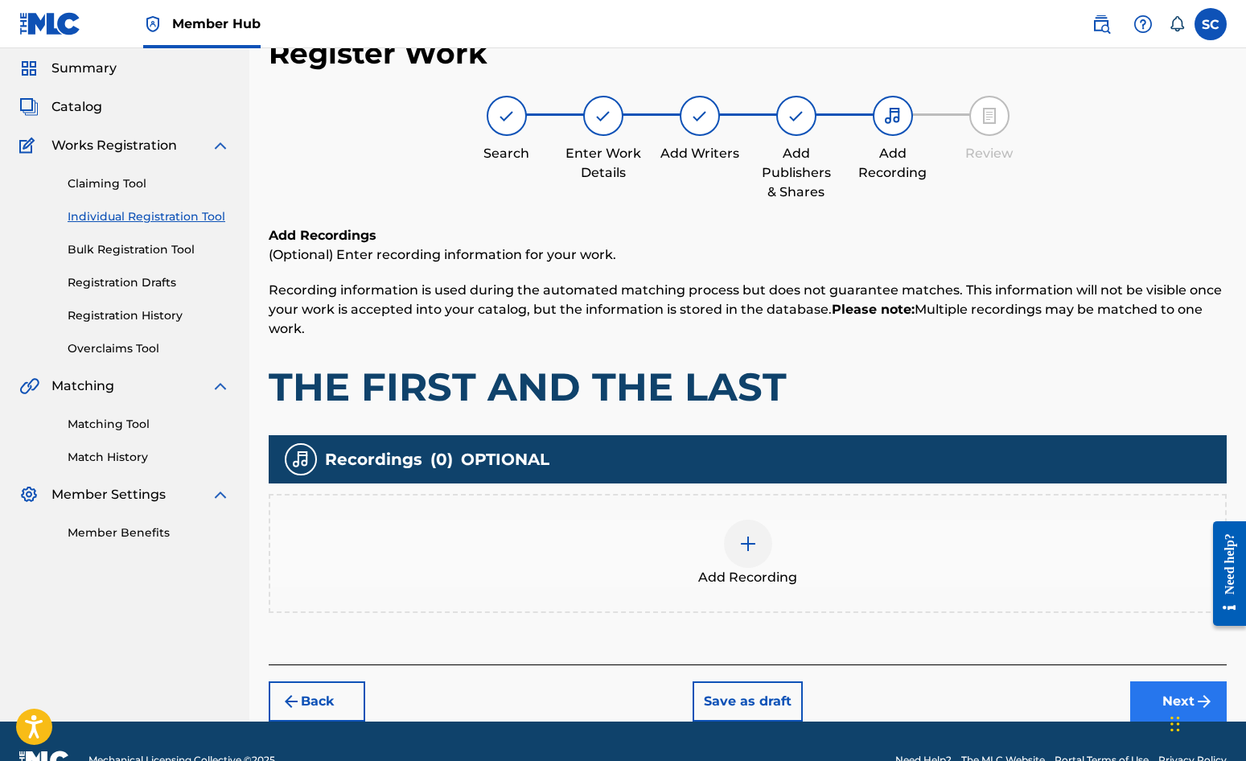
scroll to position [72, 0]
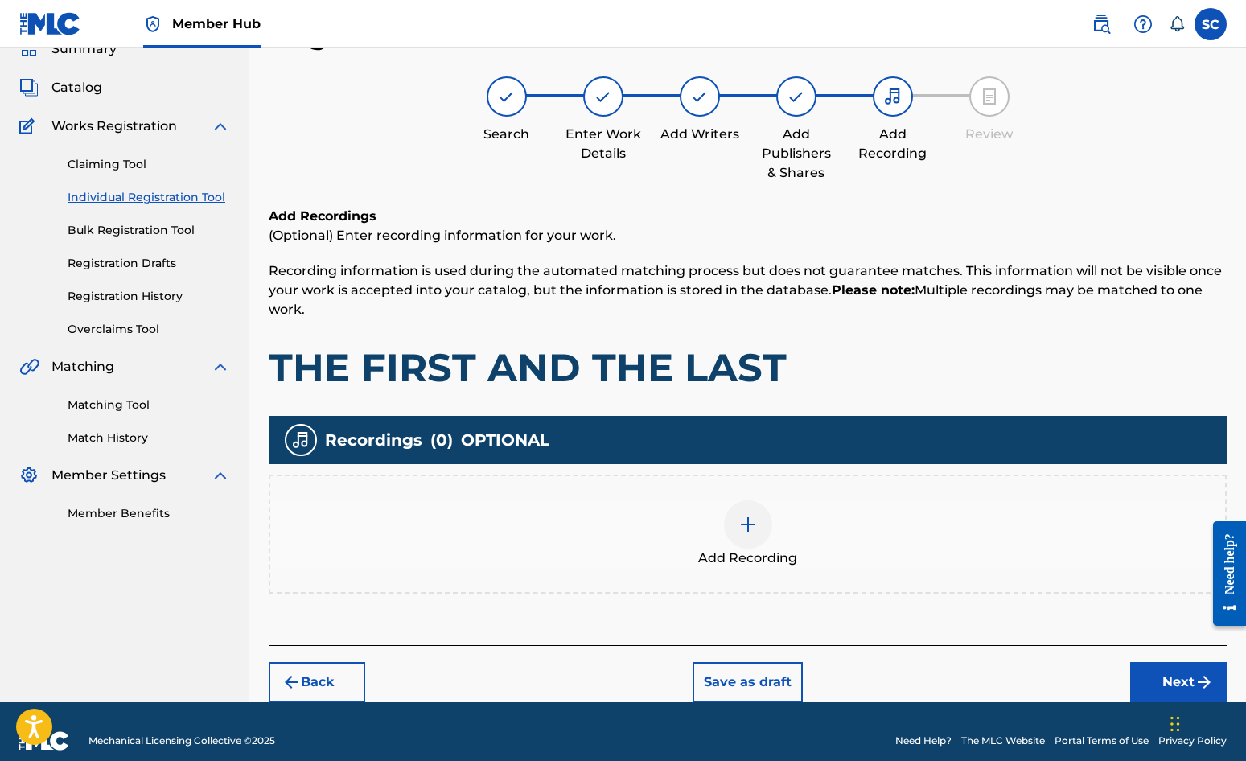
click at [748, 522] on img at bounding box center [748, 524] width 19 height 19
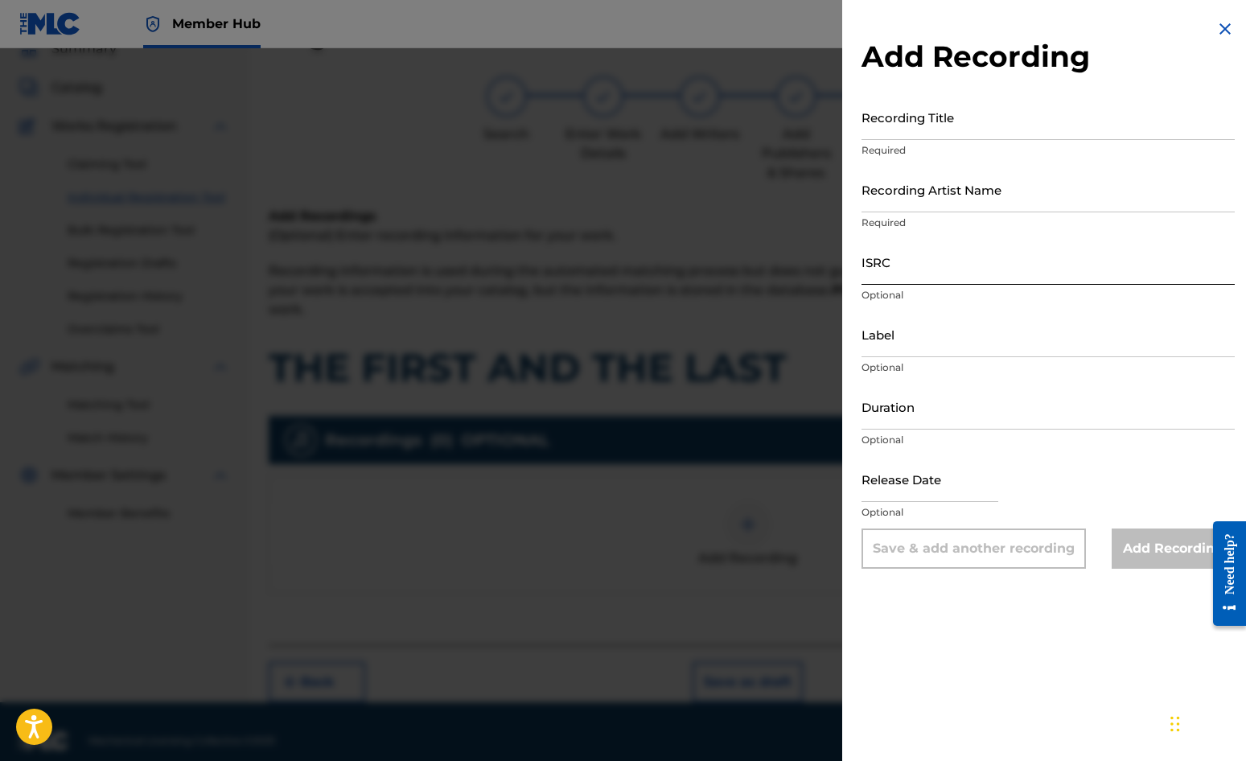
click at [936, 265] on input "ISRC" at bounding box center [1048, 262] width 373 height 46
paste input "GBDPR0372018"
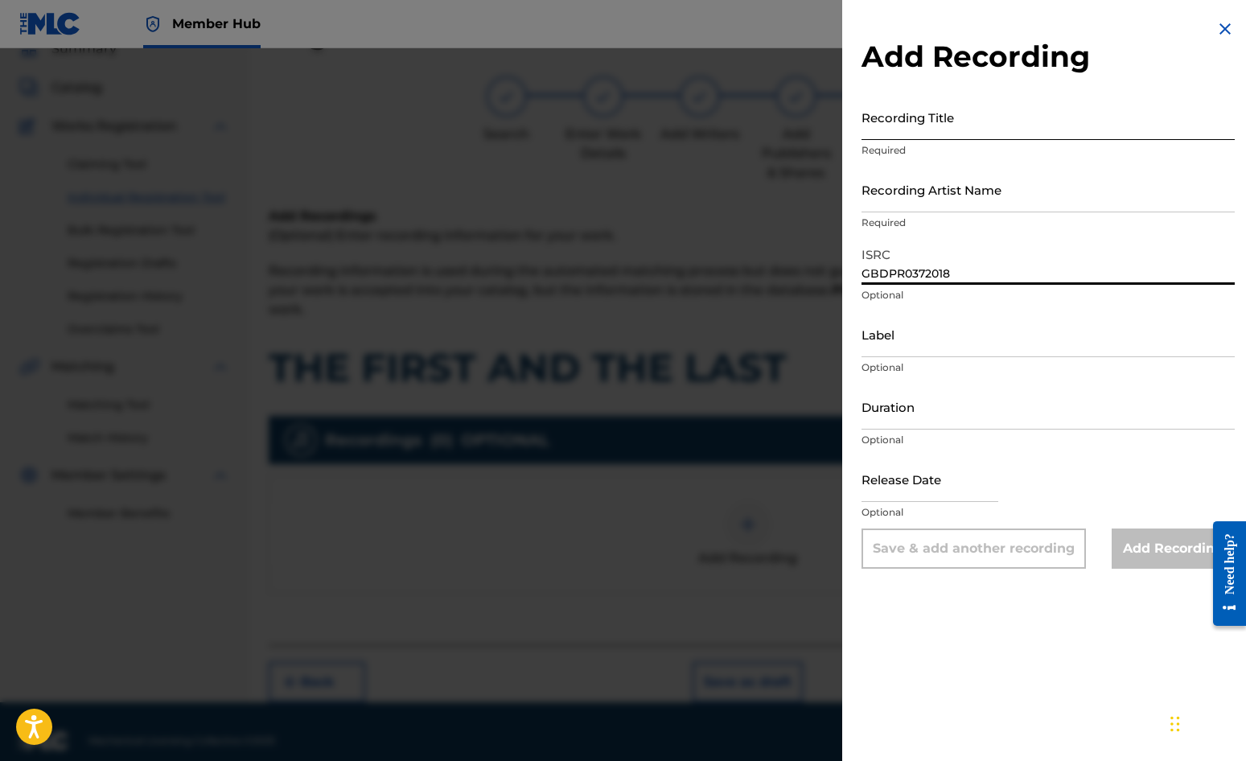
click at [929, 118] on input "Recording Title" at bounding box center [1048, 117] width 373 height 46
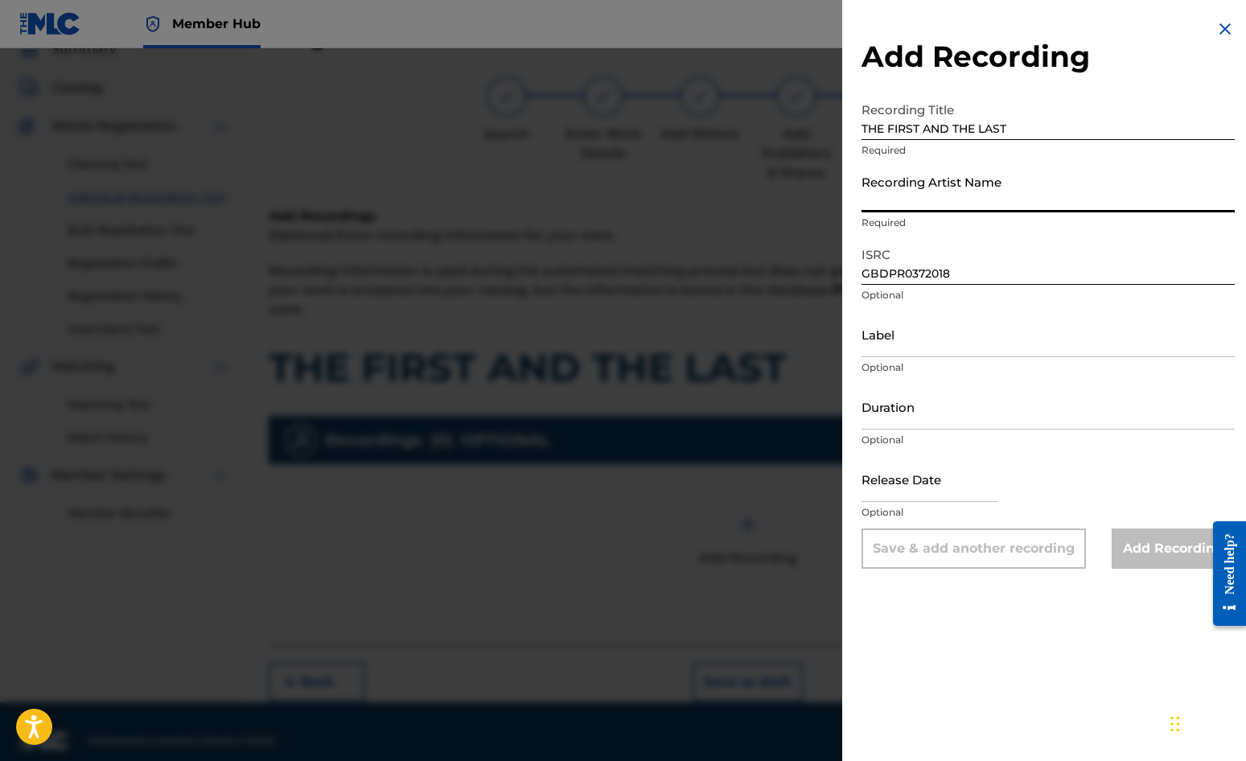
click at [908, 190] on input "Recording Artist Name" at bounding box center [1048, 190] width 373 height 46
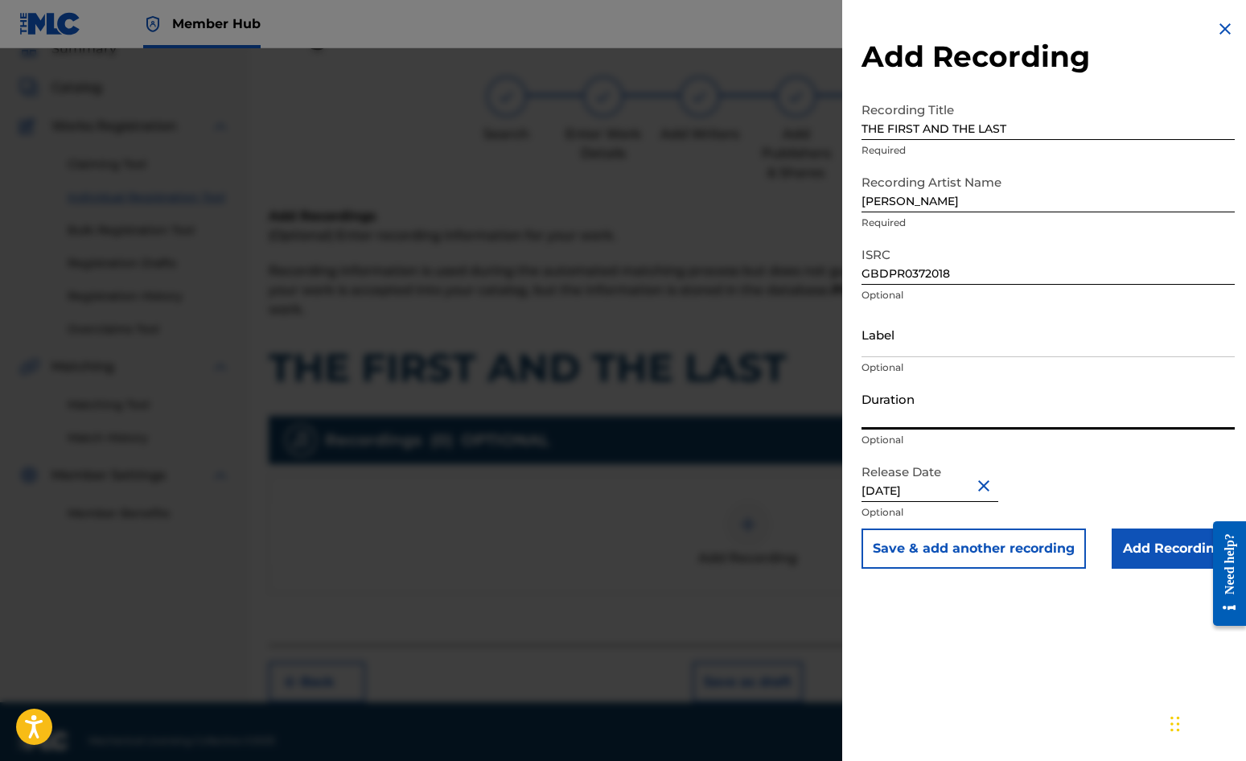
click at [925, 413] on input "Duration" at bounding box center [1048, 407] width 373 height 46
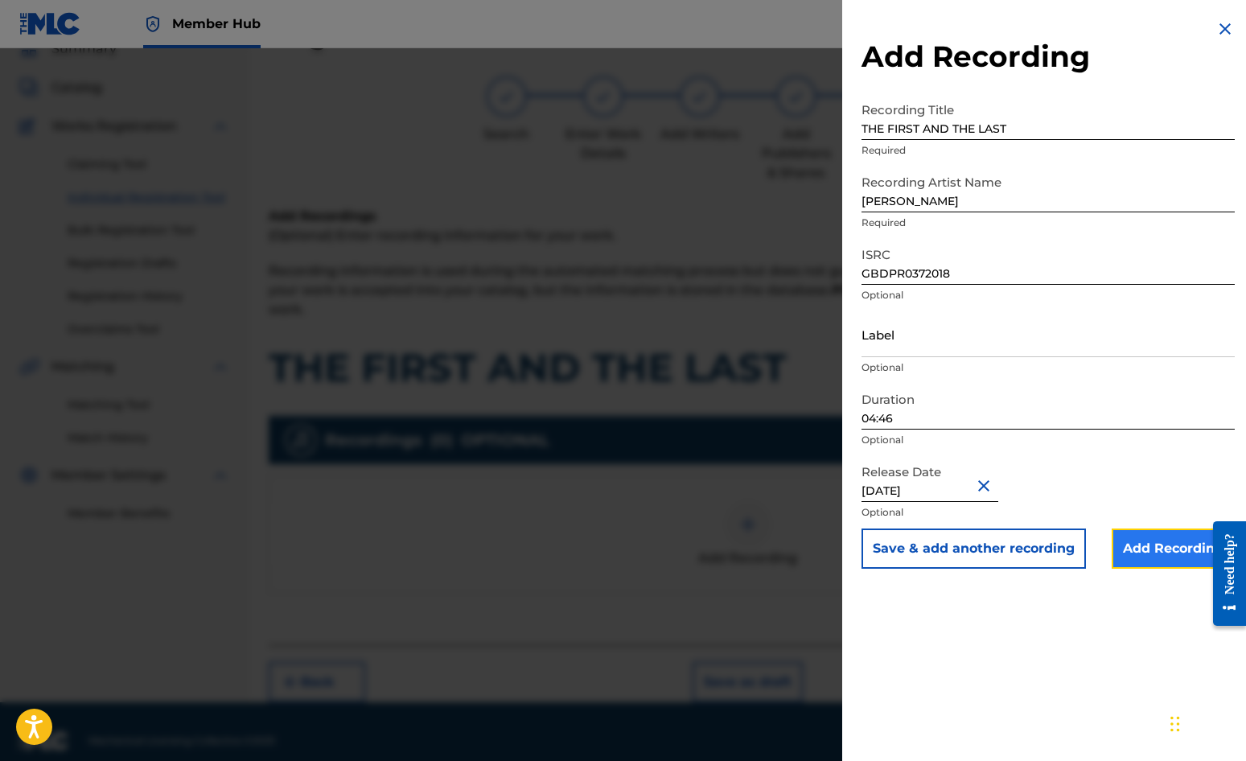
click at [1127, 544] on input "Add Recording" at bounding box center [1173, 549] width 123 height 40
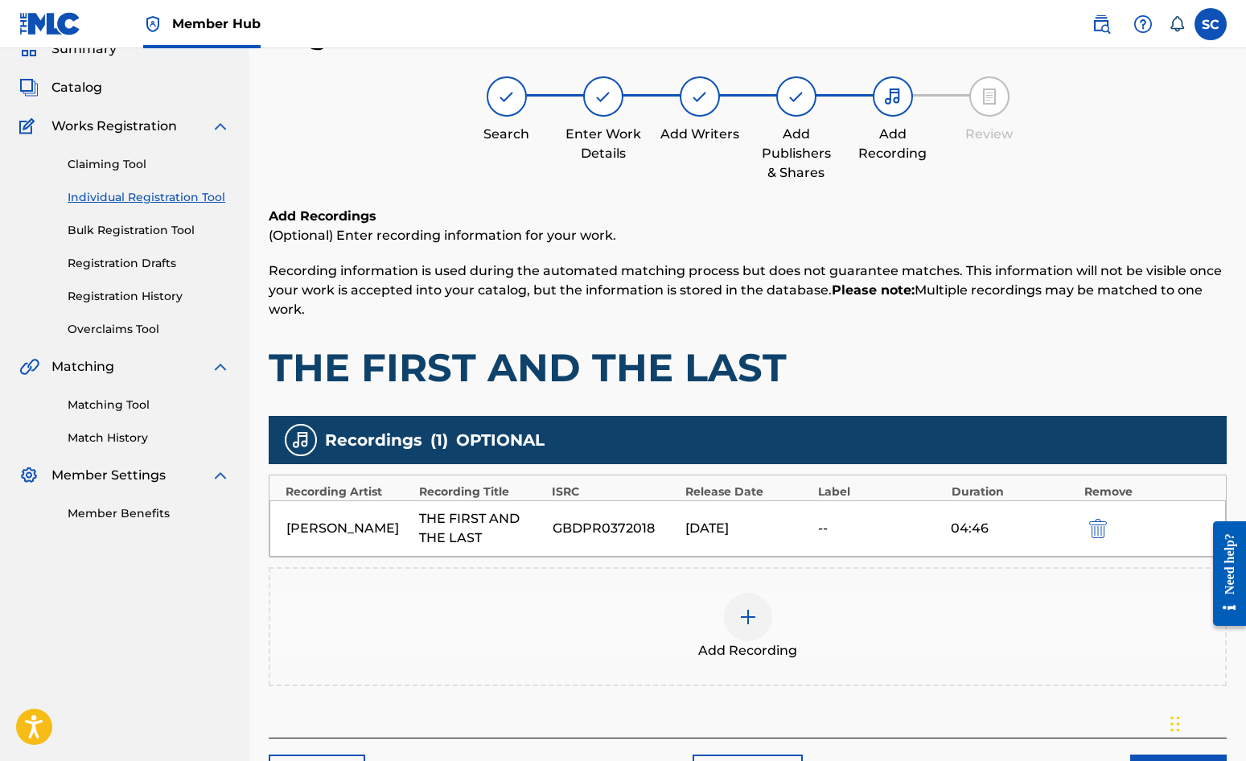
scroll to position [183, 0]
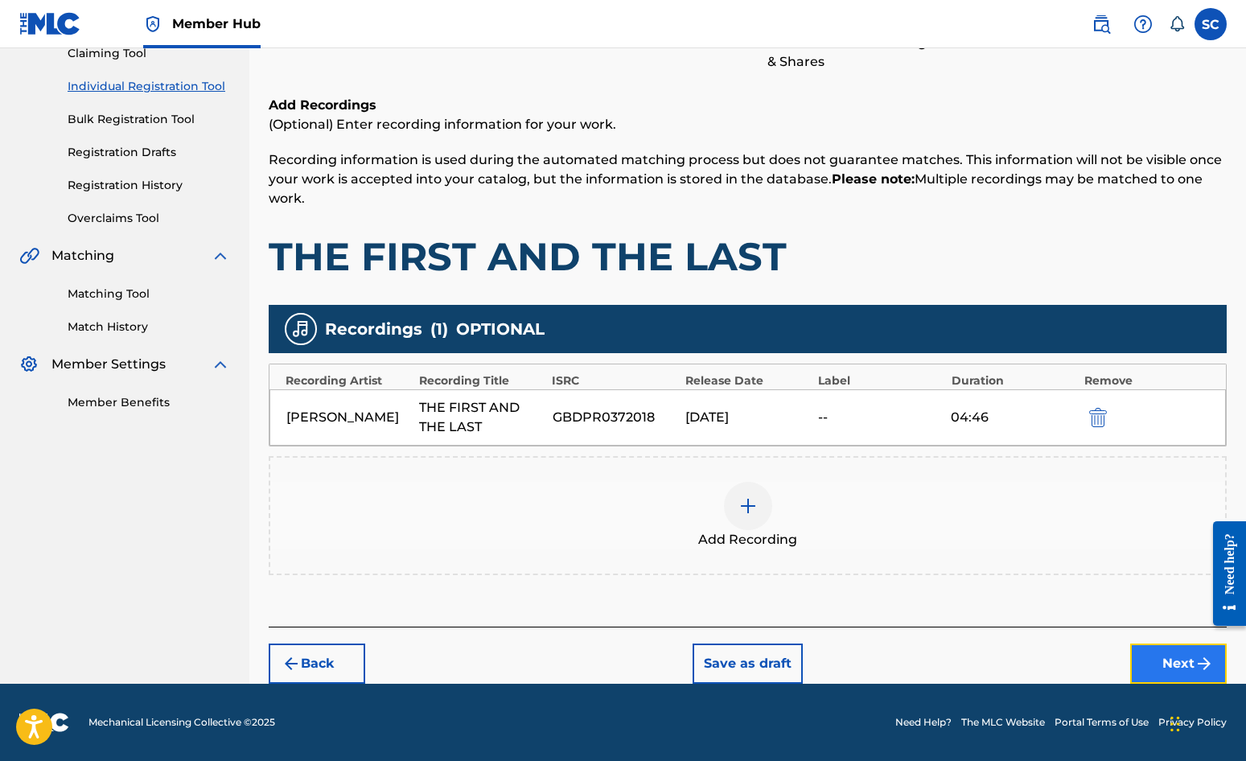
click at [1127, 653] on button "Next" at bounding box center [1179, 664] width 97 height 40
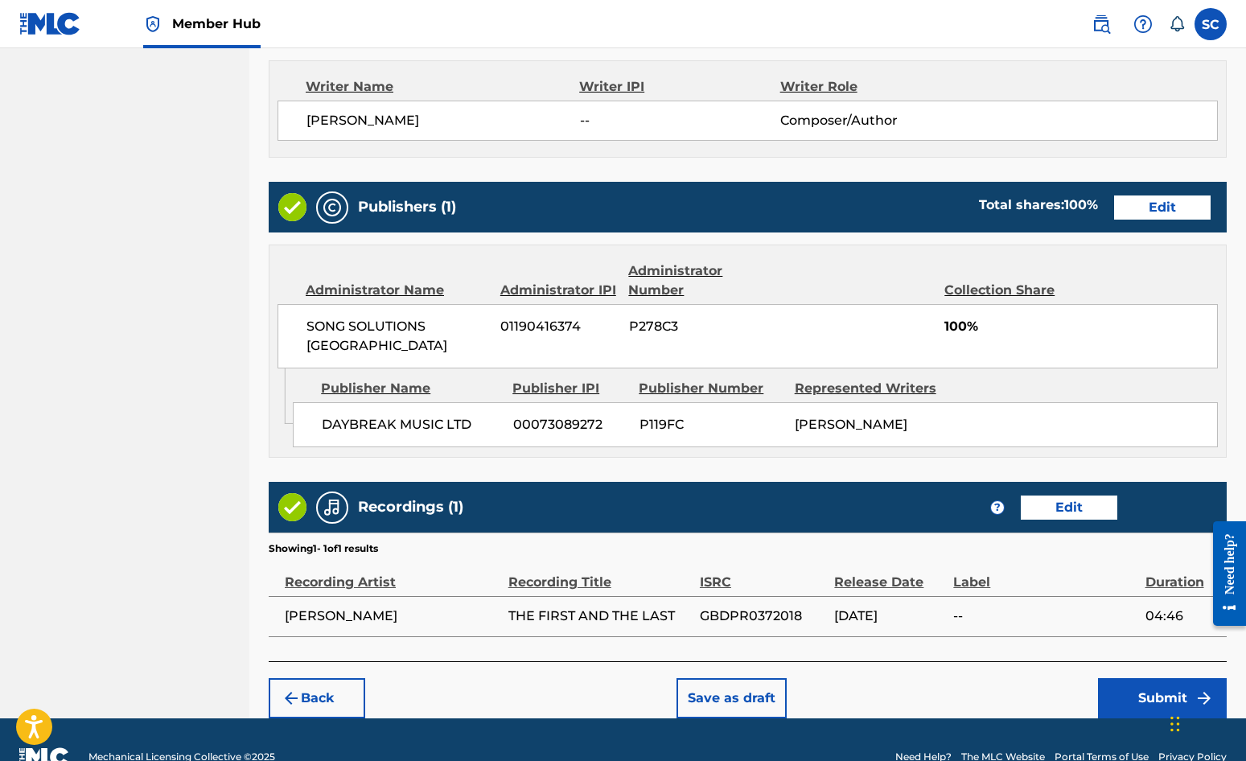
scroll to position [691, 0]
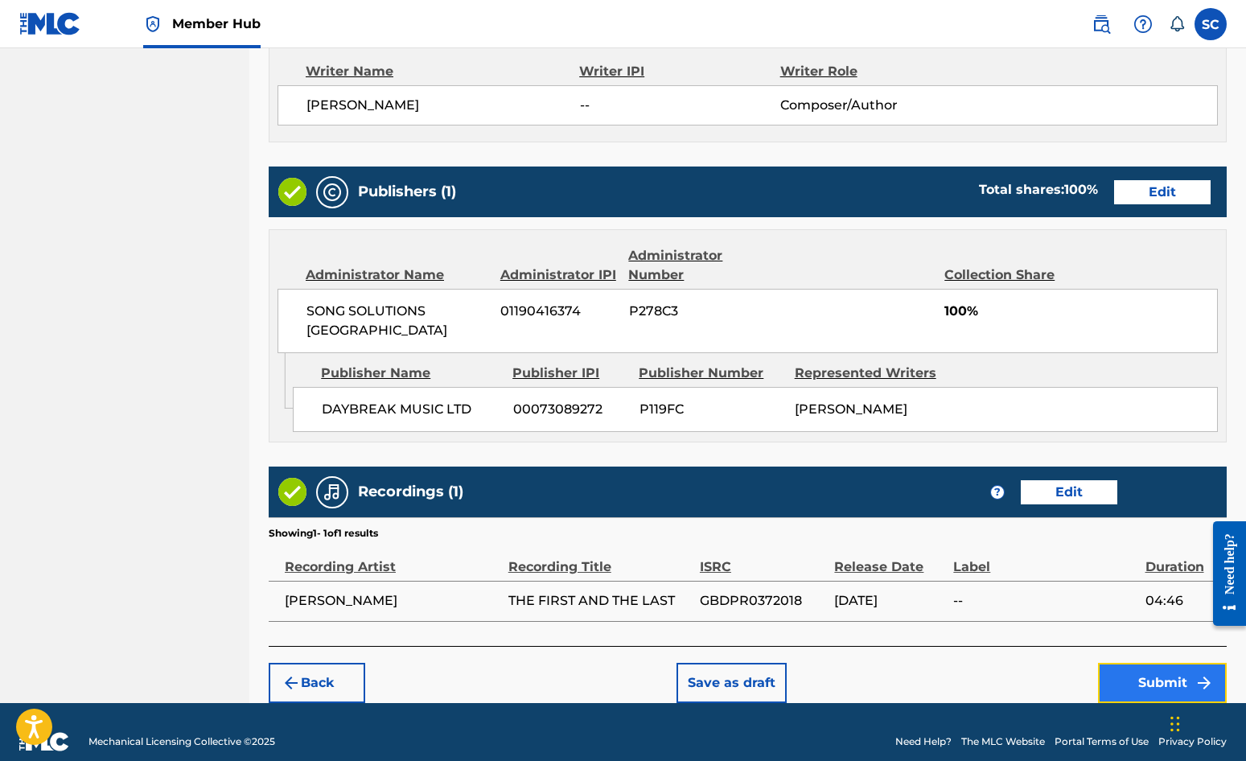
click at [1127, 663] on button "Submit" at bounding box center [1162, 683] width 129 height 40
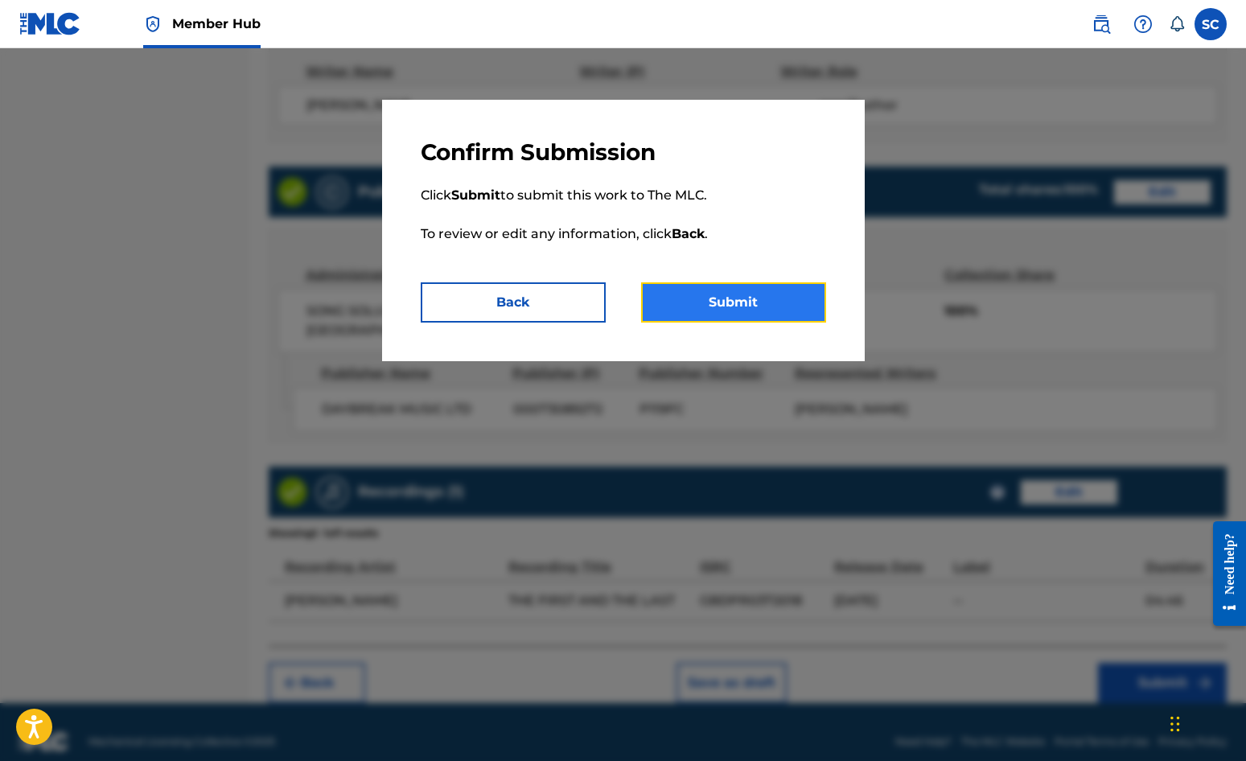
click at [727, 300] on button "Submit" at bounding box center [733, 302] width 185 height 40
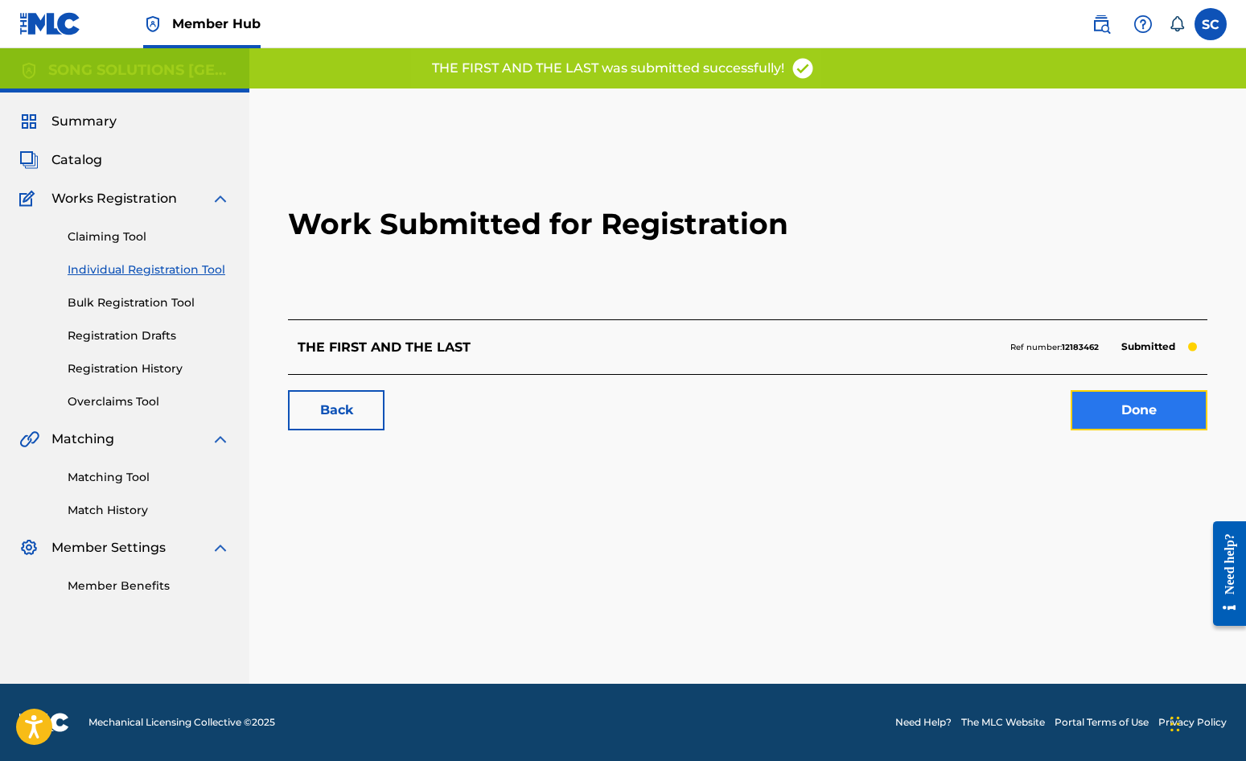
click at [1127, 413] on link "Done" at bounding box center [1139, 410] width 137 height 40
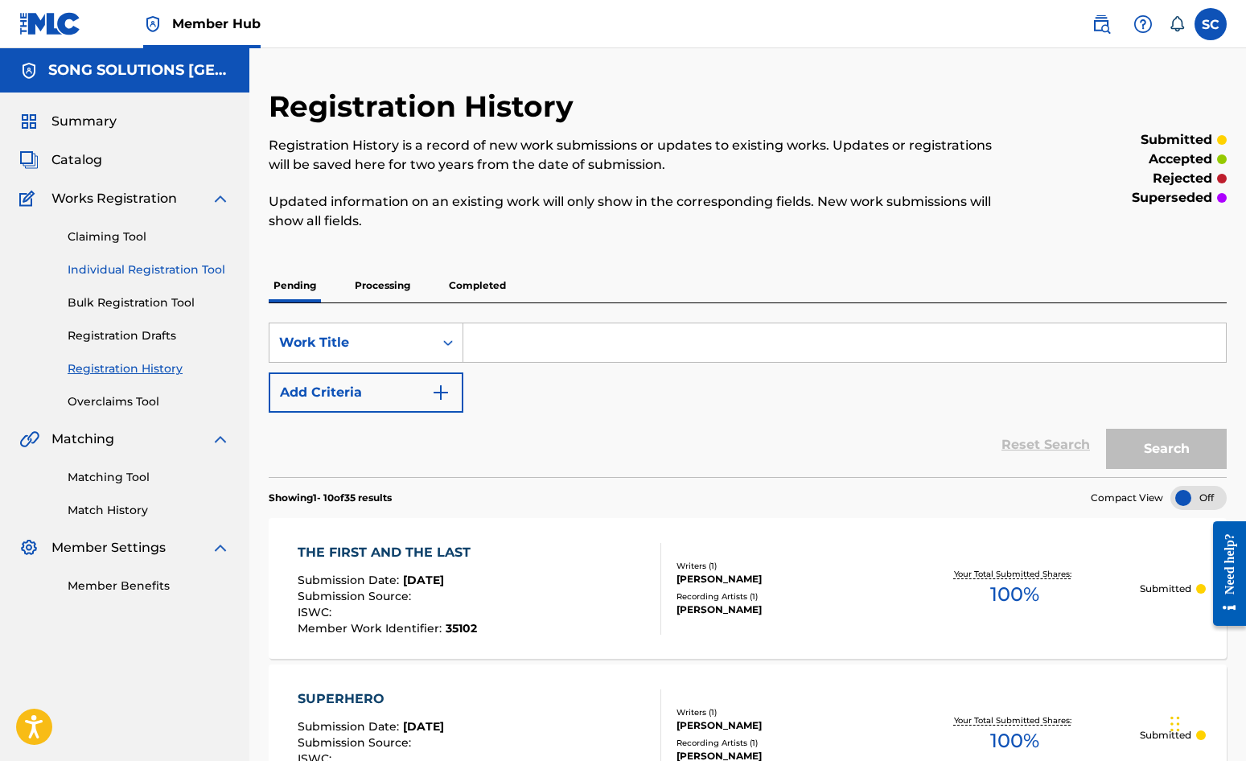
click at [110, 270] on link "Individual Registration Tool" at bounding box center [149, 270] width 163 height 17
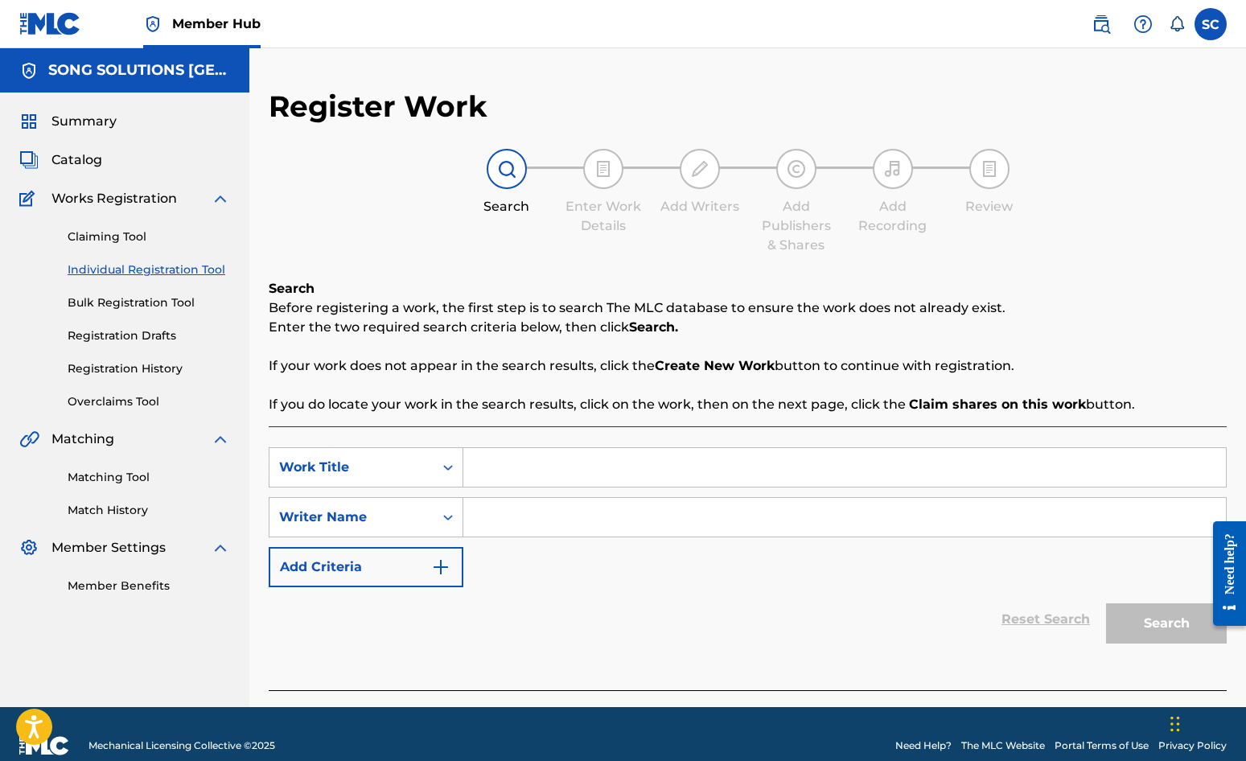
click at [585, 492] on div "SearchWithCriteria3dac0bba-7a8f-4e7f-abc6-9de1f282a526 Work Title SearchWithCri…" at bounding box center [748, 517] width 958 height 140
click at [601, 472] on input "Search Form" at bounding box center [844, 467] width 763 height 39
click at [561, 505] on input "Search Form" at bounding box center [844, 517] width 763 height 39
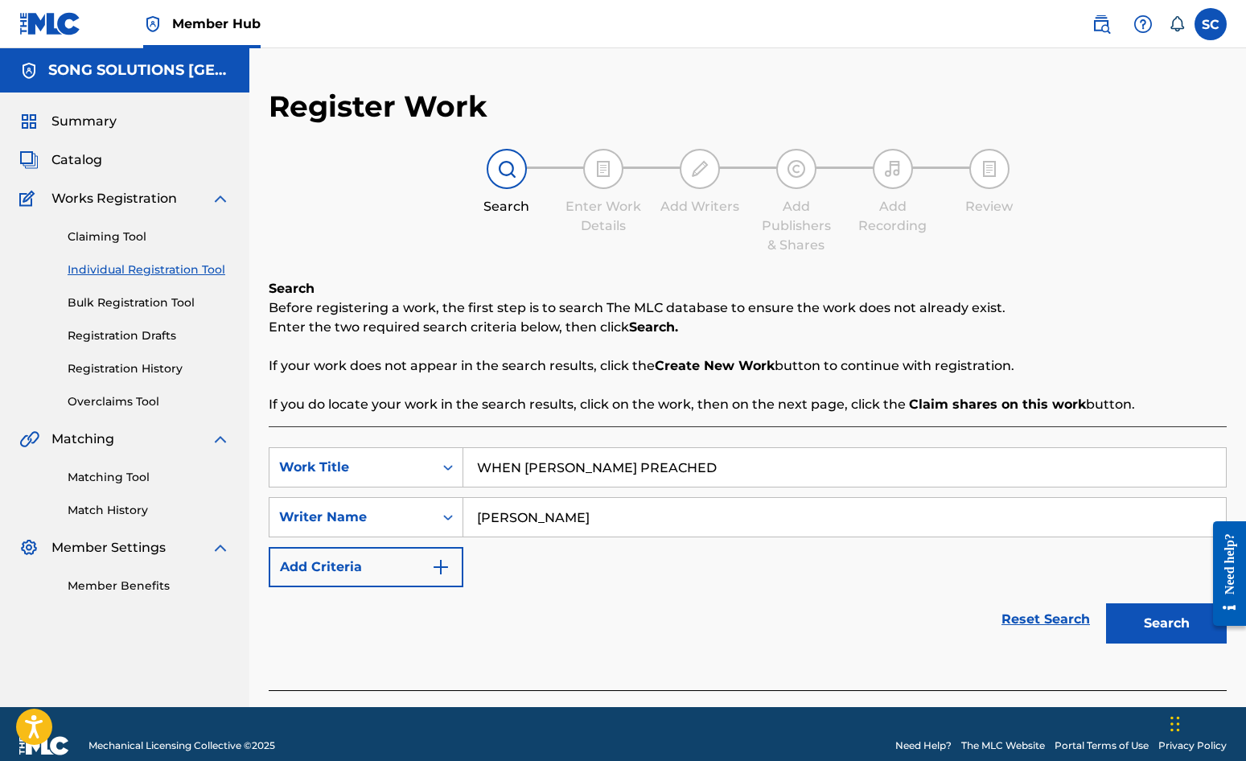
click at [1106, 603] on button "Search" at bounding box center [1166, 623] width 121 height 40
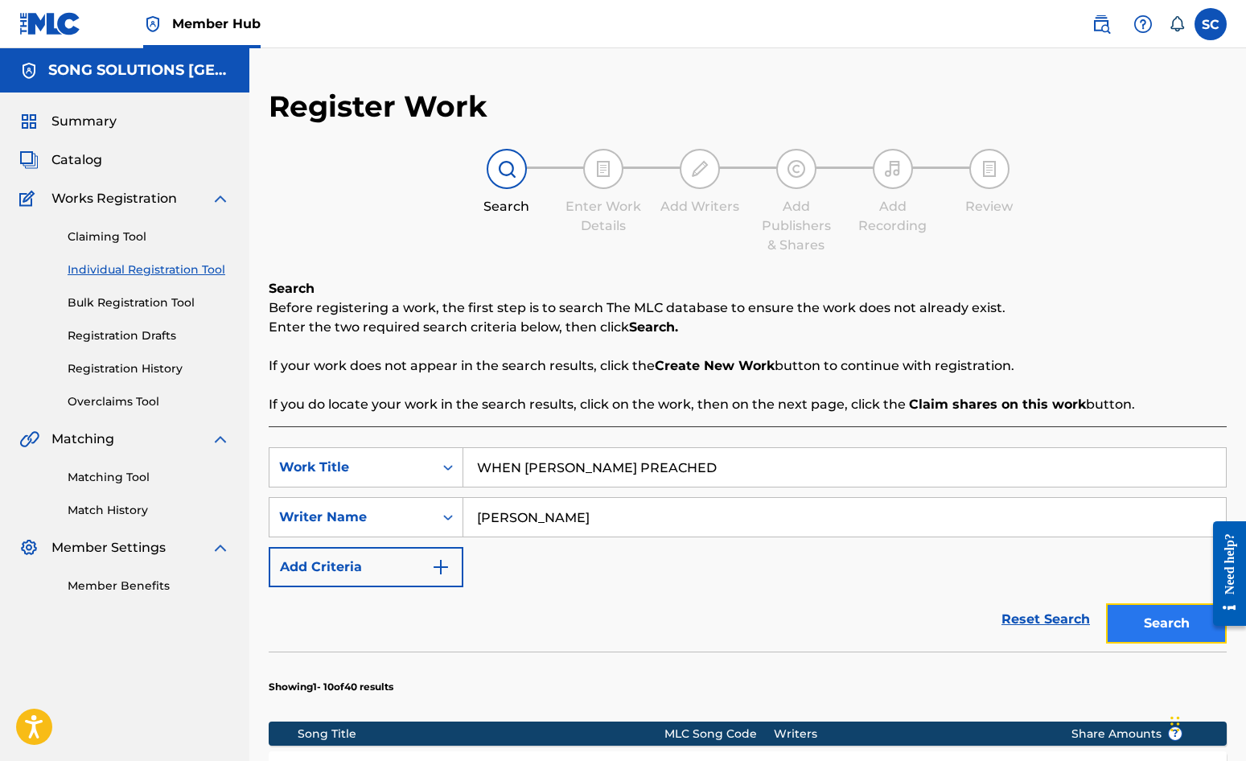
click at [1127, 628] on button "Search" at bounding box center [1166, 623] width 121 height 40
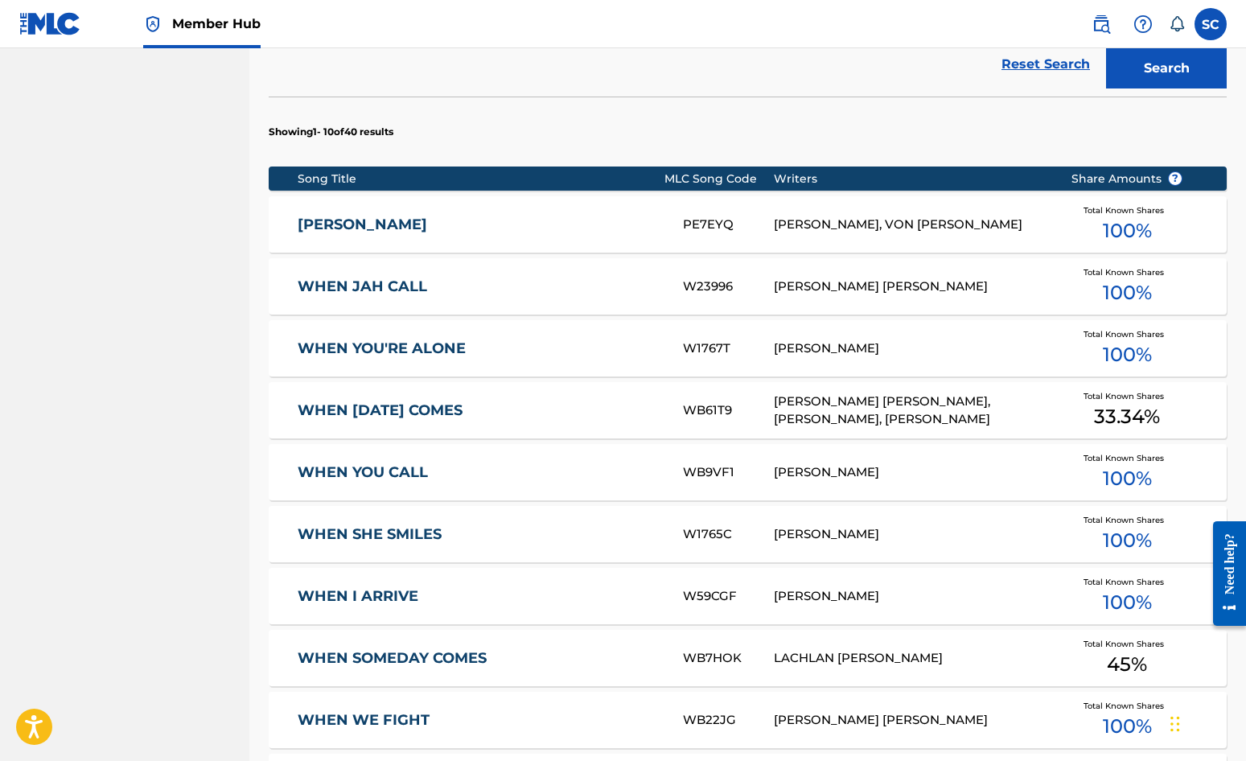
scroll to position [885, 0]
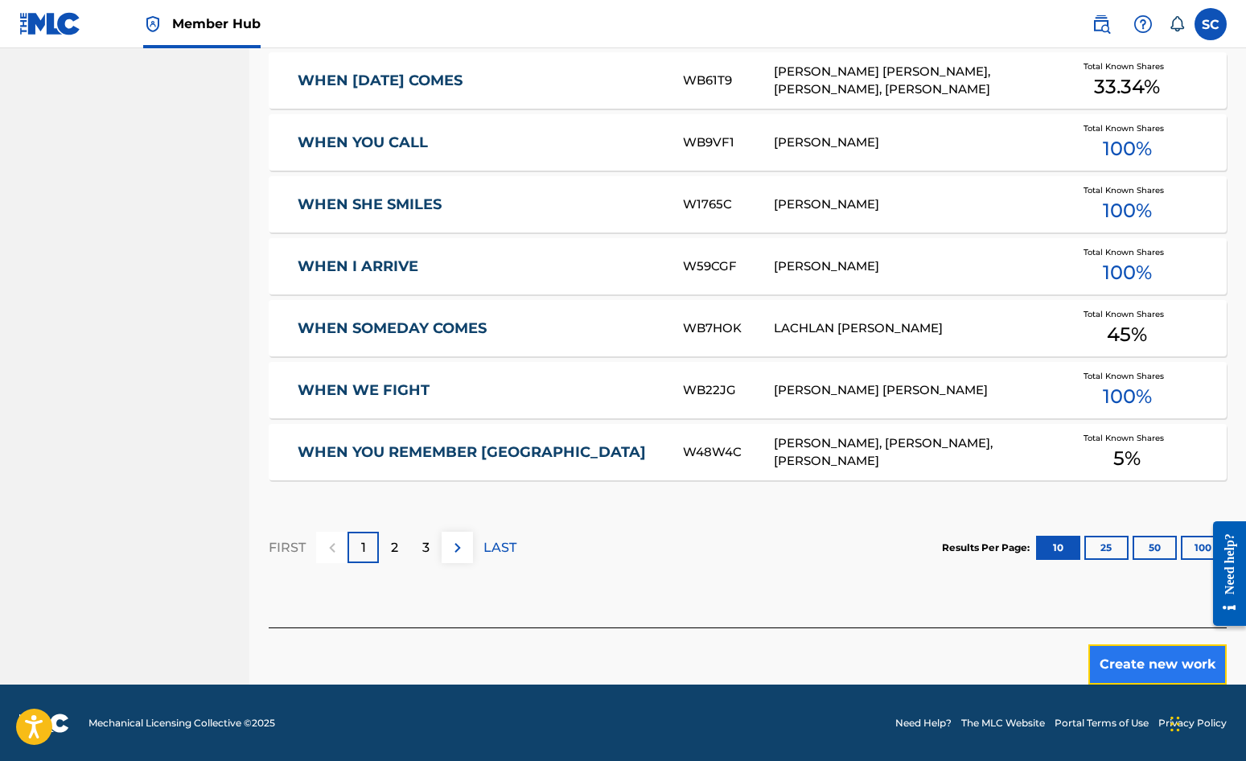
click at [1114, 665] on button "Create new work" at bounding box center [1158, 665] width 138 height 40
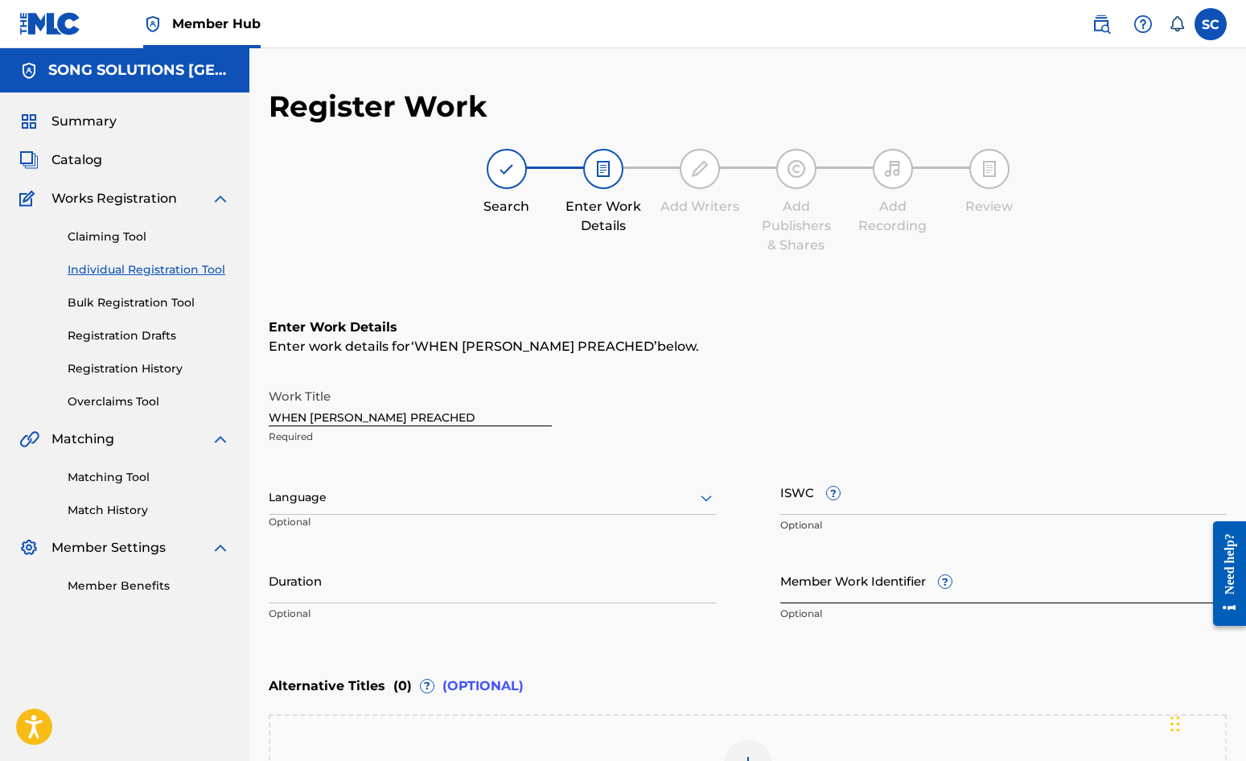
click at [818, 583] on input "Member Work Identifier ?" at bounding box center [1004, 581] width 447 height 46
click at [793, 587] on input "Member Work Identifier ?" at bounding box center [1004, 581] width 447 height 46
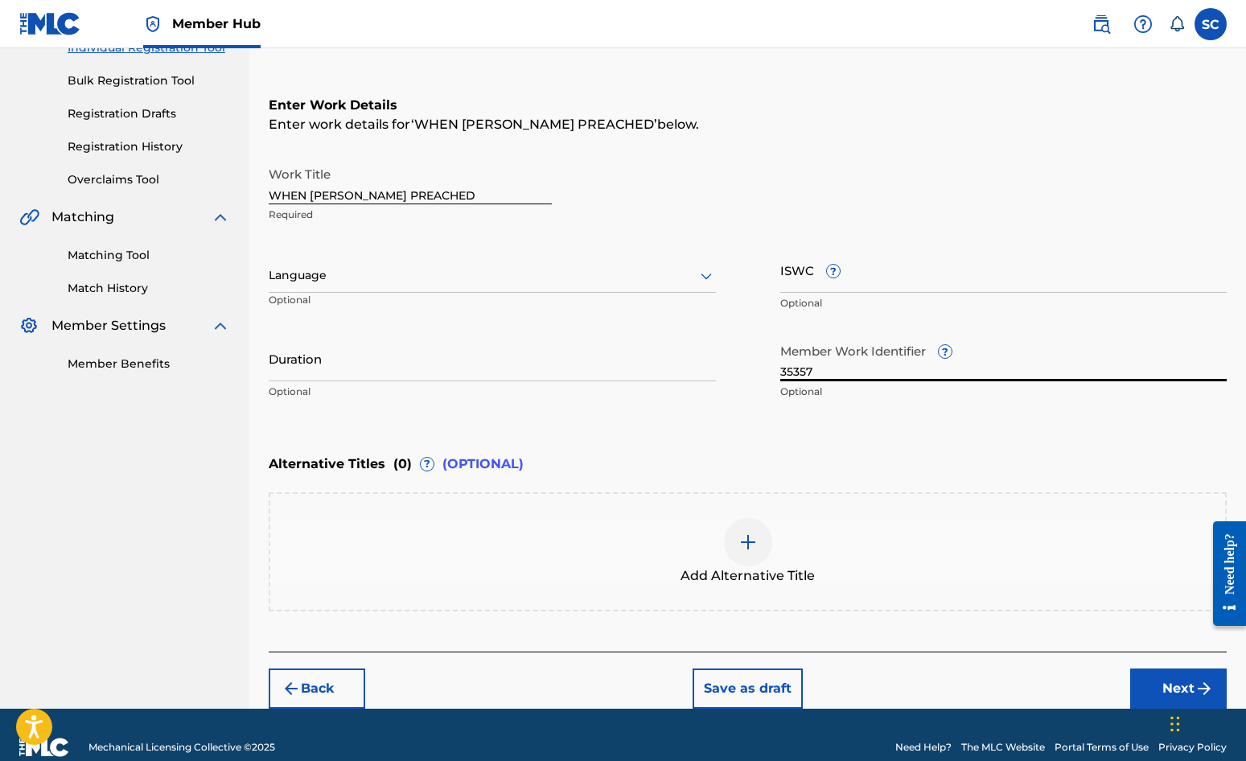
scroll to position [247, 0]
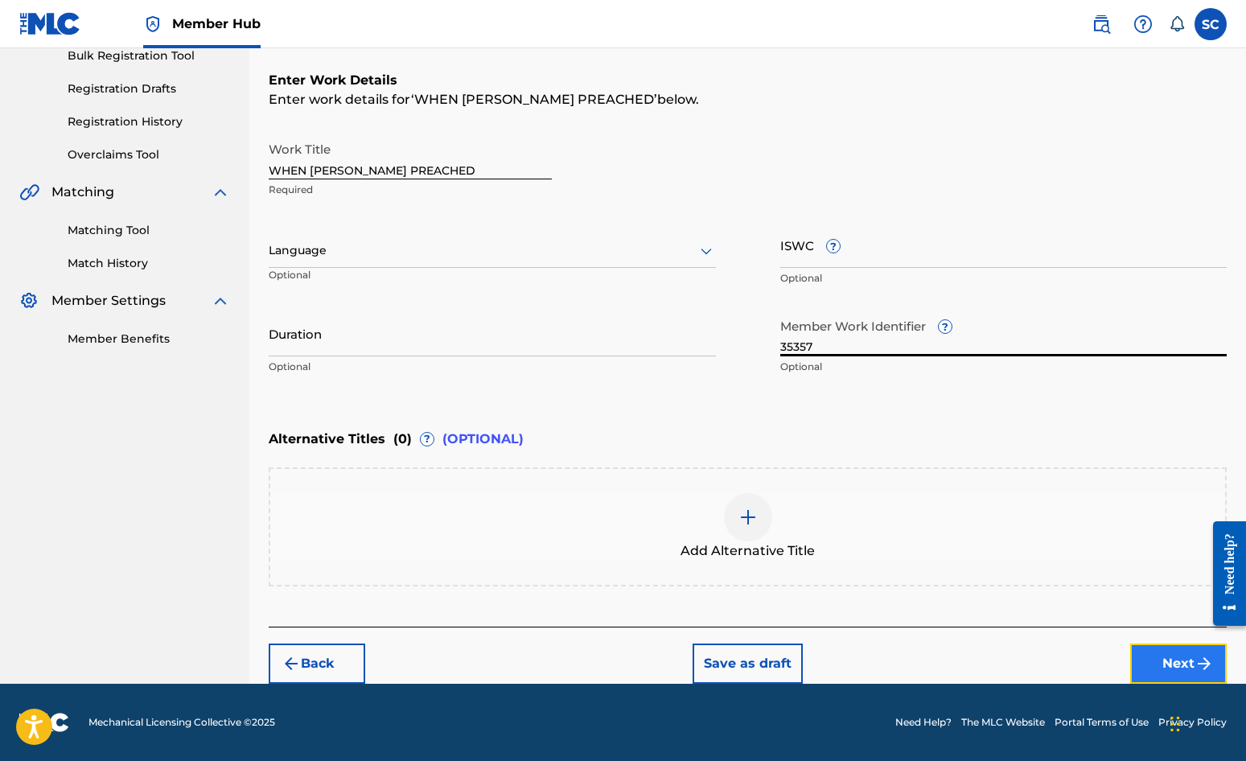
click at [1127, 665] on button "Next" at bounding box center [1179, 664] width 97 height 40
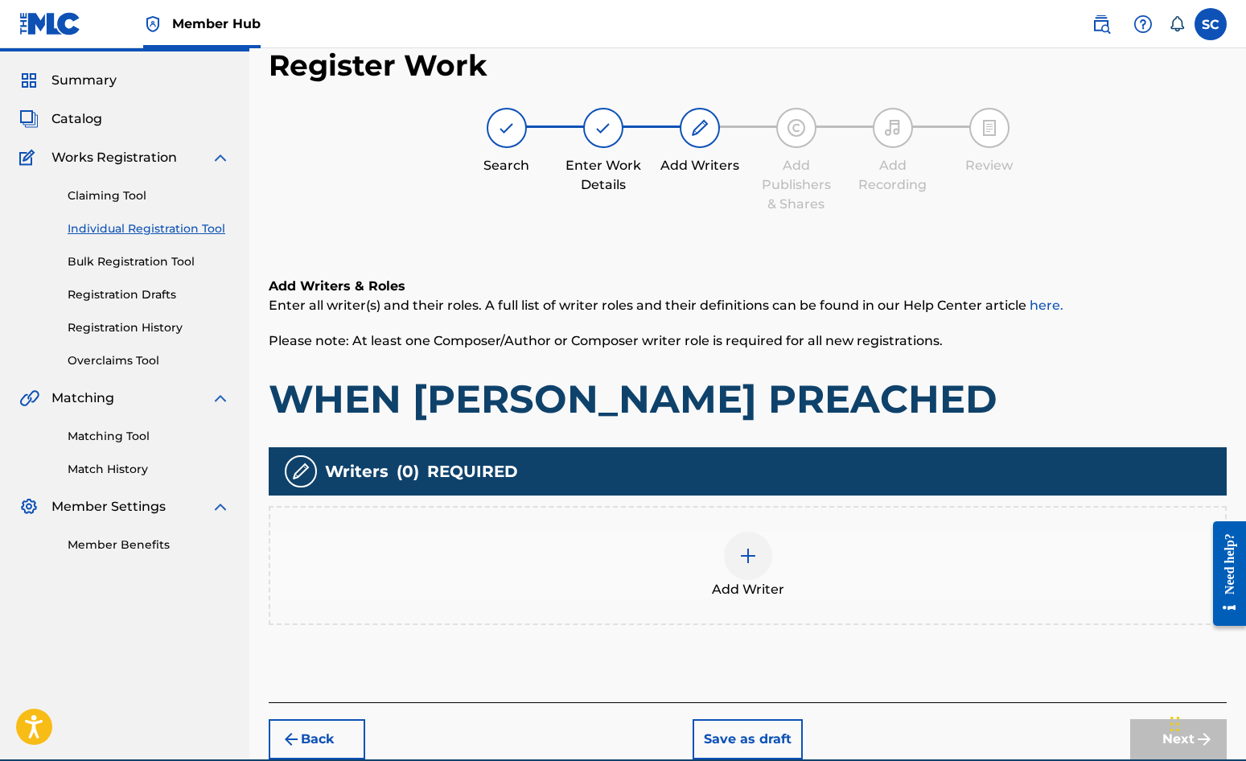
scroll to position [72, 0]
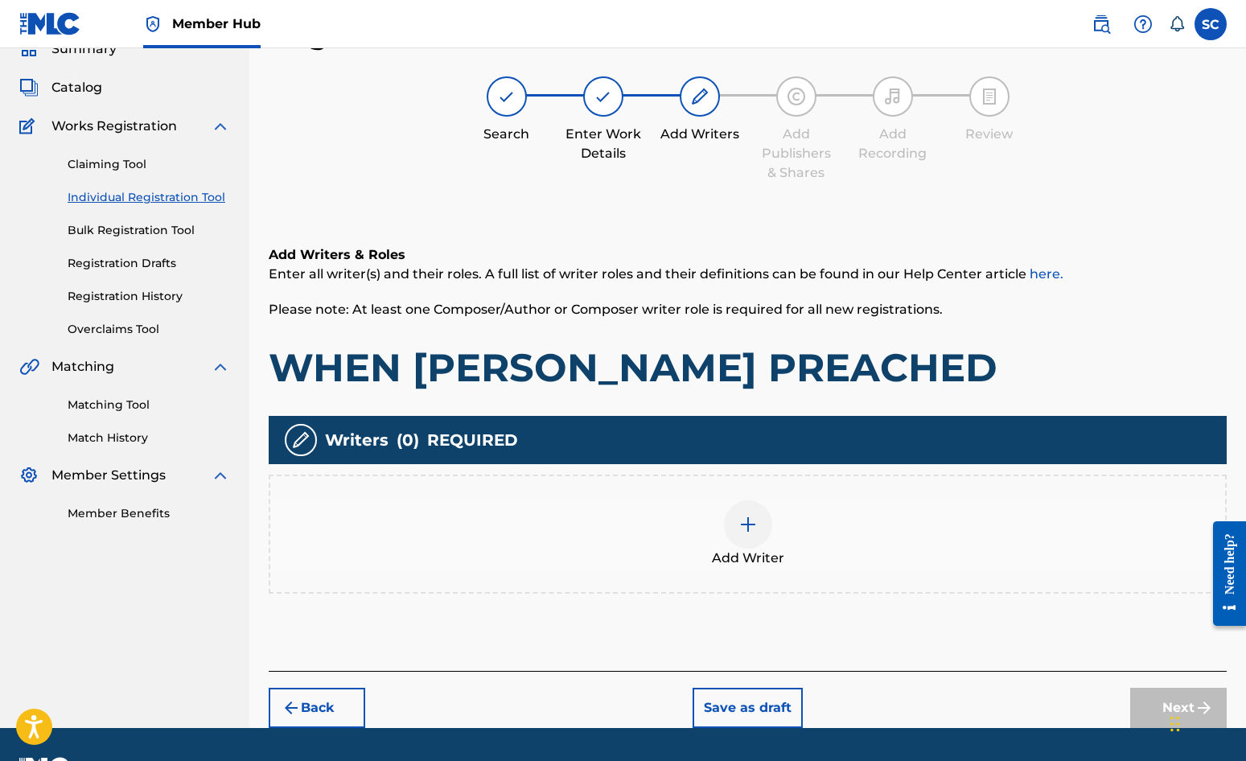
click at [747, 528] on img at bounding box center [748, 524] width 19 height 19
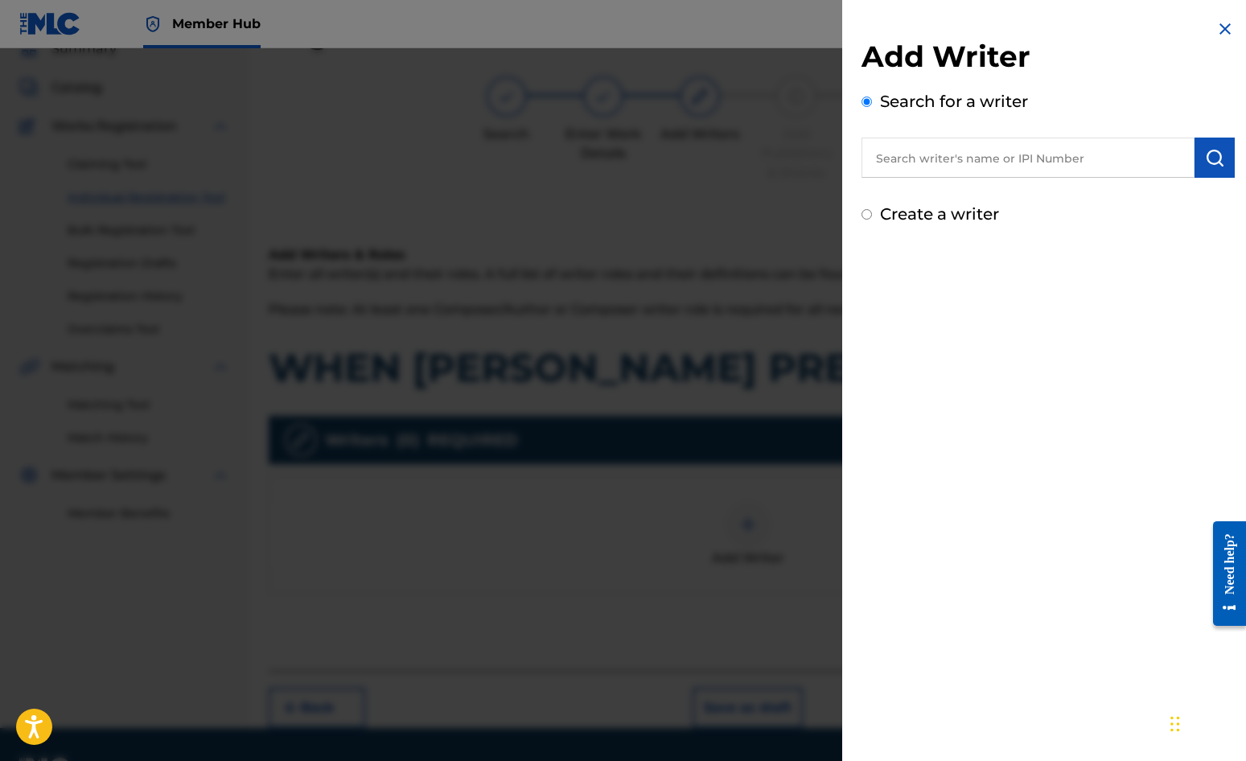
click at [921, 212] on label "Create a writer" at bounding box center [939, 213] width 119 height 19
click at [872, 212] on input "Create a writer" at bounding box center [867, 214] width 10 height 10
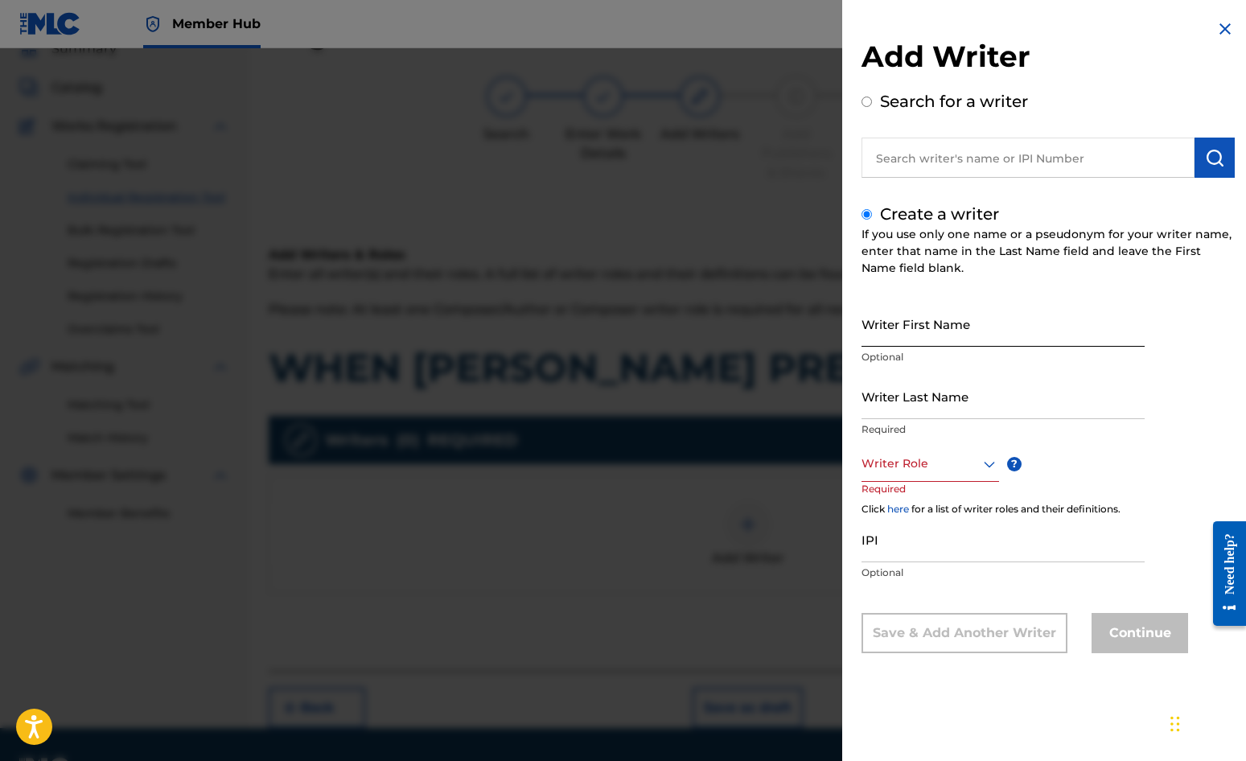
click at [901, 327] on input "Writer First Name" at bounding box center [1003, 324] width 283 height 46
click at [900, 392] on input "Writer Last Name" at bounding box center [1003, 396] width 283 height 46
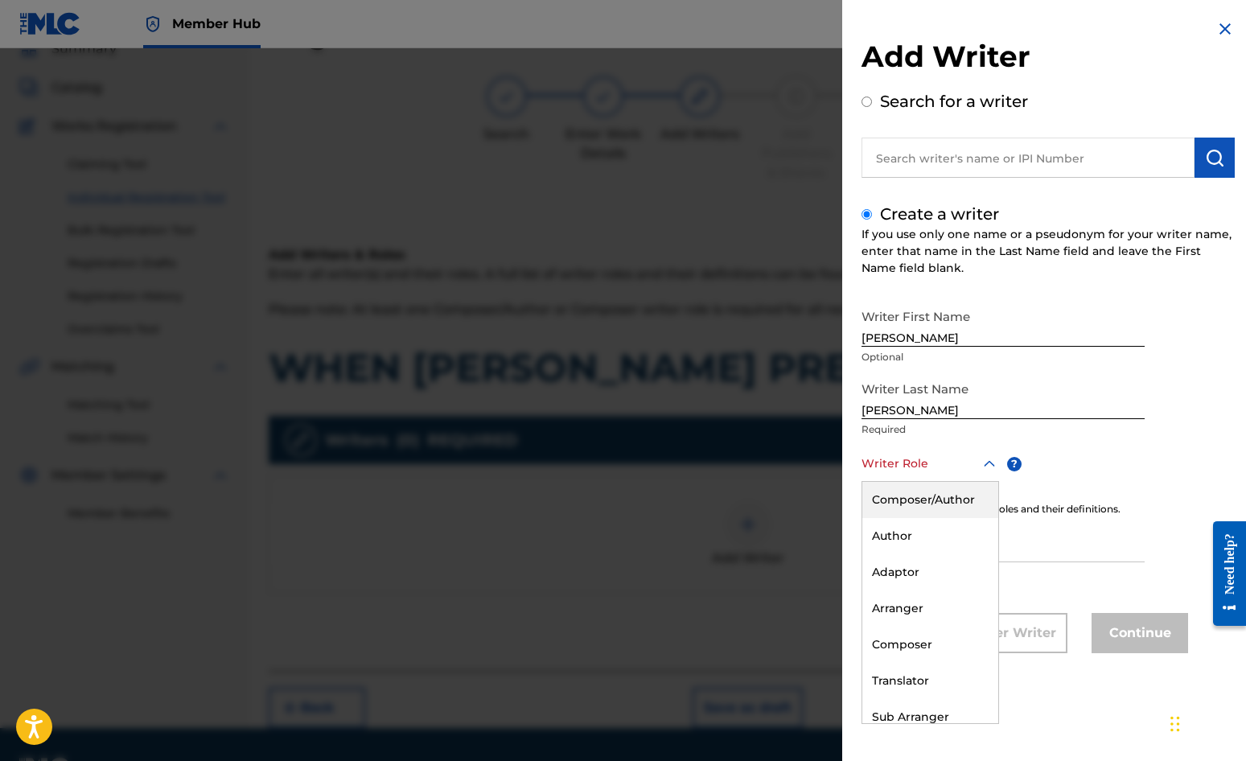
click at [903, 472] on div at bounding box center [931, 464] width 138 height 20
click at [902, 502] on div "Composer/Author" at bounding box center [931, 500] width 136 height 36
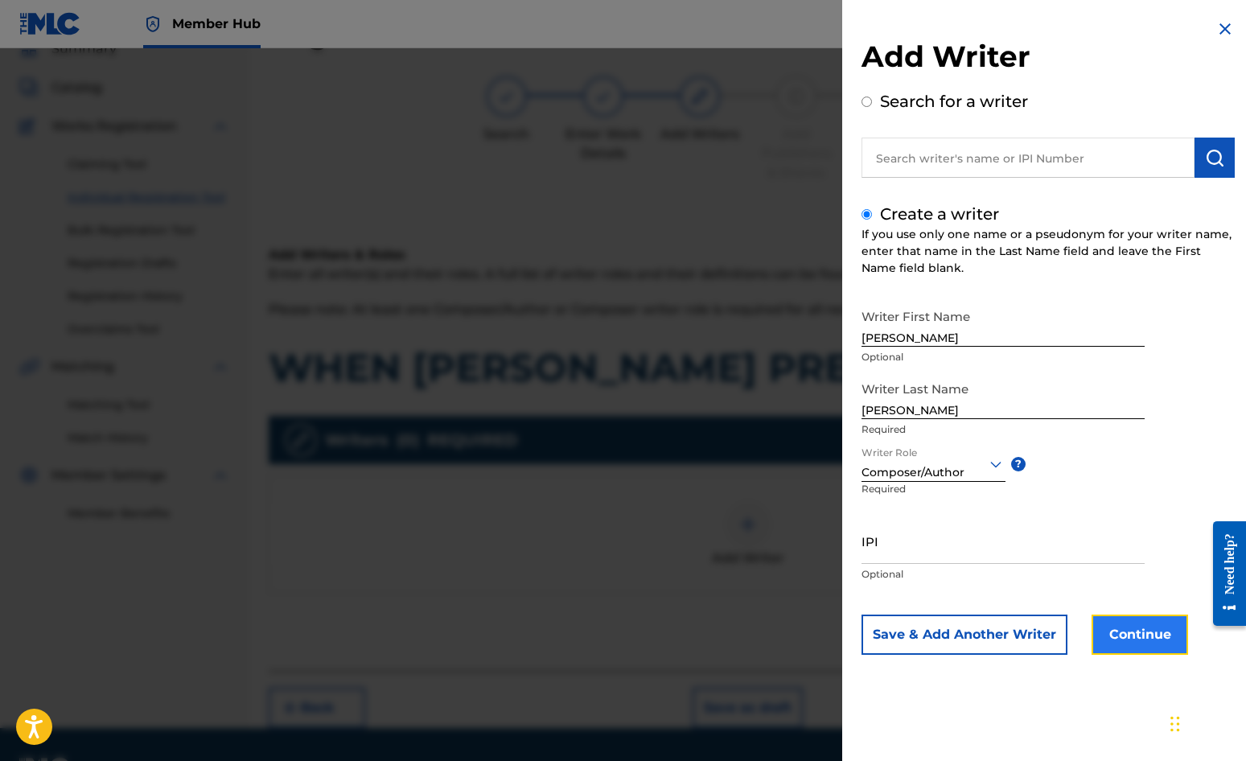
click at [1127, 628] on button "Continue" at bounding box center [1140, 635] width 97 height 40
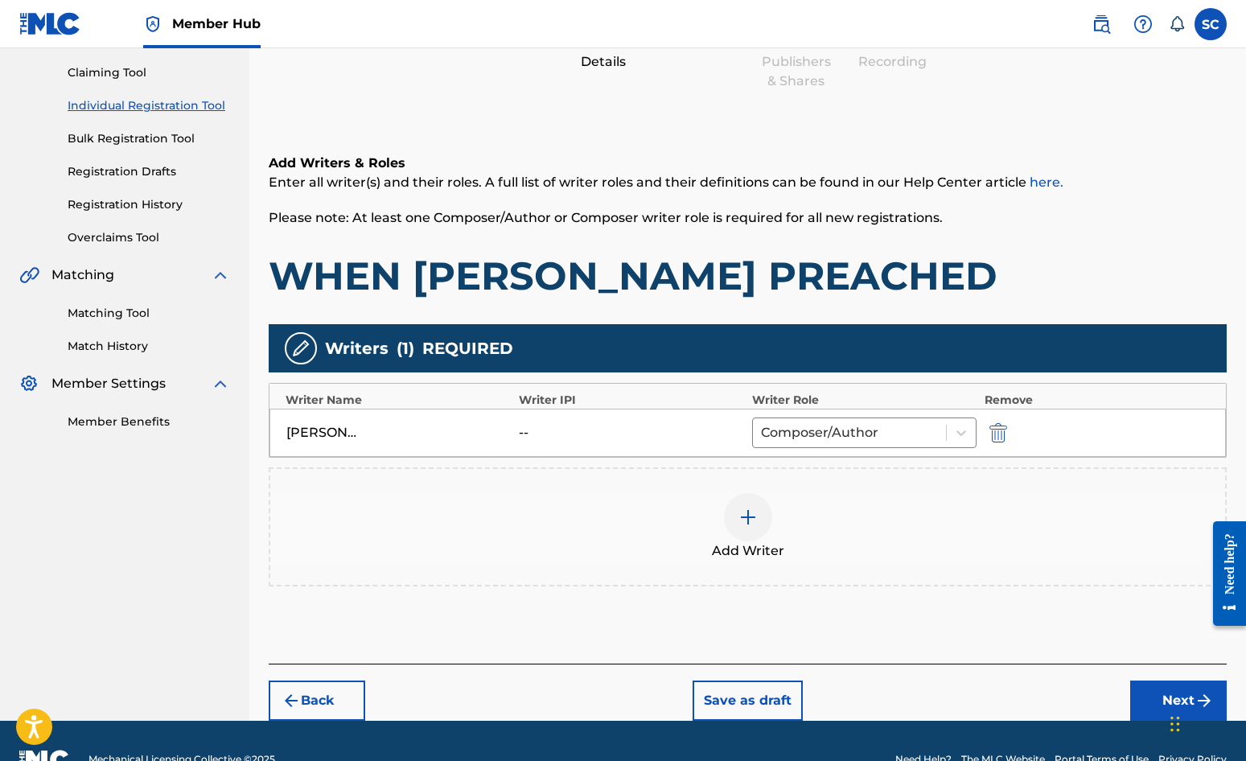
scroll to position [201, 0]
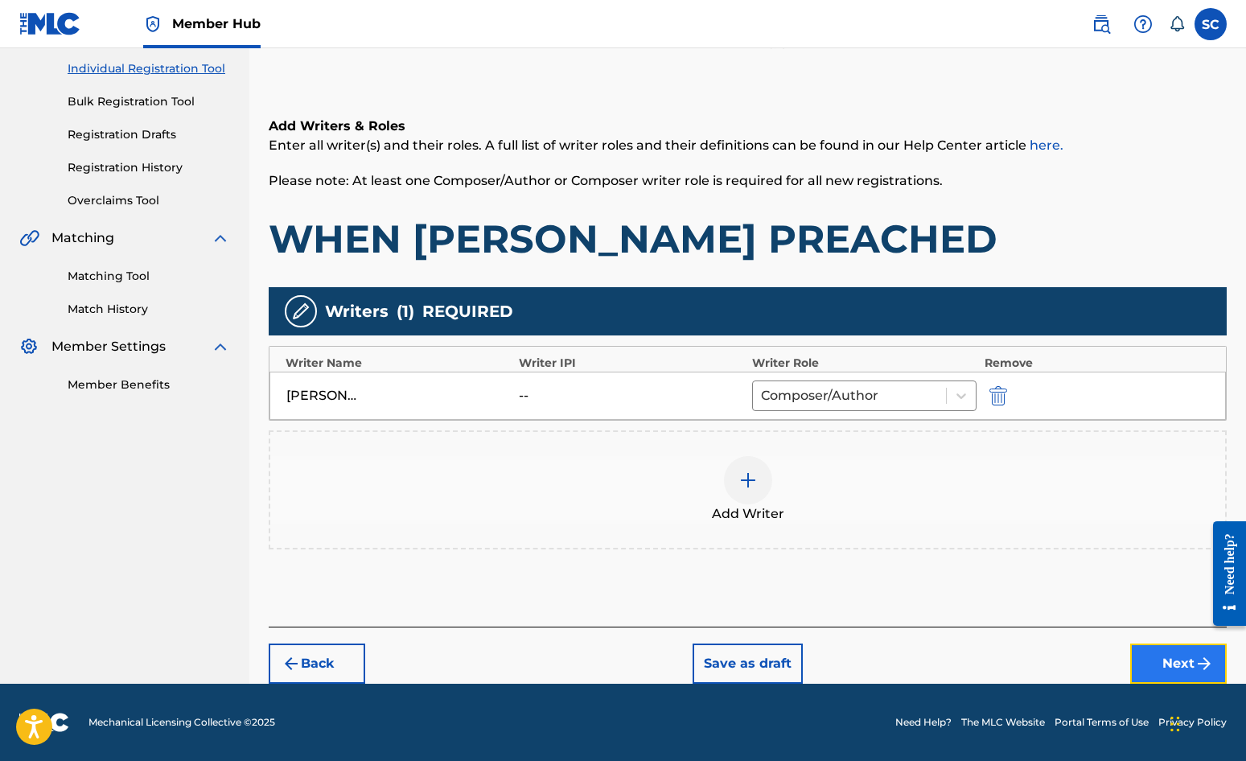
click at [1127, 665] on button "Next" at bounding box center [1179, 664] width 97 height 40
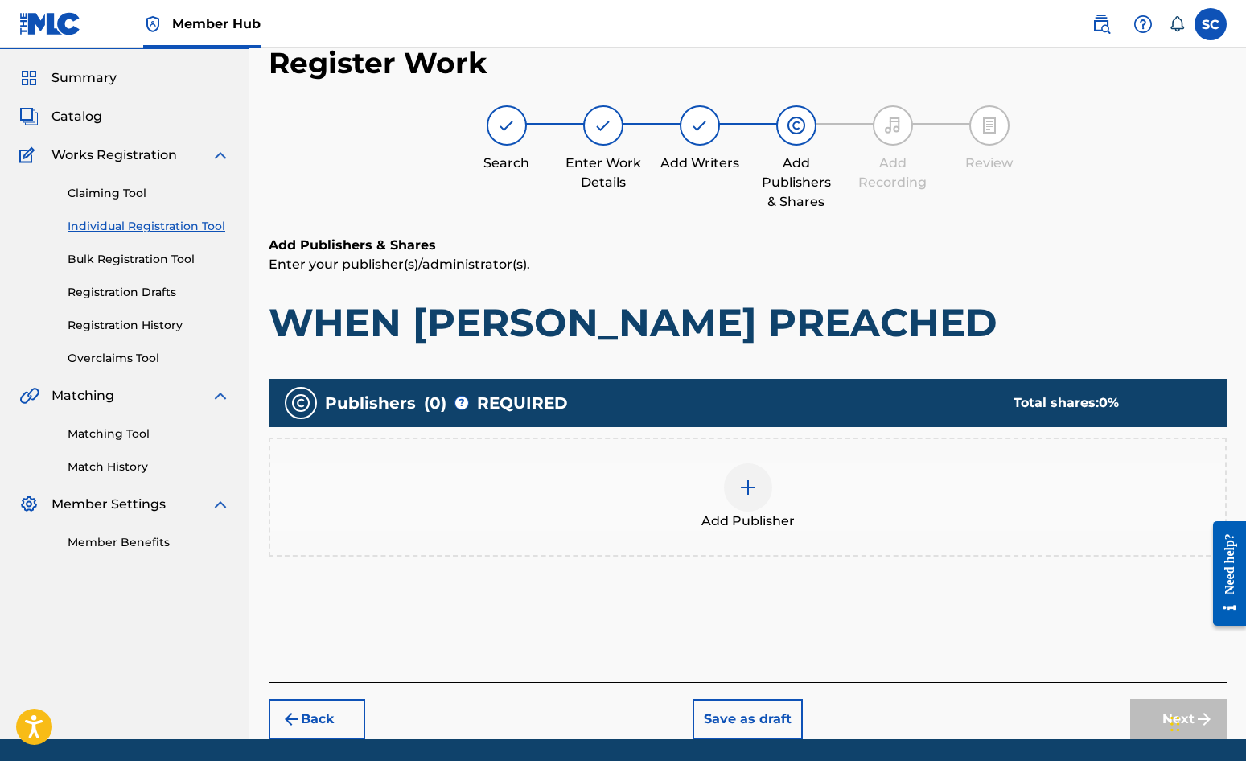
scroll to position [72, 0]
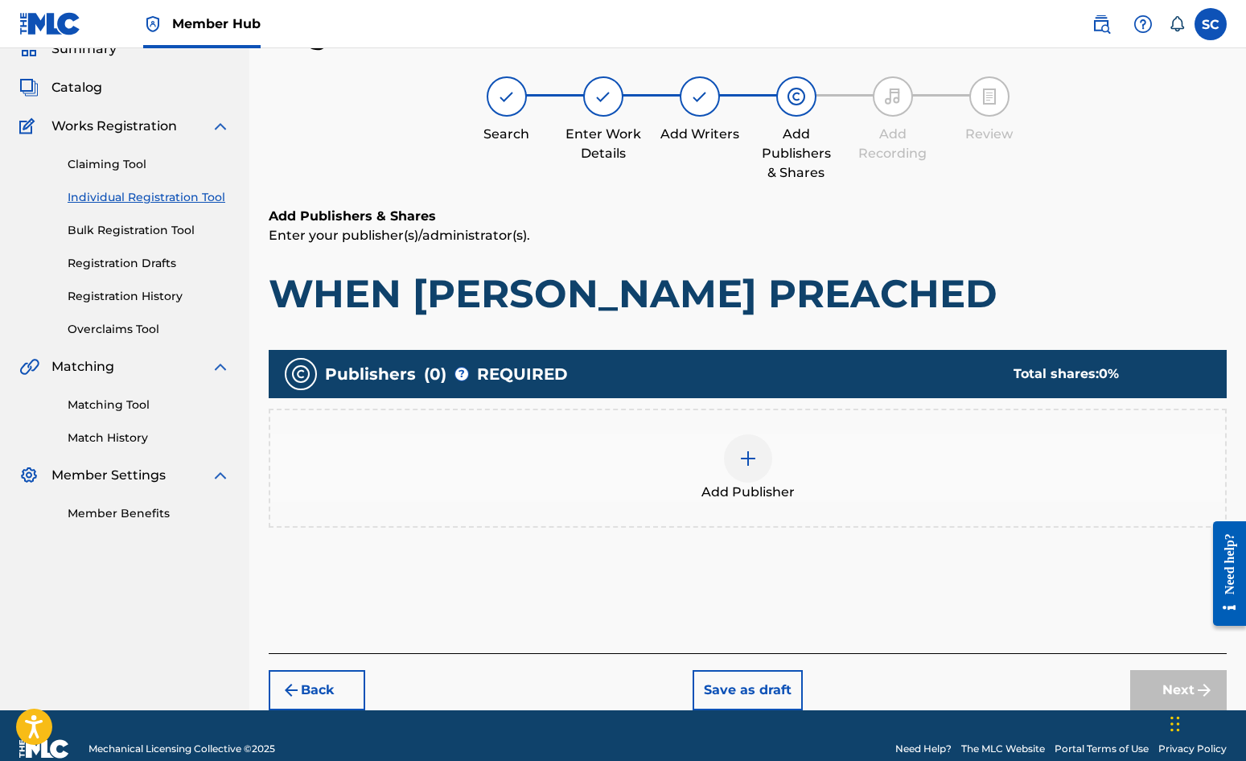
click at [749, 460] on img at bounding box center [748, 458] width 19 height 19
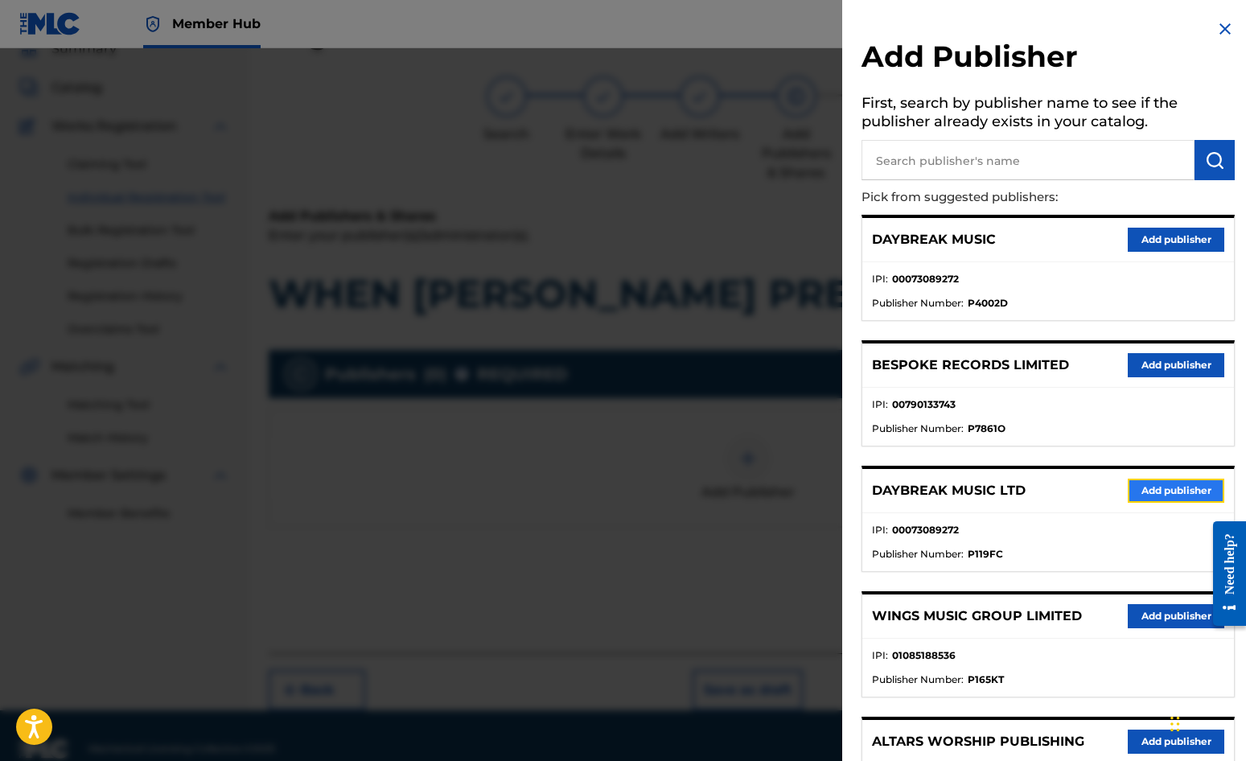
click at [1127, 484] on button "Add publisher" at bounding box center [1176, 491] width 97 height 24
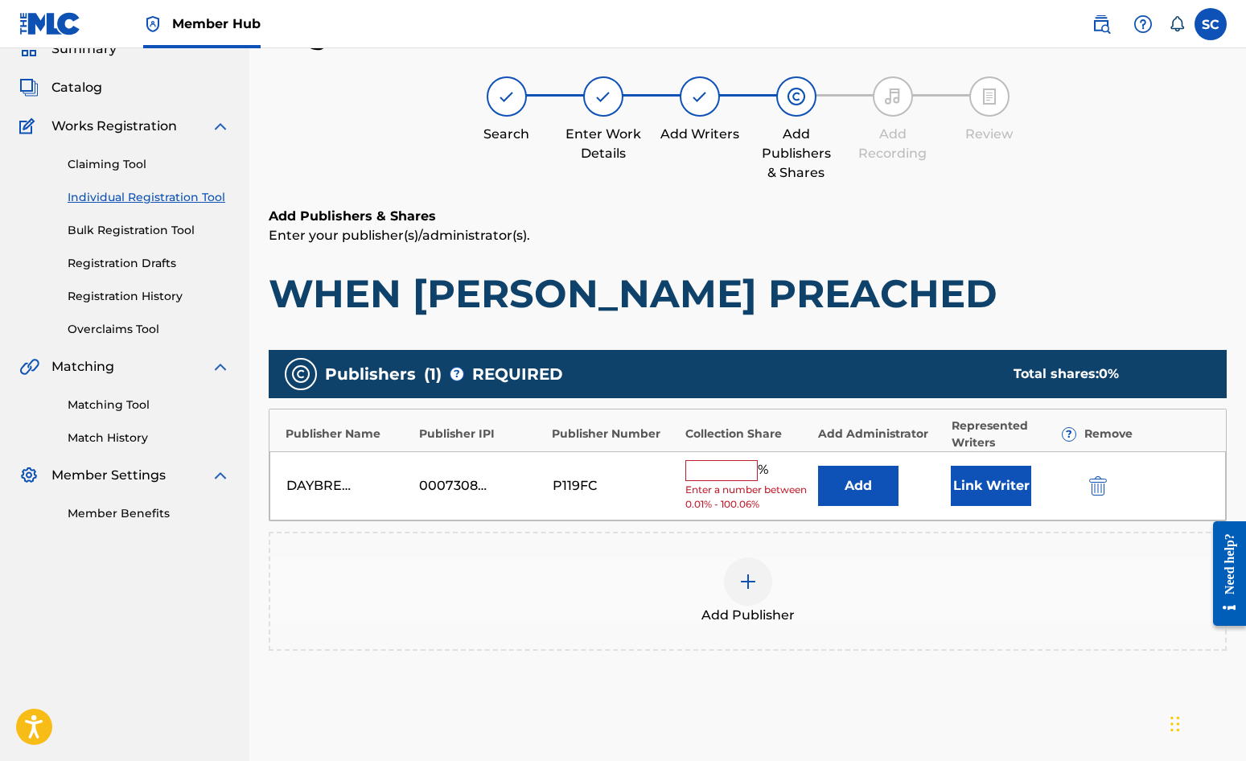
drag, startPoint x: 697, startPoint y: 472, endPoint x: 706, endPoint y: 461, distance: 14.8
click at [697, 472] on input "text" at bounding box center [722, 470] width 72 height 21
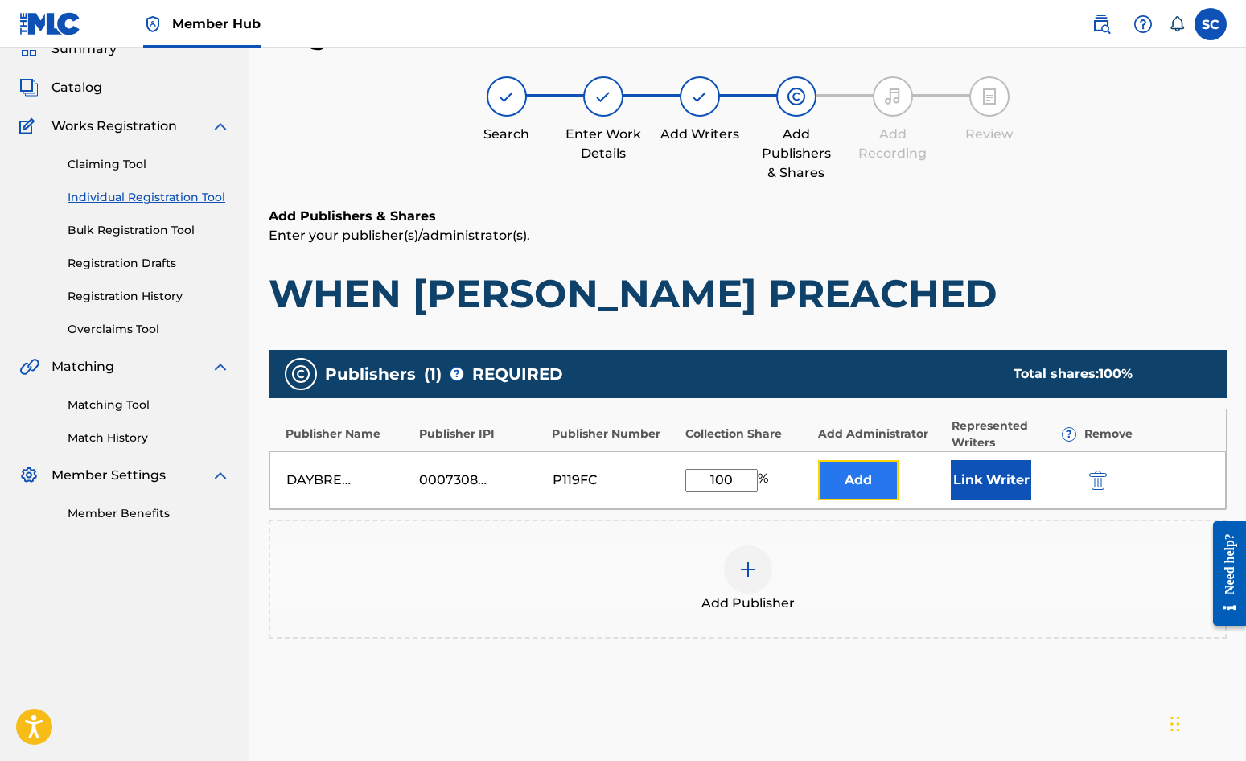
click at [837, 480] on button "Add" at bounding box center [858, 480] width 80 height 40
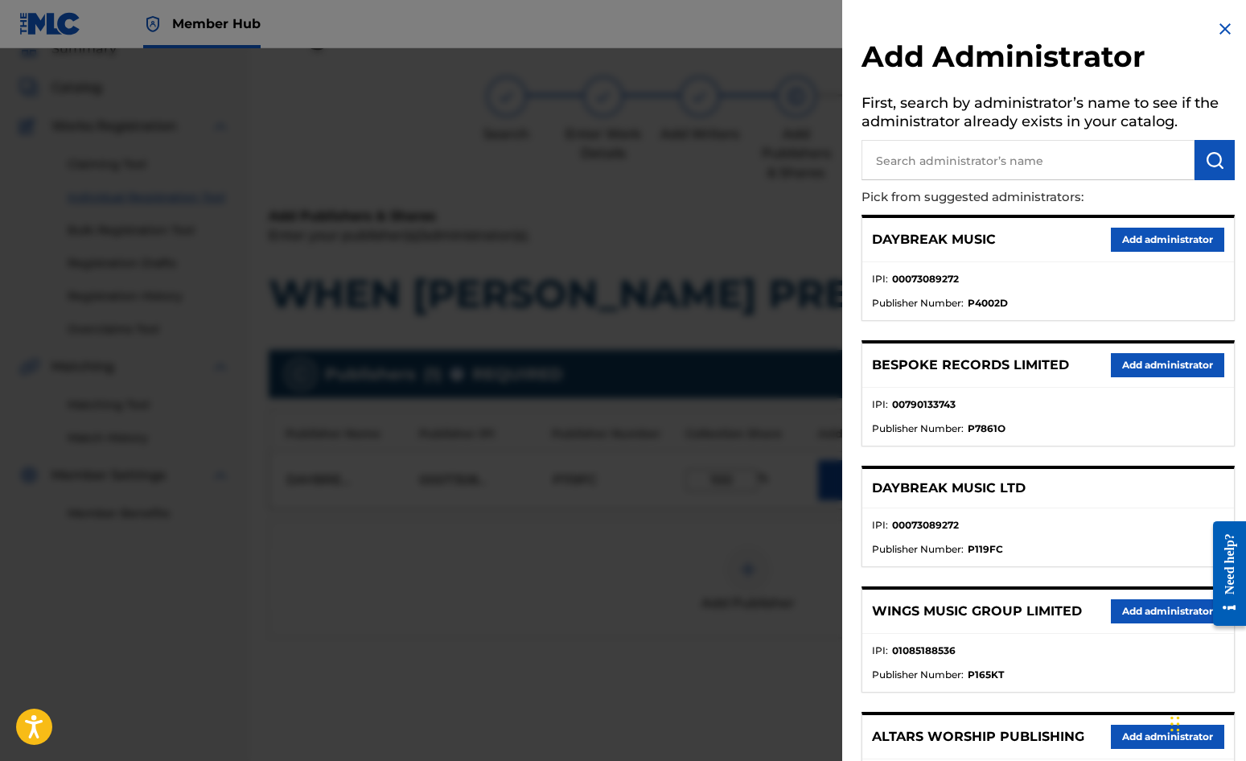
click at [938, 169] on input "text" at bounding box center [1028, 160] width 333 height 40
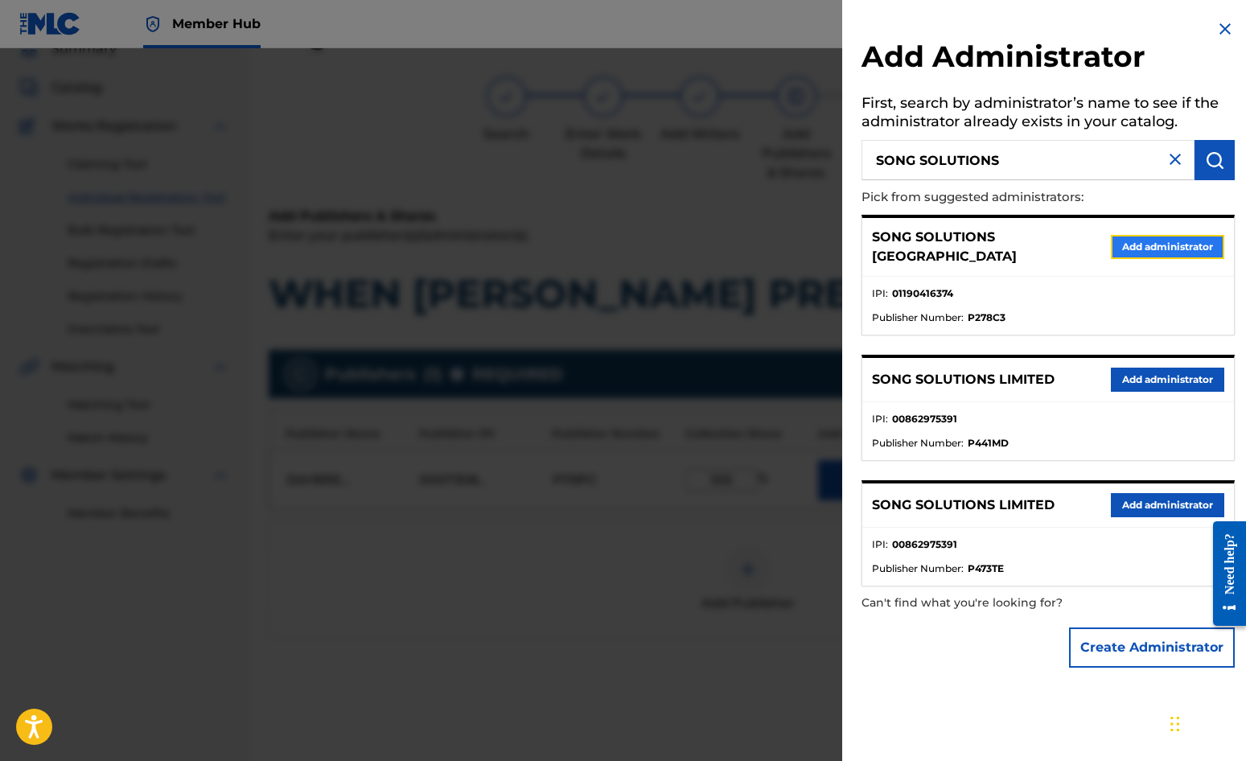
click at [1127, 243] on button "Add administrator" at bounding box center [1167, 247] width 113 height 24
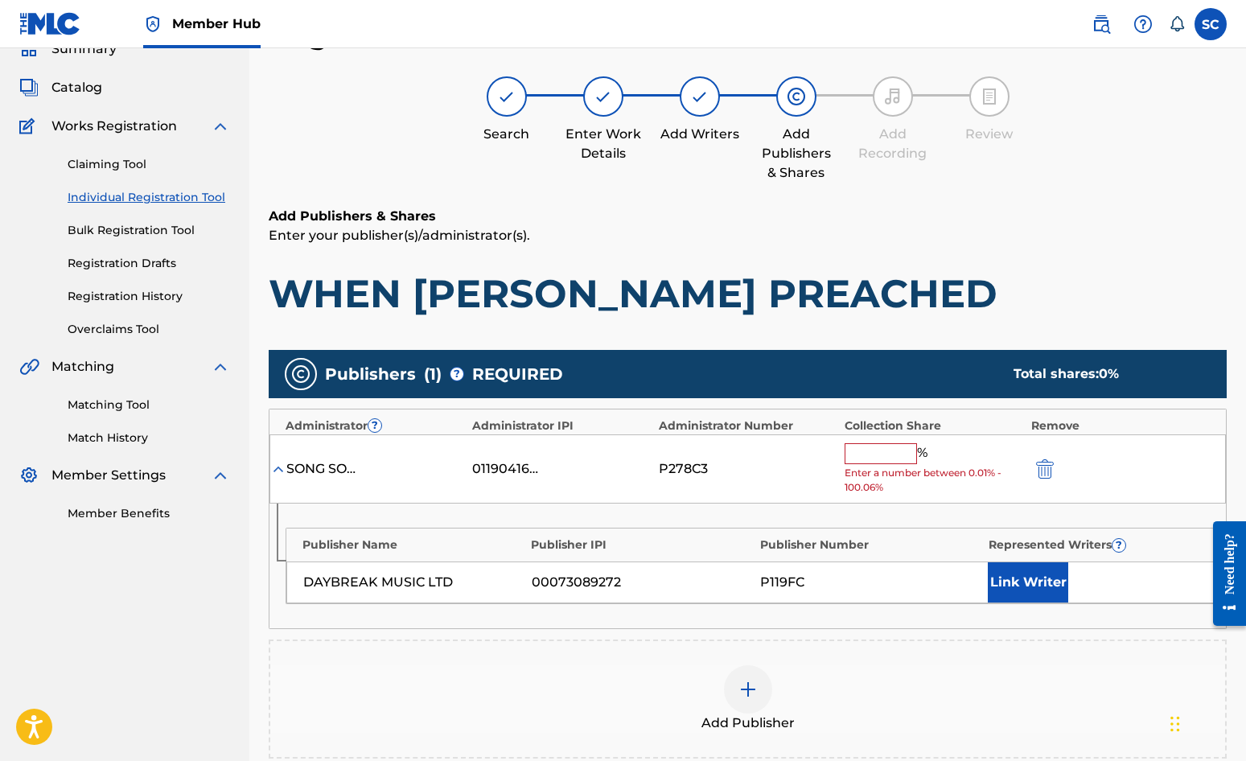
click at [860, 455] on input "text" at bounding box center [881, 453] width 72 height 21
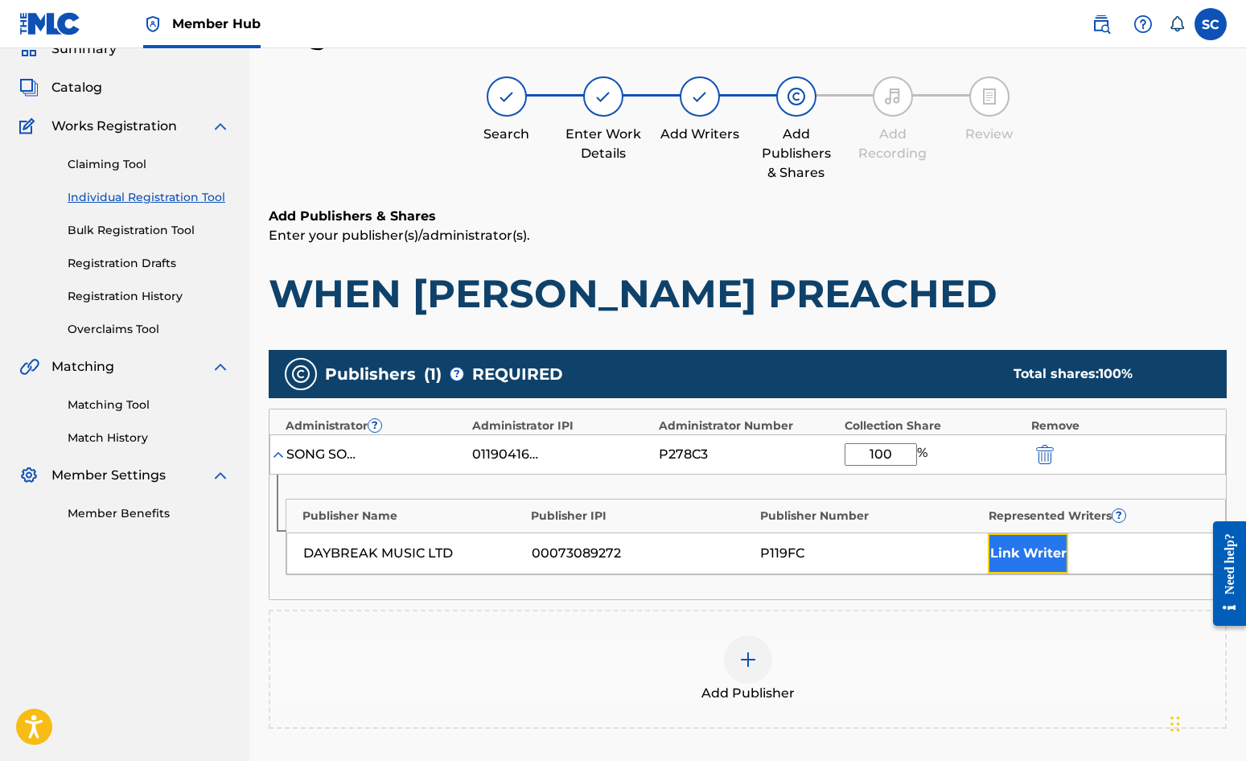
click at [1003, 551] on button "Link Writer" at bounding box center [1028, 553] width 80 height 40
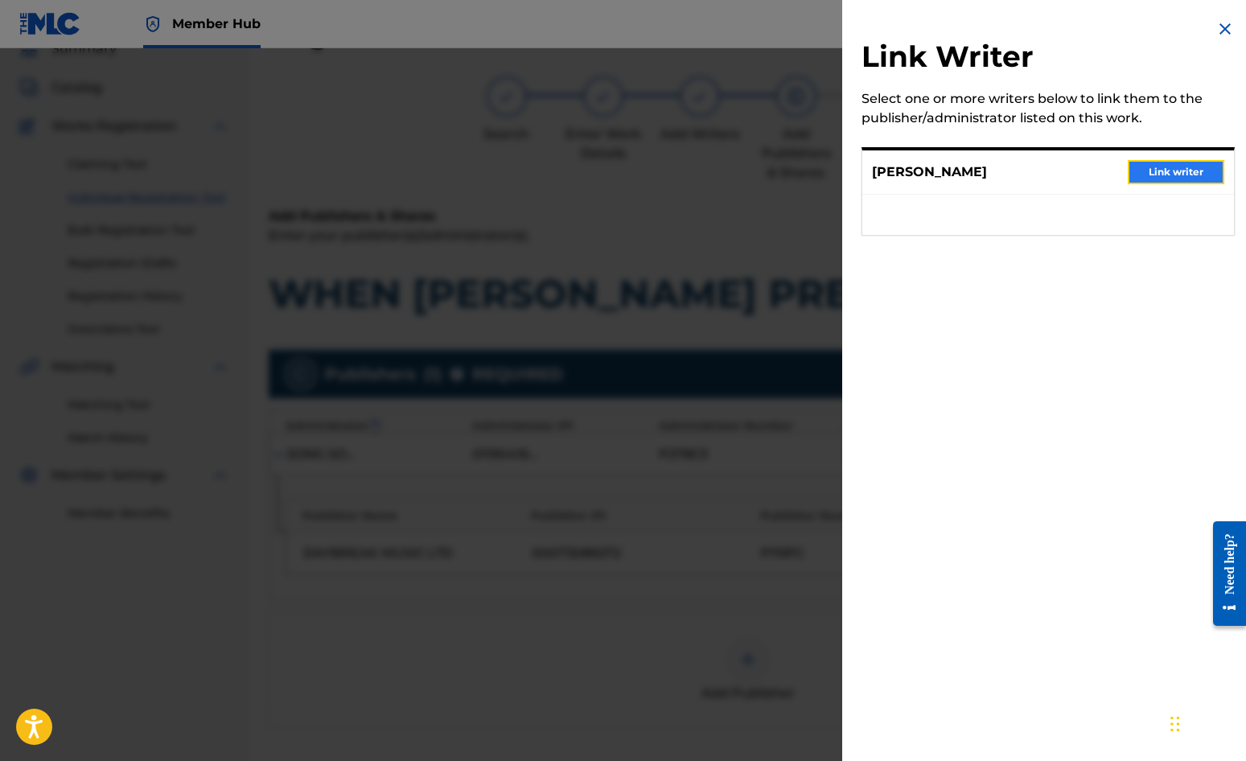
click at [1127, 168] on button "Link writer" at bounding box center [1176, 172] width 97 height 24
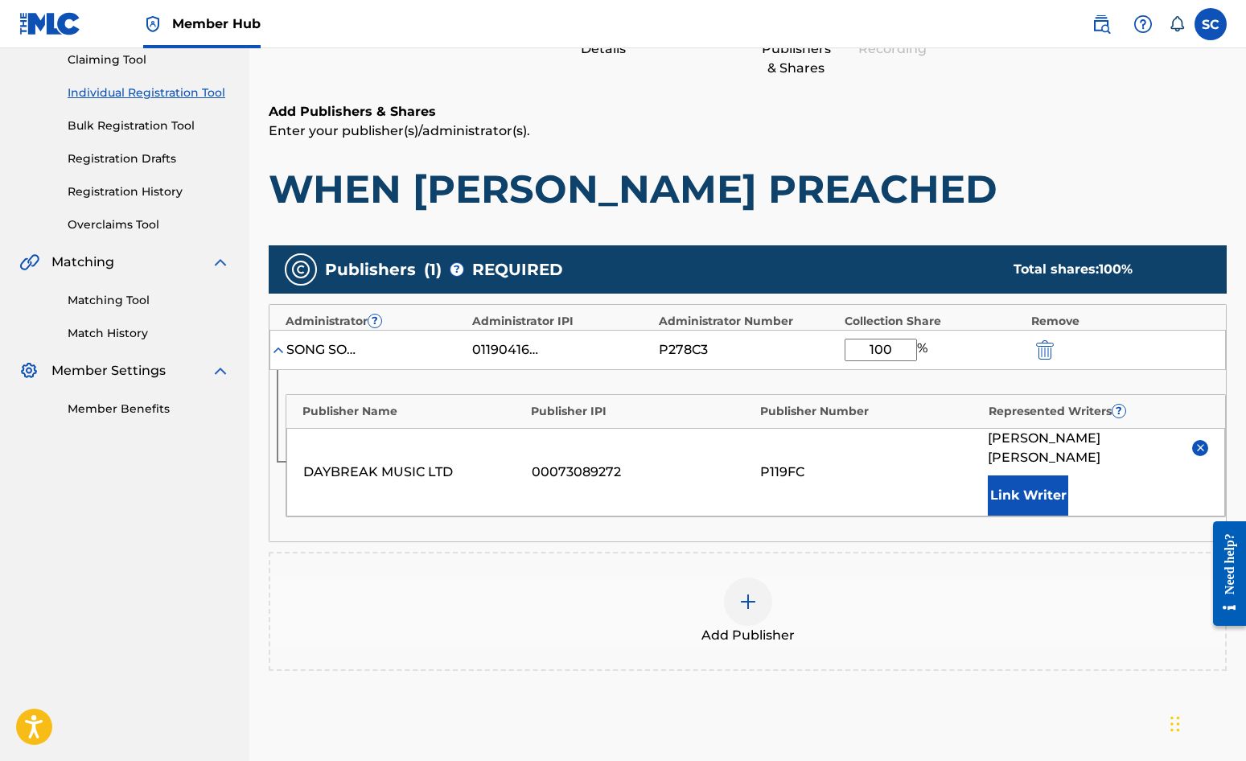
scroll to position [327, 0]
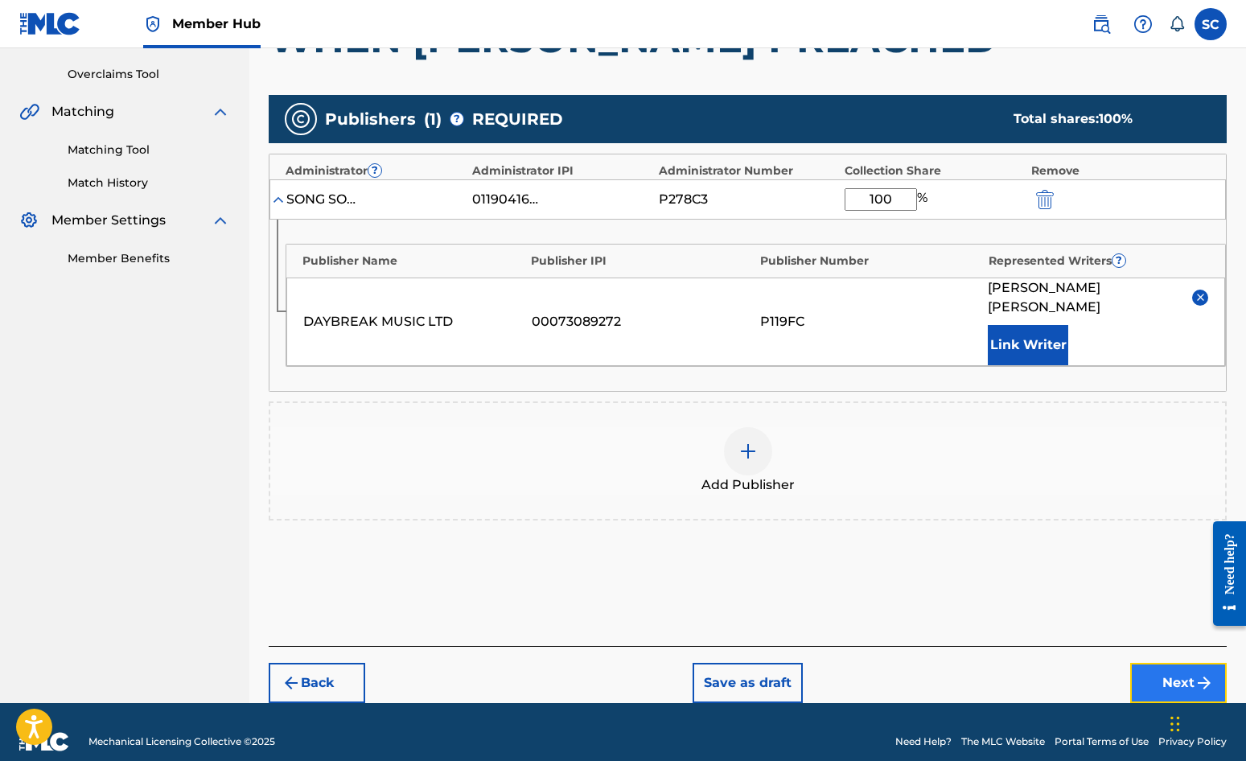
click at [1127, 663] on button "Next" at bounding box center [1179, 683] width 97 height 40
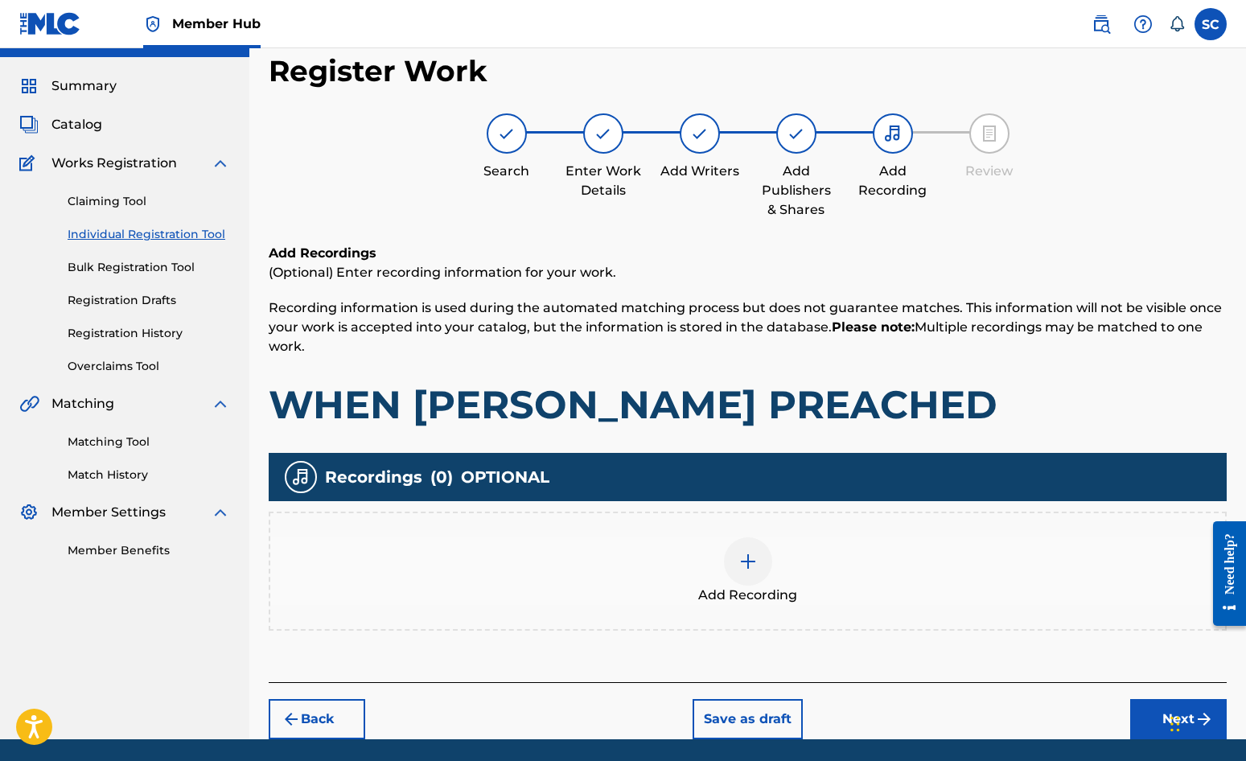
scroll to position [72, 0]
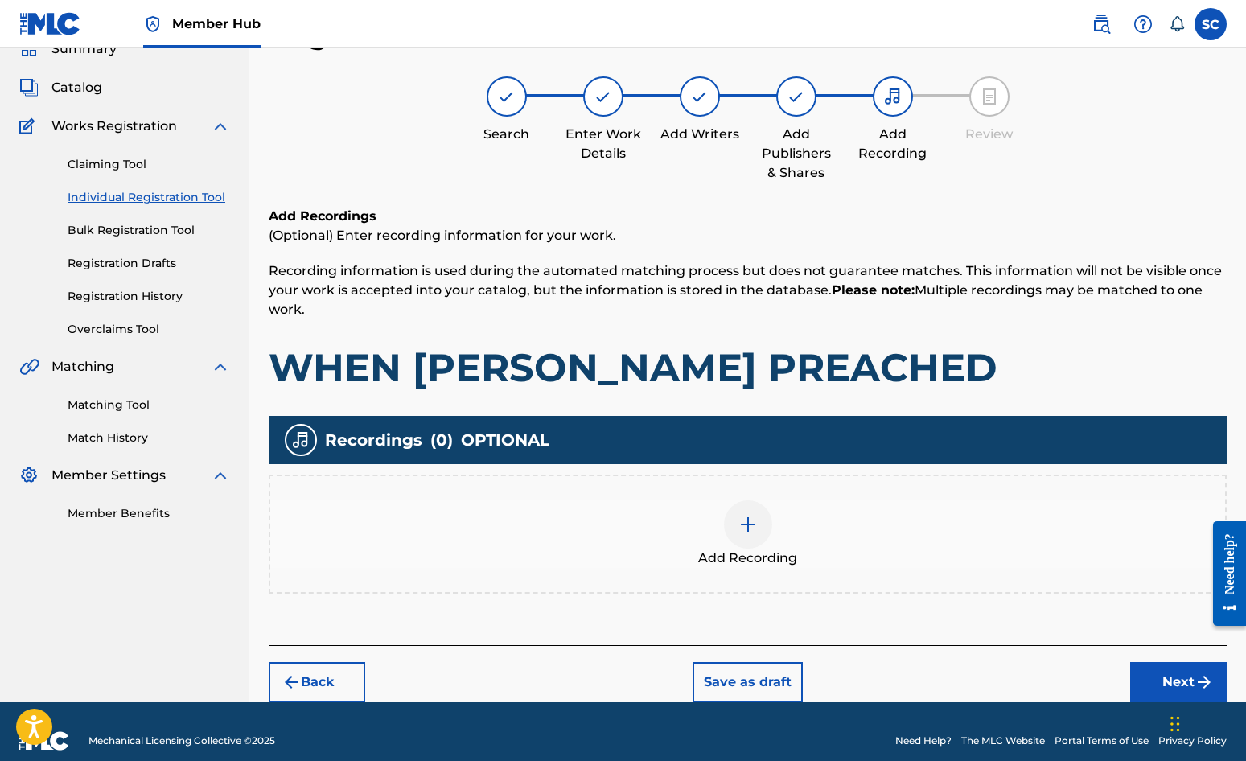
click at [747, 519] on img at bounding box center [748, 524] width 19 height 19
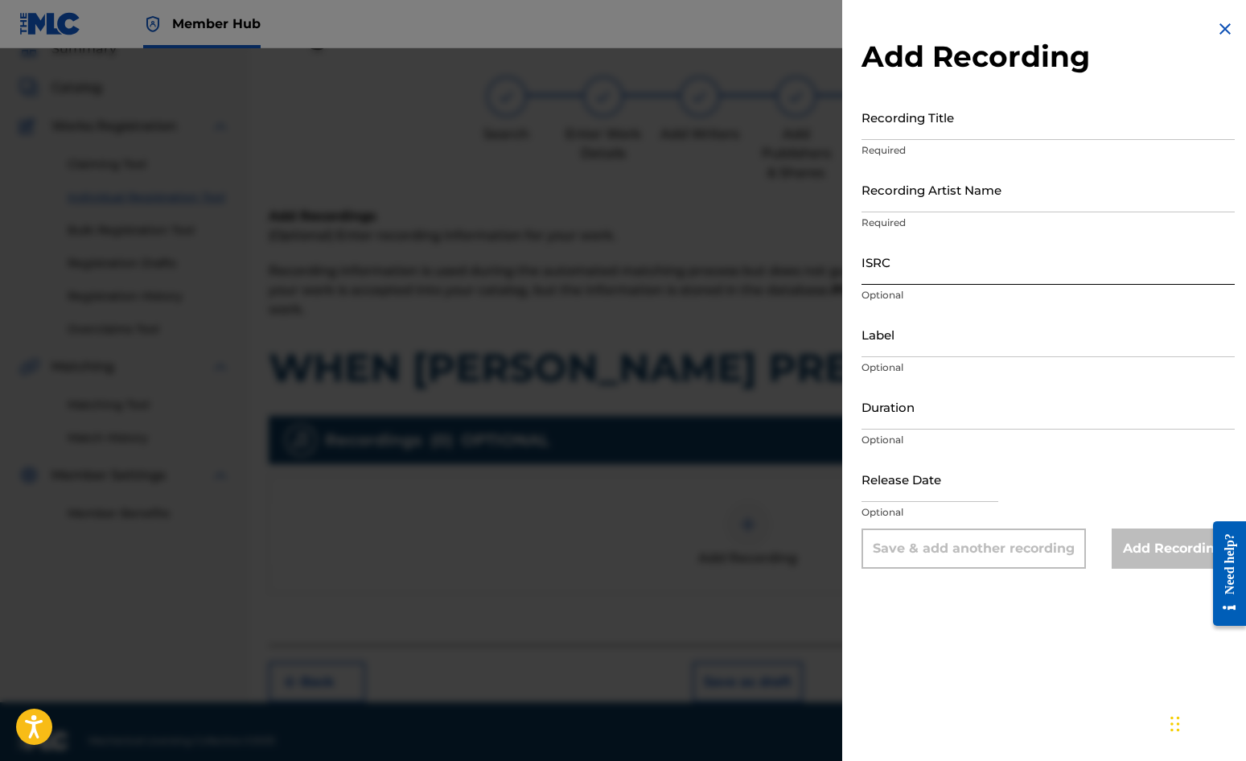
click at [898, 264] on input "ISRC" at bounding box center [1048, 262] width 373 height 46
paste input "GBDPR0500034"
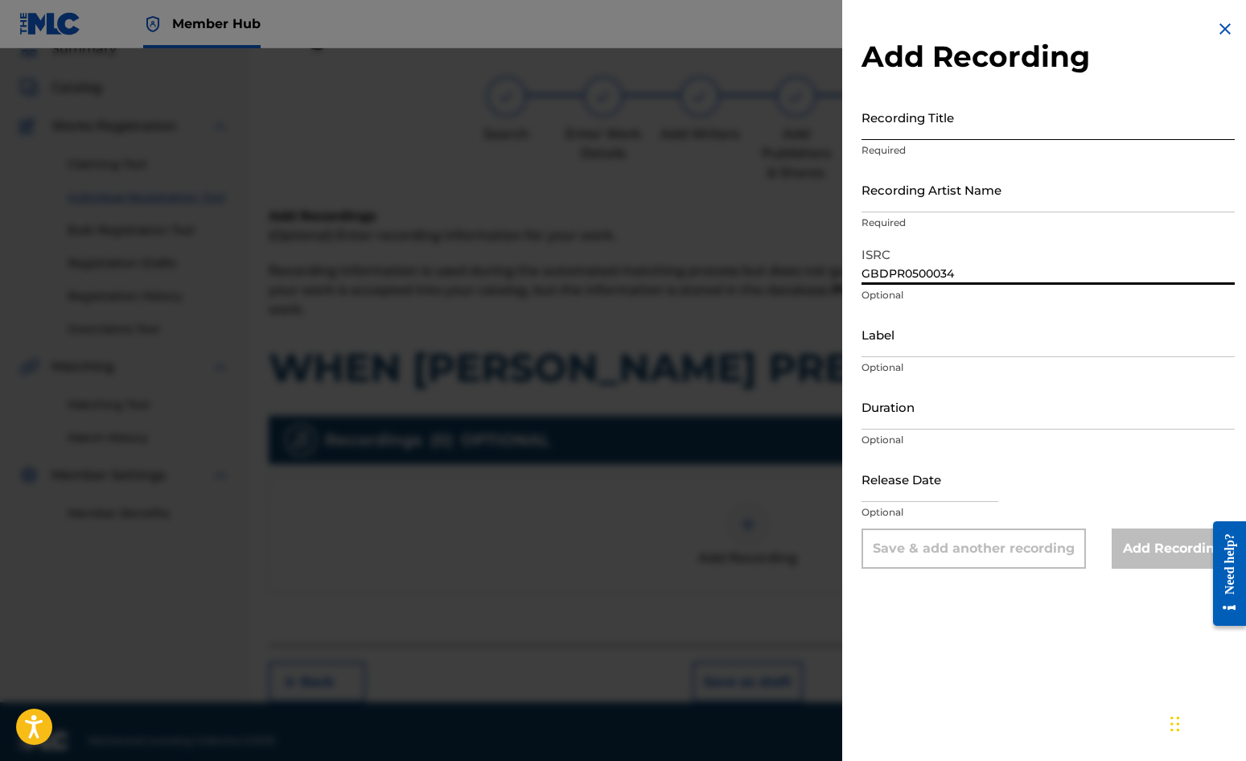
click at [900, 117] on input "Recording Title" at bounding box center [1048, 117] width 373 height 46
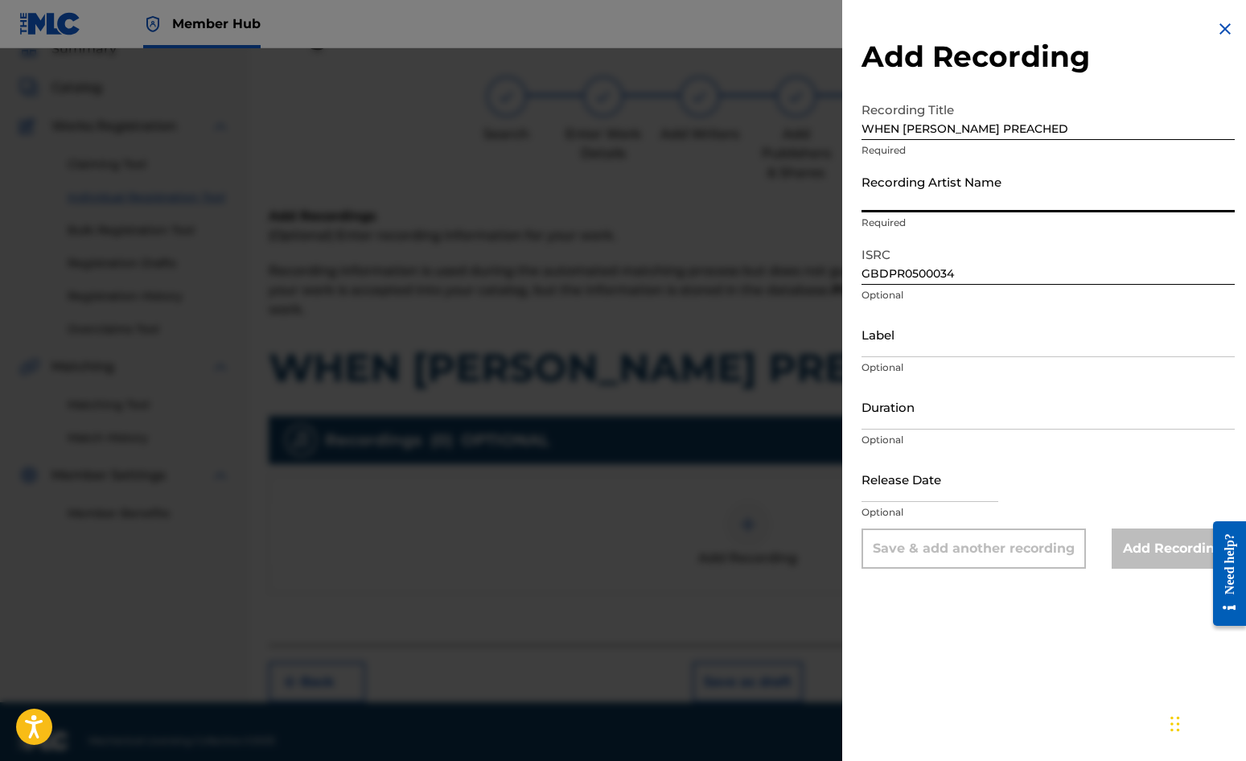
click at [884, 202] on input "Recording Artist Name" at bounding box center [1048, 190] width 373 height 46
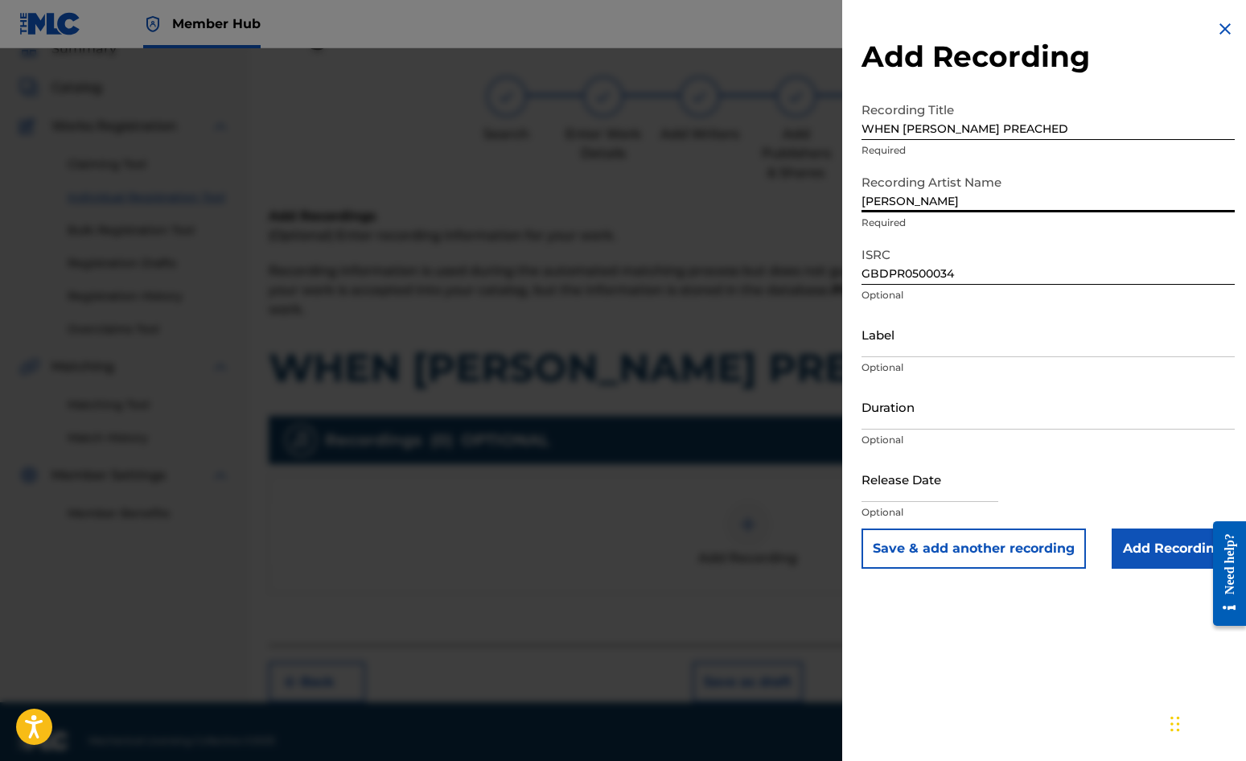
click at [859, 241] on div "Add Recording Recording Title WHEN [PERSON_NAME] PREACHED Required Recording Ar…" at bounding box center [1048, 294] width 412 height 588
click at [892, 392] on input "Duration" at bounding box center [1048, 407] width 373 height 46
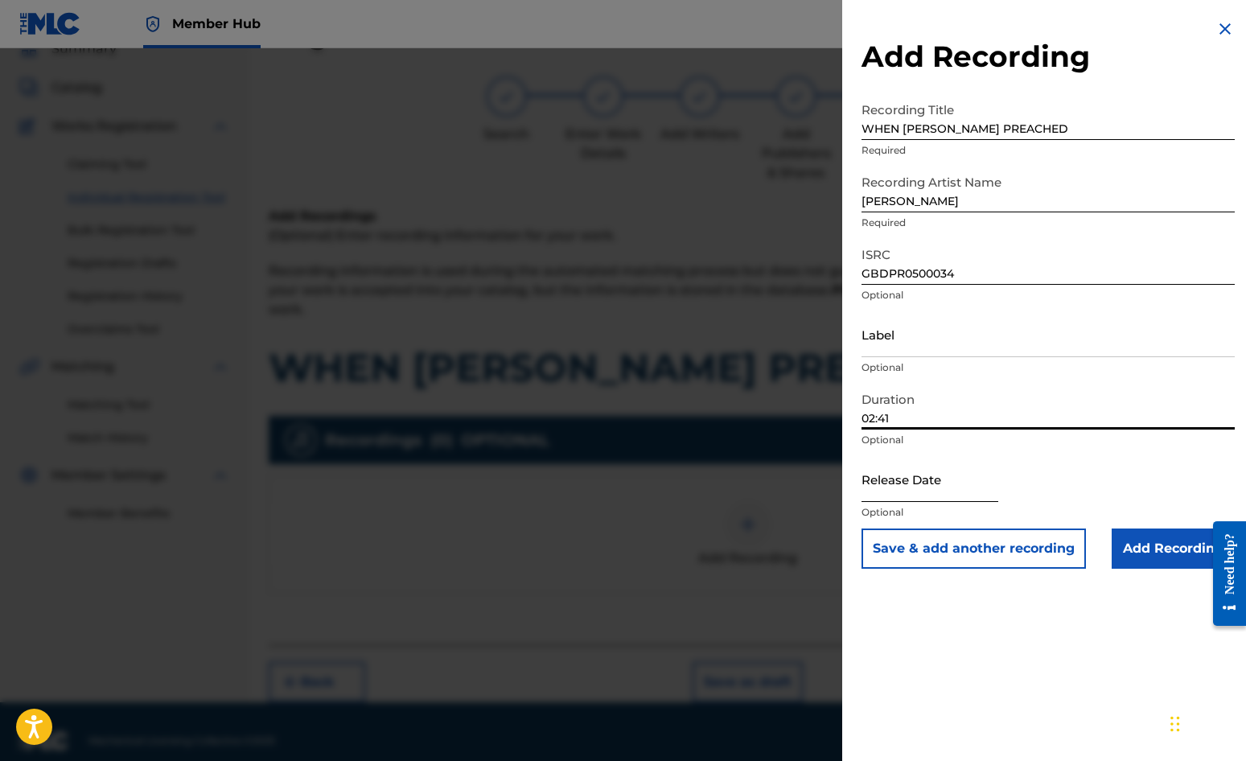
click at [892, 476] on input "text" at bounding box center [930, 479] width 137 height 46
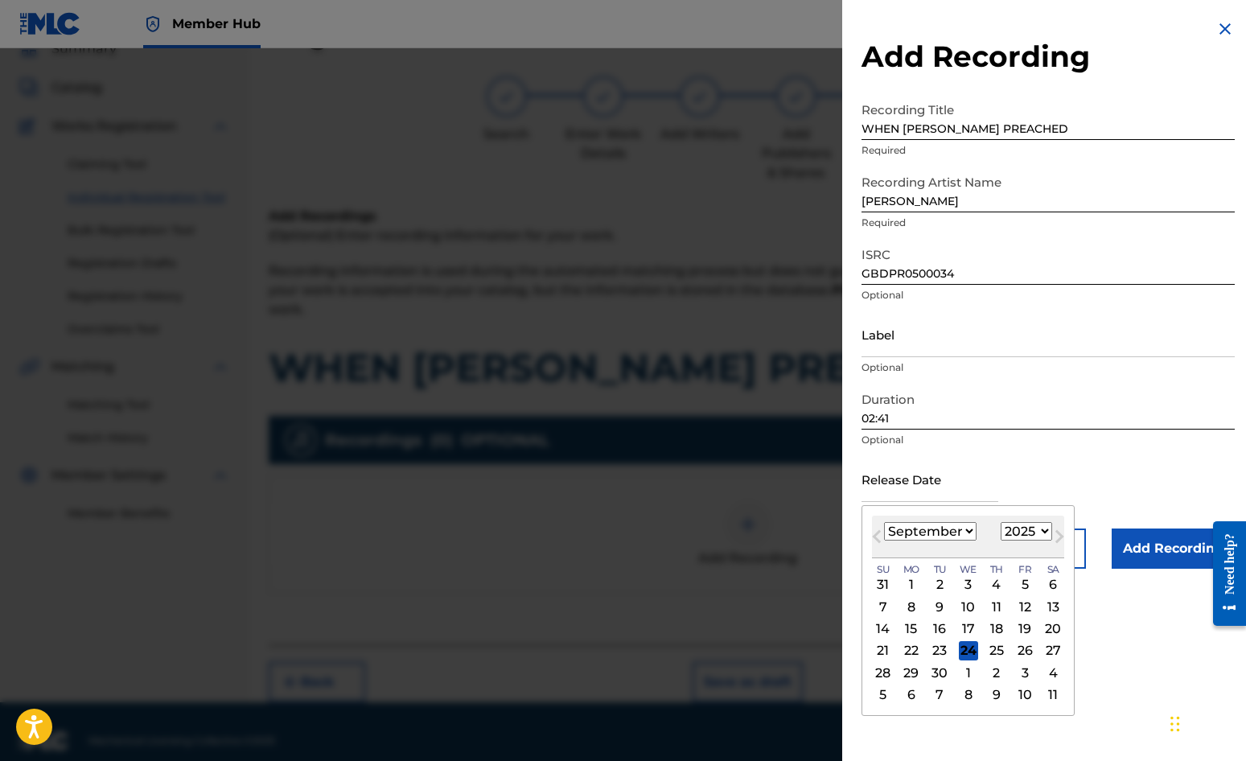
click at [873, 515] on div "Previous Month Next Month [DATE] January February March April May June July Aug…" at bounding box center [968, 610] width 213 height 211
click at [1042, 532] on select "1900 1901 1902 1903 1904 1905 1906 1907 1908 1909 1910 1911 1912 1913 1914 1915…" at bounding box center [1026, 531] width 51 height 19
click at [1001, 522] on select "1900 1901 1902 1903 1904 1905 1906 1907 1908 1909 1910 1911 1912 1913 1914 1915…" at bounding box center [1026, 531] width 51 height 19
click at [966, 533] on select "January February March April May June July August September October November De…" at bounding box center [930, 531] width 93 height 19
click at [884, 522] on select "January February March April May June July August September October November De…" at bounding box center [930, 531] width 93 height 19
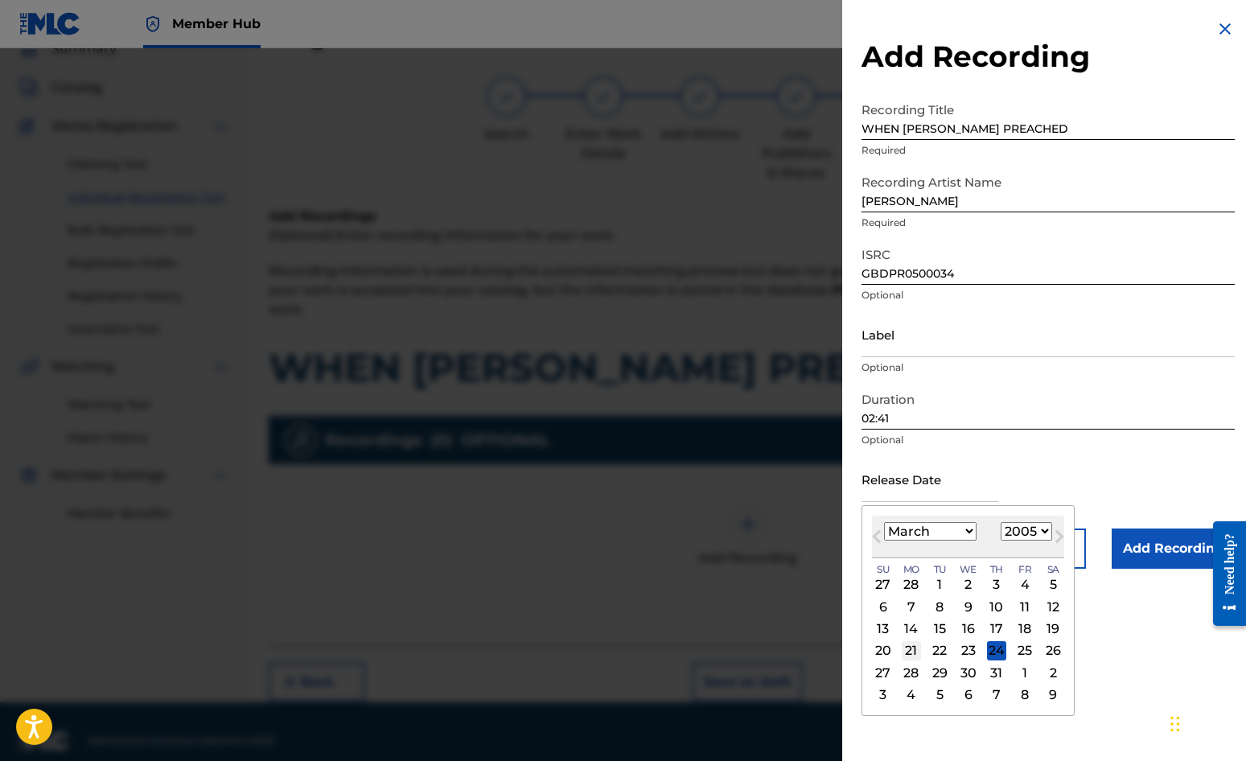
click at [919, 650] on div "21" at bounding box center [911, 650] width 19 height 19
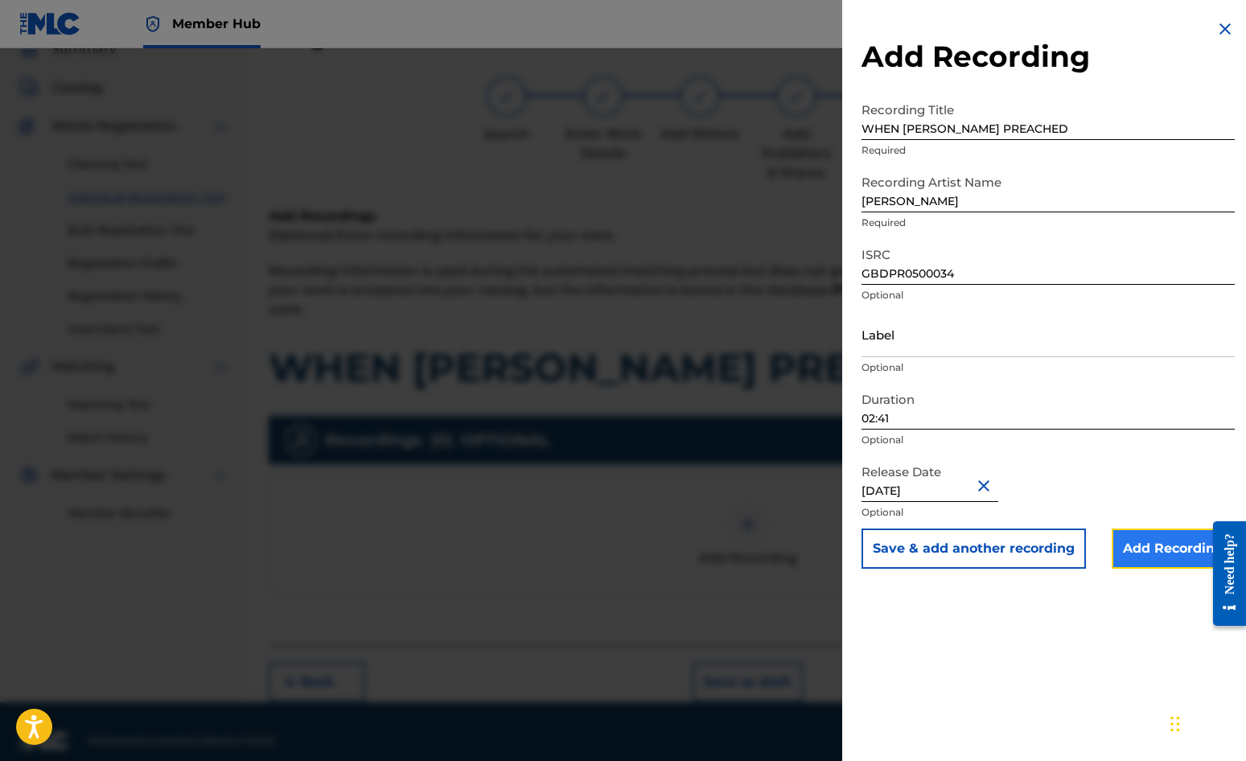
click at [1127, 544] on input "Add Recording" at bounding box center [1173, 549] width 123 height 40
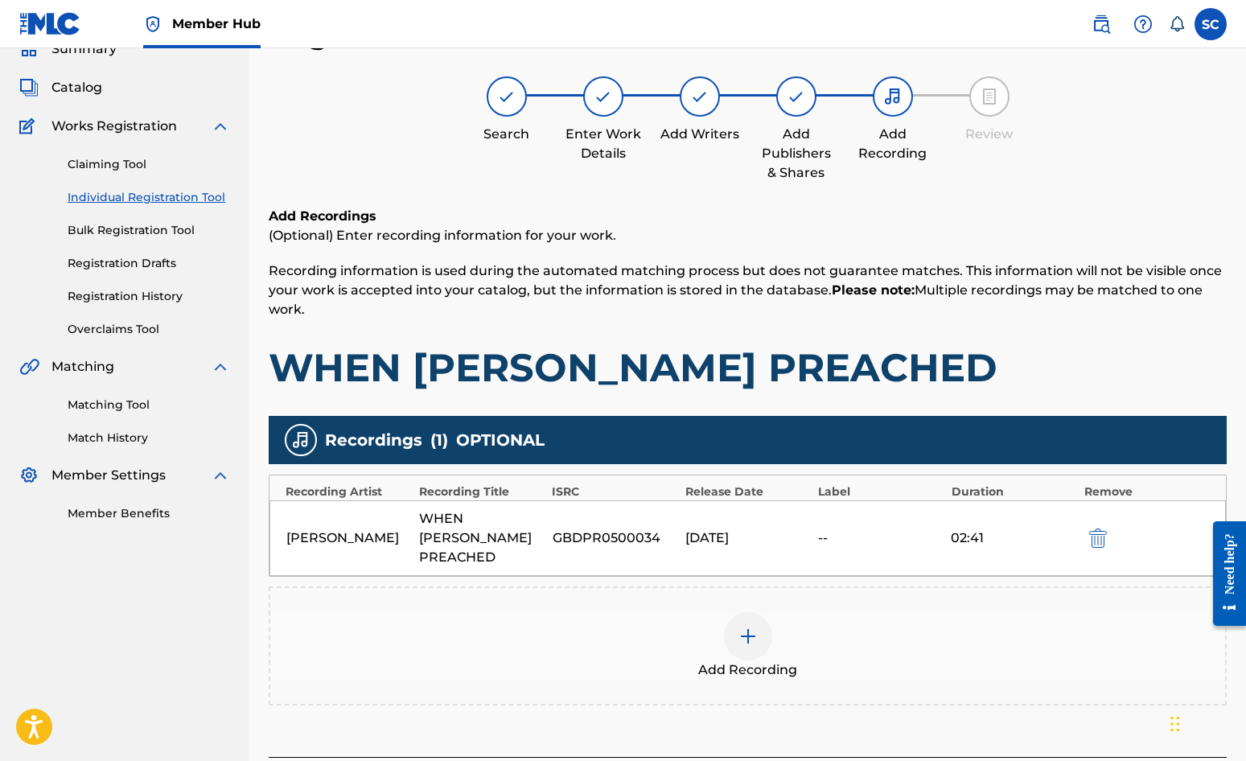
scroll to position [183, 0]
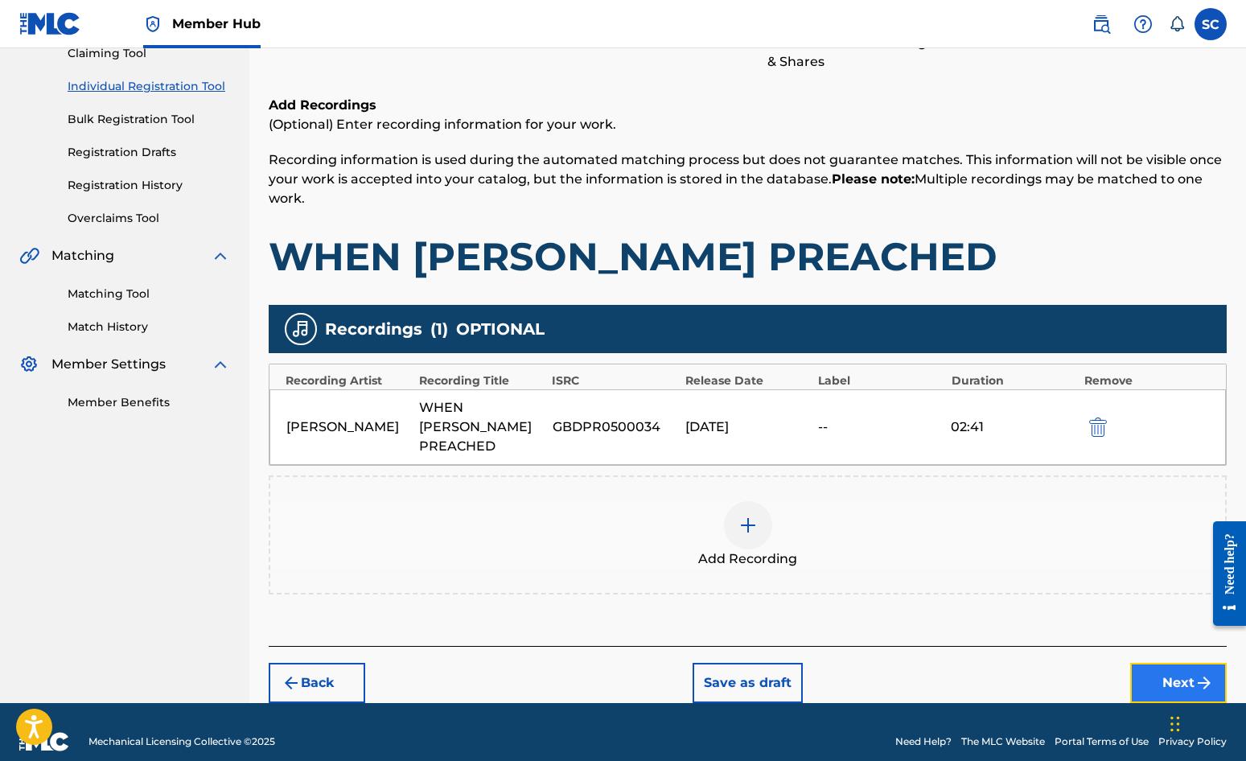
click at [1127, 665] on button "Next" at bounding box center [1179, 683] width 97 height 40
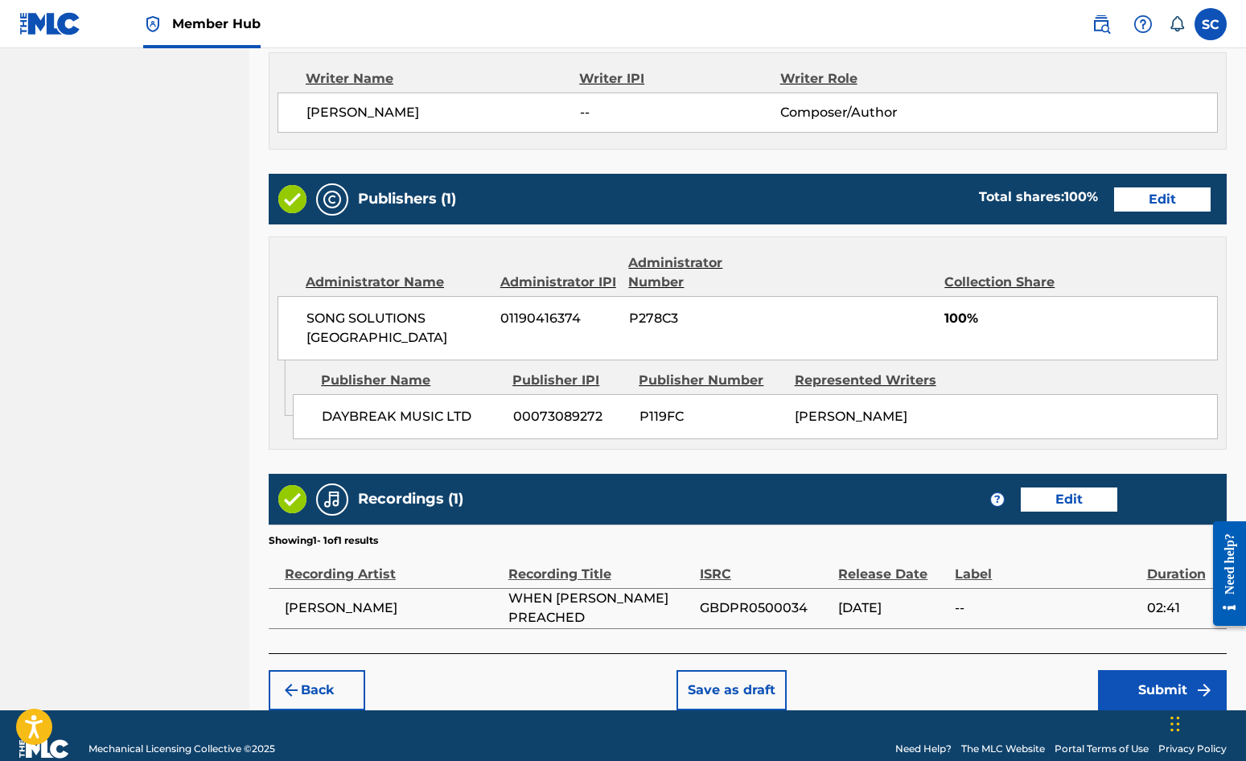
scroll to position [691, 0]
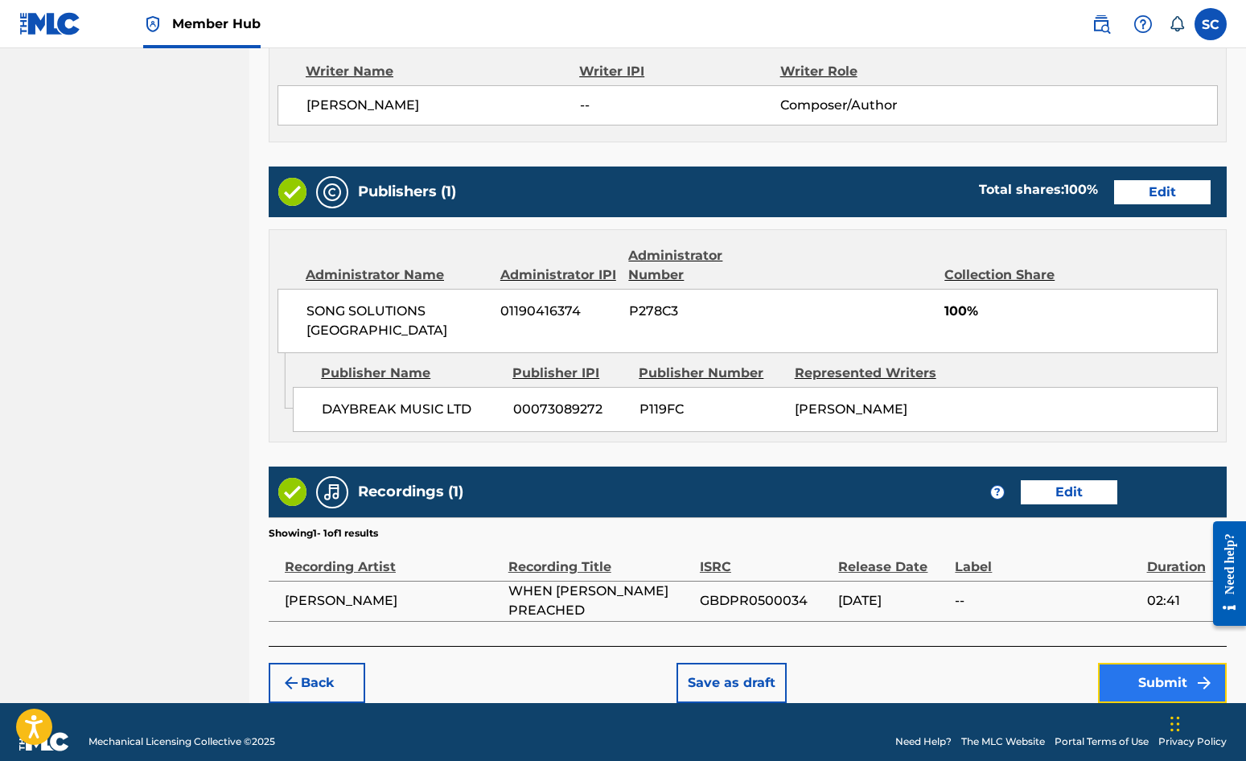
click at [1127, 665] on button "Submit" at bounding box center [1162, 683] width 129 height 40
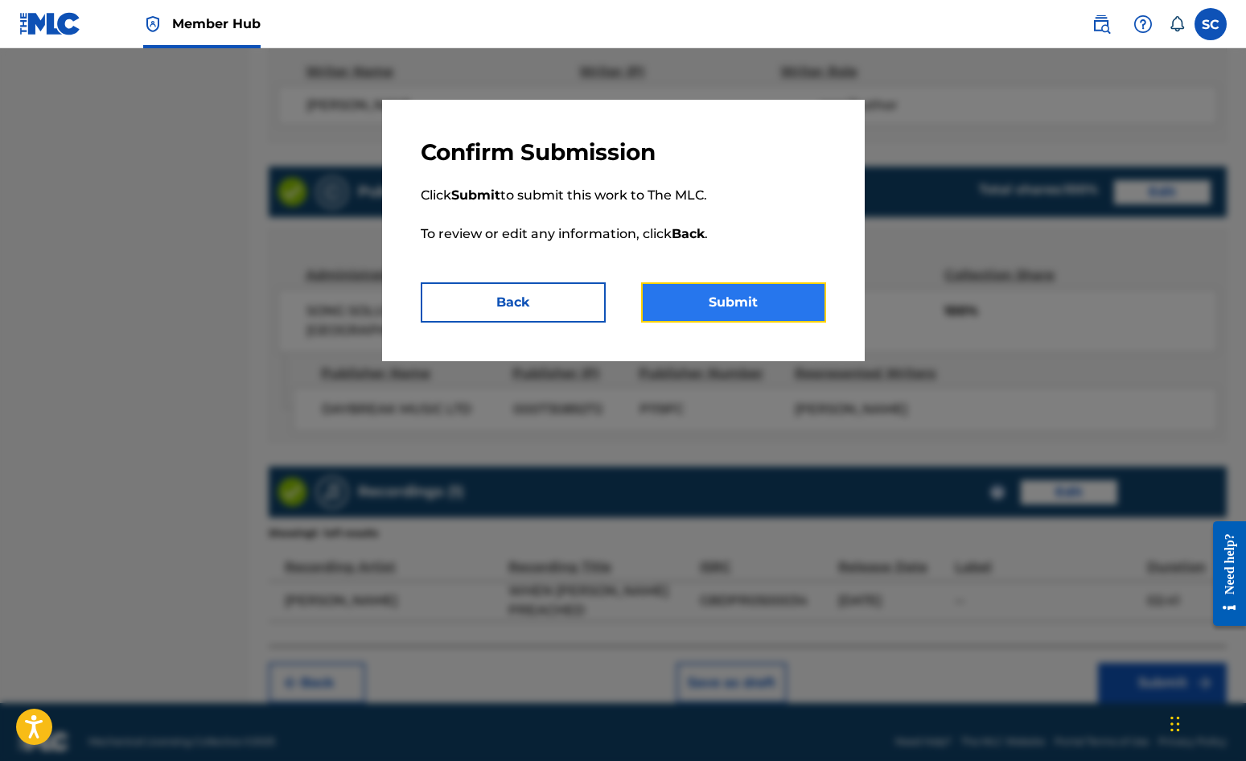
click at [721, 303] on button "Submit" at bounding box center [733, 302] width 185 height 40
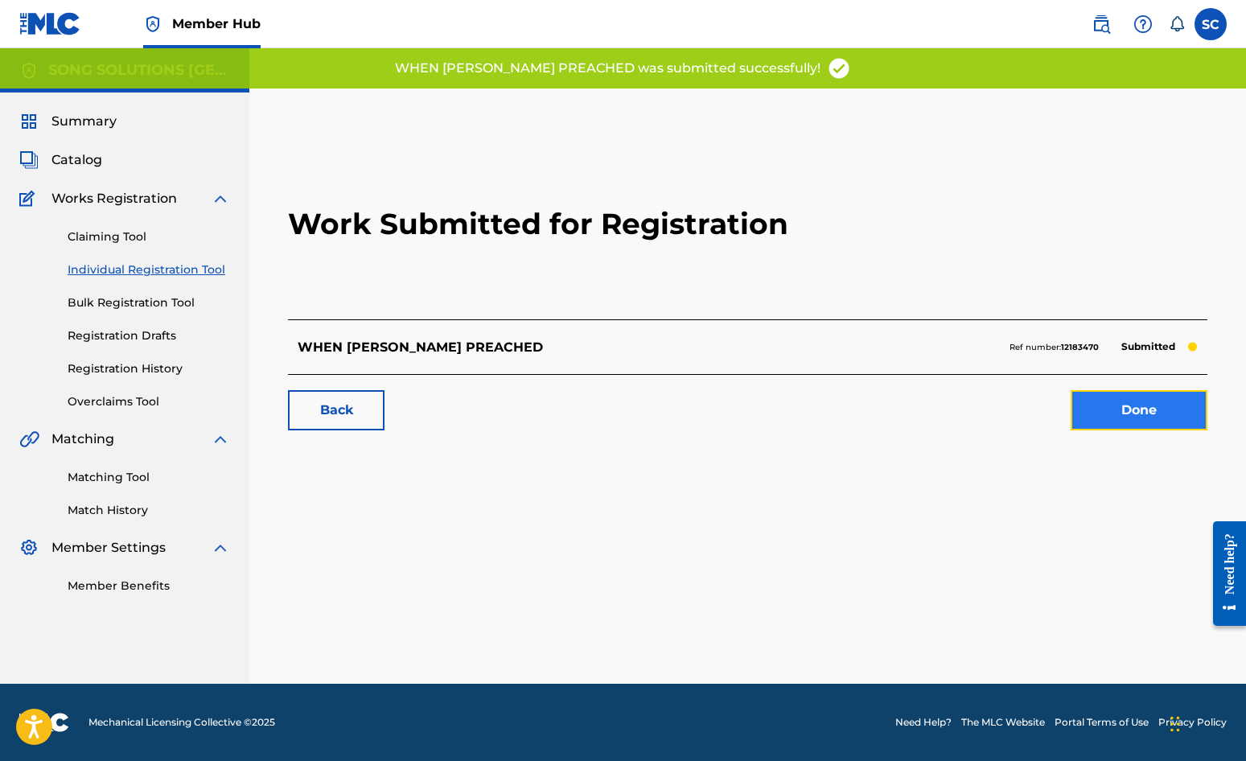
click at [1127, 416] on link "Done" at bounding box center [1139, 410] width 137 height 40
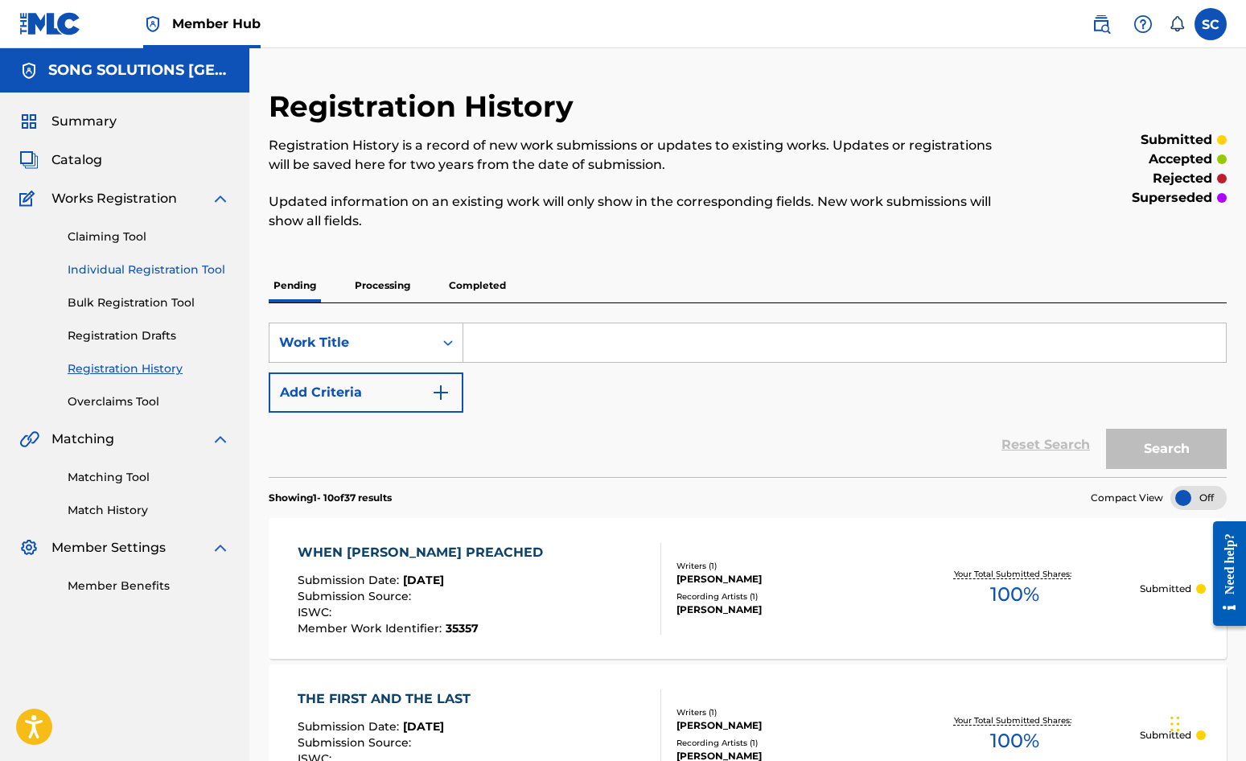
click at [125, 263] on link "Individual Registration Tool" at bounding box center [149, 270] width 163 height 17
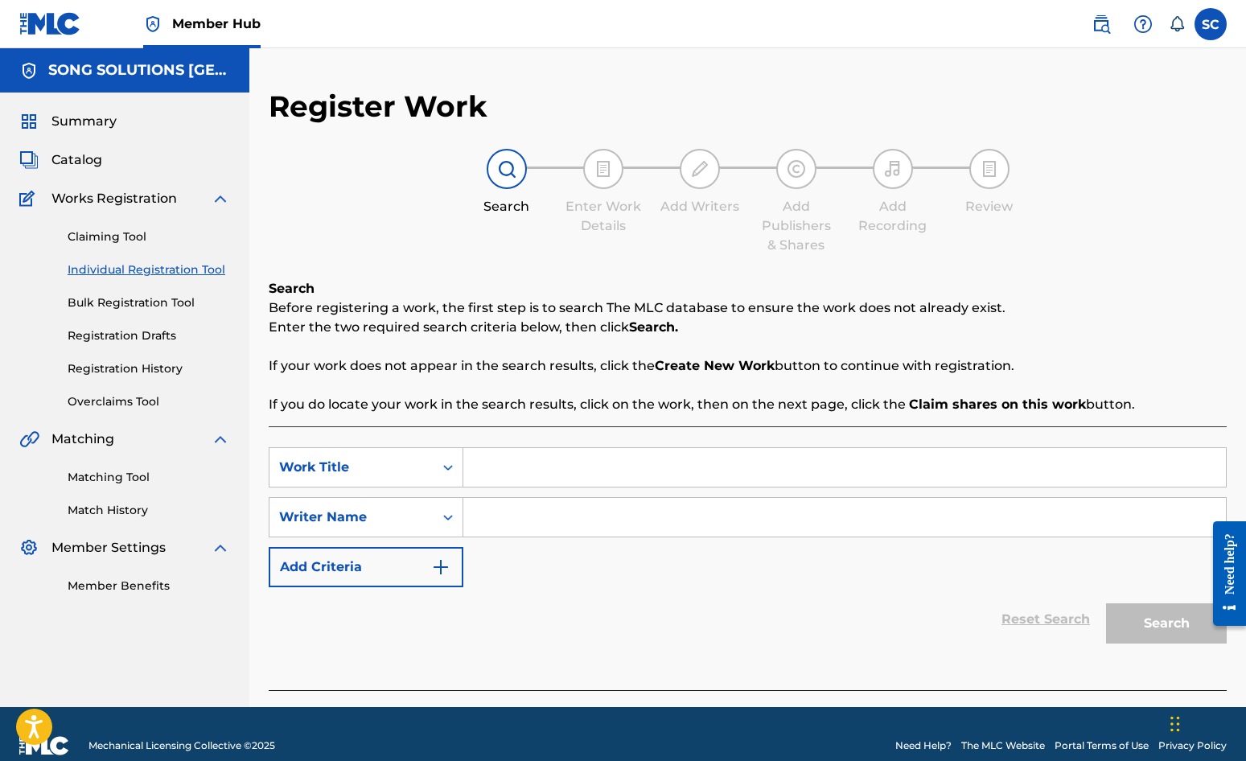
click at [542, 476] on input "Search Form" at bounding box center [844, 467] width 763 height 39
click at [551, 514] on input "Search Form" at bounding box center [844, 517] width 763 height 39
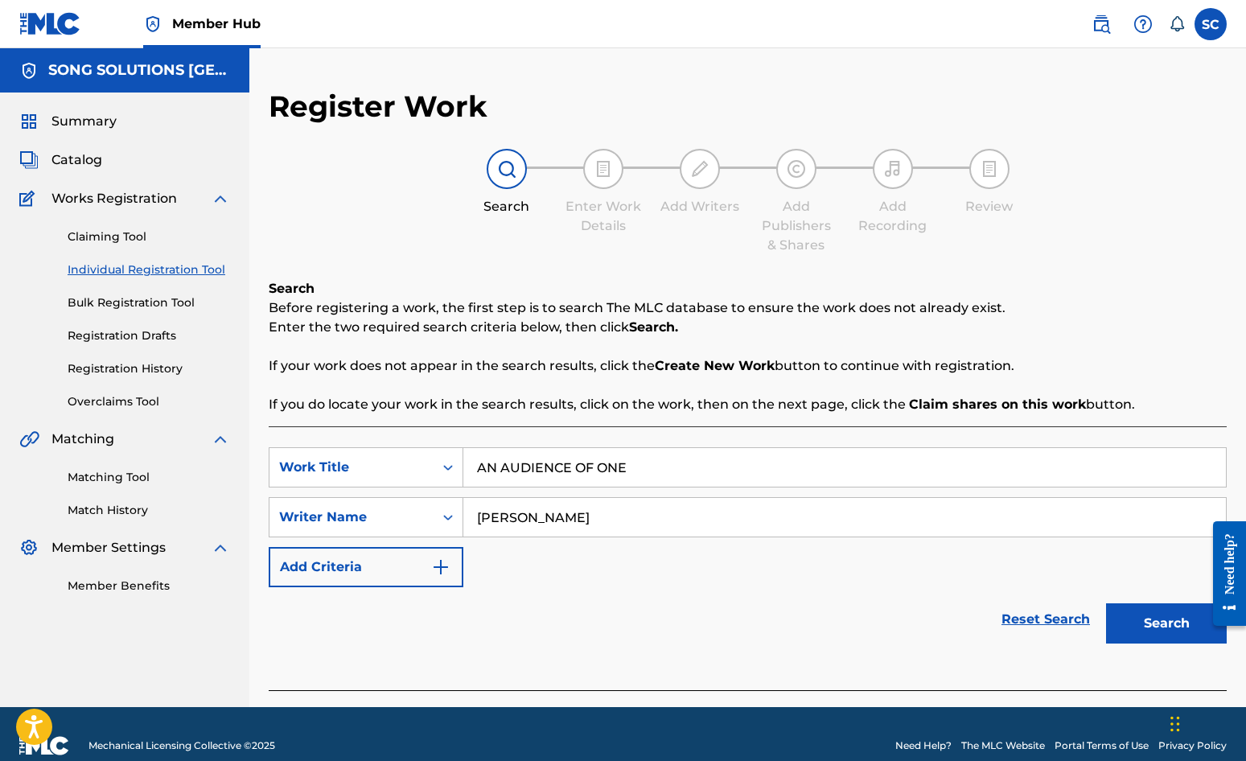
click at [1106, 603] on button "Search" at bounding box center [1166, 623] width 121 height 40
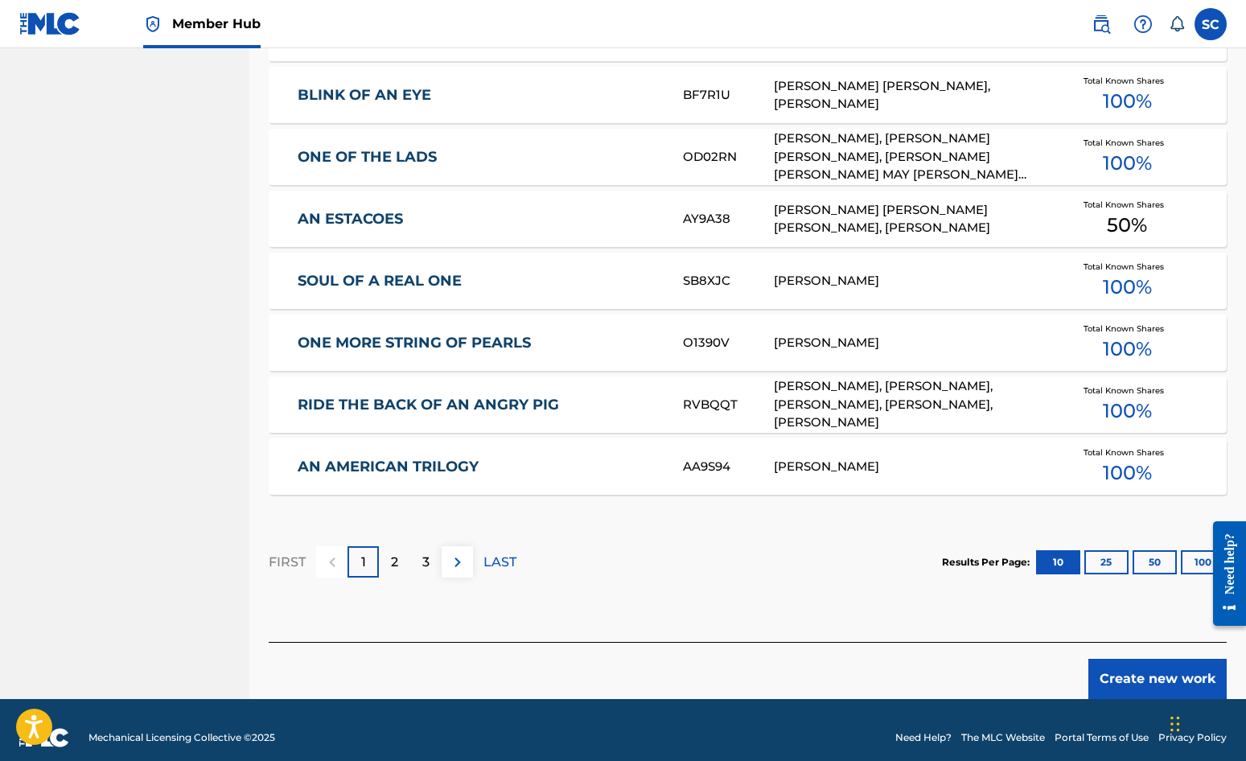
scroll to position [886, 0]
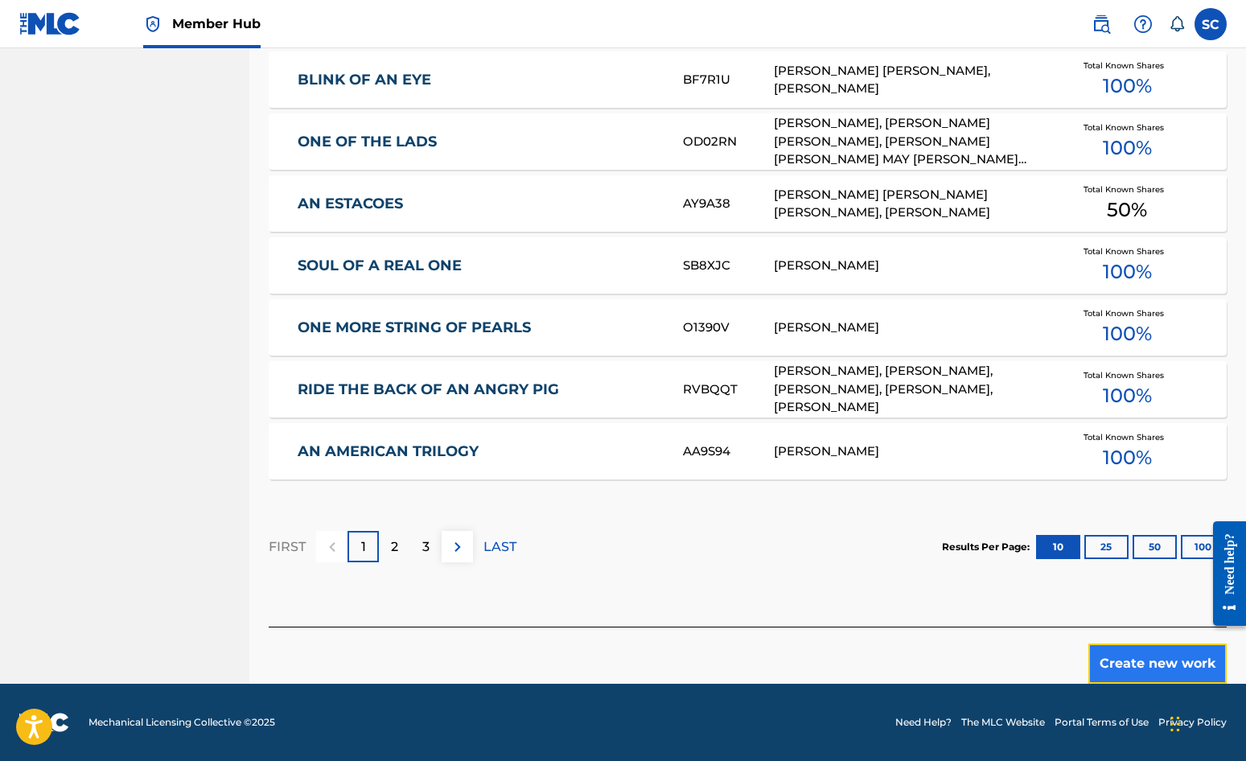
click at [1127, 654] on button "Create new work" at bounding box center [1158, 664] width 138 height 40
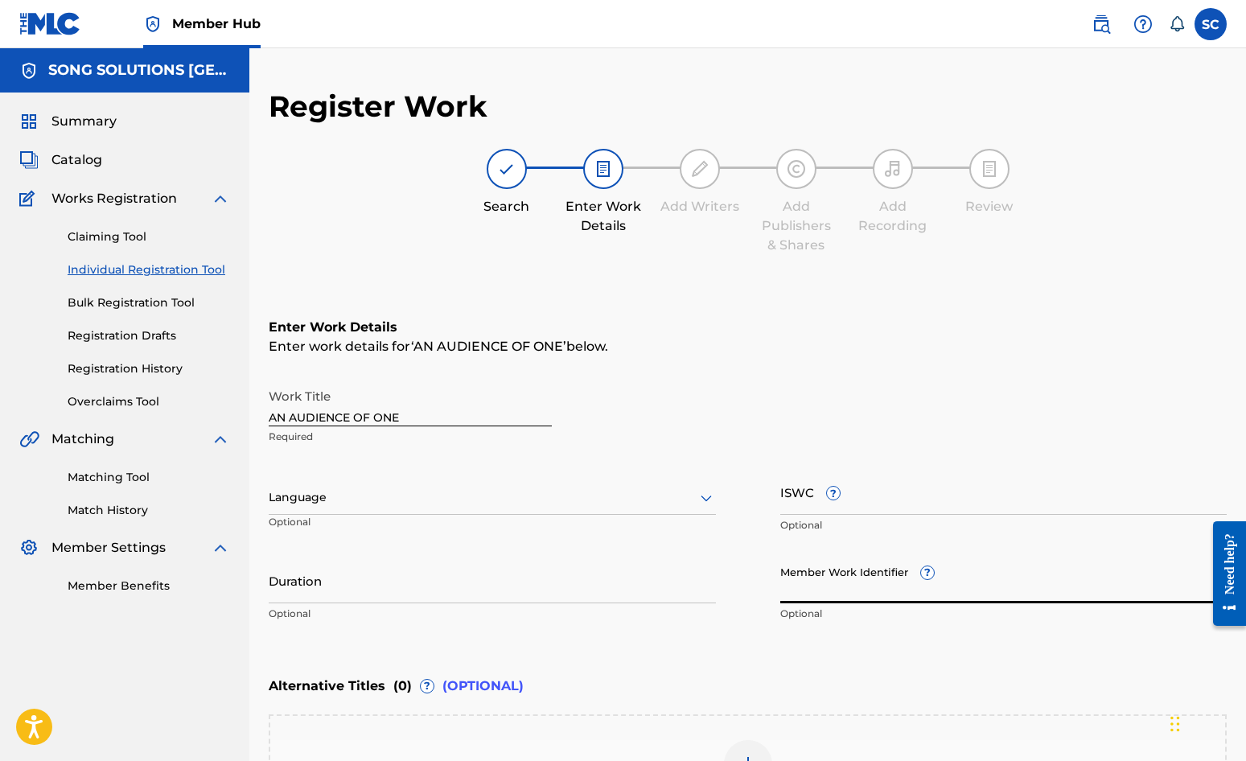
click at [822, 577] on input "Member Work Identifier ?" at bounding box center [1004, 581] width 447 height 46
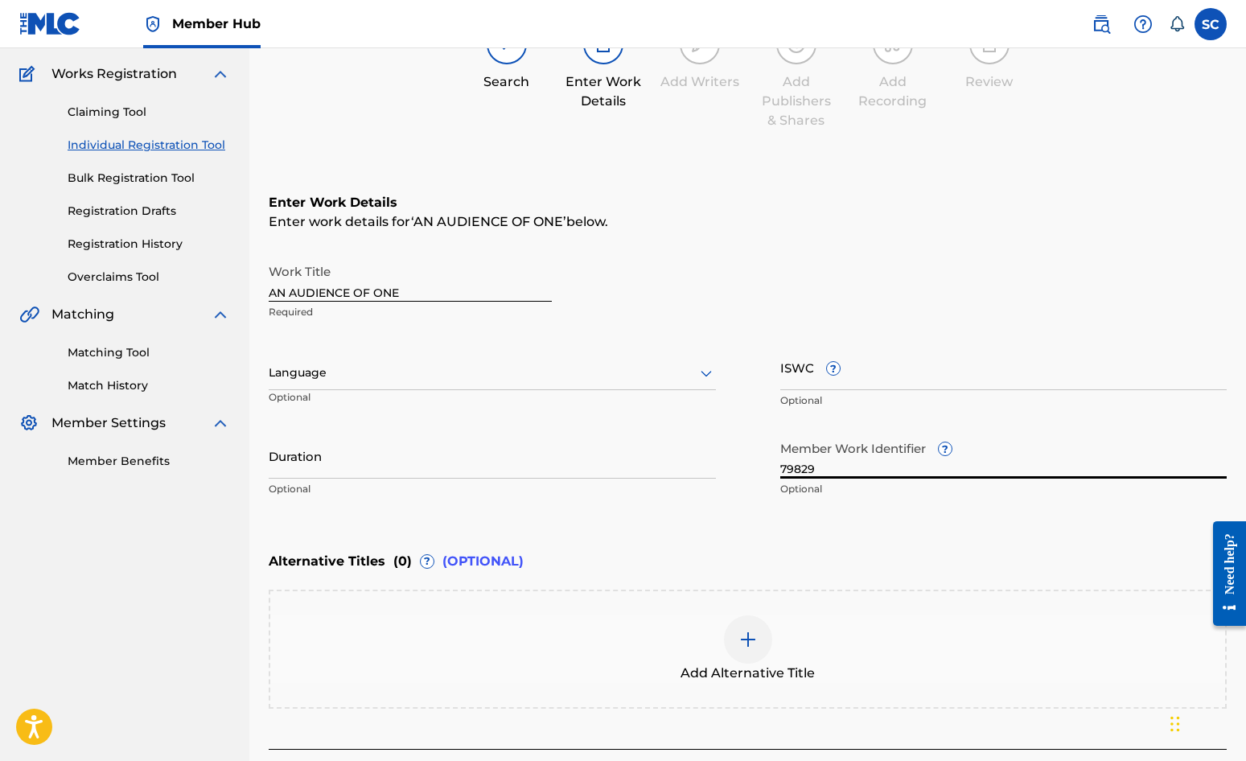
scroll to position [247, 0]
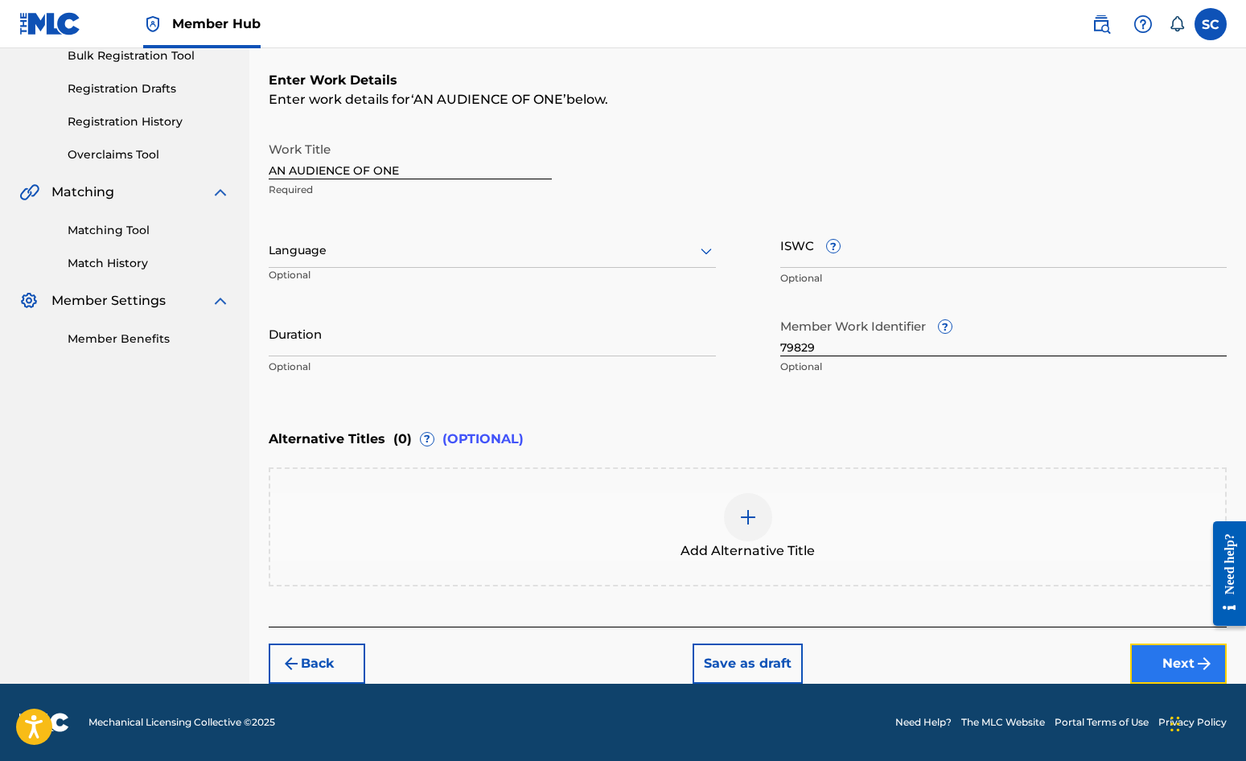
click at [1127, 660] on button "Next" at bounding box center [1179, 664] width 97 height 40
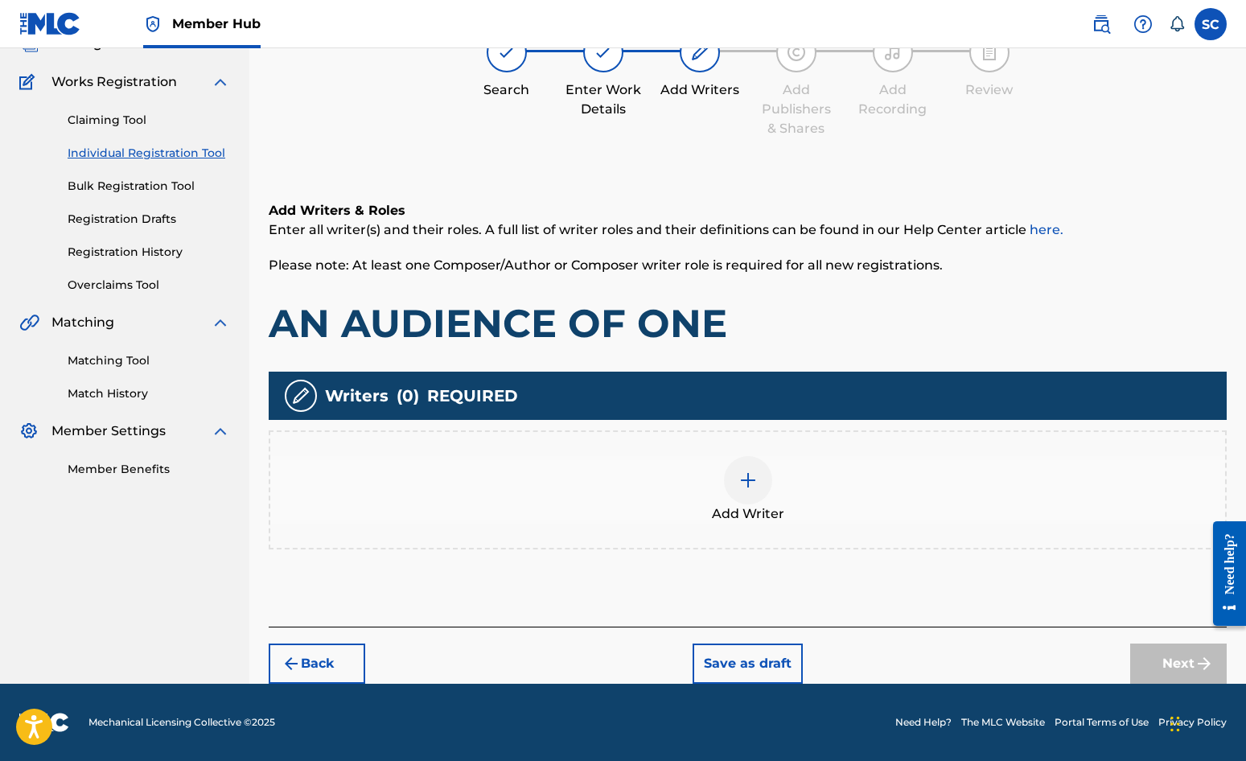
scroll to position [72, 0]
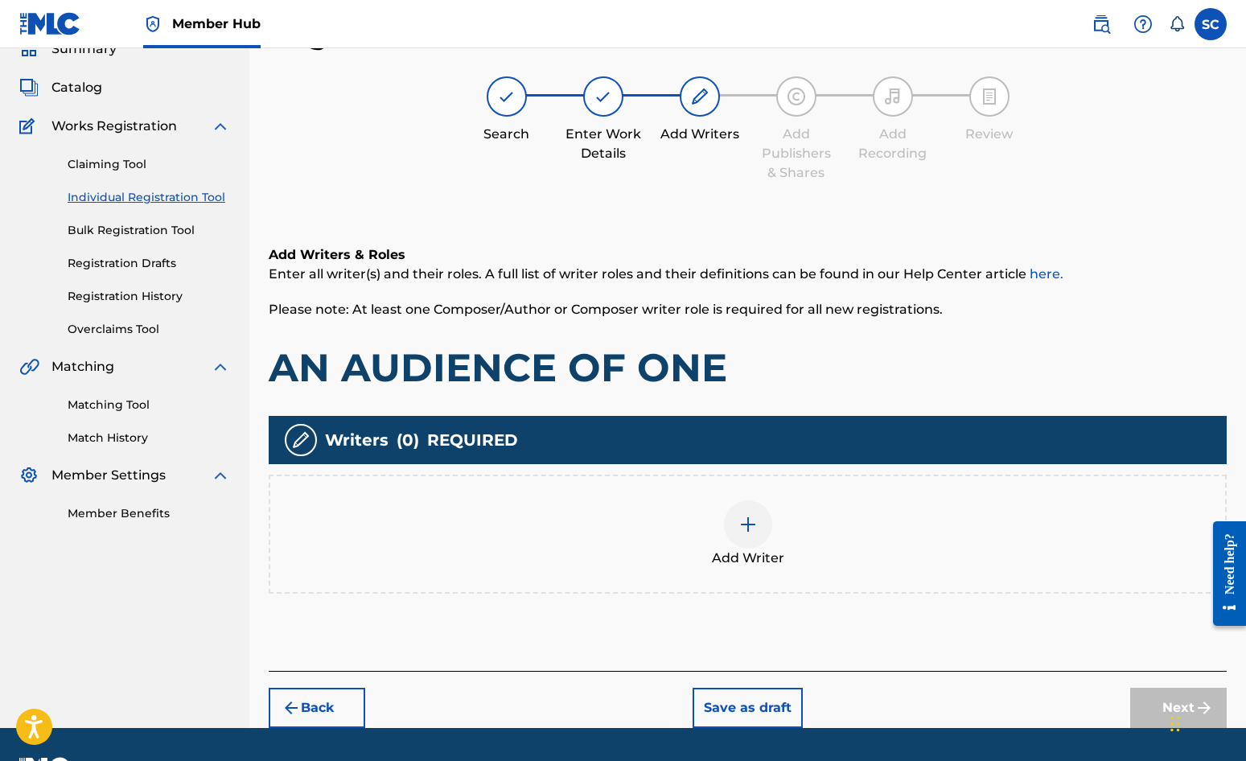
click at [746, 522] on img at bounding box center [748, 524] width 19 height 19
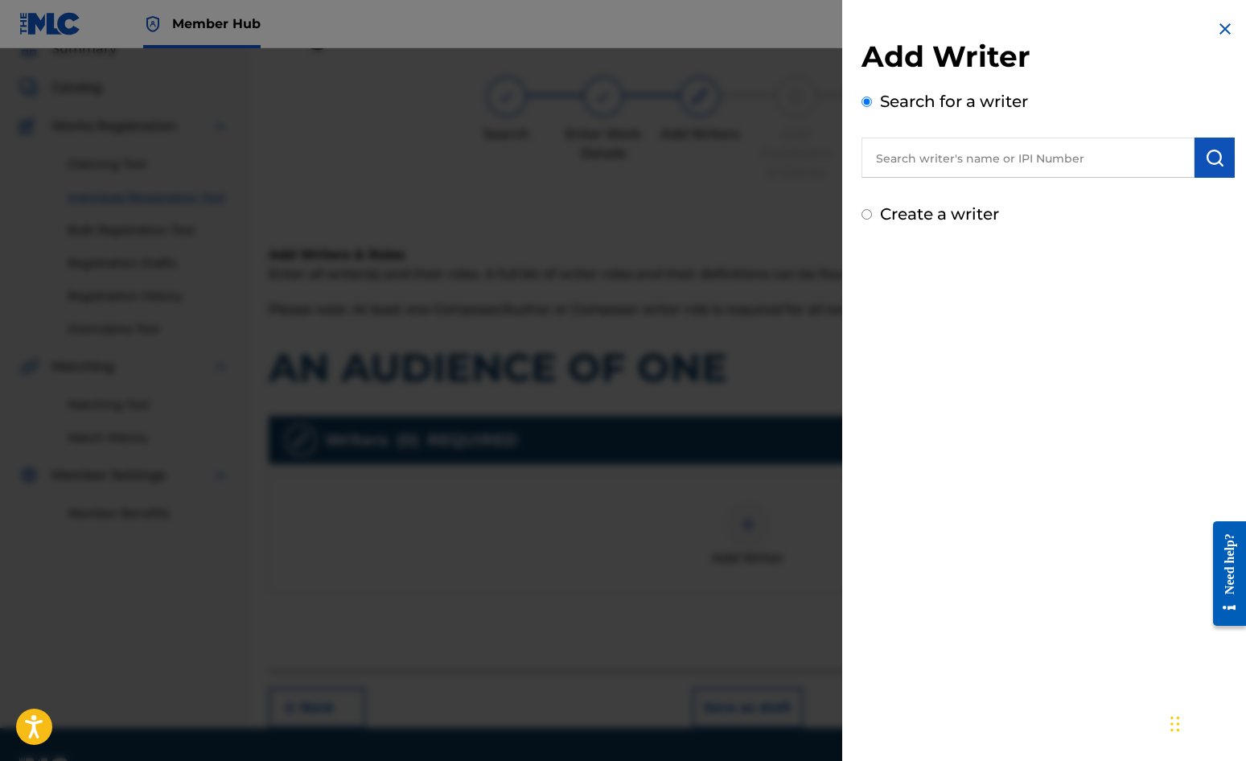
click at [957, 209] on label "Create a writer" at bounding box center [939, 213] width 119 height 19
click at [872, 209] on input "Create a writer" at bounding box center [867, 214] width 10 height 10
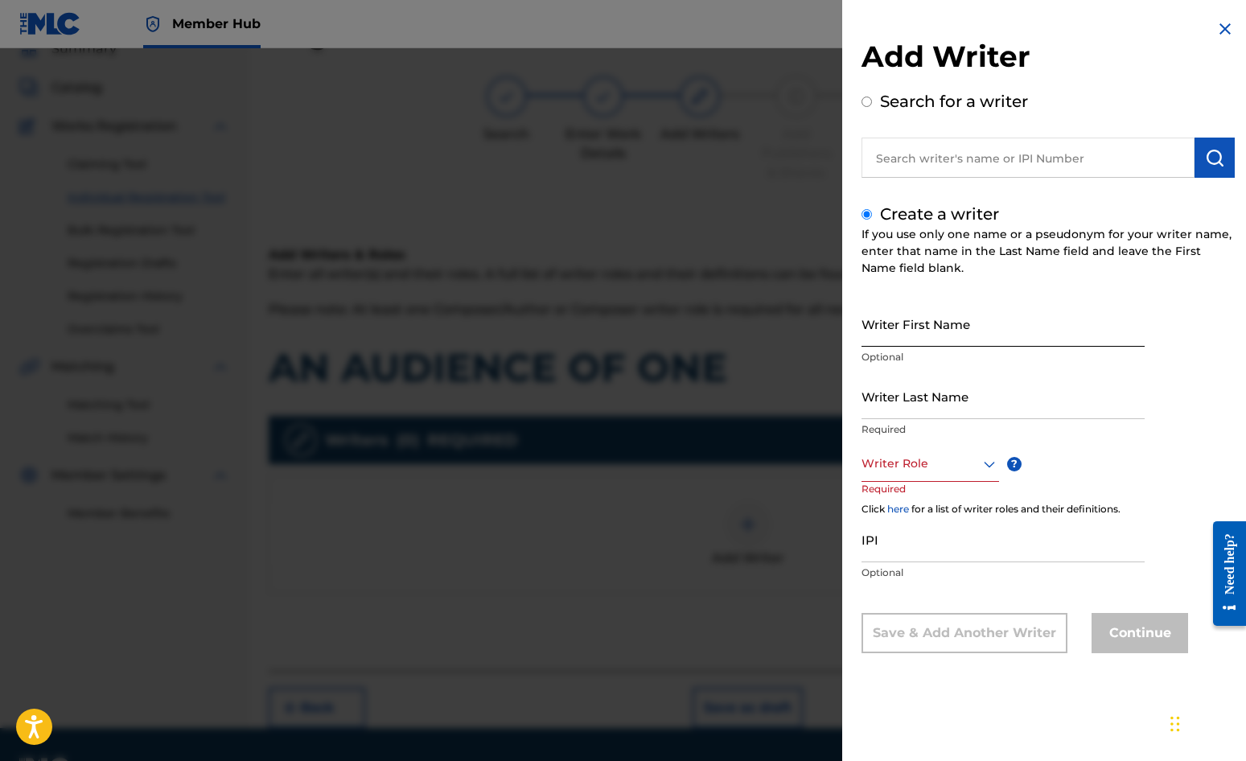
click at [940, 314] on input "Writer First Name" at bounding box center [1003, 324] width 283 height 46
click at [931, 394] on input "Writer Last Name" at bounding box center [1003, 396] width 283 height 46
click at [917, 458] on div at bounding box center [931, 464] width 138 height 20
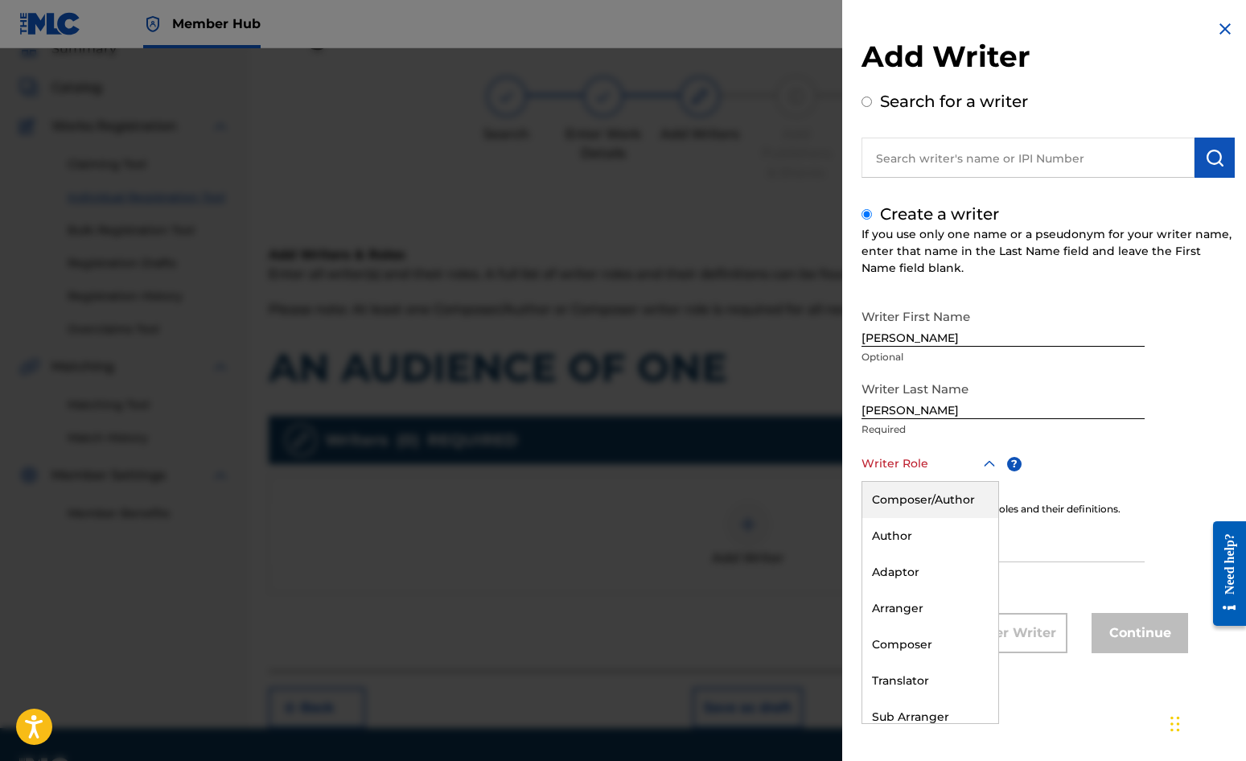
click at [915, 492] on div "Composer/Author" at bounding box center [931, 500] width 136 height 36
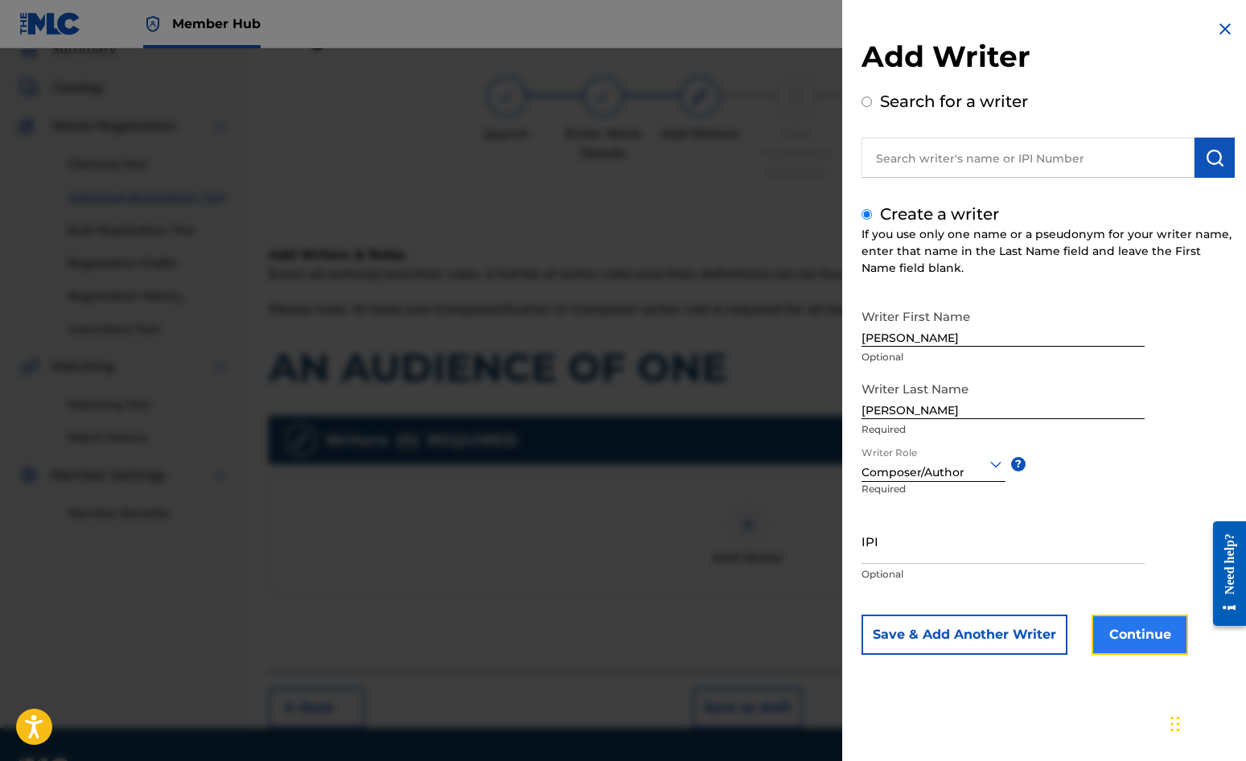
click at [1127, 637] on button "Continue" at bounding box center [1140, 635] width 97 height 40
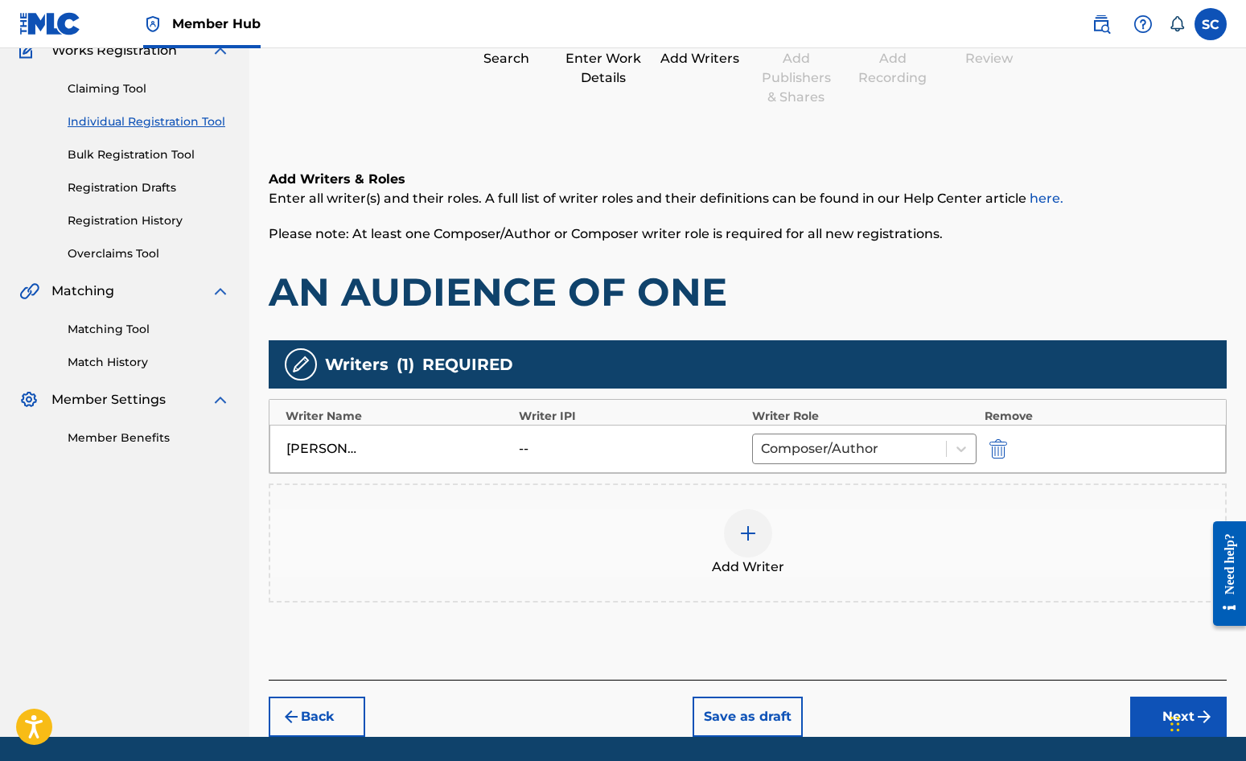
scroll to position [201, 0]
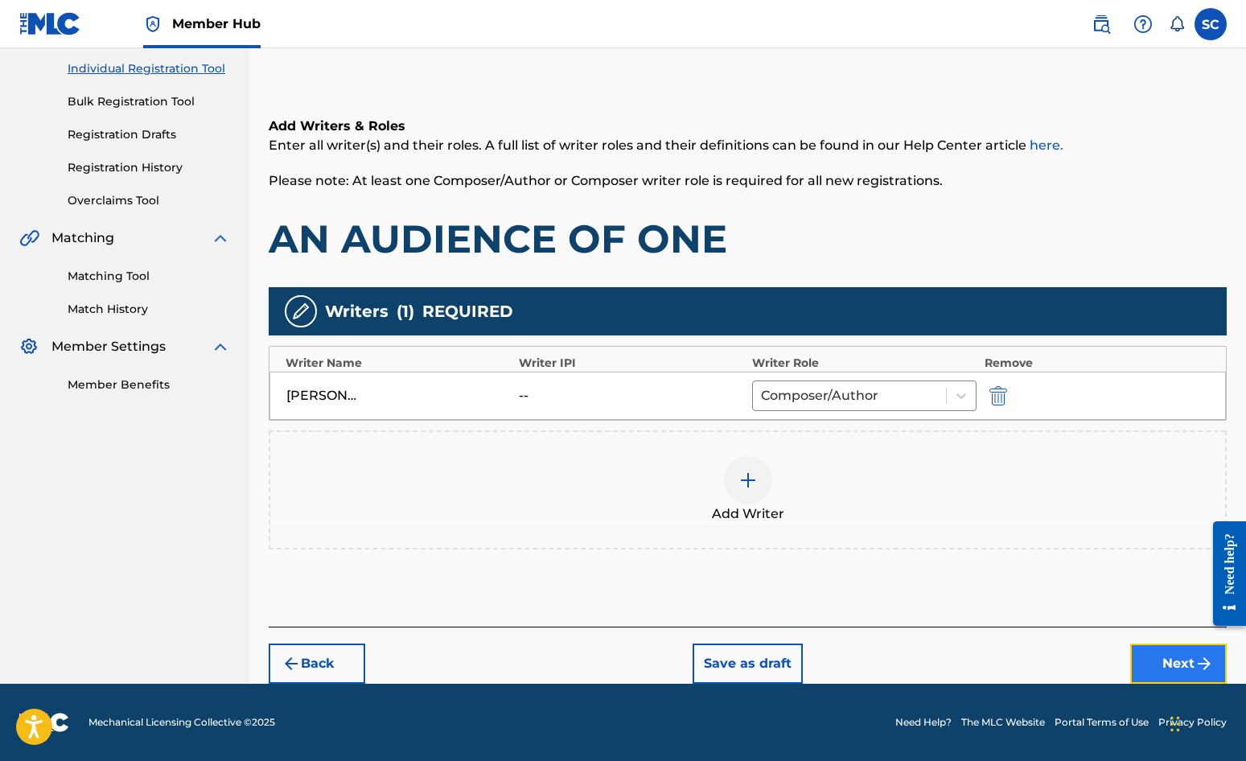
click at [1127, 661] on button "Next" at bounding box center [1179, 664] width 97 height 40
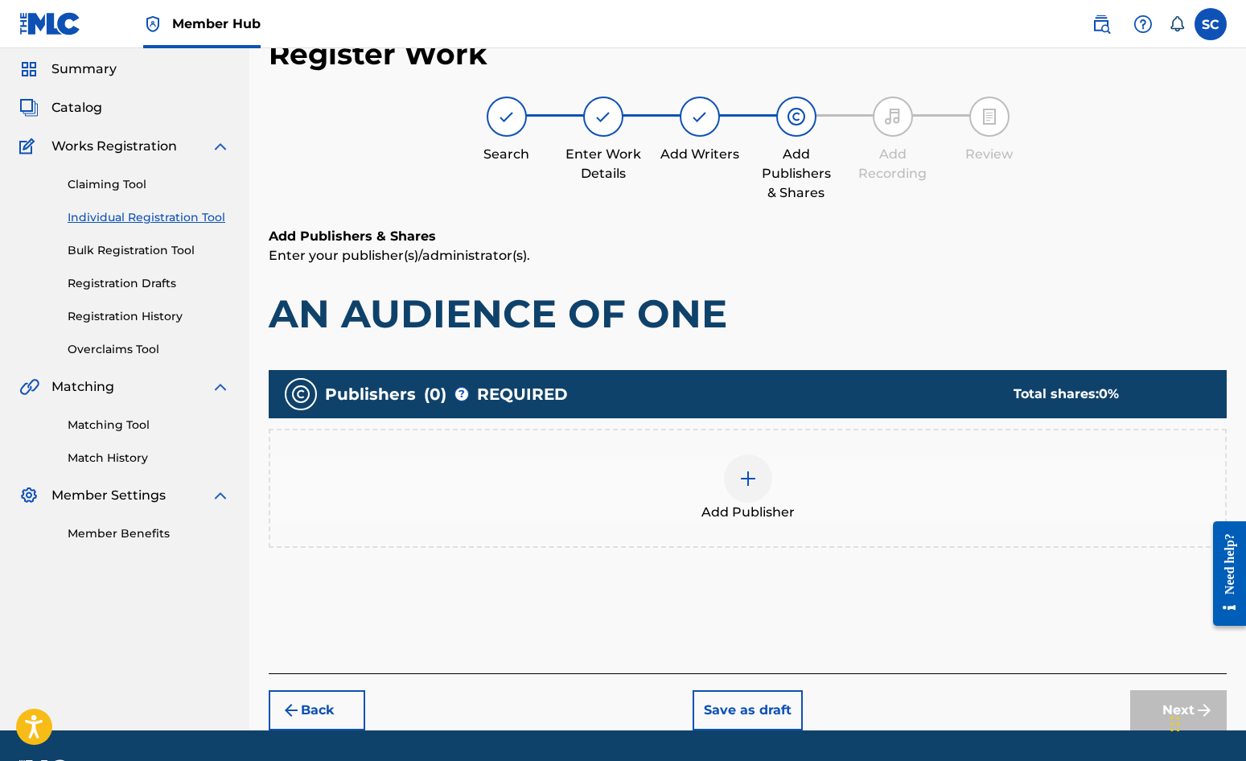
scroll to position [72, 0]
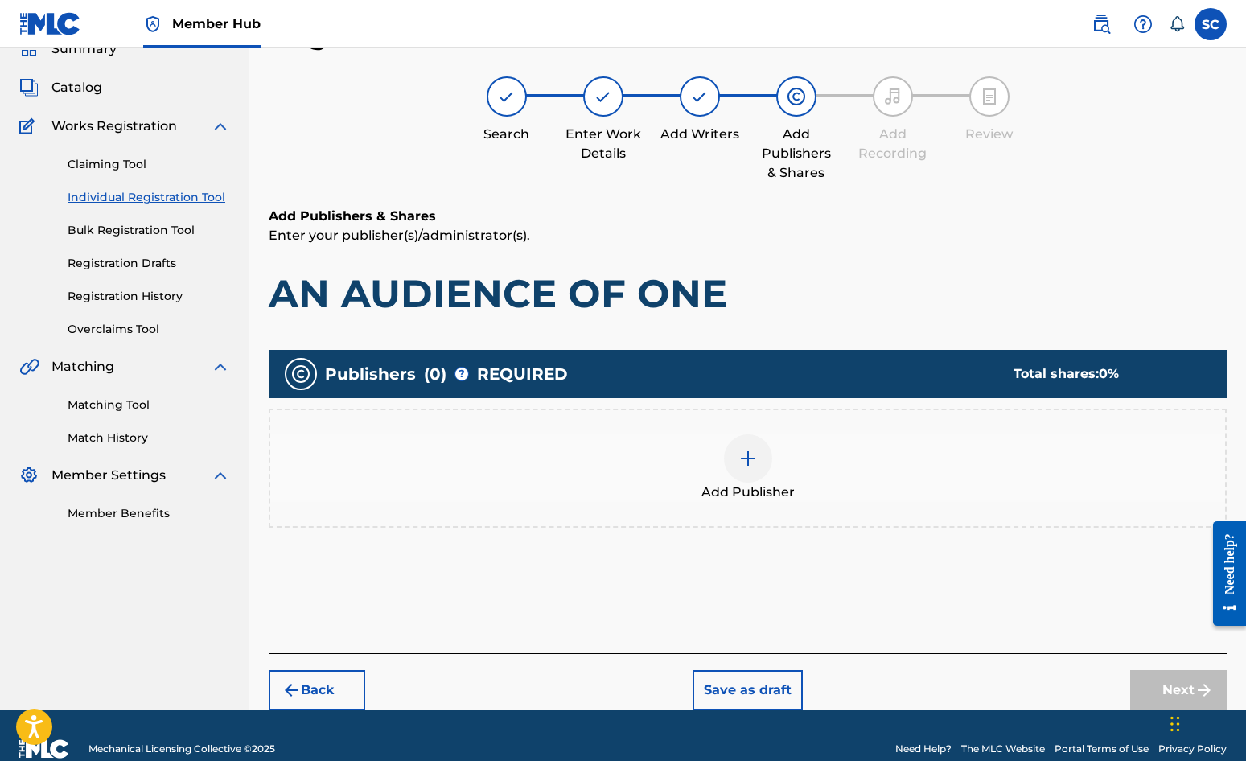
click at [747, 462] on img at bounding box center [748, 458] width 19 height 19
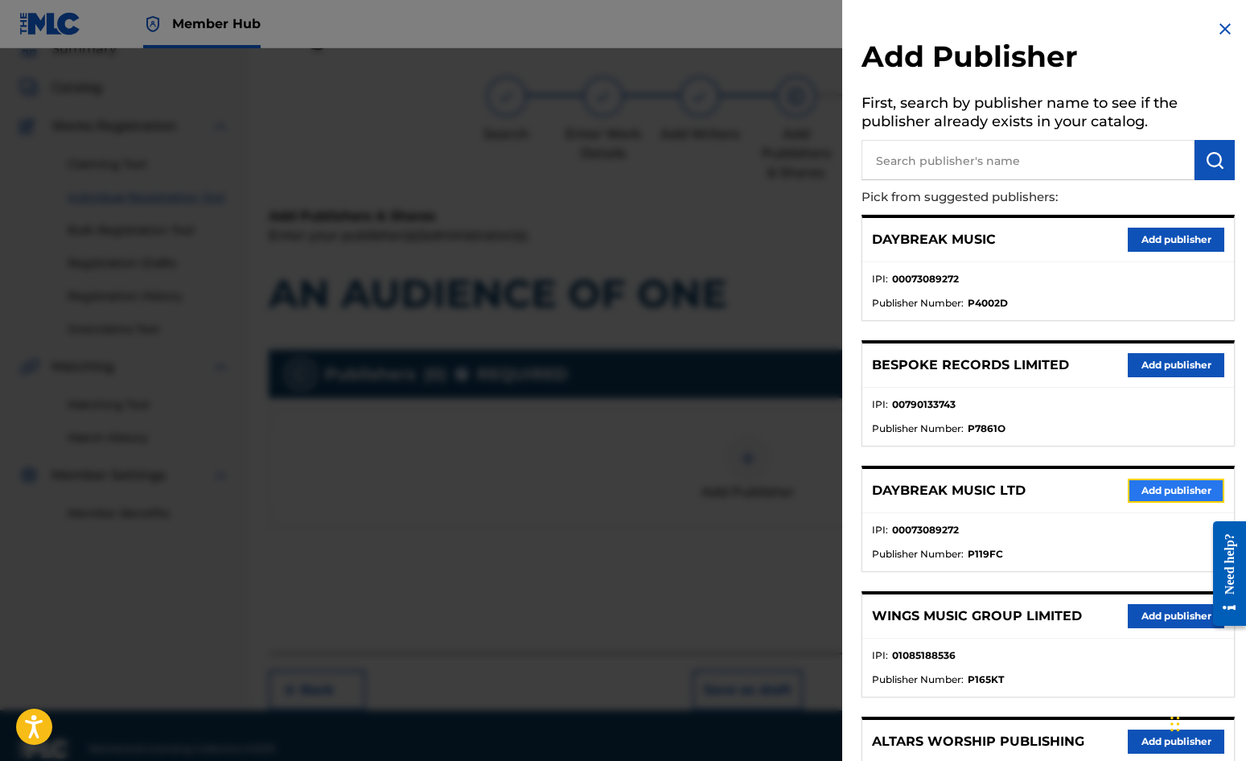
click at [1127, 491] on button "Add publisher" at bounding box center [1176, 491] width 97 height 24
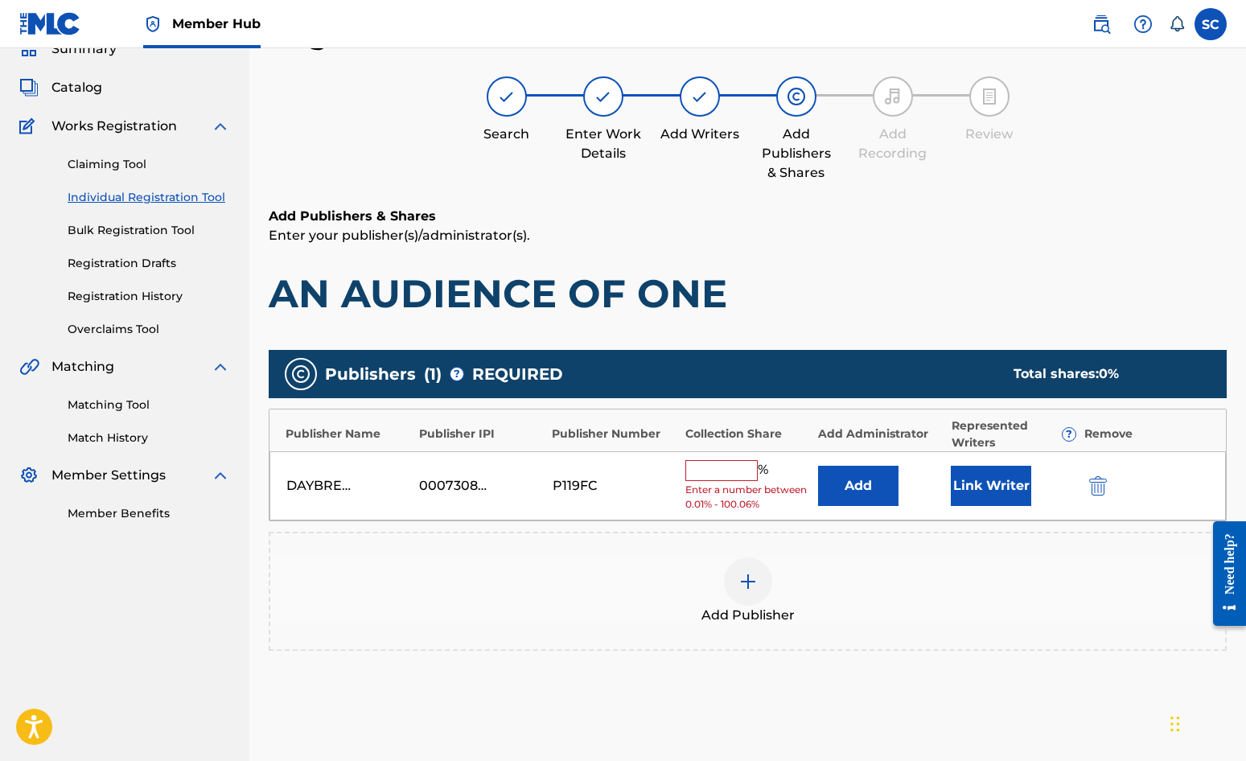
click at [725, 473] on input "text" at bounding box center [722, 470] width 72 height 21
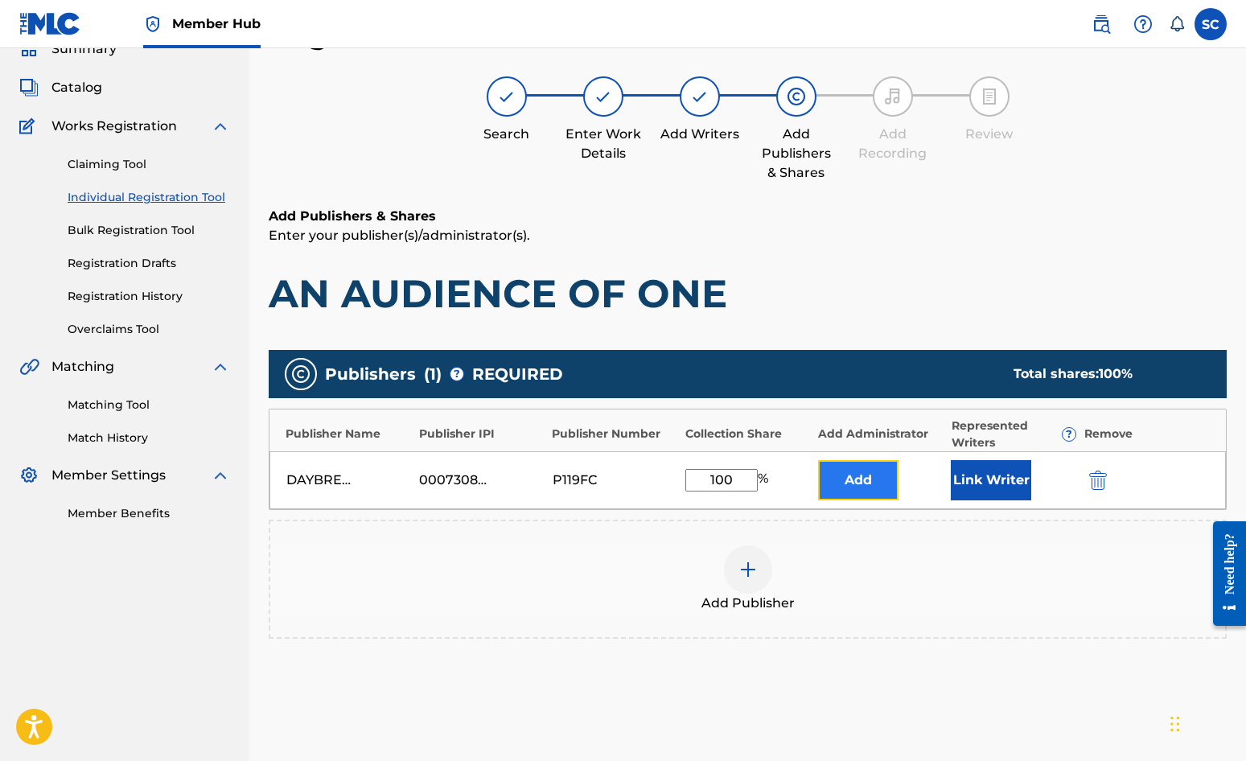
click at [849, 470] on button "Add" at bounding box center [858, 480] width 80 height 40
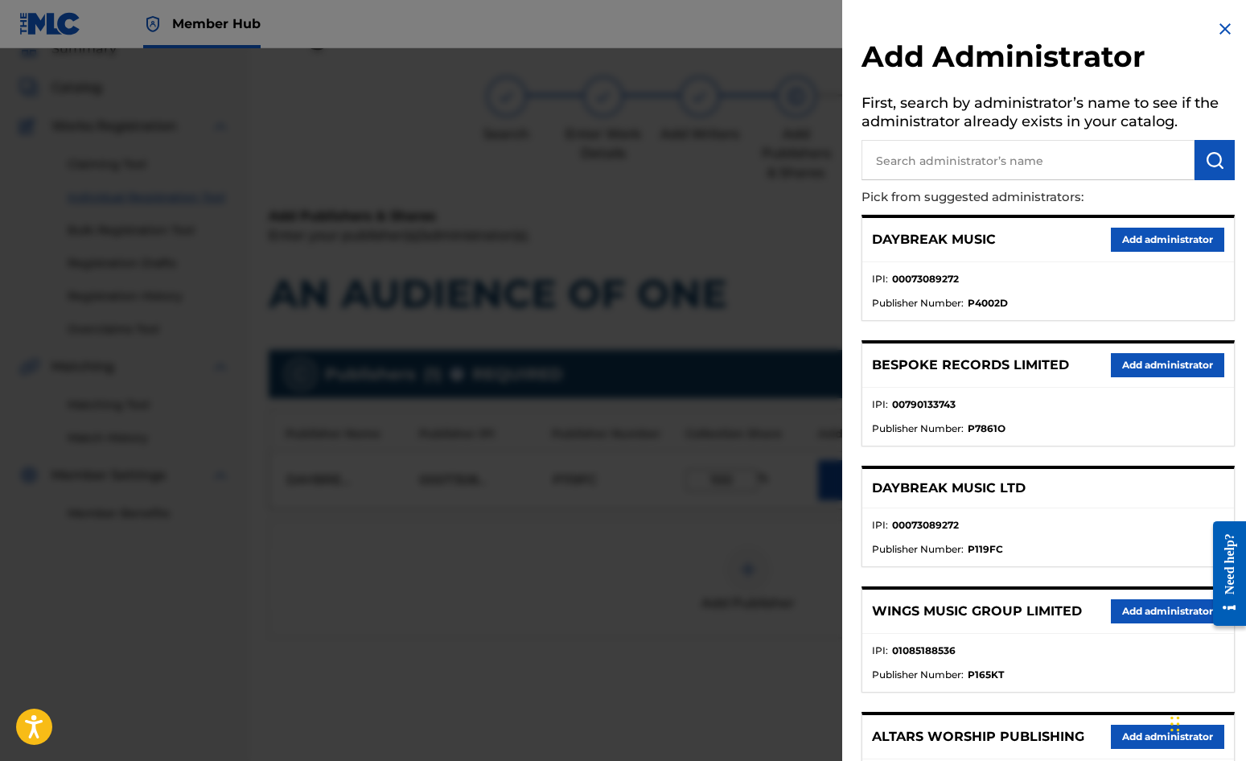
click at [925, 161] on input "text" at bounding box center [1028, 160] width 333 height 40
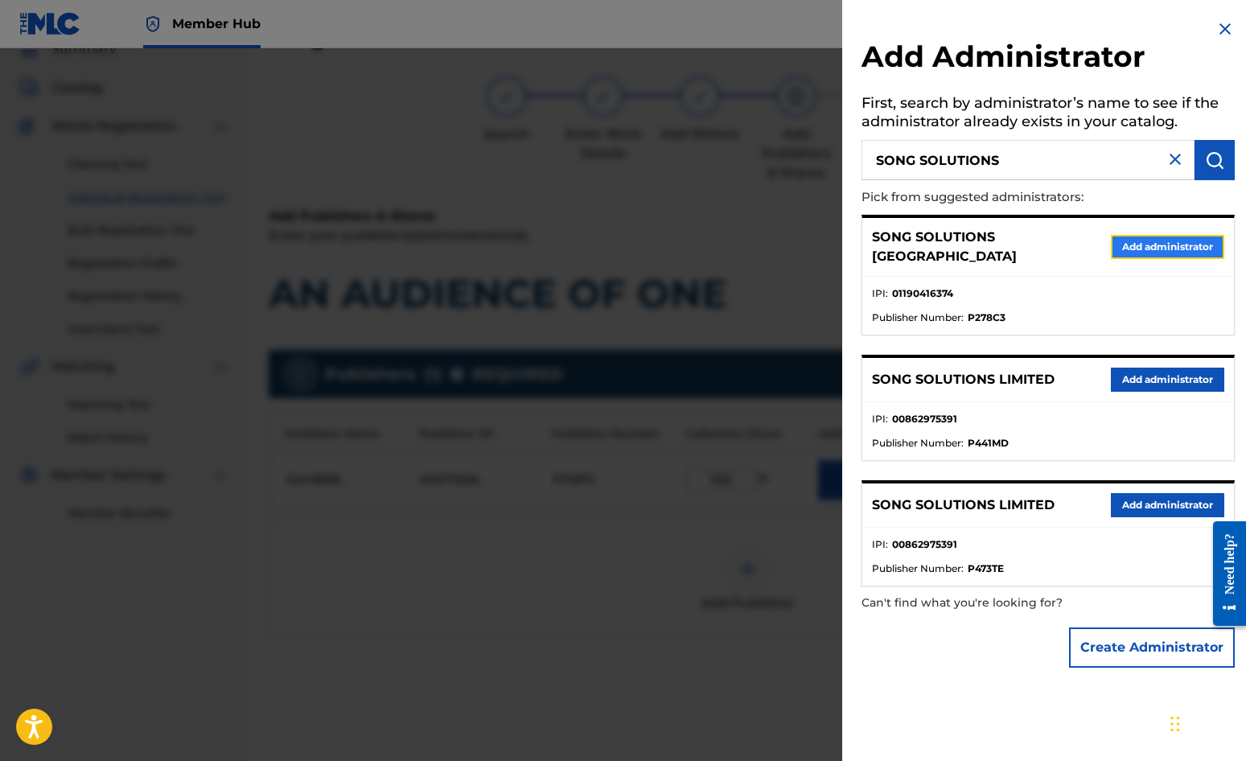
click at [1127, 239] on button "Add administrator" at bounding box center [1167, 247] width 113 height 24
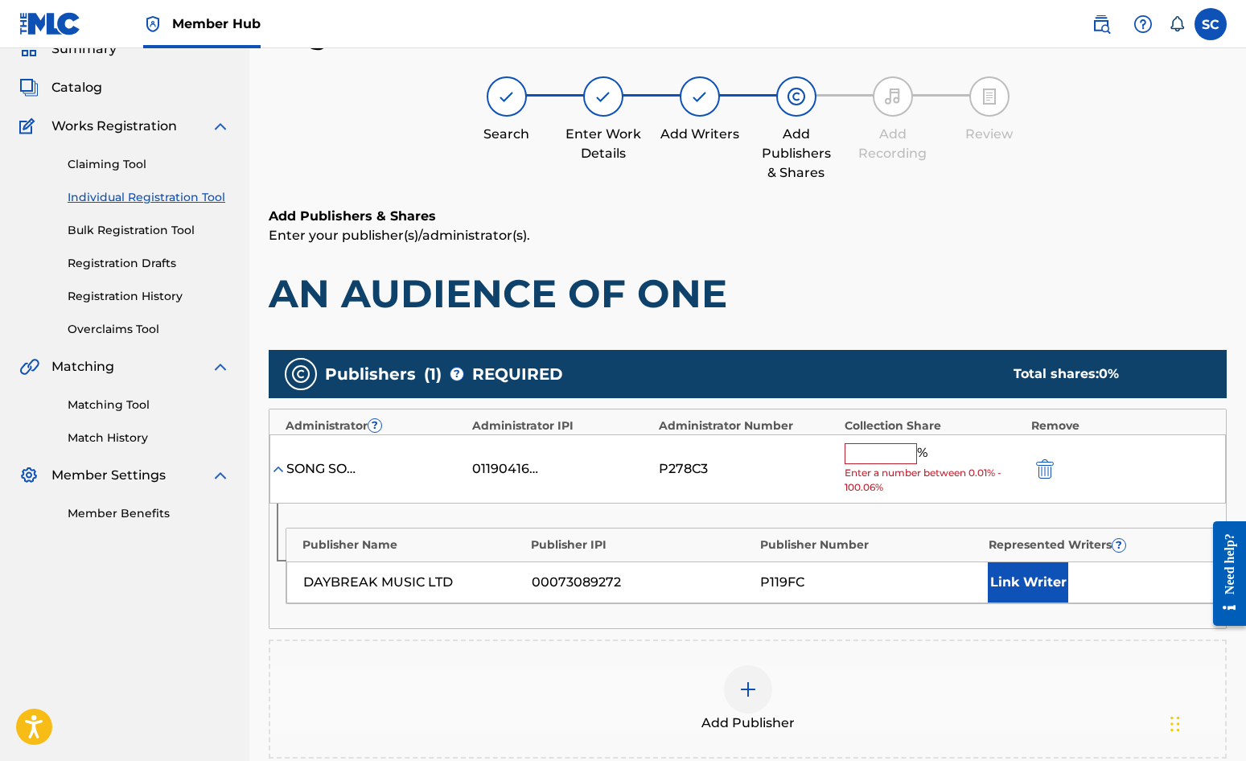
click at [857, 451] on input "text" at bounding box center [881, 453] width 72 height 21
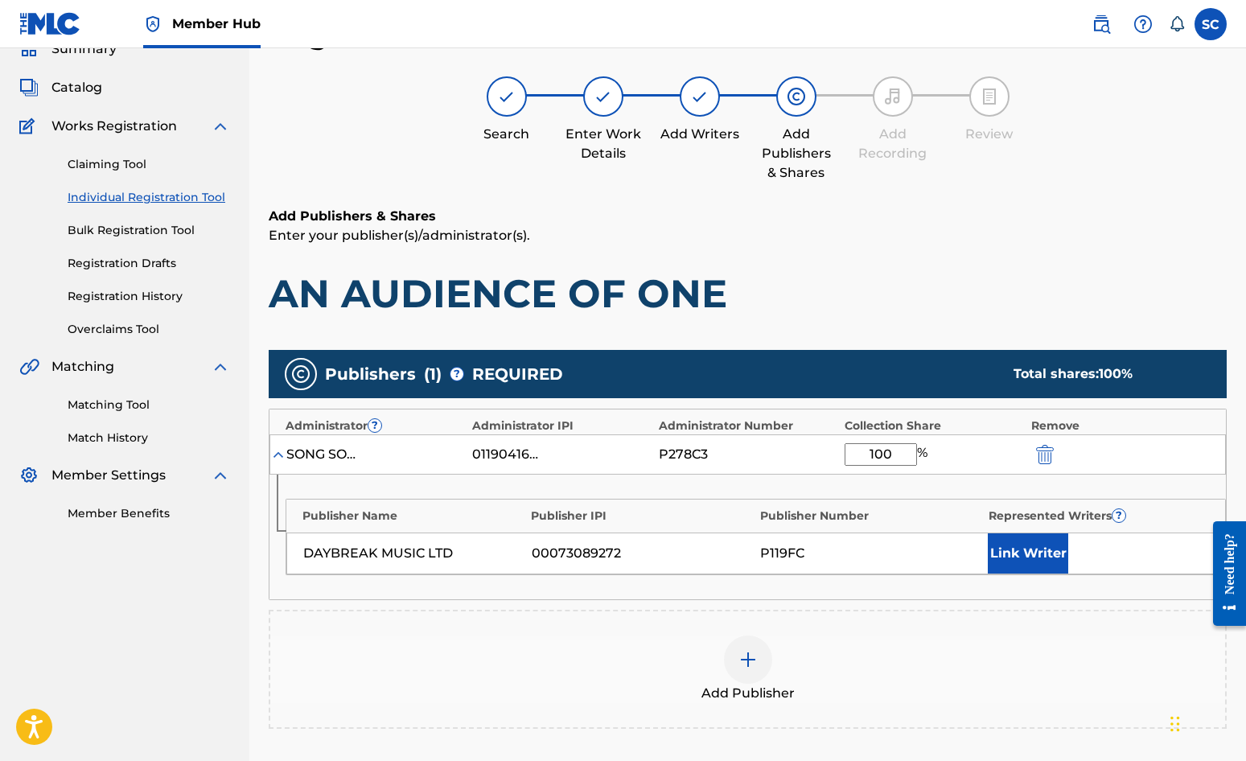
click at [784, 486] on div "Publisher Name Publisher IPI Publisher Number Represented Writers ? DAYBREAK MU…" at bounding box center [748, 537] width 957 height 125
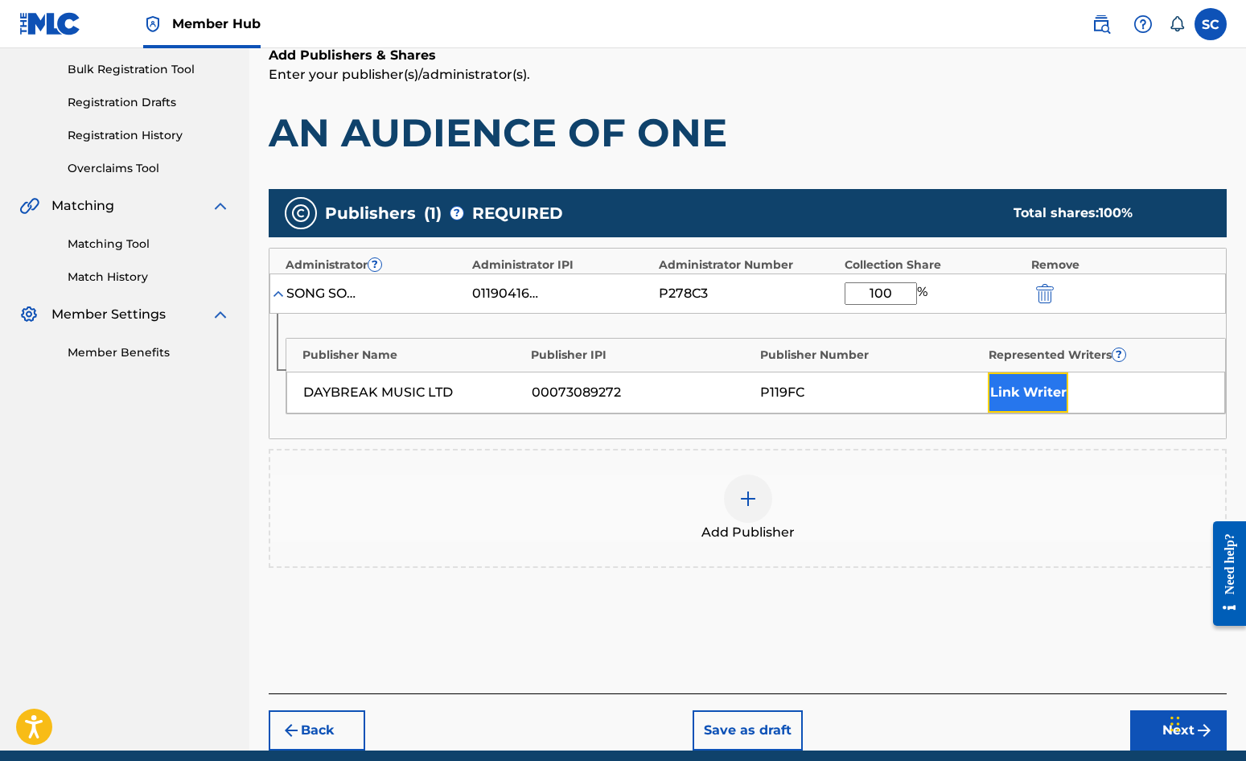
click at [1035, 383] on button "Link Writer" at bounding box center [1028, 393] width 80 height 40
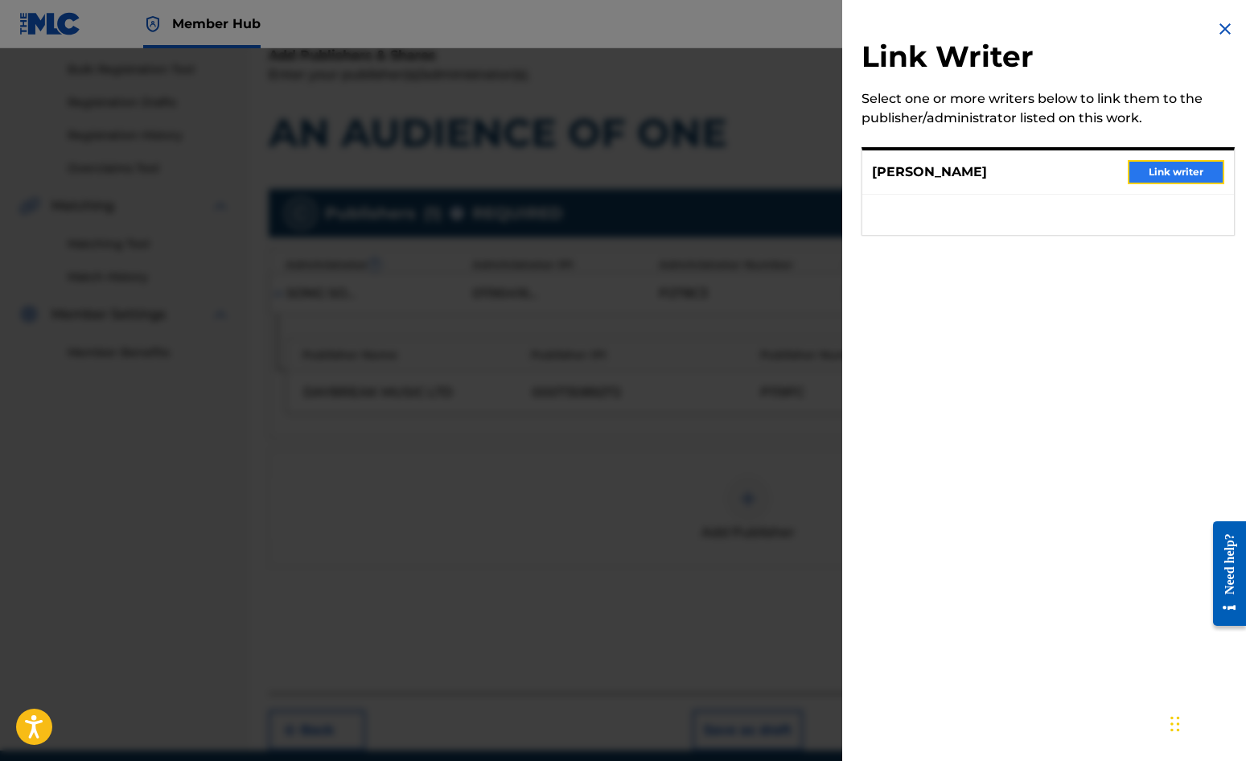
click at [1127, 173] on button "Link writer" at bounding box center [1176, 172] width 97 height 24
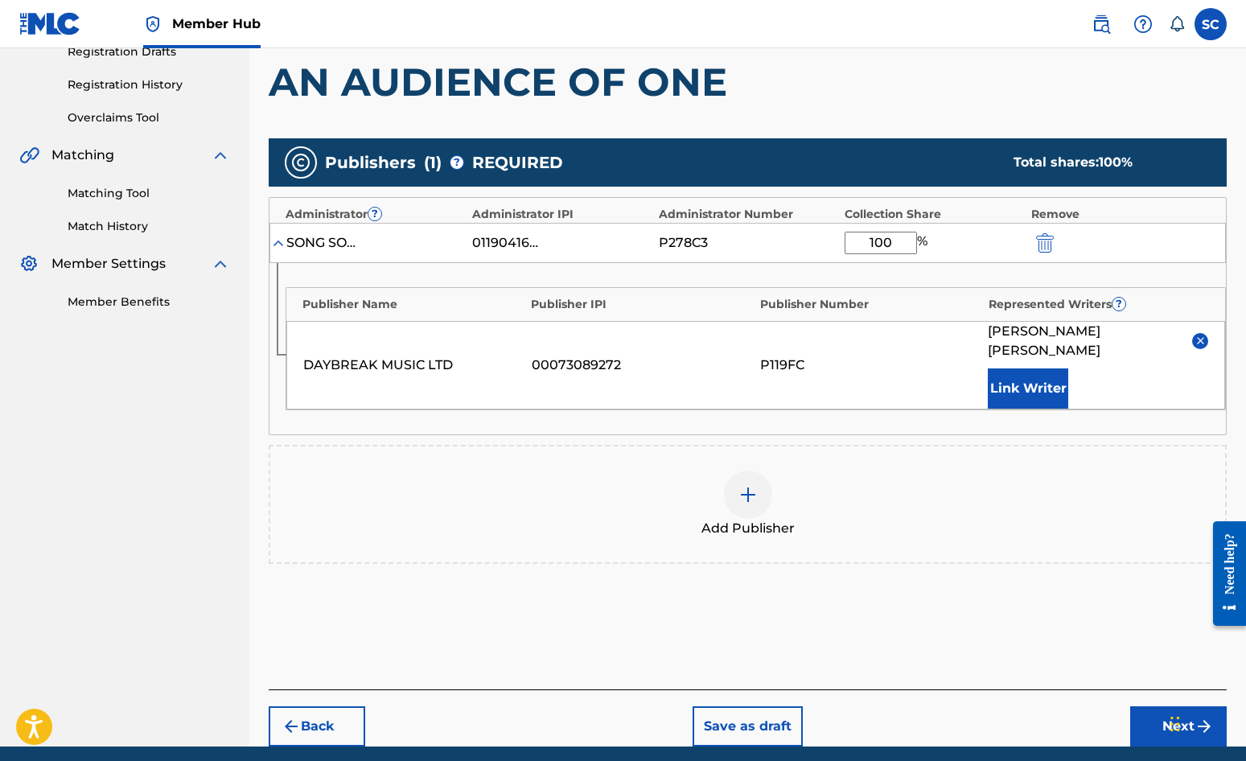
scroll to position [327, 0]
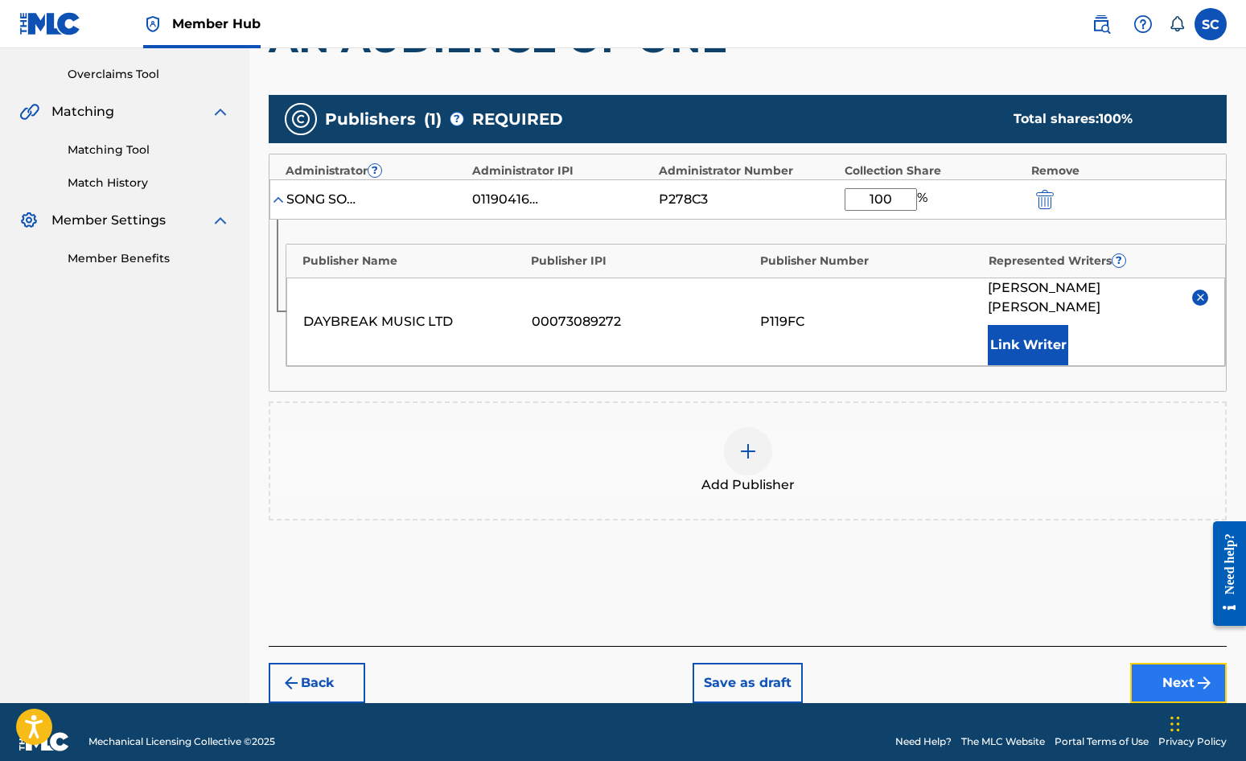
click at [1127, 663] on button "Next" at bounding box center [1179, 683] width 97 height 40
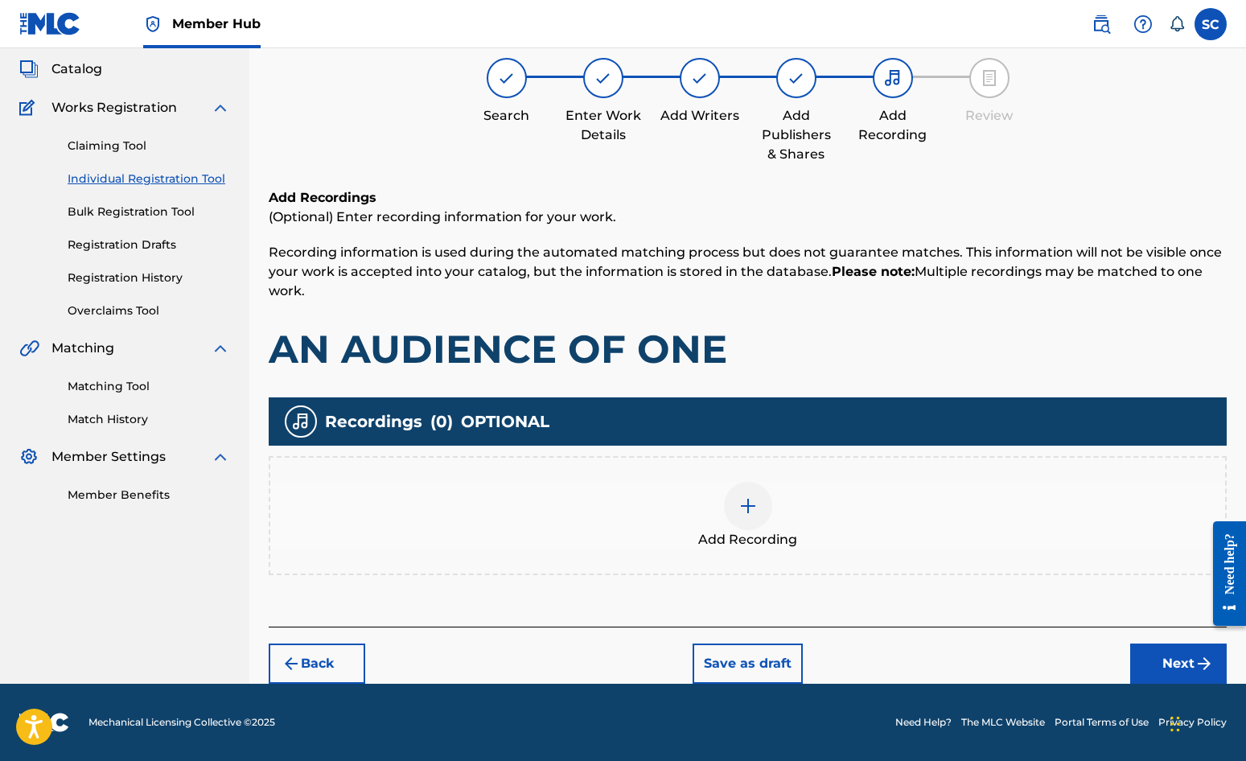
scroll to position [72, 0]
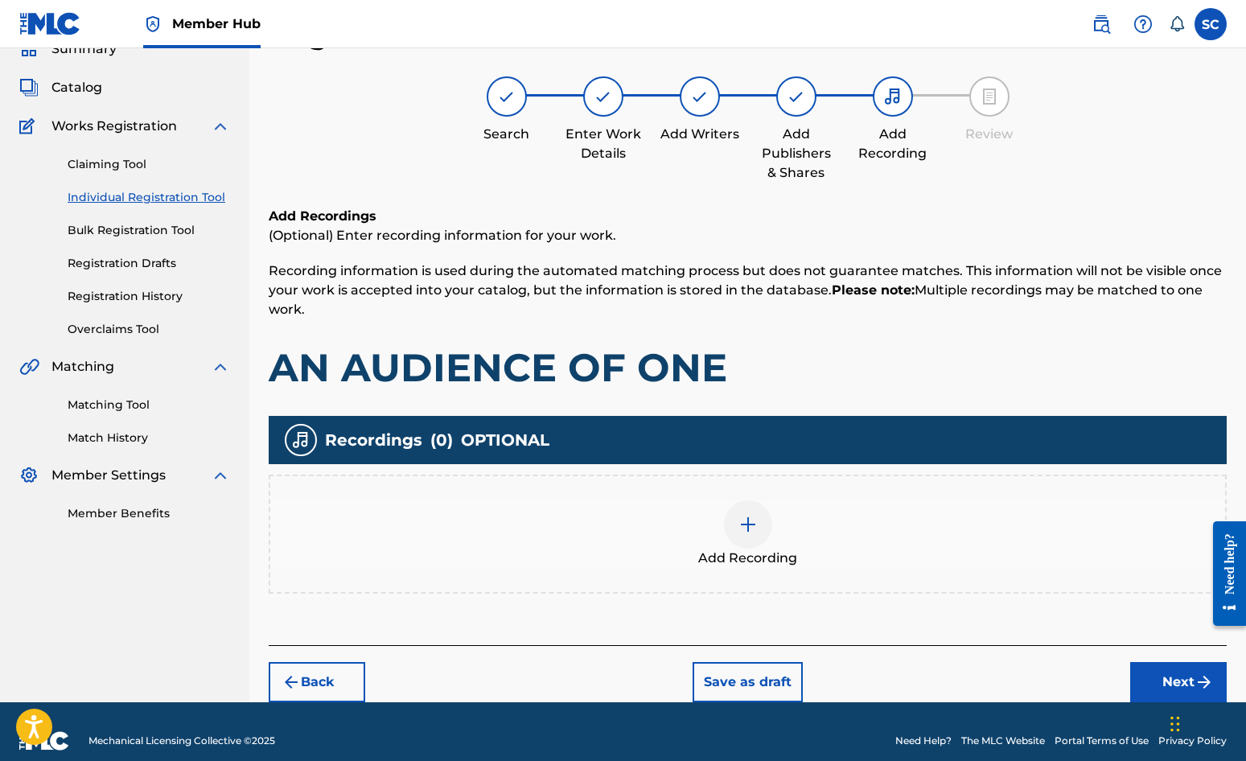
click at [746, 520] on img at bounding box center [748, 524] width 19 height 19
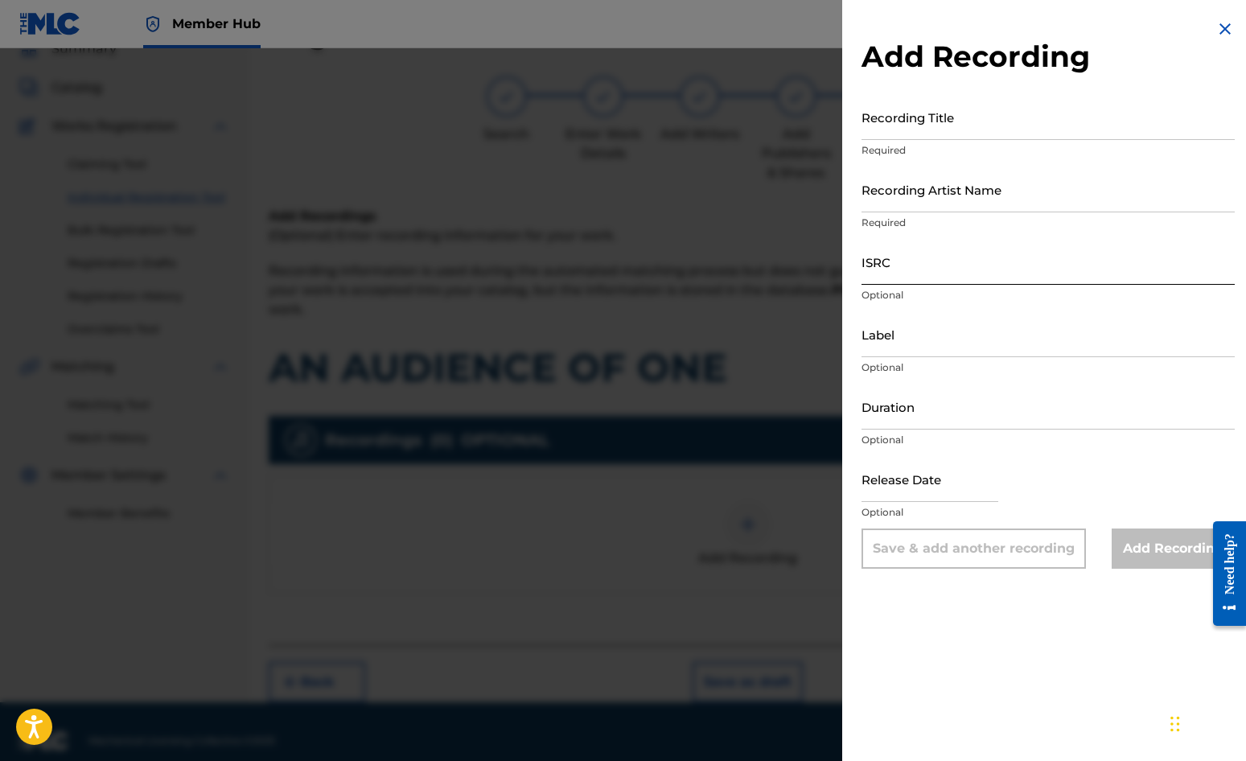
click at [901, 260] on input "ISRC" at bounding box center [1048, 262] width 373 height 46
paste input "GBDPR0500035"
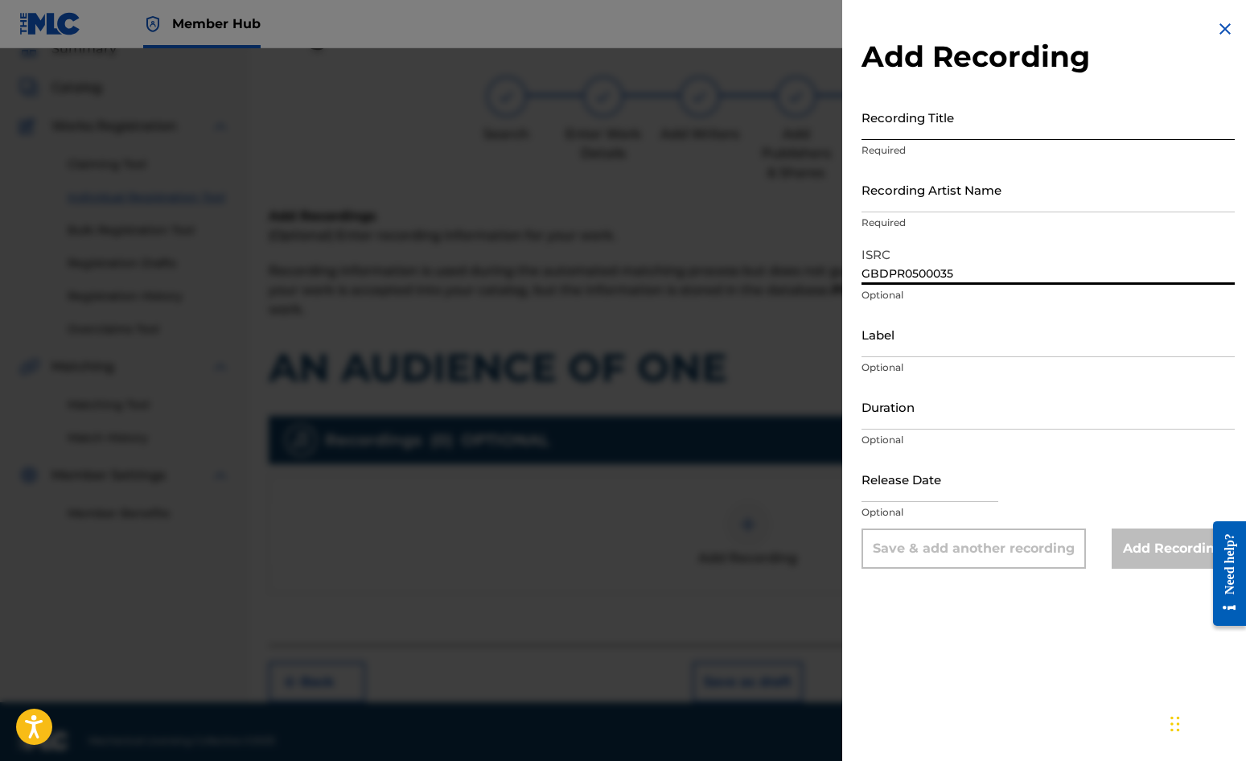
click at [929, 121] on input "Recording Title" at bounding box center [1048, 117] width 373 height 46
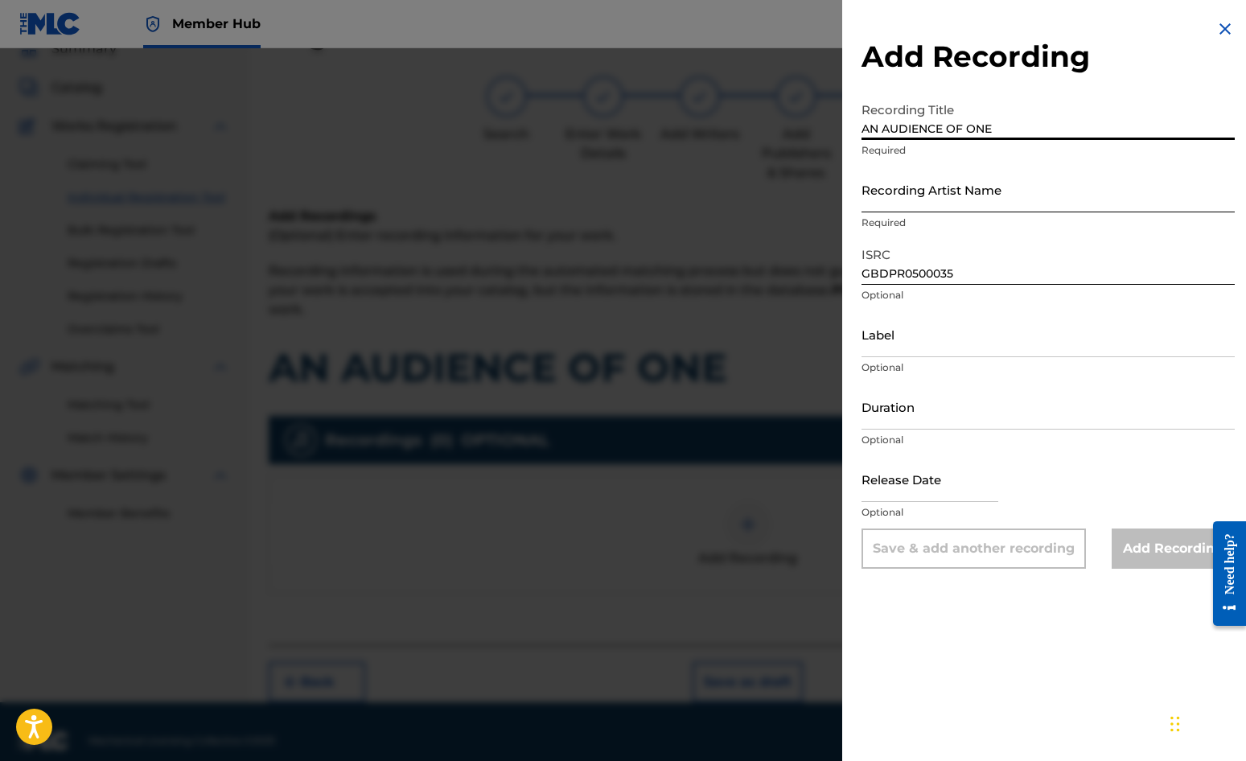
click at [892, 181] on input "Recording Artist Name" at bounding box center [1048, 190] width 373 height 46
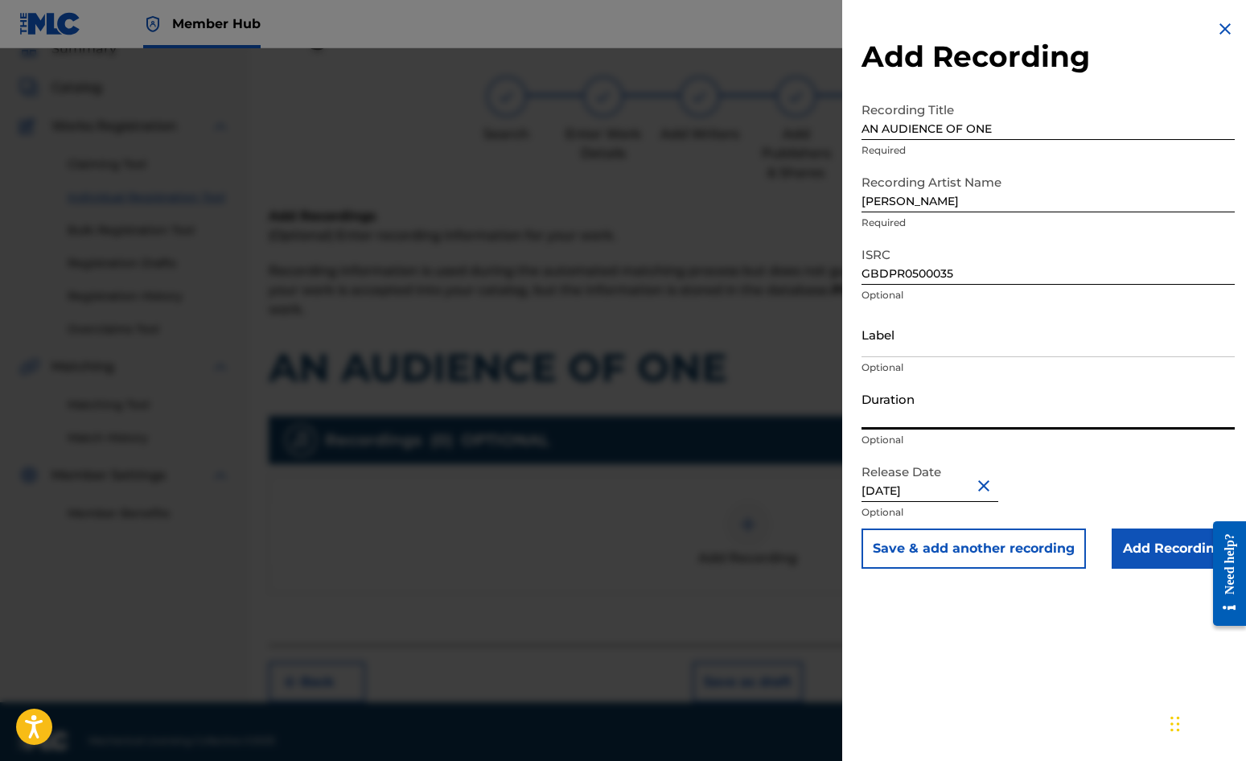
click at [918, 409] on input "Duration" at bounding box center [1048, 407] width 373 height 46
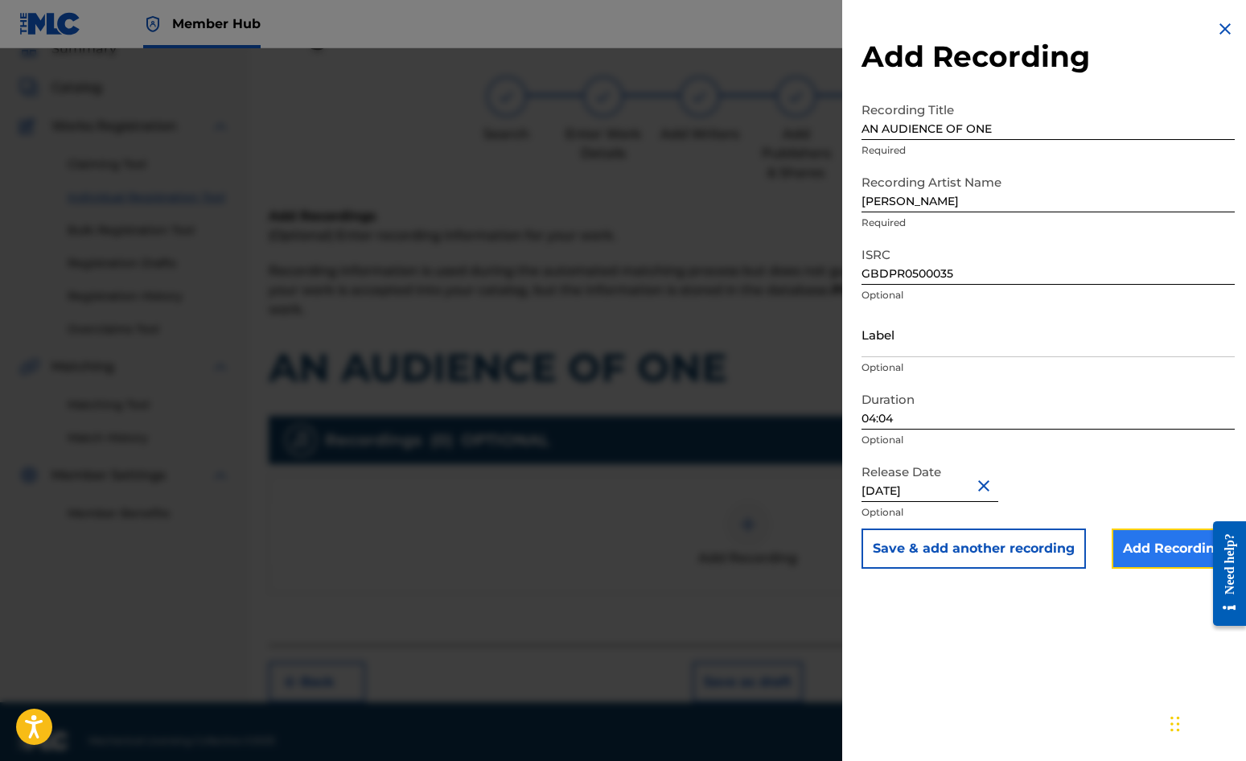
click at [1127, 549] on input "Add Recording" at bounding box center [1173, 549] width 123 height 40
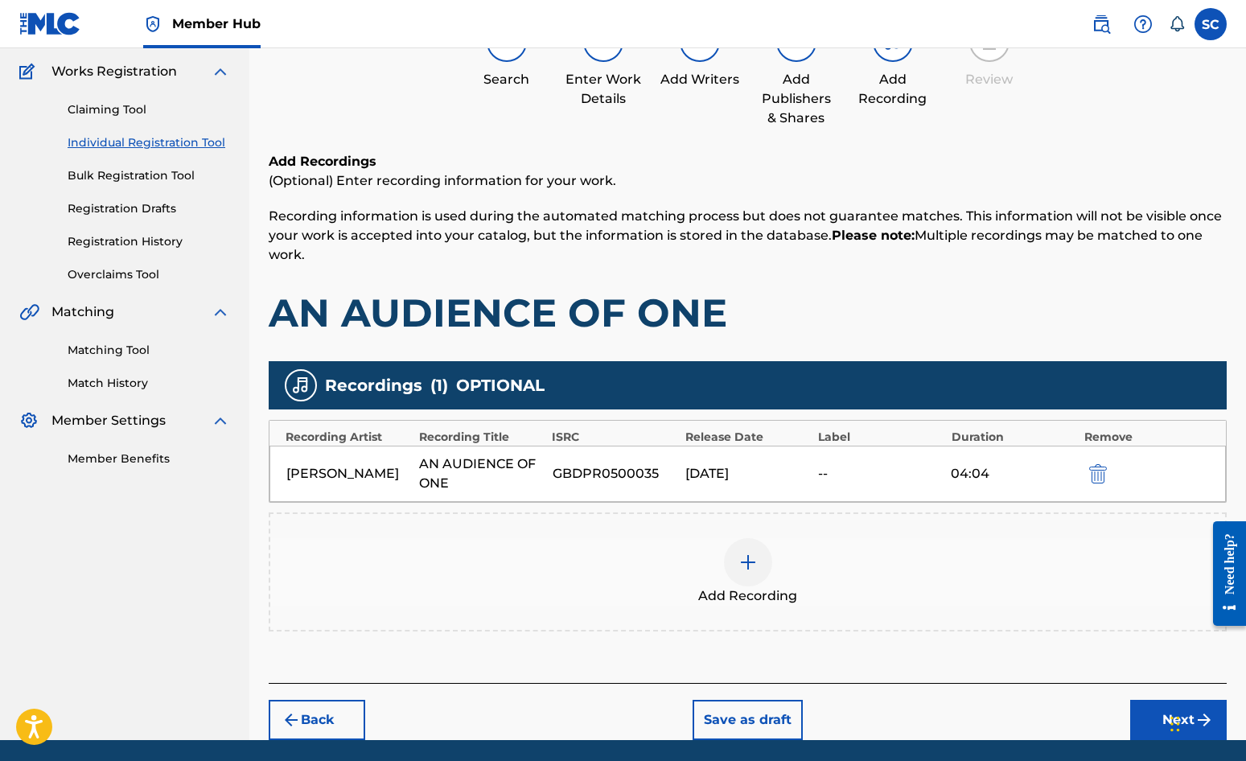
scroll to position [183, 0]
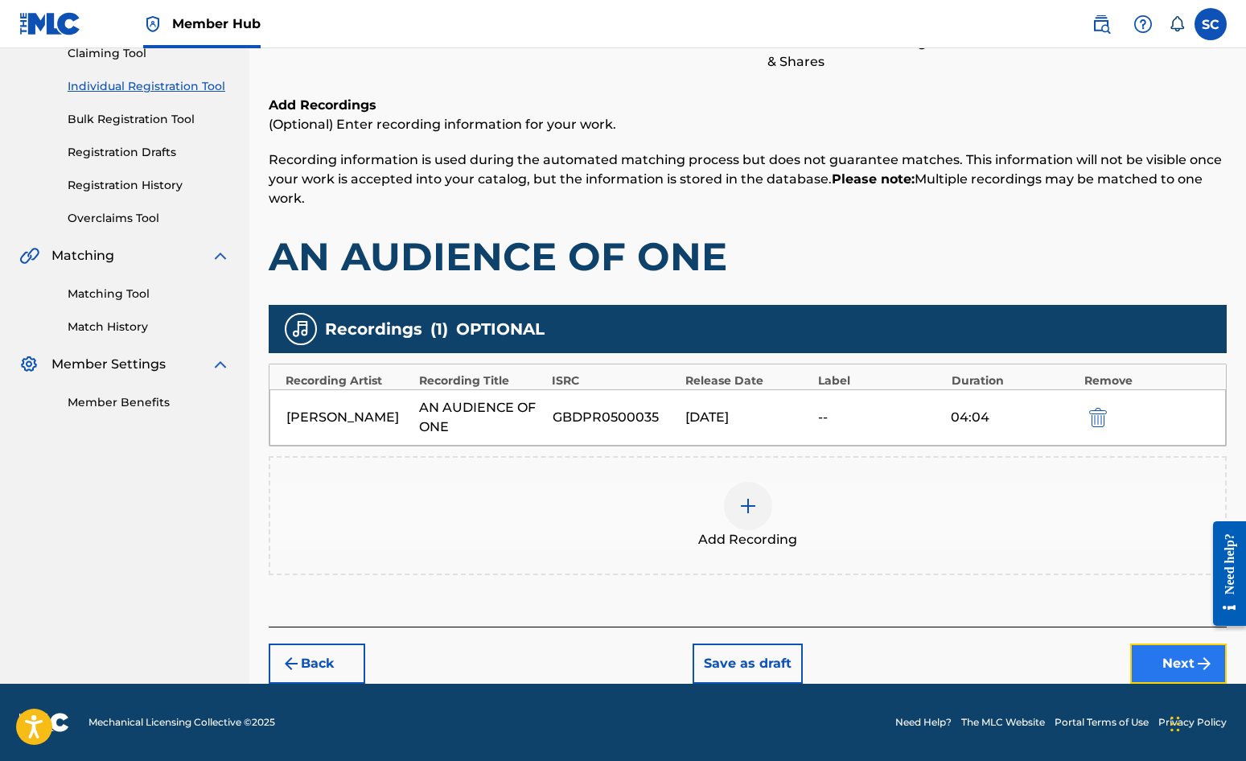
click at [1127, 653] on button "Next" at bounding box center [1179, 664] width 97 height 40
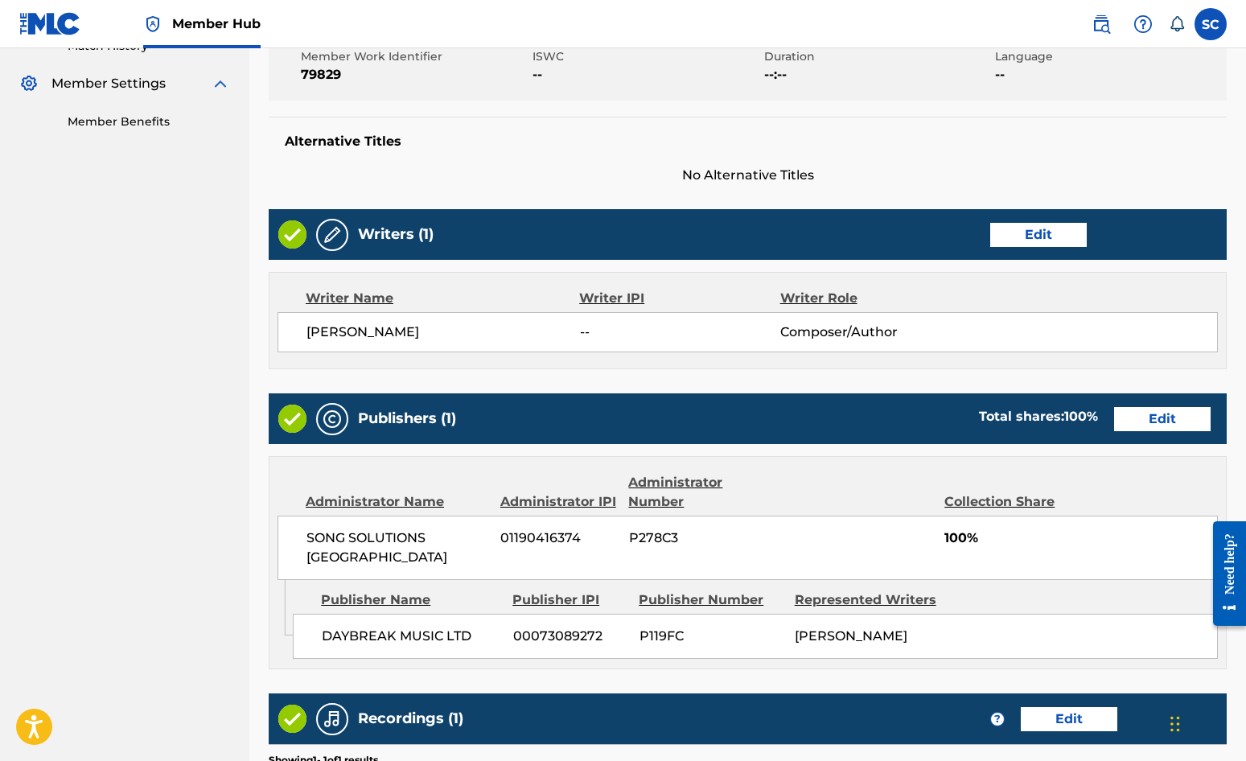
scroll to position [691, 0]
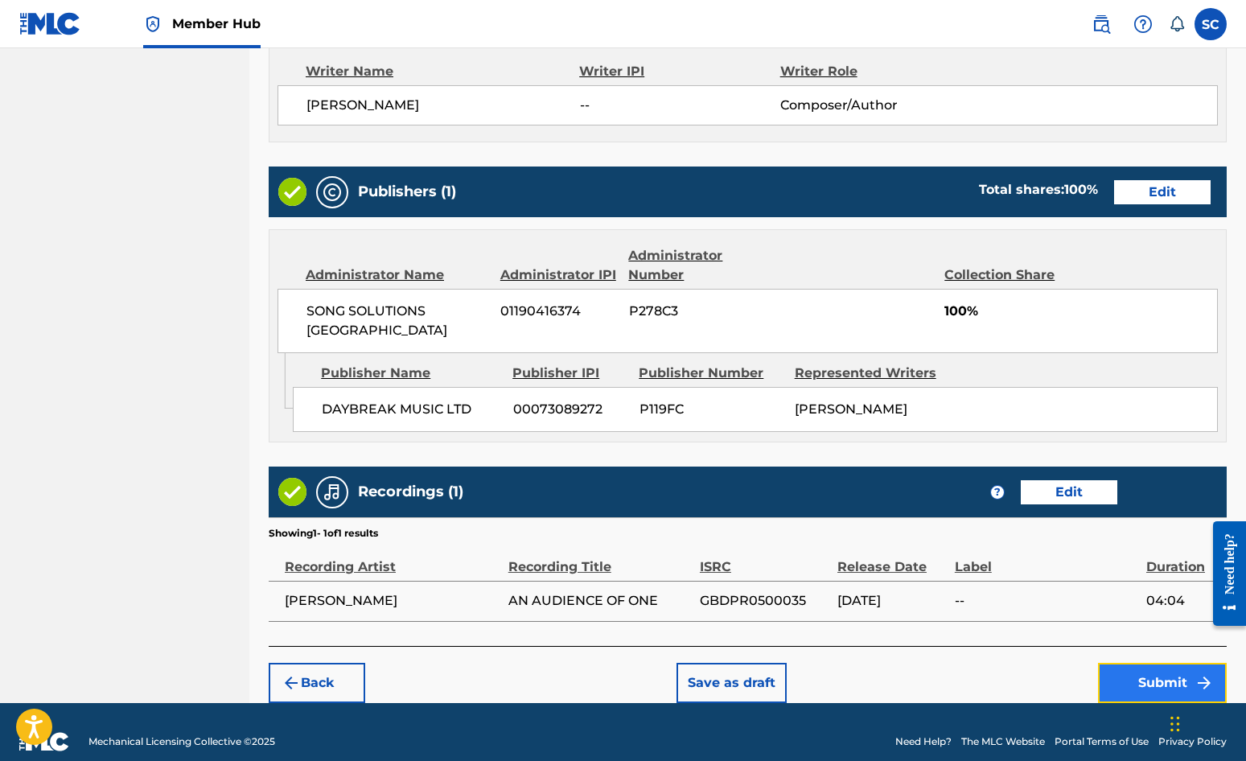
click at [1127, 663] on button "Submit" at bounding box center [1162, 683] width 129 height 40
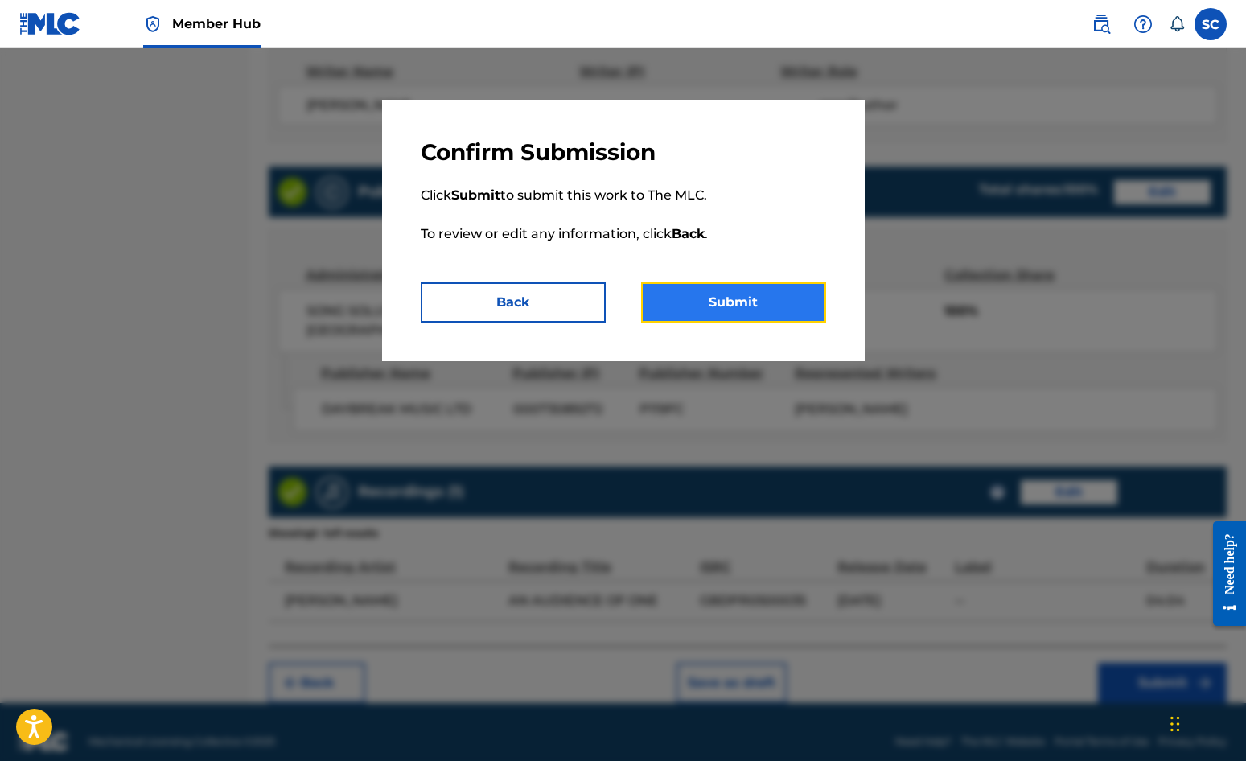
click at [749, 303] on button "Submit" at bounding box center [733, 302] width 185 height 40
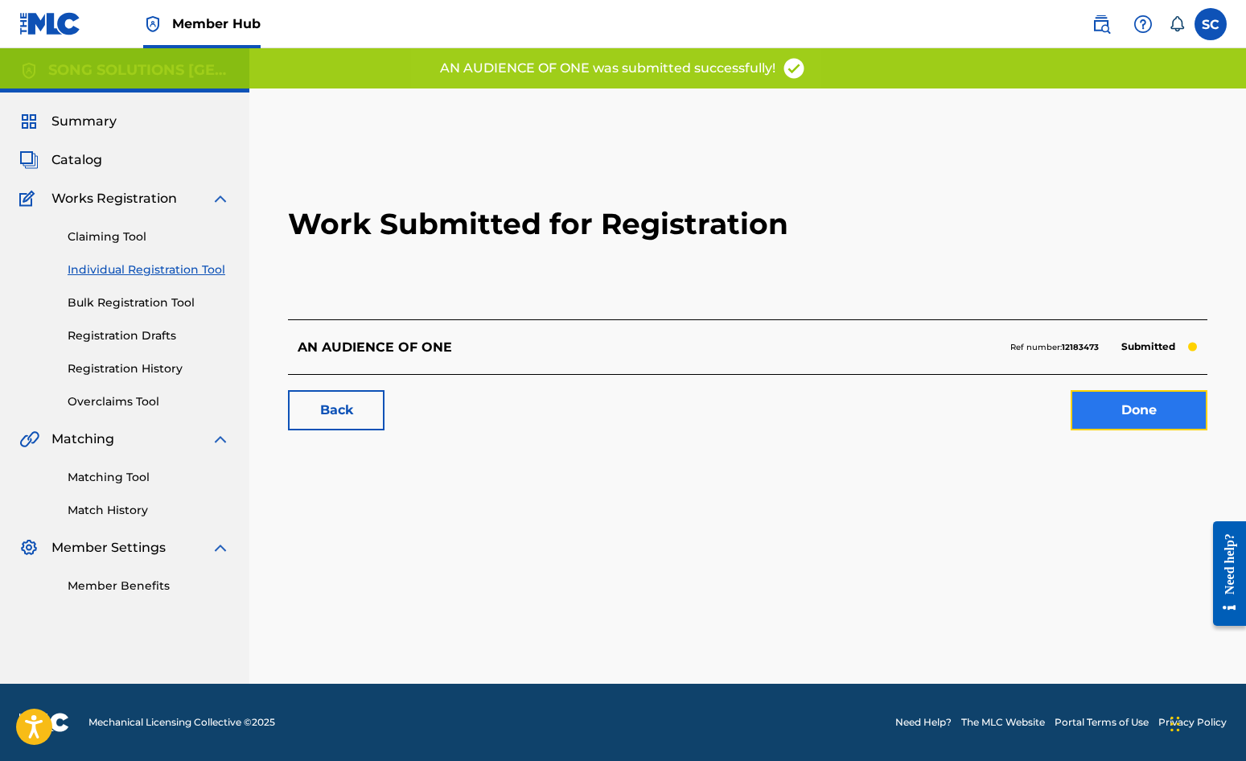
click at [1121, 417] on link "Done" at bounding box center [1139, 410] width 137 height 40
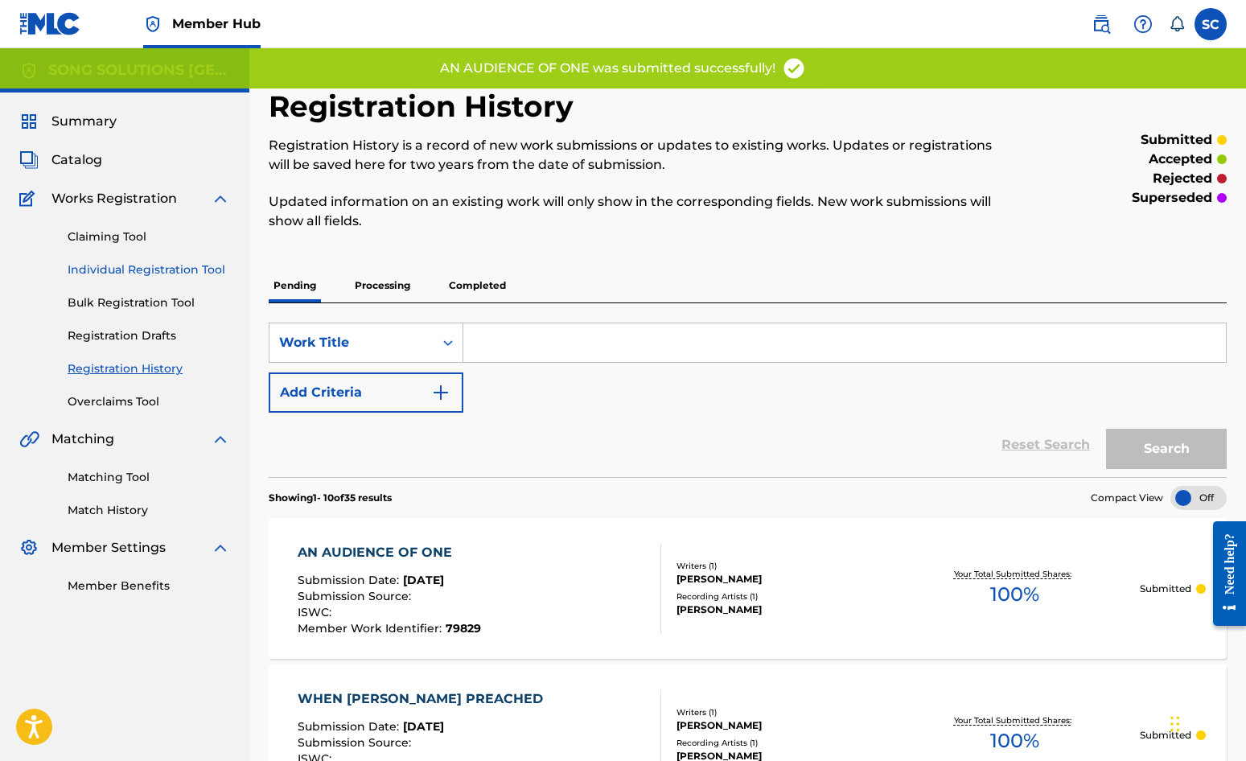
click at [110, 270] on link "Individual Registration Tool" at bounding box center [149, 270] width 163 height 17
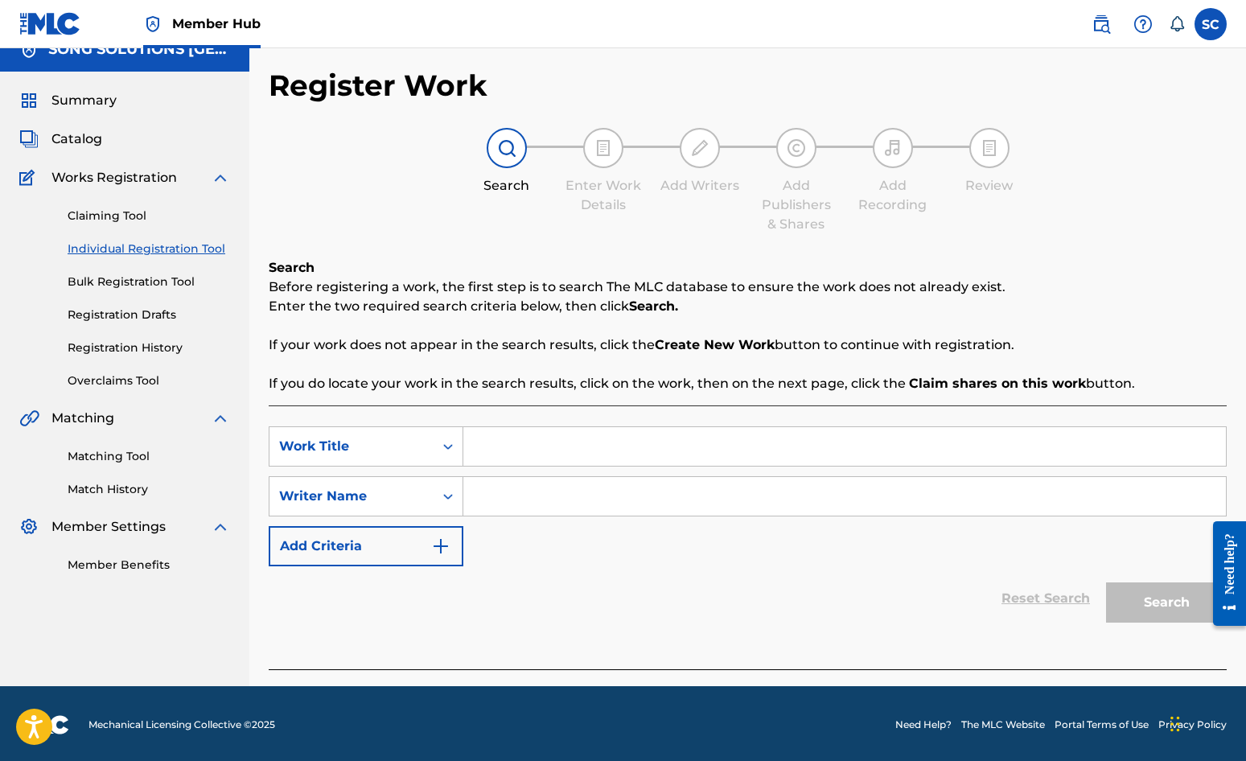
scroll to position [23, 0]
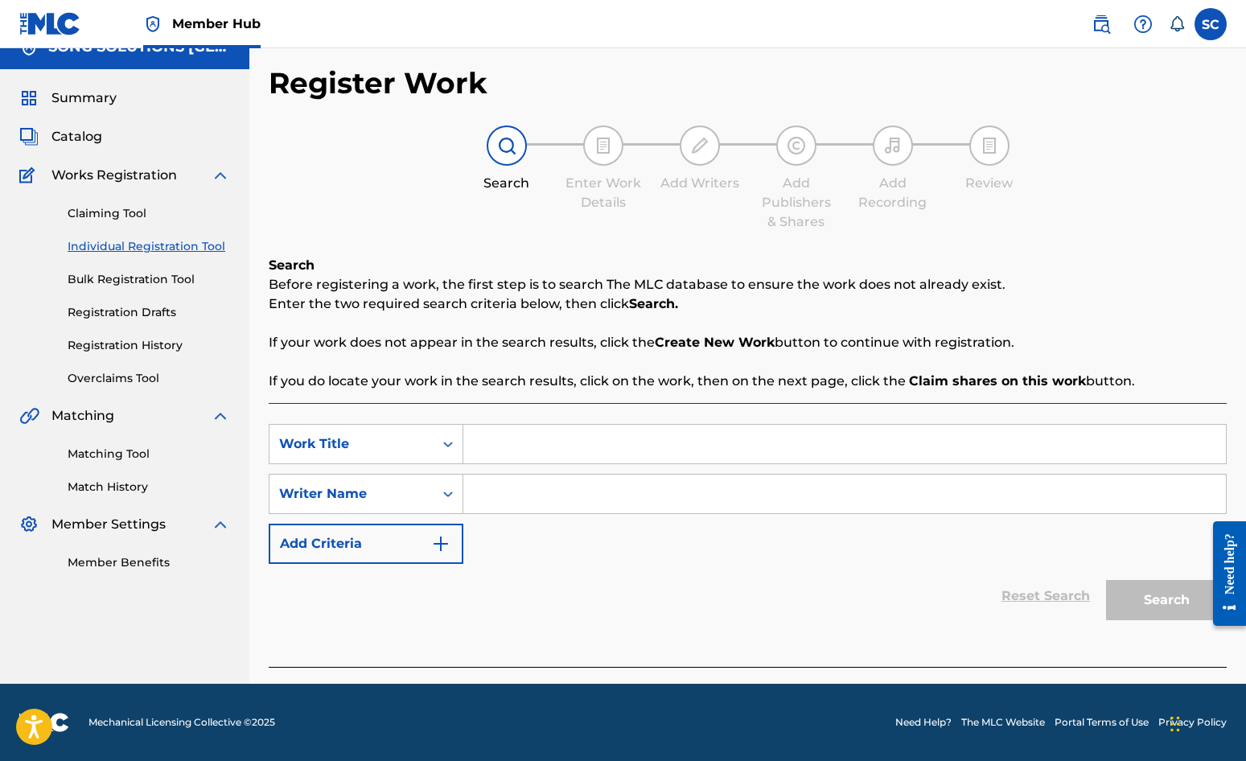
click at [573, 453] on input "Search Form" at bounding box center [844, 444] width 763 height 39
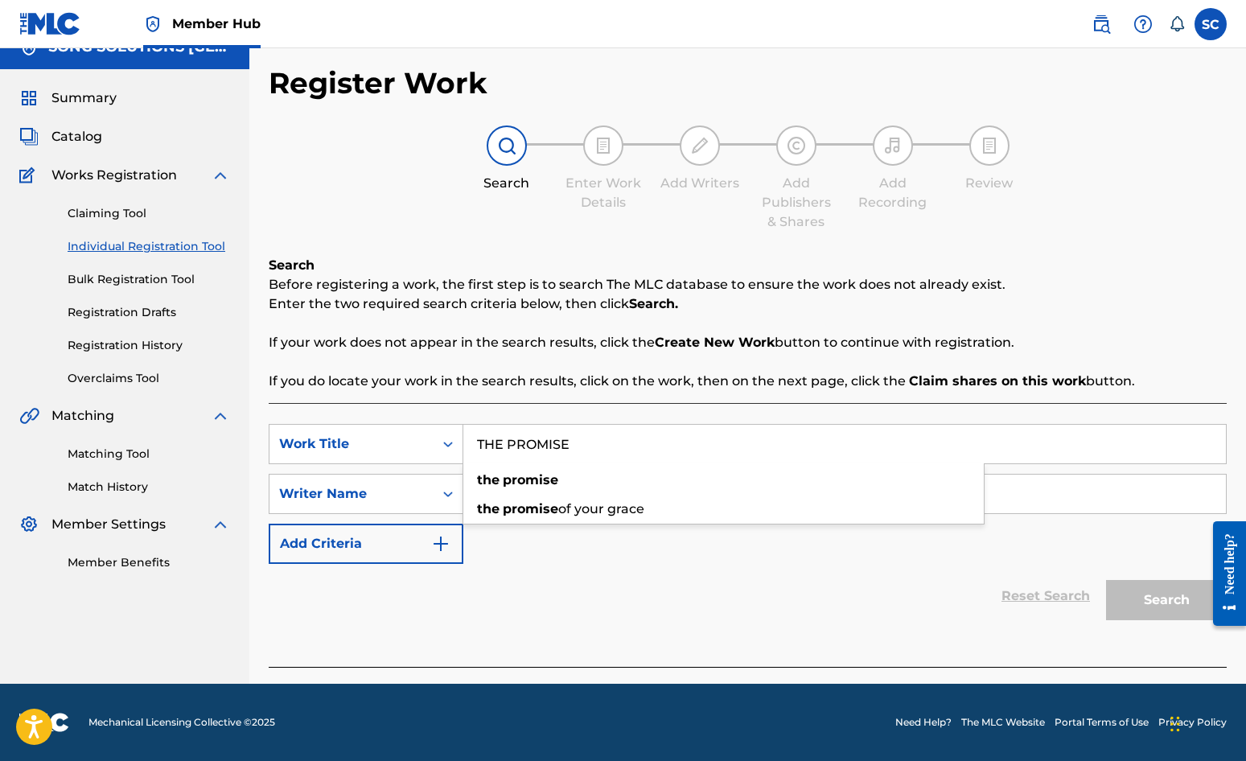
click at [493, 584] on div "Reset Search Search" at bounding box center [748, 596] width 958 height 64
click at [505, 468] on div "SearchWithCriteria3dac0bba-7a8f-4e7f-abc6-9de1f282a526 Work Title THE PROMISE S…" at bounding box center [748, 494] width 958 height 140
click at [506, 484] on input "Search Form" at bounding box center [844, 494] width 763 height 39
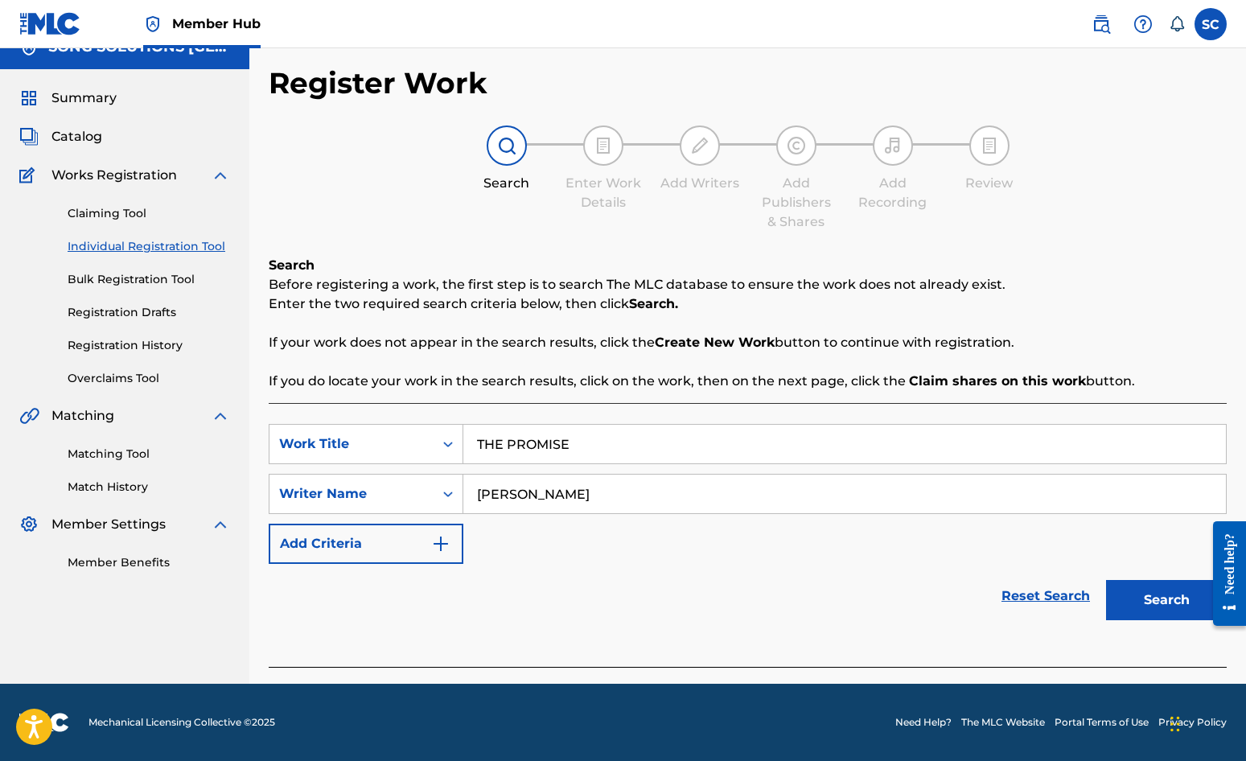
click at [1106, 580] on button "Search" at bounding box center [1166, 600] width 121 height 40
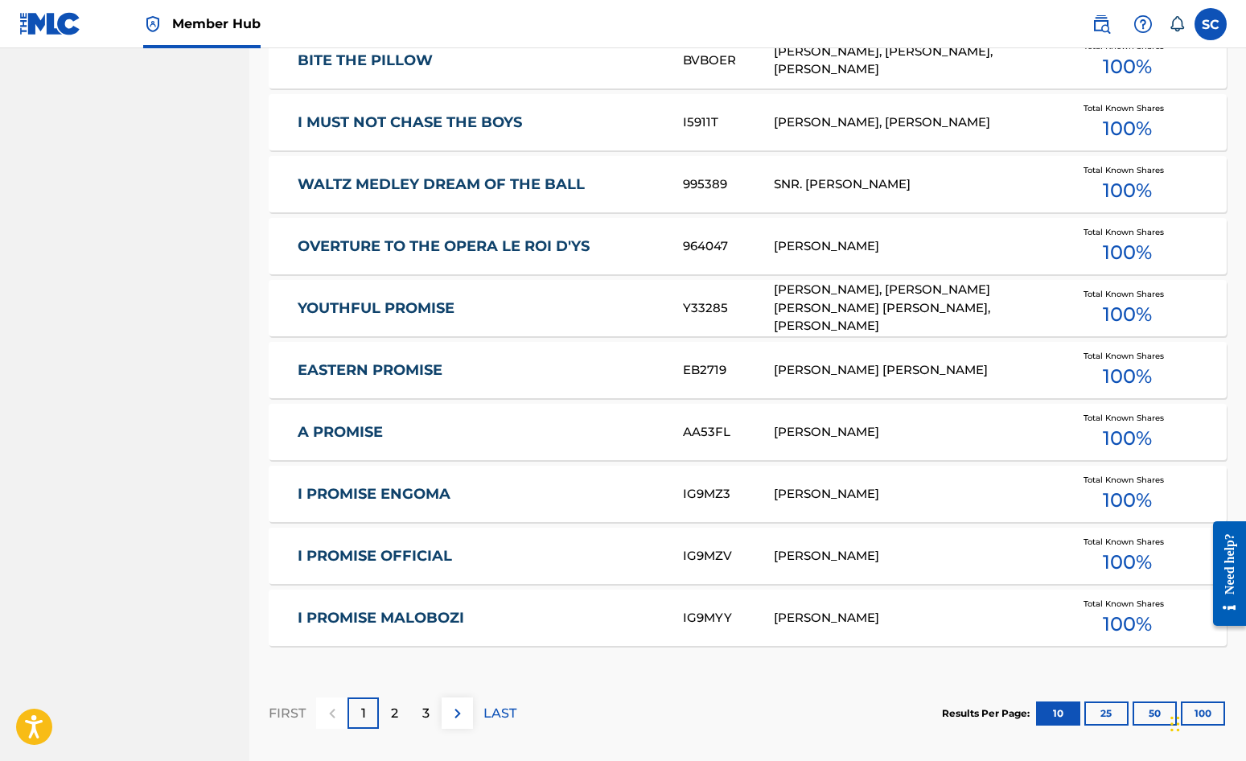
scroll to position [886, 0]
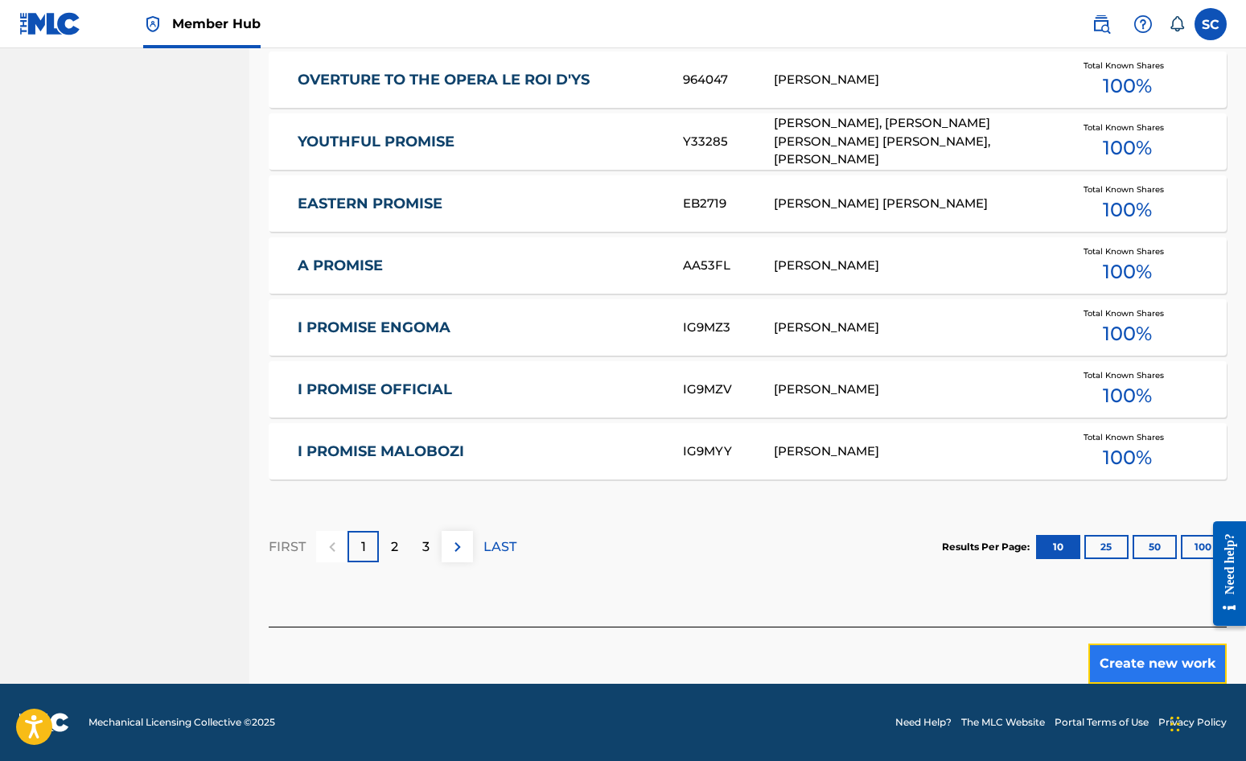
click at [1127, 657] on button "Create new work" at bounding box center [1158, 664] width 138 height 40
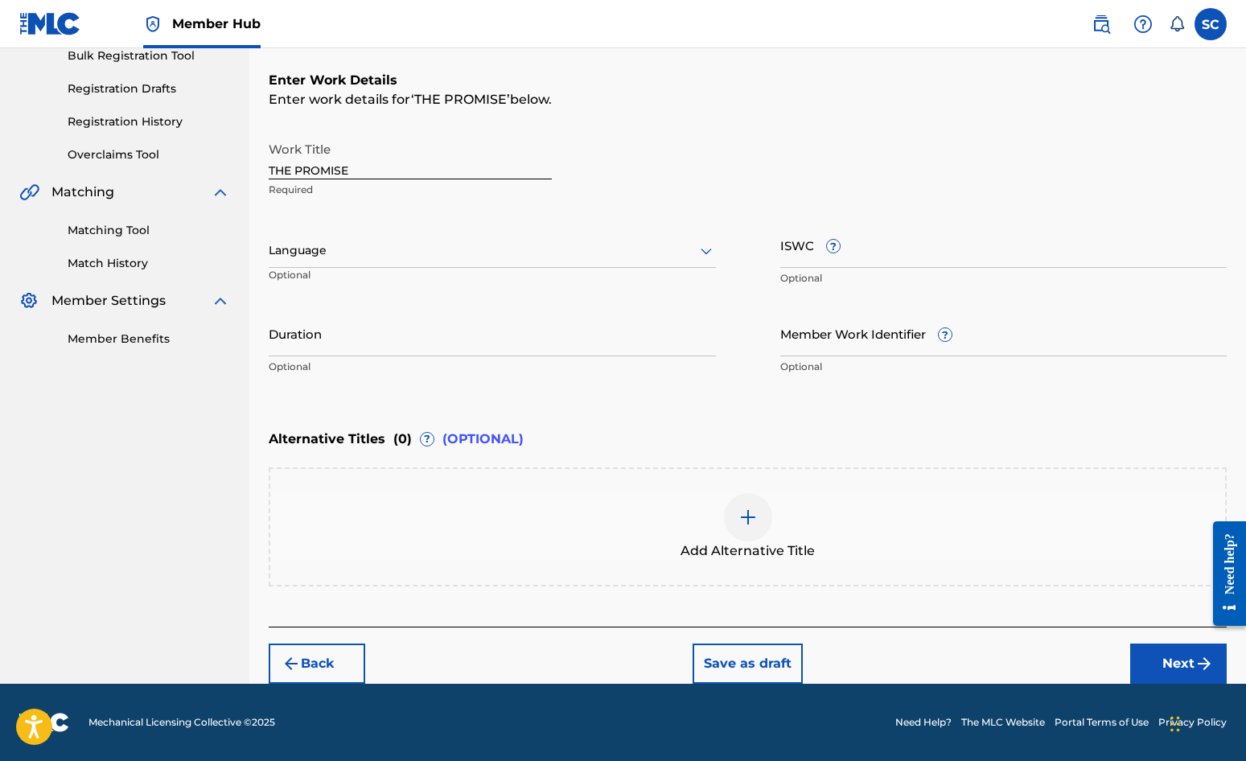
scroll to position [0, 0]
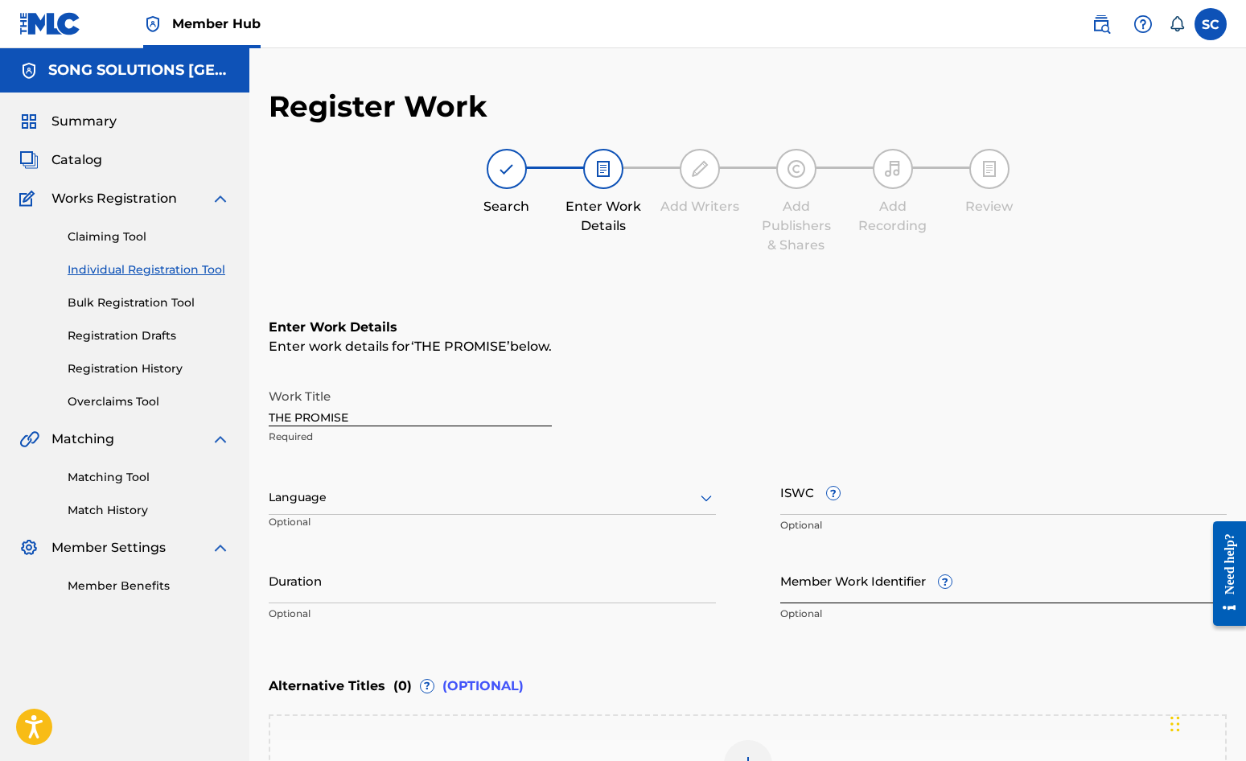
click at [793, 582] on input "Member Work Identifier ?" at bounding box center [1004, 581] width 447 height 46
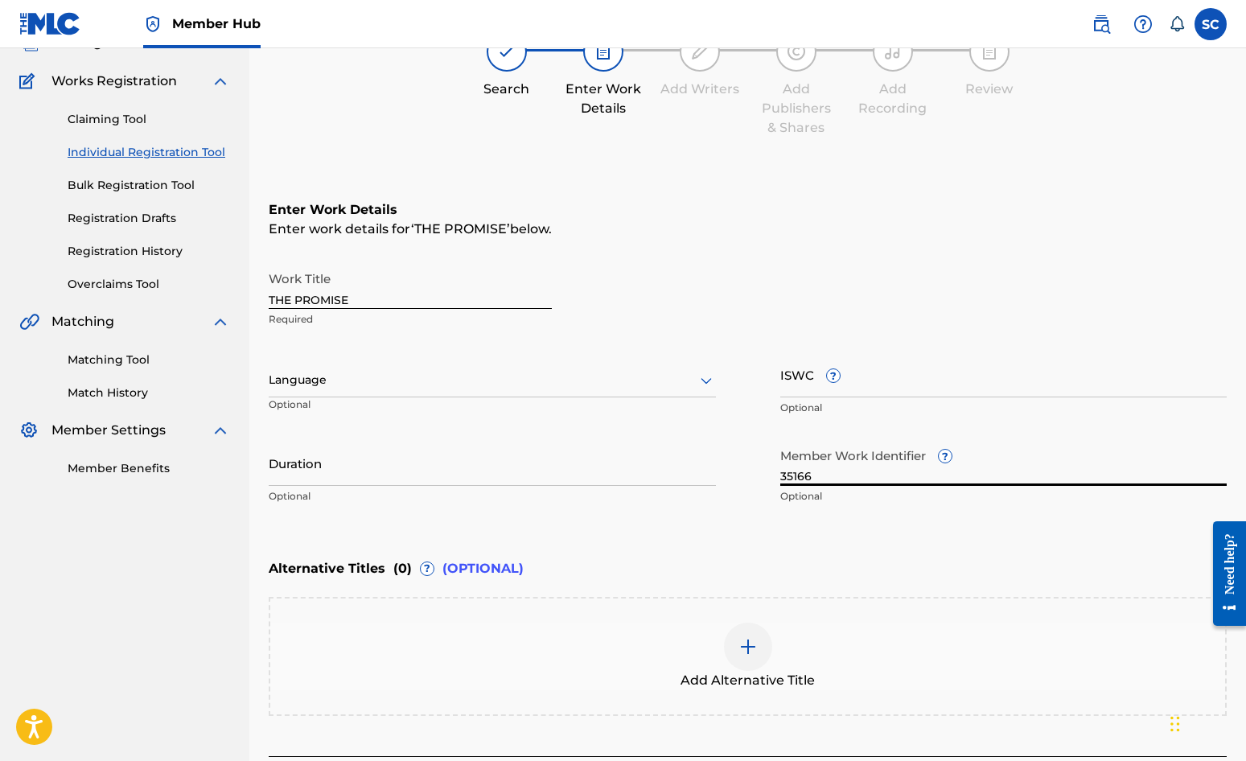
scroll to position [247, 0]
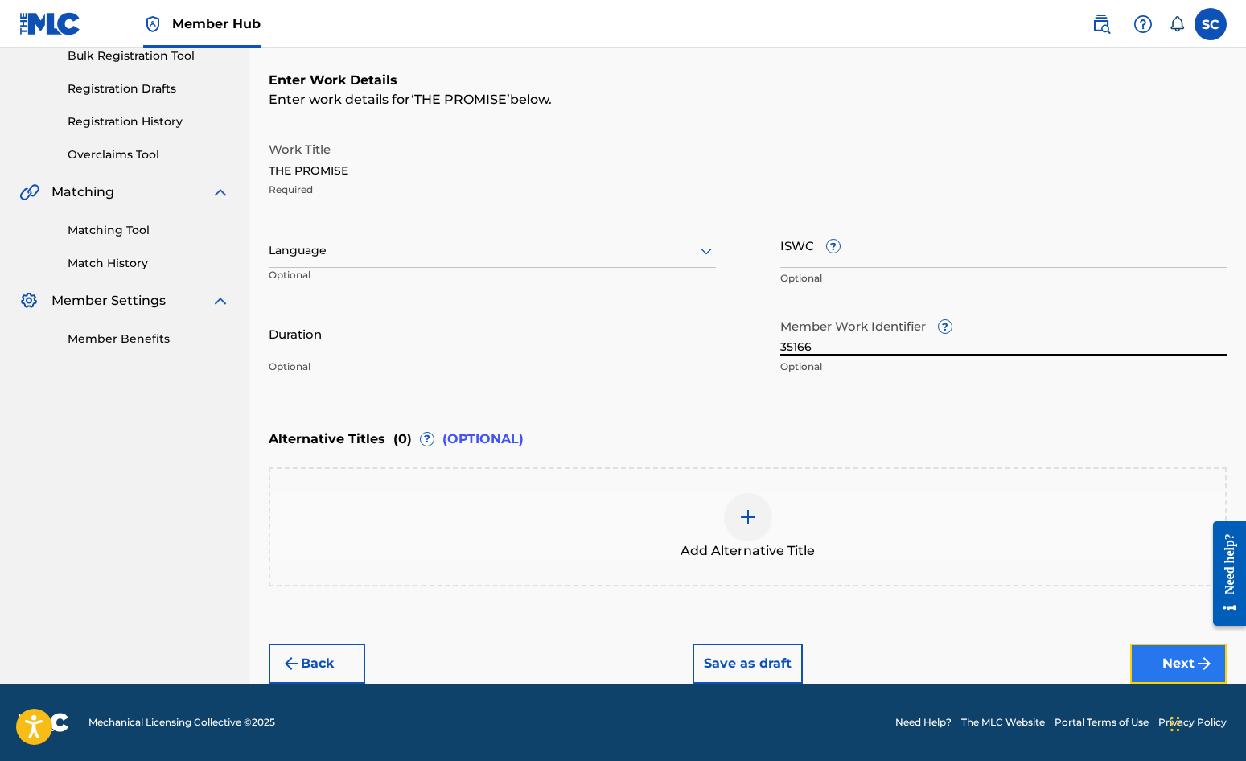
click at [1127, 664] on button "Next" at bounding box center [1179, 664] width 97 height 40
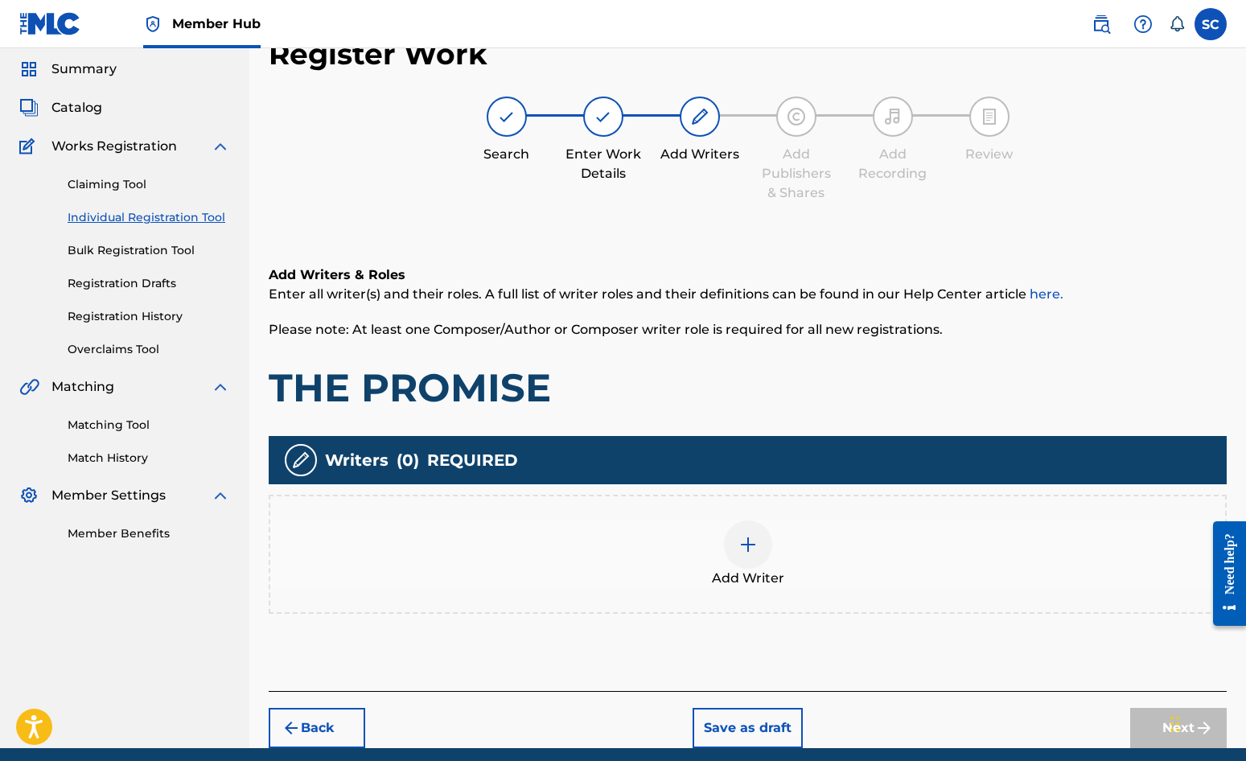
scroll to position [72, 0]
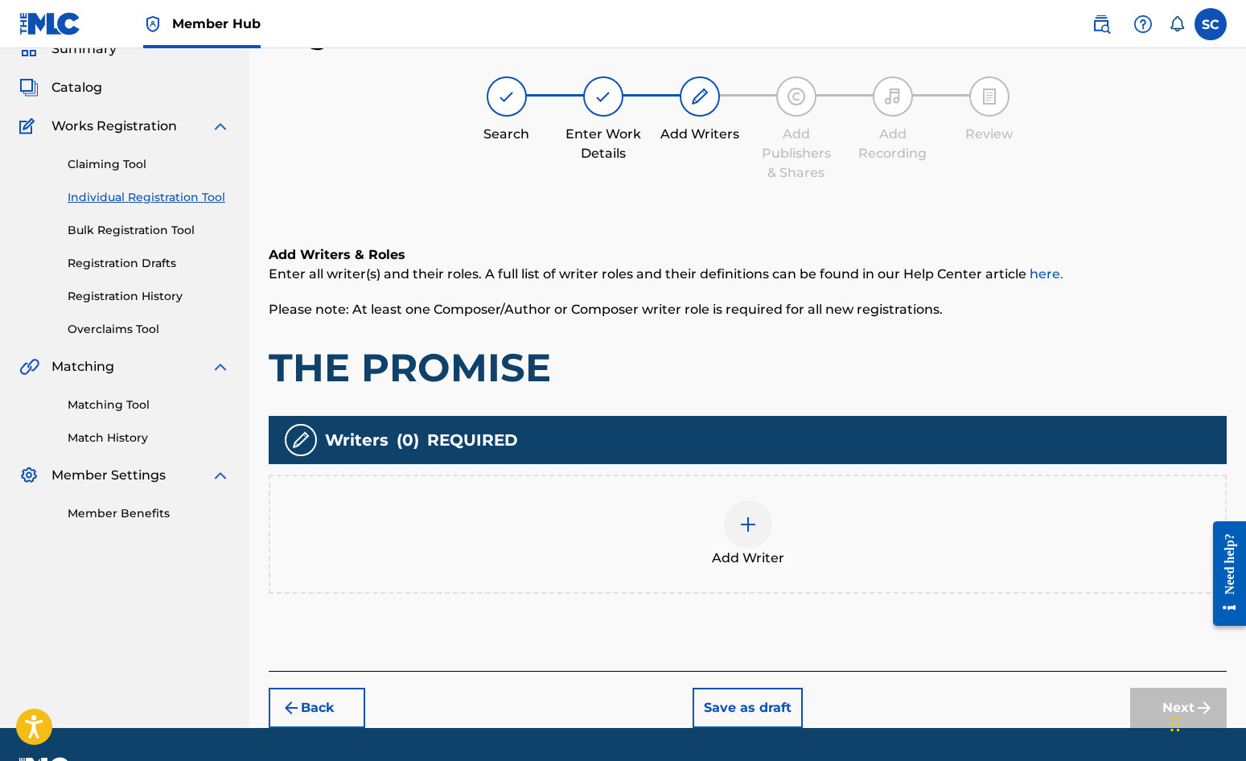
click at [751, 526] on img at bounding box center [748, 524] width 19 height 19
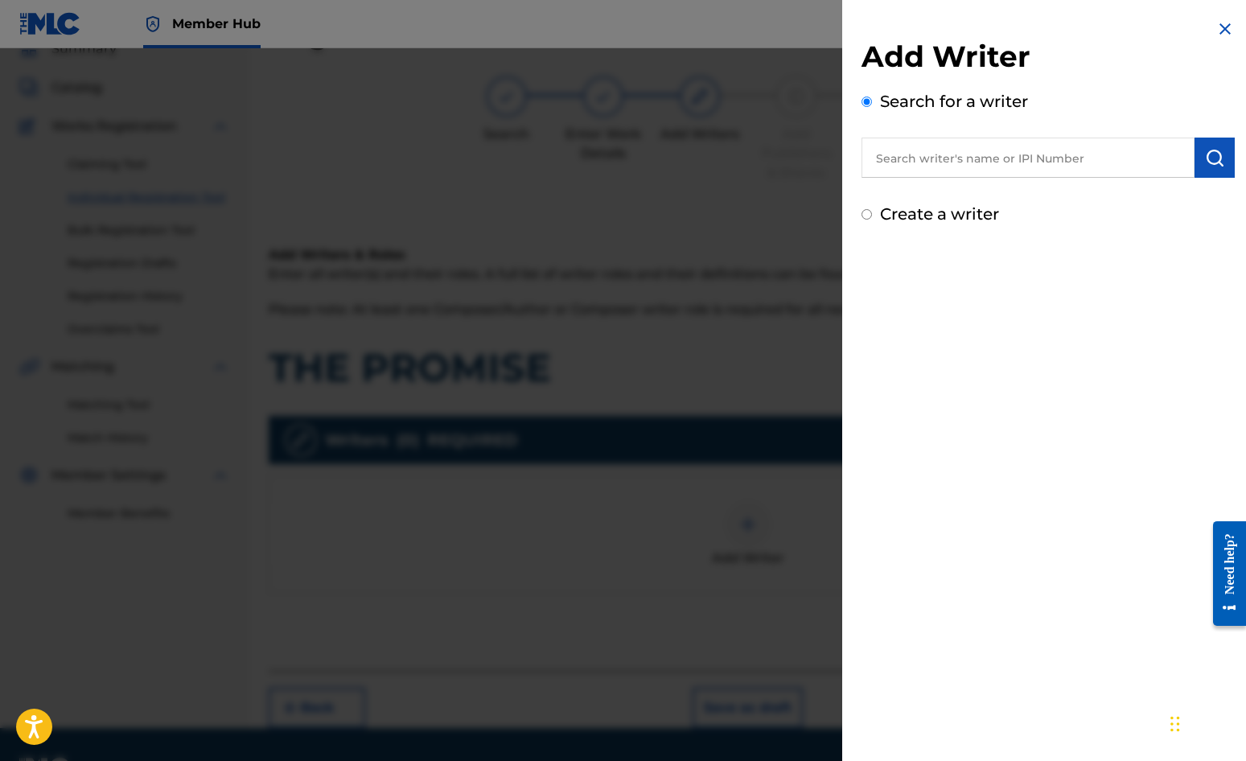
click at [950, 215] on label "Create a writer" at bounding box center [939, 213] width 119 height 19
click at [872, 215] on input "Create a writer" at bounding box center [867, 214] width 10 height 10
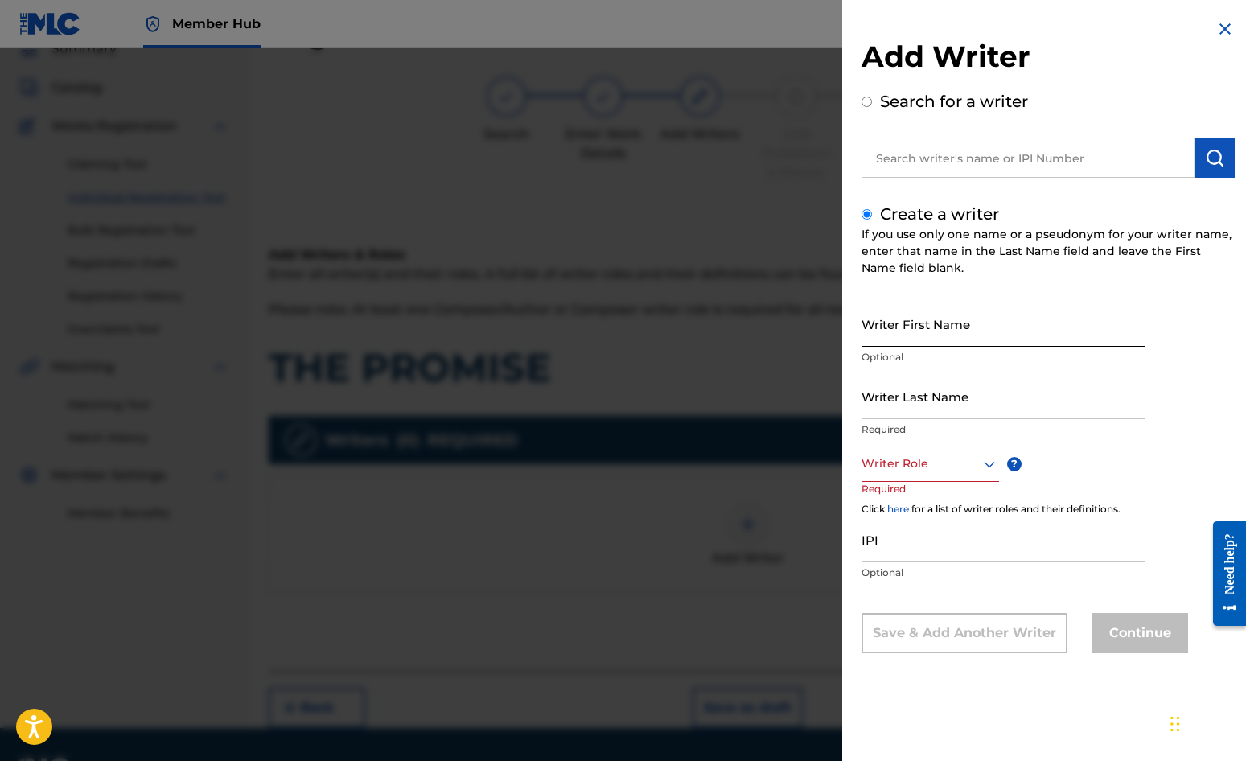
click at [882, 321] on input "Writer First Name" at bounding box center [1003, 324] width 283 height 46
click at [895, 393] on input "Writer Last Name" at bounding box center [1003, 396] width 283 height 46
click at [901, 462] on div at bounding box center [931, 464] width 138 height 20
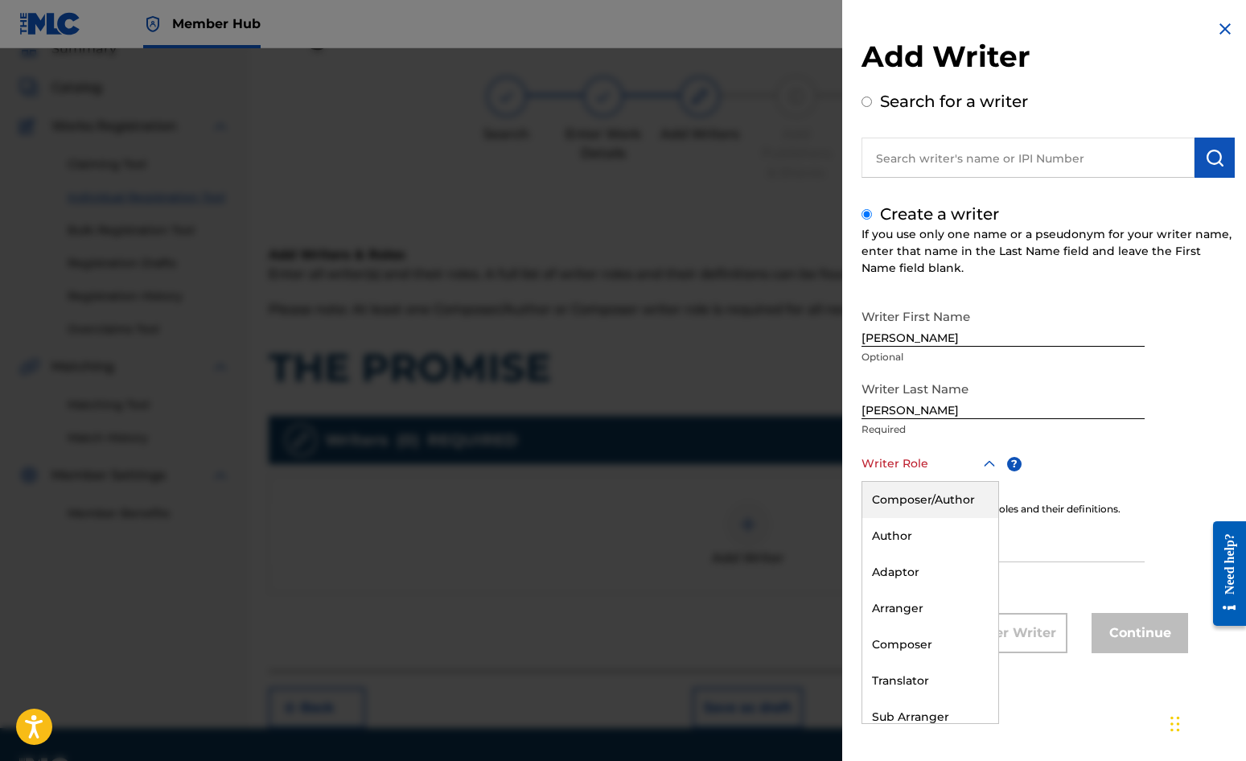
click at [904, 503] on div "Composer/Author" at bounding box center [931, 500] width 136 height 36
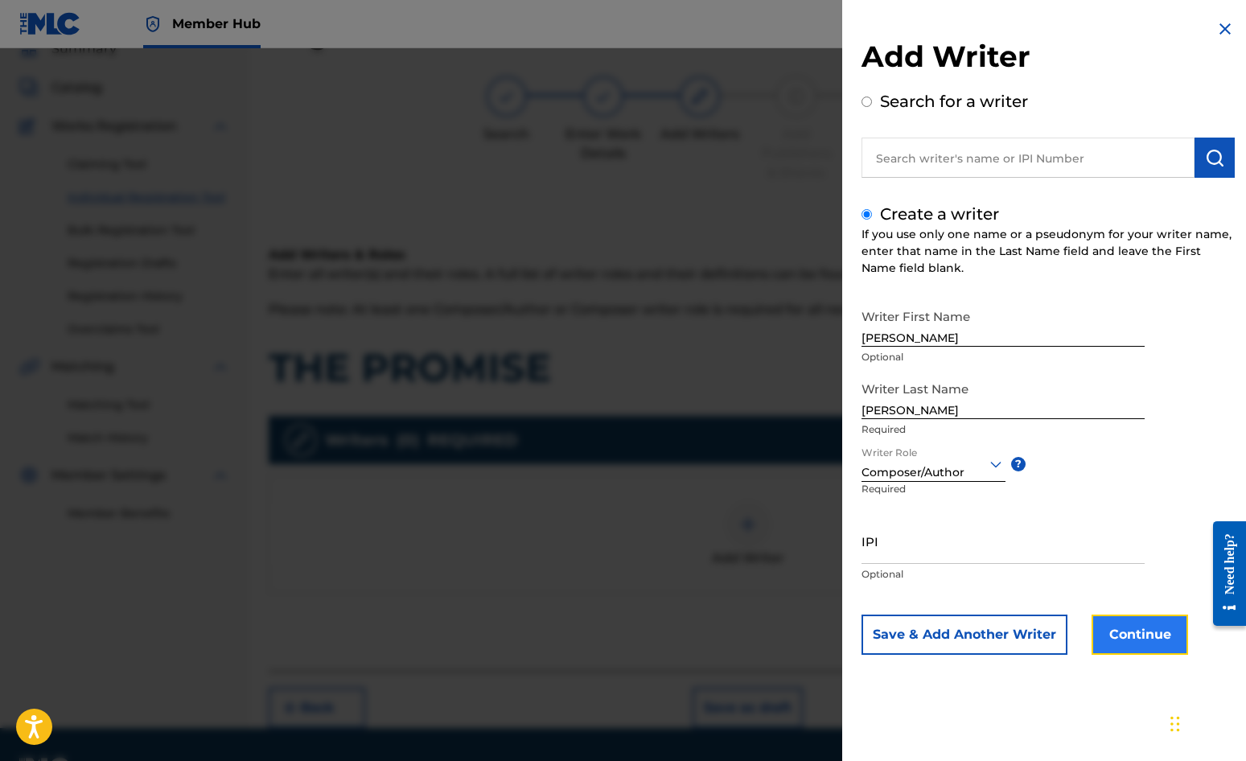
click at [1126, 633] on button "Continue" at bounding box center [1140, 635] width 97 height 40
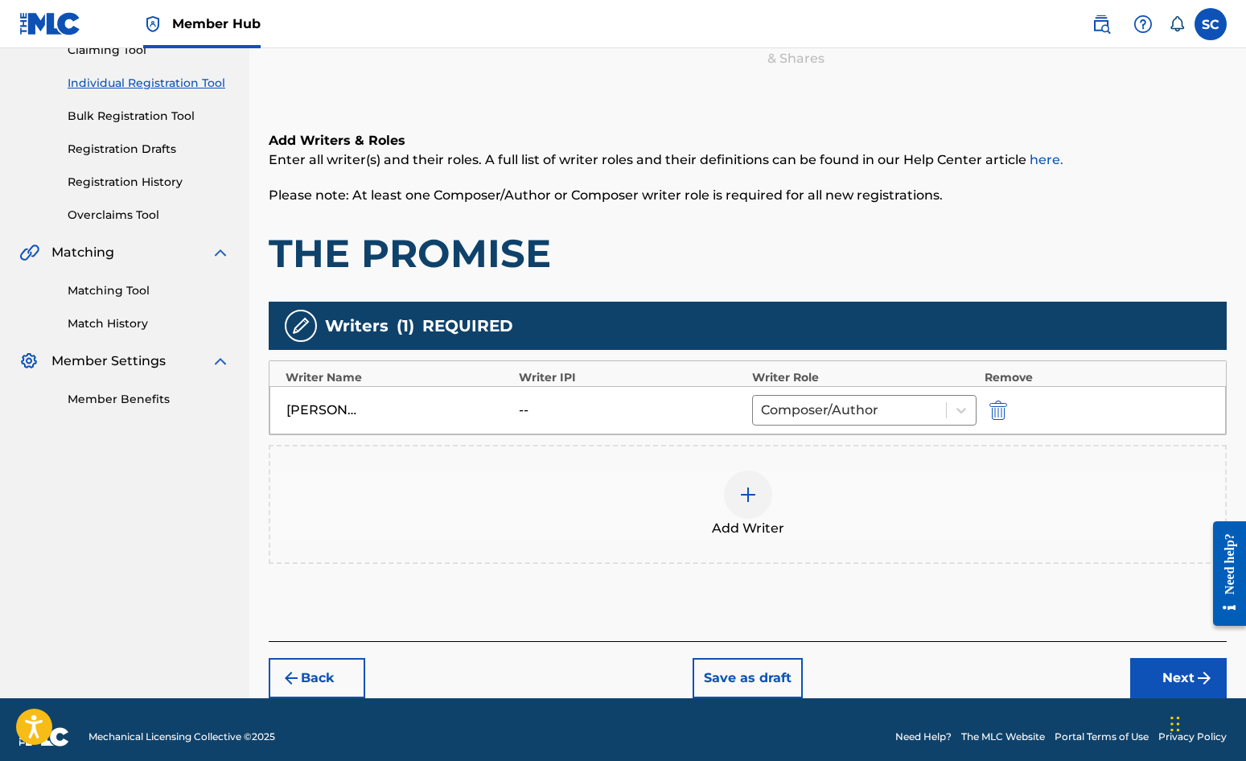
scroll to position [201, 0]
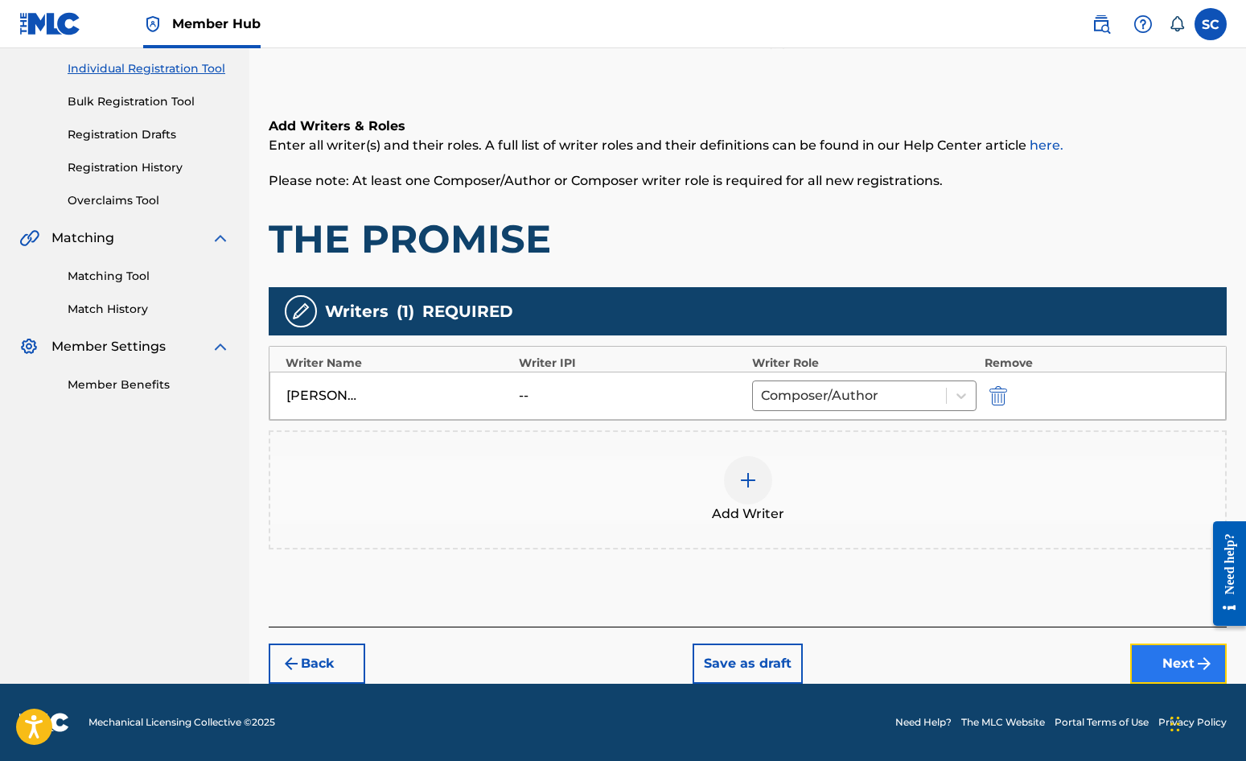
click at [1127, 658] on button "Next" at bounding box center [1179, 664] width 97 height 40
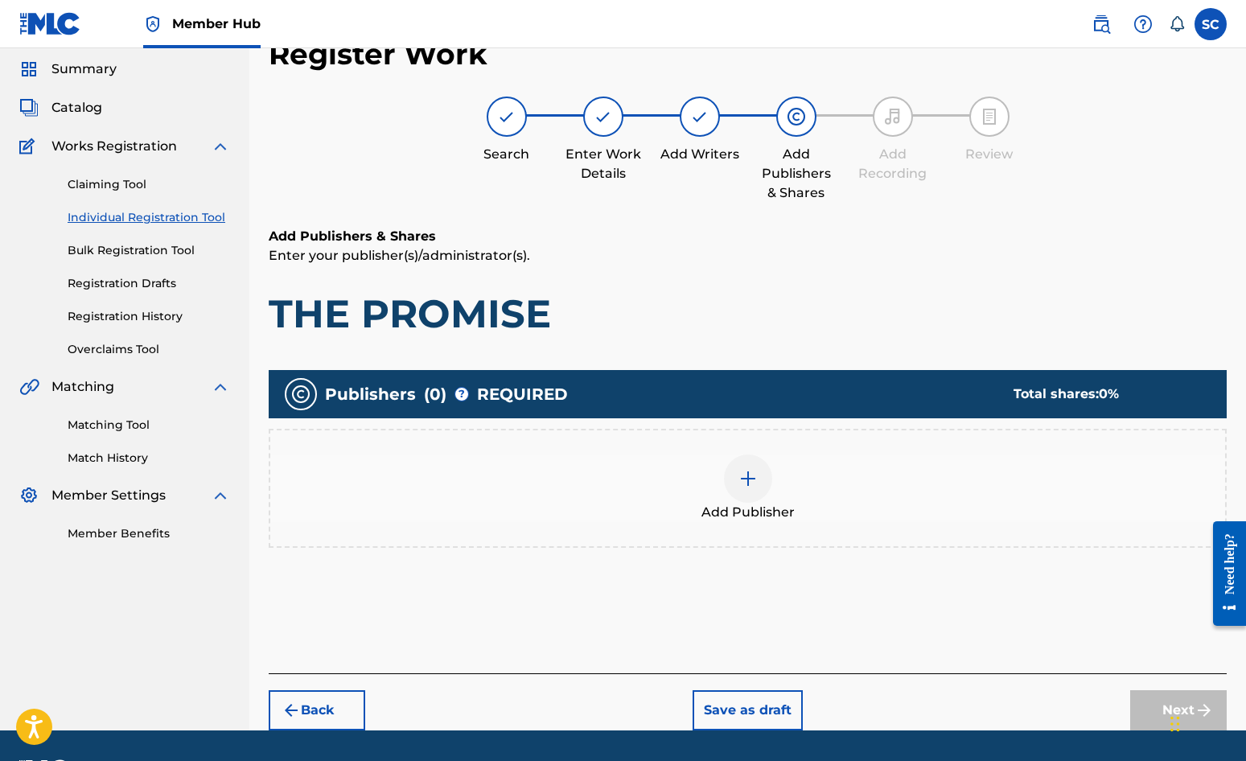
scroll to position [72, 0]
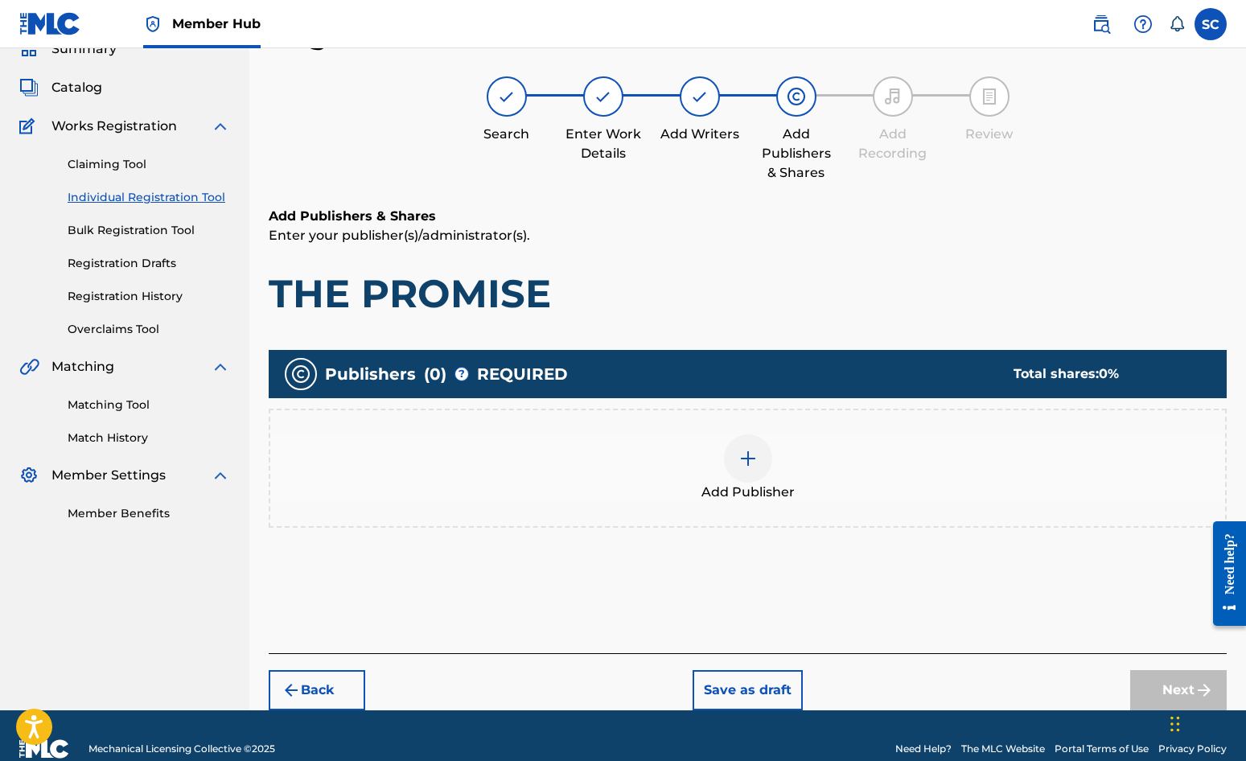
click at [739, 463] on img at bounding box center [748, 458] width 19 height 19
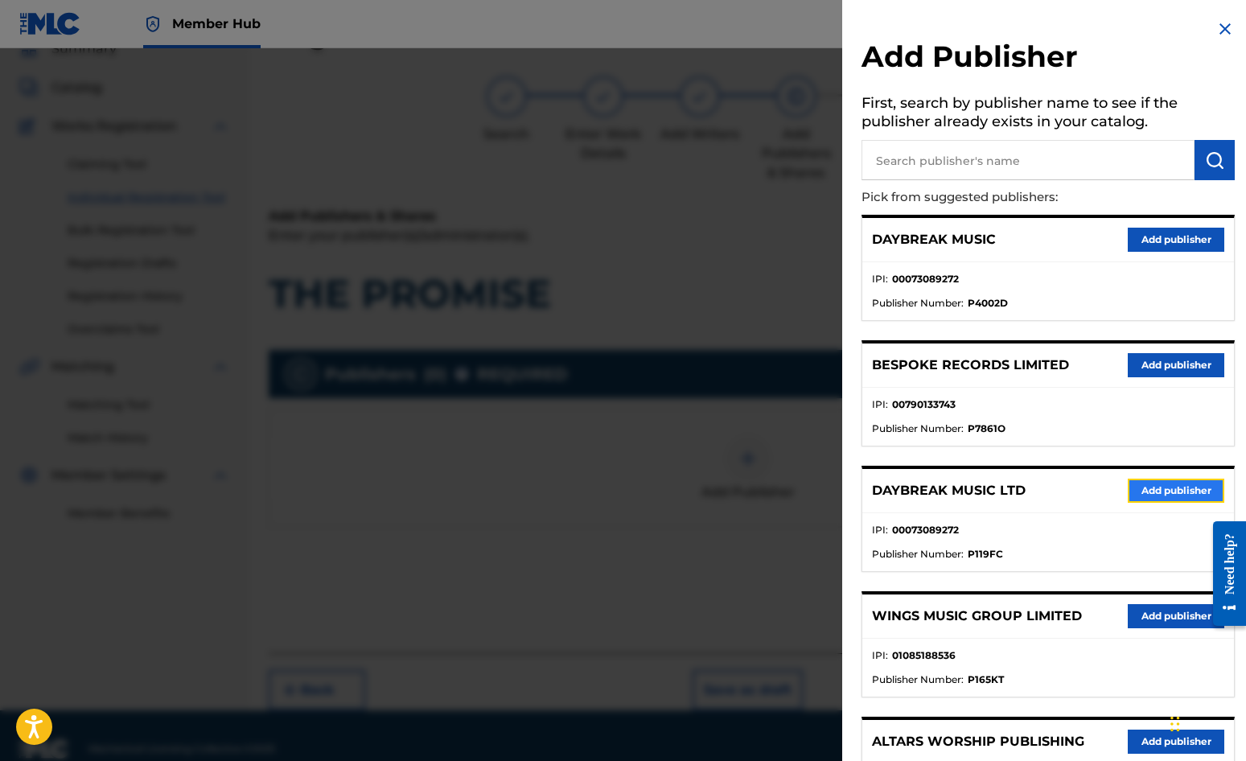
click at [1127, 493] on button "Add publisher" at bounding box center [1176, 491] width 97 height 24
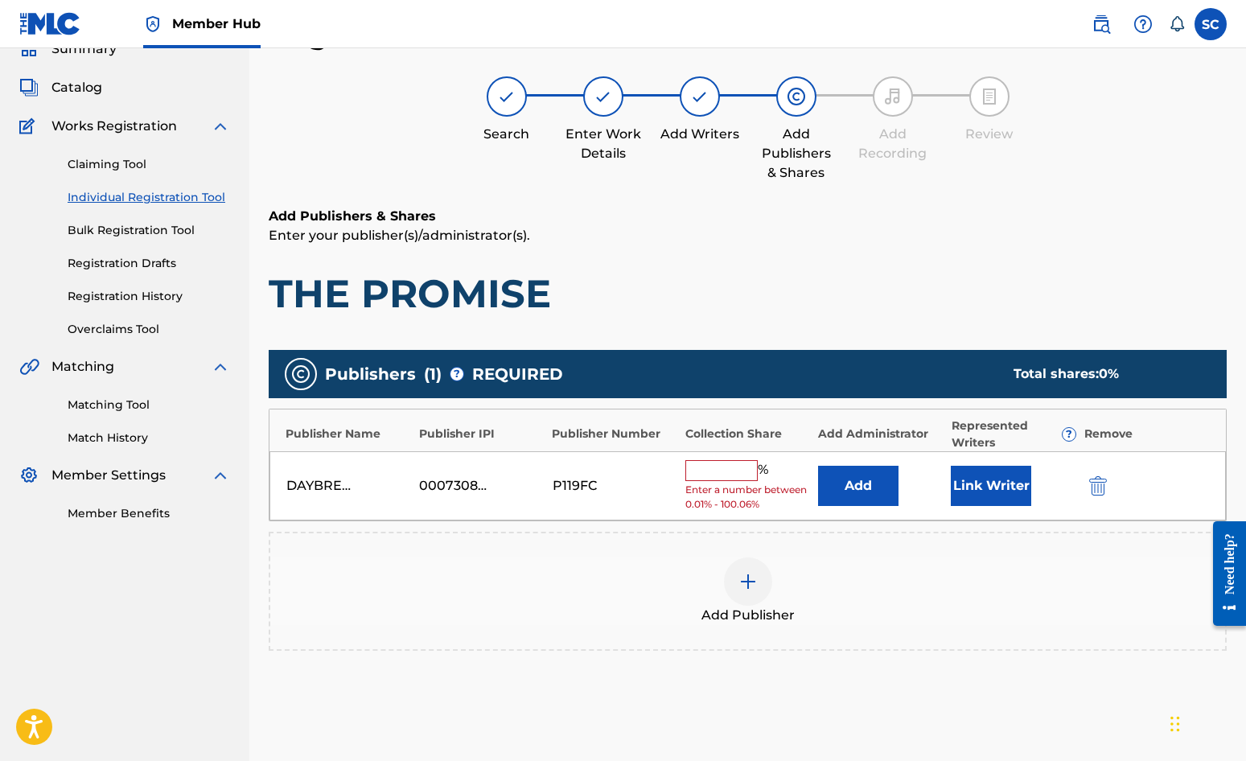
click at [705, 463] on input "text" at bounding box center [722, 470] width 72 height 21
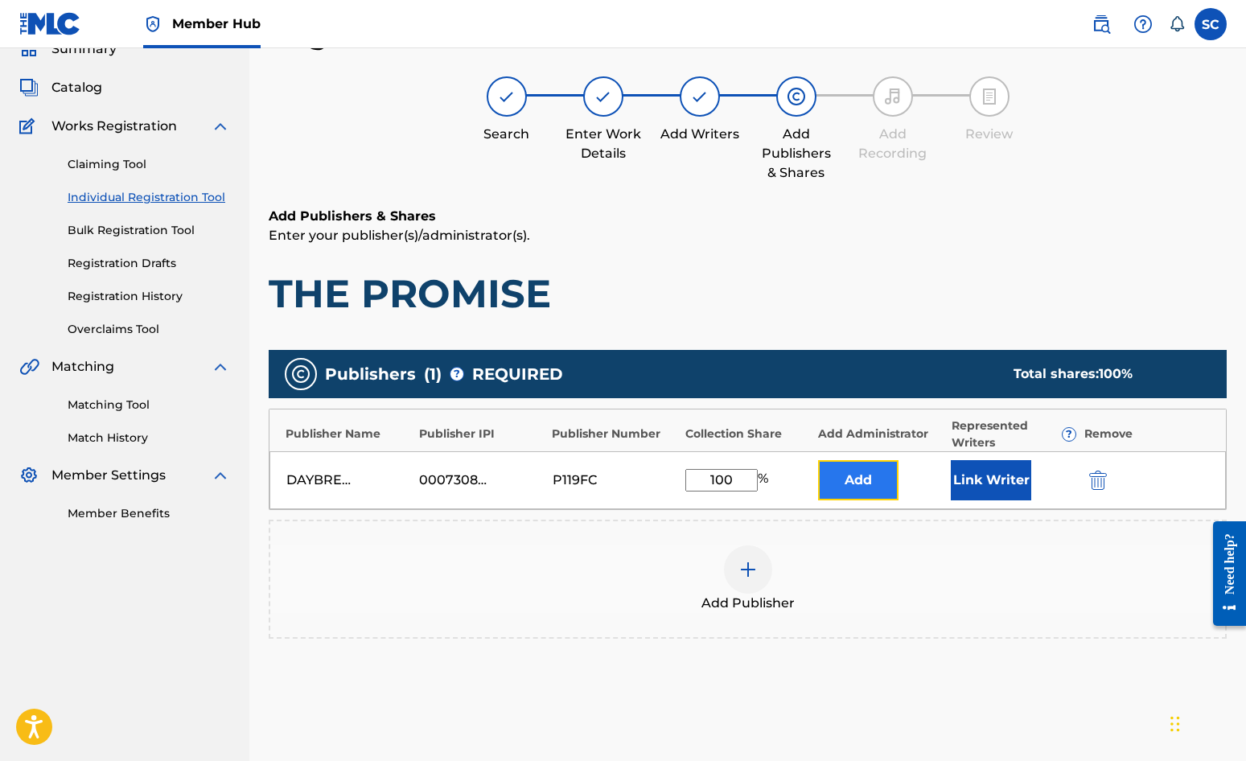
click at [851, 483] on button "Add" at bounding box center [858, 480] width 80 height 40
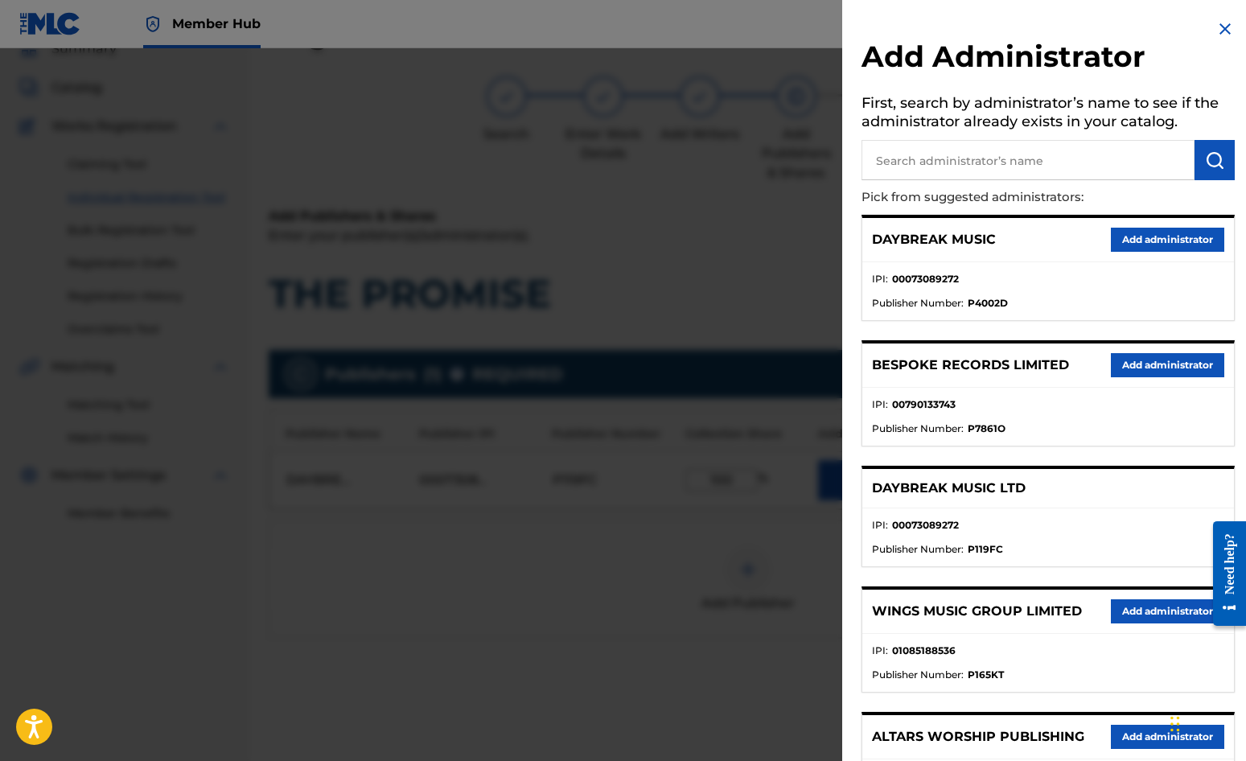
click at [918, 163] on input "text" at bounding box center [1028, 160] width 333 height 40
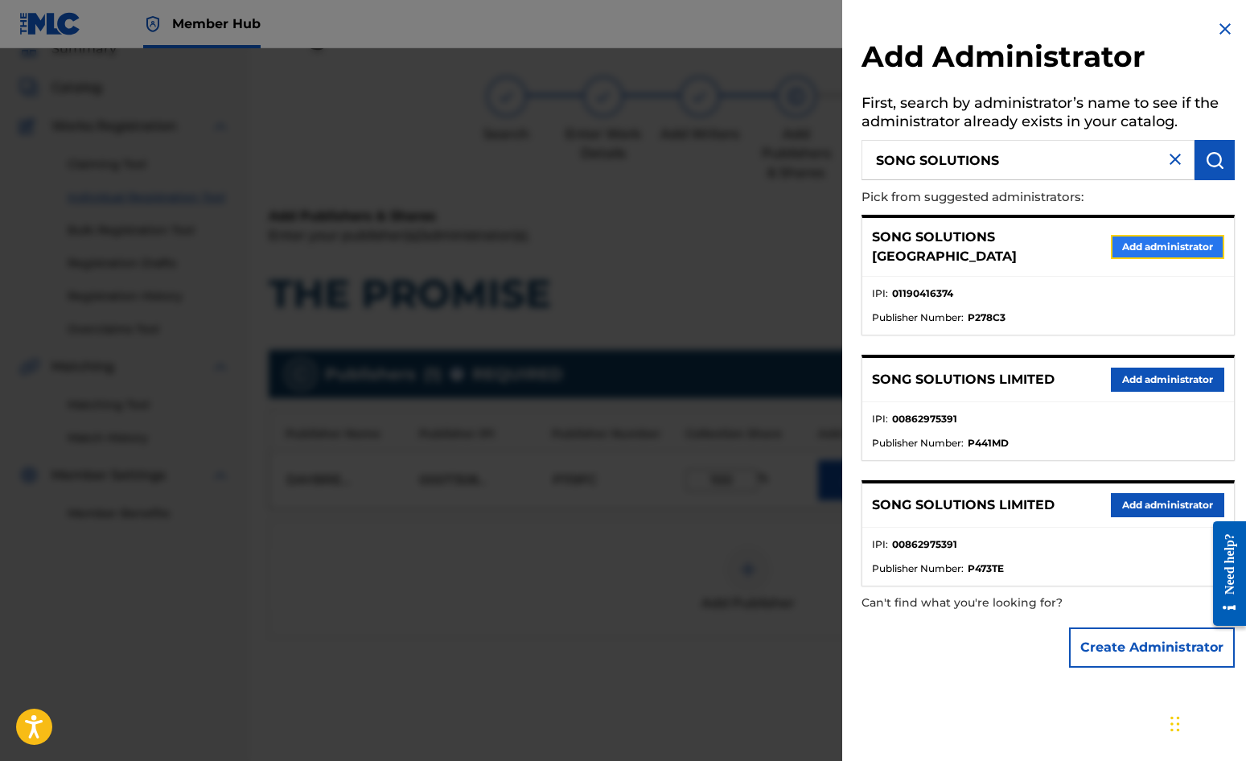
click at [1127, 239] on button "Add administrator" at bounding box center [1167, 247] width 113 height 24
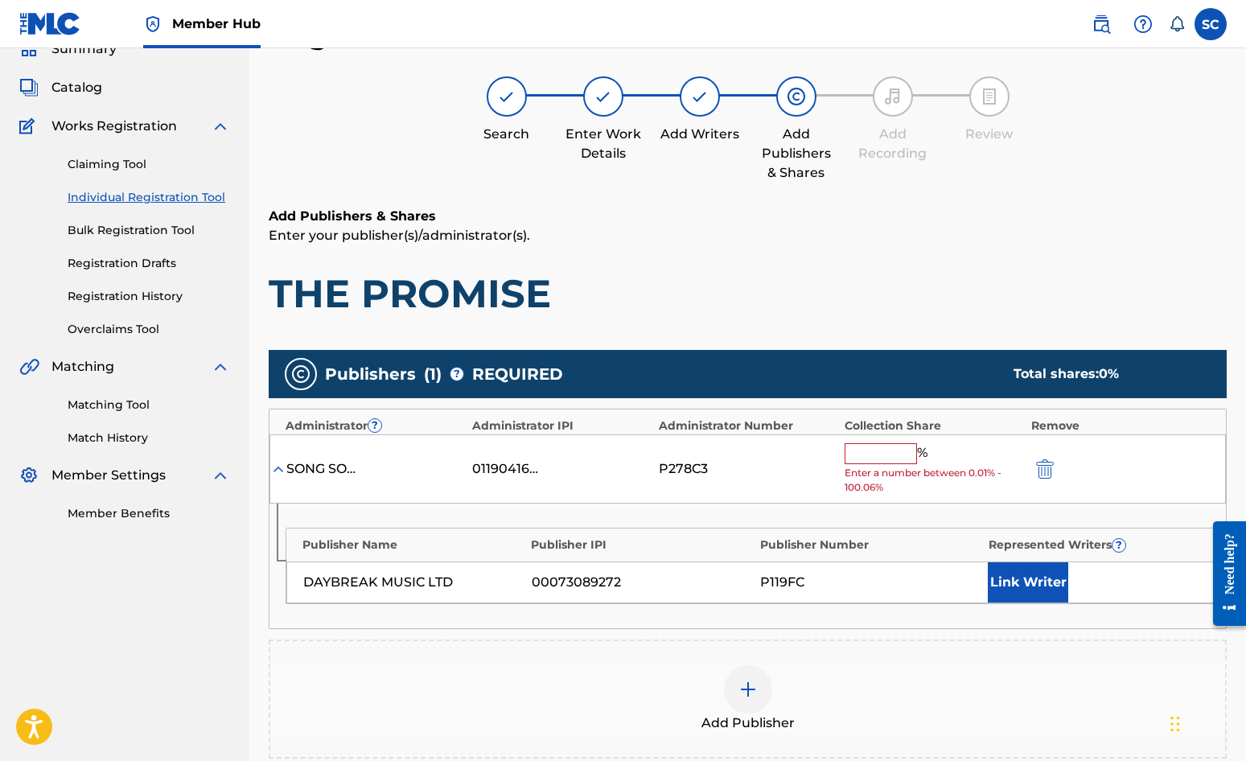
click at [865, 459] on input "text" at bounding box center [881, 453] width 72 height 21
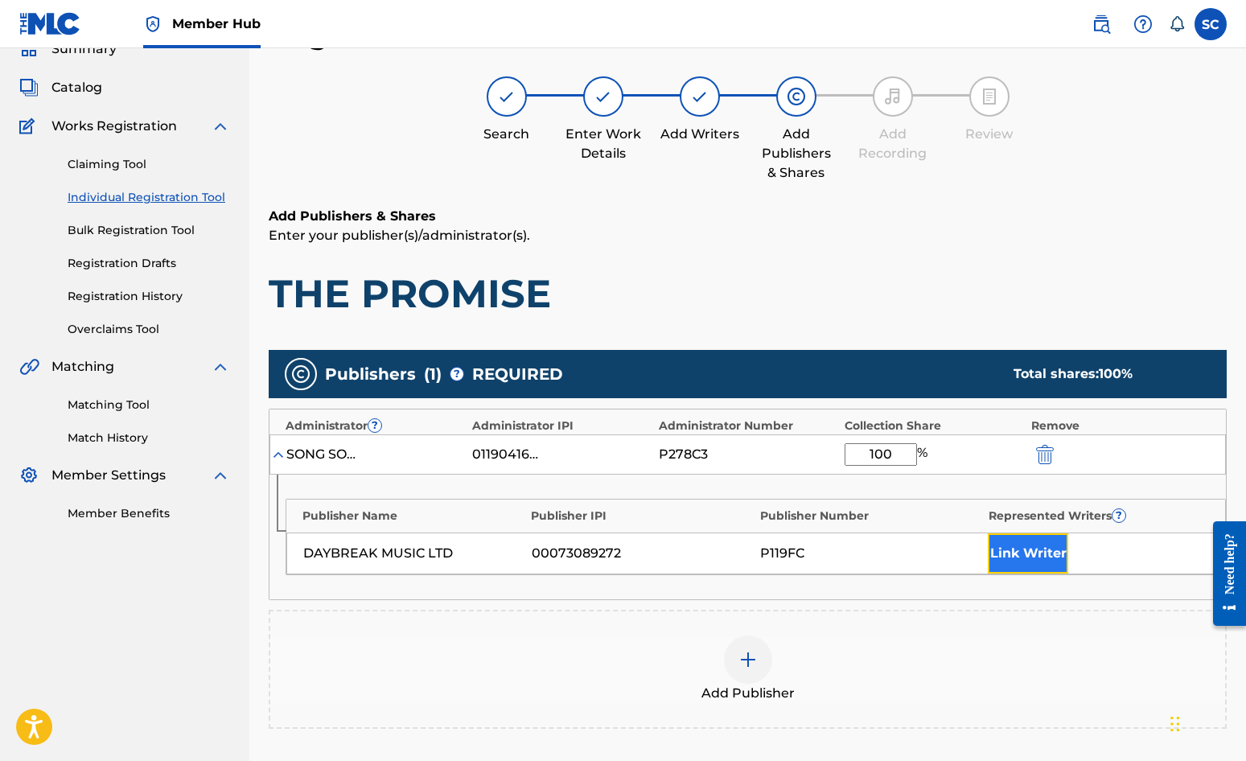
click at [1036, 554] on button "Link Writer" at bounding box center [1028, 553] width 80 height 40
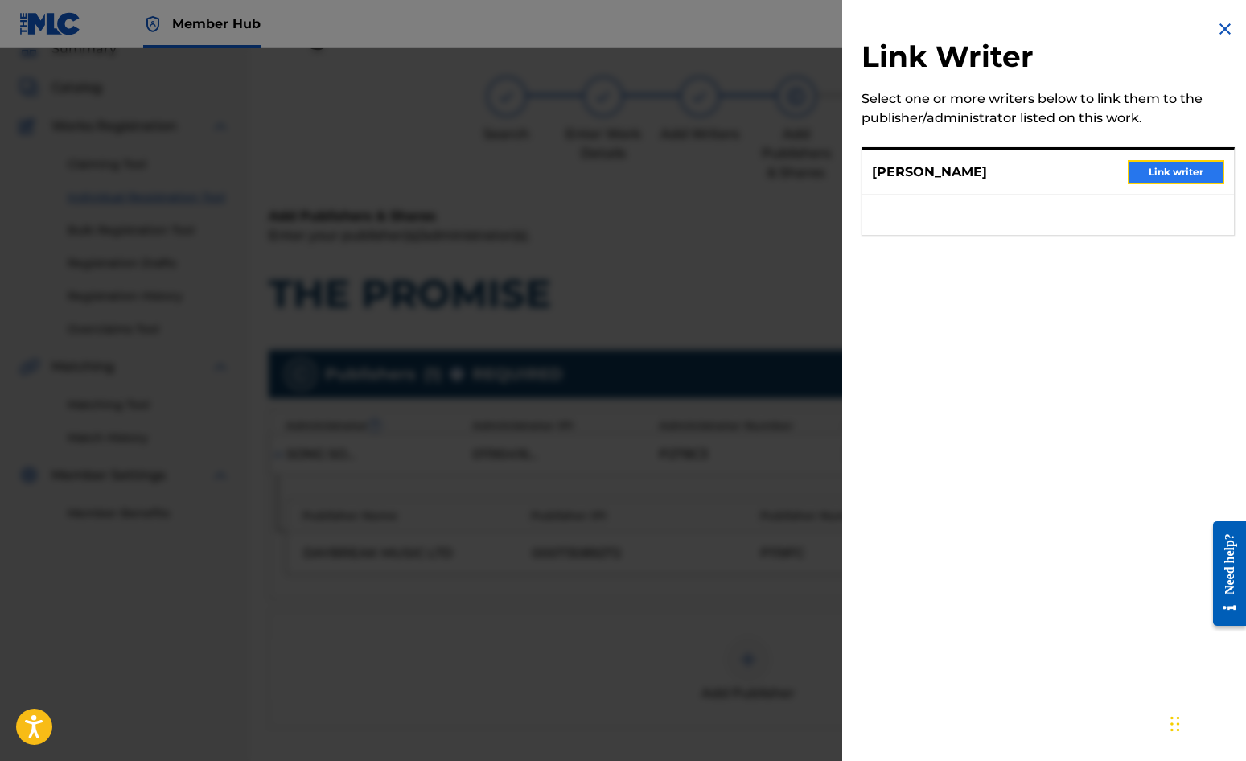
click at [1127, 174] on button "Link writer" at bounding box center [1176, 172] width 97 height 24
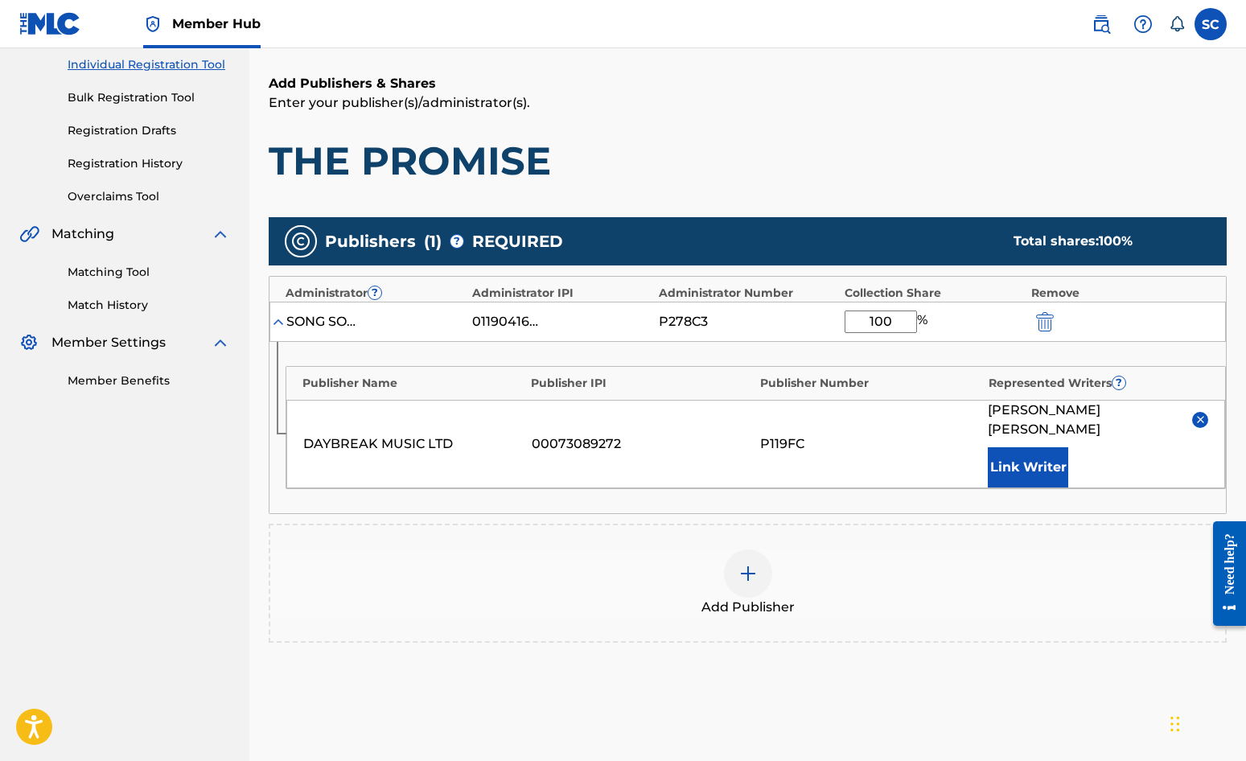
scroll to position [327, 0]
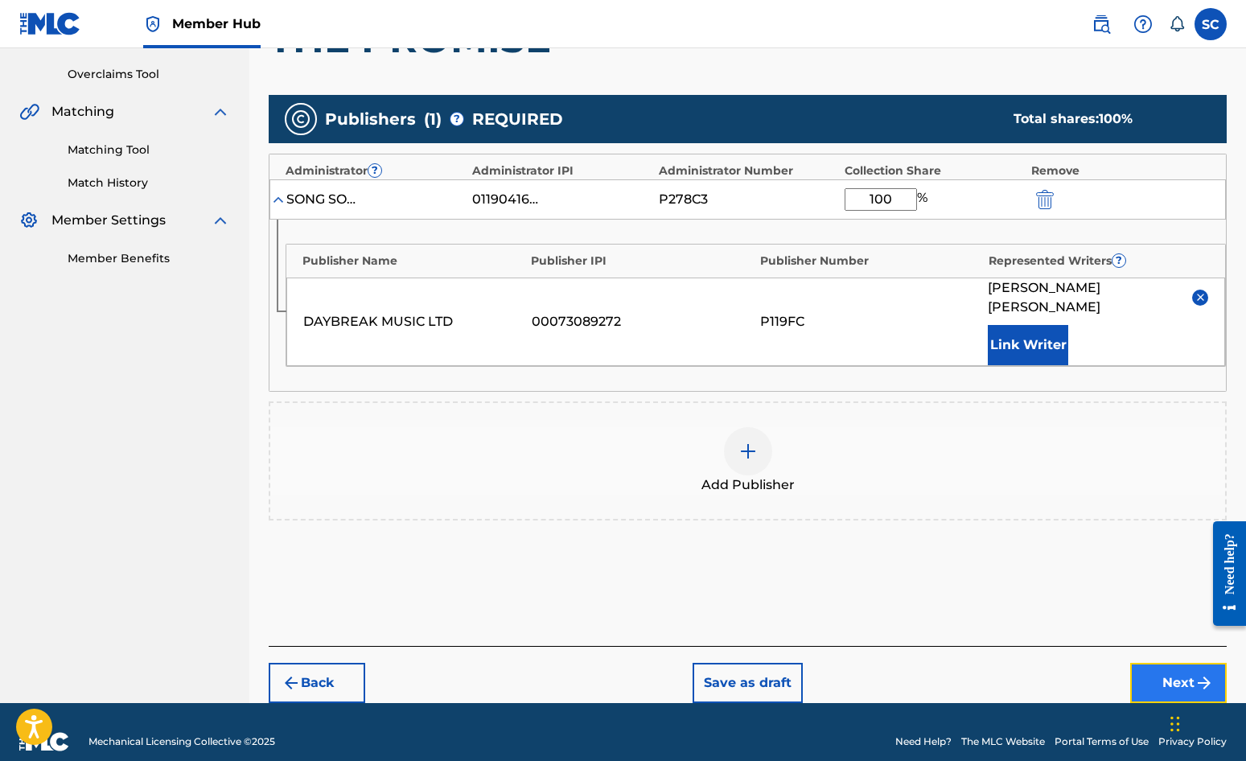
click at [1127, 663] on button "Next" at bounding box center [1179, 683] width 97 height 40
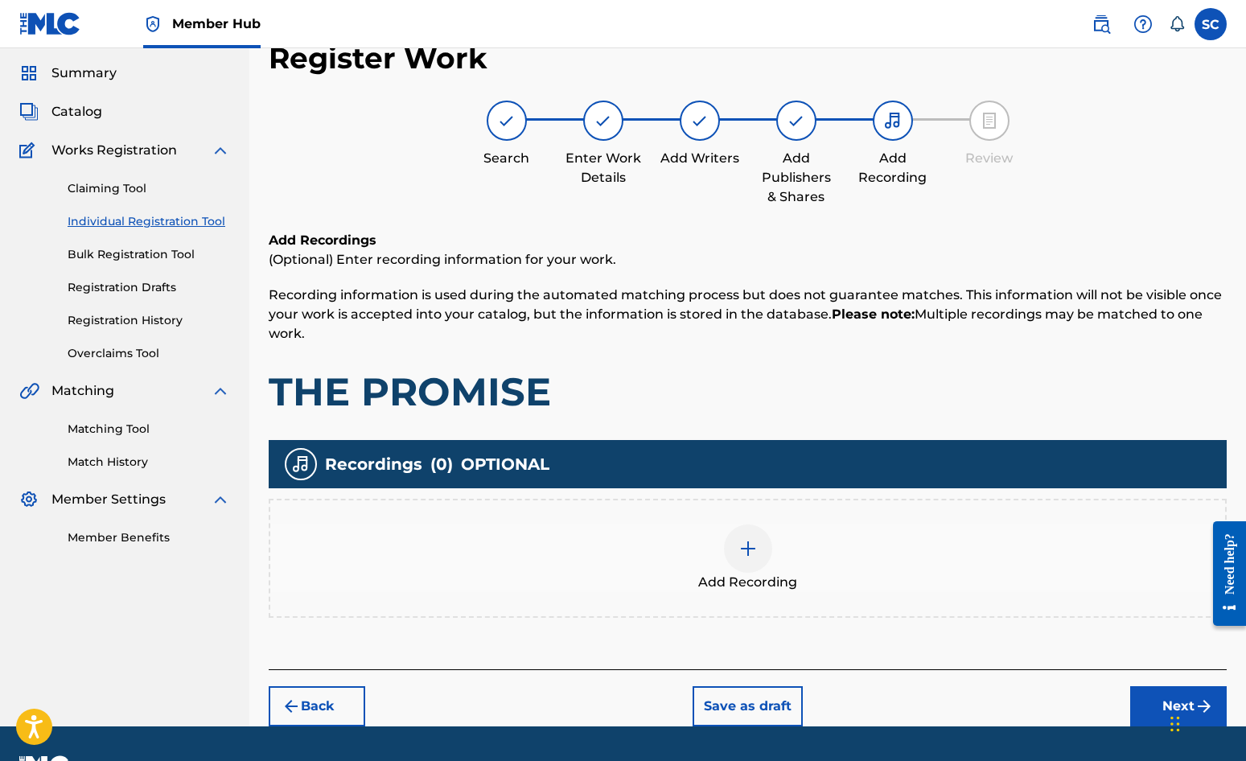
scroll to position [72, 0]
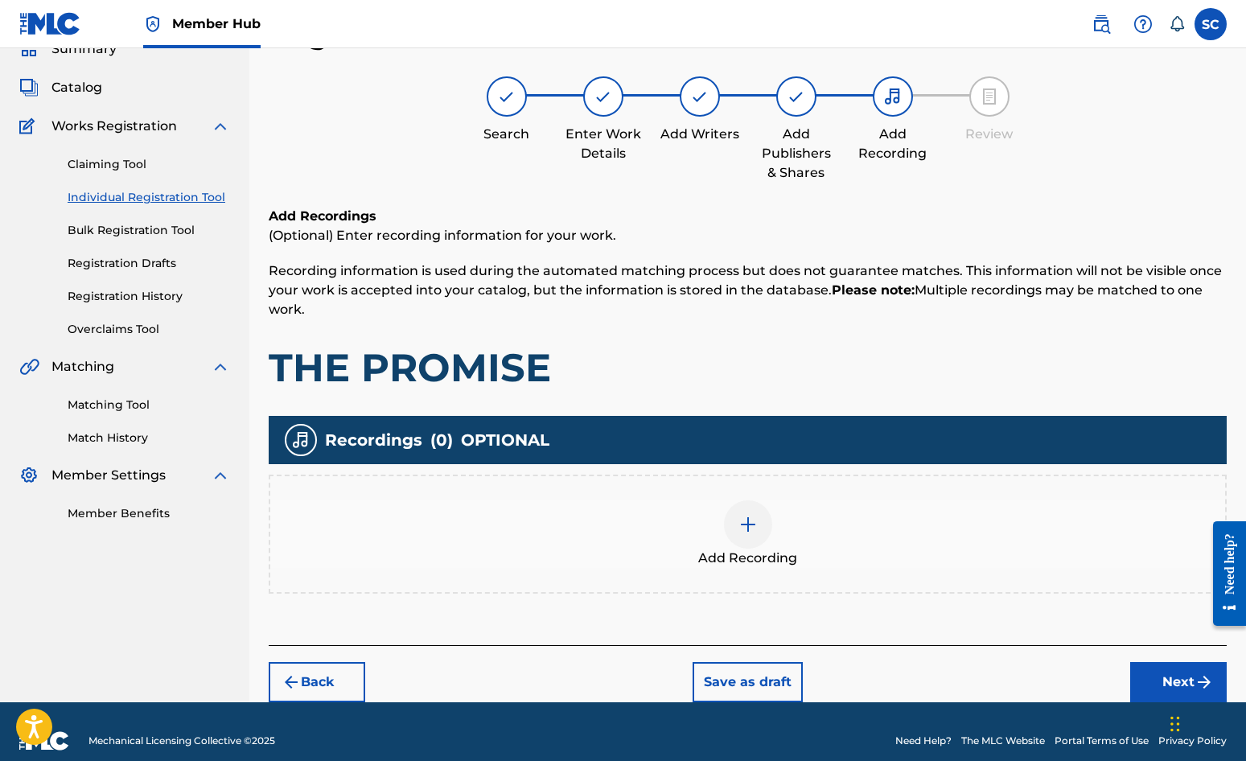
click at [742, 524] on div at bounding box center [748, 524] width 48 height 48
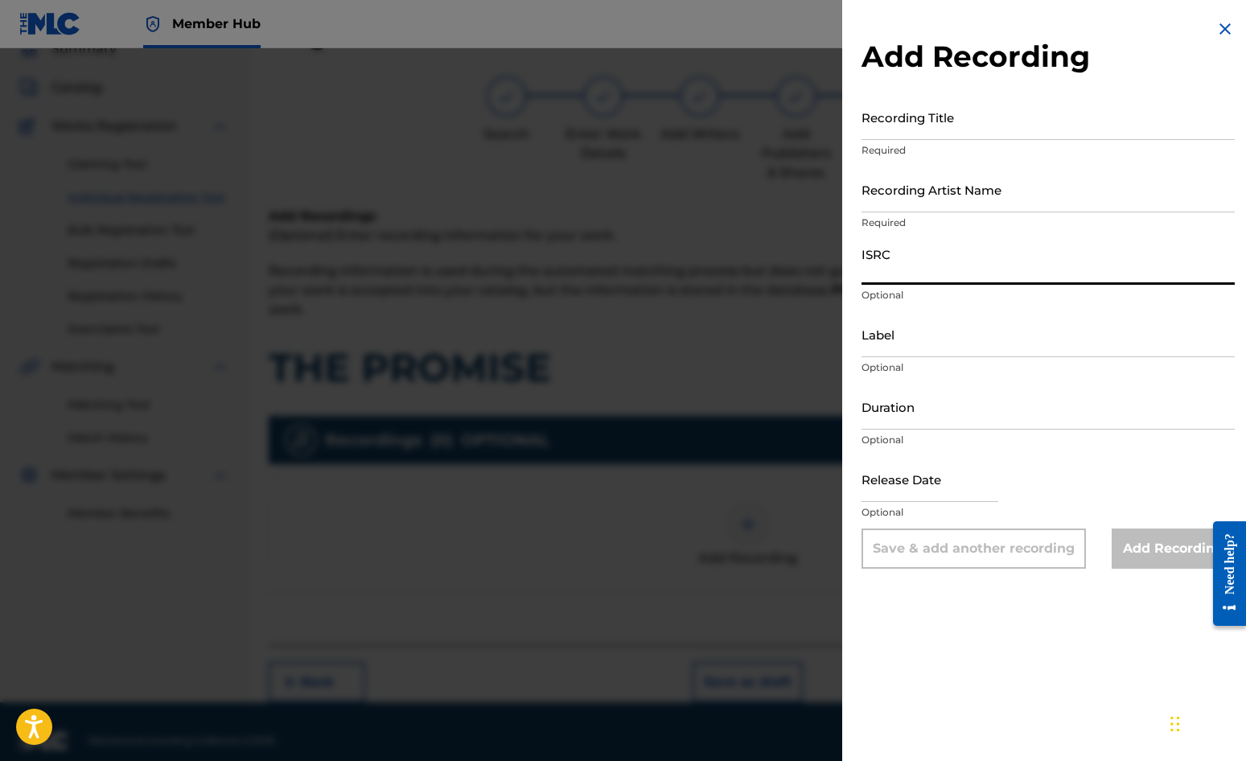
click at [896, 278] on input "ISRC" at bounding box center [1048, 262] width 373 height 46
click at [901, 262] on input "ISRC" at bounding box center [1048, 262] width 373 height 46
paste input "GBDPR0500036"
click at [882, 118] on input "Recording Title" at bounding box center [1048, 117] width 373 height 46
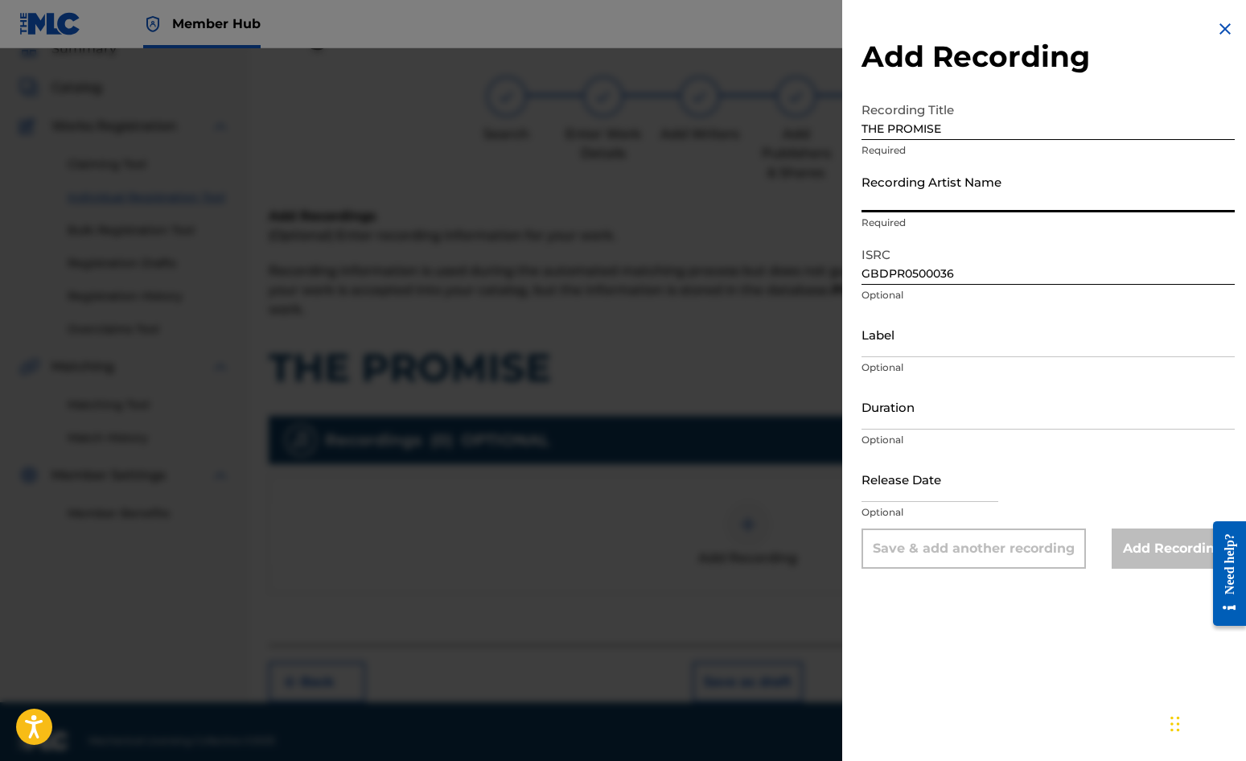
click at [896, 191] on input "Recording Artist Name" at bounding box center [1048, 190] width 373 height 46
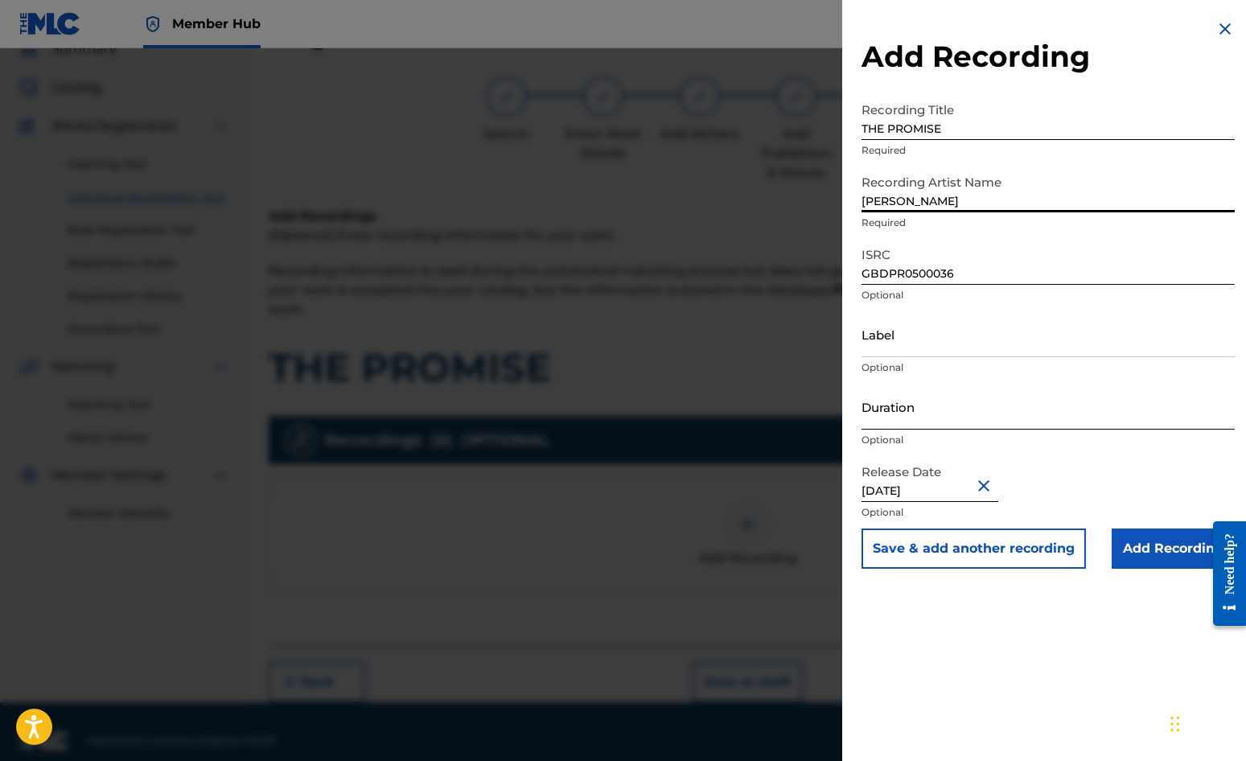
click at [893, 403] on input "Duration" at bounding box center [1048, 407] width 373 height 46
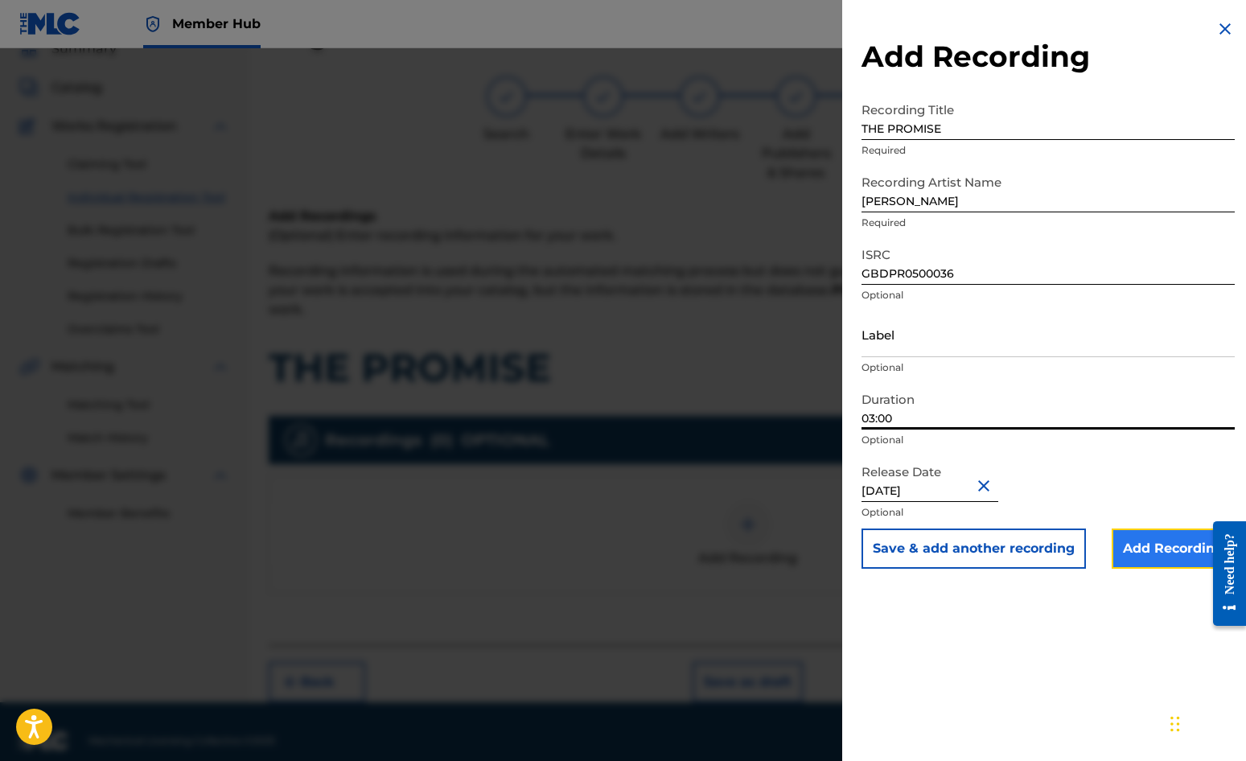
click at [1127, 554] on input "Add Recording" at bounding box center [1173, 549] width 123 height 40
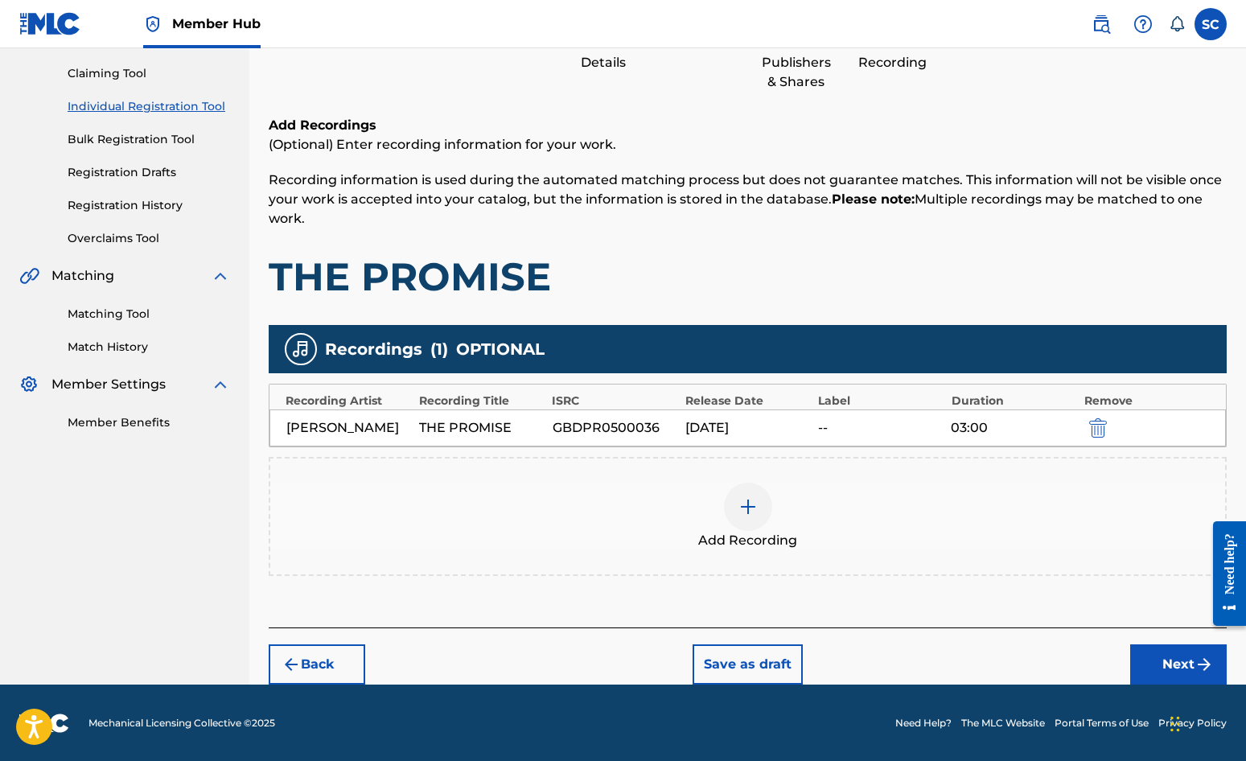
scroll to position [164, 0]
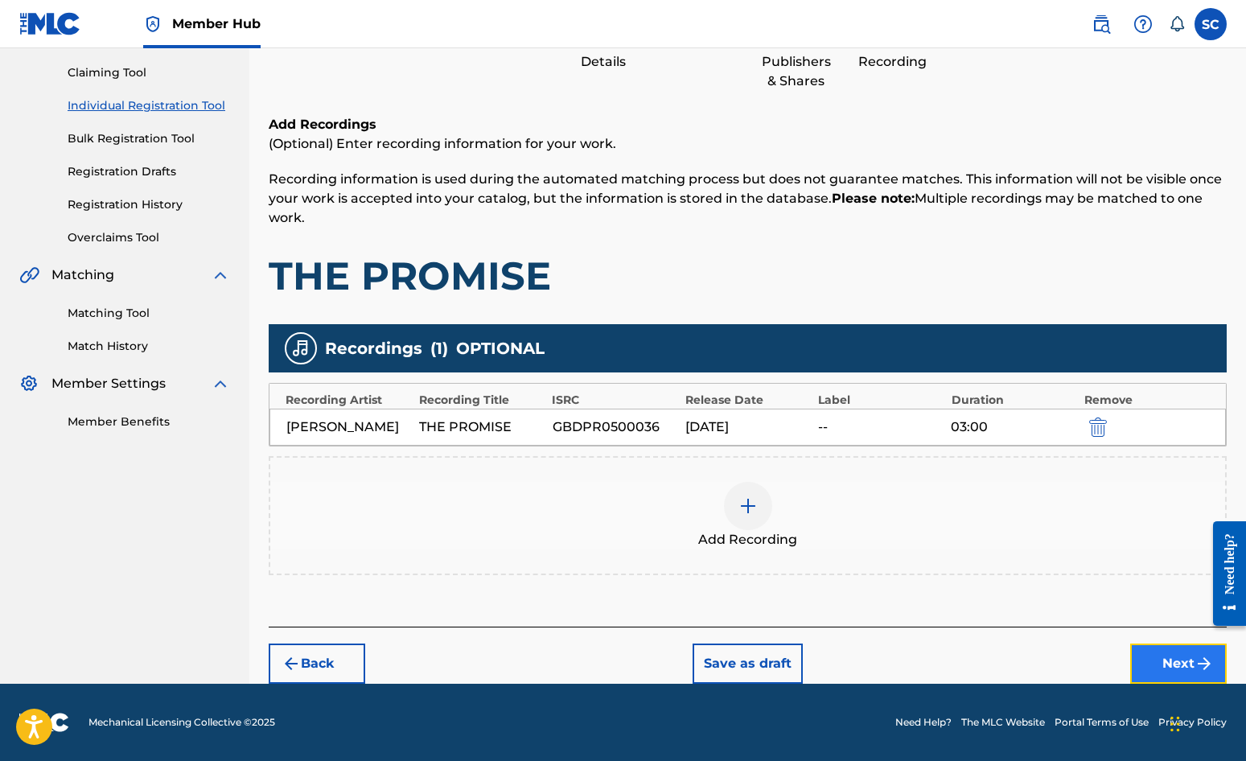
click at [1127, 668] on button "Next" at bounding box center [1179, 664] width 97 height 40
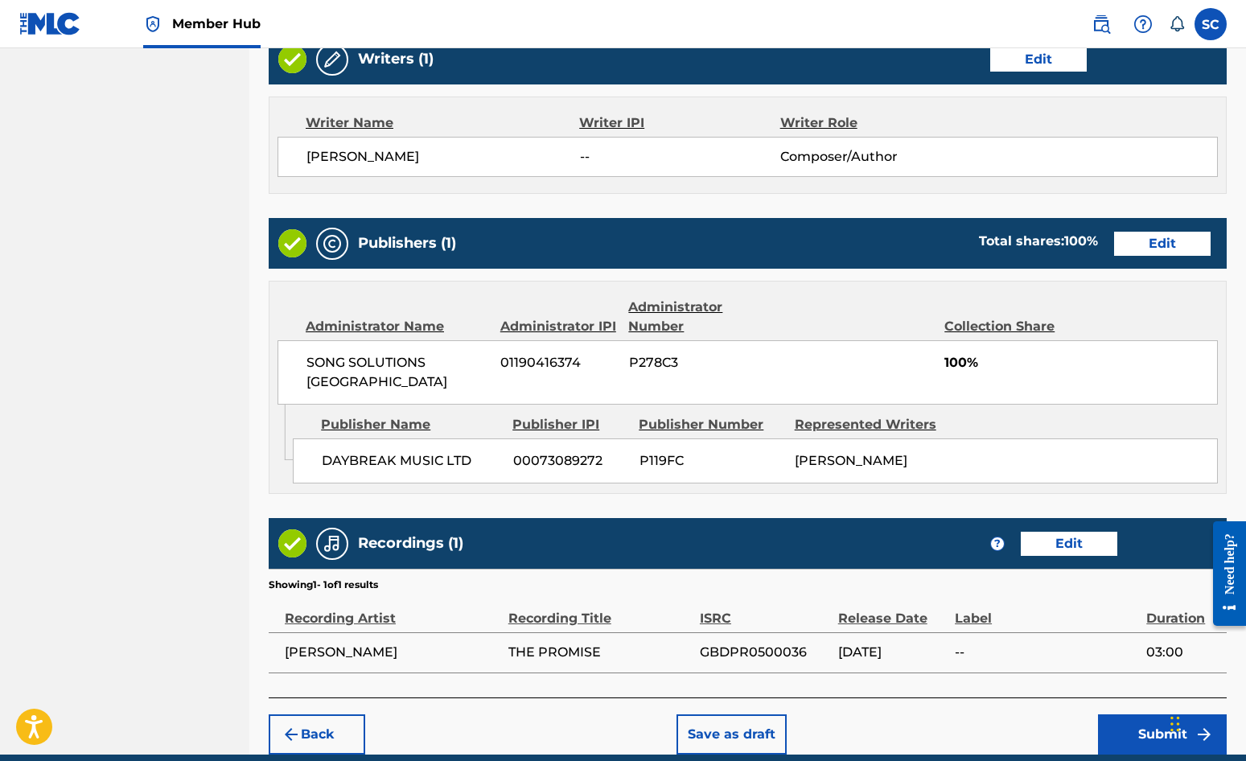
scroll to position [691, 0]
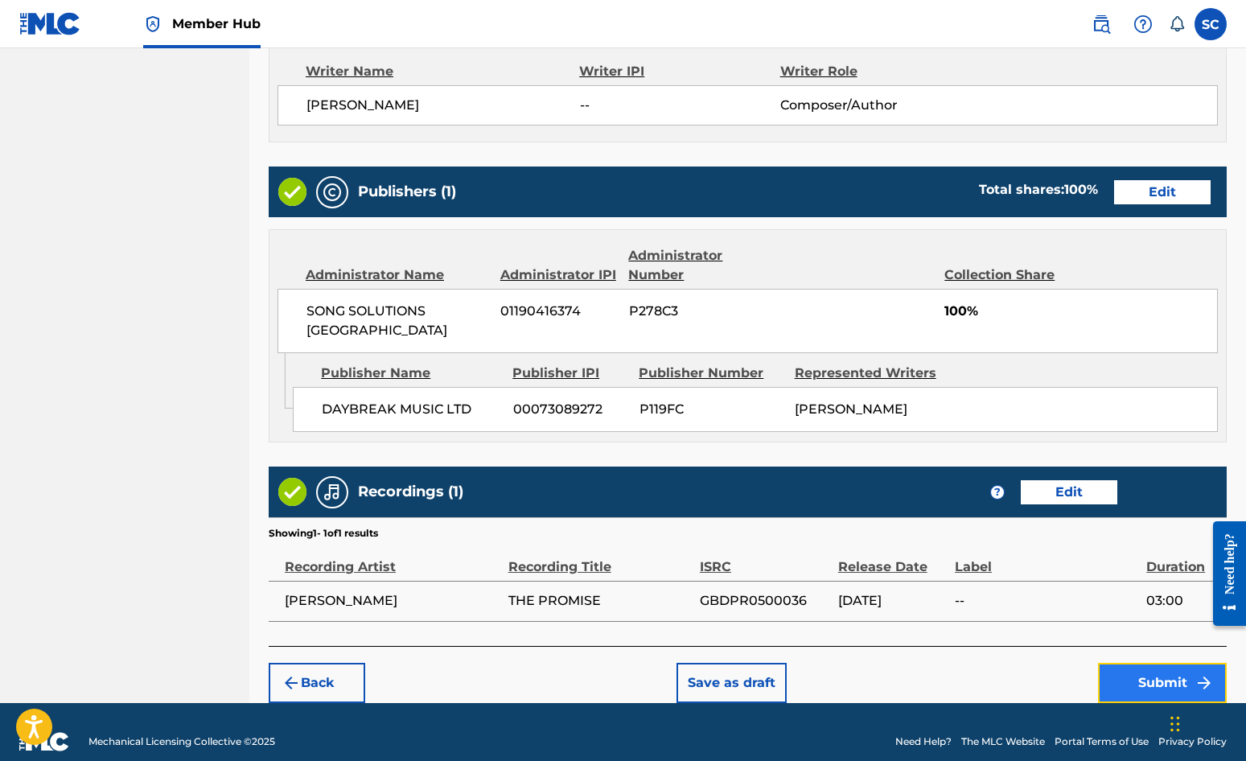
click at [1127, 663] on button "Submit" at bounding box center [1162, 683] width 129 height 40
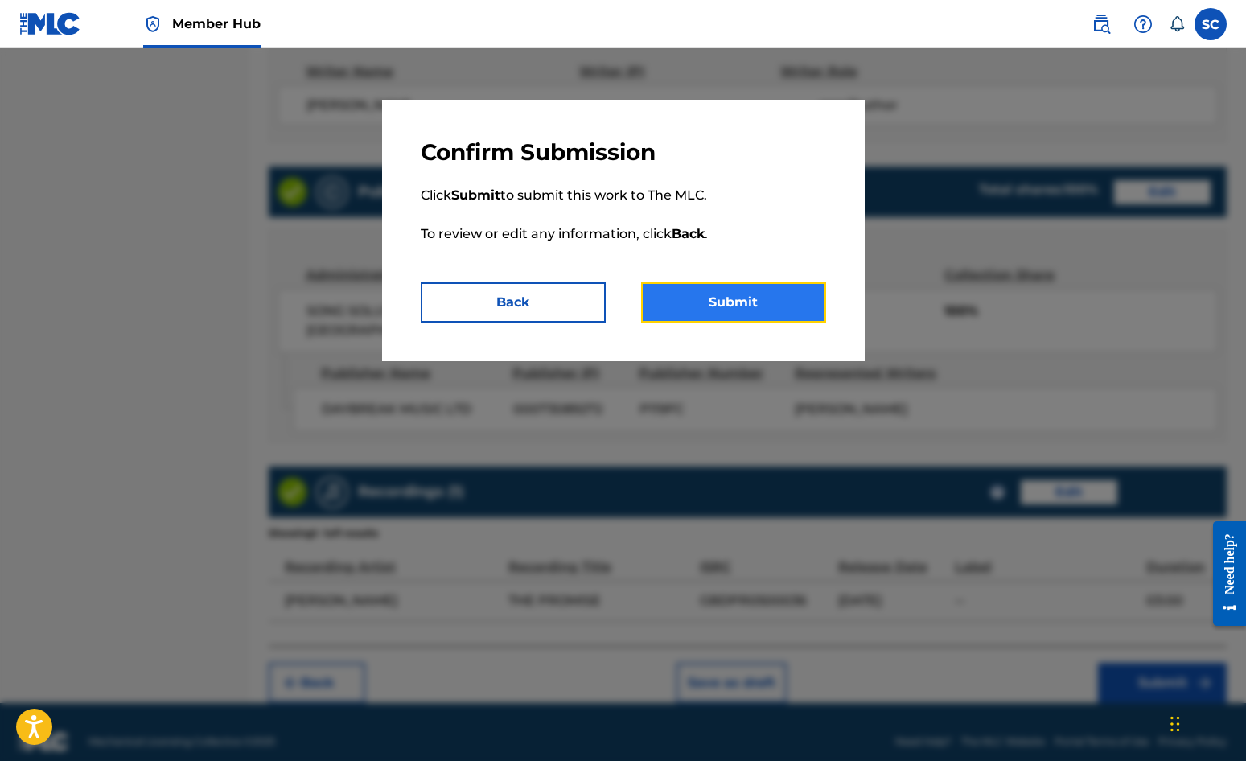
click at [741, 307] on button "Submit" at bounding box center [733, 302] width 185 height 40
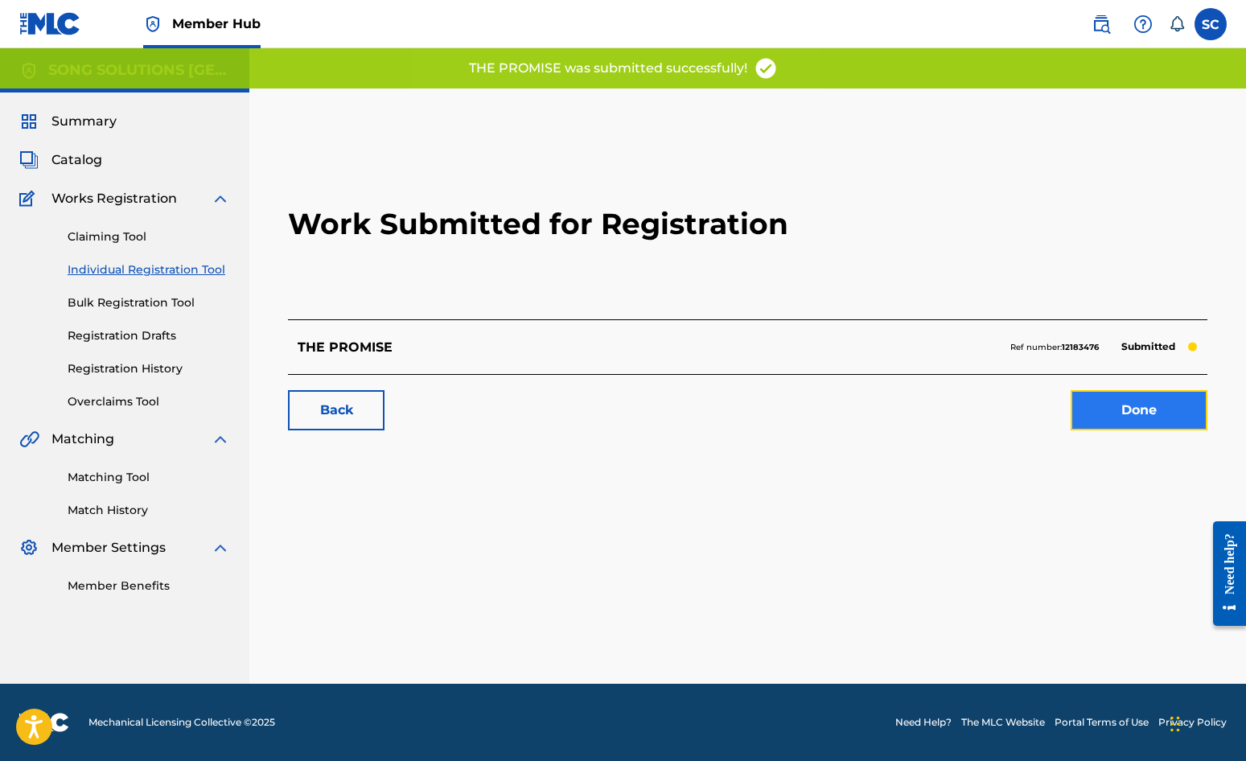
click at [1126, 414] on link "Done" at bounding box center [1139, 410] width 137 height 40
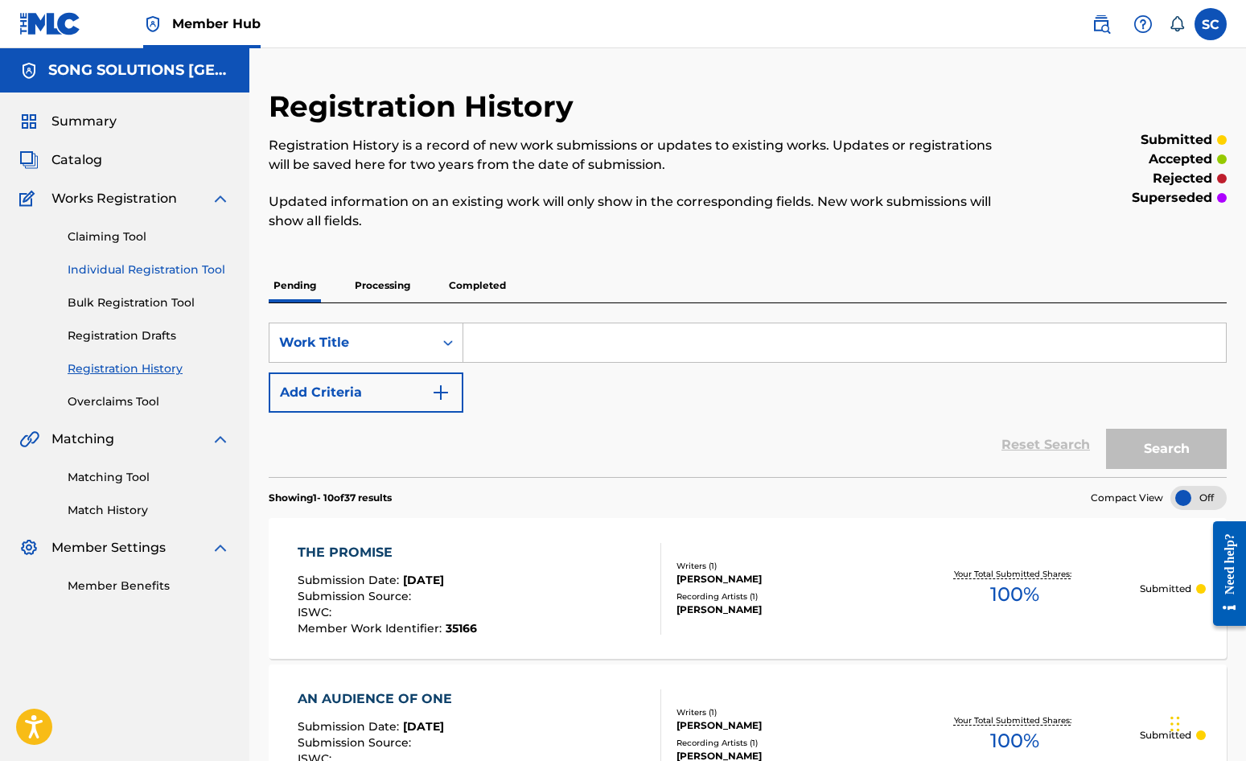
click at [106, 263] on link "Individual Registration Tool" at bounding box center [149, 270] width 163 height 17
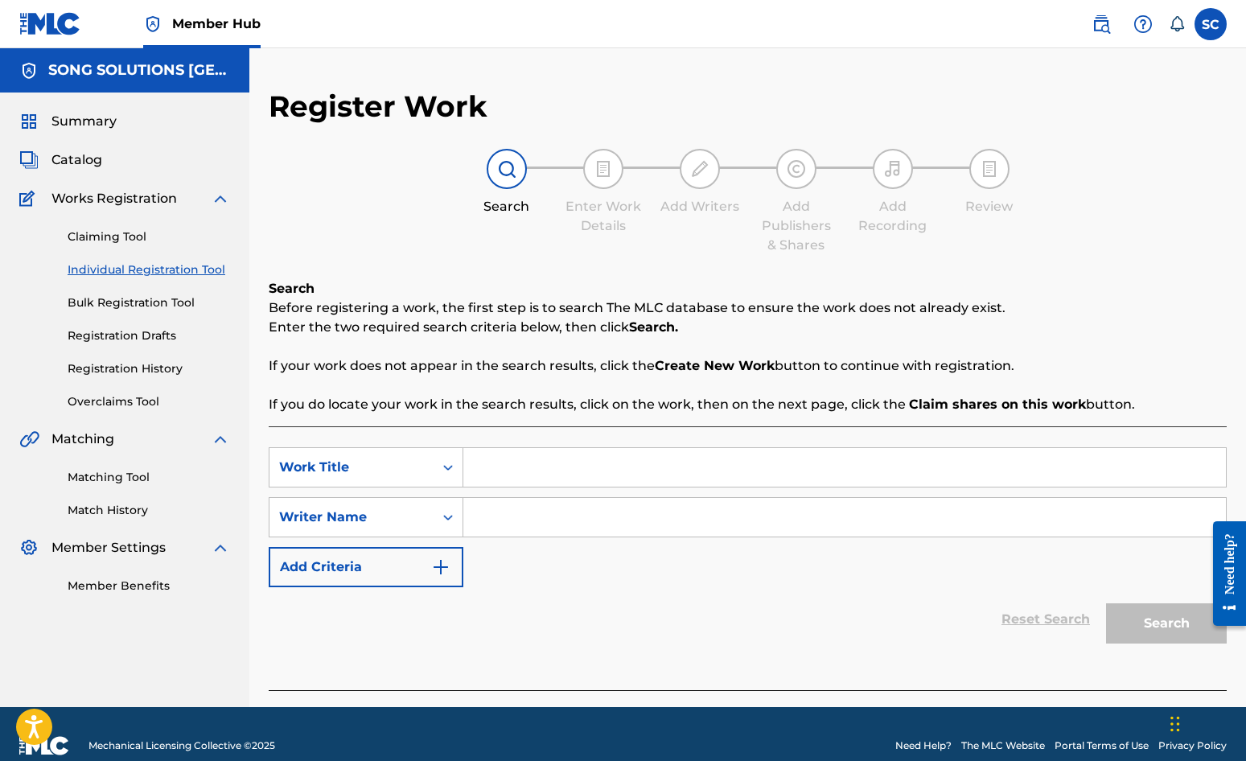
click at [541, 463] on input "Search Form" at bounding box center [844, 467] width 763 height 39
click at [522, 468] on input "Search Form" at bounding box center [844, 467] width 763 height 39
click at [548, 504] on input "Search Form" at bounding box center [844, 517] width 763 height 39
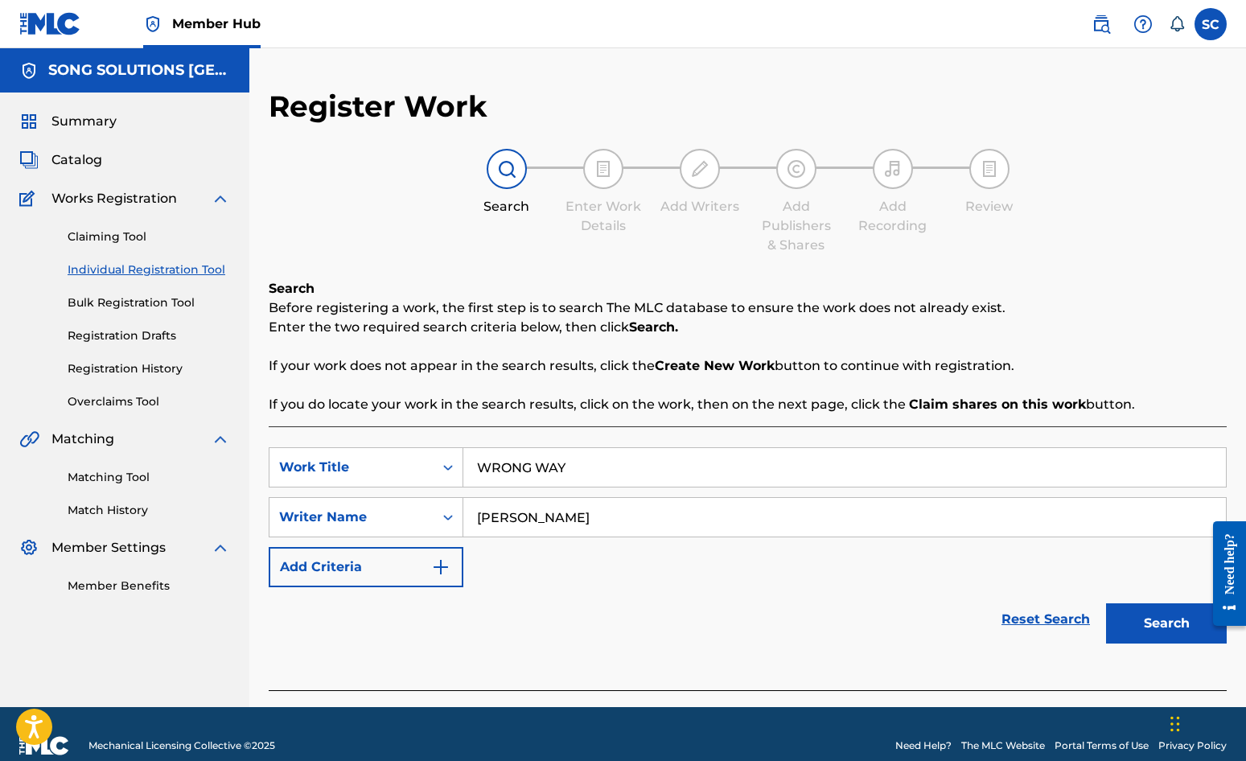
click at [1106, 603] on button "Search" at bounding box center [1166, 623] width 121 height 40
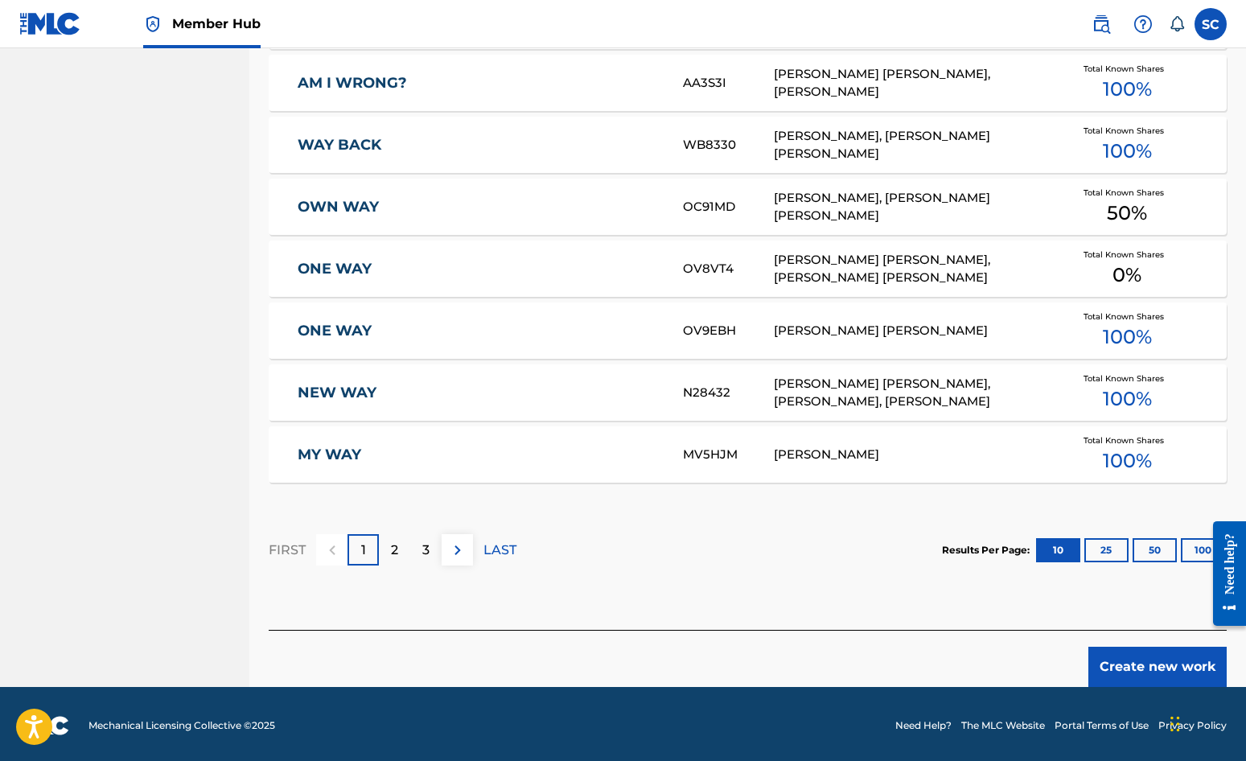
scroll to position [886, 0]
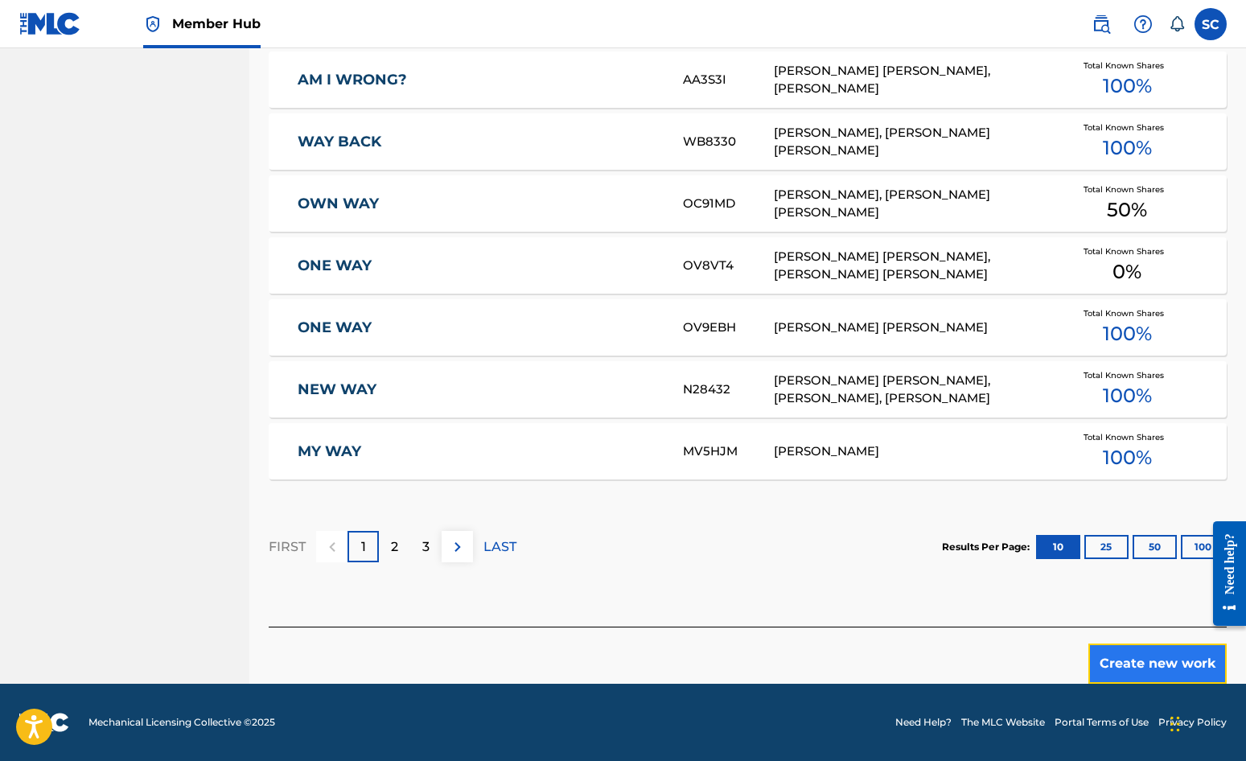
click at [1127, 664] on button "Create new work" at bounding box center [1158, 664] width 138 height 40
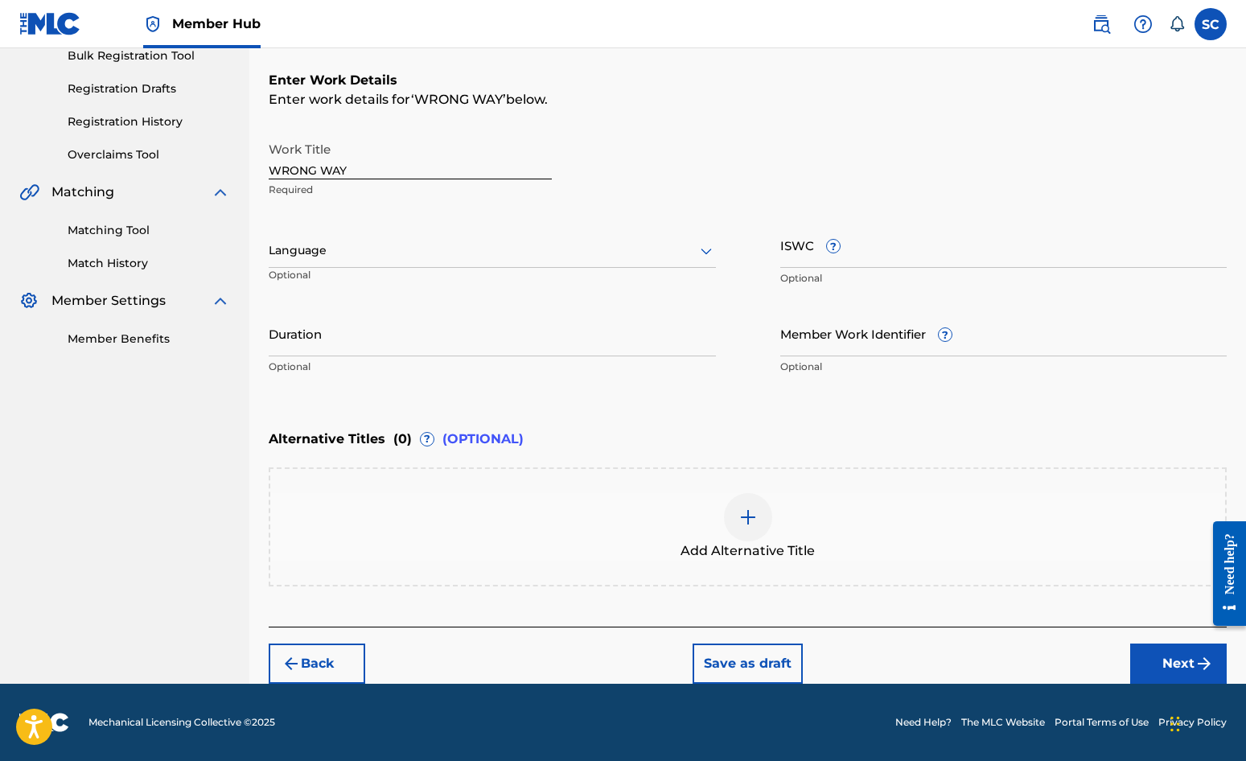
scroll to position [0, 0]
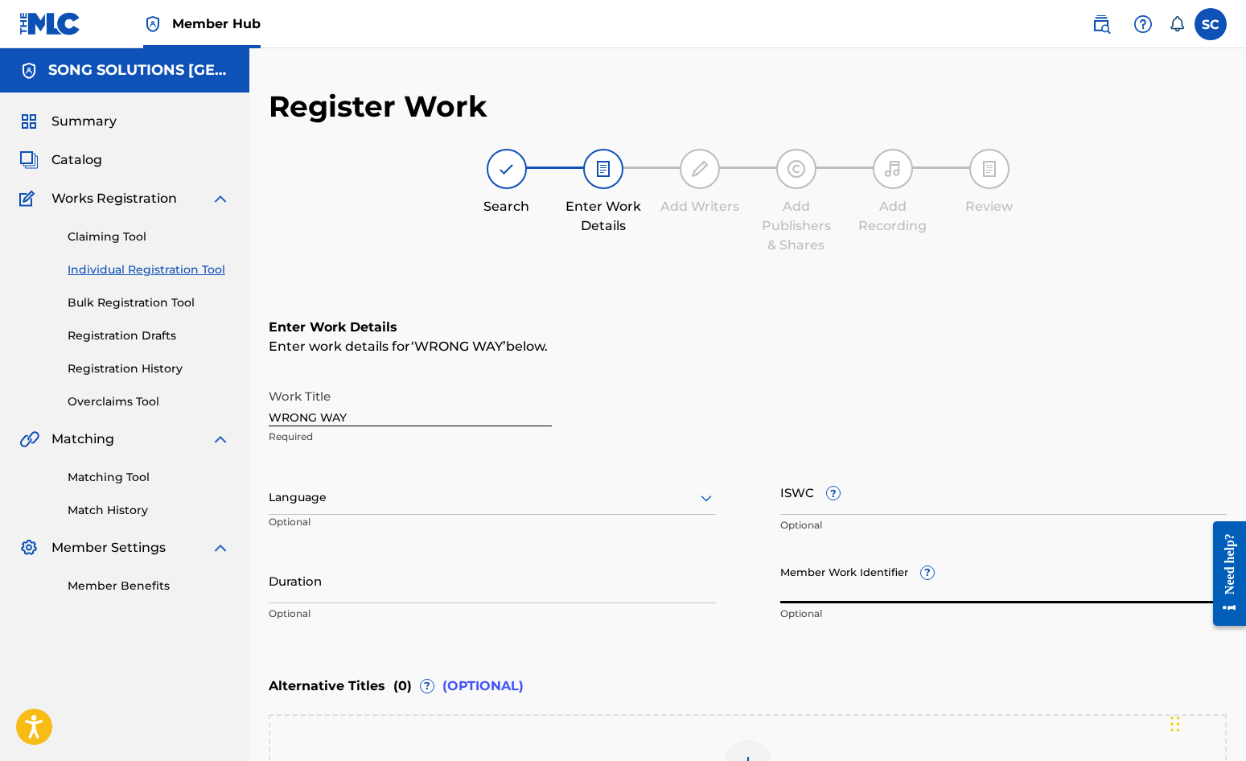
click at [814, 577] on input "Member Work Identifier ?" at bounding box center [1004, 581] width 447 height 46
click at [884, 649] on div "Enter Work Details Enter work details for ‘ WRONG WAY ’ below. Work Title WRONG…" at bounding box center [748, 473] width 958 height 389
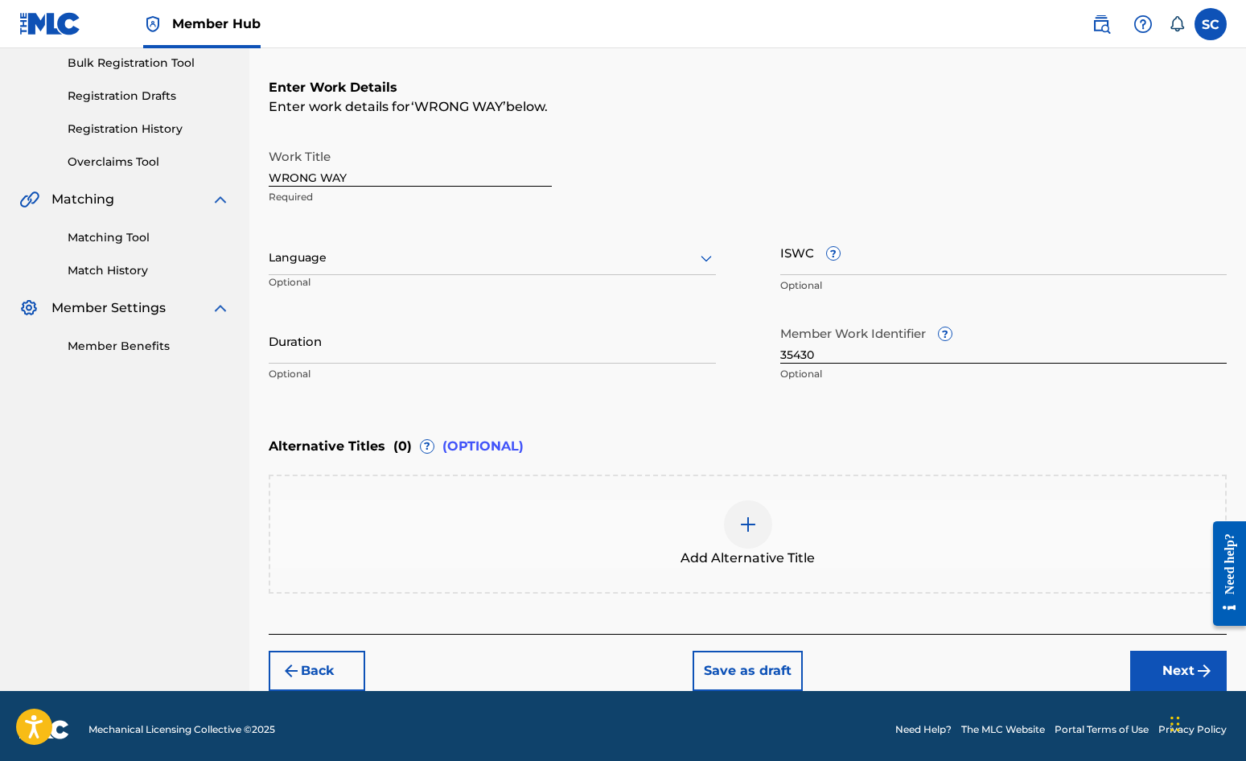
scroll to position [247, 0]
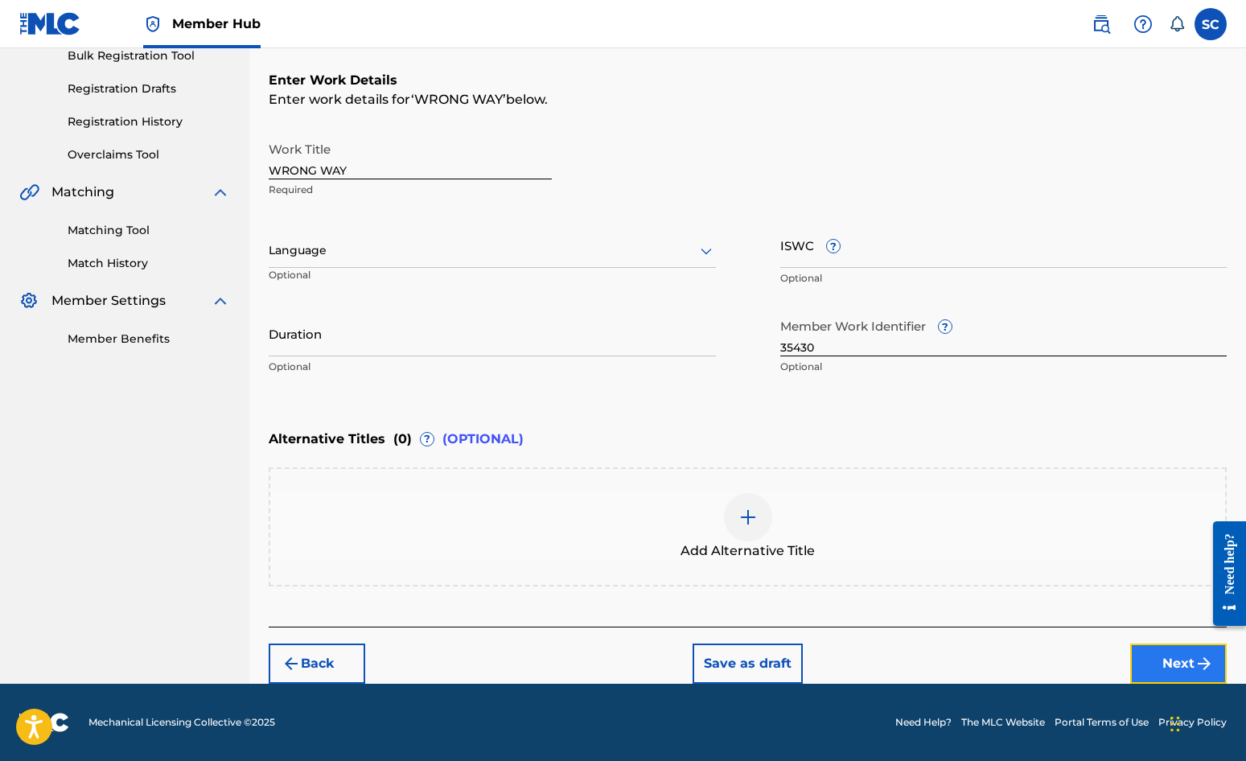
click at [1127, 659] on button "Next" at bounding box center [1179, 664] width 97 height 40
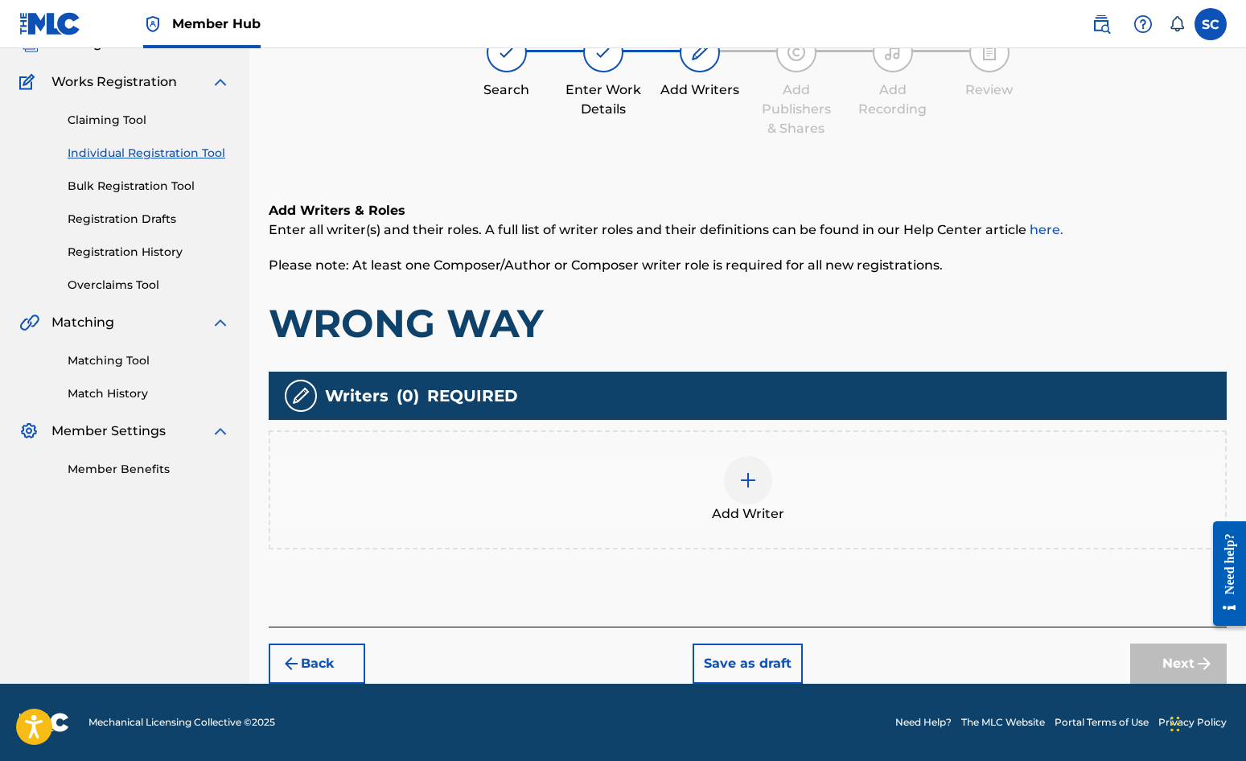
scroll to position [72, 0]
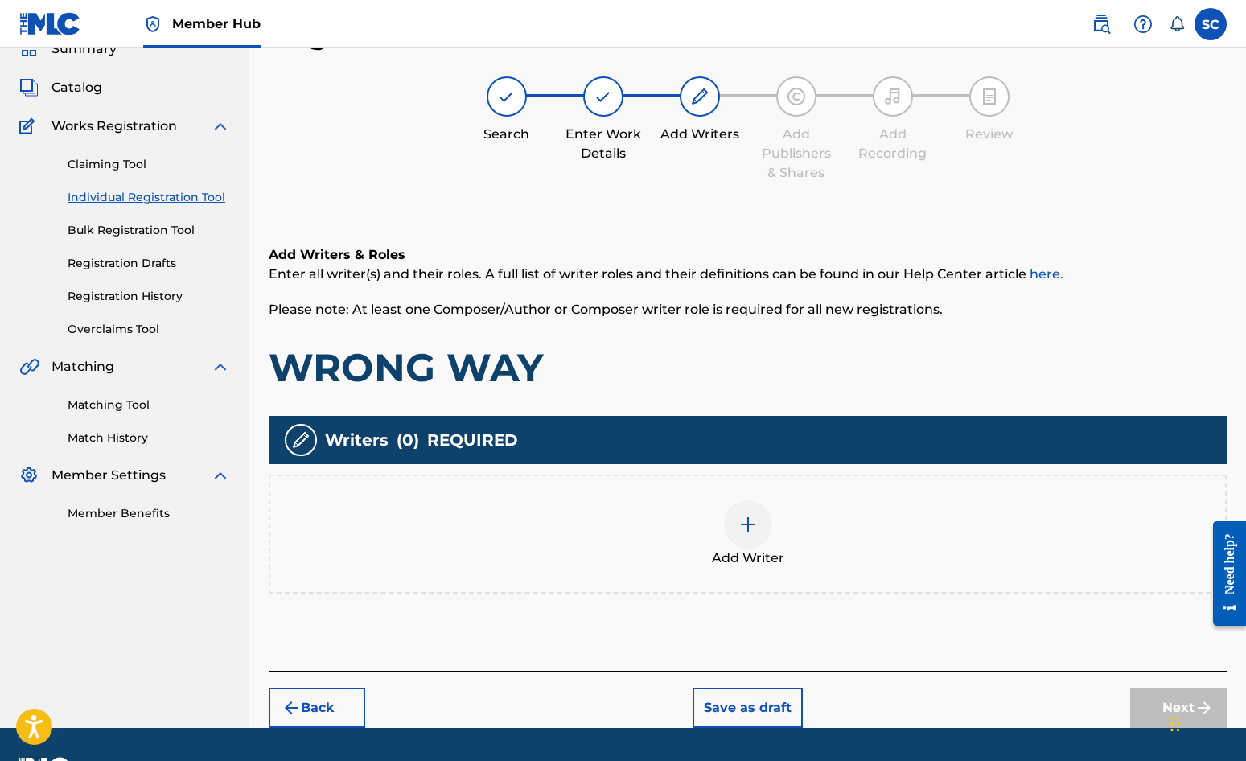
click at [756, 529] on img at bounding box center [748, 524] width 19 height 19
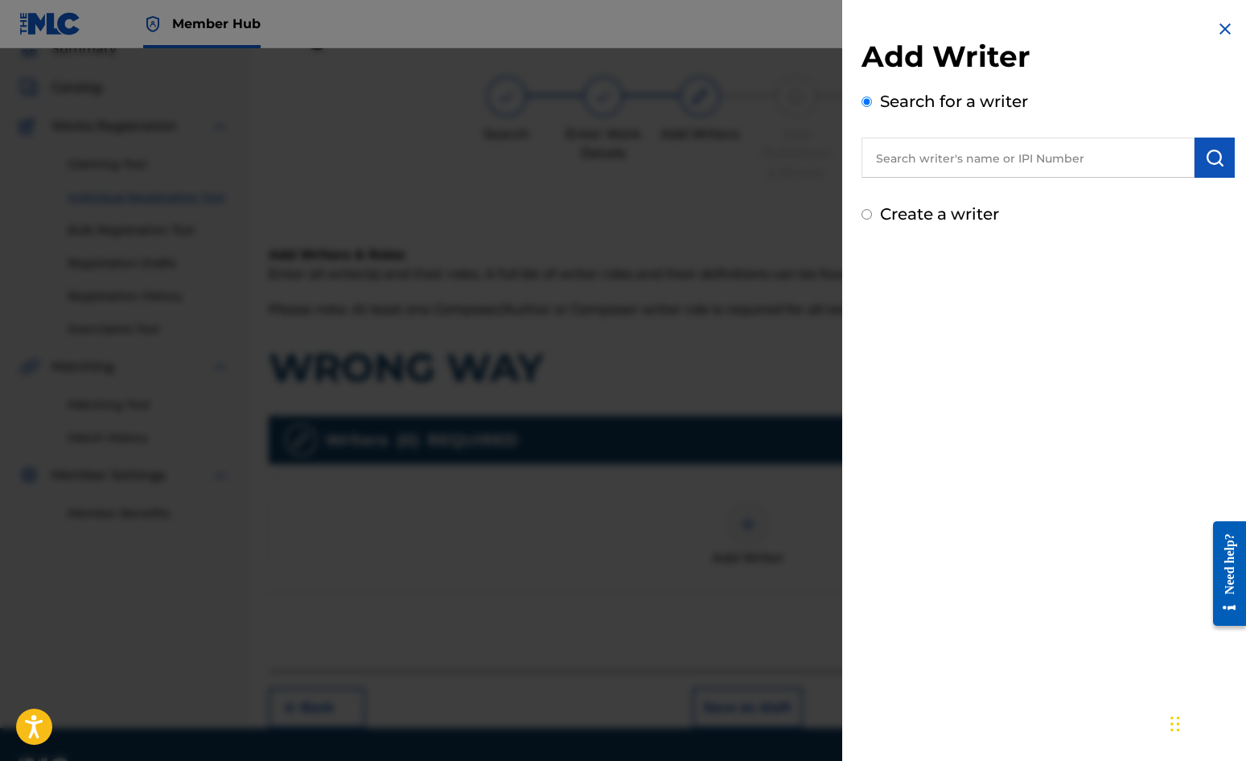
click at [934, 214] on label "Create a writer" at bounding box center [939, 213] width 119 height 19
click at [872, 214] on input "Create a writer" at bounding box center [867, 214] width 10 height 10
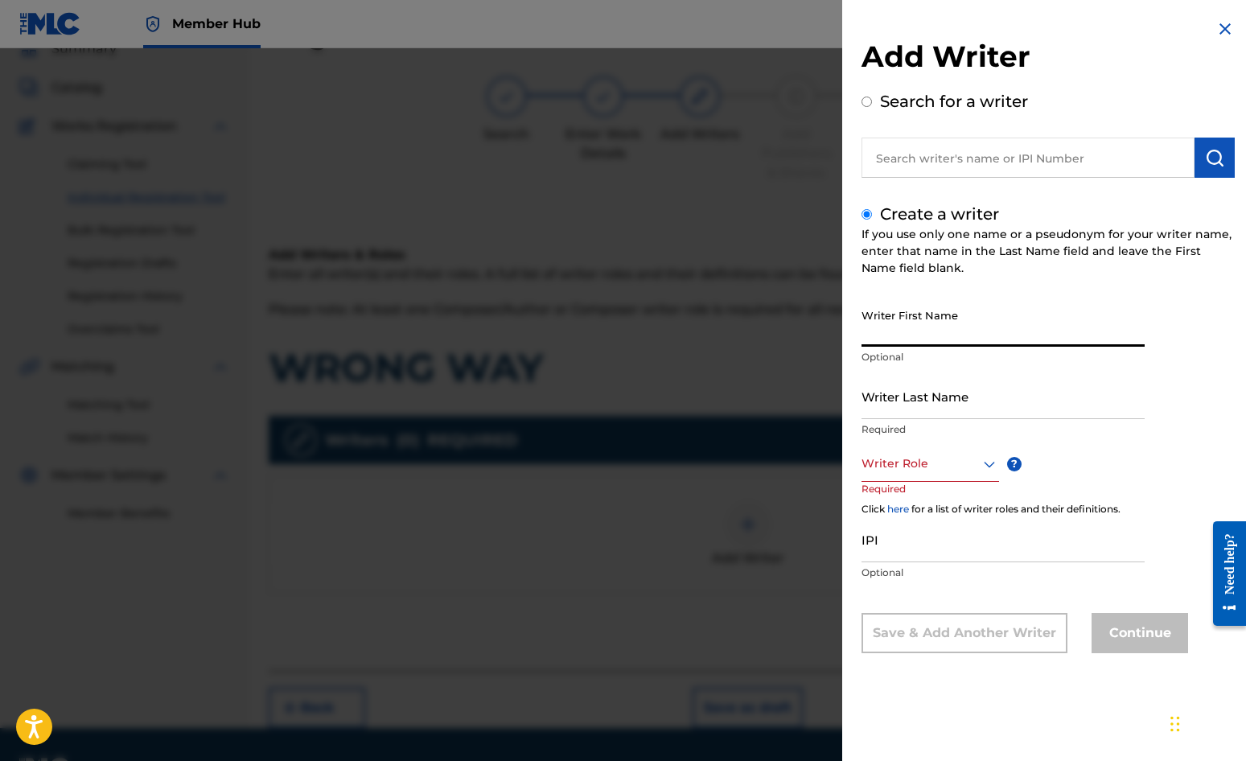
click at [888, 332] on input "Writer First Name" at bounding box center [1003, 324] width 283 height 46
click at [904, 386] on input "Writer Last Name" at bounding box center [1003, 396] width 283 height 46
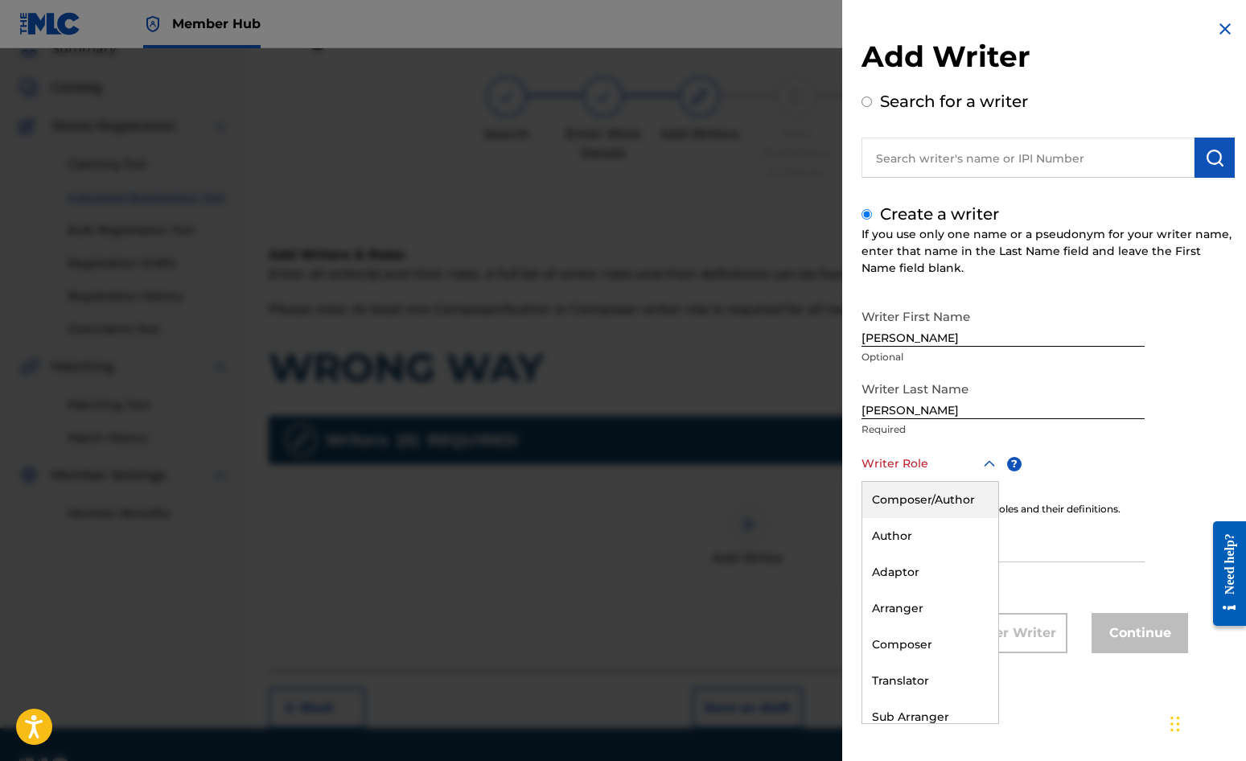
click at [908, 466] on div at bounding box center [931, 464] width 138 height 20
click at [921, 501] on div "Composer/Author" at bounding box center [931, 500] width 136 height 36
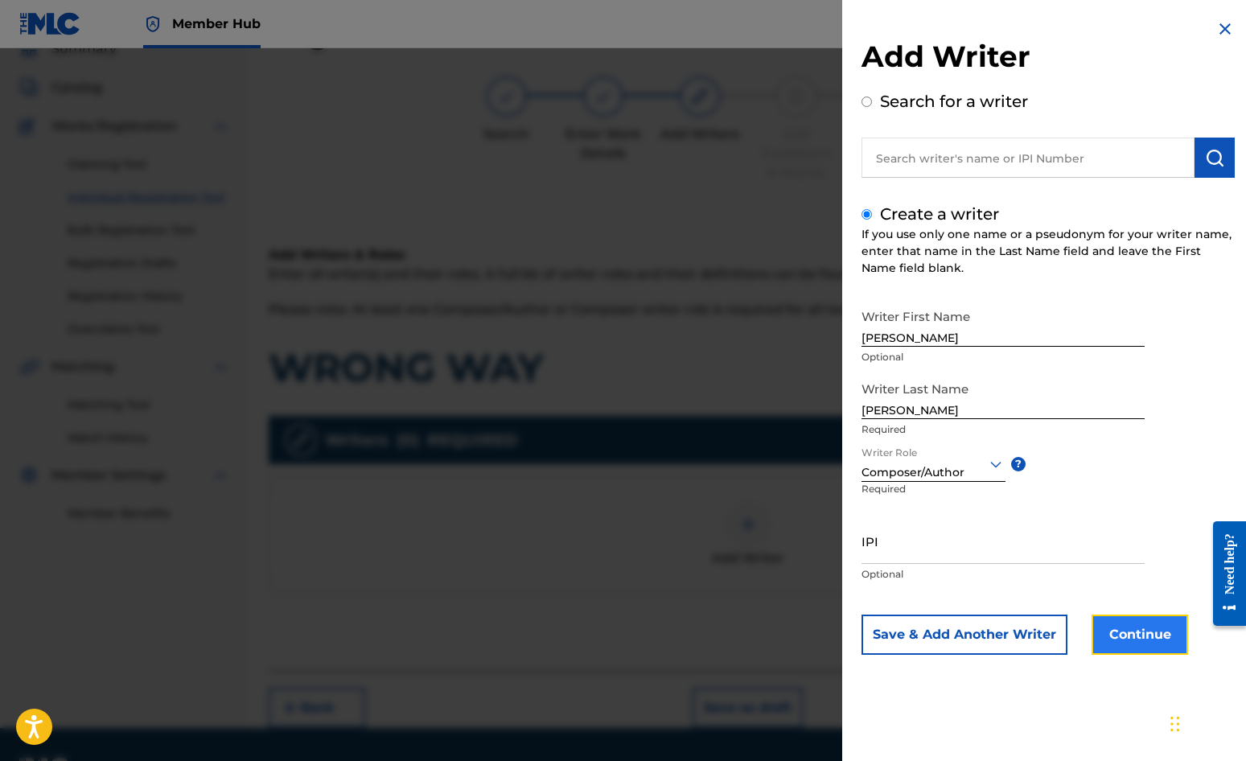
click at [1127, 637] on button "Continue" at bounding box center [1140, 635] width 97 height 40
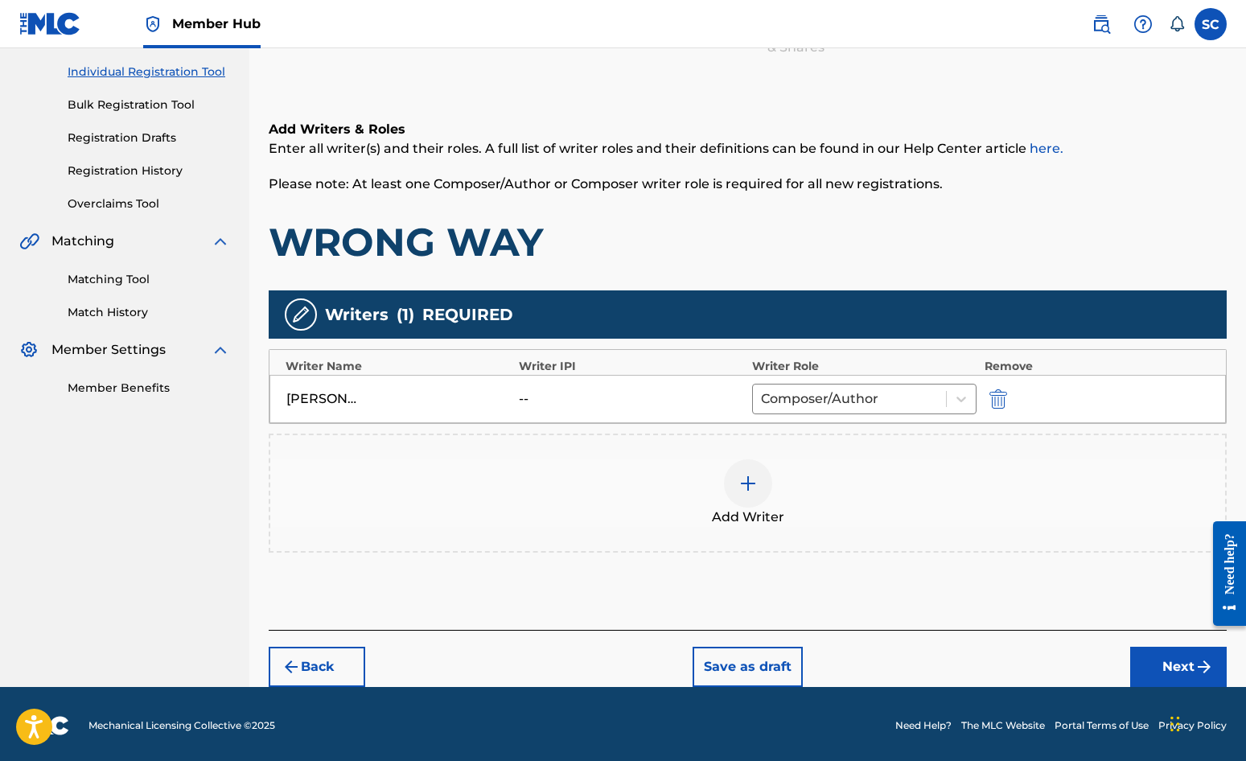
scroll to position [201, 0]
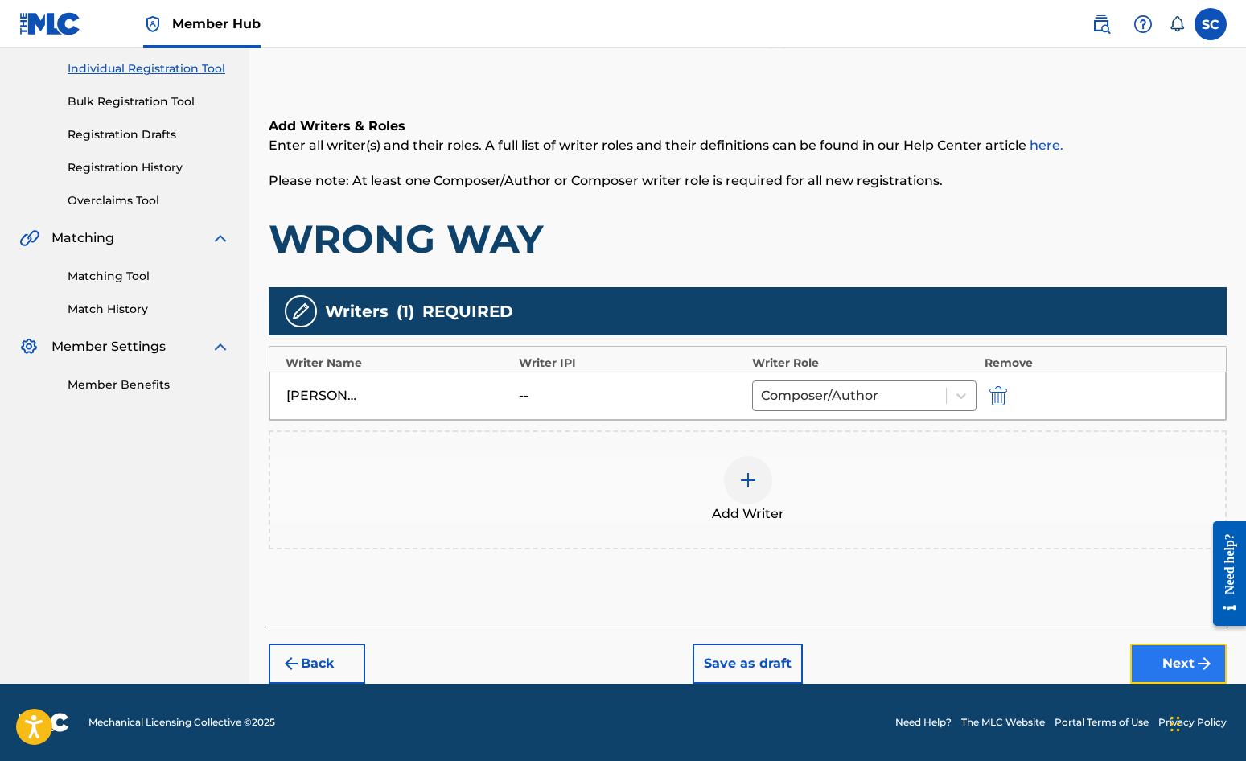
click at [1127, 658] on button "Next" at bounding box center [1179, 664] width 97 height 40
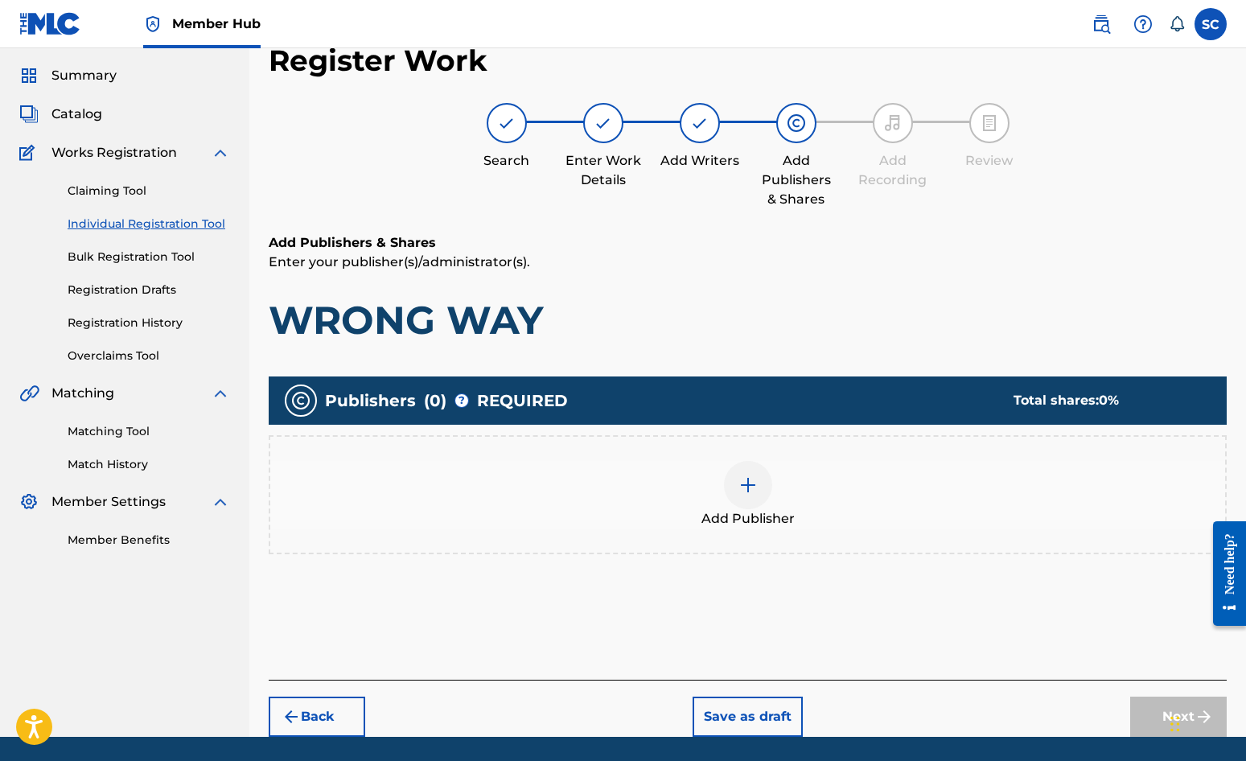
scroll to position [72, 0]
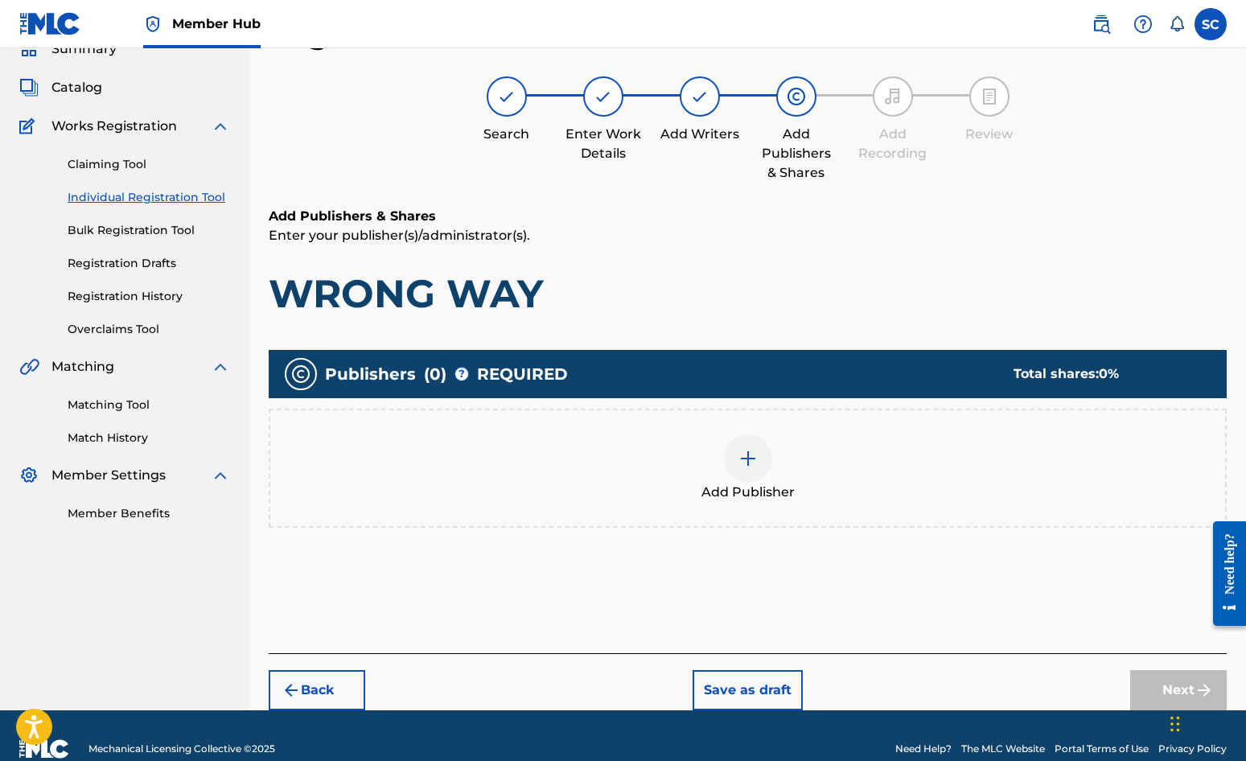
click at [748, 454] on img at bounding box center [748, 458] width 19 height 19
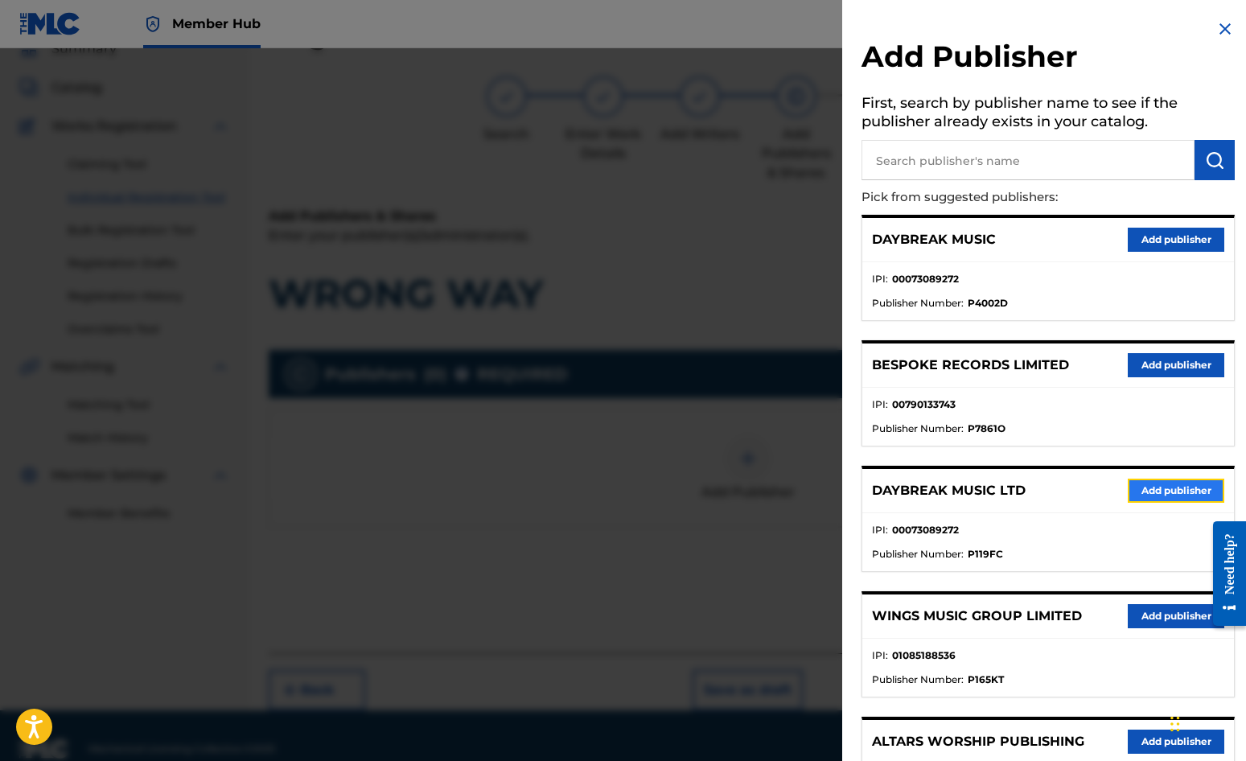
click at [1127, 493] on button "Add publisher" at bounding box center [1176, 491] width 97 height 24
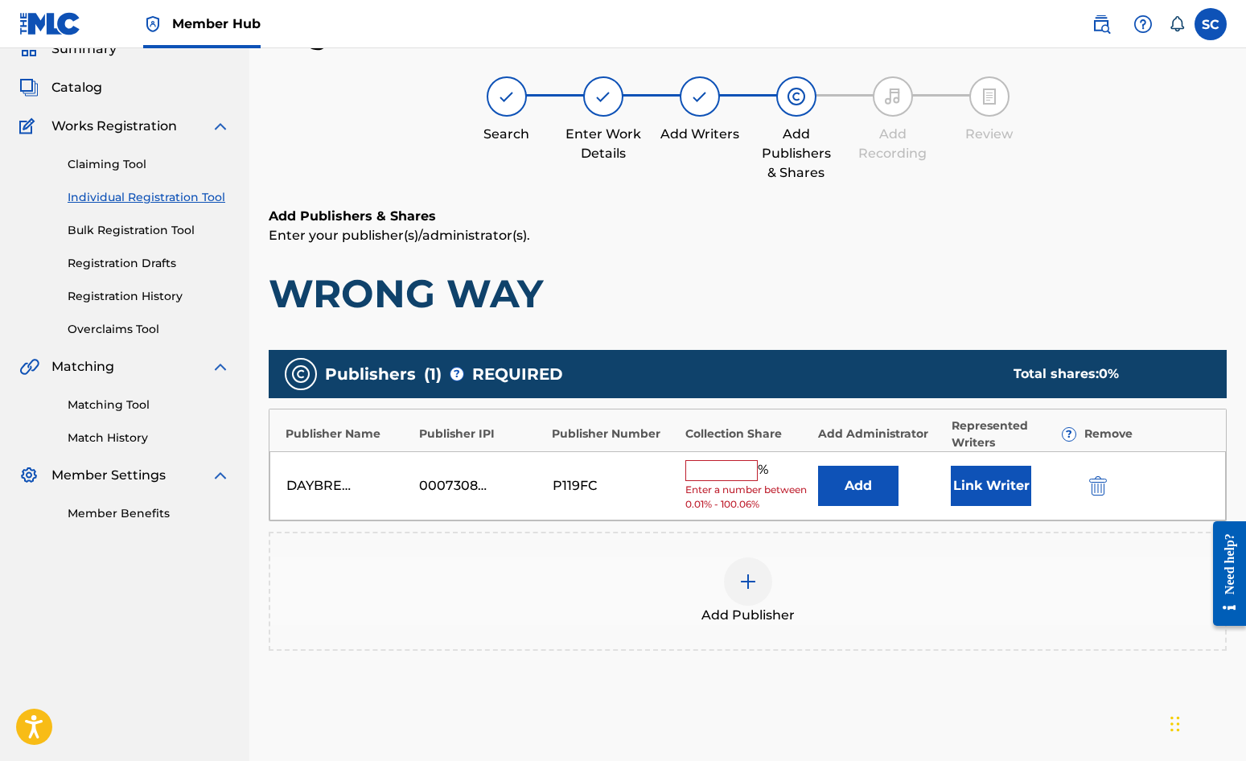
drag, startPoint x: 719, startPoint y: 478, endPoint x: 711, endPoint y: 468, distance: 12.6
click at [719, 478] on input "text" at bounding box center [722, 470] width 72 height 21
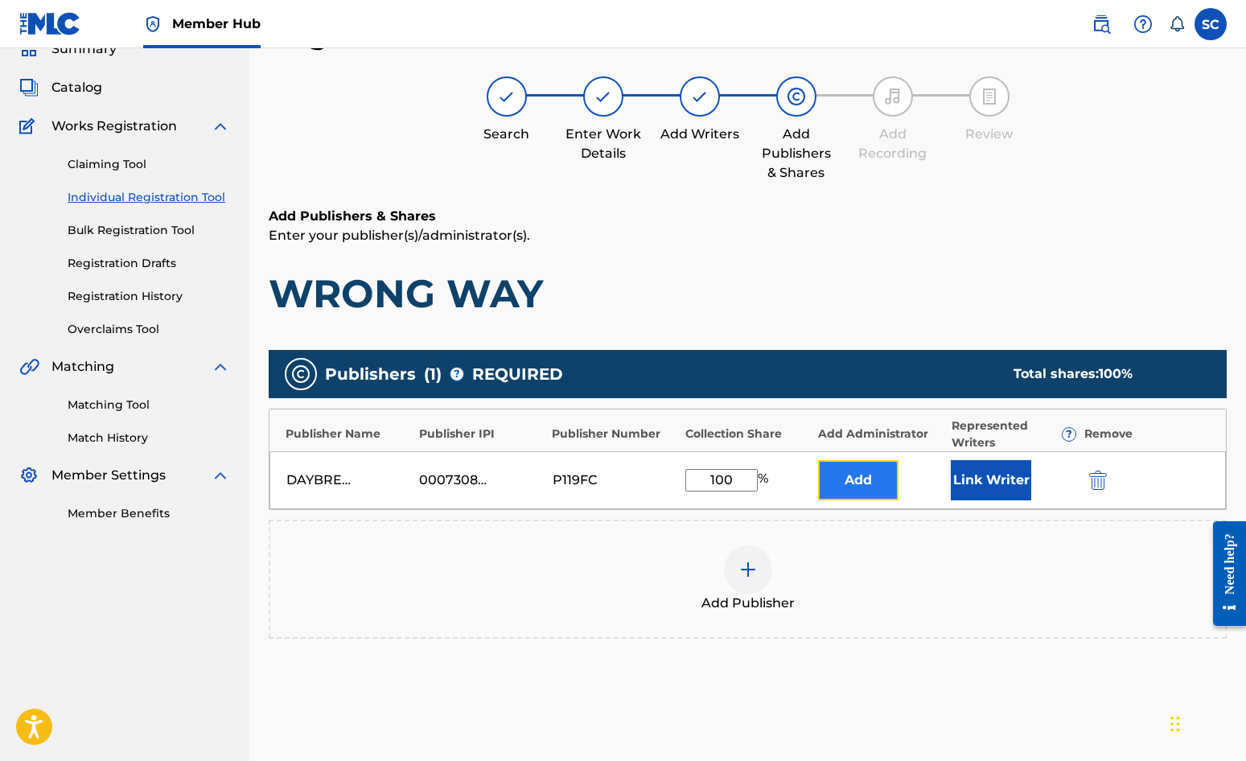
click at [840, 472] on button "Add" at bounding box center [858, 480] width 80 height 40
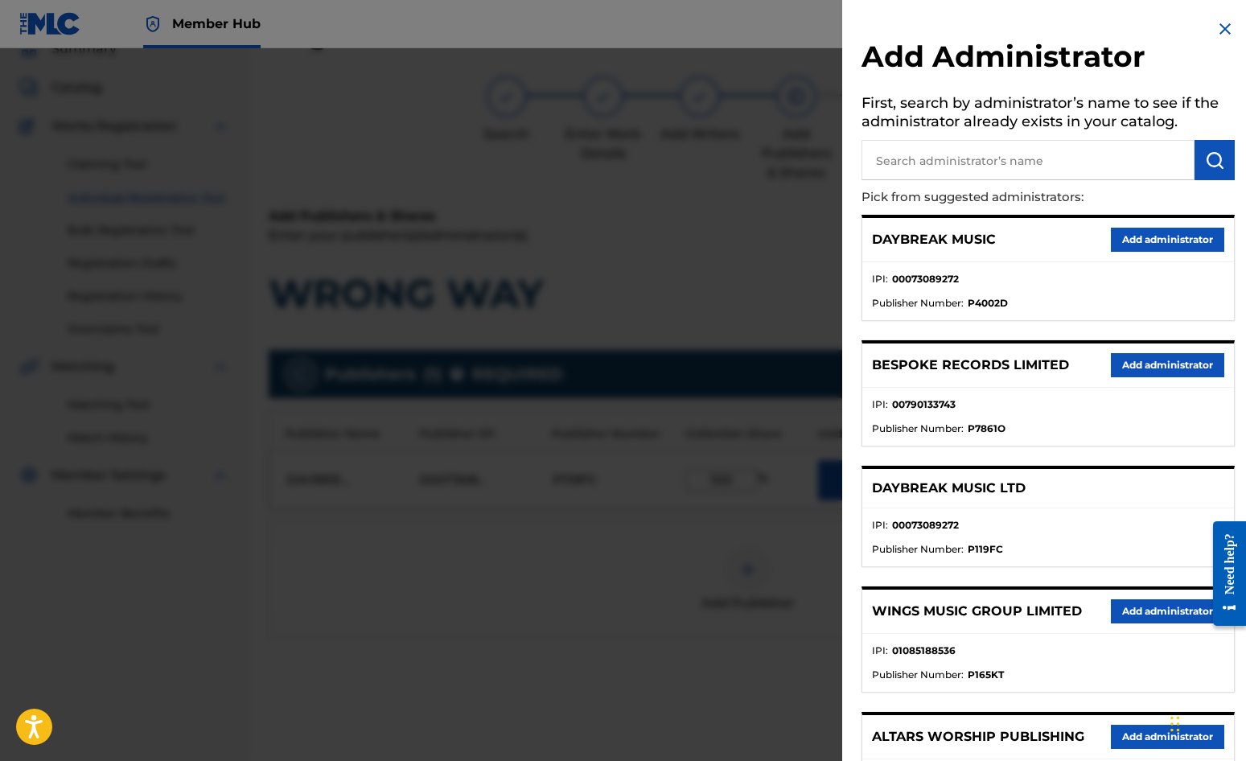
click at [938, 156] on input "text" at bounding box center [1028, 160] width 333 height 40
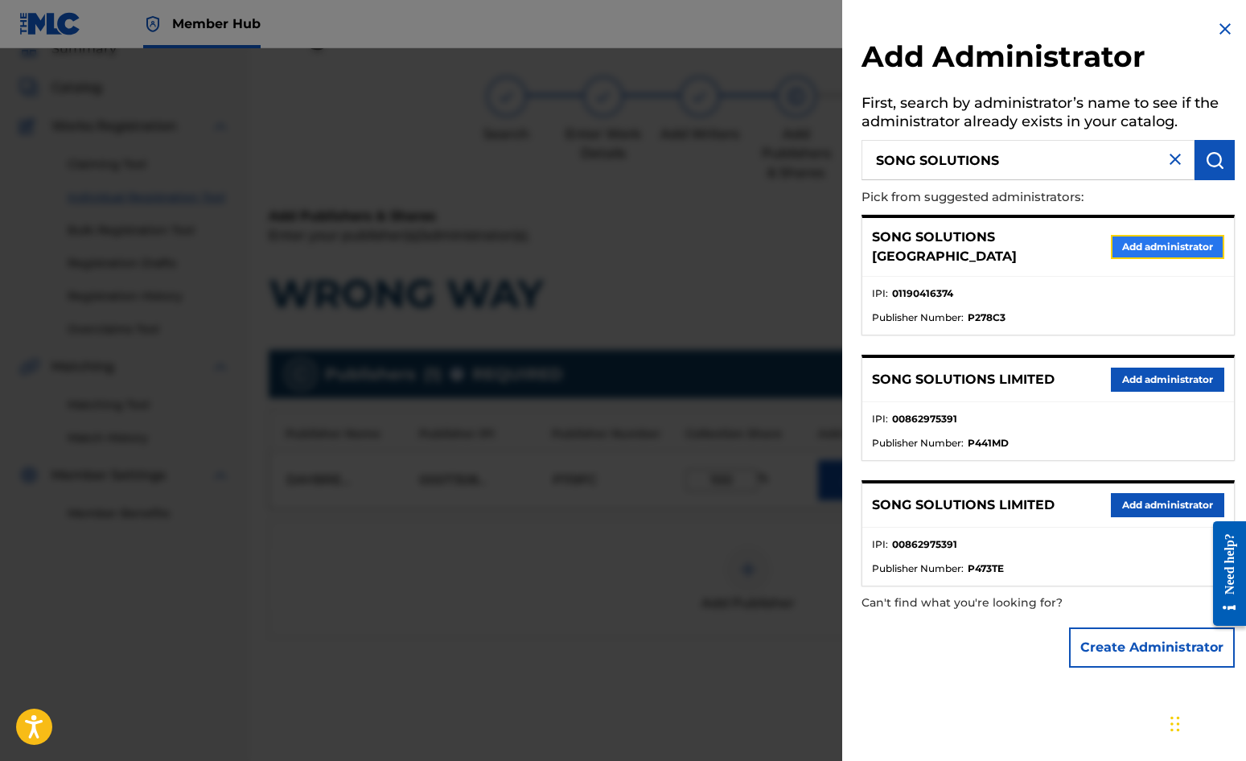
click at [1127, 244] on button "Add administrator" at bounding box center [1167, 247] width 113 height 24
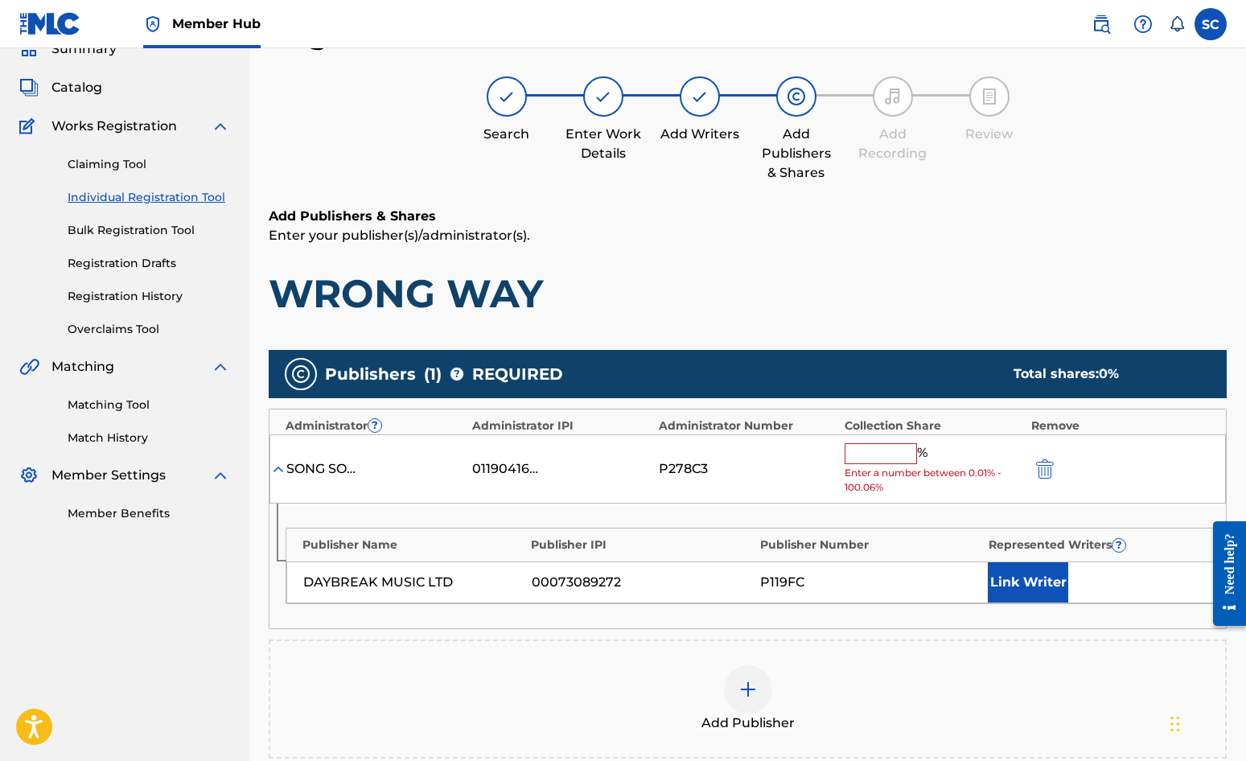
click at [868, 448] on input "text" at bounding box center [881, 453] width 72 height 21
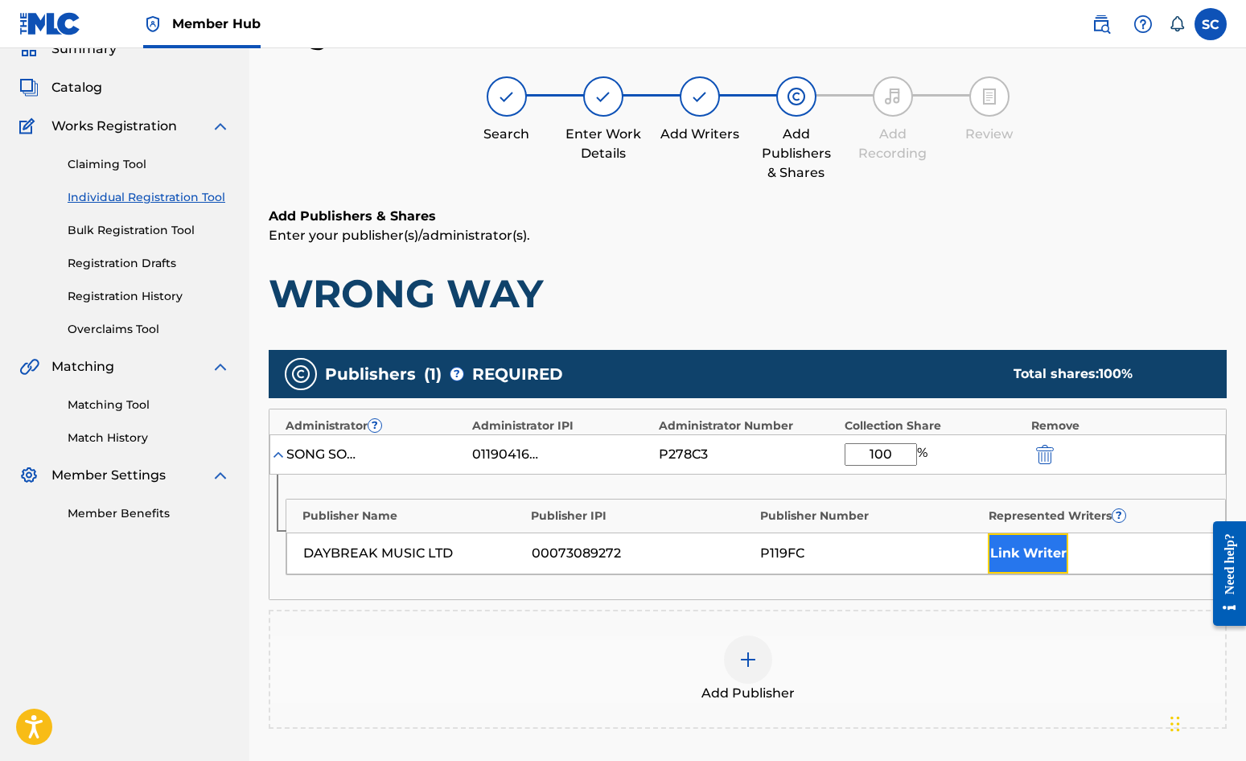
click at [1004, 552] on button "Link Writer" at bounding box center [1028, 553] width 80 height 40
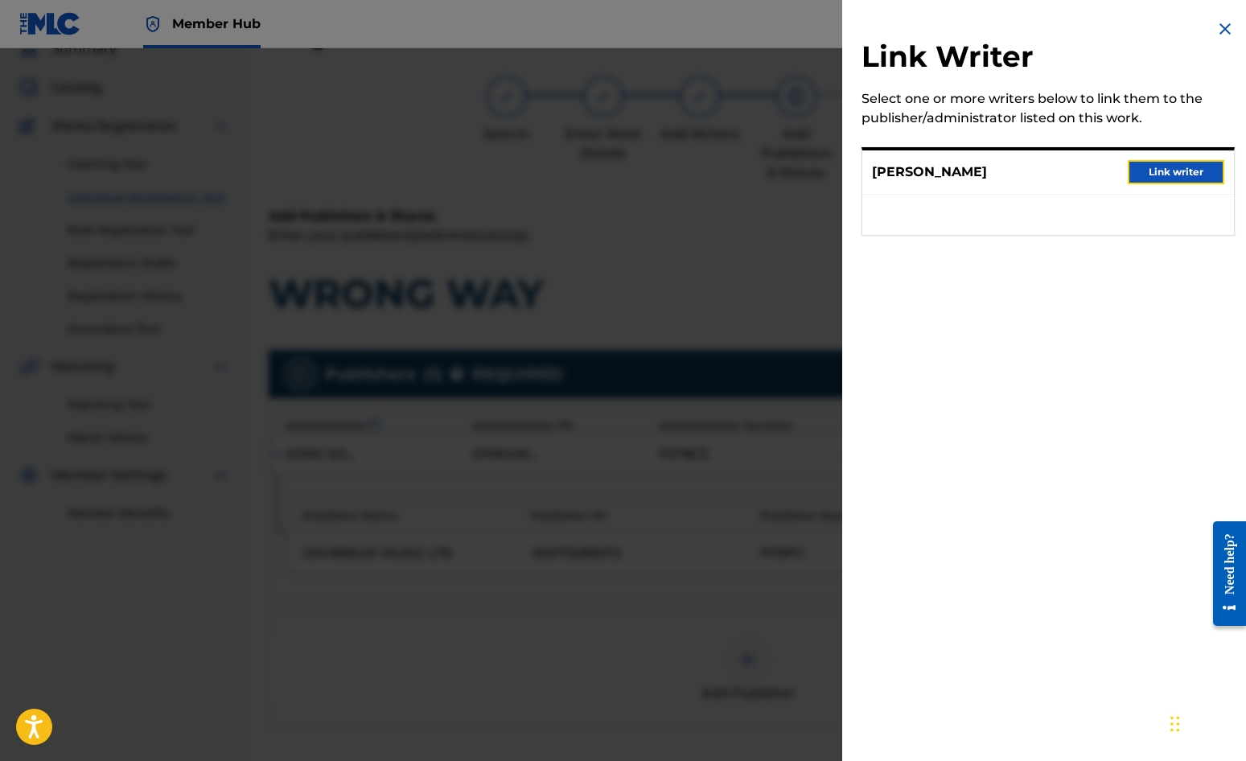
drag, startPoint x: 1185, startPoint y: 167, endPoint x: 892, endPoint y: 282, distance: 314.7
click at [1127, 168] on button "Link writer" at bounding box center [1176, 172] width 97 height 24
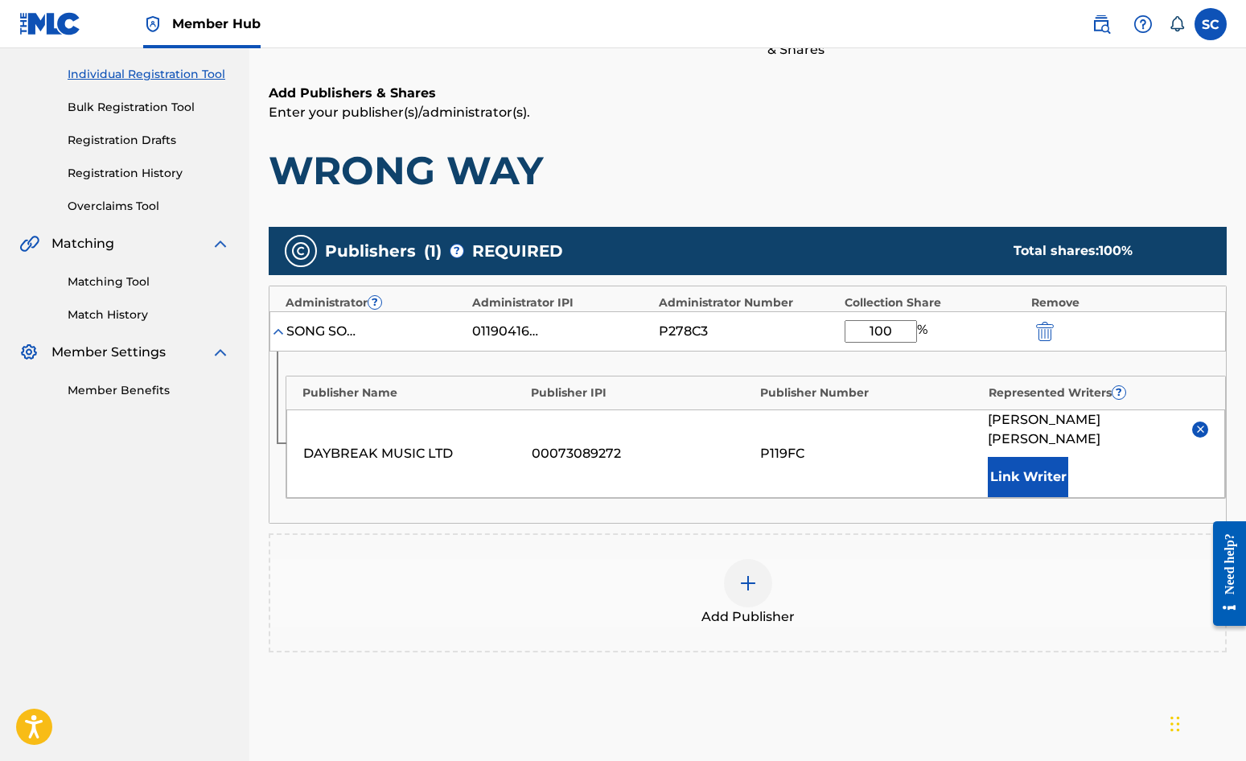
scroll to position [327, 0]
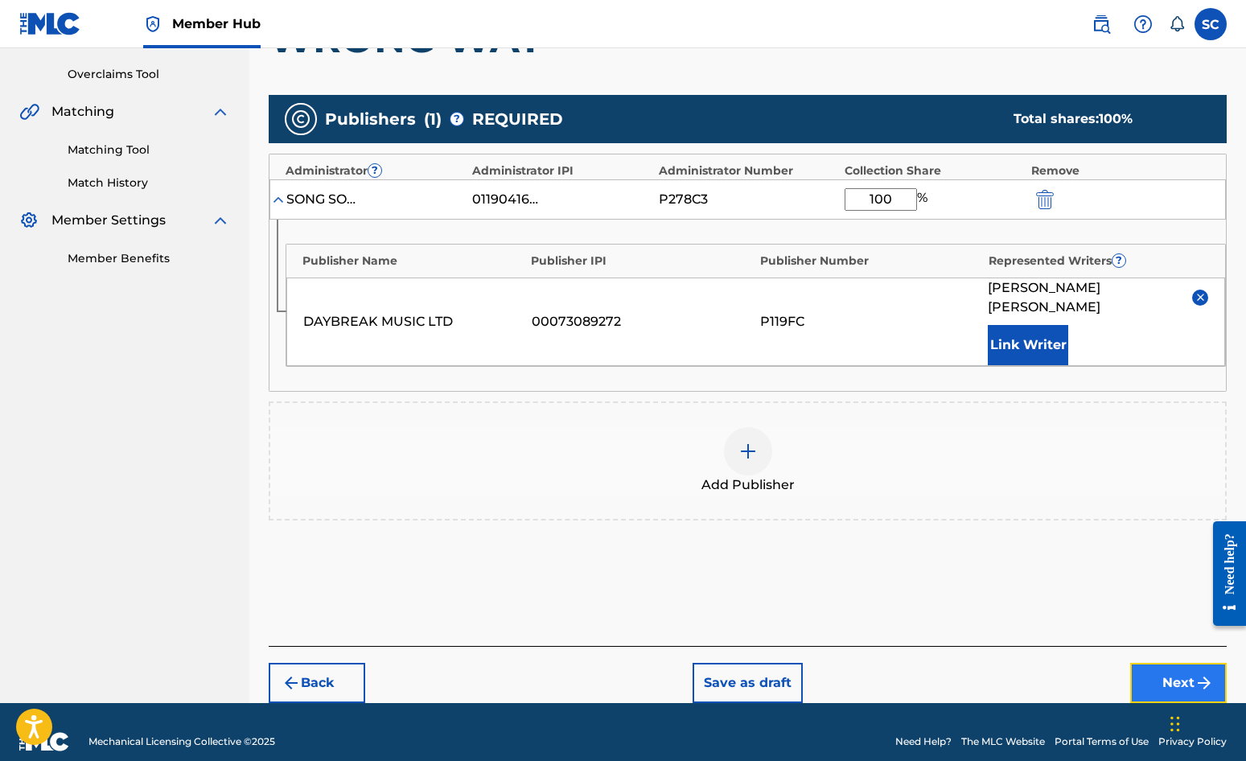
click at [1127, 667] on button "Next" at bounding box center [1179, 683] width 97 height 40
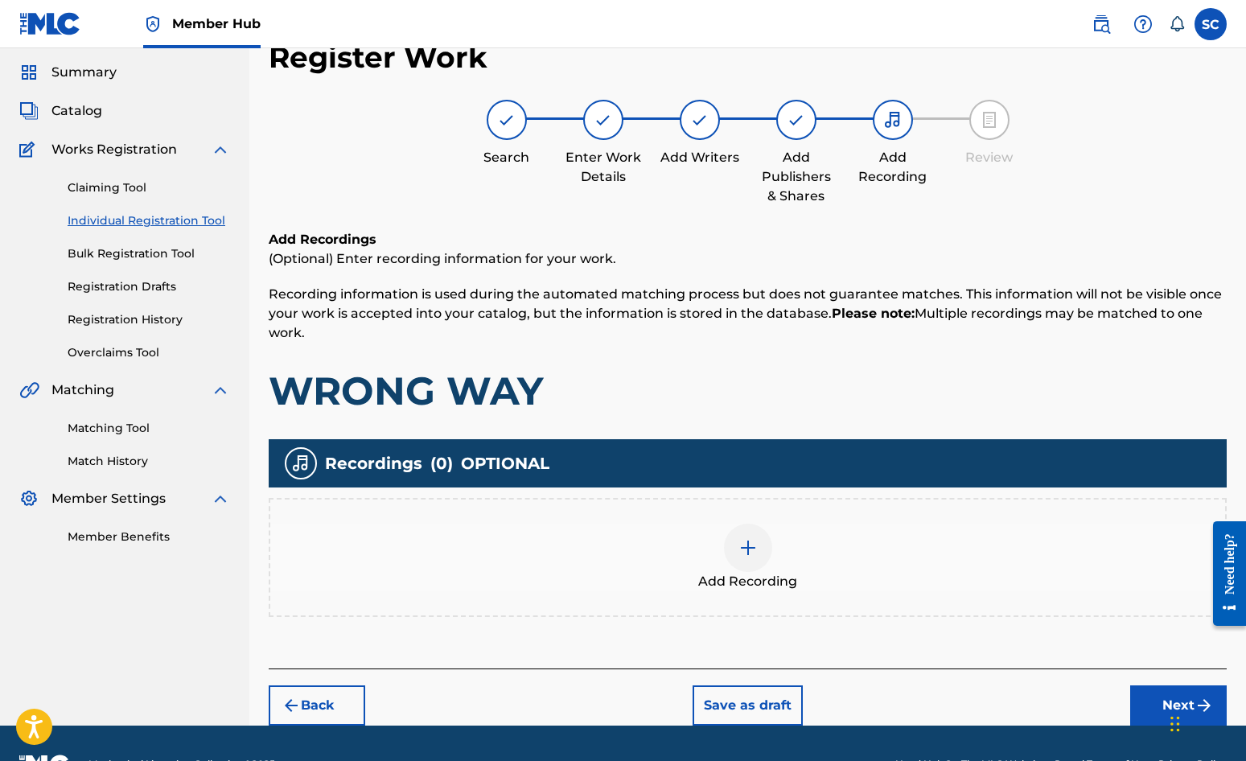
scroll to position [72, 0]
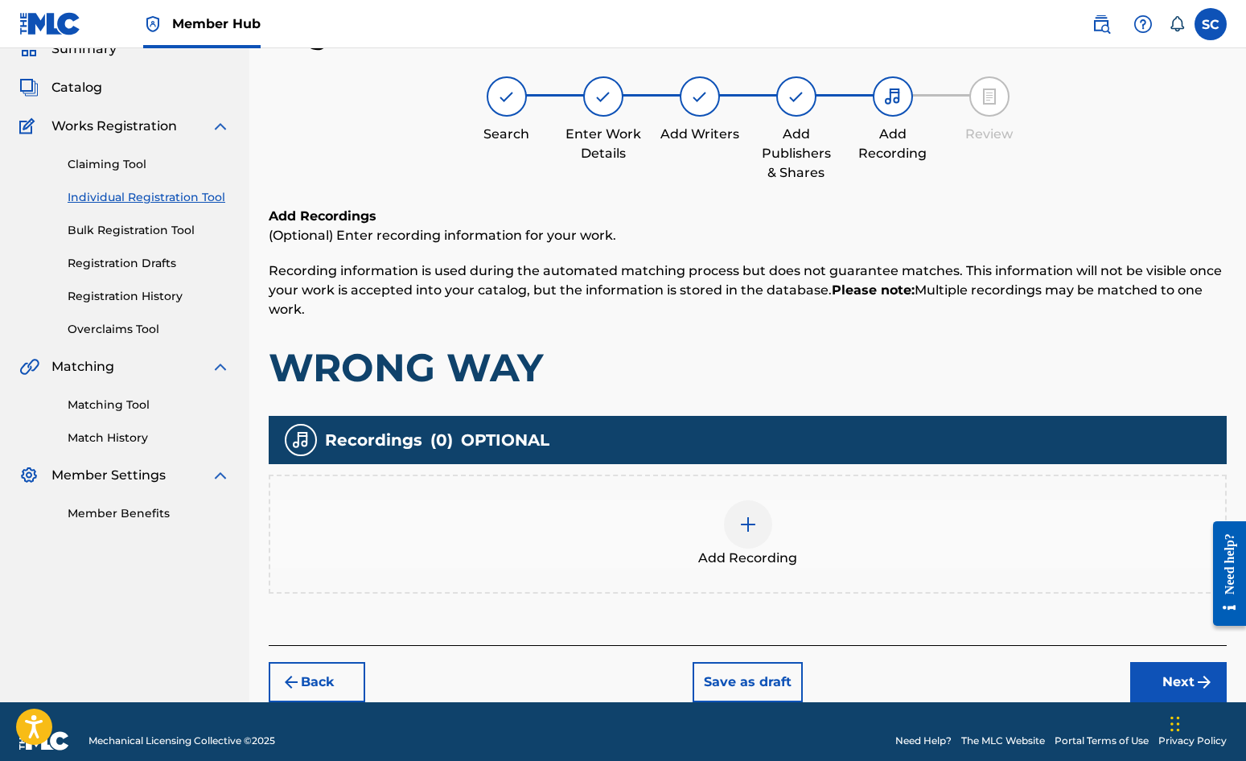
click at [744, 522] on img at bounding box center [748, 524] width 19 height 19
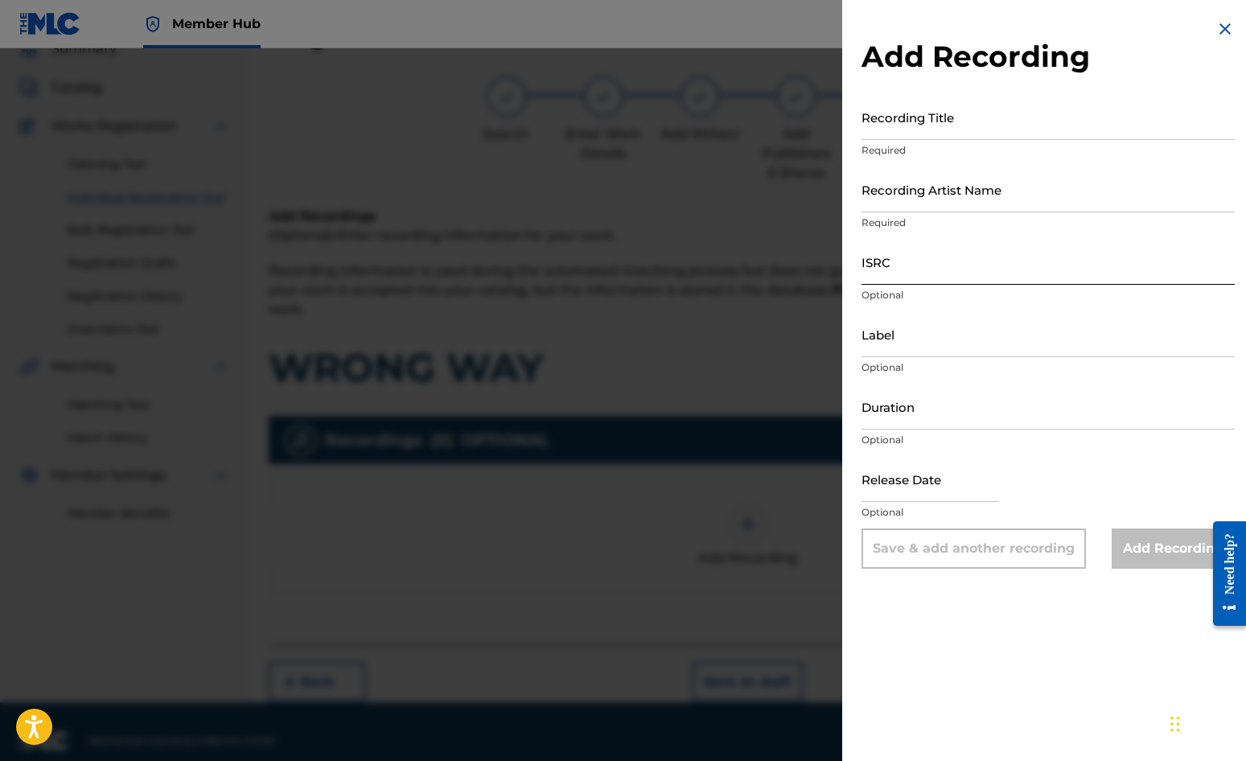
click at [912, 259] on input "ISRC" at bounding box center [1048, 262] width 373 height 46
paste input "GBDPR0500037"
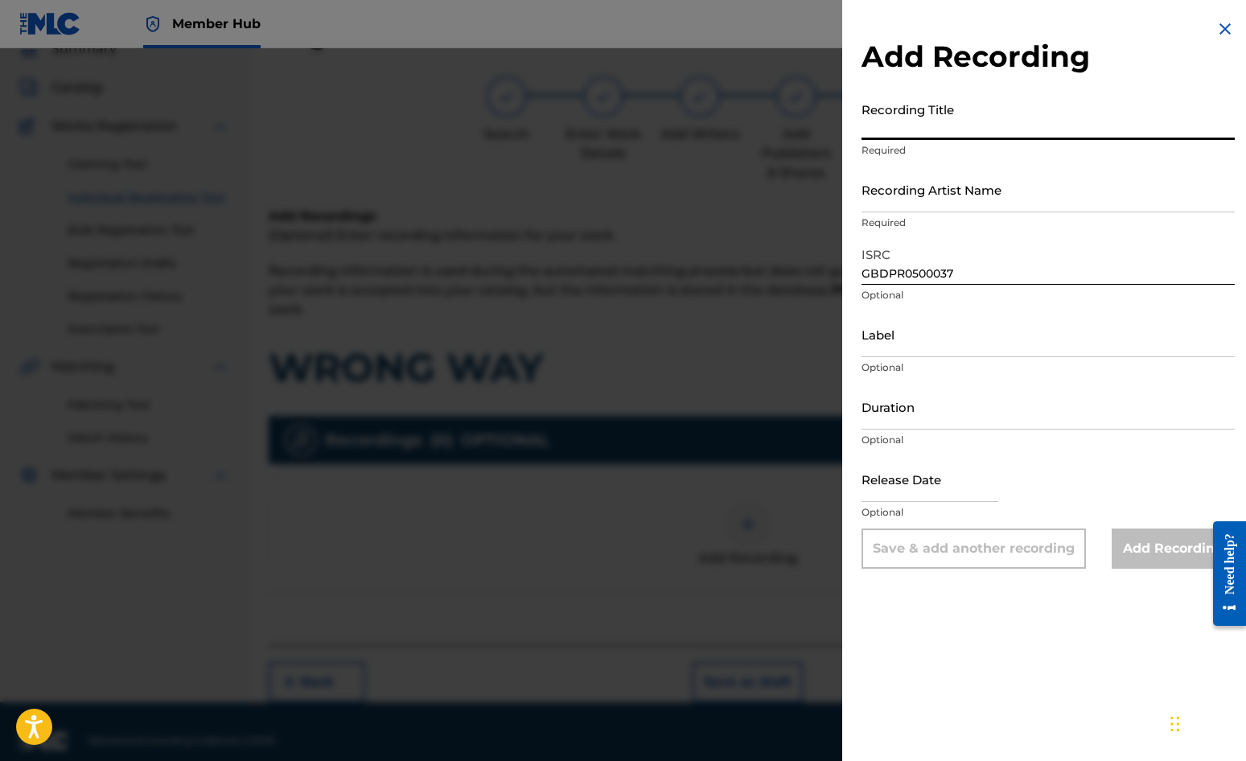
click at [896, 115] on input "Recording Title" at bounding box center [1048, 117] width 373 height 46
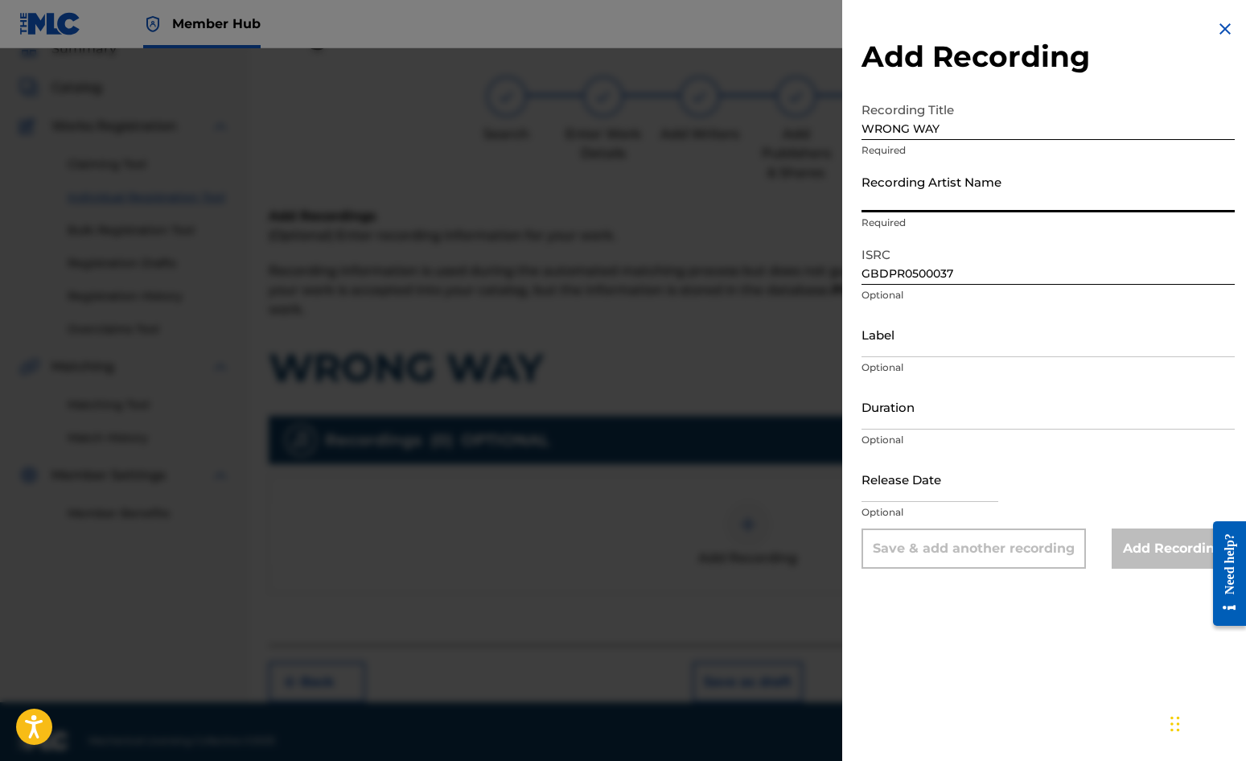
click at [892, 197] on input "Recording Artist Name" at bounding box center [1048, 190] width 373 height 46
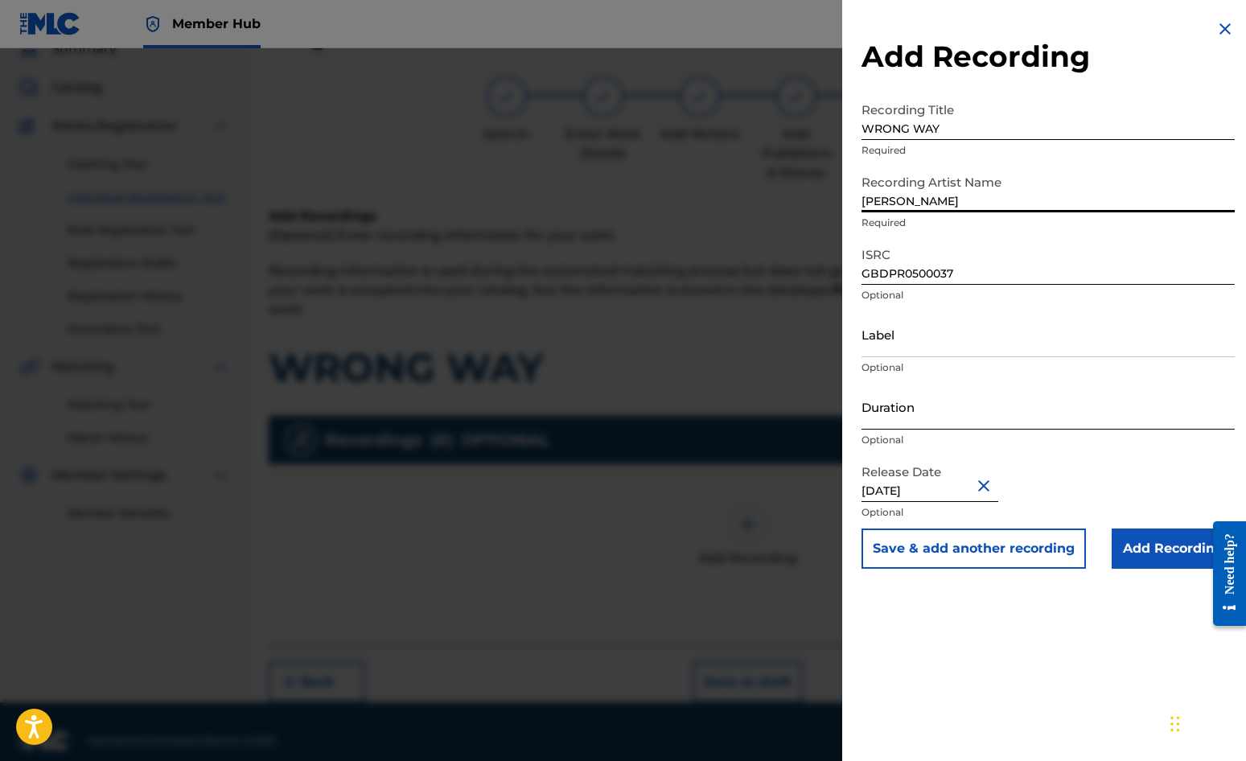
click at [908, 406] on input "Duration" at bounding box center [1048, 407] width 373 height 46
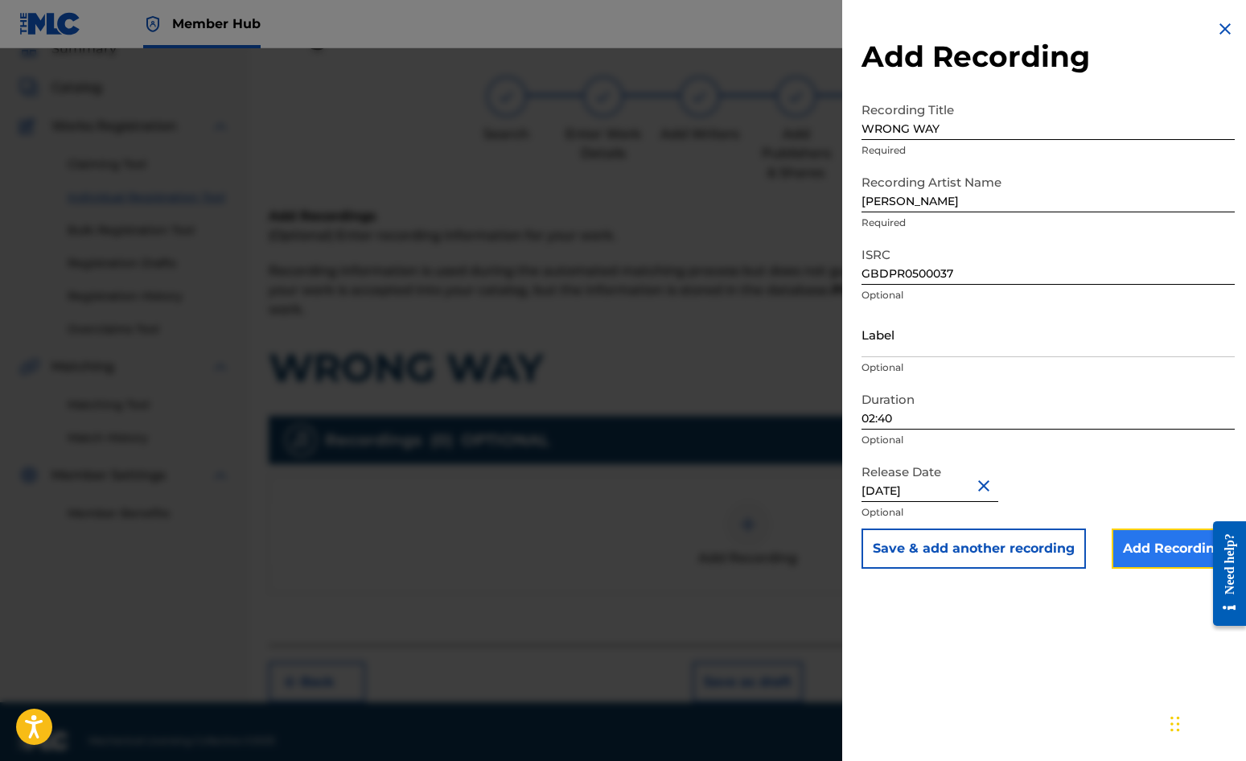
click at [1127, 554] on input "Add Recording" at bounding box center [1173, 549] width 123 height 40
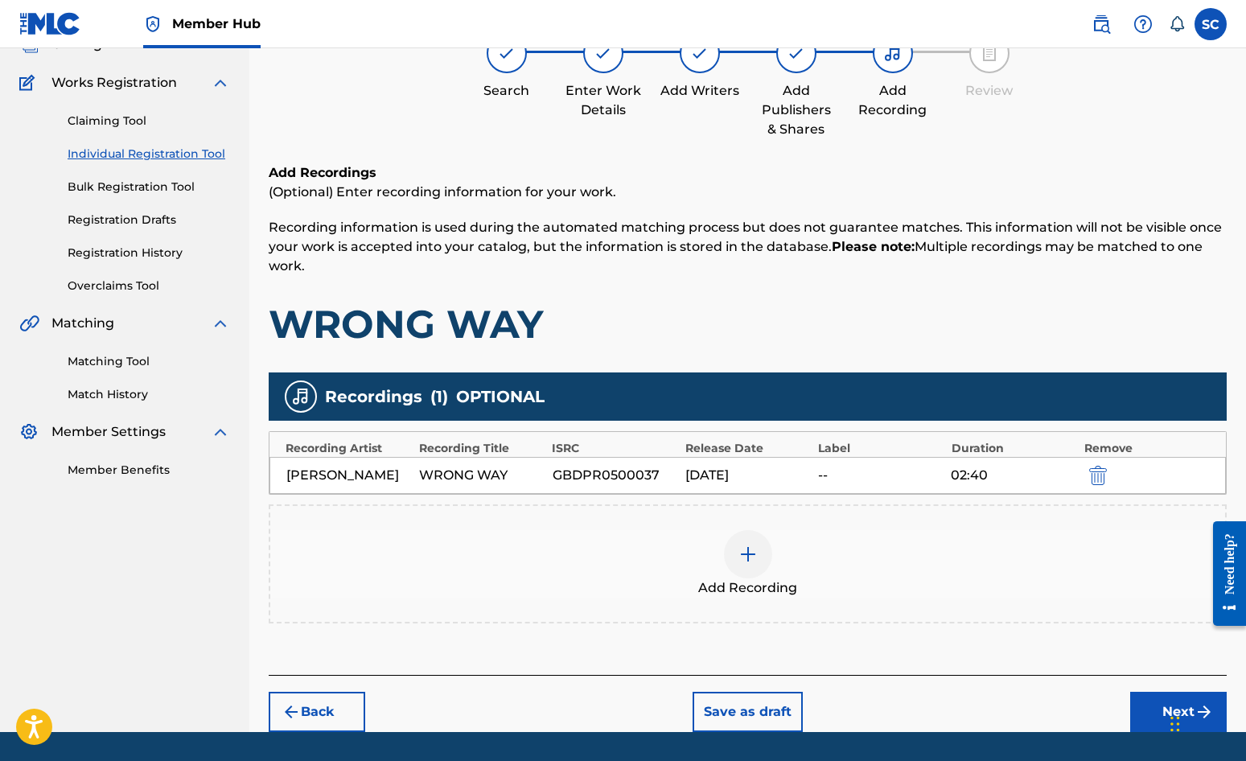
scroll to position [164, 0]
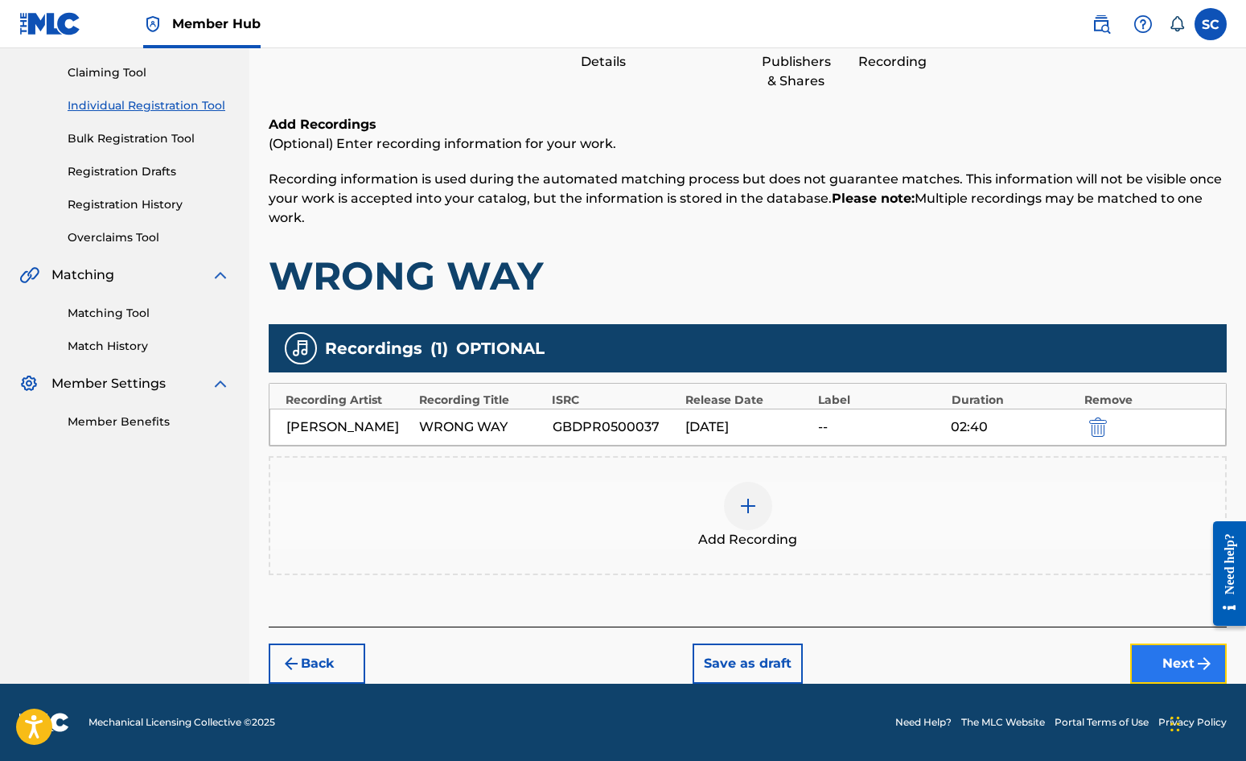
click at [1127, 666] on button "Next" at bounding box center [1179, 664] width 97 height 40
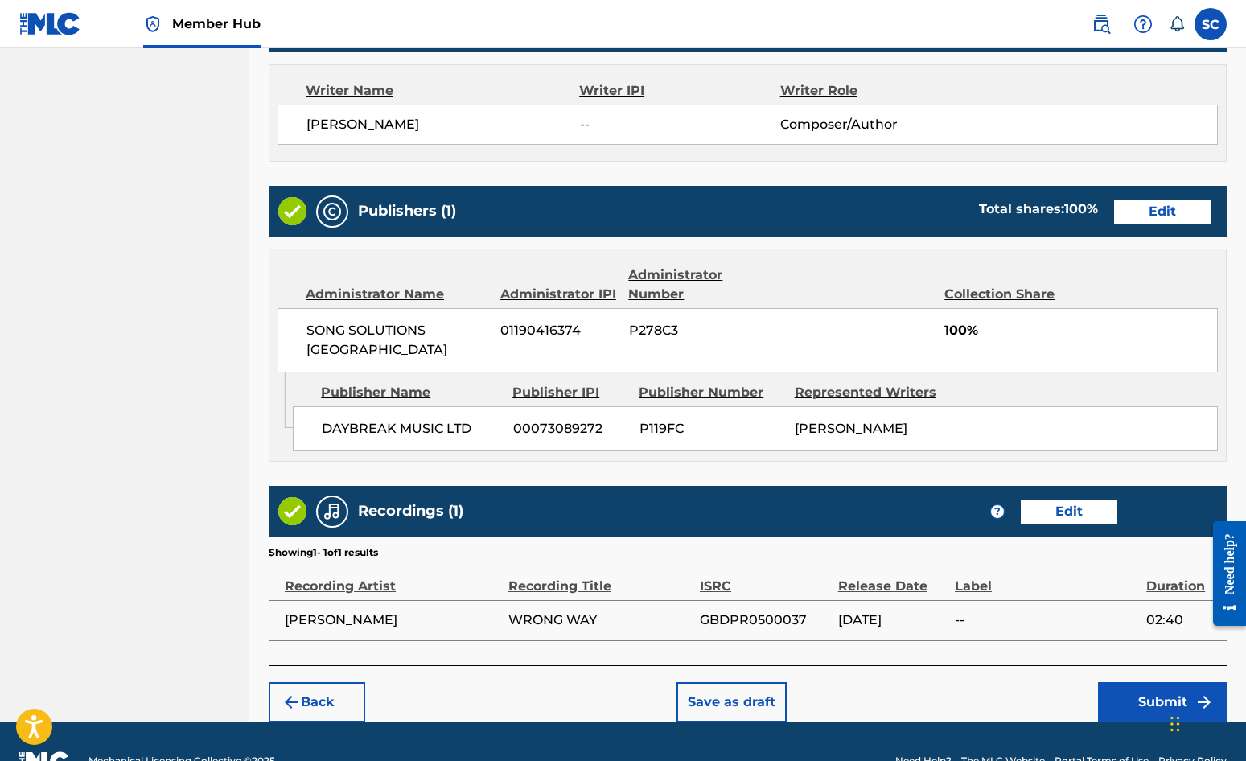
scroll to position [691, 0]
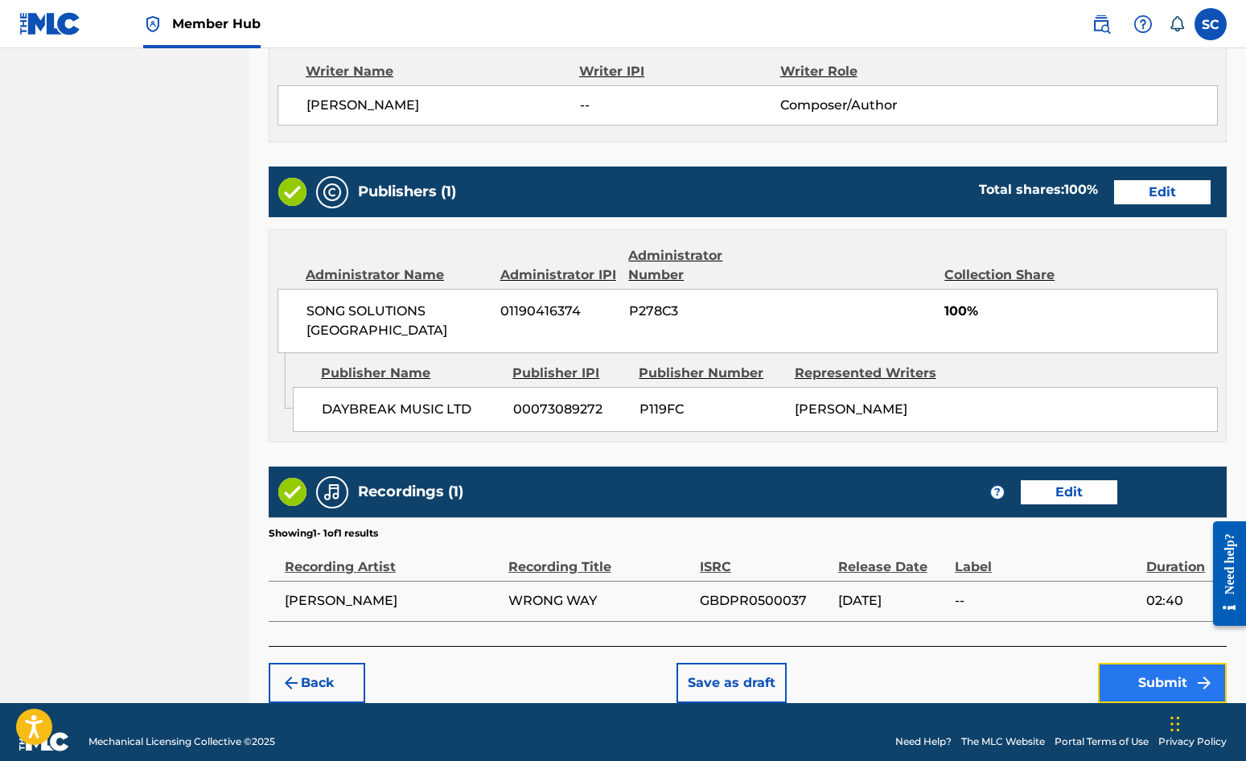
click at [1127, 663] on button "Submit" at bounding box center [1162, 683] width 129 height 40
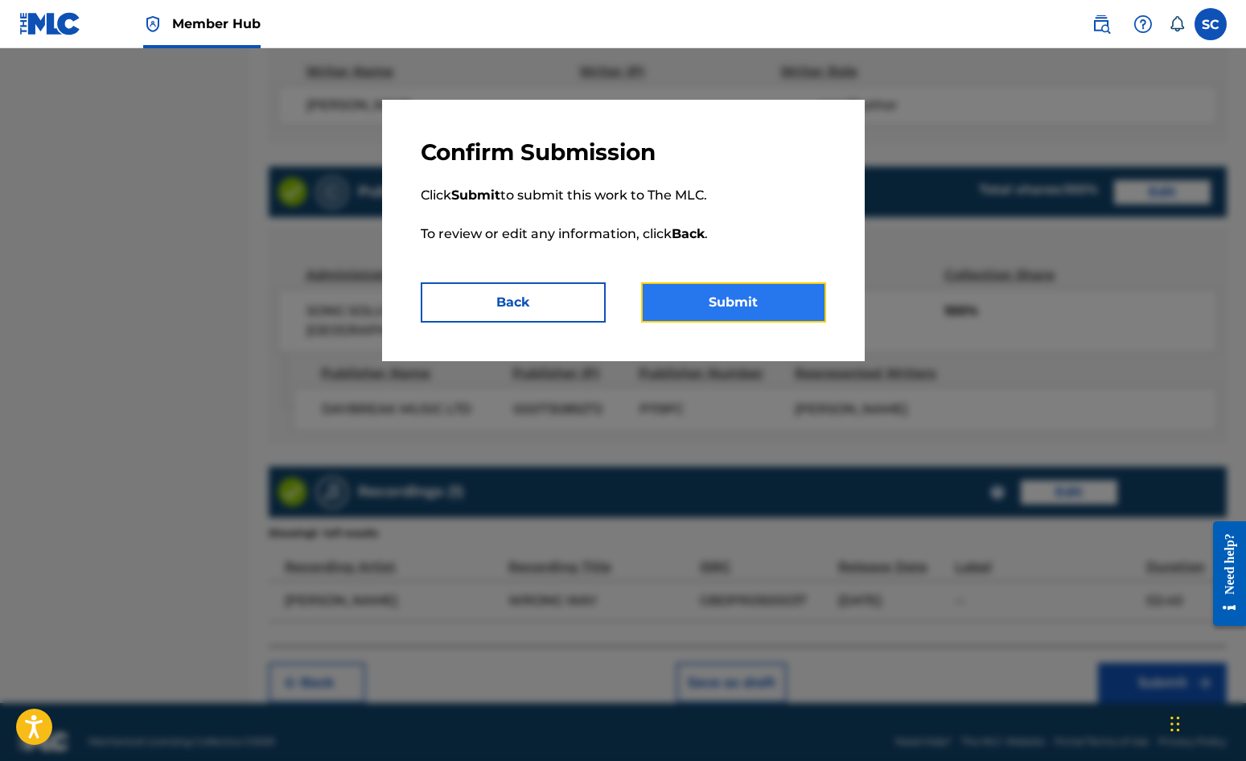
click at [684, 304] on button "Submit" at bounding box center [733, 302] width 185 height 40
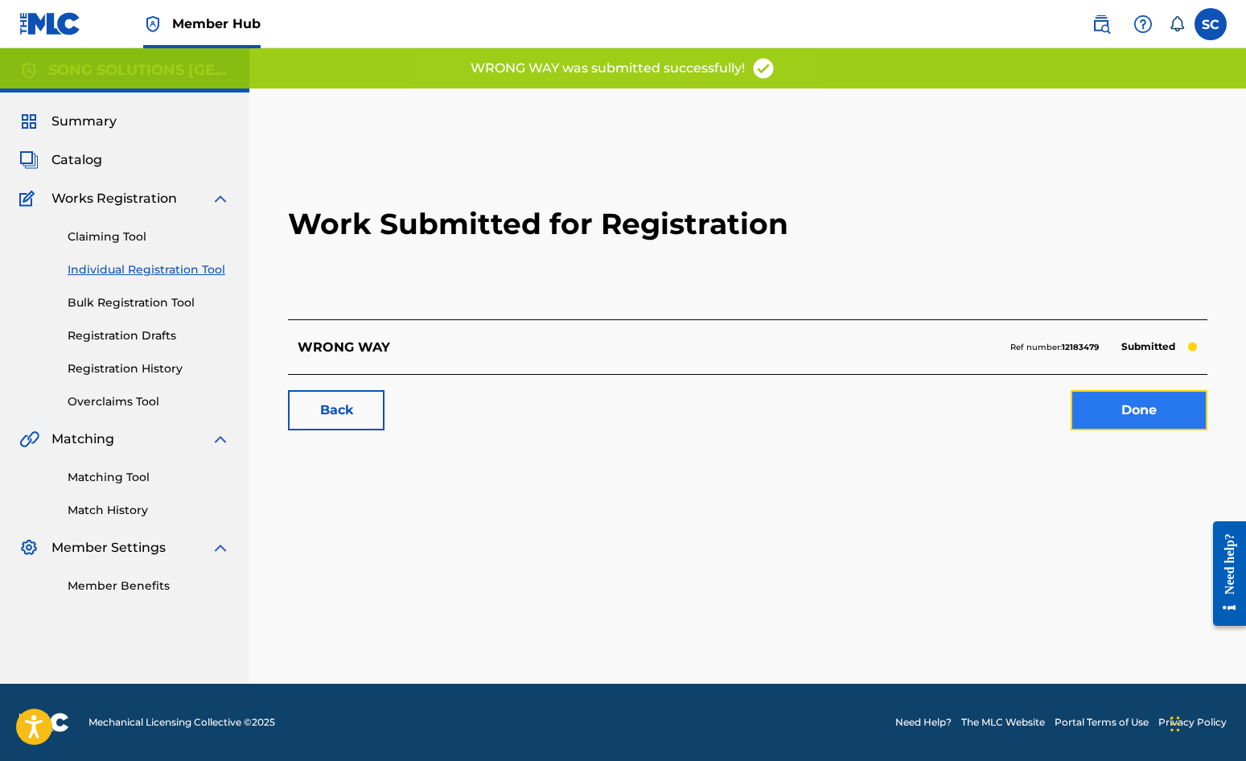
click at [1127, 407] on link "Done" at bounding box center [1139, 410] width 137 height 40
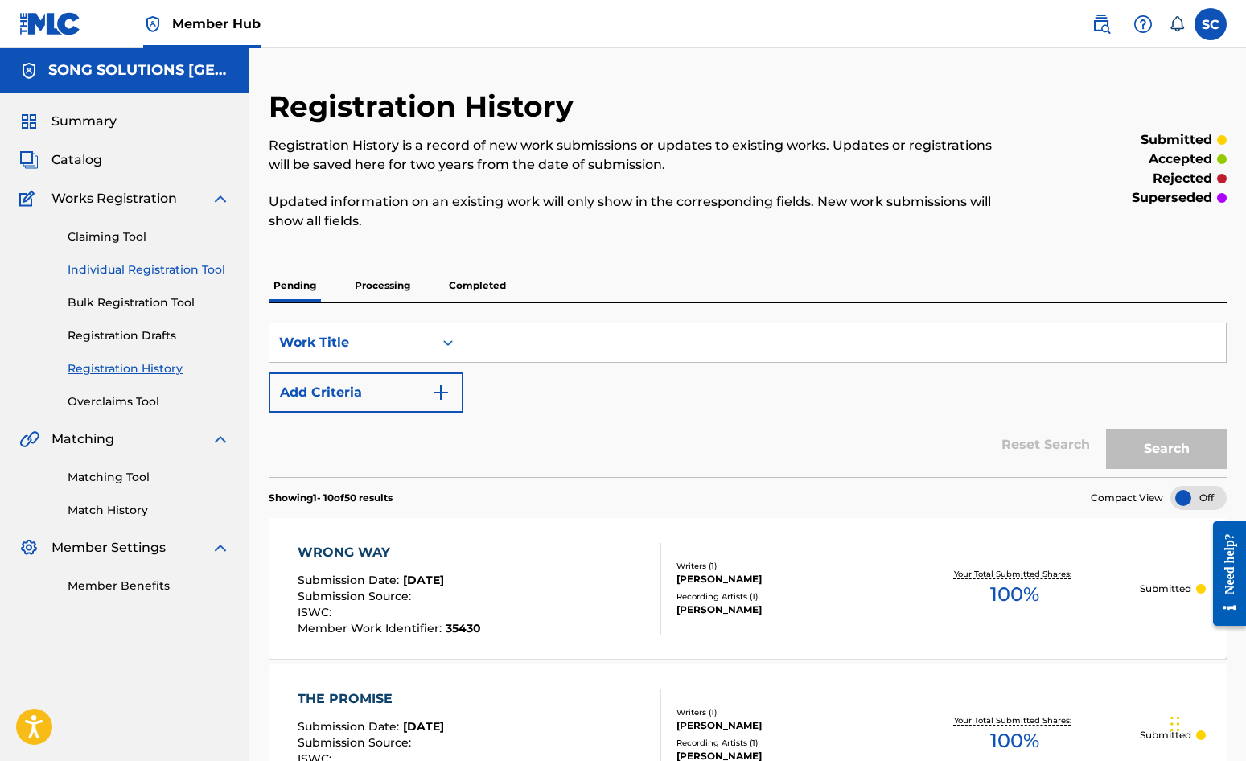
click at [152, 263] on link "Individual Registration Tool" at bounding box center [149, 270] width 163 height 17
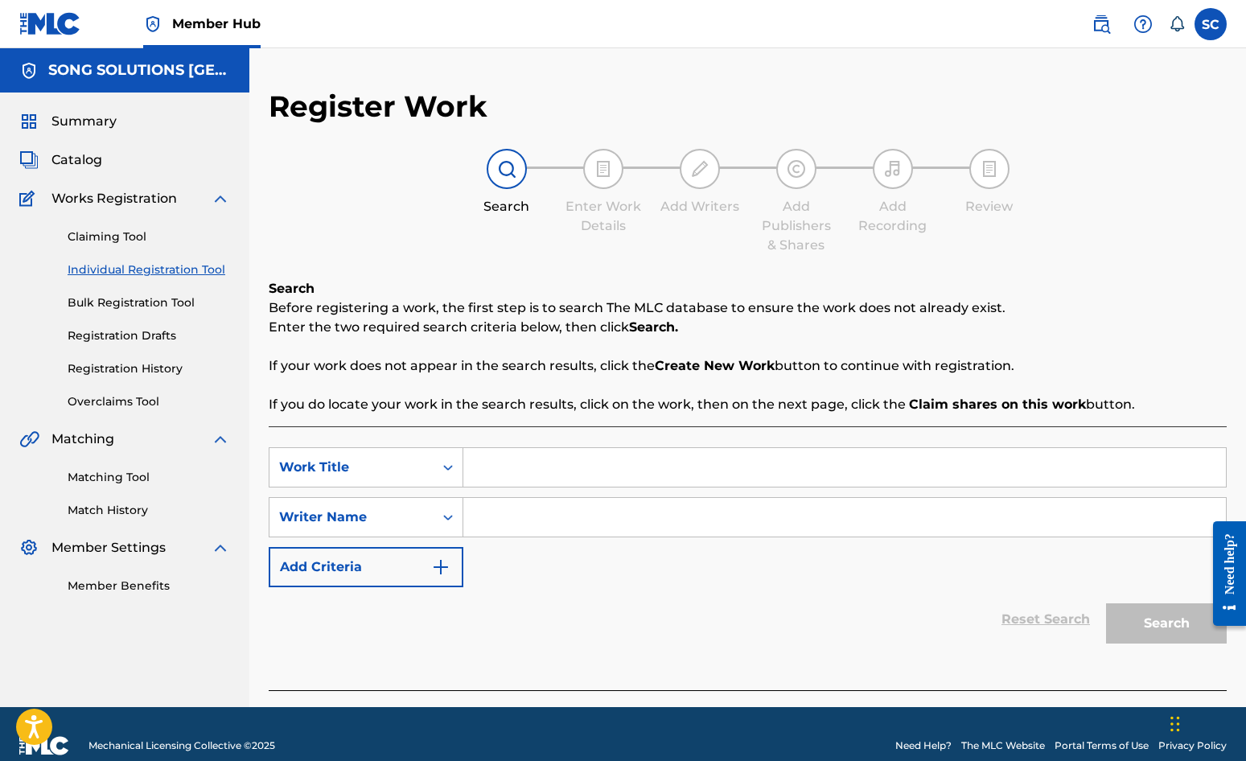
click at [554, 454] on input "Search Form" at bounding box center [844, 467] width 763 height 39
click at [575, 511] on input "Search Form" at bounding box center [844, 517] width 763 height 39
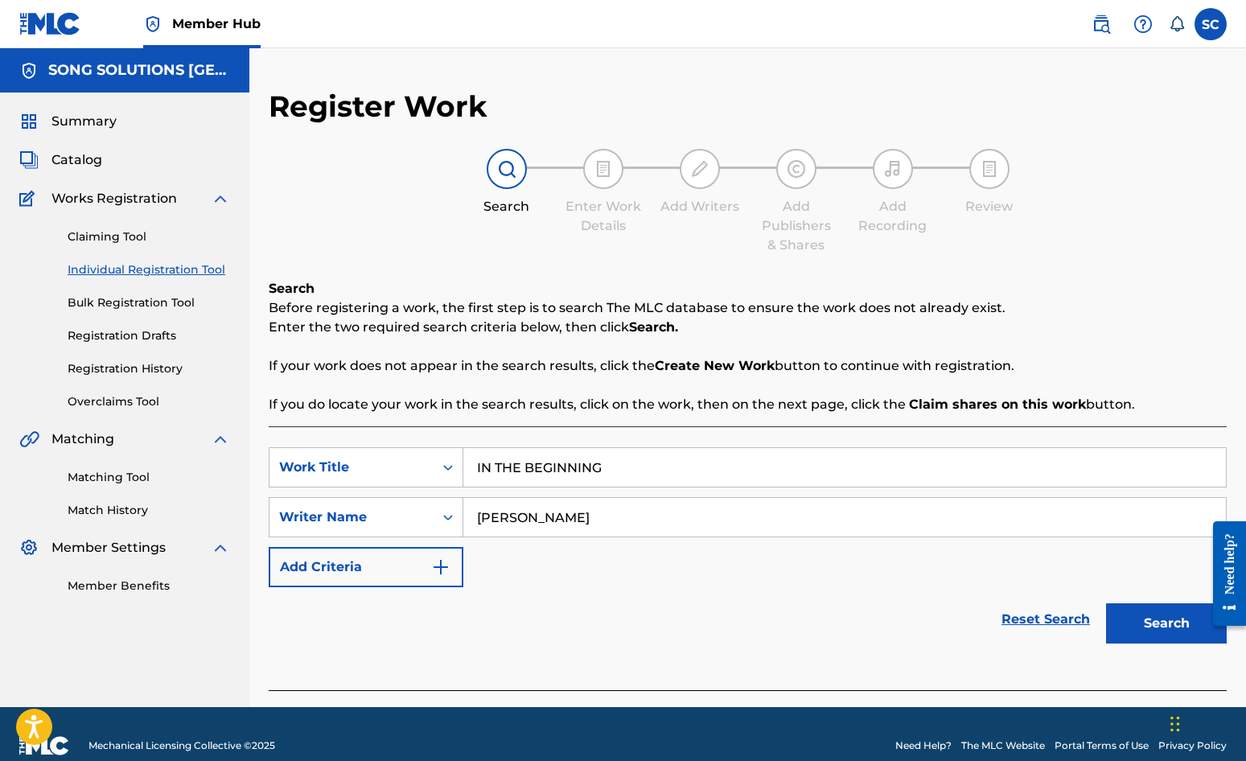
click at [1106, 603] on button "Search" at bounding box center [1166, 623] width 121 height 40
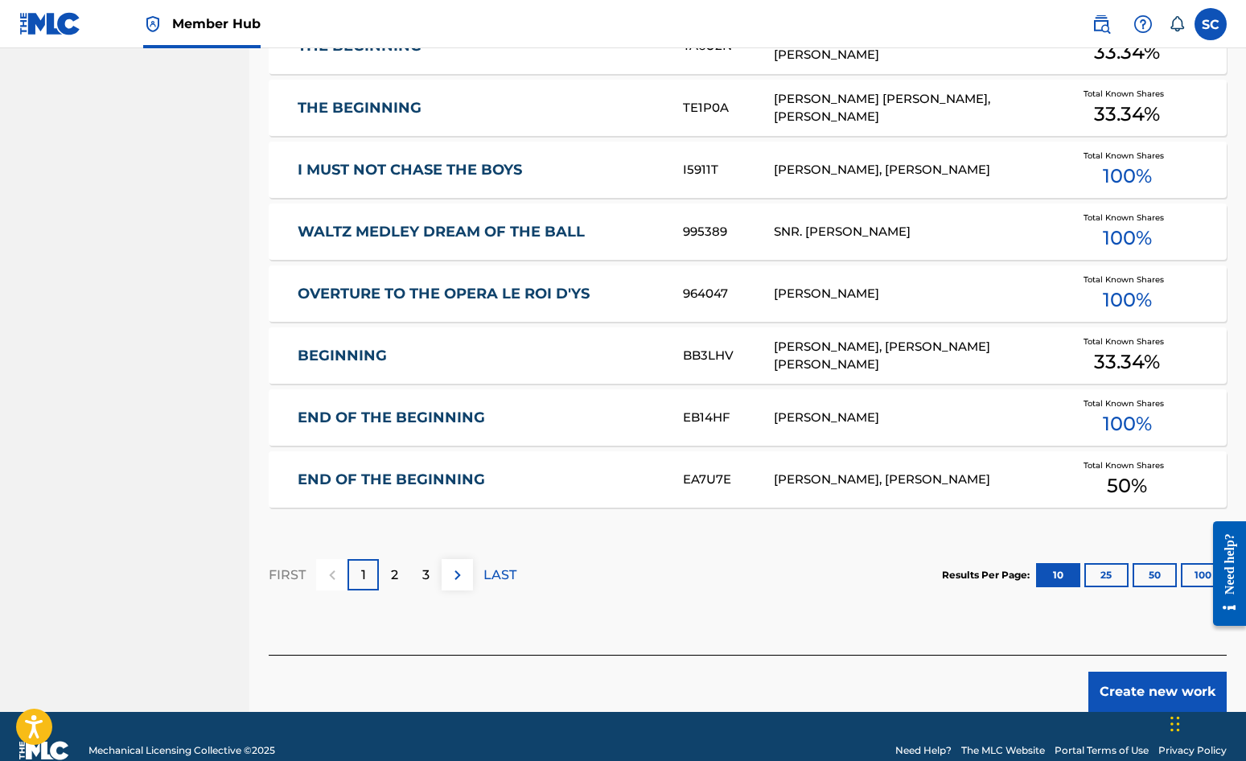
scroll to position [885, 0]
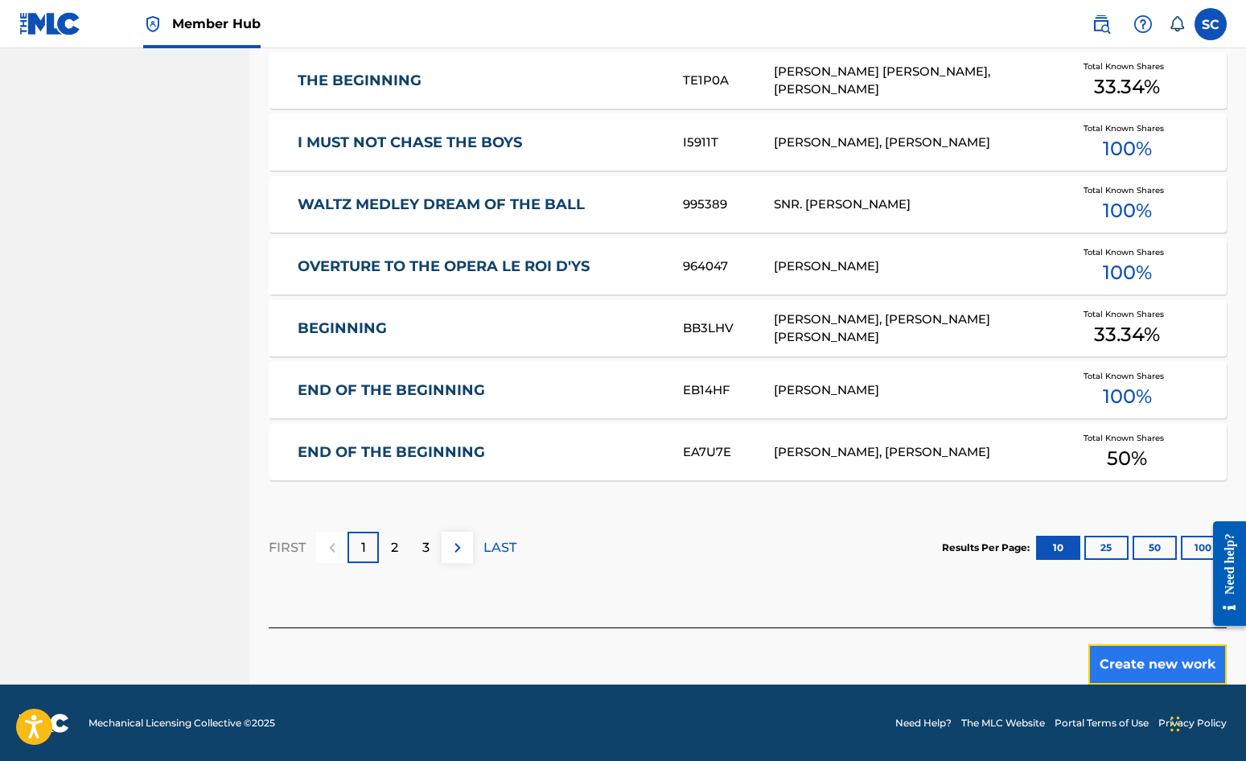
click at [1123, 661] on button "Create new work" at bounding box center [1158, 665] width 138 height 40
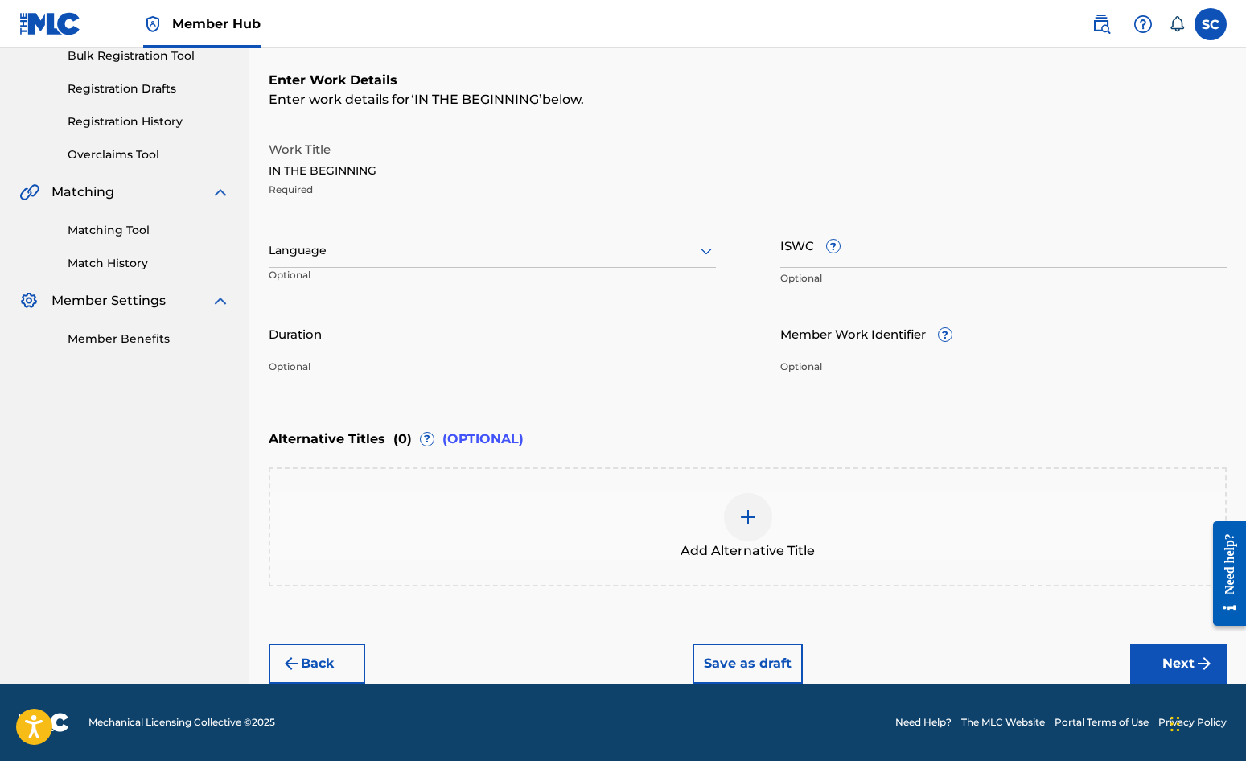
scroll to position [0, 0]
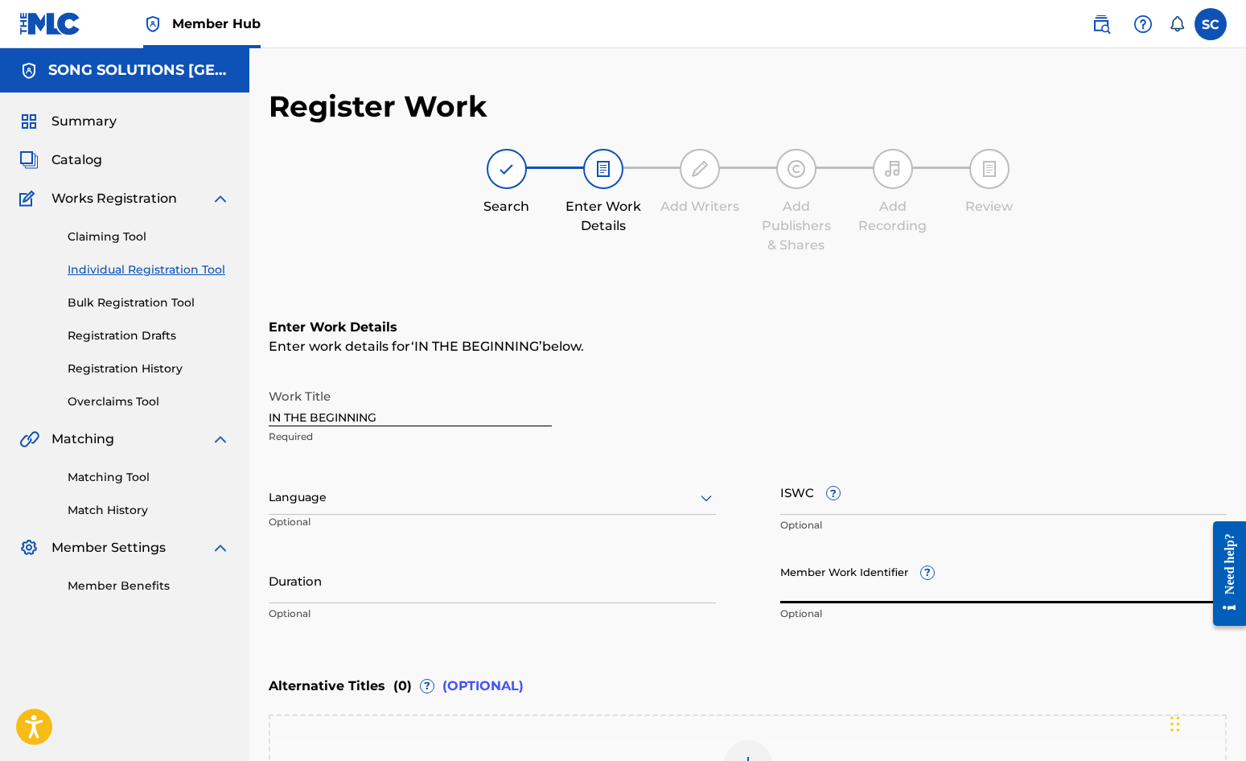
click at [824, 597] on input "Member Work Identifier ?" at bounding box center [1004, 581] width 447 height 46
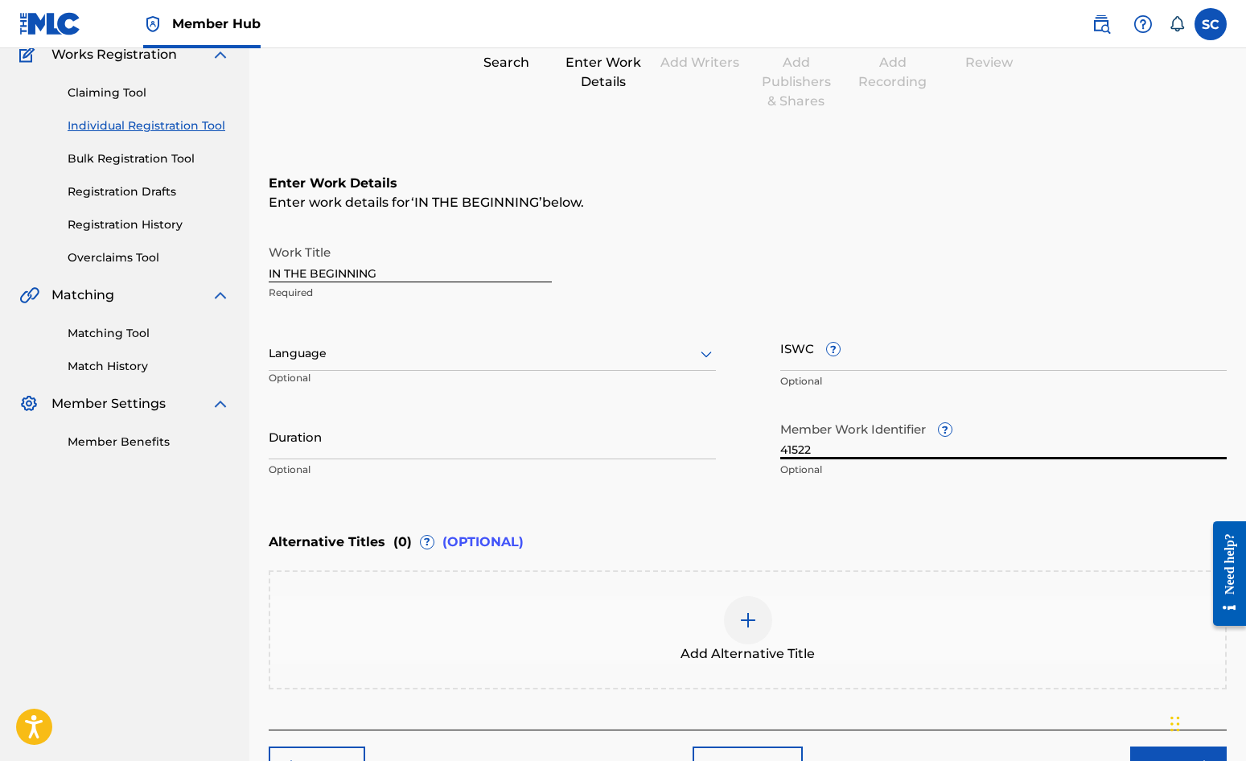
scroll to position [247, 0]
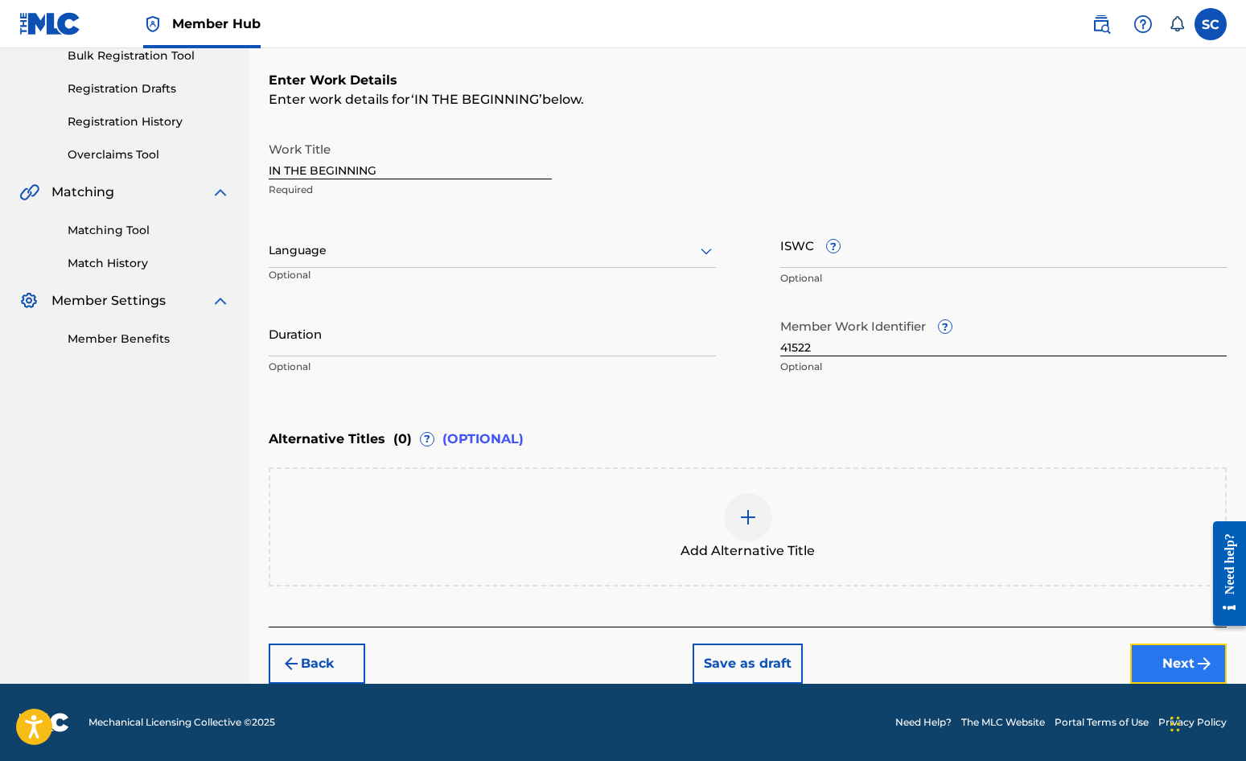
click at [1127, 662] on button "Next" at bounding box center [1179, 664] width 97 height 40
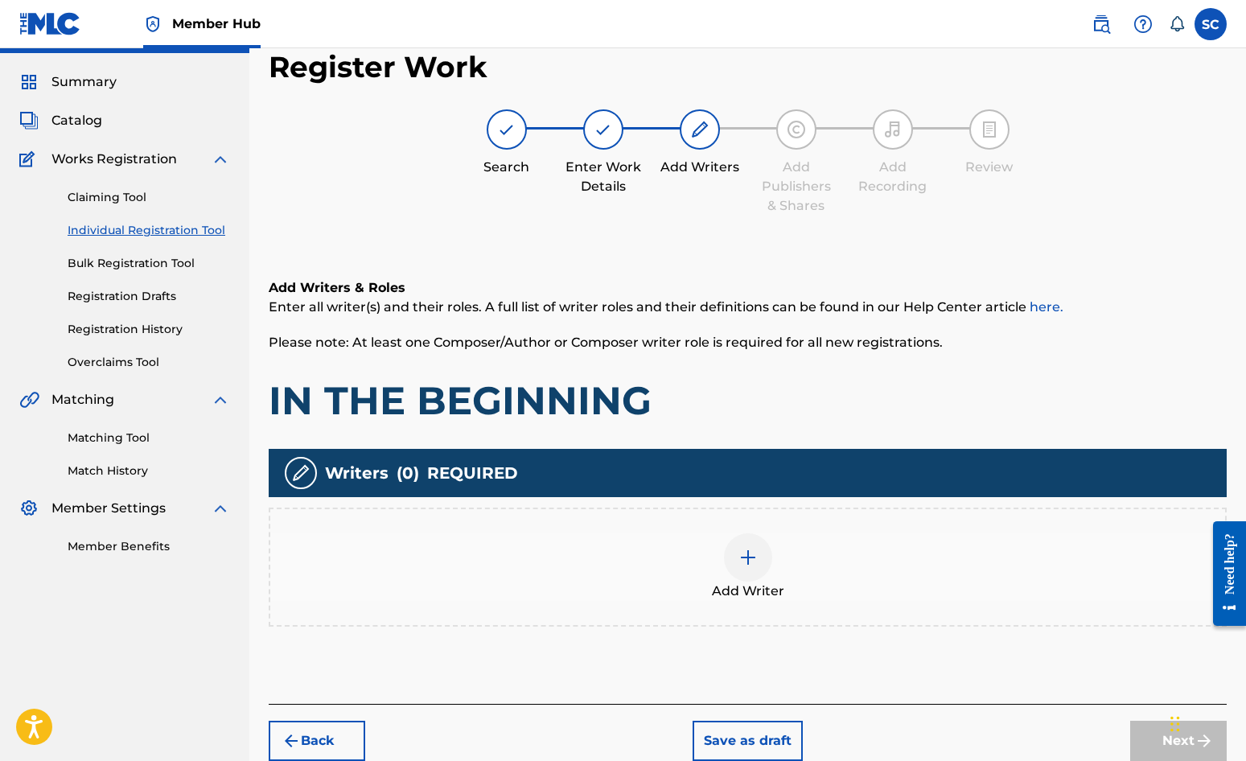
scroll to position [72, 0]
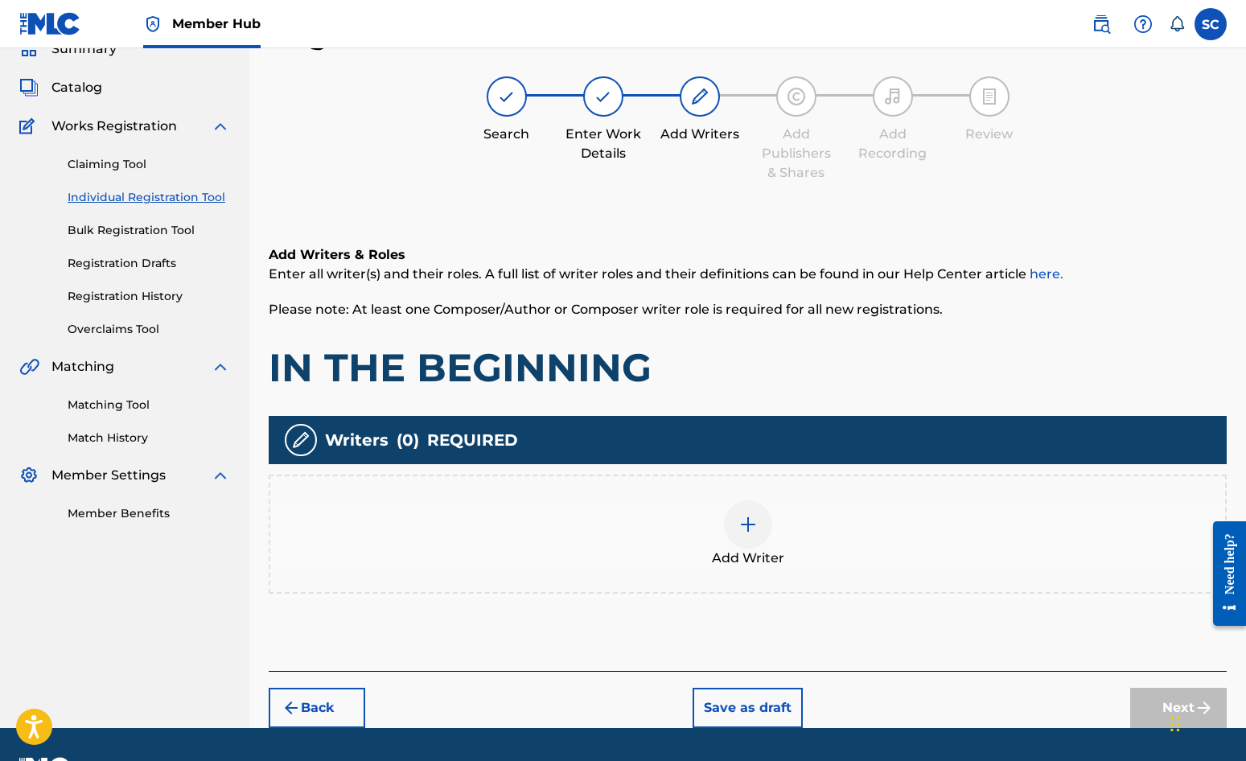
click at [744, 525] on img at bounding box center [748, 524] width 19 height 19
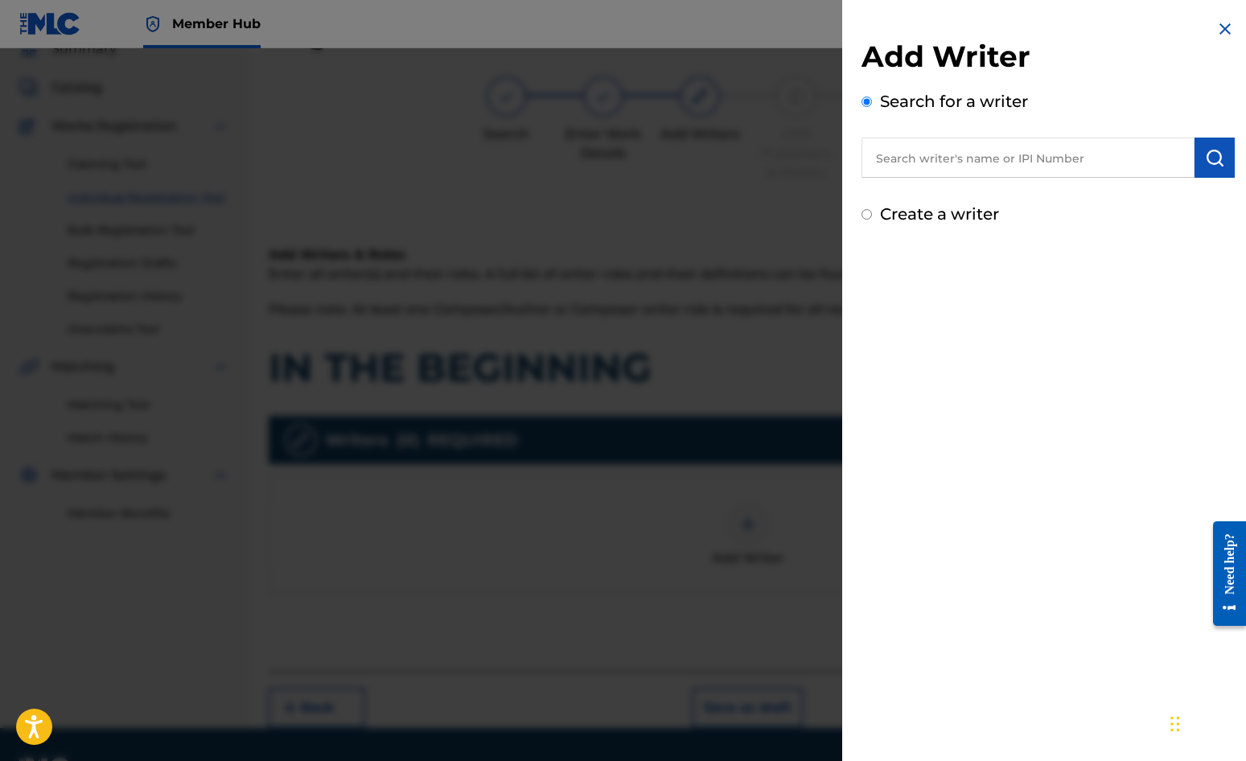
click at [917, 216] on label "Create a writer" at bounding box center [939, 213] width 119 height 19
click at [872, 216] on input "Create a writer" at bounding box center [867, 214] width 10 height 10
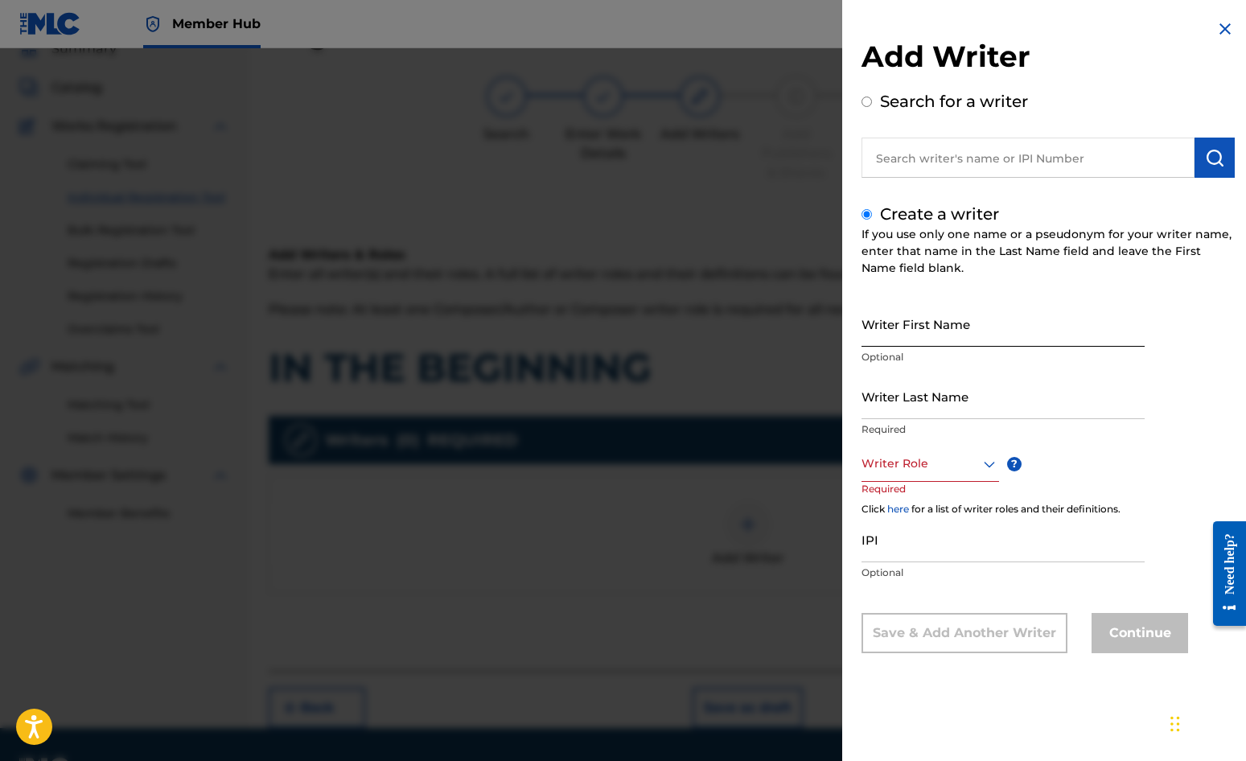
click at [911, 316] on input "Writer First Name" at bounding box center [1003, 324] width 283 height 46
click at [916, 399] on input "Writer Last Name" at bounding box center [1003, 396] width 283 height 46
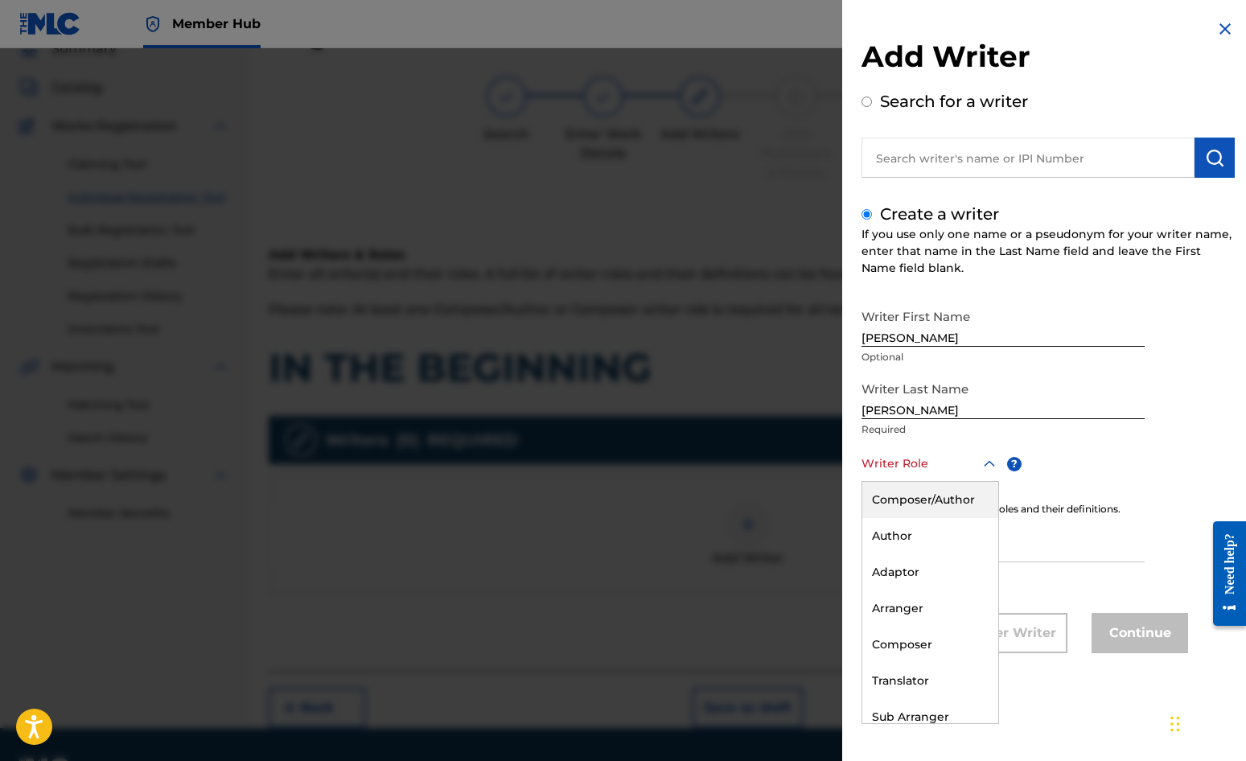
click at [911, 466] on div at bounding box center [931, 464] width 138 height 20
click at [917, 492] on div "Composer/Author" at bounding box center [931, 500] width 136 height 36
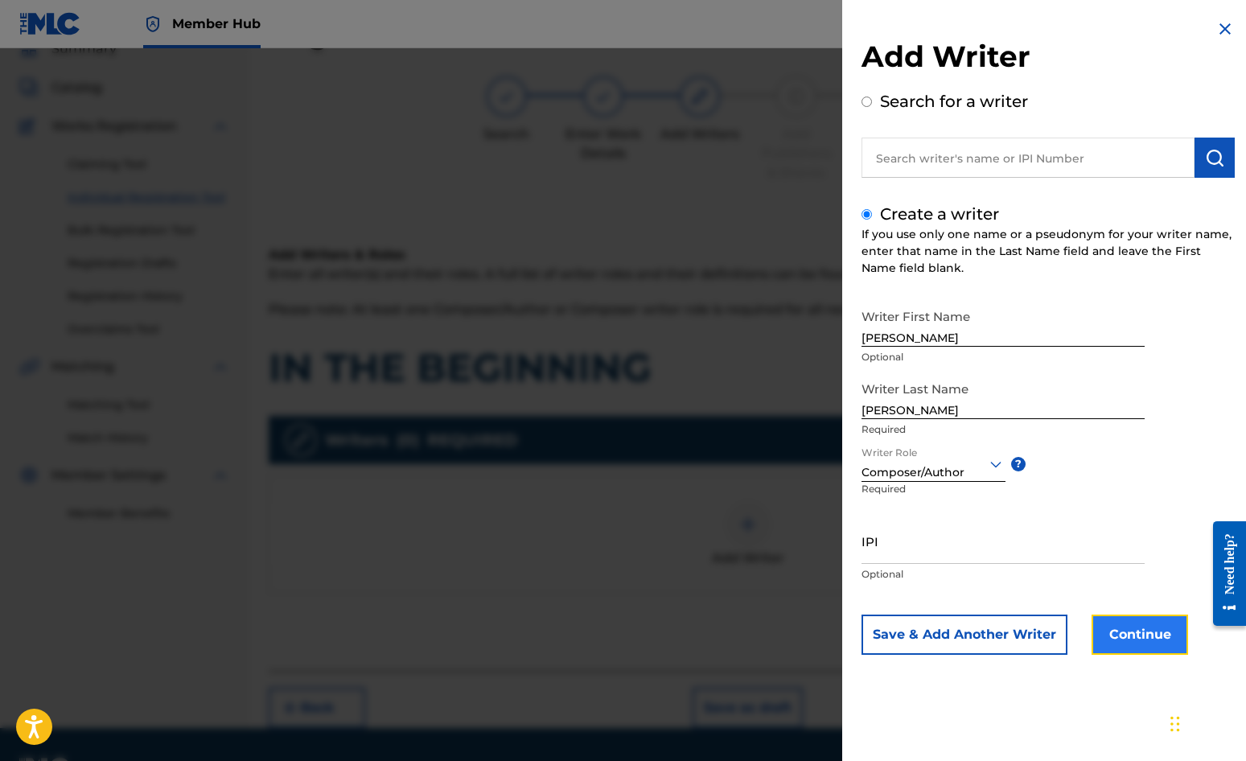
click at [1127, 636] on button "Continue" at bounding box center [1140, 635] width 97 height 40
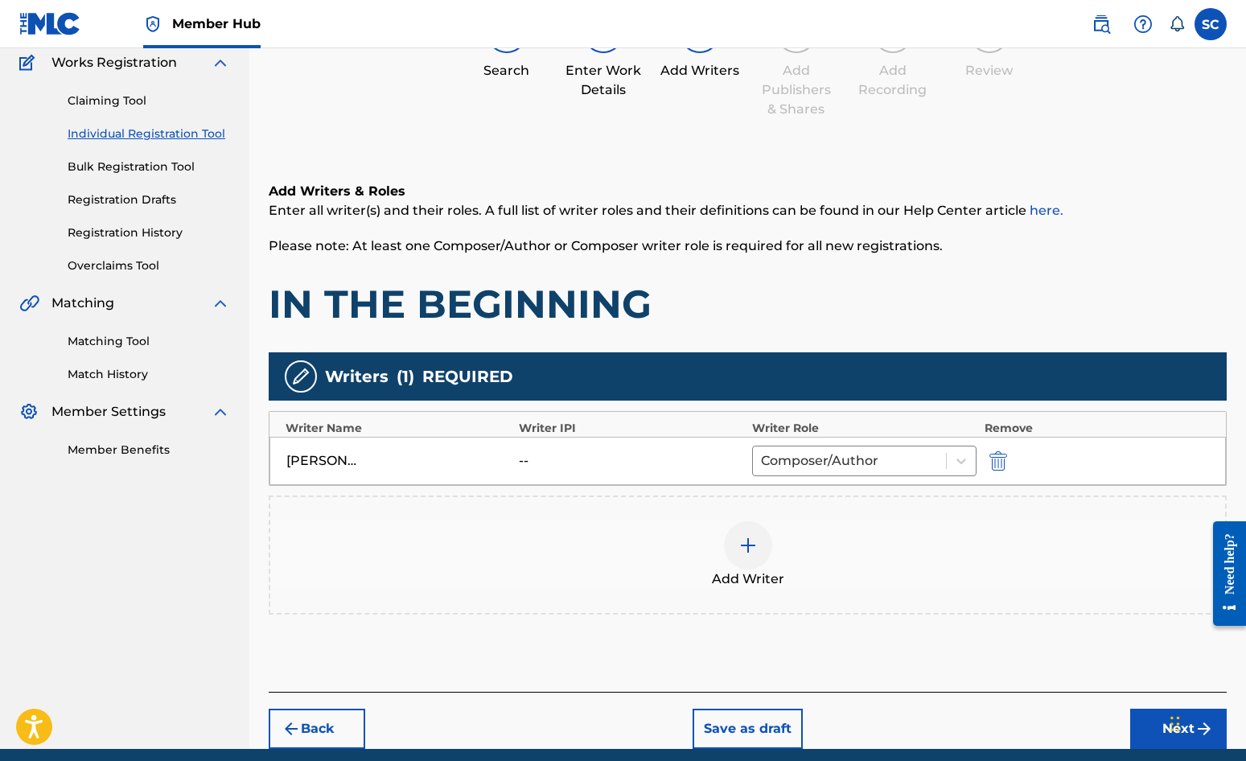
scroll to position [201, 0]
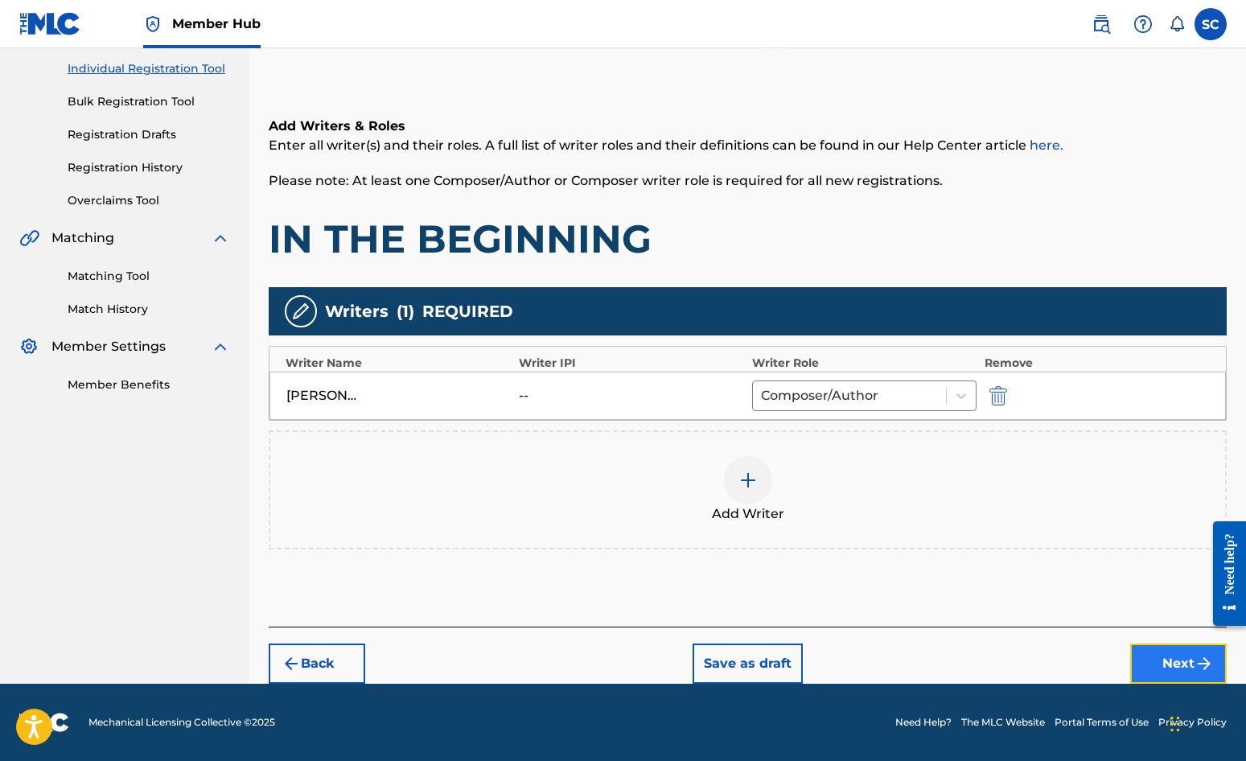
click at [1127, 665] on button "Next" at bounding box center [1179, 664] width 97 height 40
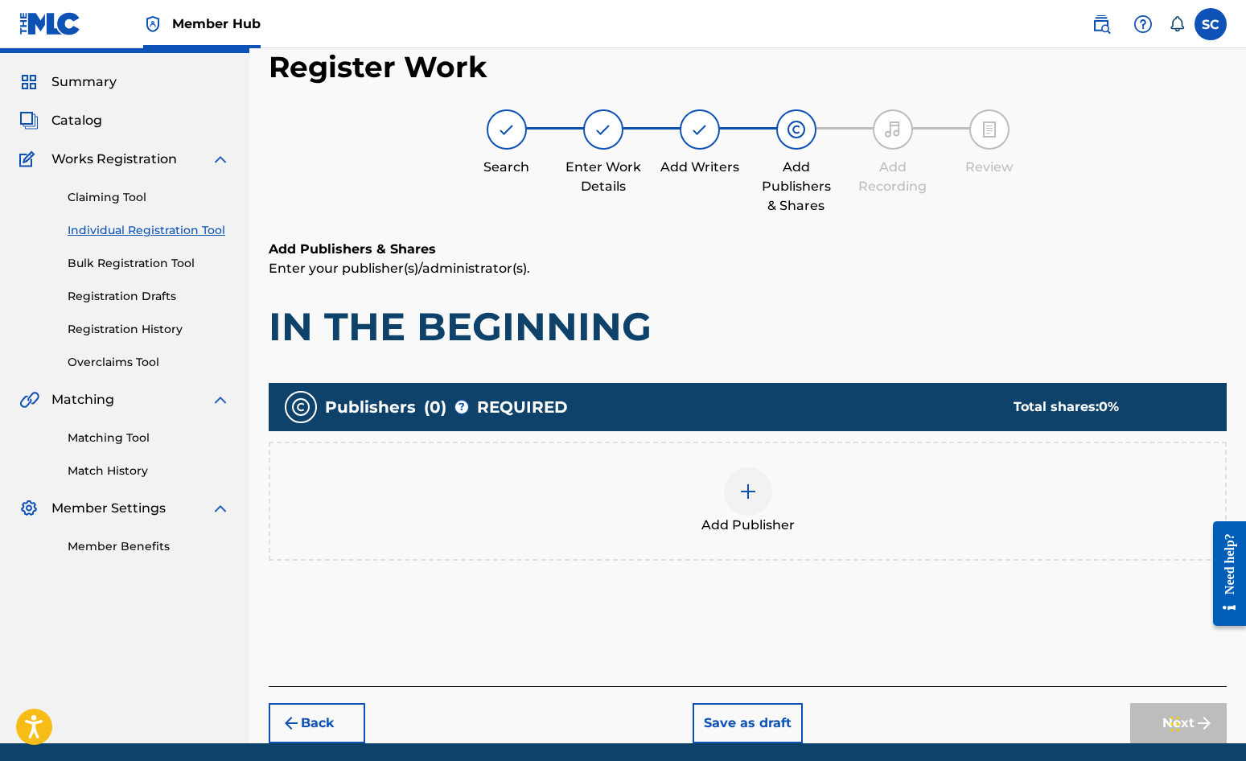
scroll to position [72, 0]
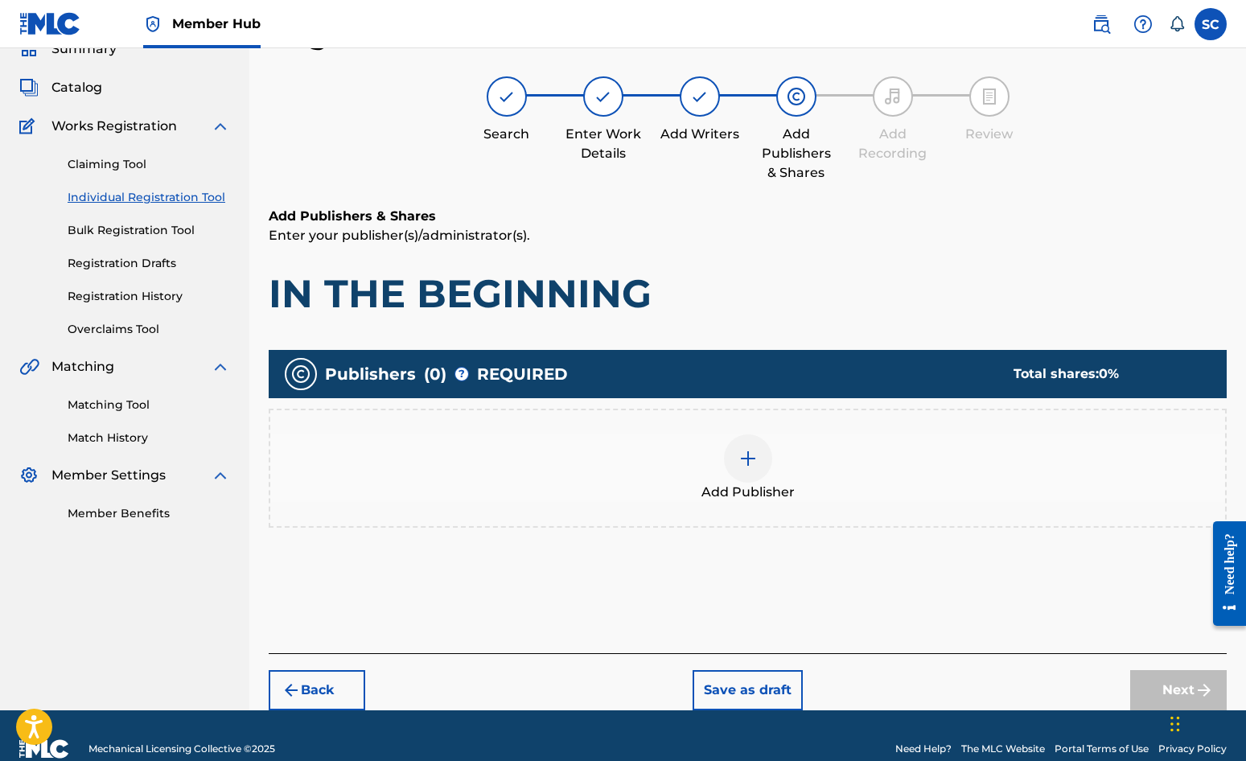
click at [756, 462] on img at bounding box center [748, 458] width 19 height 19
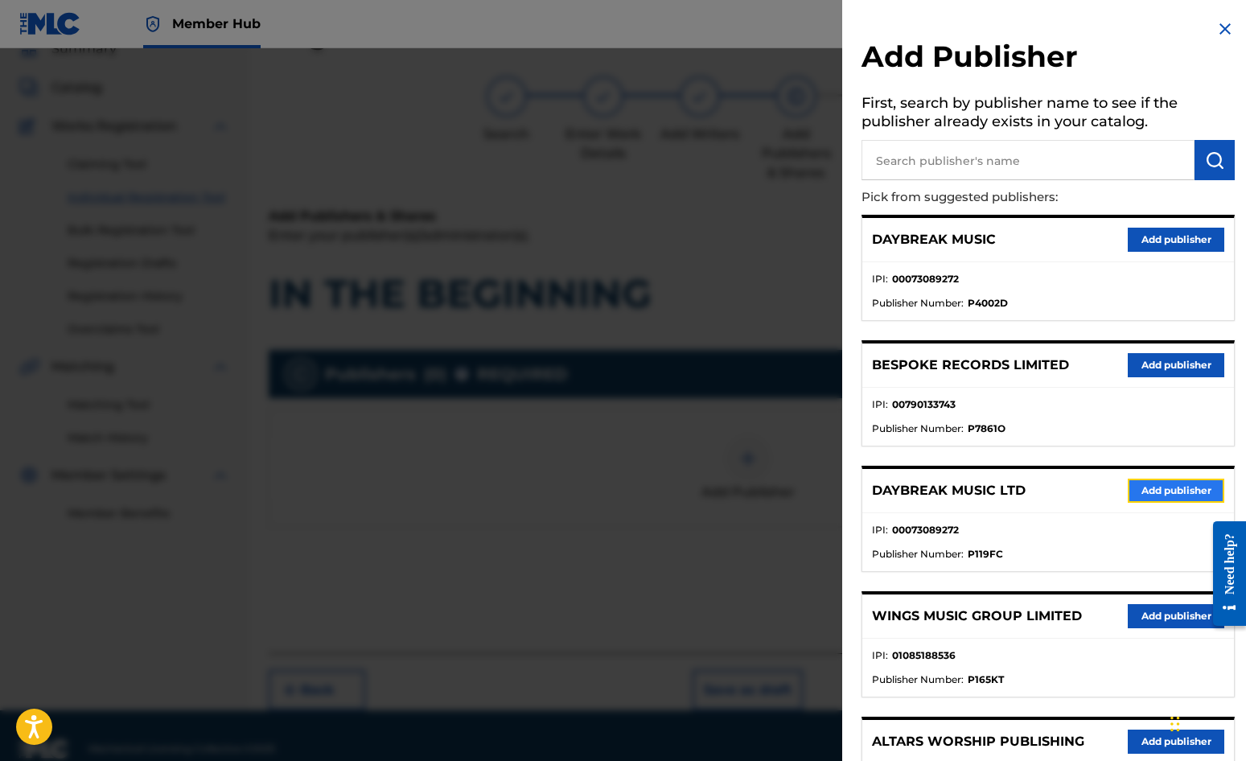
click at [1127, 485] on button "Add publisher" at bounding box center [1176, 491] width 97 height 24
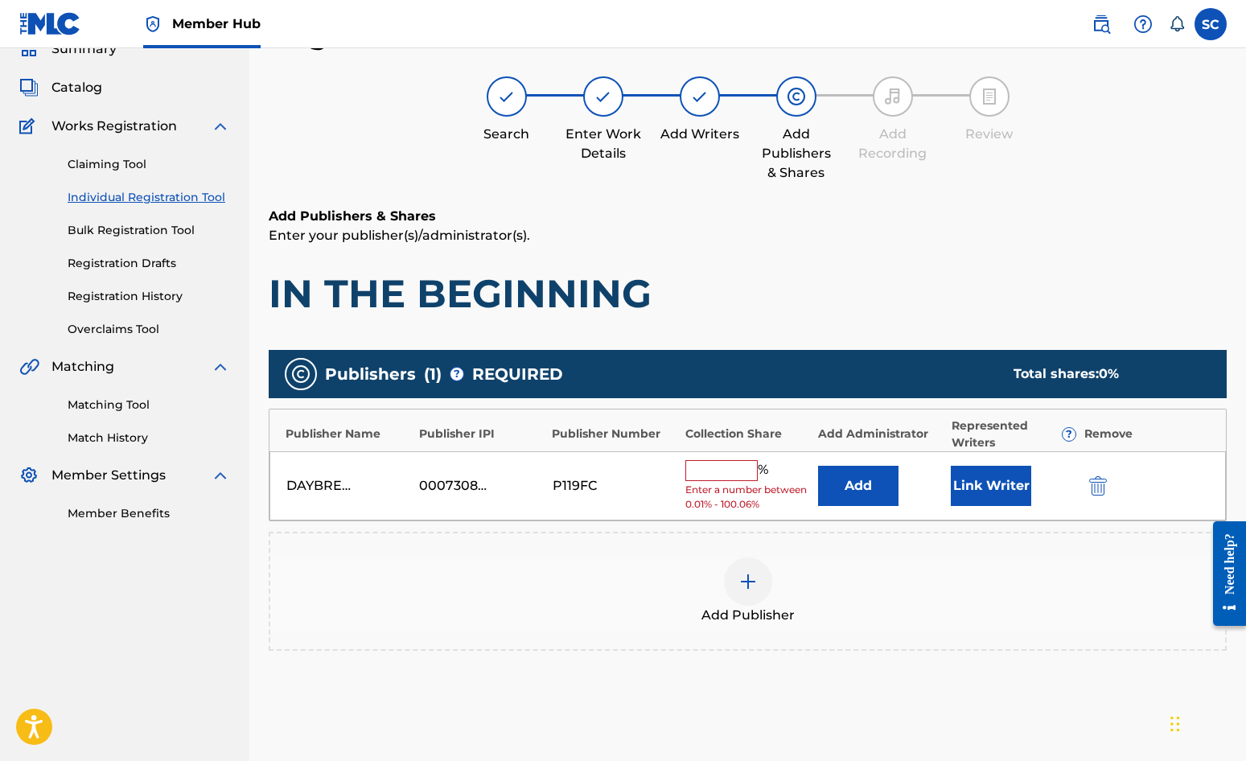
click at [711, 470] on input "text" at bounding box center [722, 470] width 72 height 21
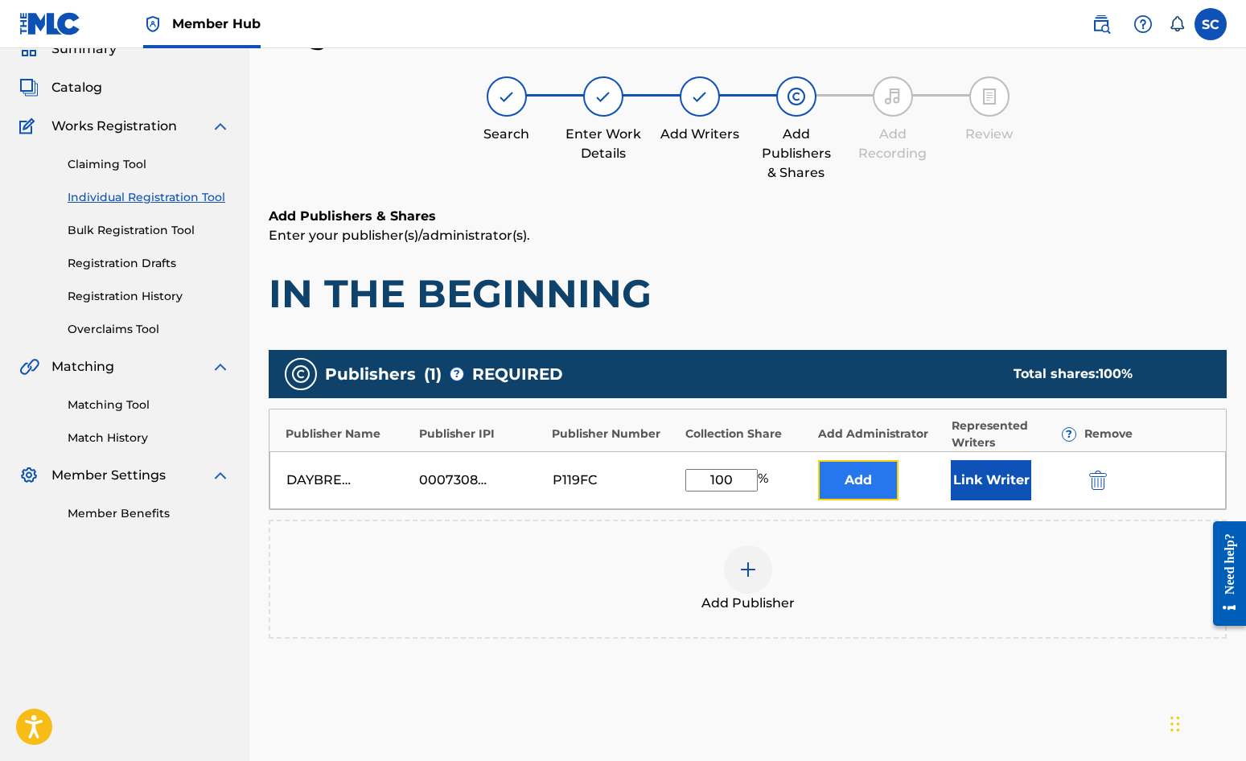
click at [888, 481] on button "Add" at bounding box center [858, 480] width 80 height 40
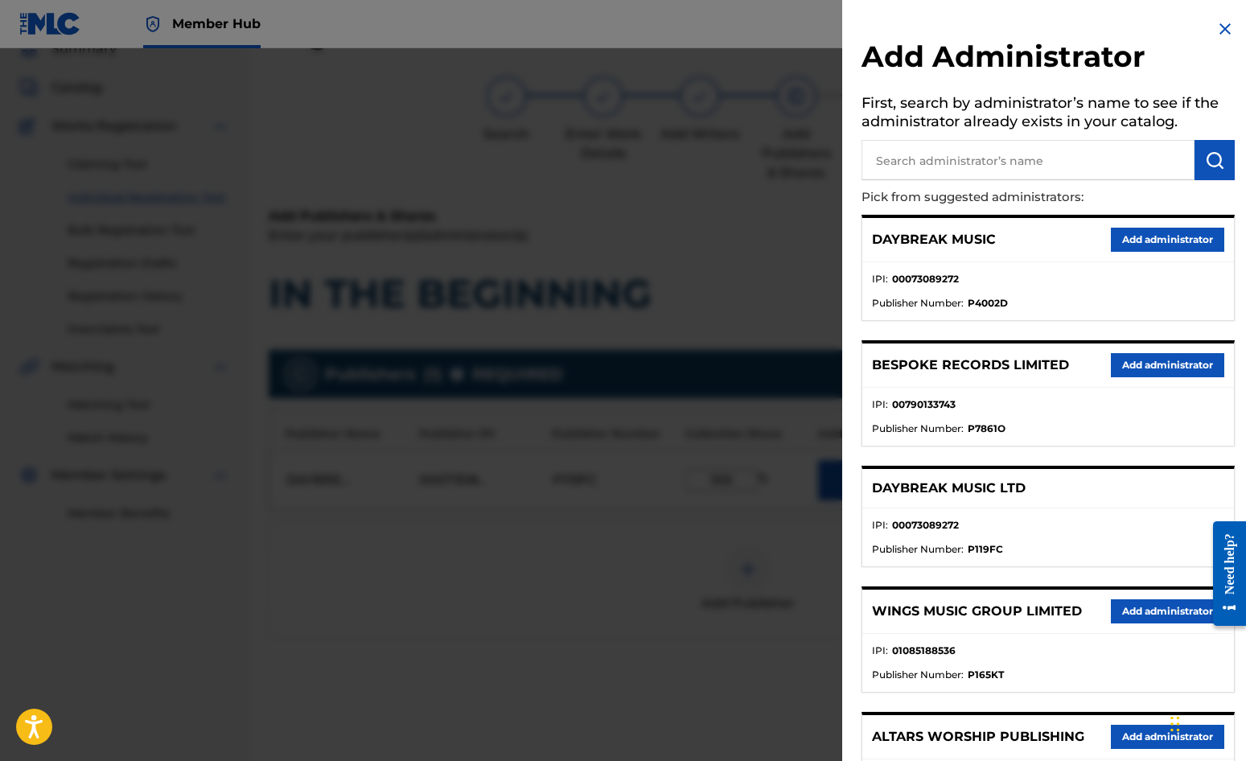
click at [966, 160] on input "text" at bounding box center [1028, 160] width 333 height 40
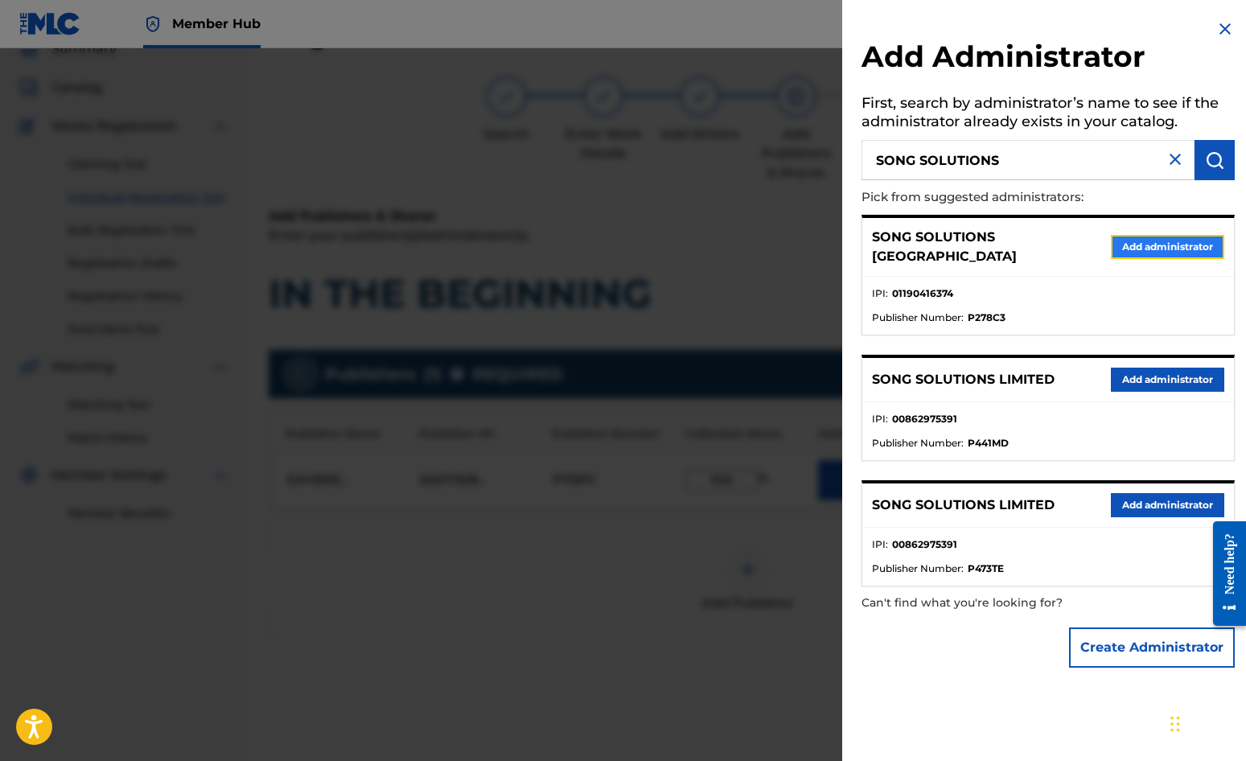
click at [1127, 237] on button "Add administrator" at bounding box center [1167, 247] width 113 height 24
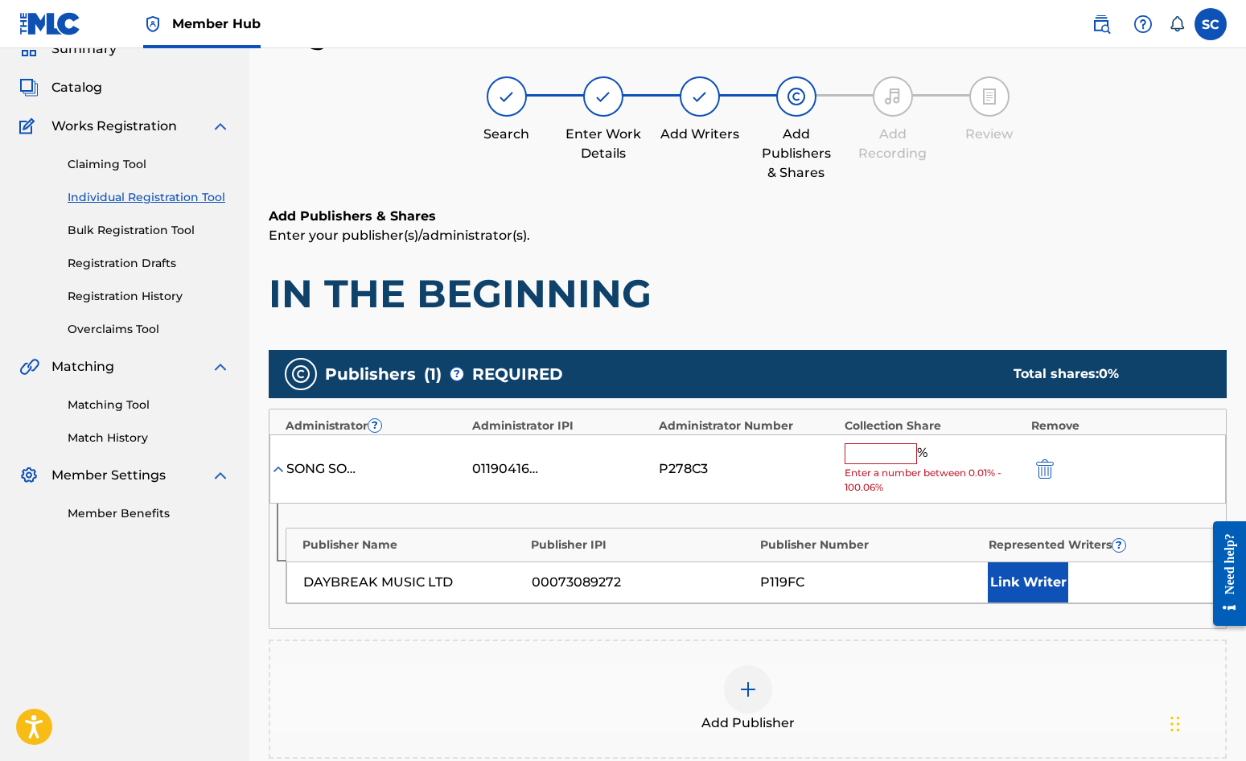
click at [875, 455] on input "text" at bounding box center [881, 453] width 72 height 21
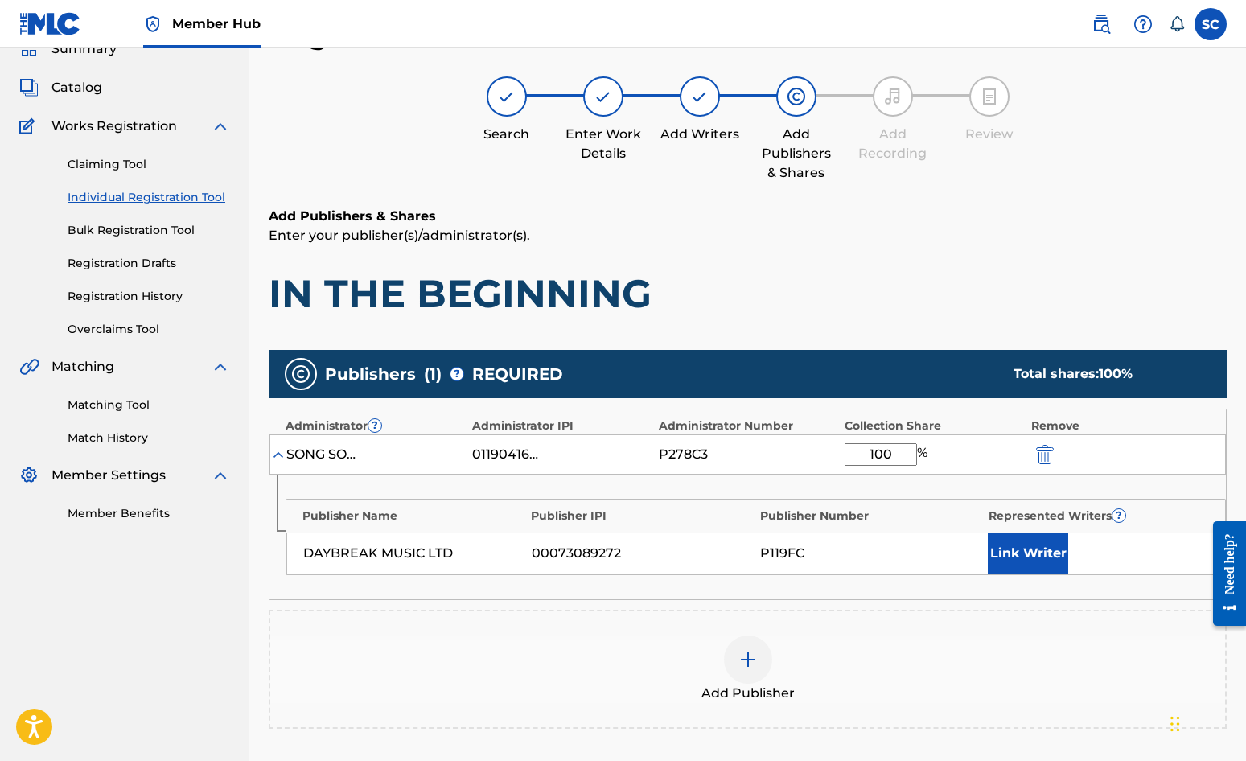
click at [687, 569] on div "DAYBREAK MUSIC LTD 00073089272 P119FC Link Writer" at bounding box center [755, 554] width 939 height 42
click at [1024, 557] on button "Link Writer" at bounding box center [1028, 553] width 80 height 40
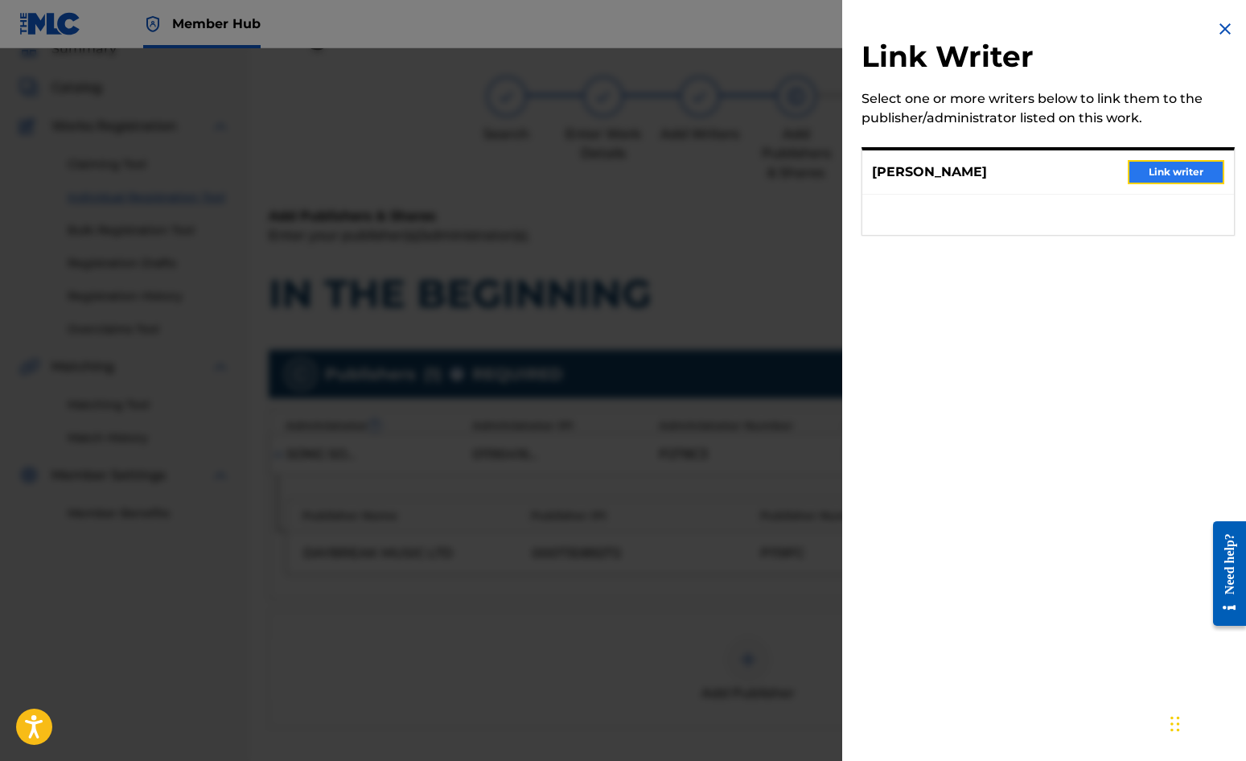
click at [1127, 173] on button "Link writer" at bounding box center [1176, 172] width 97 height 24
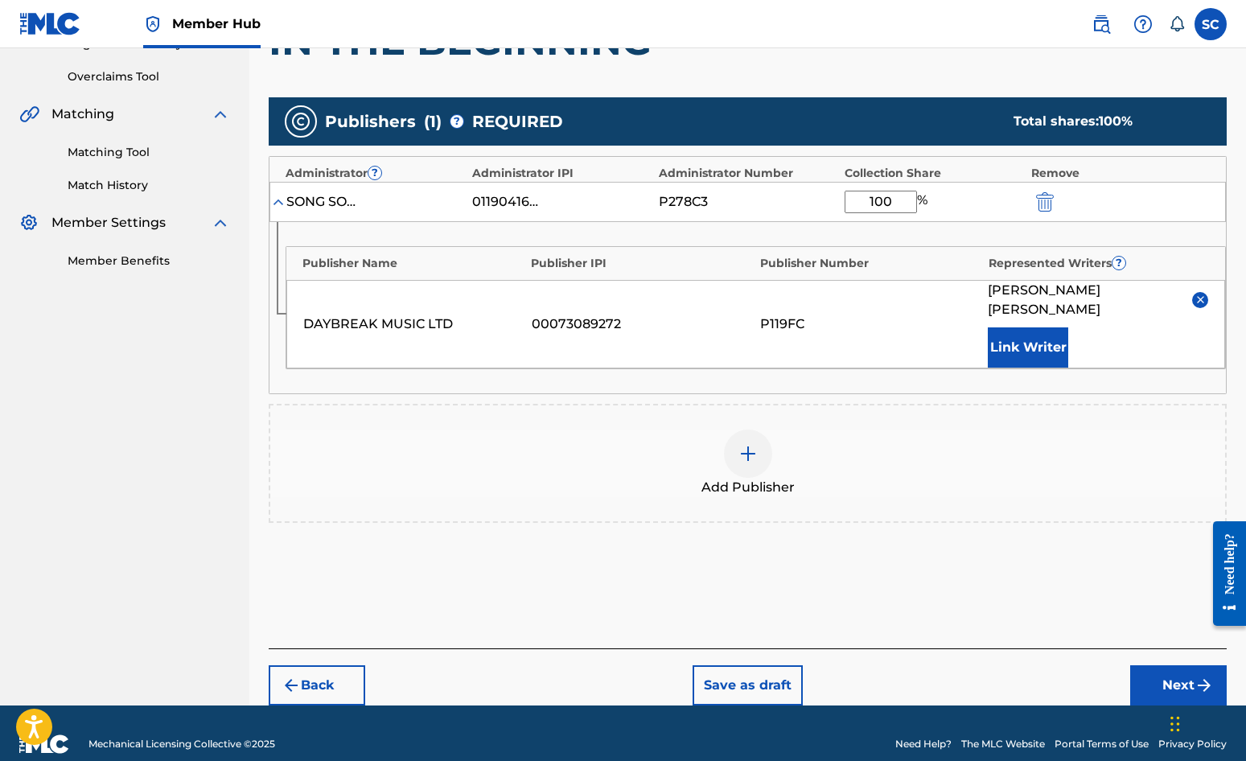
scroll to position [327, 0]
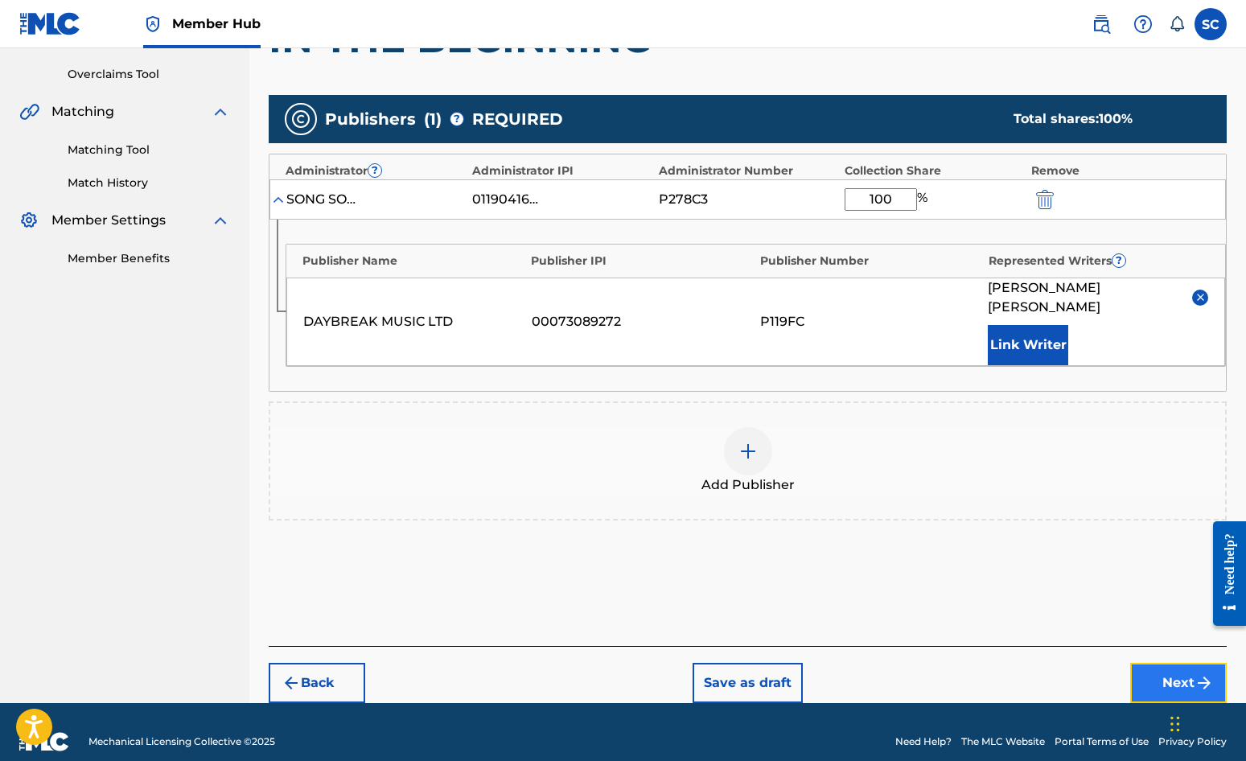
click at [1127, 663] on button "Next" at bounding box center [1179, 683] width 97 height 40
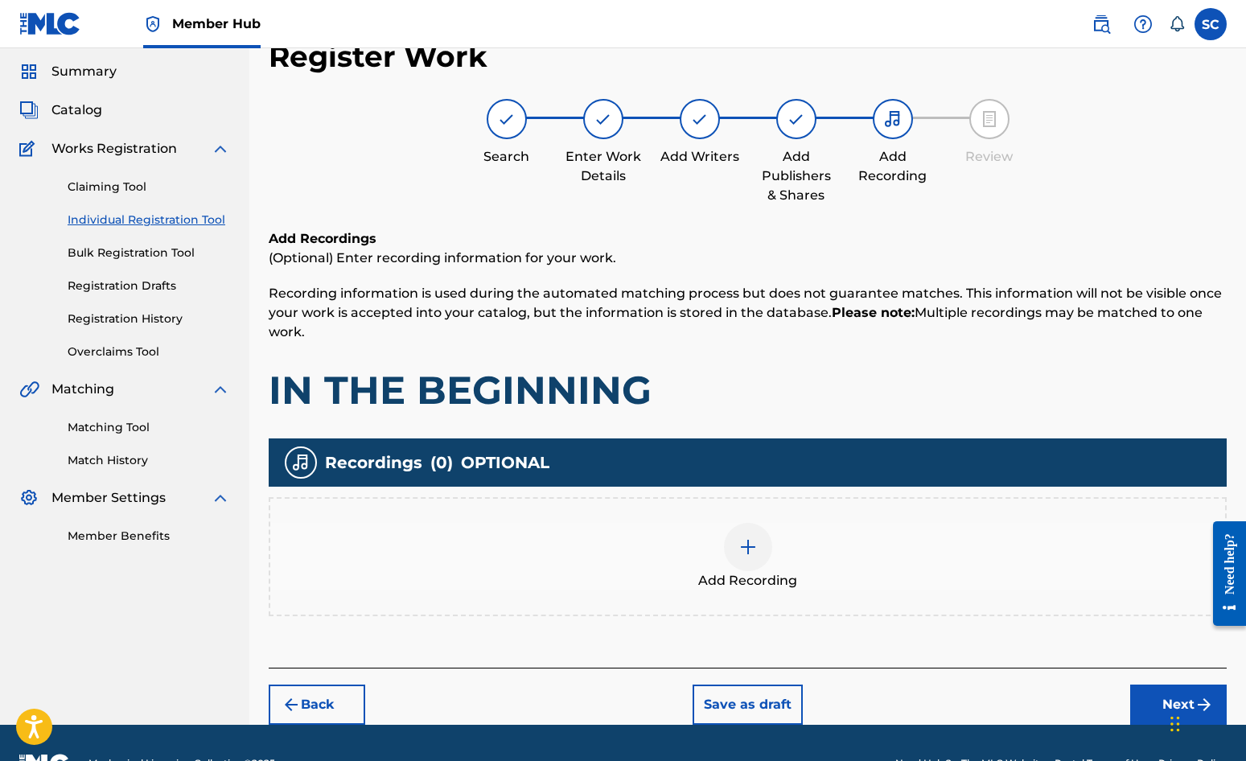
scroll to position [72, 0]
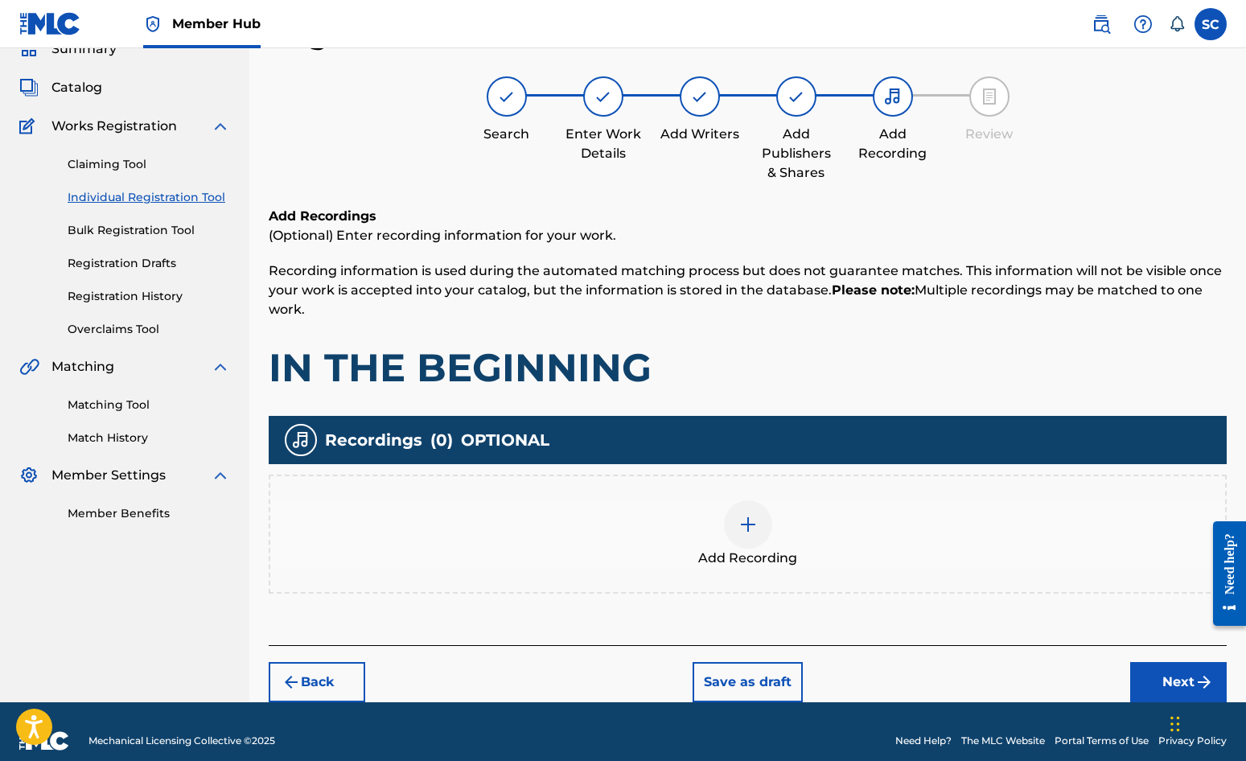
click at [755, 522] on img at bounding box center [748, 524] width 19 height 19
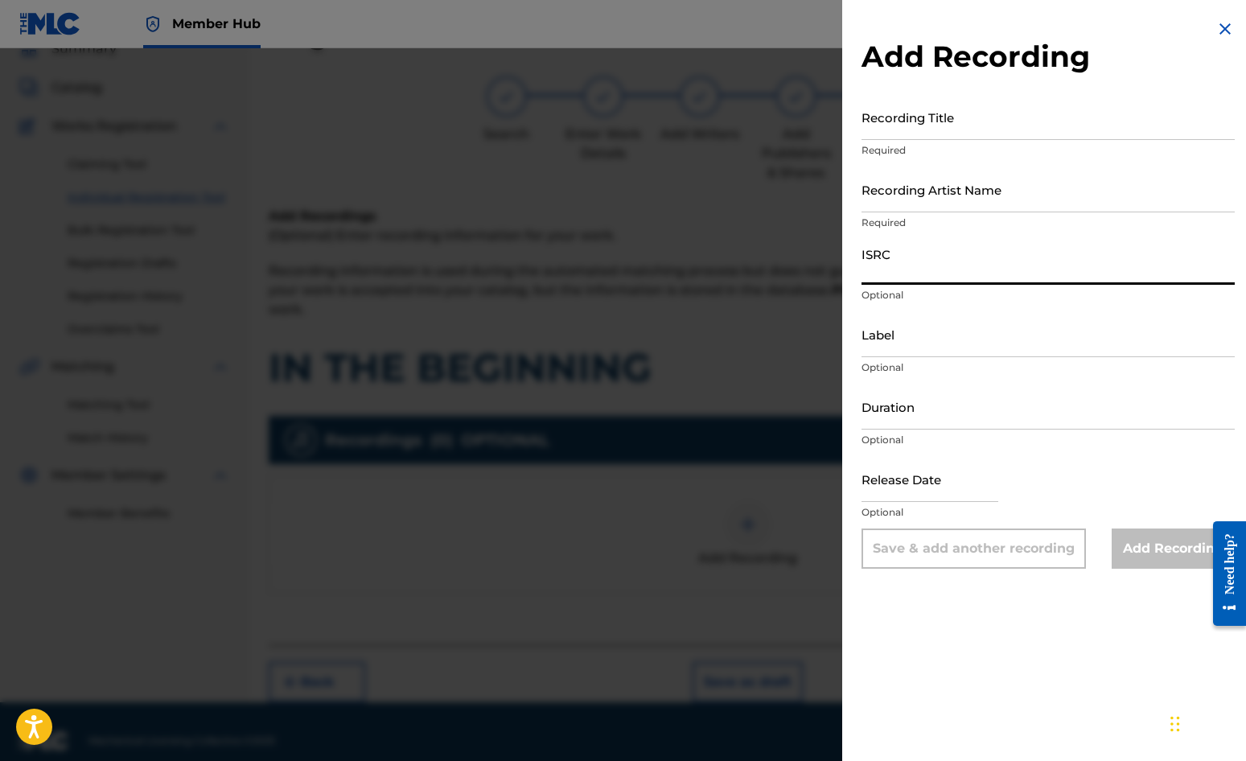
click at [910, 267] on input "ISRC" at bounding box center [1048, 262] width 373 height 46
paste input "GBDPR0500038"
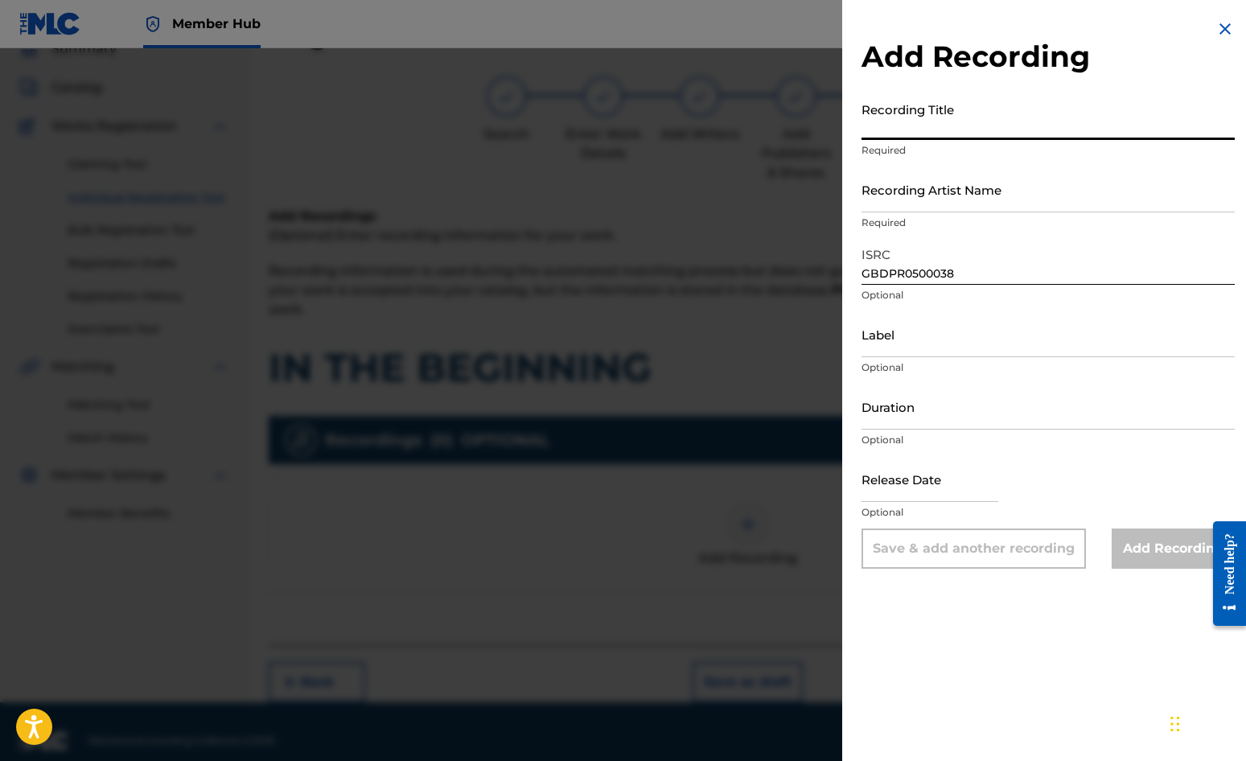
click at [913, 105] on input "Recording Title" at bounding box center [1048, 117] width 373 height 46
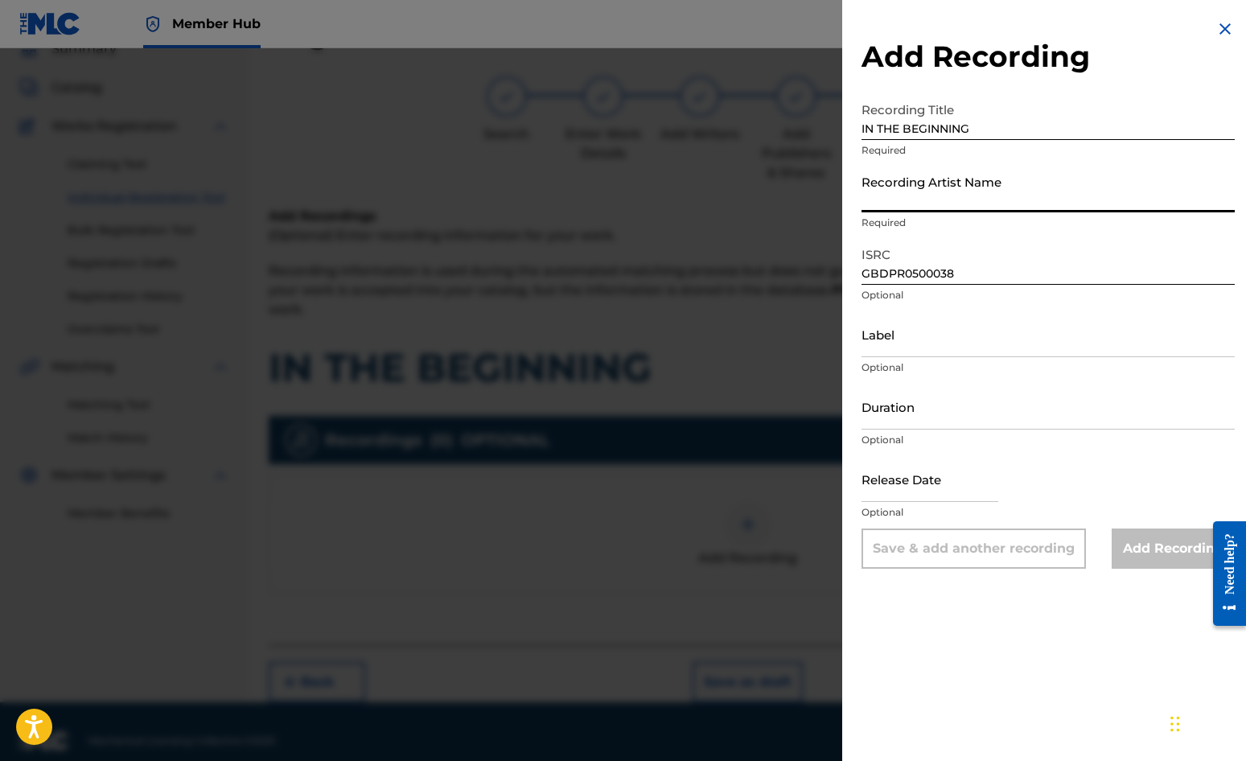
click at [918, 196] on input "Recording Artist Name" at bounding box center [1048, 190] width 373 height 46
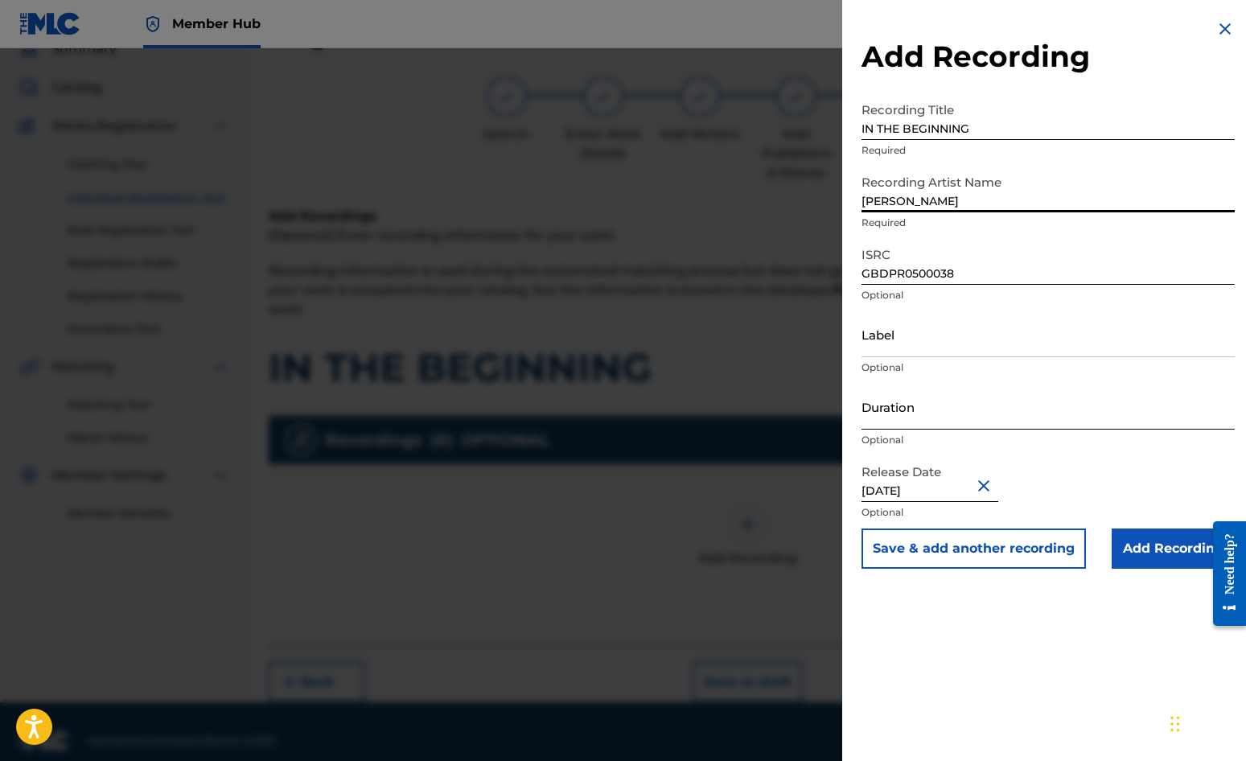
click at [897, 404] on input "Duration" at bounding box center [1048, 407] width 373 height 46
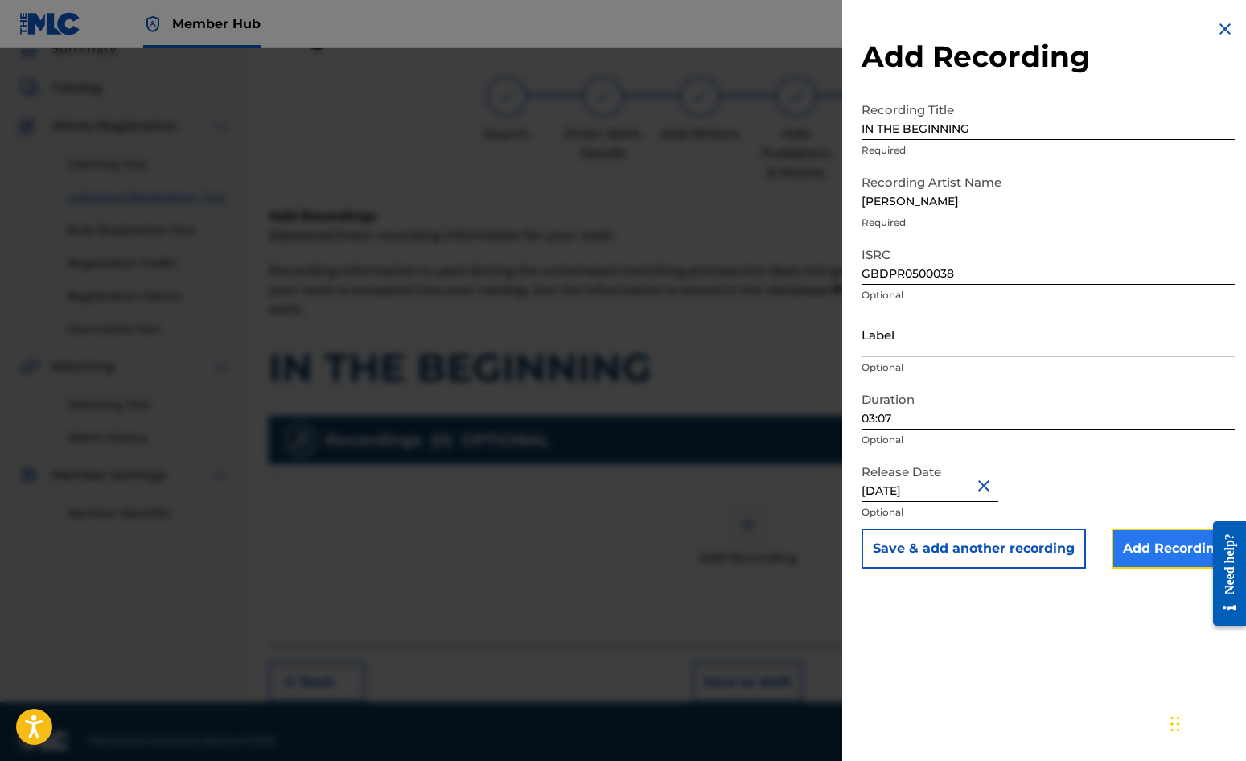
click at [1127, 551] on input "Add Recording" at bounding box center [1173, 549] width 123 height 40
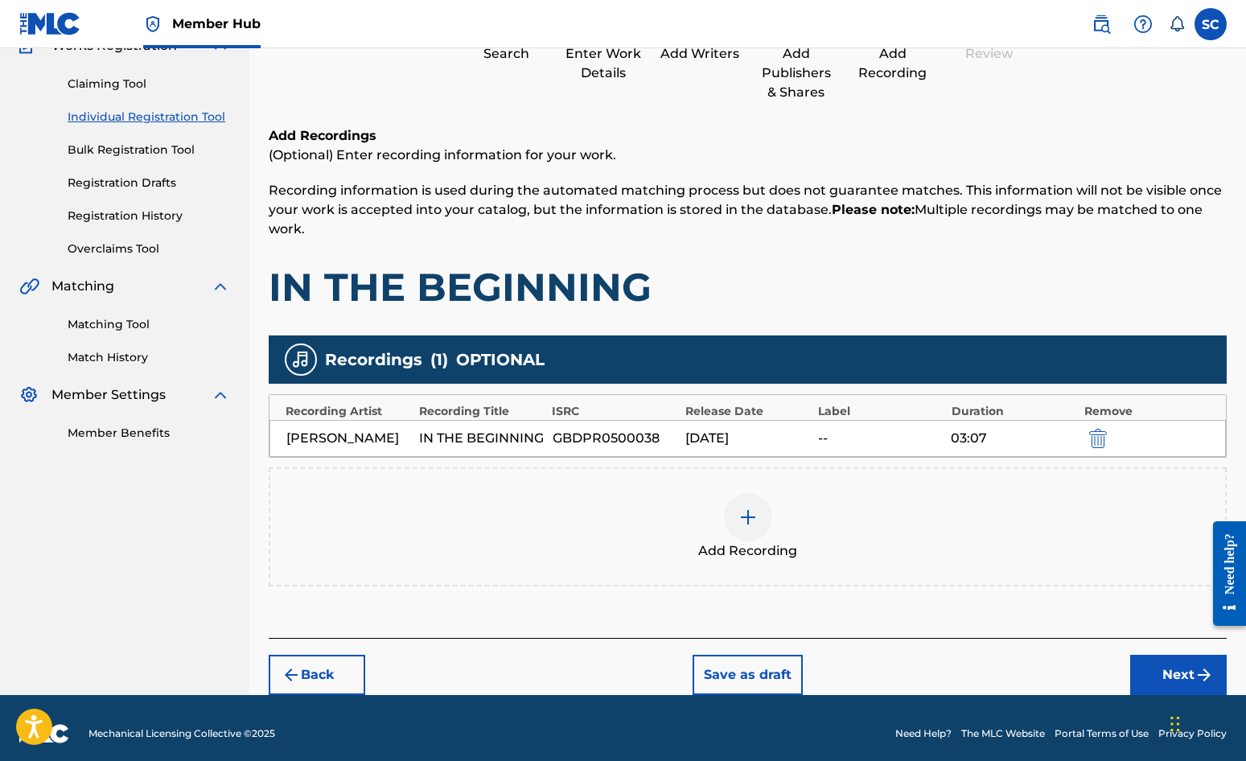
scroll to position [183, 0]
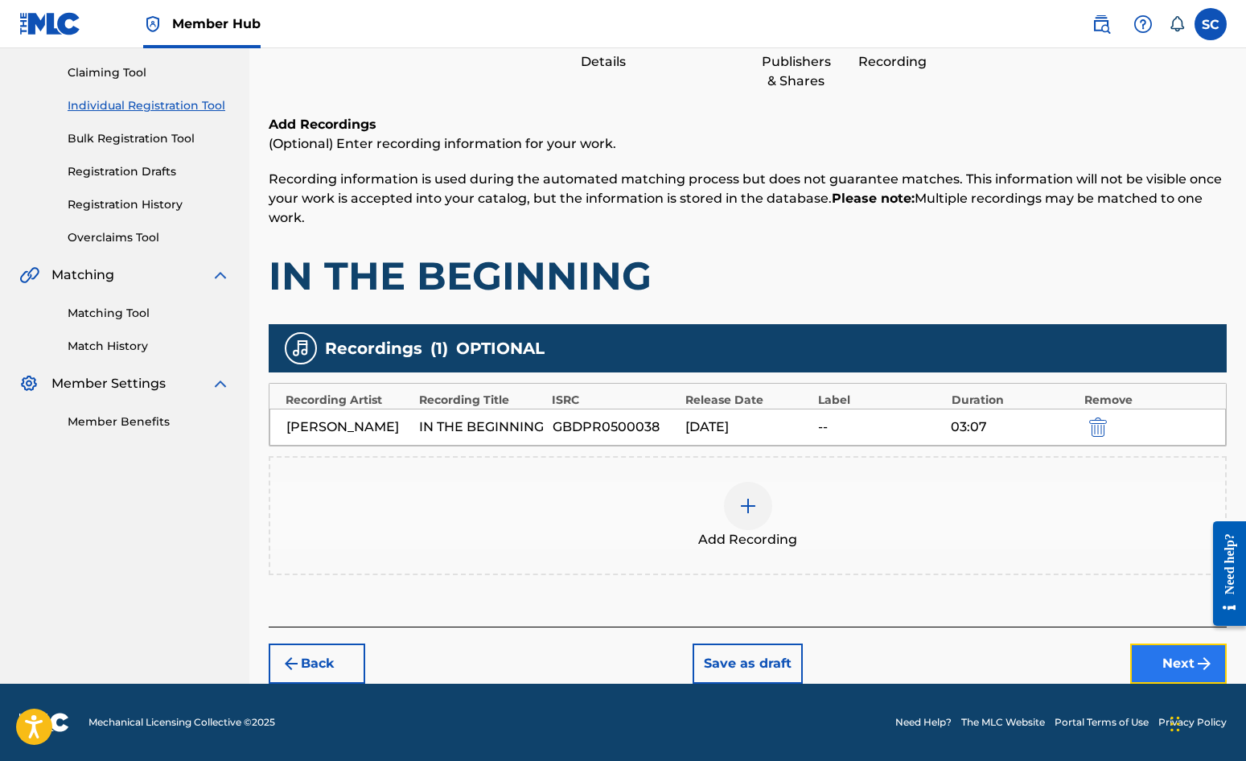
click at [1127, 657] on button "Next" at bounding box center [1179, 664] width 97 height 40
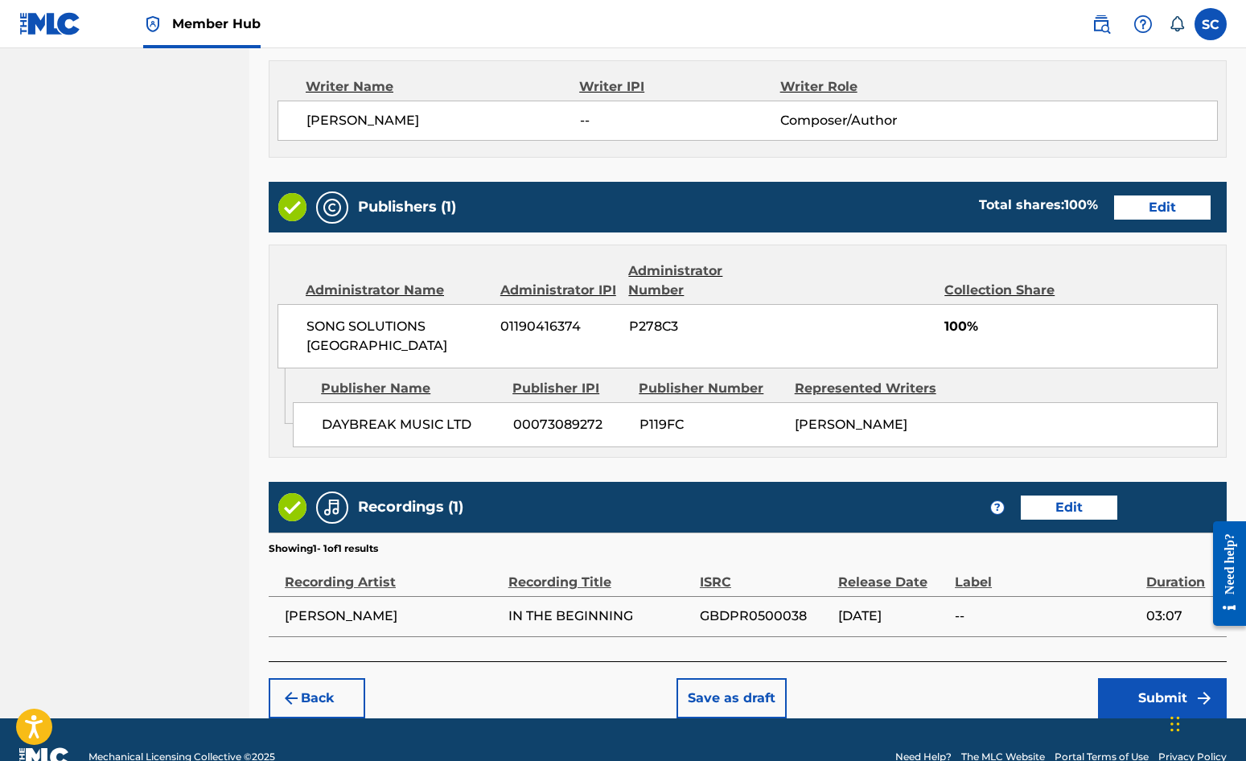
scroll to position [691, 0]
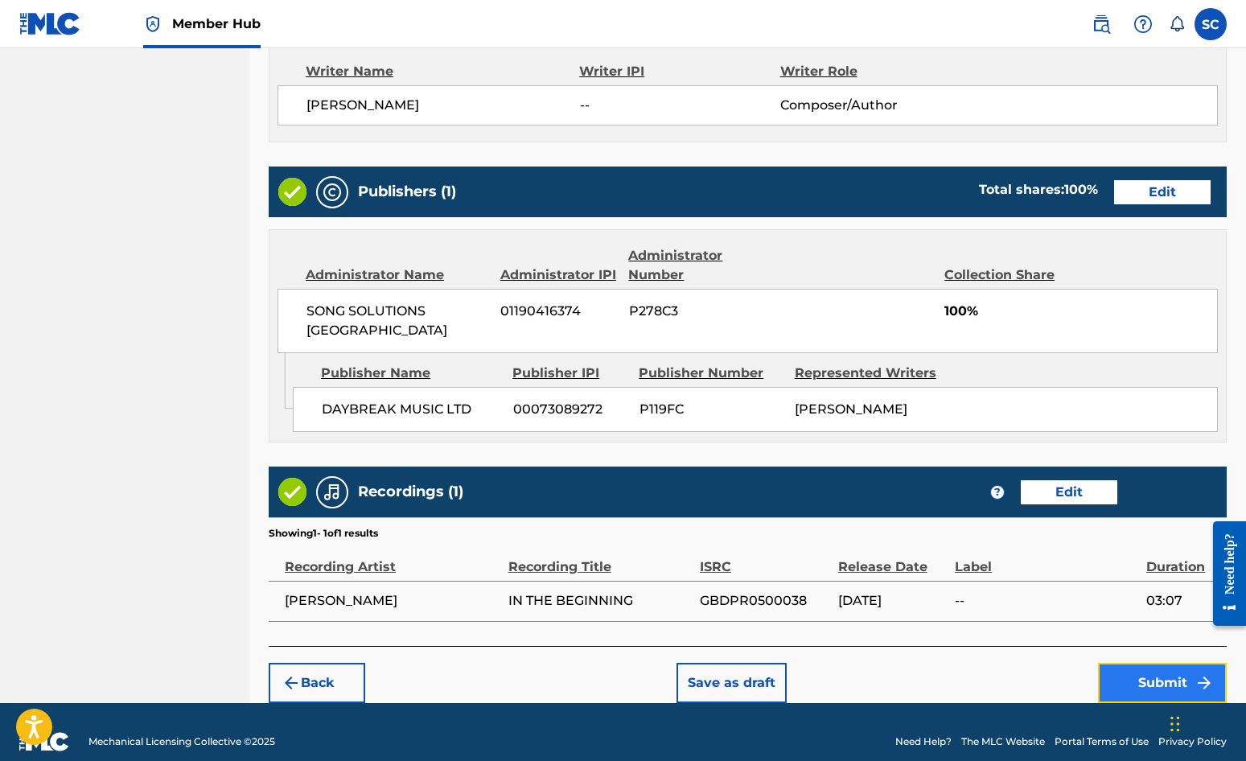
click at [1127, 668] on button "Submit" at bounding box center [1162, 683] width 129 height 40
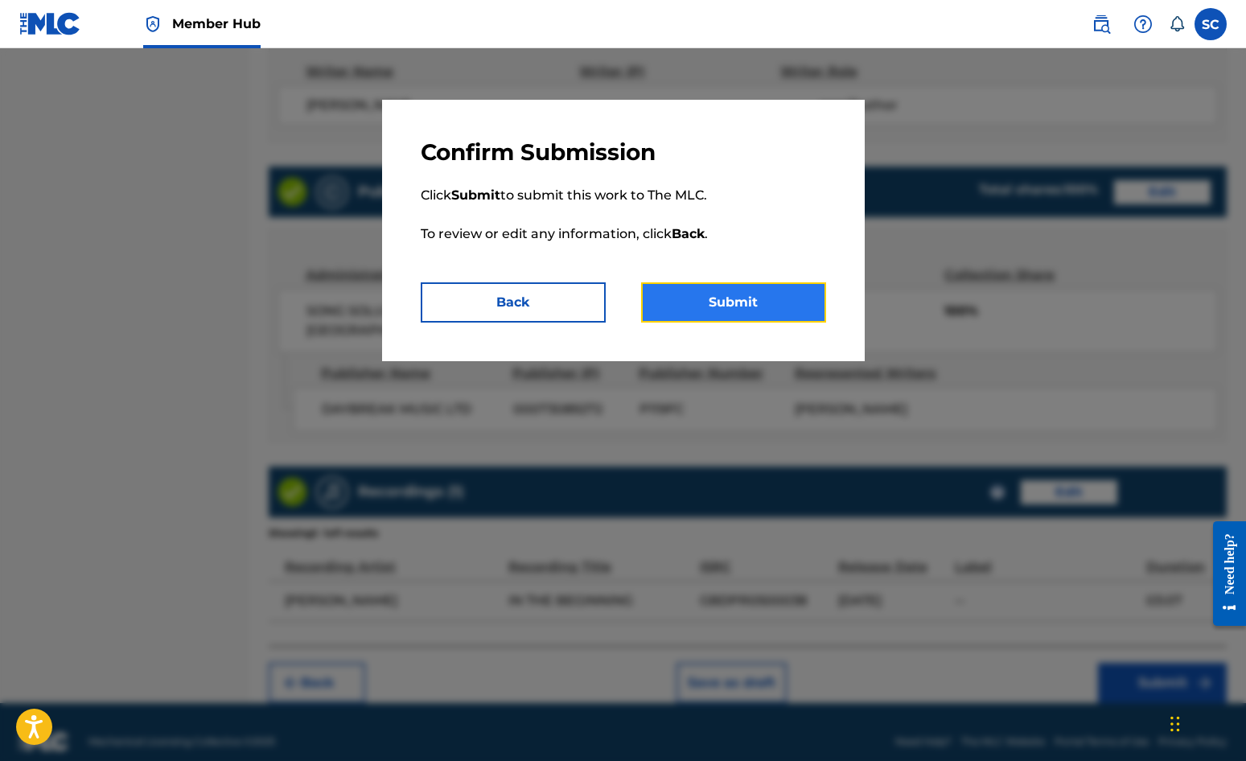
click at [742, 290] on button "Submit" at bounding box center [733, 302] width 185 height 40
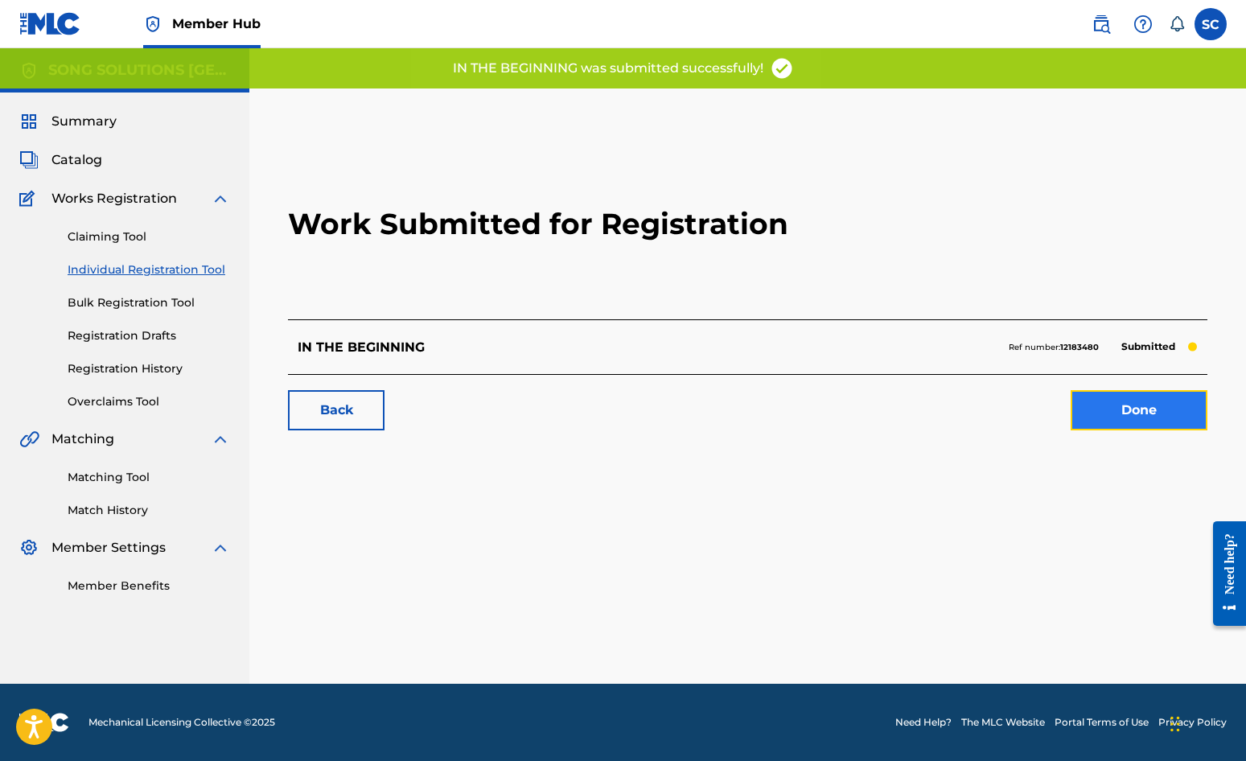
click at [1127, 416] on link "Done" at bounding box center [1139, 410] width 137 height 40
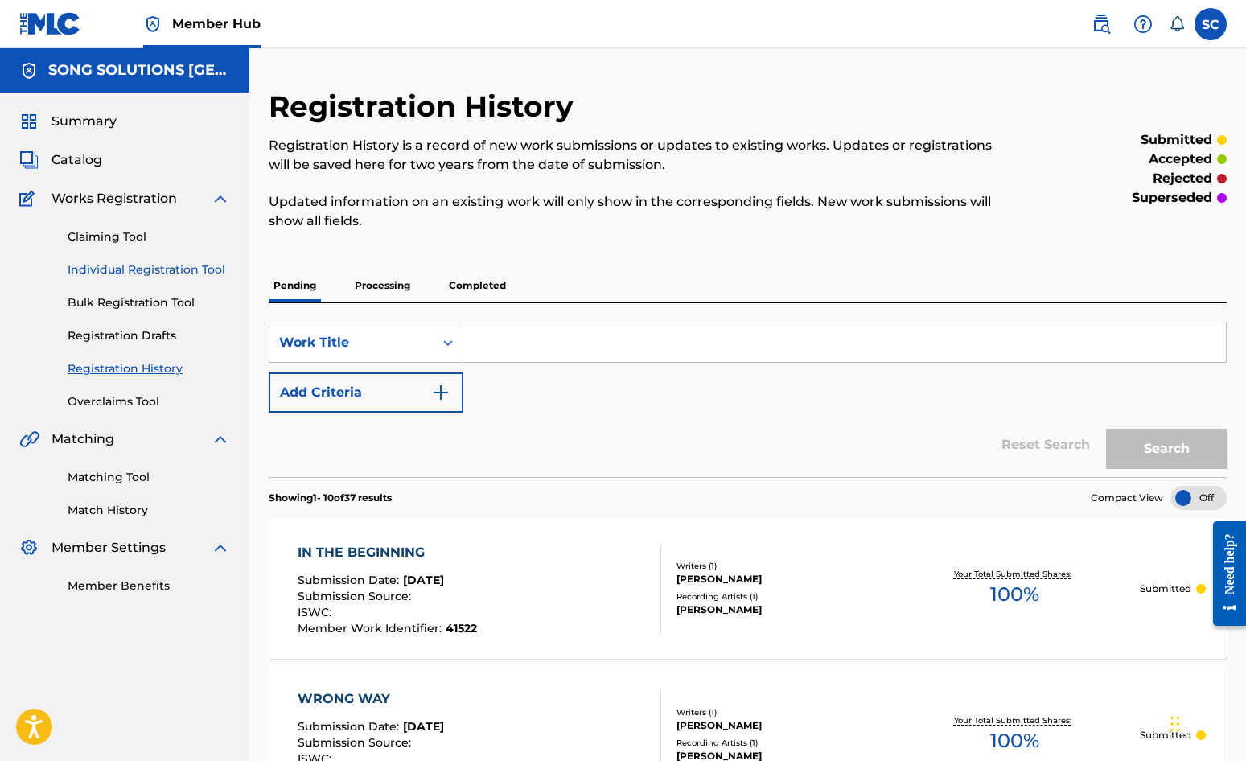
click at [105, 271] on link "Individual Registration Tool" at bounding box center [149, 270] width 163 height 17
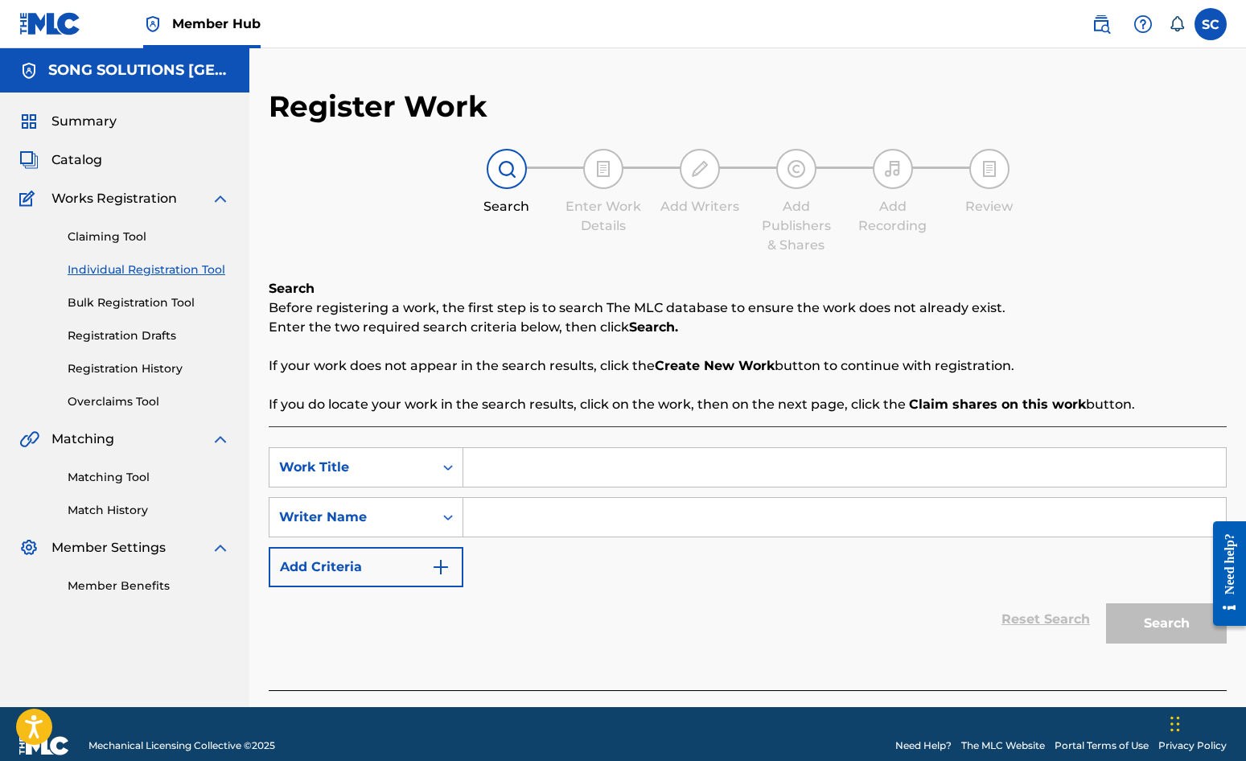
click at [510, 469] on input "Search Form" at bounding box center [844, 467] width 763 height 39
click at [538, 512] on input "Search Form" at bounding box center [844, 517] width 763 height 39
click at [1106, 603] on button "Search" at bounding box center [1166, 623] width 121 height 40
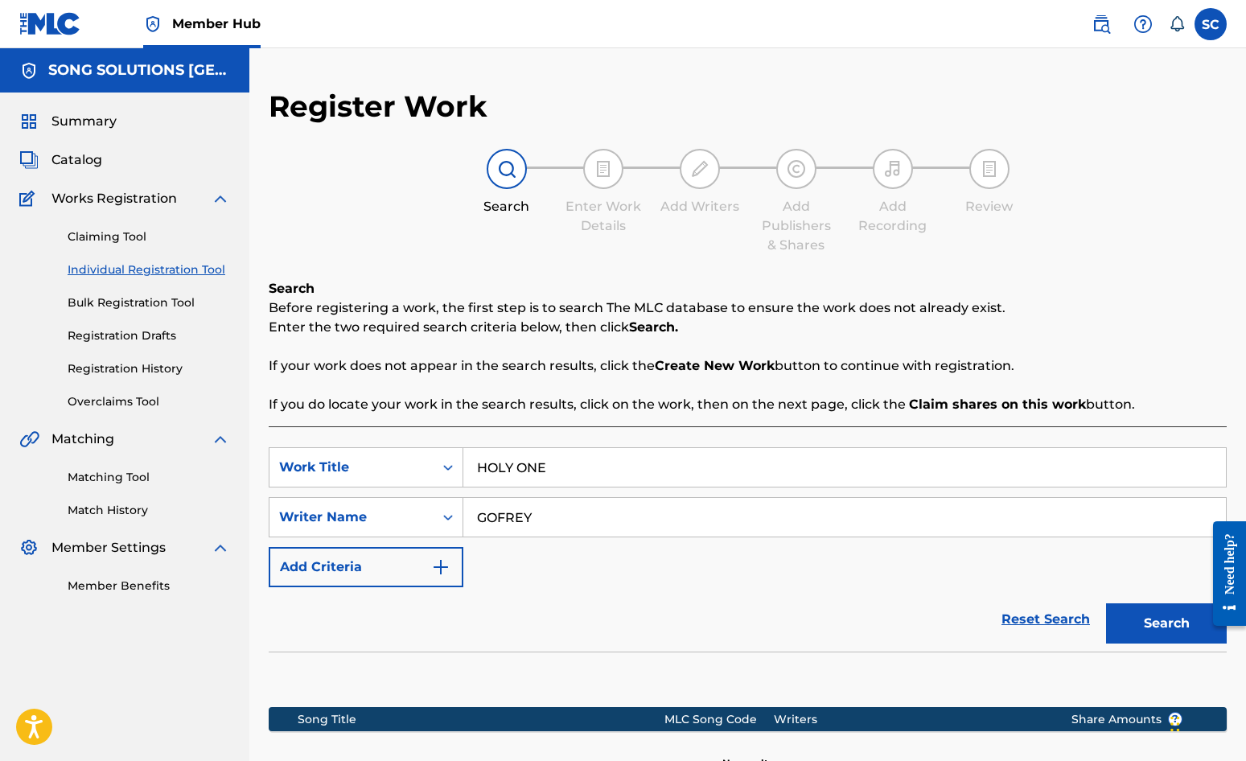
click at [496, 528] on input "GOFREY" at bounding box center [844, 517] width 763 height 39
click at [1106, 603] on button "Search" at bounding box center [1166, 623] width 121 height 40
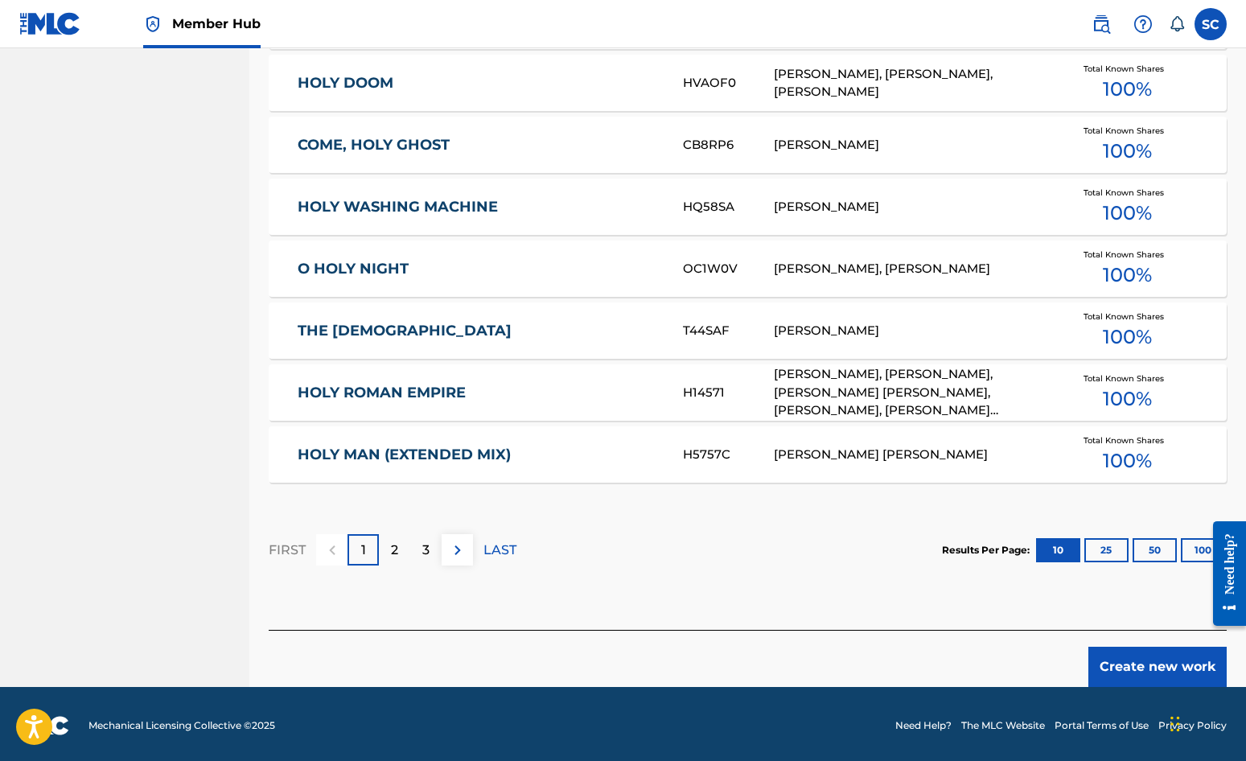
scroll to position [886, 0]
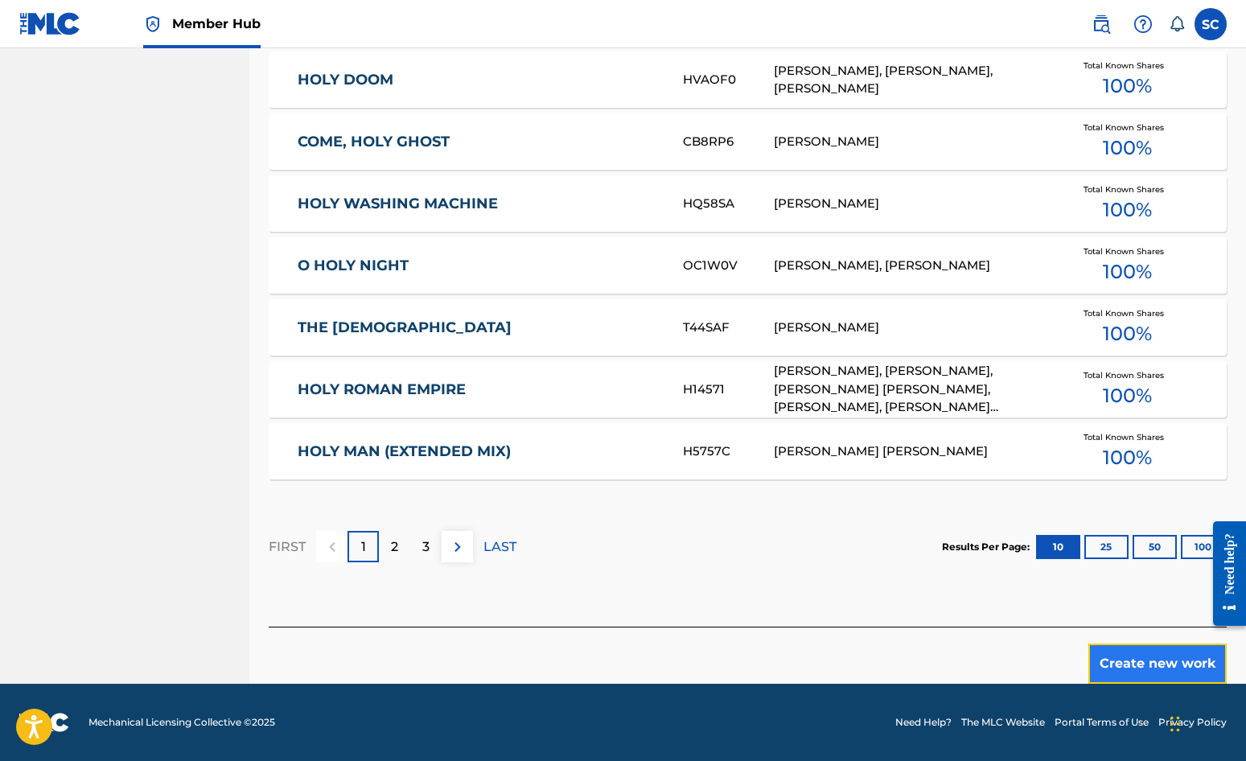
click at [1127, 660] on button "Create new work" at bounding box center [1158, 664] width 138 height 40
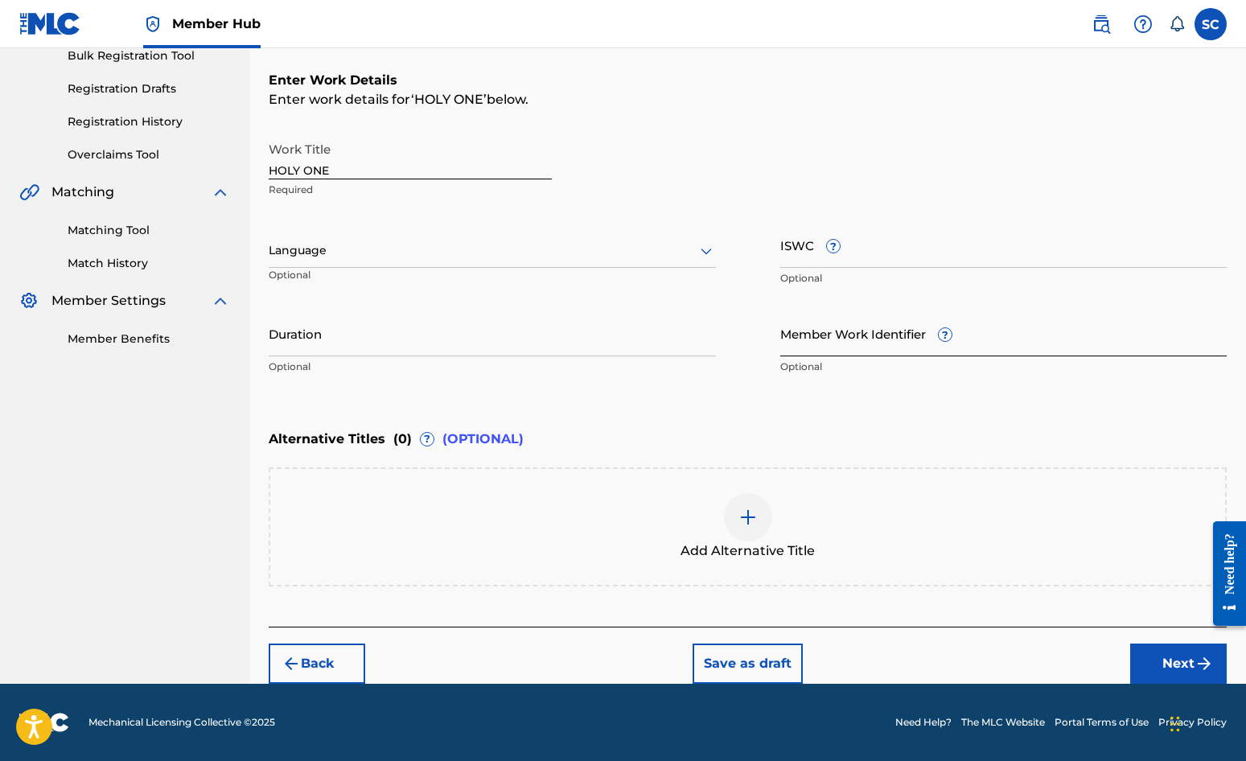
scroll to position [0, 0]
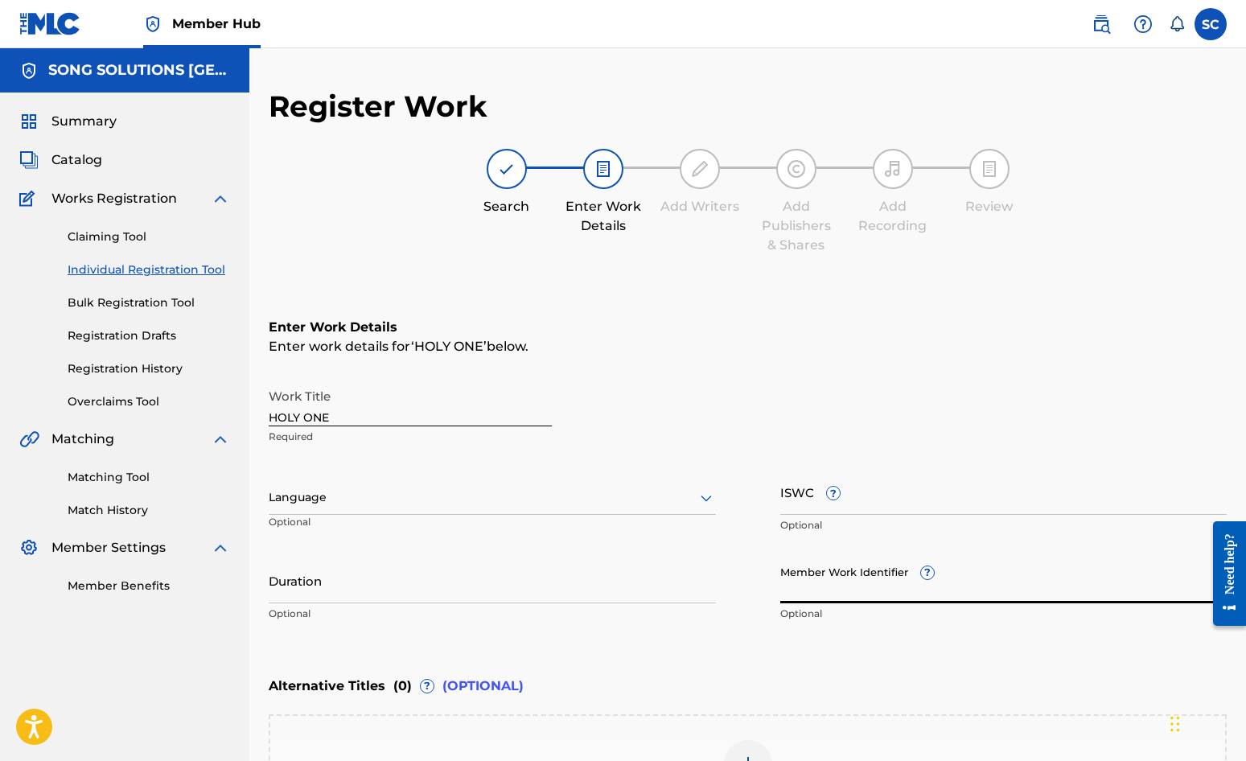
click at [822, 575] on input "Member Work Identifier ?" at bounding box center [1004, 581] width 447 height 46
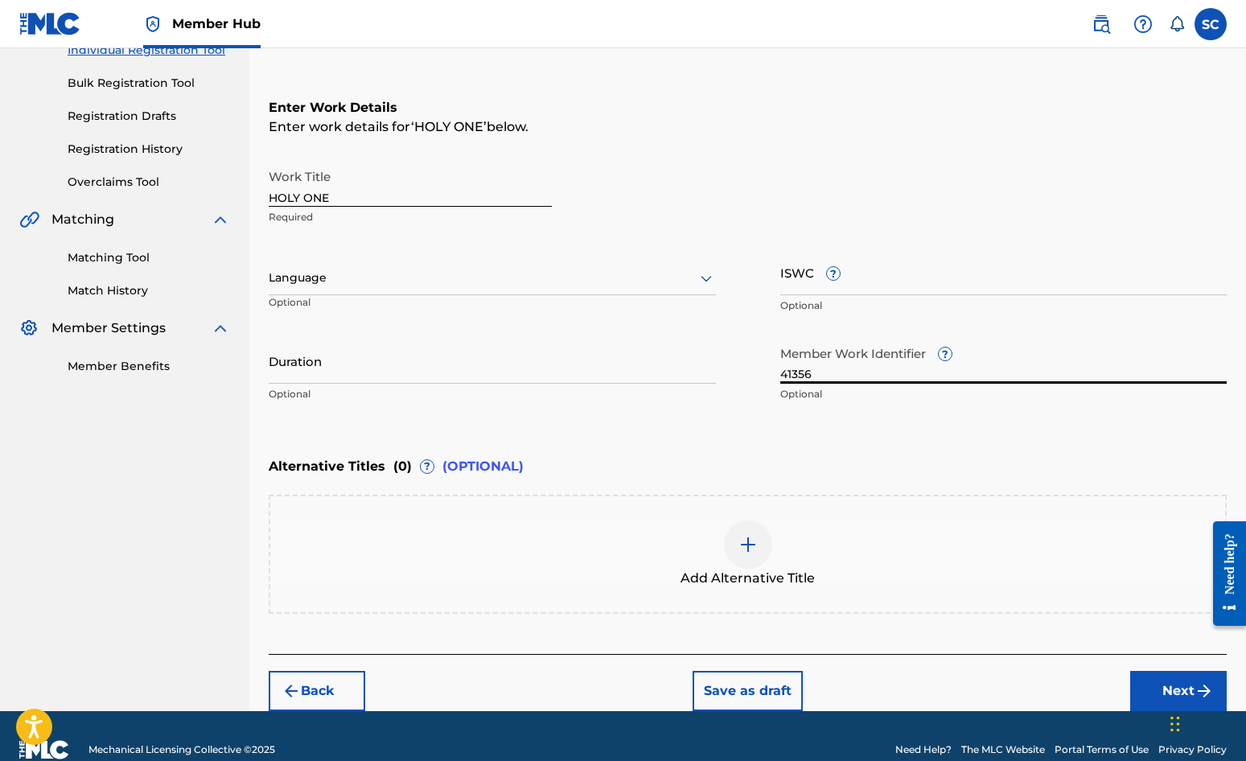
scroll to position [247, 0]
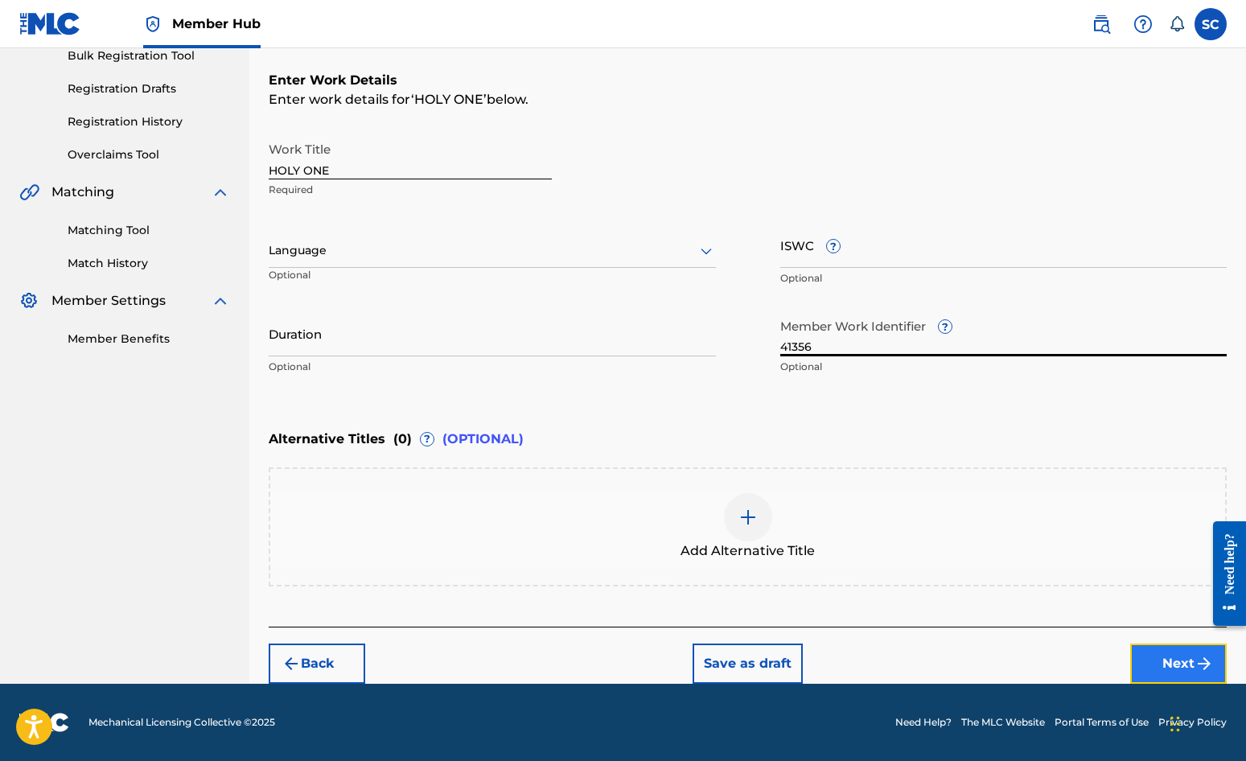
click at [1127, 661] on button "Next" at bounding box center [1179, 664] width 97 height 40
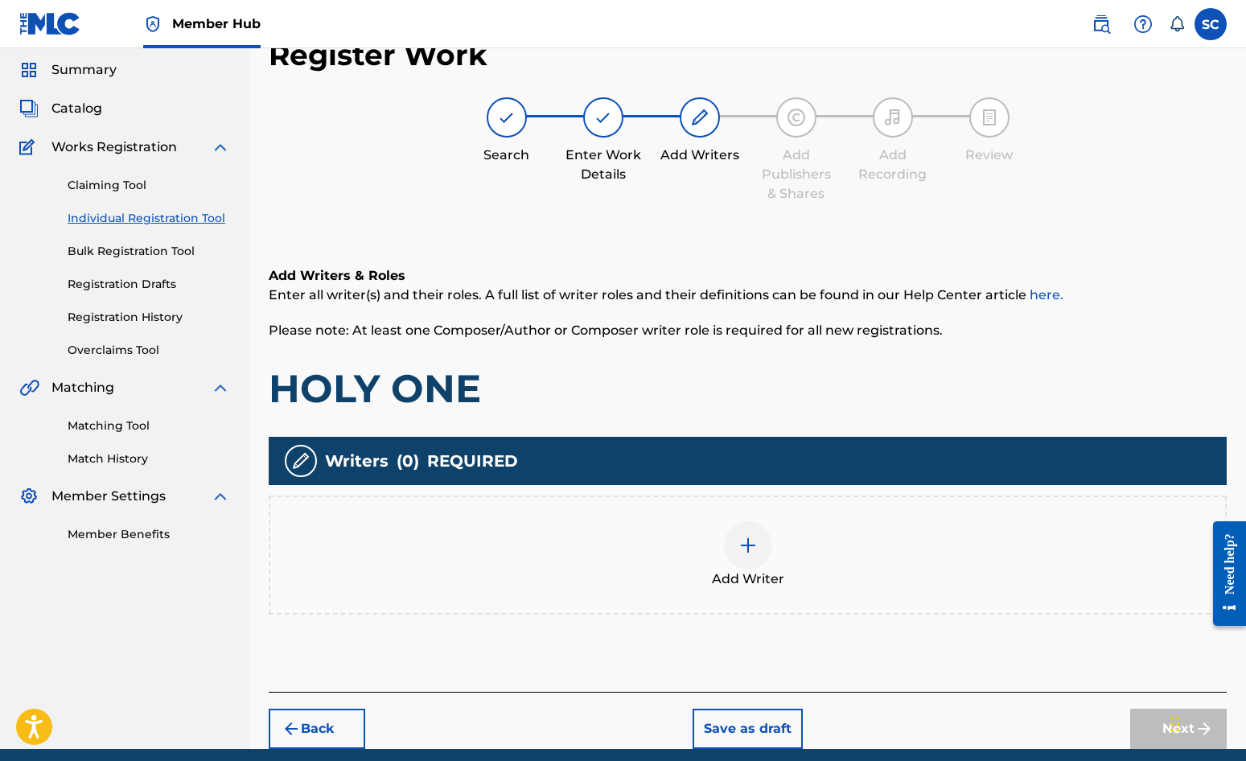
scroll to position [72, 0]
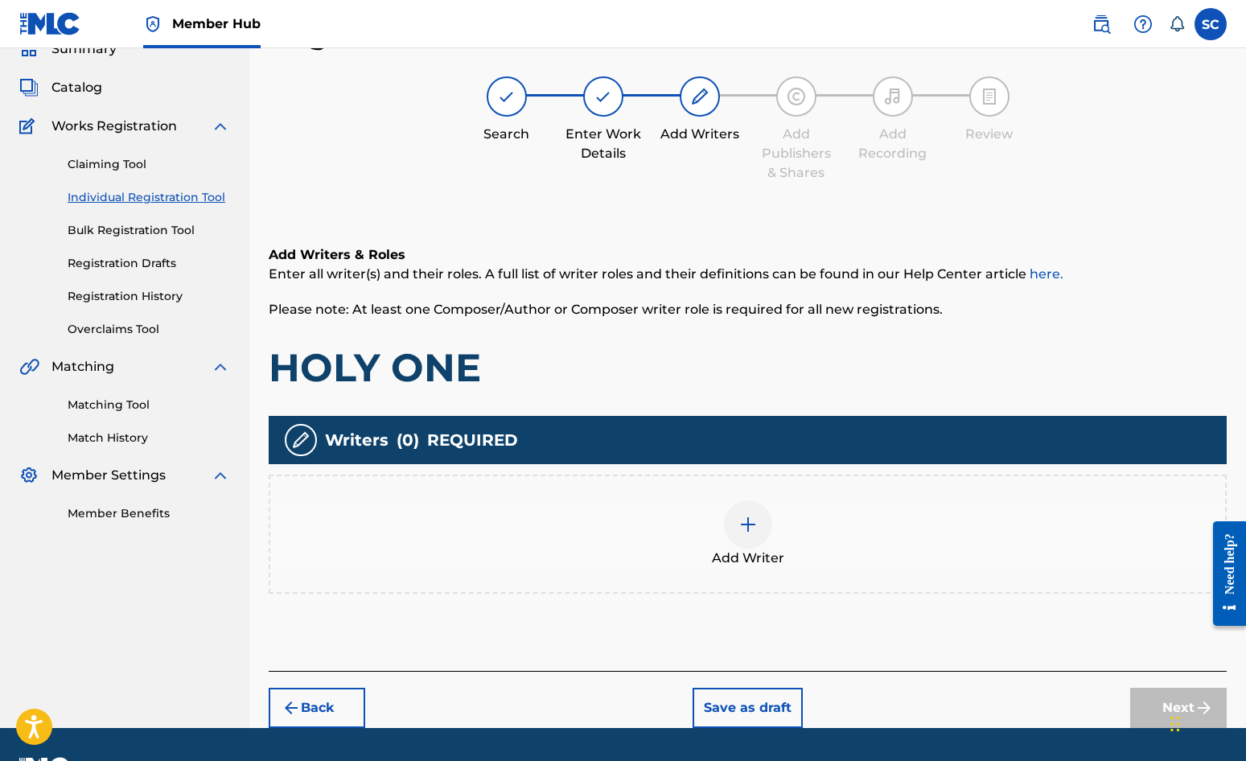
click at [739, 529] on img at bounding box center [748, 524] width 19 height 19
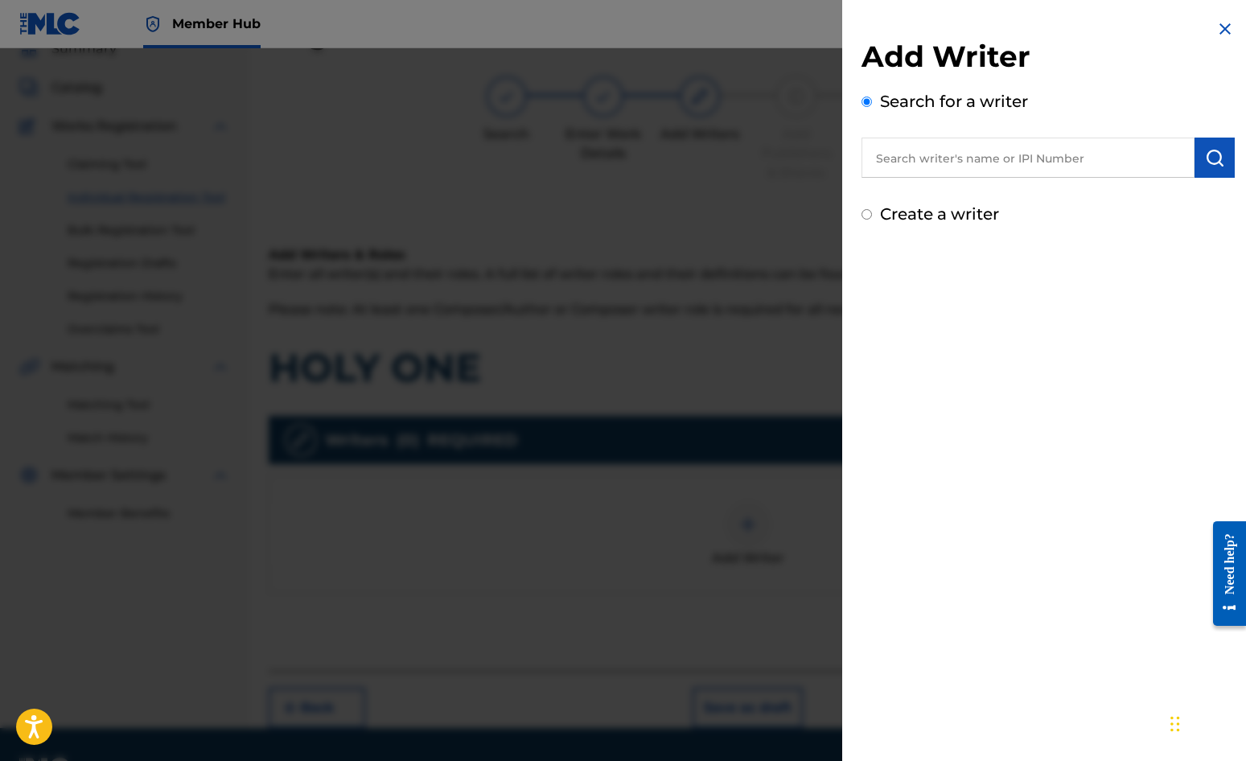
click at [948, 215] on label "Create a writer" at bounding box center [939, 213] width 119 height 19
click at [872, 215] on input "Create a writer" at bounding box center [867, 214] width 10 height 10
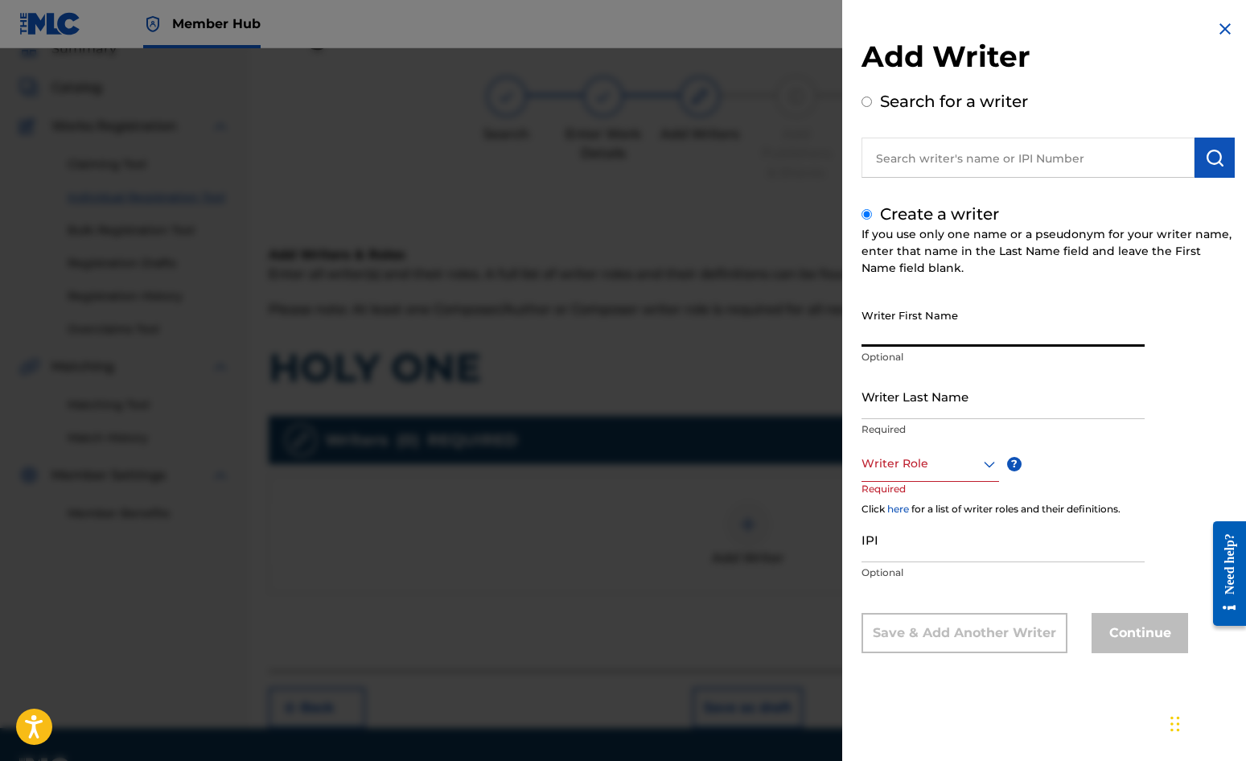
click at [908, 325] on input "Writer First Name" at bounding box center [1003, 324] width 283 height 46
click at [919, 406] on input "Writer Last Name" at bounding box center [1003, 396] width 283 height 46
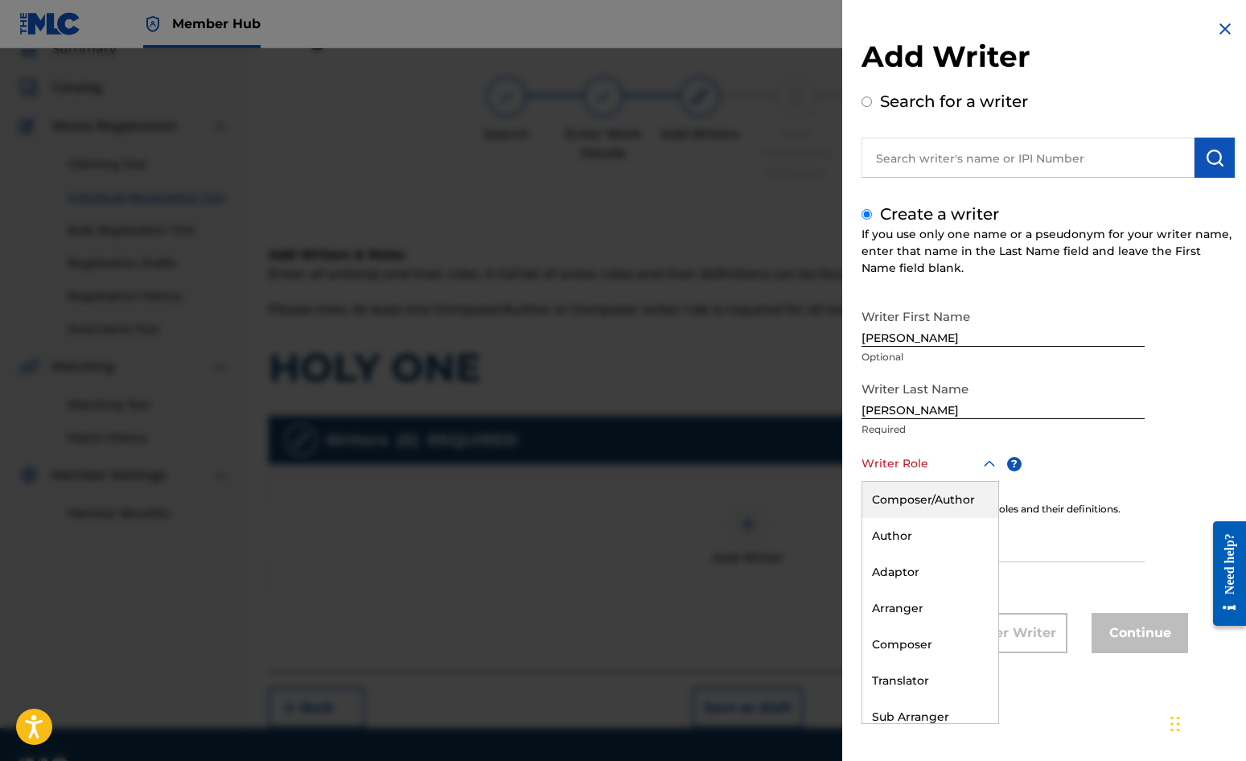
click at [901, 457] on div at bounding box center [931, 464] width 138 height 20
click at [907, 500] on div "Composer/Author" at bounding box center [931, 500] width 136 height 36
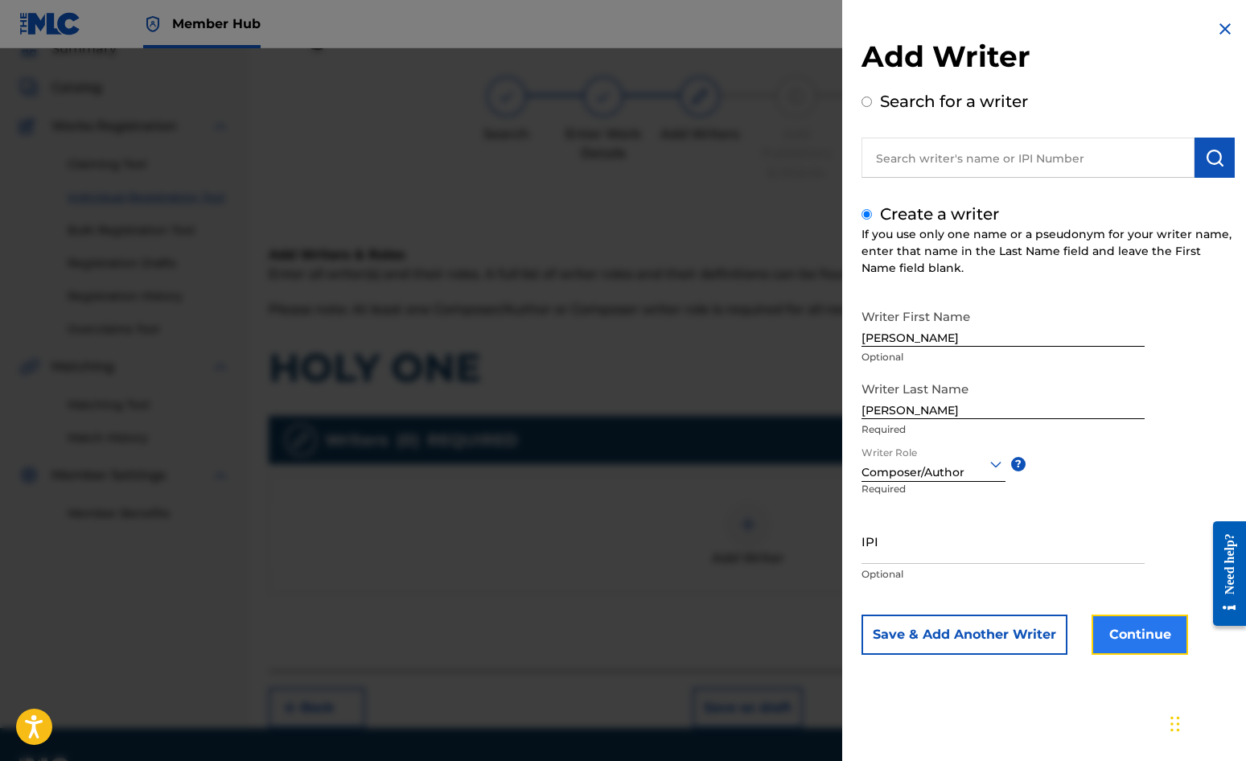
click at [1127, 627] on button "Continue" at bounding box center [1140, 635] width 97 height 40
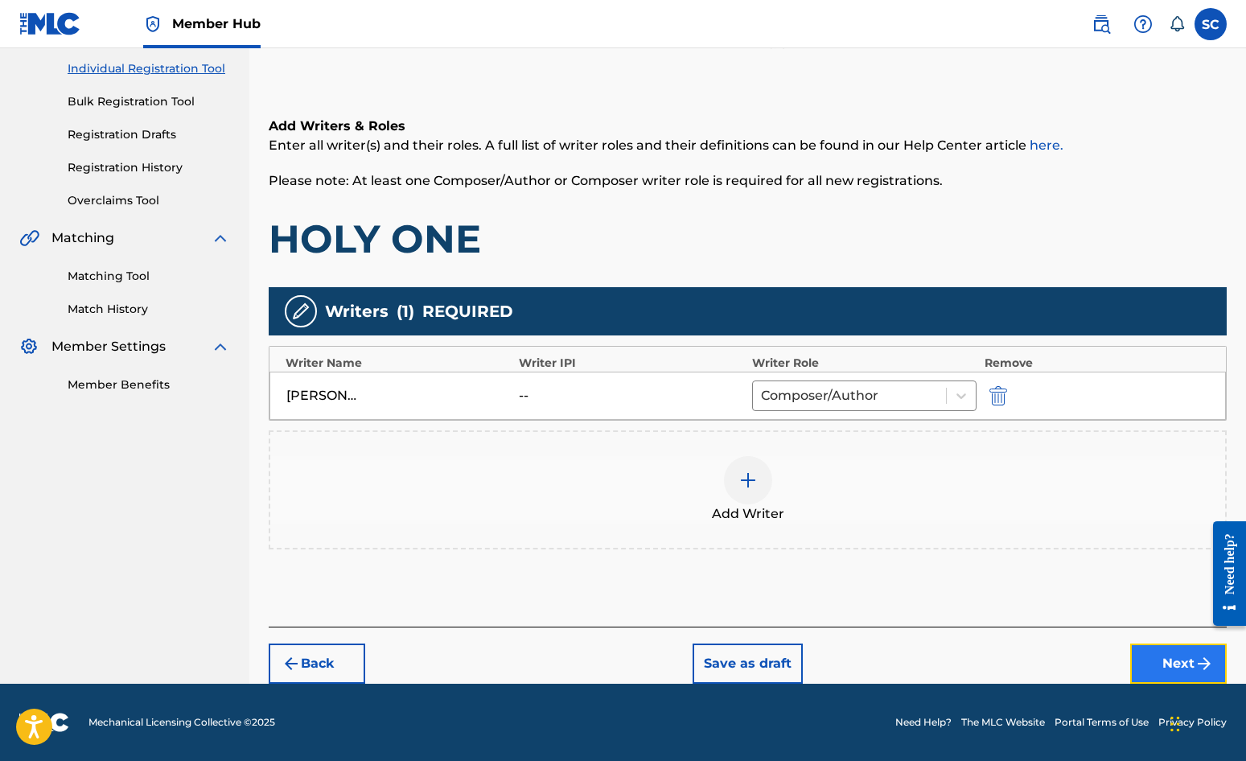
click at [1127, 663] on button "Next" at bounding box center [1179, 664] width 97 height 40
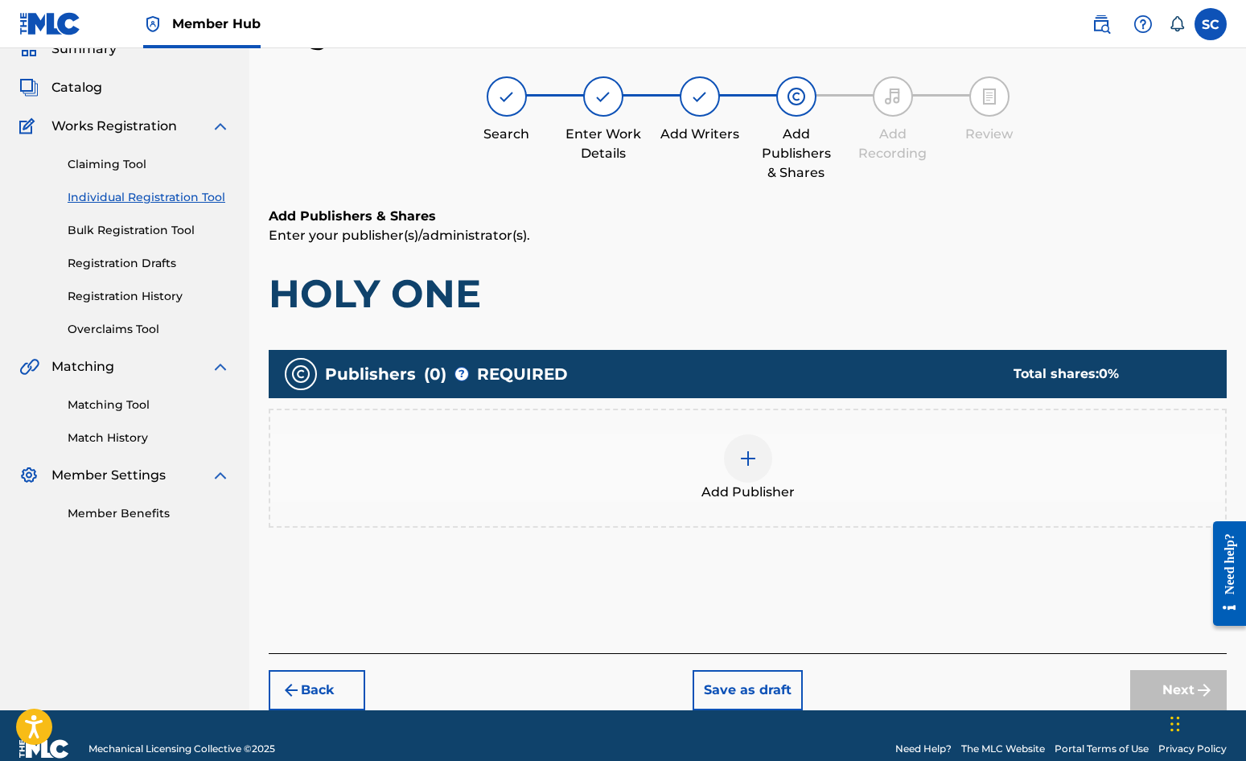
click at [749, 473] on div at bounding box center [748, 459] width 48 height 48
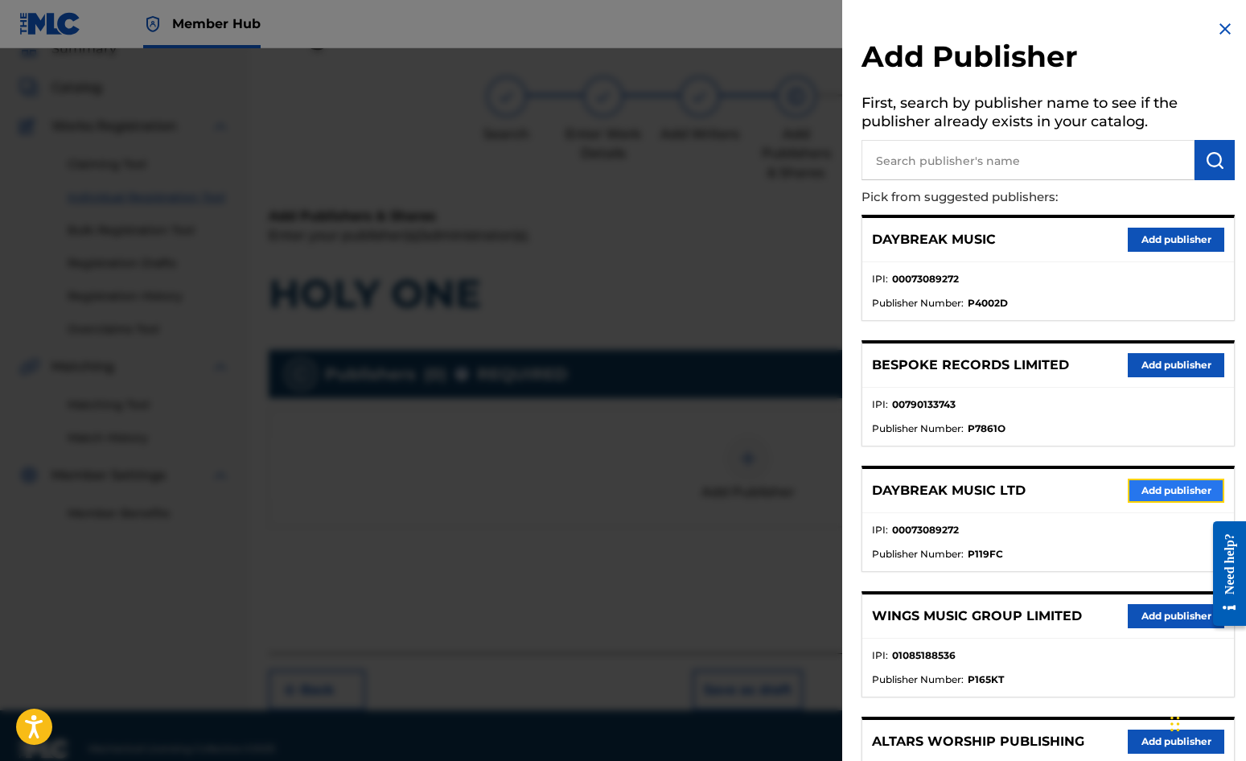
click at [1127, 484] on button "Add publisher" at bounding box center [1176, 491] width 97 height 24
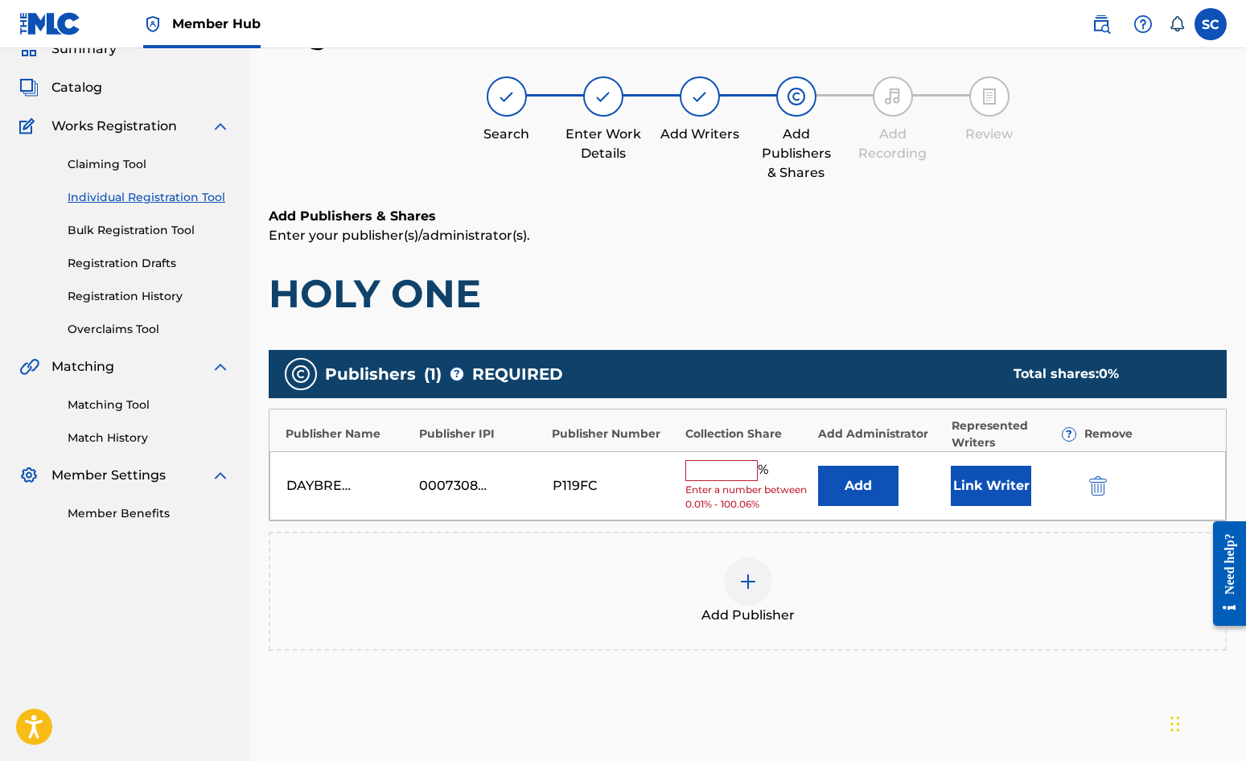
click at [733, 472] on input "text" at bounding box center [722, 470] width 72 height 21
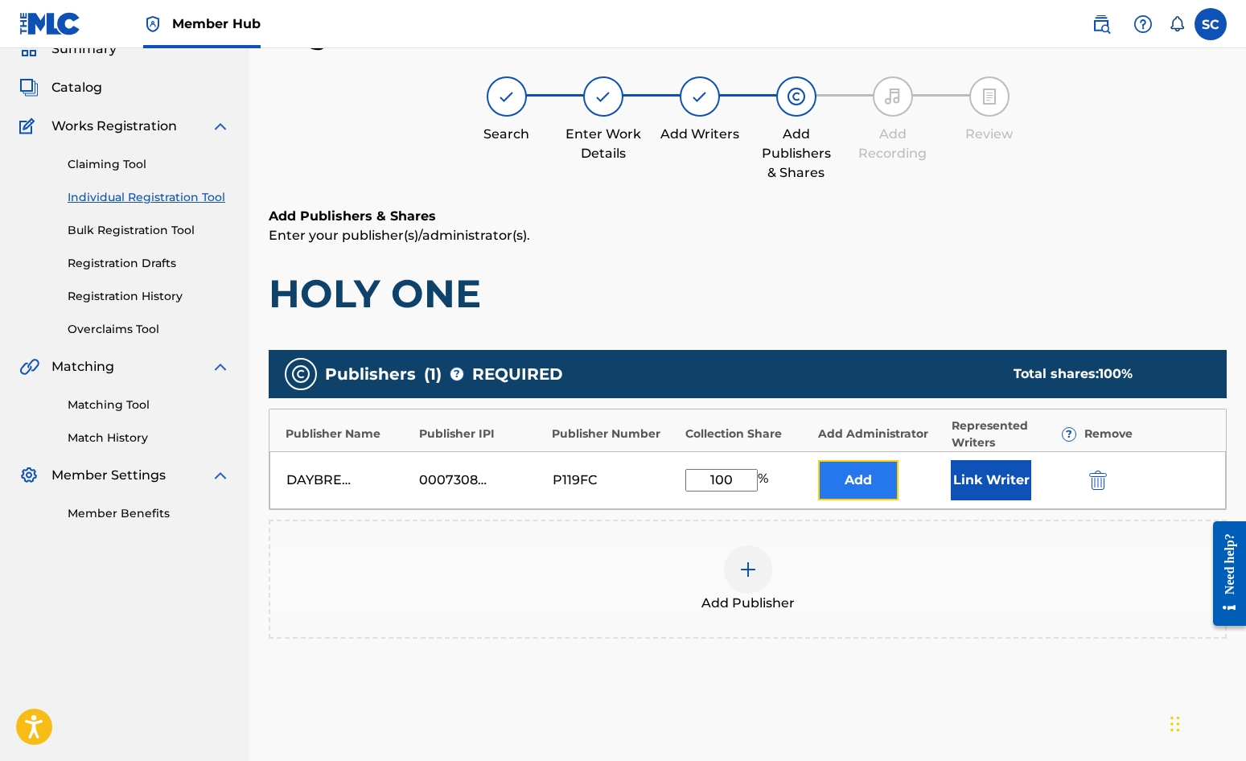
click at [856, 480] on button "Add" at bounding box center [858, 480] width 80 height 40
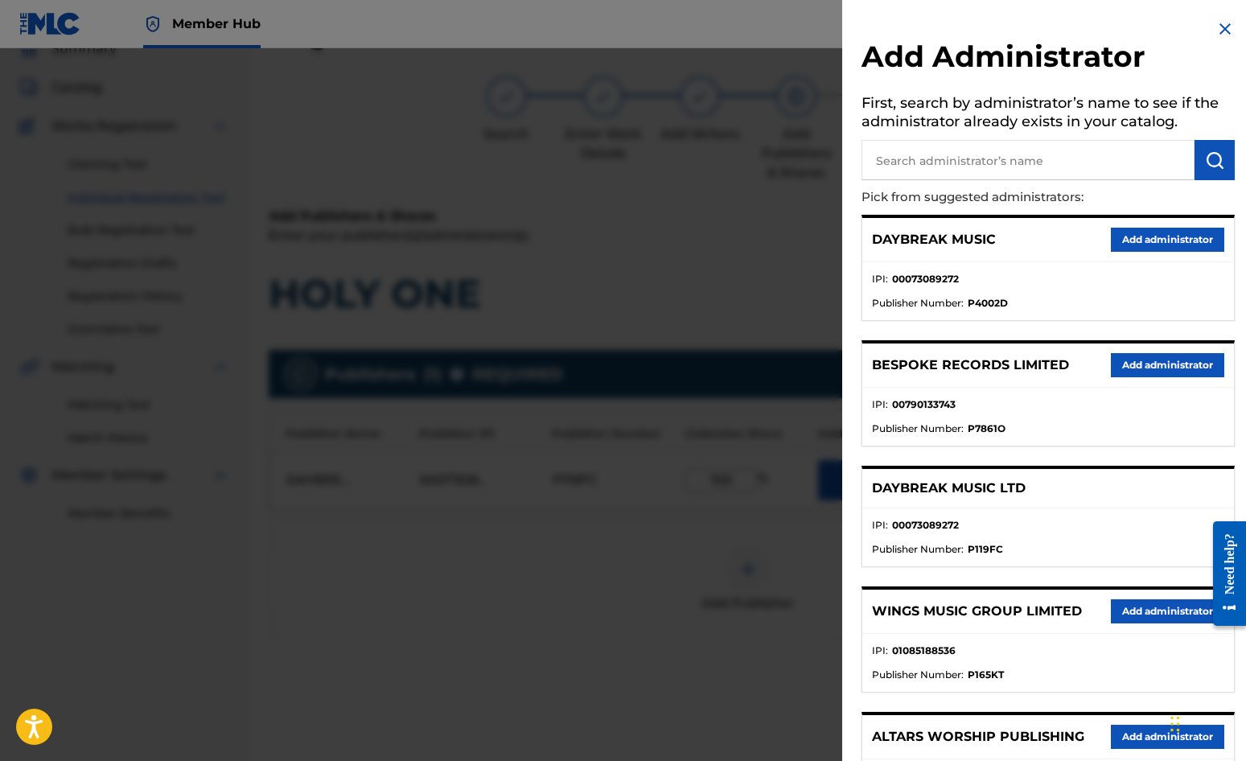
click at [913, 162] on input "text" at bounding box center [1028, 160] width 333 height 40
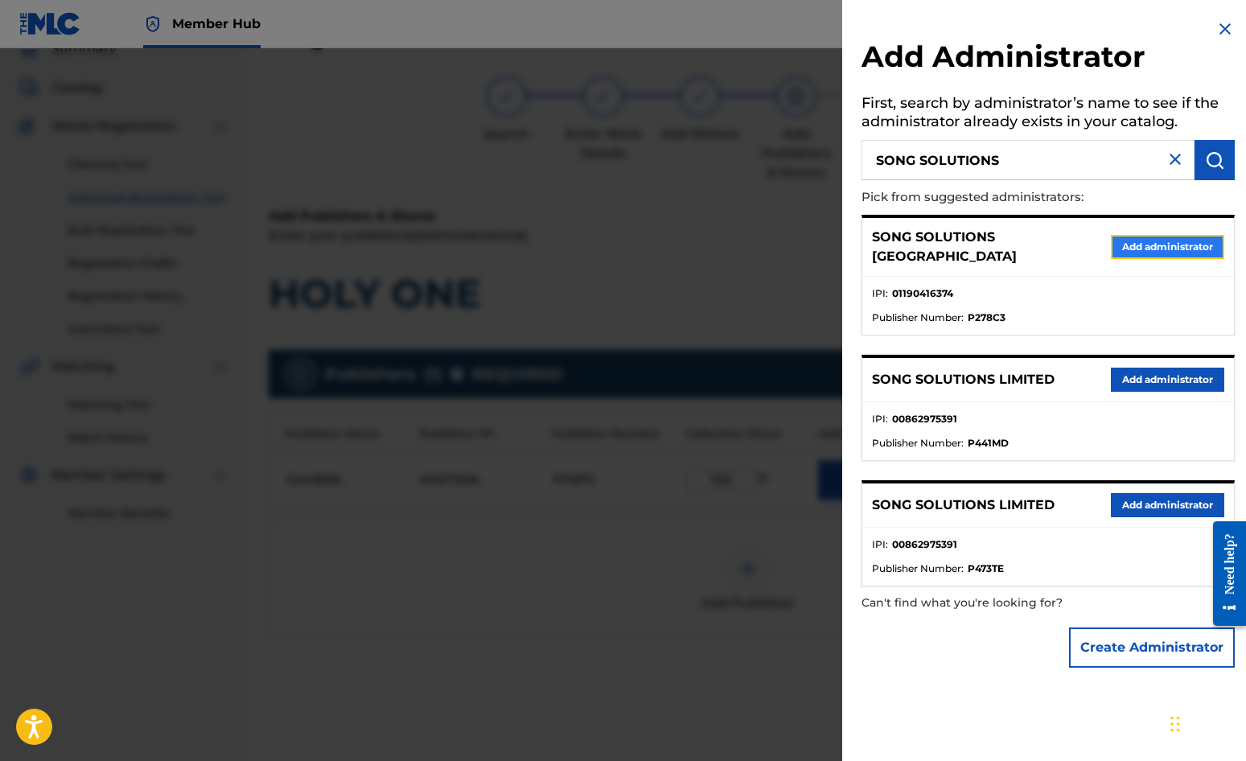
click at [1127, 245] on button "Add administrator" at bounding box center [1167, 247] width 113 height 24
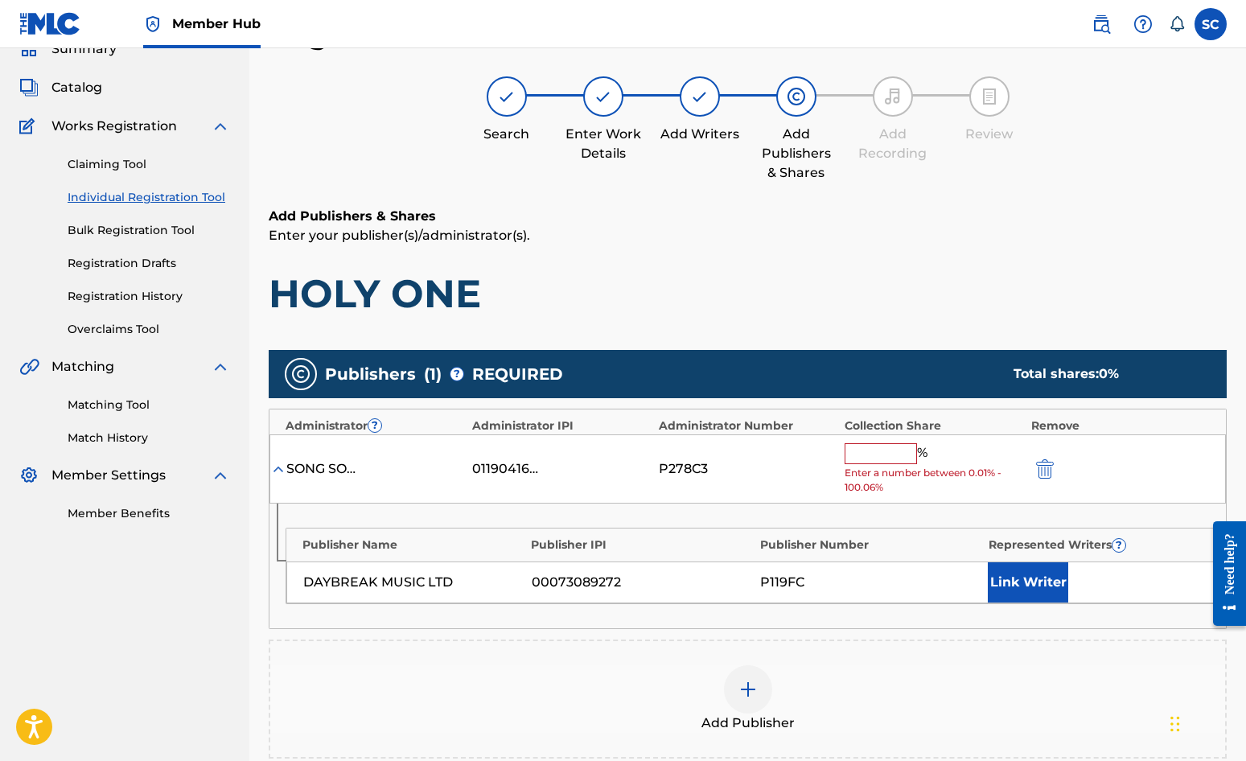
click at [879, 455] on input "text" at bounding box center [881, 453] width 72 height 21
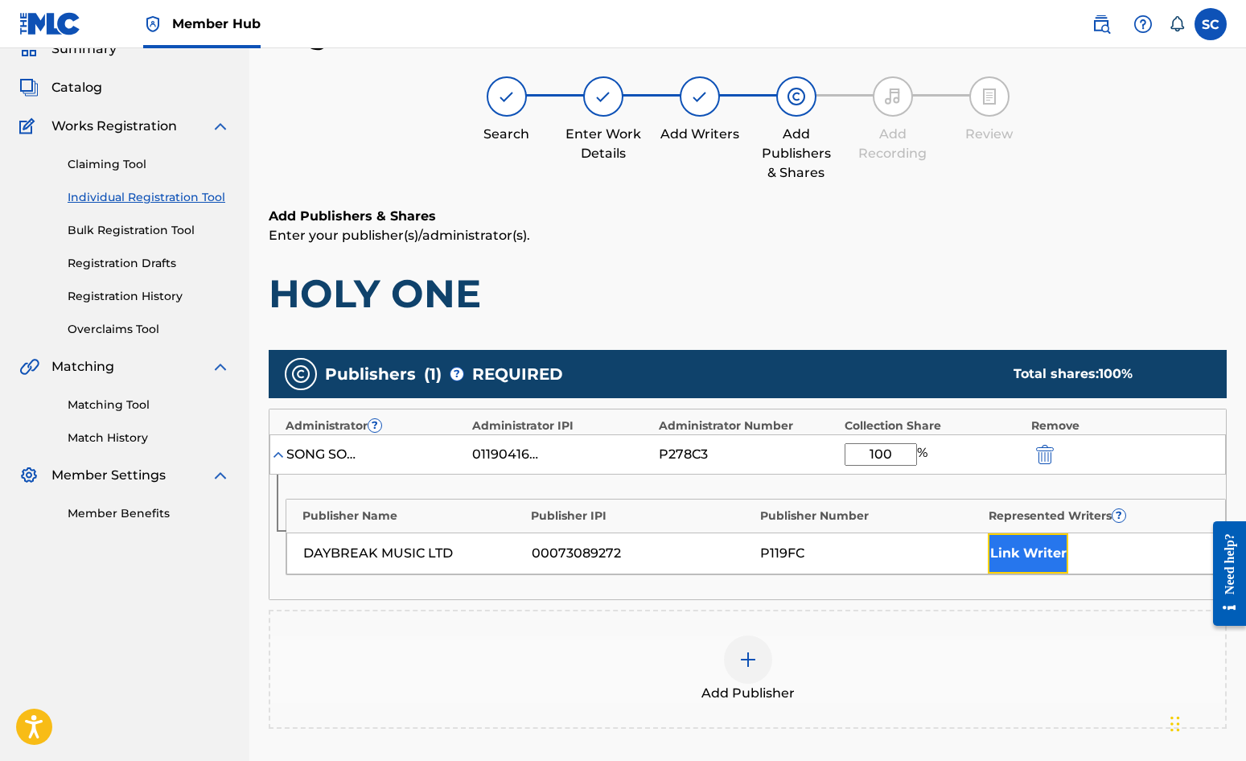
click at [1021, 549] on button "Link Writer" at bounding box center [1028, 553] width 80 height 40
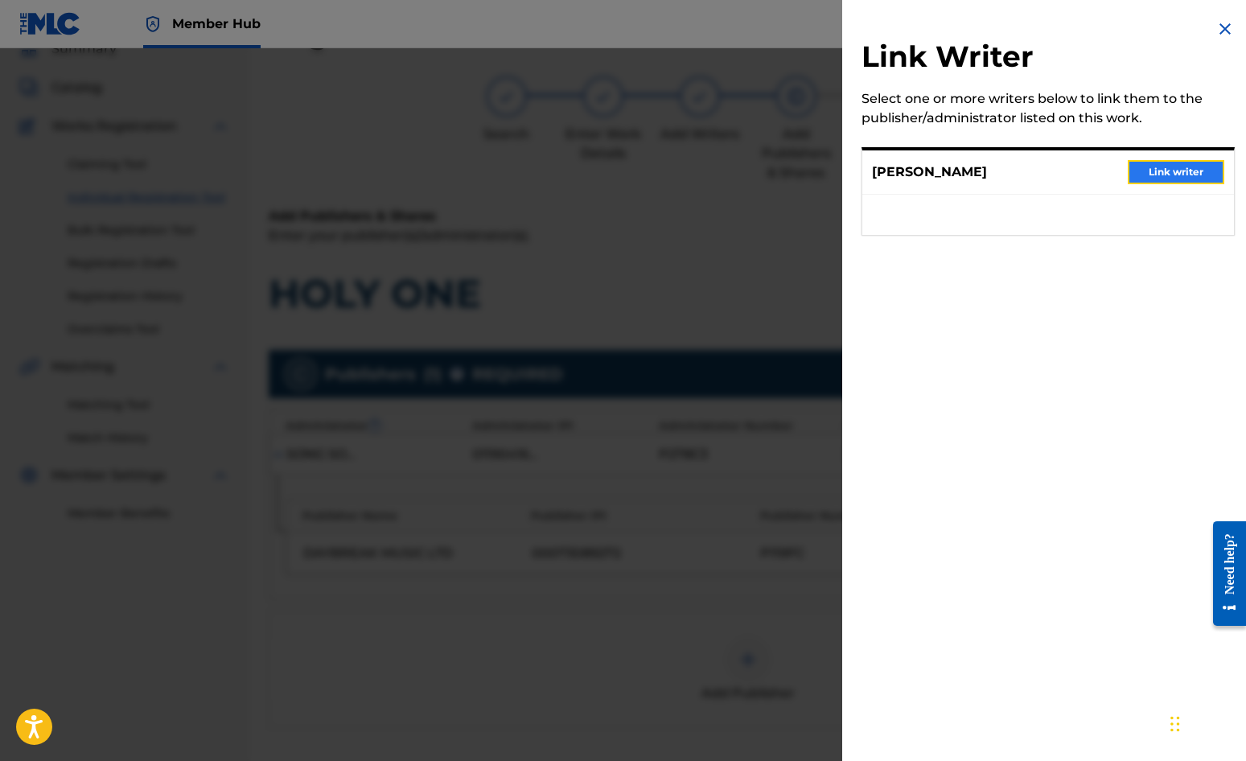
click at [1127, 171] on button "Link writer" at bounding box center [1176, 172] width 97 height 24
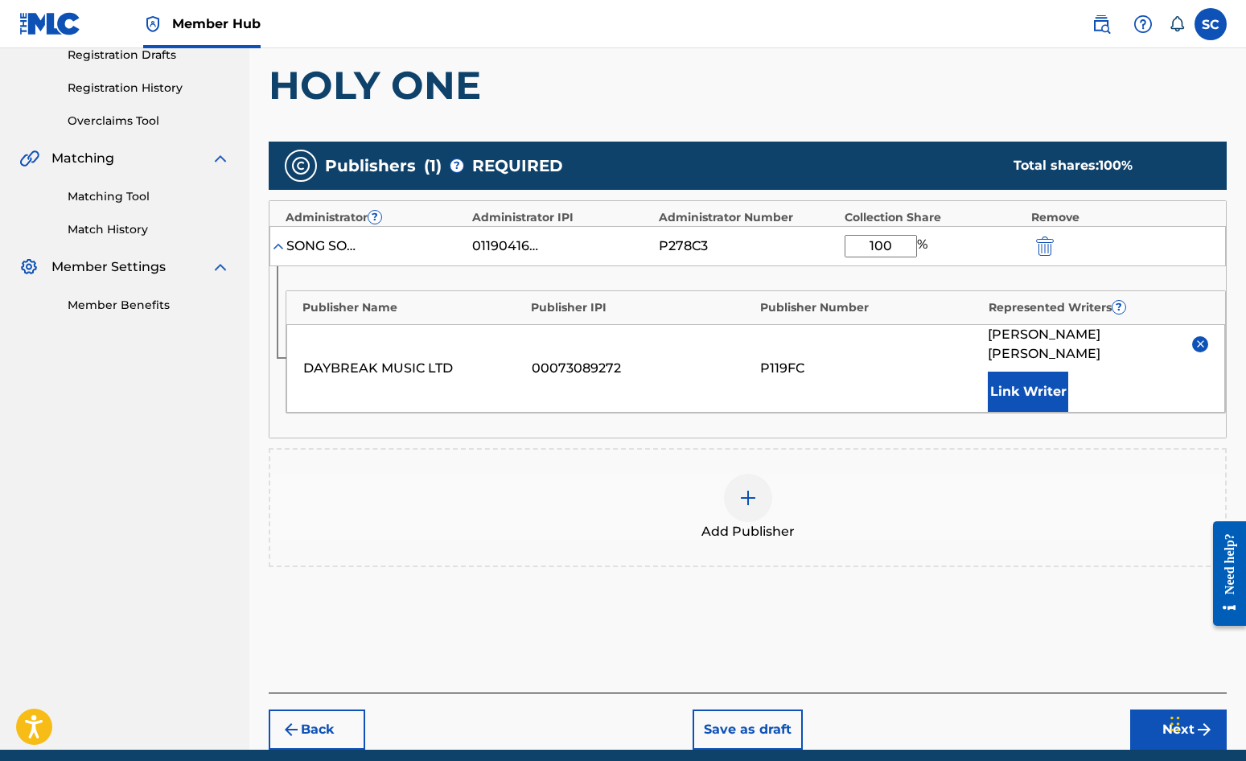
scroll to position [327, 0]
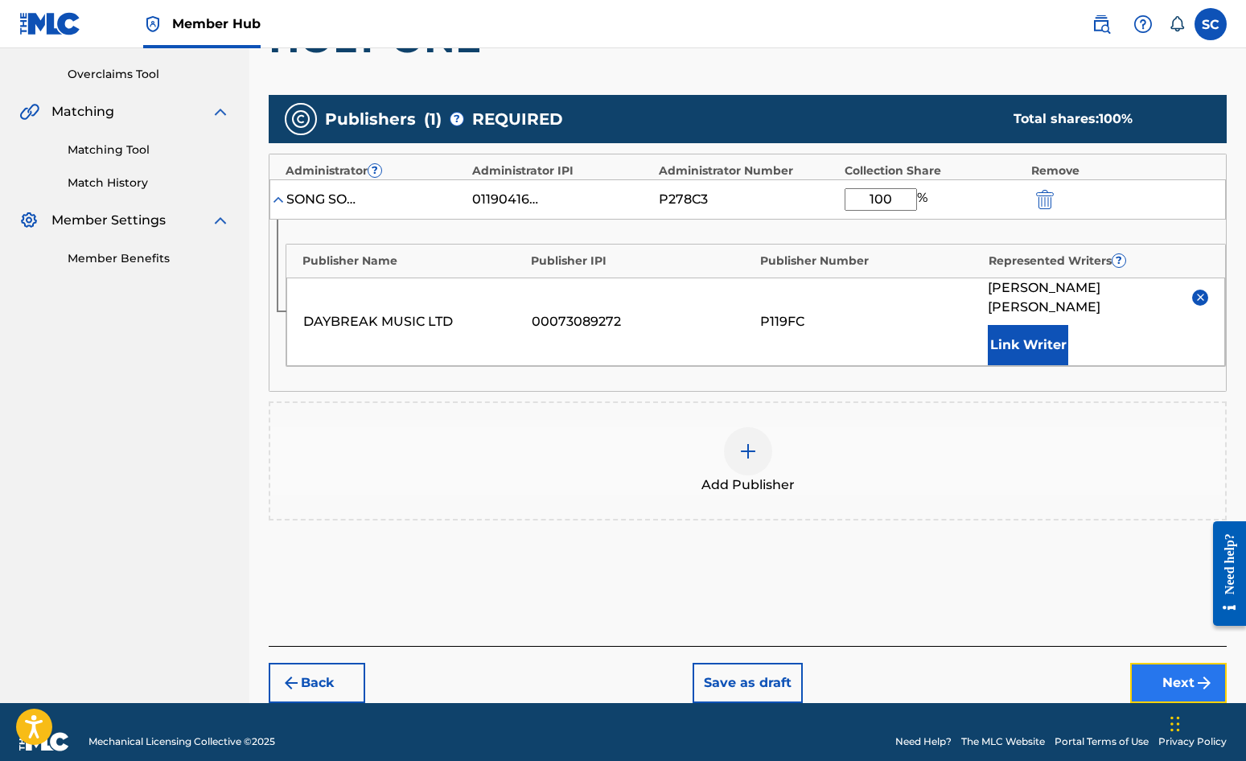
click at [1127, 663] on button "Next" at bounding box center [1179, 683] width 97 height 40
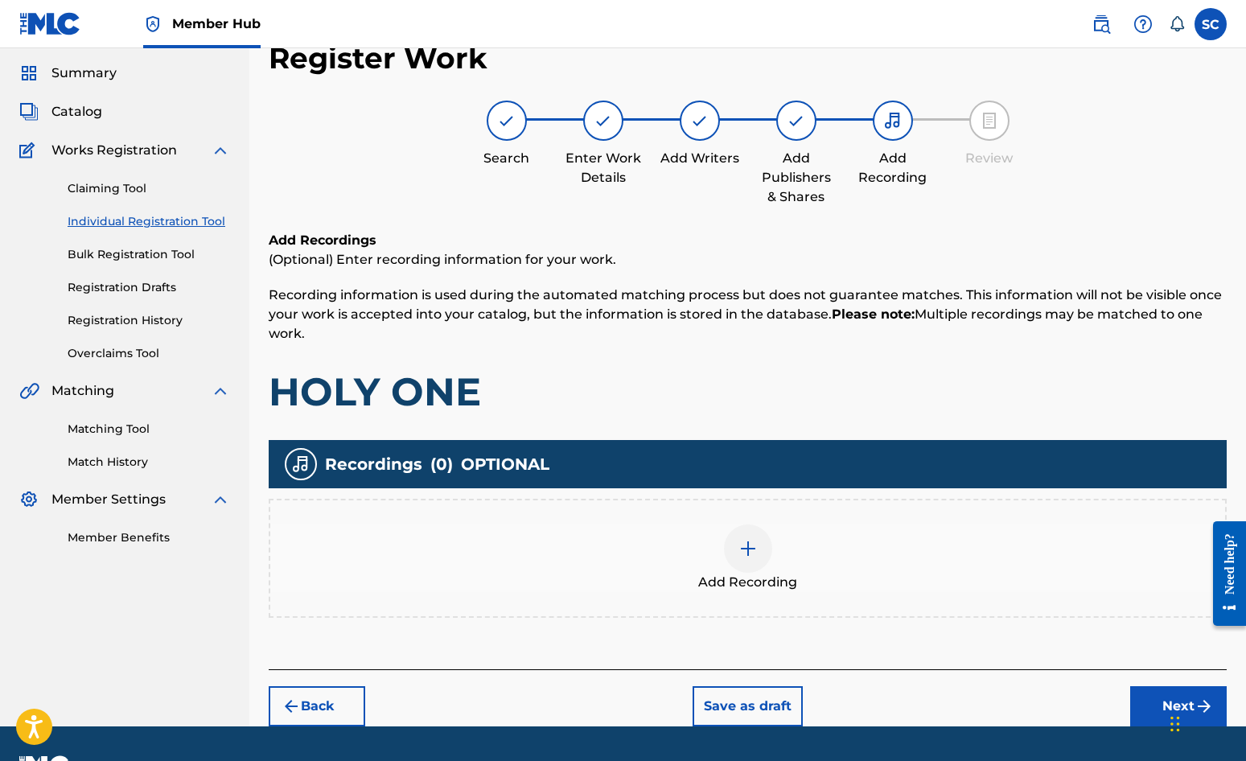
scroll to position [72, 0]
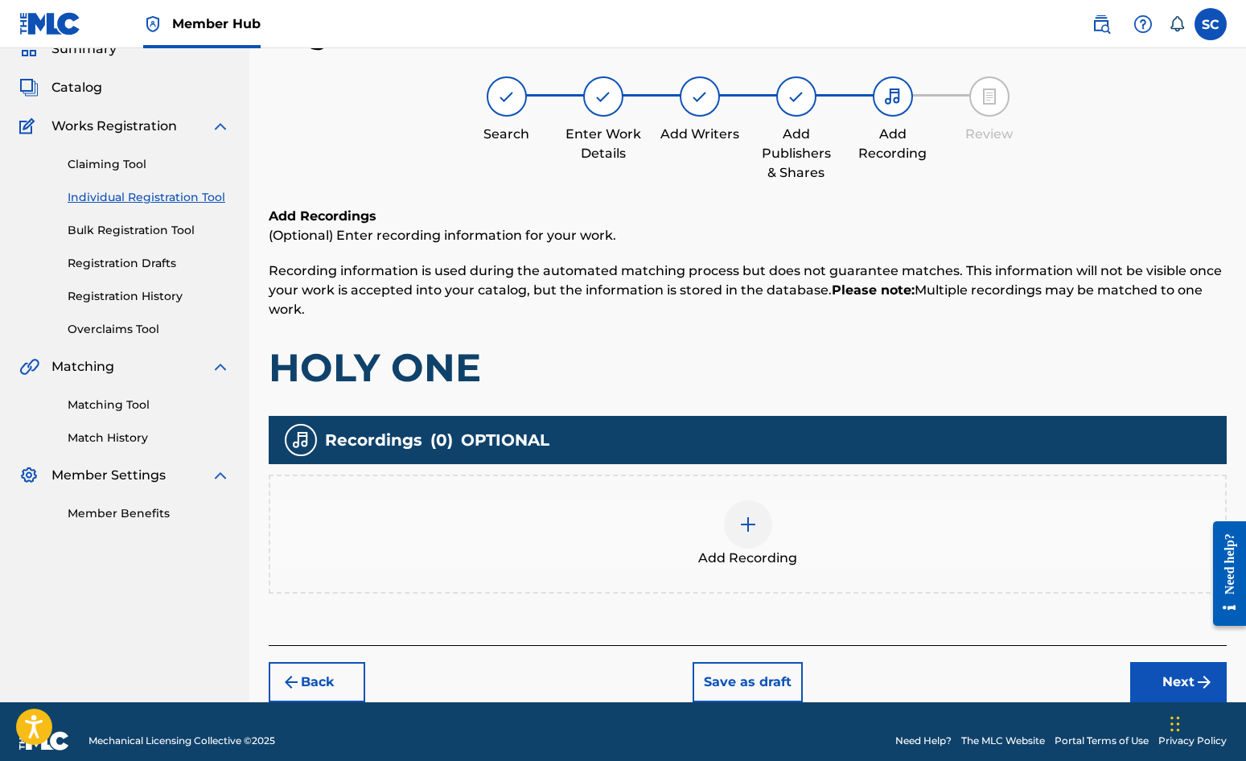
click at [744, 521] on img at bounding box center [748, 524] width 19 height 19
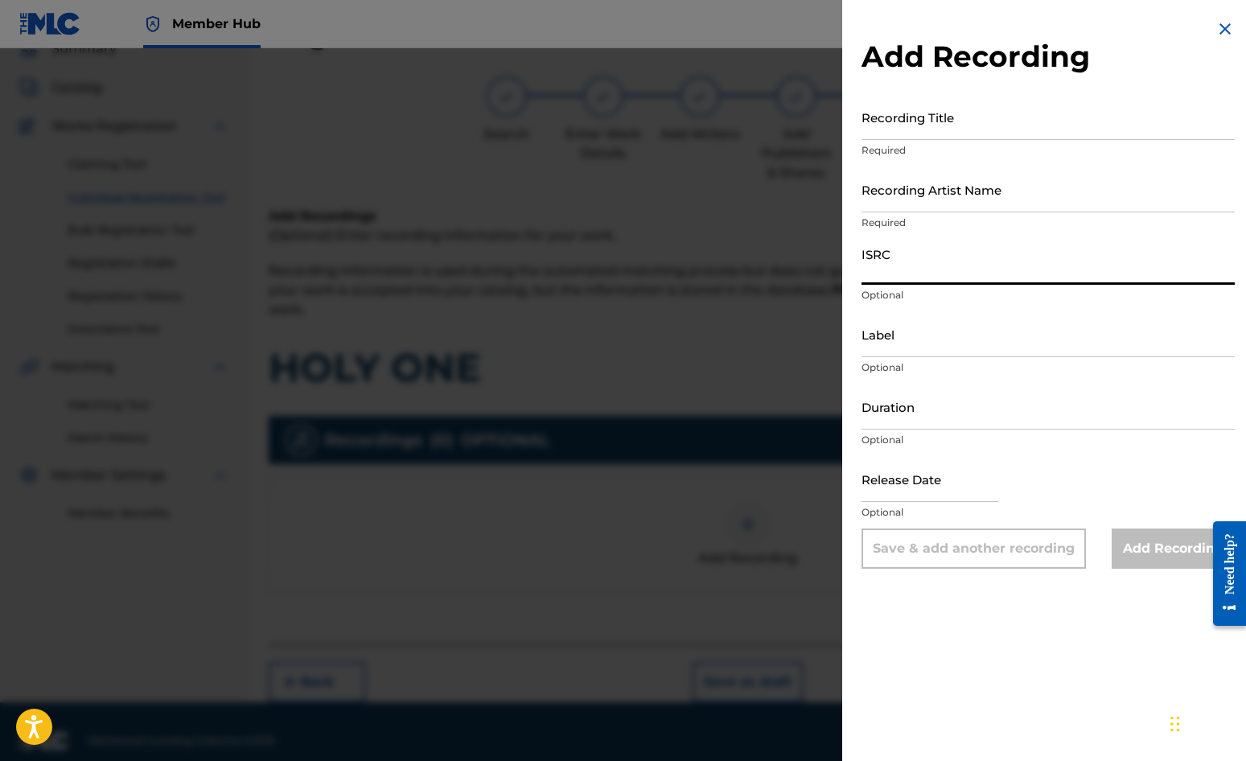
click at [892, 262] on input "ISRC" at bounding box center [1048, 262] width 373 height 46
paste input "GBDPR0500039"
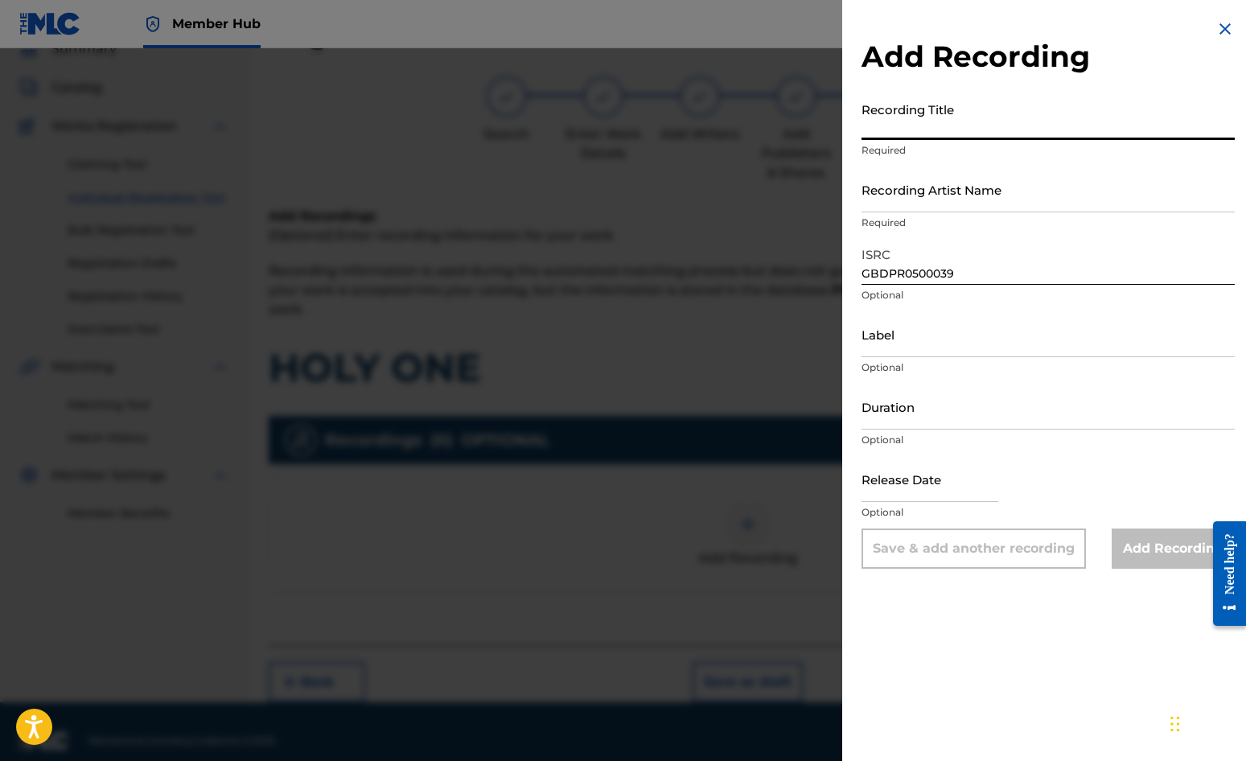
click at [893, 117] on input "Recording Title" at bounding box center [1048, 117] width 373 height 46
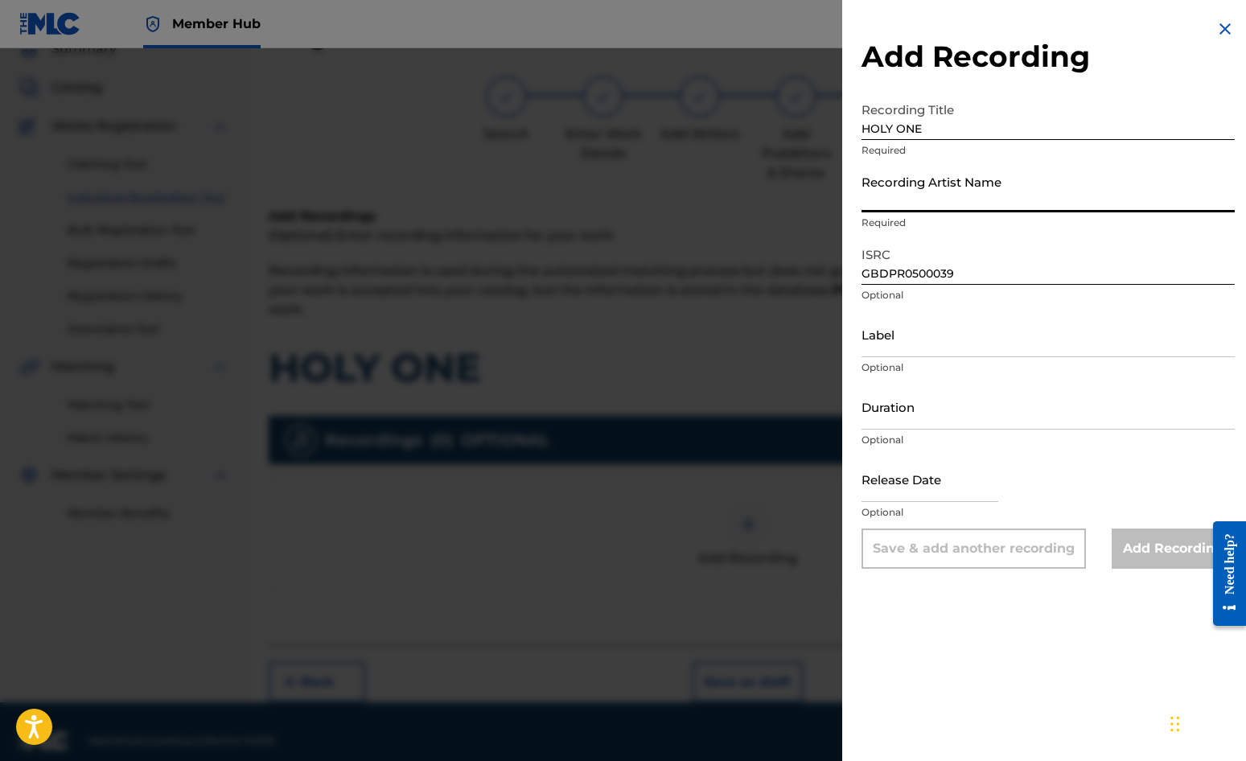
click at [888, 198] on input "Recording Artist Name" at bounding box center [1048, 190] width 373 height 46
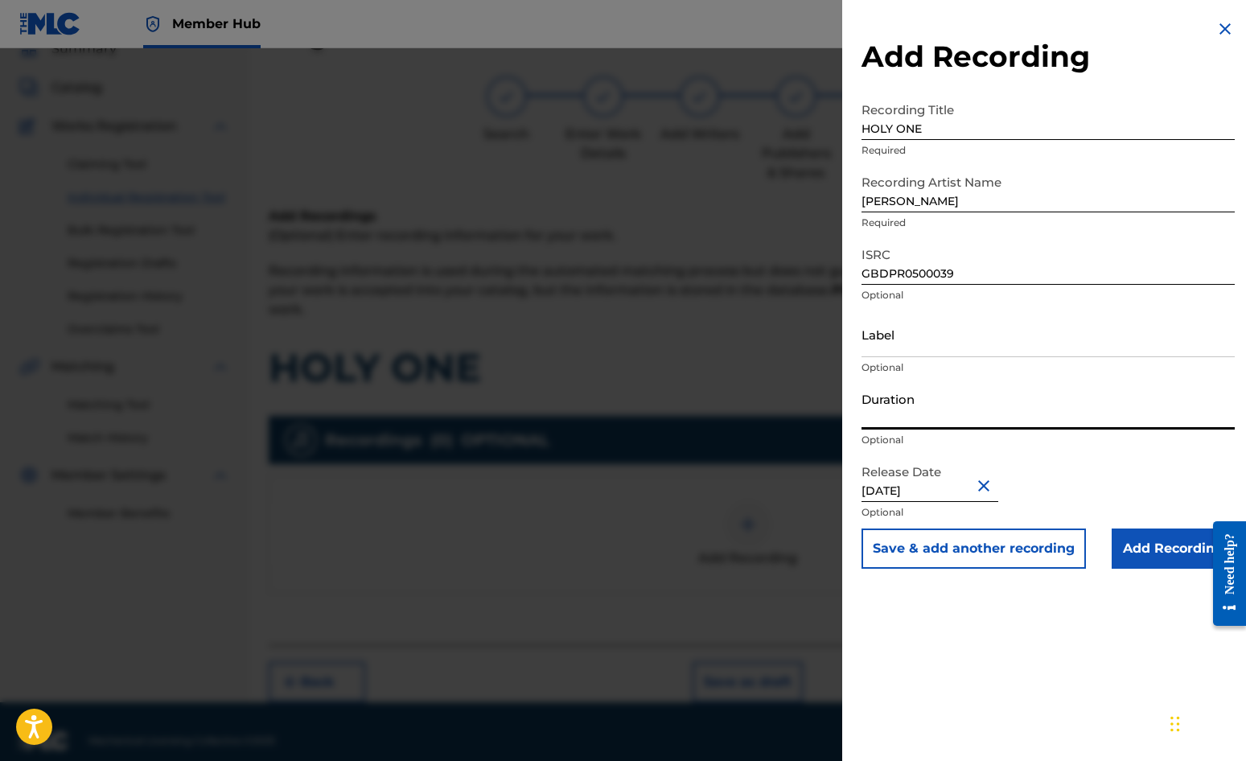
click at [896, 406] on input "Duration" at bounding box center [1048, 407] width 373 height 46
click at [1027, 620] on div "Add Recording Recording Title HOLY ONE Required Recording Artist Name [PERSON_N…" at bounding box center [1048, 380] width 412 height 761
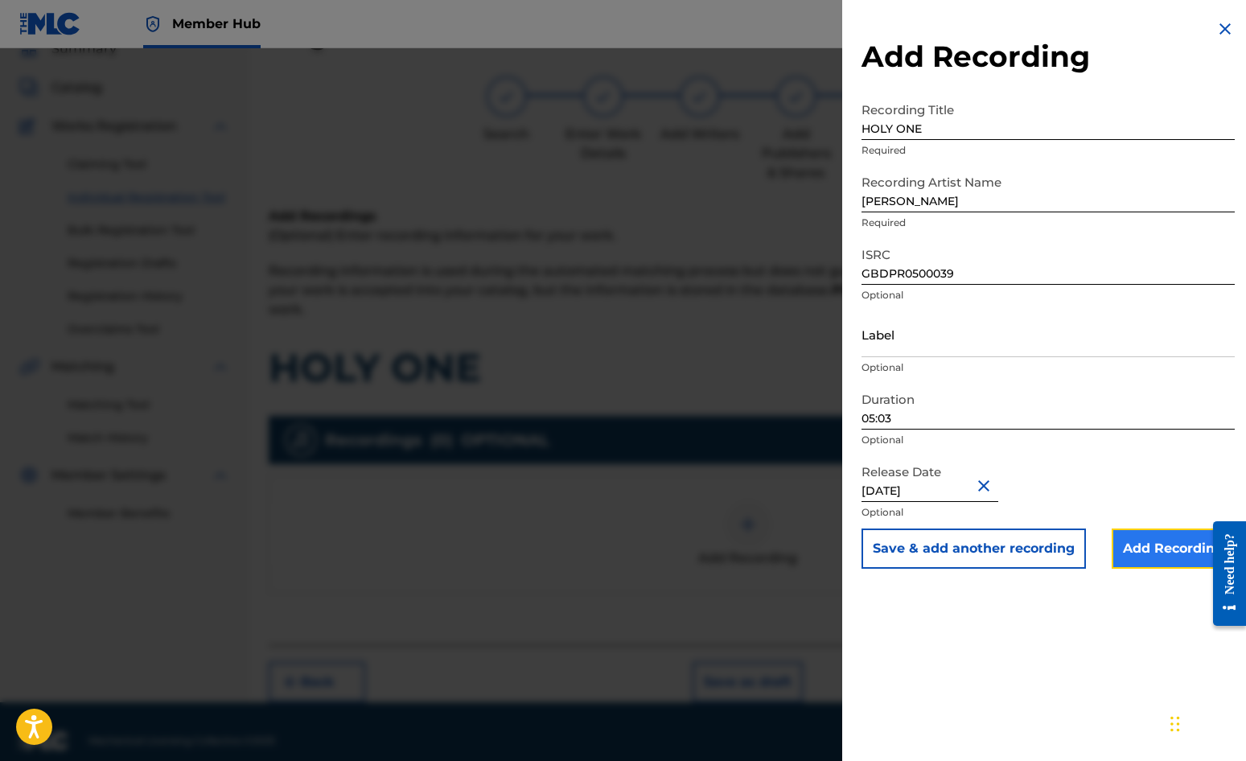
click at [1127, 546] on input "Add Recording" at bounding box center [1173, 549] width 123 height 40
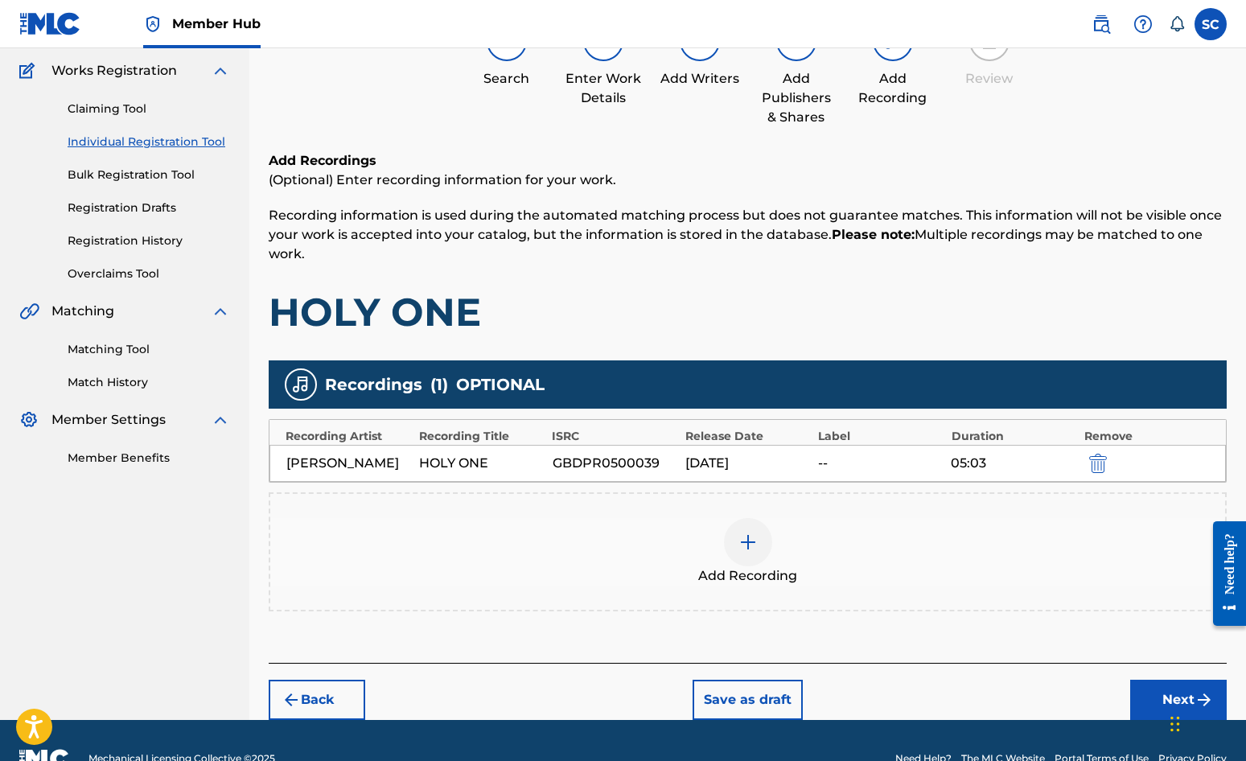
scroll to position [164, 0]
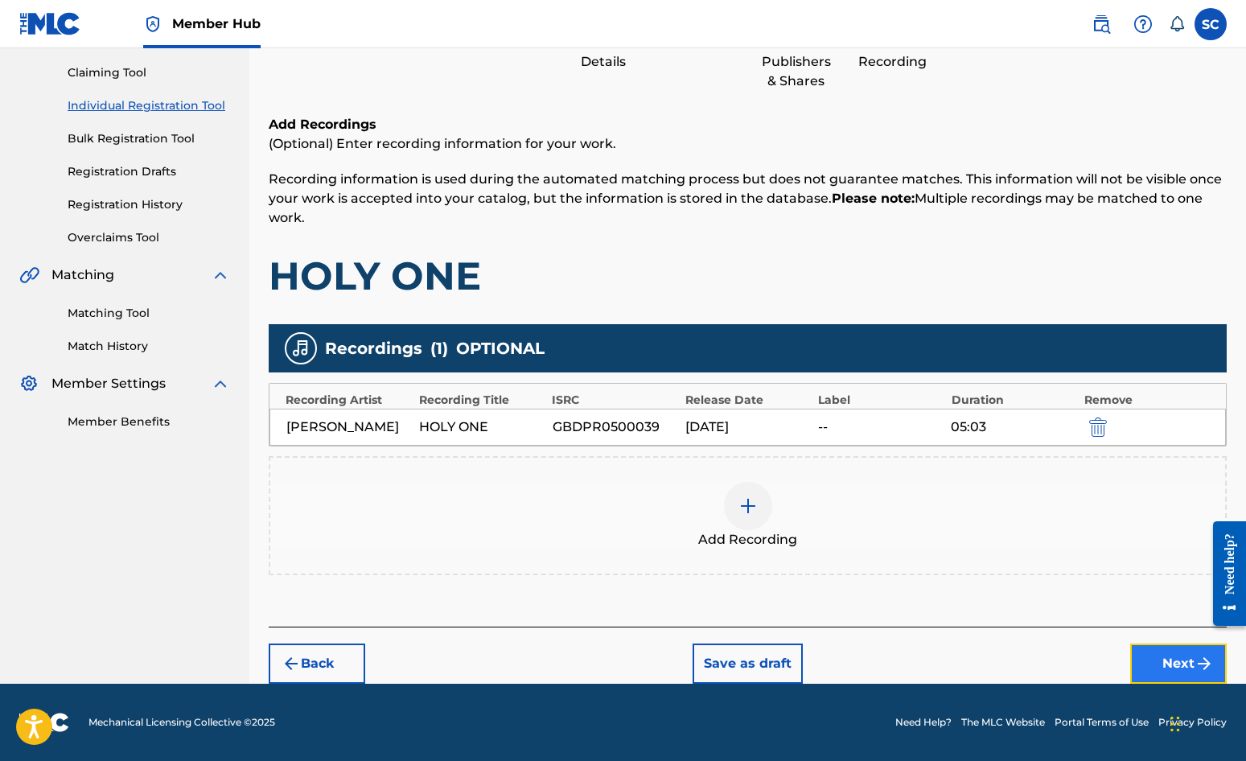
click at [1127, 659] on button "Next" at bounding box center [1179, 664] width 97 height 40
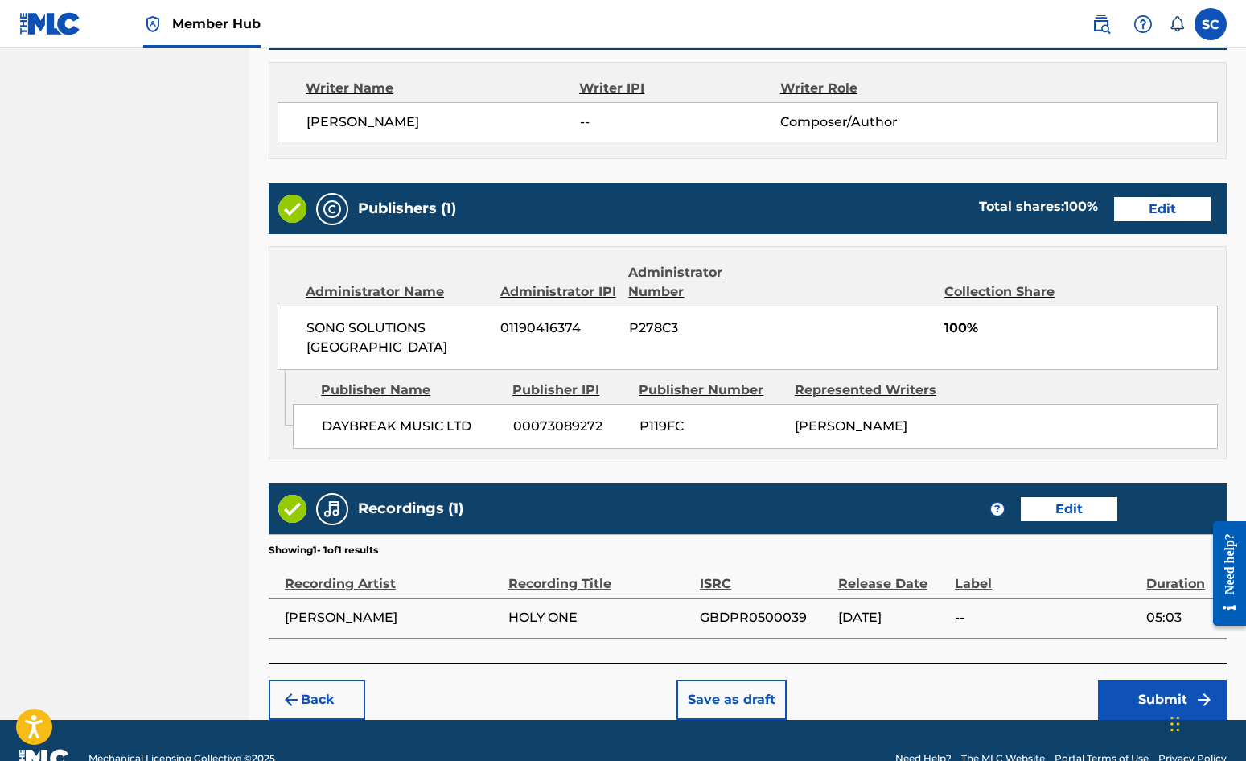
scroll to position [691, 0]
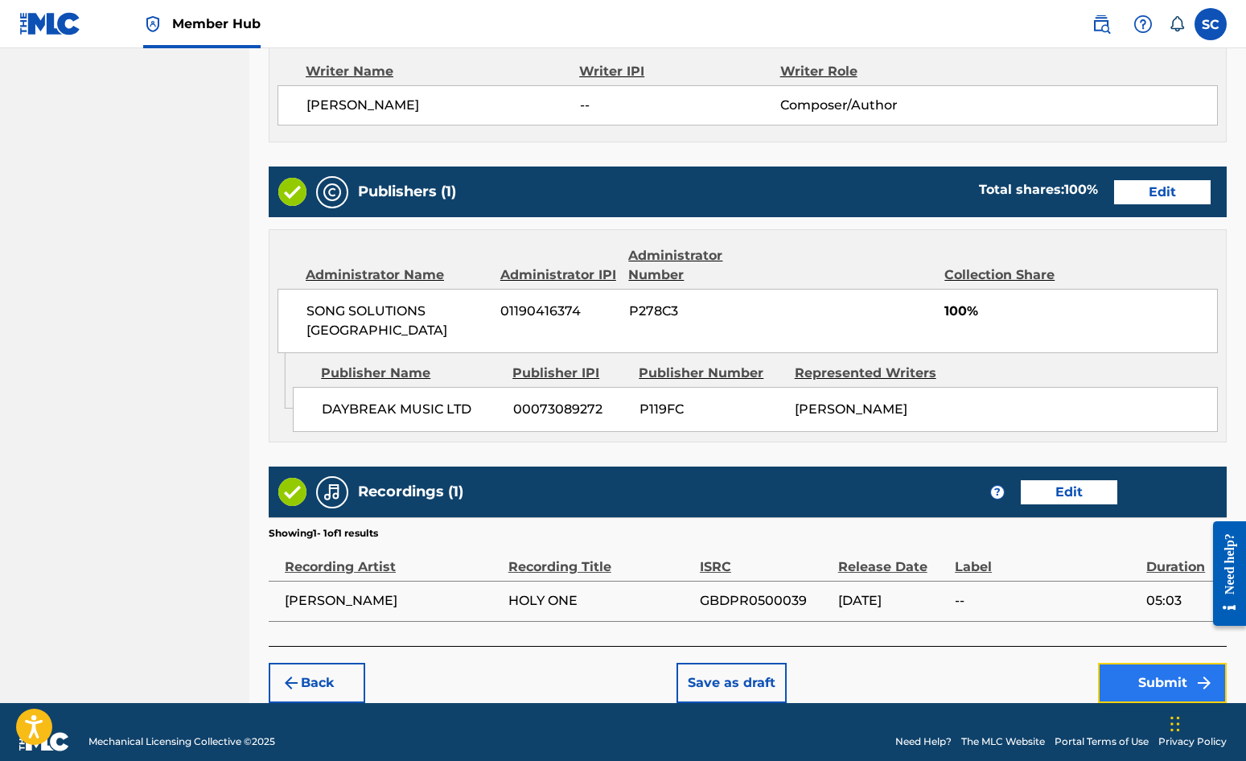
click at [1127, 663] on button "Submit" at bounding box center [1162, 683] width 129 height 40
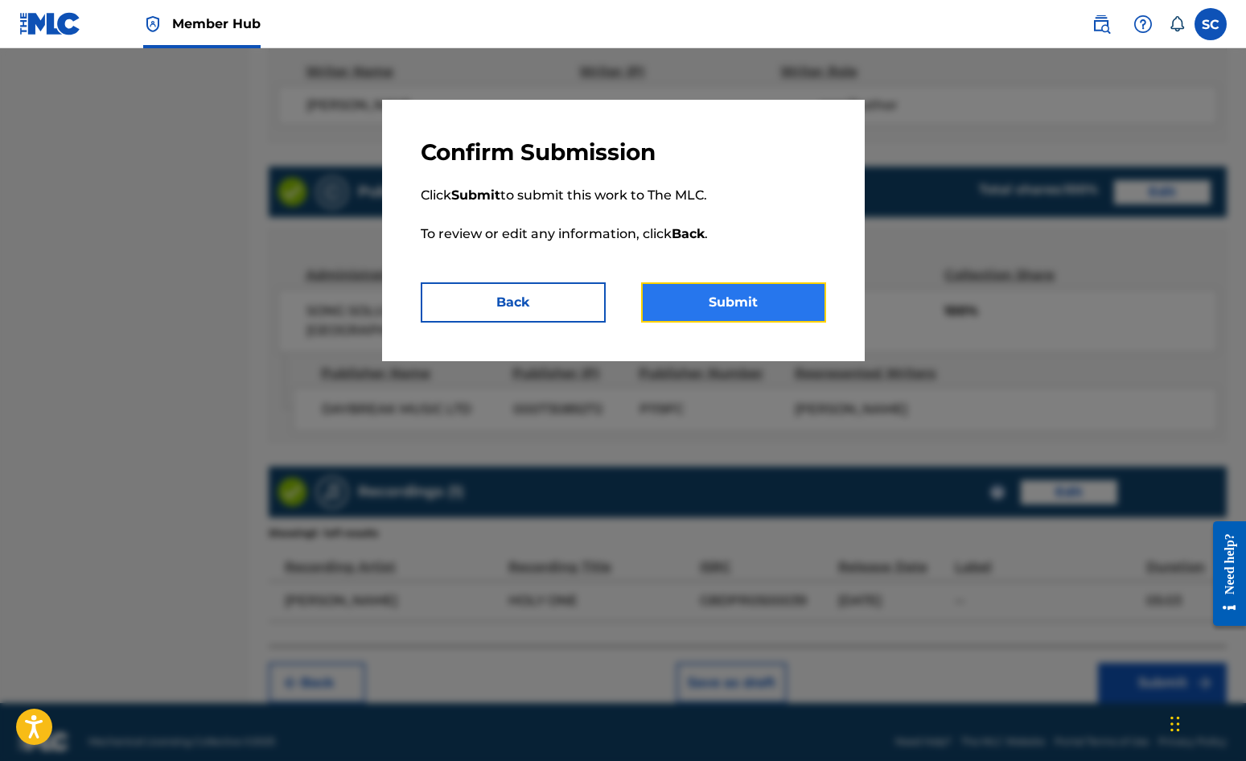
click at [727, 301] on button "Submit" at bounding box center [733, 302] width 185 height 40
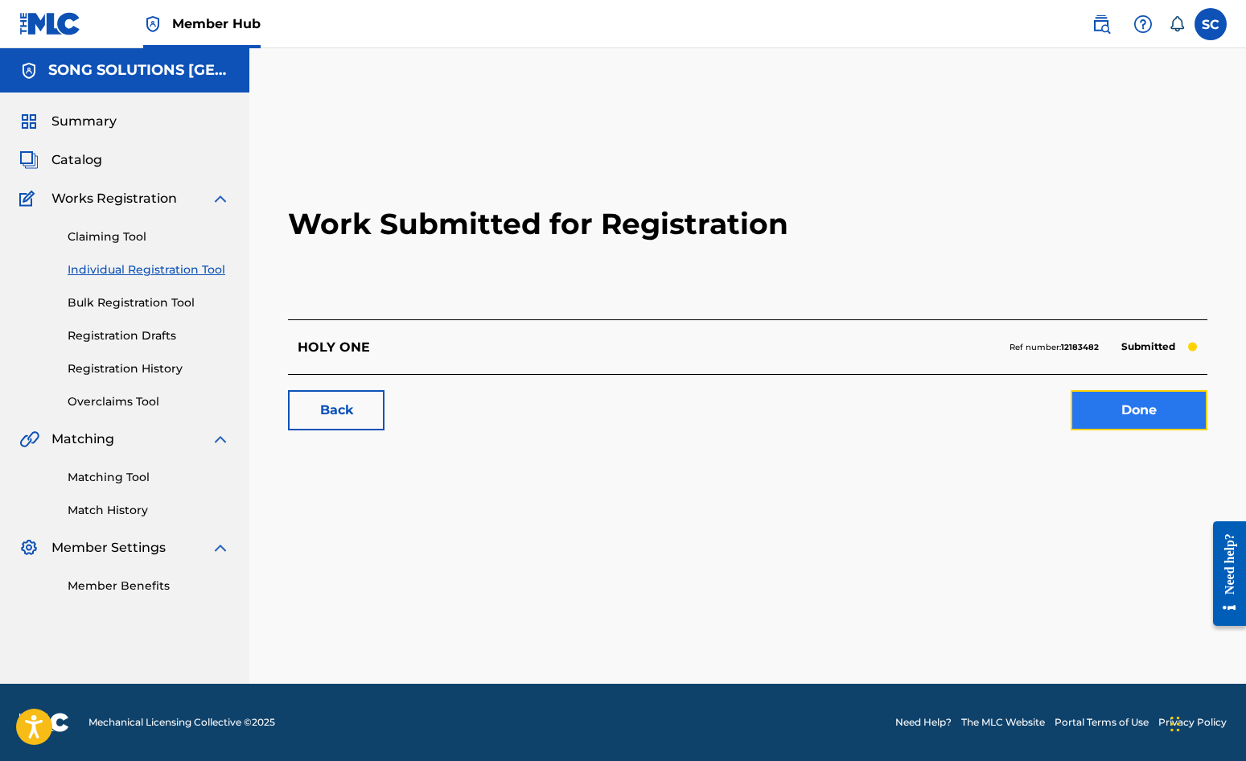
click at [1127, 408] on link "Done" at bounding box center [1139, 410] width 137 height 40
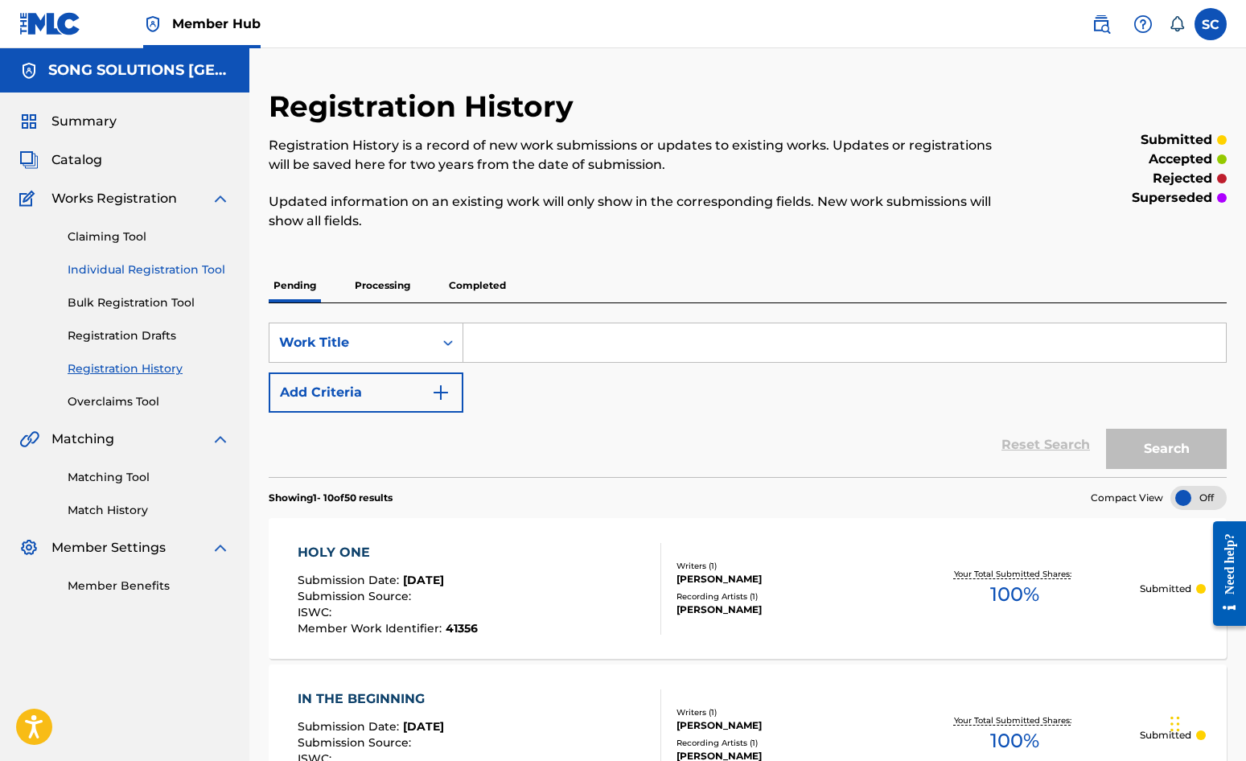
click at [110, 274] on link "Individual Registration Tool" at bounding box center [149, 270] width 163 height 17
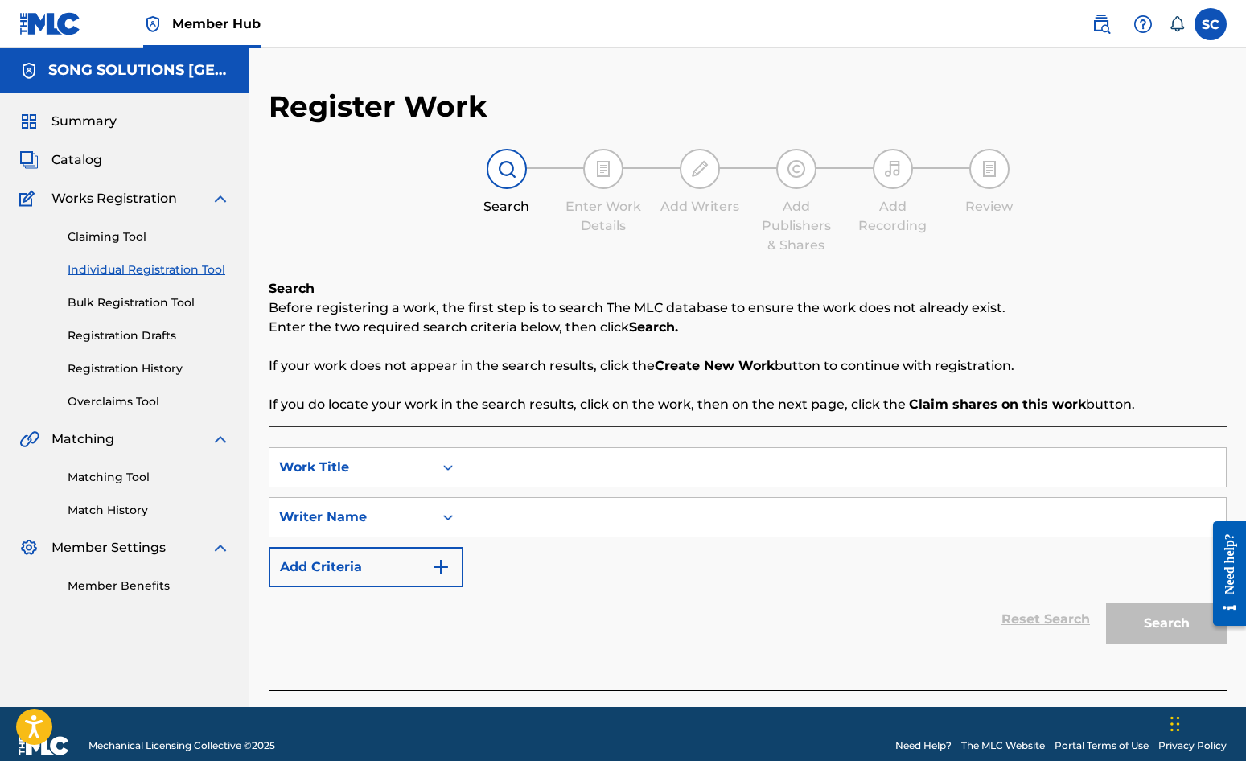
click at [526, 459] on input "Search Form" at bounding box center [844, 467] width 763 height 39
click at [546, 513] on input "Search Form" at bounding box center [844, 517] width 763 height 39
click at [1127, 625] on button "Search" at bounding box center [1166, 623] width 121 height 40
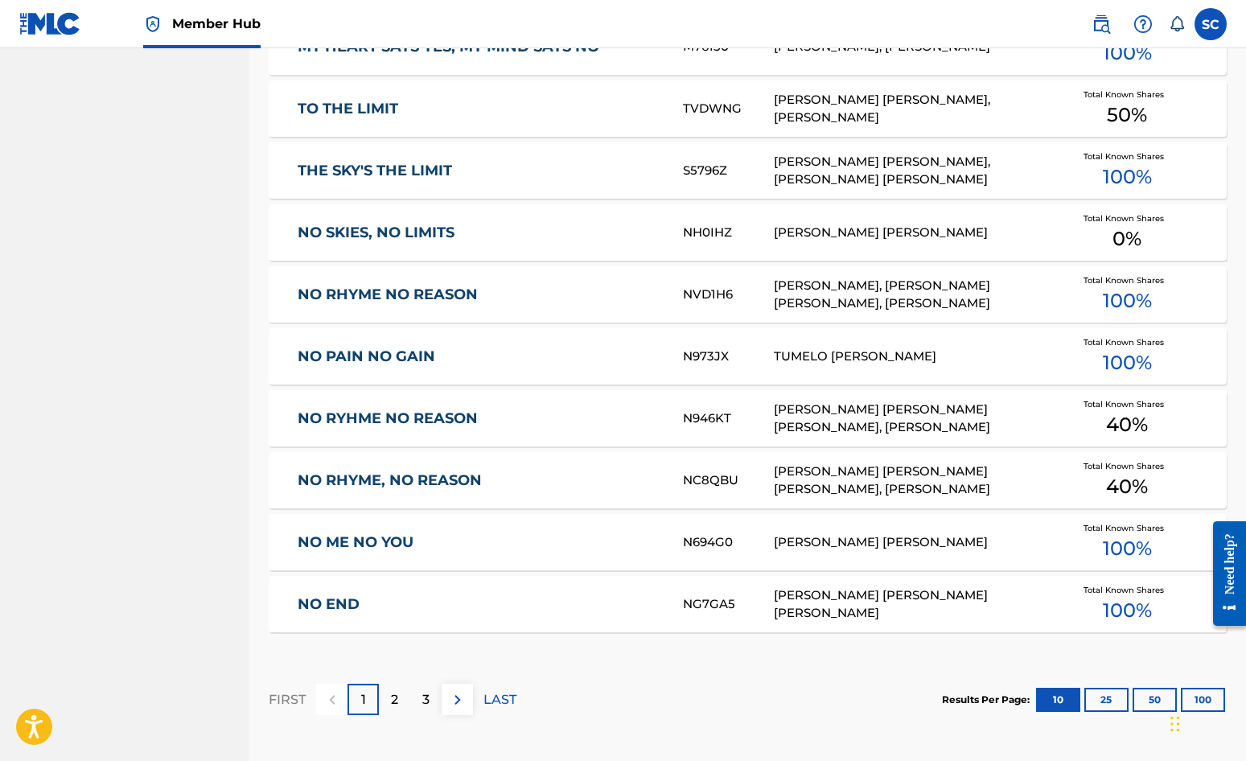
scroll to position [886, 0]
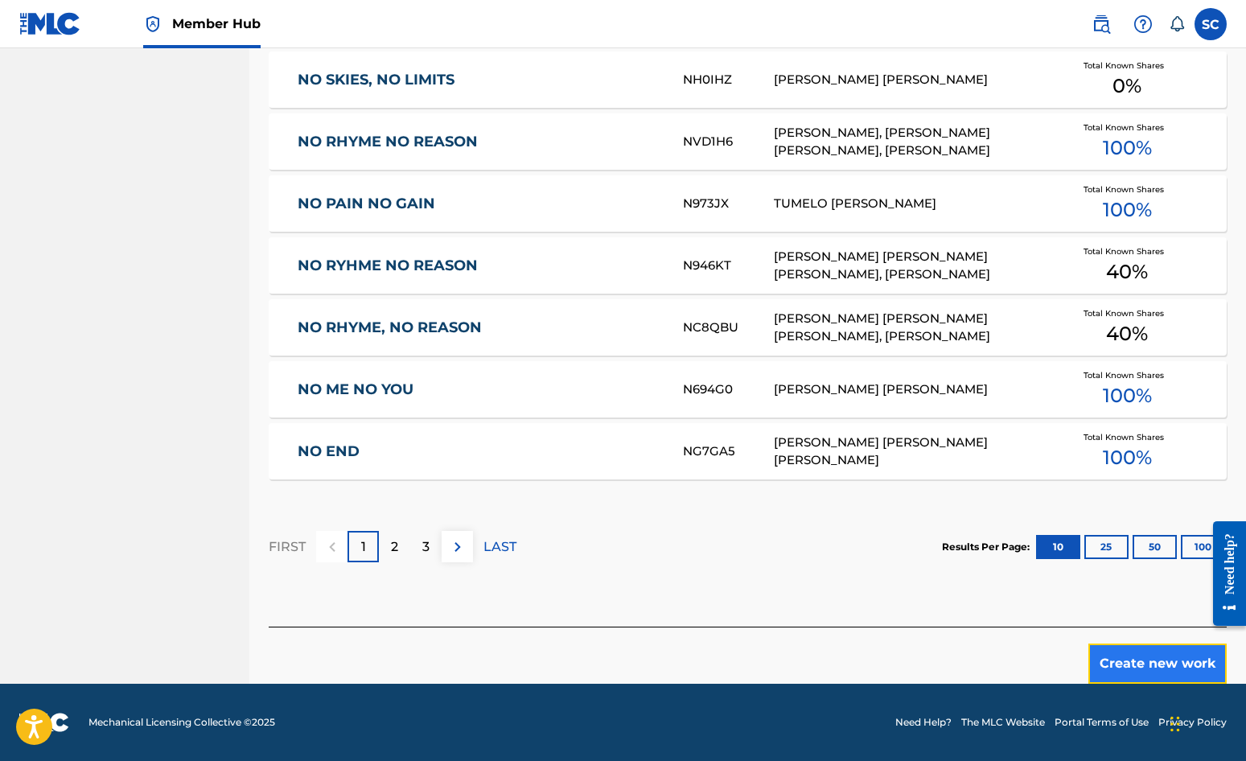
click at [1127, 667] on button "Create new work" at bounding box center [1158, 664] width 138 height 40
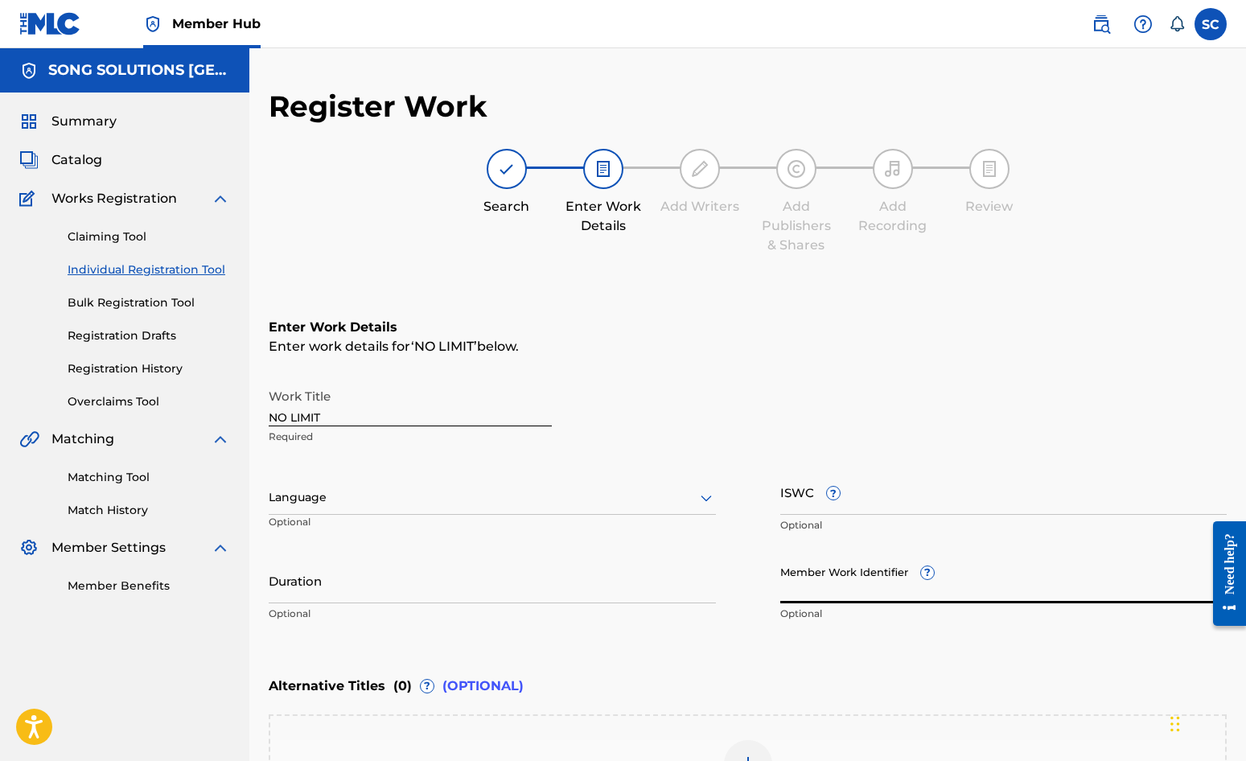
click at [832, 581] on input "Member Work Identifier ?" at bounding box center [1004, 581] width 447 height 46
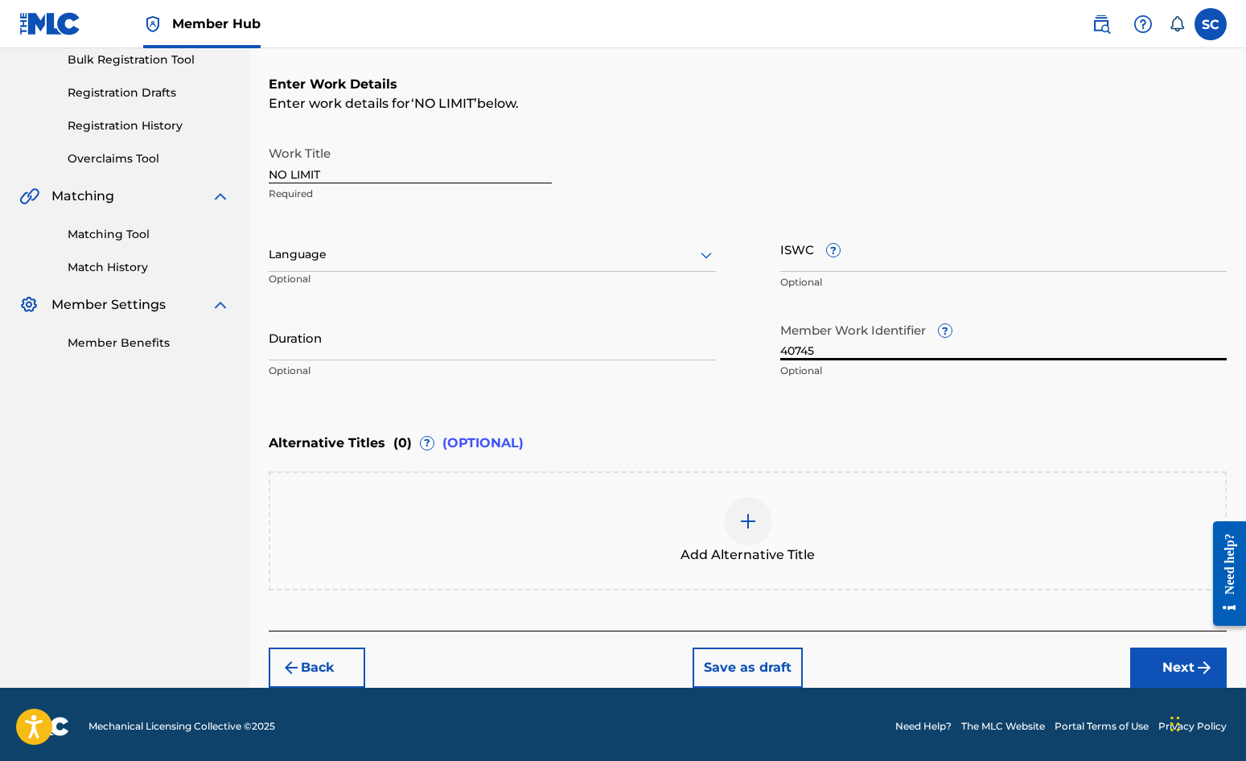
scroll to position [247, 0]
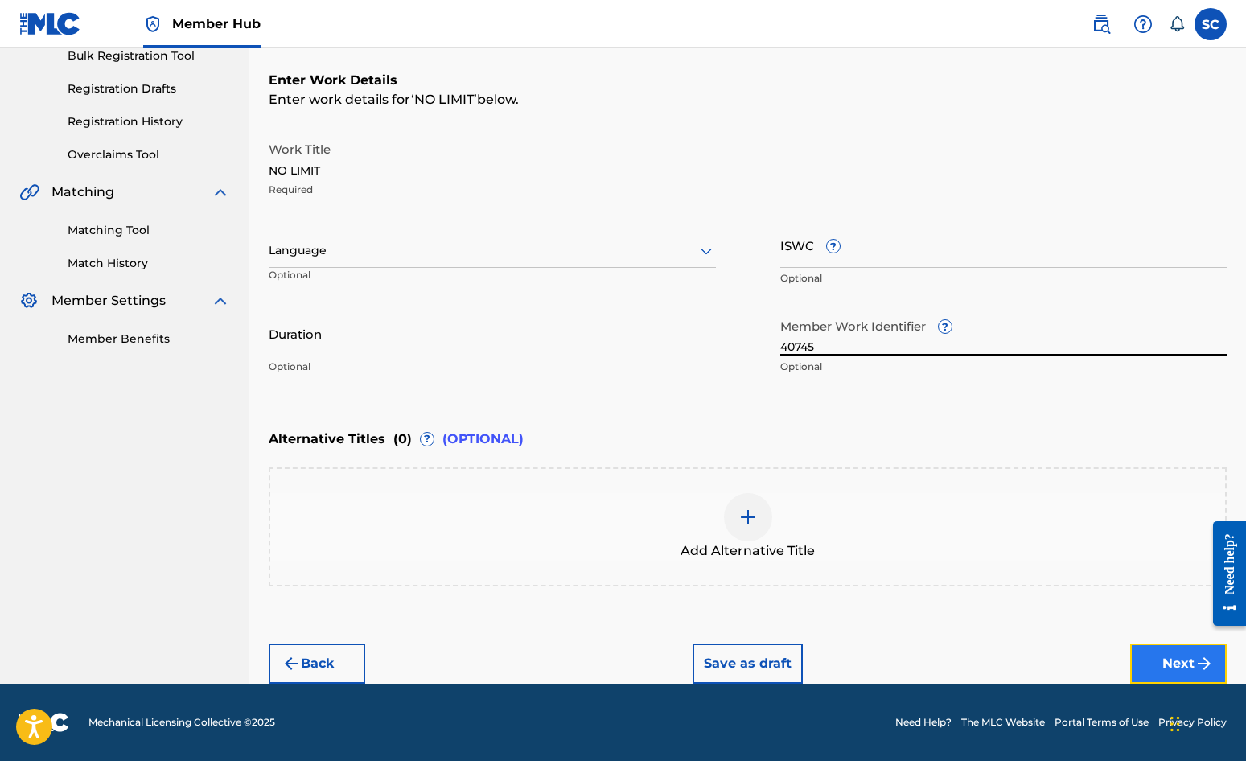
click at [1127, 662] on button "Next" at bounding box center [1179, 664] width 97 height 40
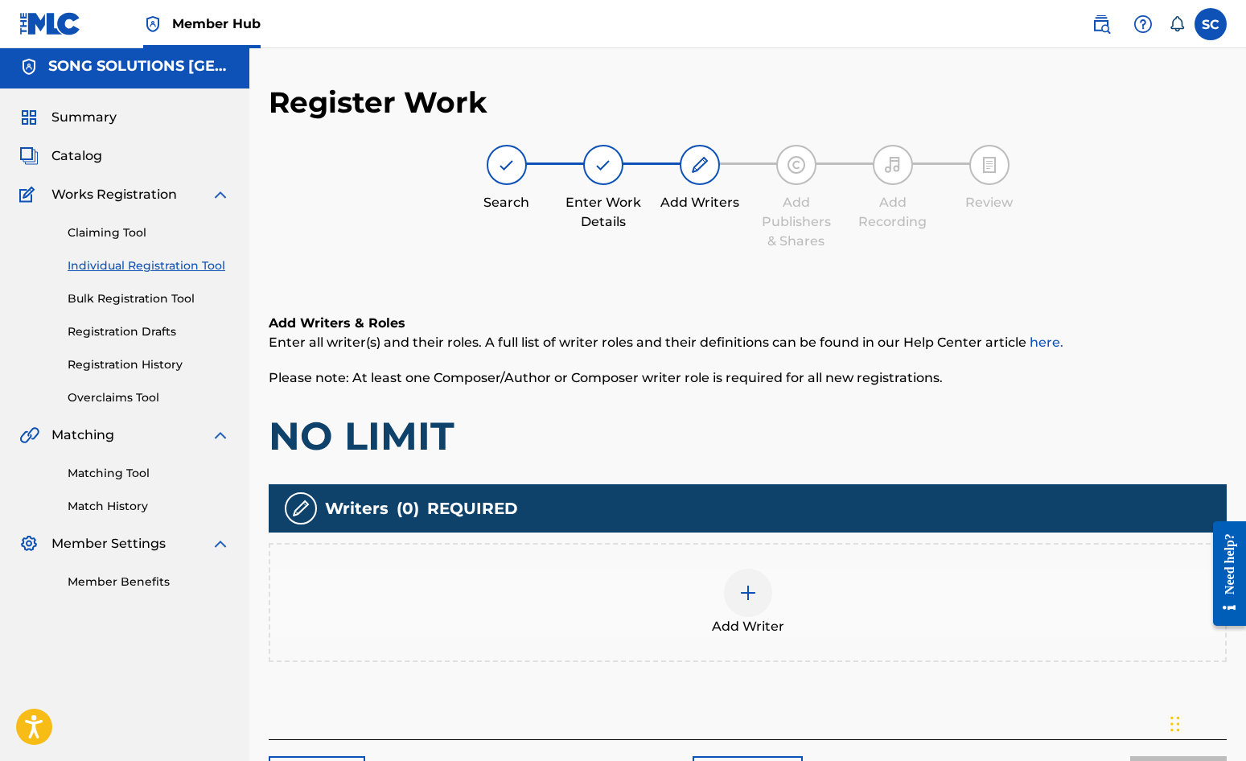
scroll to position [72, 0]
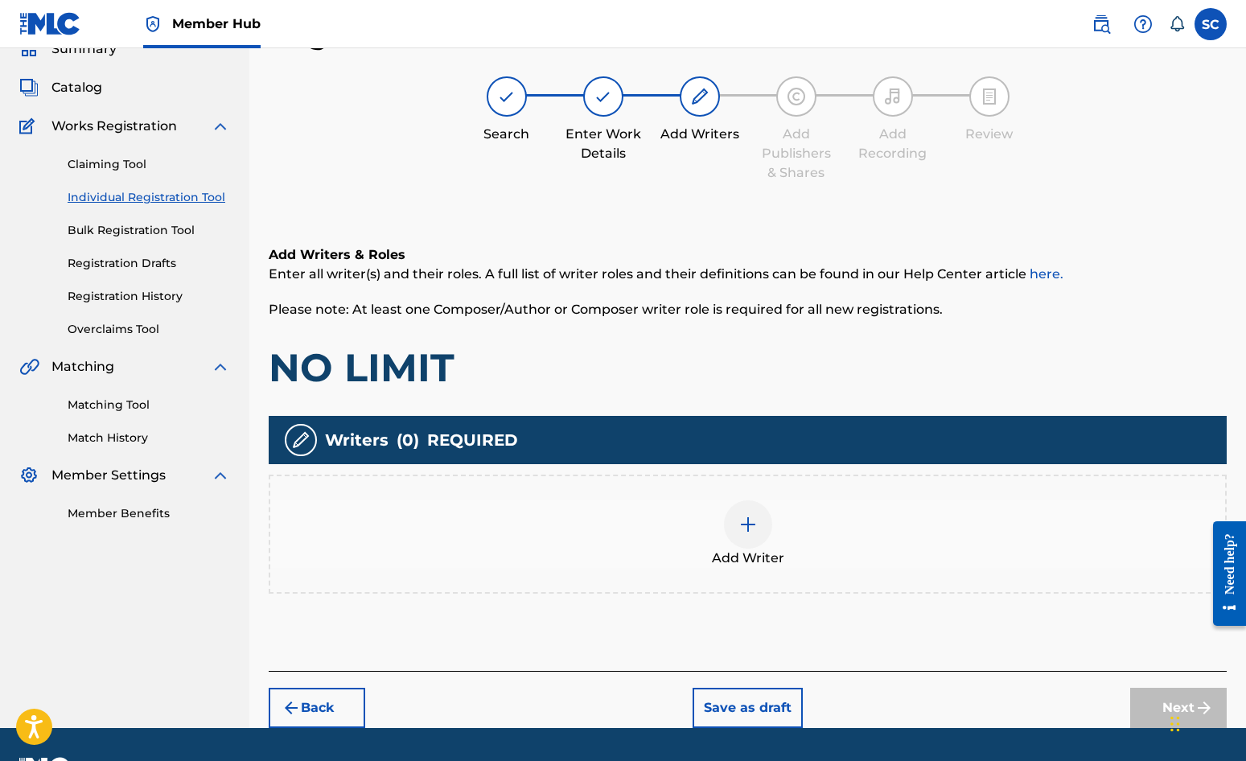
click at [744, 522] on img at bounding box center [748, 524] width 19 height 19
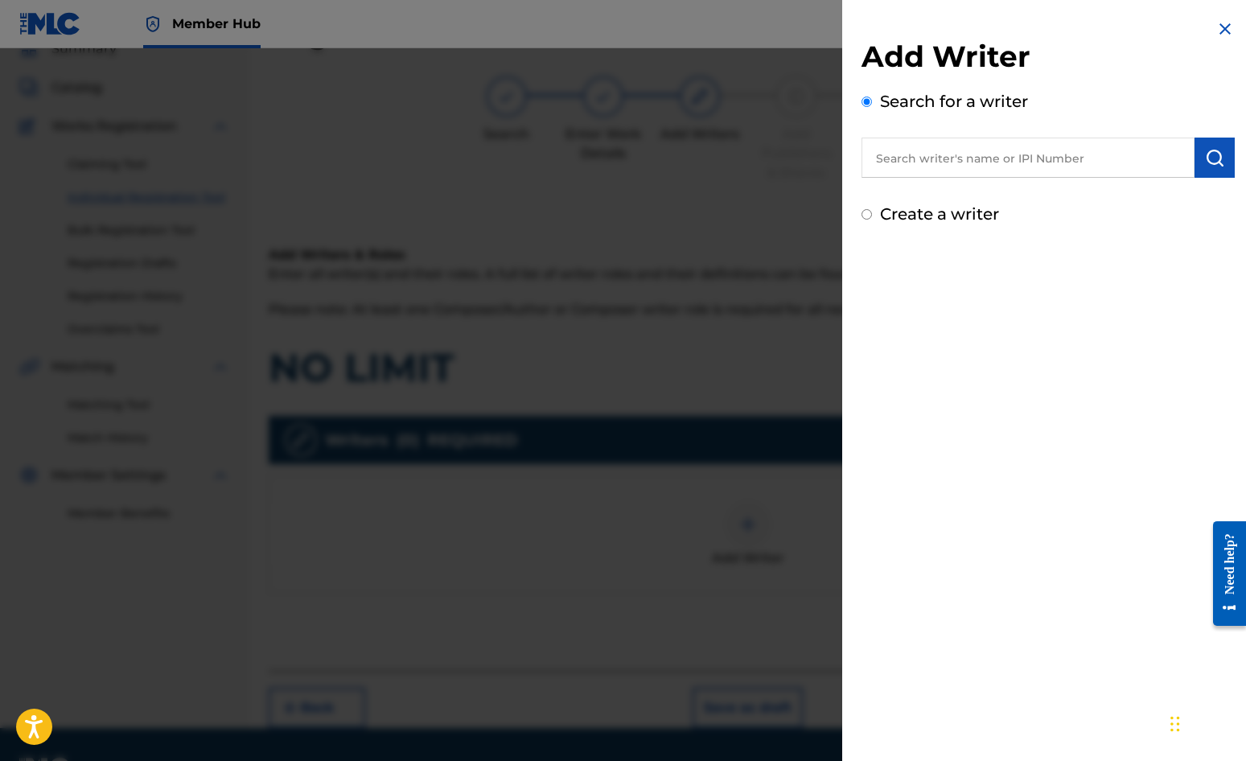
click at [953, 207] on label "Create a writer" at bounding box center [939, 213] width 119 height 19
click at [872, 209] on input "Create a writer" at bounding box center [867, 214] width 10 height 10
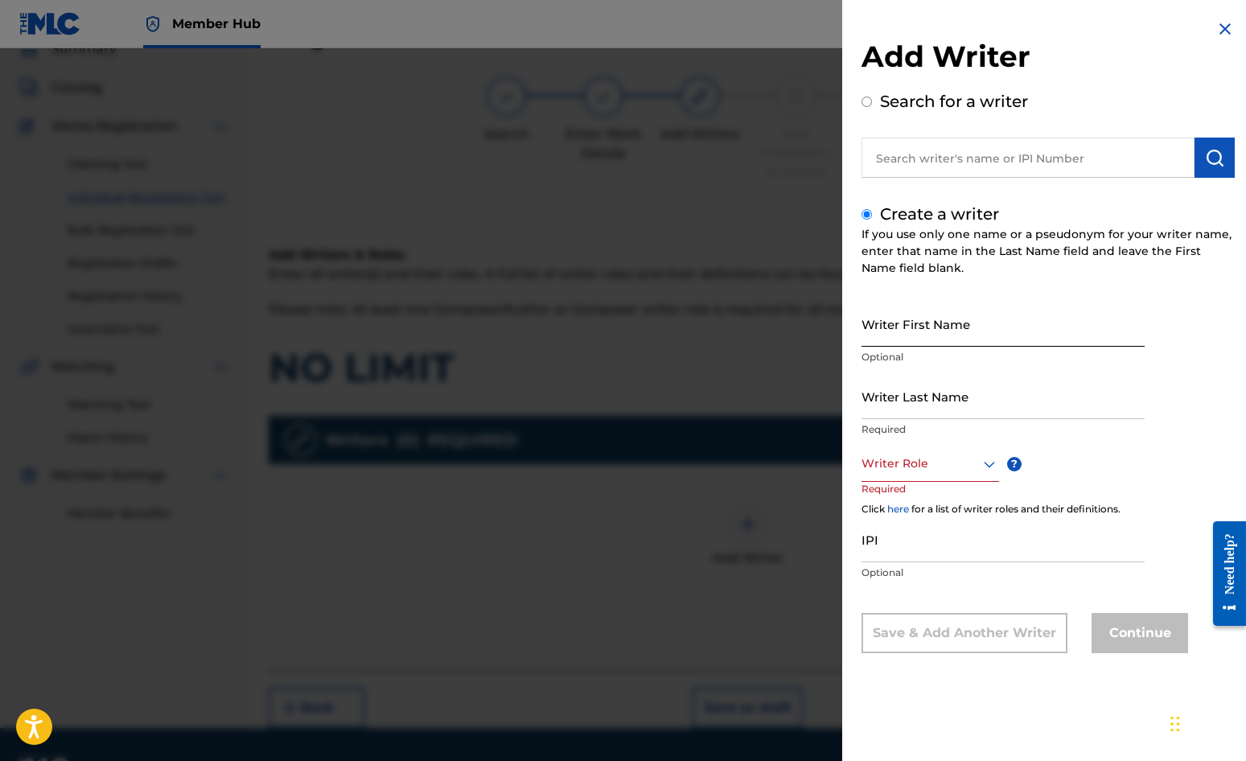
click at [917, 310] on input "Writer First Name" at bounding box center [1003, 324] width 283 height 46
click at [873, 398] on input "Writer Last Name" at bounding box center [1003, 396] width 283 height 46
click at [889, 467] on div at bounding box center [931, 464] width 138 height 20
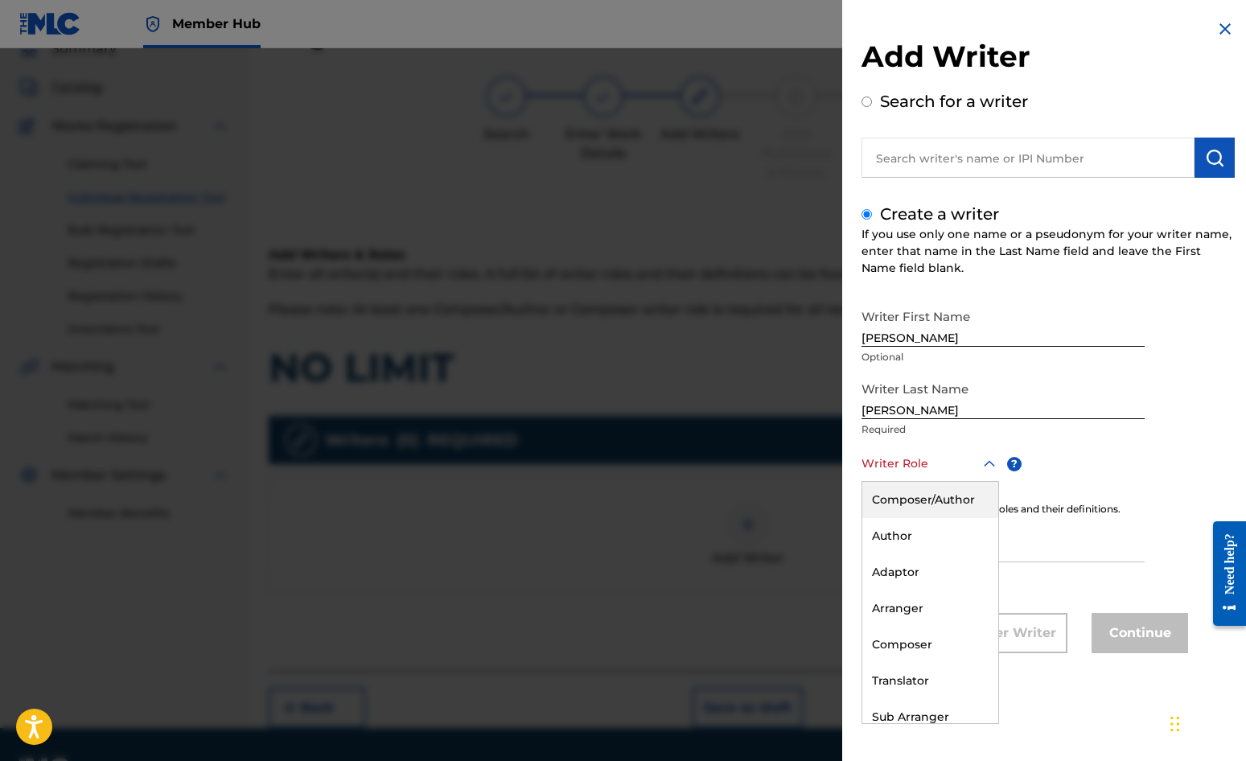
click at [901, 497] on div "Composer/Author" at bounding box center [931, 500] width 136 height 36
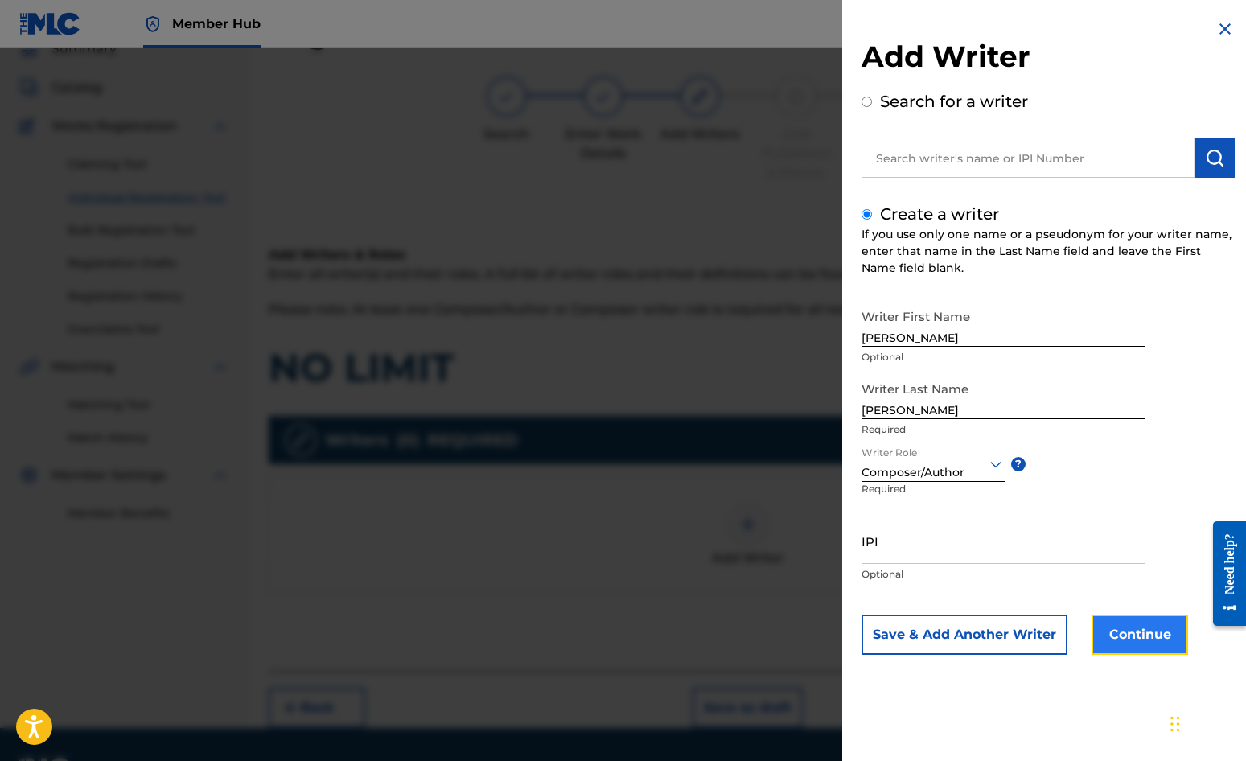
click at [1127, 642] on button "Continue" at bounding box center [1140, 635] width 97 height 40
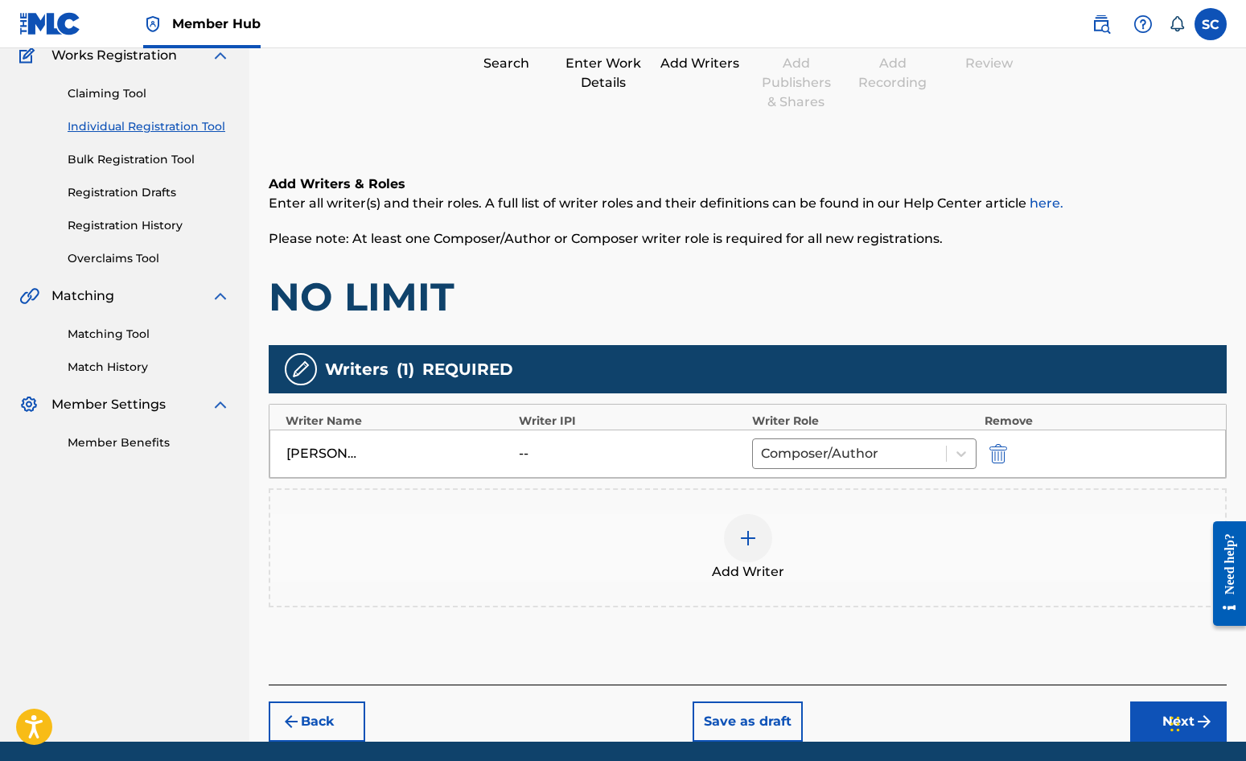
scroll to position [201, 0]
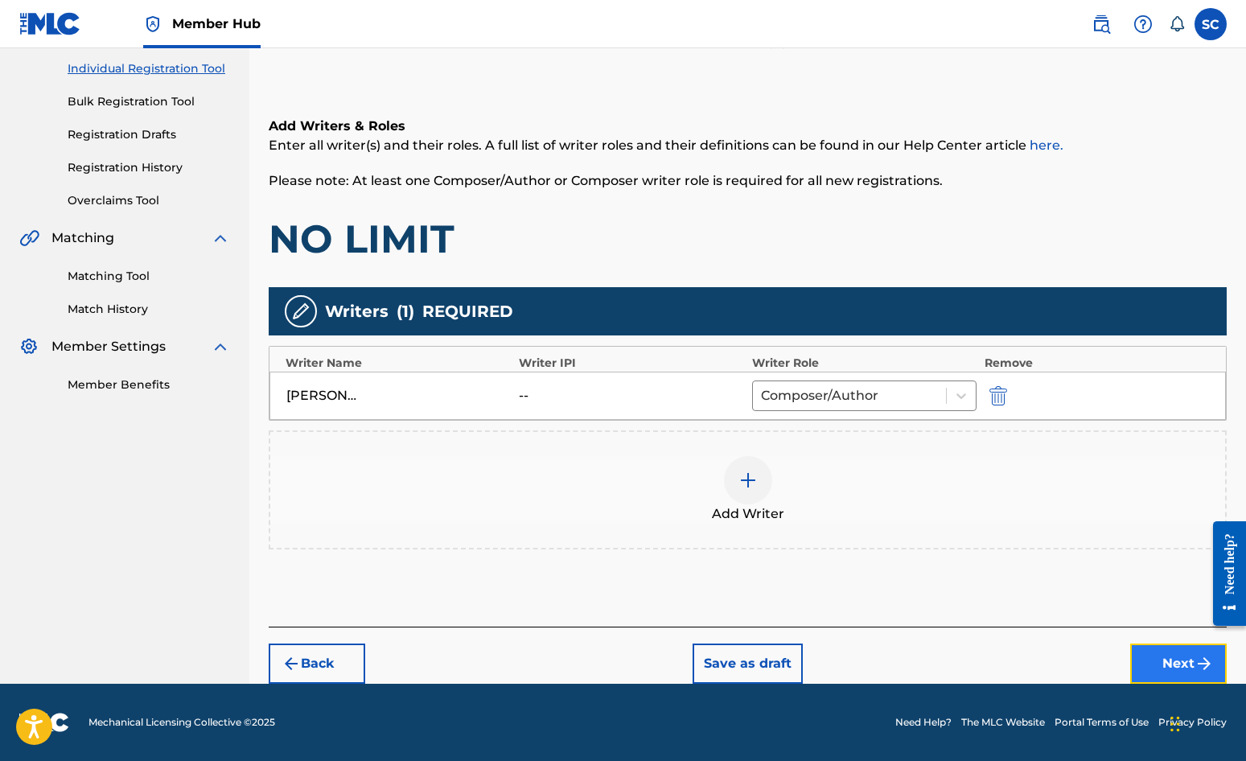
click at [1127, 662] on button "Next" at bounding box center [1179, 664] width 97 height 40
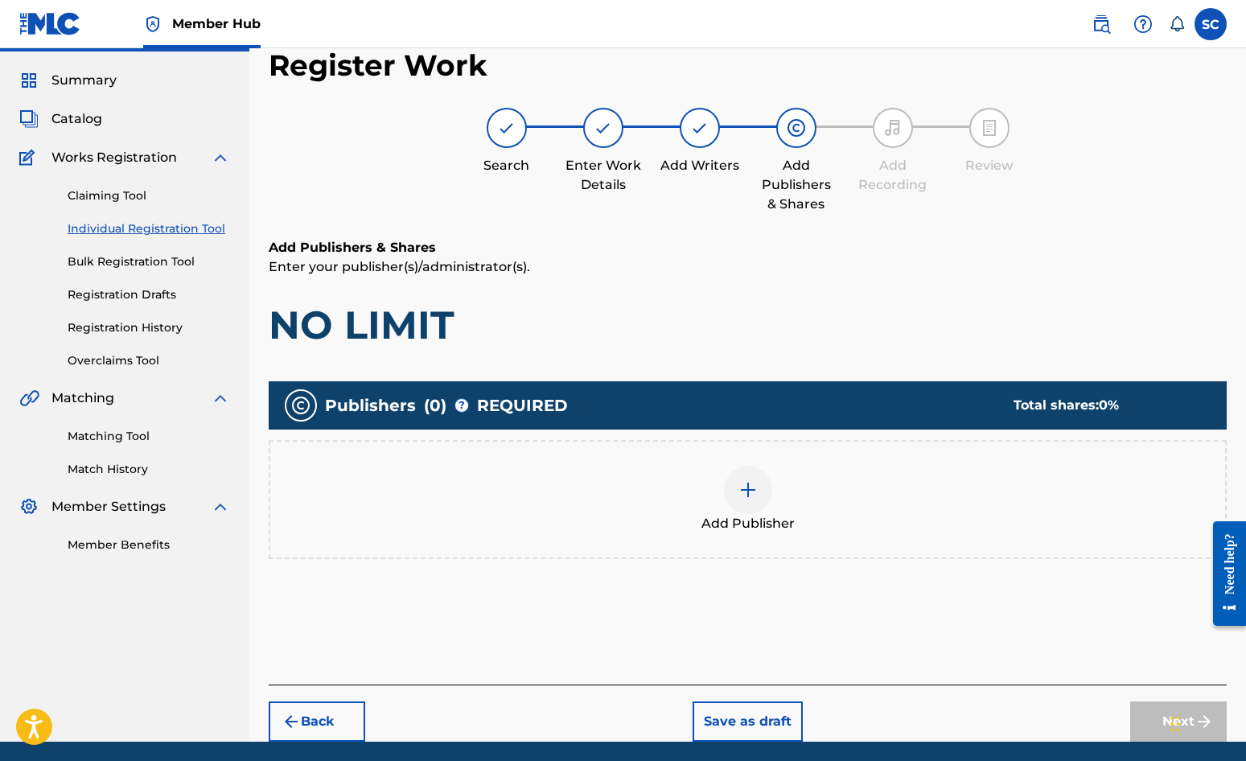
scroll to position [72, 0]
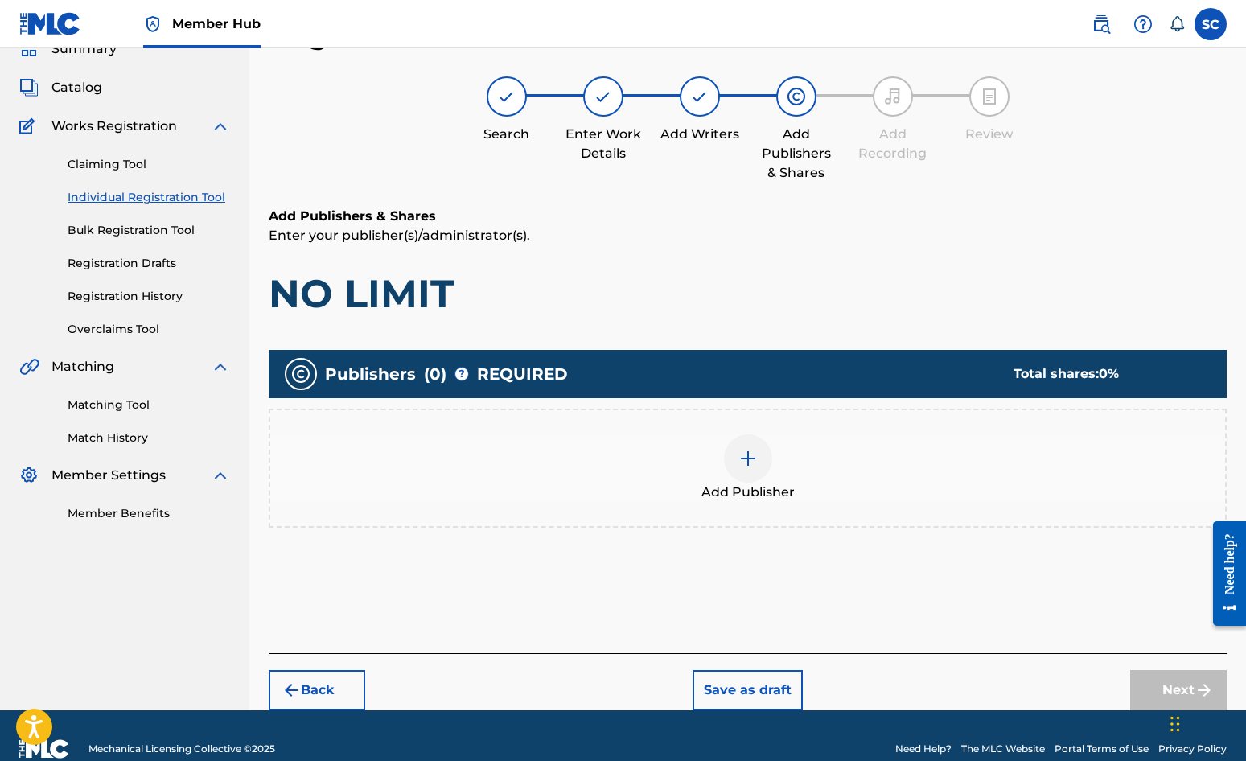
click at [747, 454] on img at bounding box center [748, 458] width 19 height 19
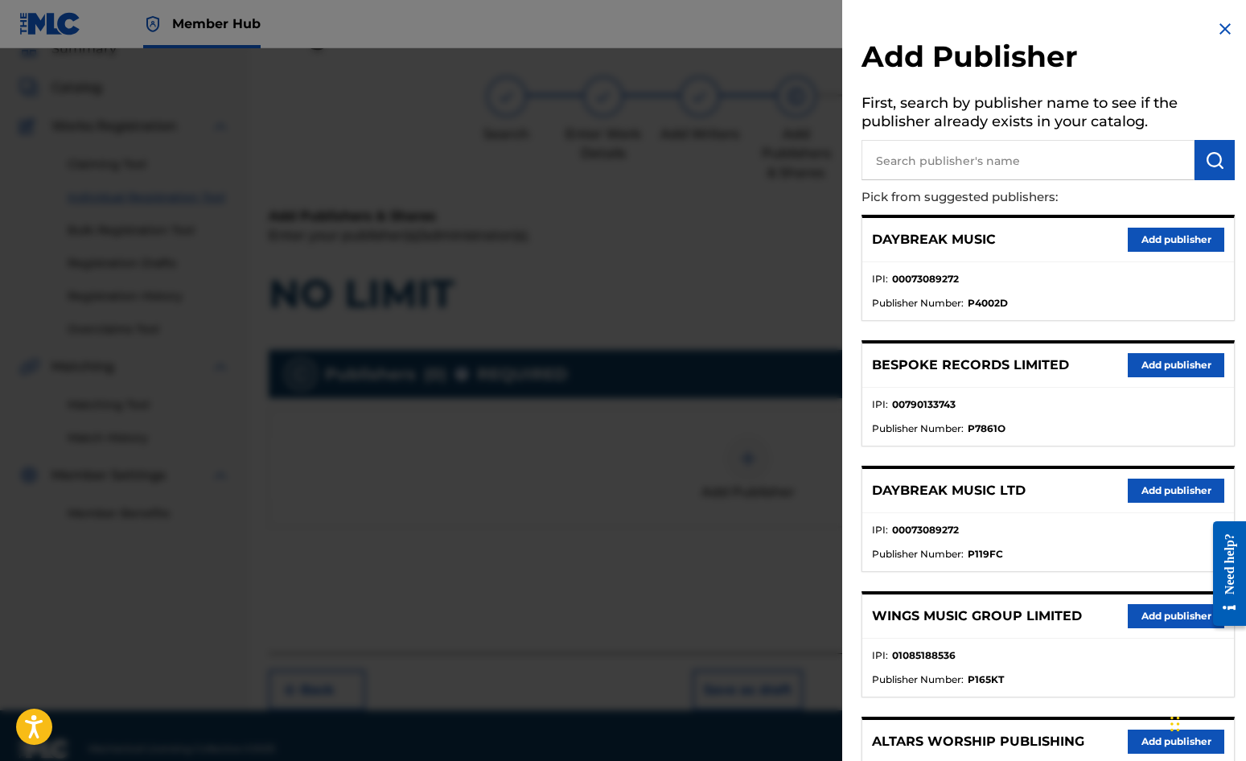
click at [944, 137] on h5 "First, search by publisher name to see if the publisher already exists in your …" at bounding box center [1048, 114] width 373 height 51
click at [936, 155] on input "text" at bounding box center [1028, 160] width 333 height 40
click at [1127, 500] on button "Add publisher" at bounding box center [1176, 491] width 97 height 24
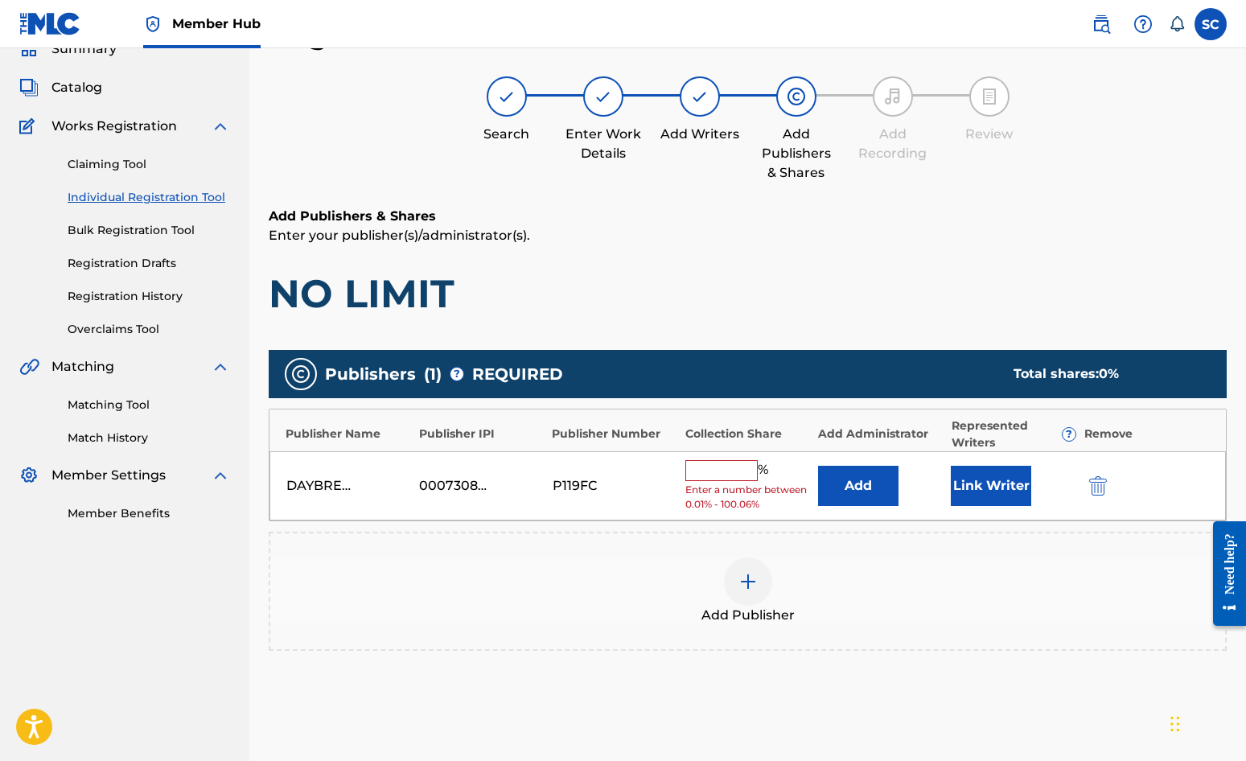
click at [723, 475] on input "text" at bounding box center [722, 470] width 72 height 21
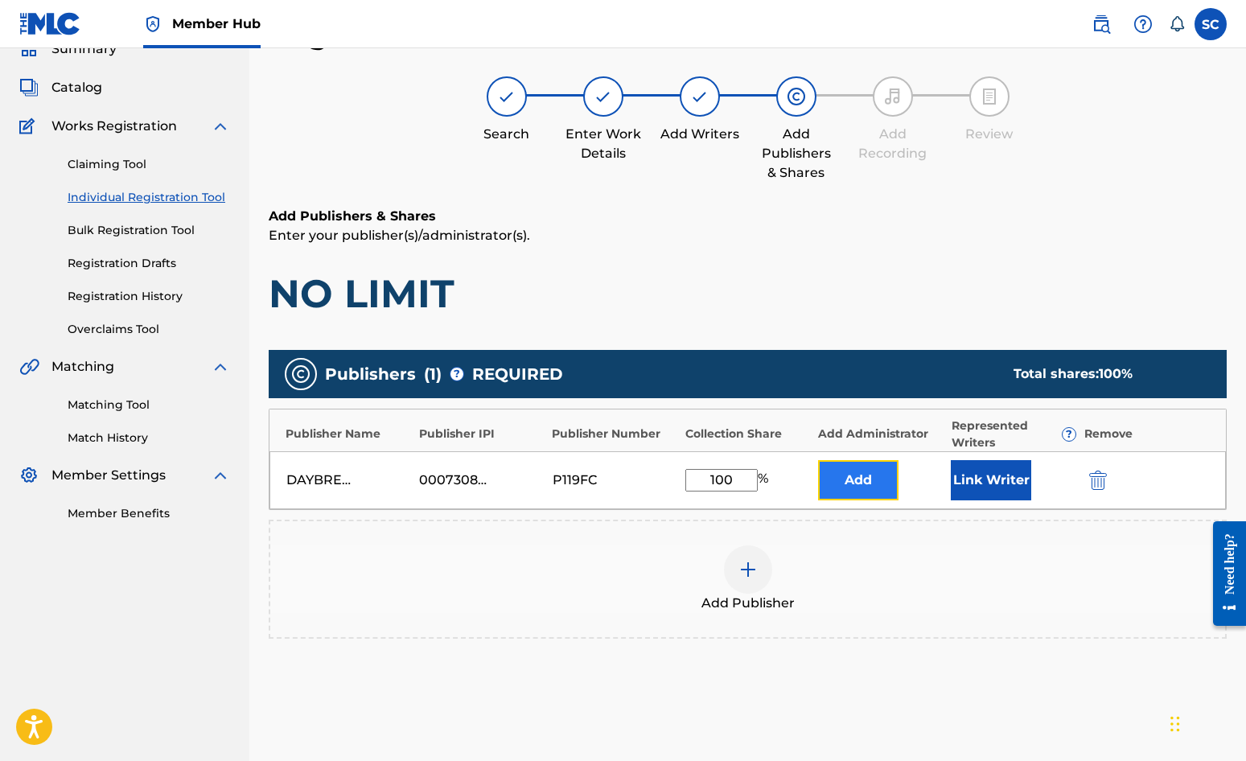
click at [848, 475] on button "Add" at bounding box center [858, 480] width 80 height 40
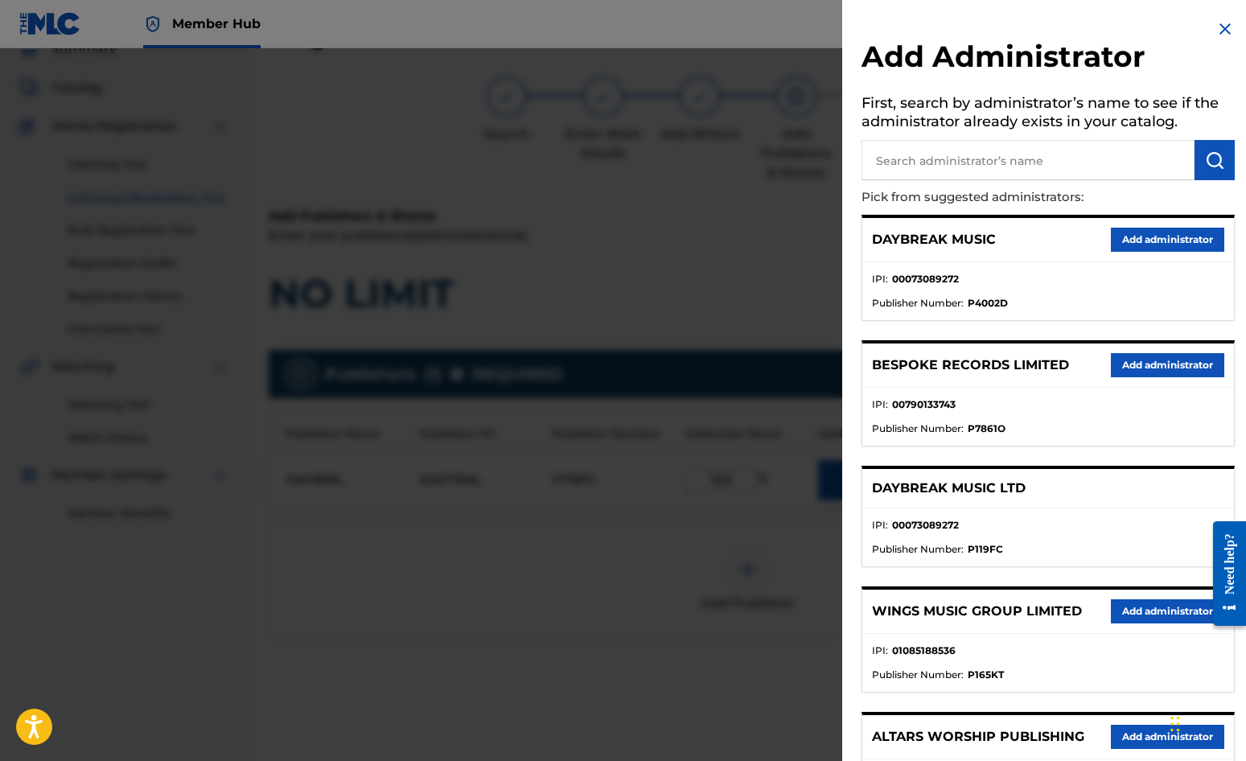
click at [922, 153] on input "text" at bounding box center [1028, 160] width 333 height 40
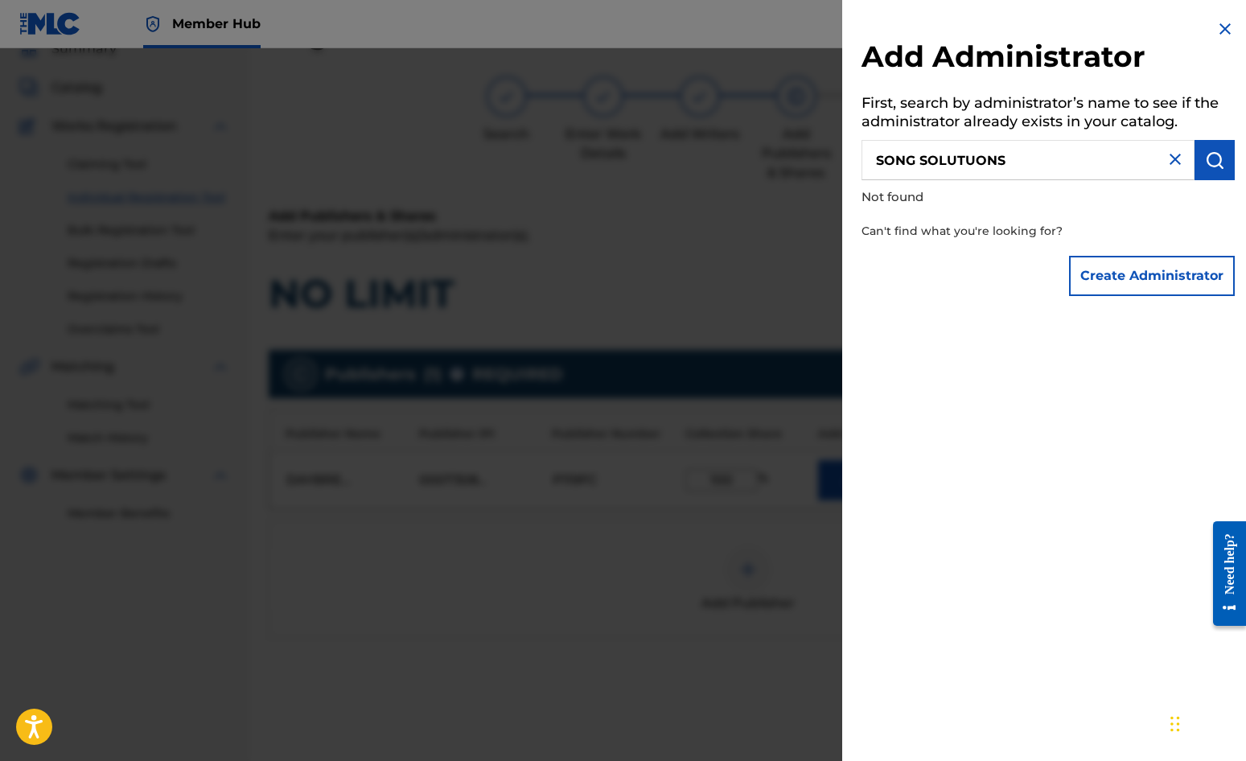
click at [987, 161] on input "SONG SOLUTUONS" at bounding box center [1028, 160] width 333 height 40
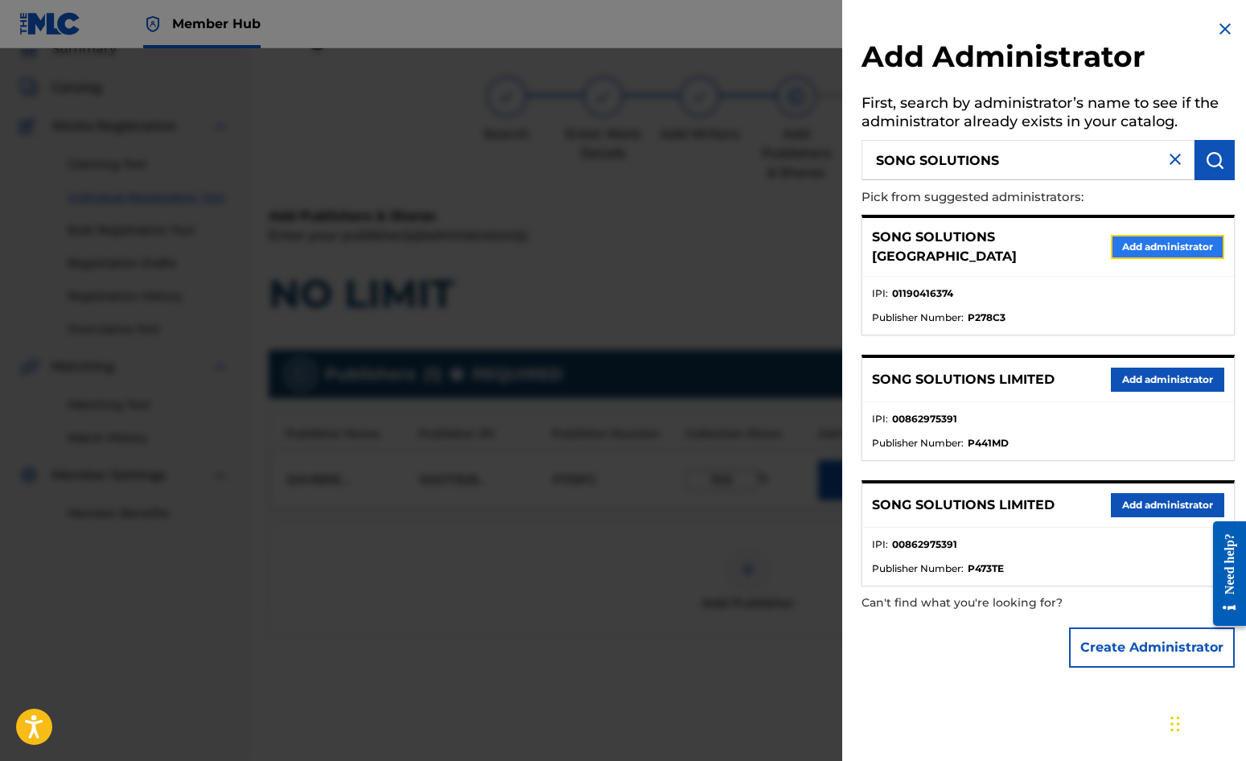
click at [1127, 242] on button "Add administrator" at bounding box center [1167, 247] width 113 height 24
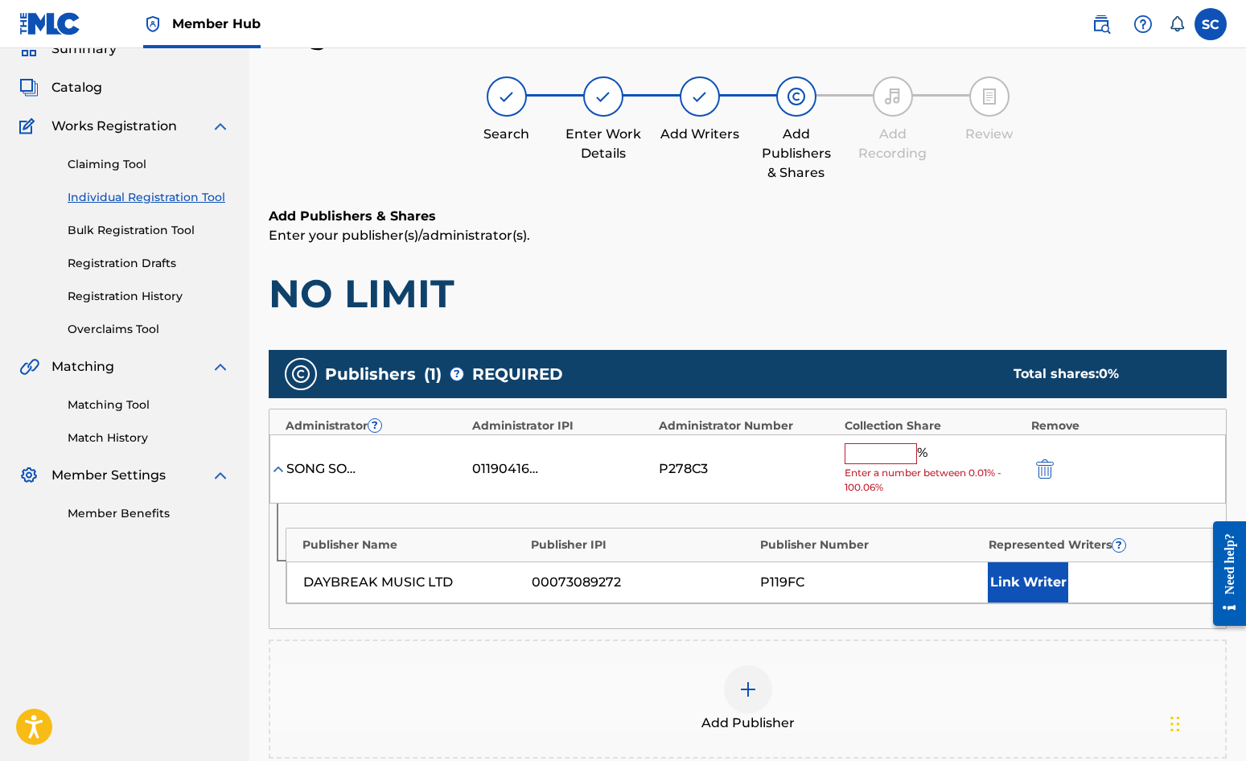
click at [897, 450] on input "text" at bounding box center [881, 453] width 72 height 21
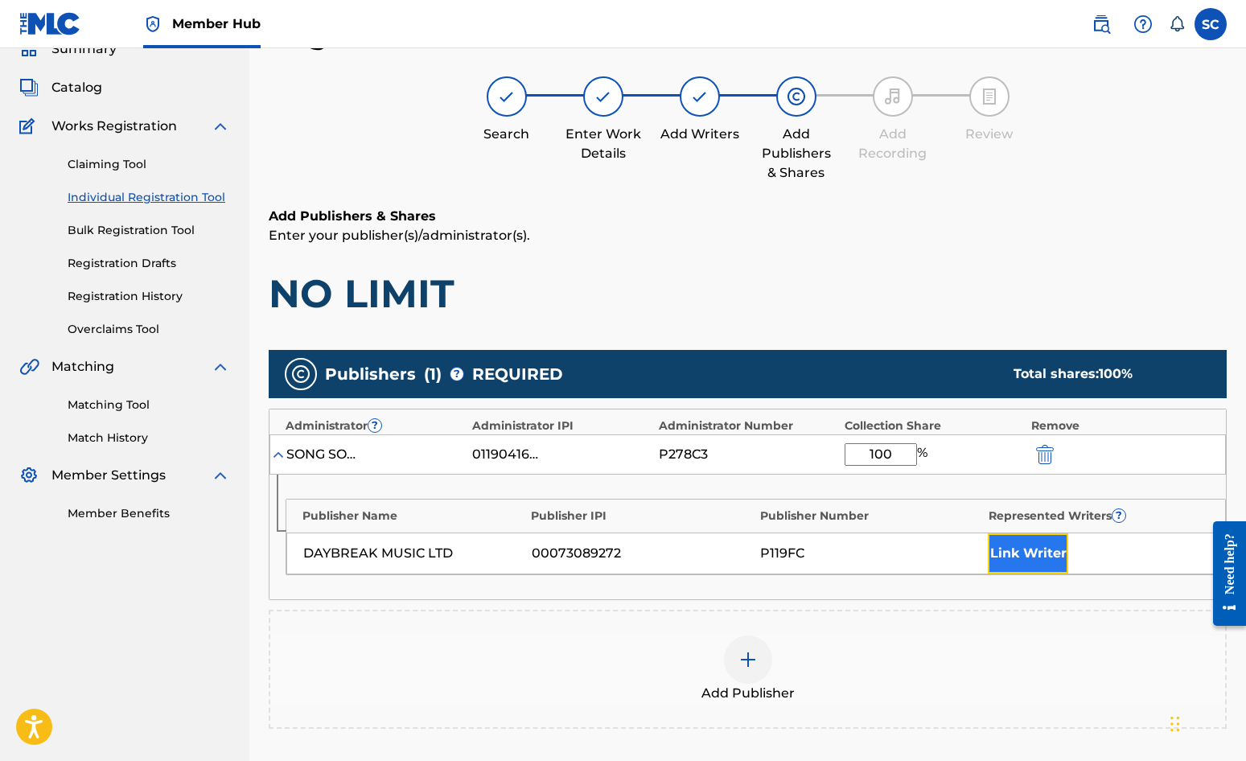
click at [1034, 546] on button "Link Writer" at bounding box center [1028, 553] width 80 height 40
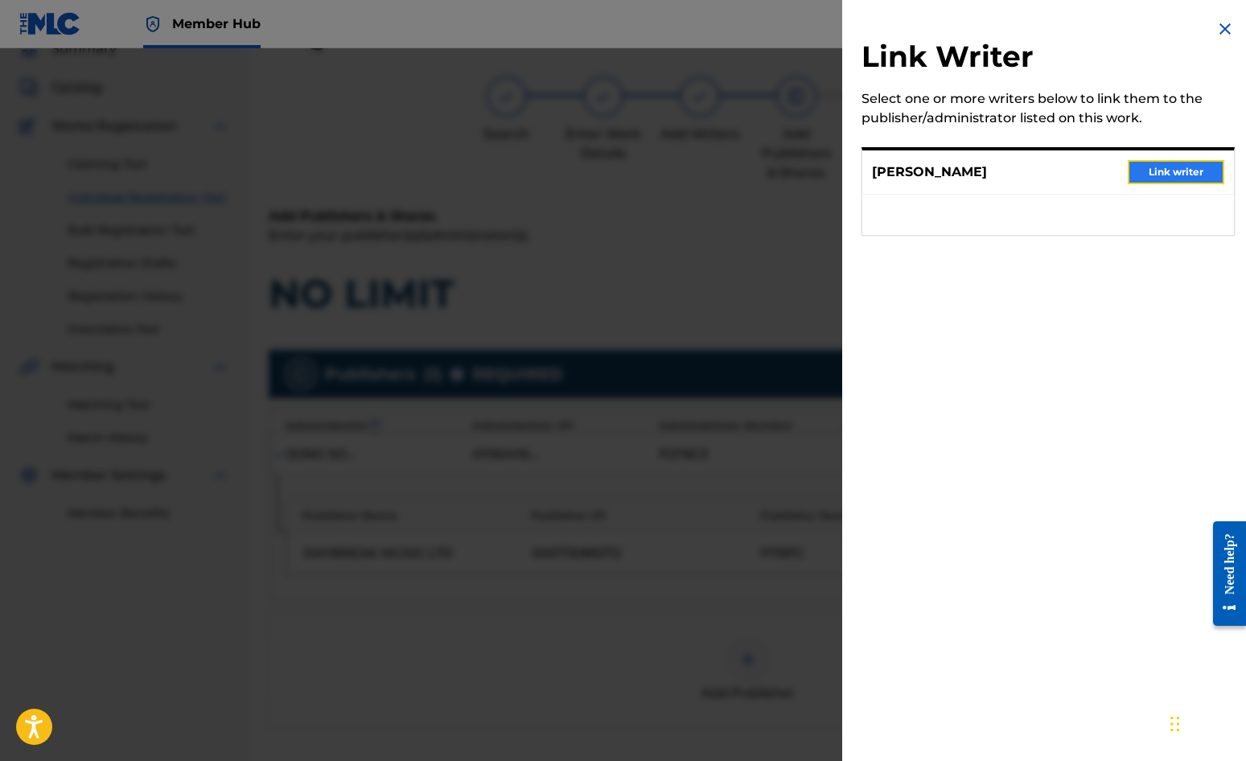
click at [1127, 166] on button "Link writer" at bounding box center [1176, 172] width 97 height 24
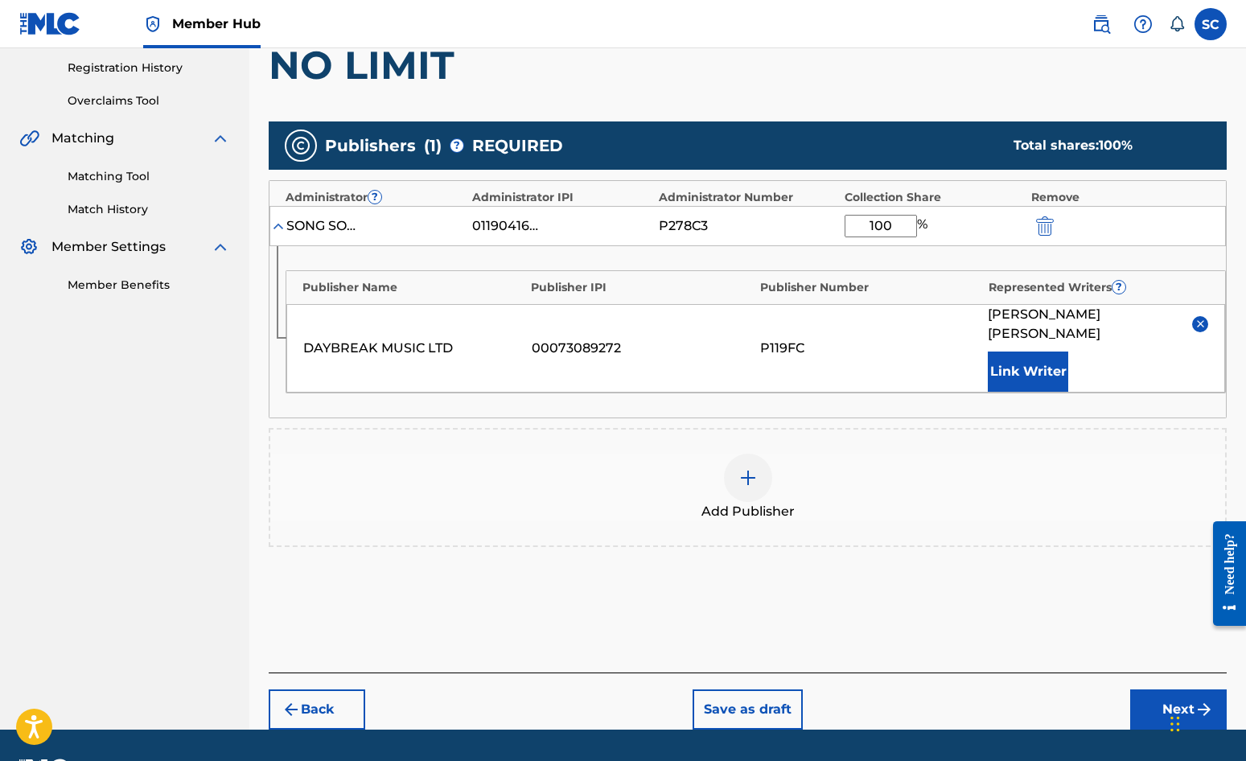
scroll to position [327, 0]
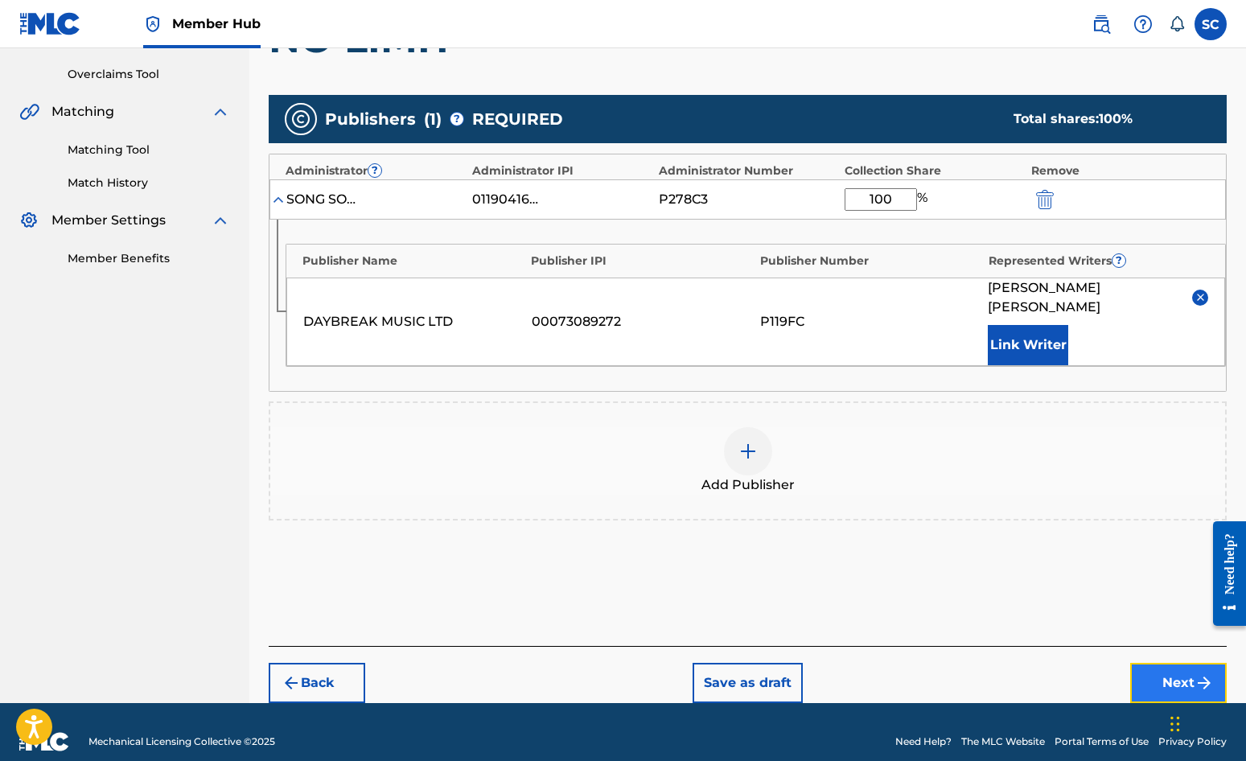
click at [1127, 663] on button "Next" at bounding box center [1179, 683] width 97 height 40
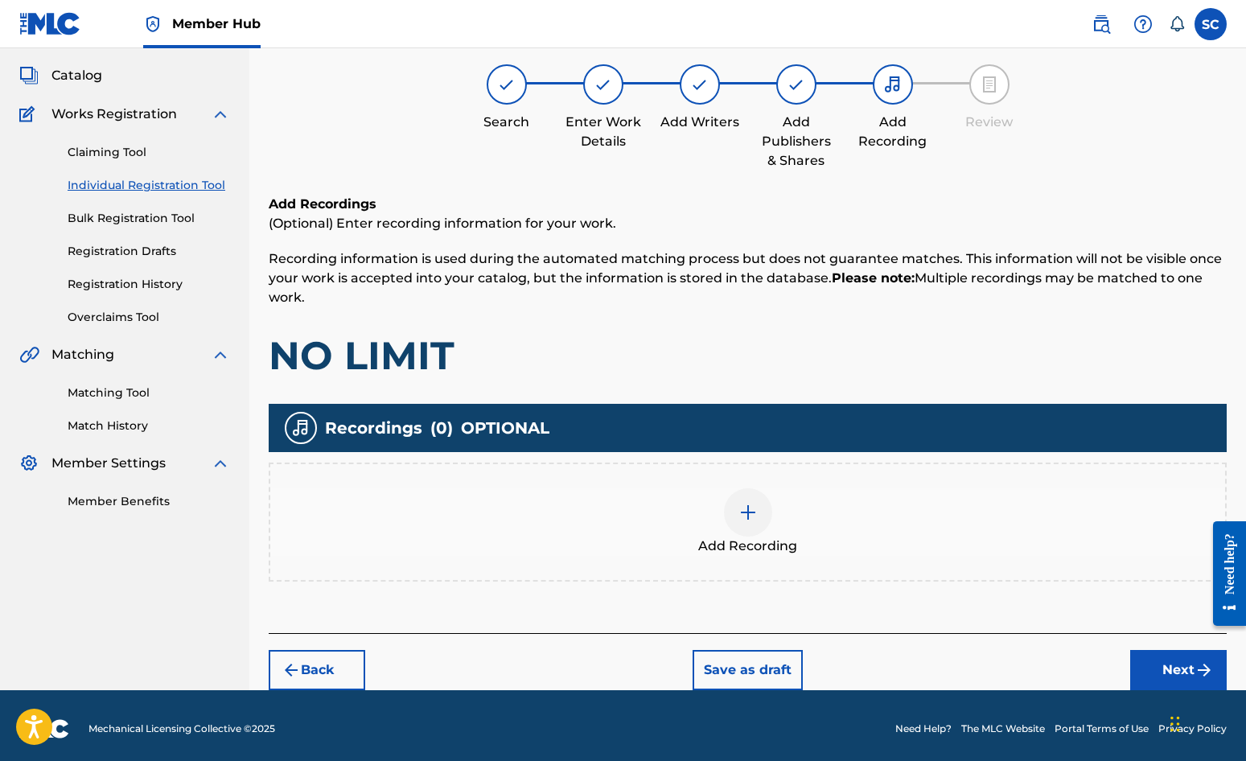
scroll to position [91, 0]
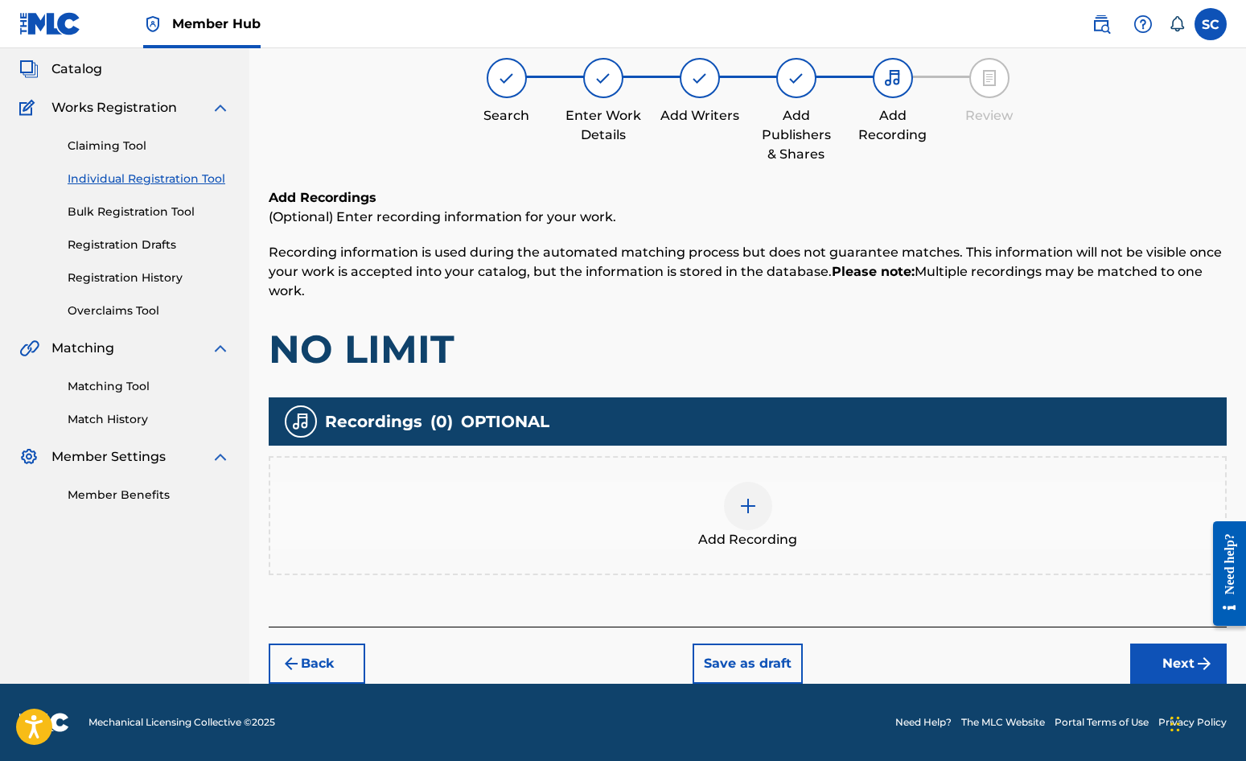
click at [750, 505] on img at bounding box center [748, 505] width 19 height 19
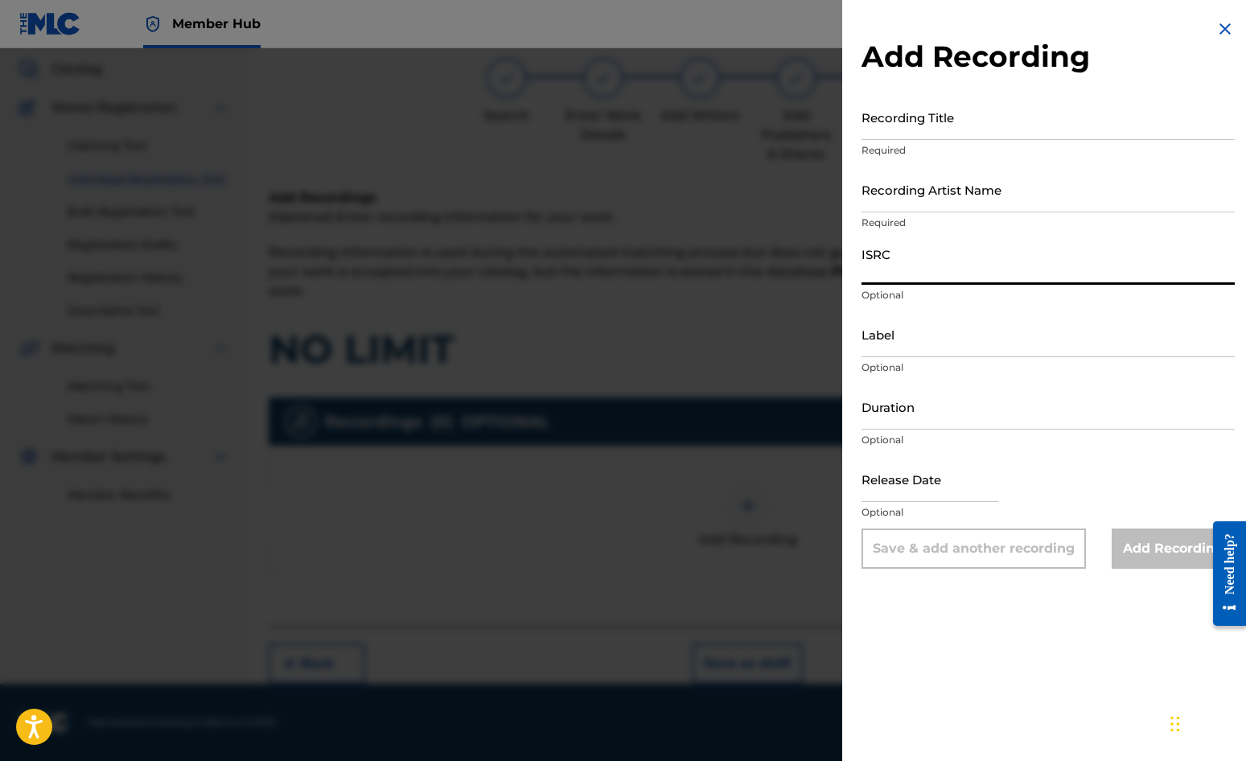
click at [896, 265] on input "ISRC" at bounding box center [1048, 262] width 373 height 46
paste input "GBDPR0500040"
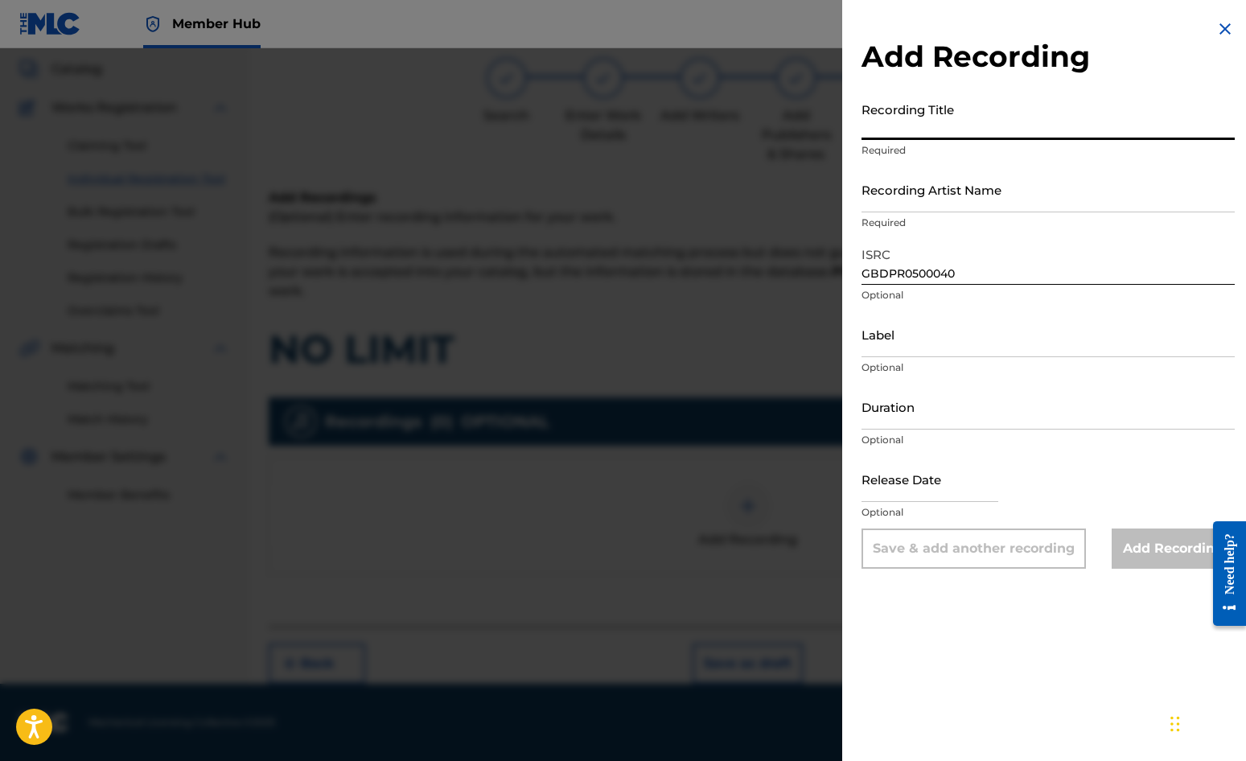
click at [892, 122] on input "Recording Title" at bounding box center [1048, 117] width 373 height 46
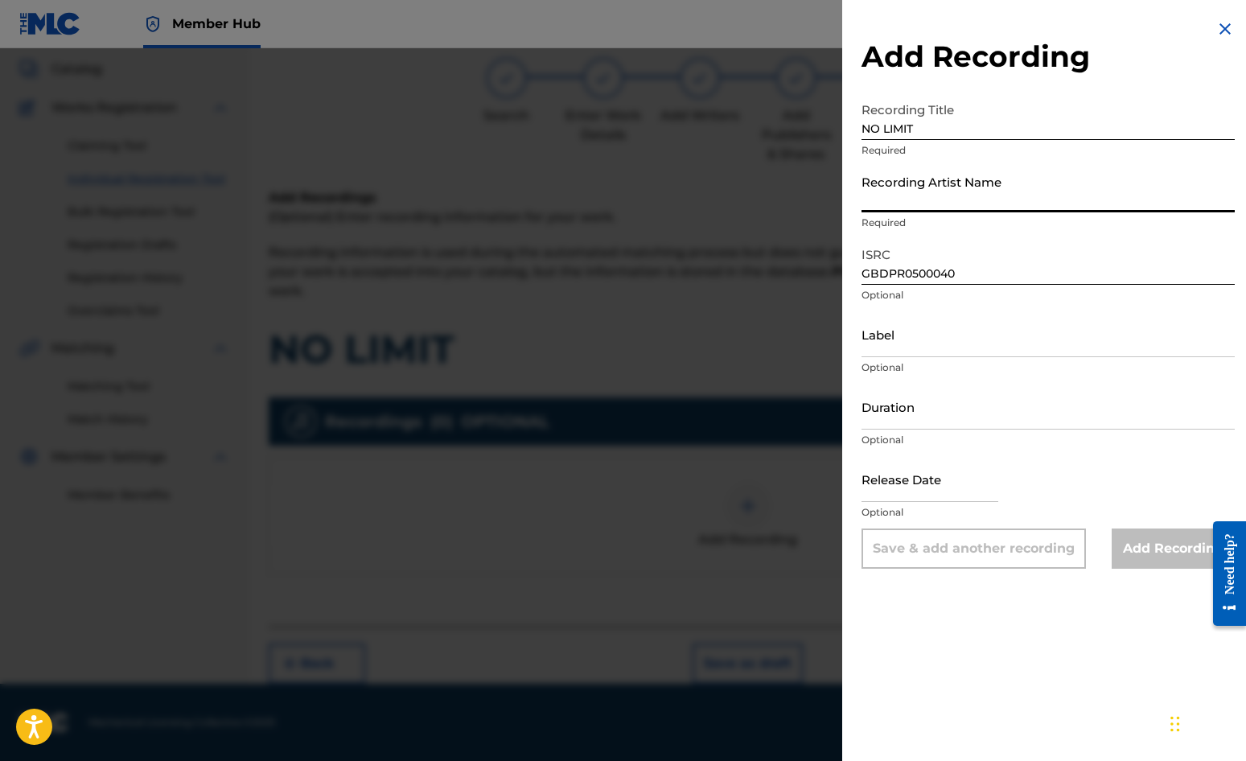
click at [889, 186] on input "Recording Artist Name" at bounding box center [1048, 190] width 373 height 46
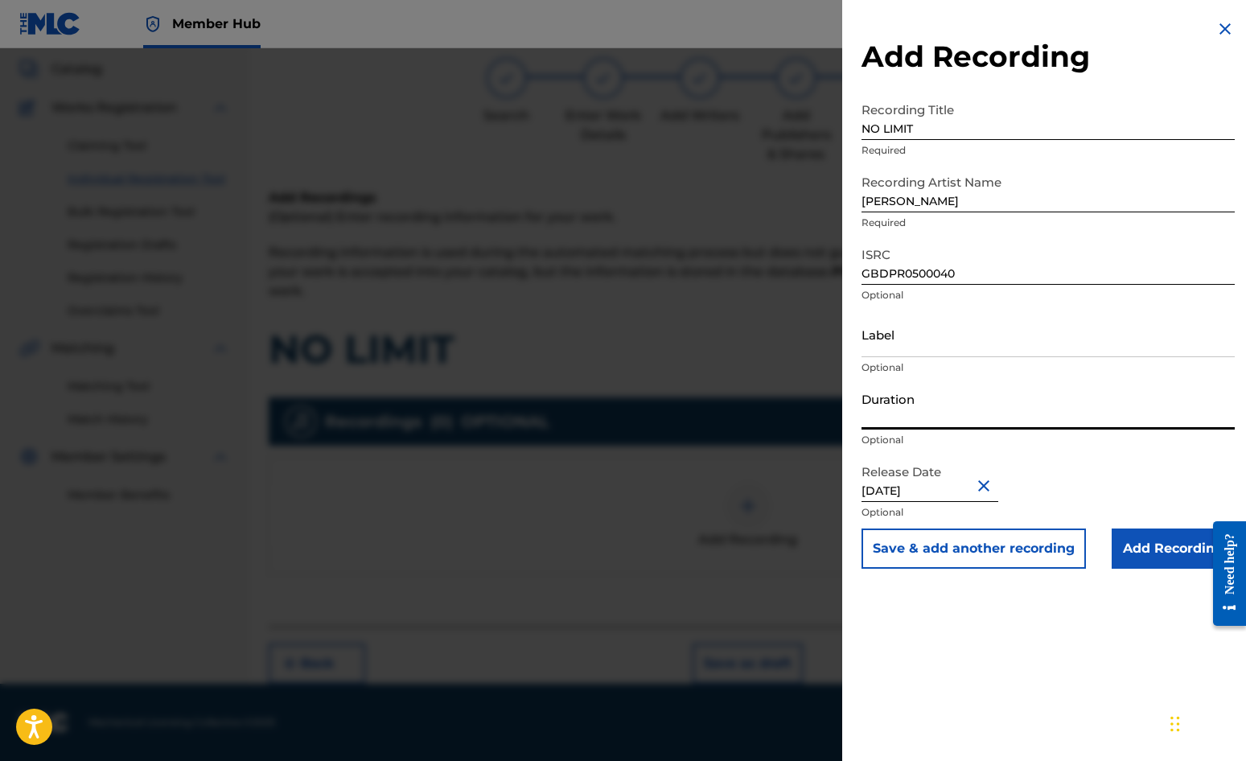
click at [907, 400] on input "Duration" at bounding box center [1048, 407] width 373 height 46
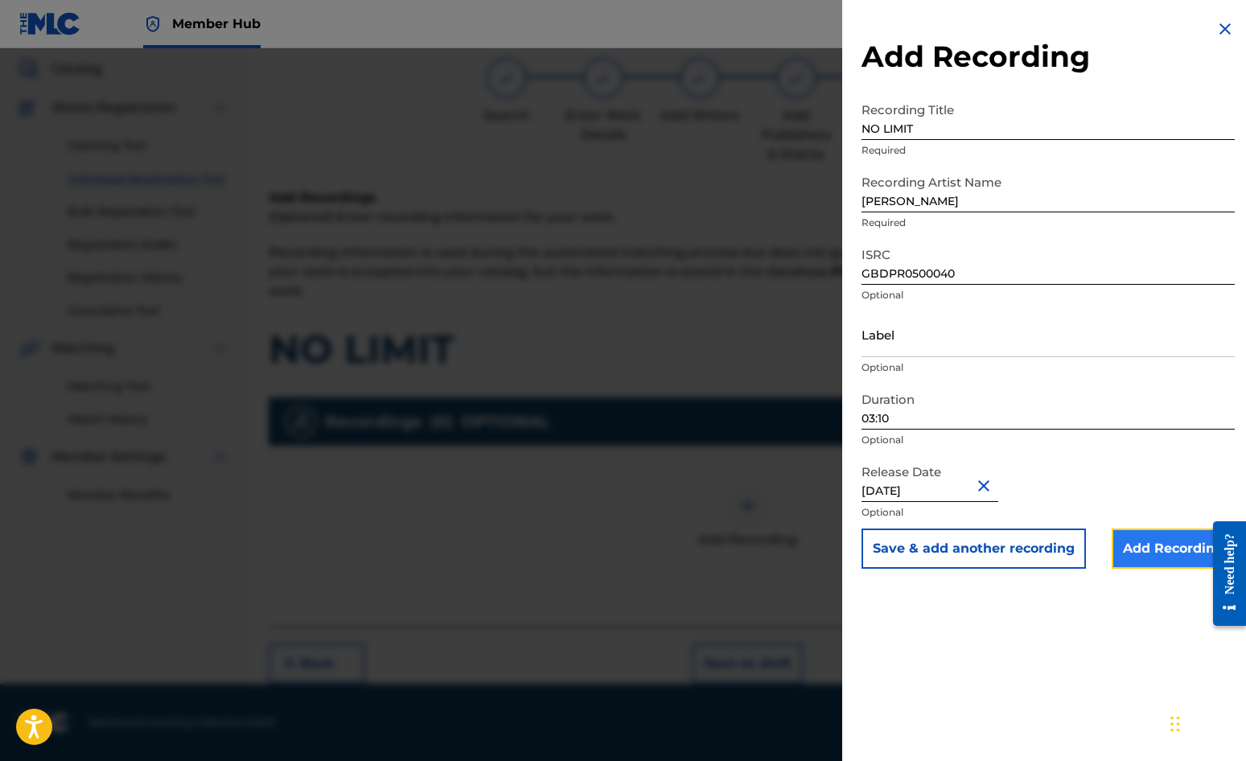
click at [1127, 551] on input "Add Recording" at bounding box center [1173, 549] width 123 height 40
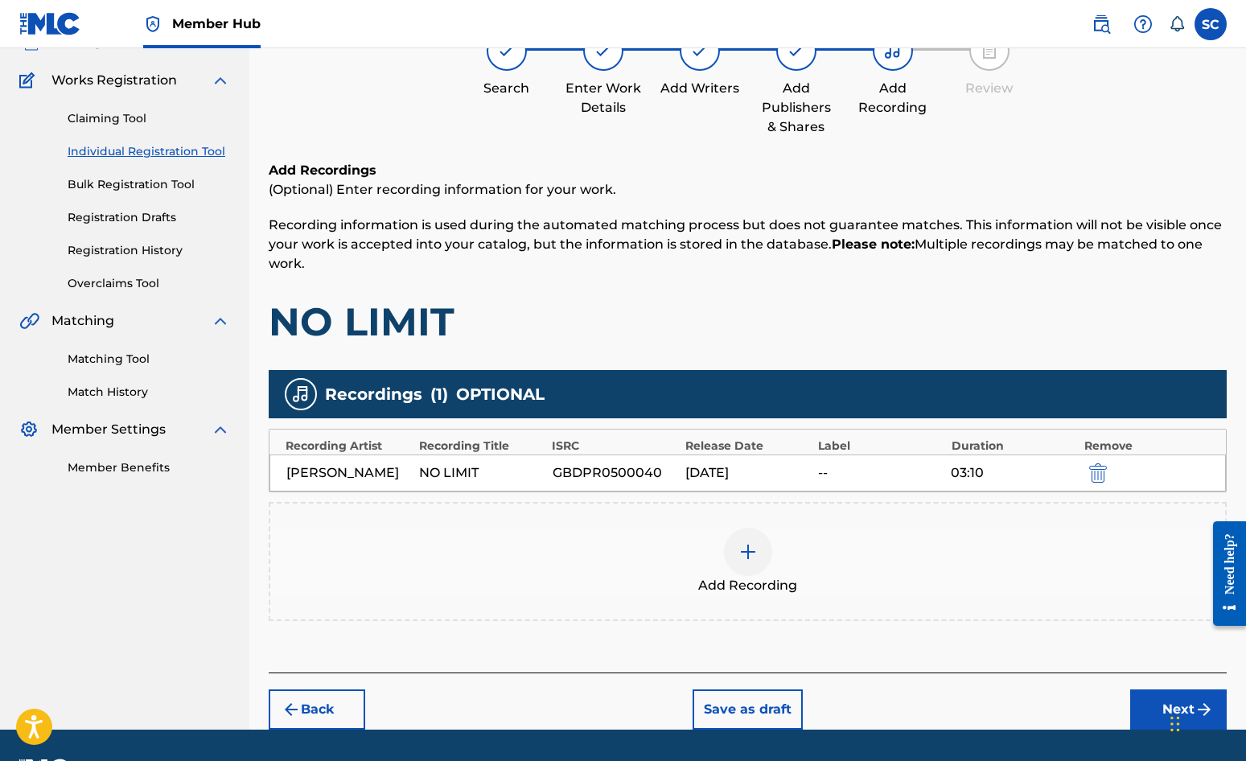
scroll to position [164, 0]
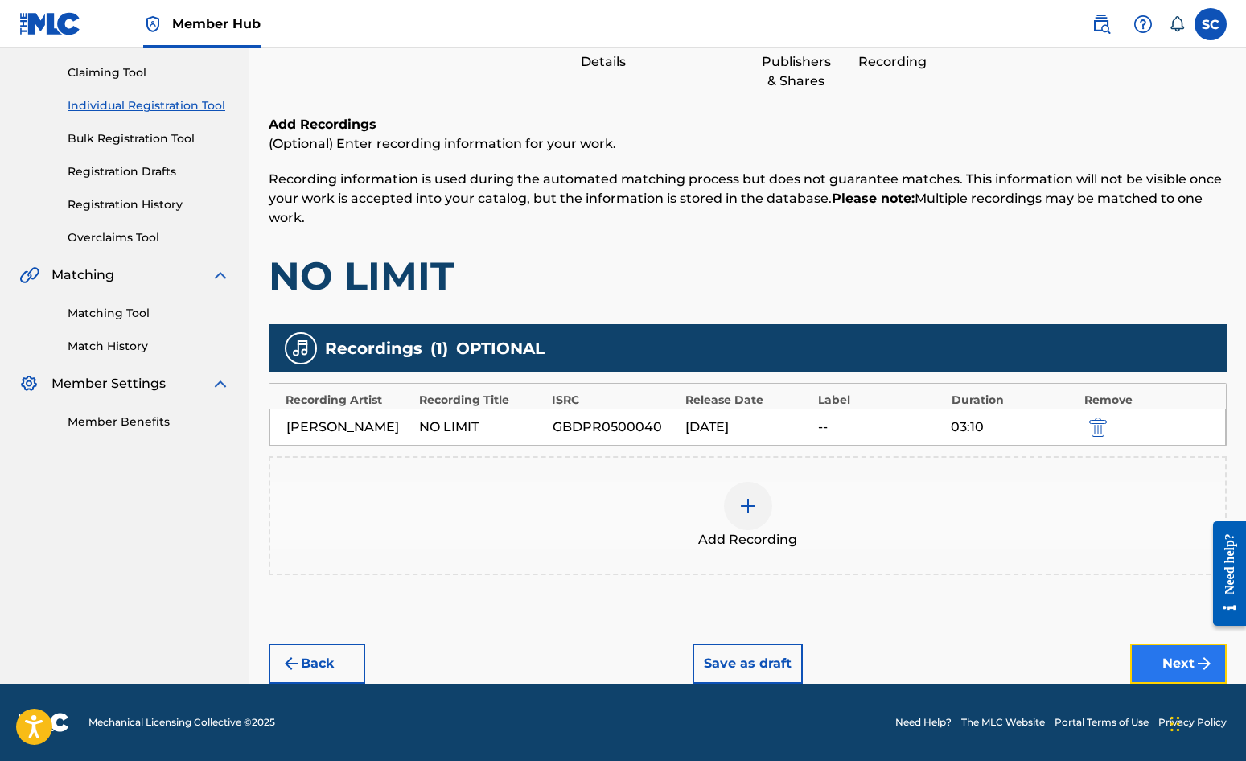
click at [1127, 660] on button "Next" at bounding box center [1179, 664] width 97 height 40
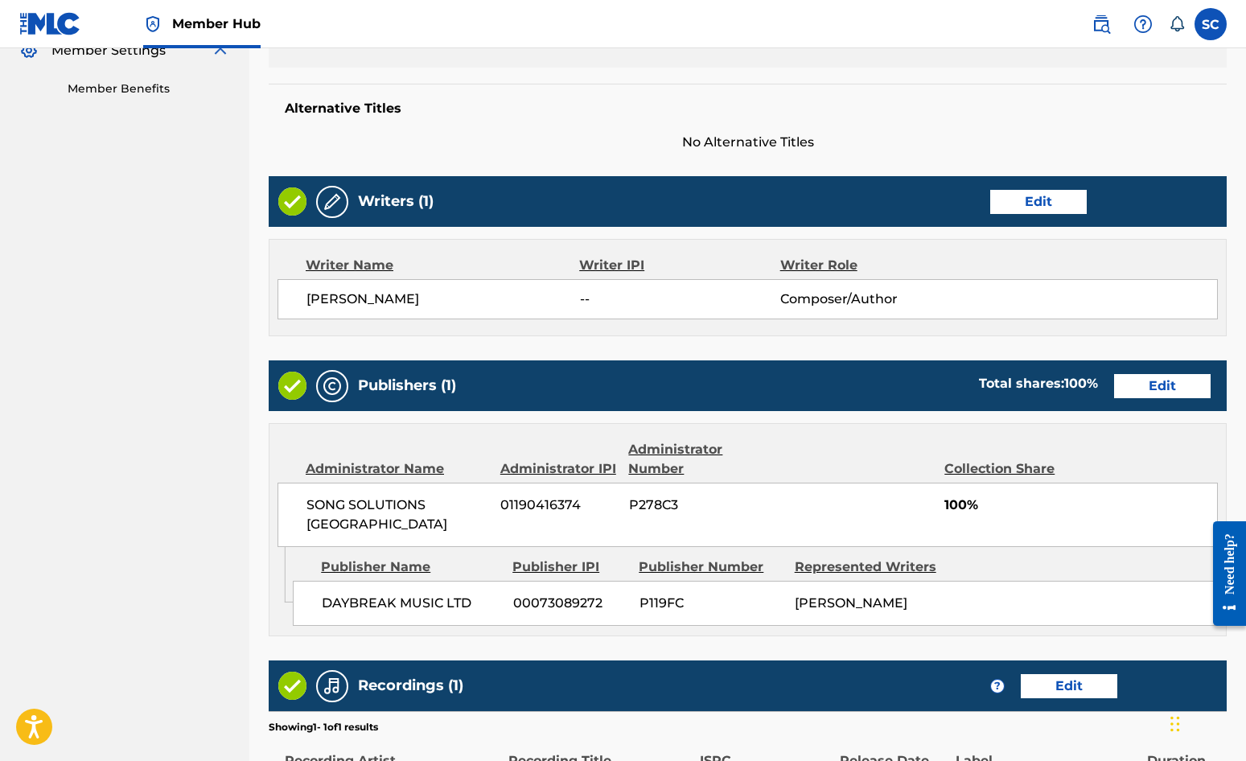
scroll to position [691, 0]
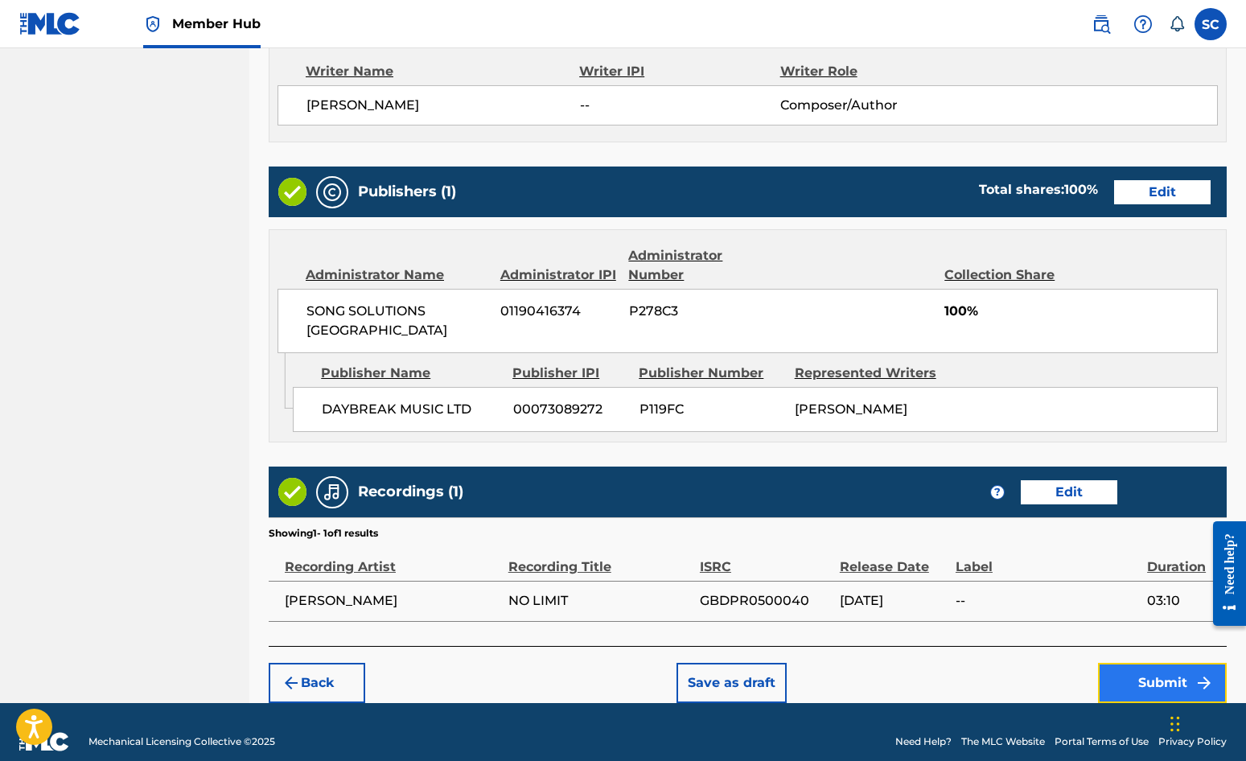
click at [1127, 665] on button "Submit" at bounding box center [1162, 683] width 129 height 40
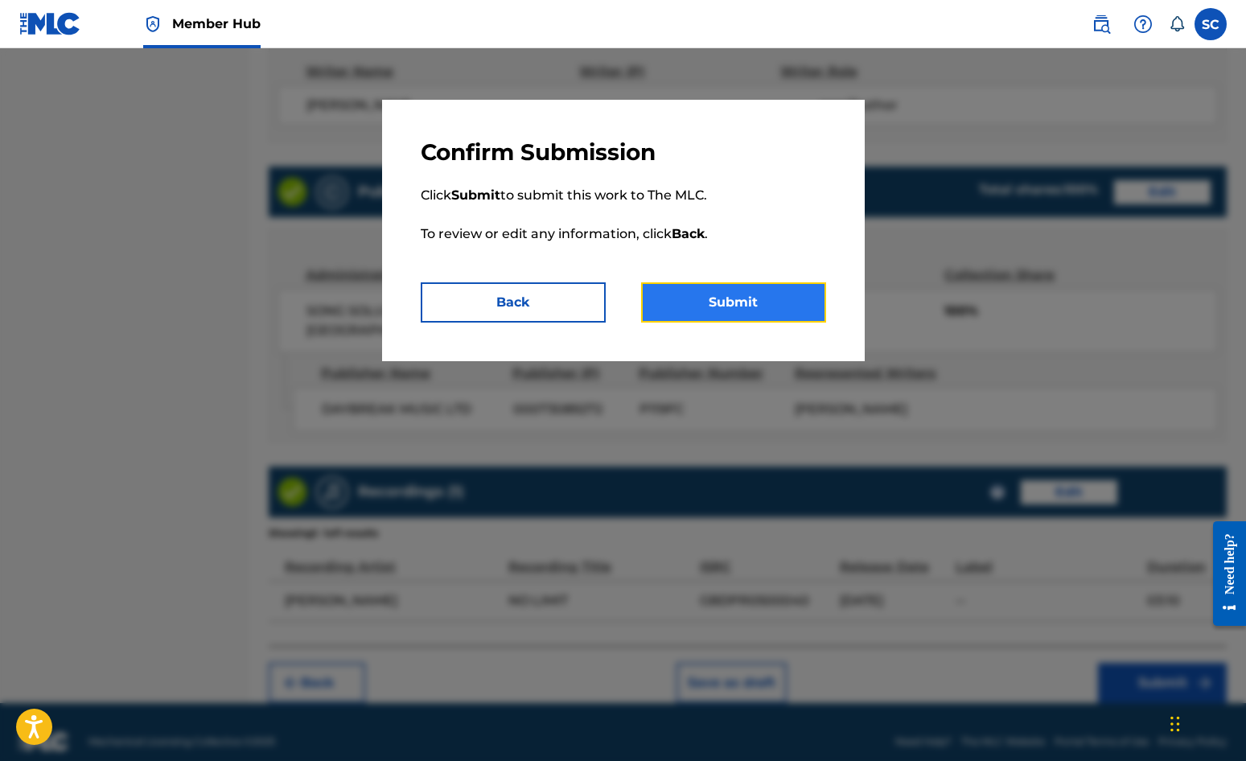
click at [725, 299] on button "Submit" at bounding box center [733, 302] width 185 height 40
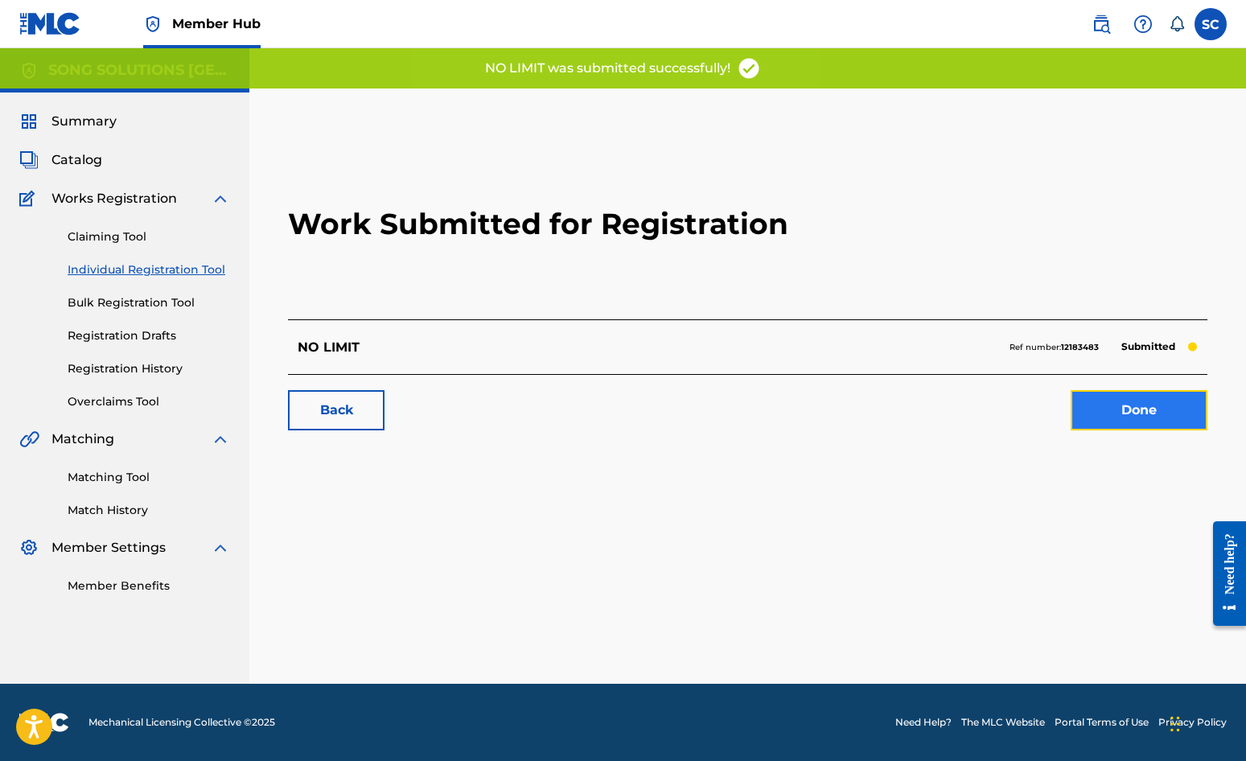
click at [1127, 413] on link "Done" at bounding box center [1139, 410] width 137 height 40
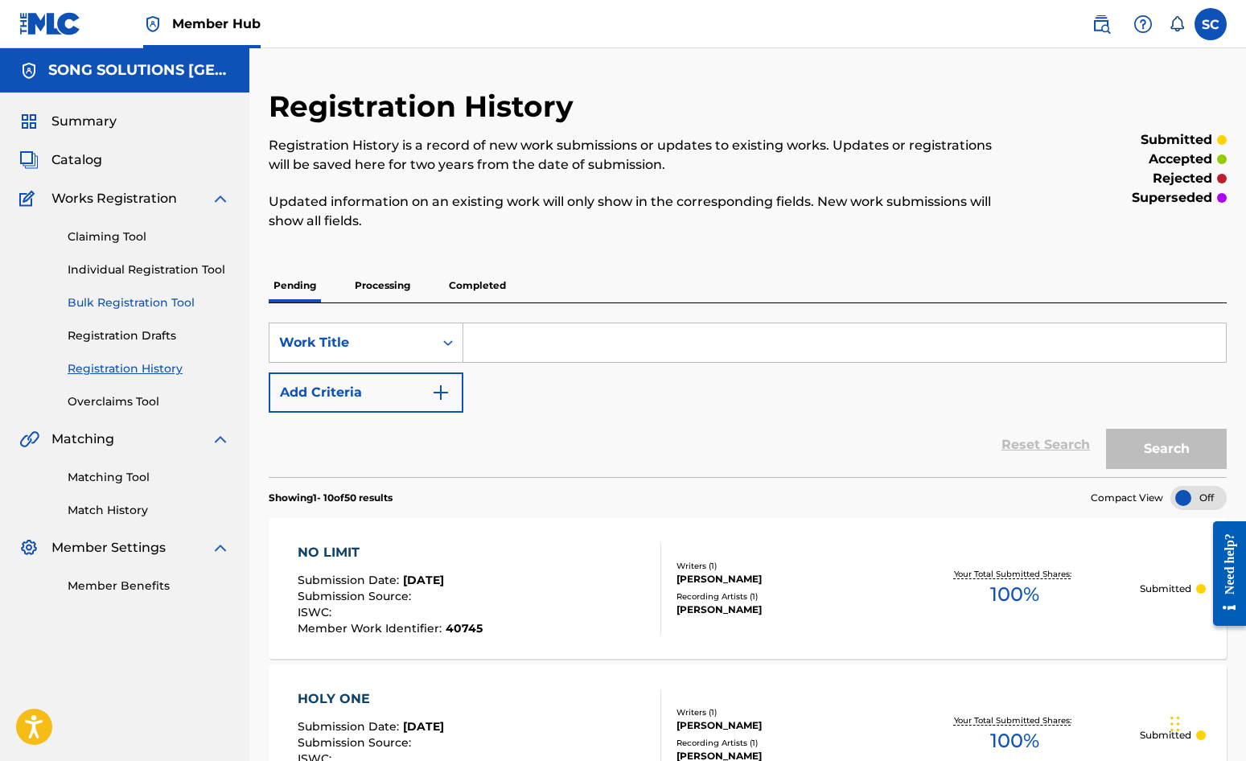
drag, startPoint x: 116, startPoint y: 273, endPoint x: 208, endPoint y: 295, distance: 94.3
click at [116, 273] on link "Individual Registration Tool" at bounding box center [149, 270] width 163 height 17
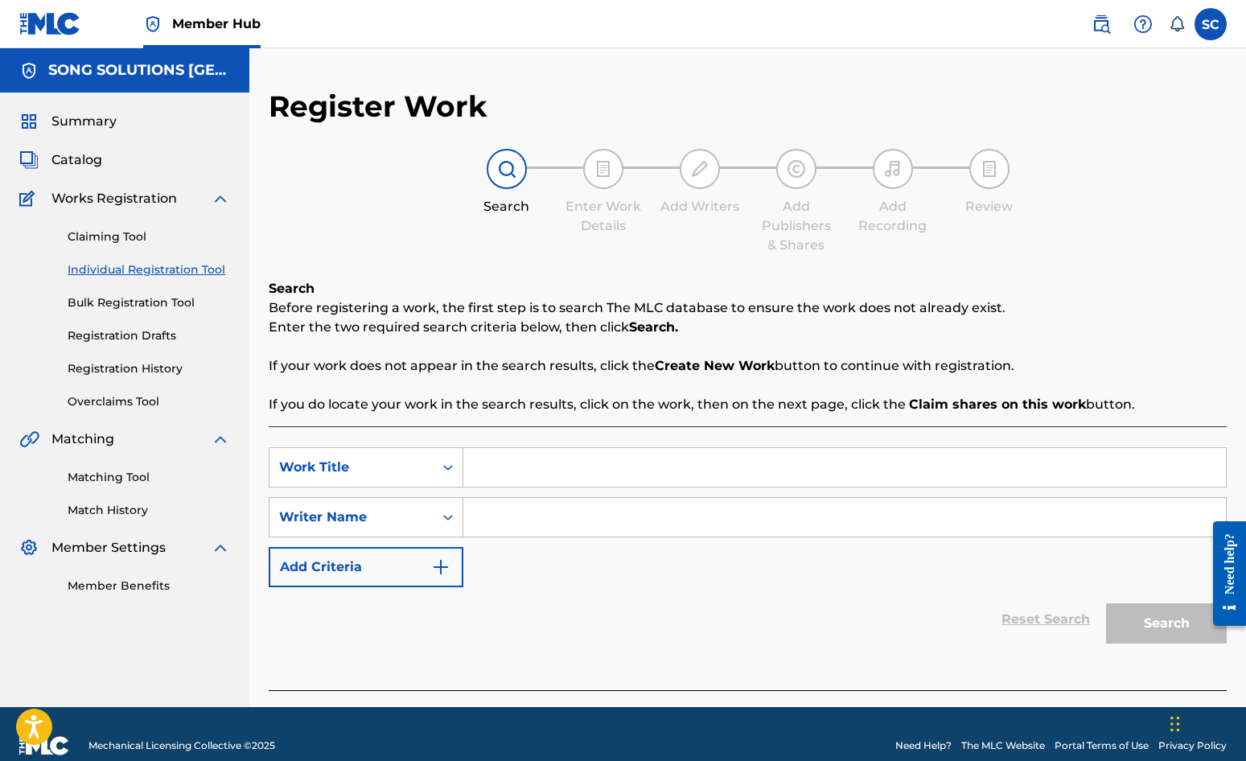
click at [527, 468] on input "Search Form" at bounding box center [844, 467] width 763 height 39
click at [555, 509] on input "Search Form" at bounding box center [844, 517] width 763 height 39
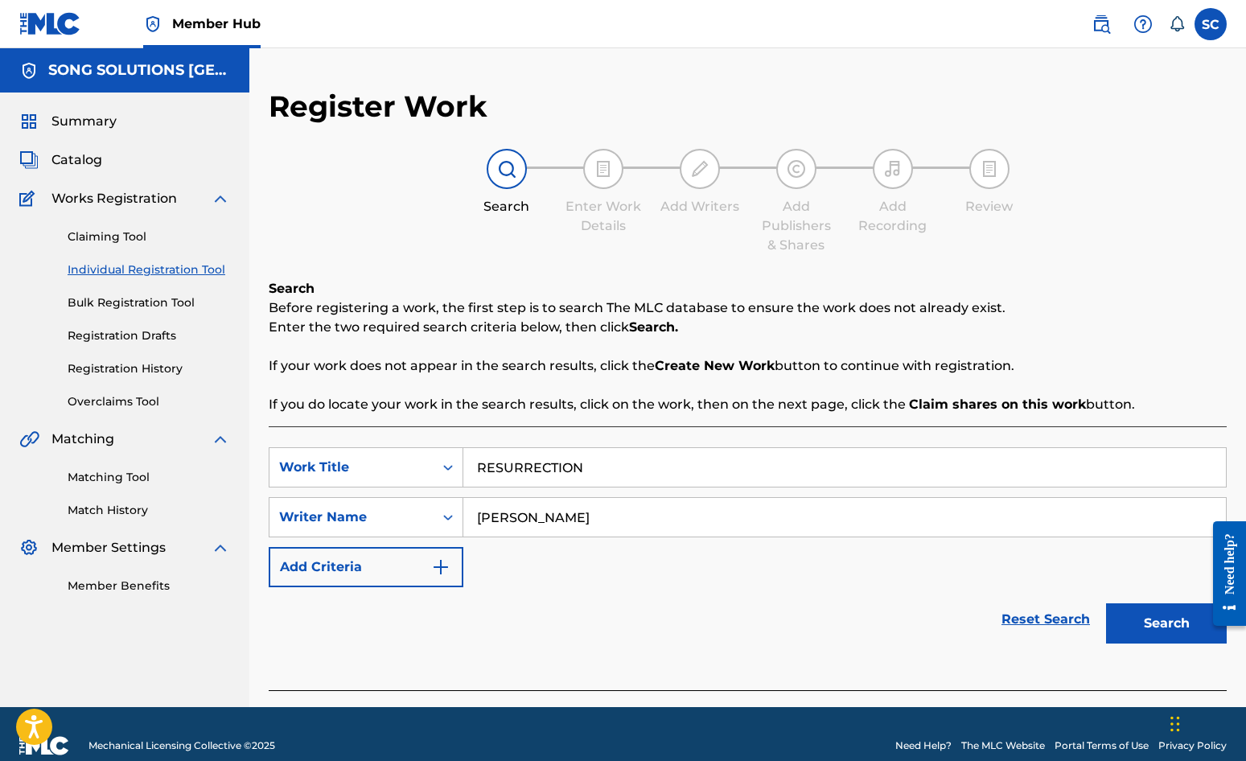
click at [1106, 603] on button "Search" at bounding box center [1166, 623] width 121 height 40
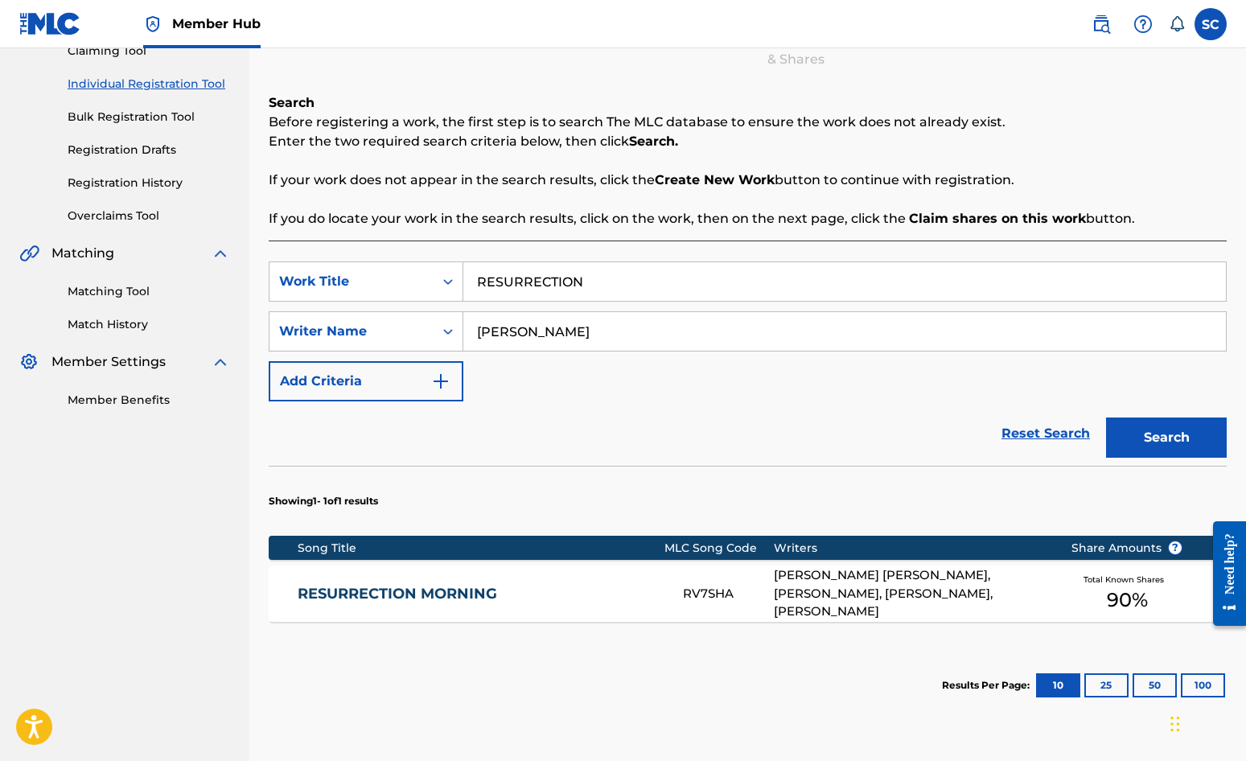
scroll to position [321, 0]
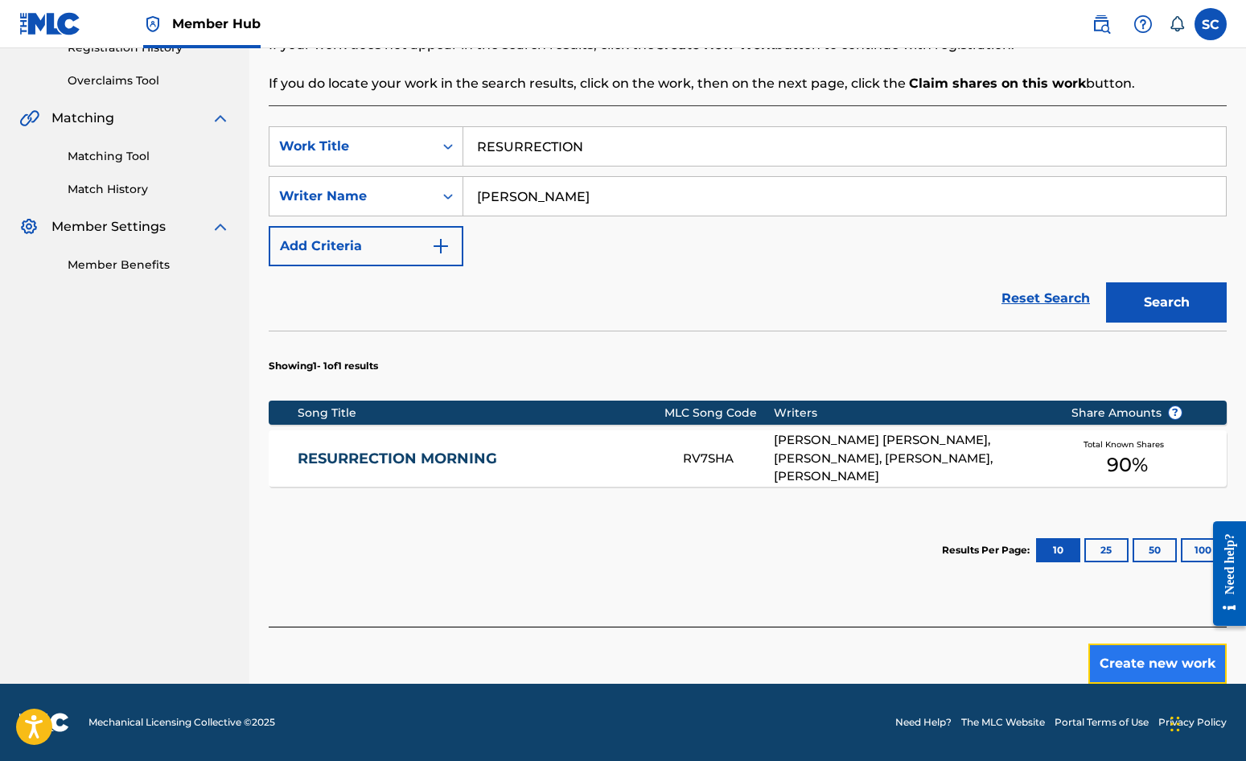
click at [1127, 665] on button "Create new work" at bounding box center [1158, 664] width 138 height 40
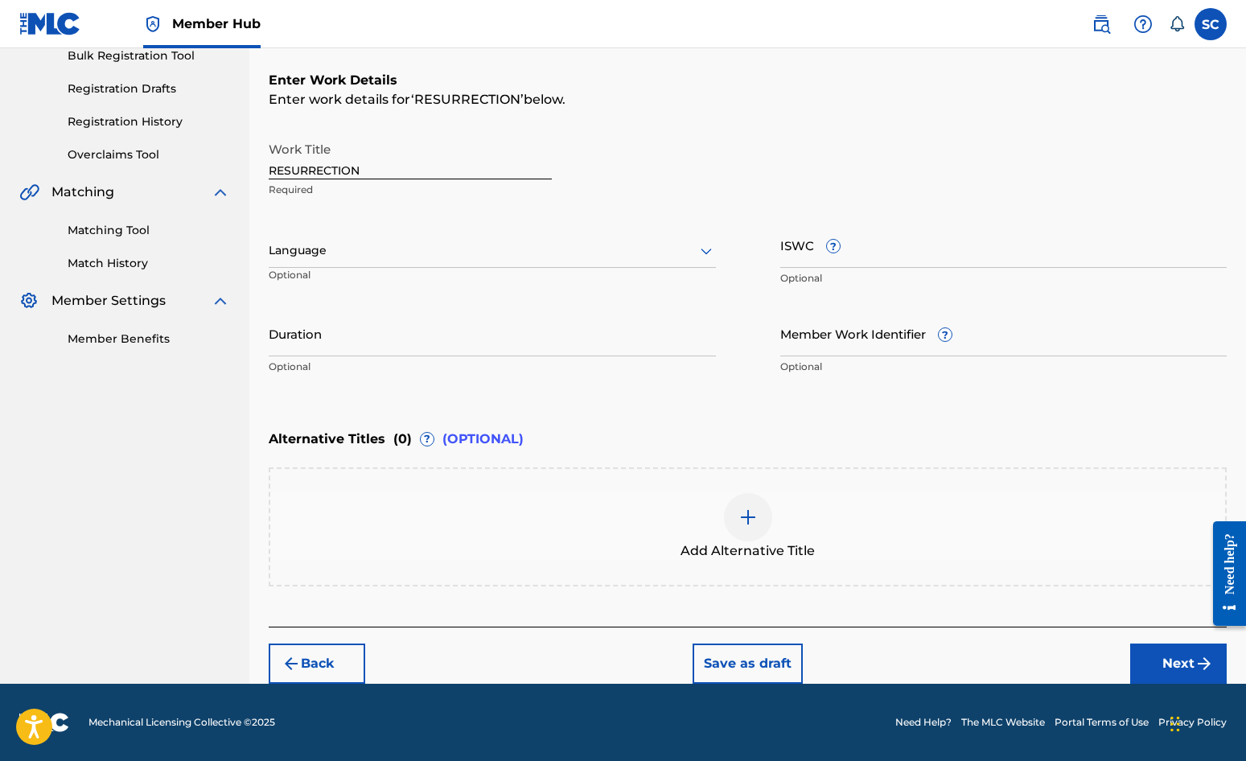
scroll to position [0, 0]
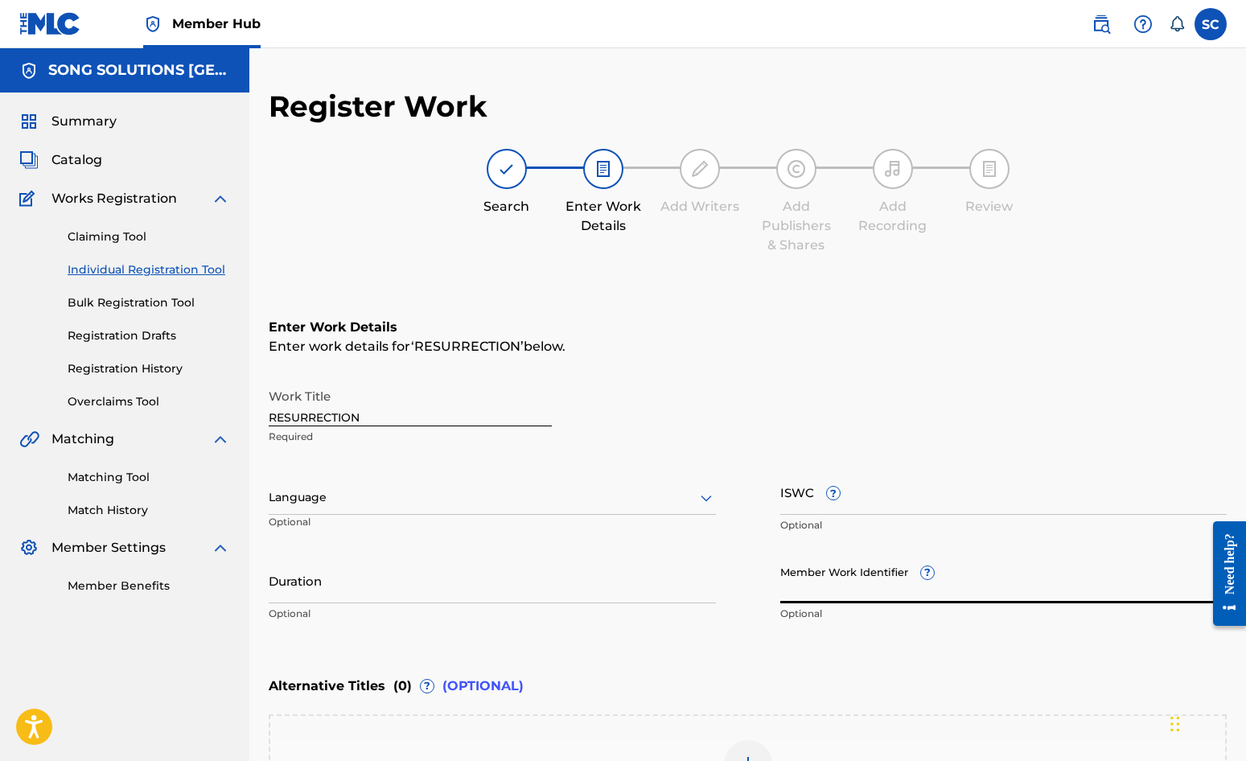
click at [798, 585] on input "Member Work Identifier ?" at bounding box center [1004, 581] width 447 height 46
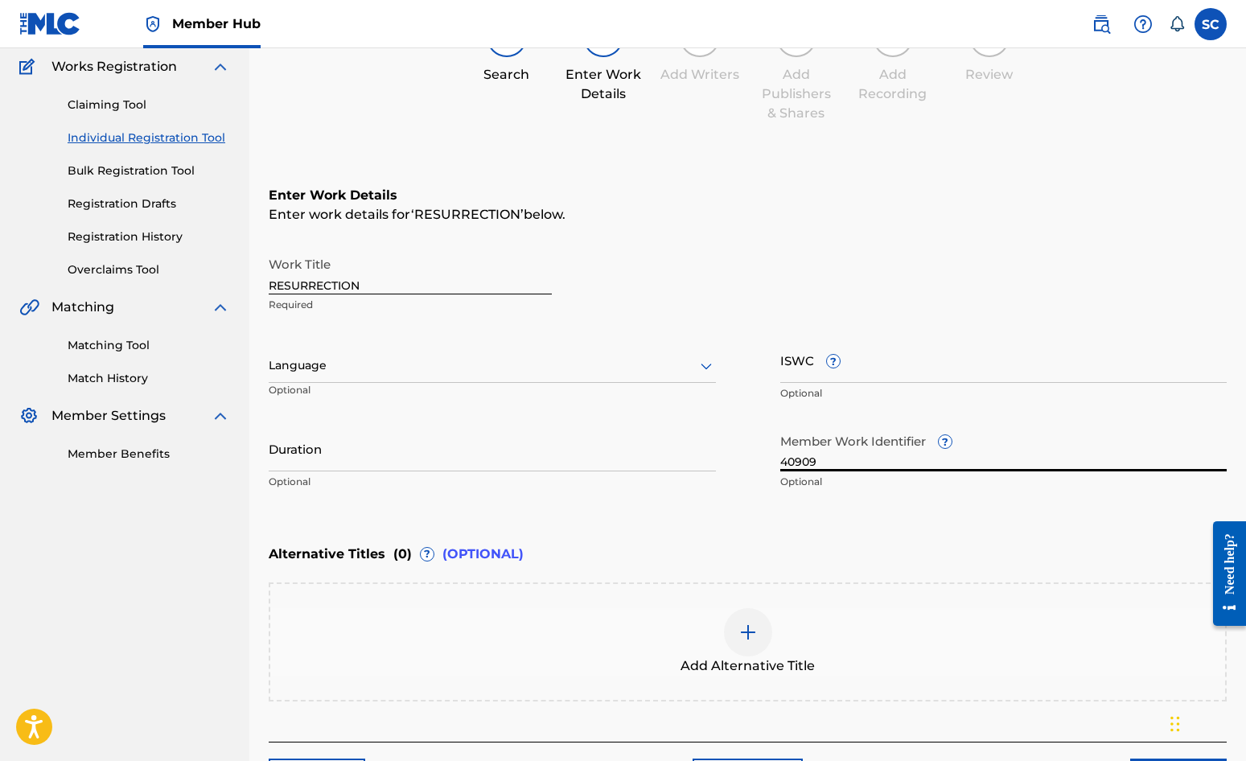
scroll to position [247, 0]
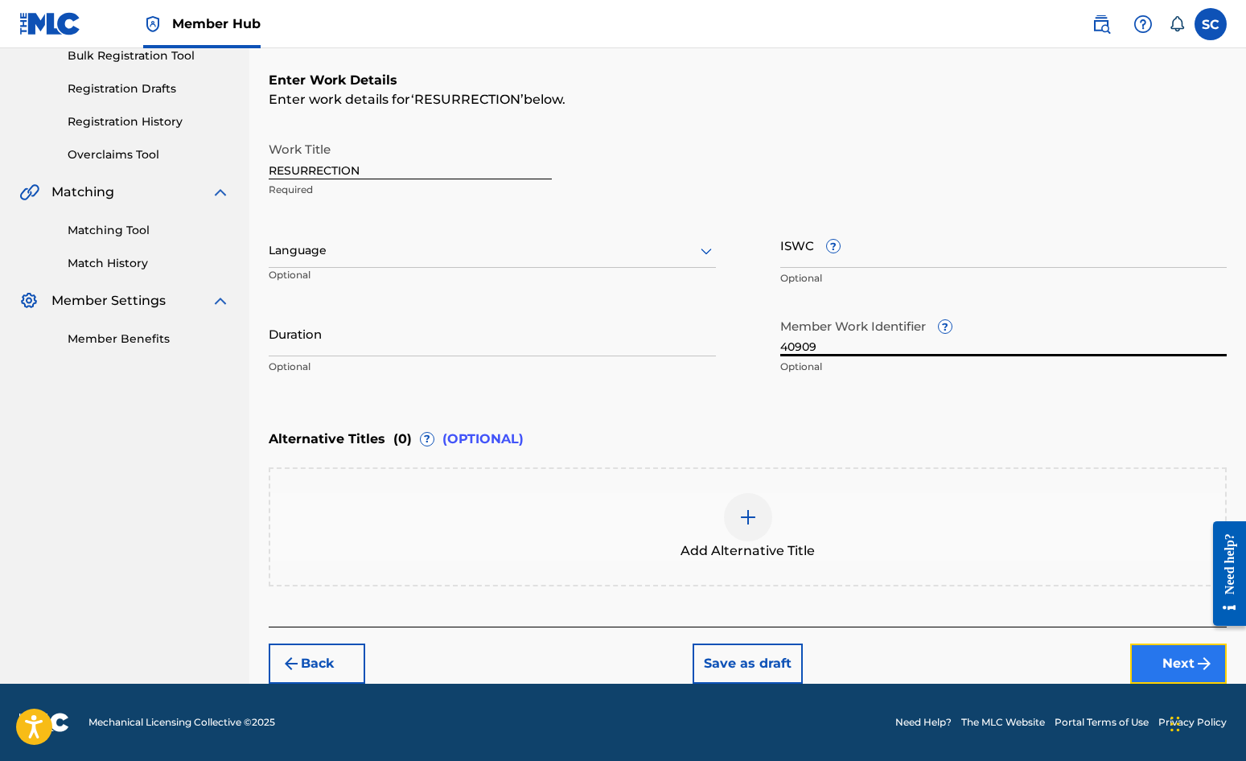
click at [1127, 653] on button "Next" at bounding box center [1179, 664] width 97 height 40
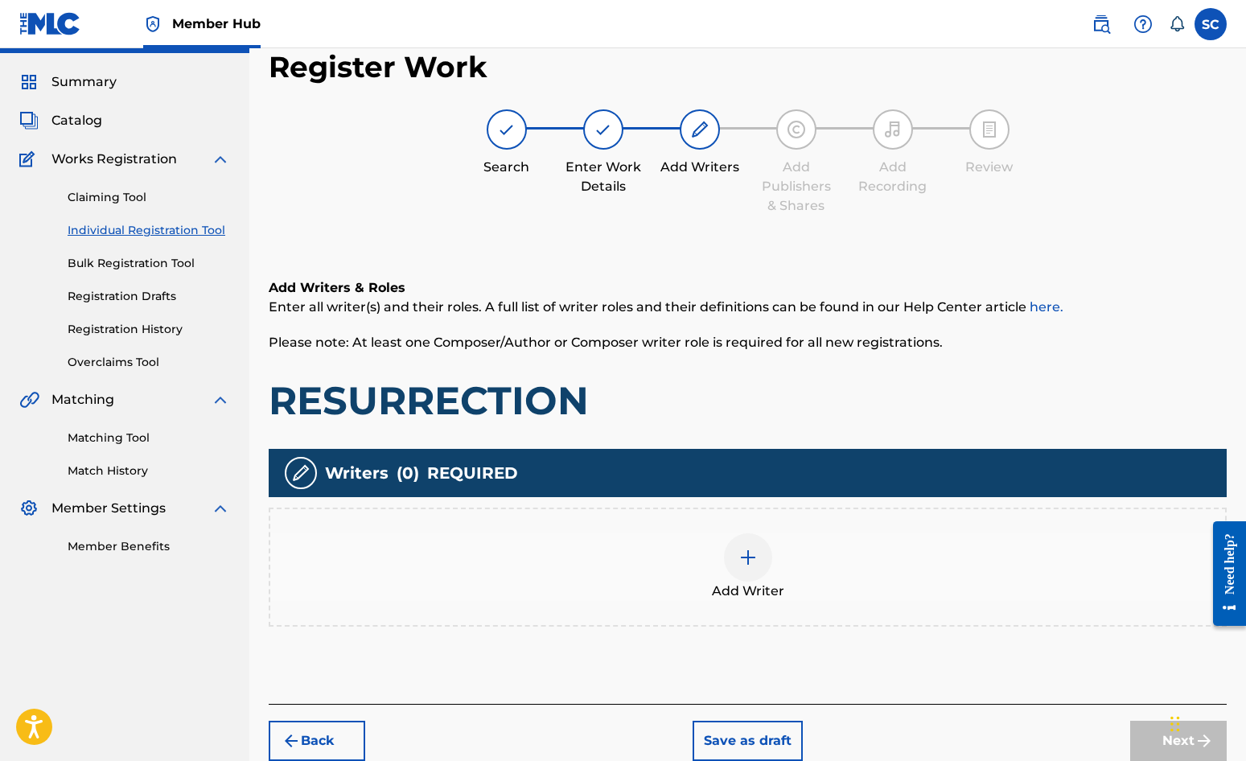
scroll to position [72, 0]
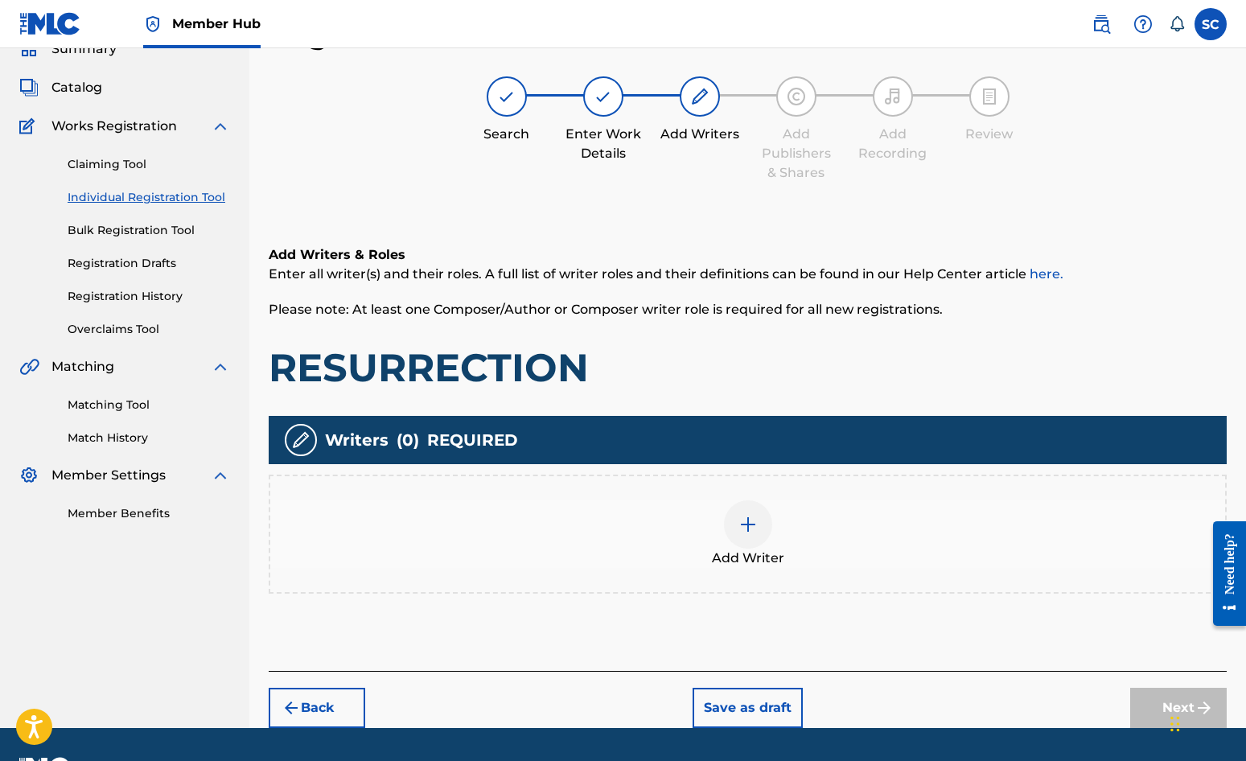
click at [740, 533] on img at bounding box center [748, 524] width 19 height 19
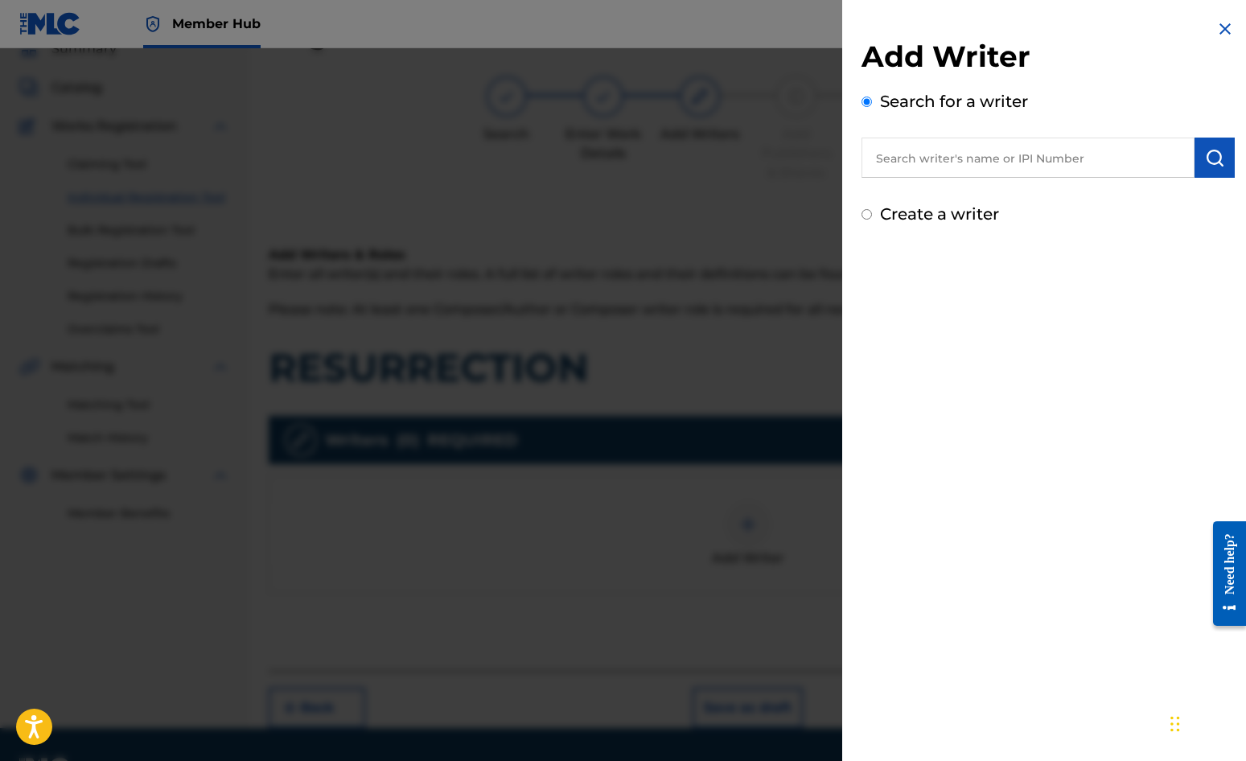
click at [967, 213] on label "Create a writer" at bounding box center [939, 213] width 119 height 19
click at [872, 213] on input "Create a writer" at bounding box center [867, 214] width 10 height 10
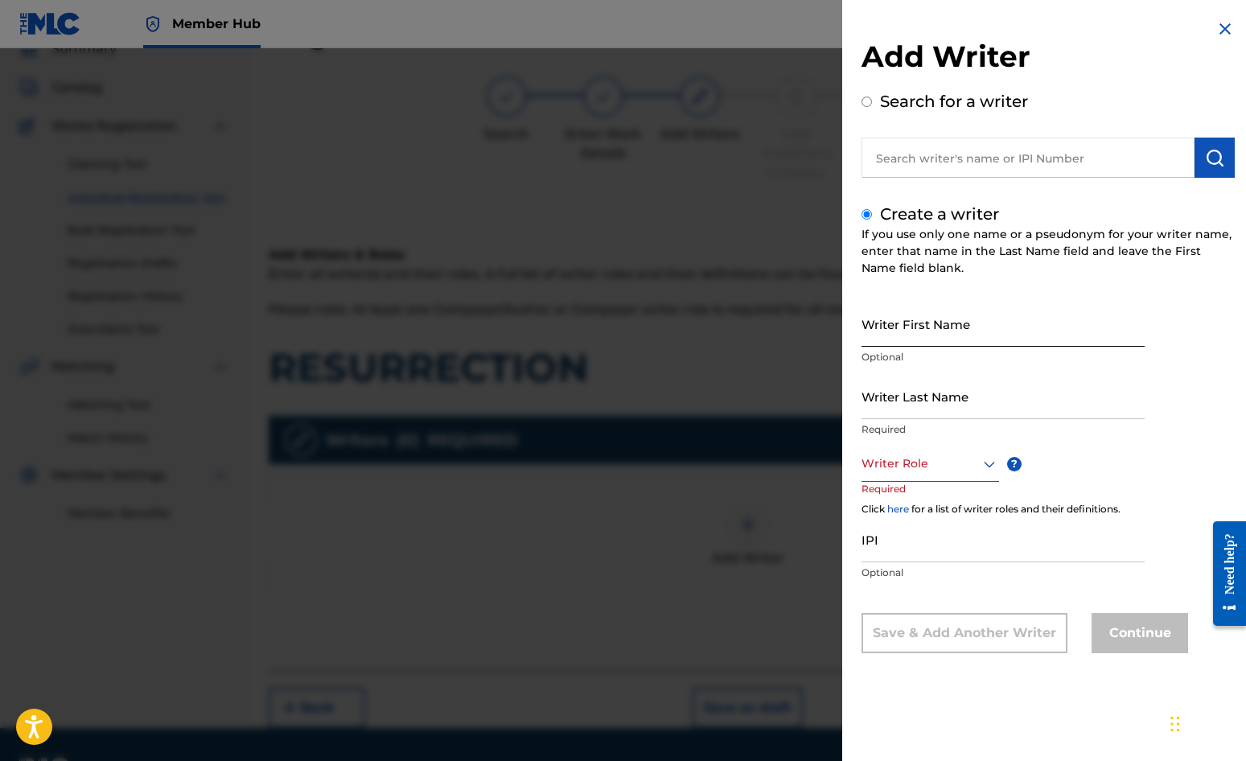
click at [902, 326] on input "Writer First Name" at bounding box center [1003, 324] width 283 height 46
click at [904, 393] on input "Writer Last Name" at bounding box center [1003, 396] width 283 height 46
click at [900, 458] on div at bounding box center [931, 464] width 138 height 20
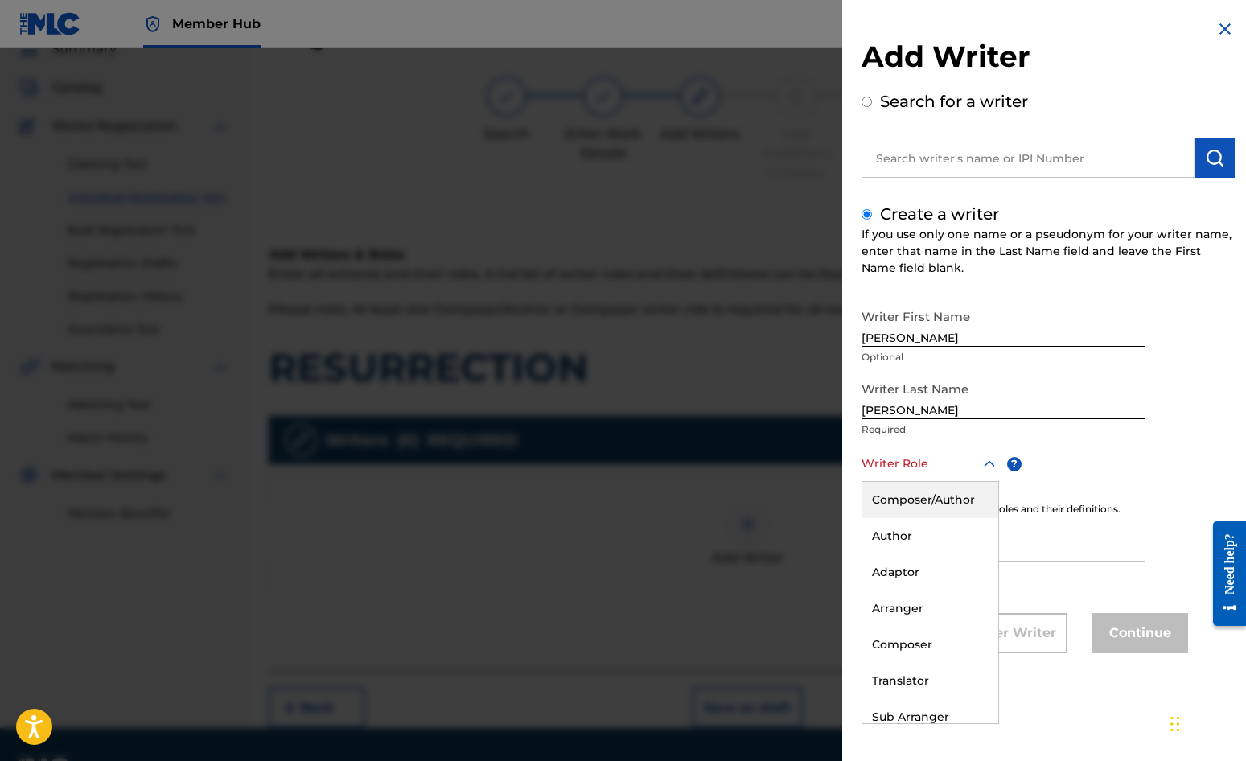
click at [935, 499] on div "Composer/Author" at bounding box center [931, 500] width 136 height 36
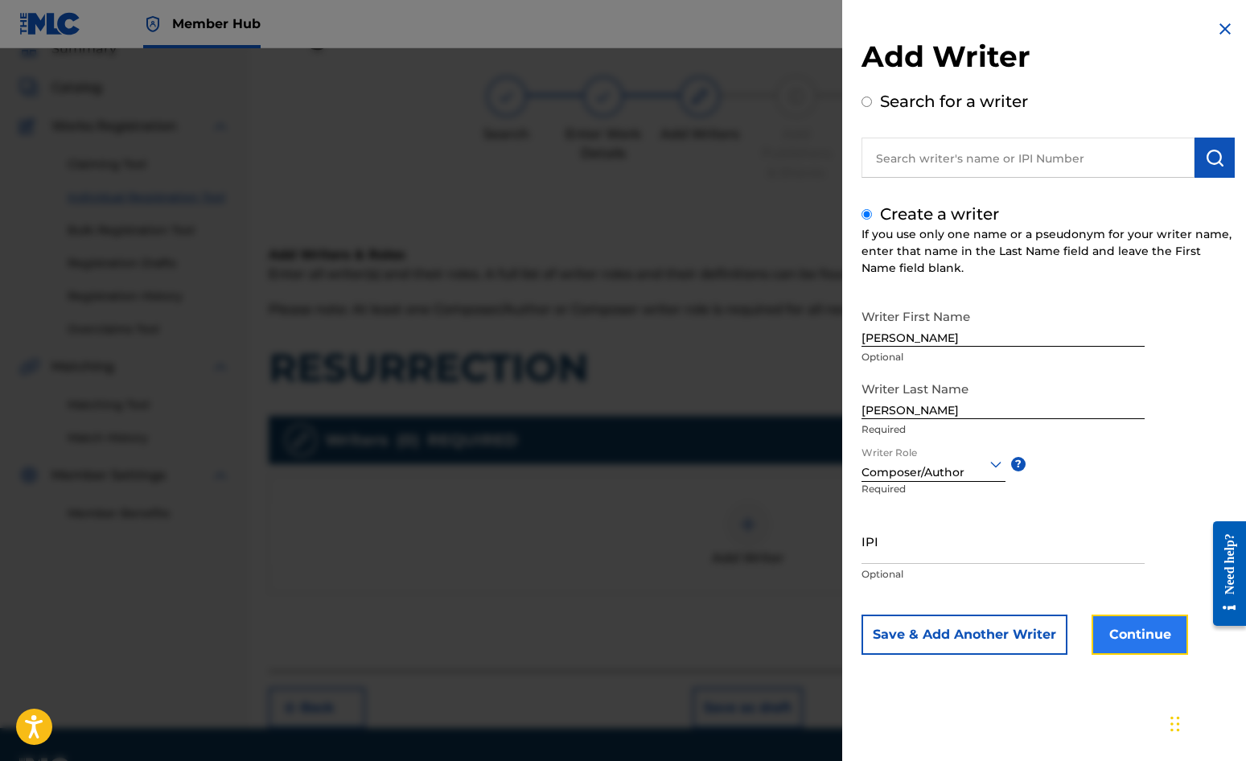
click at [1127, 637] on button "Continue" at bounding box center [1140, 635] width 97 height 40
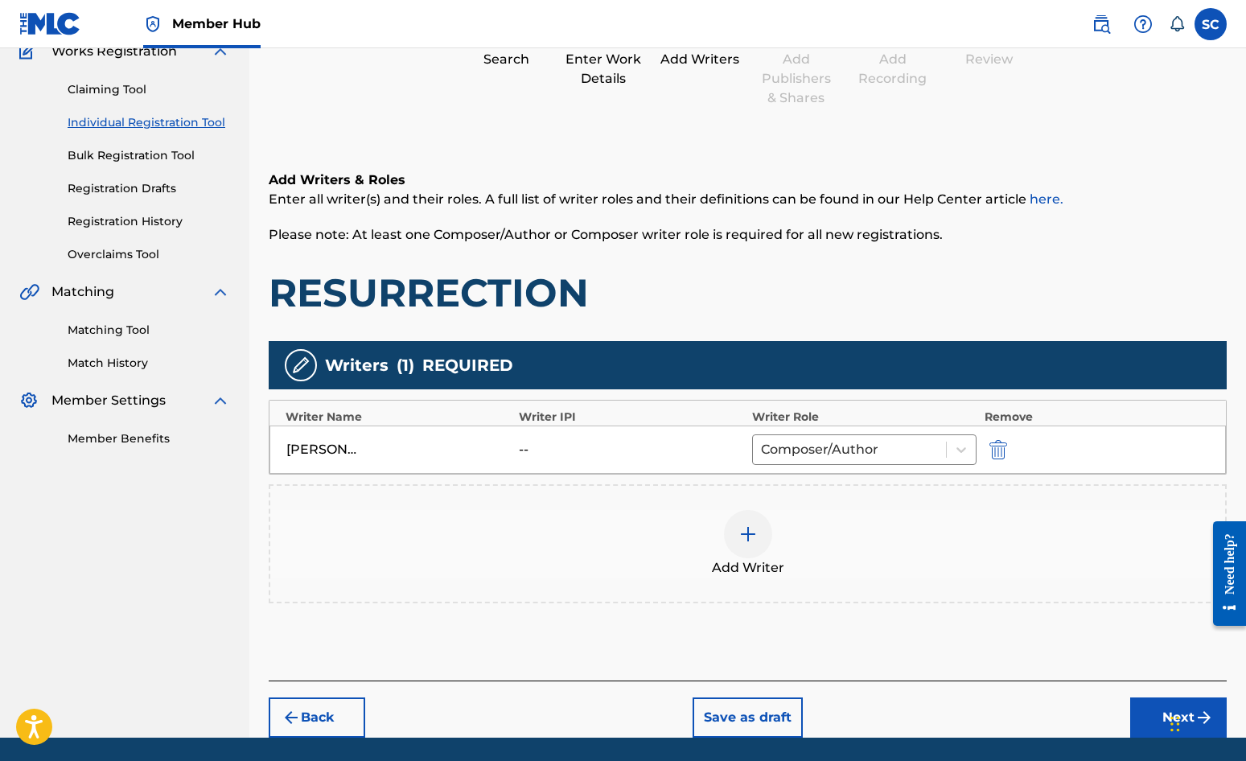
scroll to position [201, 0]
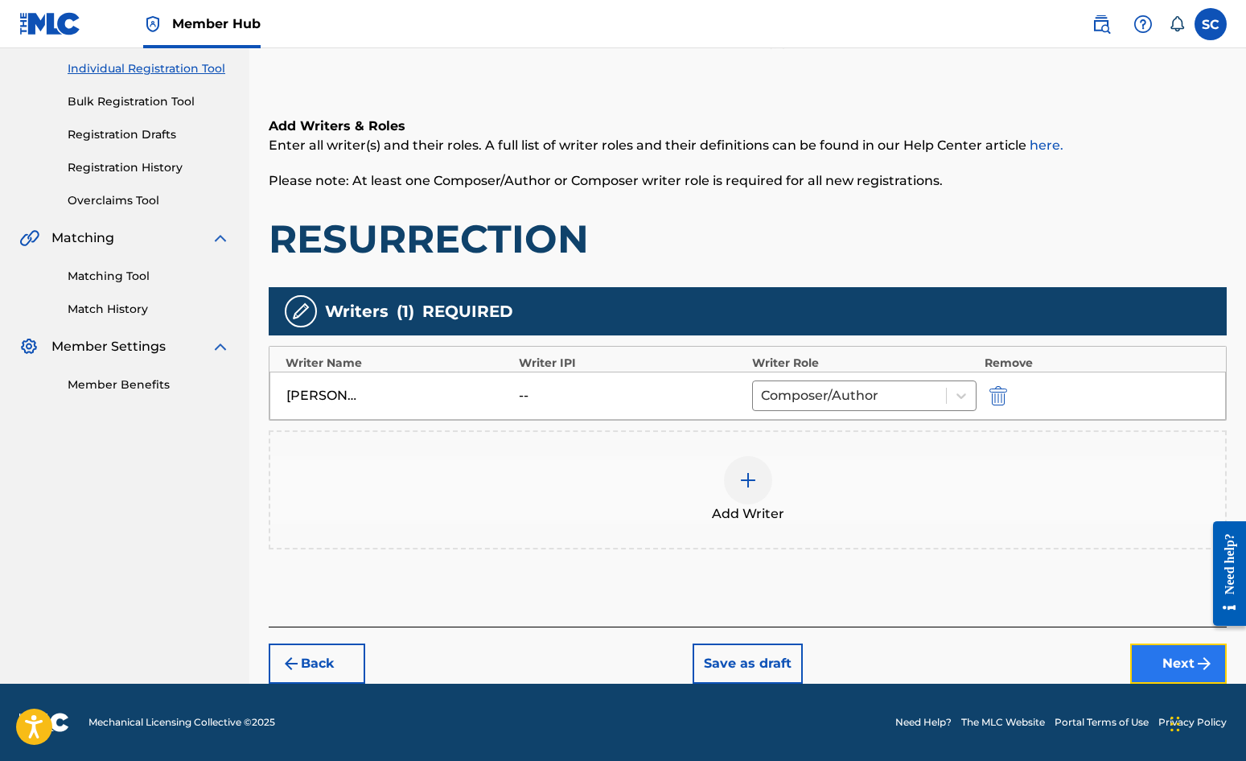
click at [1127, 657] on button "Next" at bounding box center [1179, 664] width 97 height 40
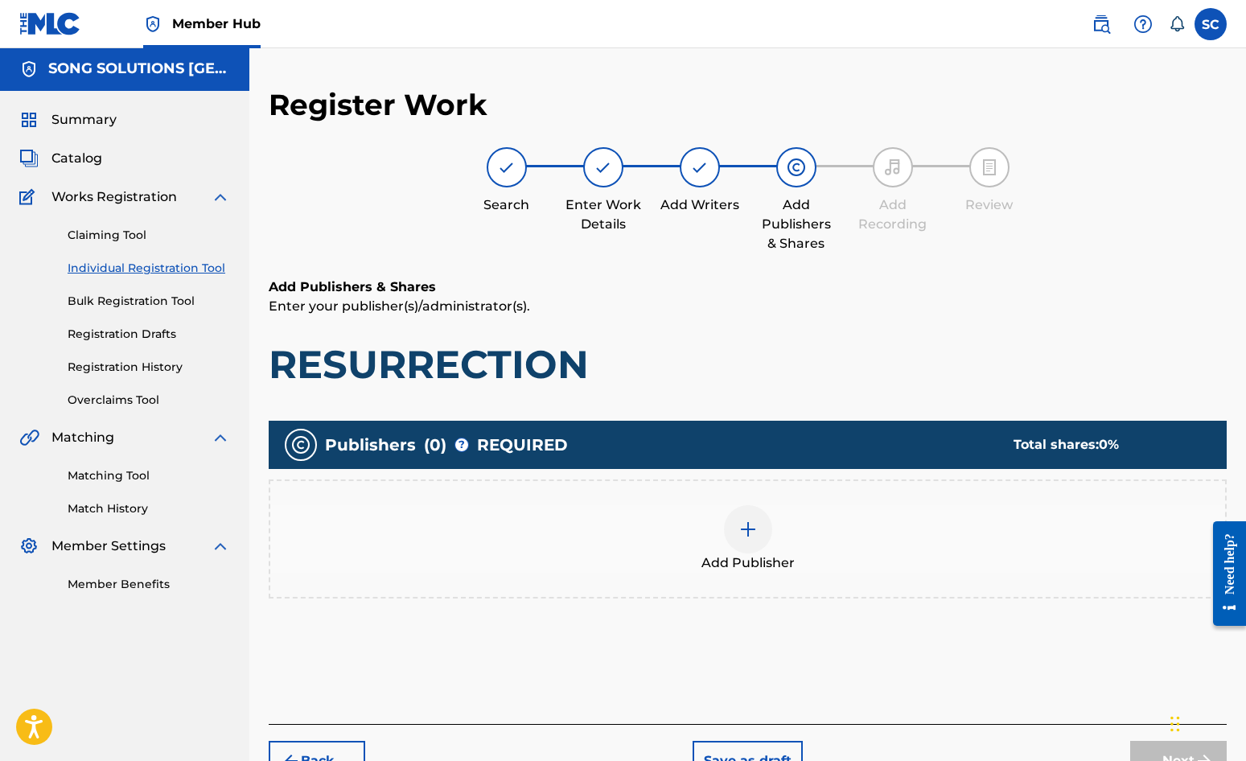
scroll to position [72, 0]
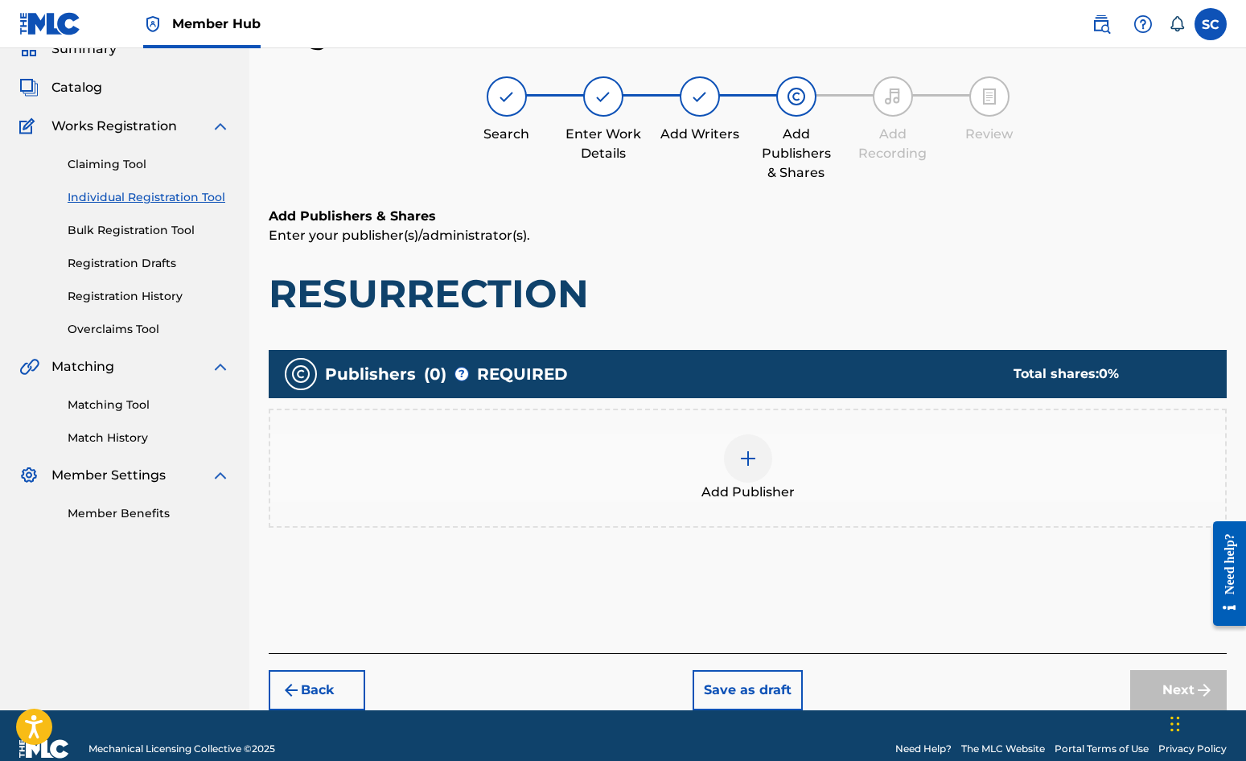
click at [740, 446] on div at bounding box center [748, 459] width 48 height 48
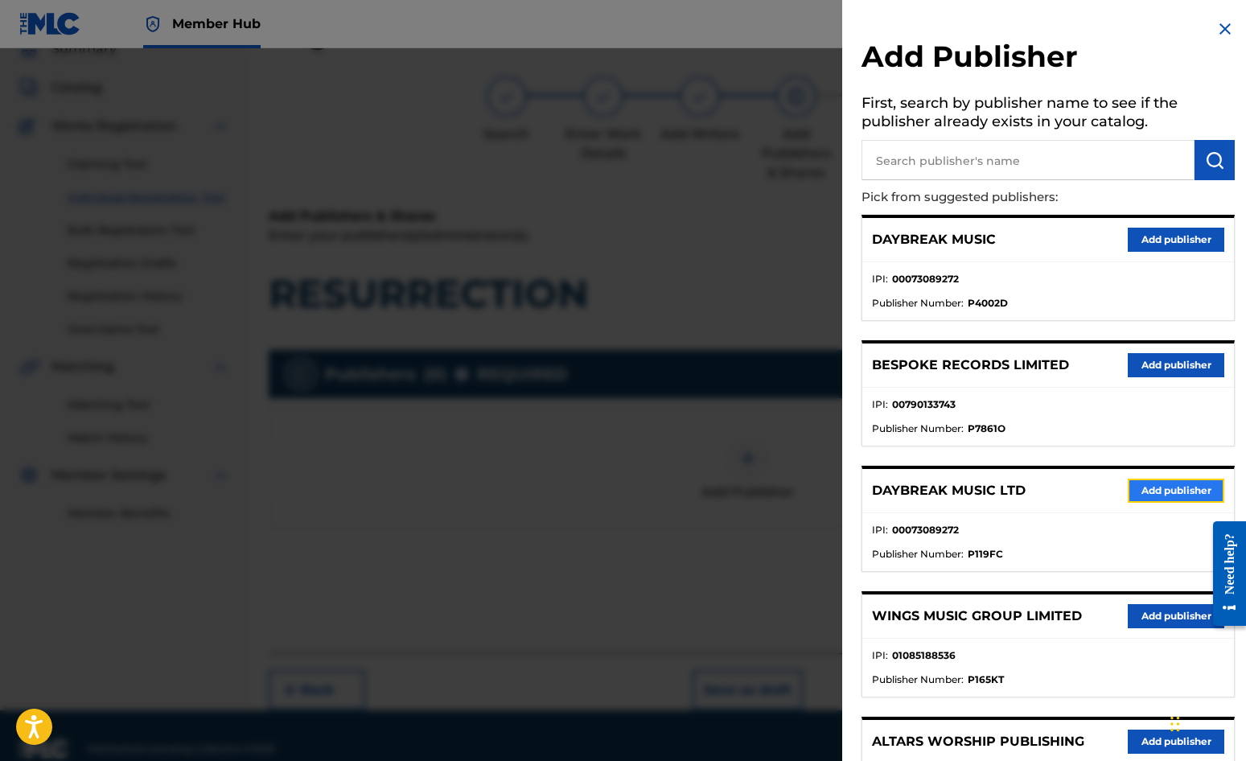
click at [1127, 492] on button "Add publisher" at bounding box center [1176, 491] width 97 height 24
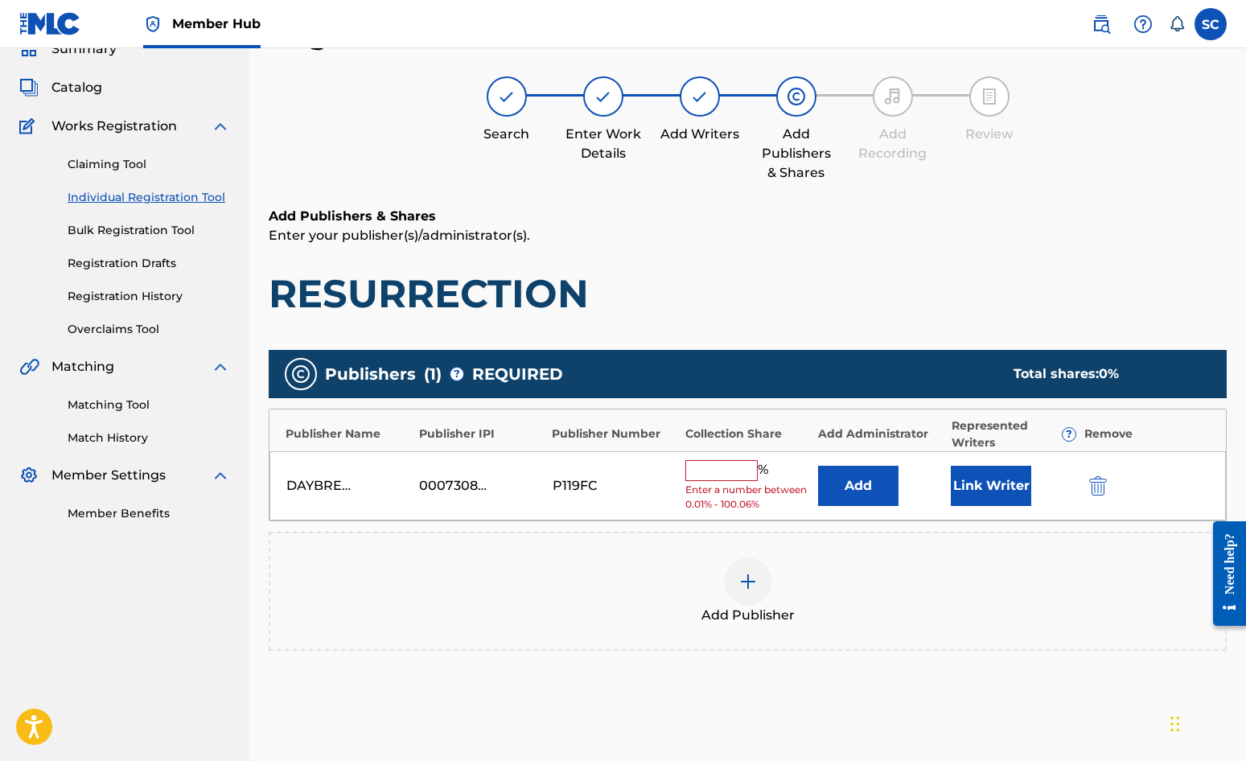
click at [706, 468] on input "text" at bounding box center [722, 470] width 72 height 21
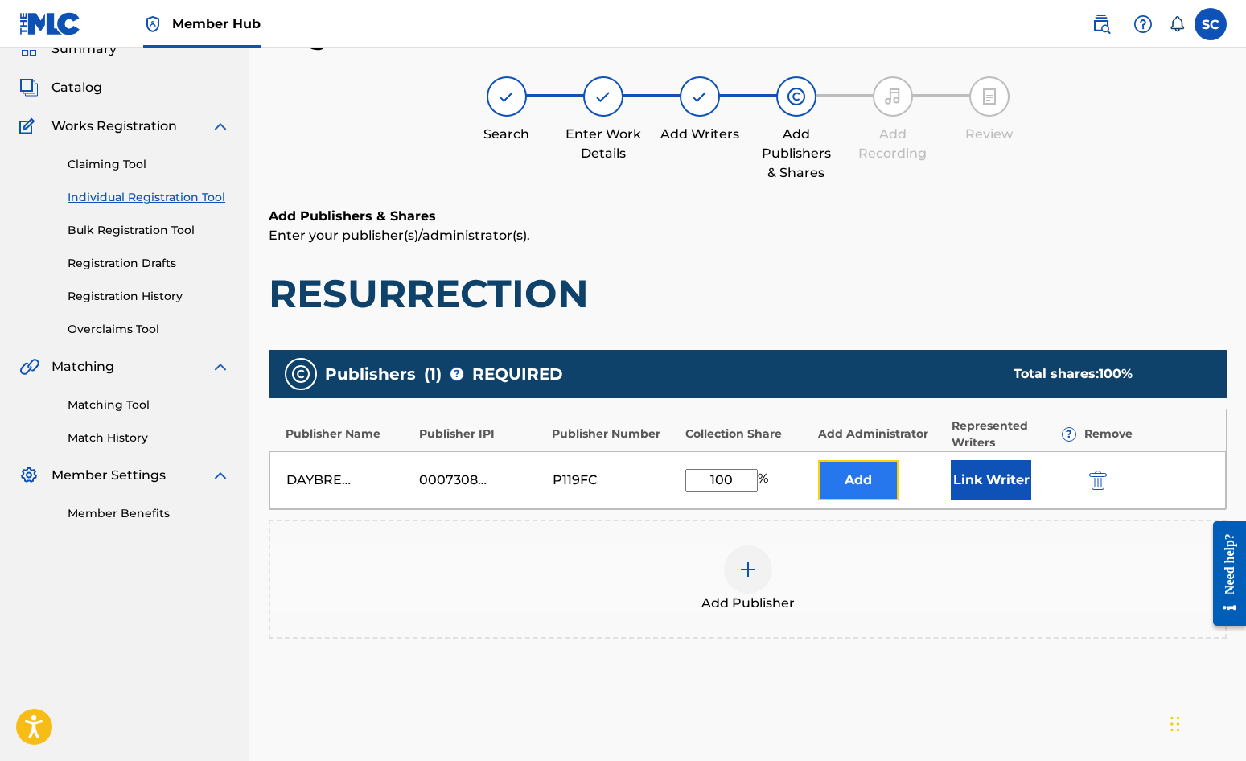
click at [835, 469] on button "Add" at bounding box center [858, 480] width 80 height 40
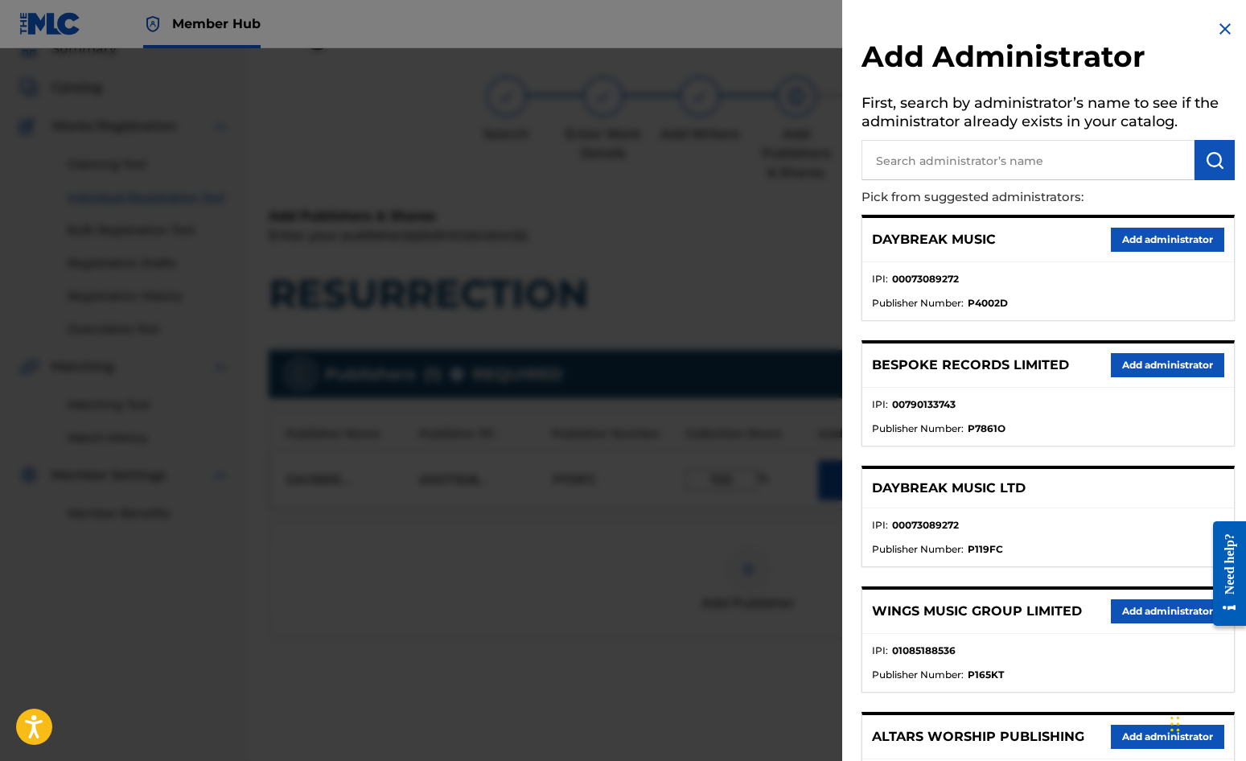
click at [923, 159] on input "text" at bounding box center [1028, 160] width 333 height 40
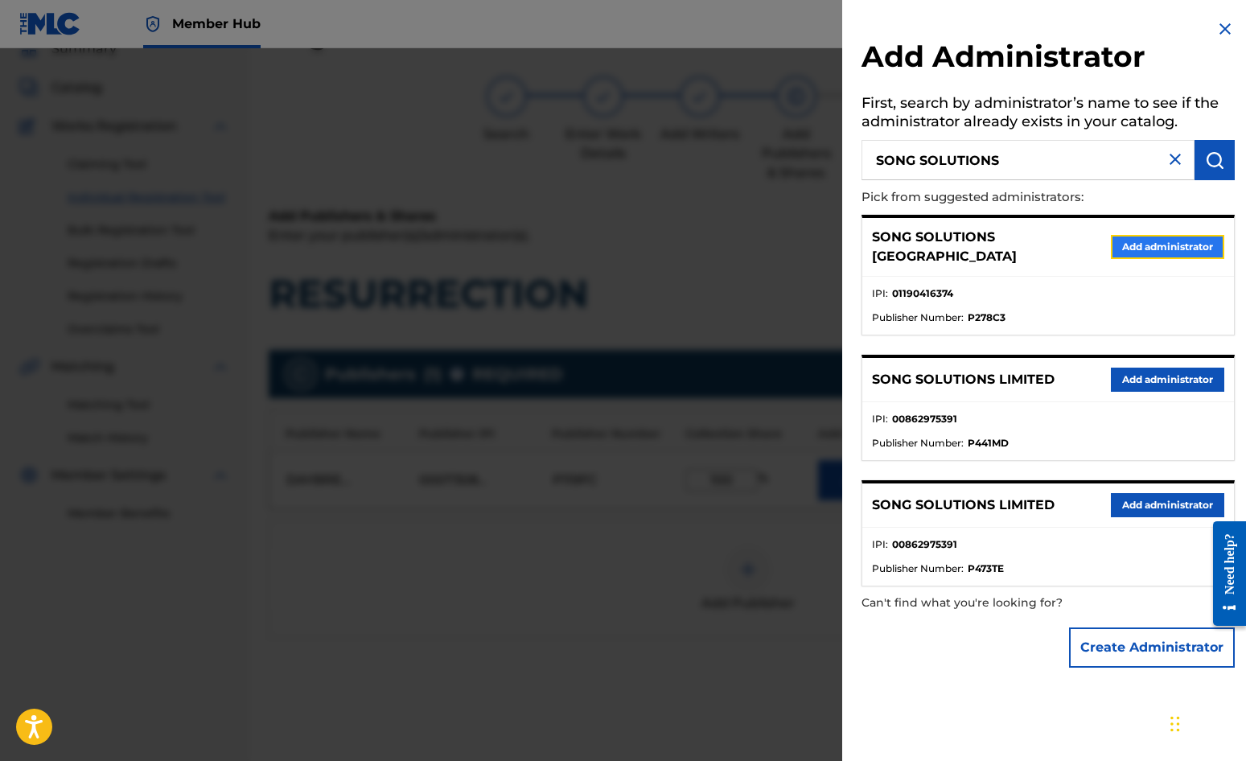
click at [1127, 240] on button "Add administrator" at bounding box center [1167, 247] width 113 height 24
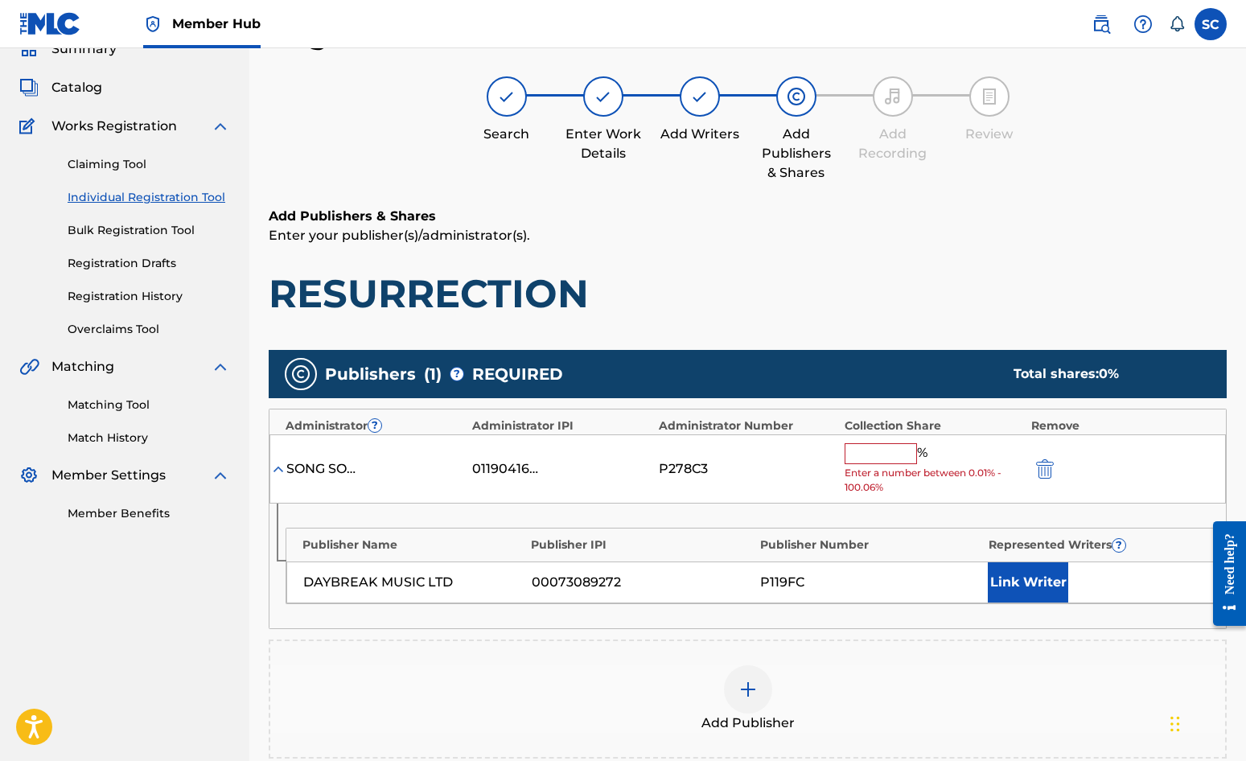
click at [871, 454] on input "text" at bounding box center [881, 453] width 72 height 21
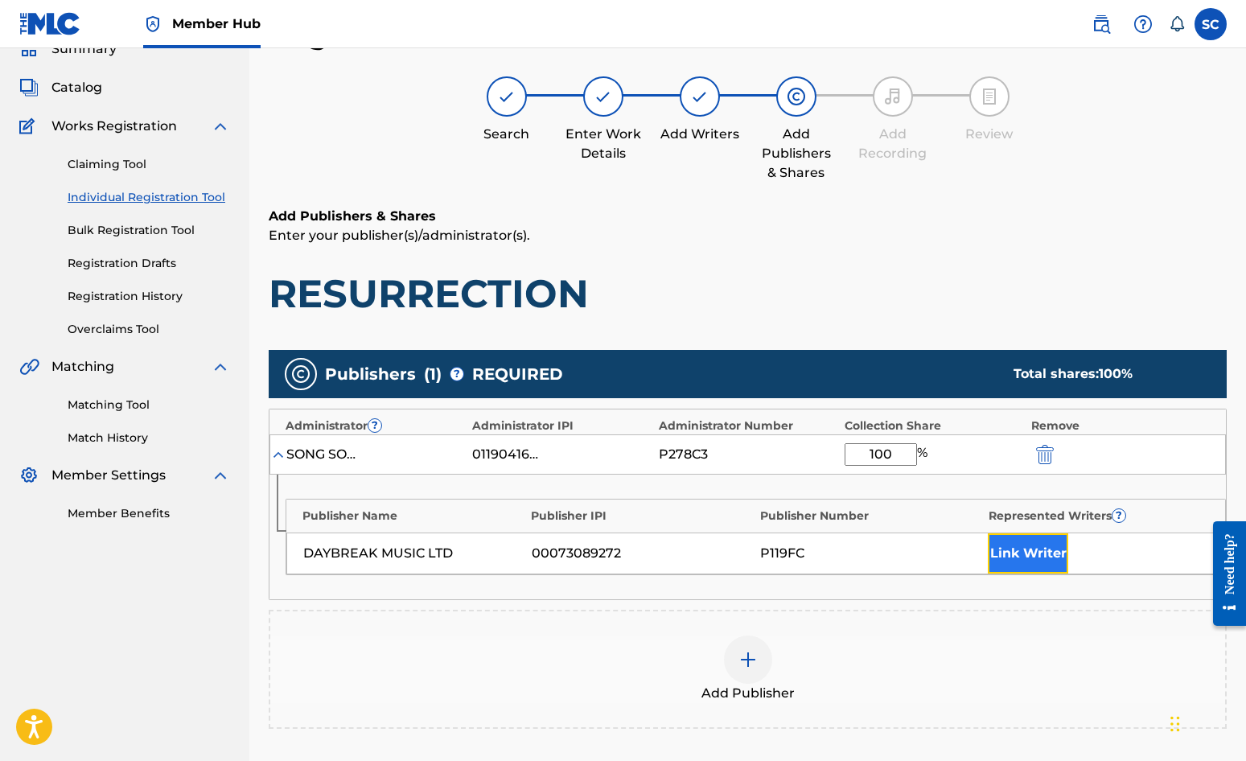
click at [1040, 557] on button "Link Writer" at bounding box center [1028, 553] width 80 height 40
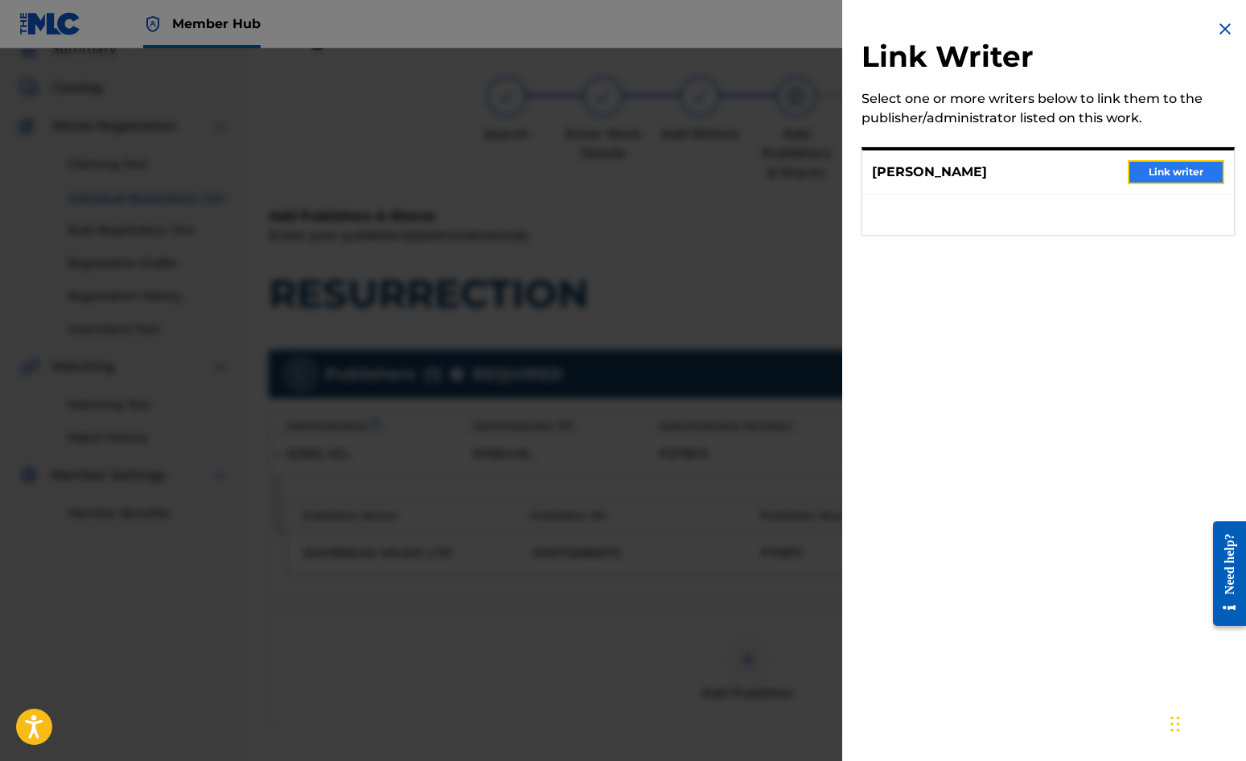
click at [1127, 163] on button "Link writer" at bounding box center [1176, 172] width 97 height 24
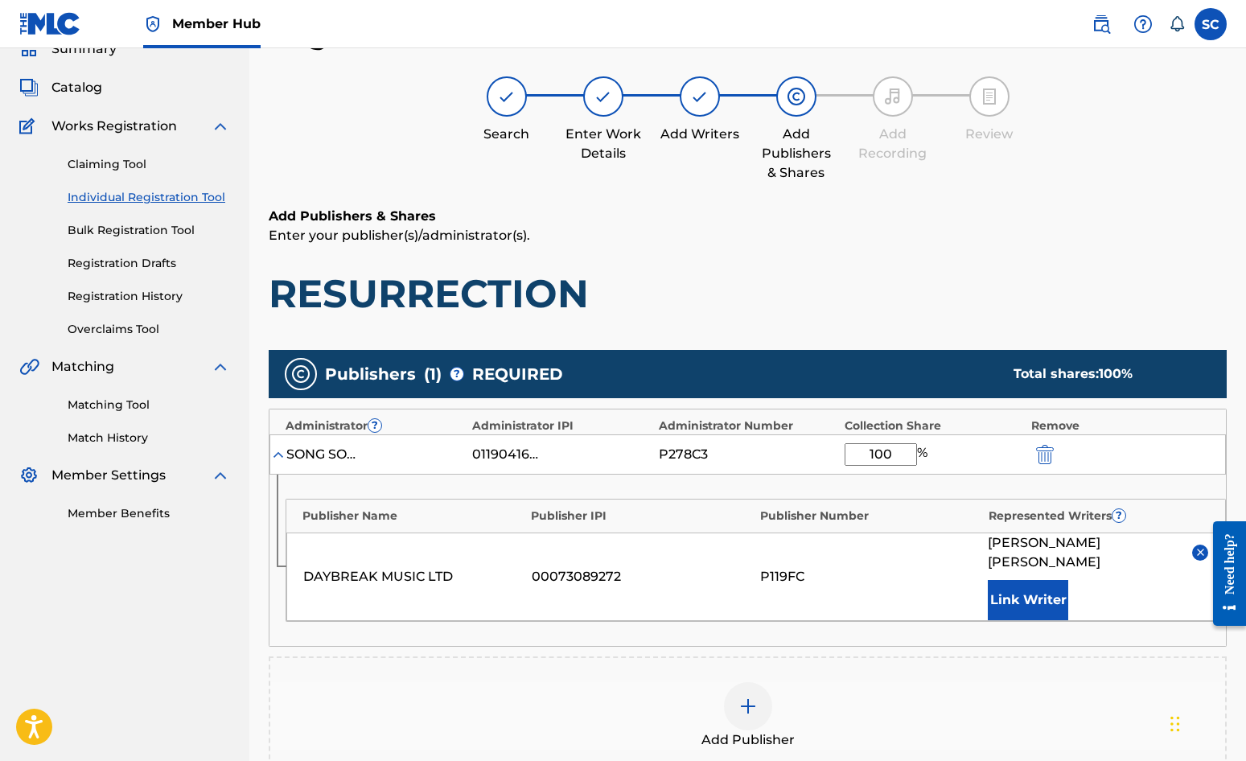
scroll to position [327, 0]
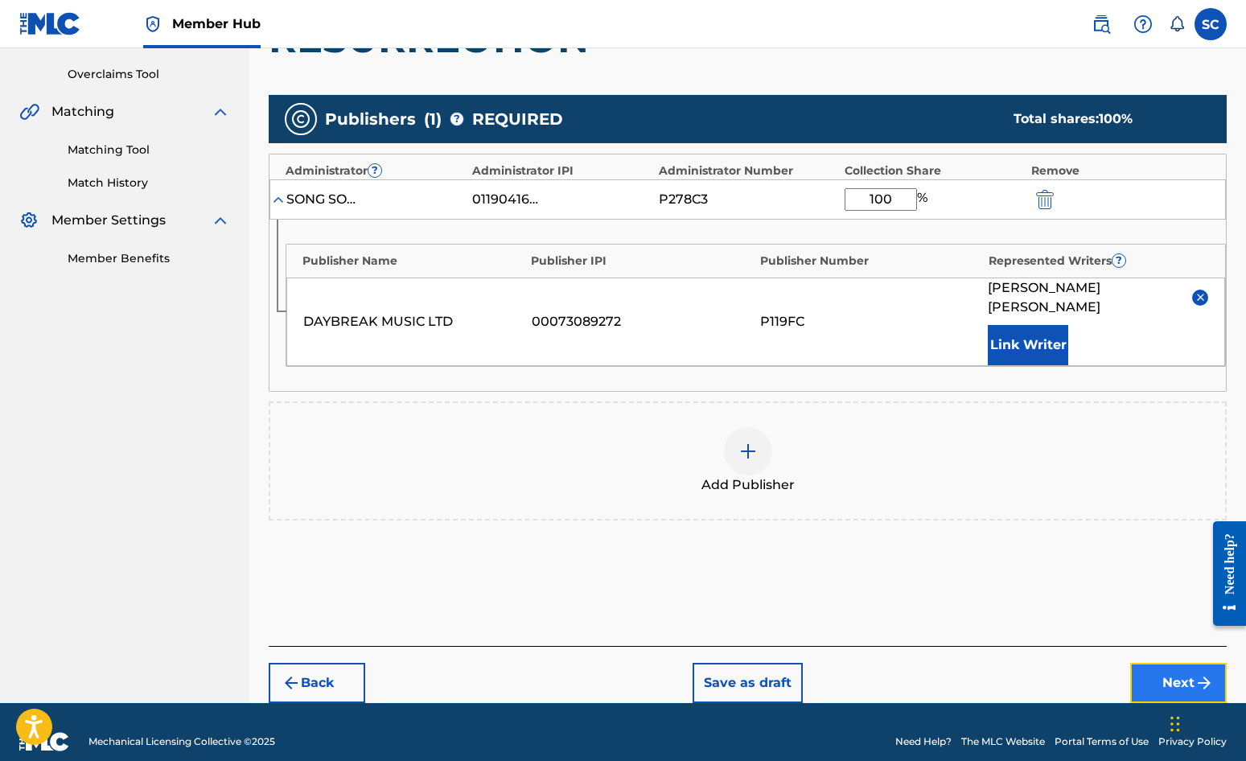
click at [1127, 663] on button "Next" at bounding box center [1179, 683] width 97 height 40
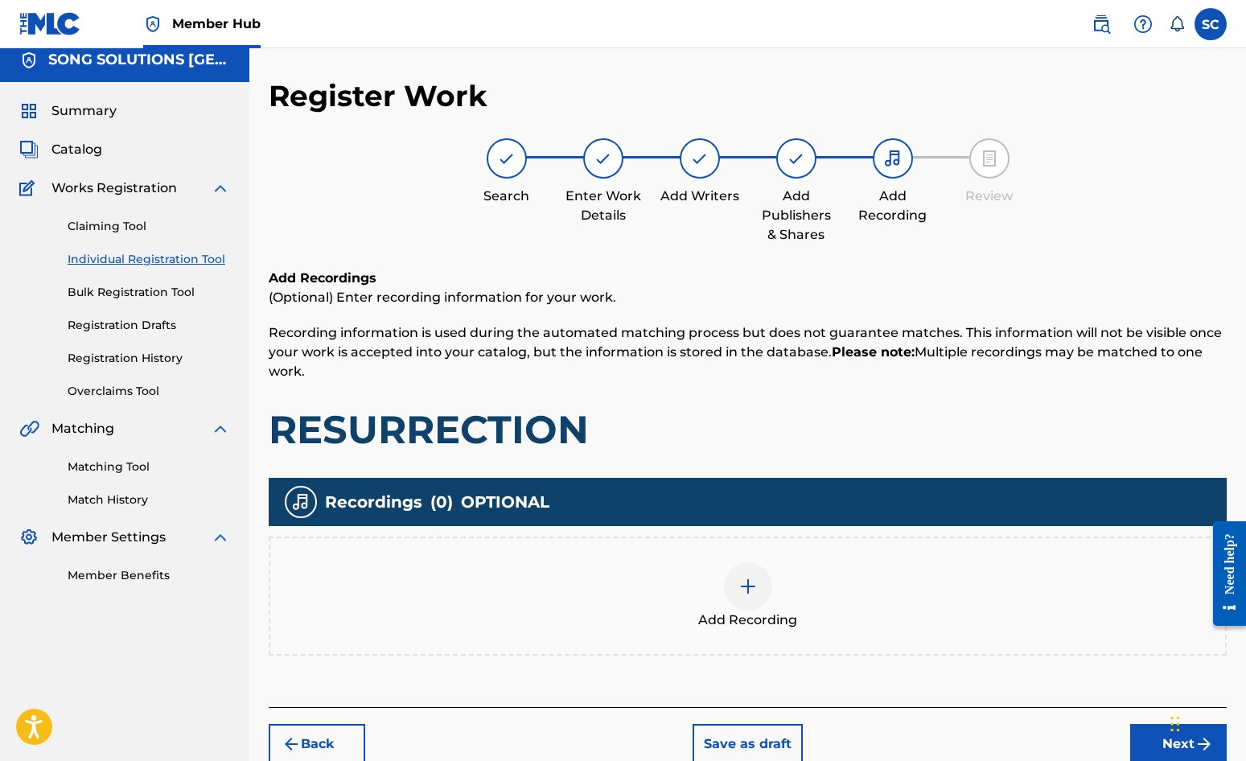
scroll to position [72, 0]
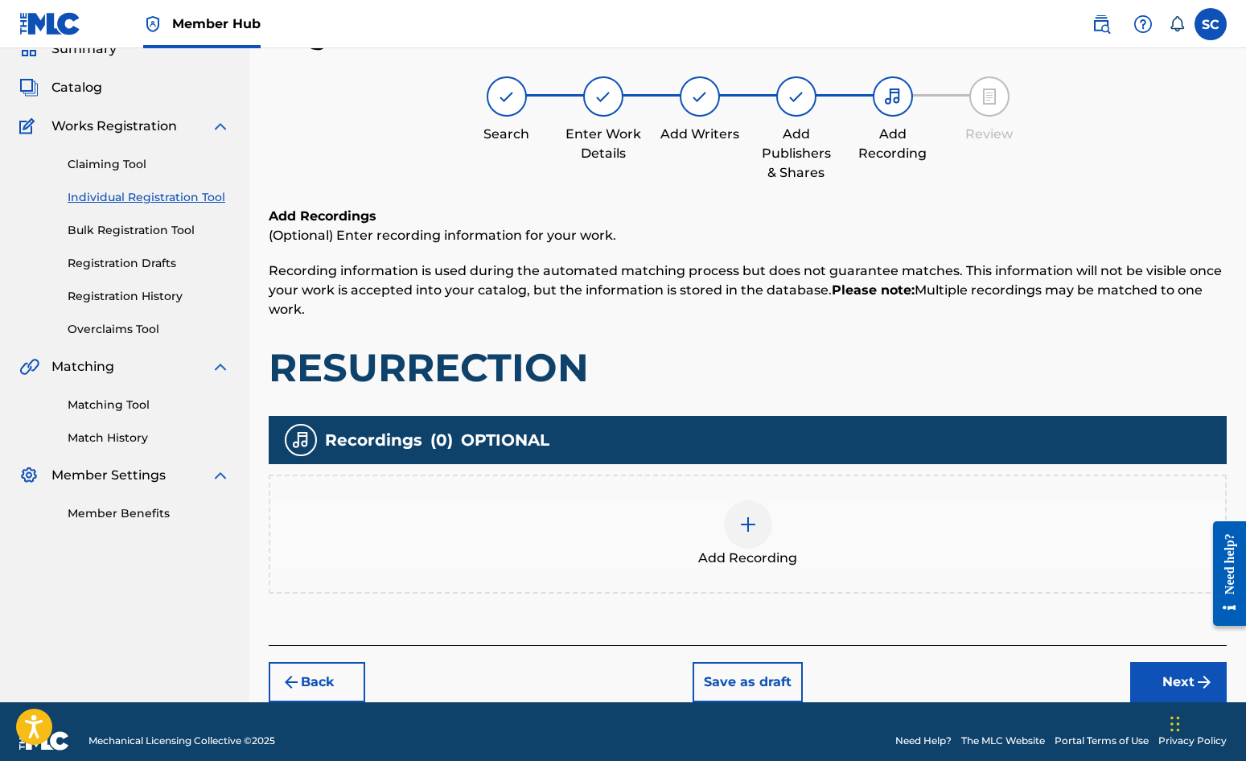
click at [752, 530] on img at bounding box center [748, 524] width 19 height 19
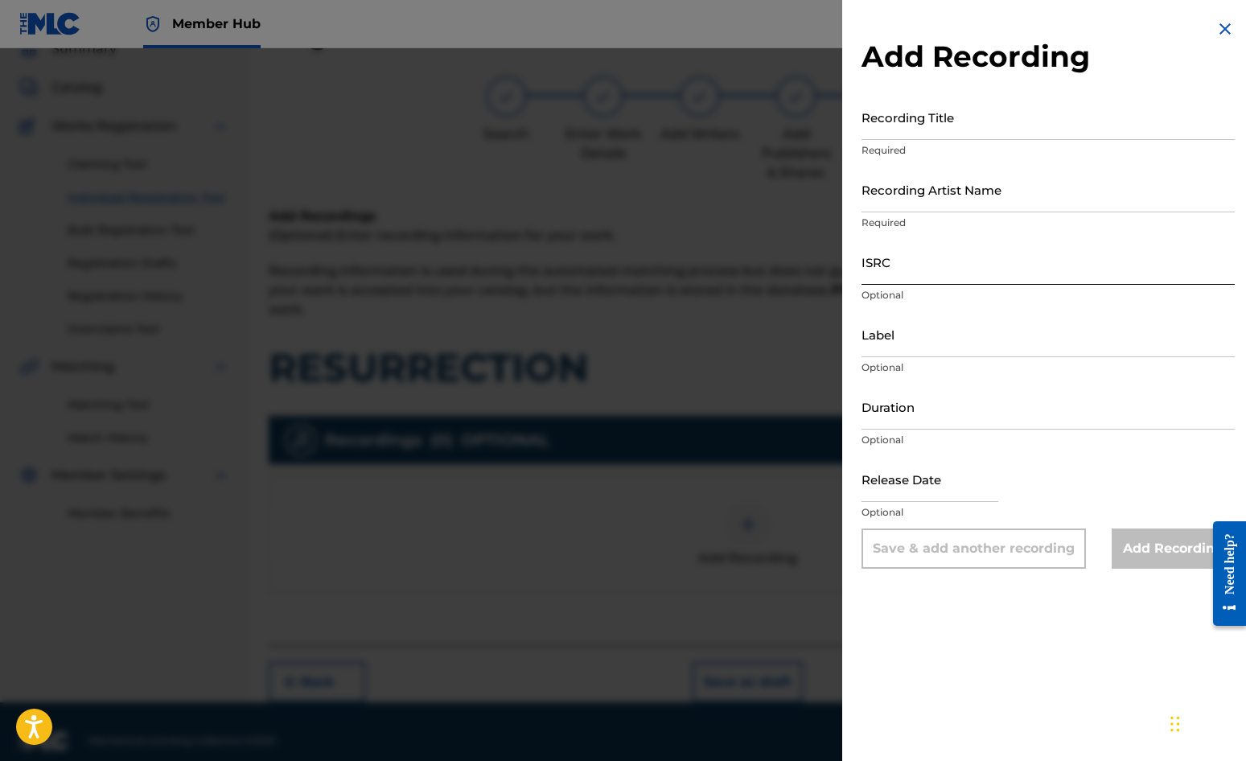
click at [922, 268] on input "ISRC" at bounding box center [1048, 262] width 373 height 46
paste input "GBDPR0500041"
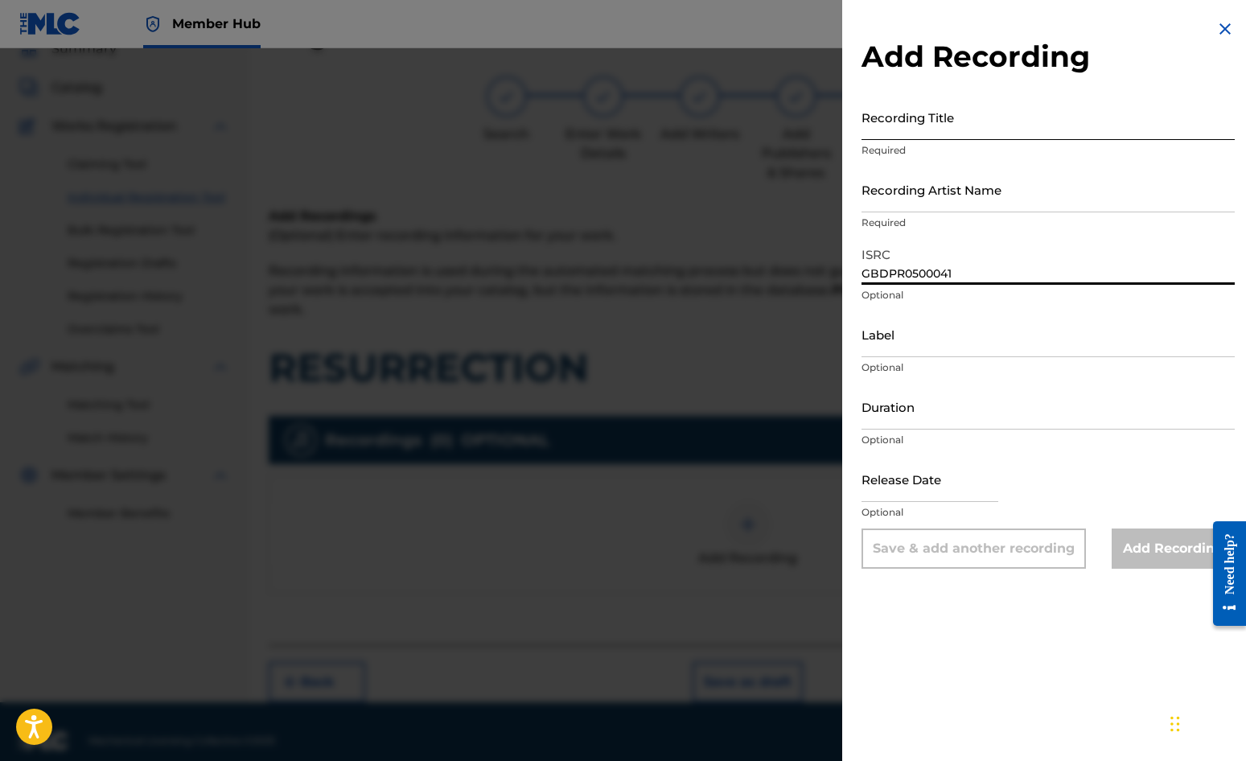
click at [886, 122] on input "Recording Title" at bounding box center [1048, 117] width 373 height 46
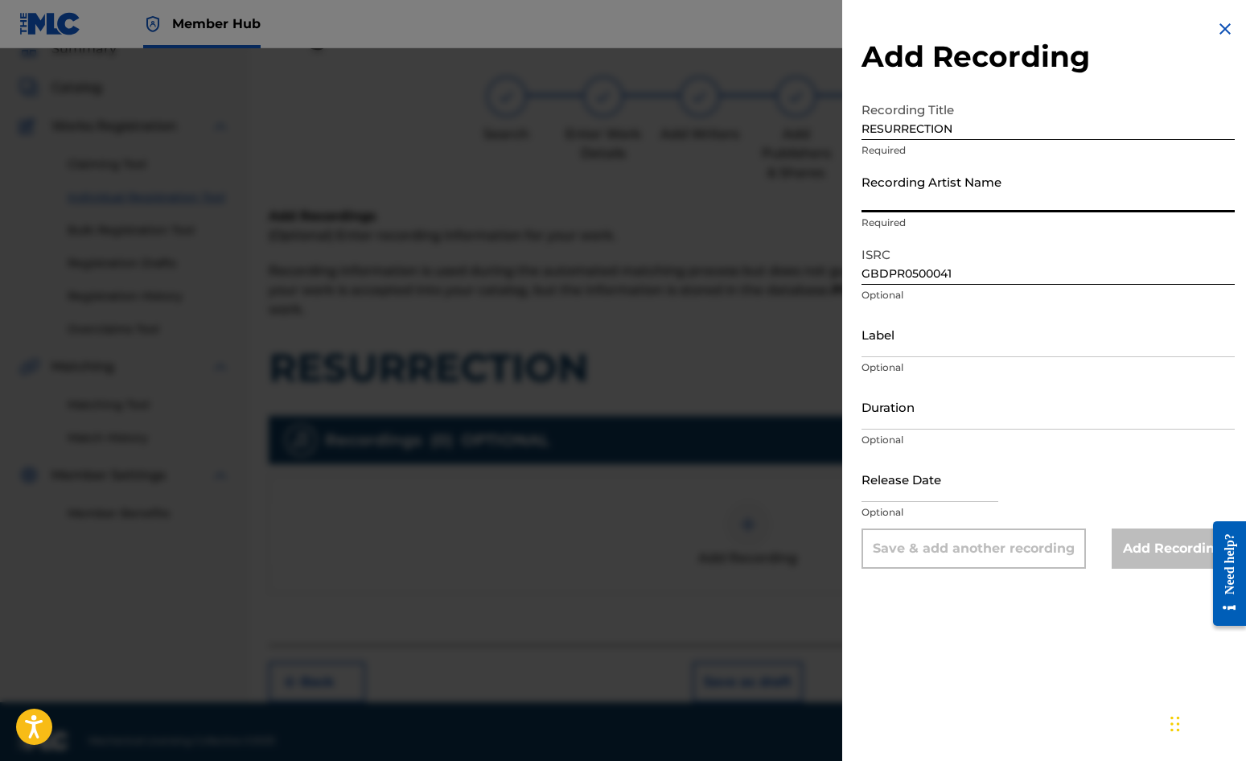
click at [898, 196] on input "Recording Artist Name" at bounding box center [1048, 190] width 373 height 46
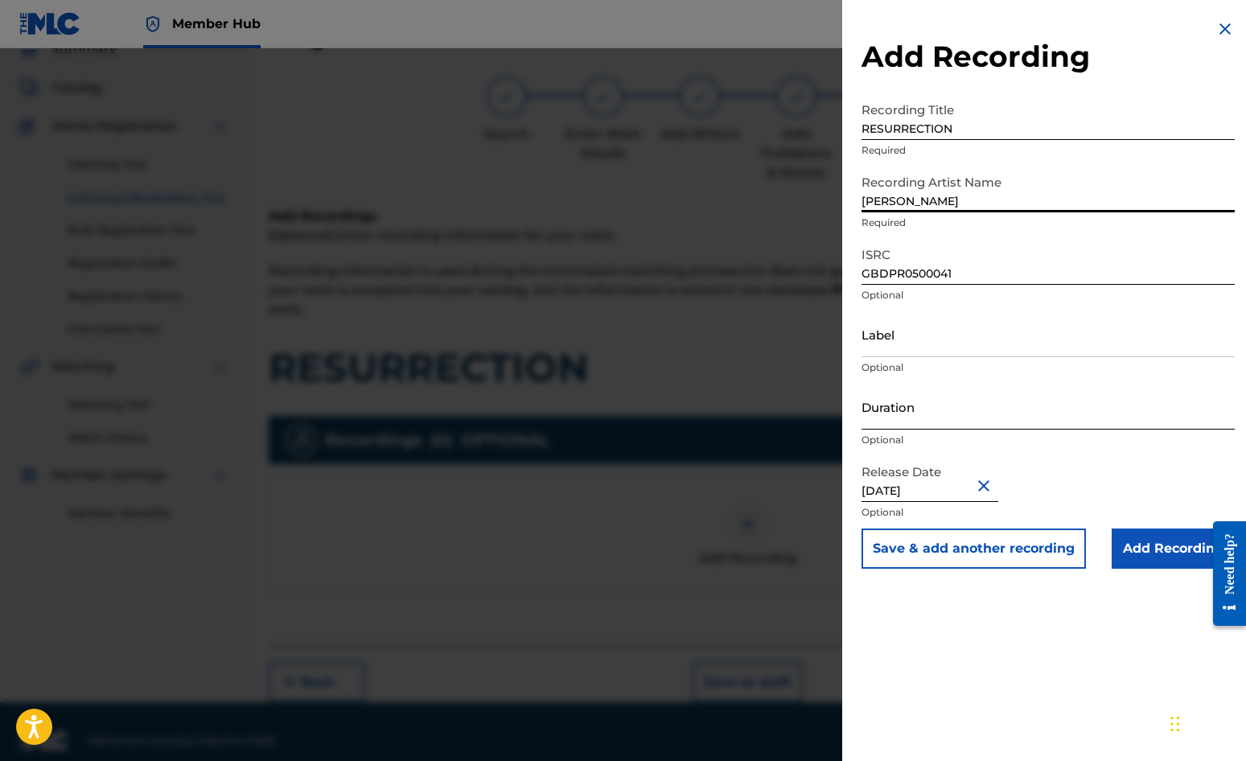
click at [895, 406] on input "Duration" at bounding box center [1048, 407] width 373 height 46
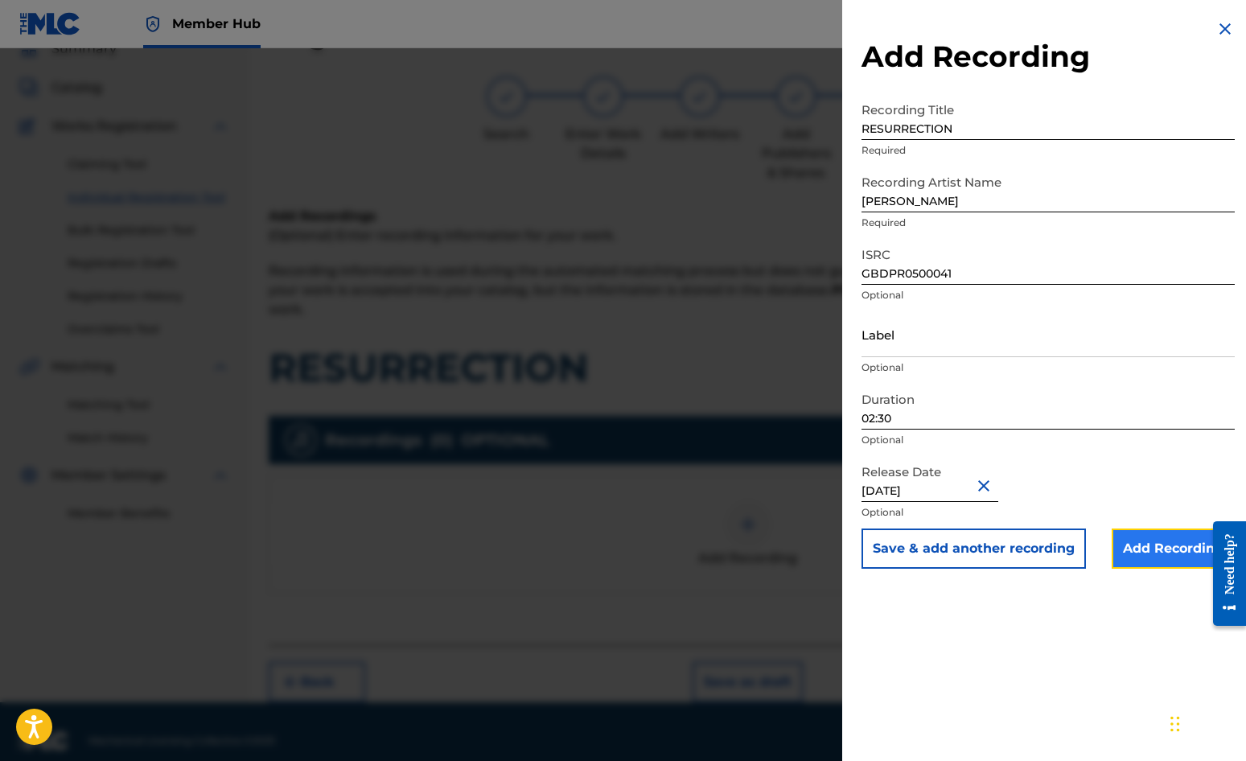
click at [1127, 554] on input "Add Recording" at bounding box center [1173, 549] width 123 height 40
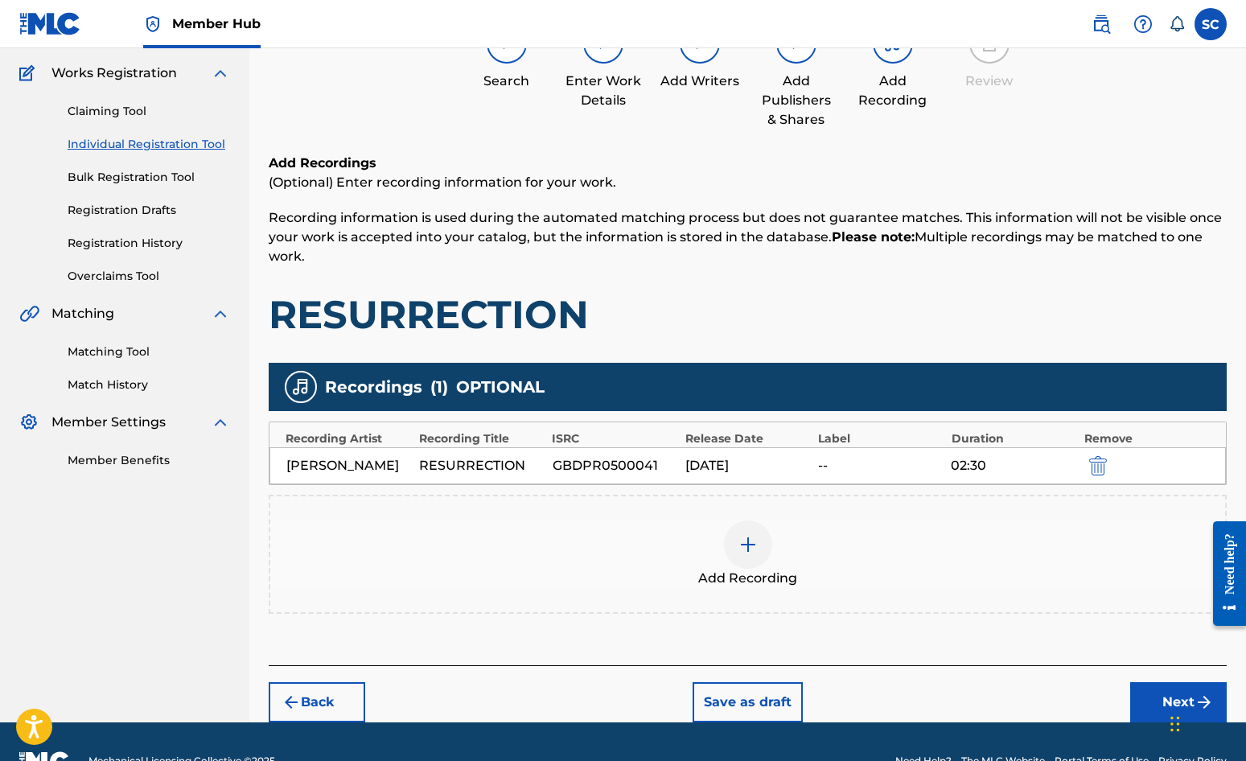
scroll to position [164, 0]
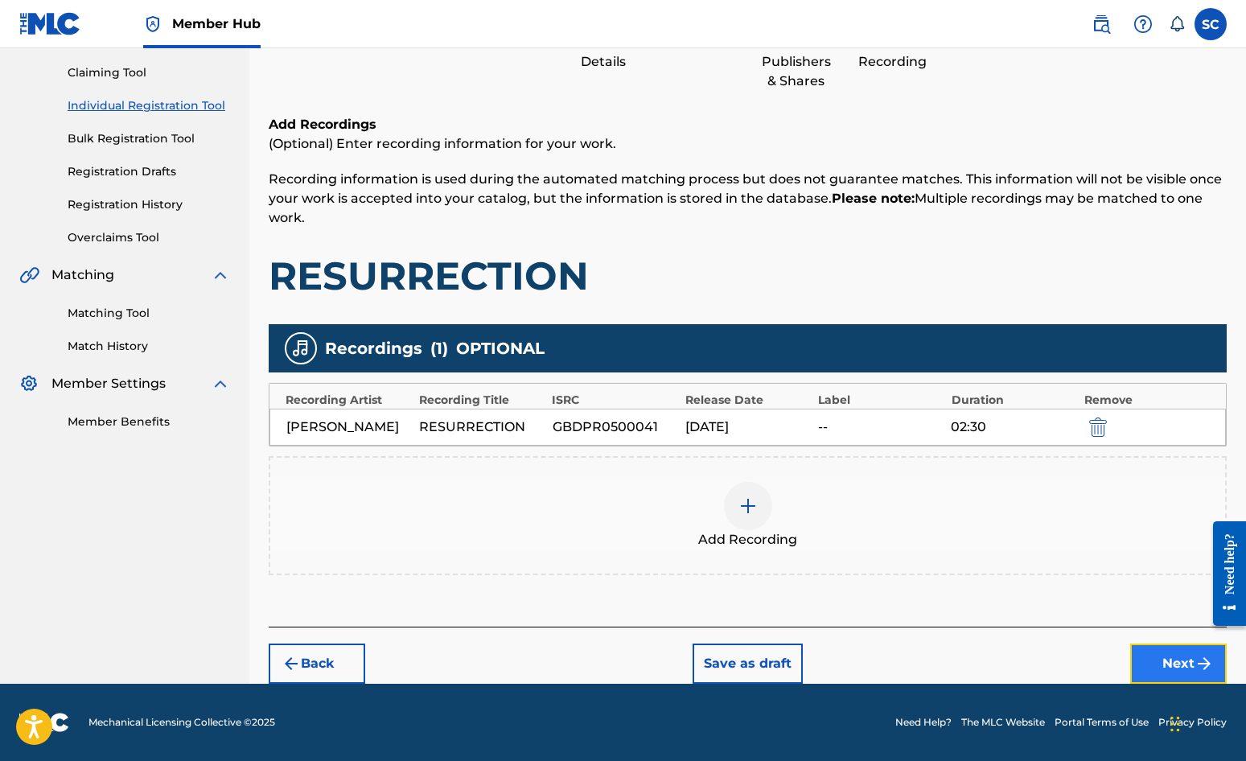
click at [1127, 664] on button "Next" at bounding box center [1179, 664] width 97 height 40
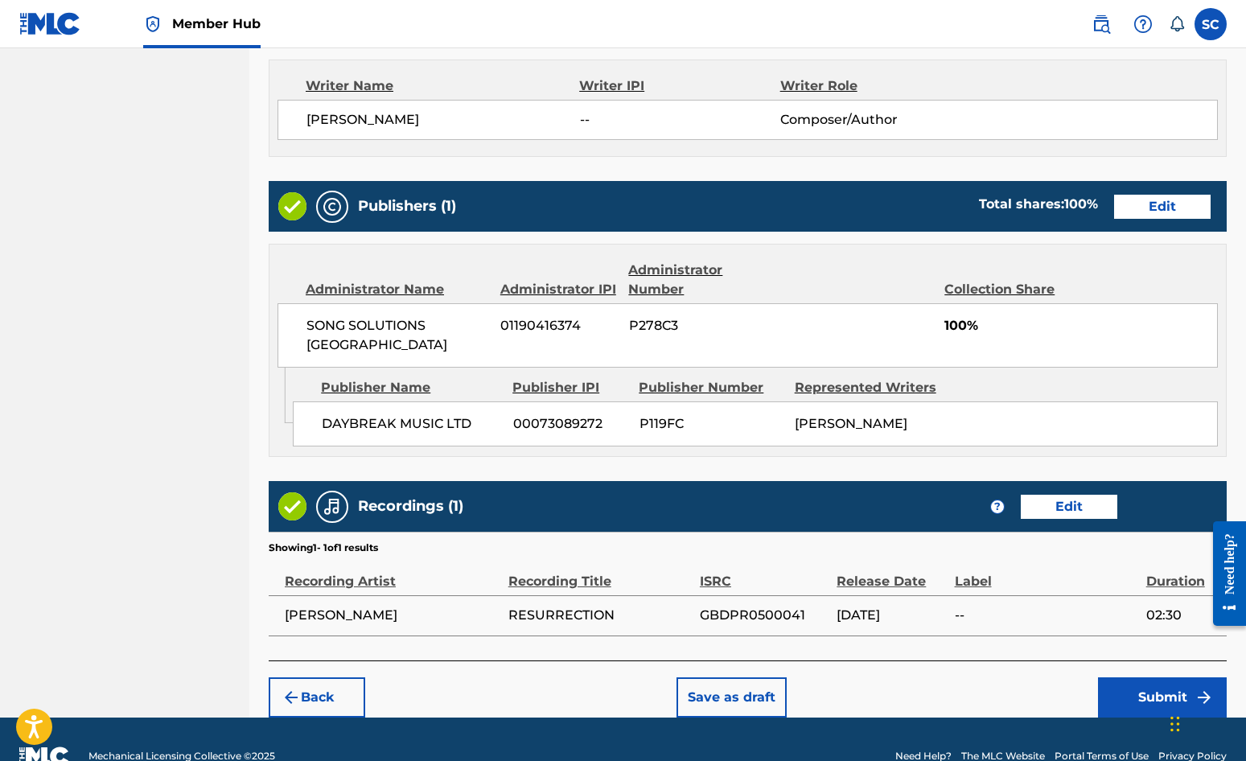
scroll to position [691, 0]
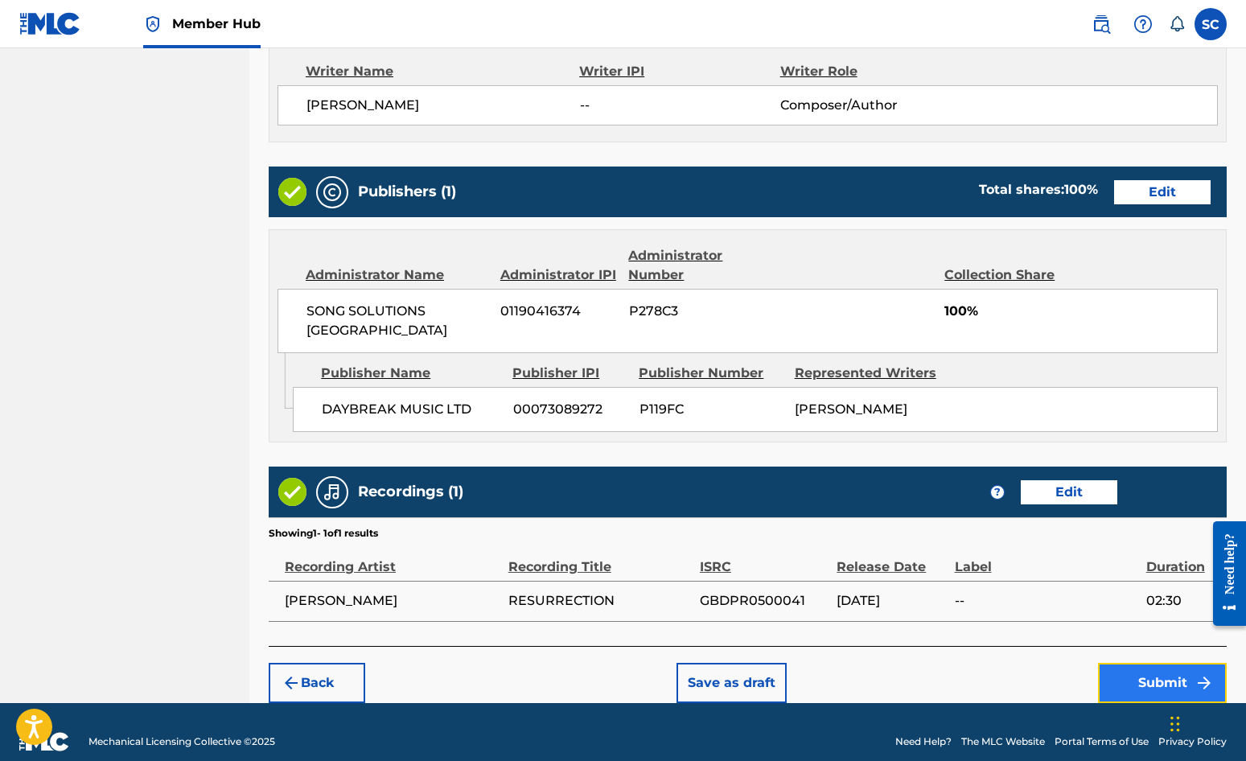
click at [1127, 663] on button "Submit" at bounding box center [1162, 683] width 129 height 40
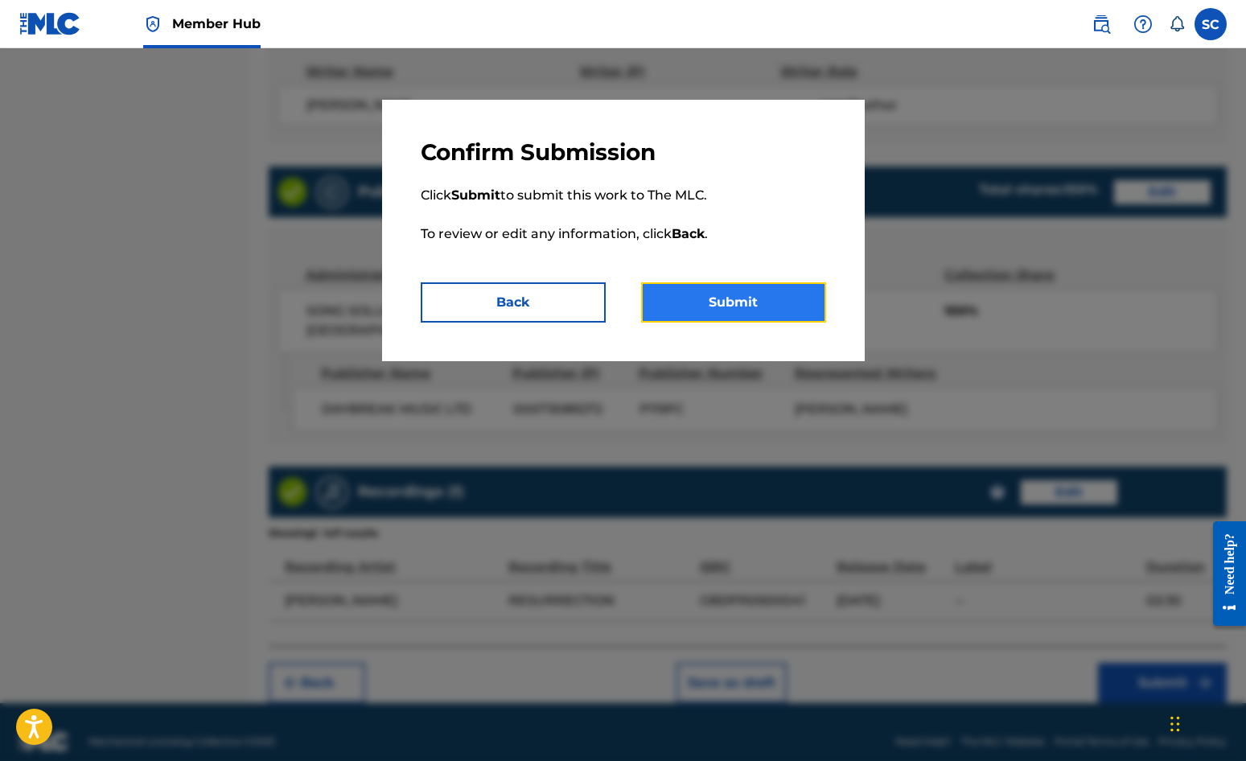
click at [739, 302] on button "Submit" at bounding box center [733, 302] width 185 height 40
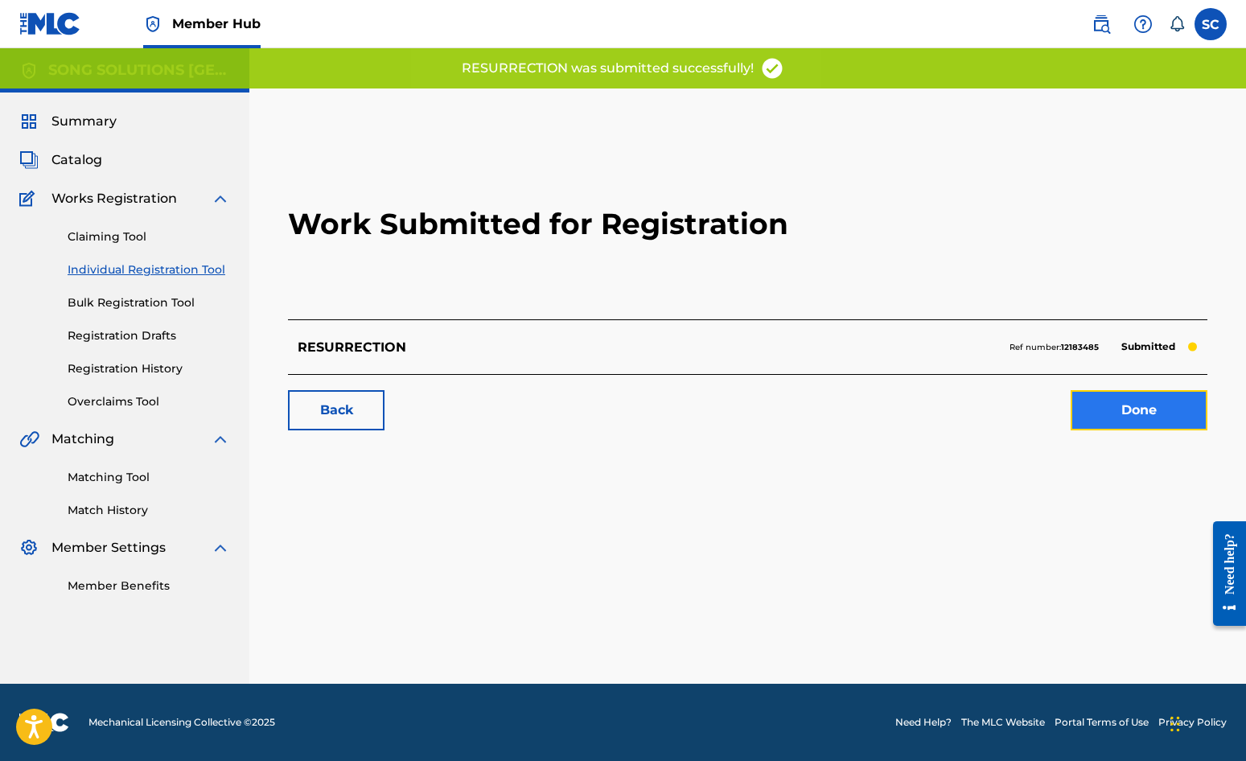
click at [1127, 412] on link "Done" at bounding box center [1139, 410] width 137 height 40
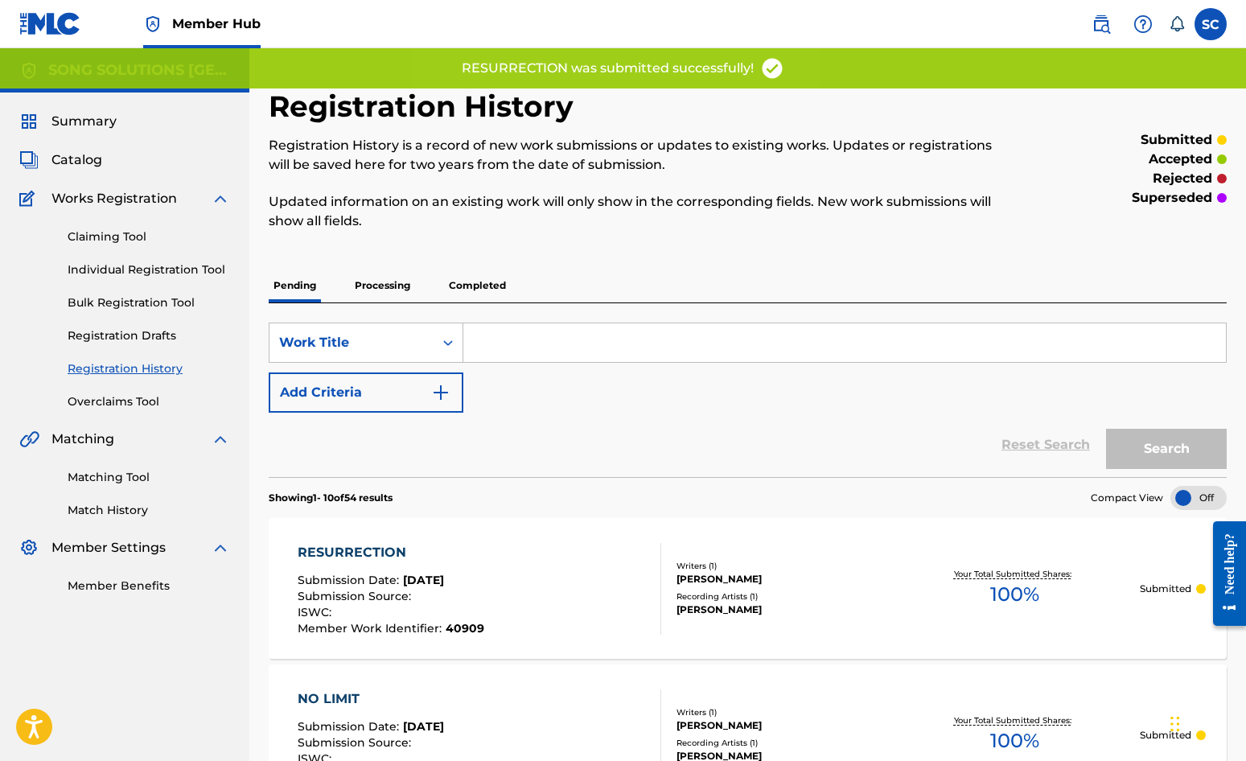
click at [104, 254] on div "Claiming Tool Individual Registration Tool Bulk Registration Tool Registration …" at bounding box center [124, 309] width 211 height 202
click at [108, 271] on link "Individual Registration Tool" at bounding box center [149, 270] width 163 height 17
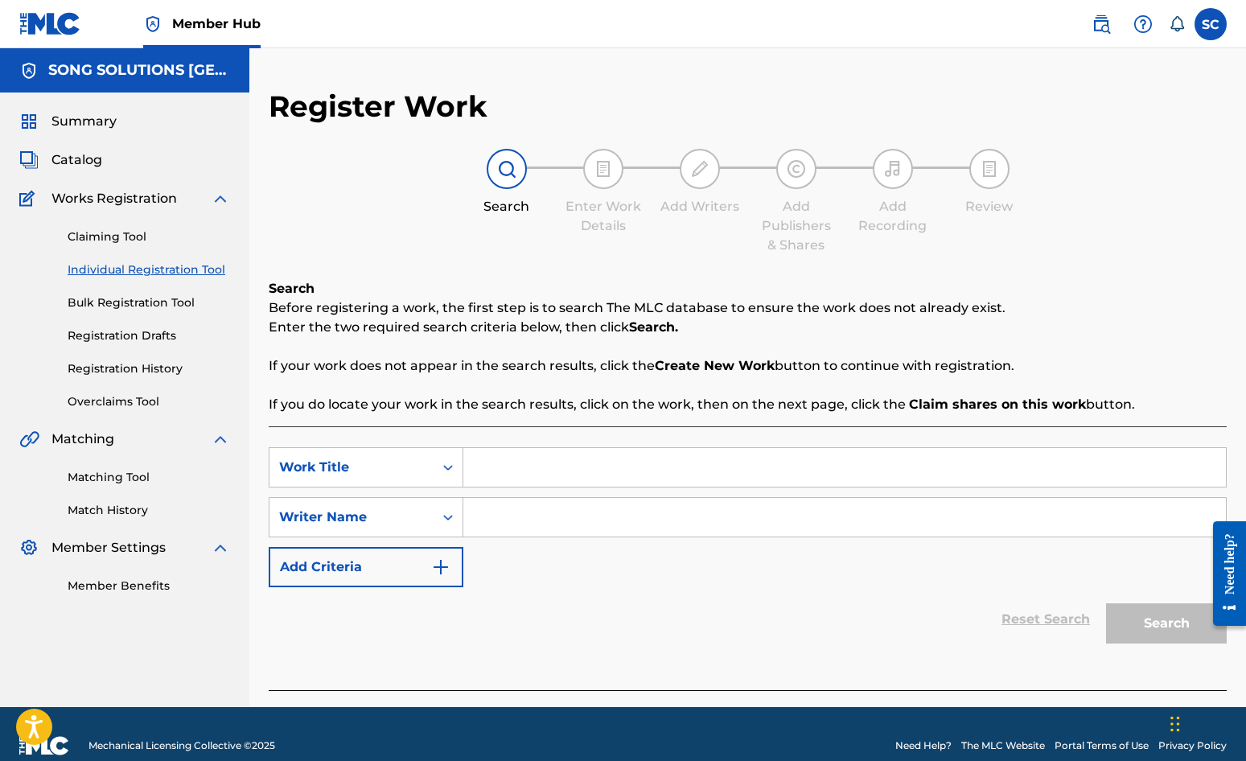
click at [503, 470] on input "Search Form" at bounding box center [844, 467] width 763 height 39
click at [525, 605] on div "Reset Search Search" at bounding box center [748, 619] width 958 height 64
click at [536, 504] on input "Search Form" at bounding box center [844, 517] width 763 height 39
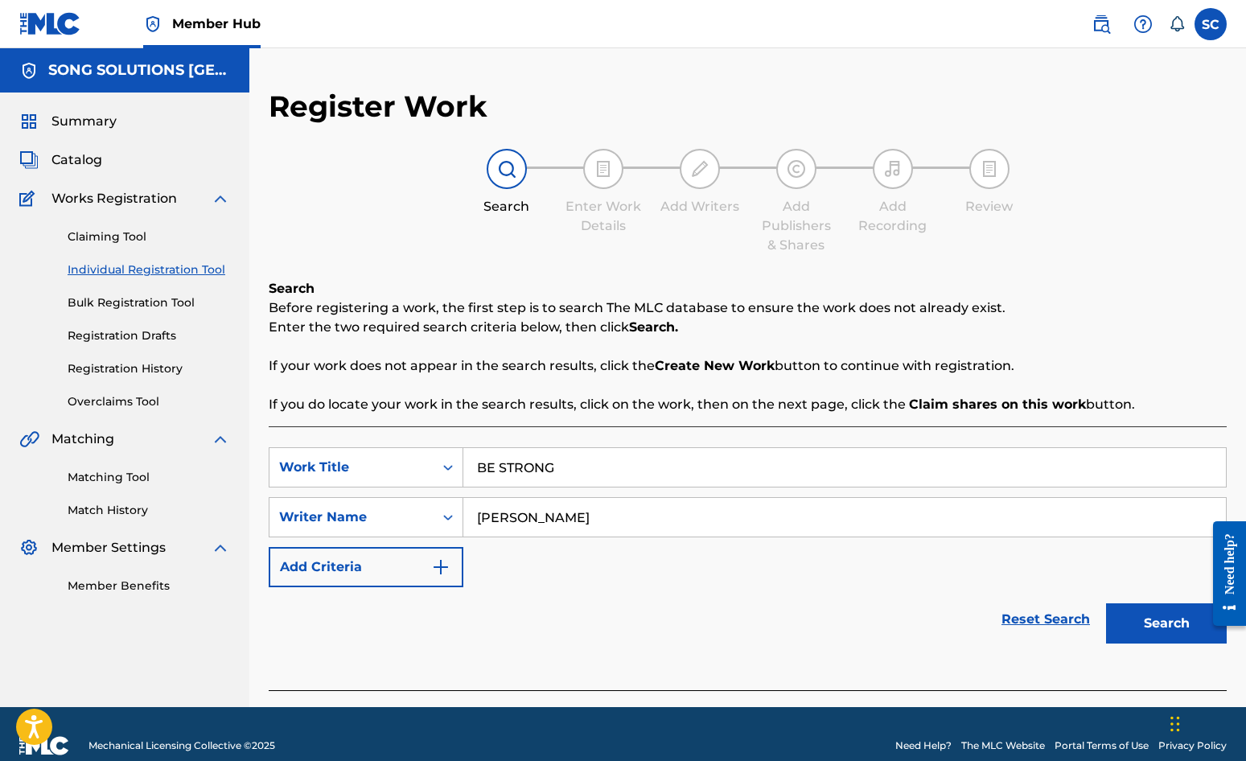
click at [1106, 603] on button "Search" at bounding box center [1166, 623] width 121 height 40
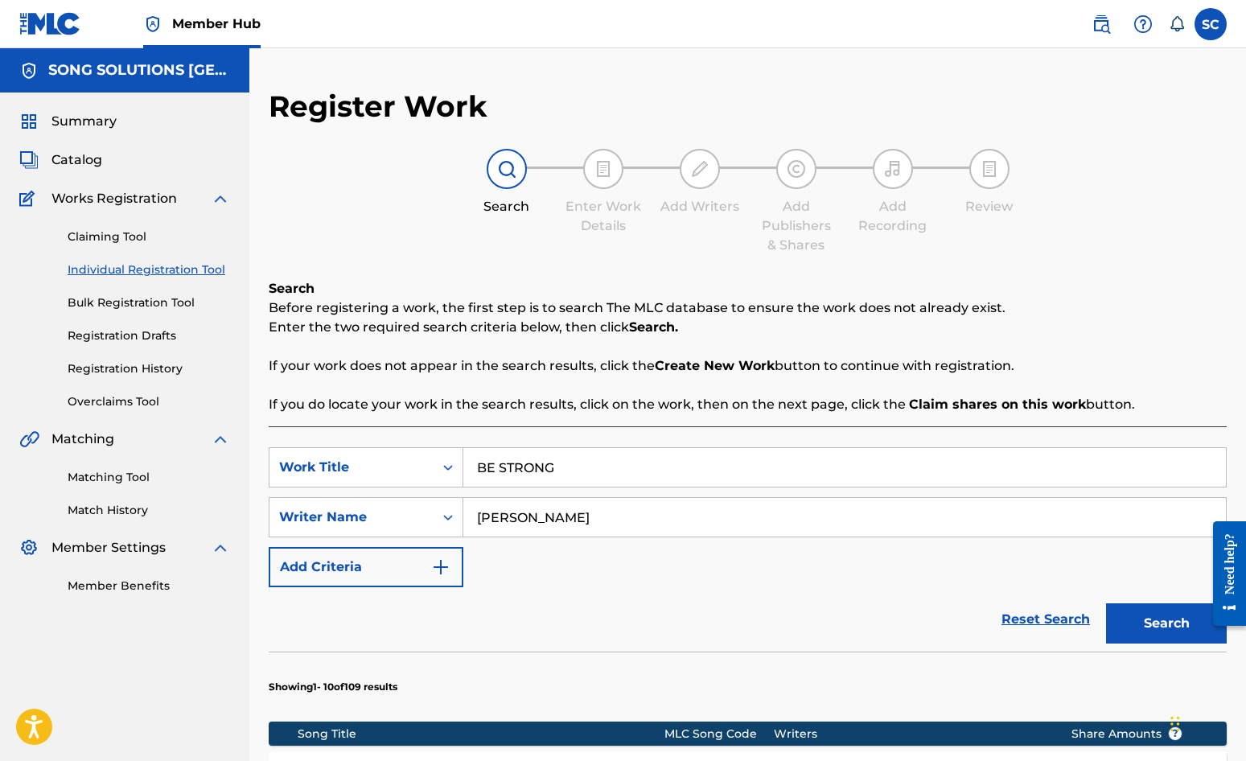
click at [560, 471] on input "BE STRONG" at bounding box center [844, 467] width 763 height 39
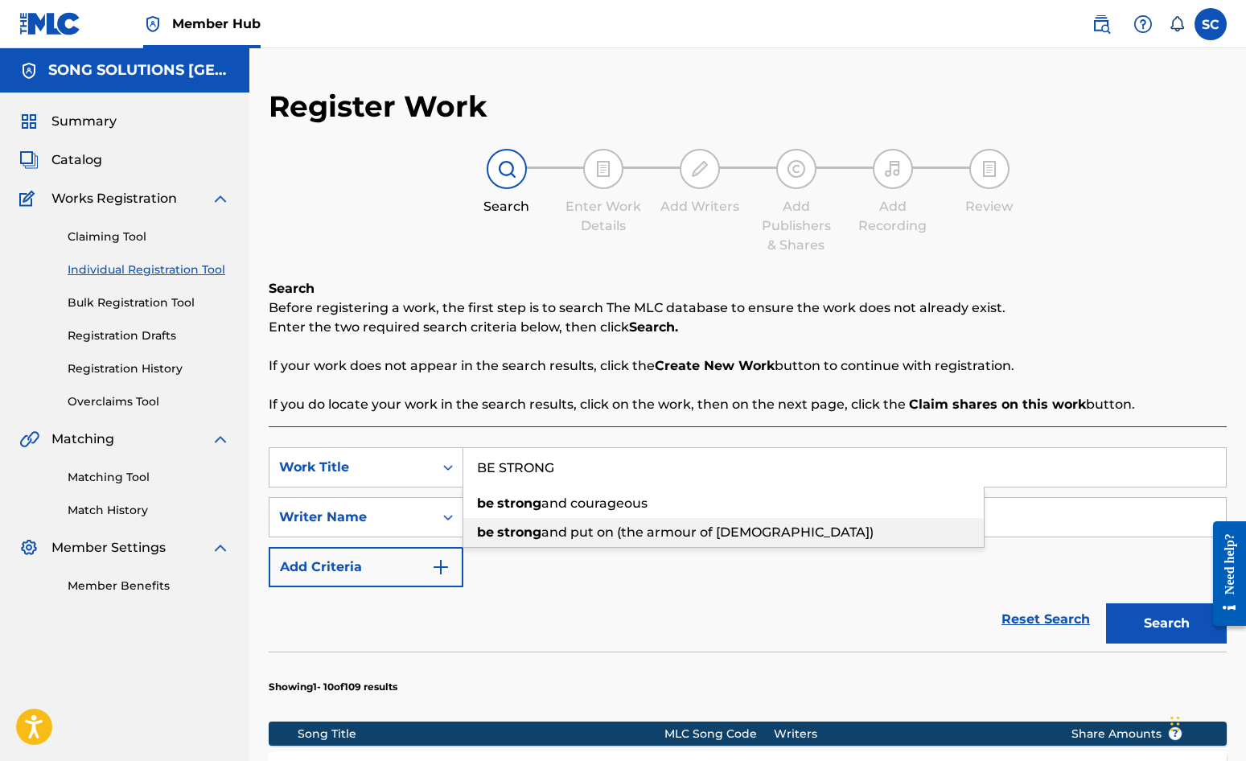
click at [603, 532] on span "and put on (the armour of [DEMOGRAPHIC_DATA])" at bounding box center [708, 532] width 332 height 15
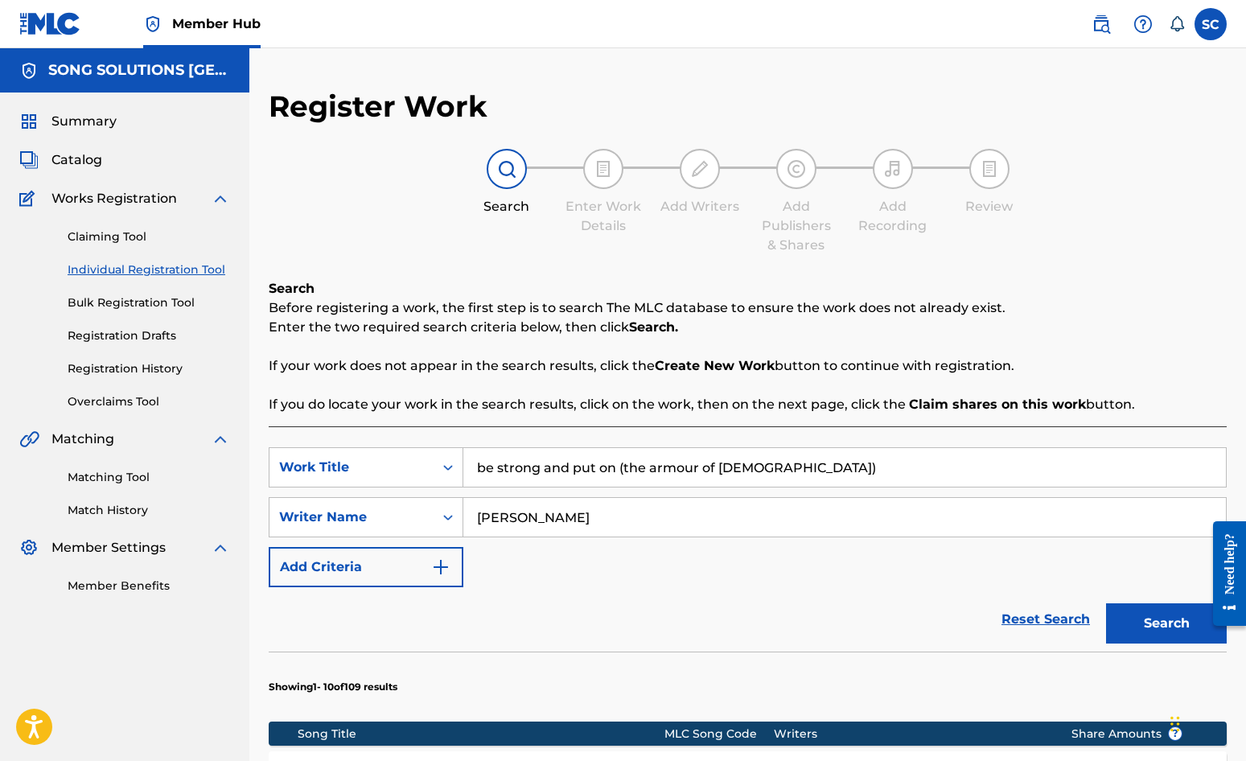
click at [1106, 603] on button "Search" at bounding box center [1166, 623] width 121 height 40
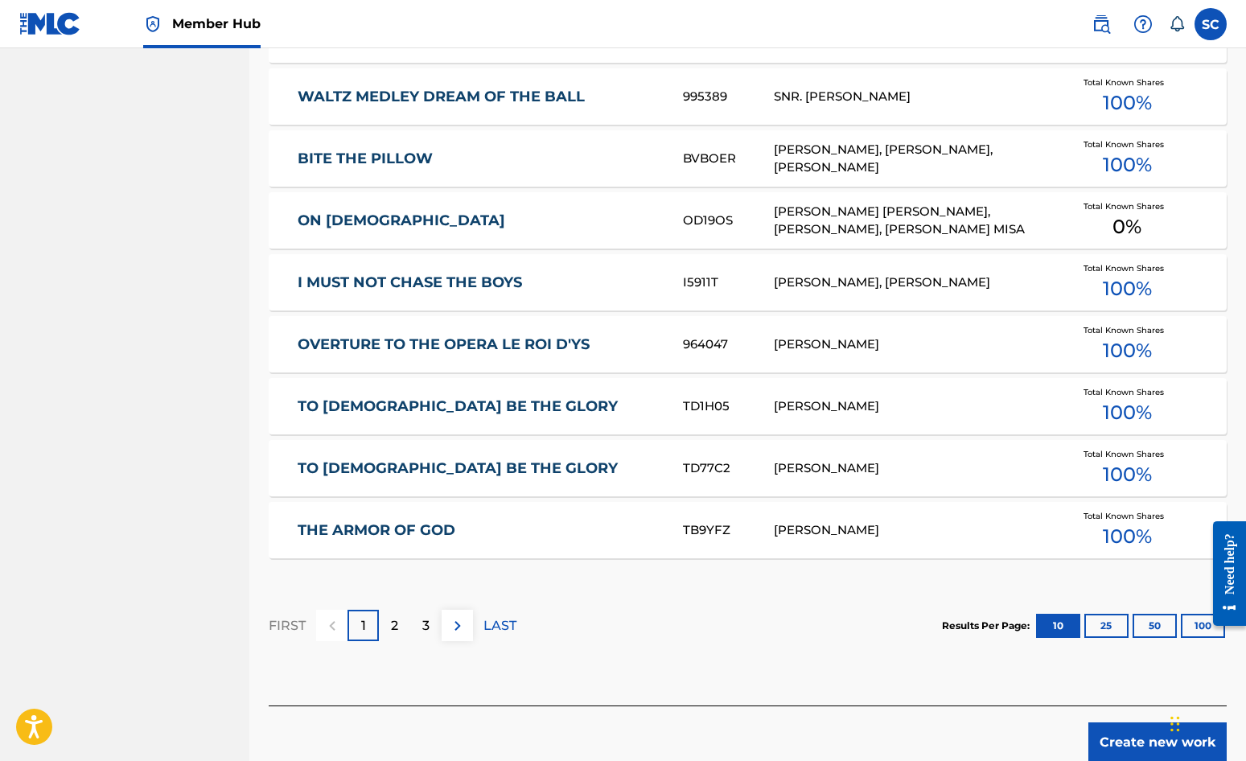
scroll to position [886, 0]
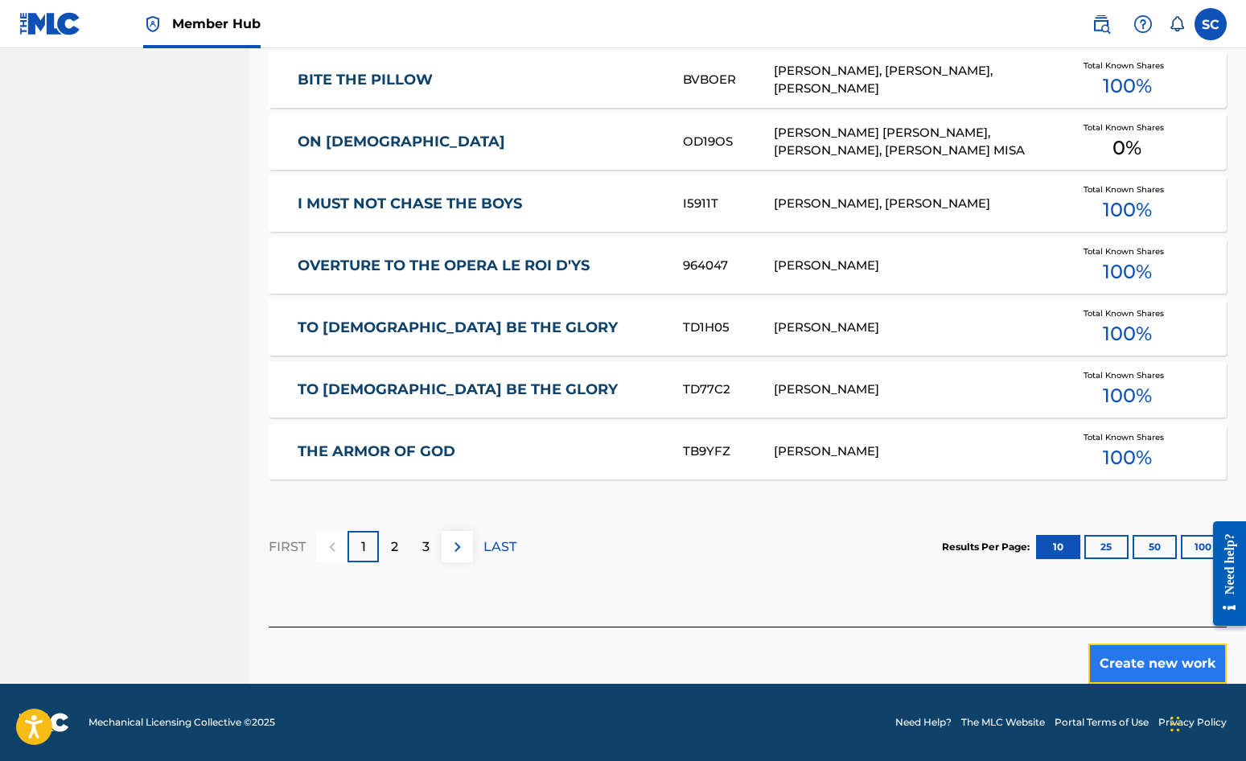
click at [1127, 663] on button "Create new work" at bounding box center [1158, 664] width 138 height 40
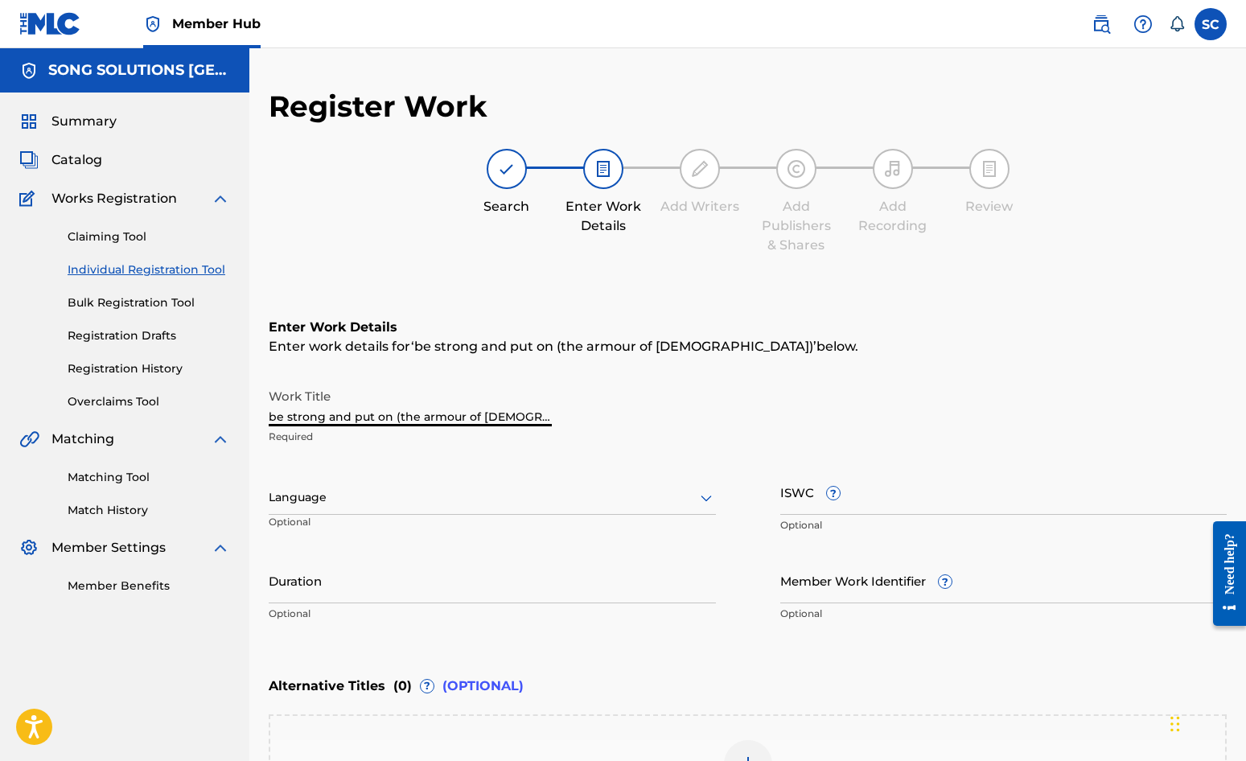
drag, startPoint x: 522, startPoint y: 409, endPoint x: 222, endPoint y: 390, distance: 300.7
click at [225, 393] on main "SONG SOLUTIONS USA Summary Catalog Works Registration Claiming Tool Individual …" at bounding box center [623, 489] width 1246 height 883
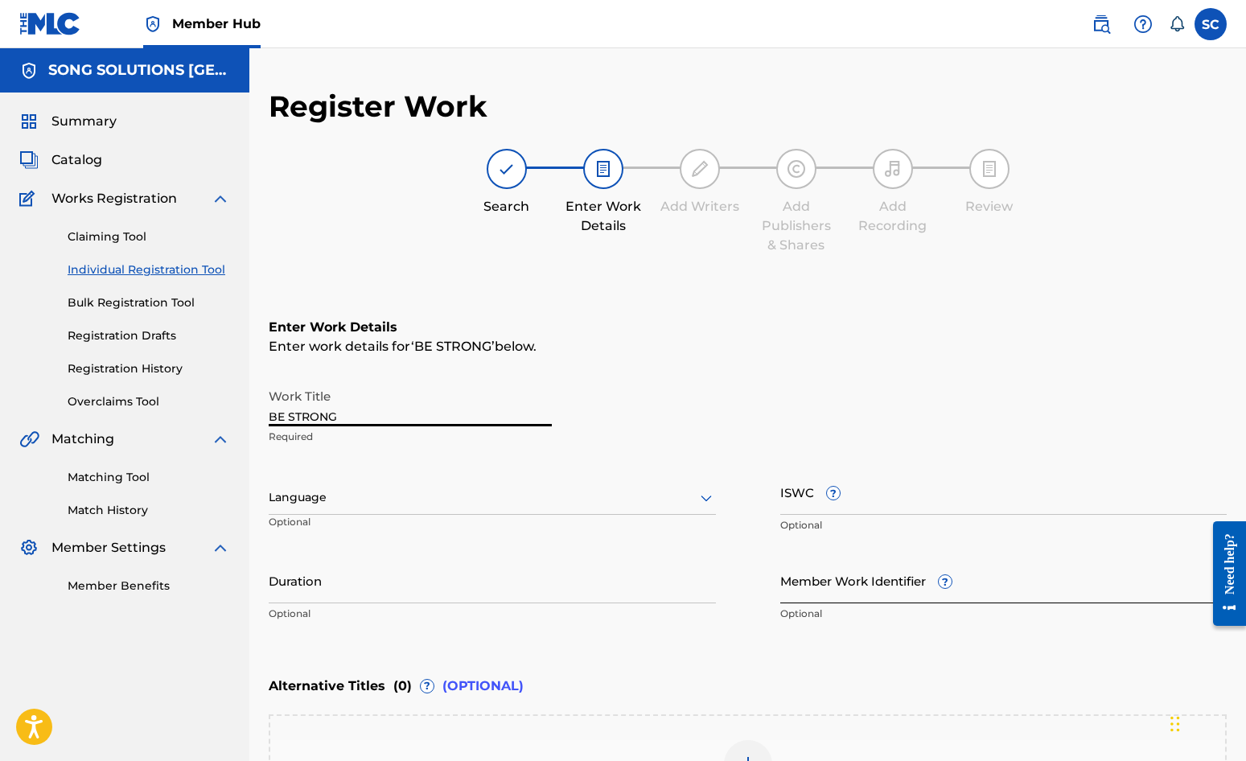
click at [819, 593] on input "Member Work Identifier ?" at bounding box center [1004, 581] width 447 height 46
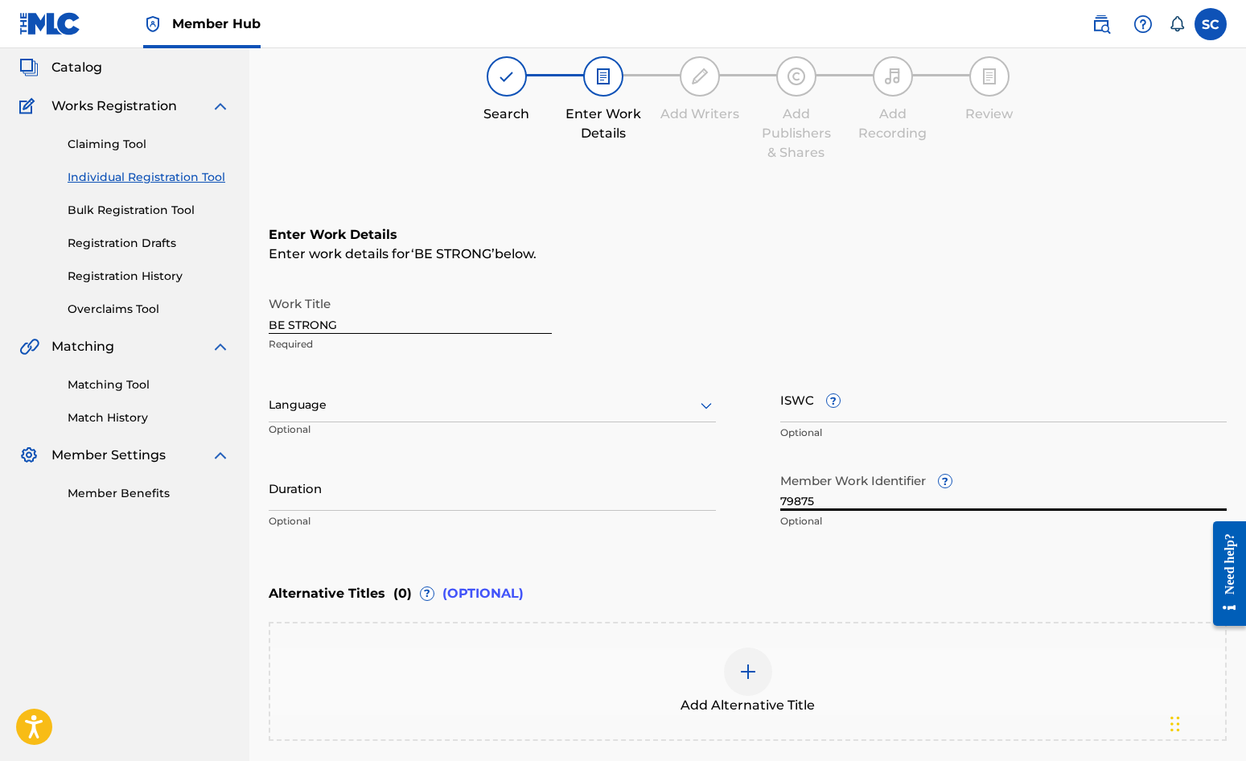
scroll to position [247, 0]
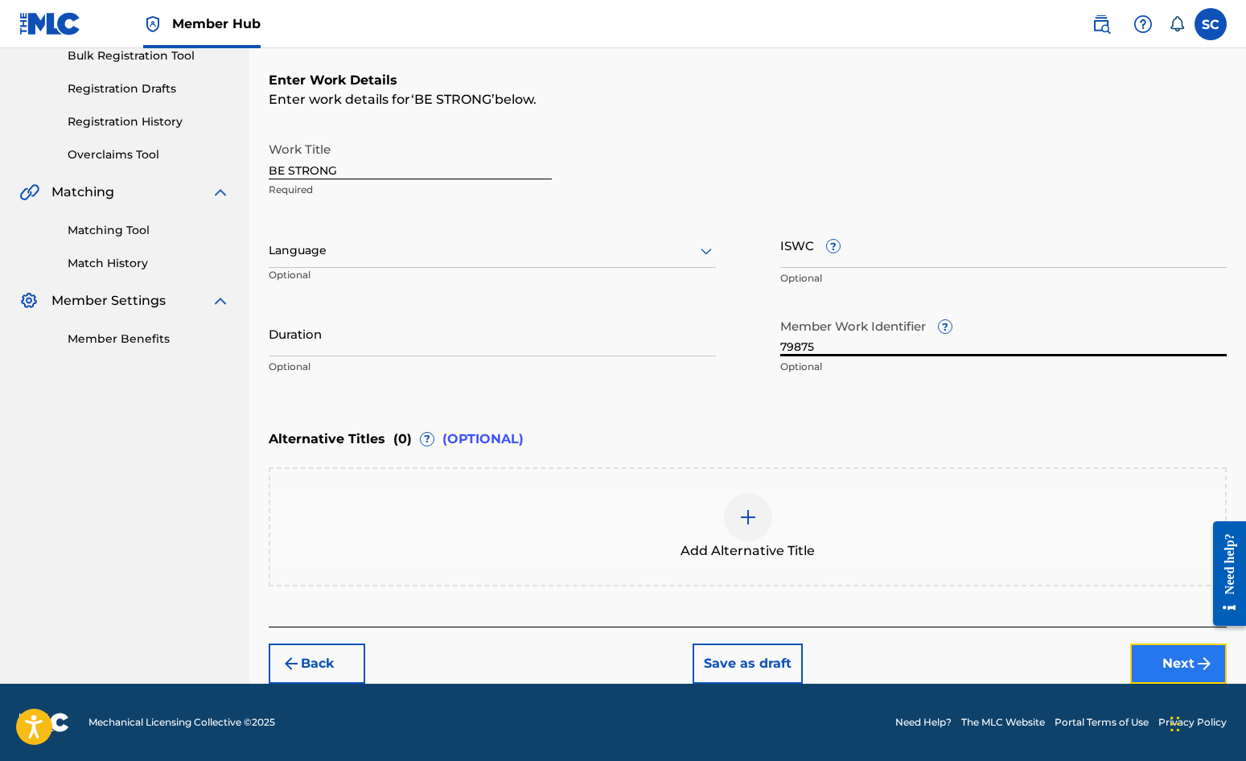
click at [1127, 662] on button "Next" at bounding box center [1179, 664] width 97 height 40
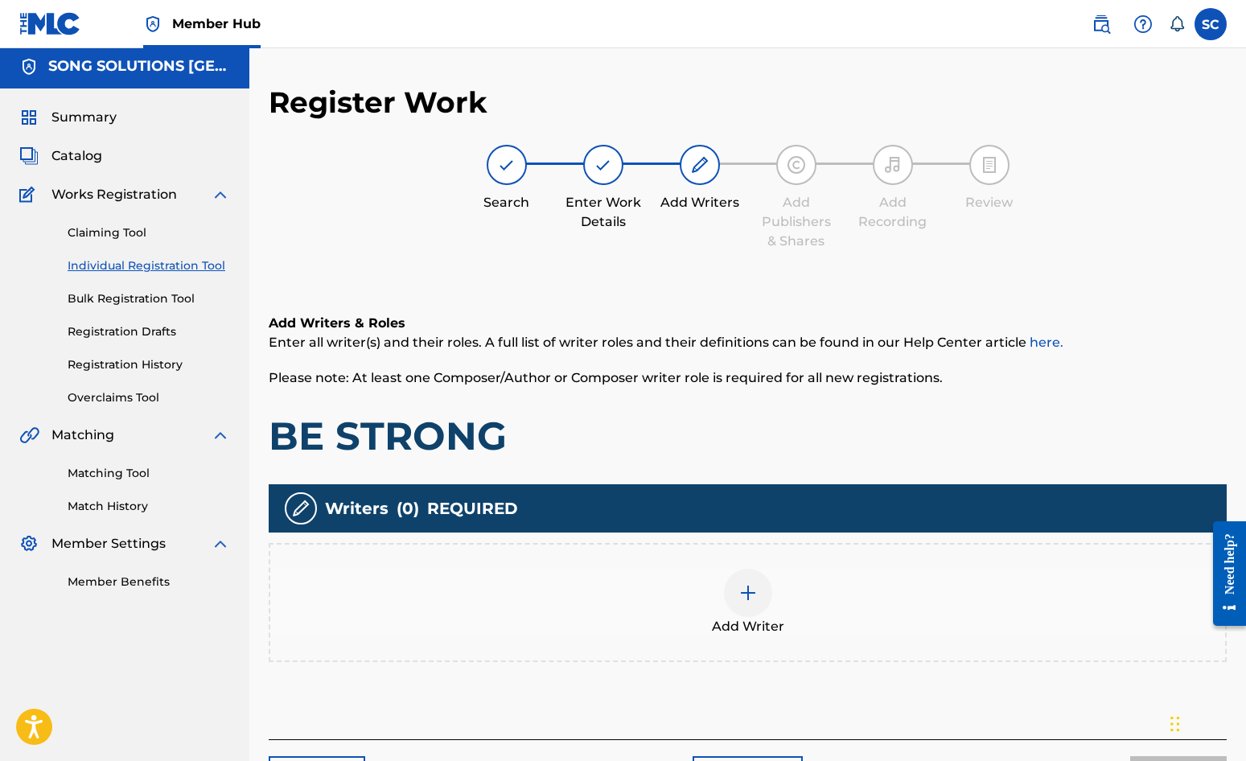
scroll to position [72, 0]
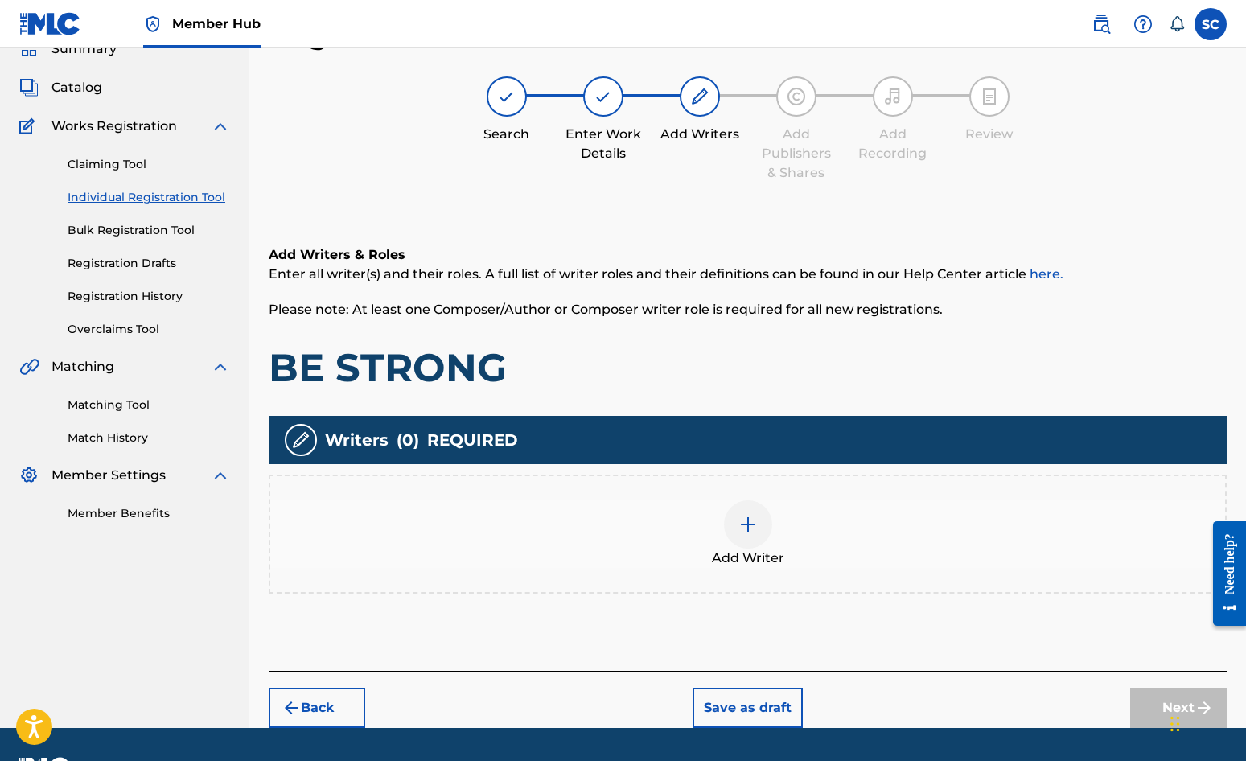
click at [755, 530] on img at bounding box center [748, 524] width 19 height 19
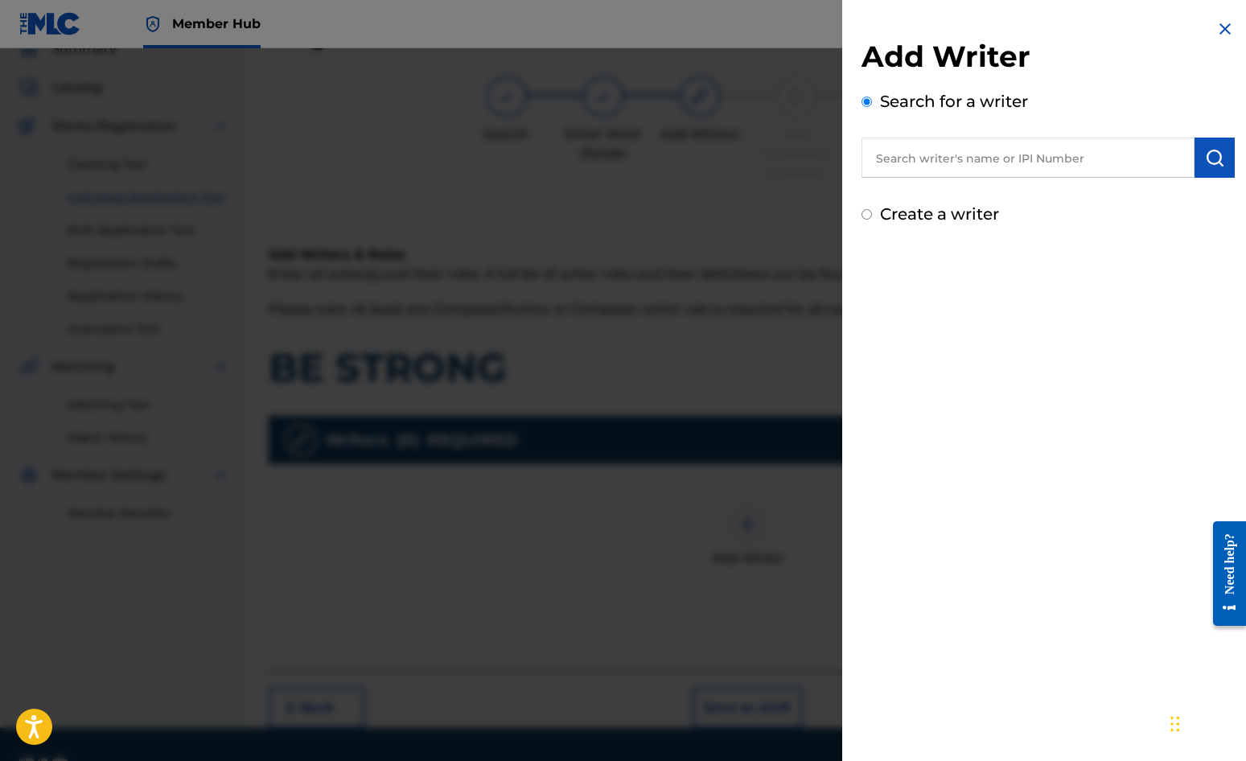
click at [927, 207] on label "Create a writer" at bounding box center [939, 213] width 119 height 19
click at [872, 209] on input "Create a writer" at bounding box center [867, 214] width 10 height 10
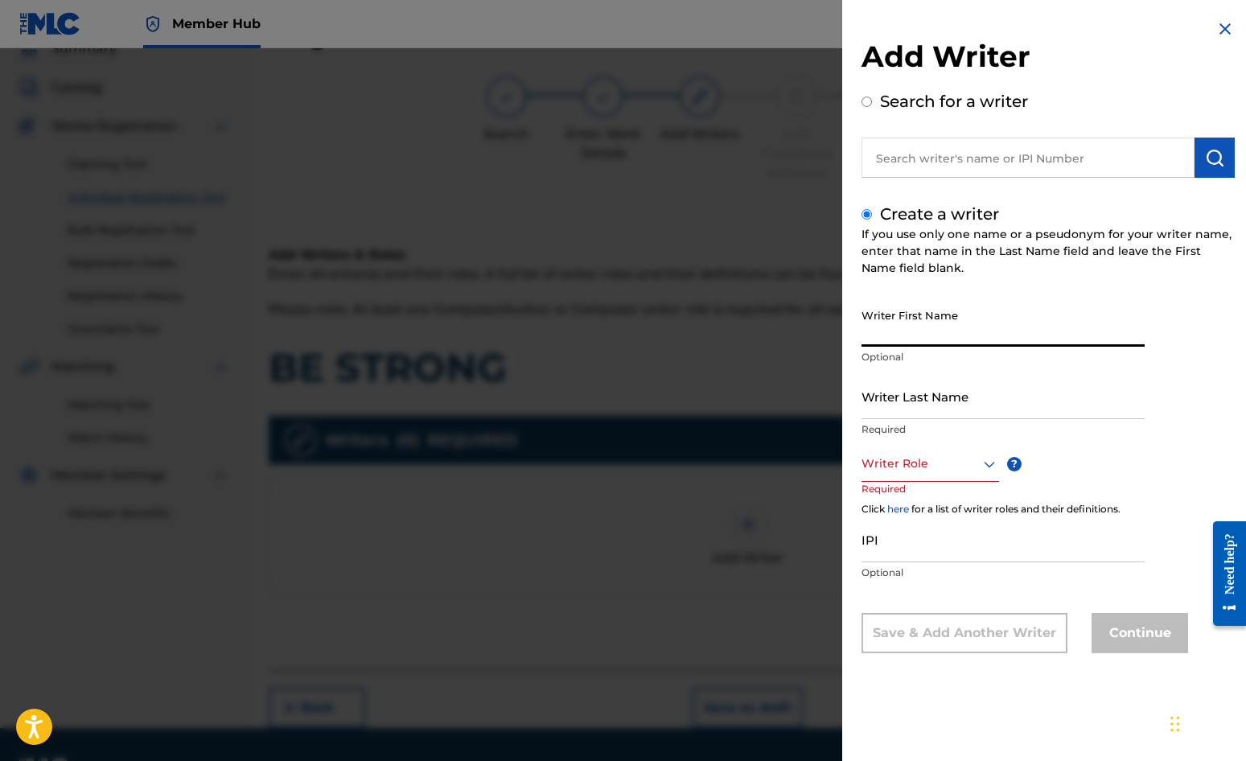
click at [915, 327] on input "Writer First Name" at bounding box center [1003, 324] width 283 height 46
click at [890, 393] on input "Writer Last Name" at bounding box center [1003, 396] width 283 height 46
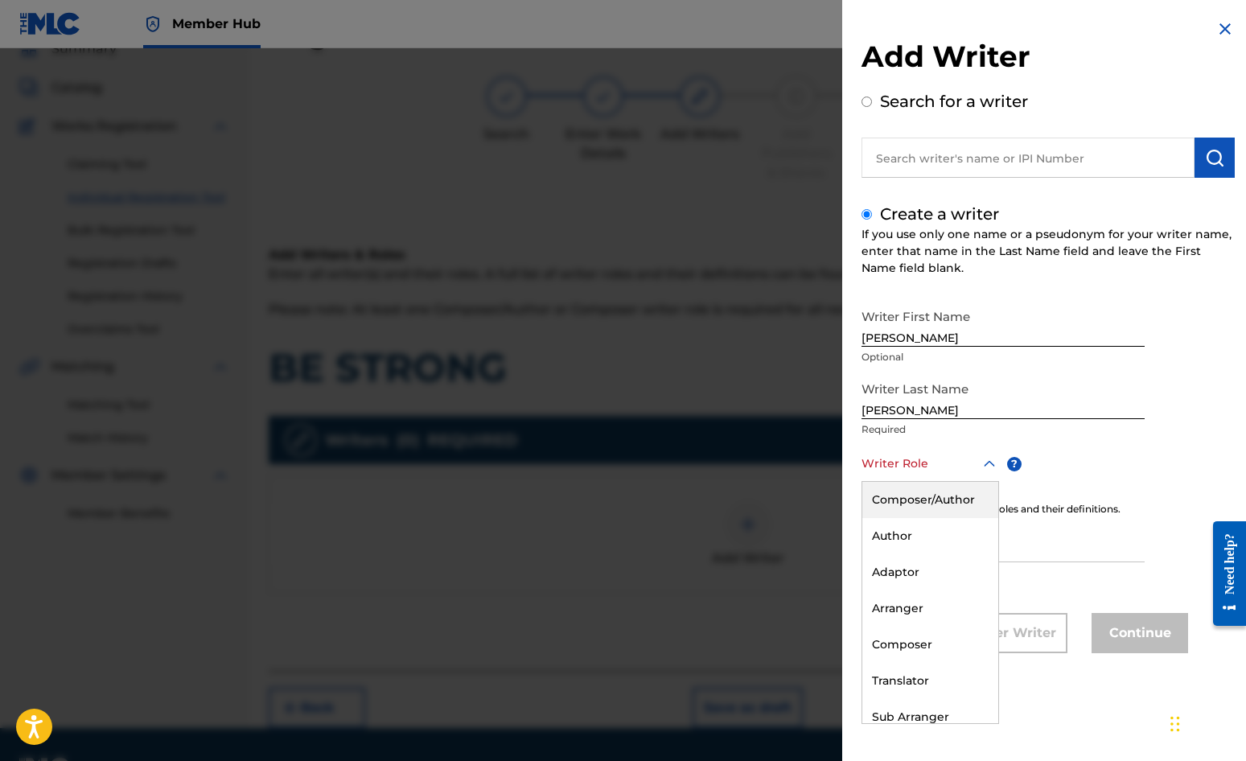
click at [896, 454] on div at bounding box center [931, 464] width 138 height 20
click at [908, 494] on div "Composer/Author" at bounding box center [931, 500] width 136 height 36
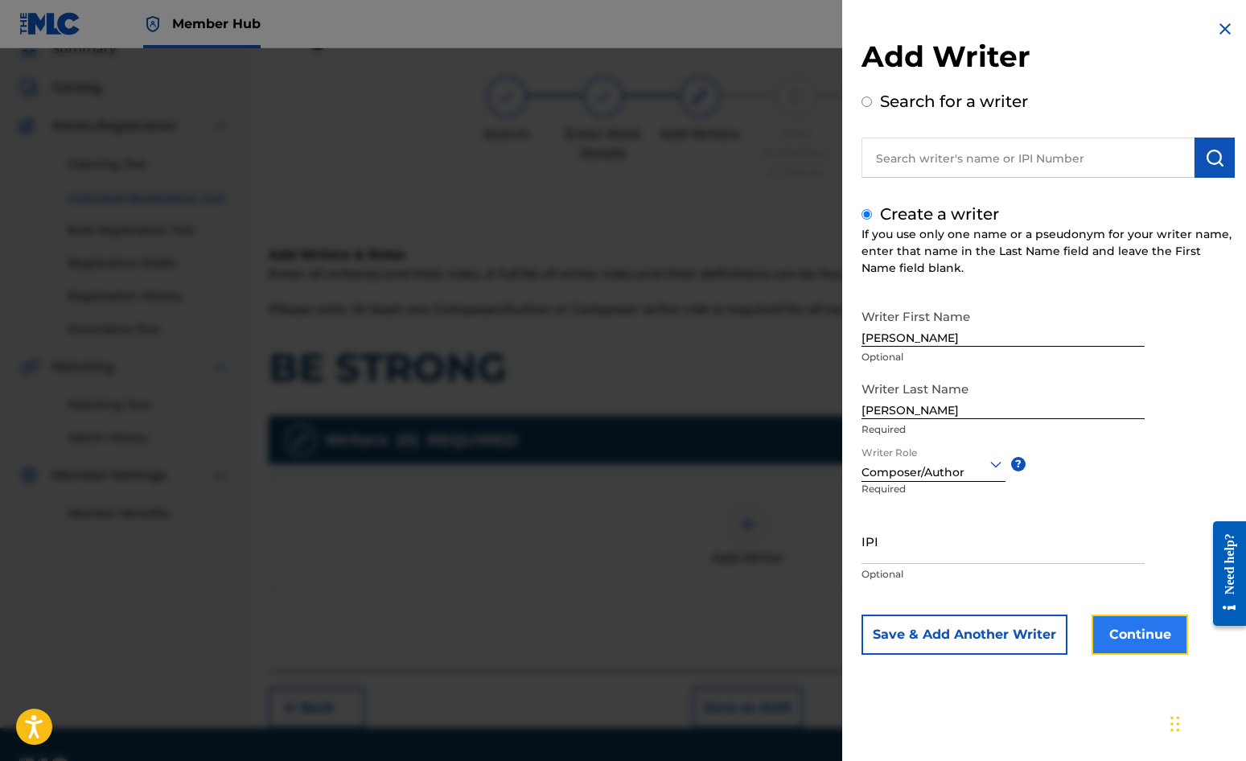
click at [1123, 634] on button "Continue" at bounding box center [1140, 635] width 97 height 40
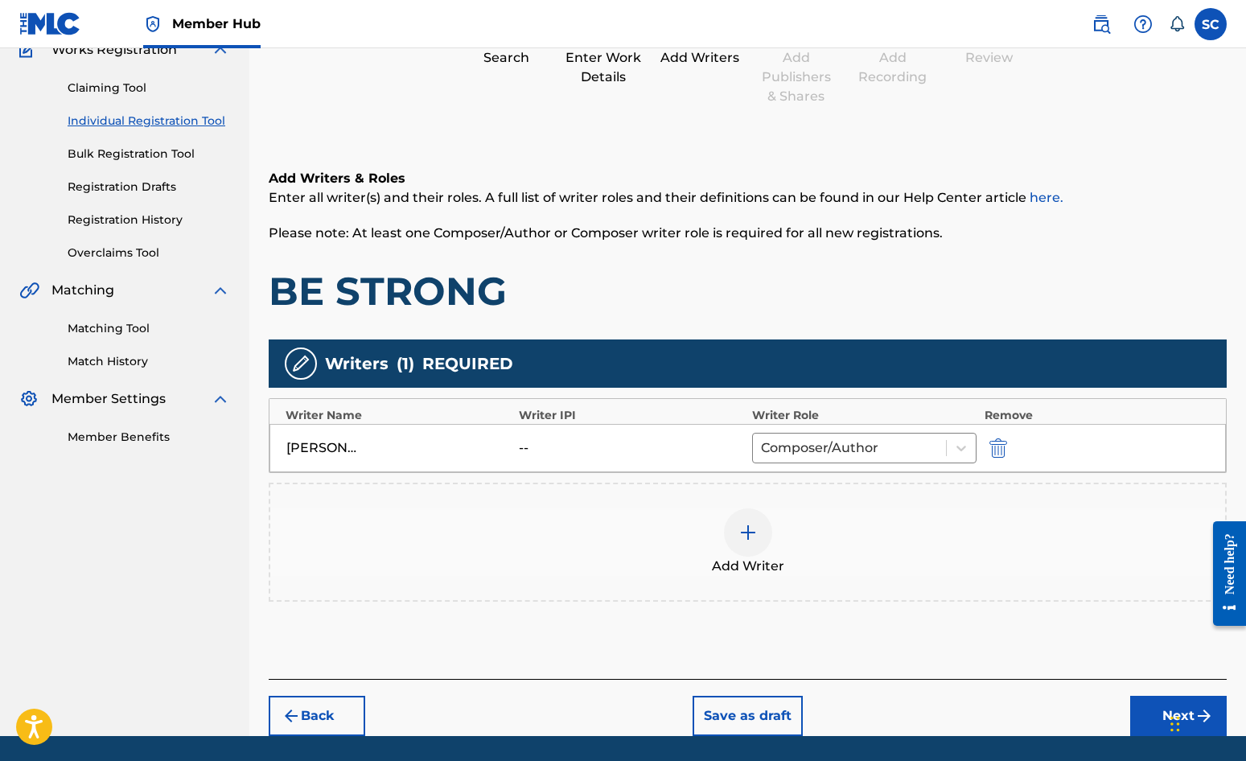
scroll to position [201, 0]
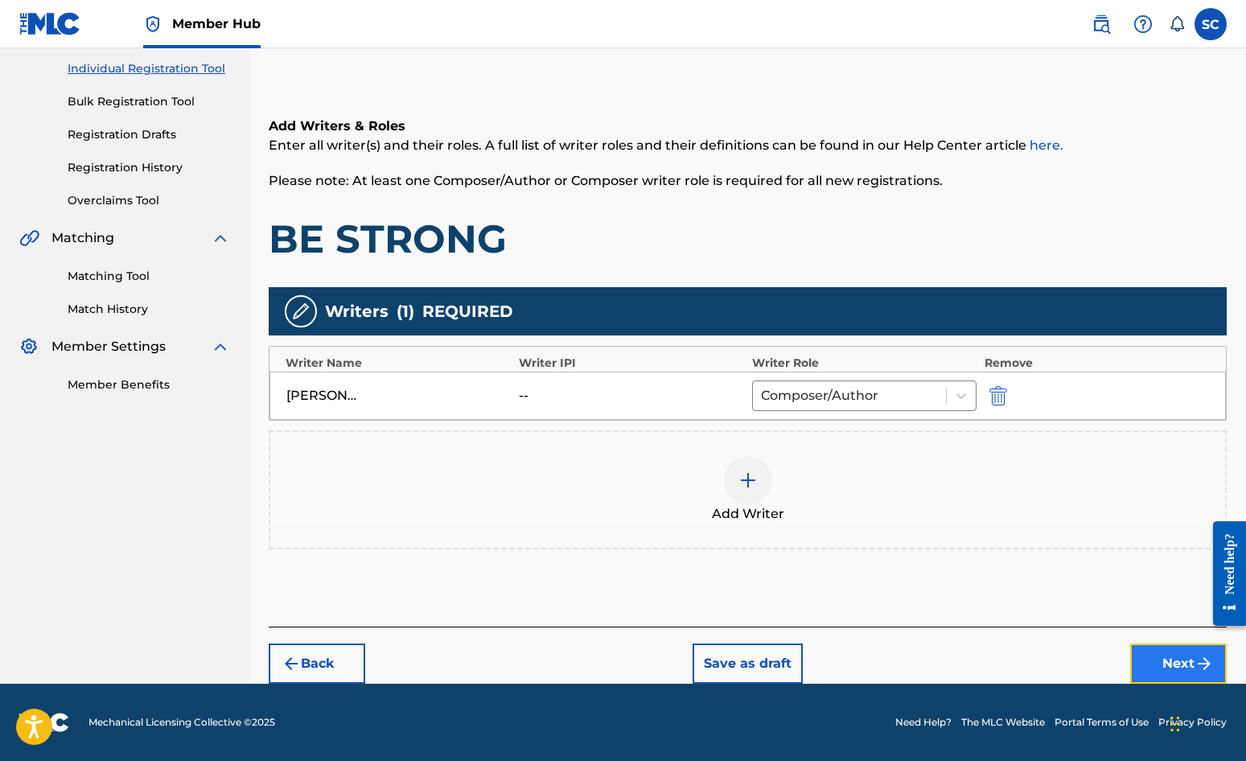
click at [1127, 662] on button "Next" at bounding box center [1179, 664] width 97 height 40
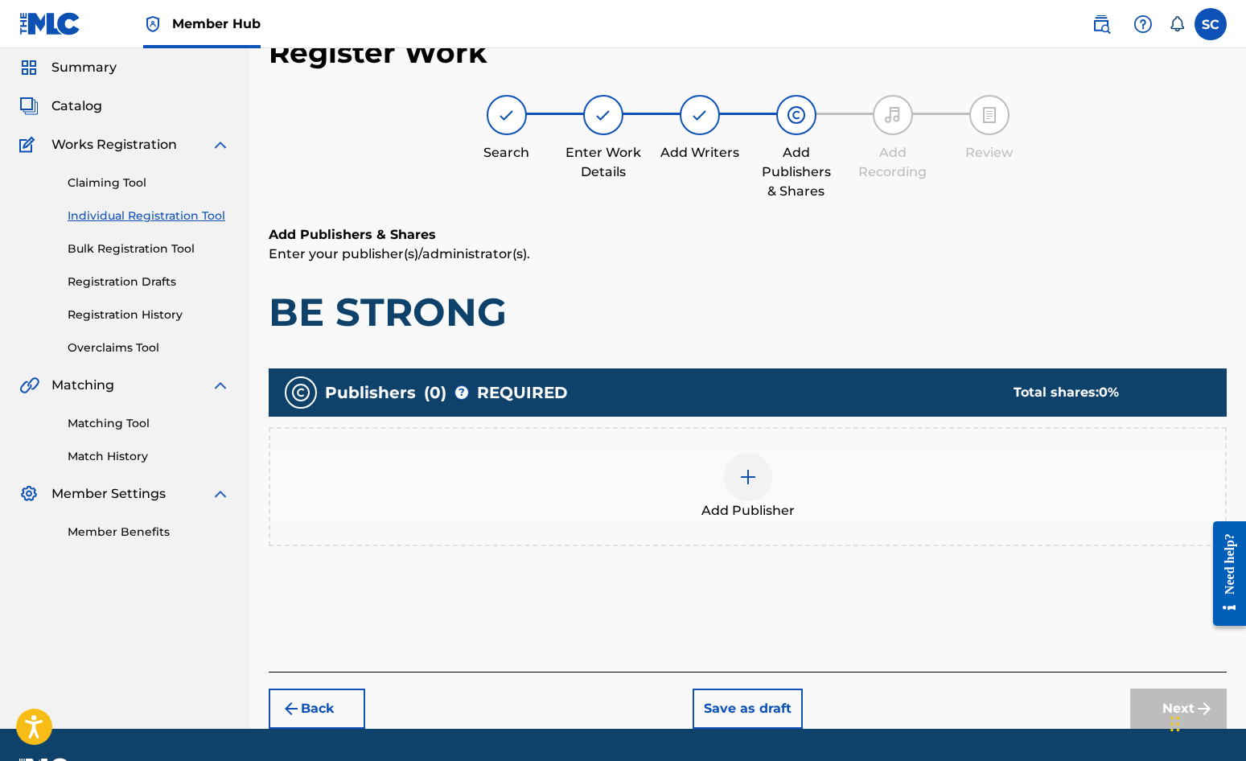
scroll to position [72, 0]
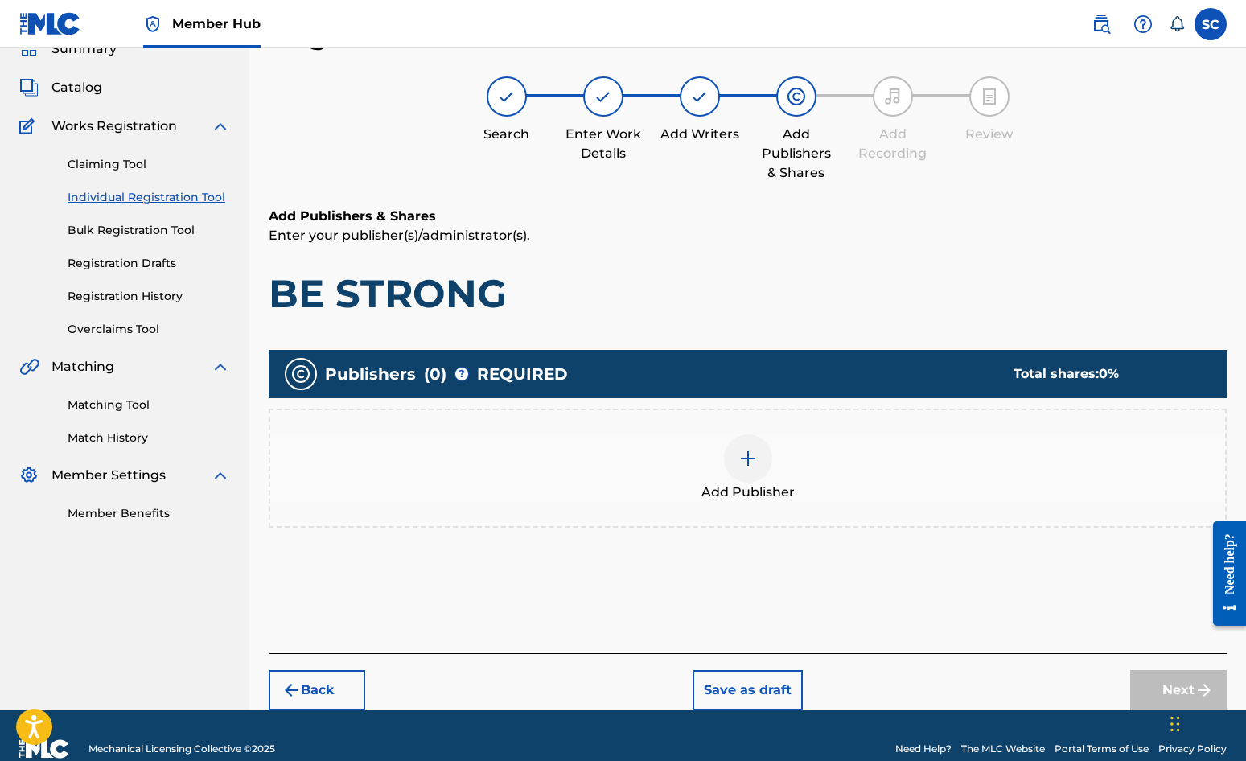
click at [749, 459] on img at bounding box center [748, 458] width 19 height 19
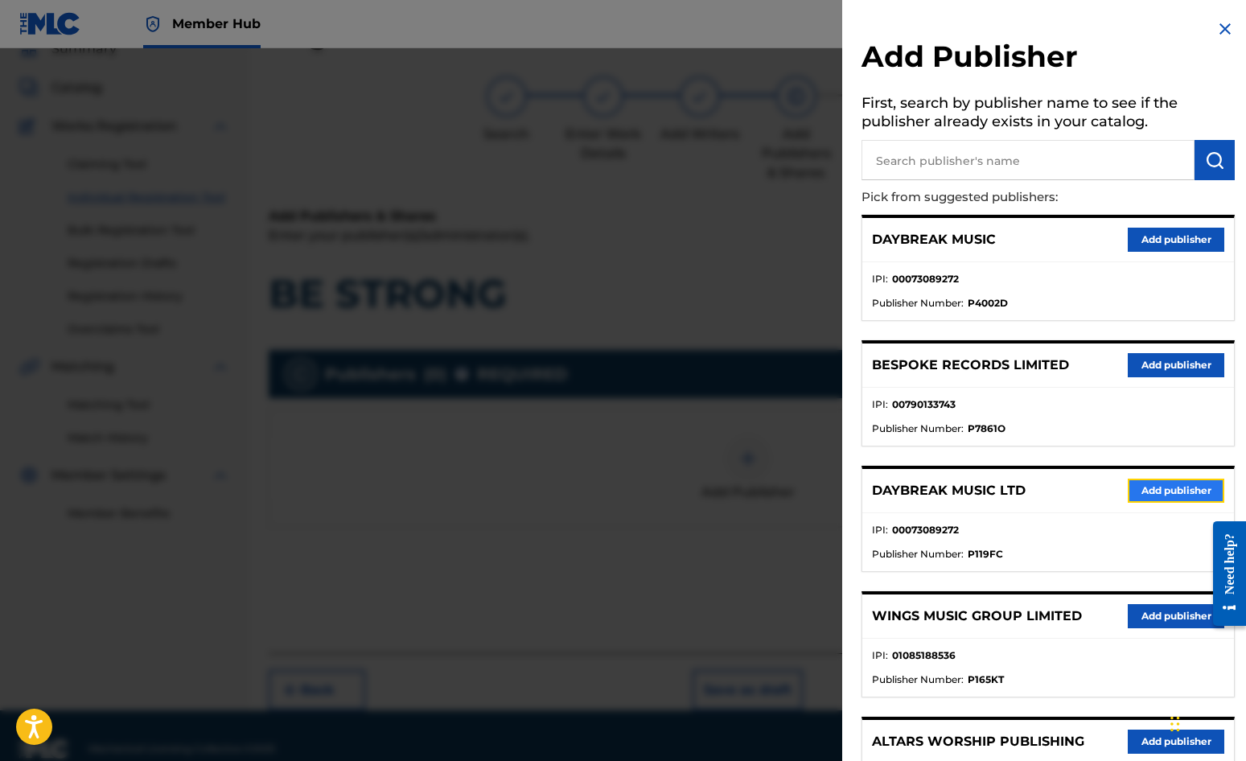
click at [1127, 494] on button "Add publisher" at bounding box center [1176, 491] width 97 height 24
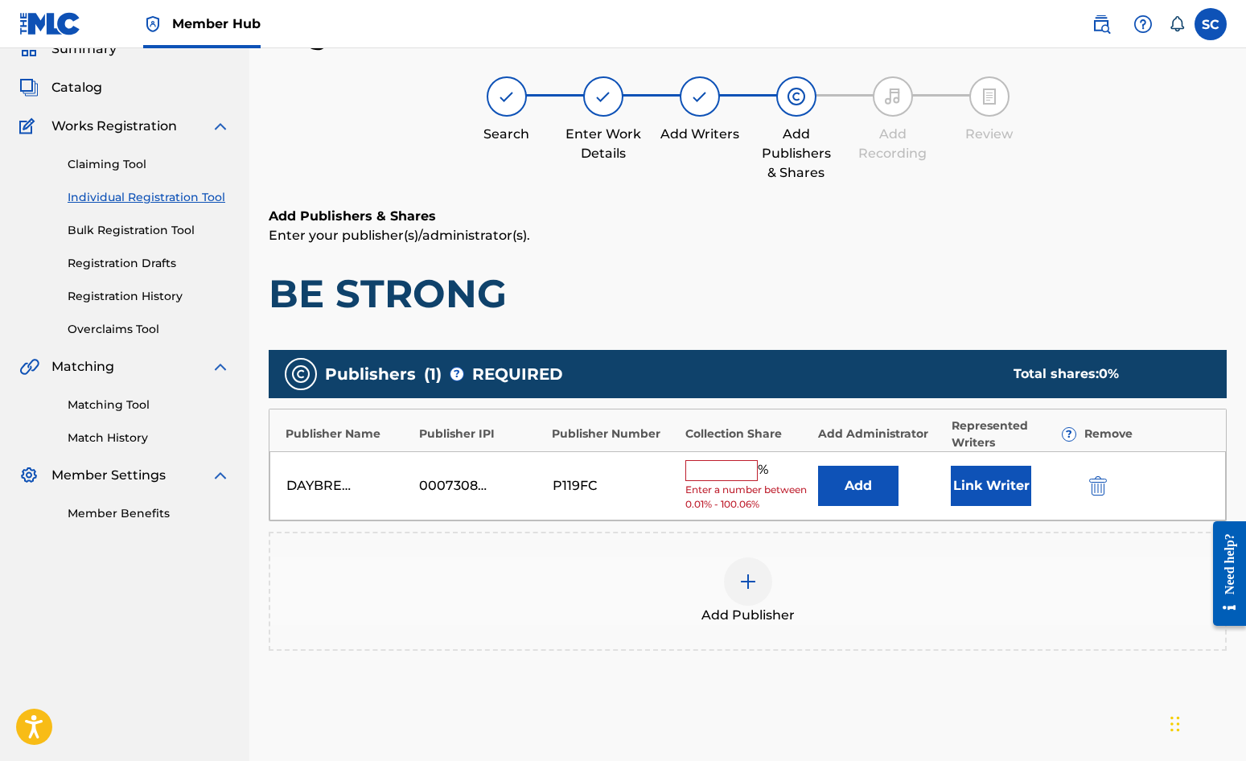
click at [723, 473] on input "text" at bounding box center [722, 470] width 72 height 21
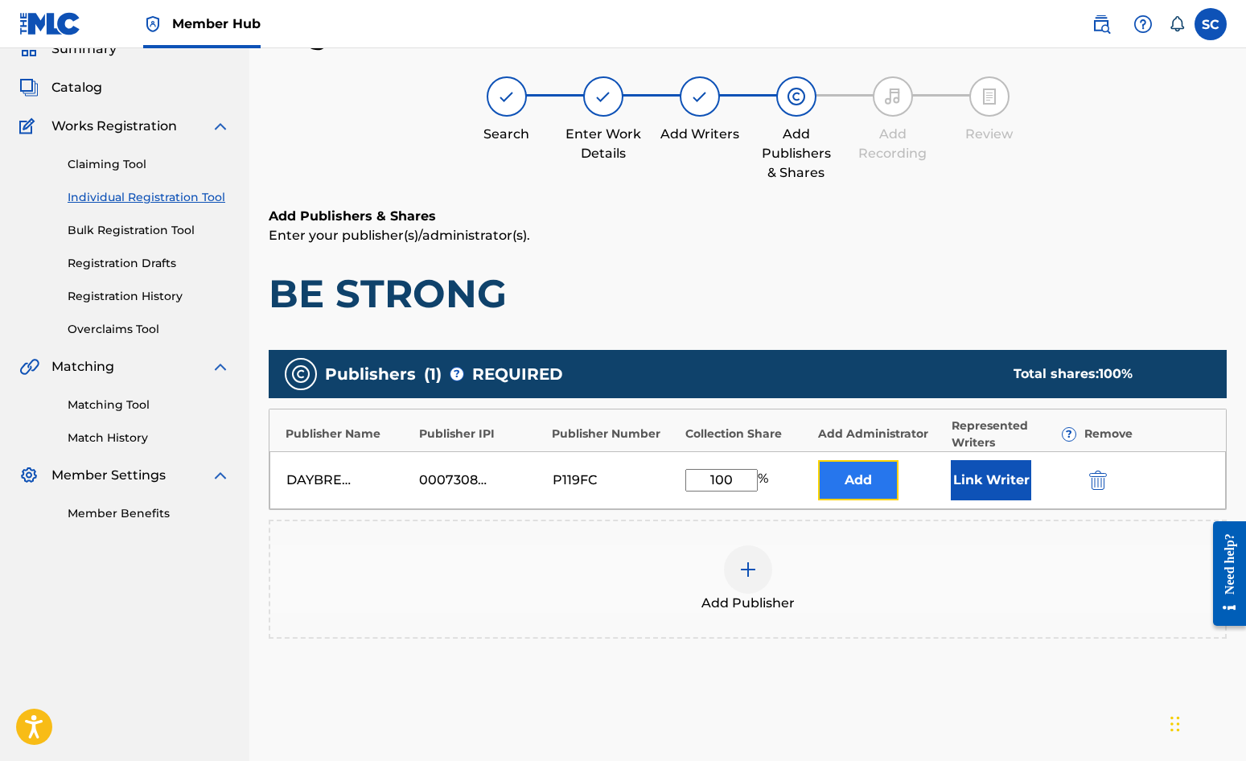
click at [846, 484] on button "Add" at bounding box center [858, 480] width 80 height 40
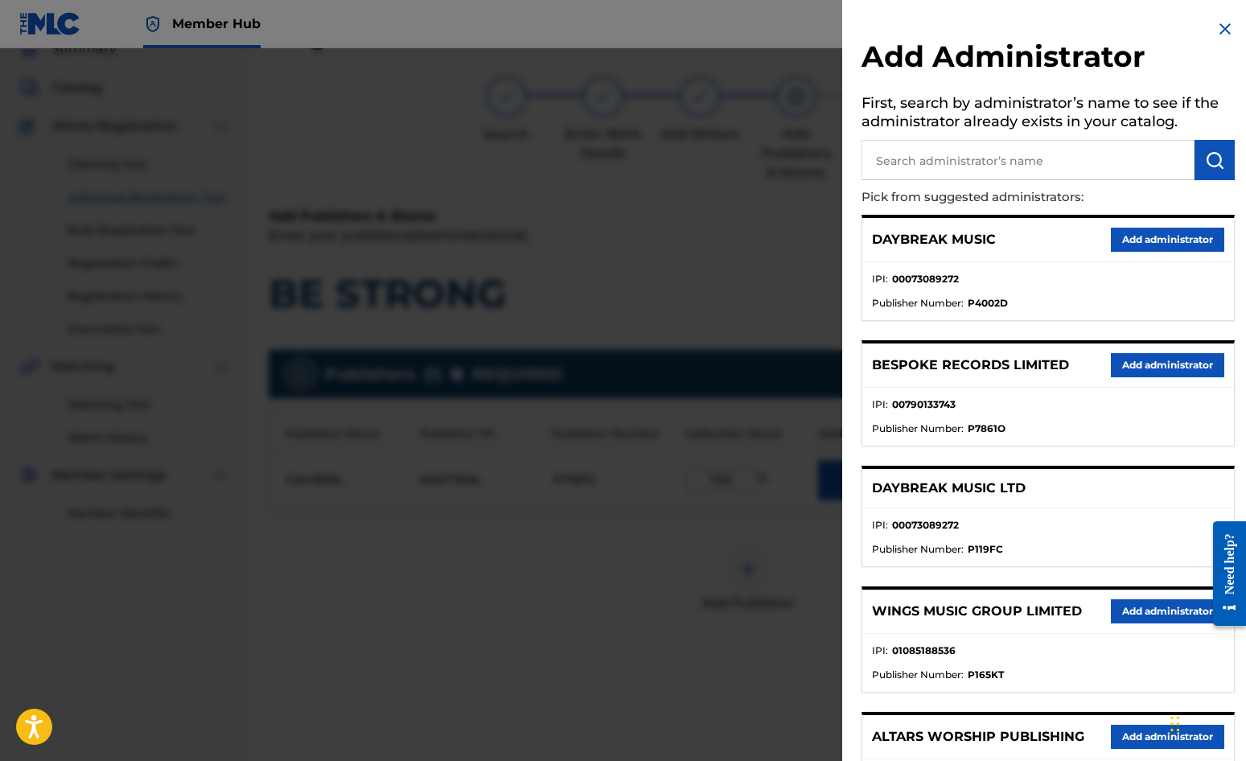
click at [945, 154] on input "text" at bounding box center [1028, 160] width 333 height 40
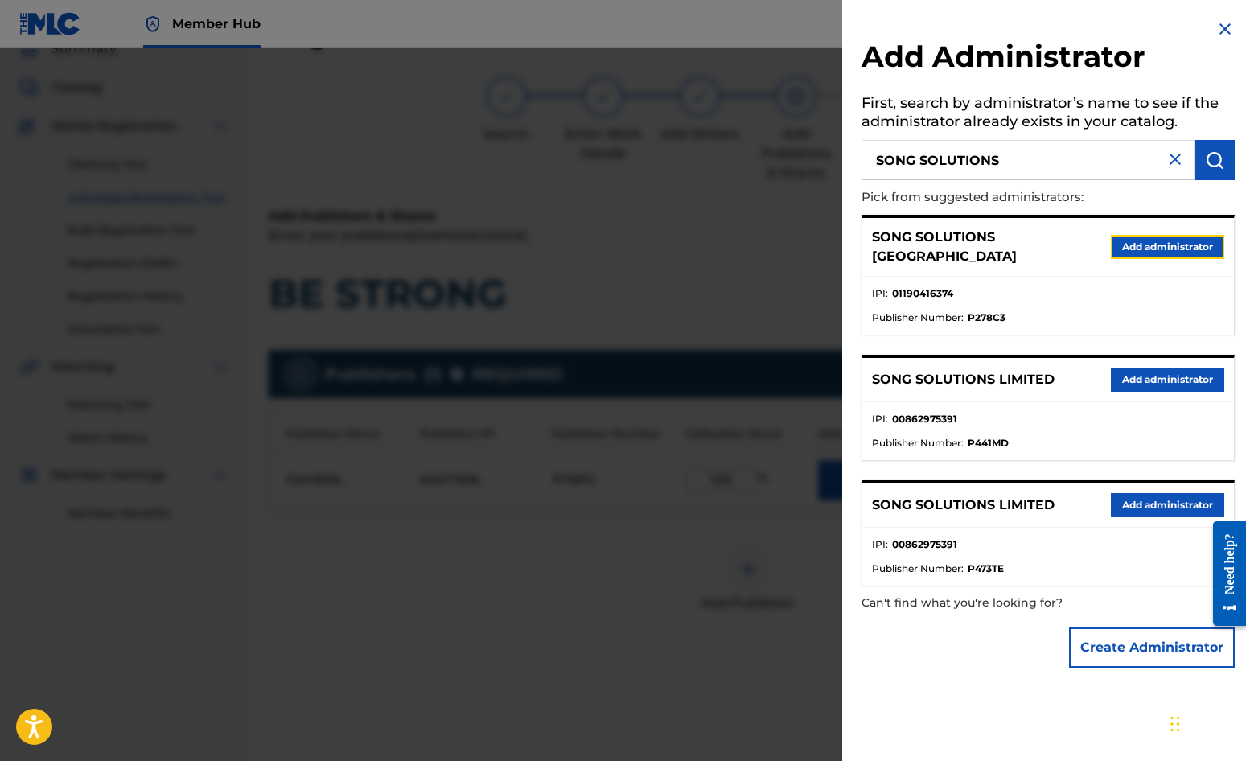
drag, startPoint x: 1123, startPoint y: 238, endPoint x: 774, endPoint y: 266, distance: 349.6
click at [1122, 238] on button "Add administrator" at bounding box center [1167, 247] width 113 height 24
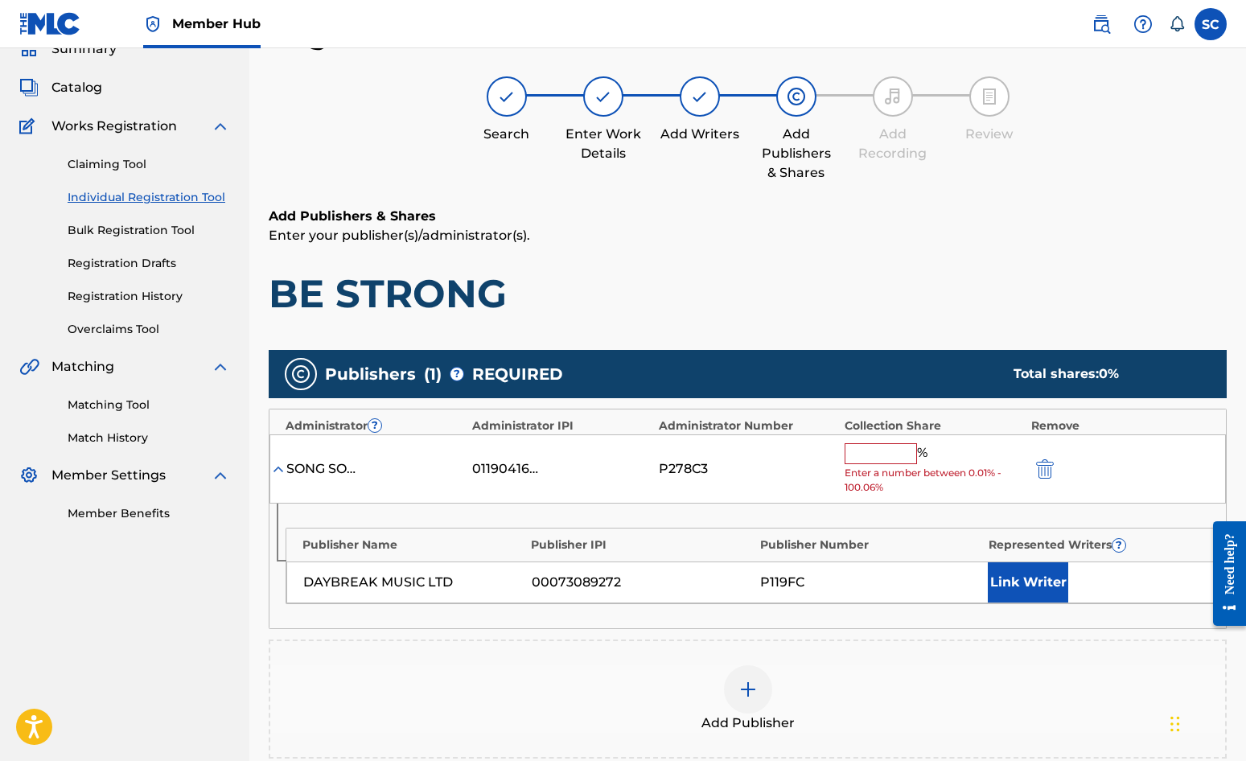
click at [857, 447] on input "text" at bounding box center [881, 453] width 72 height 21
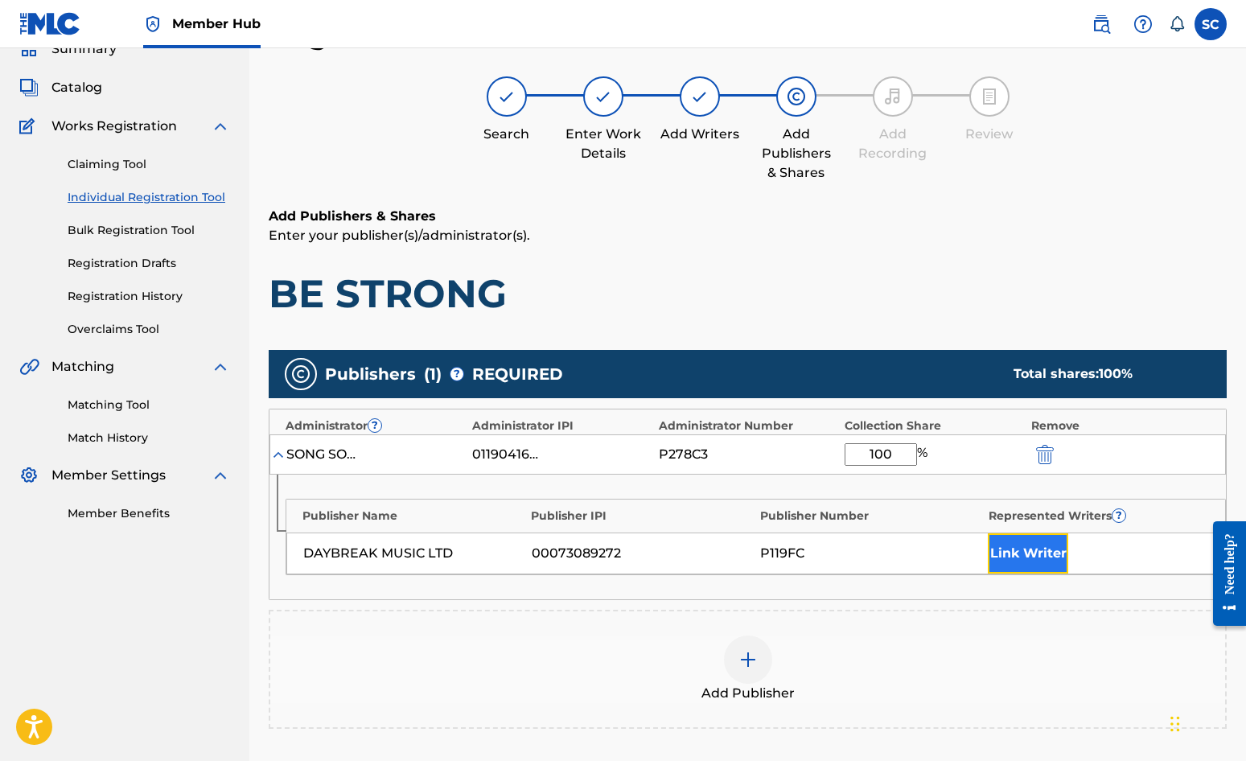
click at [1038, 554] on button "Link Writer" at bounding box center [1028, 553] width 80 height 40
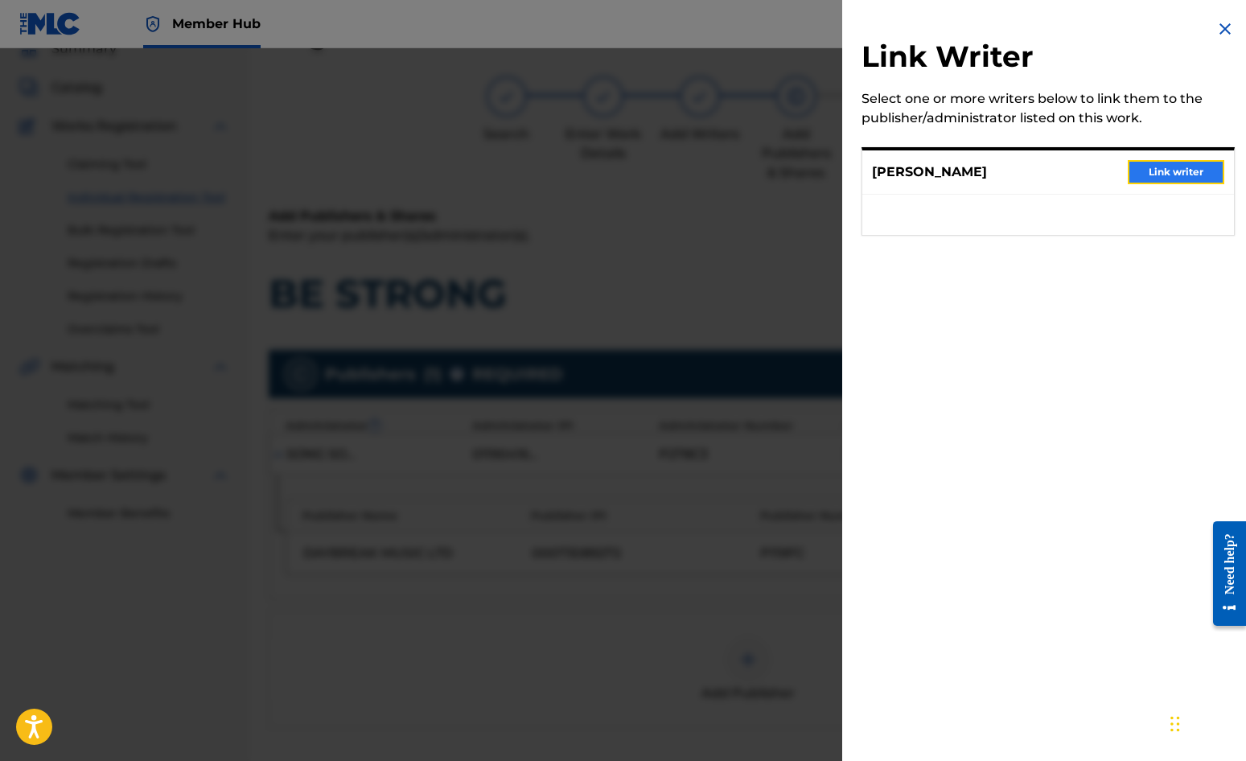
click at [1127, 170] on button "Link writer" at bounding box center [1176, 172] width 97 height 24
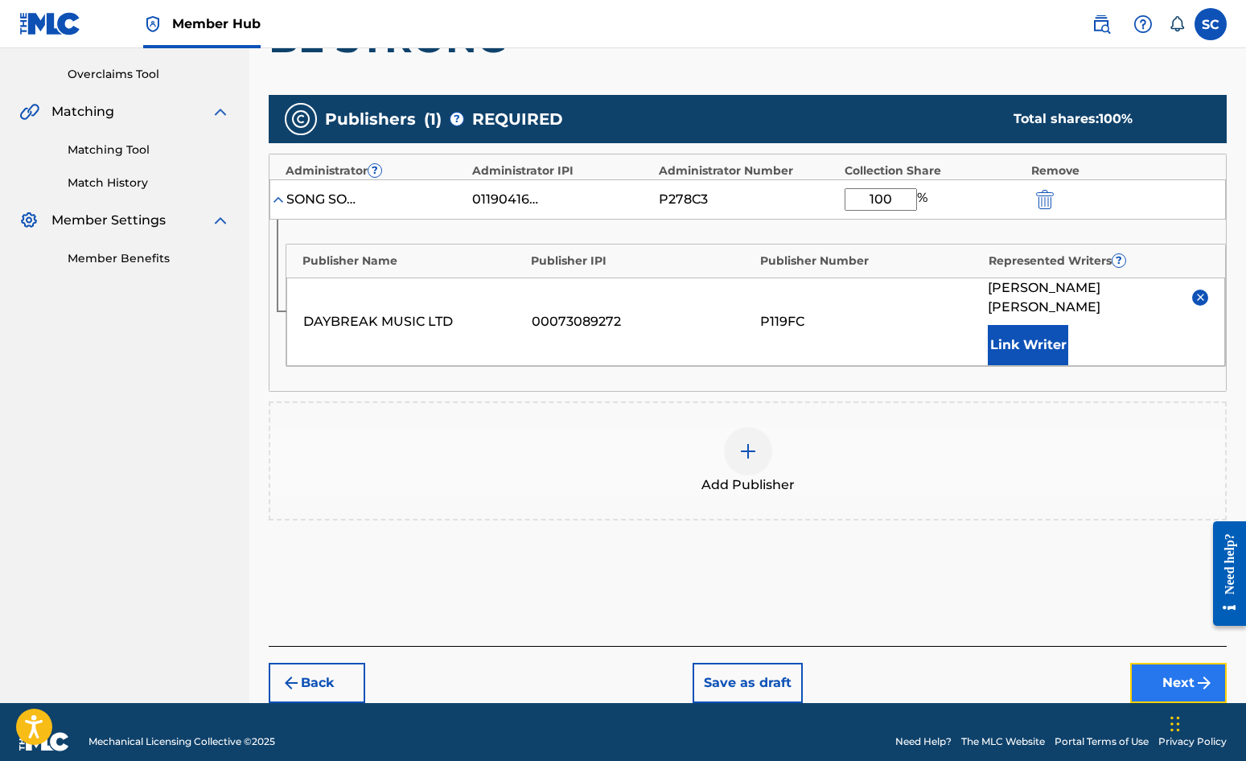
click at [1127, 663] on button "Next" at bounding box center [1179, 683] width 97 height 40
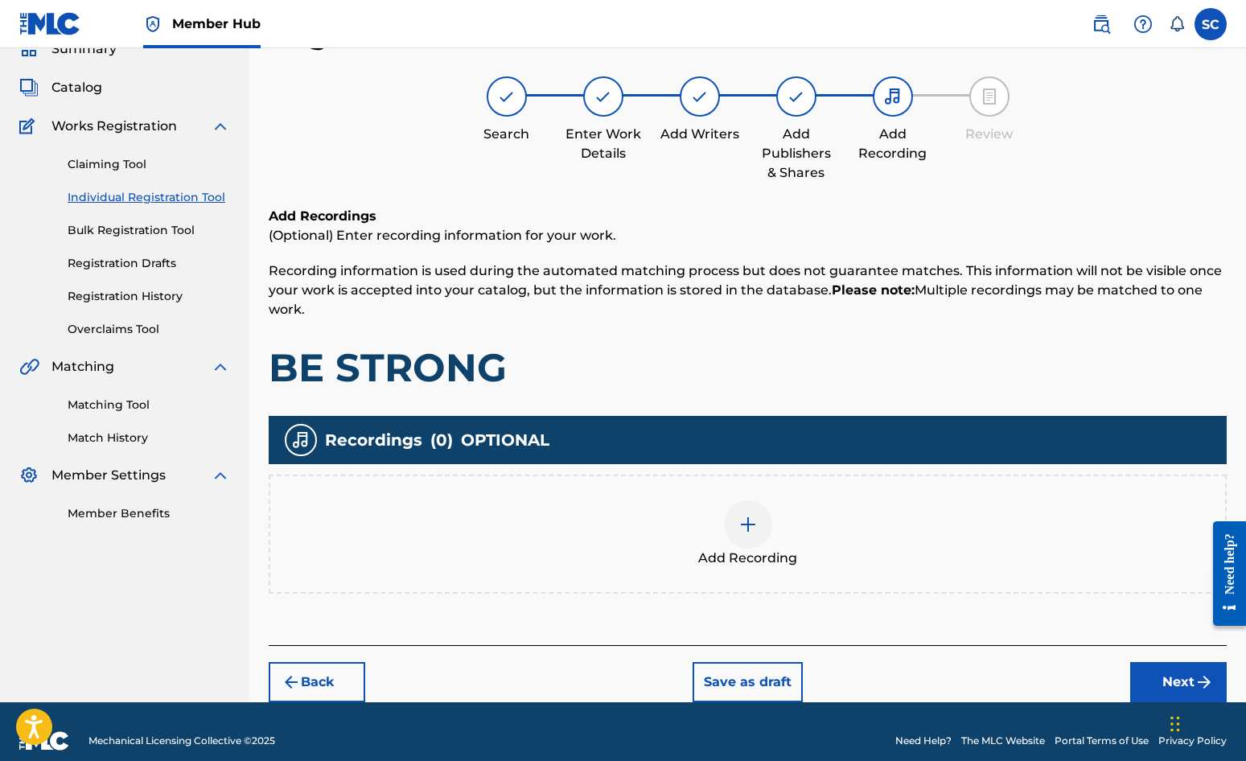
click at [754, 521] on img at bounding box center [748, 524] width 19 height 19
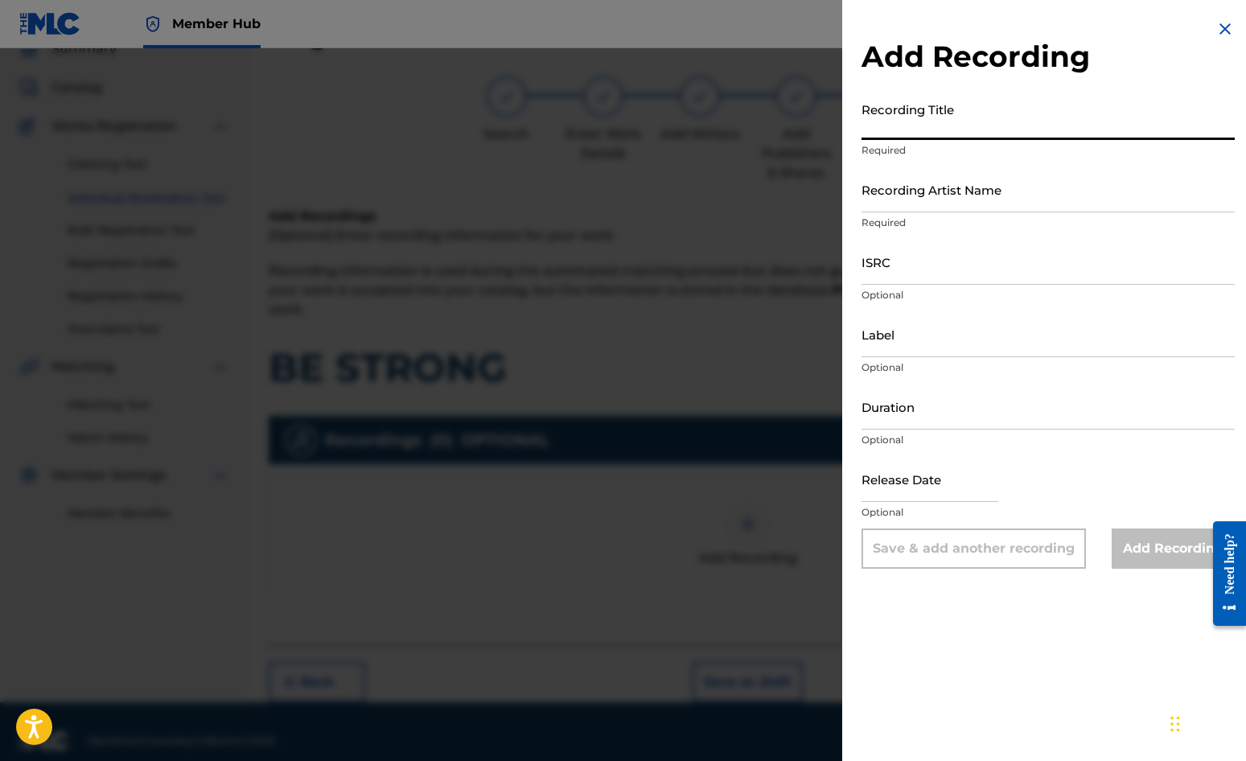
click at [896, 118] on input "Recording Title" at bounding box center [1048, 117] width 373 height 46
click at [926, 258] on input "ISRC" at bounding box center [1048, 262] width 373 height 46
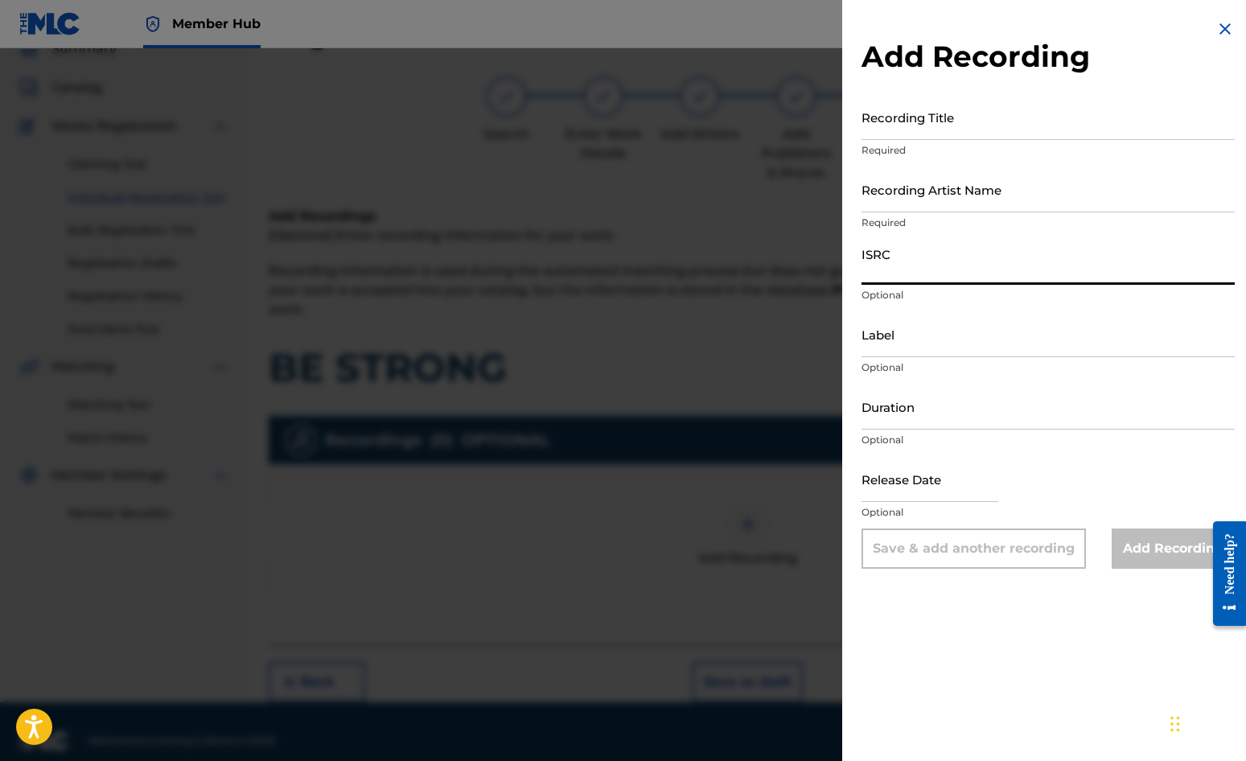
paste input "GBDPR0500044"
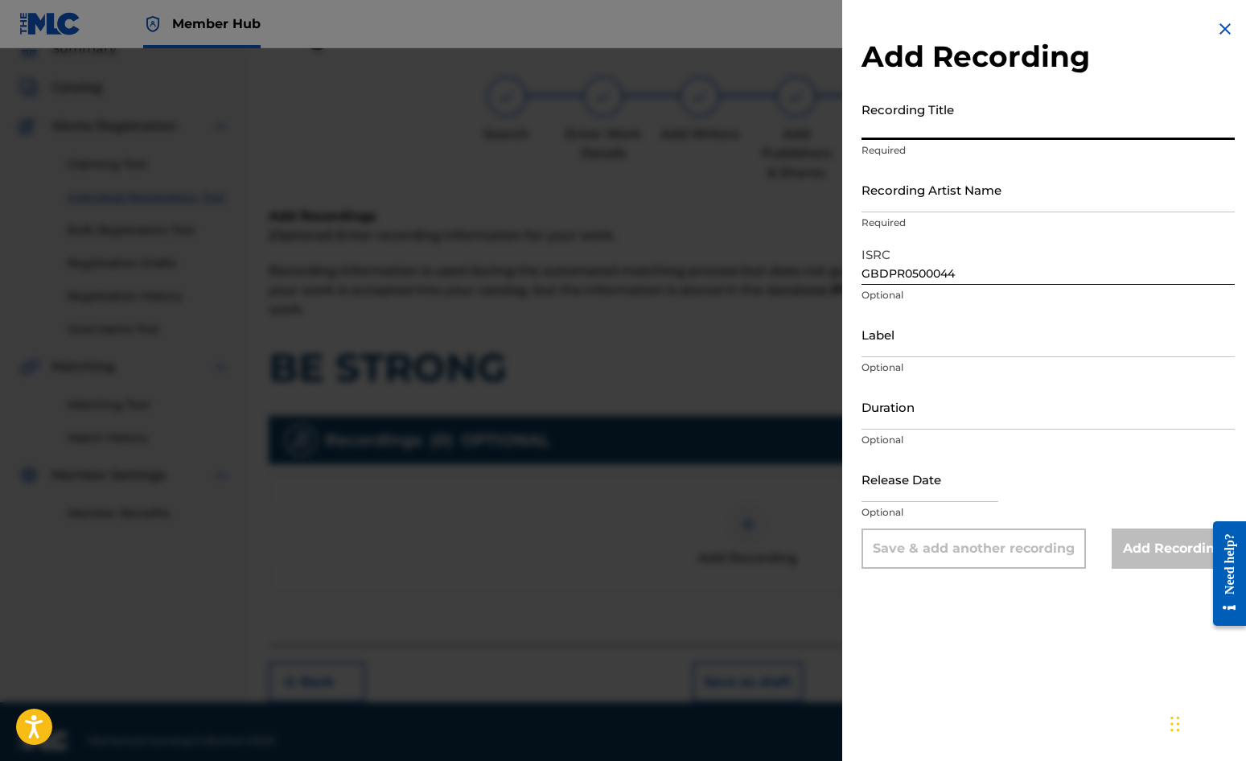
click at [908, 117] on input "Recording Title" at bounding box center [1048, 117] width 373 height 46
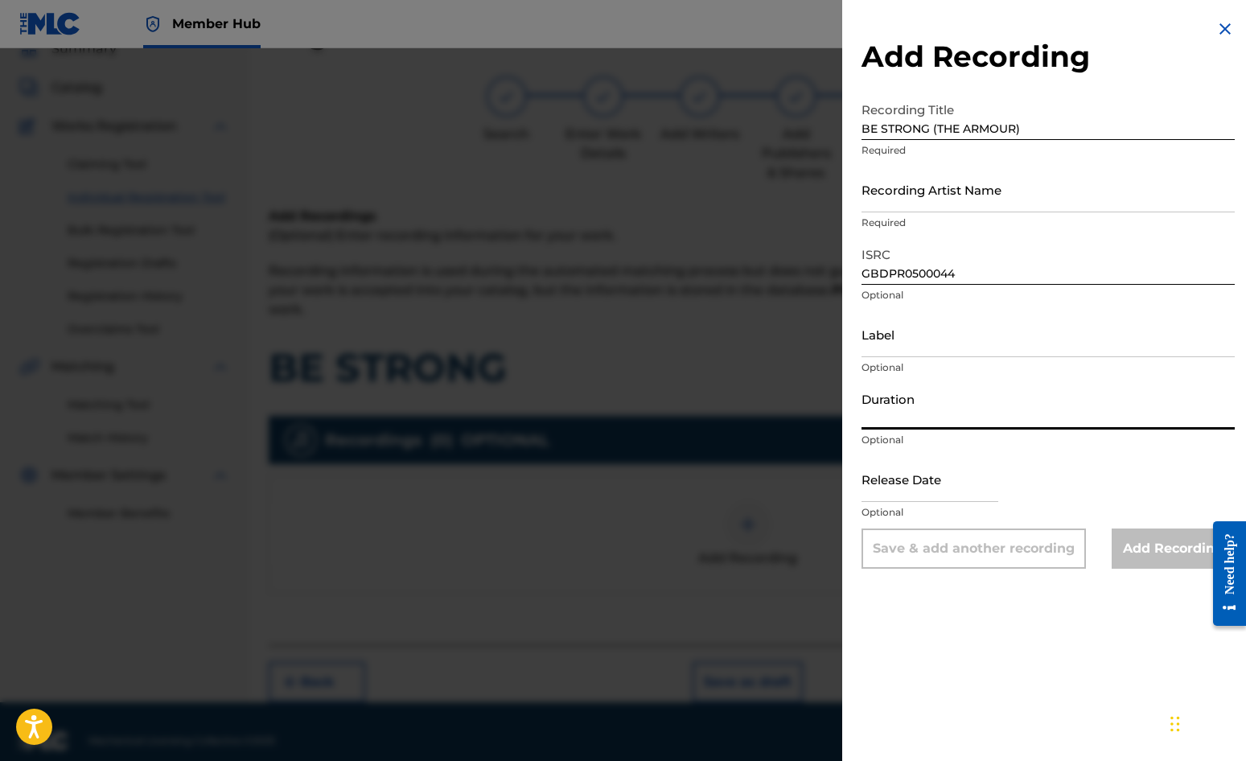
click at [898, 410] on input "Duration" at bounding box center [1048, 407] width 373 height 46
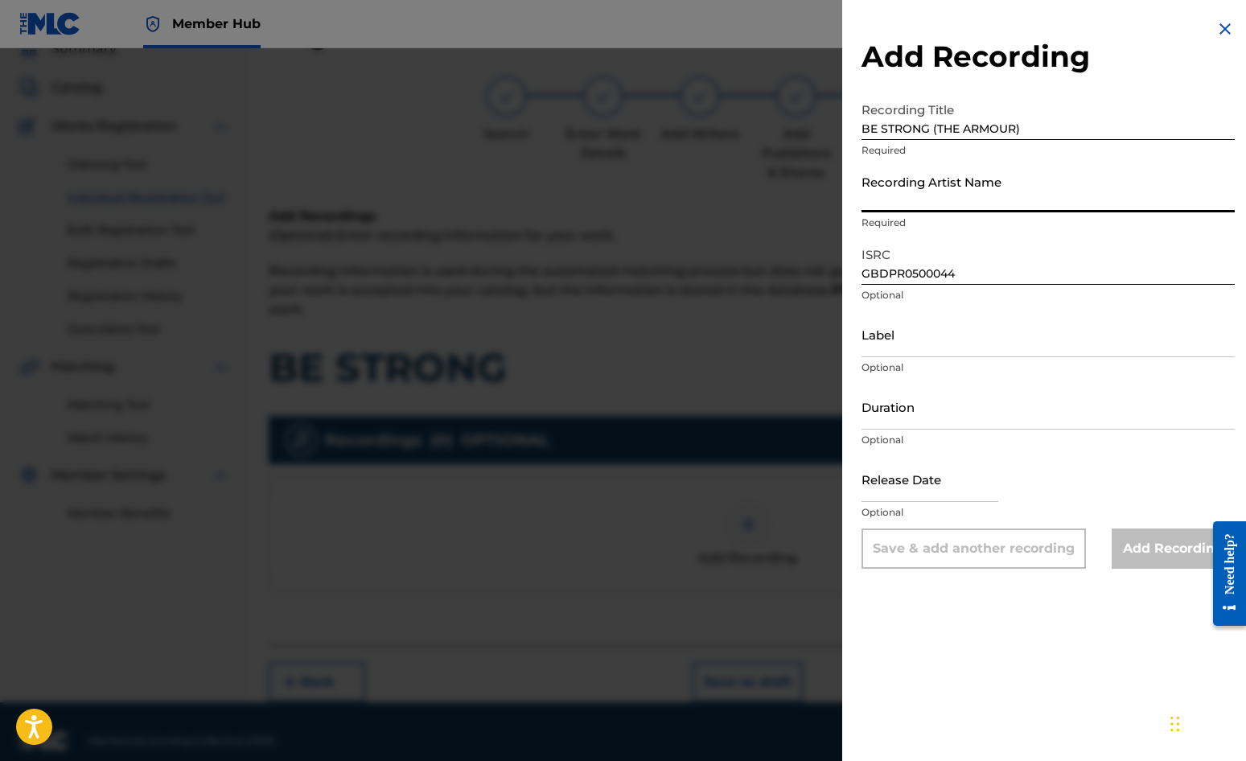
click at [896, 194] on input "Recording Artist Name" at bounding box center [1048, 190] width 373 height 46
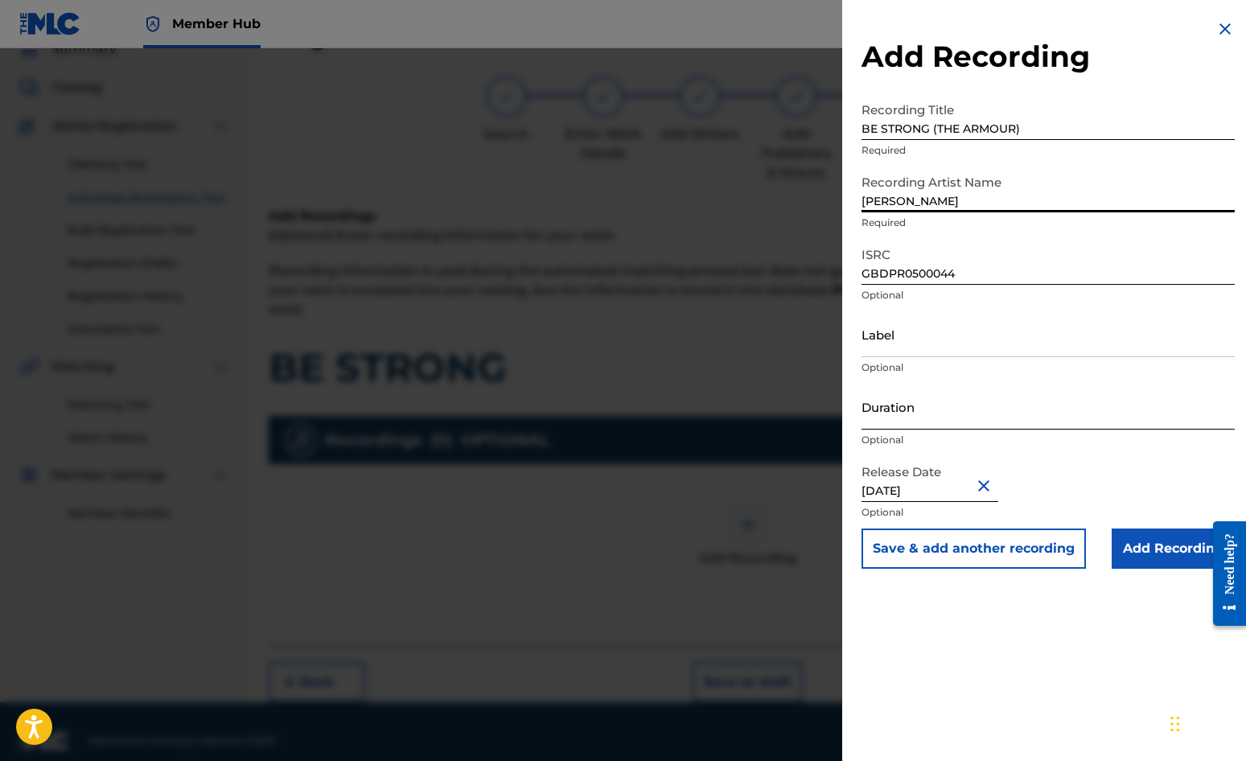
click at [908, 410] on input "Duration" at bounding box center [1048, 407] width 373 height 46
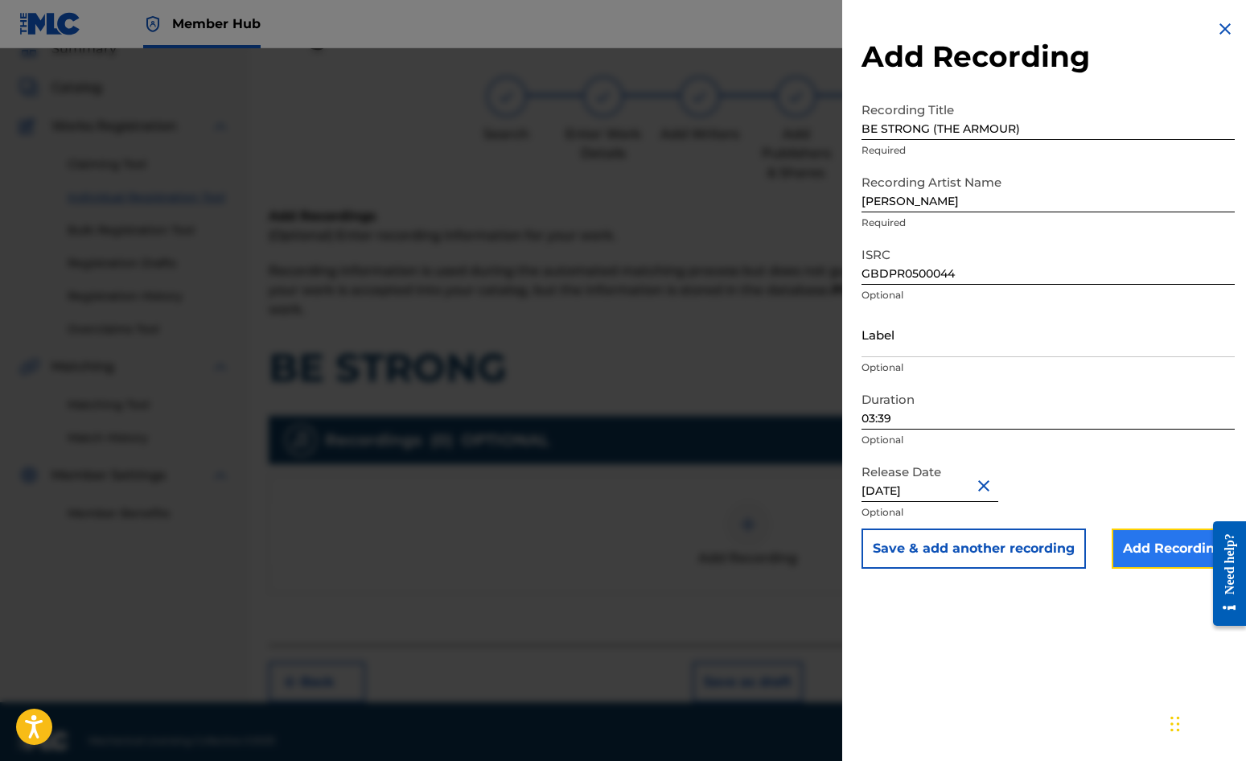
click at [1127, 550] on input "Add Recording" at bounding box center [1173, 549] width 123 height 40
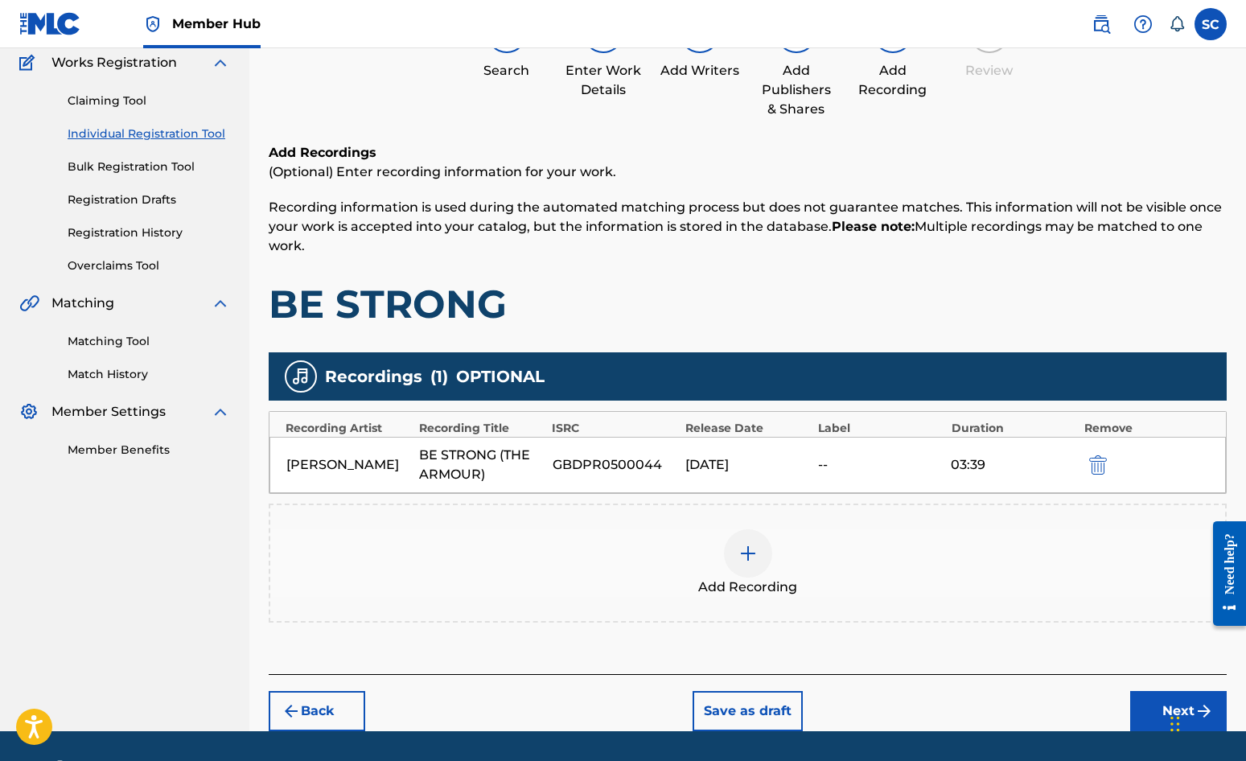
scroll to position [183, 0]
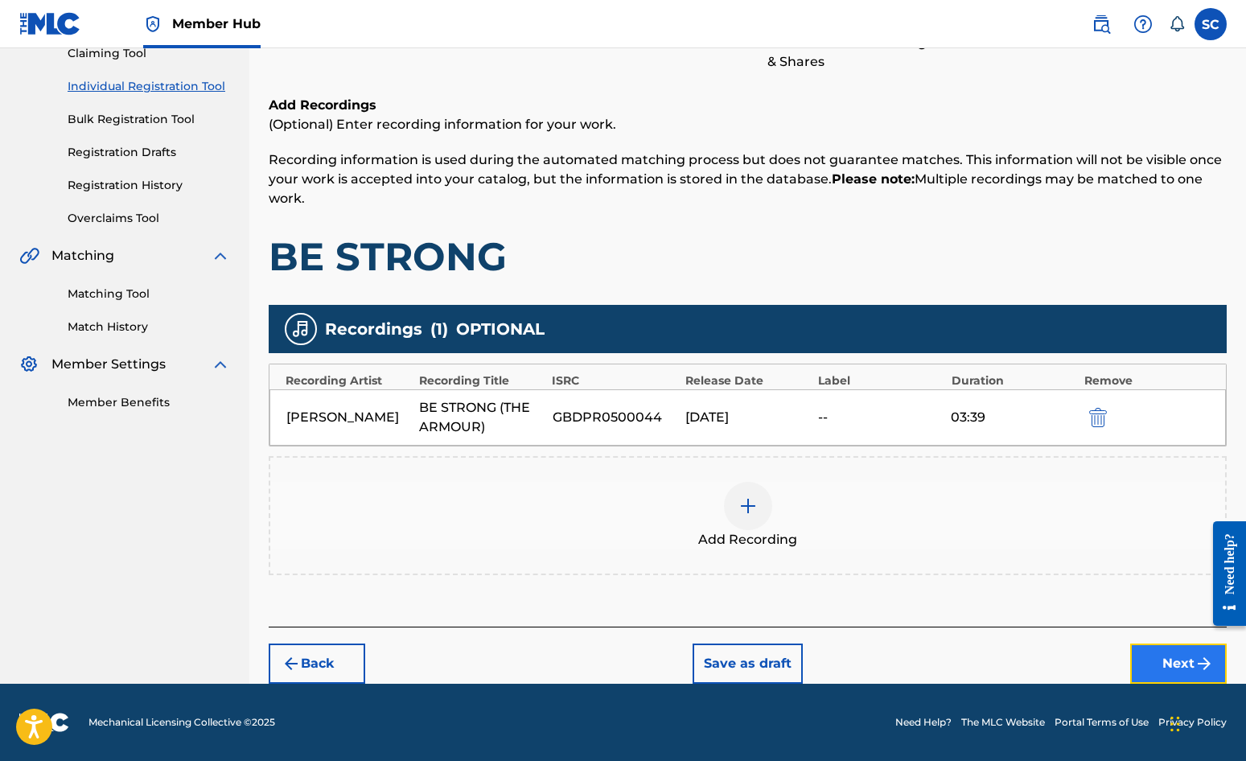
click at [1127, 664] on button "Next" at bounding box center [1179, 664] width 97 height 40
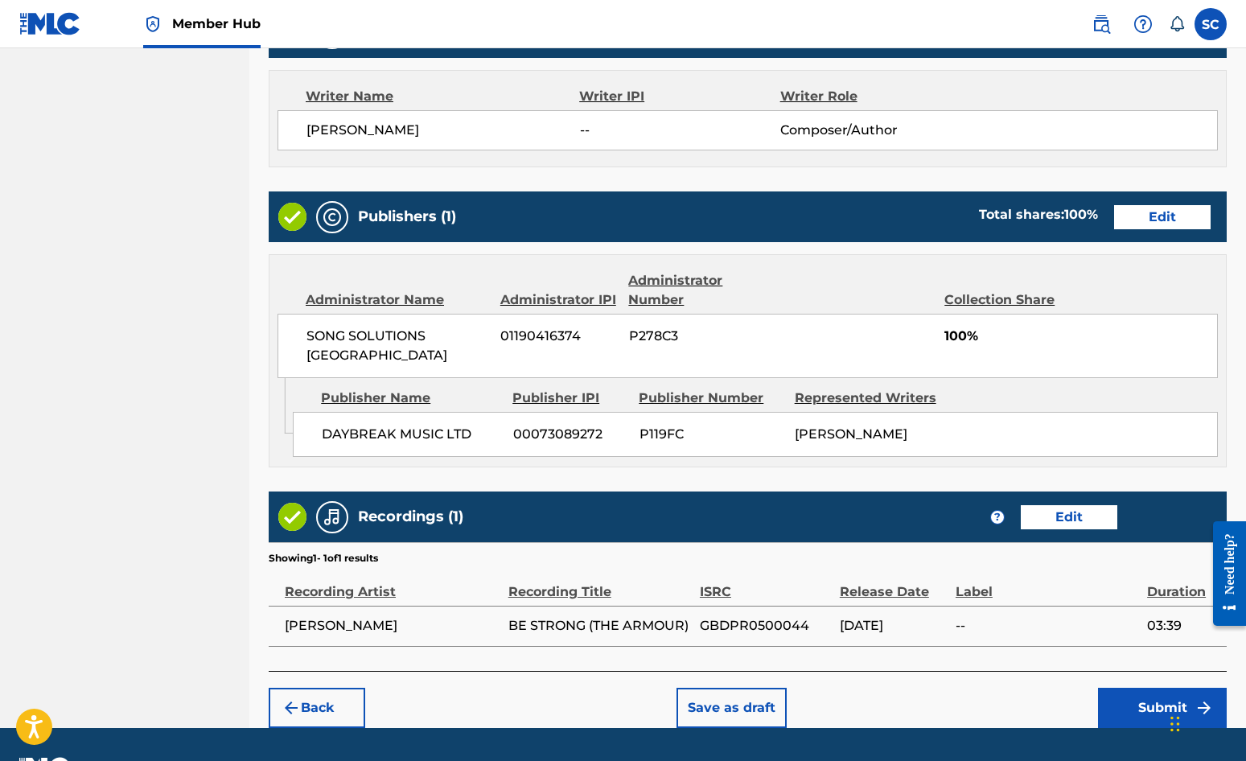
scroll to position [691, 0]
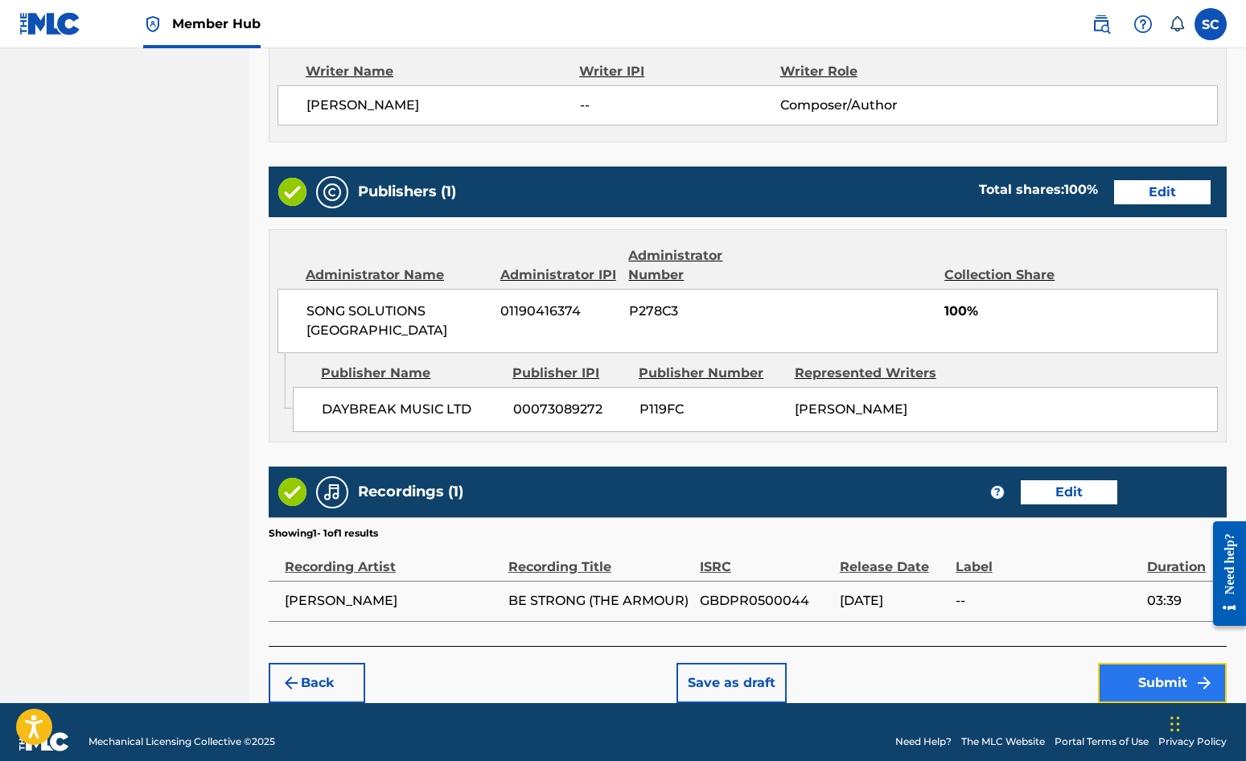
click at [1127, 663] on button "Submit" at bounding box center [1162, 683] width 129 height 40
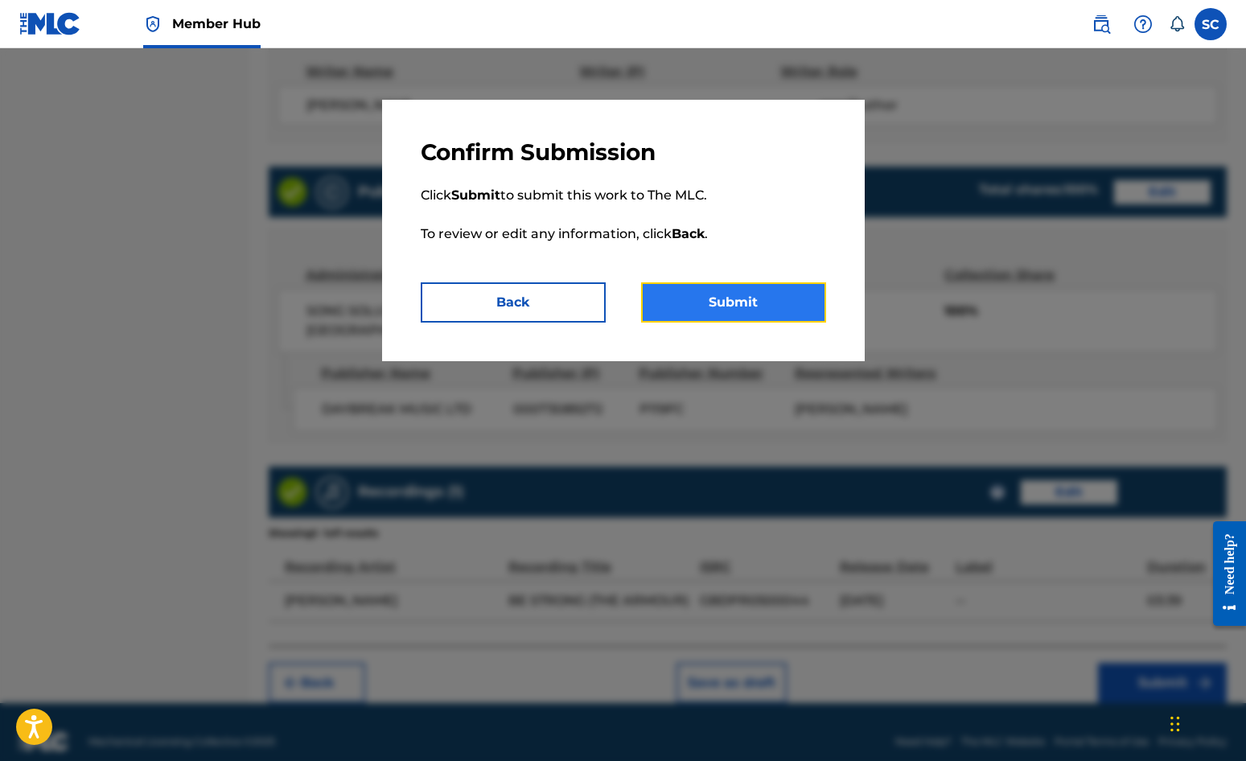
click at [719, 313] on button "Submit" at bounding box center [733, 302] width 185 height 40
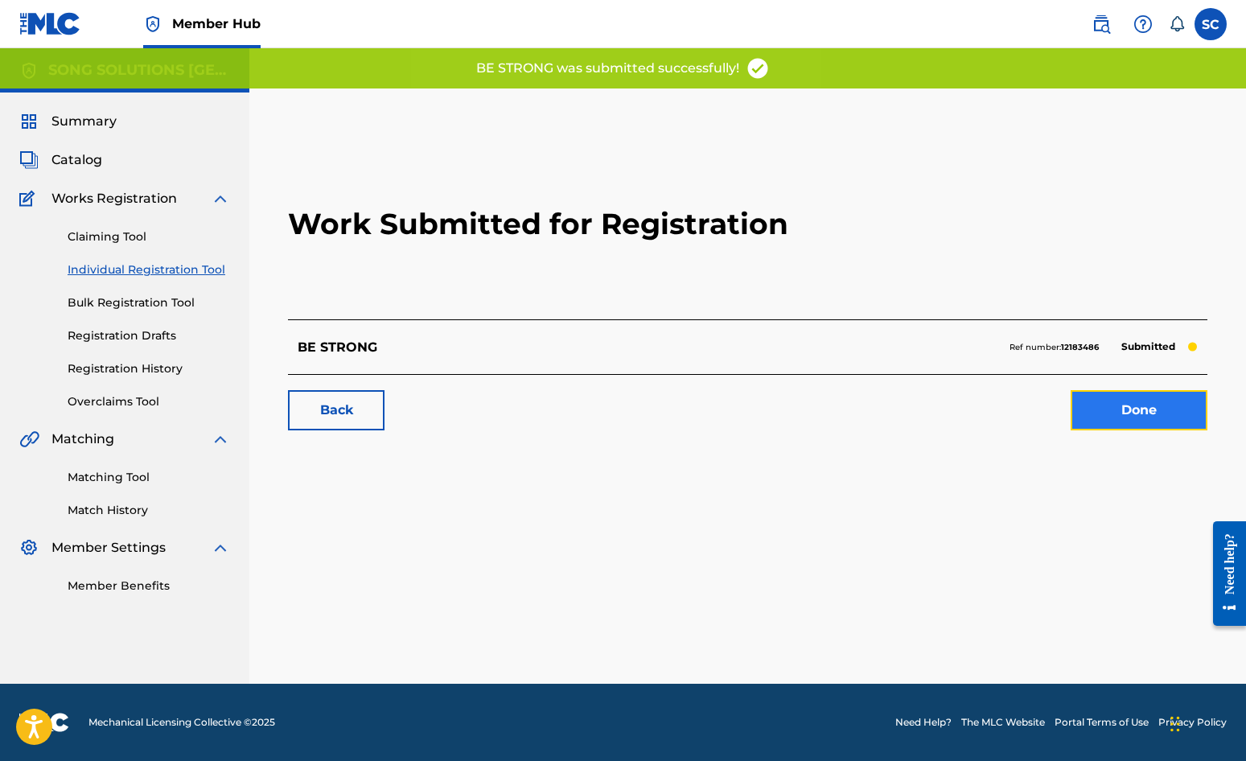
click at [1119, 416] on link "Done" at bounding box center [1139, 410] width 137 height 40
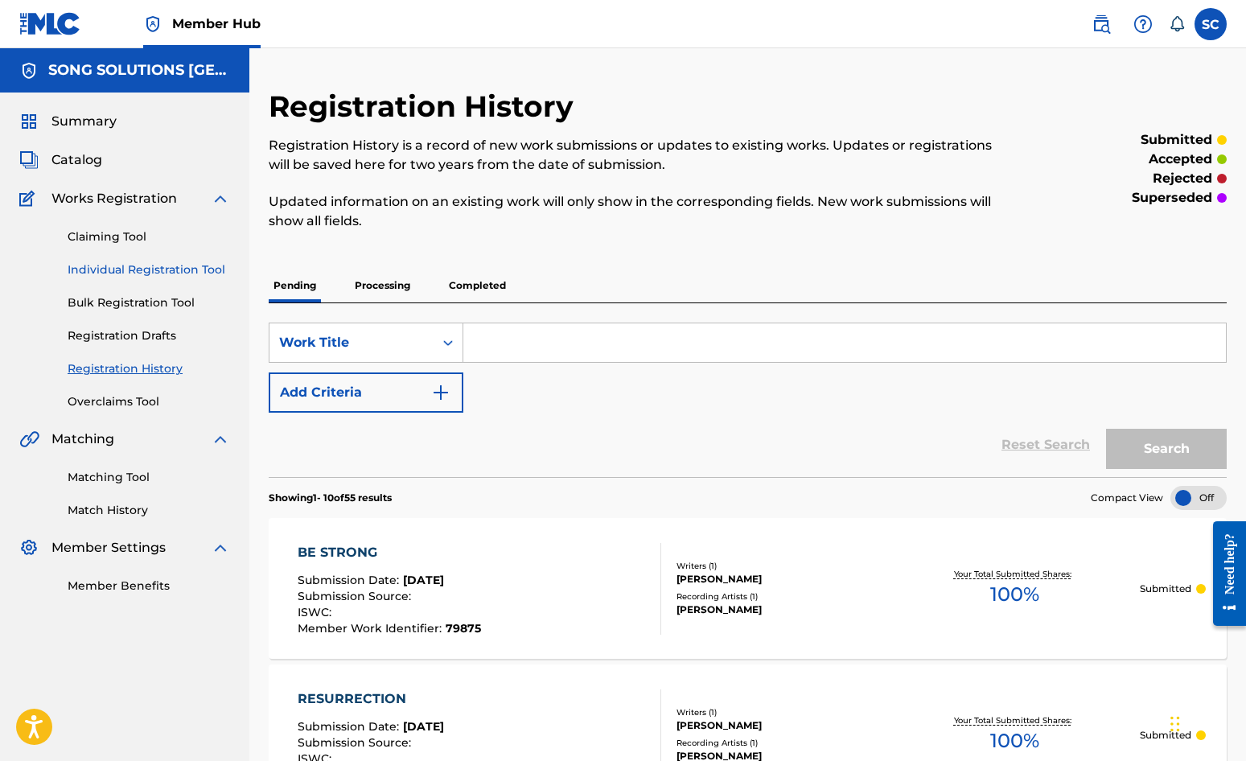
click at [97, 264] on link "Individual Registration Tool" at bounding box center [149, 270] width 163 height 17
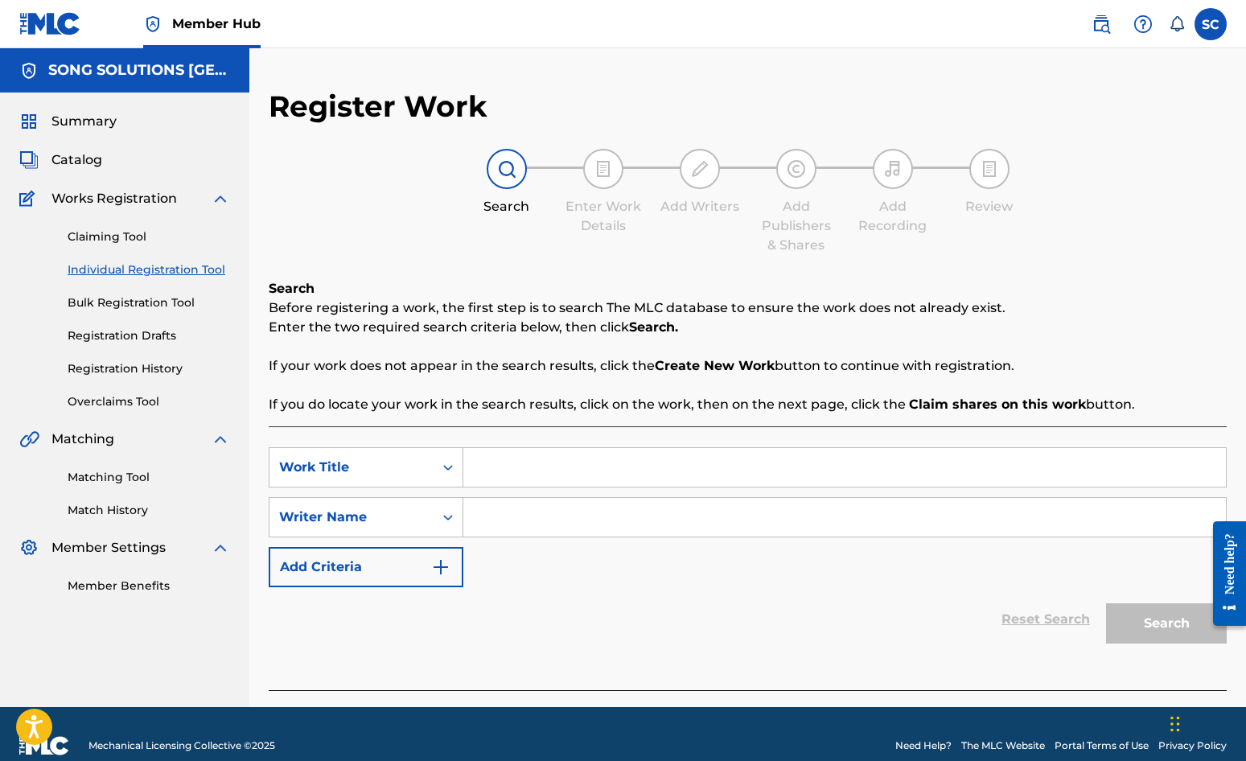
click at [536, 475] on input "Search Form" at bounding box center [844, 467] width 763 height 39
click at [539, 509] on input "Search Form" at bounding box center [844, 517] width 763 height 39
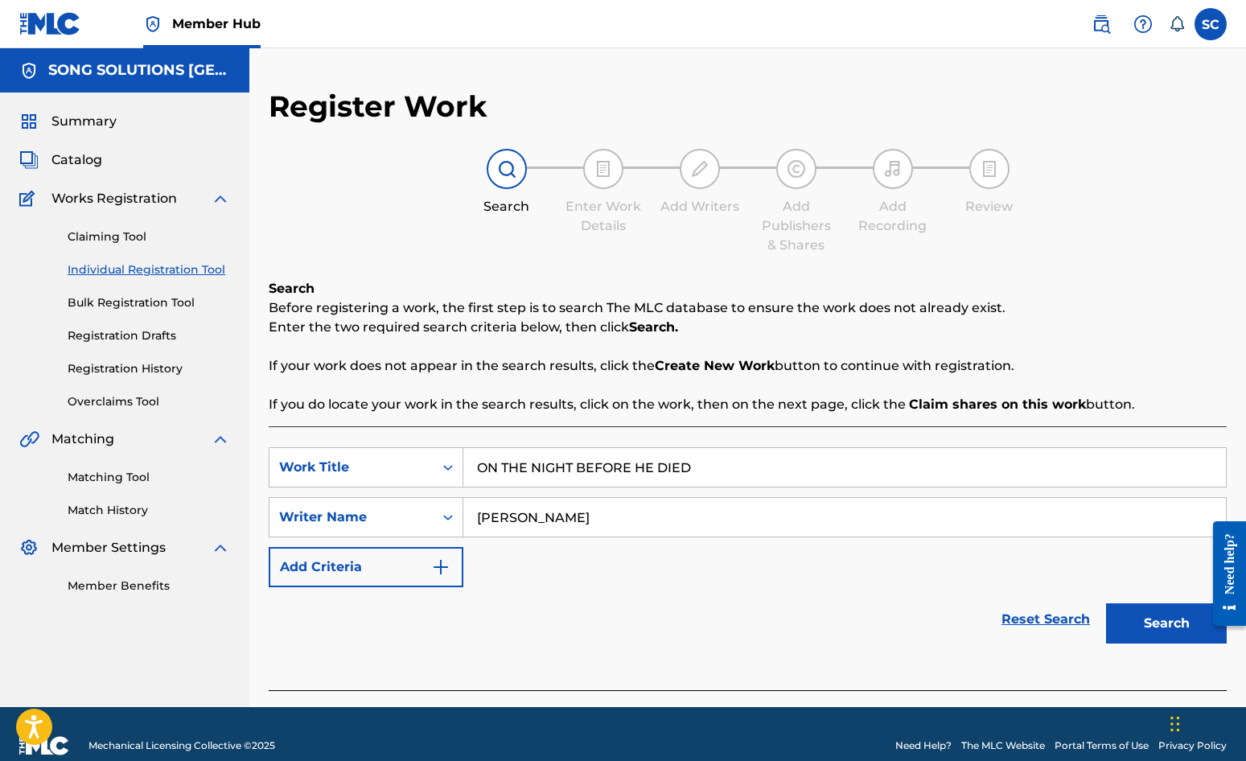
click at [1106, 603] on button "Search" at bounding box center [1166, 623] width 121 height 40
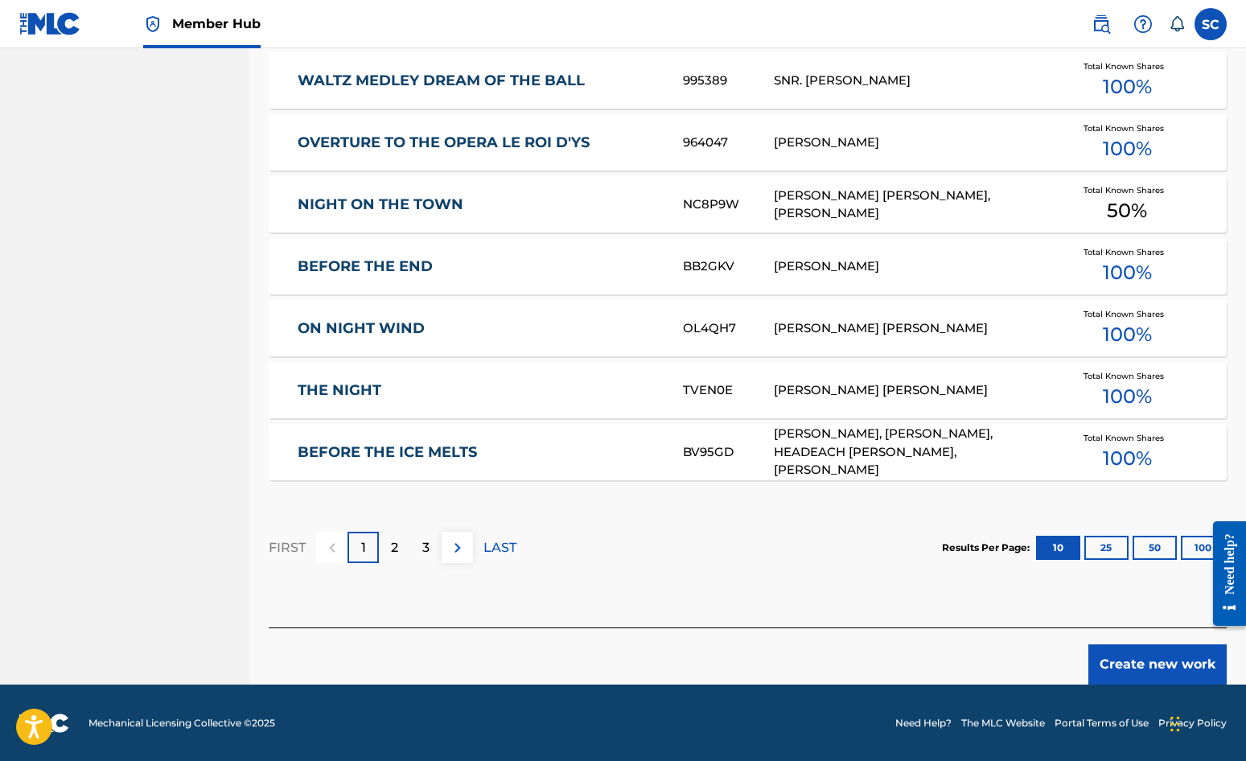
scroll to position [886, 0]
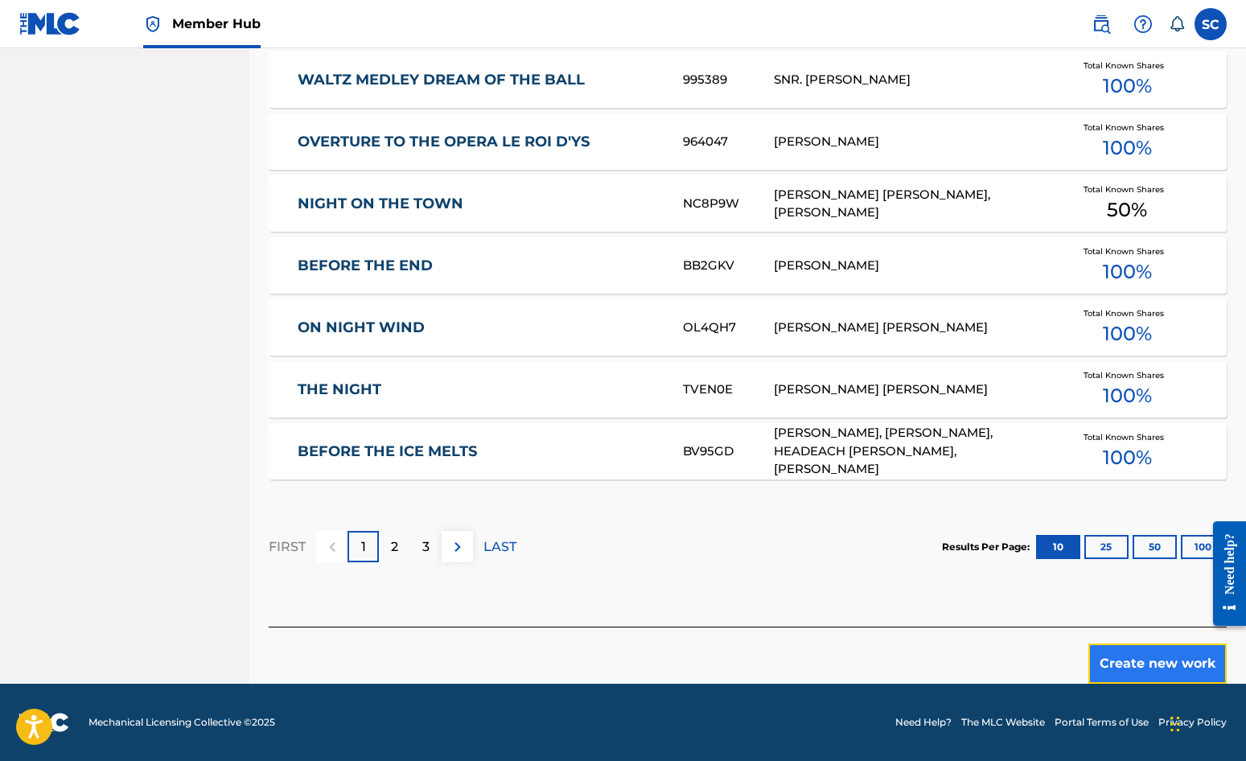
click at [1127, 660] on button "Create new work" at bounding box center [1158, 664] width 138 height 40
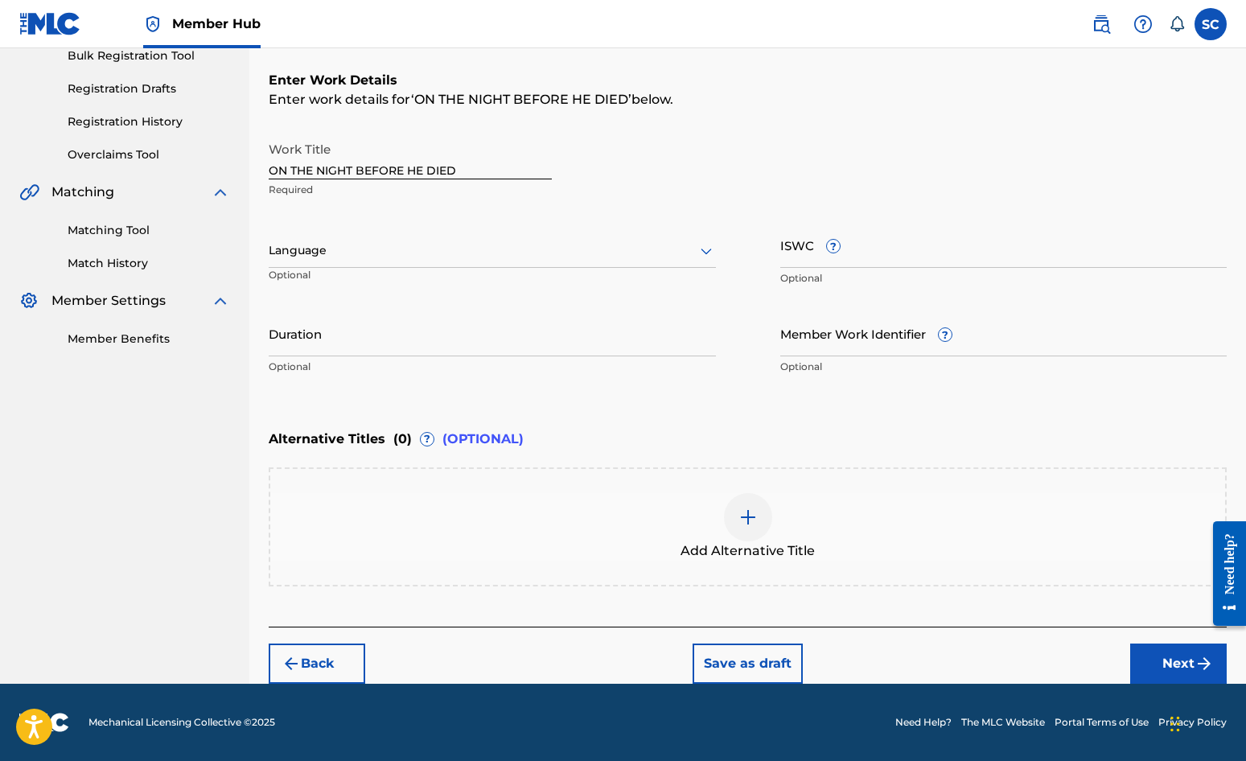
scroll to position [0, 0]
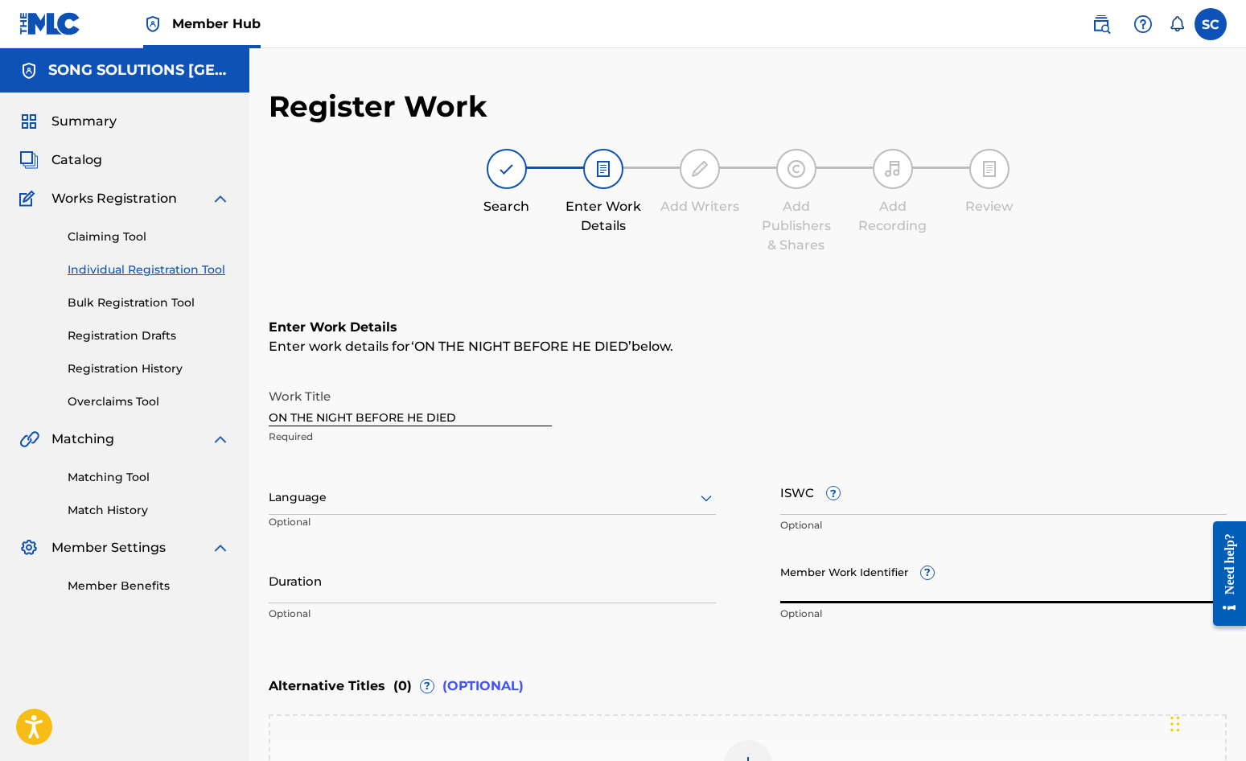
click at [807, 587] on input "Member Work Identifier ?" at bounding box center [1004, 581] width 447 height 46
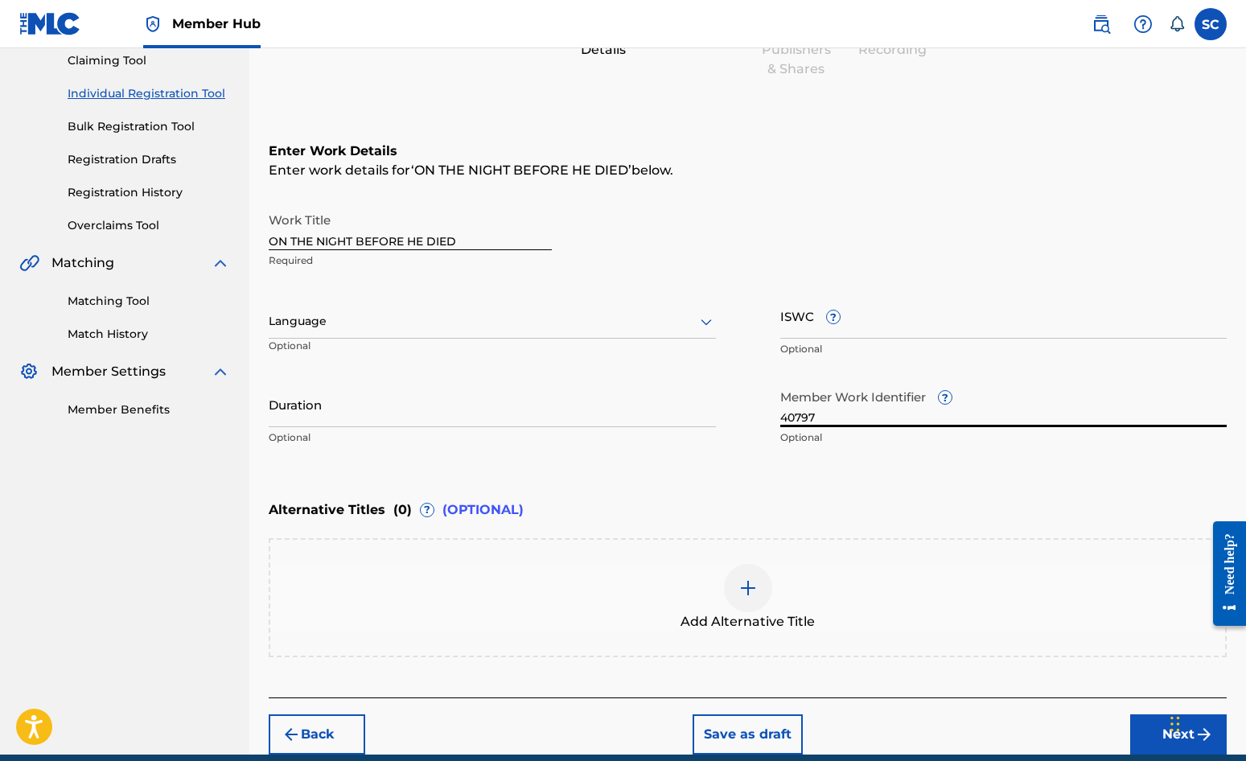
scroll to position [247, 0]
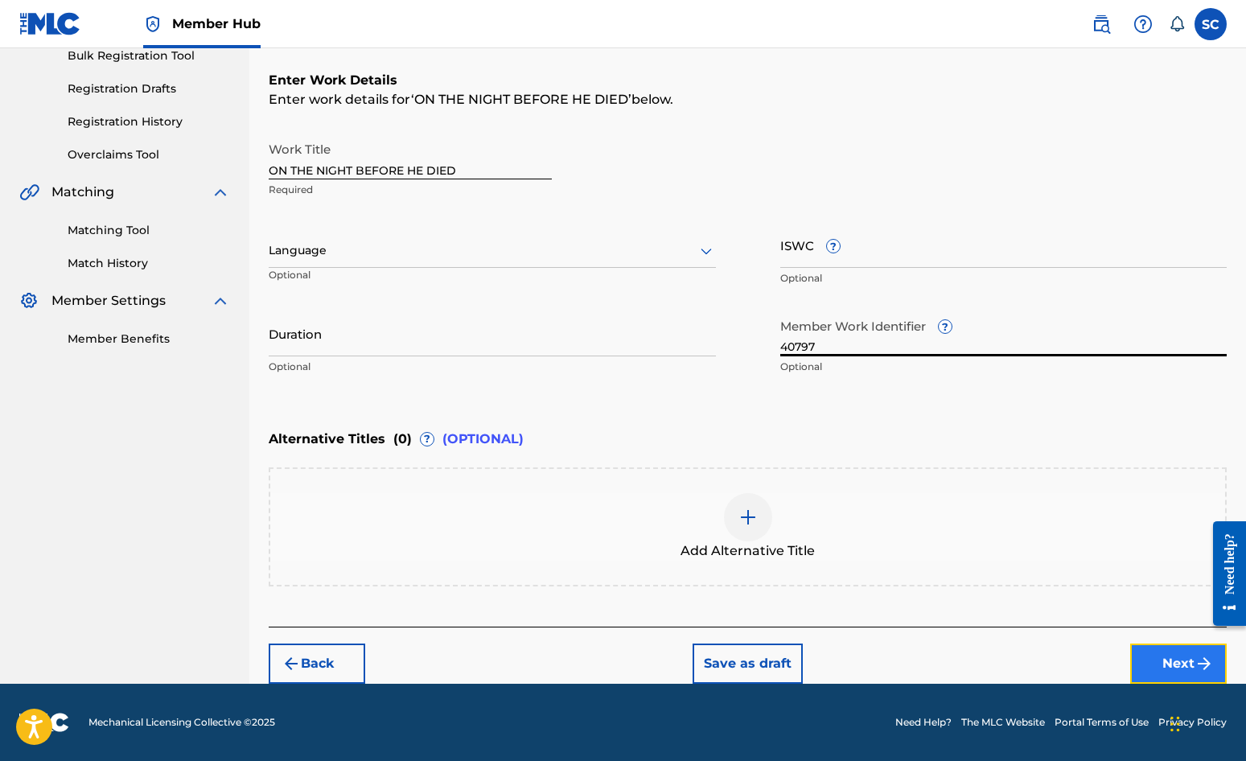
click at [1127, 661] on button "Next" at bounding box center [1179, 664] width 97 height 40
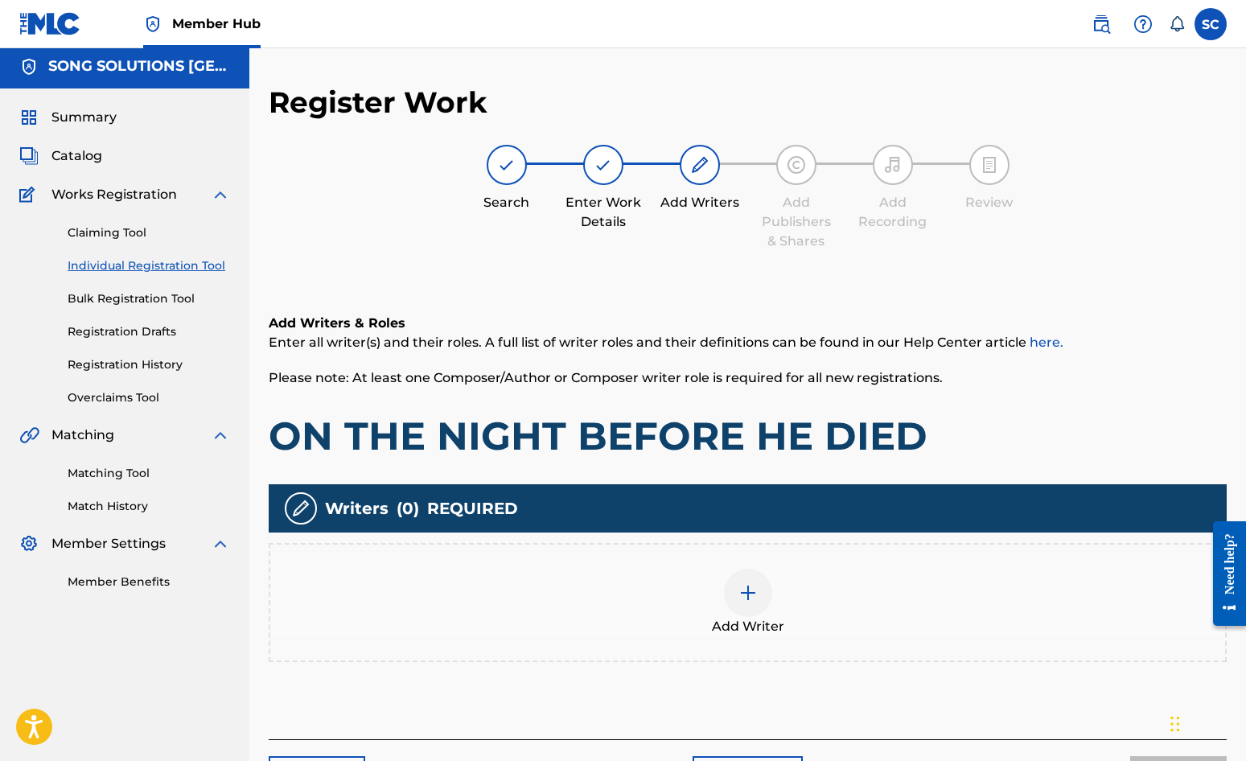
scroll to position [72, 0]
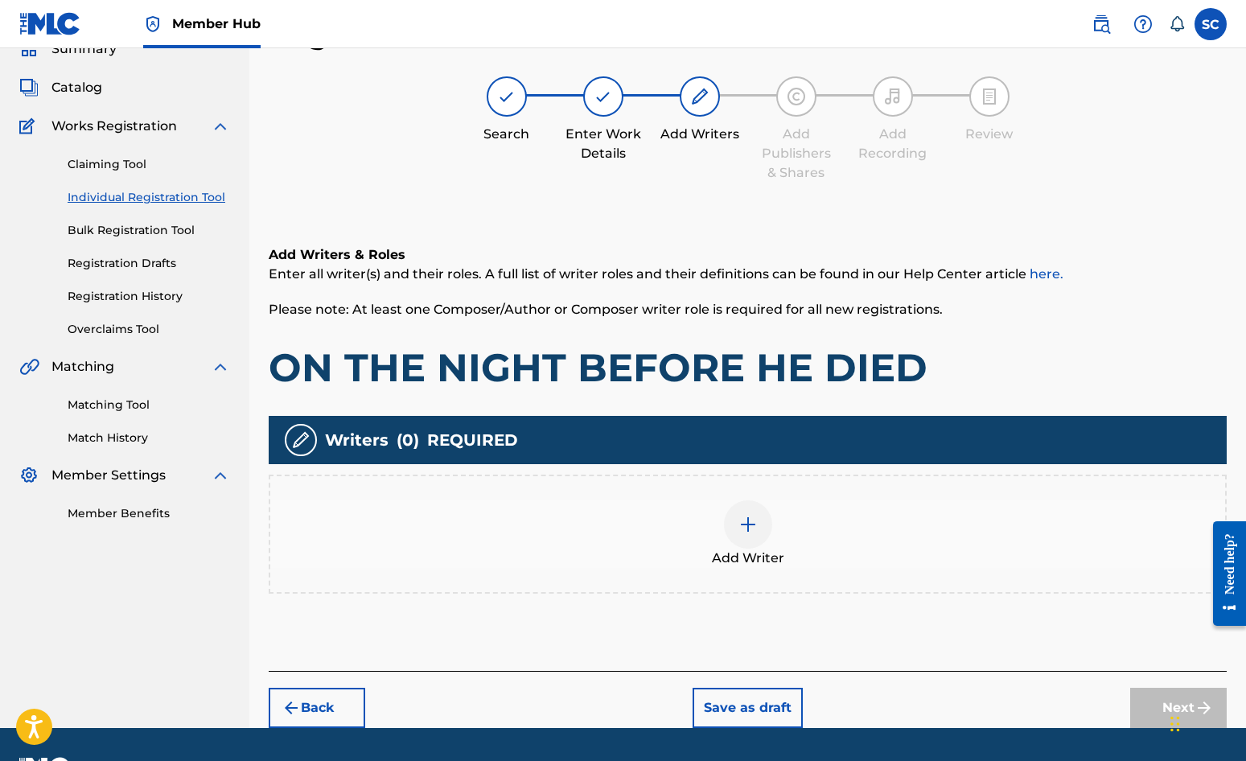
click at [740, 525] on img at bounding box center [748, 524] width 19 height 19
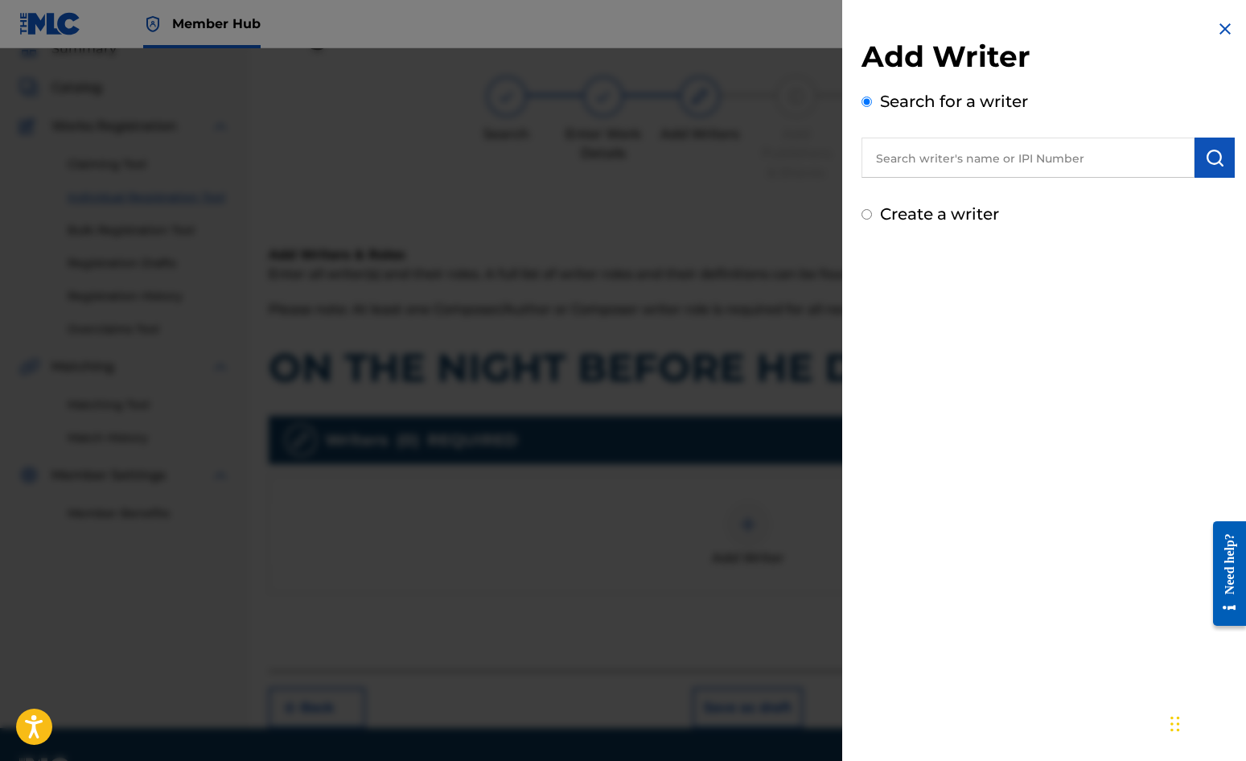
click at [945, 214] on label "Create a writer" at bounding box center [939, 213] width 119 height 19
click at [872, 214] on input "Create a writer" at bounding box center [867, 214] width 10 height 10
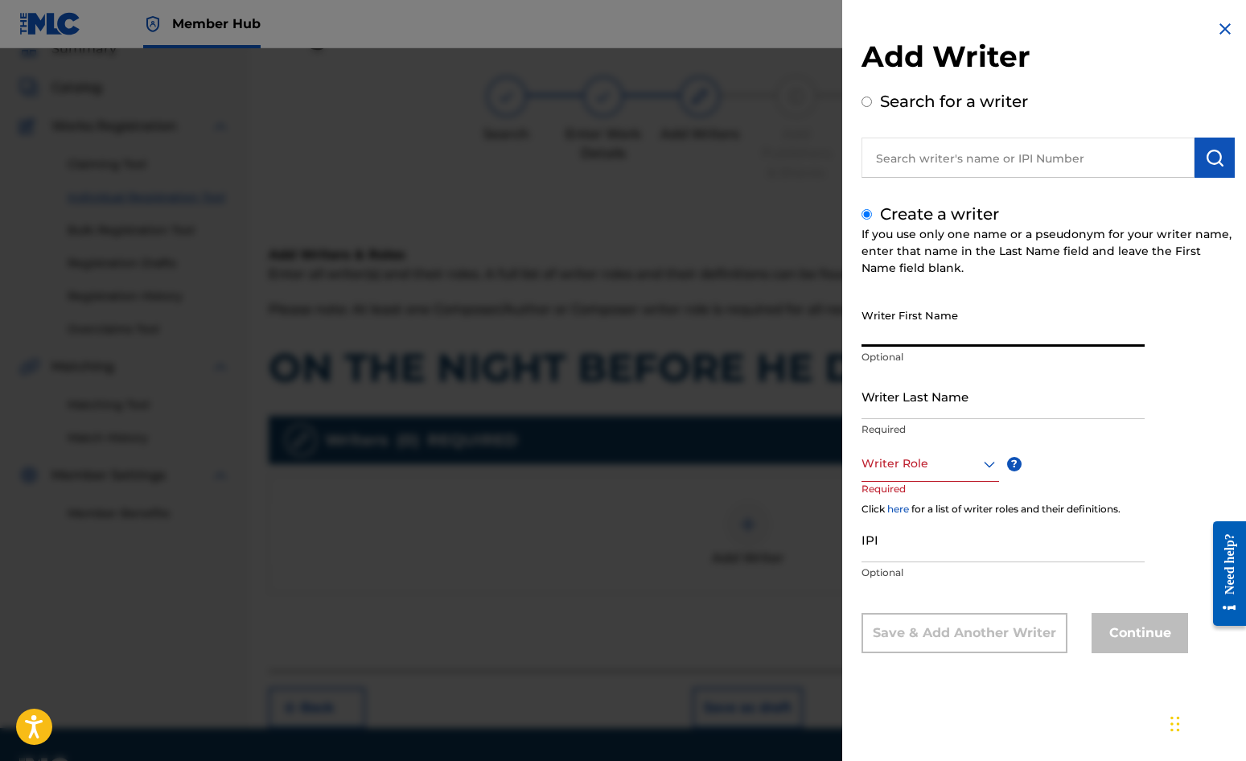
click at [914, 328] on input "Writer First Name" at bounding box center [1003, 324] width 283 height 46
click at [936, 402] on input "Writer Last Name" at bounding box center [1003, 396] width 283 height 46
click at [886, 461] on div at bounding box center [931, 464] width 138 height 20
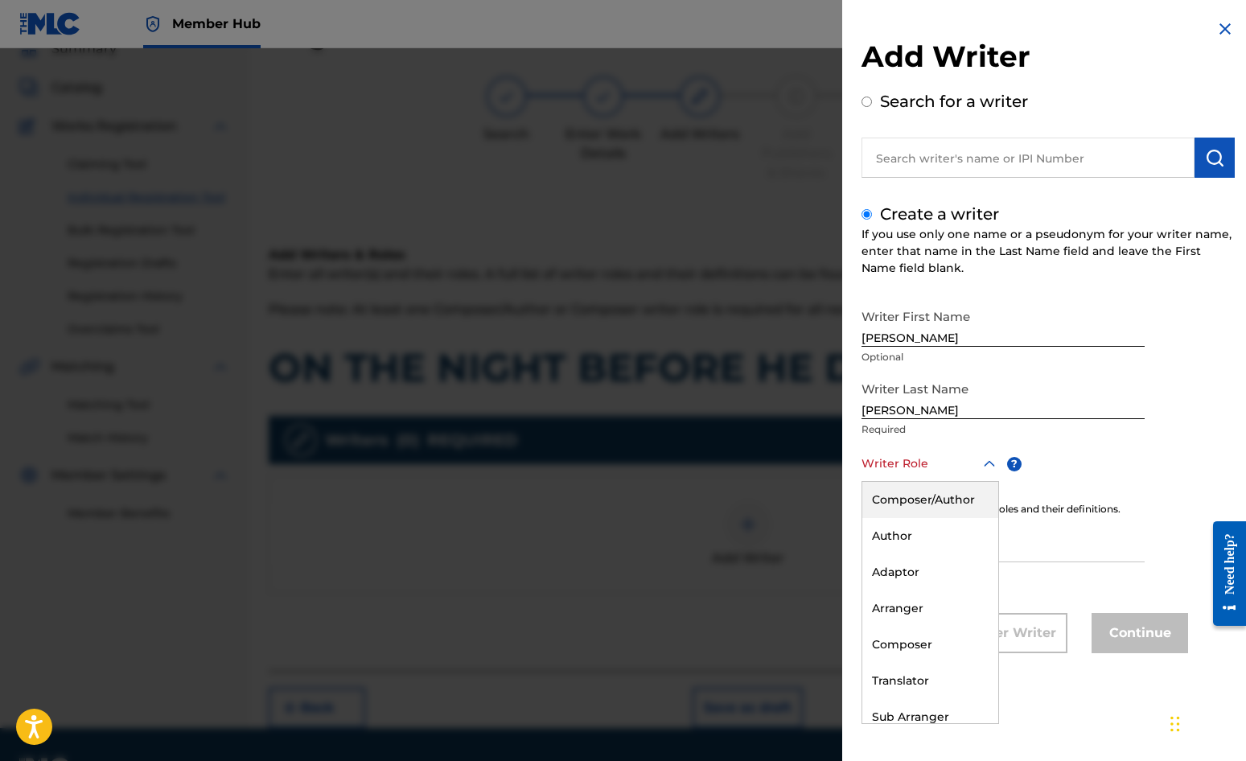
click at [920, 495] on div "Composer/Author" at bounding box center [931, 500] width 136 height 36
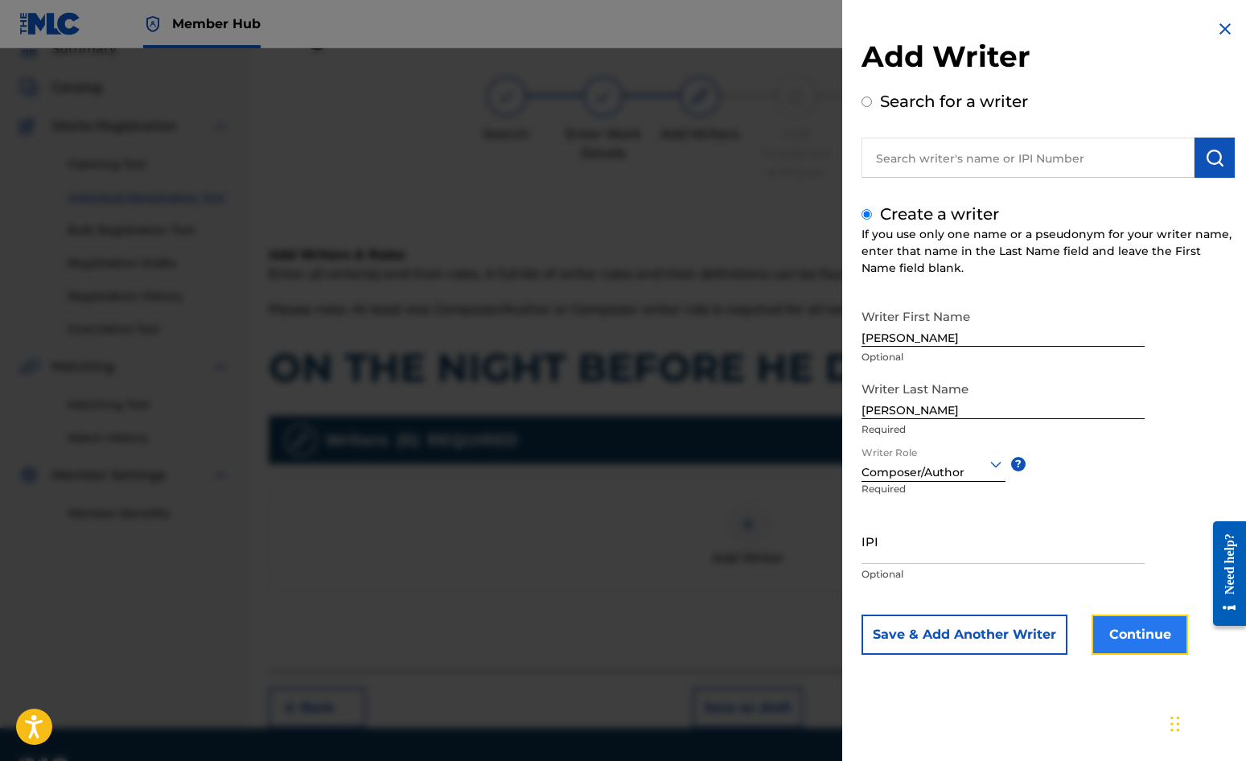
click at [1127, 630] on button "Continue" at bounding box center [1140, 635] width 97 height 40
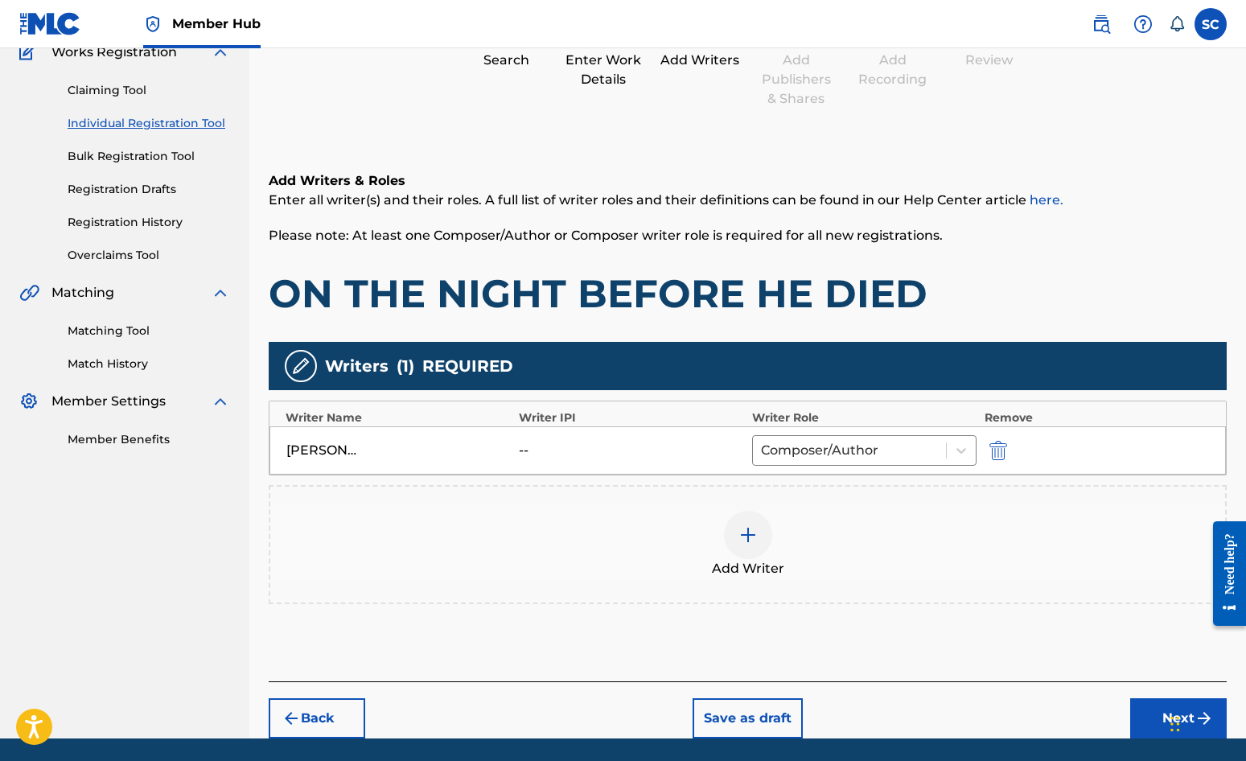
scroll to position [201, 0]
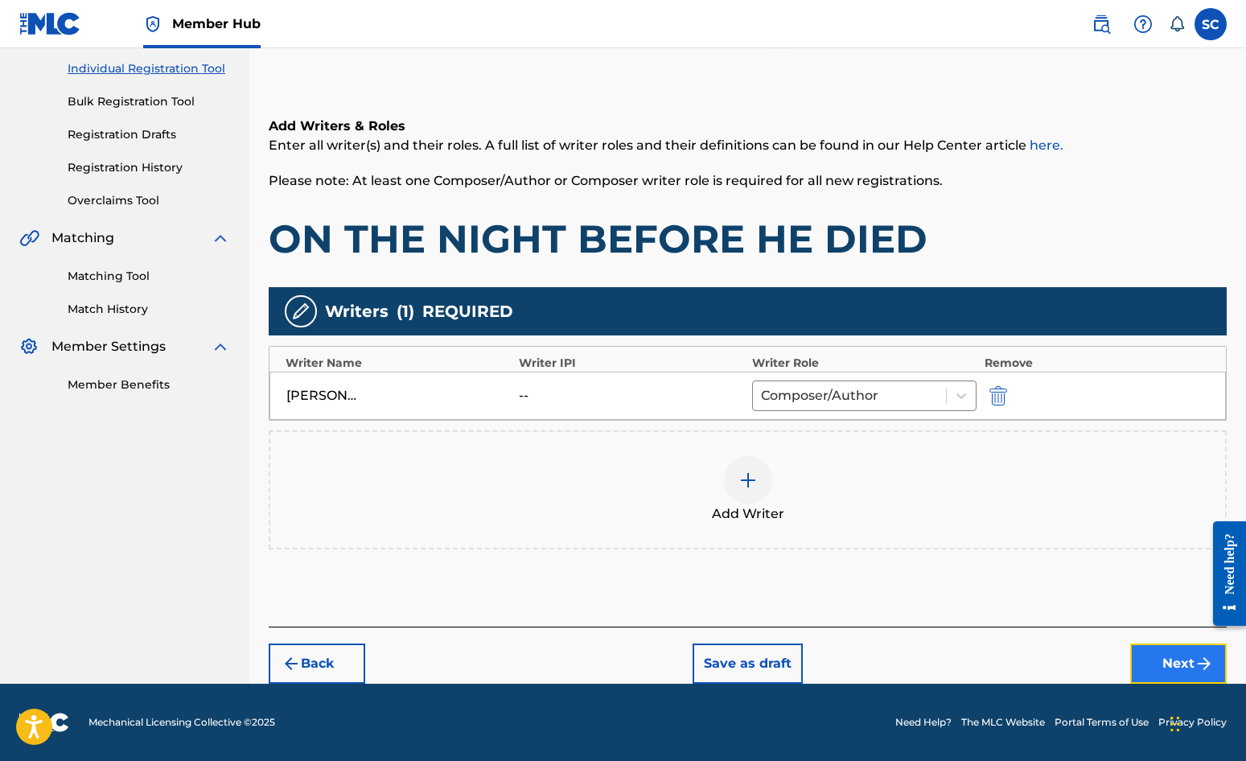
click at [1127, 657] on button "Next" at bounding box center [1179, 664] width 97 height 40
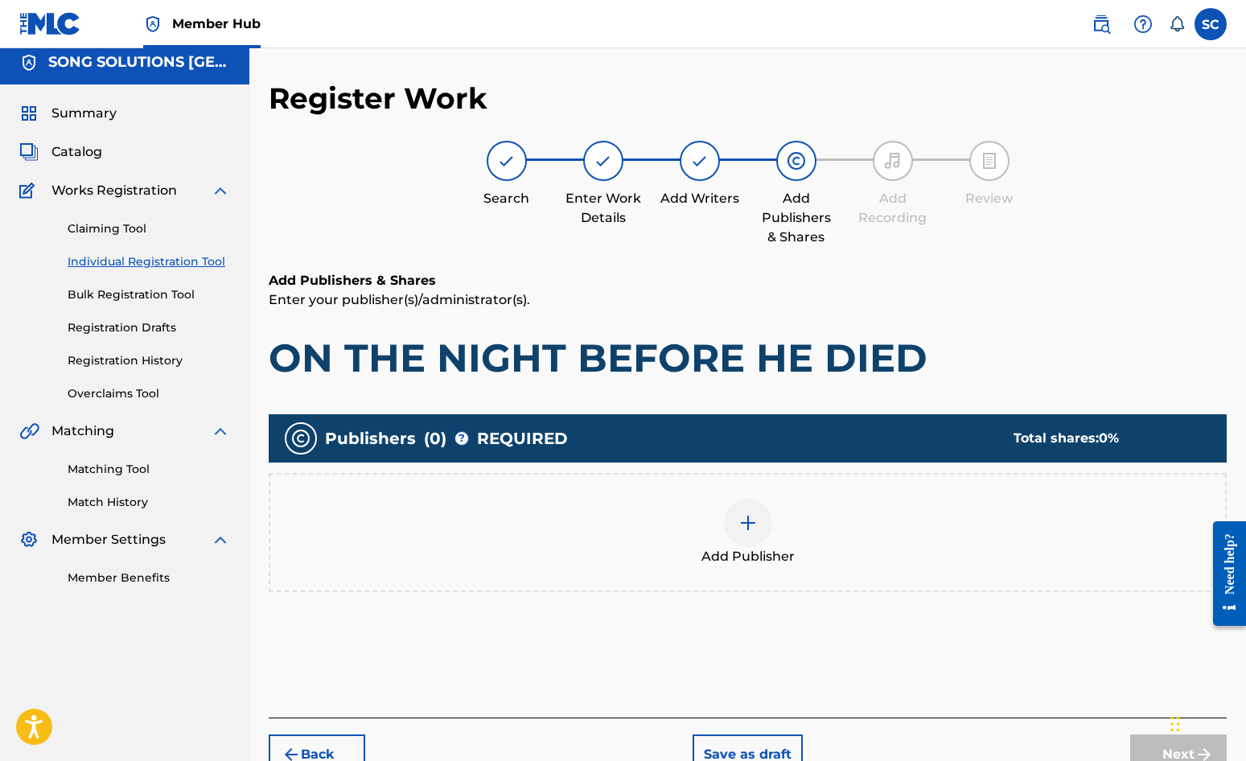
scroll to position [72, 0]
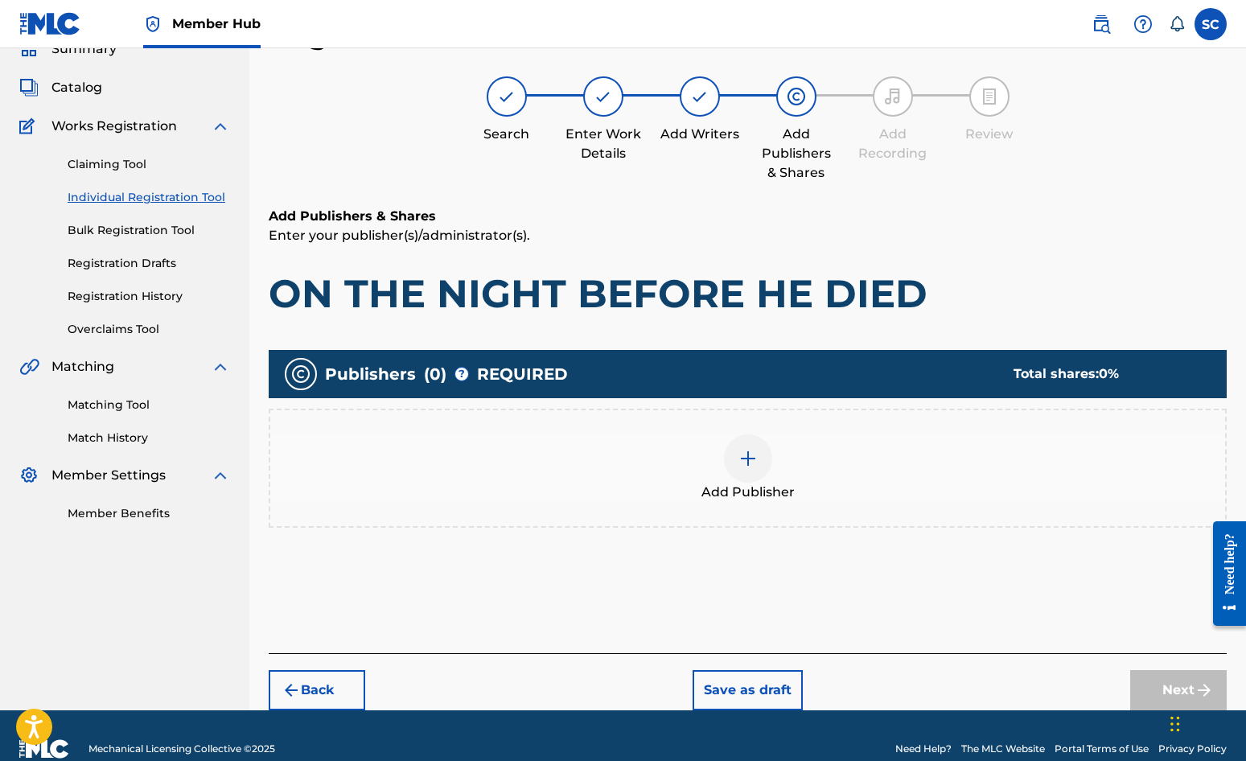
click at [740, 463] on img at bounding box center [748, 458] width 19 height 19
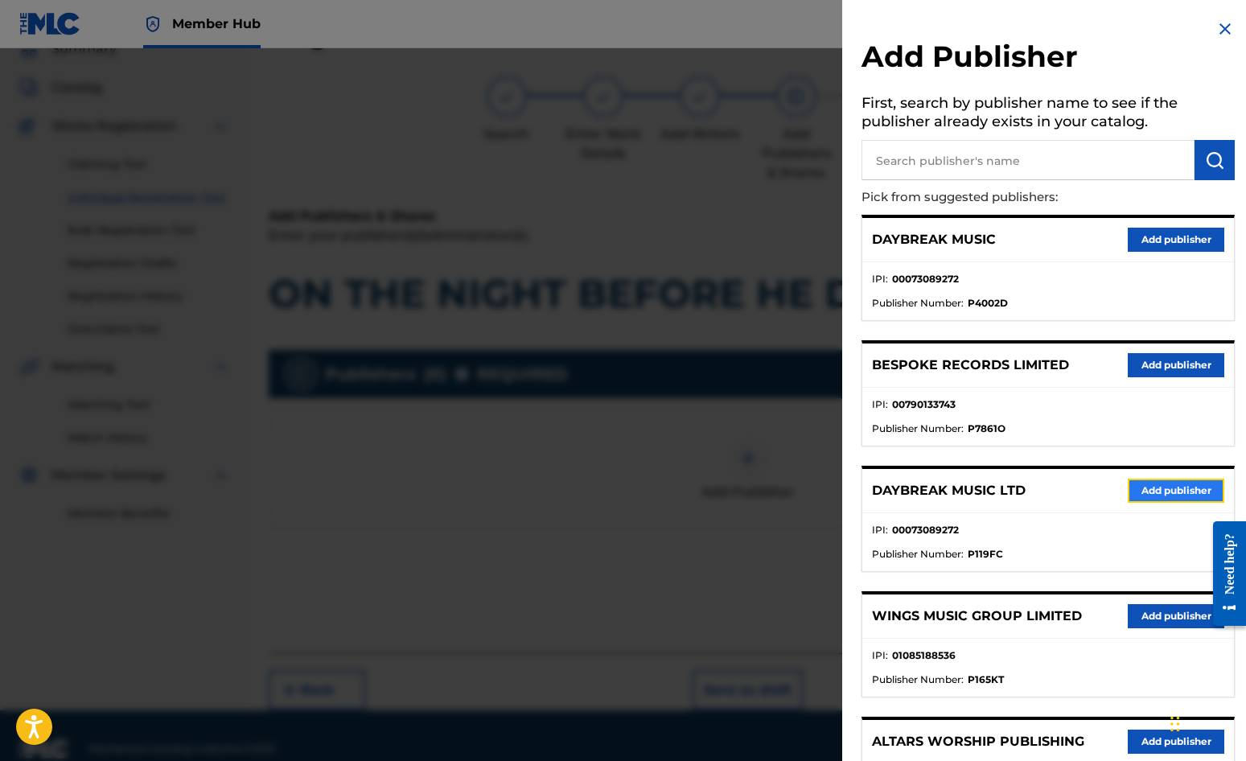
click at [1127, 491] on button "Add publisher" at bounding box center [1176, 491] width 97 height 24
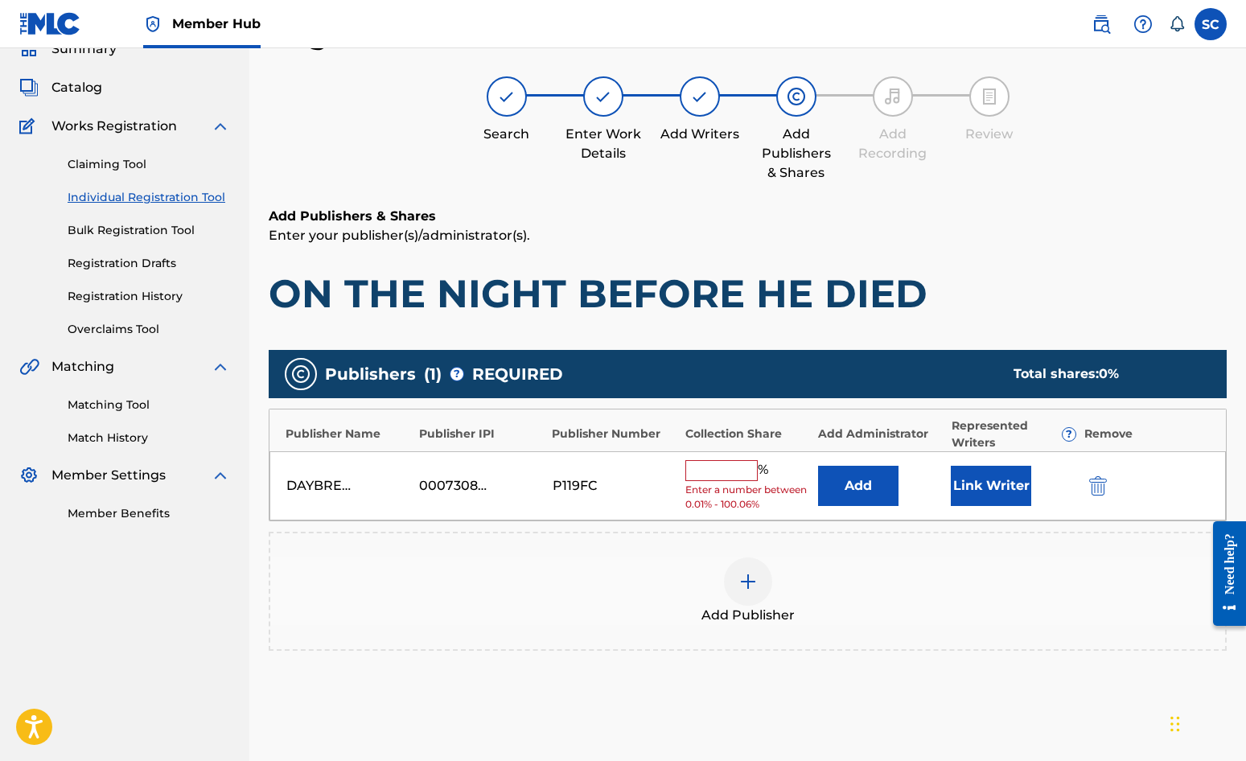
click at [721, 475] on input "text" at bounding box center [722, 470] width 72 height 21
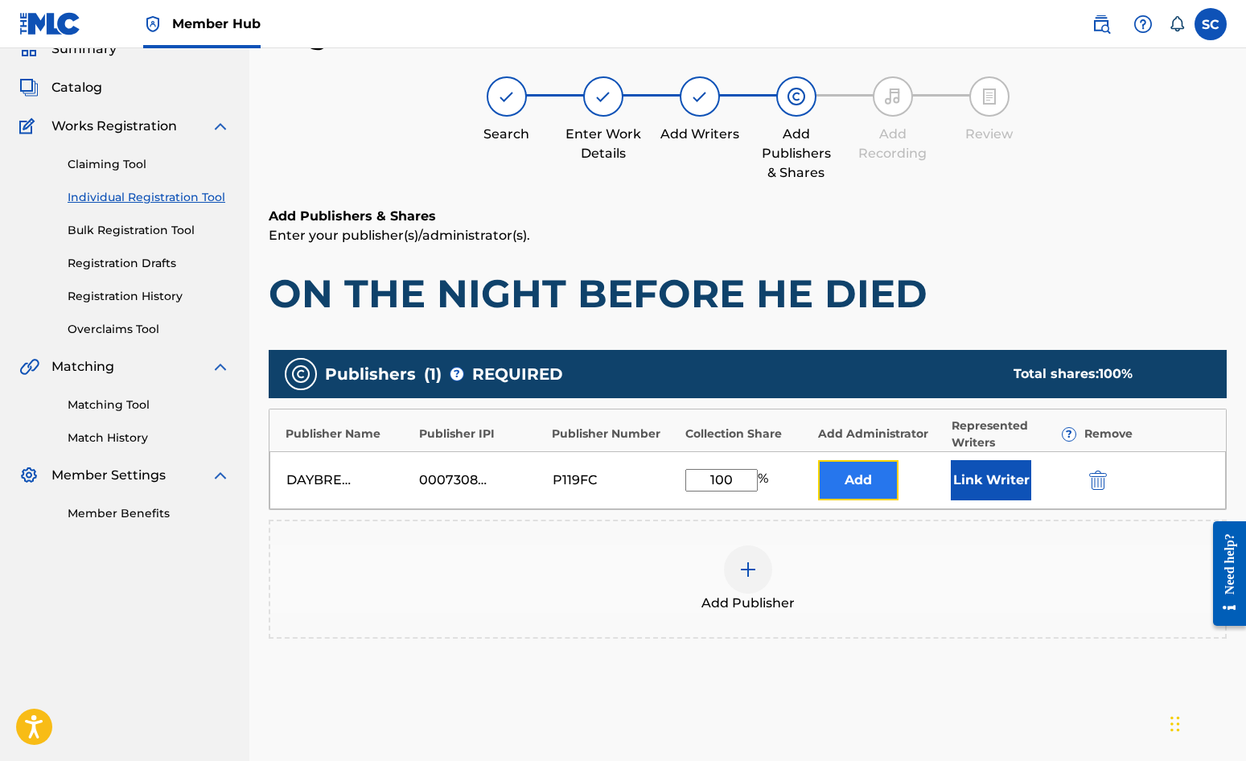
click at [861, 483] on button "Add" at bounding box center [858, 480] width 80 height 40
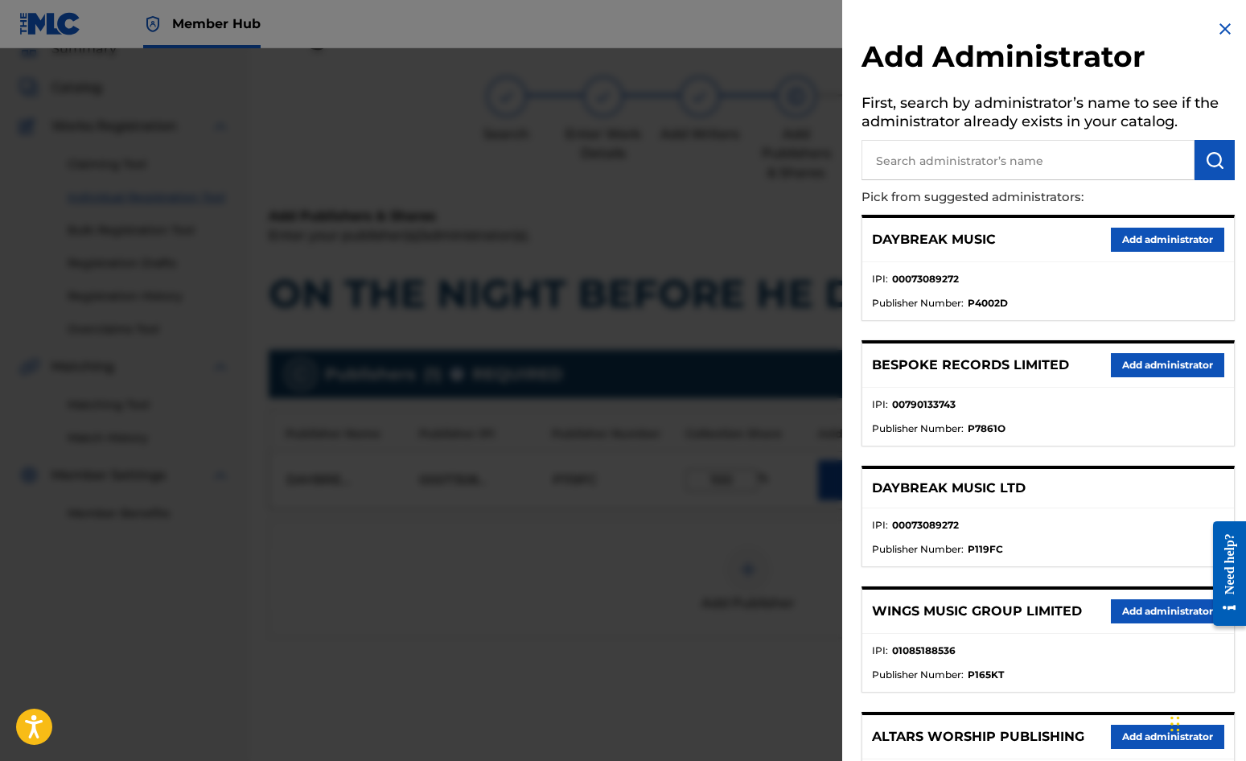
click at [969, 157] on input "text" at bounding box center [1028, 160] width 333 height 40
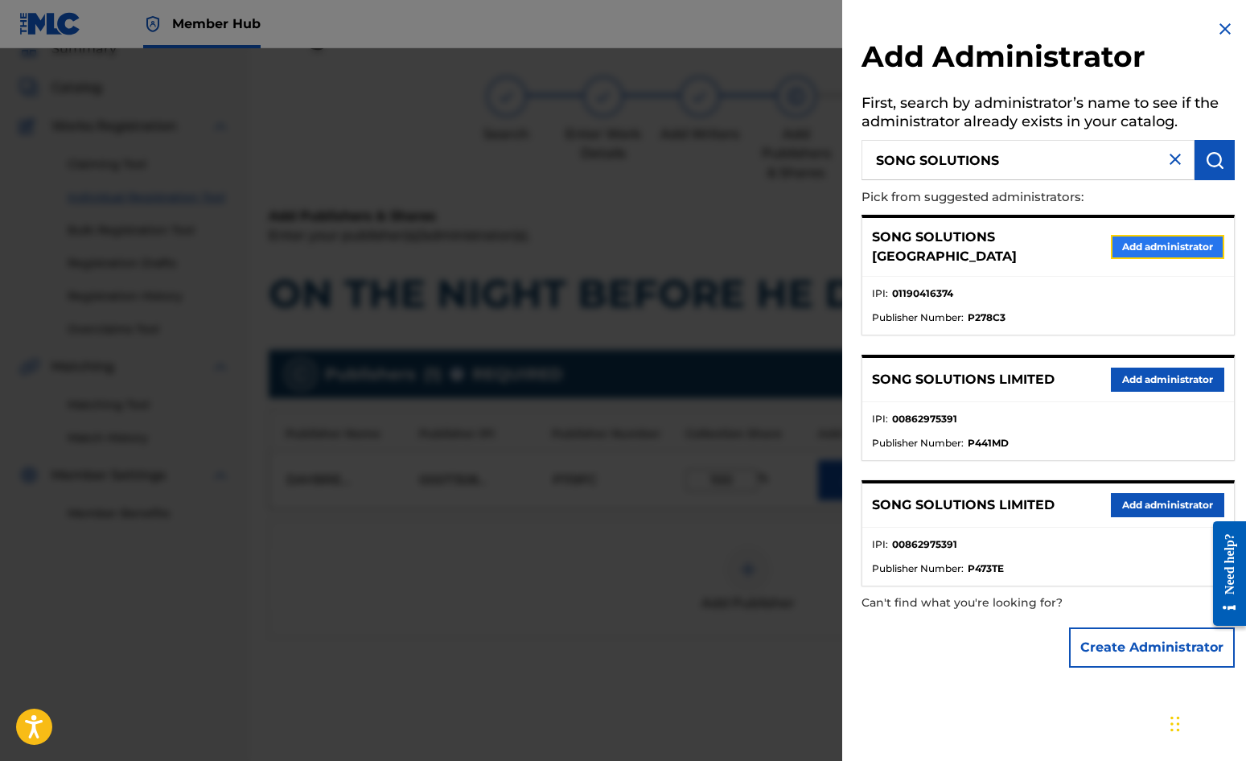
click at [1127, 241] on button "Add administrator" at bounding box center [1167, 247] width 113 height 24
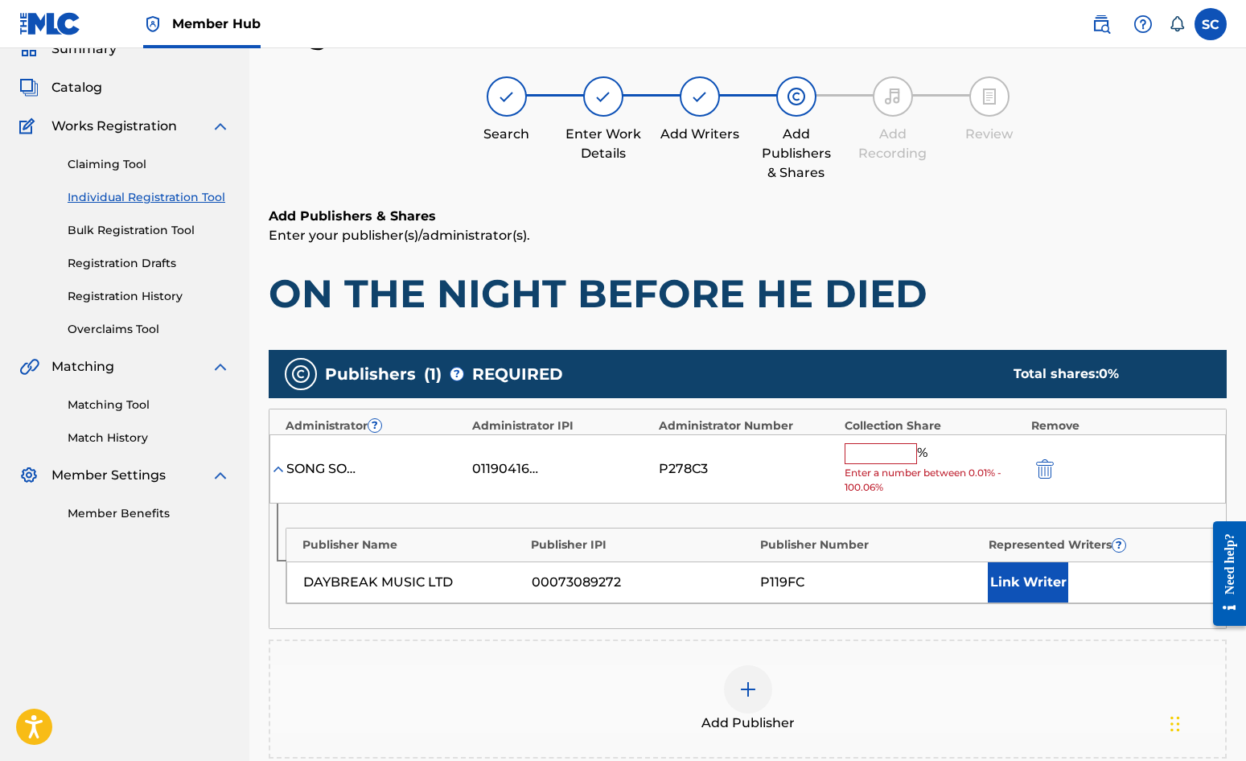
click at [864, 455] on input "text" at bounding box center [881, 453] width 72 height 21
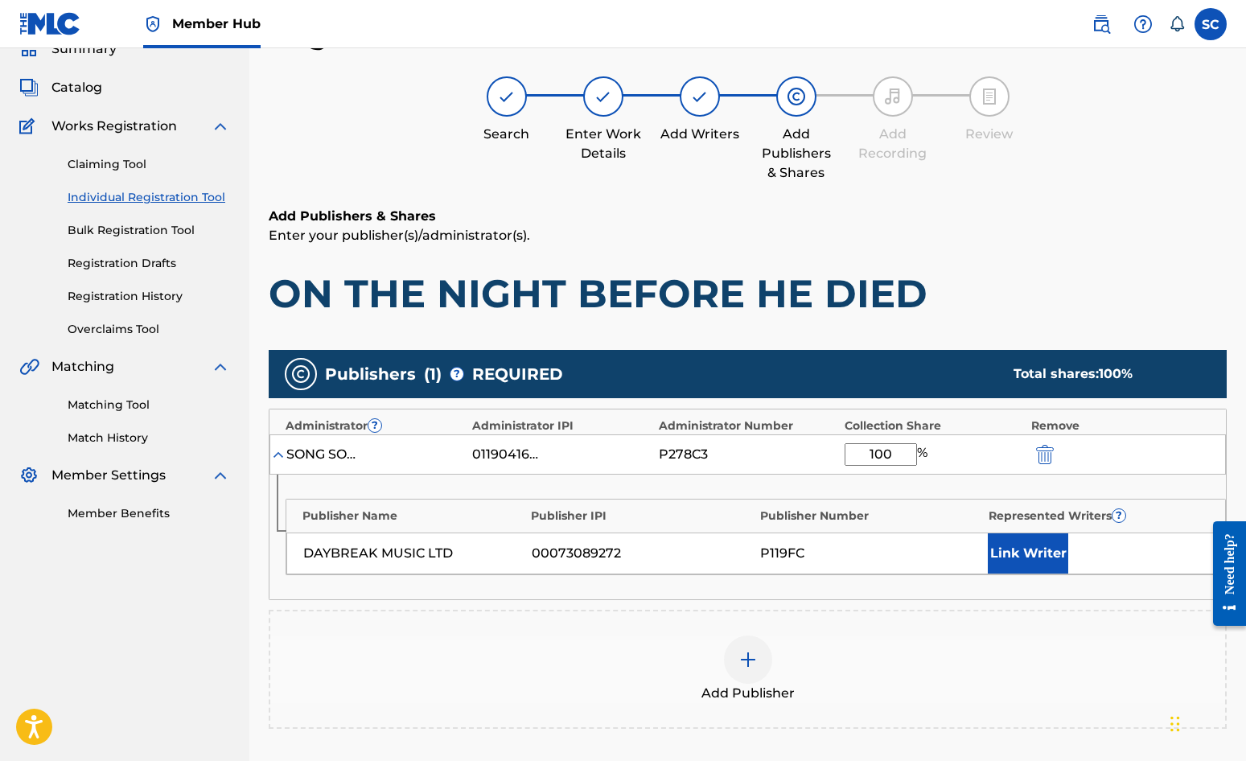
drag, startPoint x: 767, startPoint y: 487, endPoint x: 764, endPoint y: 476, distance: 11.7
click at [764, 481] on div "Publisher Name Publisher IPI Publisher Number Represented Writers ? DAYBREAK MU…" at bounding box center [748, 537] width 957 height 125
click at [1052, 549] on button "Link Writer" at bounding box center [1028, 553] width 80 height 40
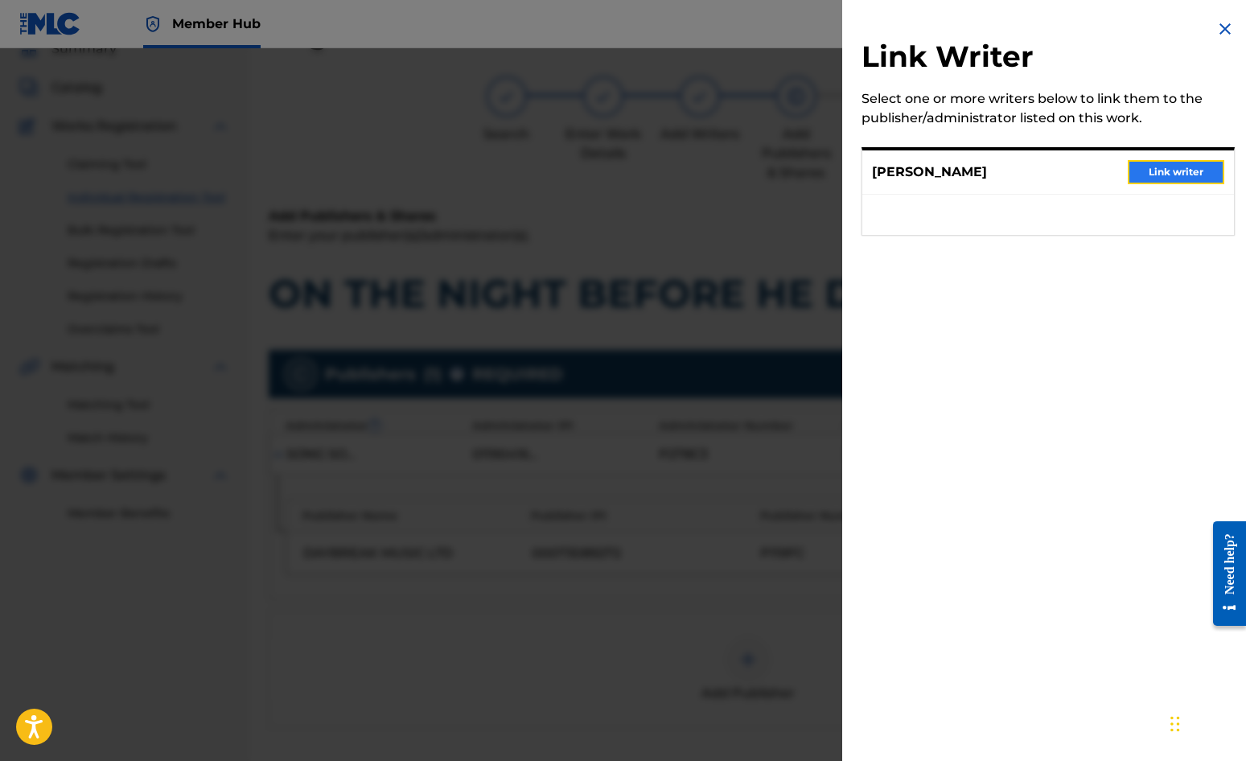
click at [1127, 170] on button "Link writer" at bounding box center [1176, 172] width 97 height 24
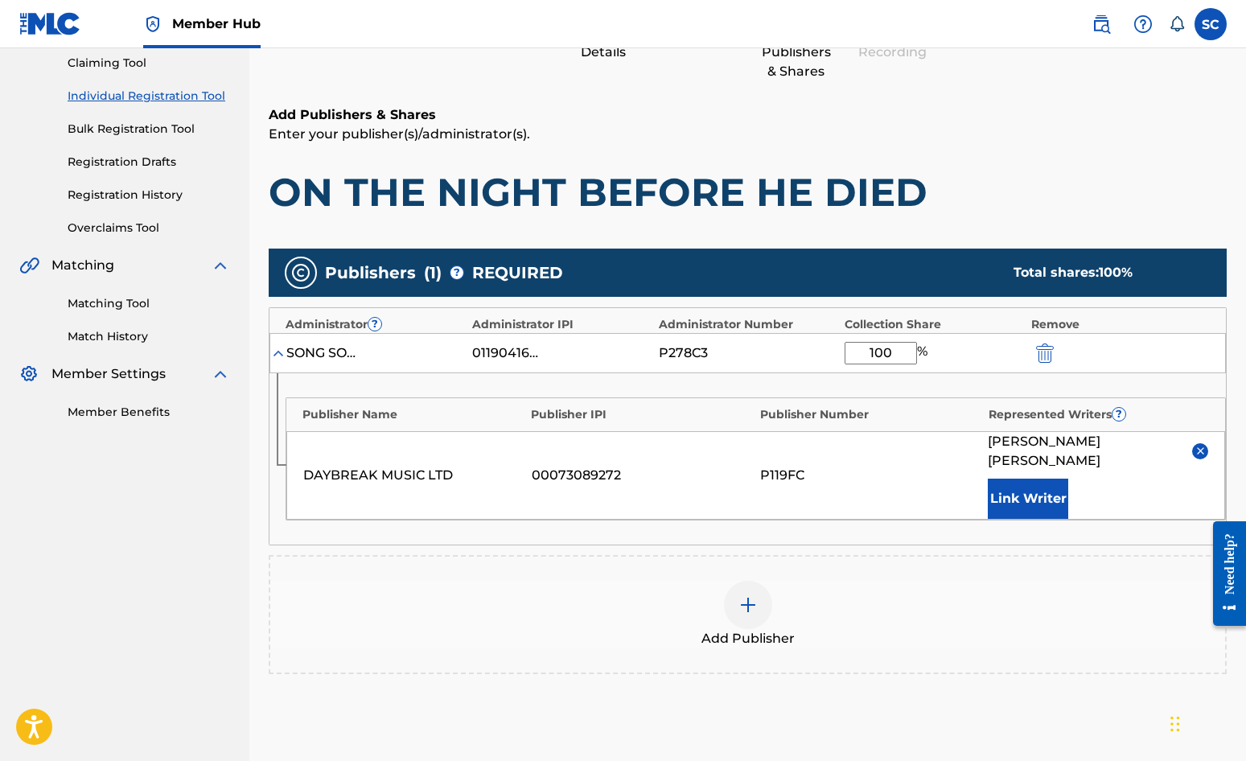
scroll to position [327, 0]
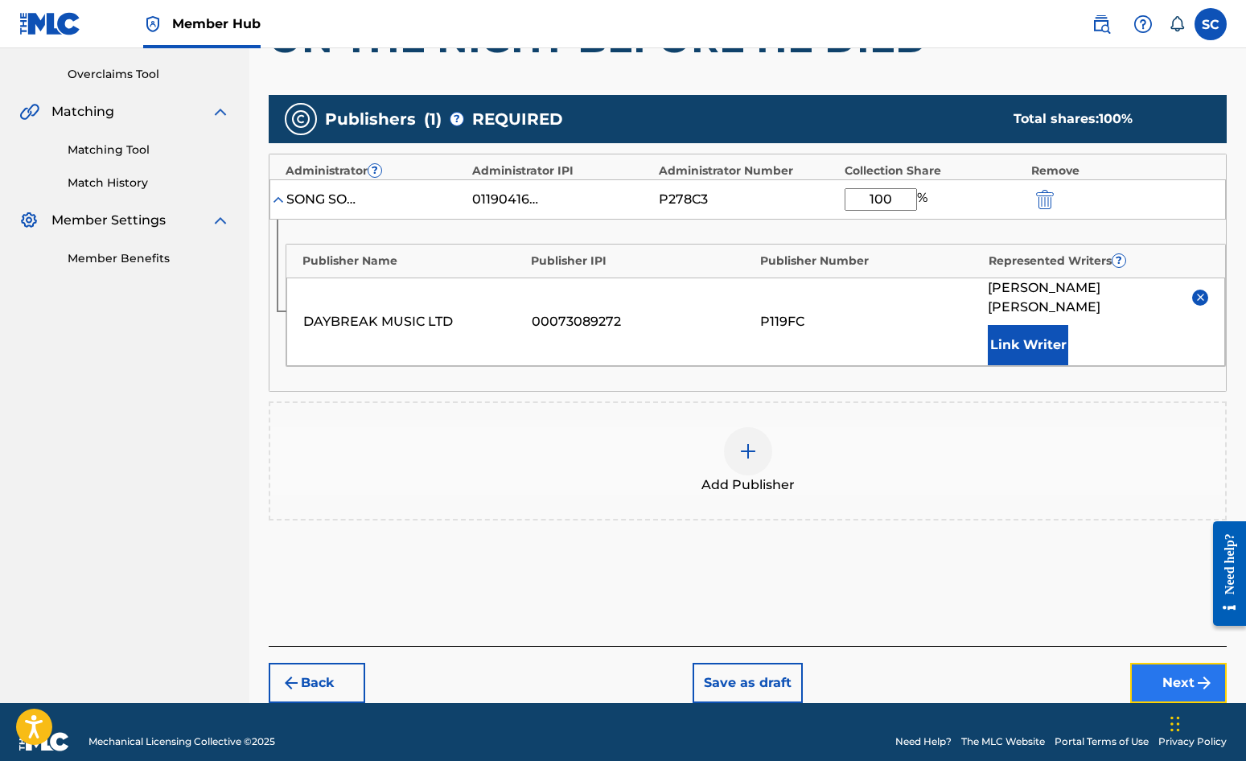
click at [1127, 663] on button "Next" at bounding box center [1179, 683] width 97 height 40
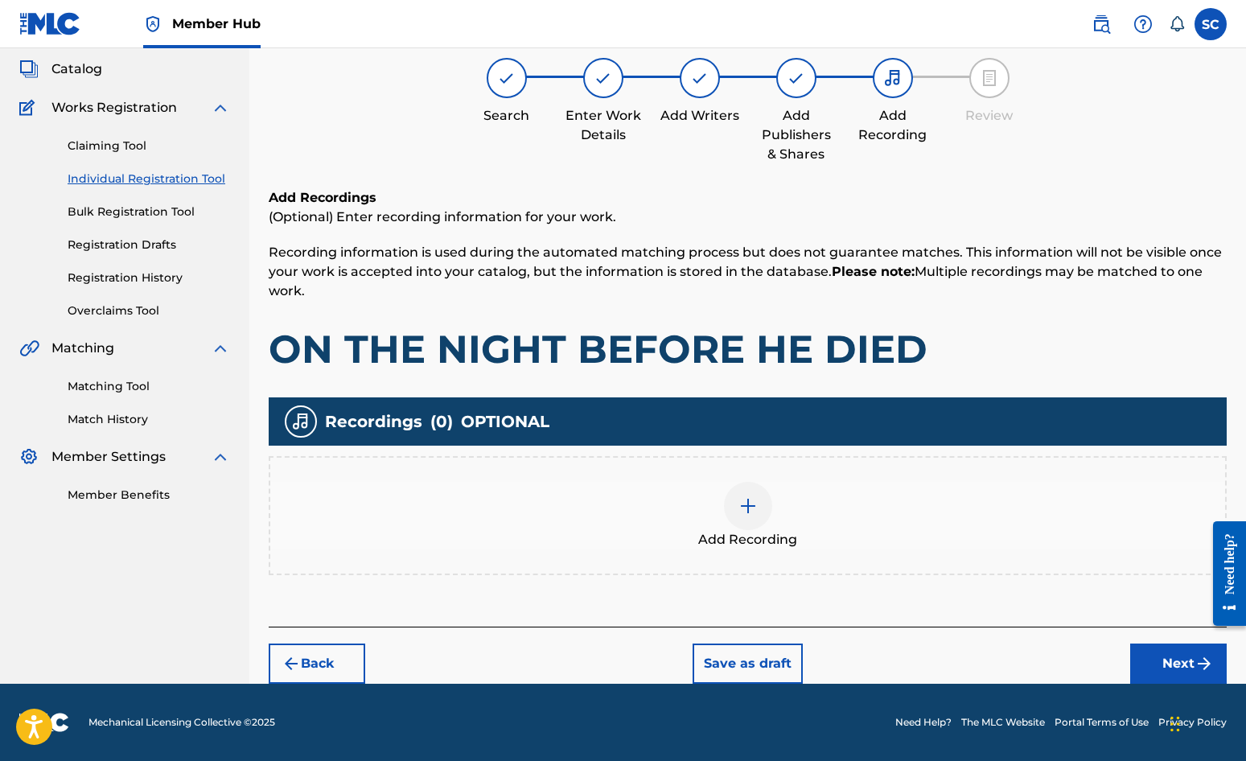
scroll to position [72, 0]
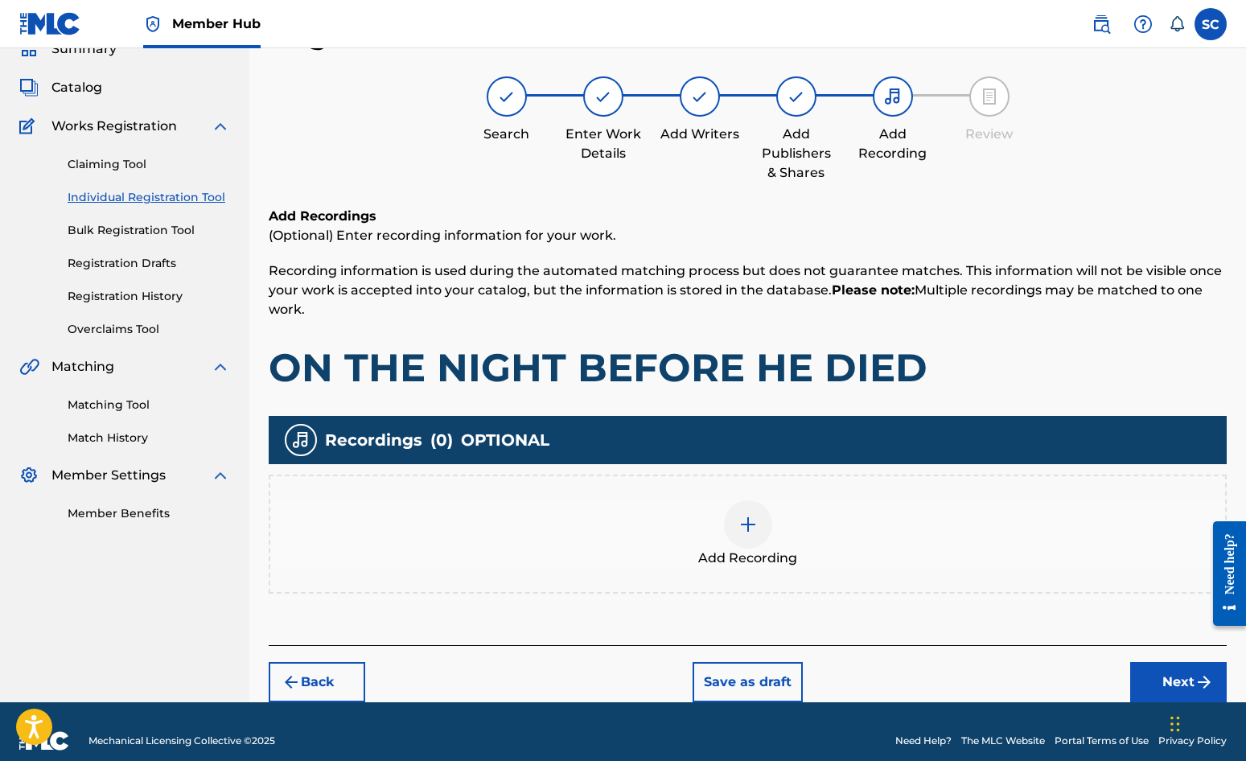
click at [752, 527] on img at bounding box center [748, 524] width 19 height 19
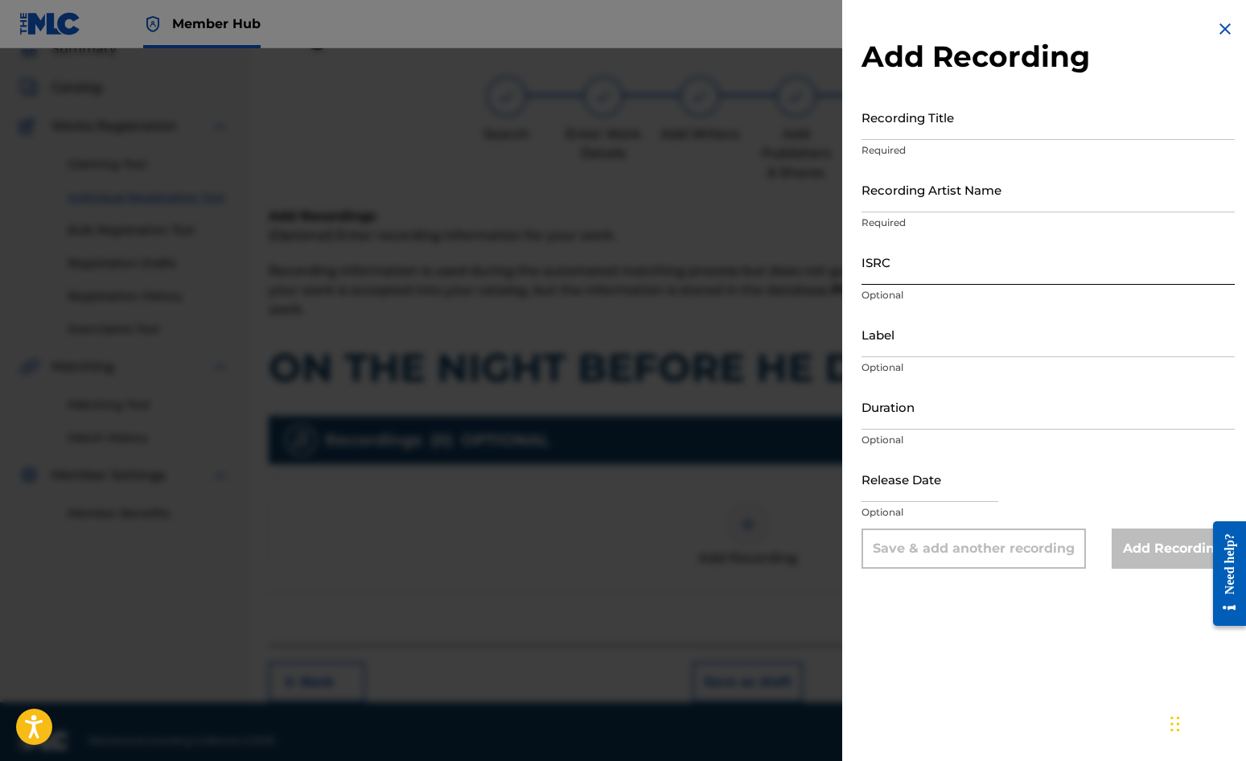
click at [901, 266] on input "ISRC" at bounding box center [1048, 262] width 373 height 46
paste input "GBDPR0500045"
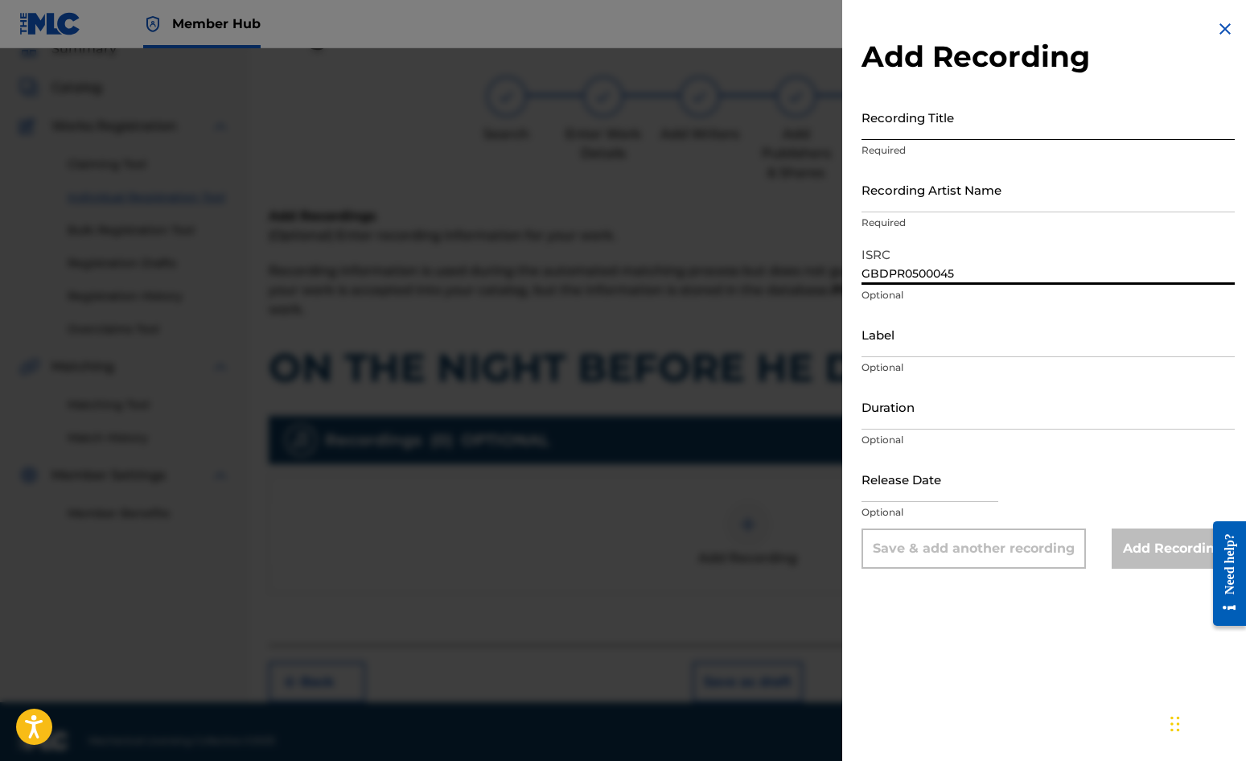
click at [890, 113] on input "Recording Title" at bounding box center [1048, 117] width 373 height 46
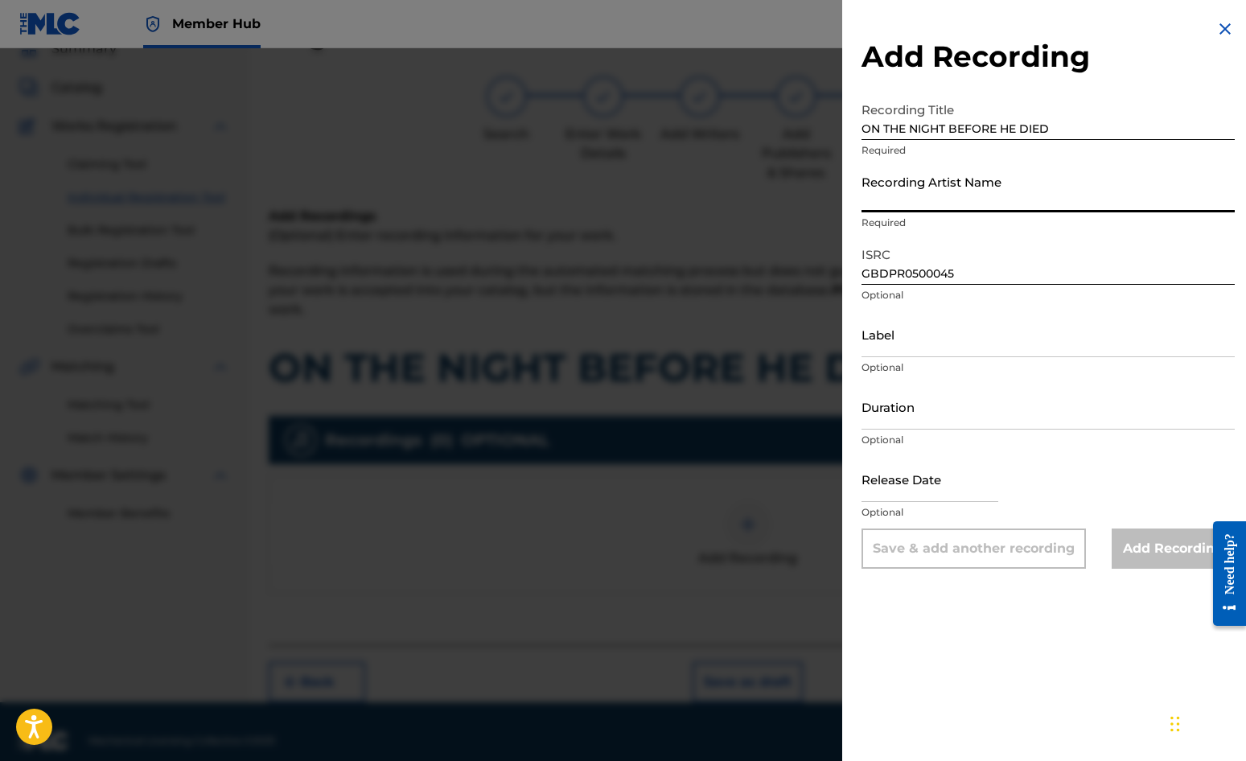
click at [892, 188] on input "Recording Artist Name" at bounding box center [1048, 190] width 373 height 46
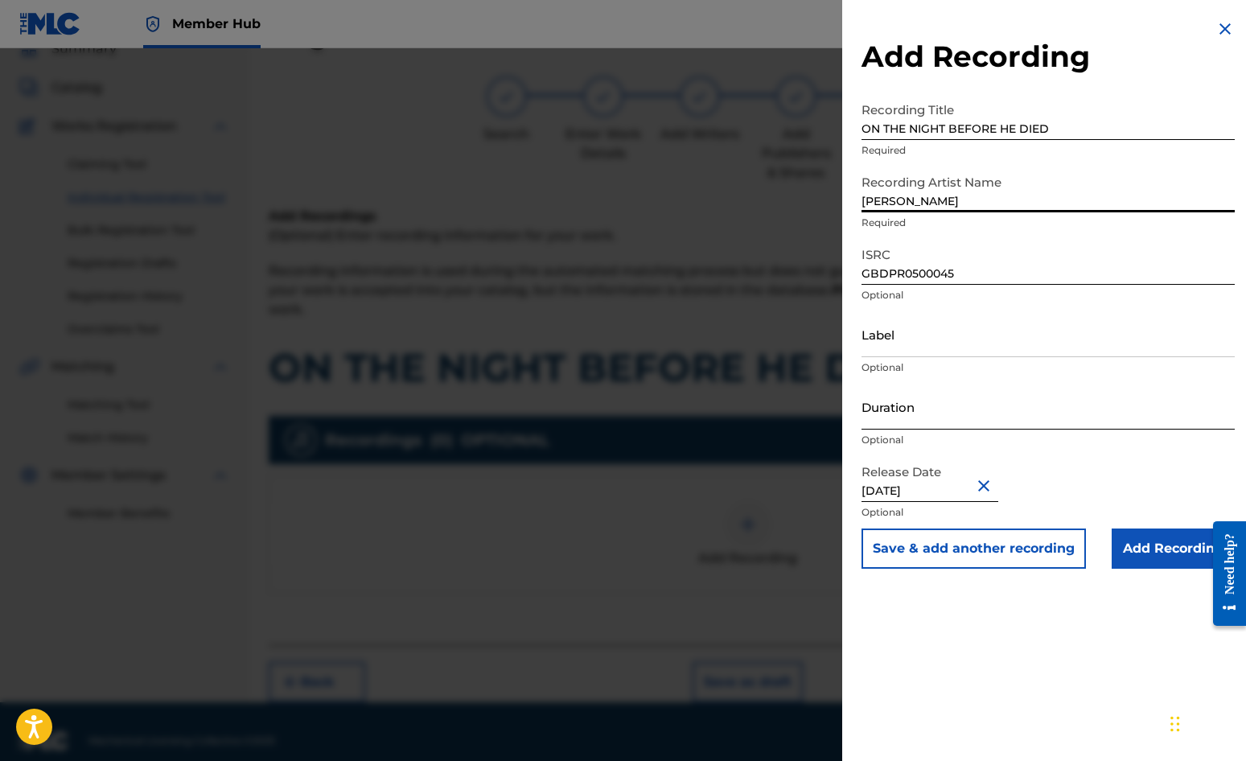
click at [908, 398] on input "Duration" at bounding box center [1048, 407] width 373 height 46
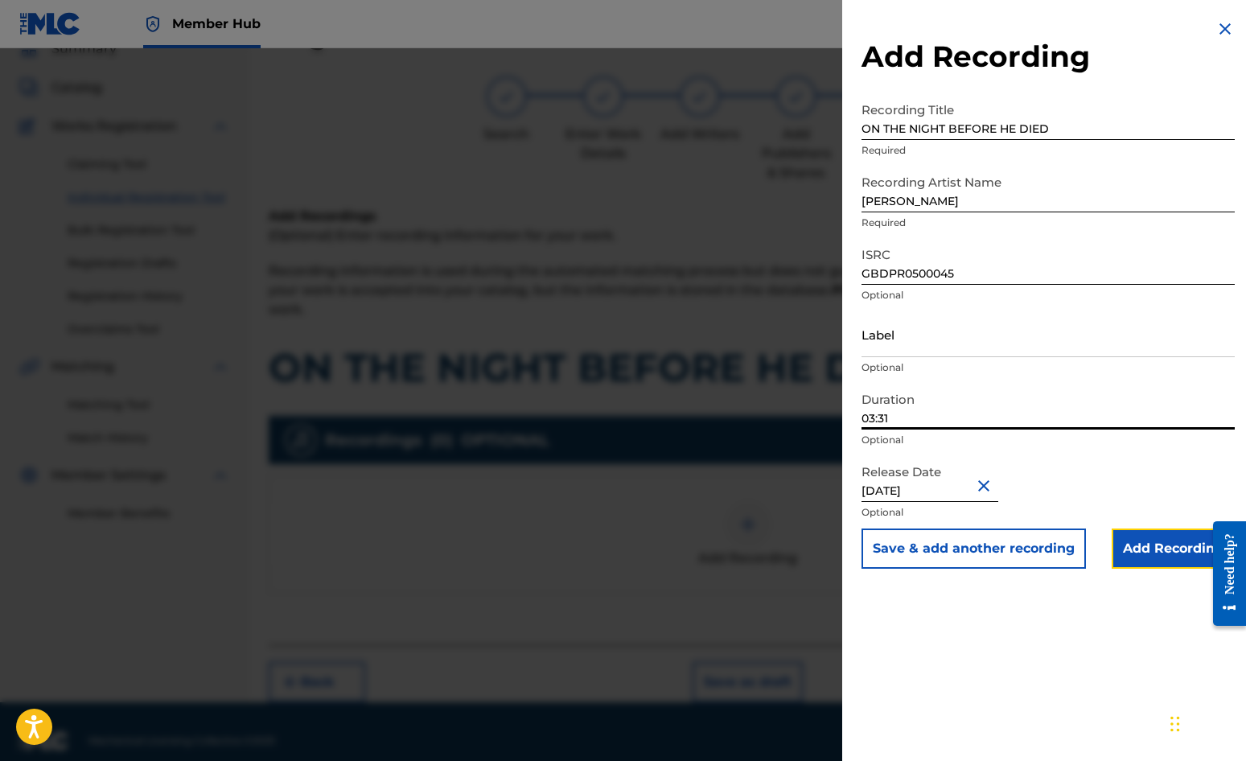
click at [1127, 558] on input "Add Recording" at bounding box center [1173, 549] width 123 height 40
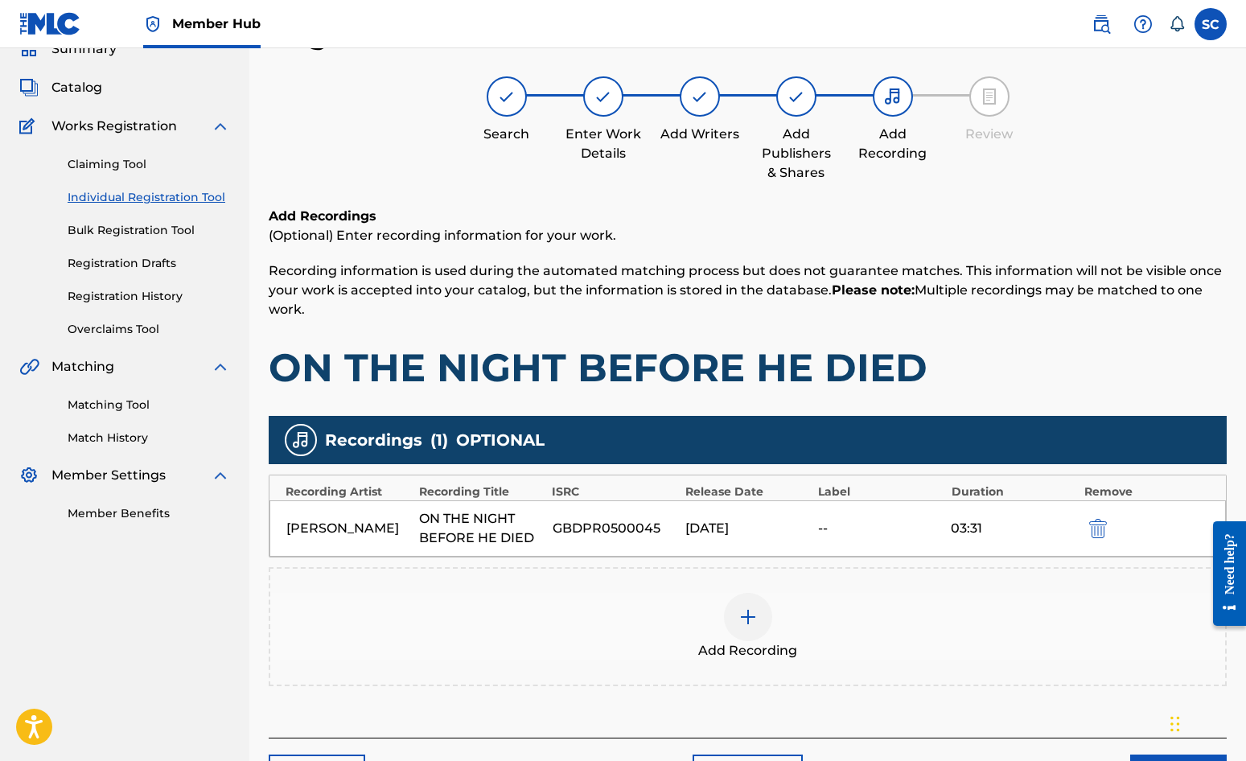
scroll to position [183, 0]
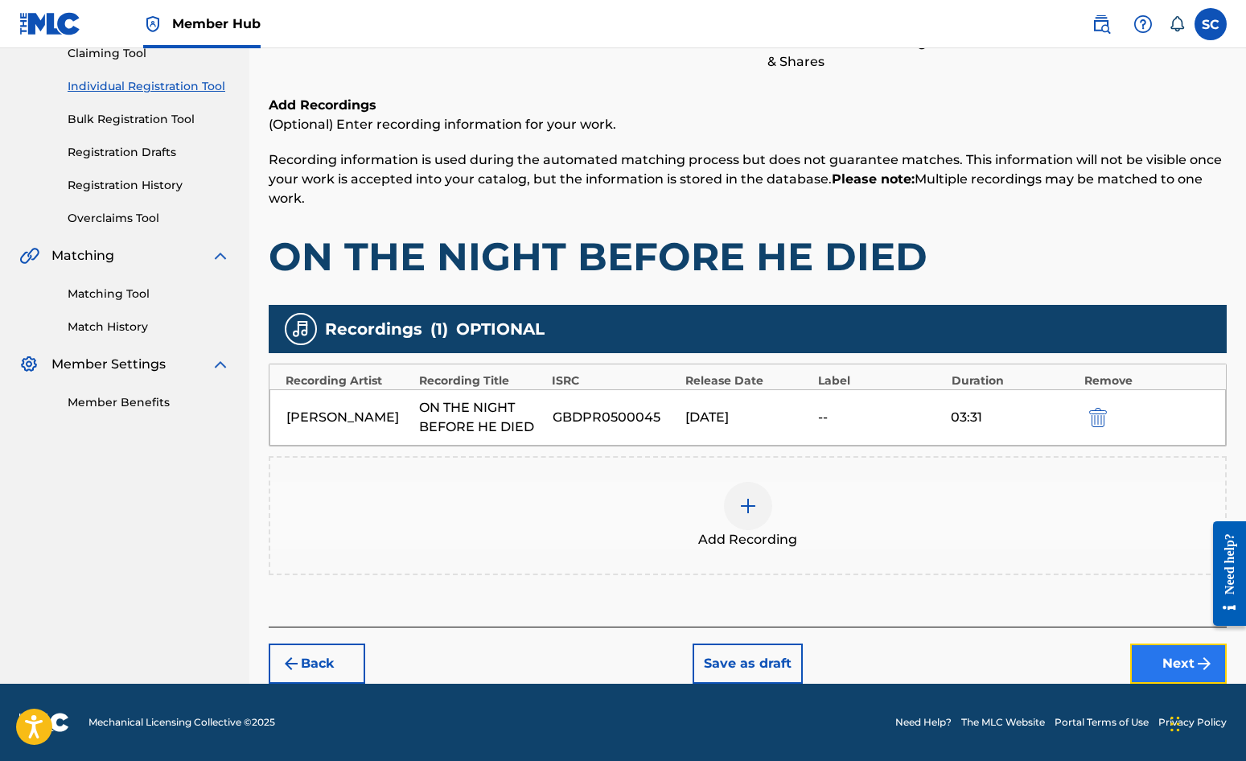
click at [1127, 657] on button "Next" at bounding box center [1179, 664] width 97 height 40
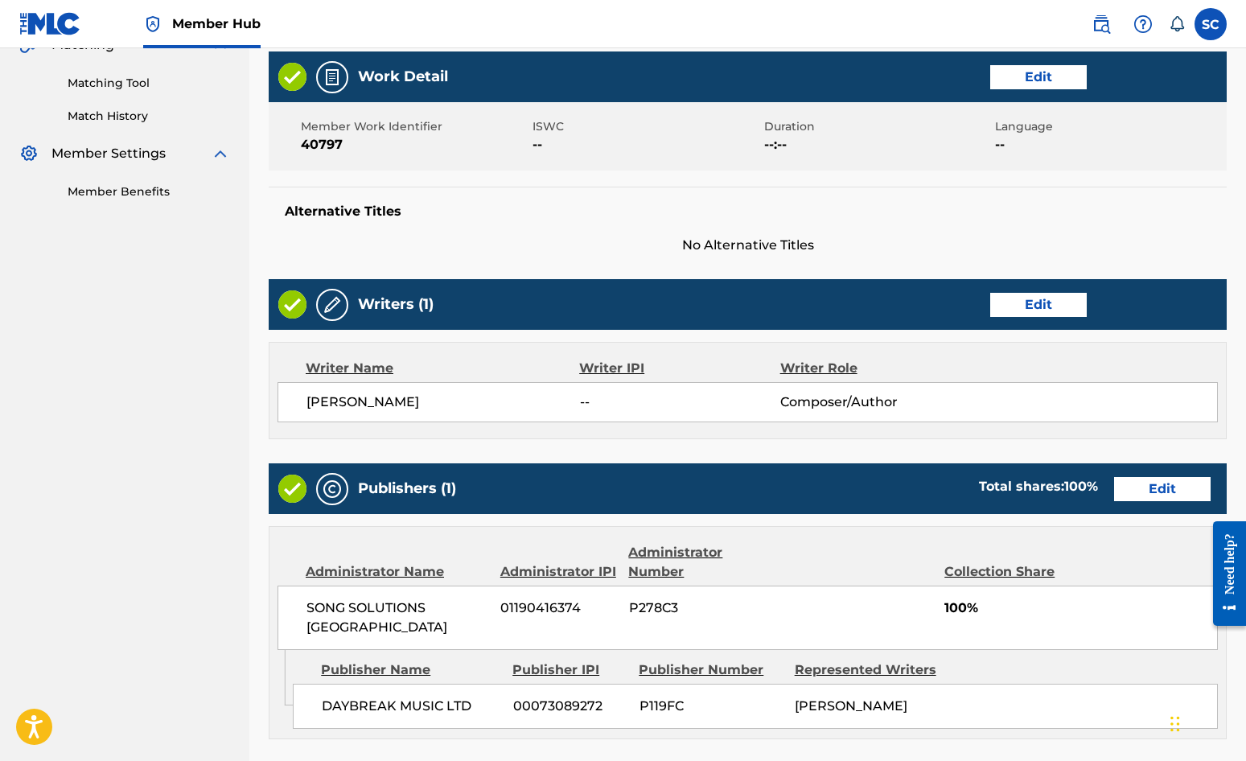
scroll to position [691, 0]
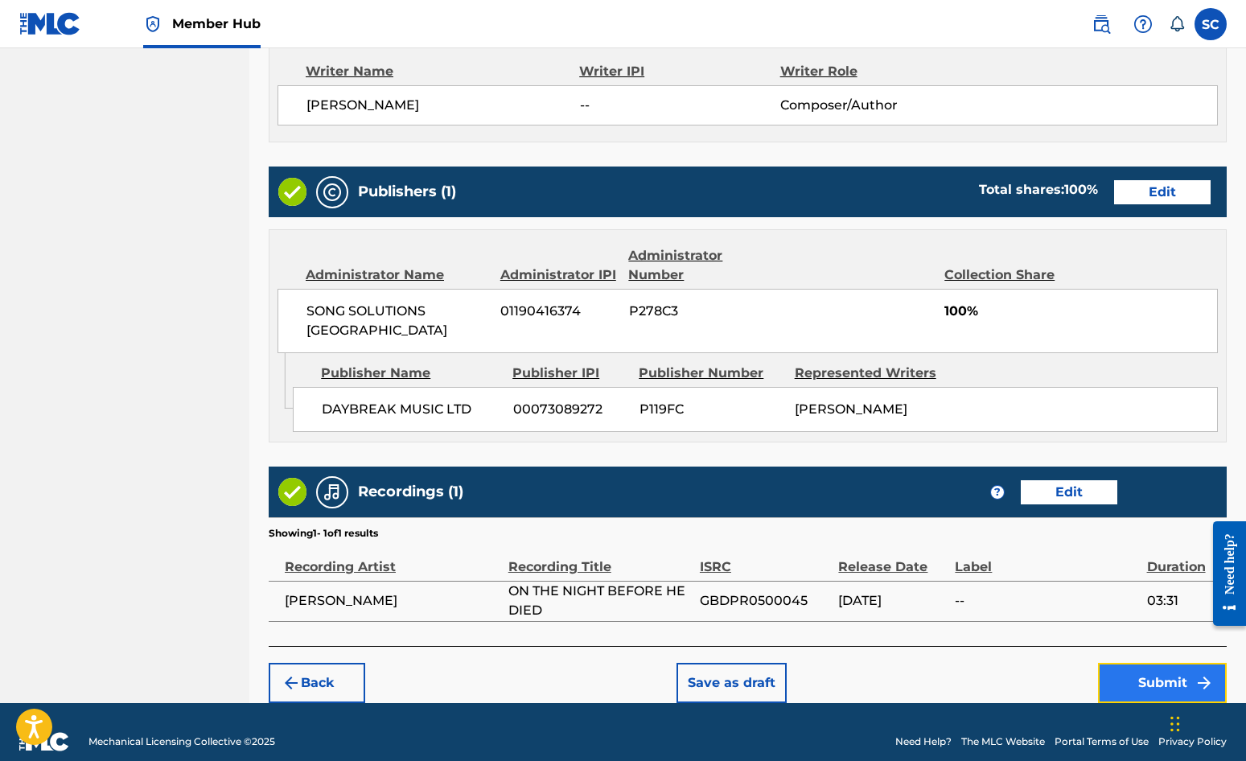
click at [1127, 665] on button "Submit" at bounding box center [1162, 683] width 129 height 40
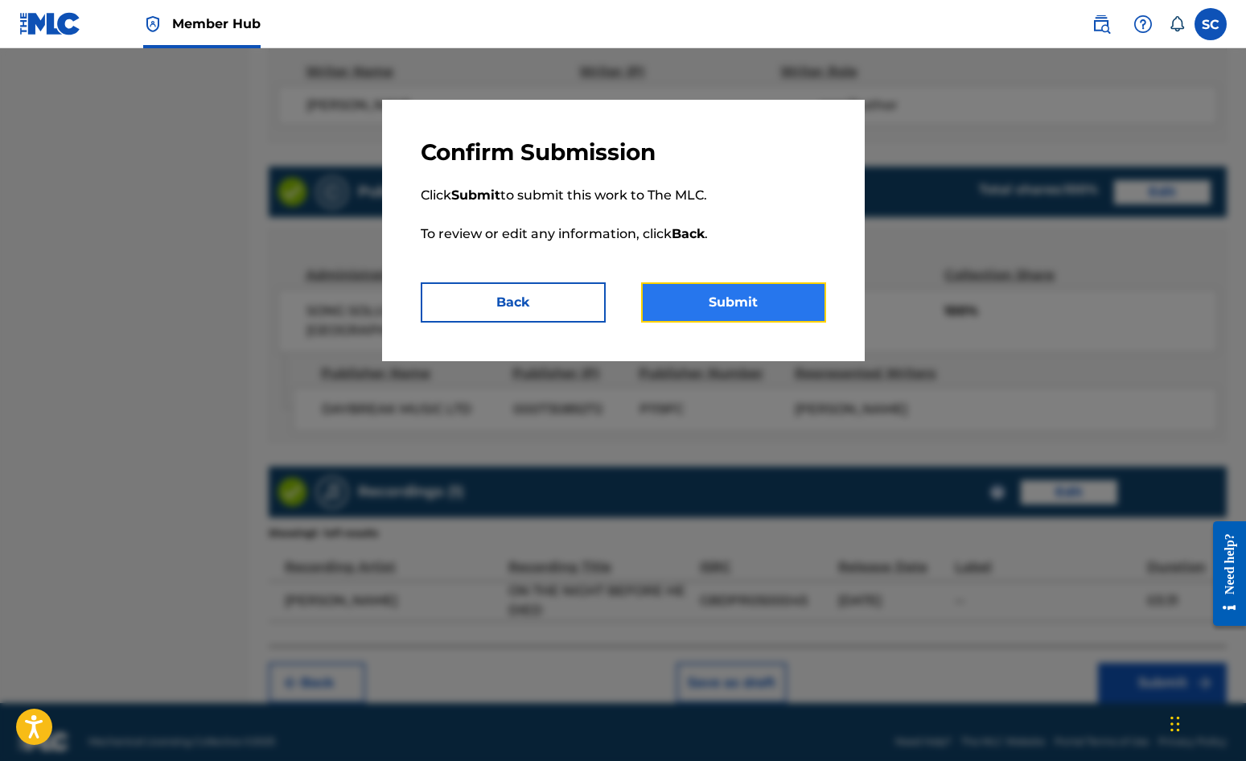
click at [715, 303] on button "Submit" at bounding box center [733, 302] width 185 height 40
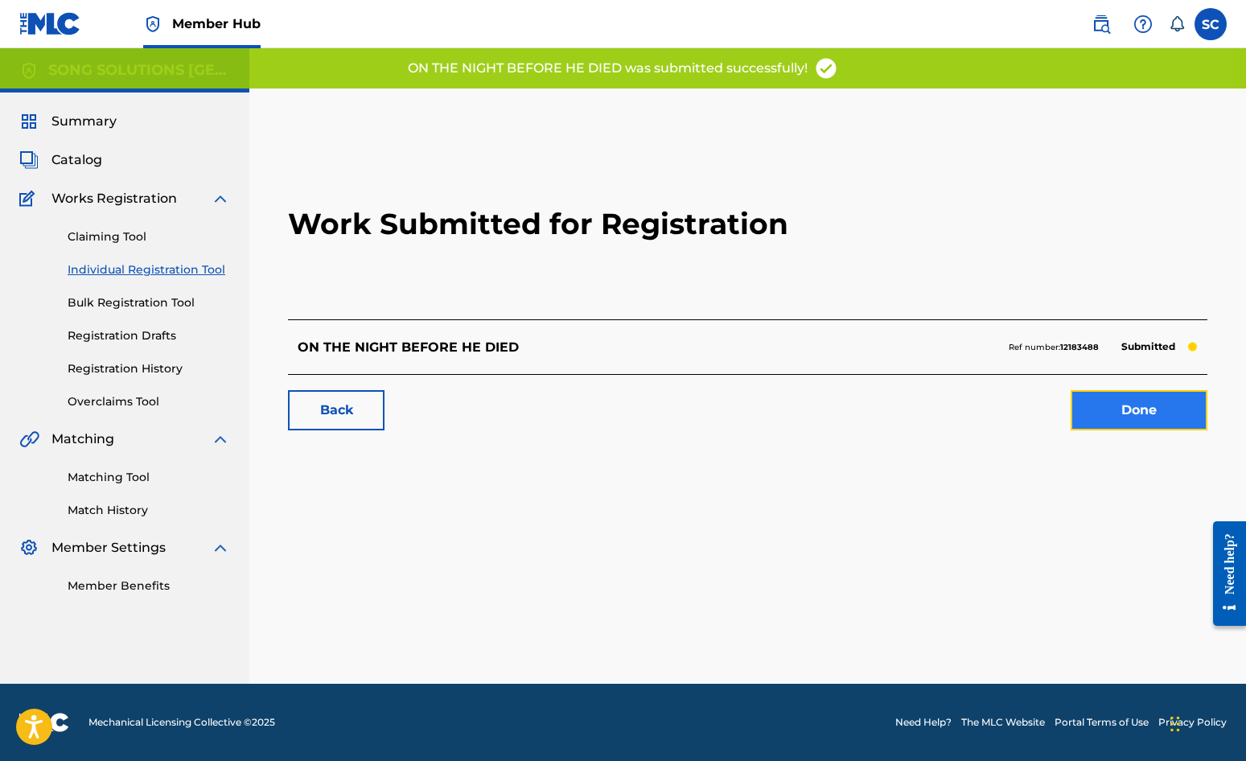
click at [1112, 409] on link "Done" at bounding box center [1139, 410] width 137 height 40
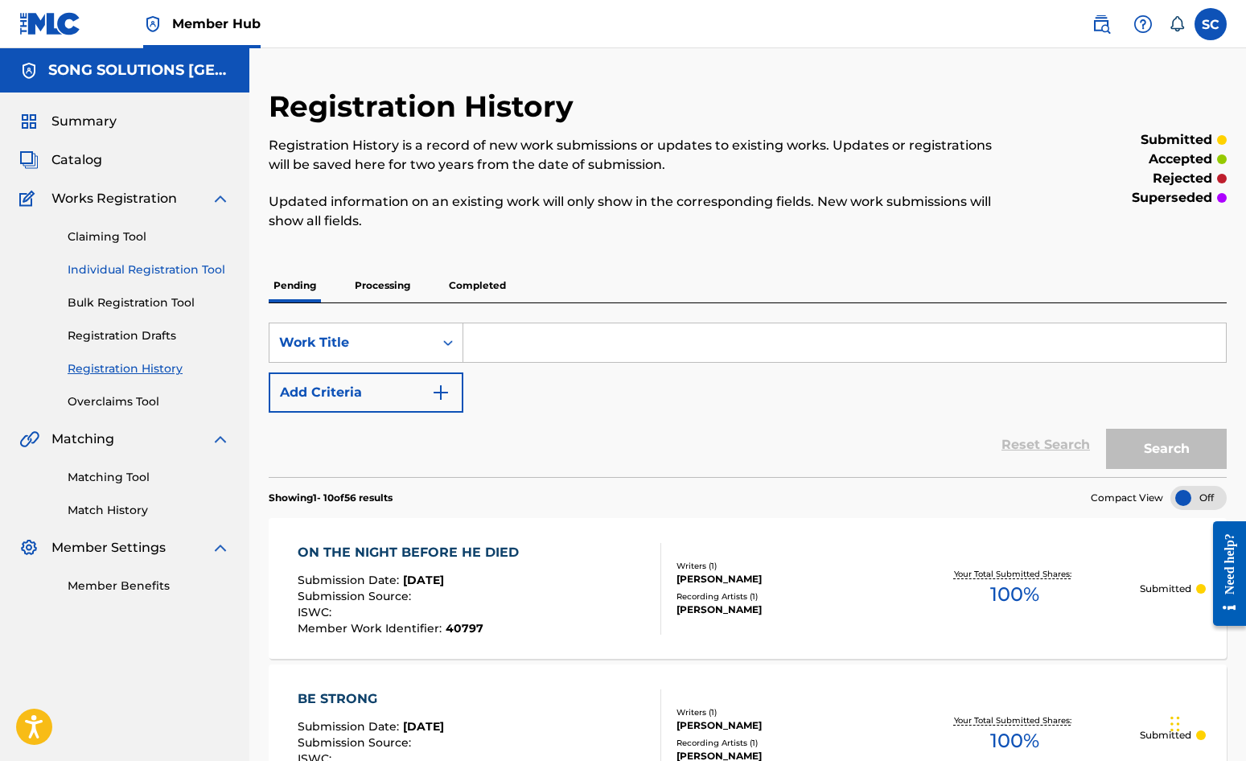
click at [144, 267] on link "Individual Registration Tool" at bounding box center [149, 270] width 163 height 17
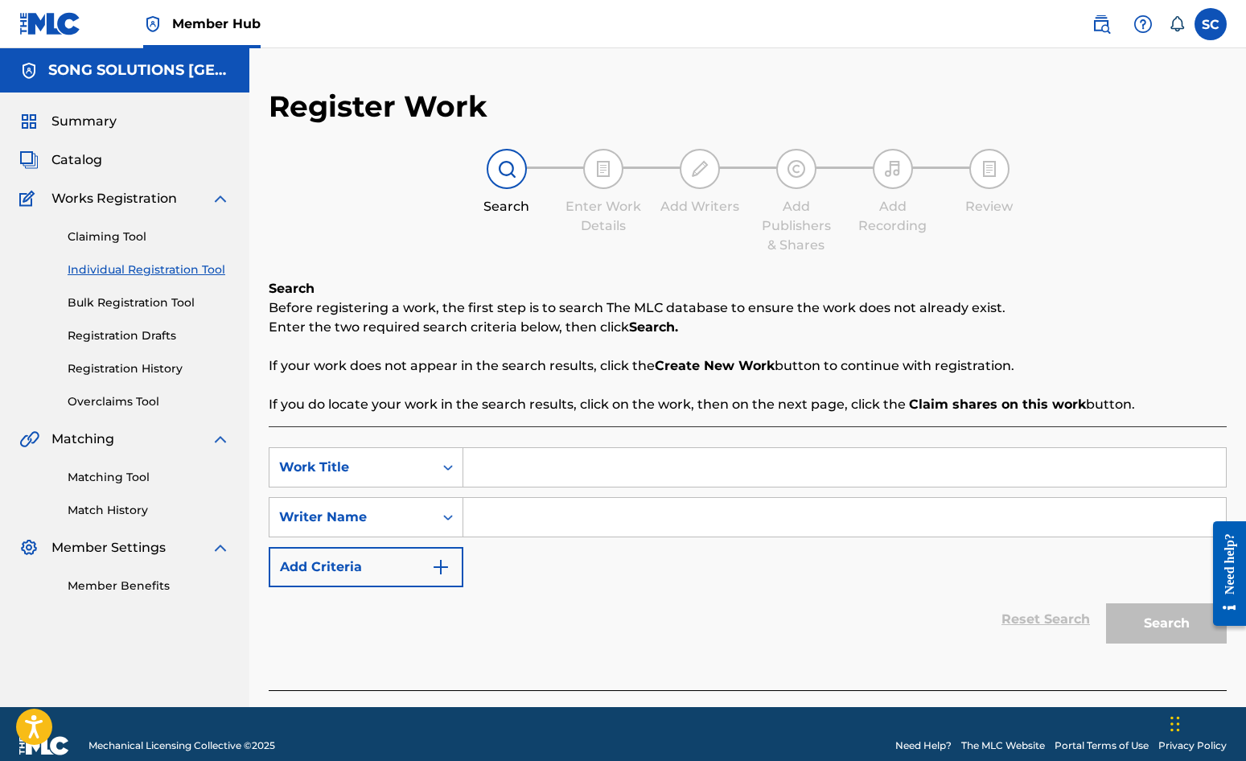
click at [530, 469] on input "Search Form" at bounding box center [844, 467] width 763 height 39
click at [569, 508] on input "Search Form" at bounding box center [844, 517] width 763 height 39
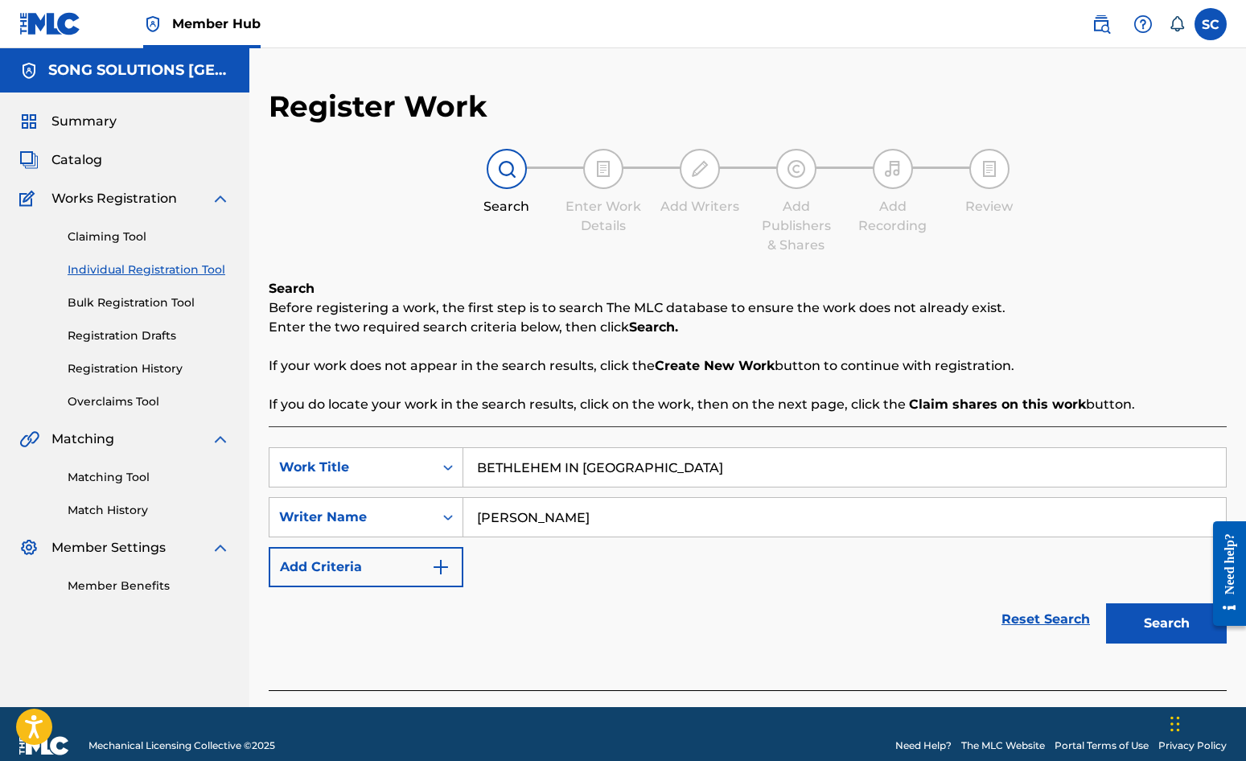
click at [1106, 603] on button "Search" at bounding box center [1166, 623] width 121 height 40
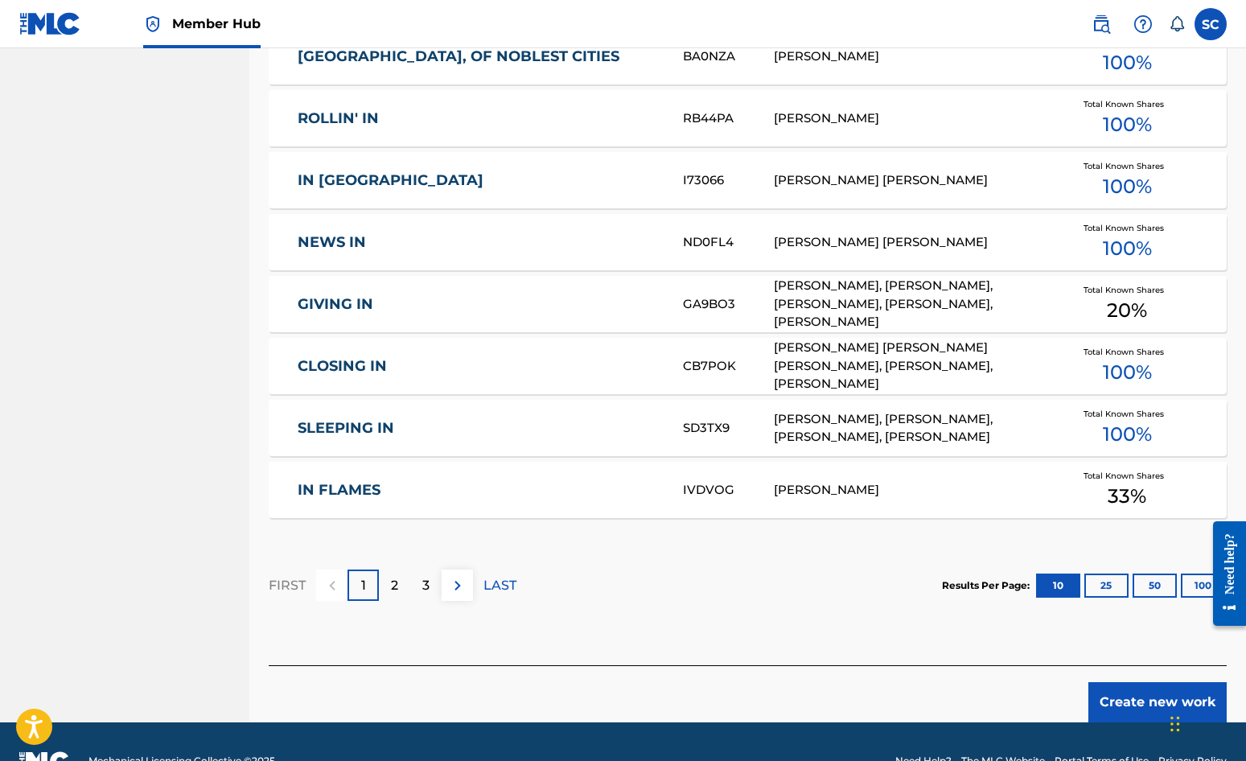
scroll to position [886, 0]
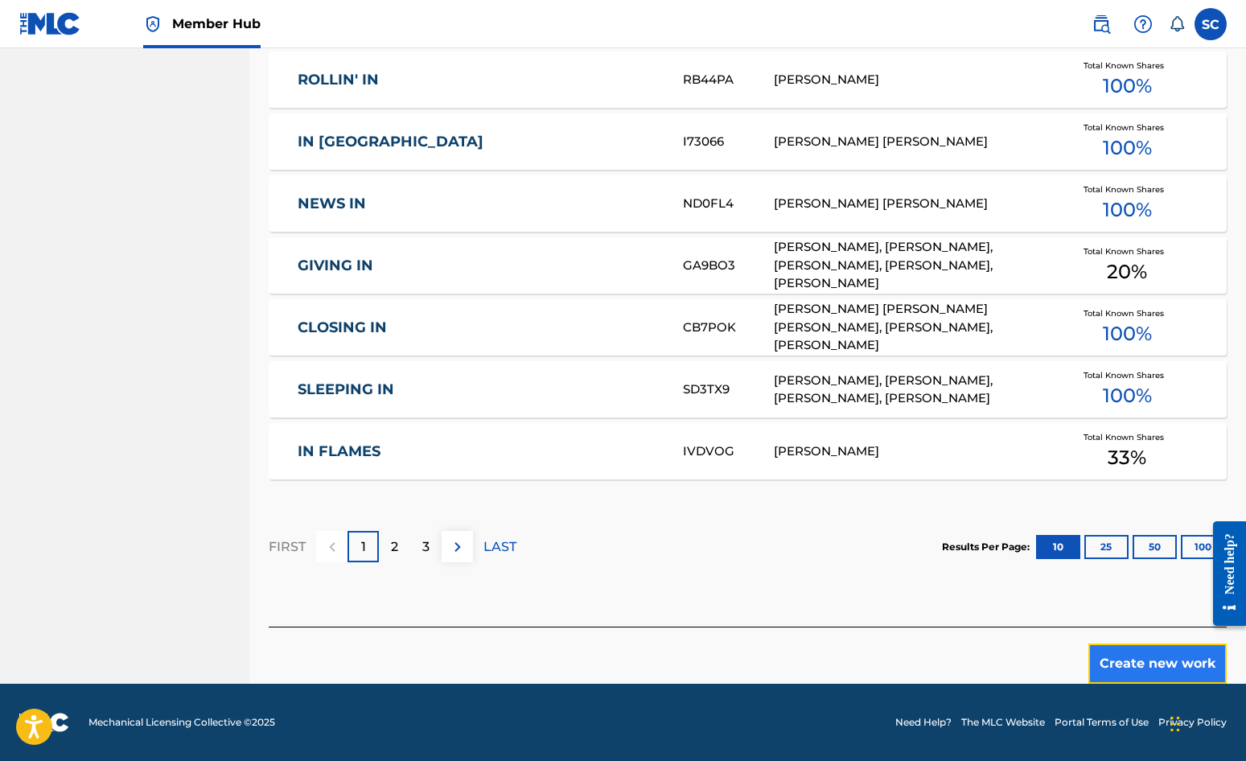
click at [1127, 663] on button "Create new work" at bounding box center [1158, 664] width 138 height 40
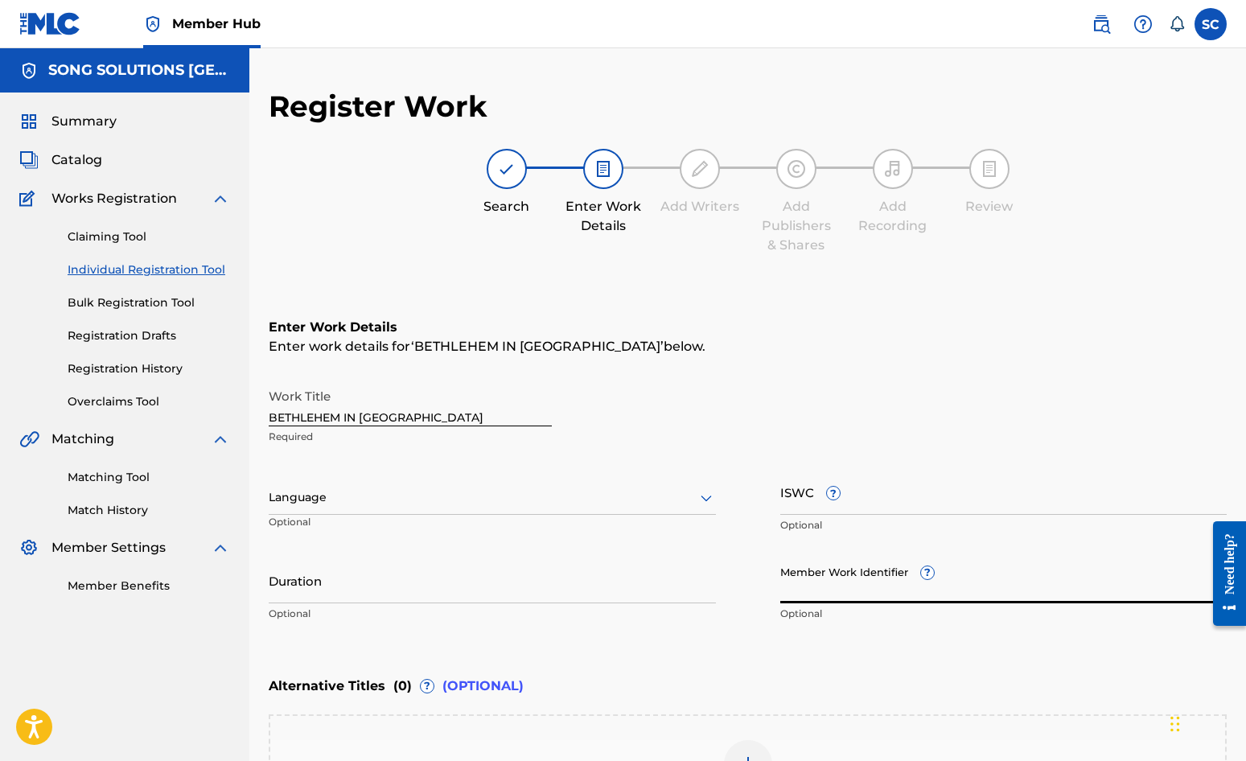
click at [817, 579] on input "Member Work Identifier ?" at bounding box center [1004, 581] width 447 height 46
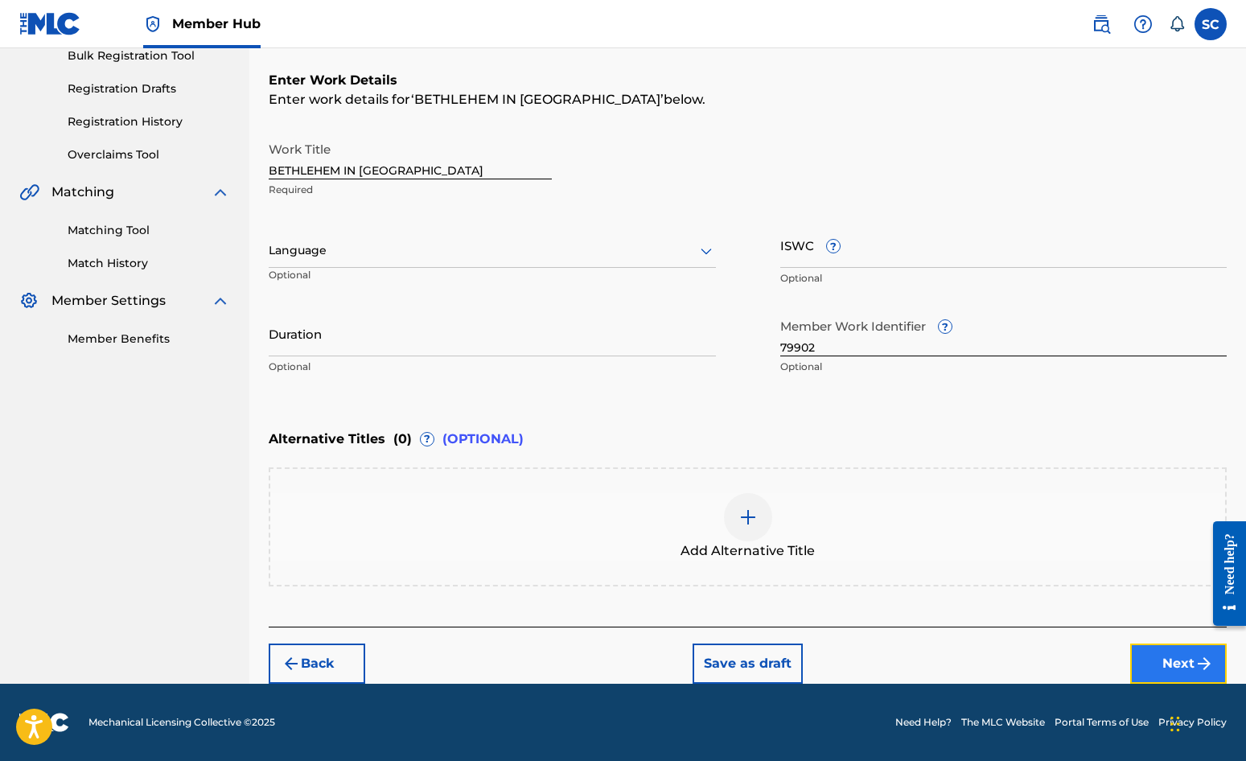
click at [1127, 667] on button "Next" at bounding box center [1179, 664] width 97 height 40
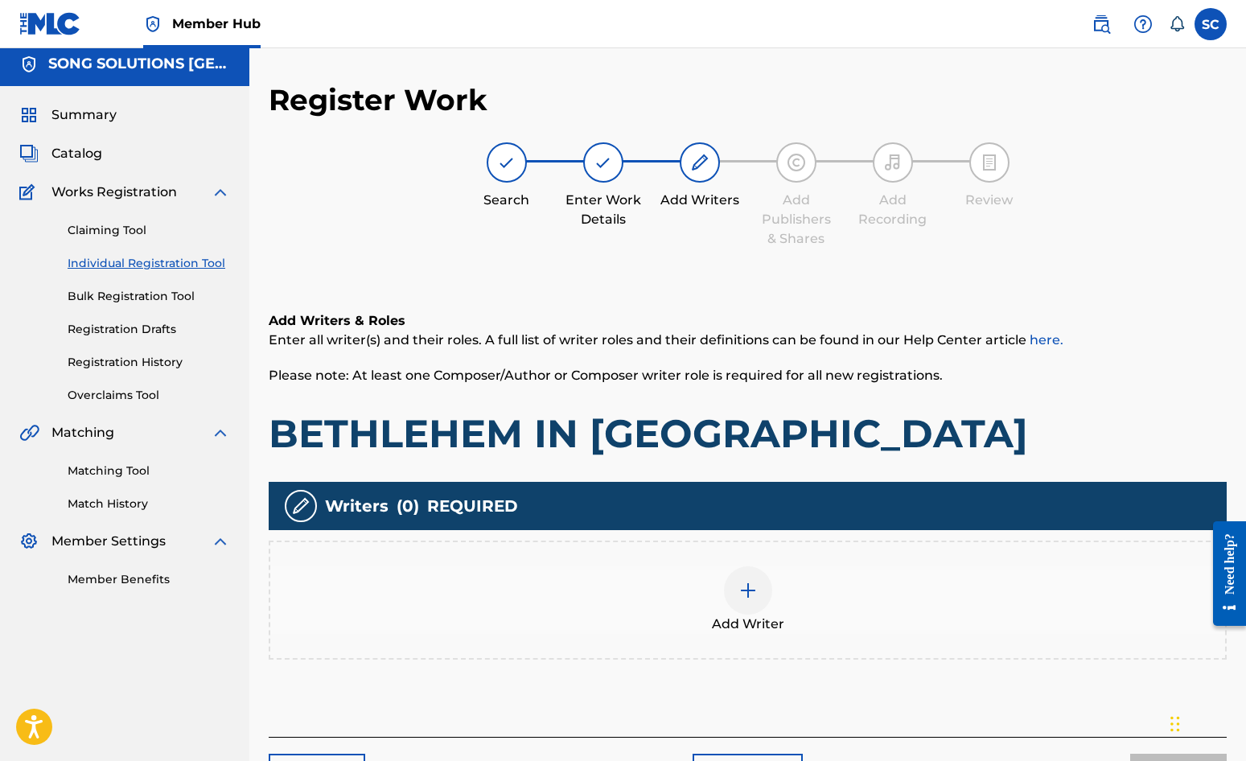
scroll to position [72, 0]
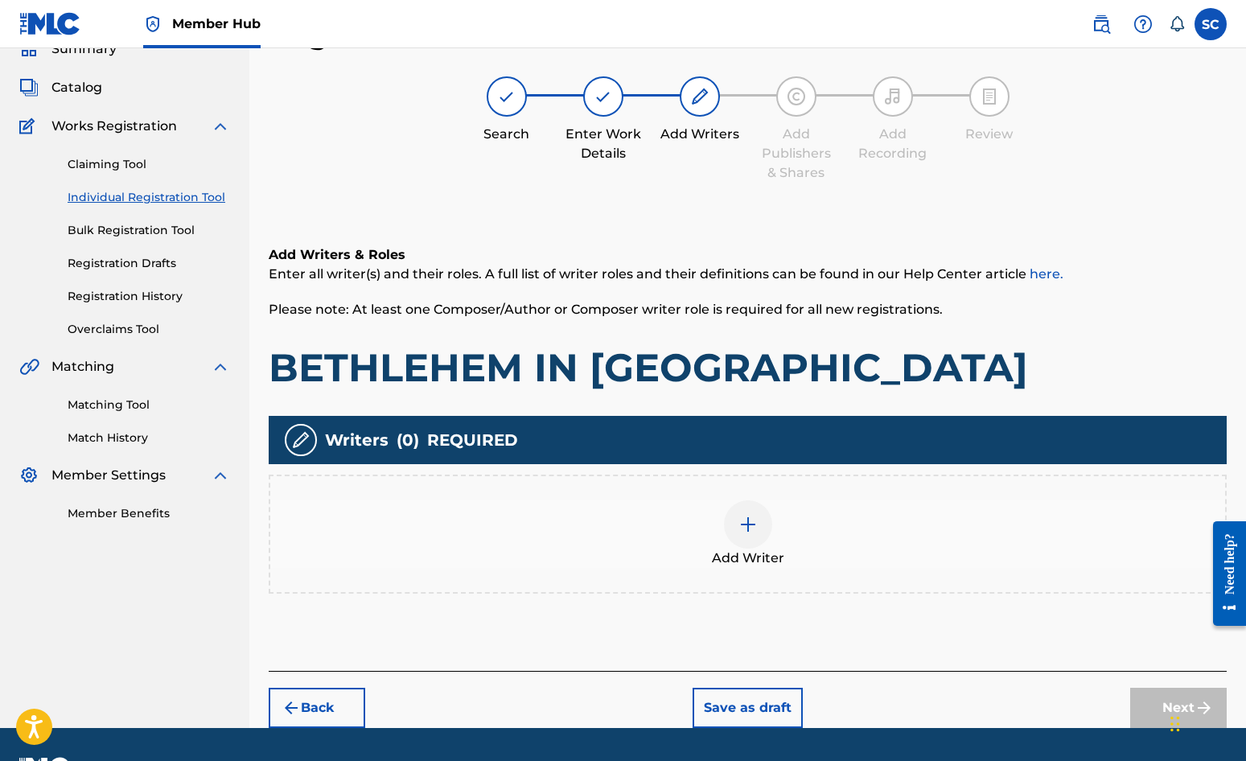
click at [748, 521] on img at bounding box center [748, 524] width 19 height 19
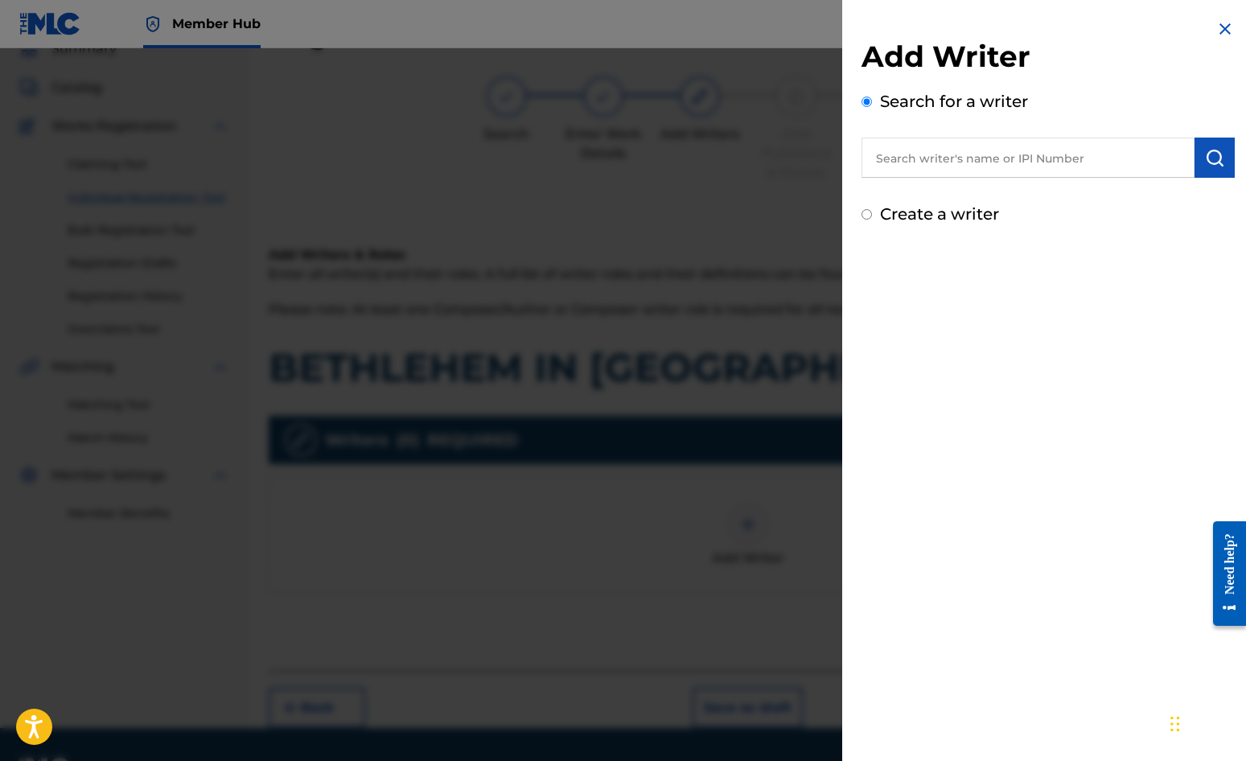
click at [949, 216] on label "Create a writer" at bounding box center [939, 213] width 119 height 19
click at [872, 216] on input "Create a writer" at bounding box center [867, 214] width 10 height 10
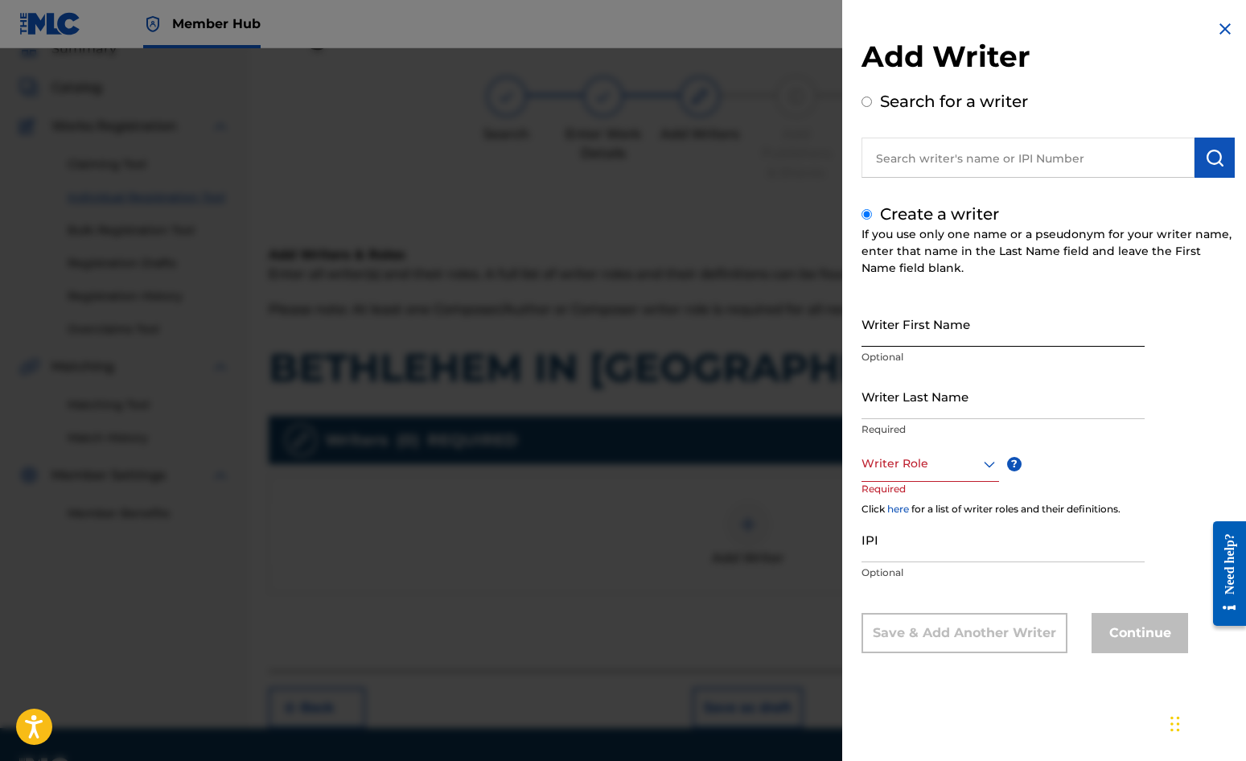
click at [915, 325] on input "Writer First Name" at bounding box center [1003, 324] width 283 height 46
click at [908, 404] on input "Writer Last Name" at bounding box center [1003, 396] width 283 height 46
click at [909, 461] on div at bounding box center [931, 464] width 138 height 20
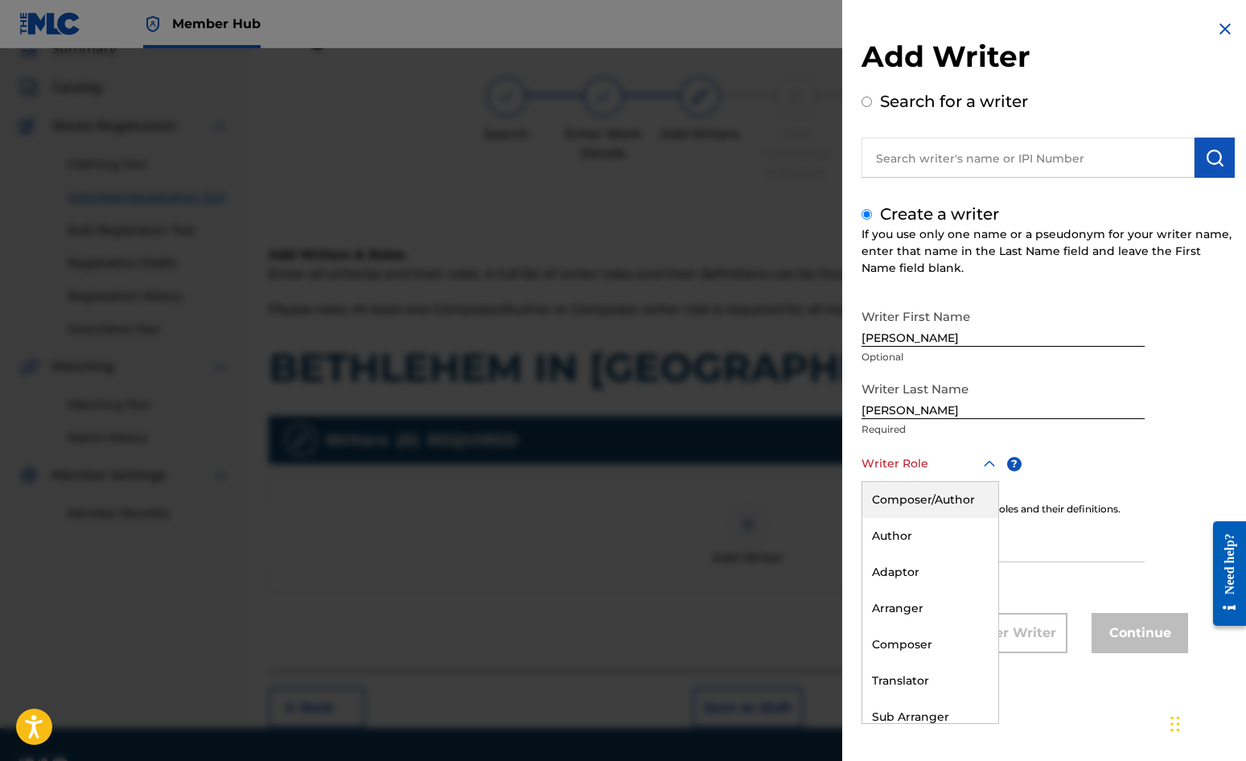
click at [898, 496] on div "Composer/Author" at bounding box center [931, 500] width 136 height 36
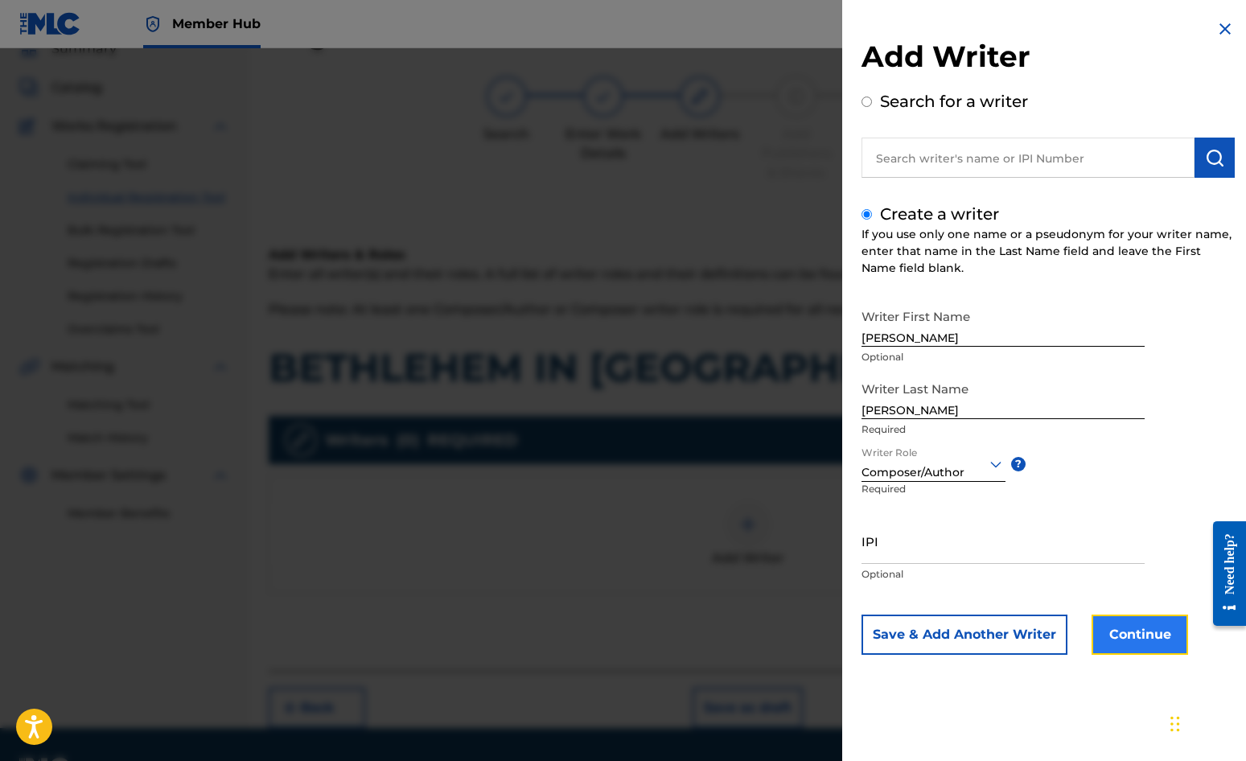
click at [1119, 636] on button "Continue" at bounding box center [1140, 635] width 97 height 40
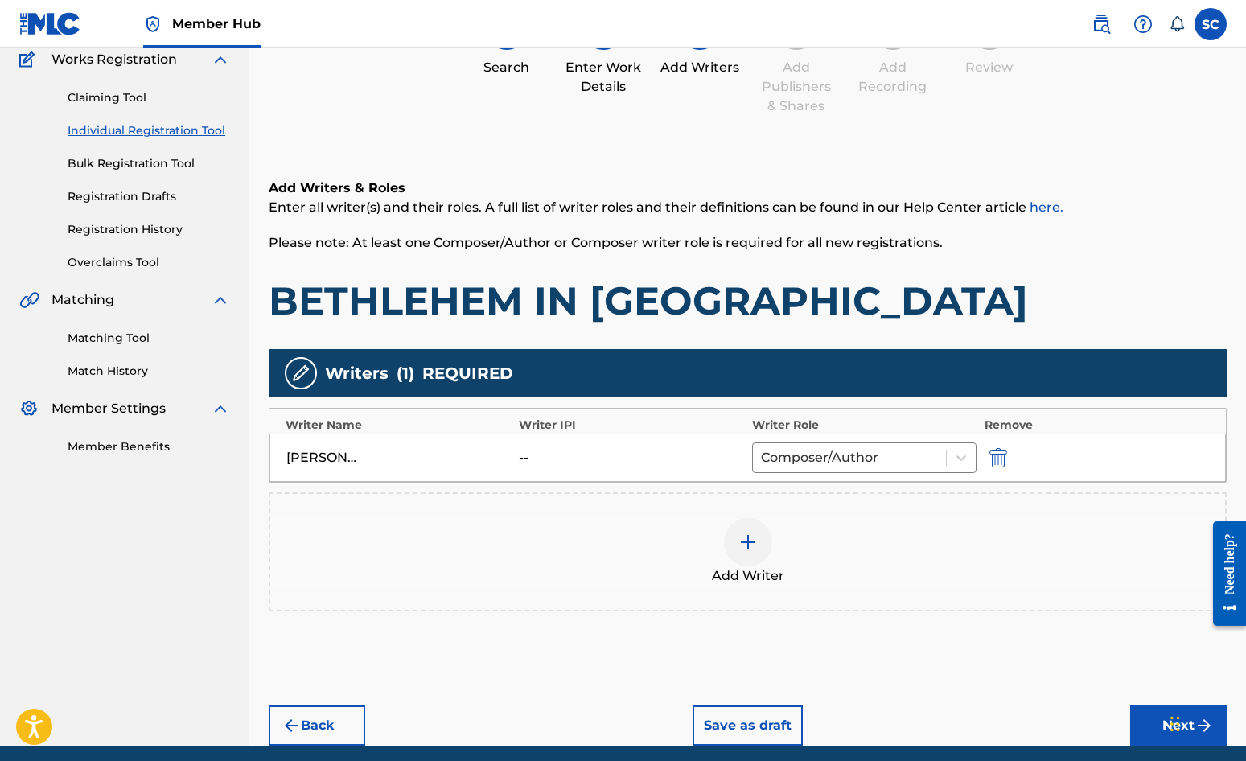
scroll to position [201, 0]
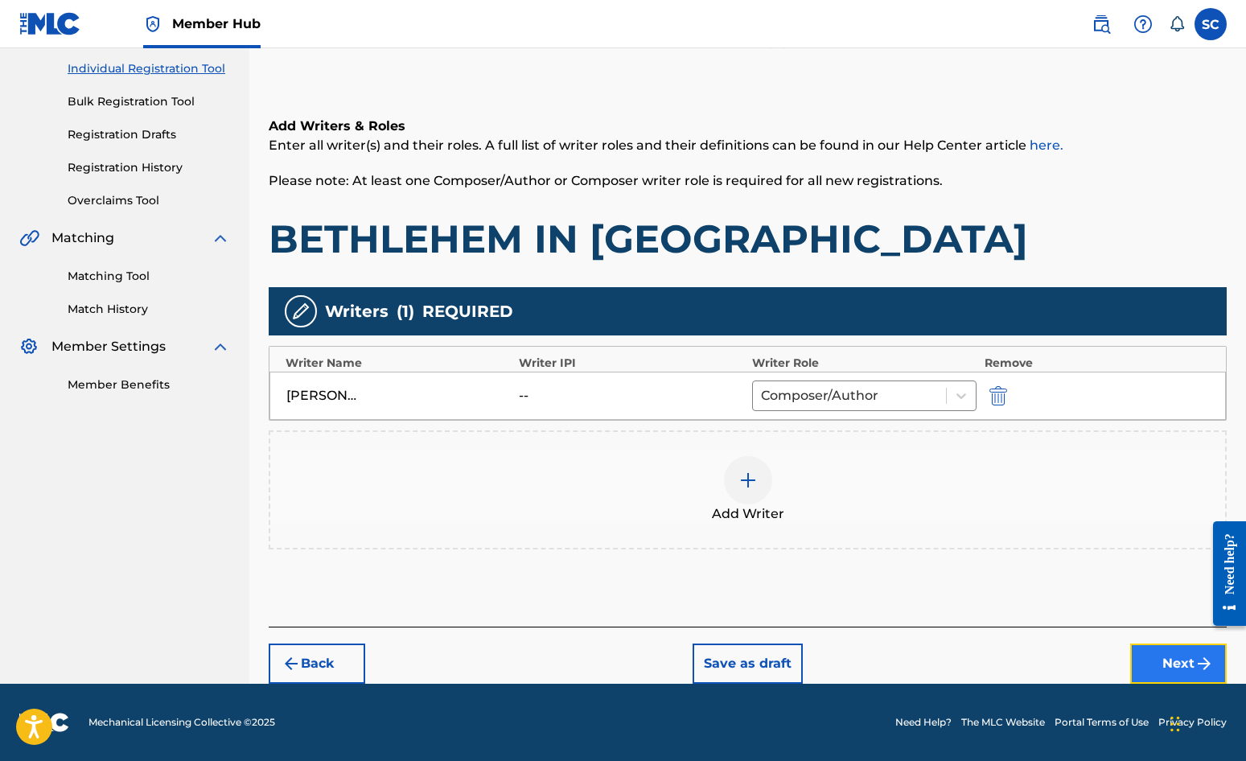
click at [1127, 664] on button "Next" at bounding box center [1179, 664] width 97 height 40
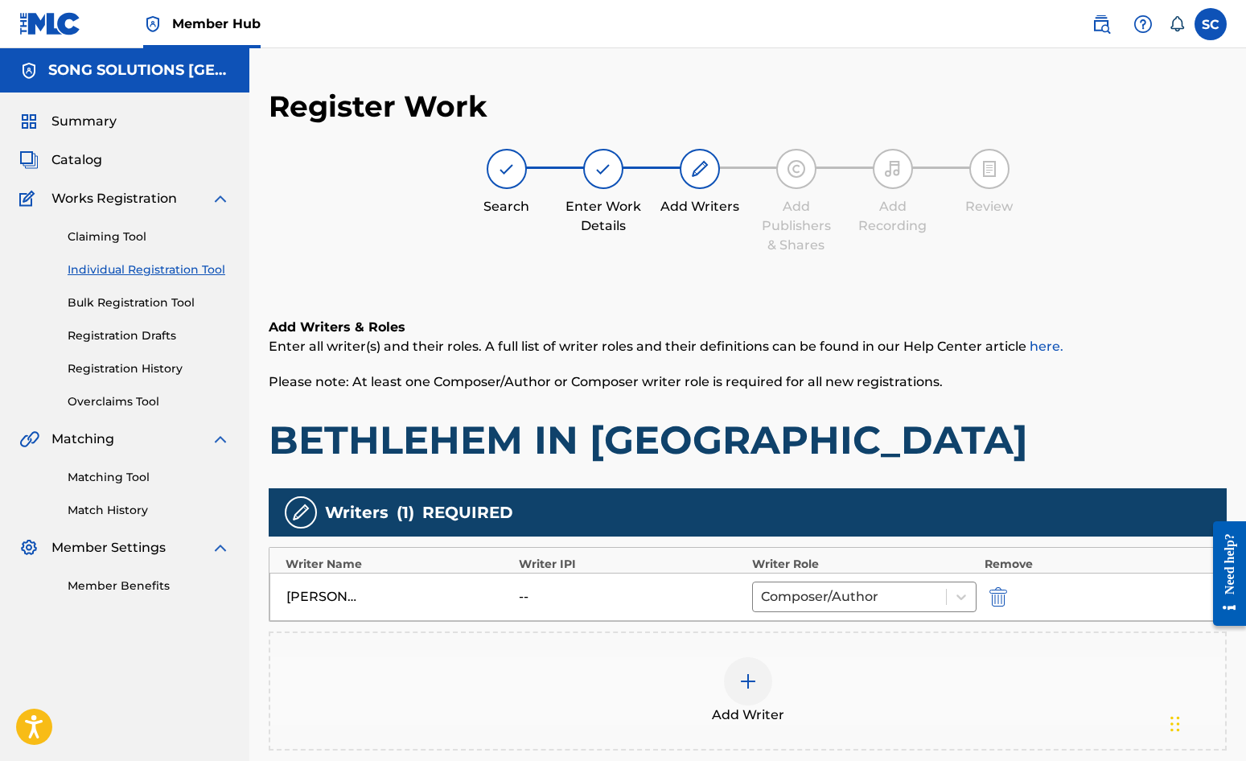
scroll to position [72, 0]
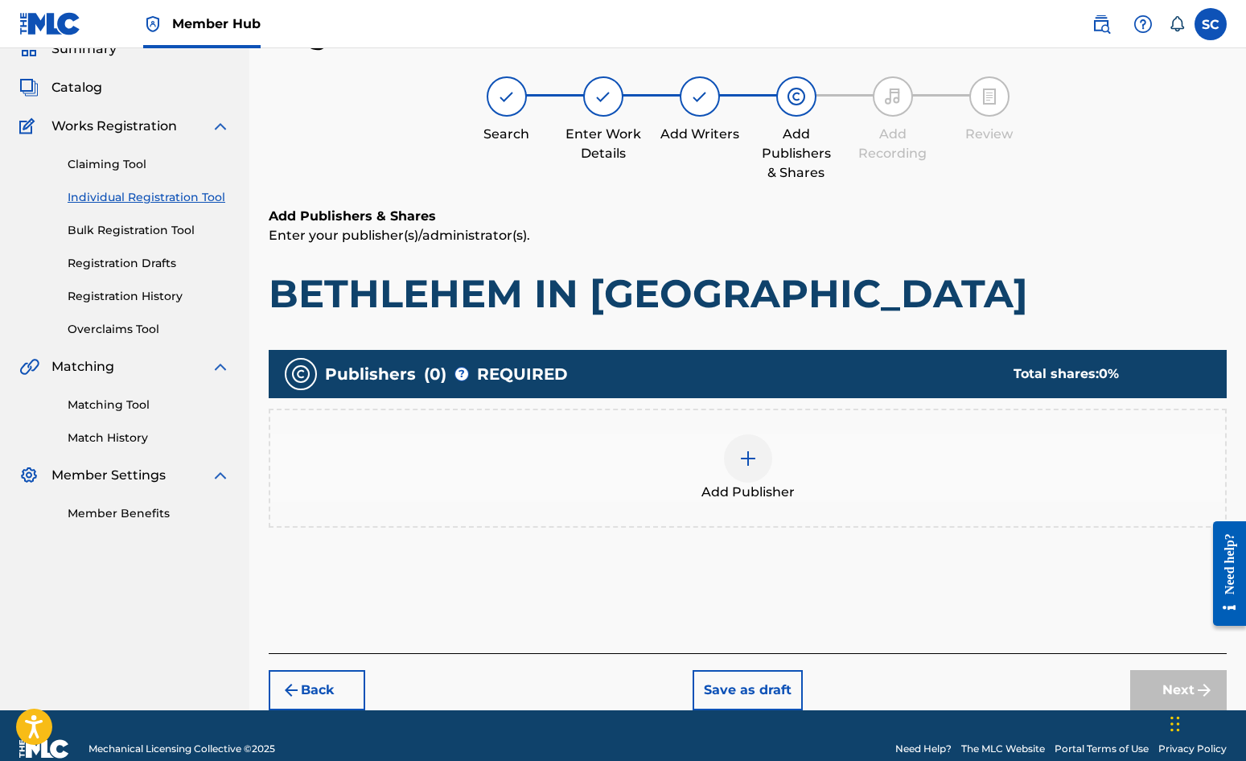
click at [759, 463] on div at bounding box center [748, 459] width 48 height 48
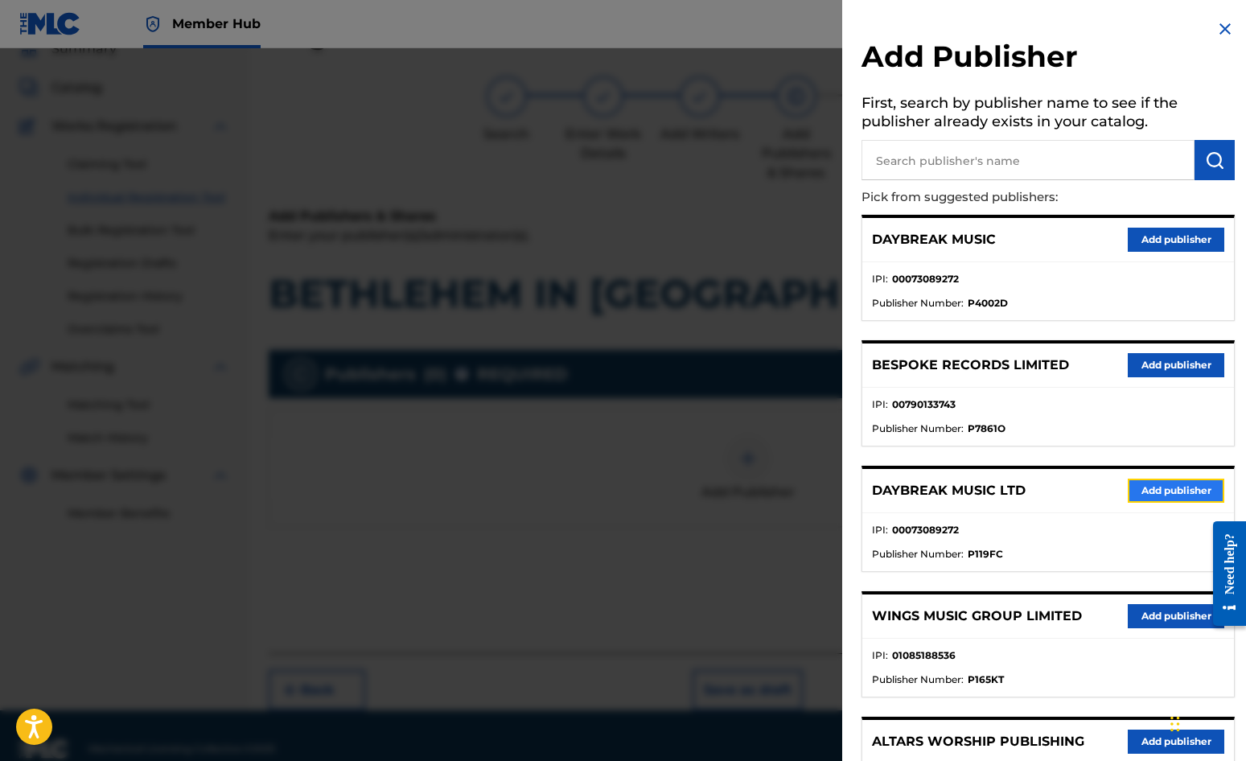
click at [1127, 494] on button "Add publisher" at bounding box center [1176, 491] width 97 height 24
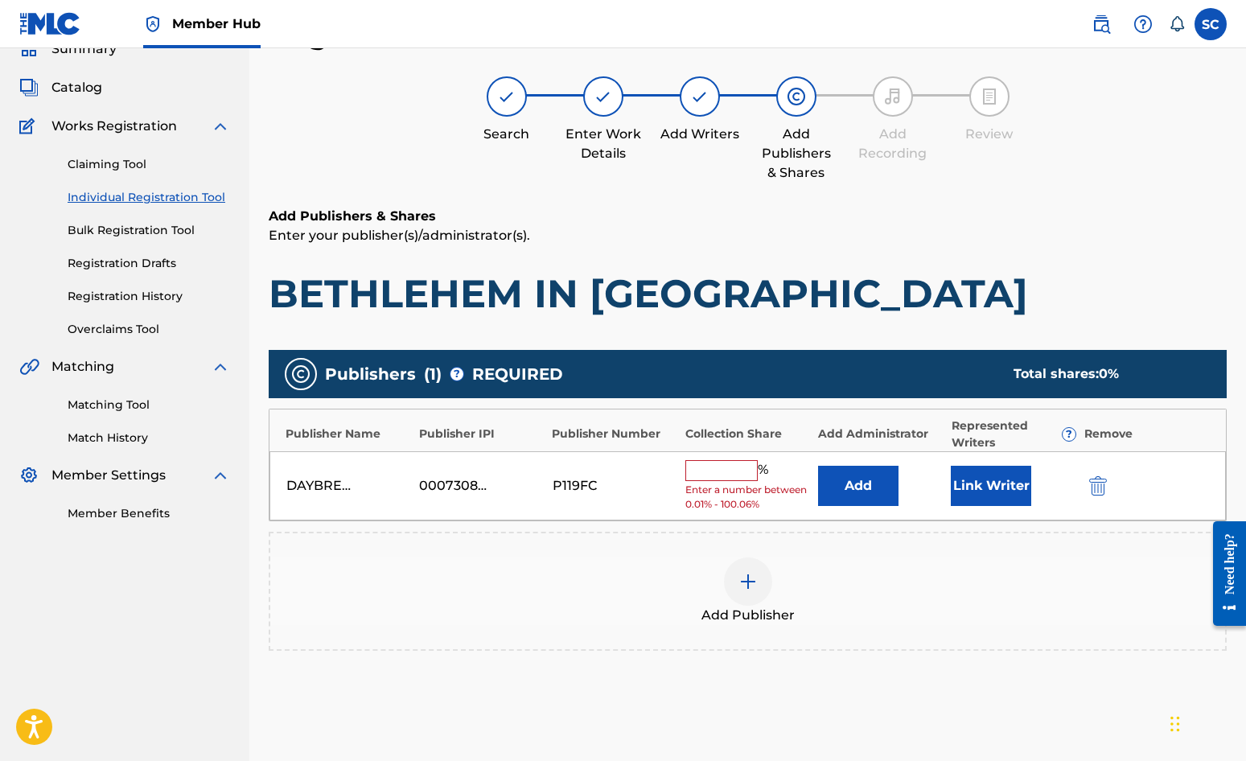
click at [715, 464] on input "text" at bounding box center [722, 470] width 72 height 21
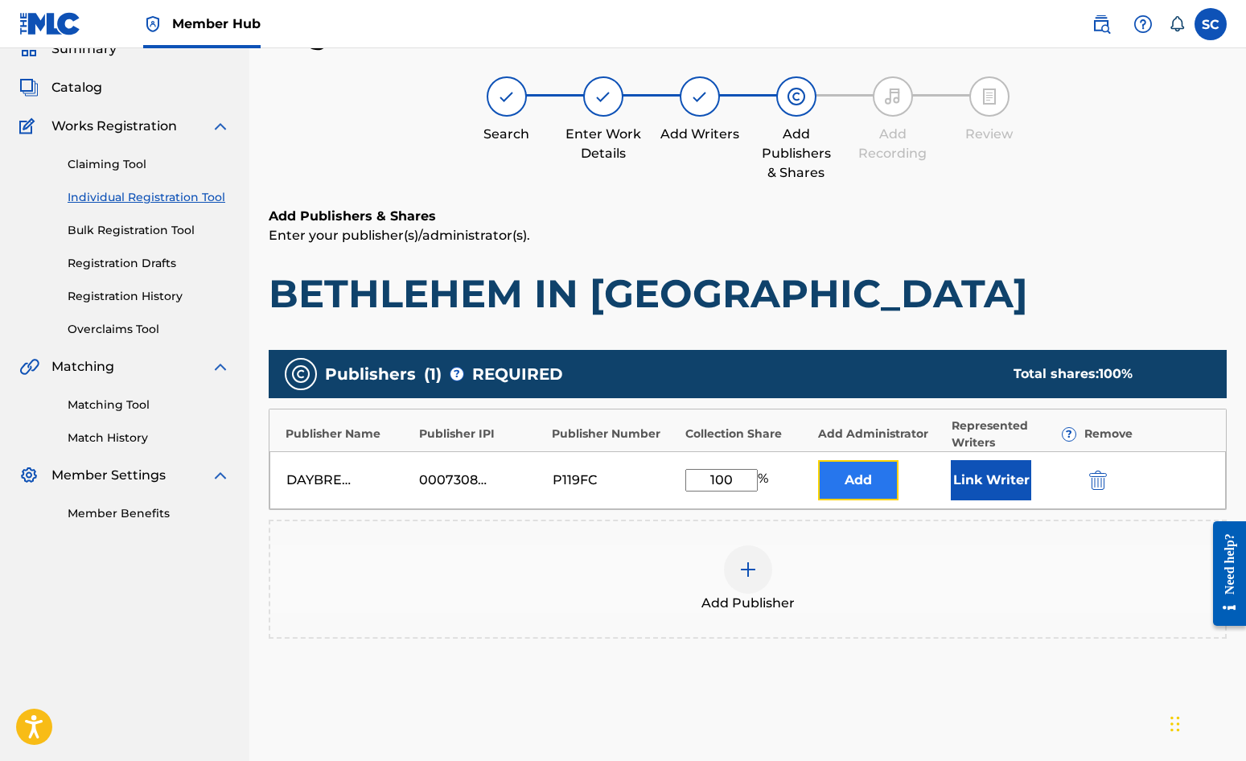
click at [855, 472] on button "Add" at bounding box center [858, 480] width 80 height 40
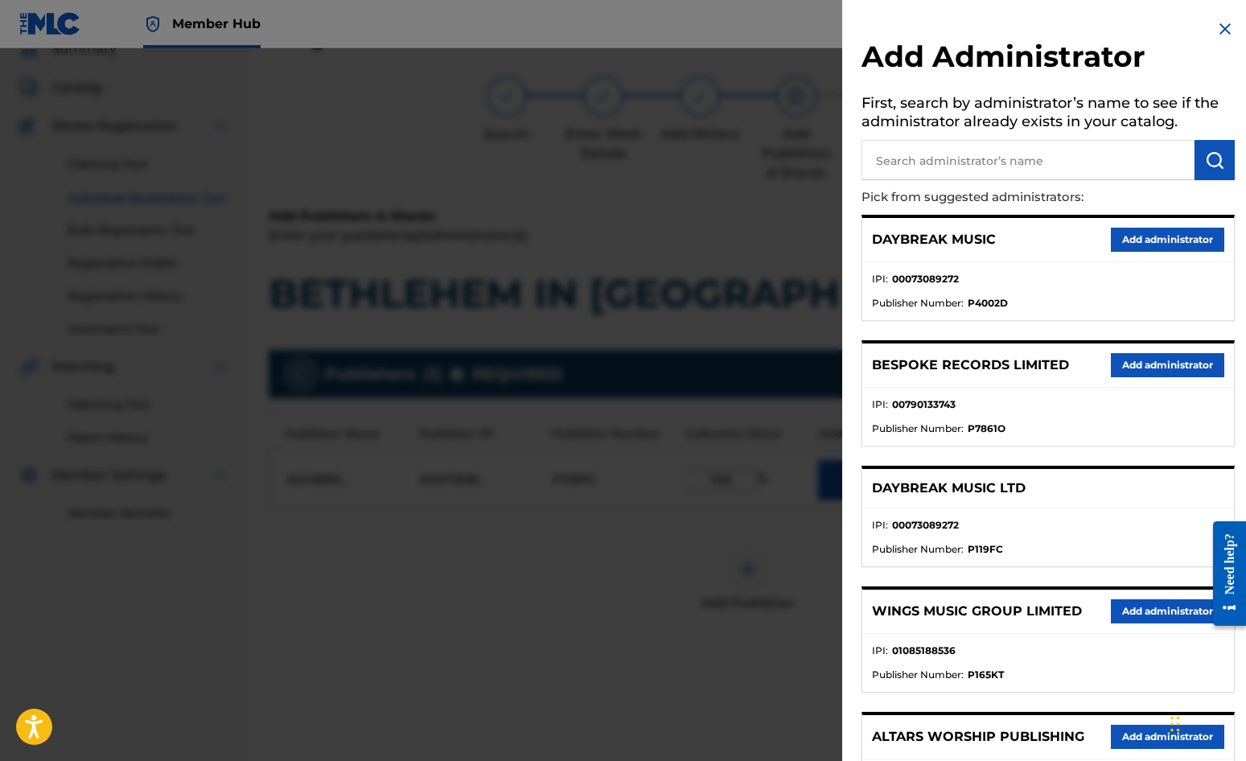
click at [899, 161] on input "text" at bounding box center [1028, 160] width 333 height 40
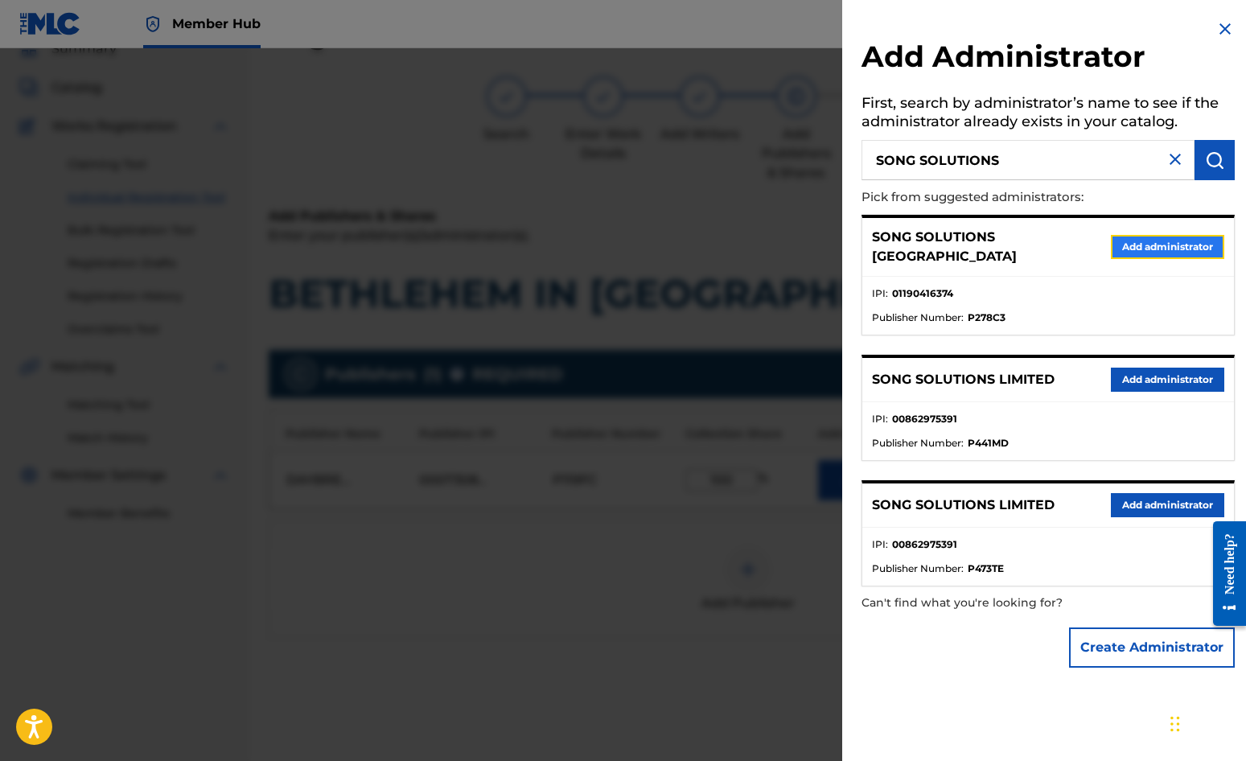
click at [1127, 238] on button "Add administrator" at bounding box center [1167, 247] width 113 height 24
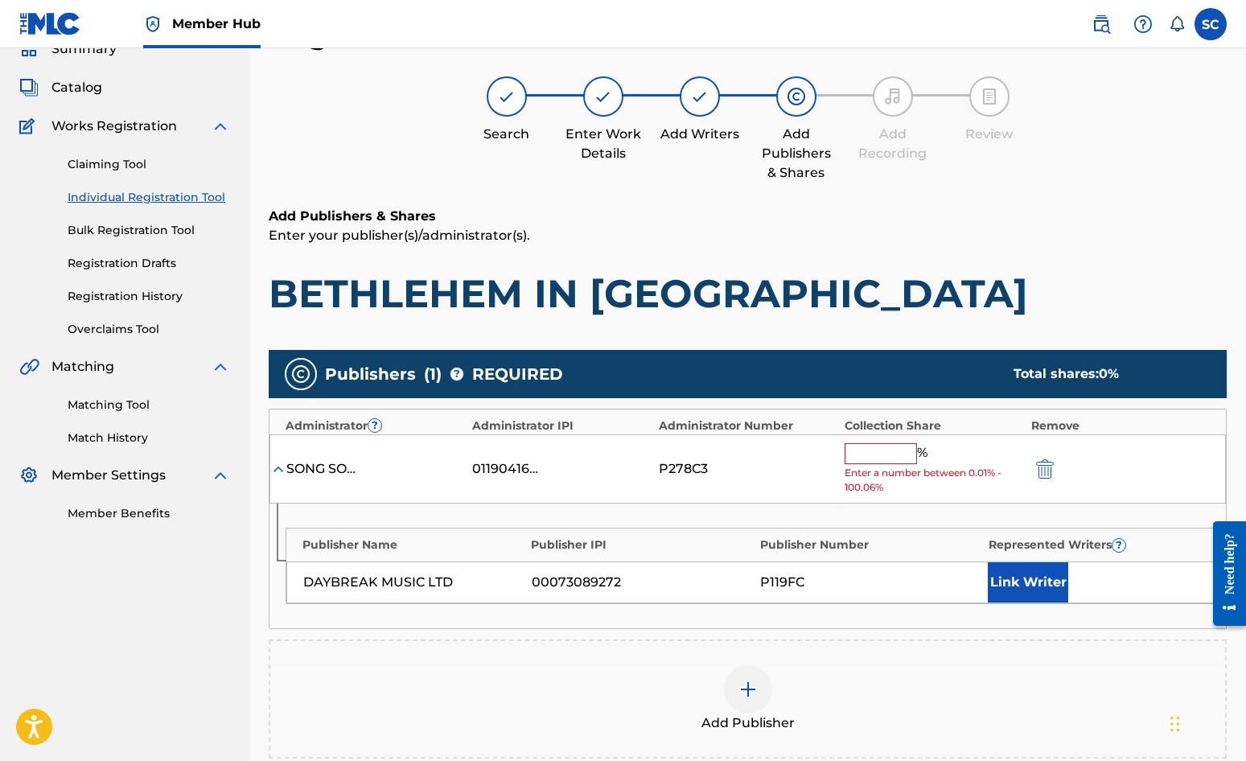
click at [864, 447] on input "text" at bounding box center [881, 453] width 72 height 21
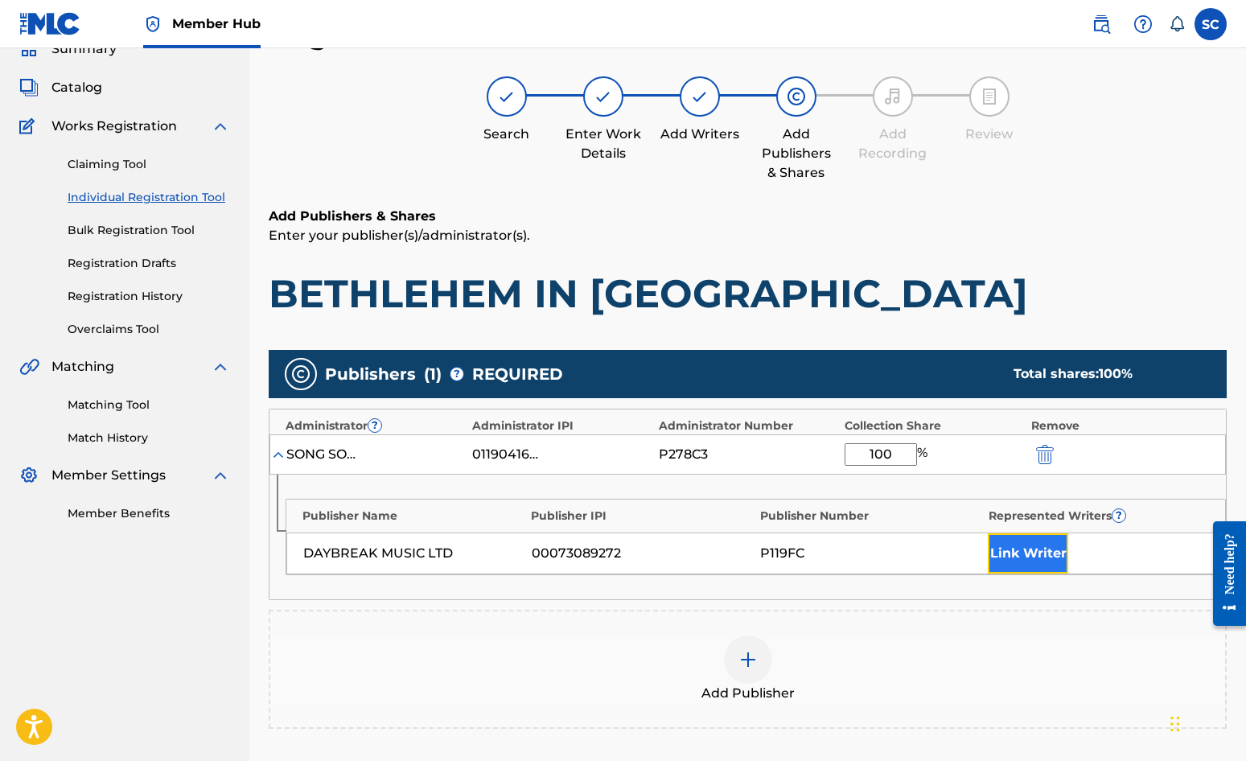
click at [1039, 559] on button "Link Writer" at bounding box center [1028, 553] width 80 height 40
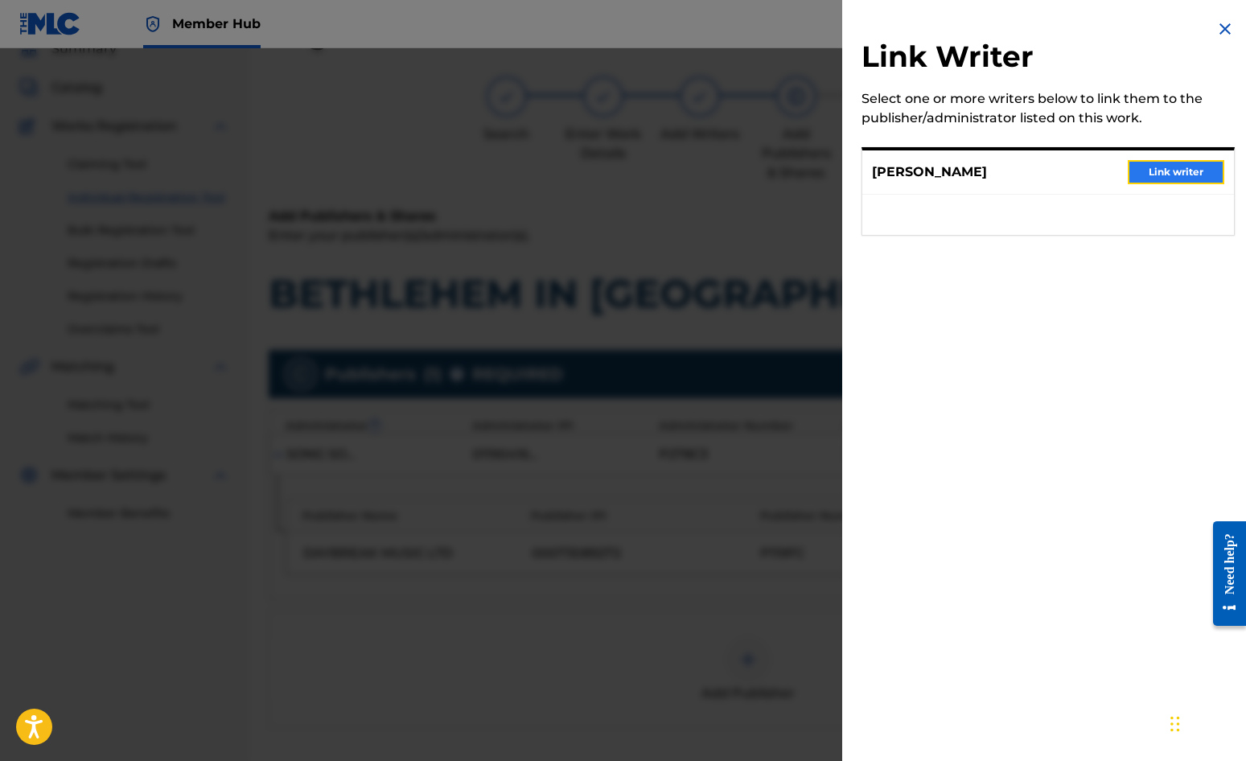
click at [1127, 173] on button "Link writer" at bounding box center [1176, 172] width 97 height 24
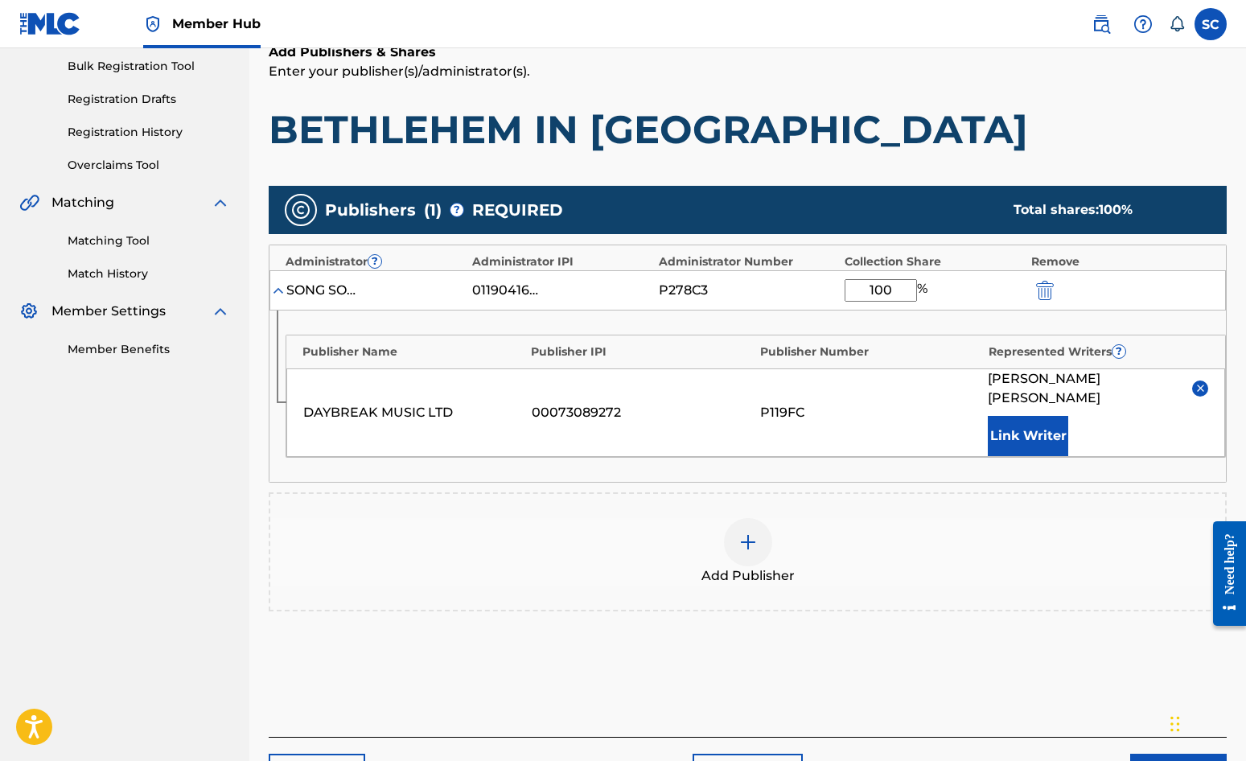
scroll to position [327, 0]
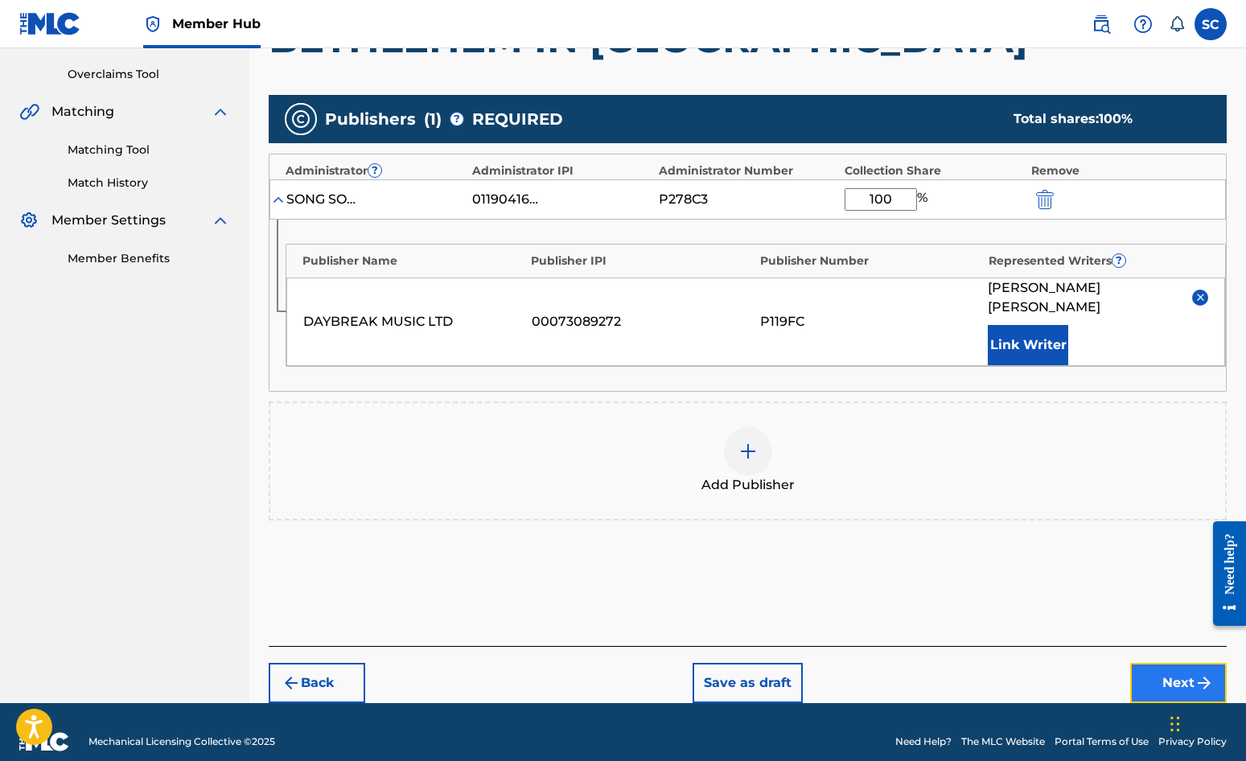
click at [1127, 663] on button "Next" at bounding box center [1179, 683] width 97 height 40
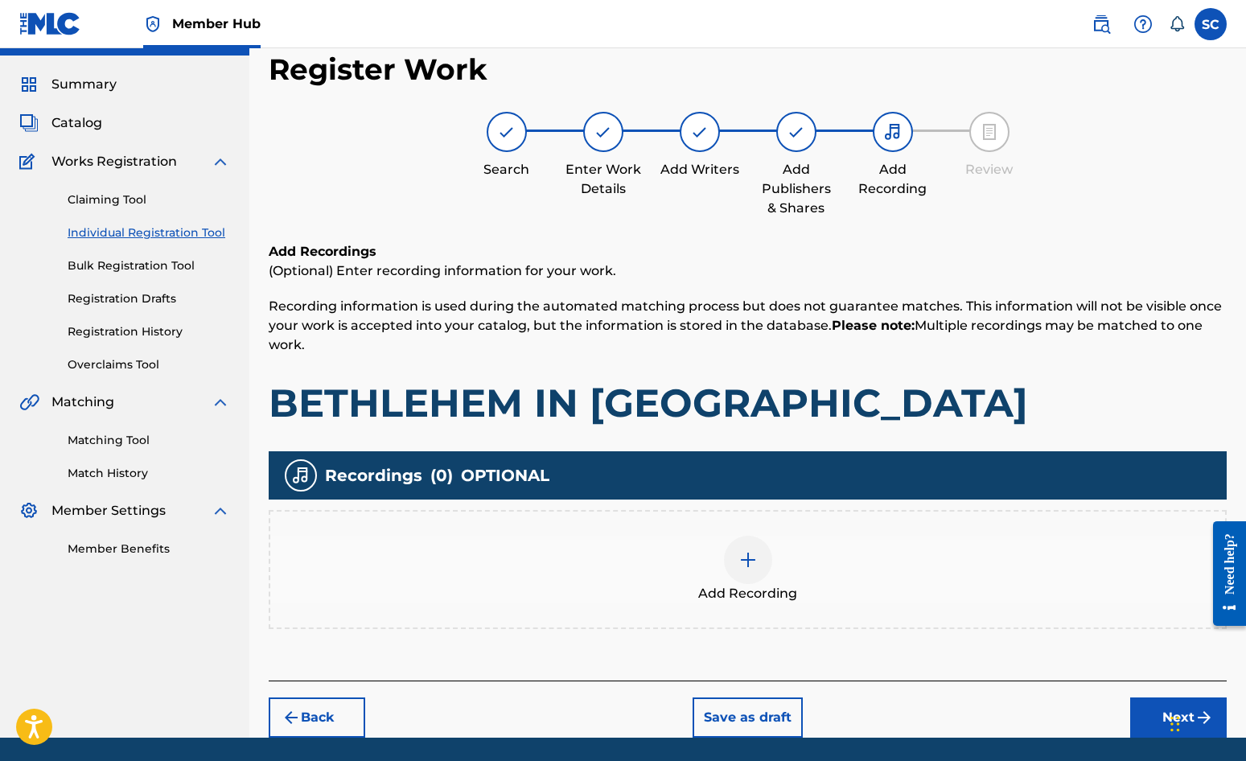
scroll to position [72, 0]
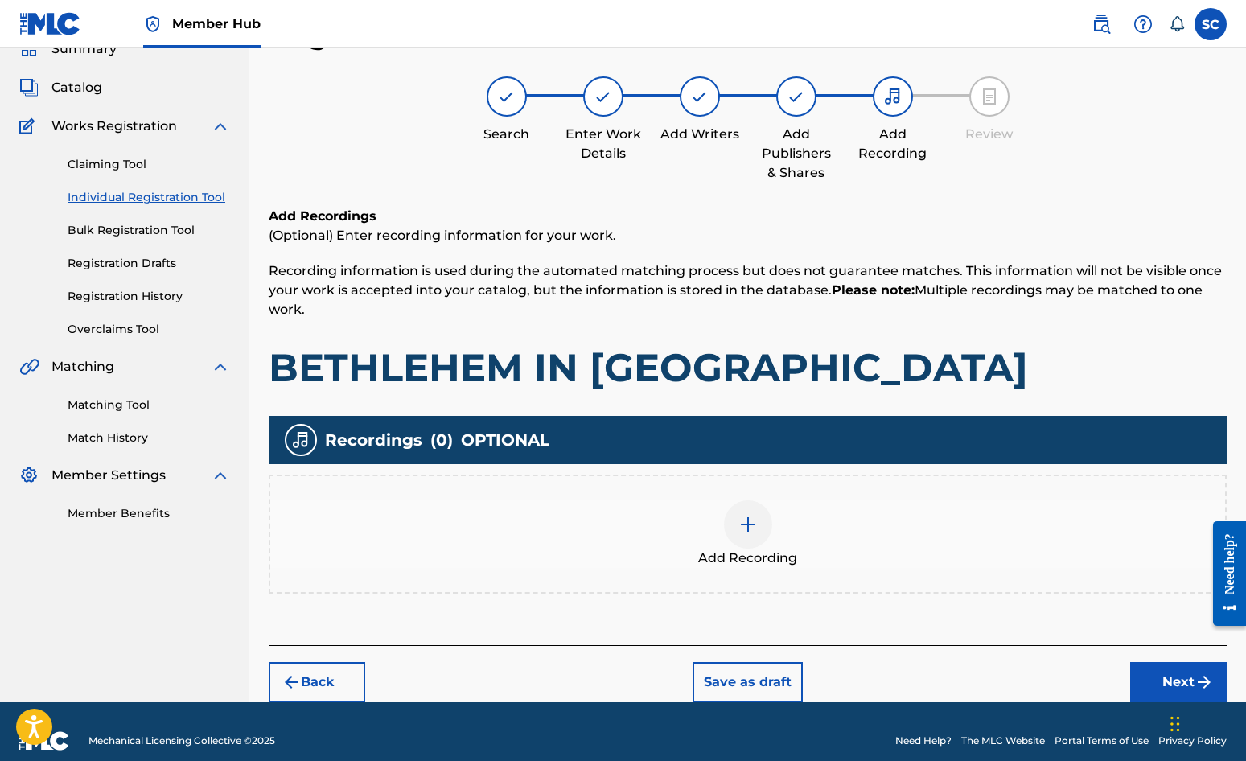
click at [743, 521] on img at bounding box center [748, 524] width 19 height 19
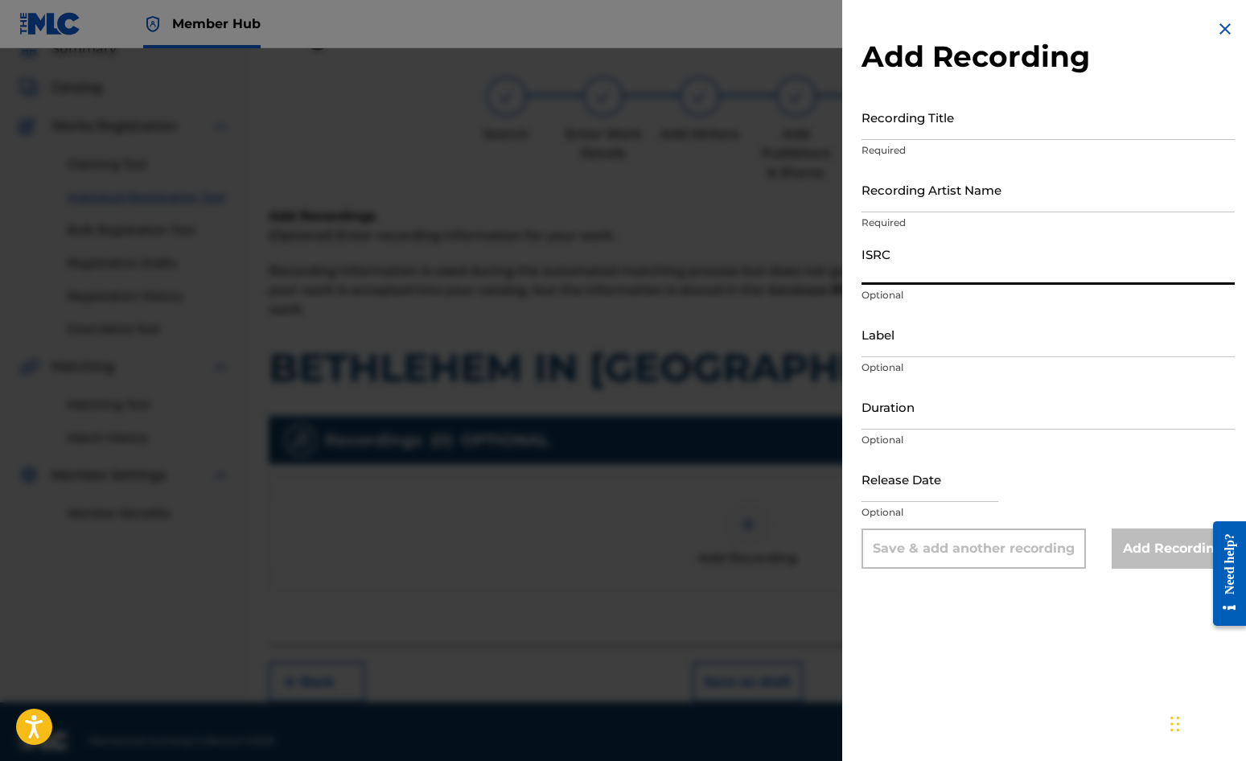
click at [906, 267] on input "ISRC" at bounding box center [1048, 262] width 373 height 46
paste input "GBDPR0500046"
click at [890, 126] on input "Recording Title" at bounding box center [1048, 117] width 373 height 46
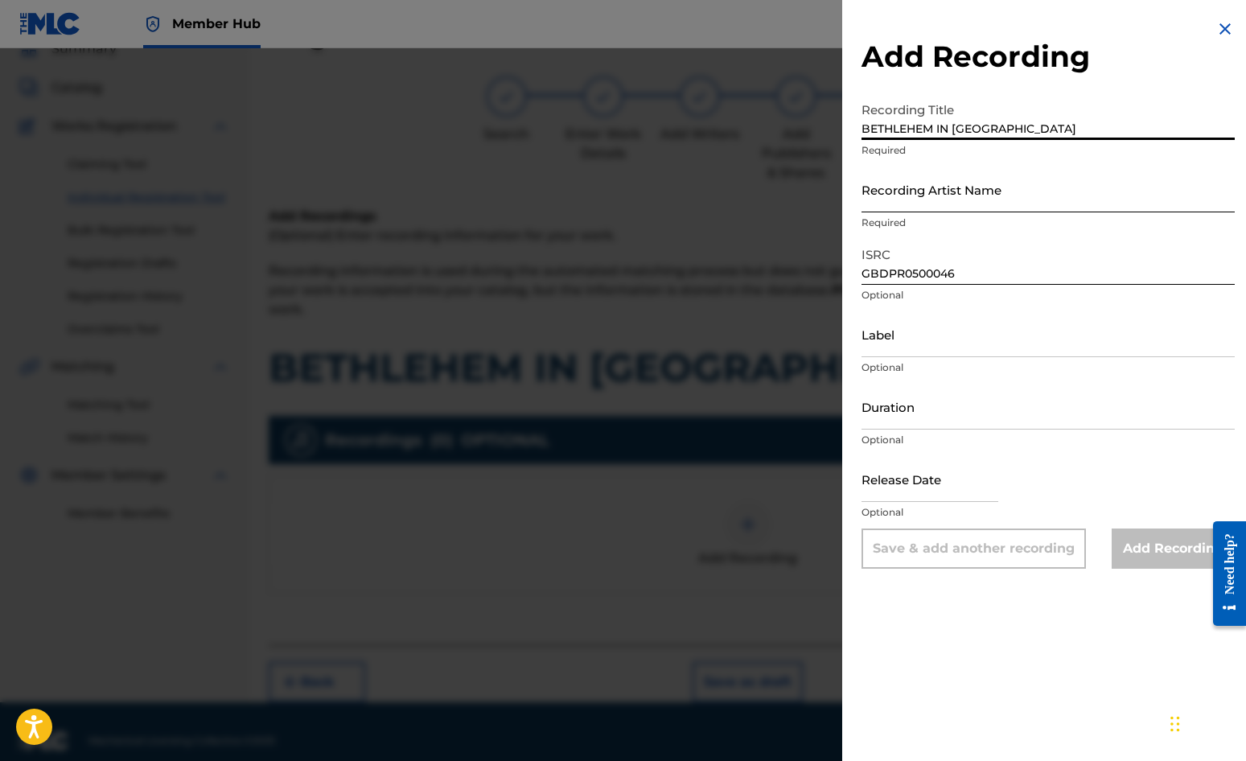
click at [912, 194] on input "Recording Artist Name" at bounding box center [1048, 190] width 373 height 46
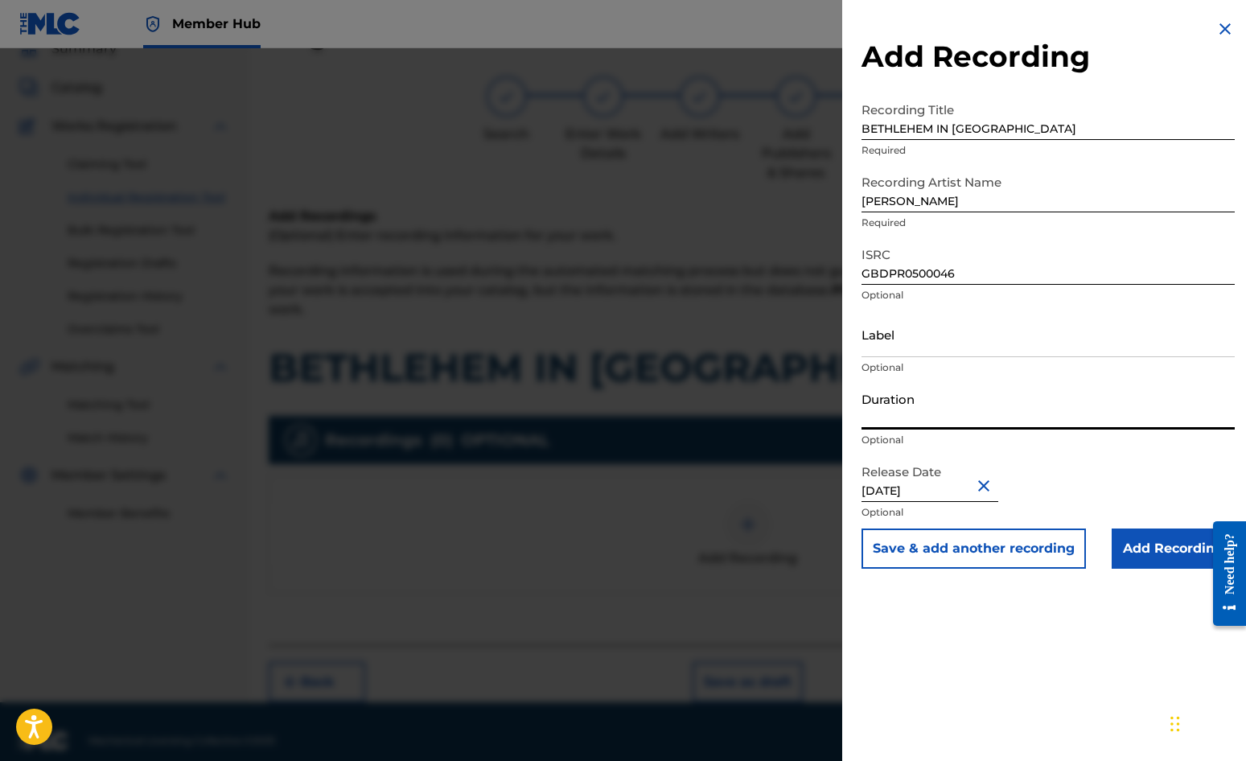
click at [897, 403] on input "Duration" at bounding box center [1048, 407] width 373 height 46
click at [1008, 652] on div "Add Recording Recording Title BETHLEHEM IN JUDAH Required Recording Artist Name…" at bounding box center [1048, 380] width 412 height 761
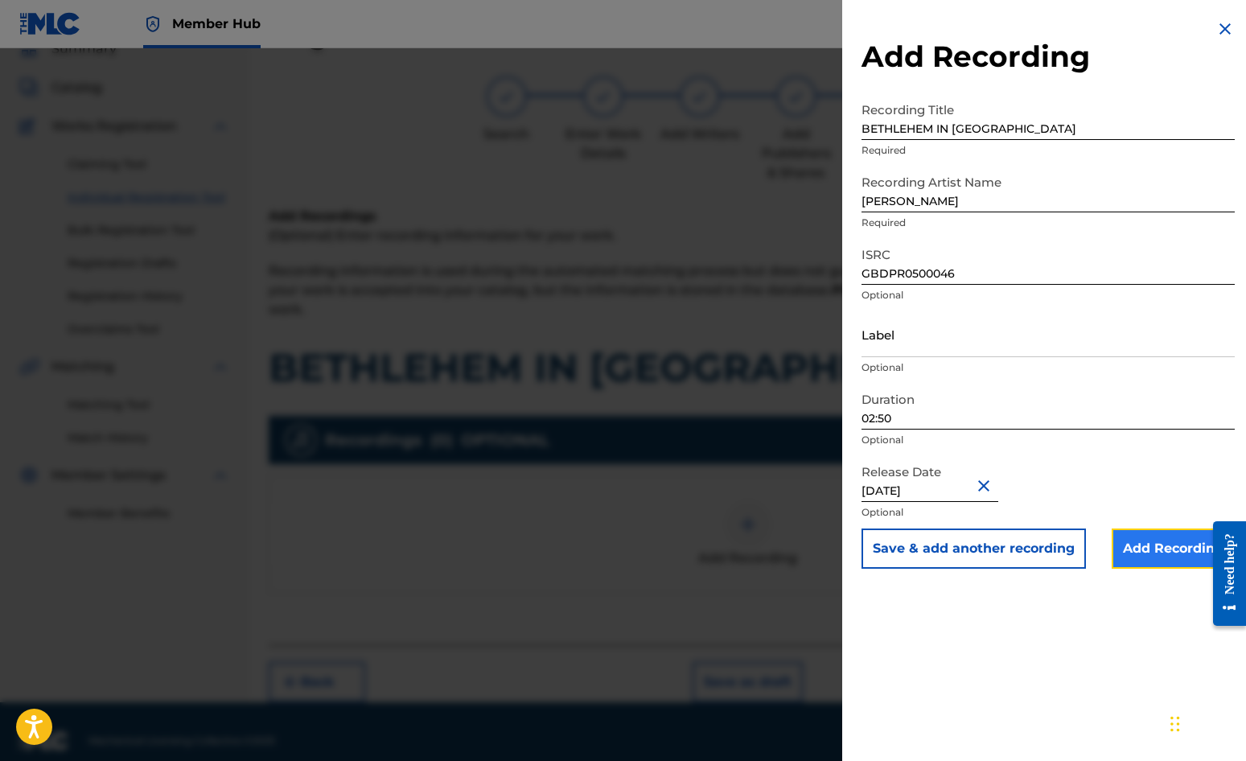
click at [1127, 547] on input "Add Recording" at bounding box center [1173, 549] width 123 height 40
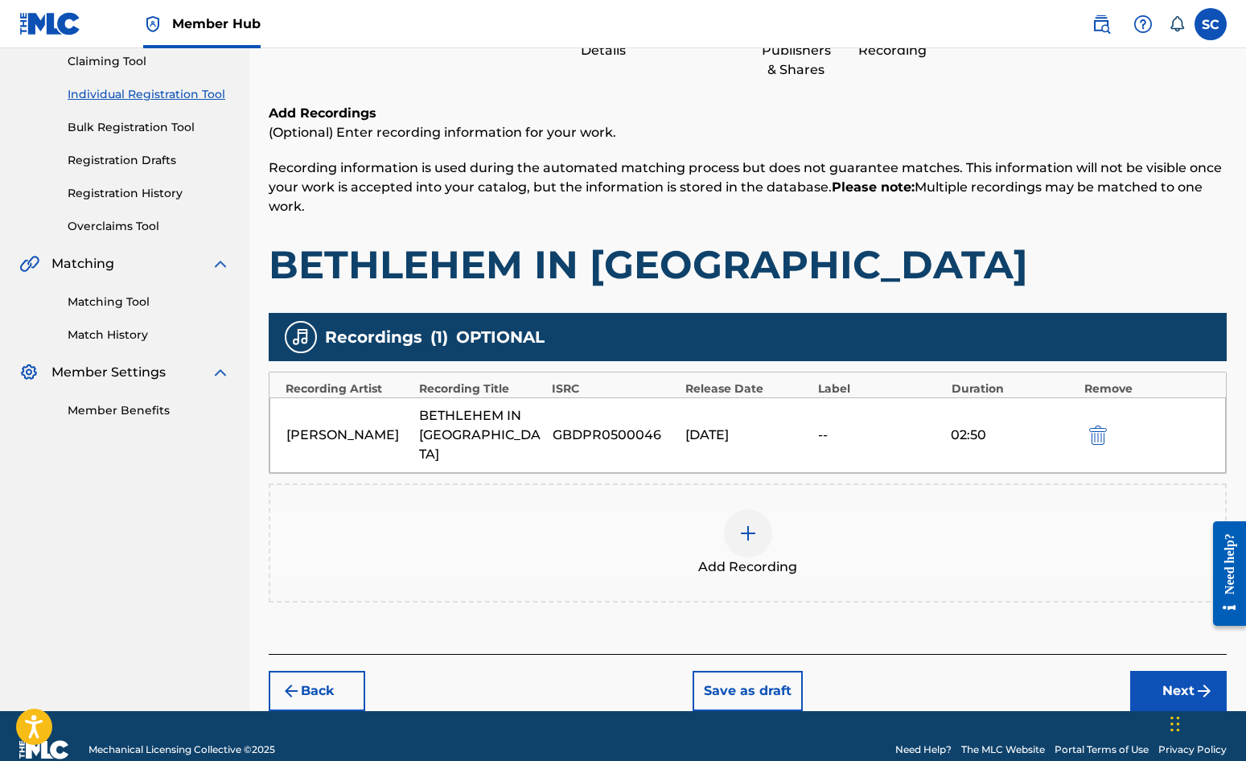
scroll to position [183, 0]
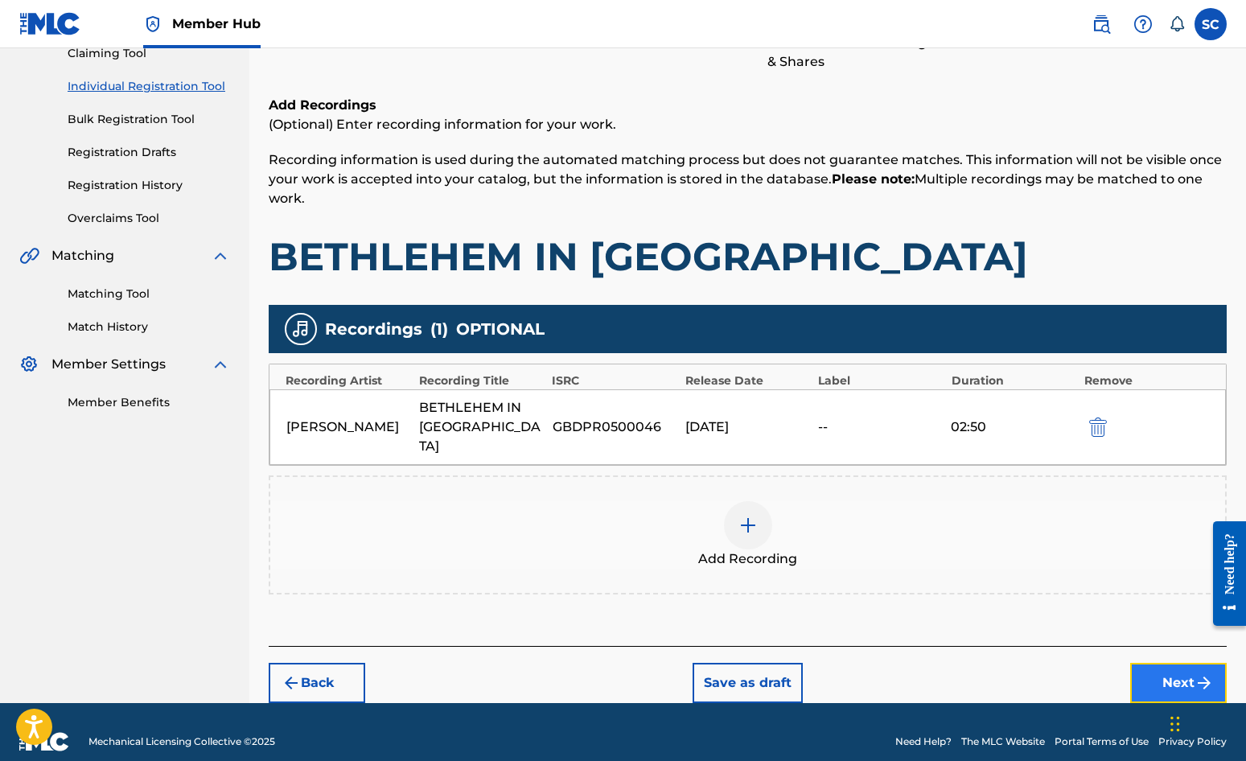
click at [1127, 663] on button "Next" at bounding box center [1179, 683] width 97 height 40
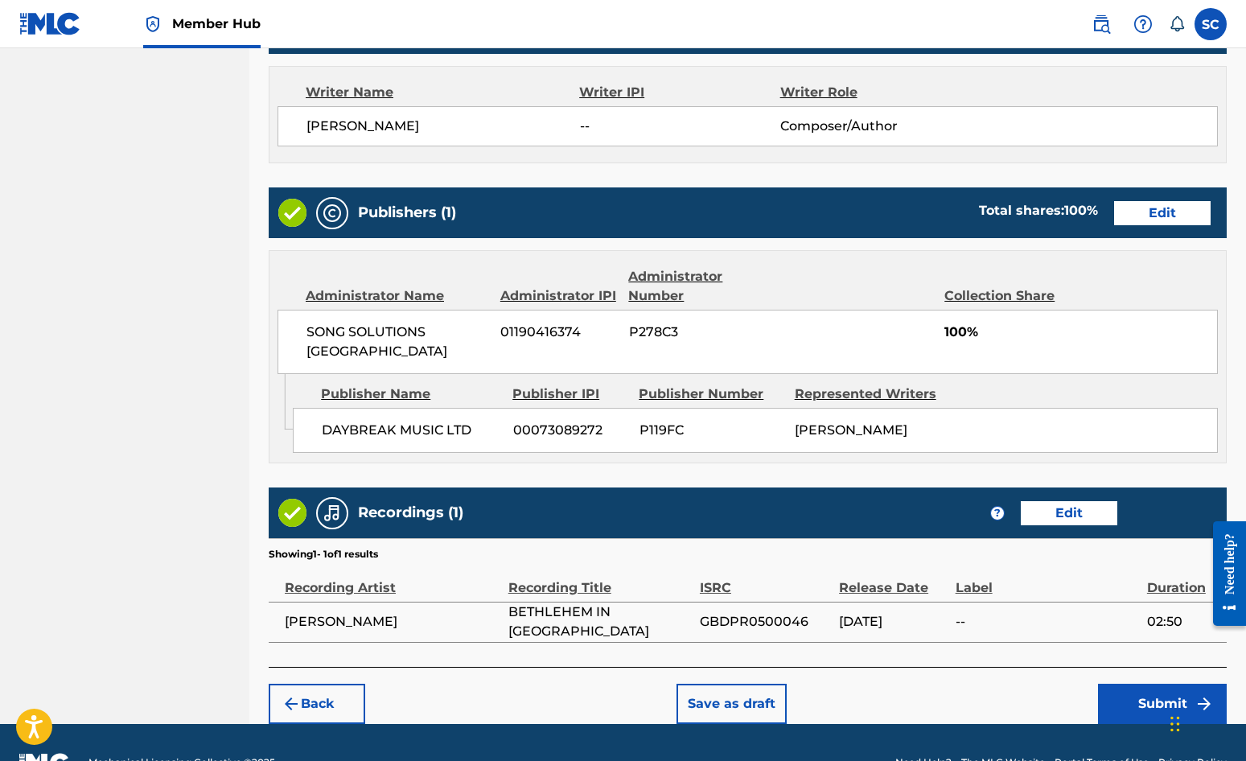
scroll to position [691, 0]
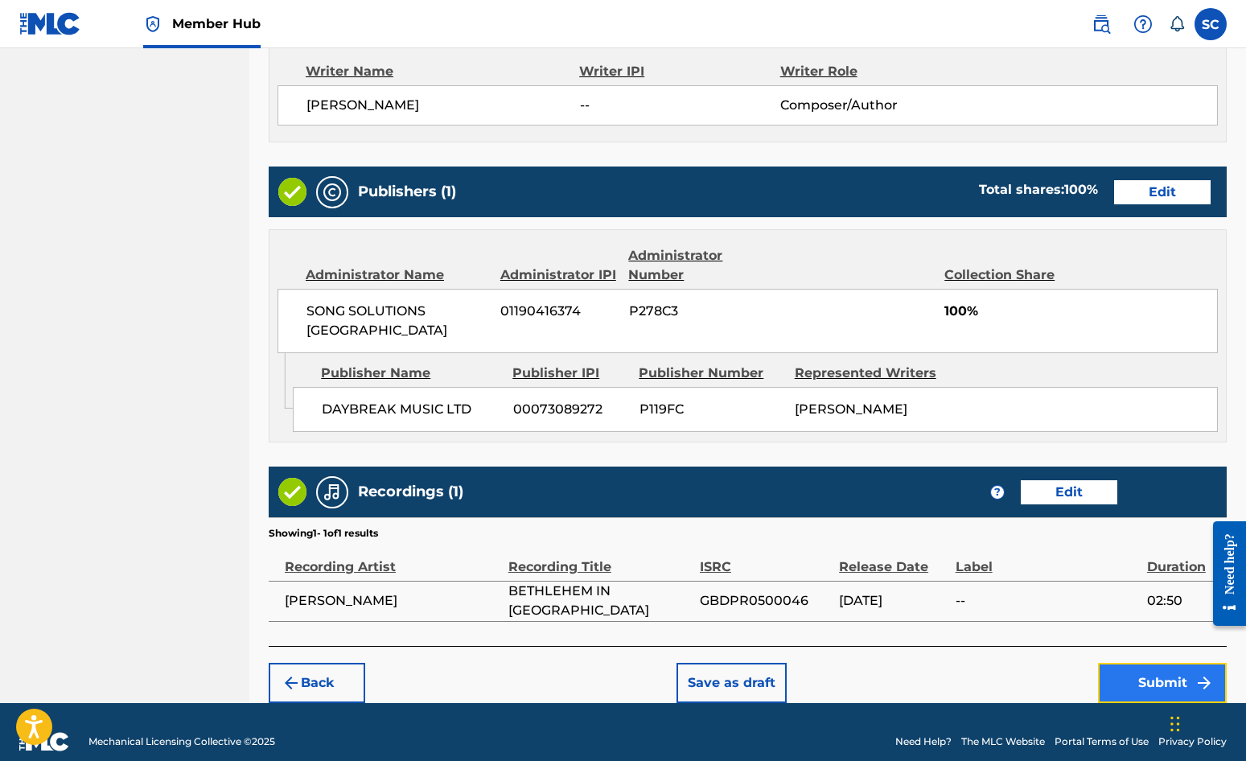
click at [1127, 663] on button "Submit" at bounding box center [1162, 683] width 129 height 40
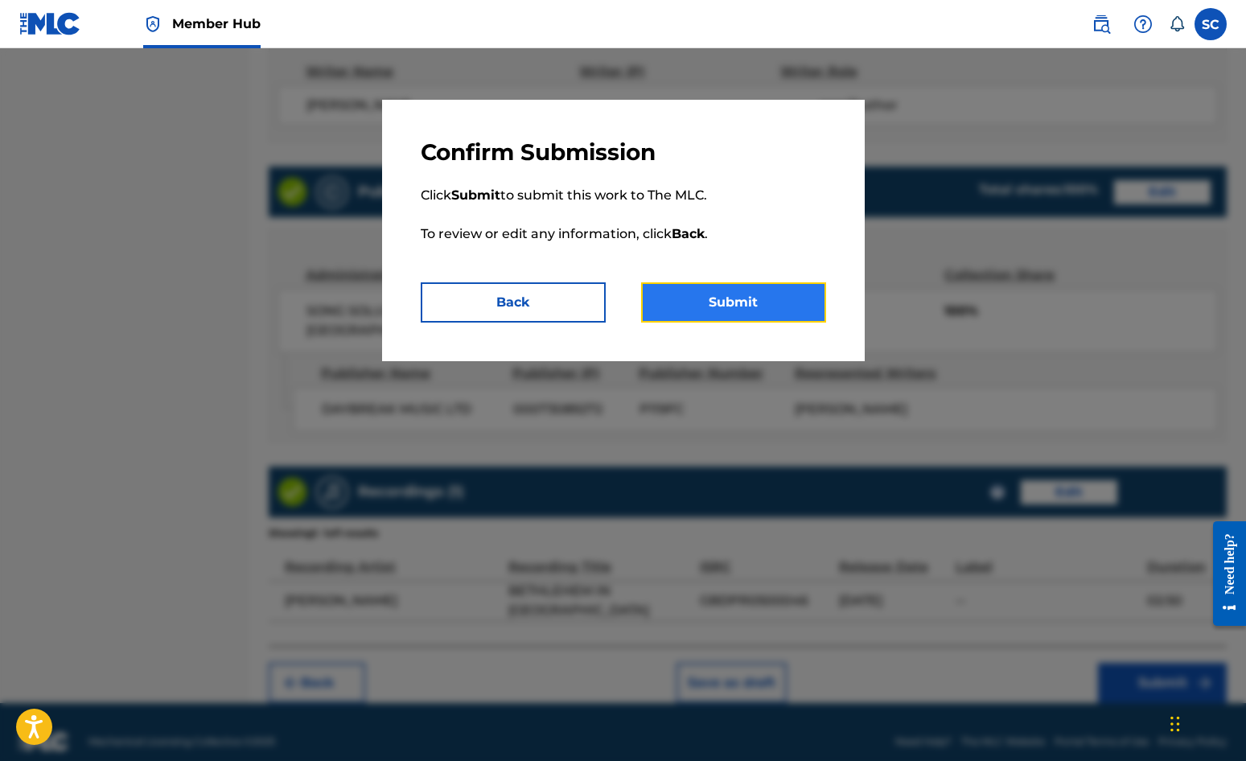
click at [749, 299] on button "Submit" at bounding box center [733, 302] width 185 height 40
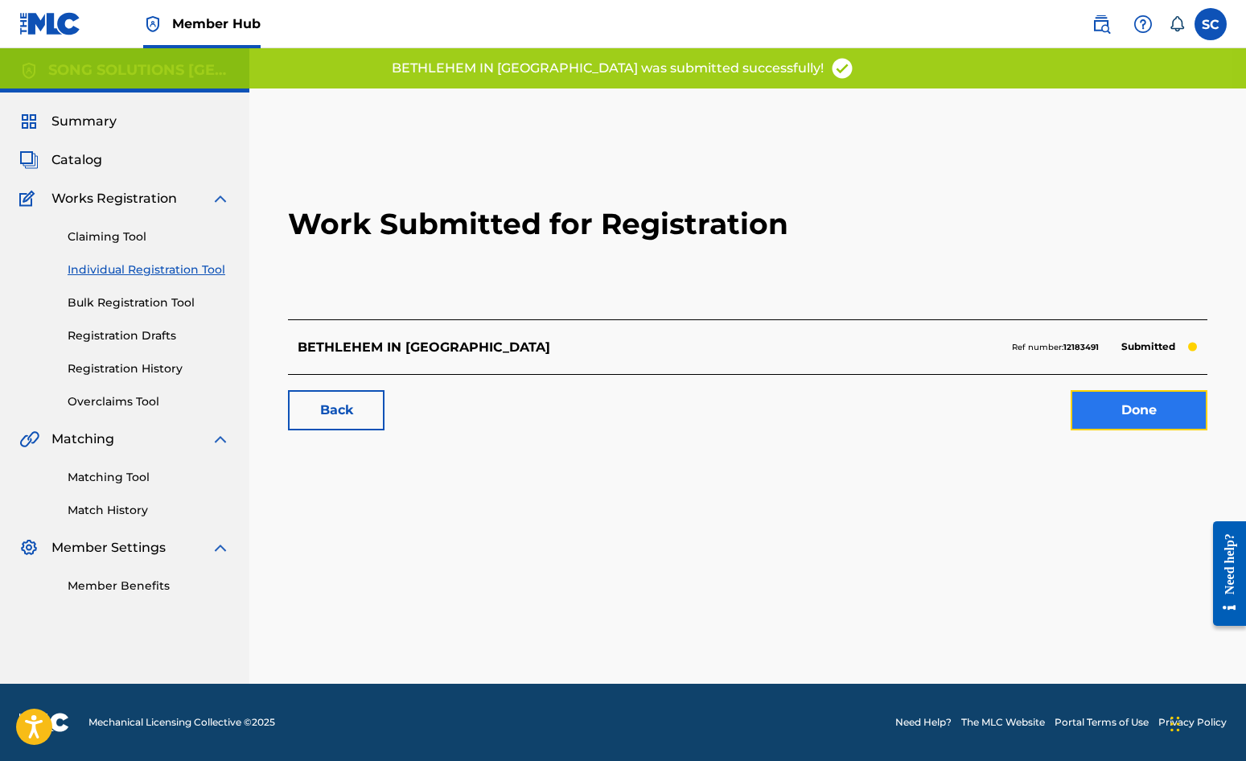
click at [1127, 410] on link "Done" at bounding box center [1139, 410] width 137 height 40
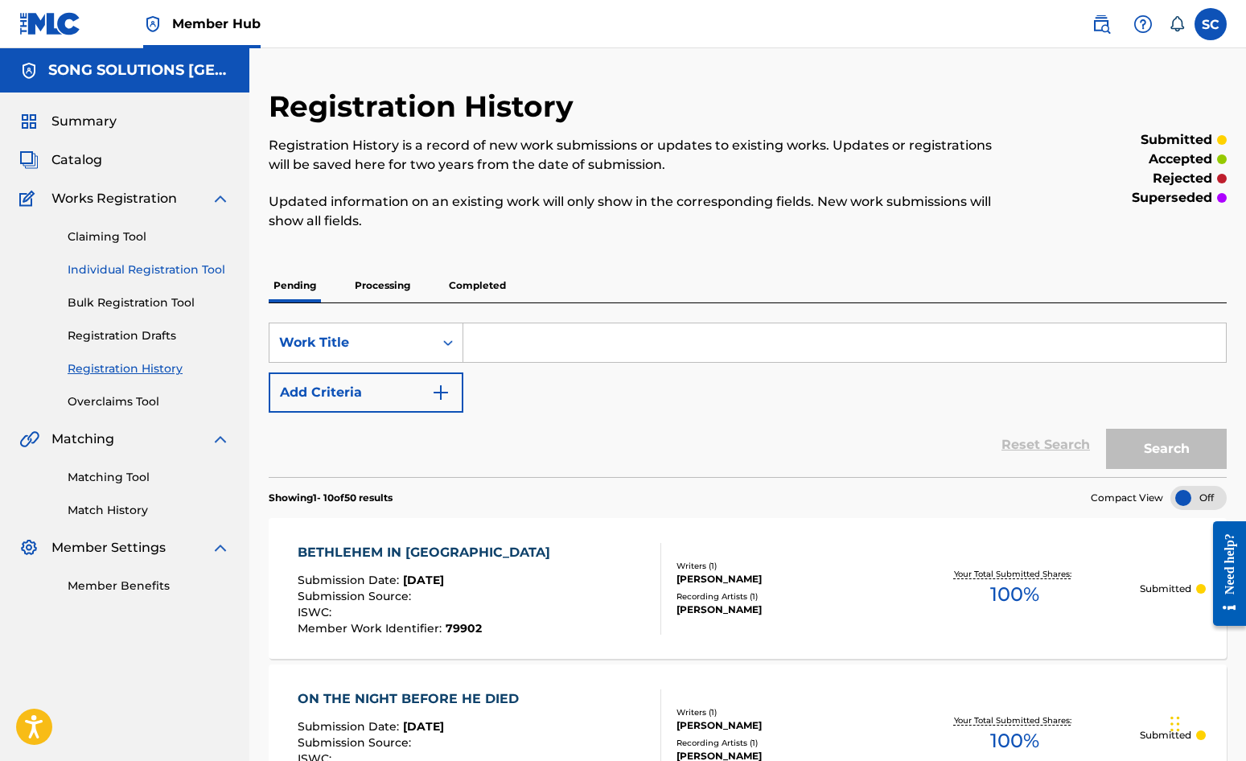
click at [122, 266] on link "Individual Registration Tool" at bounding box center [149, 270] width 163 height 17
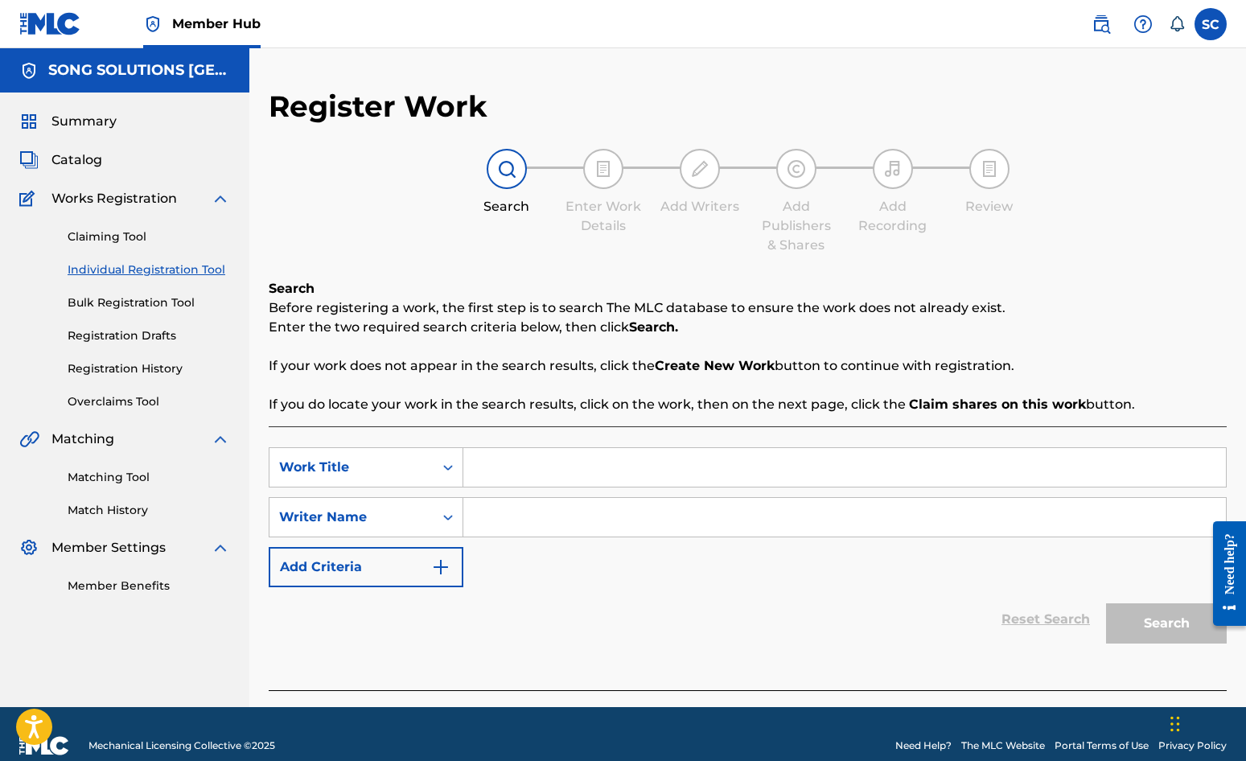
drag, startPoint x: 582, startPoint y: 477, endPoint x: 595, endPoint y: 459, distance: 22.5
click at [582, 477] on input "Search Form" at bounding box center [844, 467] width 763 height 39
click at [599, 510] on input "Search Form" at bounding box center [844, 517] width 763 height 39
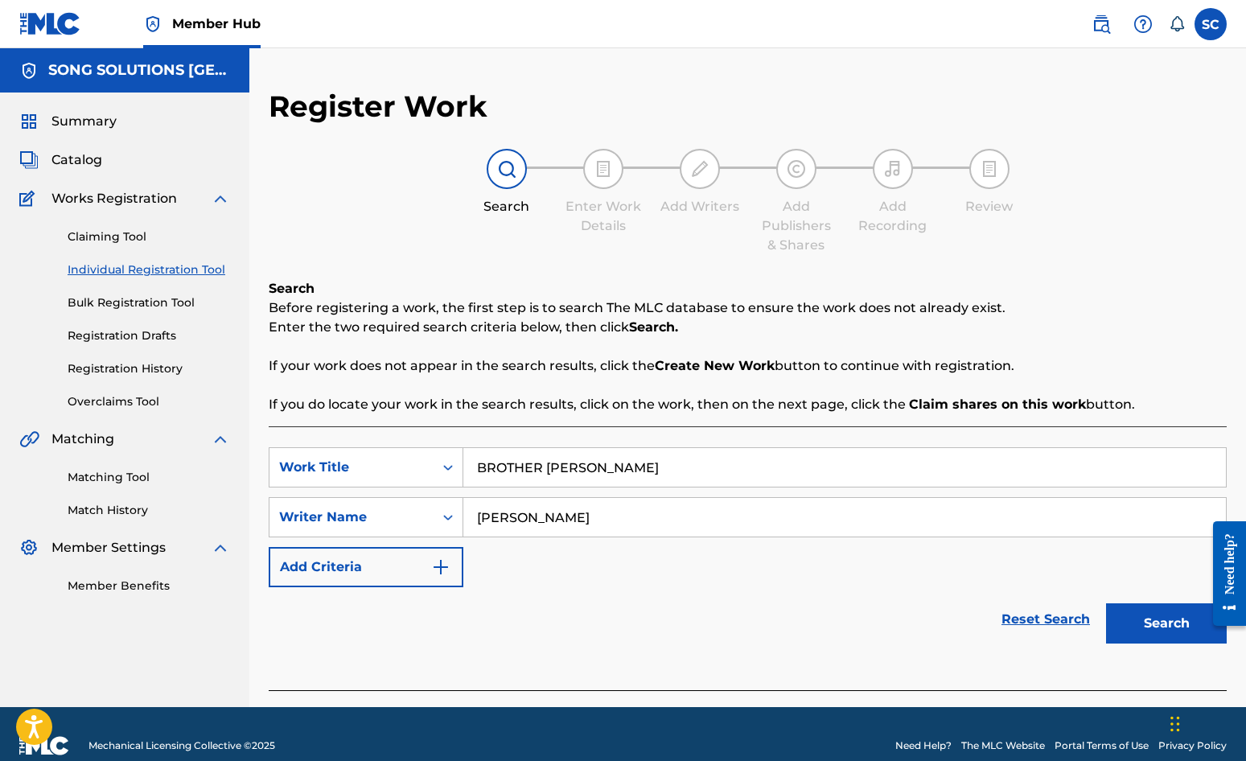
click at [1106, 603] on button "Search" at bounding box center [1166, 623] width 121 height 40
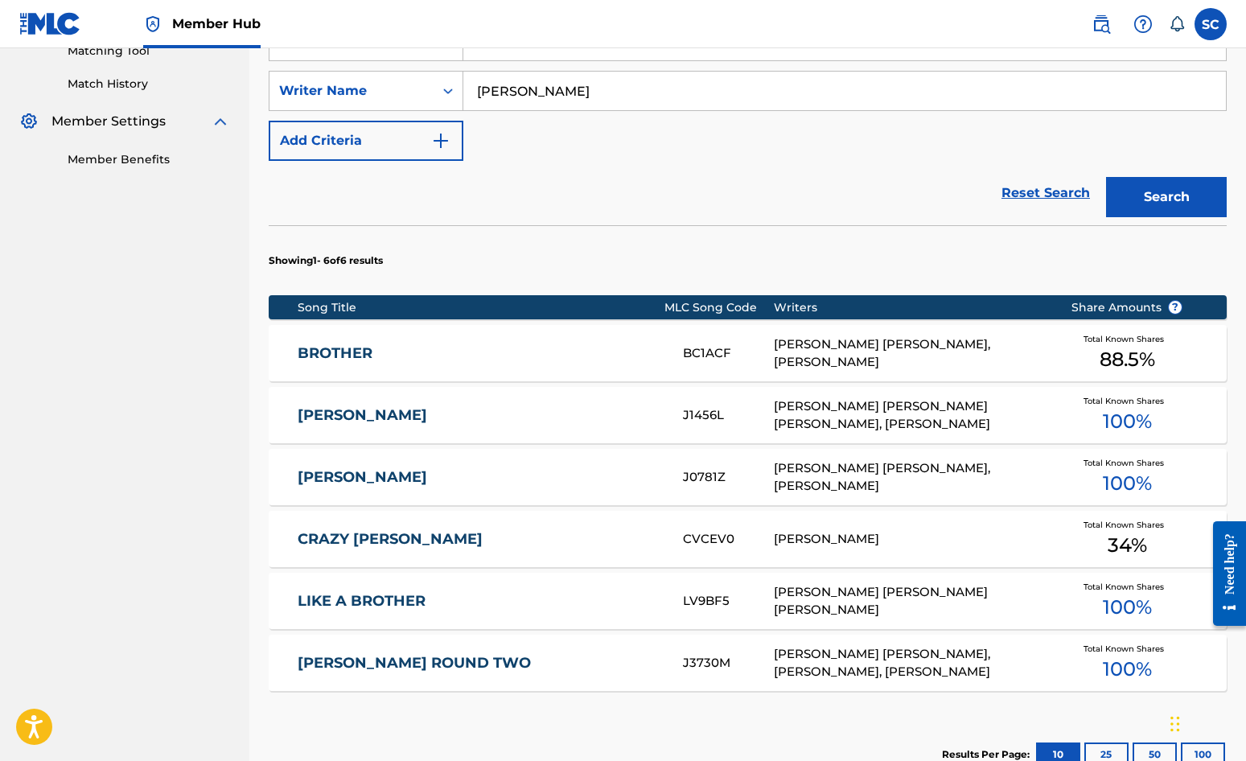
scroll to position [631, 0]
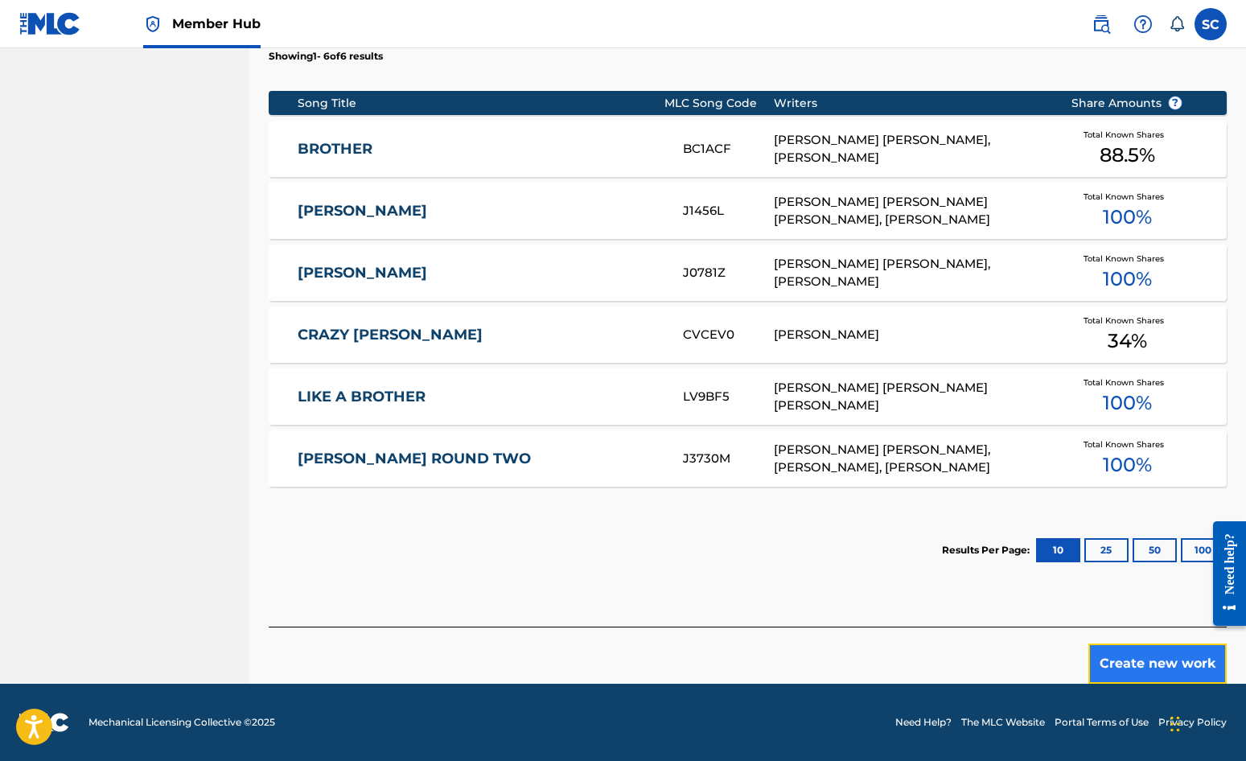
click at [1127, 666] on button "Create new work" at bounding box center [1158, 664] width 138 height 40
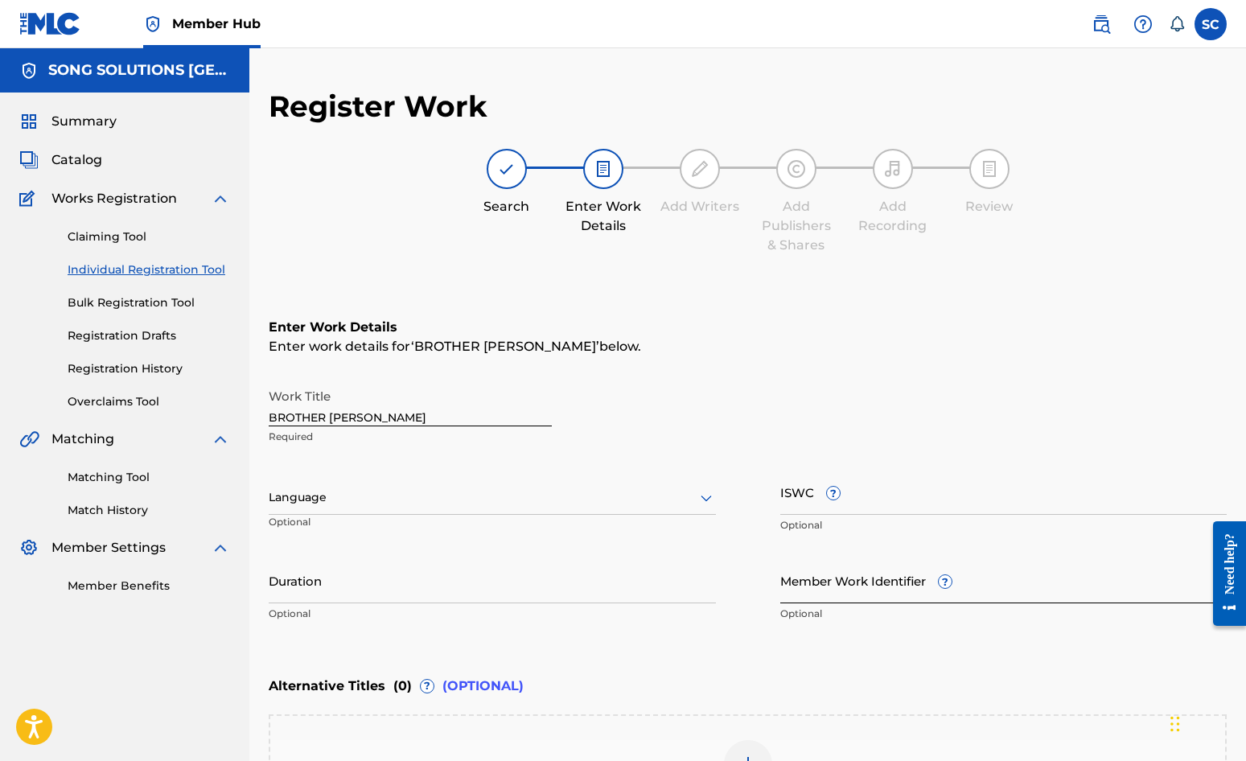
click at [811, 582] on input "Member Work Identifier ?" at bounding box center [1004, 581] width 447 height 46
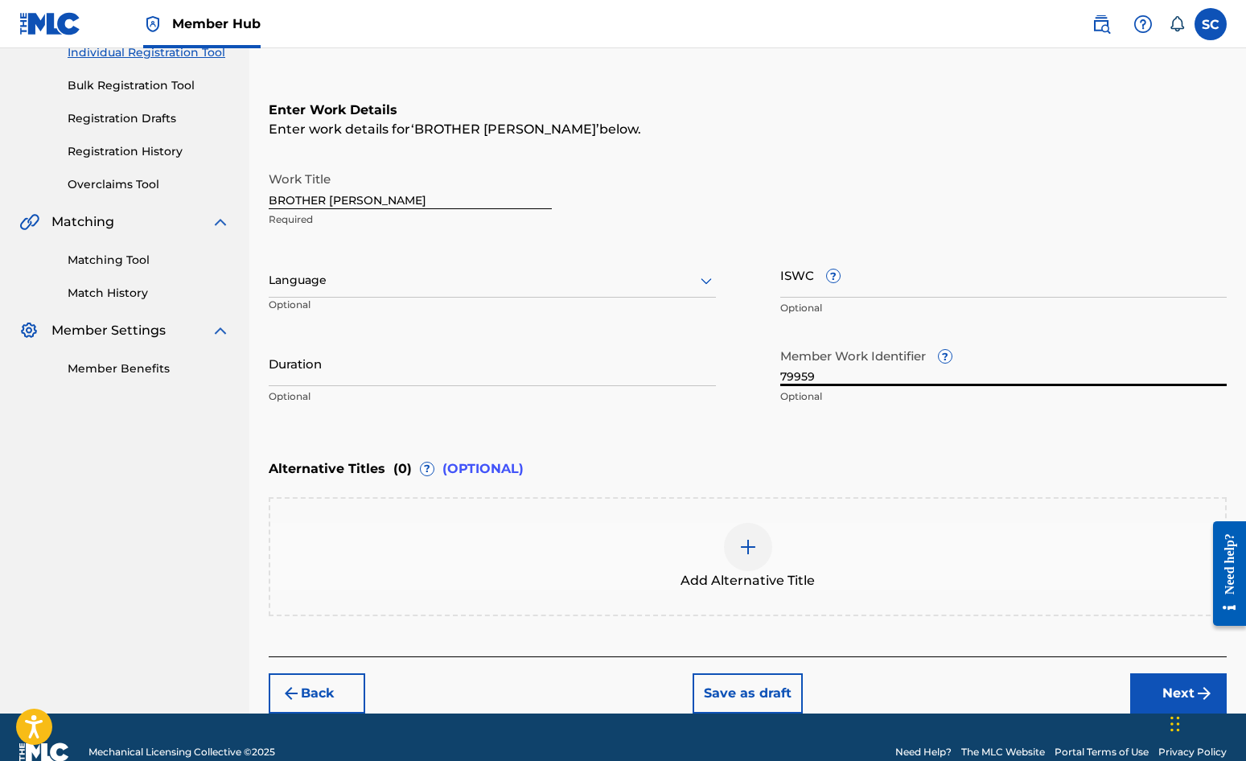
scroll to position [247, 0]
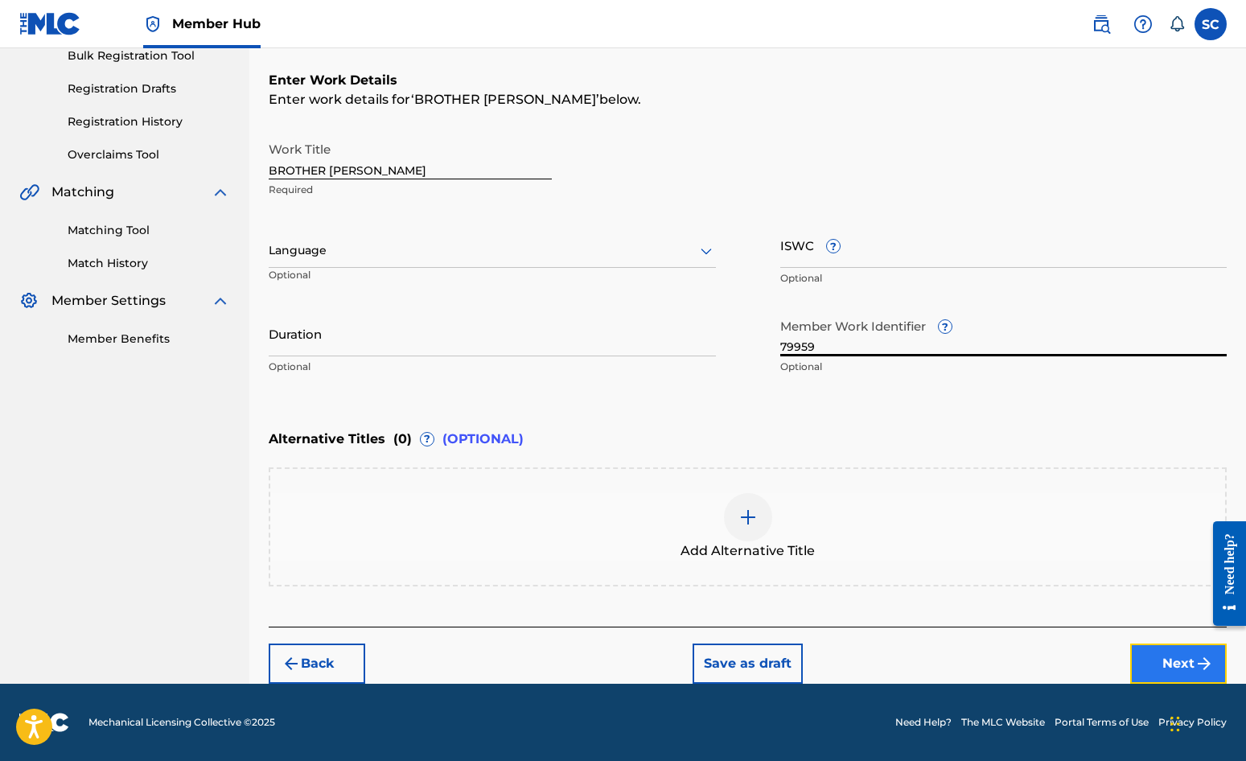
click at [1127, 658] on button "Next" at bounding box center [1179, 664] width 97 height 40
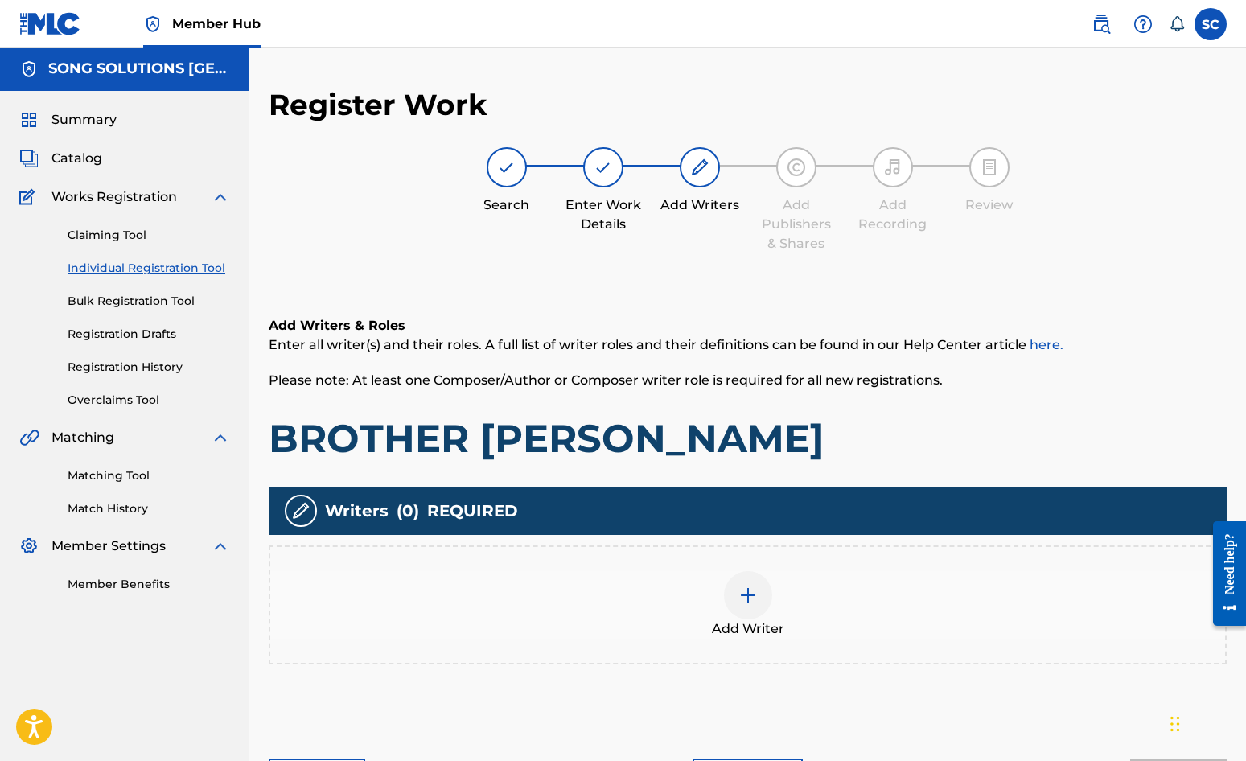
scroll to position [72, 0]
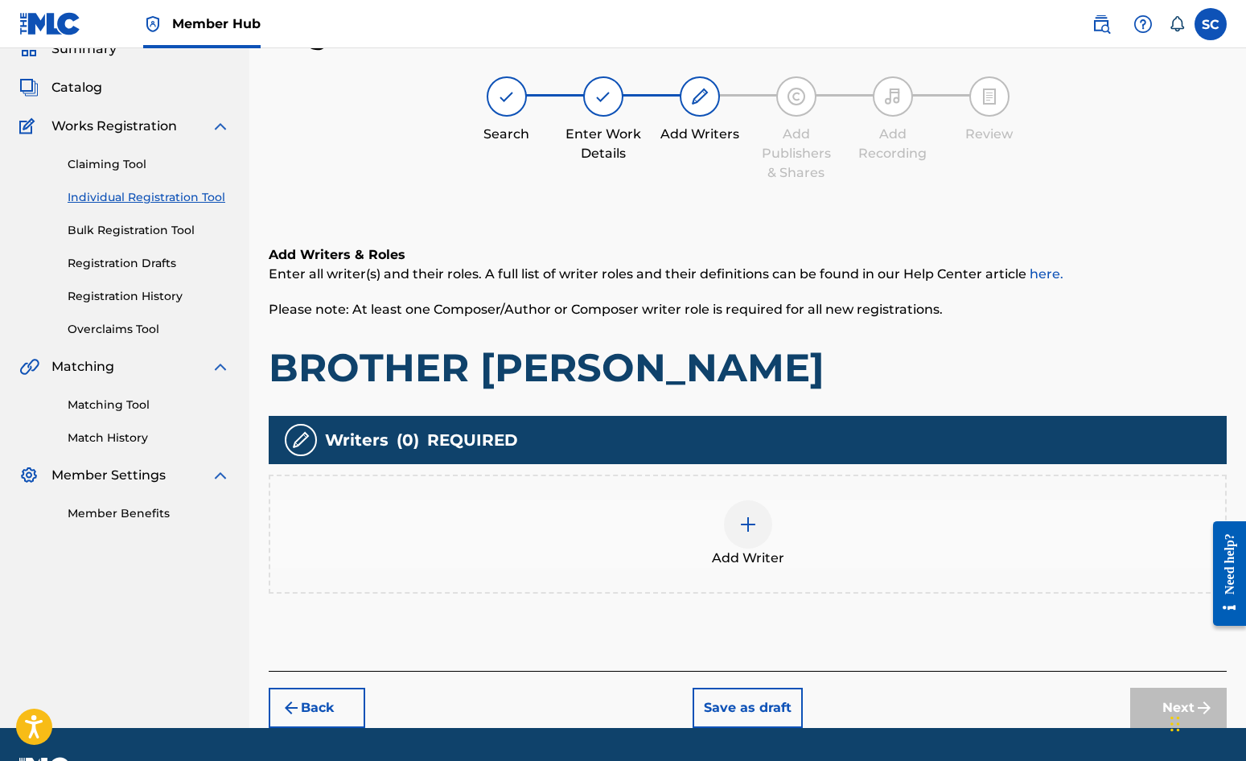
click at [751, 531] on img at bounding box center [748, 524] width 19 height 19
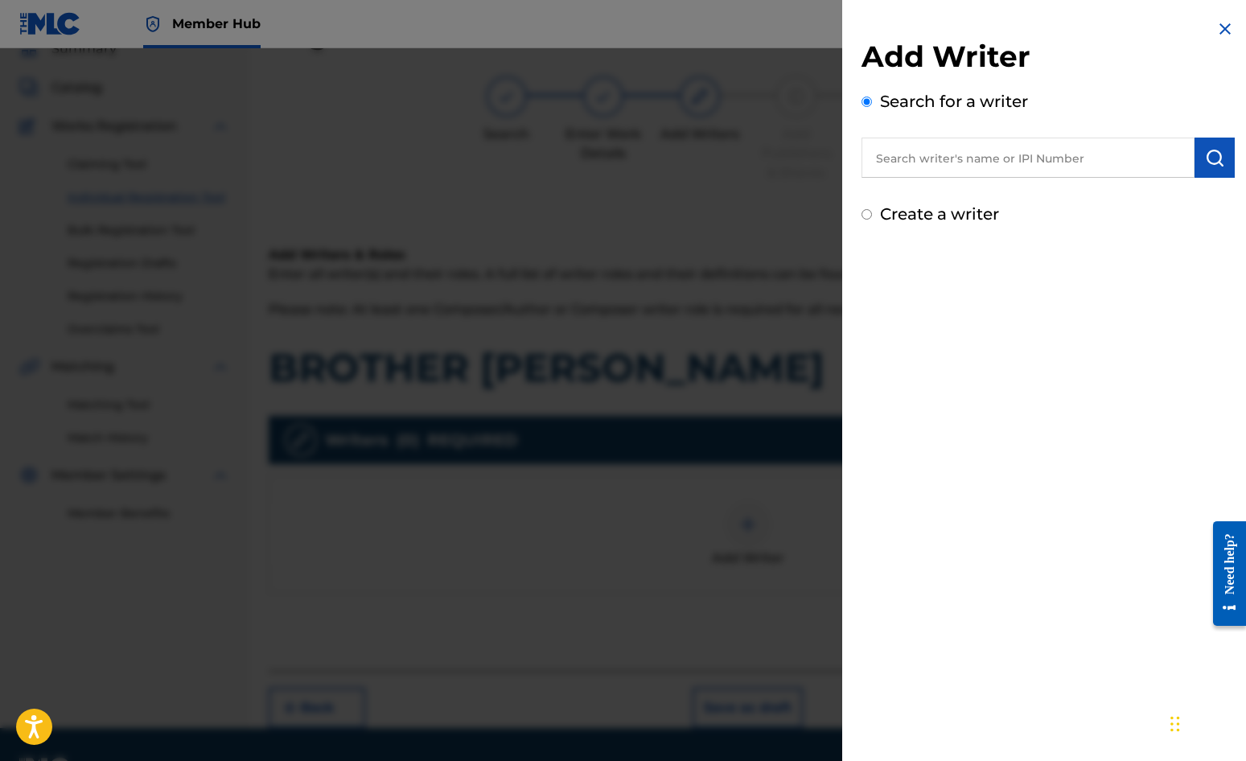
click at [930, 215] on label "Create a writer" at bounding box center [939, 213] width 119 height 19
click at [872, 215] on input "Create a writer" at bounding box center [867, 214] width 10 height 10
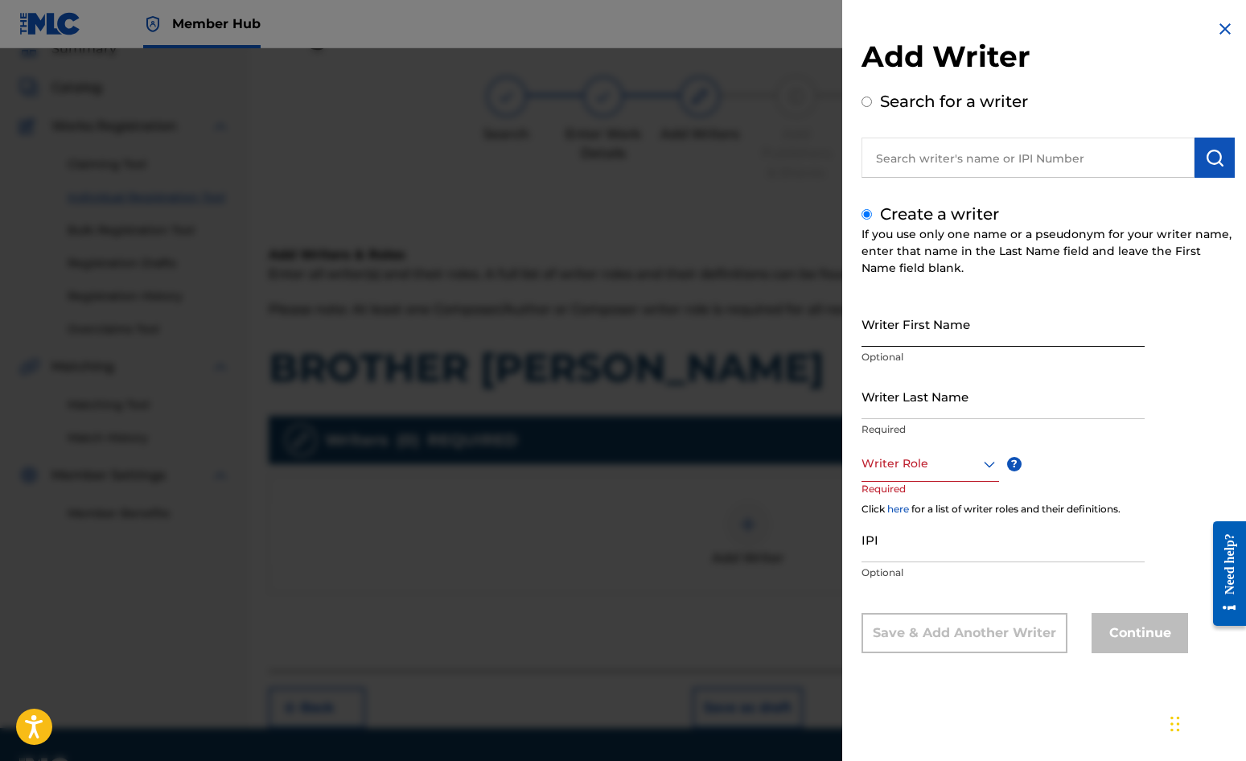
click at [902, 319] on input "Writer First Name" at bounding box center [1003, 324] width 283 height 46
drag, startPoint x: 938, startPoint y: 414, endPoint x: 938, endPoint y: 399, distance: 15.3
click at [938, 410] on input "Writer Last Name" at bounding box center [1003, 396] width 283 height 46
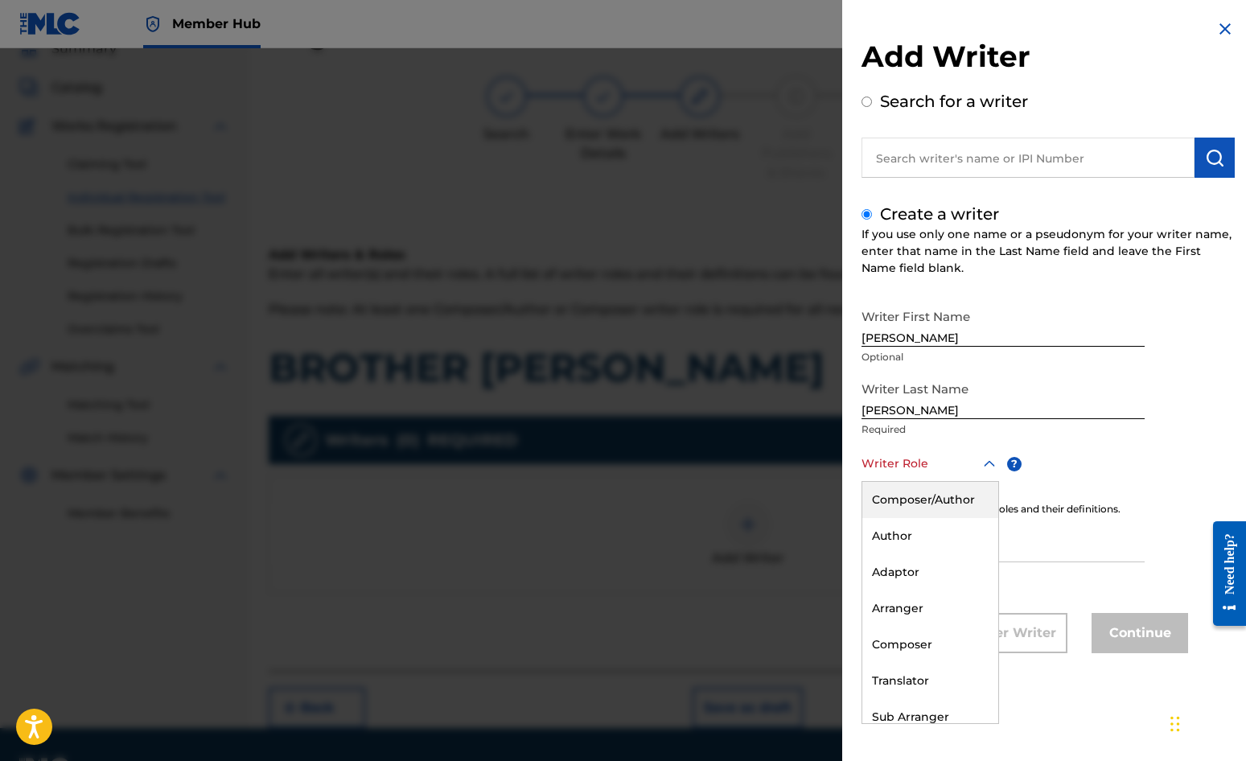
click at [917, 463] on div at bounding box center [931, 464] width 138 height 20
click at [914, 496] on div "Composer/Author" at bounding box center [931, 500] width 136 height 36
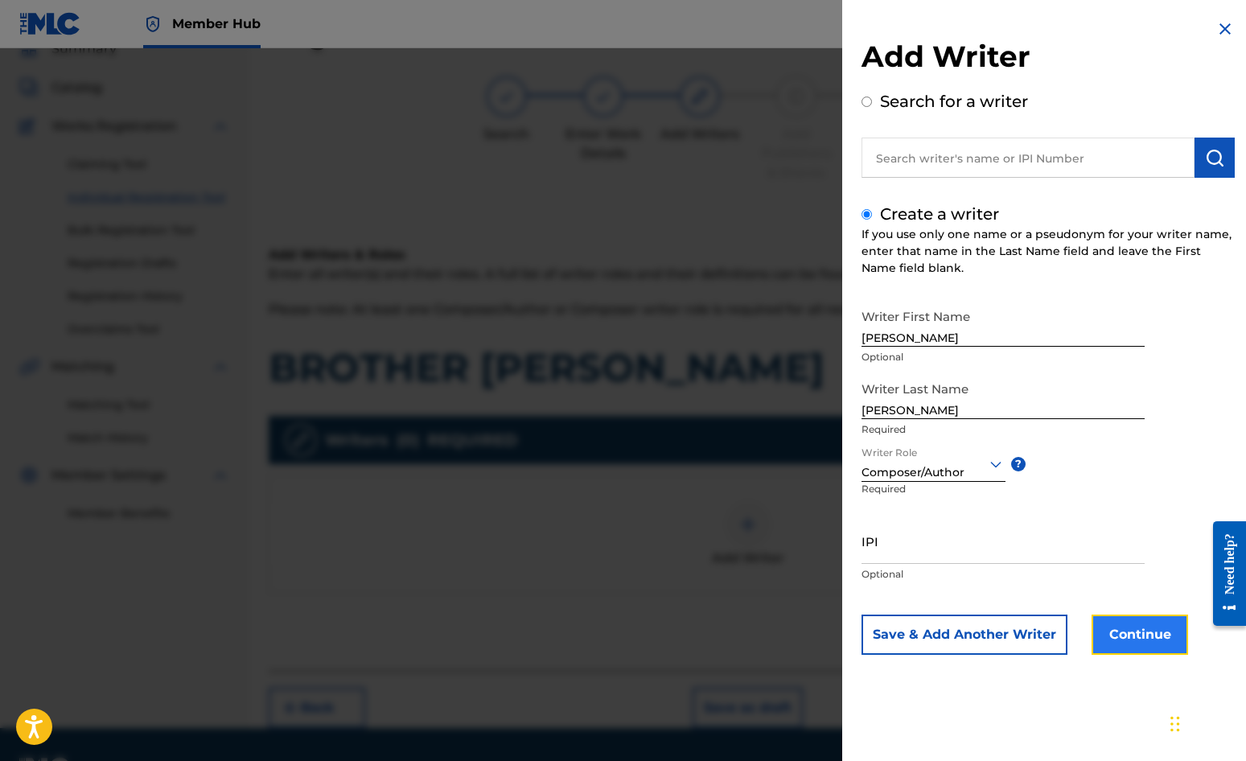
click at [1115, 634] on button "Continue" at bounding box center [1140, 635] width 97 height 40
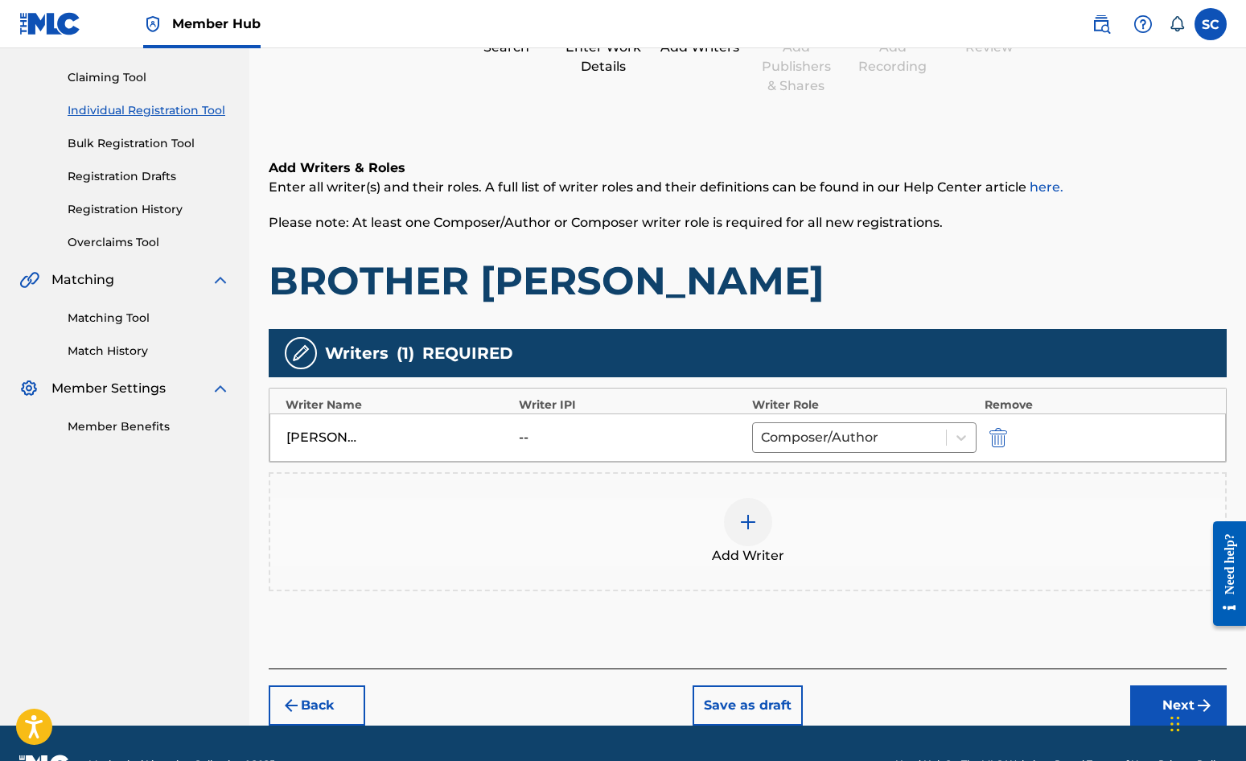
scroll to position [201, 0]
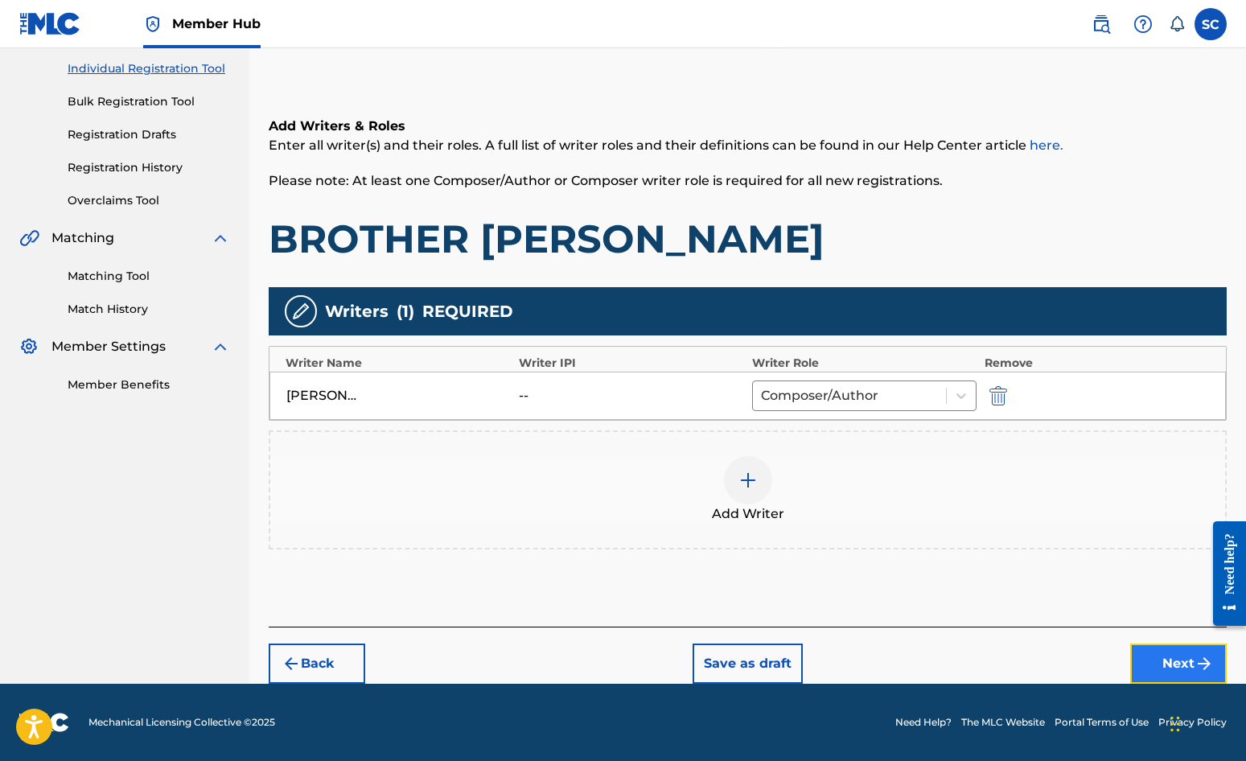
click at [1127, 662] on button "Next" at bounding box center [1179, 664] width 97 height 40
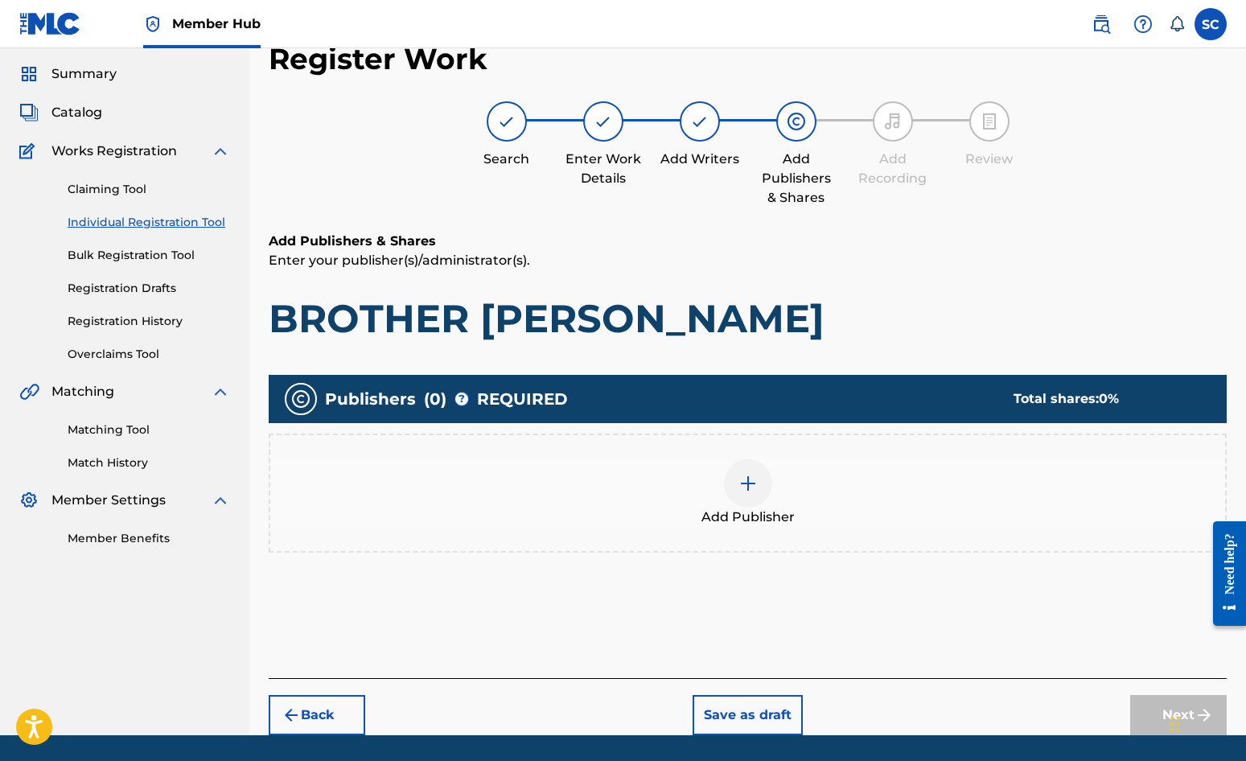
scroll to position [72, 0]
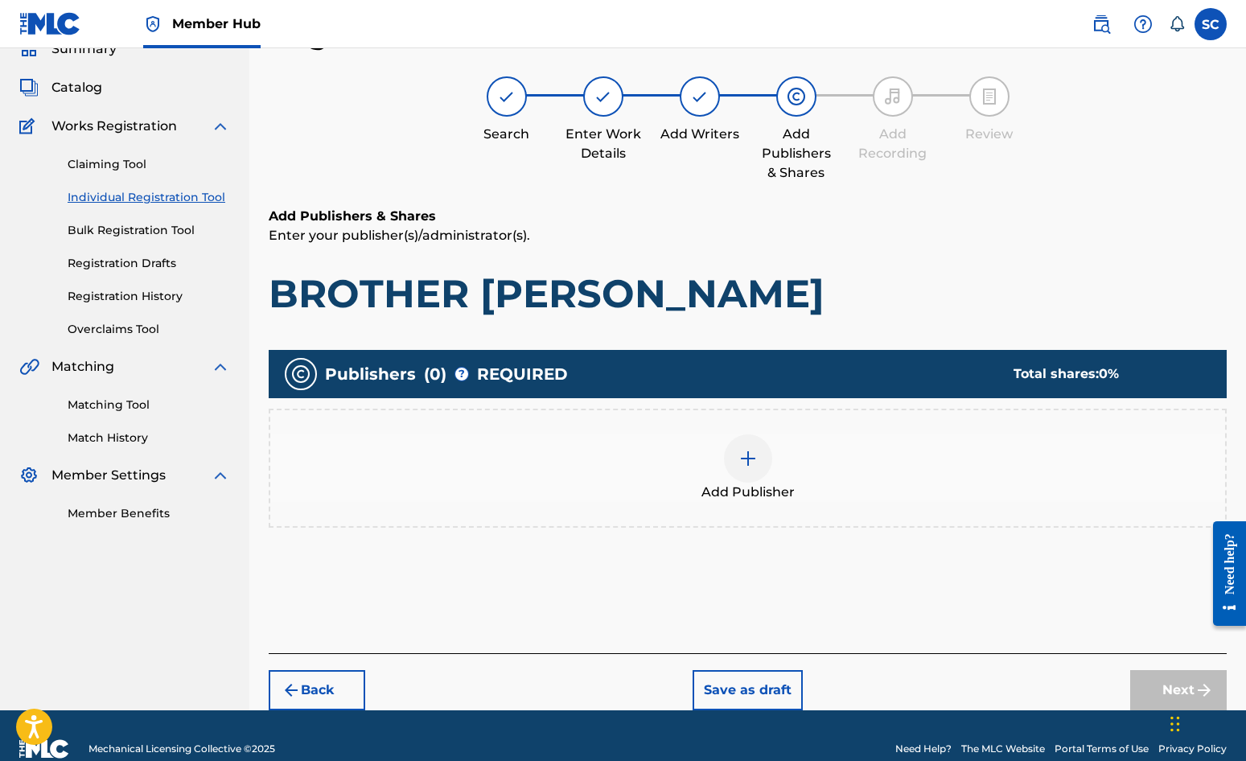
click at [744, 451] on img at bounding box center [748, 458] width 19 height 19
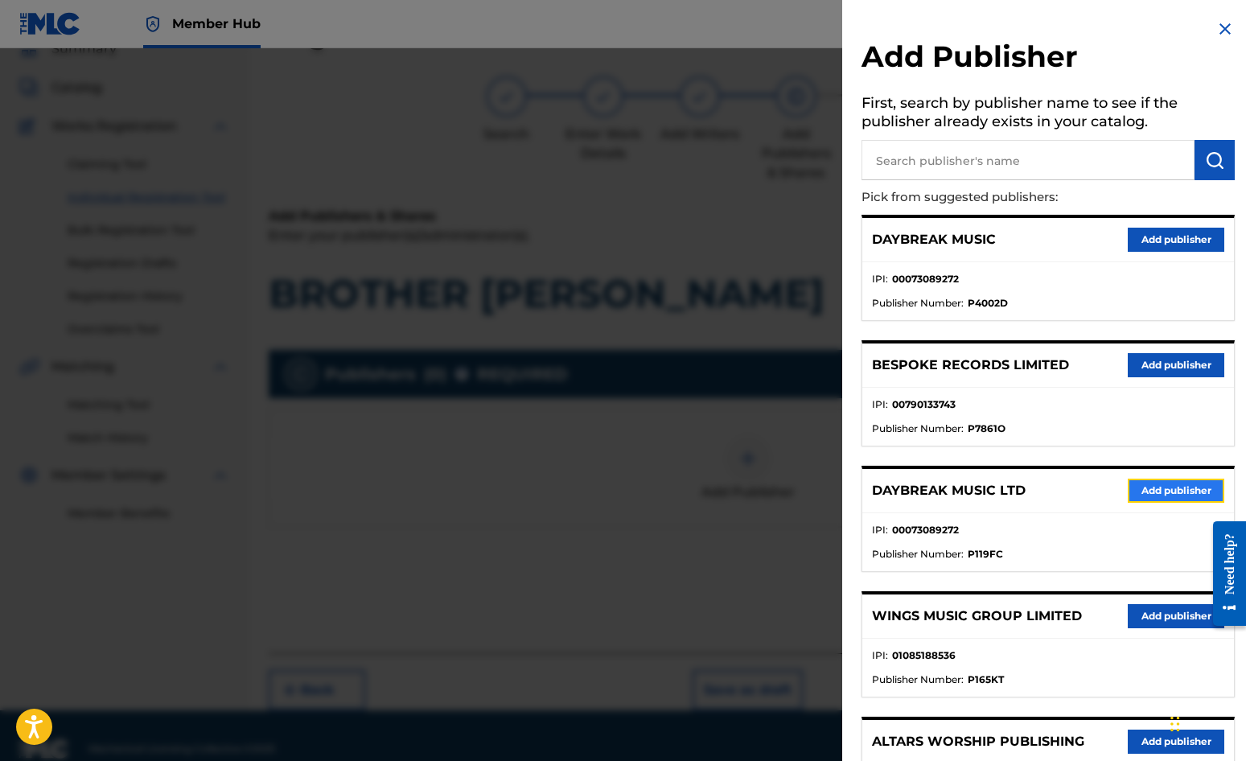
click at [1127, 488] on button "Add publisher" at bounding box center [1176, 491] width 97 height 24
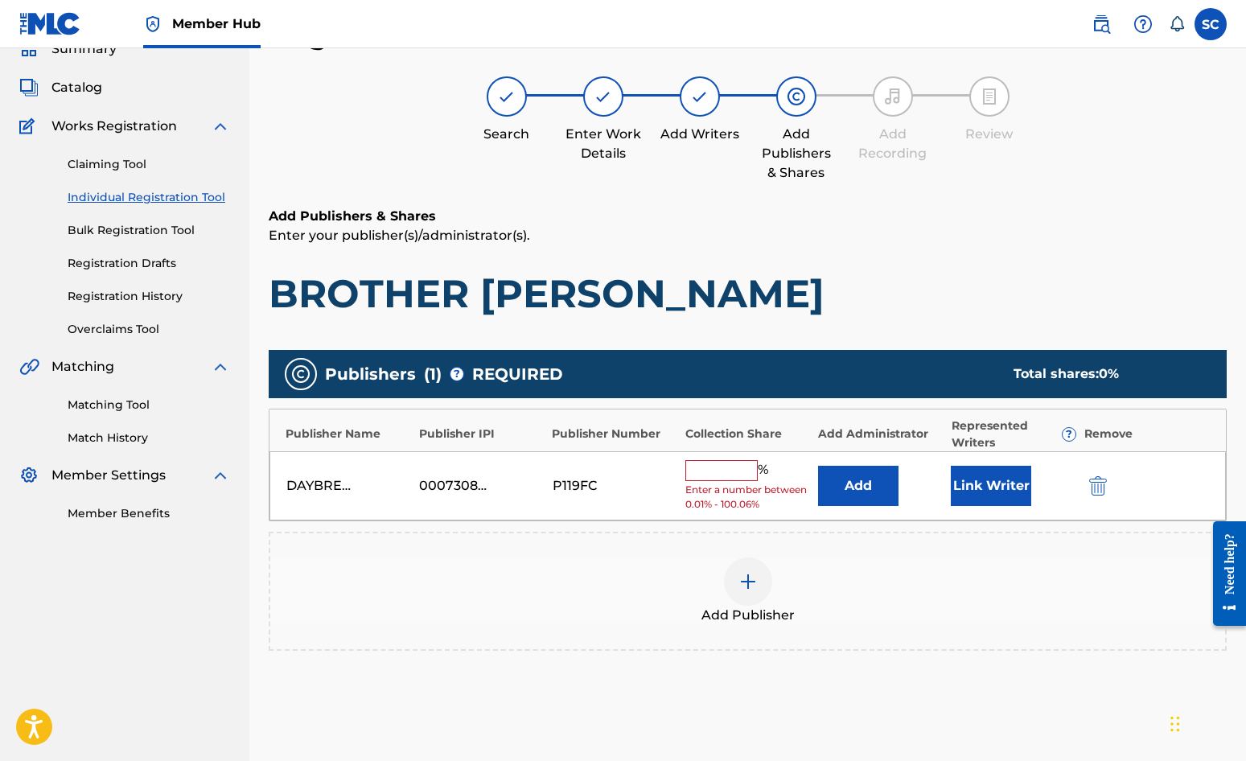
click at [719, 471] on input "text" at bounding box center [722, 470] width 72 height 21
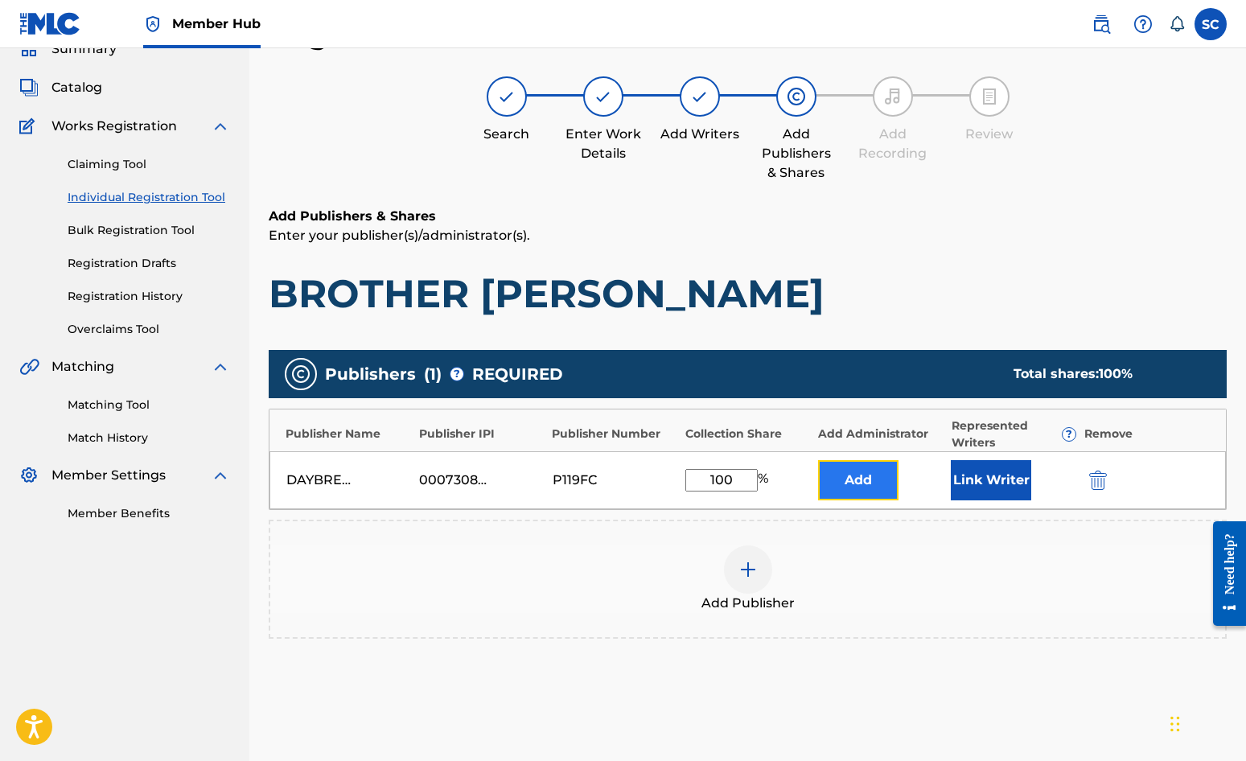
click at [856, 476] on button "Add" at bounding box center [858, 480] width 80 height 40
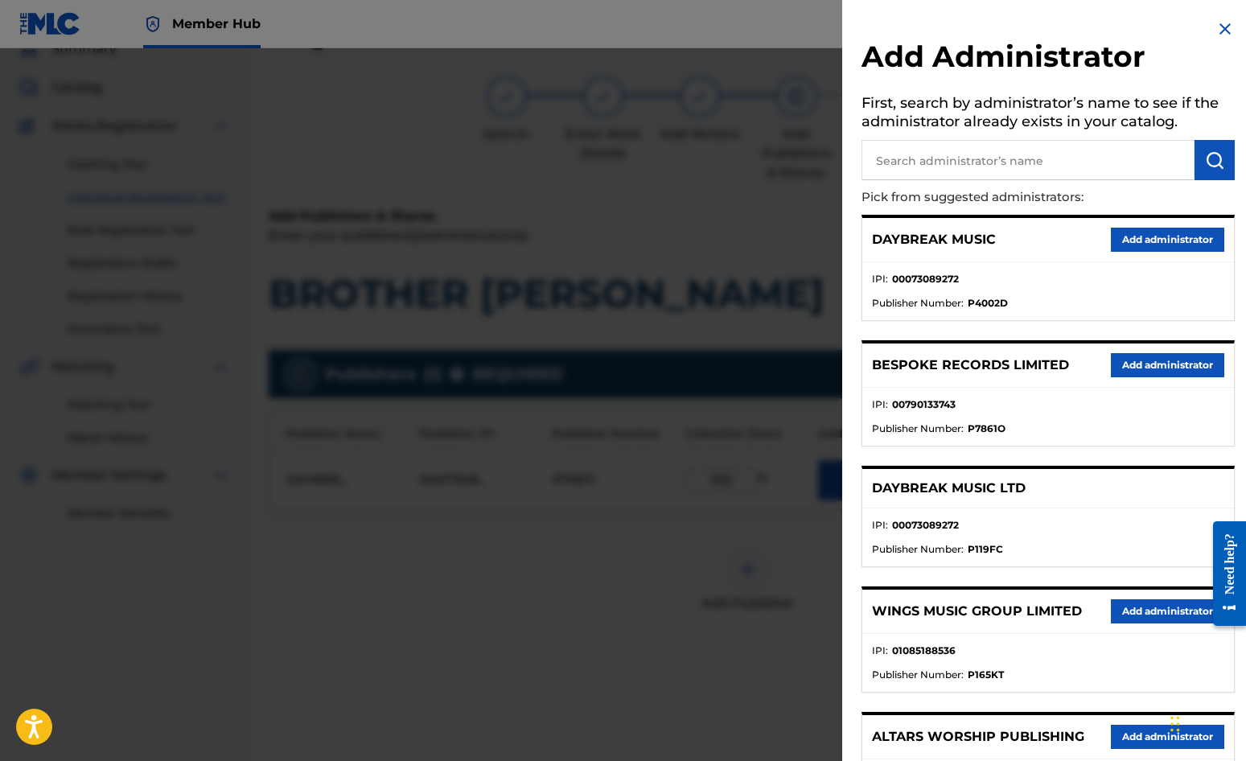
click at [937, 159] on input "text" at bounding box center [1028, 160] width 333 height 40
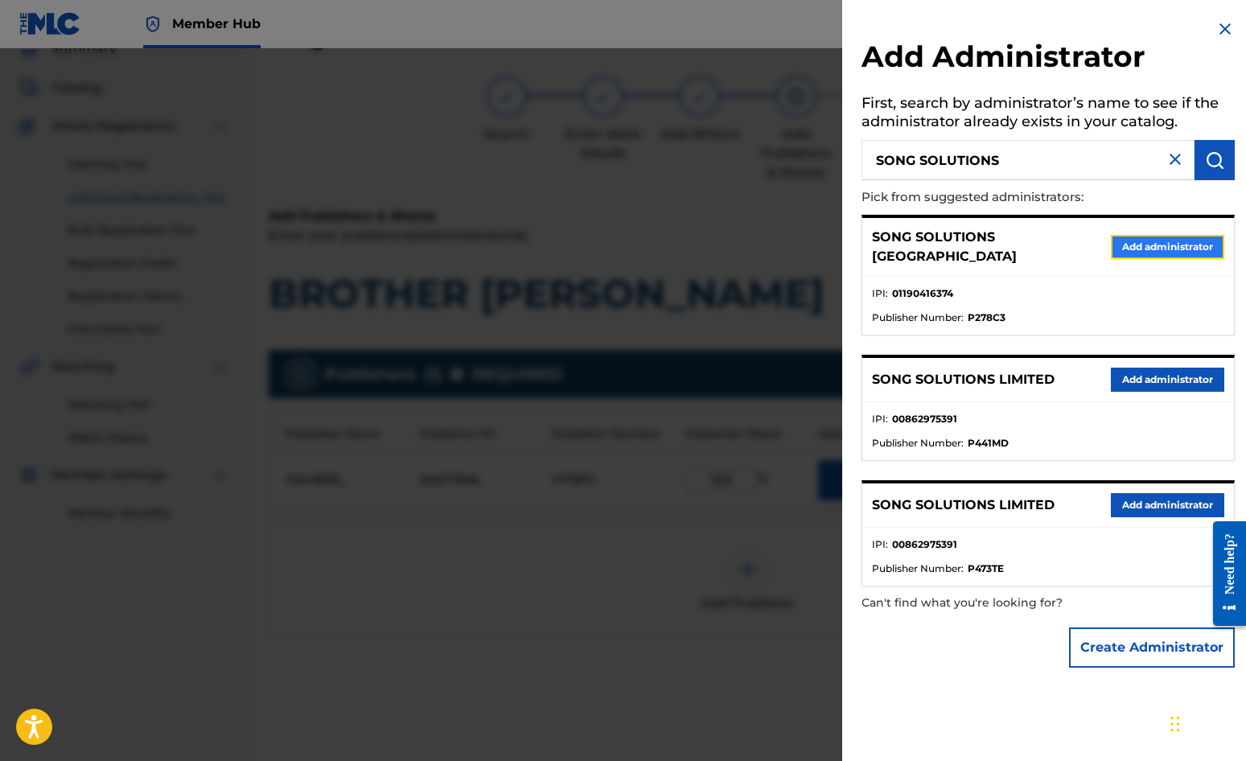
click at [1127, 247] on button "Add administrator" at bounding box center [1167, 247] width 113 height 24
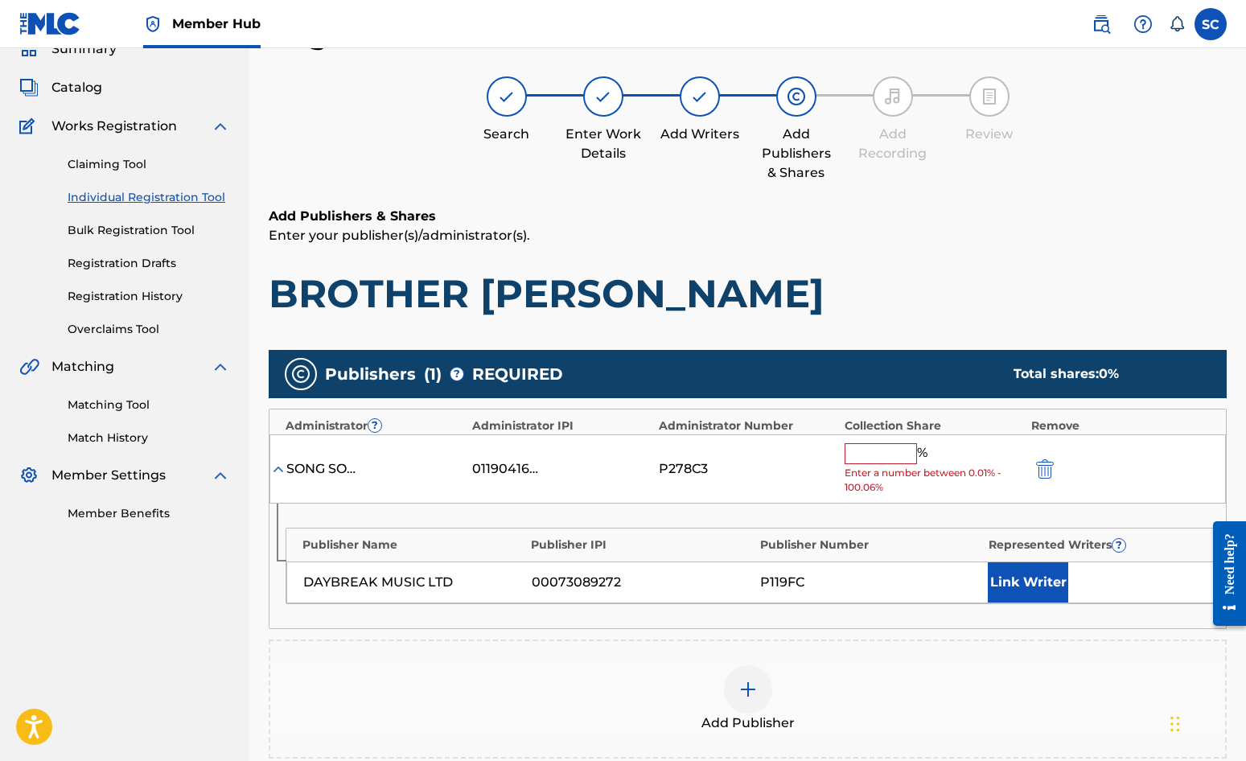
click at [870, 444] on input "text" at bounding box center [881, 453] width 72 height 21
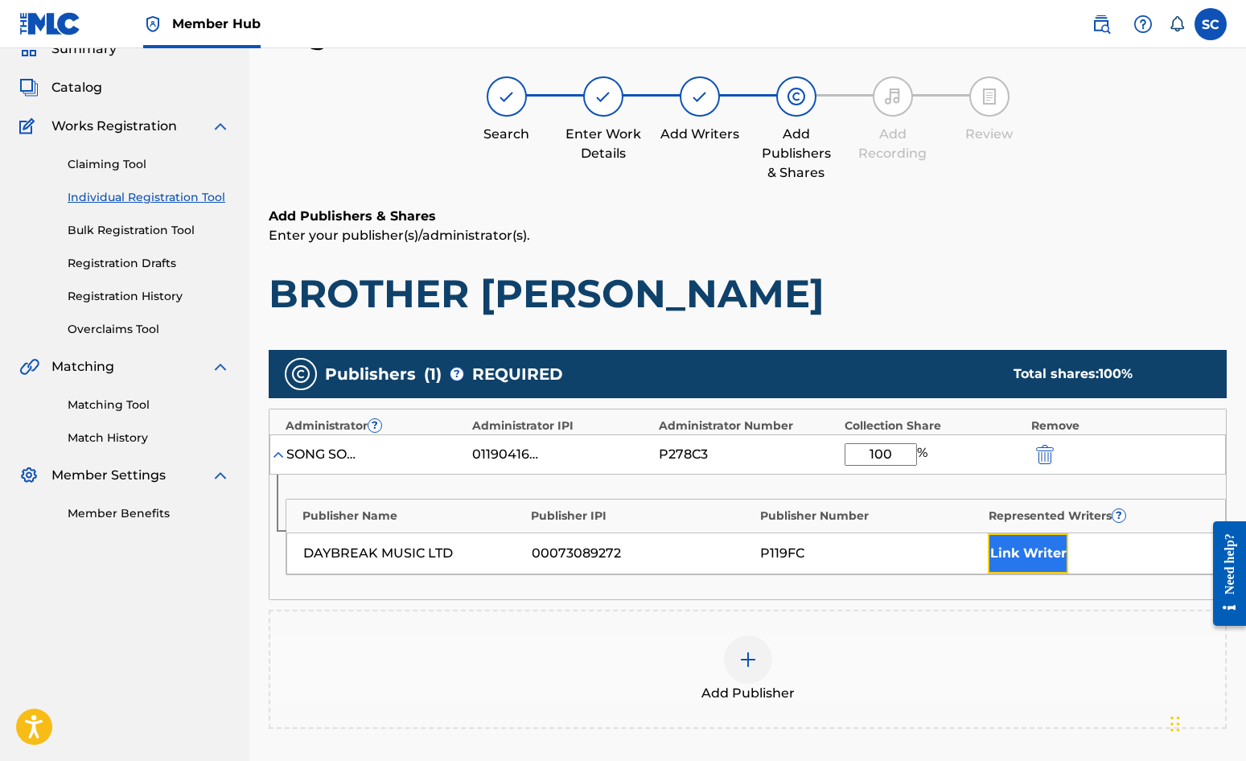
click at [1020, 557] on button "Link Writer" at bounding box center [1028, 553] width 80 height 40
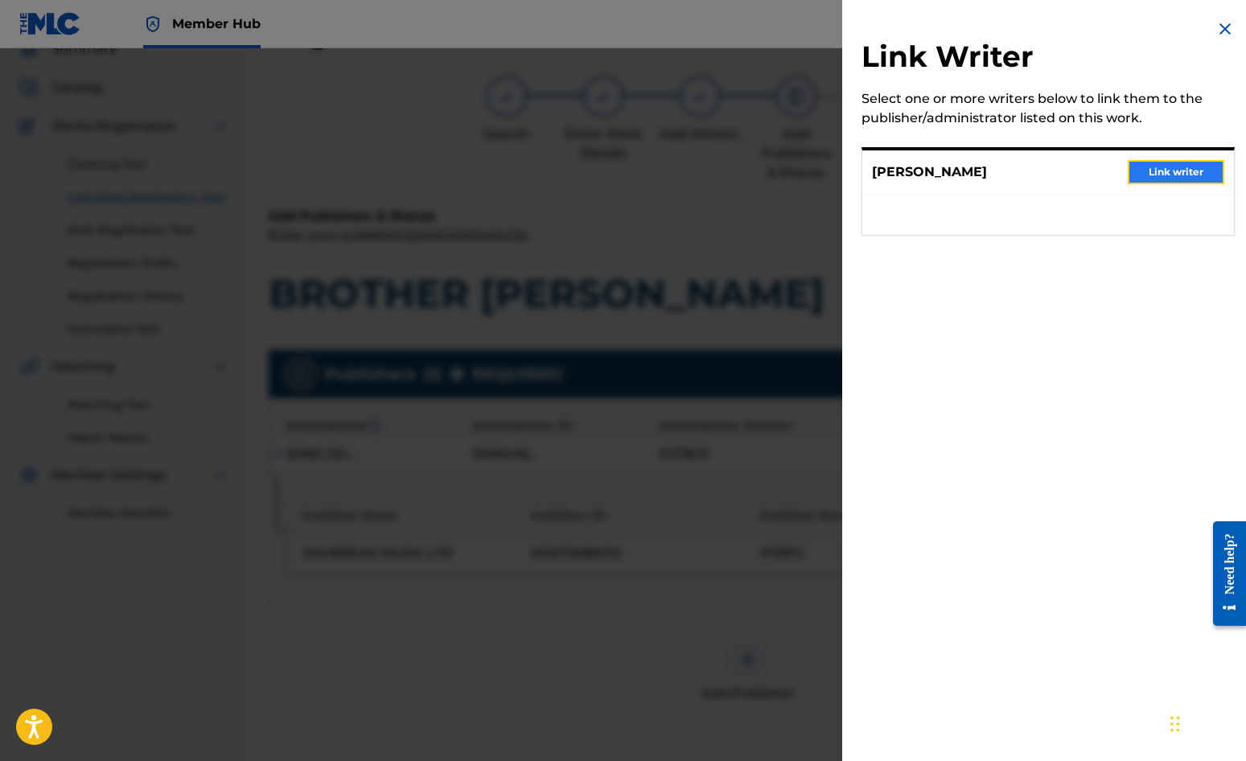
click at [1127, 167] on button "Link writer" at bounding box center [1176, 172] width 97 height 24
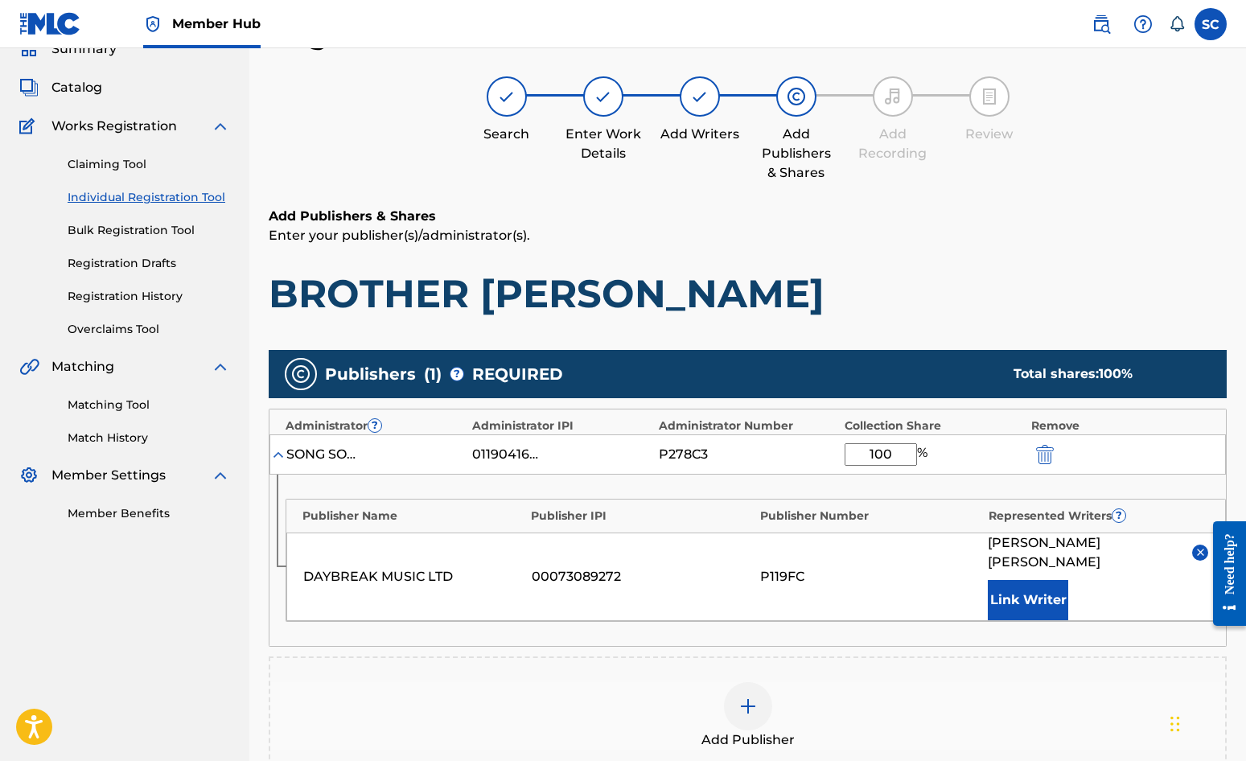
scroll to position [327, 0]
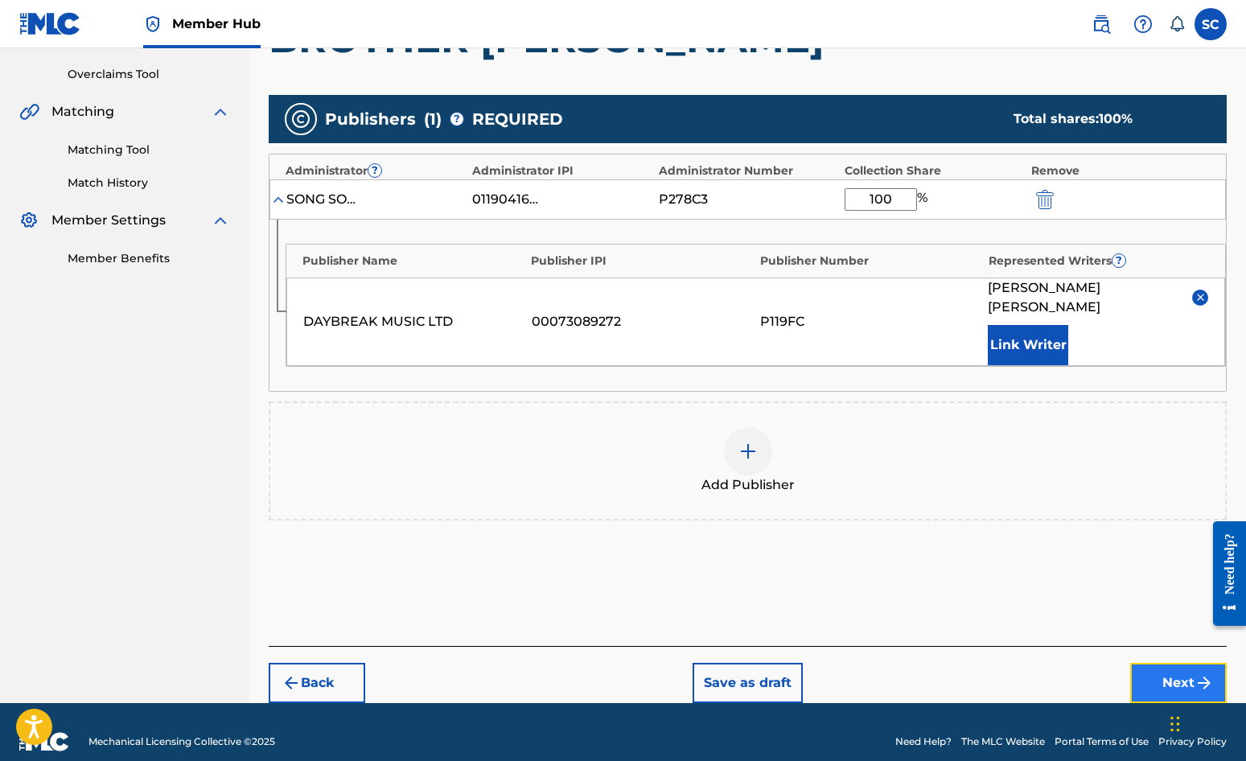
click at [1127, 663] on button "Next" at bounding box center [1179, 683] width 97 height 40
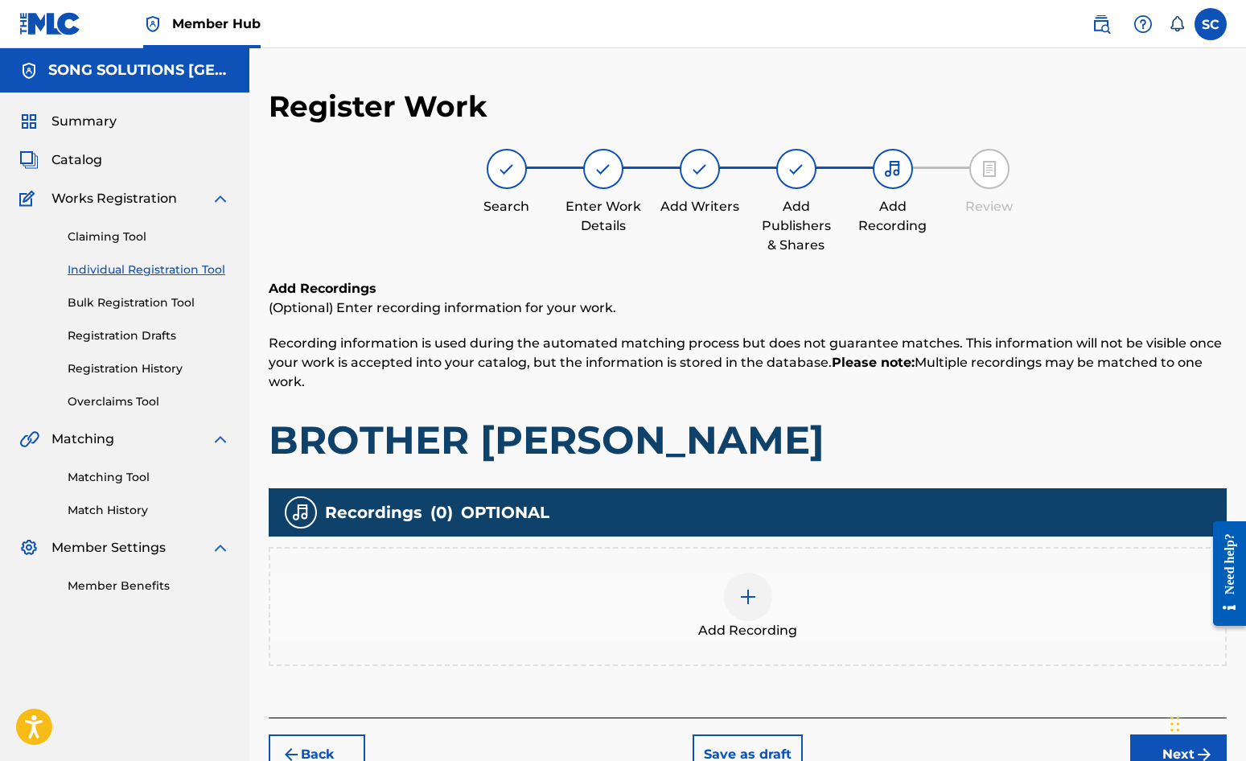
scroll to position [72, 0]
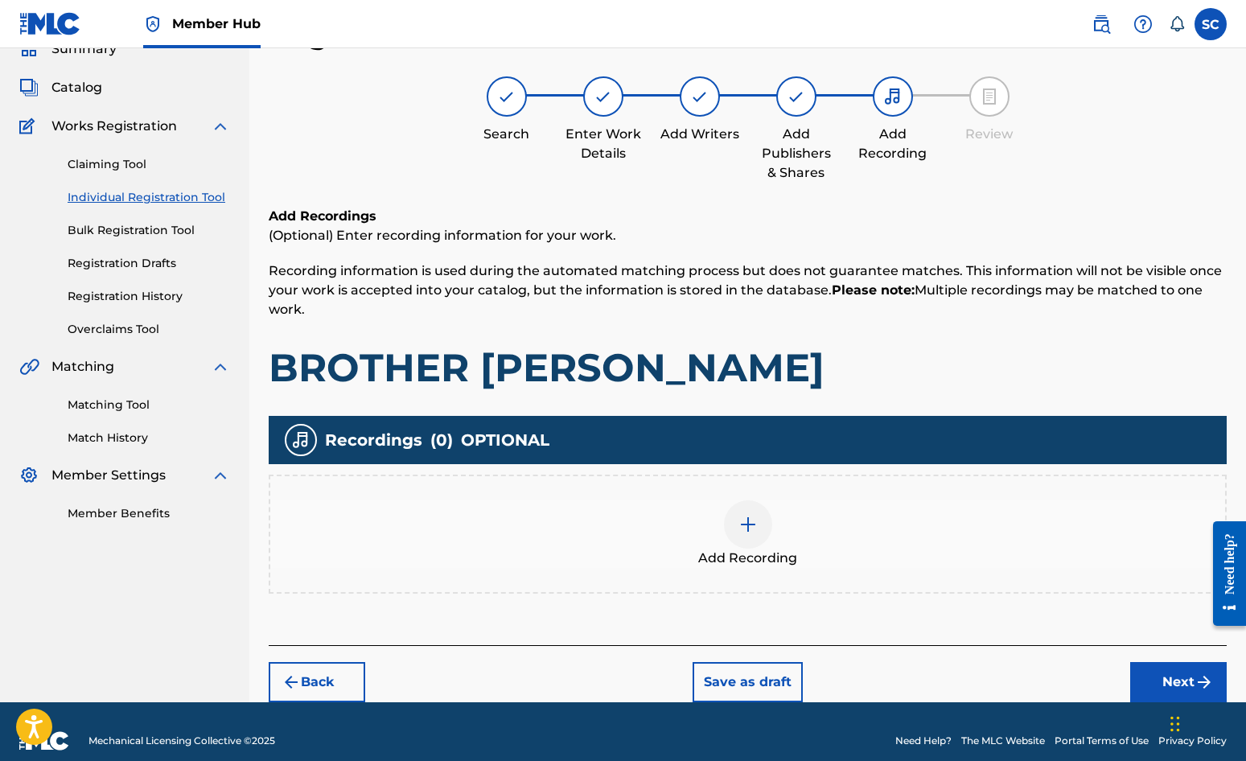
click at [749, 525] on img at bounding box center [748, 524] width 19 height 19
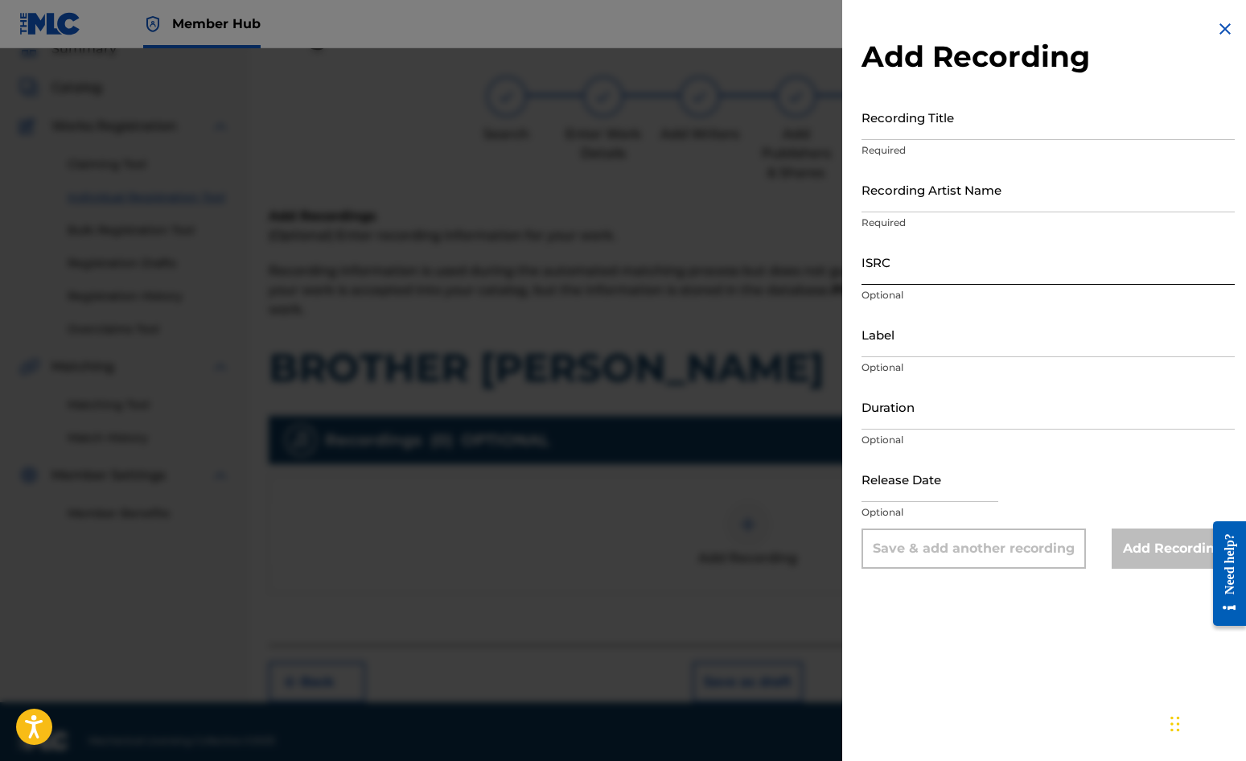
click at [908, 266] on input "ISRC" at bounding box center [1048, 262] width 373 height 46
paste input "GBDPR0500047"
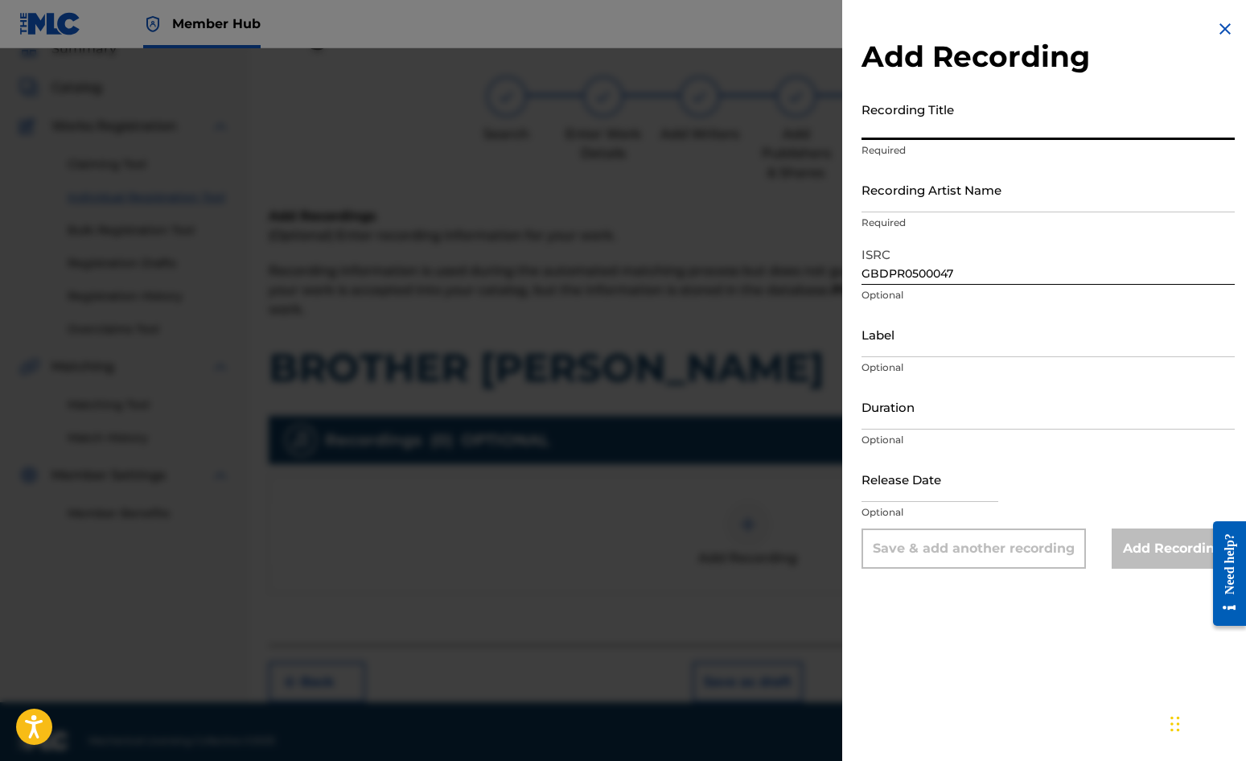
click at [925, 113] on input "Recording Title" at bounding box center [1048, 117] width 373 height 46
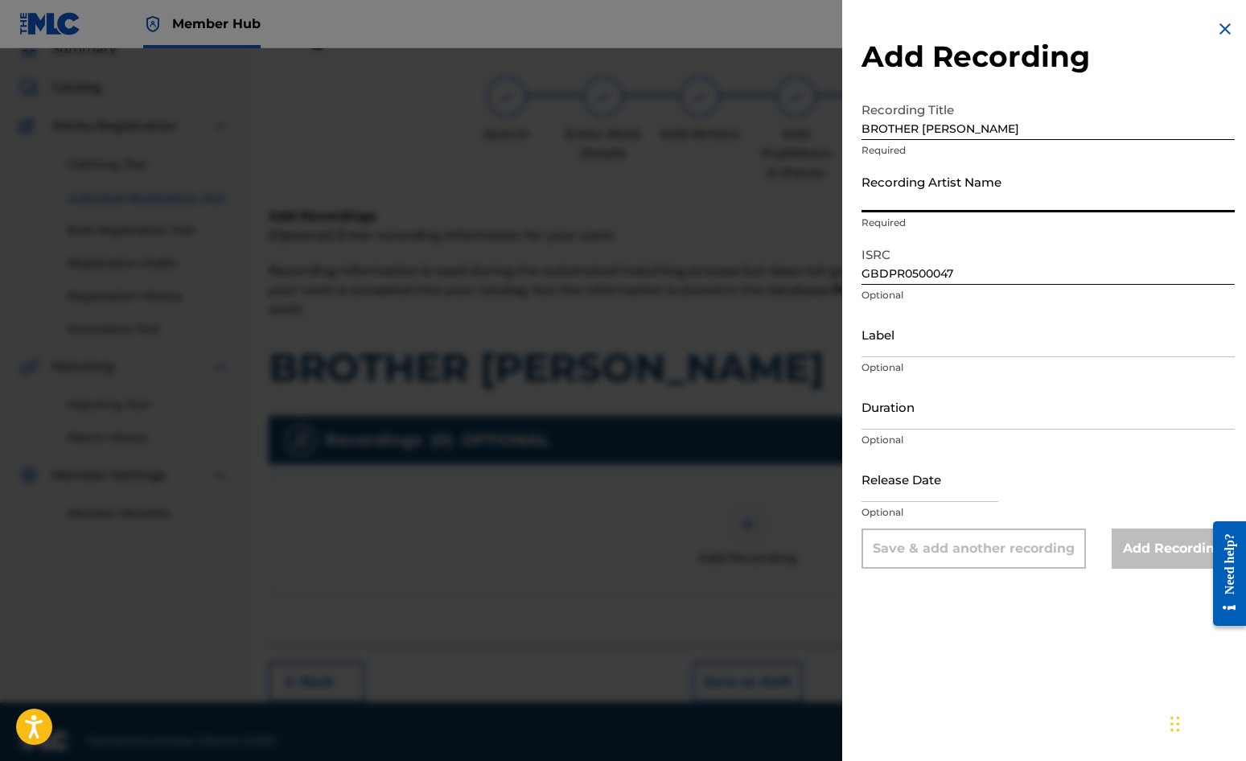
click at [954, 186] on input "Recording Artist Name" at bounding box center [1048, 190] width 373 height 46
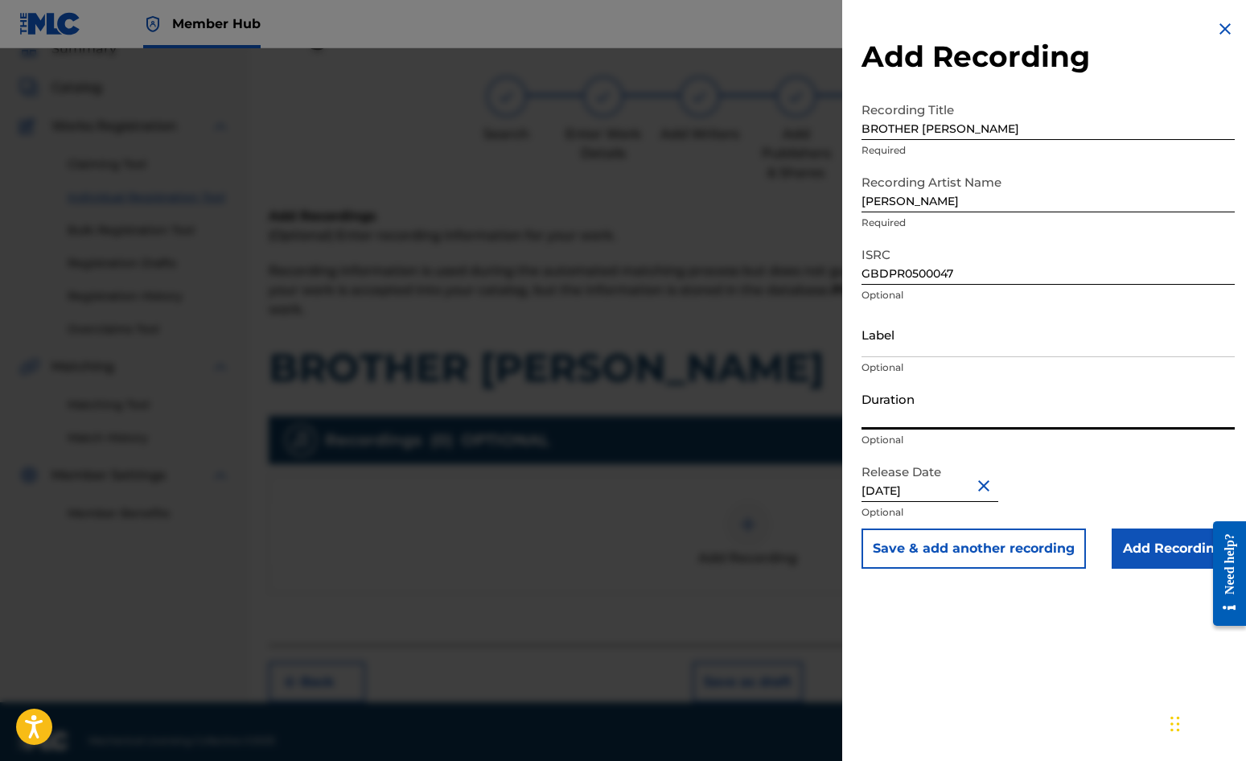
click at [892, 397] on input "Duration" at bounding box center [1048, 407] width 373 height 46
click at [959, 645] on div "Add Recording Recording Title BROTHER [PERSON_NAME] Required Recording Artist N…" at bounding box center [1048, 380] width 412 height 761
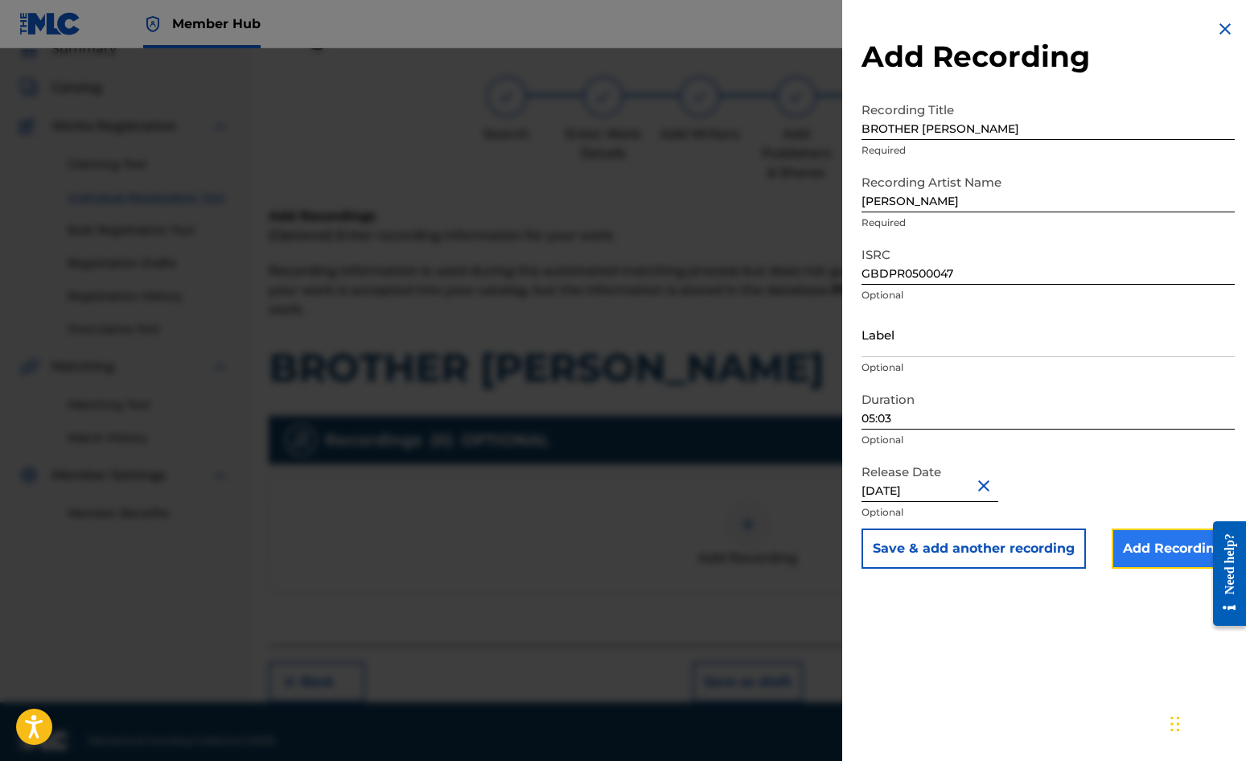
click at [1127, 542] on input "Add Recording" at bounding box center [1173, 549] width 123 height 40
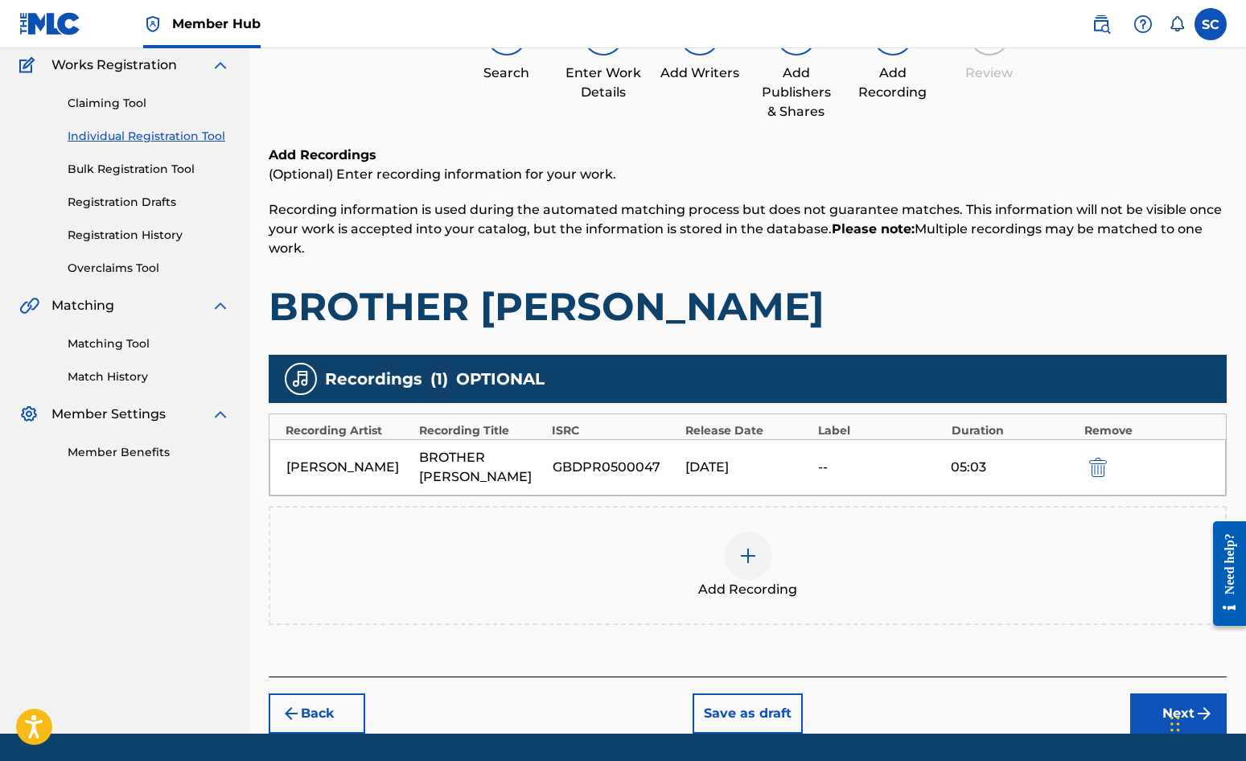
scroll to position [164, 0]
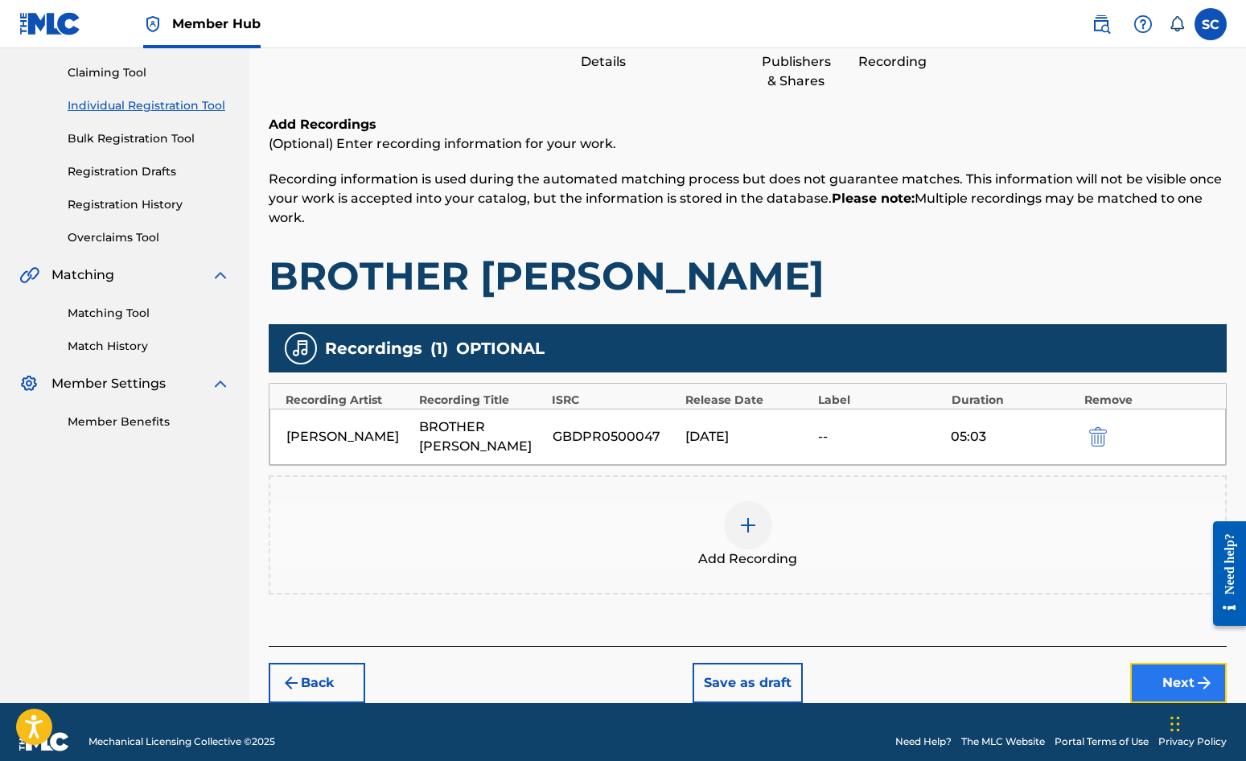
click at [1127, 663] on button "Next" at bounding box center [1179, 683] width 97 height 40
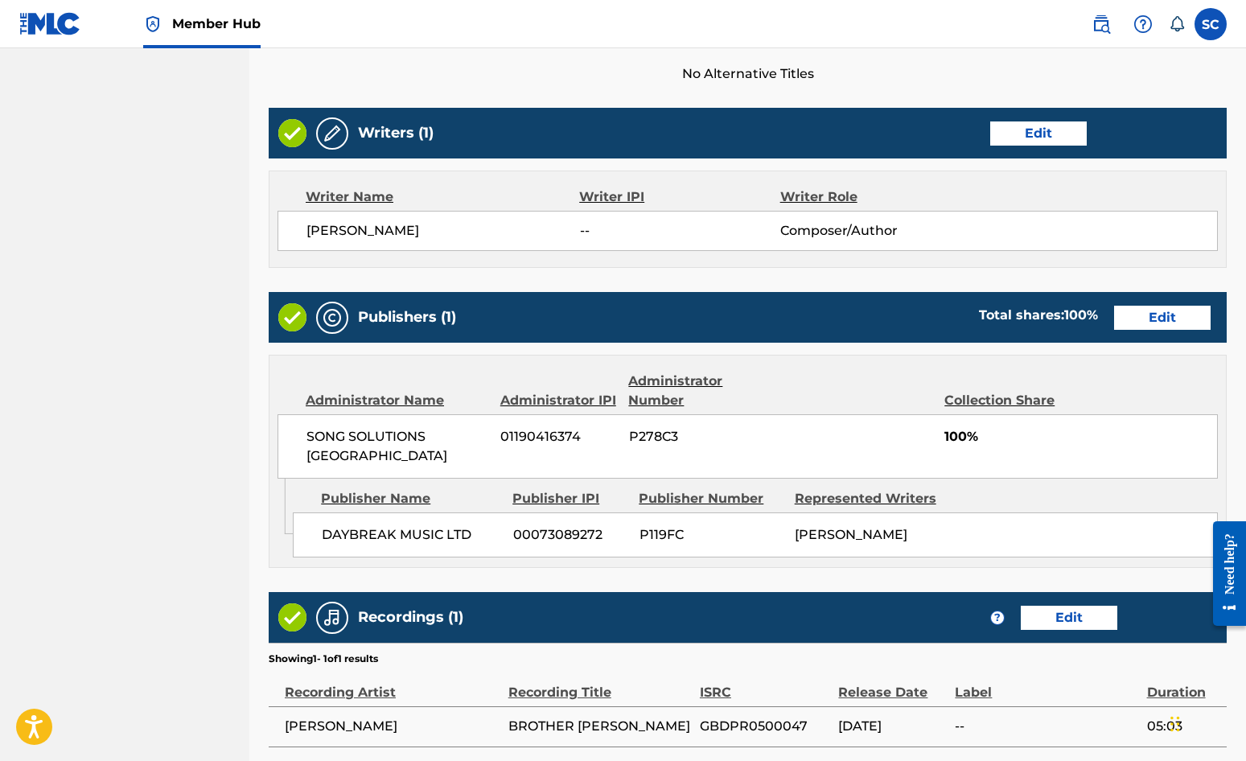
scroll to position [691, 0]
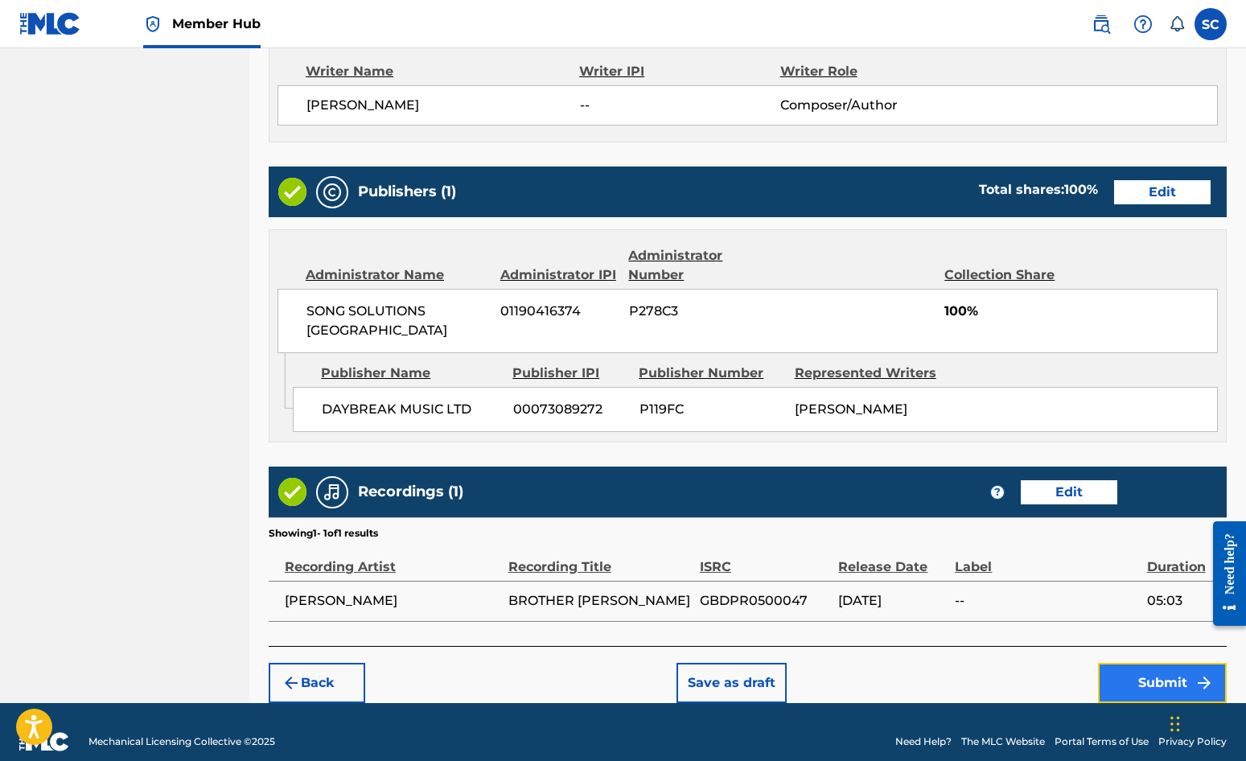
click at [1127, 663] on button "Submit" at bounding box center [1162, 683] width 129 height 40
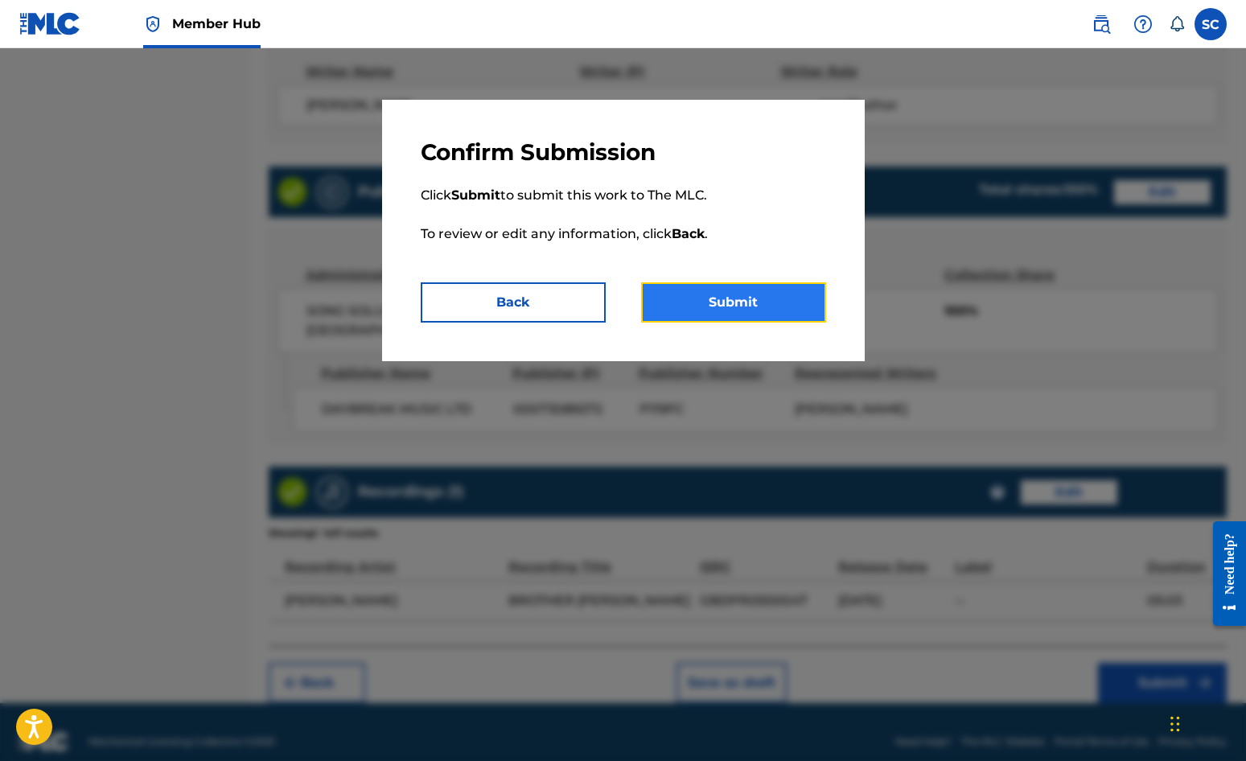
click at [753, 290] on button "Submit" at bounding box center [733, 302] width 185 height 40
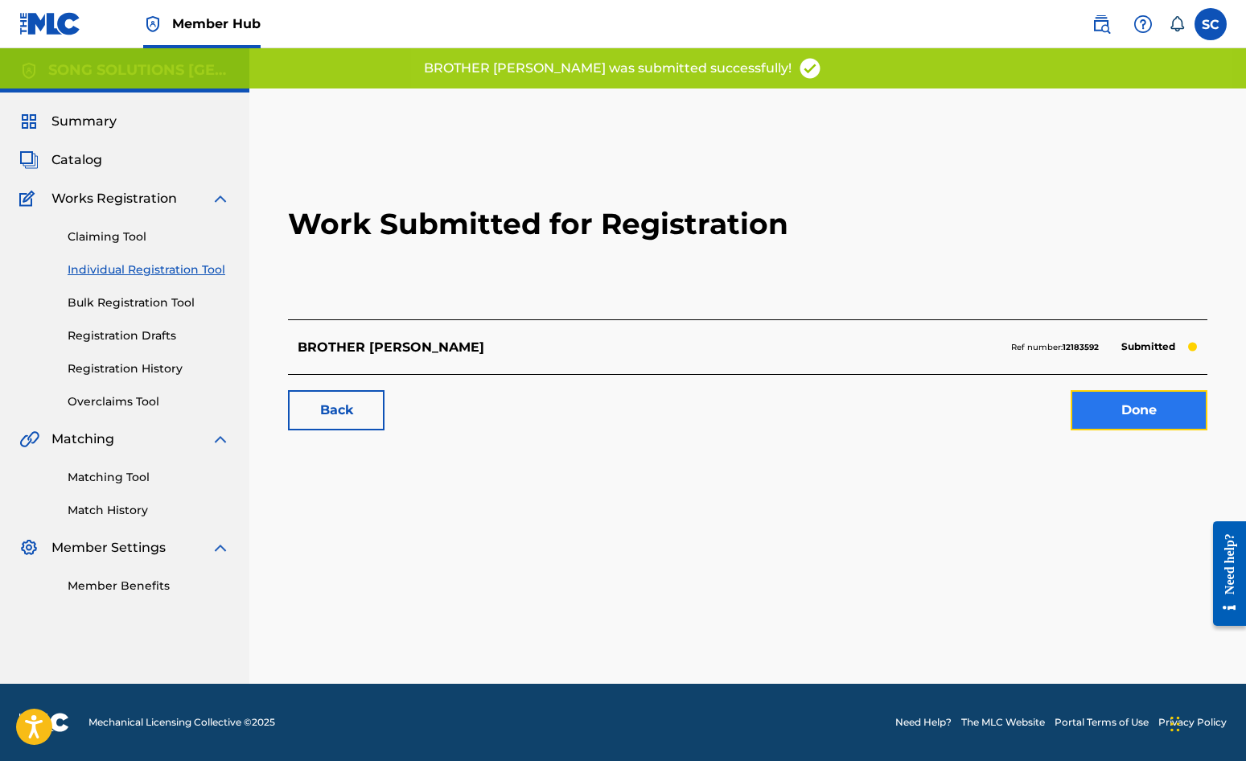
click at [1127, 414] on link "Done" at bounding box center [1139, 410] width 137 height 40
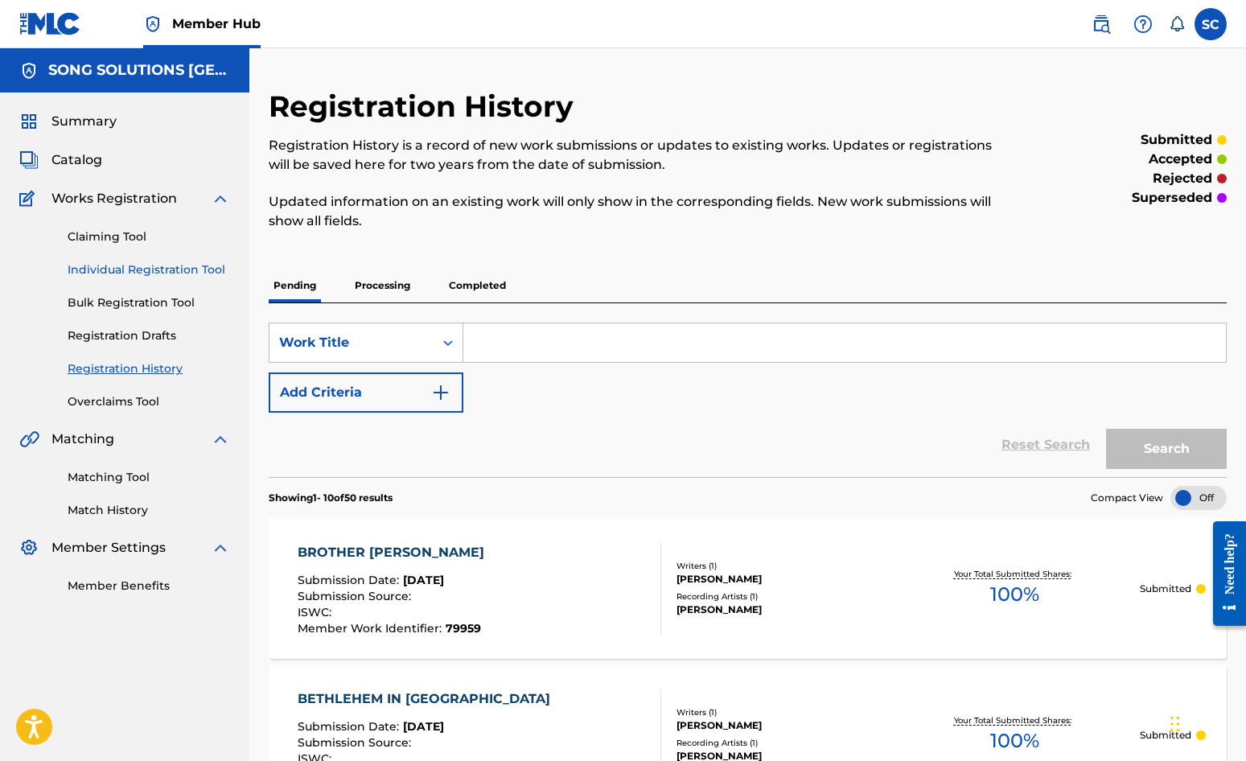
click at [116, 271] on link "Individual Registration Tool" at bounding box center [149, 270] width 163 height 17
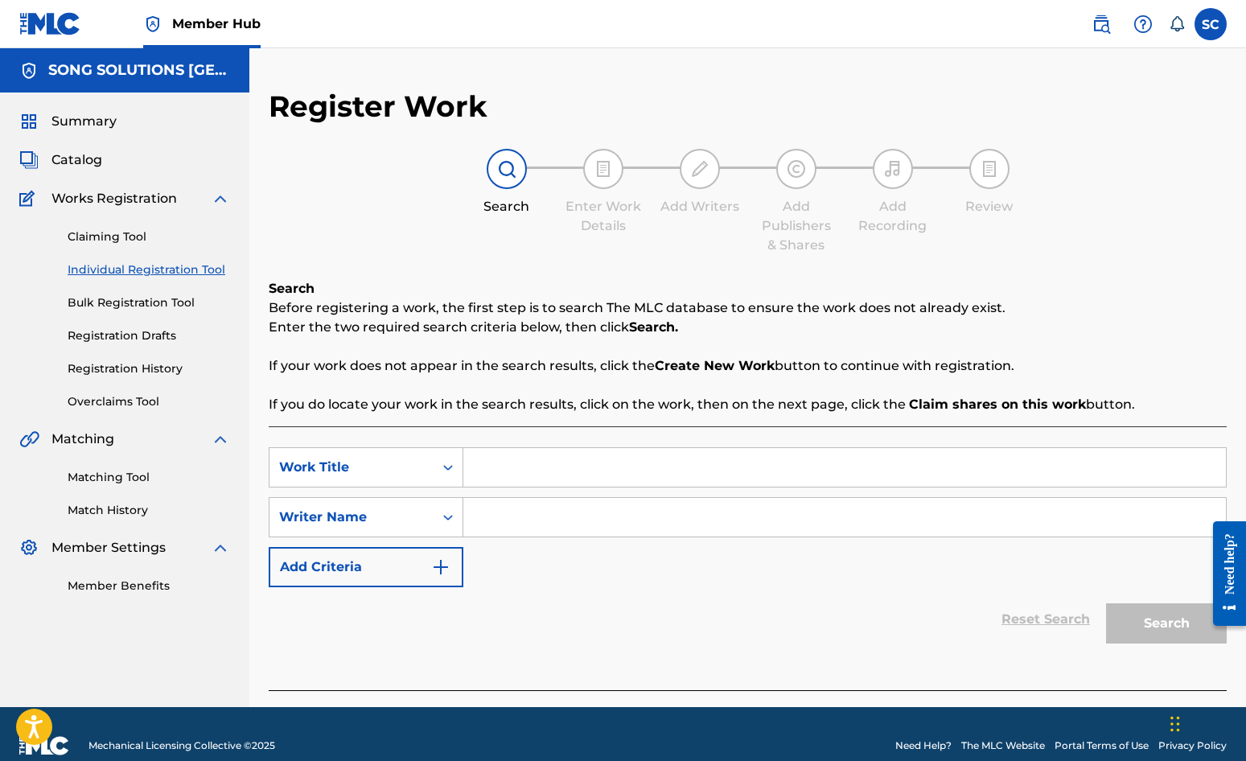
click at [526, 472] on input "Search Form" at bounding box center [844, 467] width 763 height 39
click at [562, 519] on input "Search Form" at bounding box center [844, 517] width 763 height 39
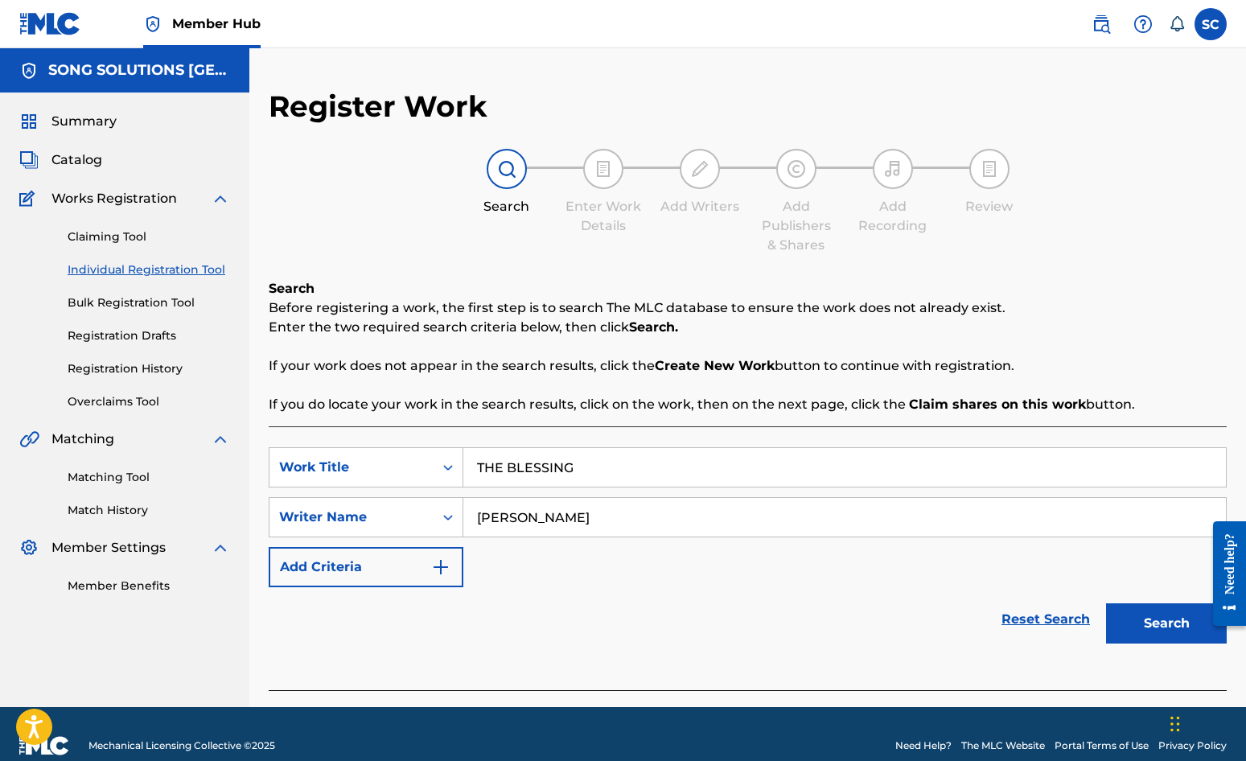
click at [1106, 603] on button "Search" at bounding box center [1166, 623] width 121 height 40
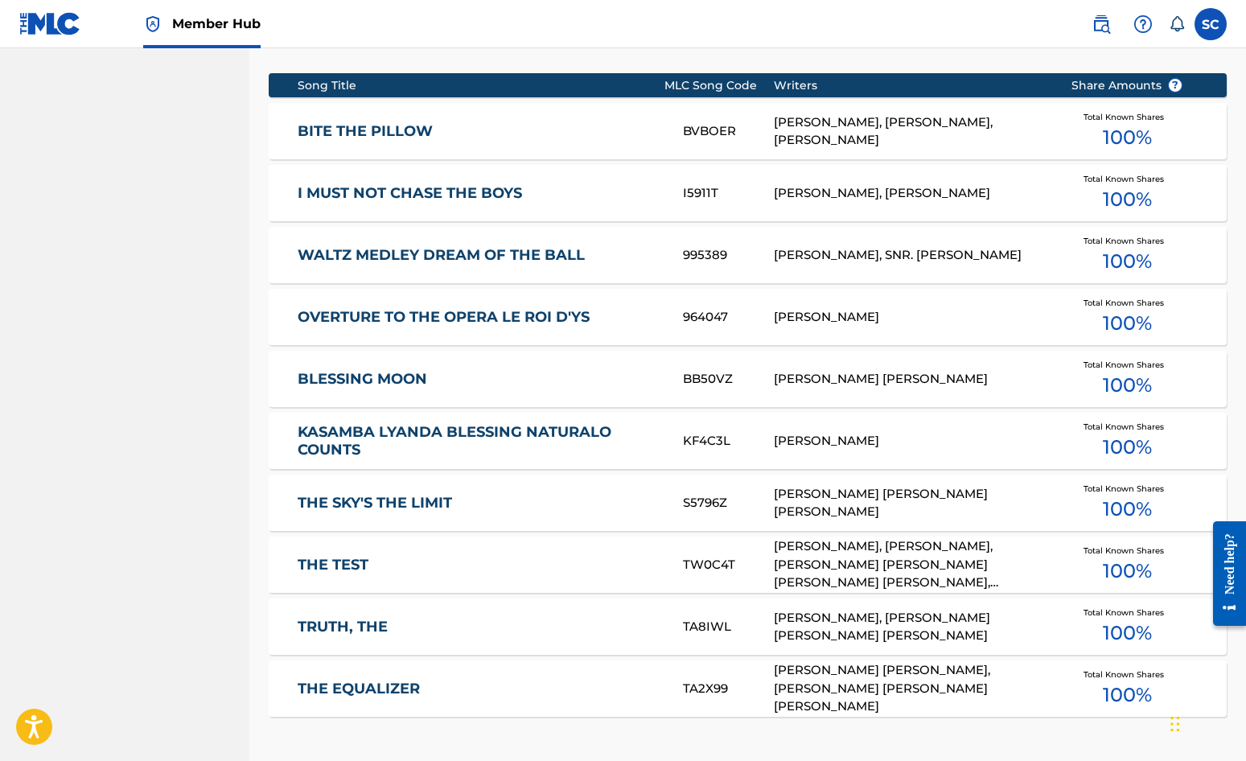
scroll to position [886, 0]
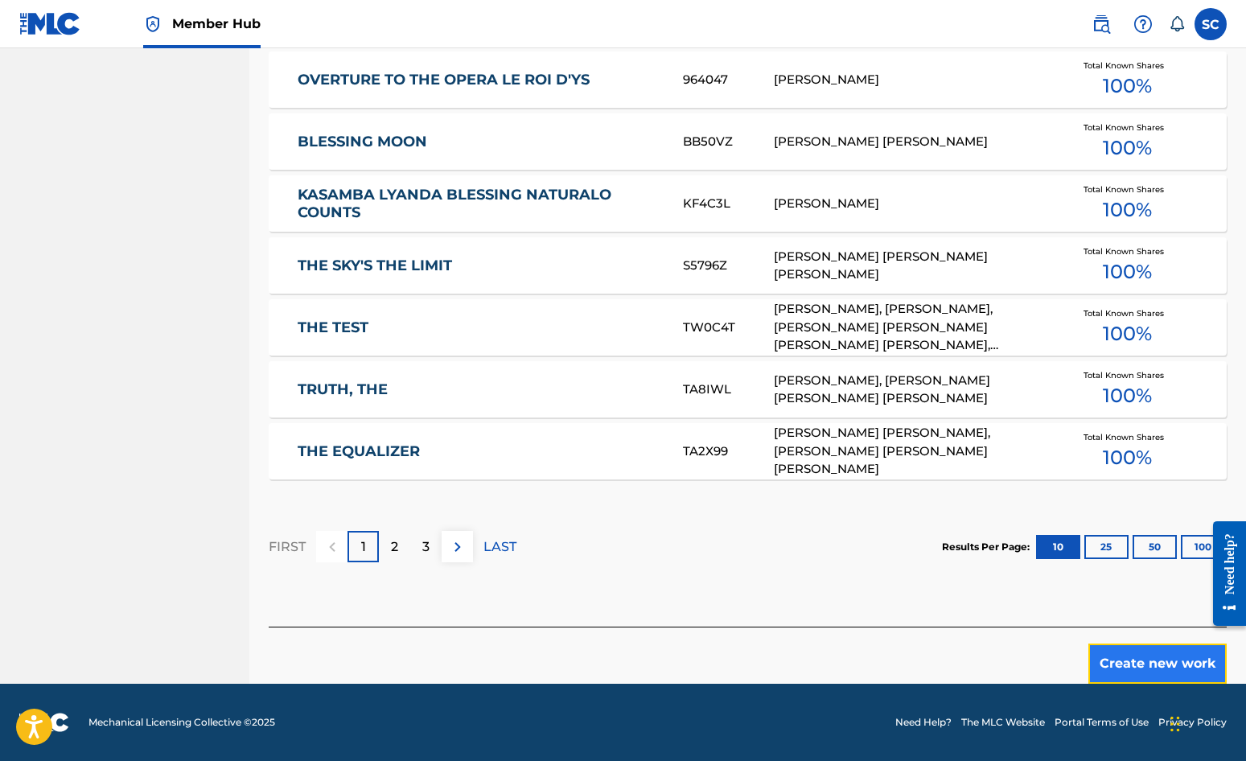
click at [1123, 657] on button "Create new work" at bounding box center [1158, 664] width 138 height 40
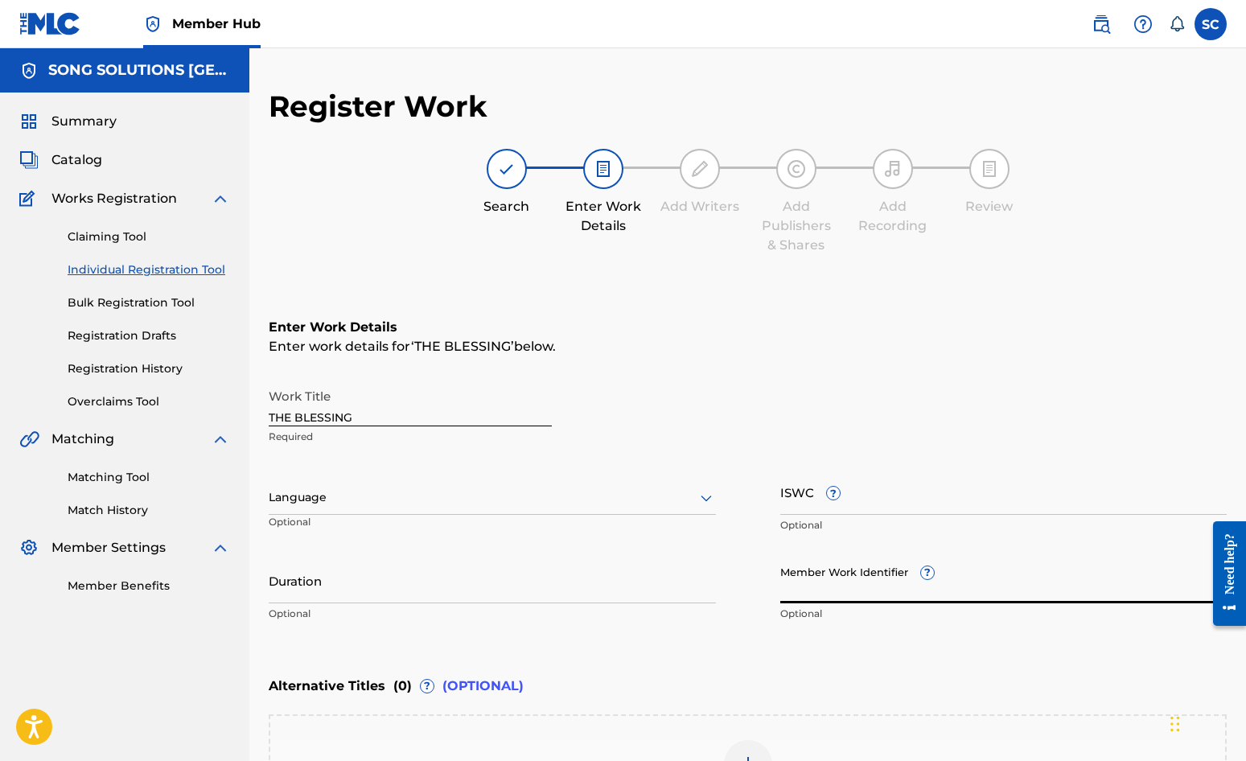
click at [814, 579] on input "Member Work Identifier ?" at bounding box center [1004, 581] width 447 height 46
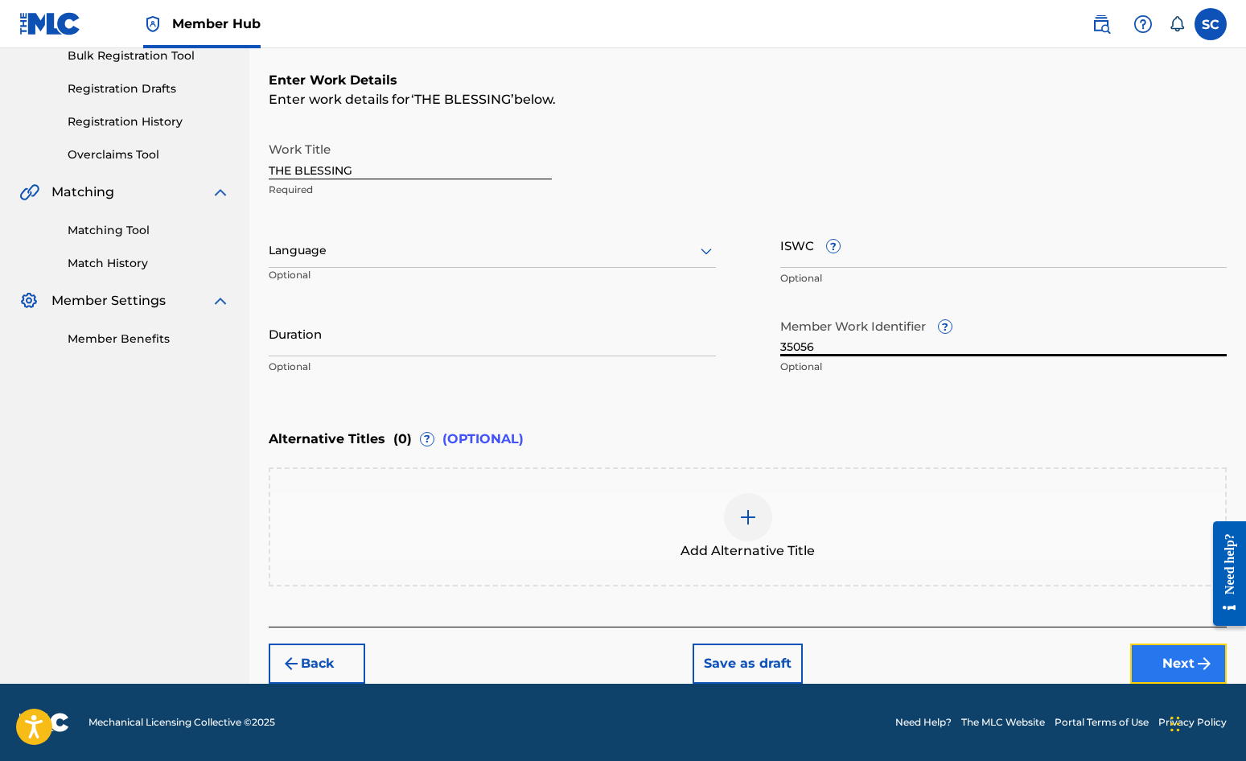
click at [1127, 668] on button "Next" at bounding box center [1179, 664] width 97 height 40
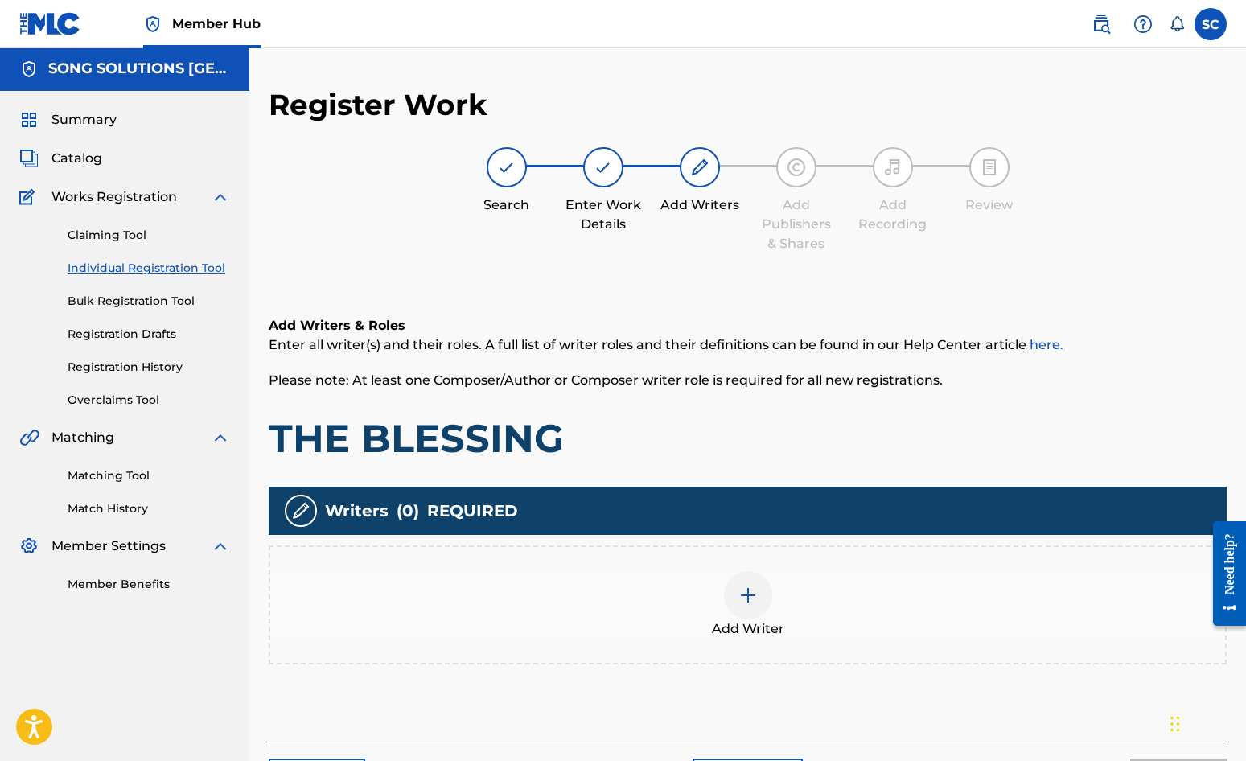
scroll to position [72, 0]
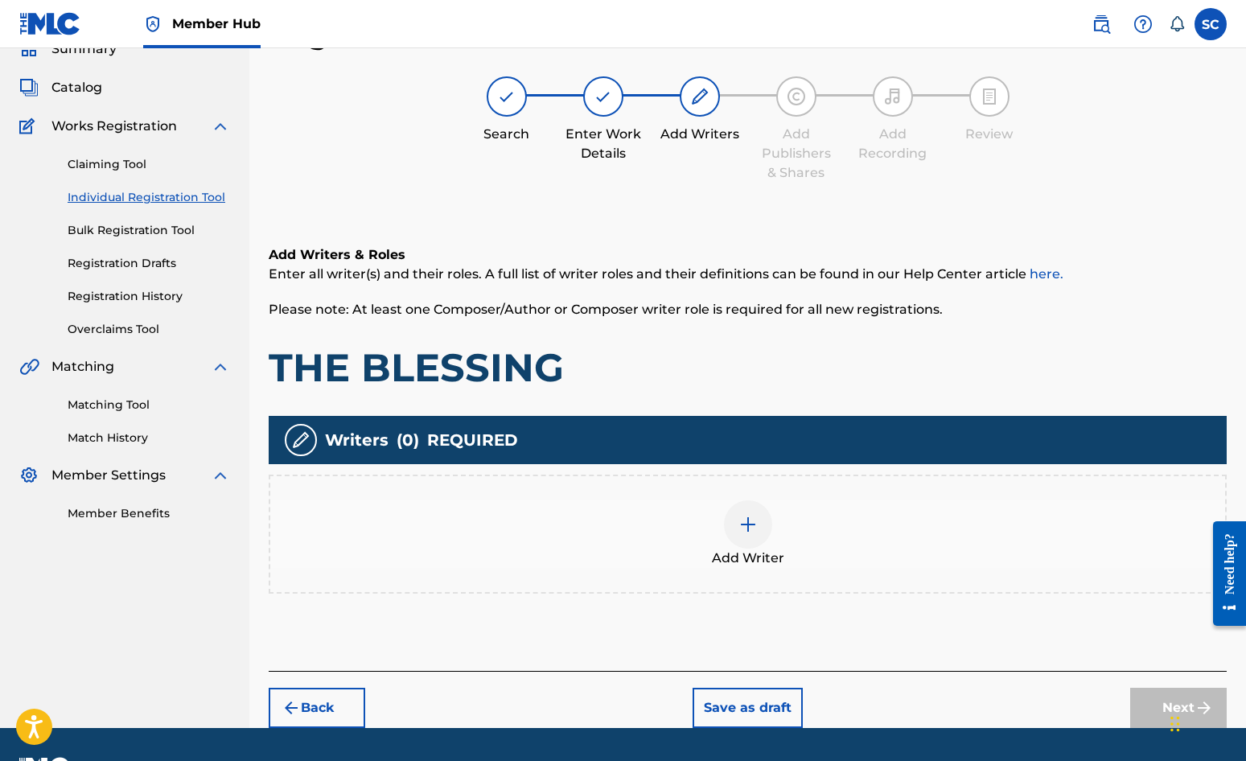
click at [750, 533] on img at bounding box center [748, 524] width 19 height 19
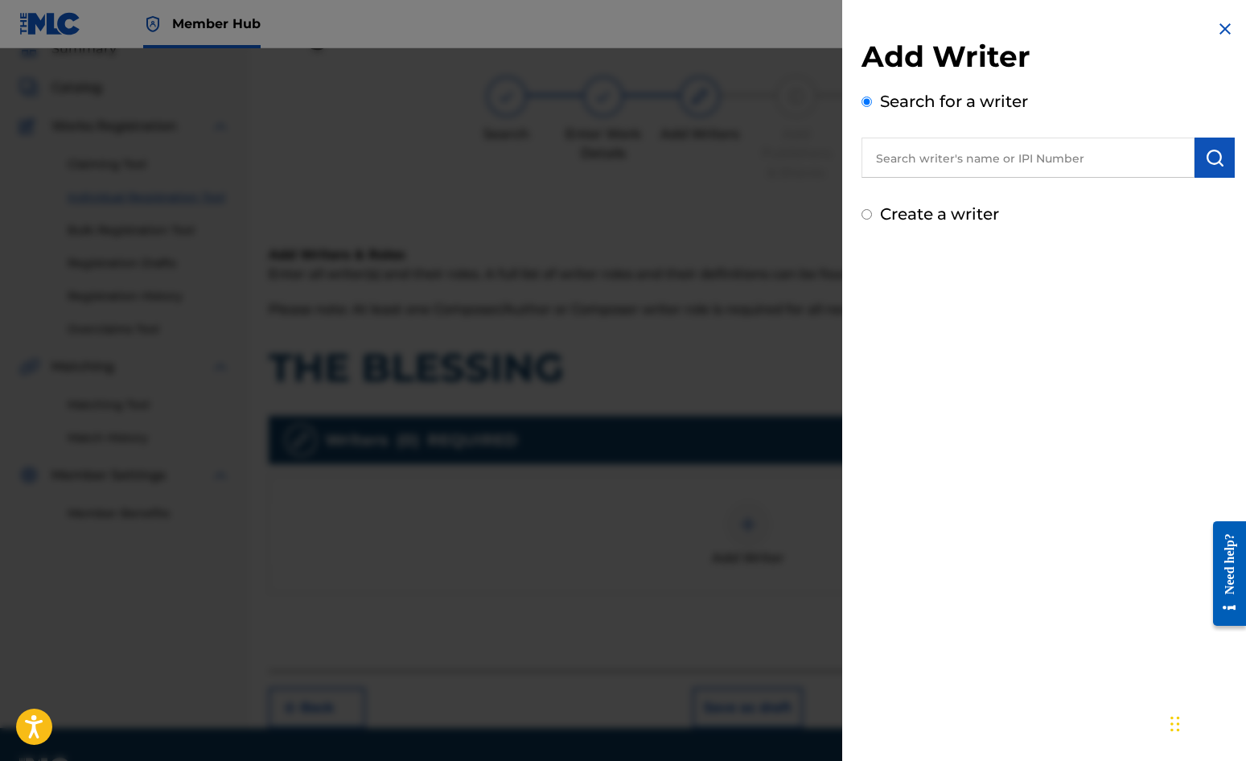
click at [961, 212] on label "Create a writer" at bounding box center [939, 213] width 119 height 19
click at [872, 212] on input "Create a writer" at bounding box center [867, 214] width 10 height 10
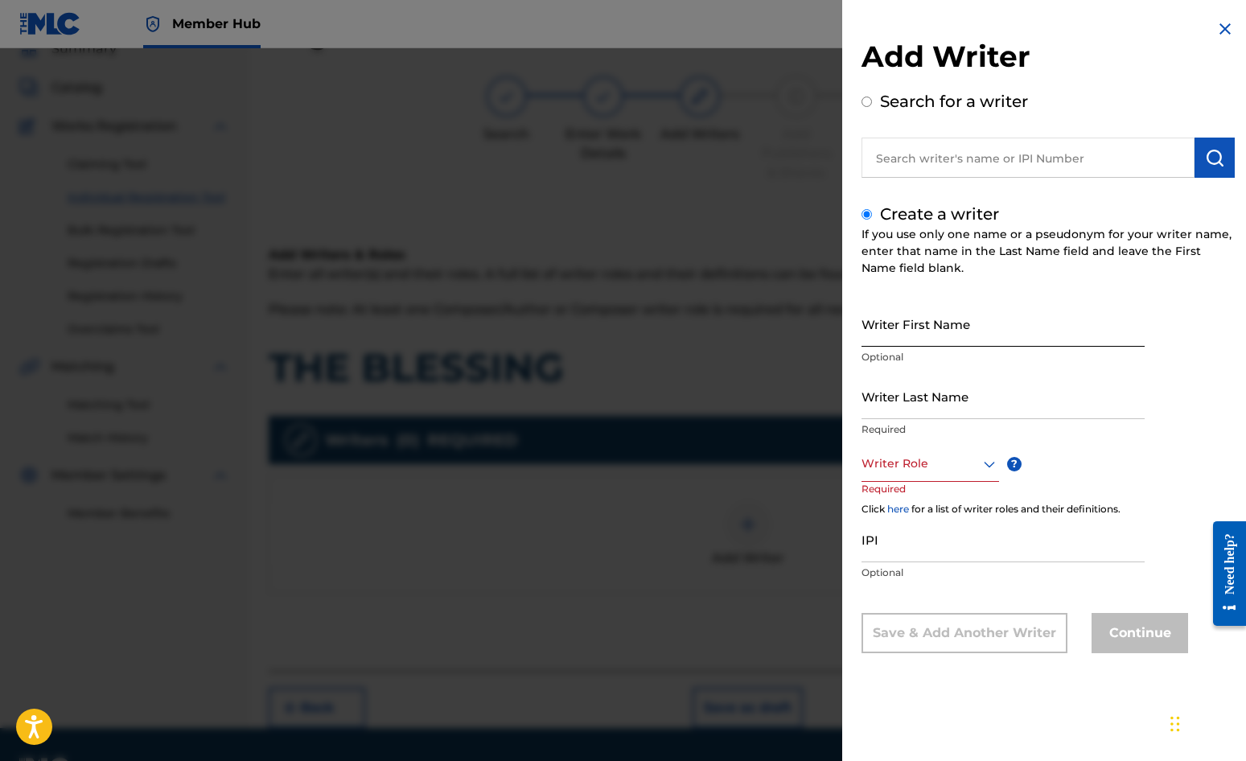
click at [907, 320] on input "Writer First Name" at bounding box center [1003, 324] width 283 height 46
click at [938, 399] on input "Writer Last Name" at bounding box center [1003, 396] width 283 height 46
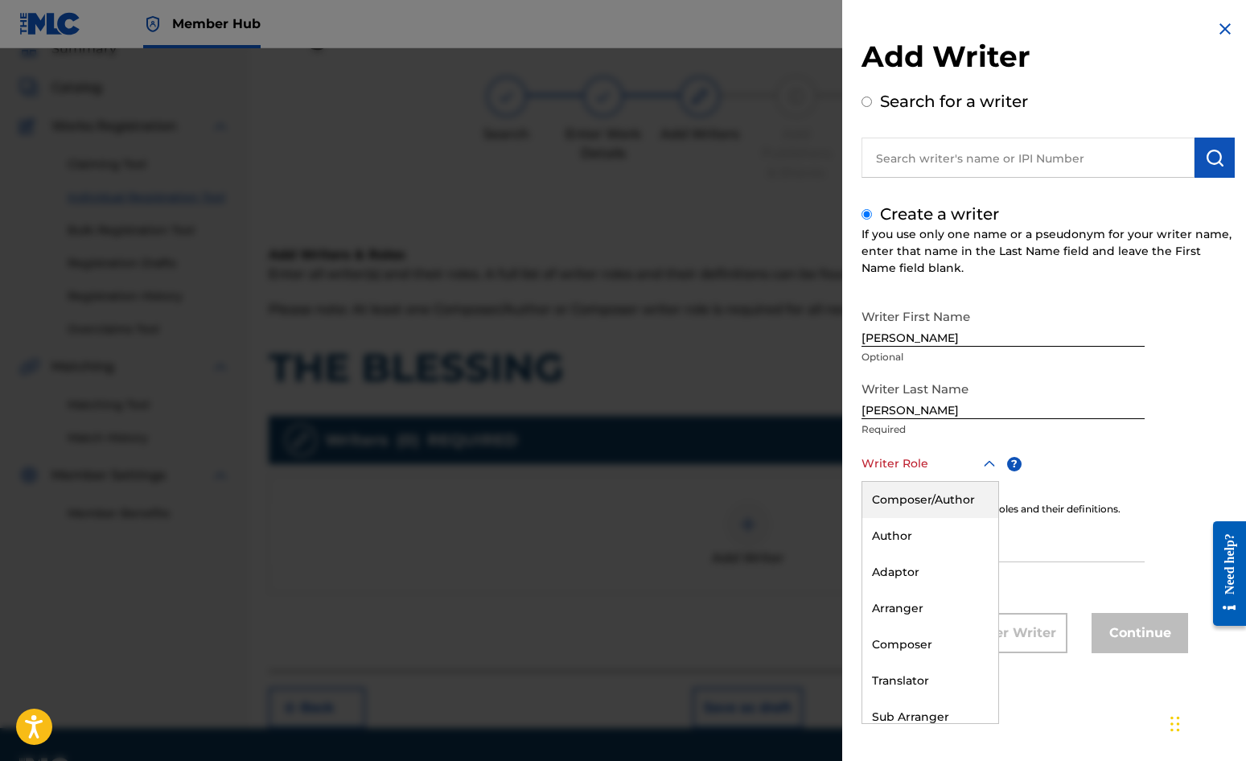
click at [916, 461] on div at bounding box center [931, 464] width 138 height 20
click at [912, 503] on div "Composer/Author" at bounding box center [931, 500] width 136 height 36
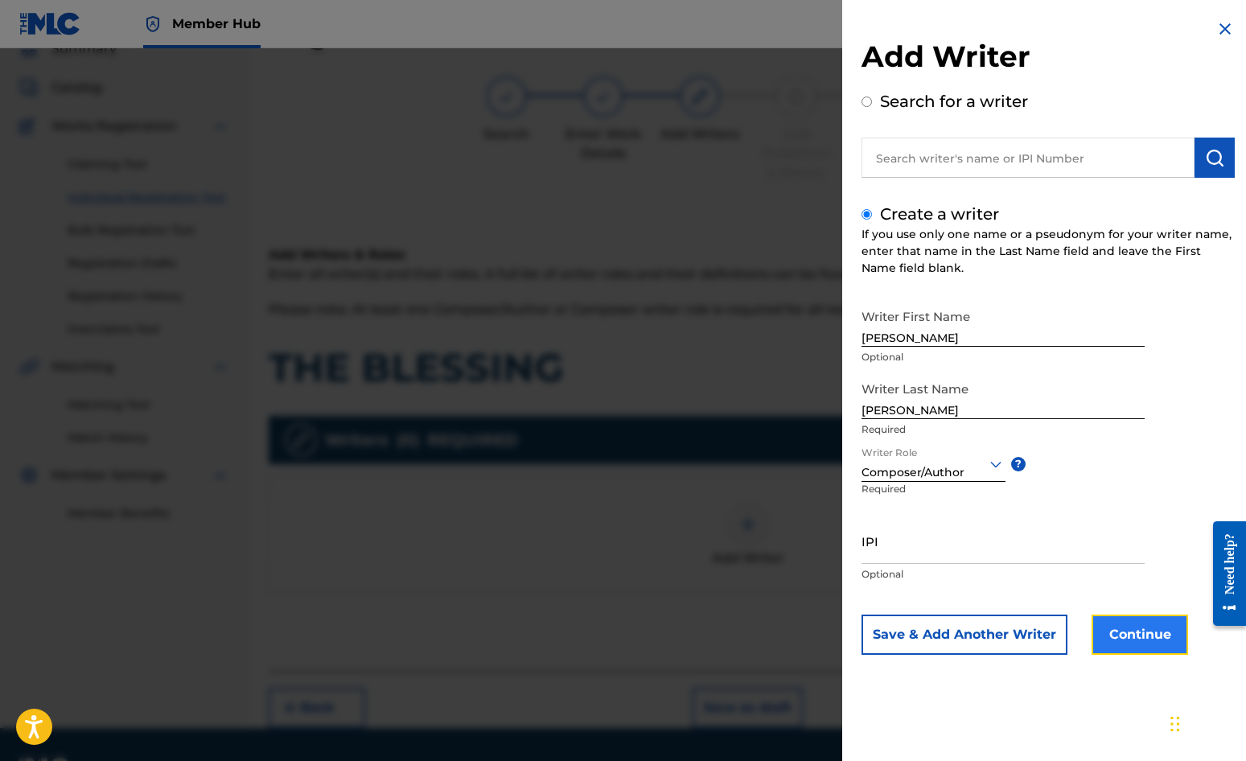
click at [1127, 626] on button "Continue" at bounding box center [1140, 635] width 97 height 40
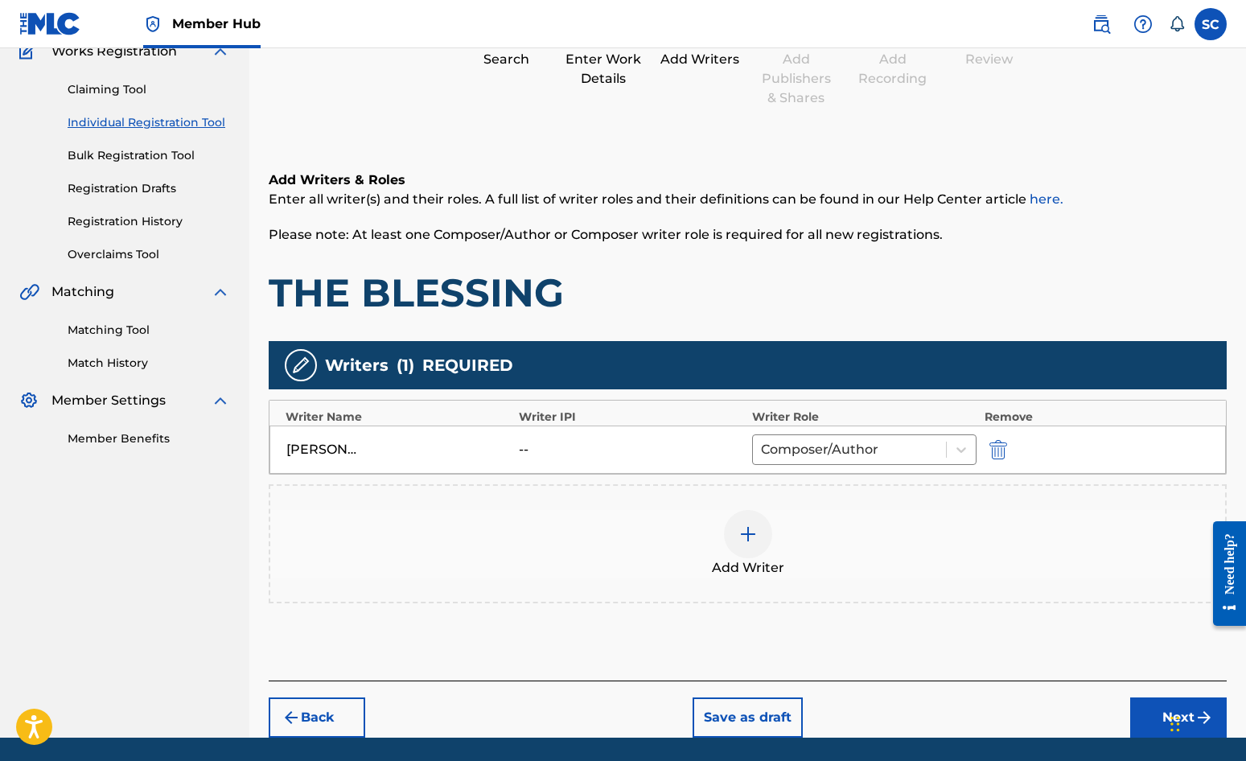
scroll to position [201, 0]
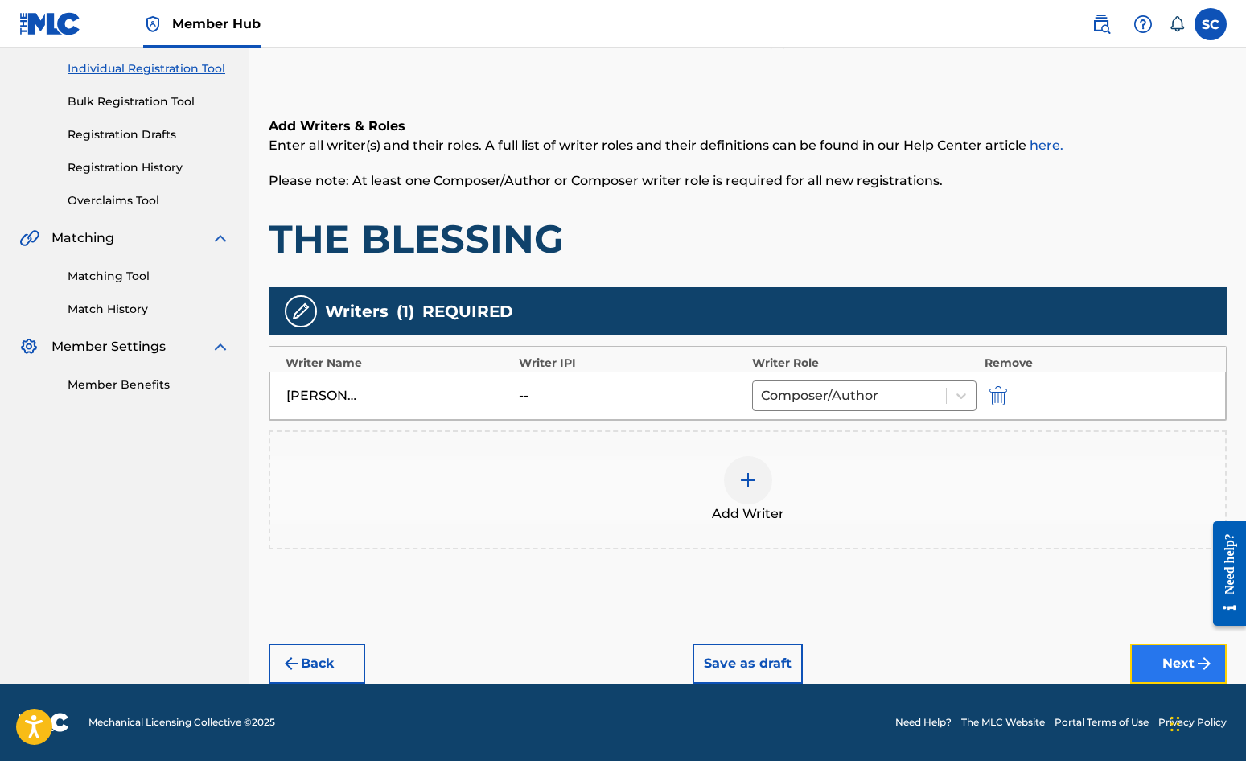
click at [1127, 668] on button "Next" at bounding box center [1179, 664] width 97 height 40
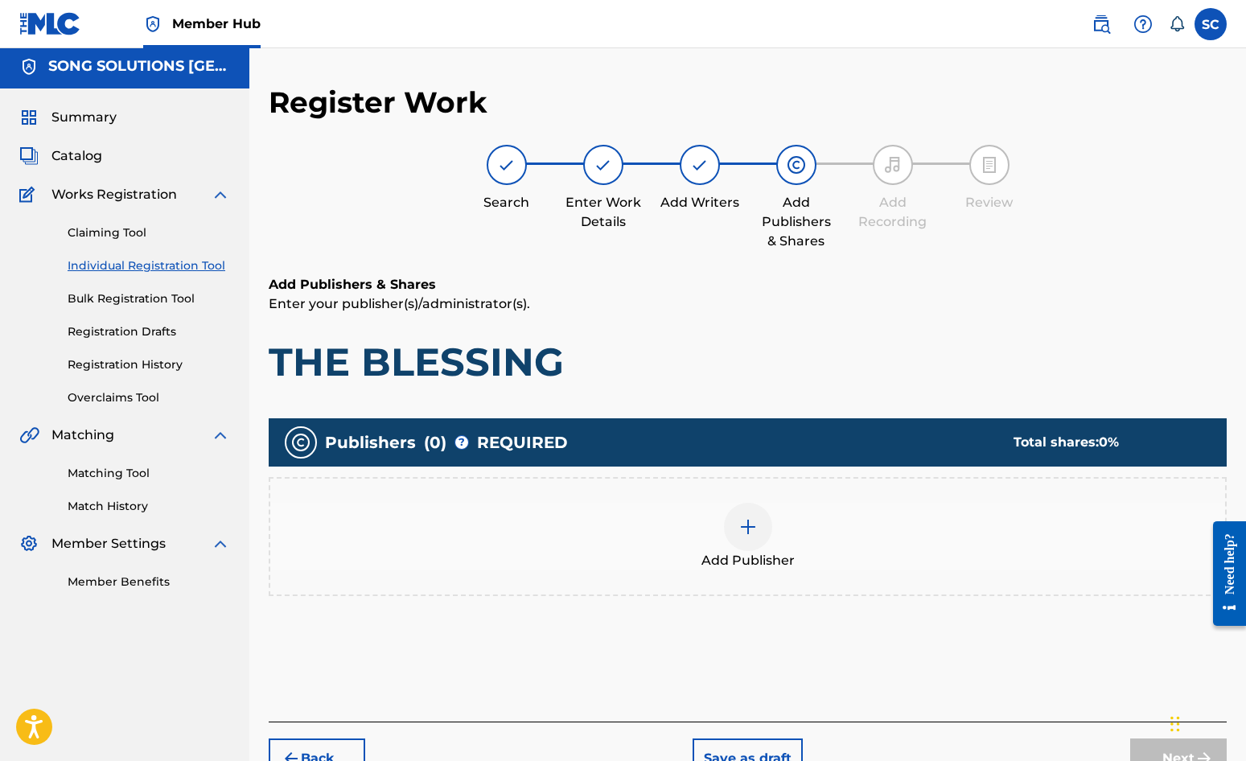
scroll to position [72, 0]
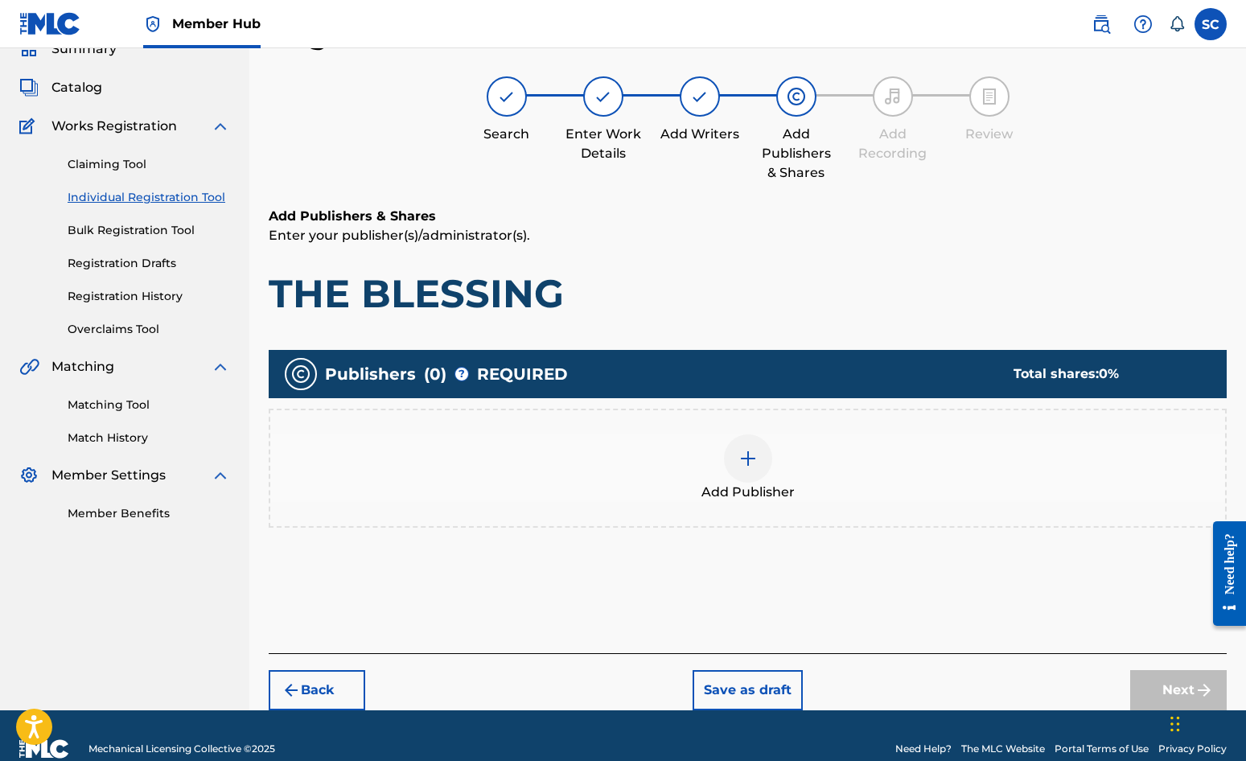
click at [748, 460] on img at bounding box center [748, 458] width 19 height 19
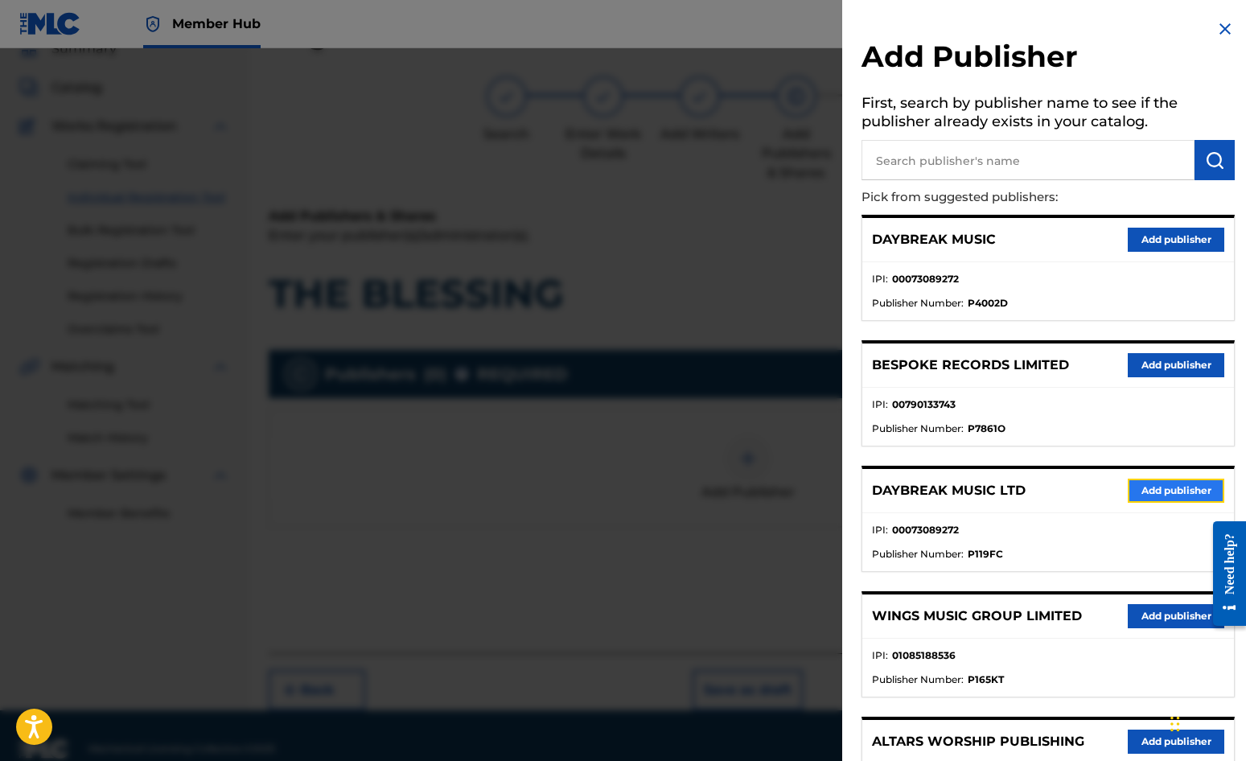
click at [1127, 487] on button "Add publisher" at bounding box center [1176, 491] width 97 height 24
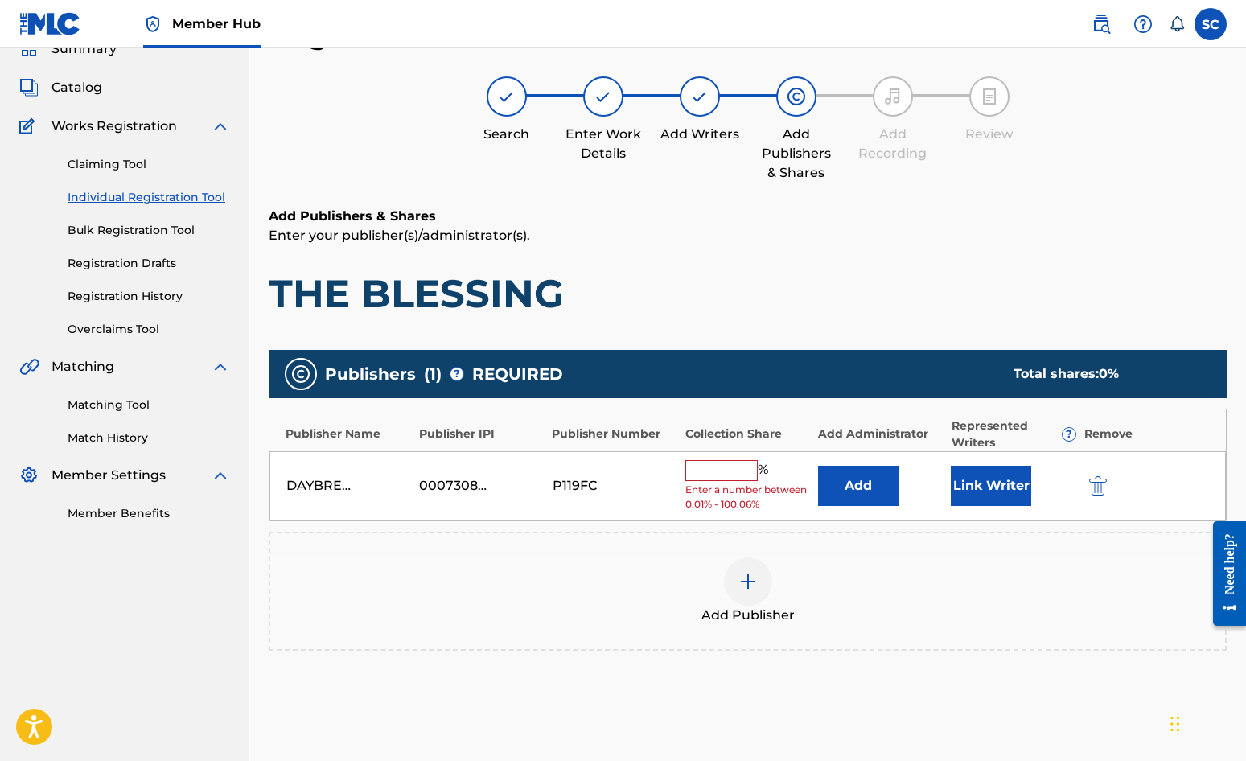
click at [722, 460] on input "text" at bounding box center [722, 470] width 72 height 21
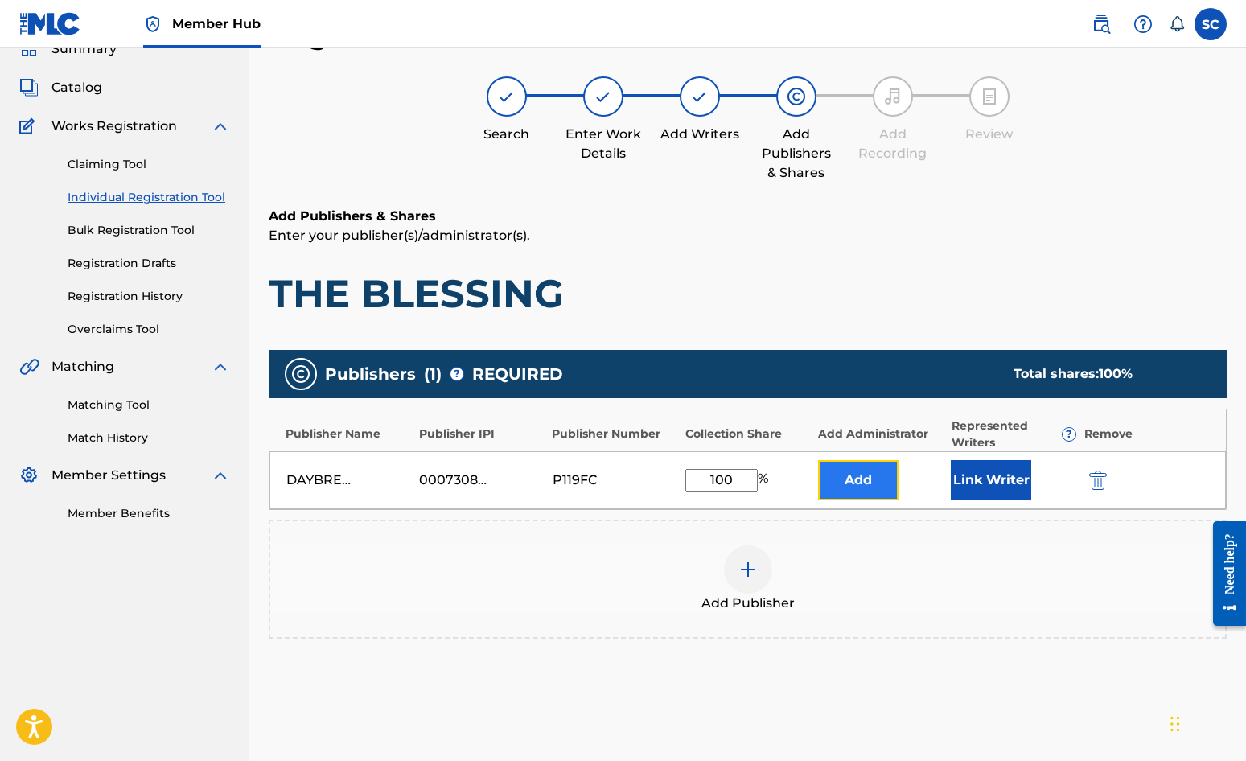
click at [861, 480] on button "Add" at bounding box center [858, 480] width 80 height 40
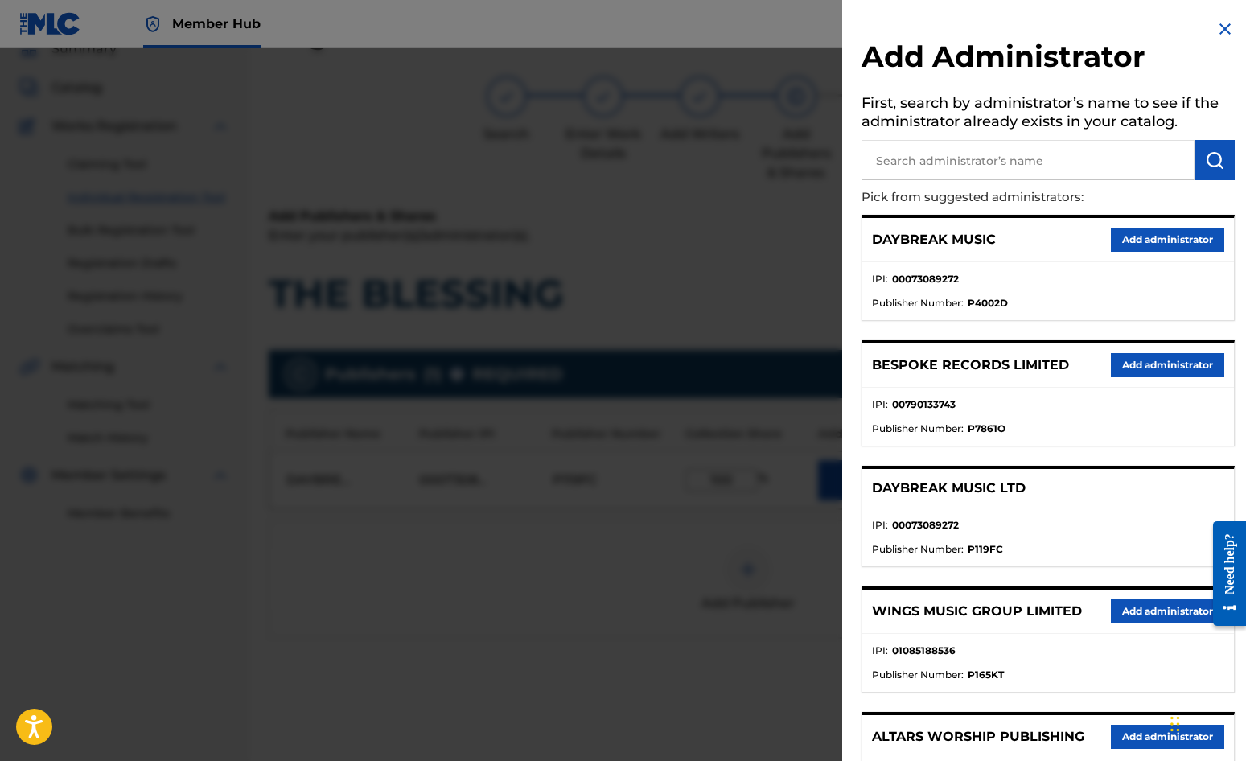
click at [930, 164] on input "text" at bounding box center [1028, 160] width 333 height 40
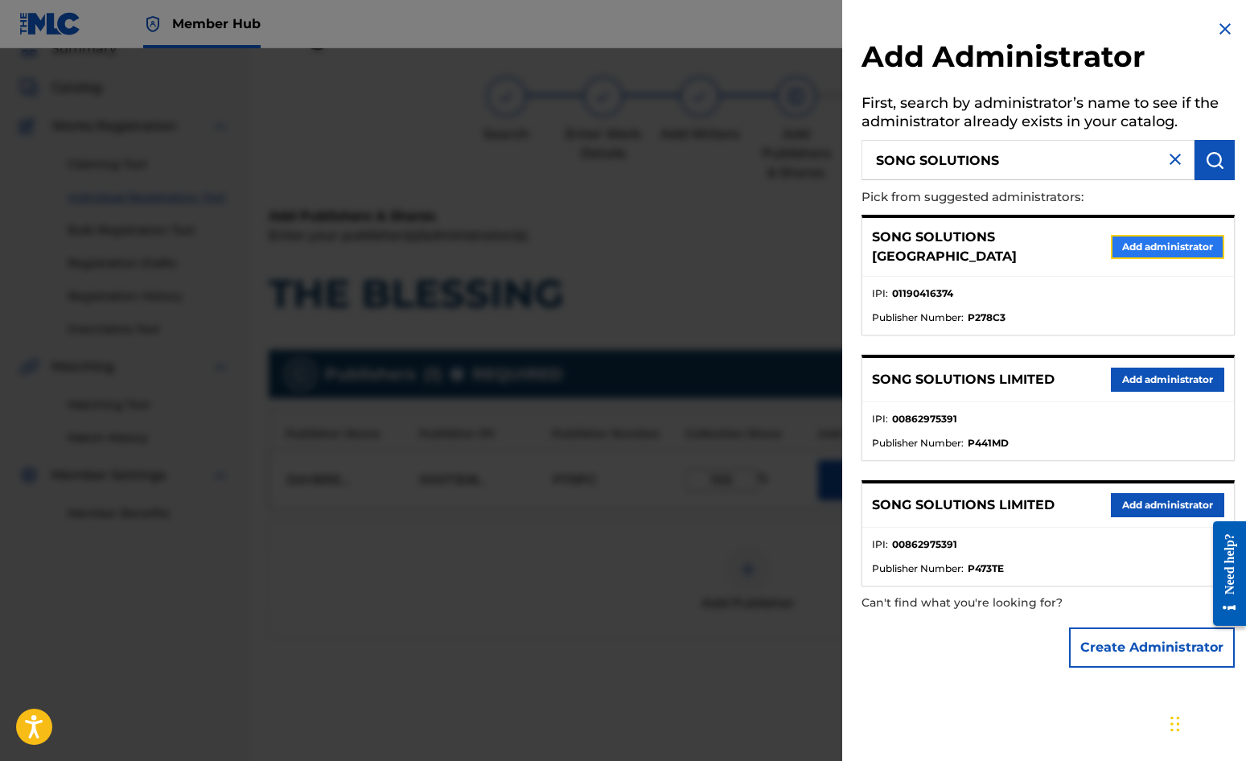
click at [1127, 235] on button "Add administrator" at bounding box center [1167, 247] width 113 height 24
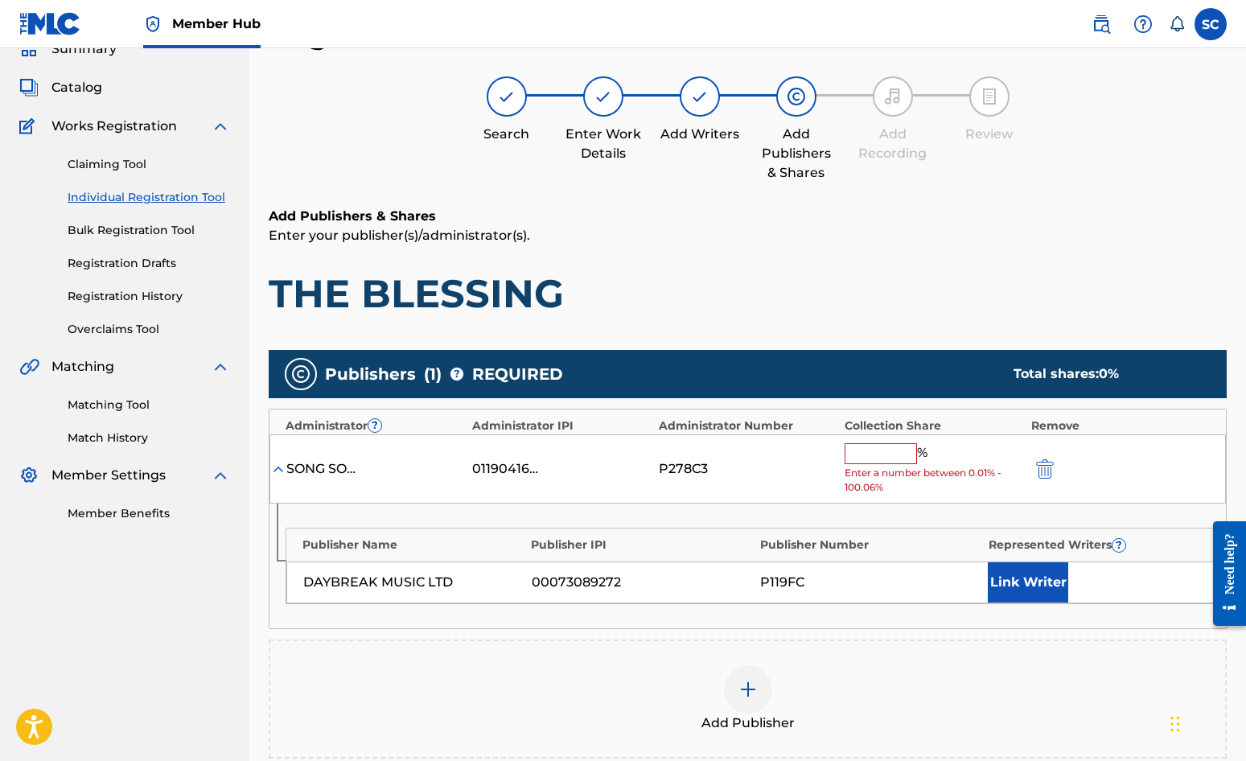
click at [894, 448] on input "text" at bounding box center [881, 453] width 72 height 21
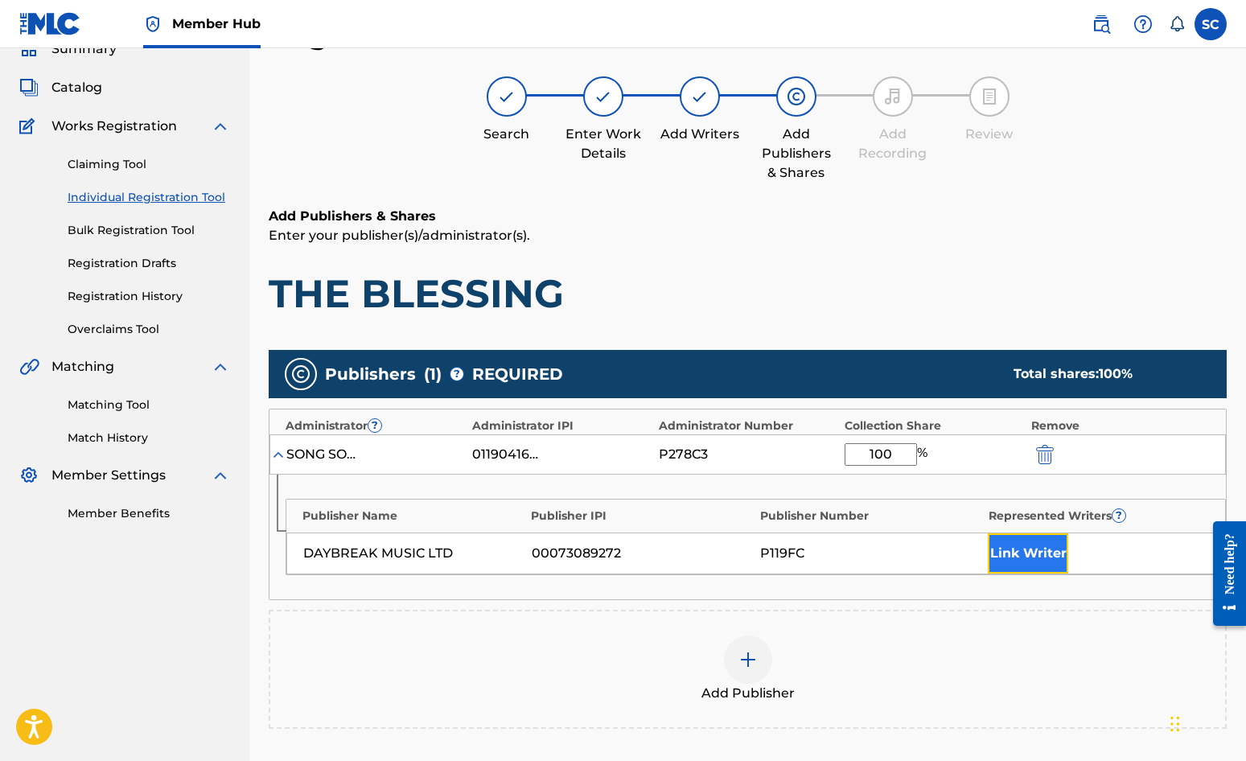
click at [1000, 549] on button "Link Writer" at bounding box center [1028, 553] width 80 height 40
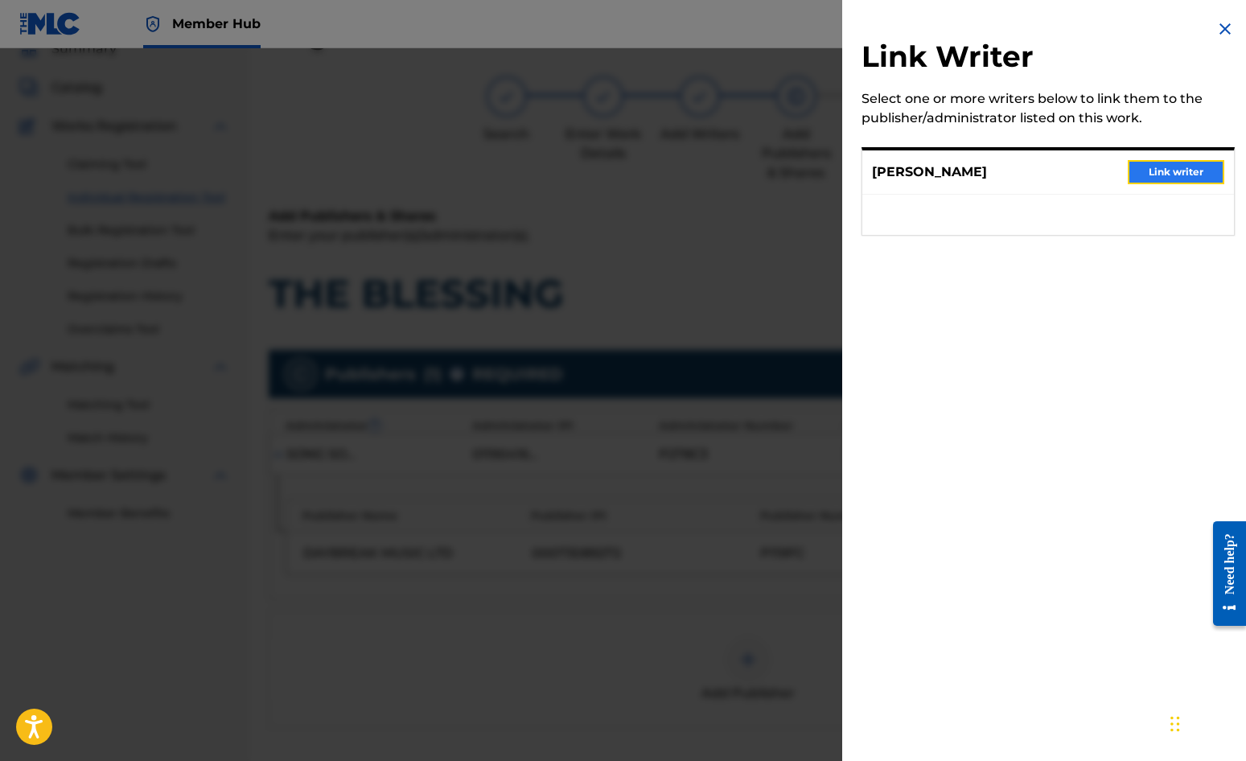
click at [1127, 174] on button "Link writer" at bounding box center [1176, 172] width 97 height 24
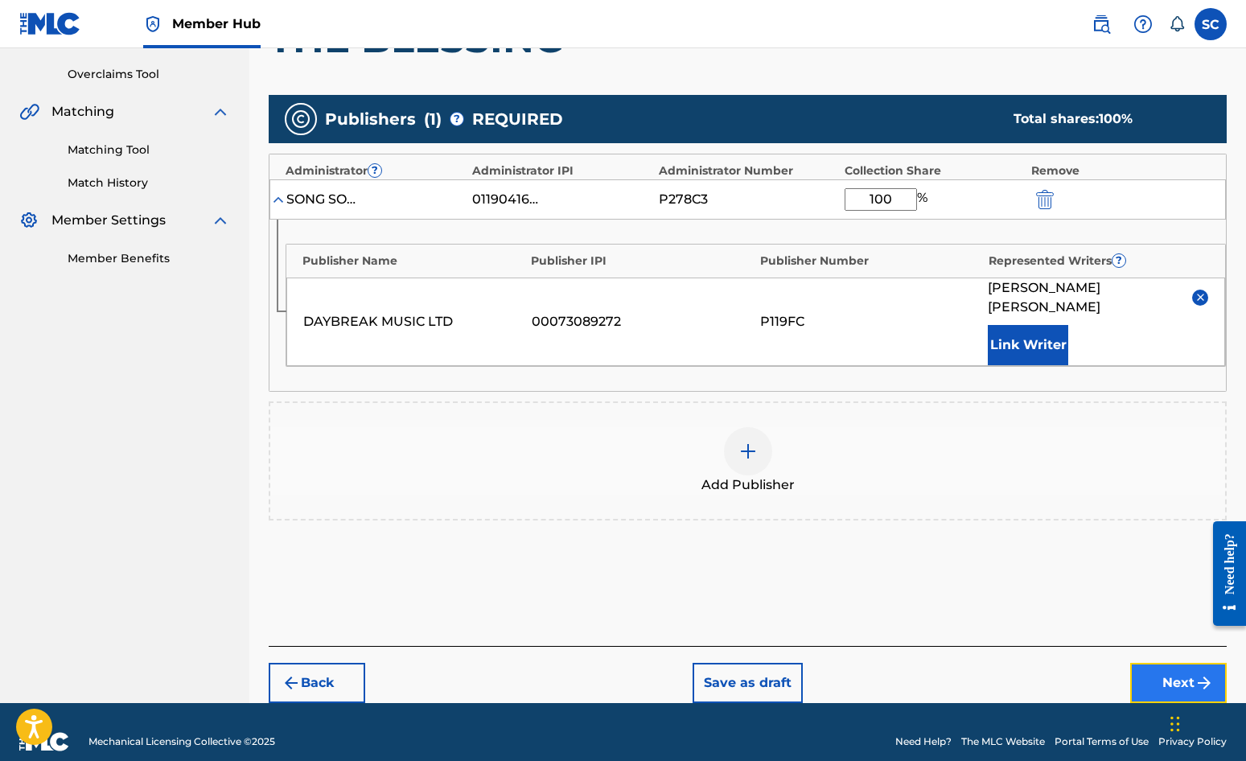
click at [1127, 663] on button "Next" at bounding box center [1179, 683] width 97 height 40
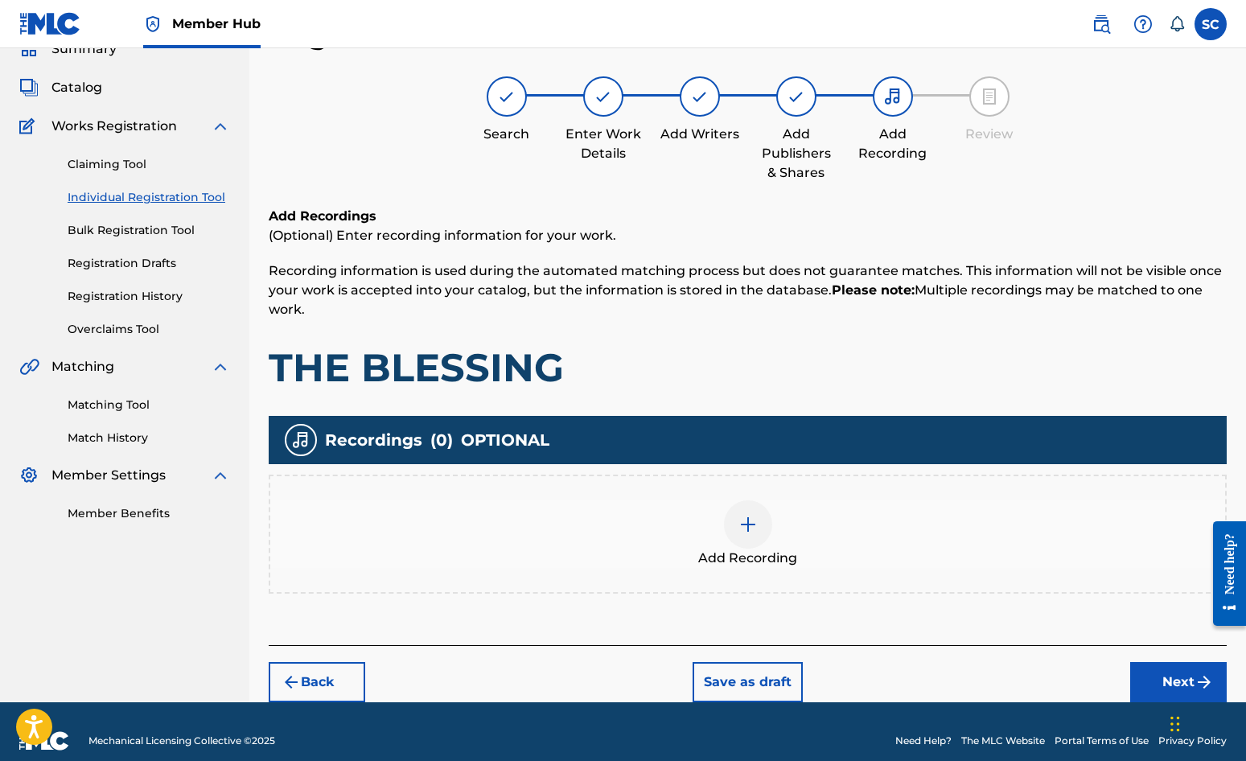
click at [751, 535] on div at bounding box center [748, 524] width 48 height 48
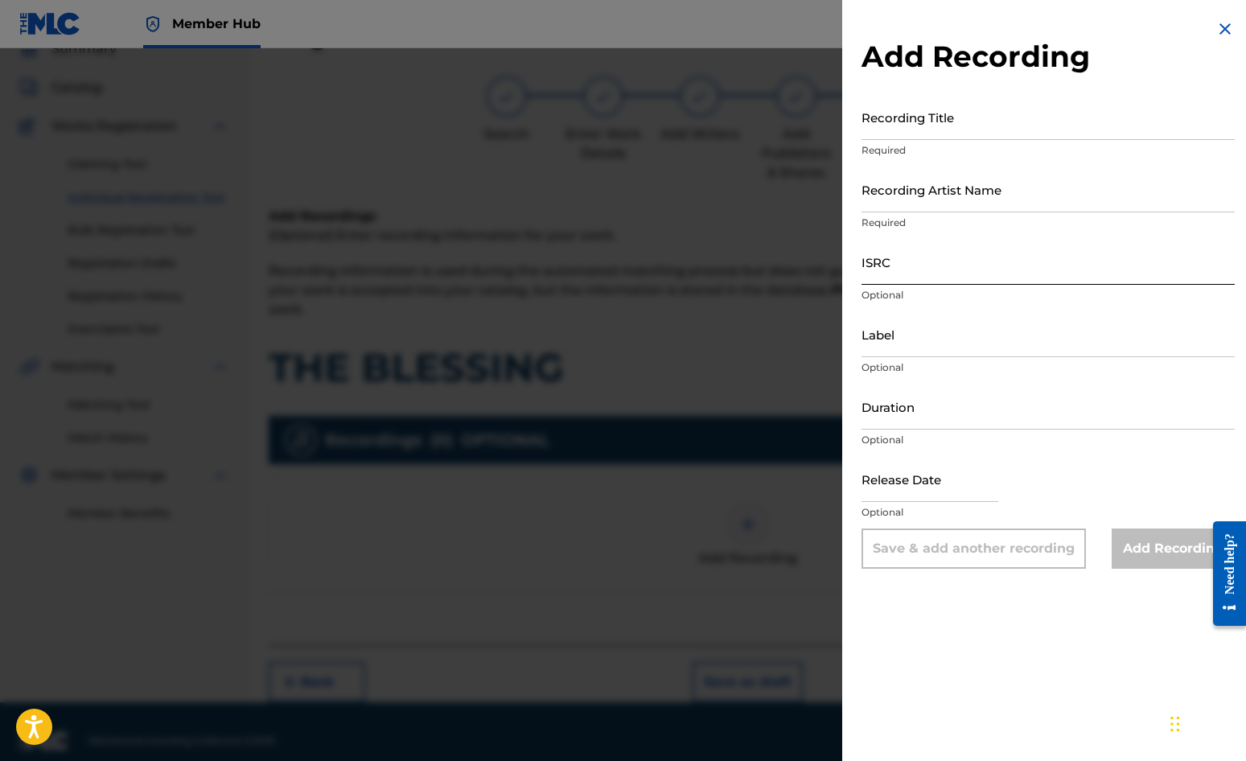
click at [900, 261] on input "ISRC" at bounding box center [1048, 262] width 373 height 46
paste input "GBDPR0500048"
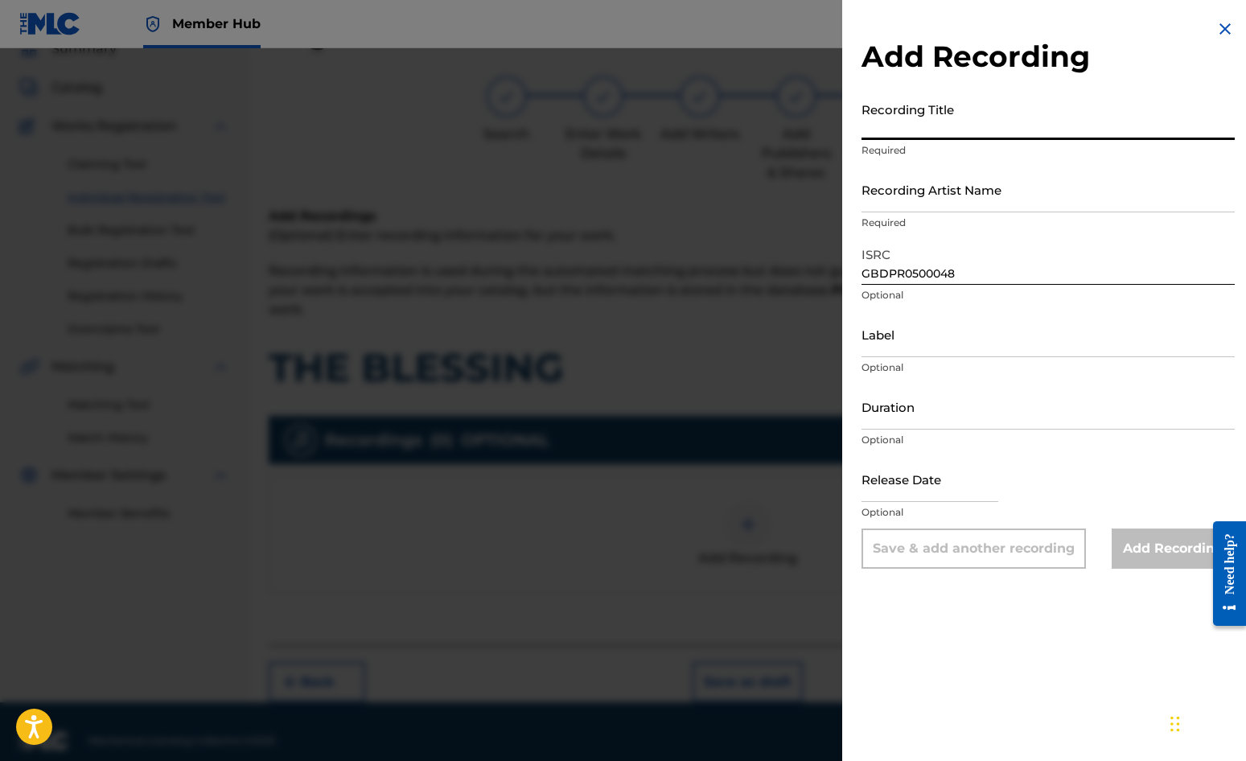
click at [891, 121] on input "Recording Title" at bounding box center [1048, 117] width 373 height 46
click at [904, 187] on input "Recording Artist Name" at bounding box center [1048, 190] width 373 height 46
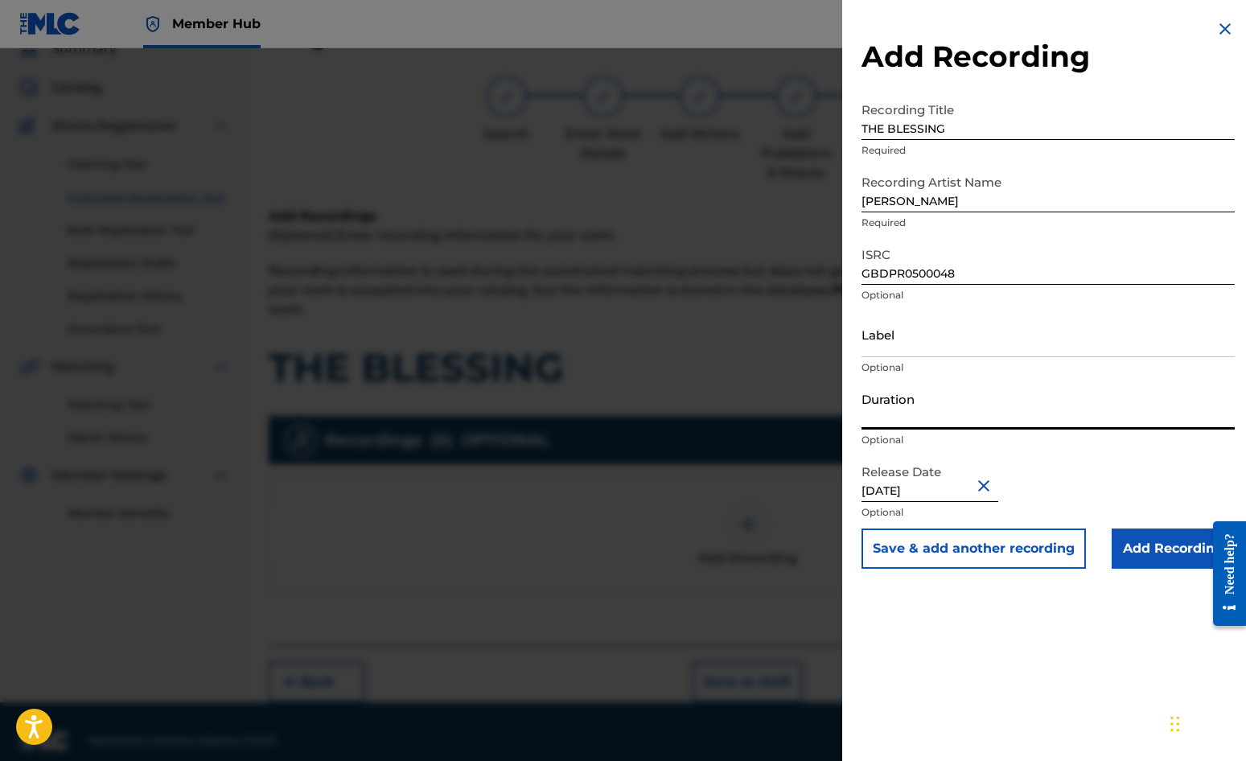
click at [896, 393] on input "Duration" at bounding box center [1048, 407] width 373 height 46
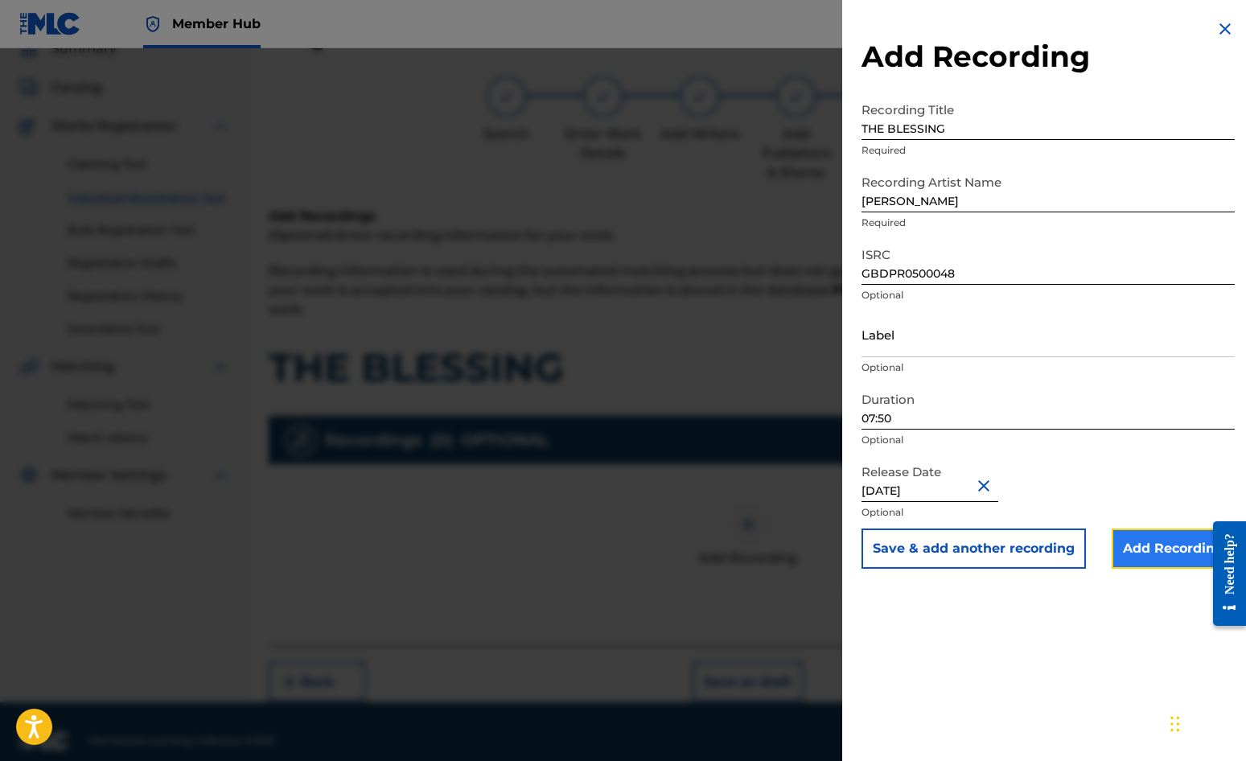
click at [1127, 542] on input "Add Recording" at bounding box center [1173, 549] width 123 height 40
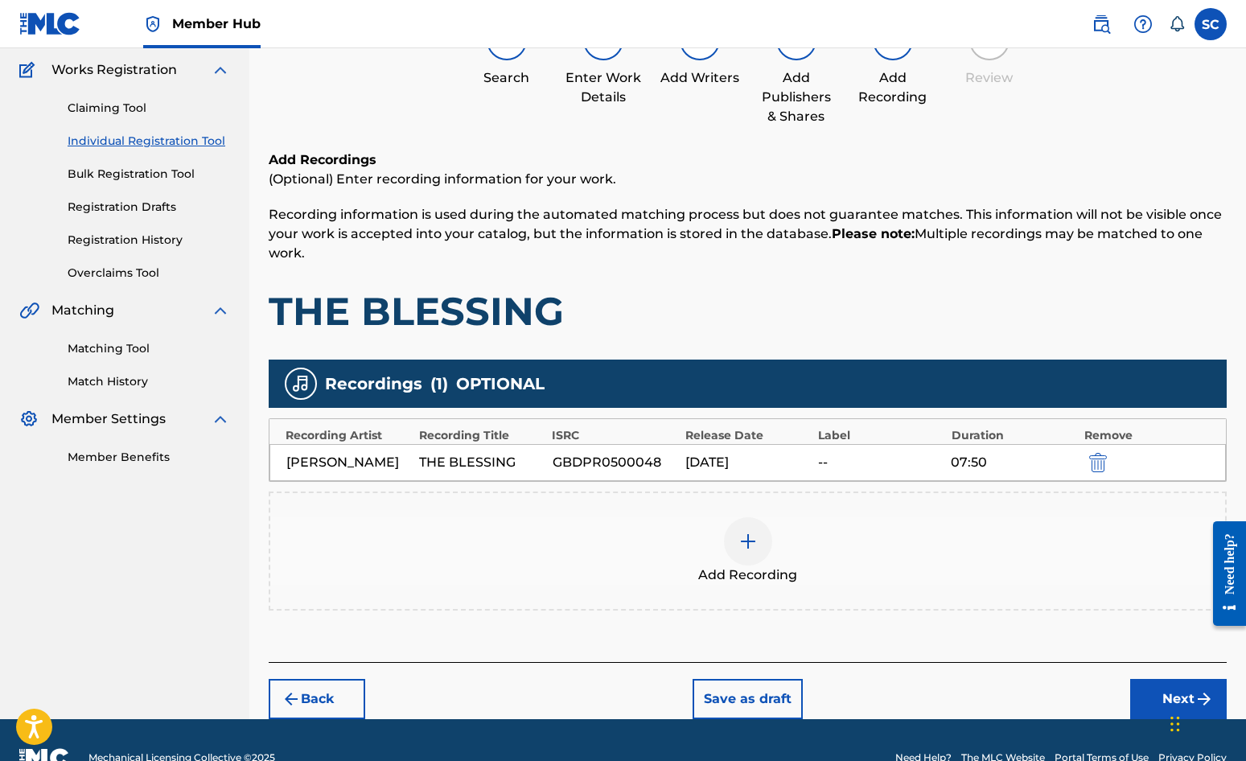
scroll to position [164, 0]
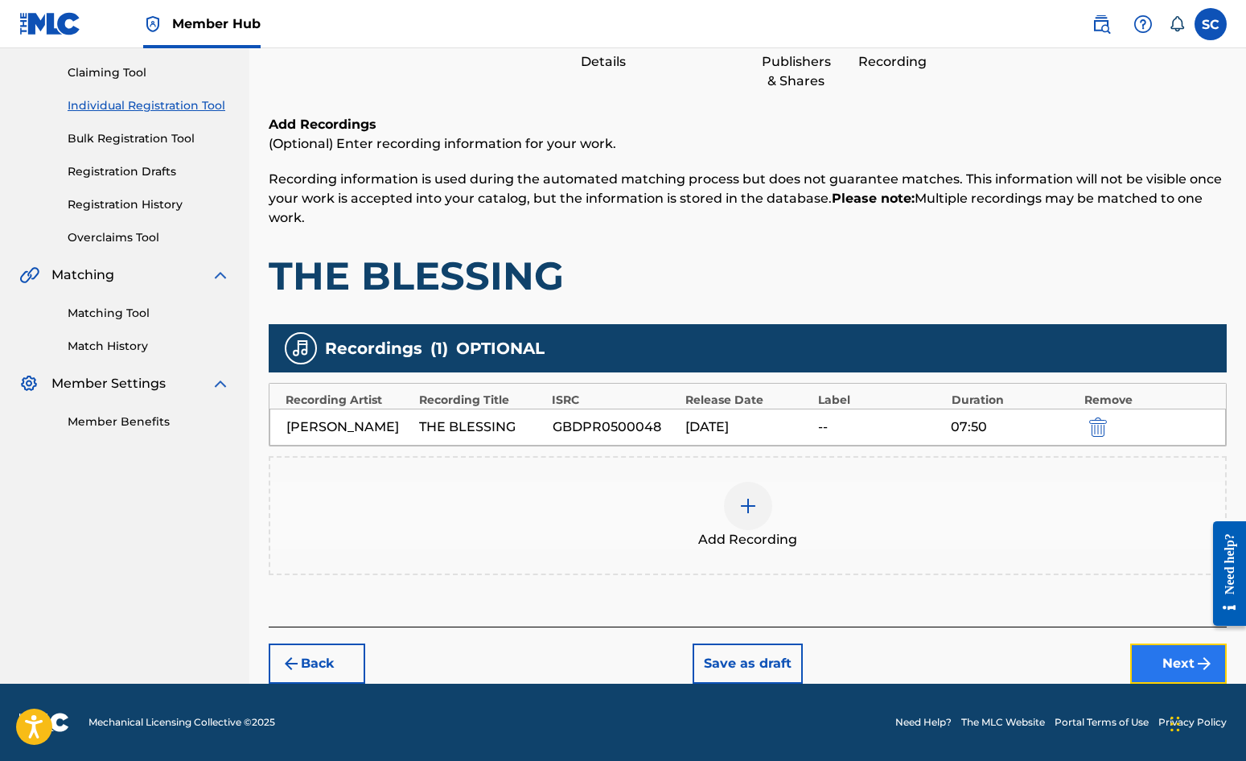
click at [1127, 659] on button "Next" at bounding box center [1179, 664] width 97 height 40
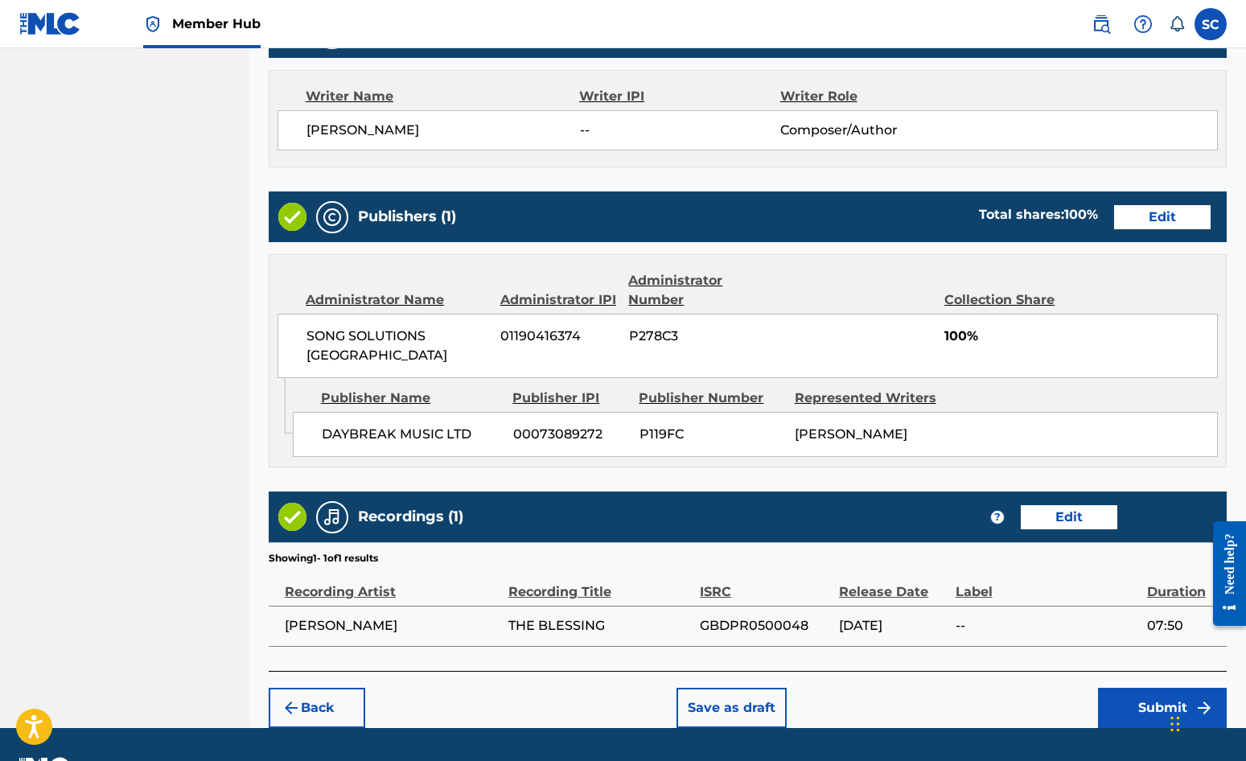
scroll to position [691, 0]
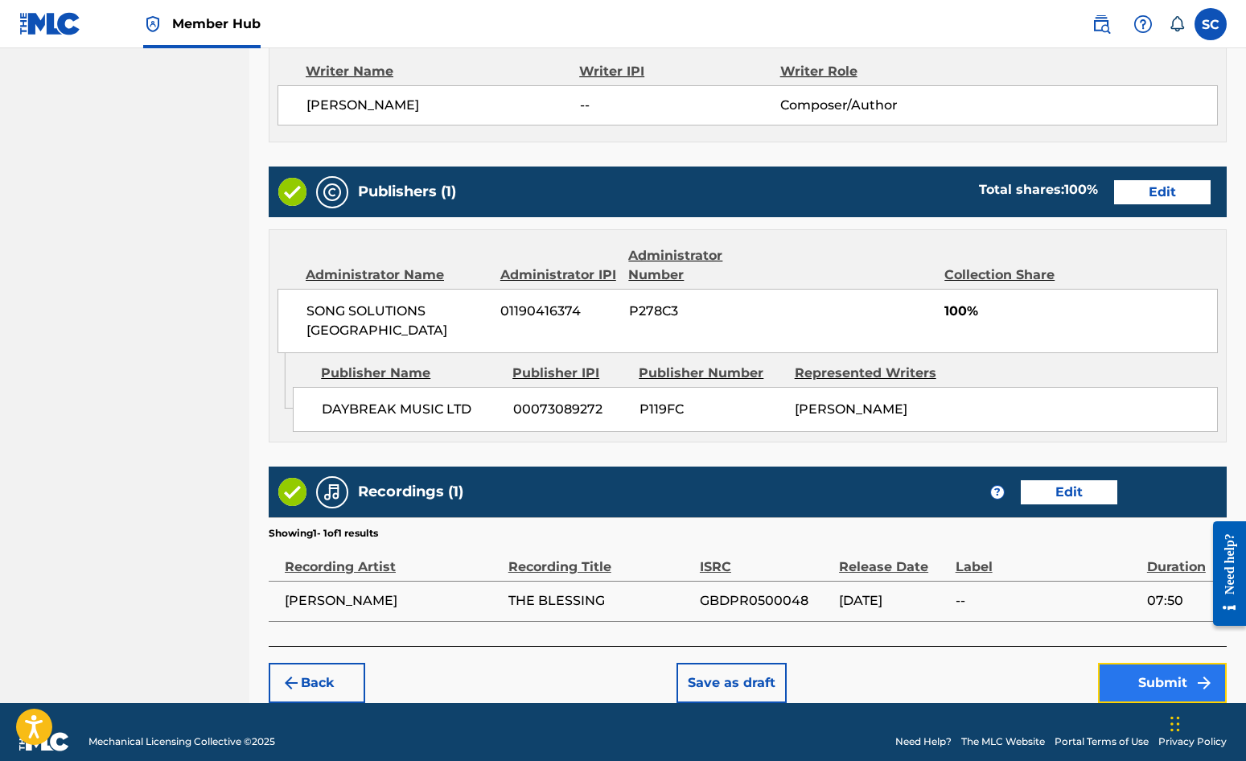
click at [1127, 663] on button "Submit" at bounding box center [1162, 683] width 129 height 40
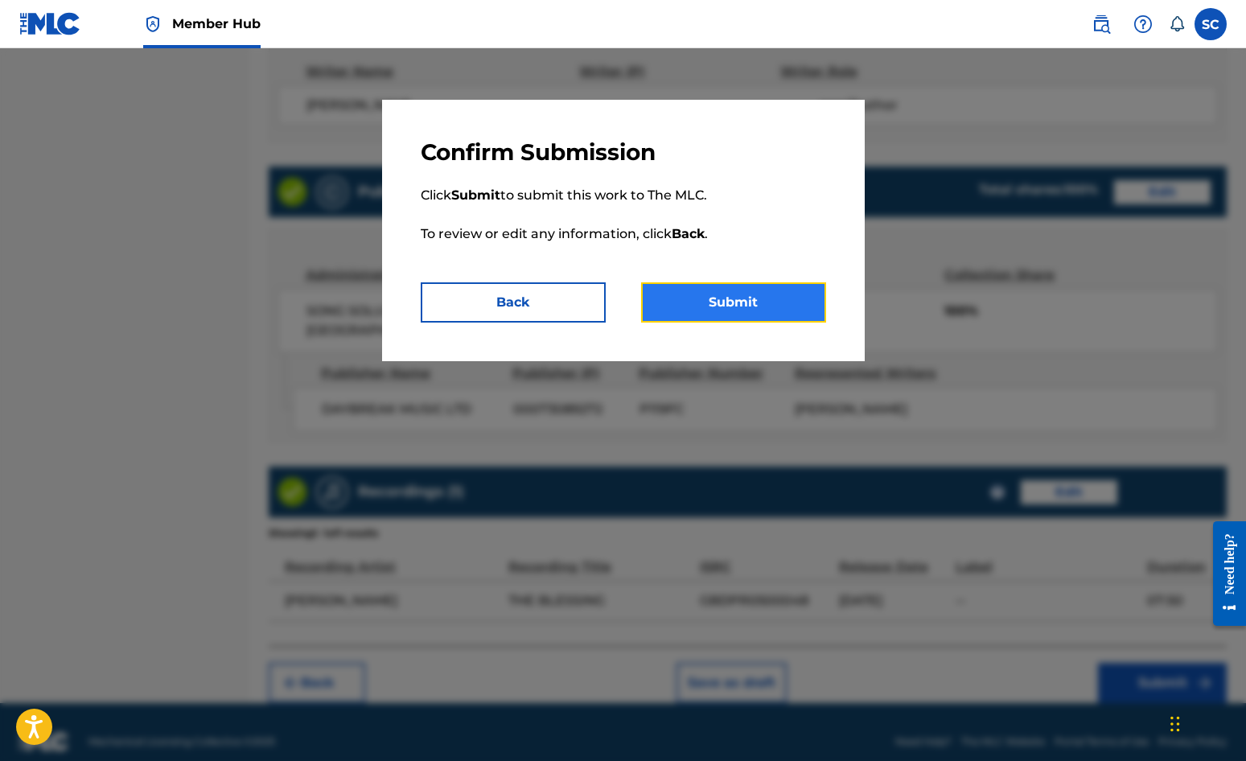
click at [749, 307] on button "Submit" at bounding box center [733, 302] width 185 height 40
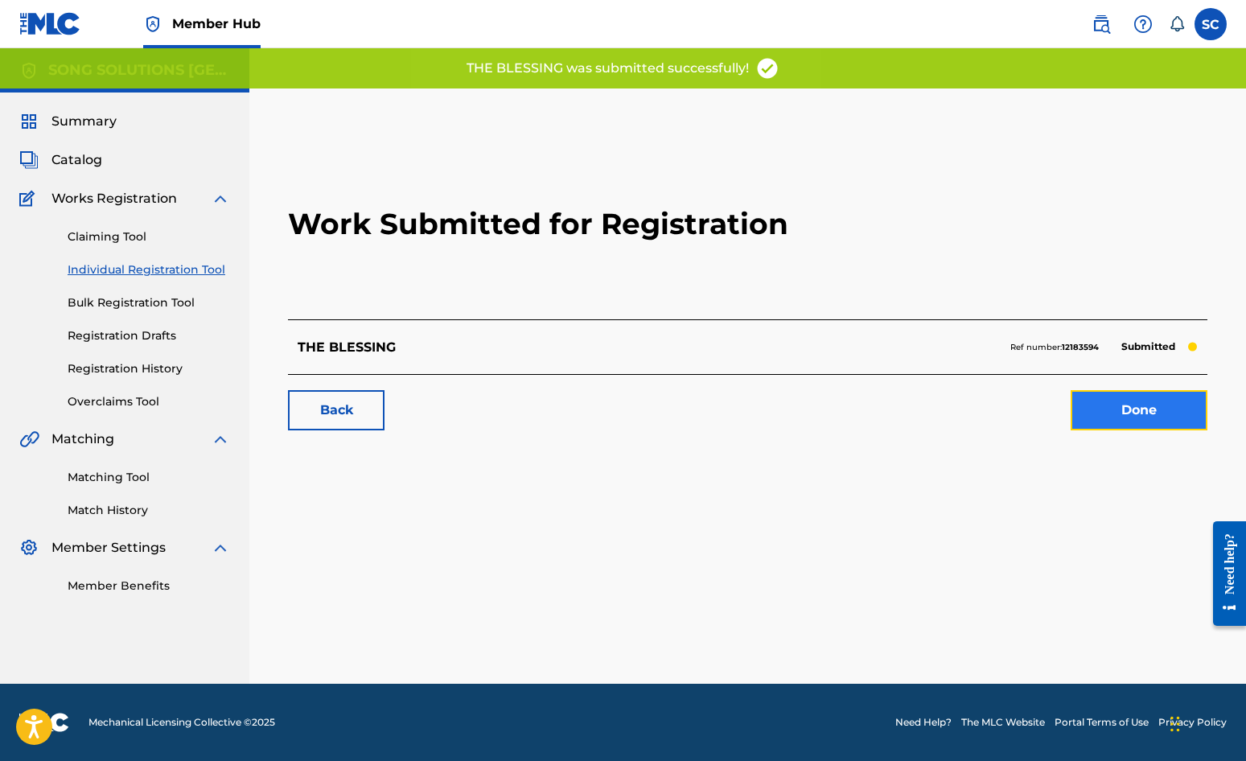
click at [1127, 417] on link "Done" at bounding box center [1139, 410] width 137 height 40
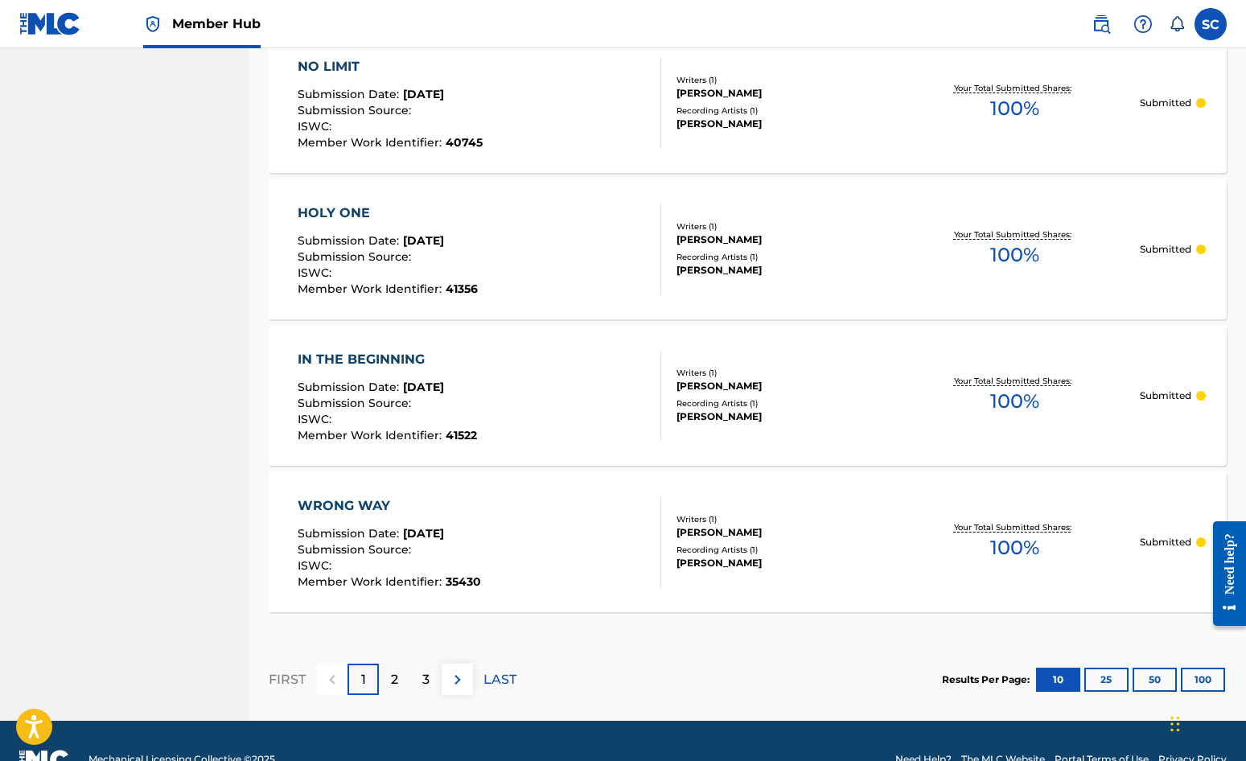
scroll to position [1402, 0]
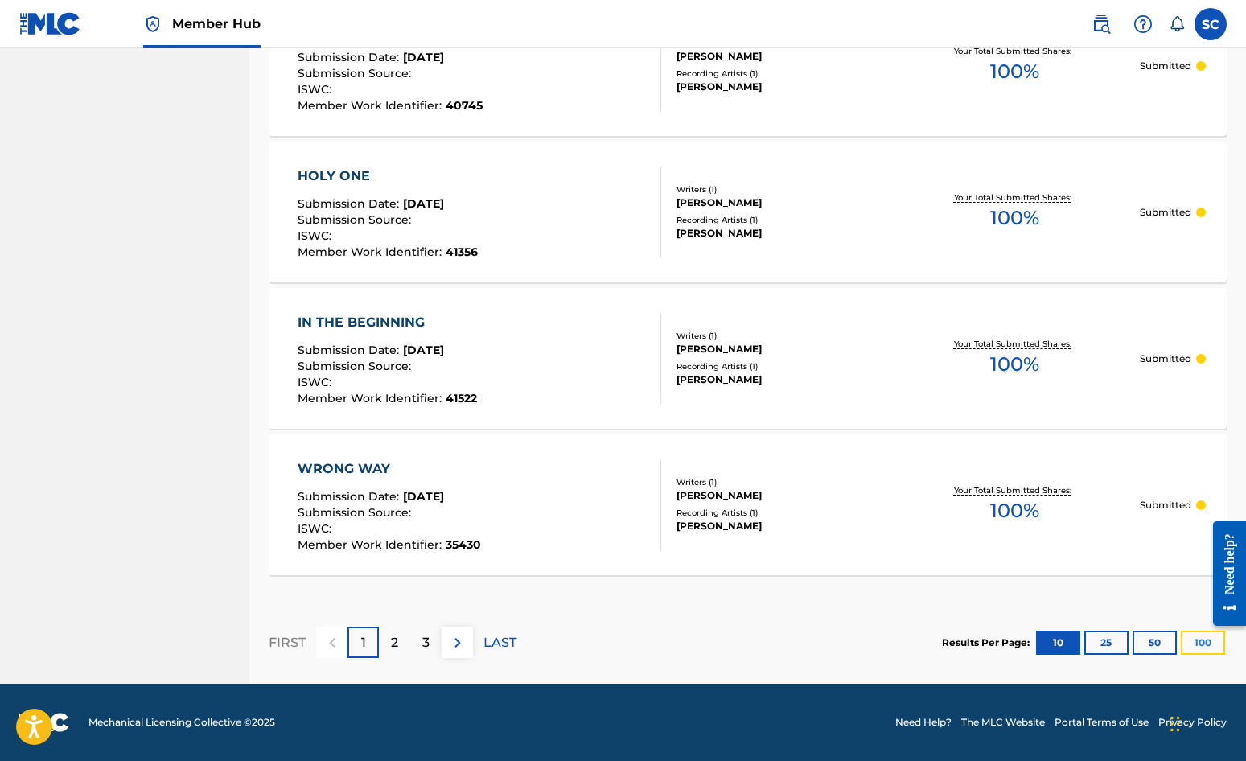
click at [1127, 645] on button "100" at bounding box center [1203, 643] width 44 height 24
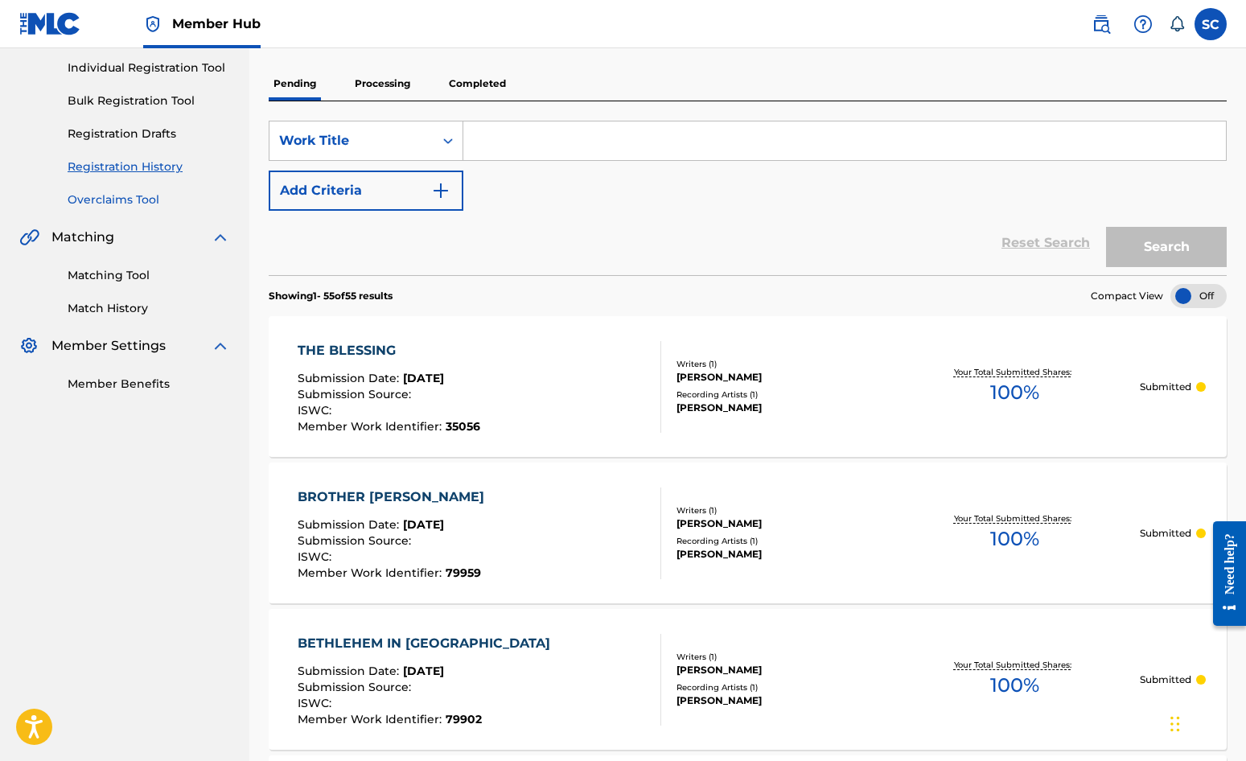
scroll to position [0, 0]
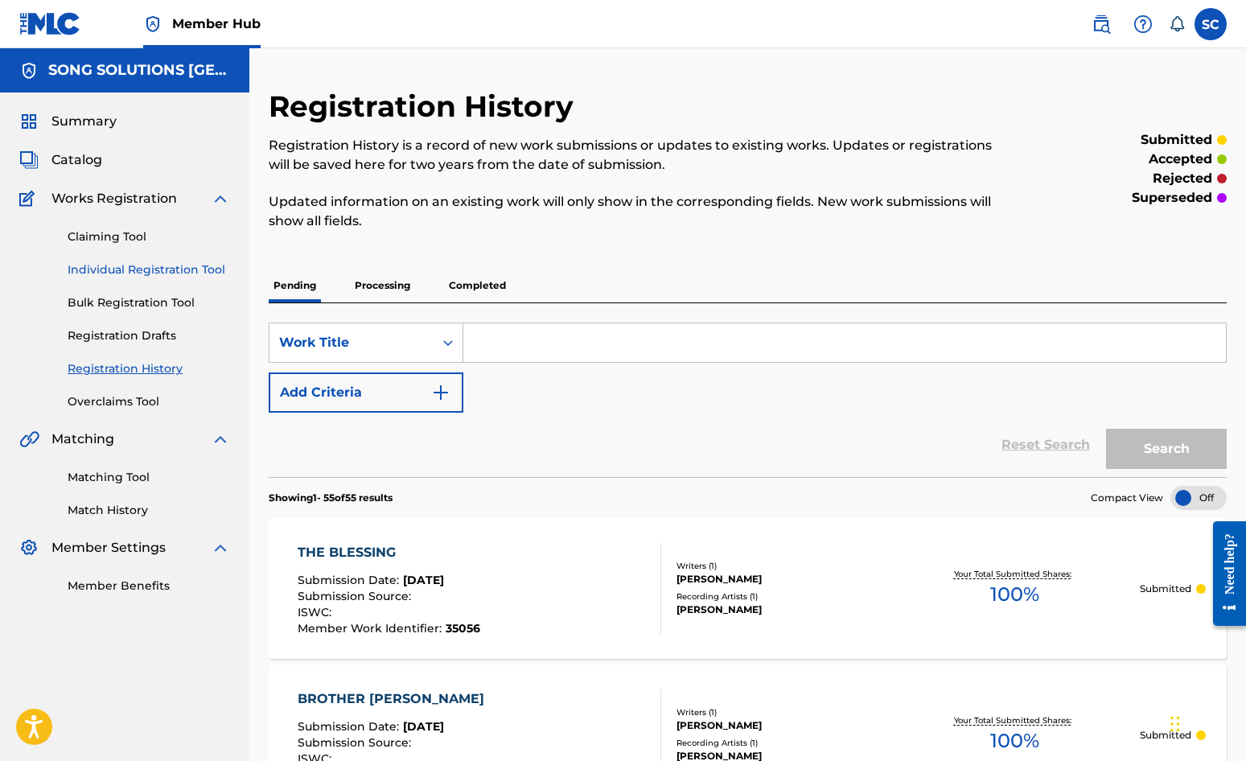
click at [107, 273] on link "Individual Registration Tool" at bounding box center [149, 270] width 163 height 17
